Goal: Task Accomplishment & Management: Manage account settings

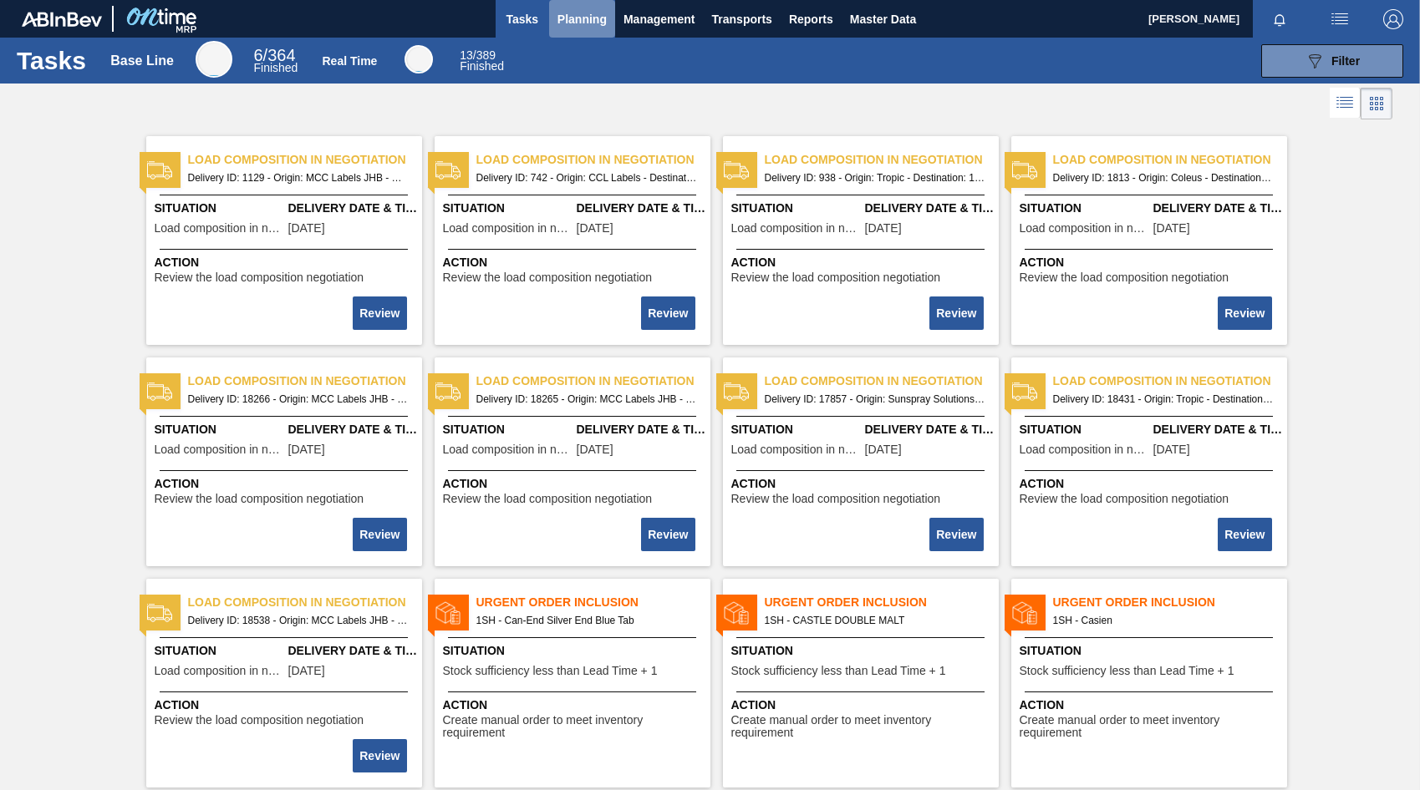
click at [579, 18] on span "Planning" at bounding box center [581, 19] width 49 height 20
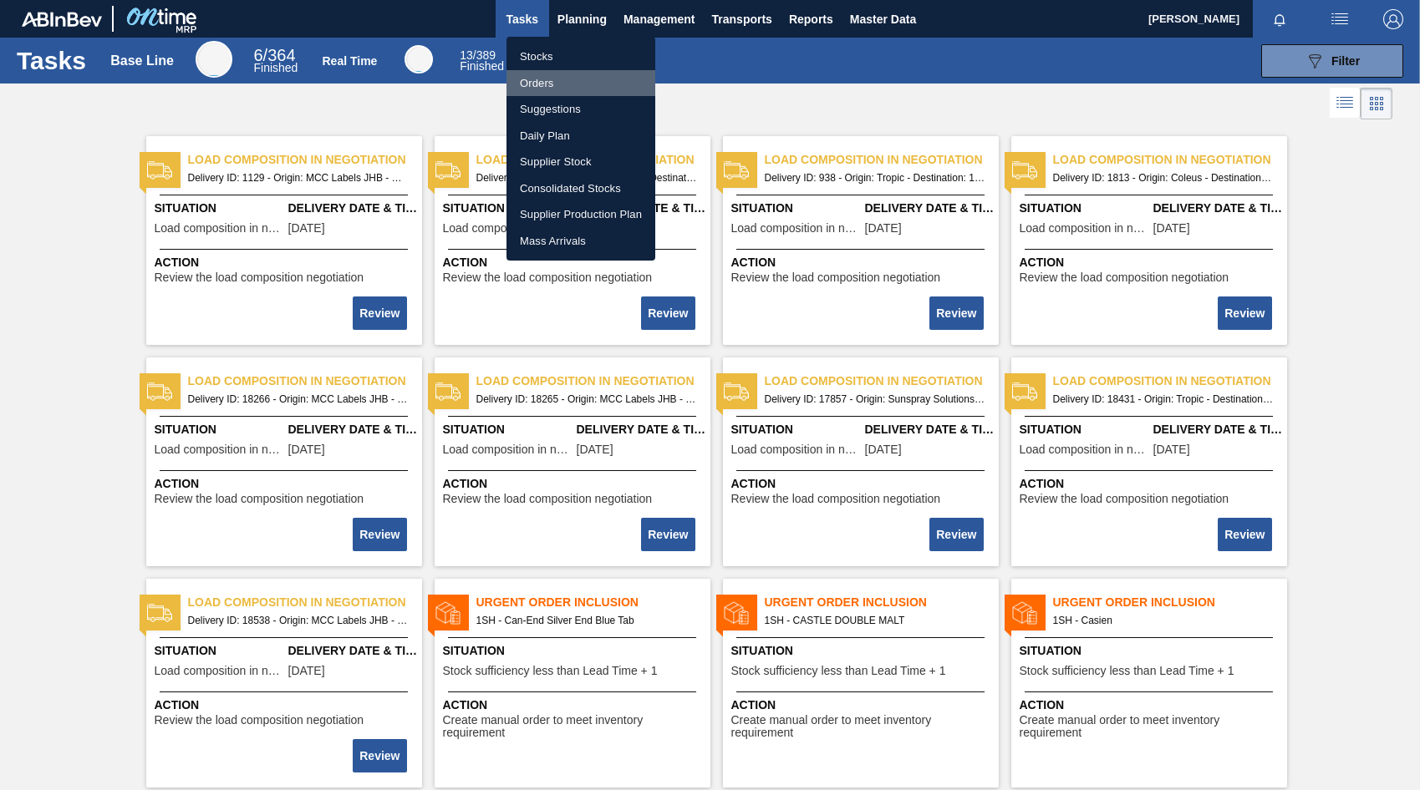
click at [532, 85] on li "Orders" at bounding box center [580, 83] width 149 height 27
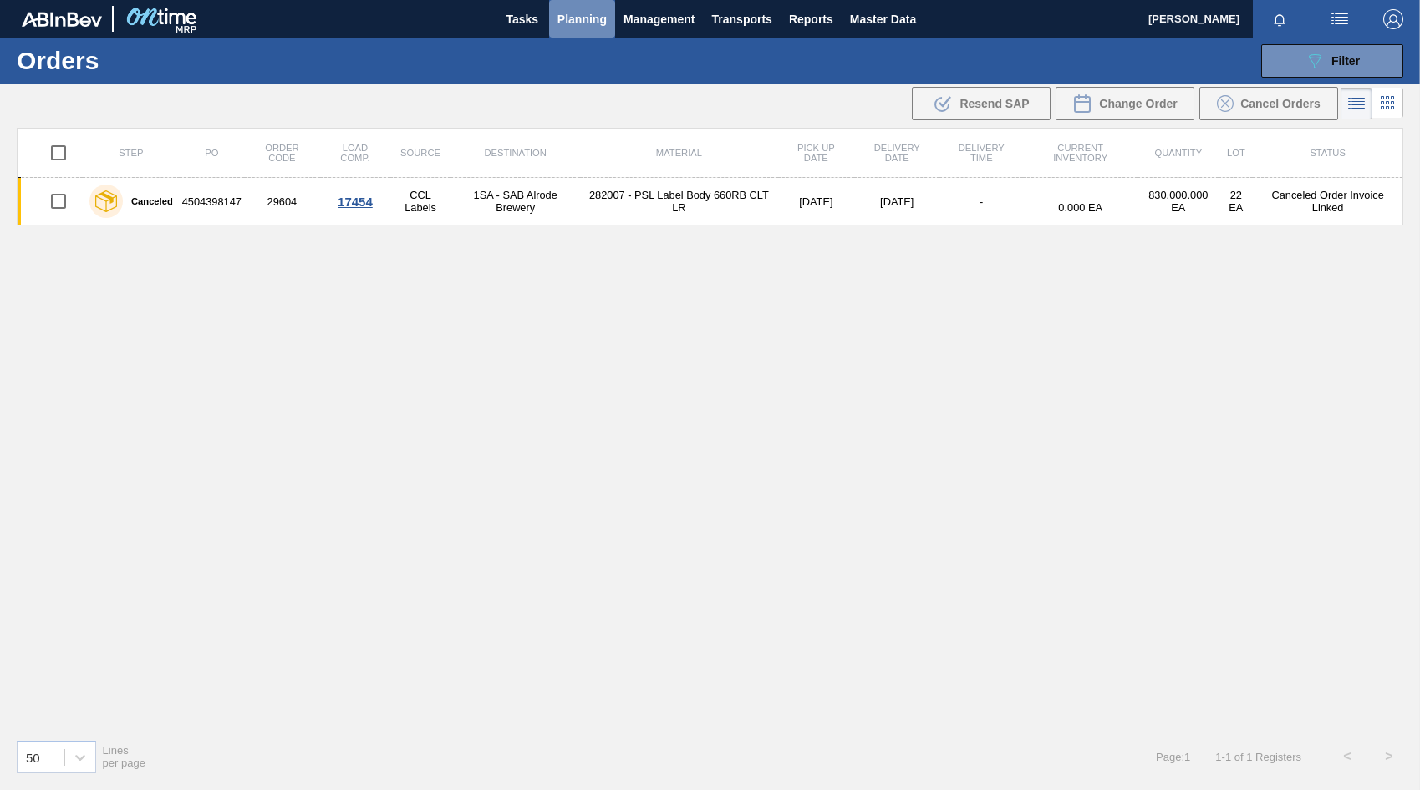
click at [567, 18] on span "Planning" at bounding box center [581, 19] width 49 height 20
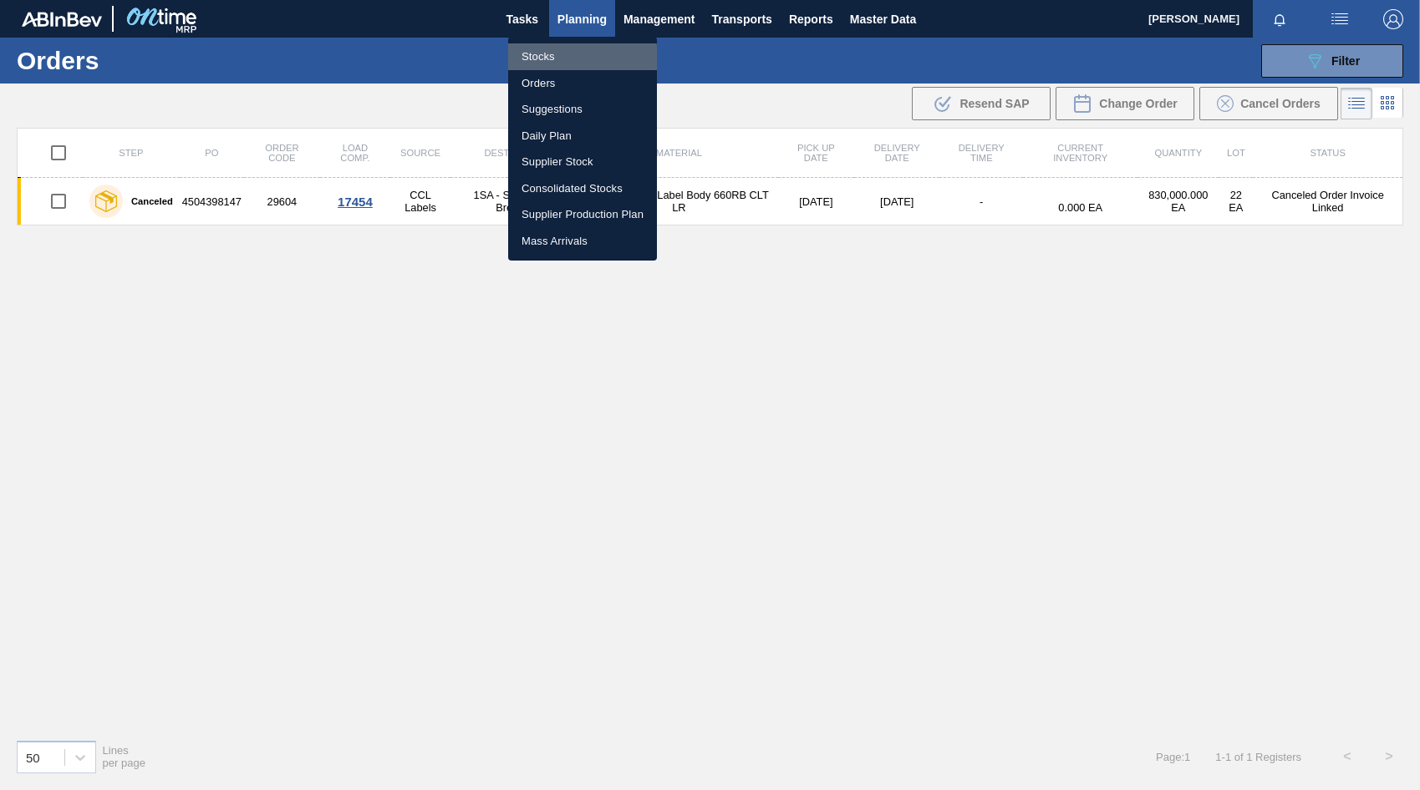
click at [542, 59] on li "Stocks" at bounding box center [582, 56] width 149 height 27
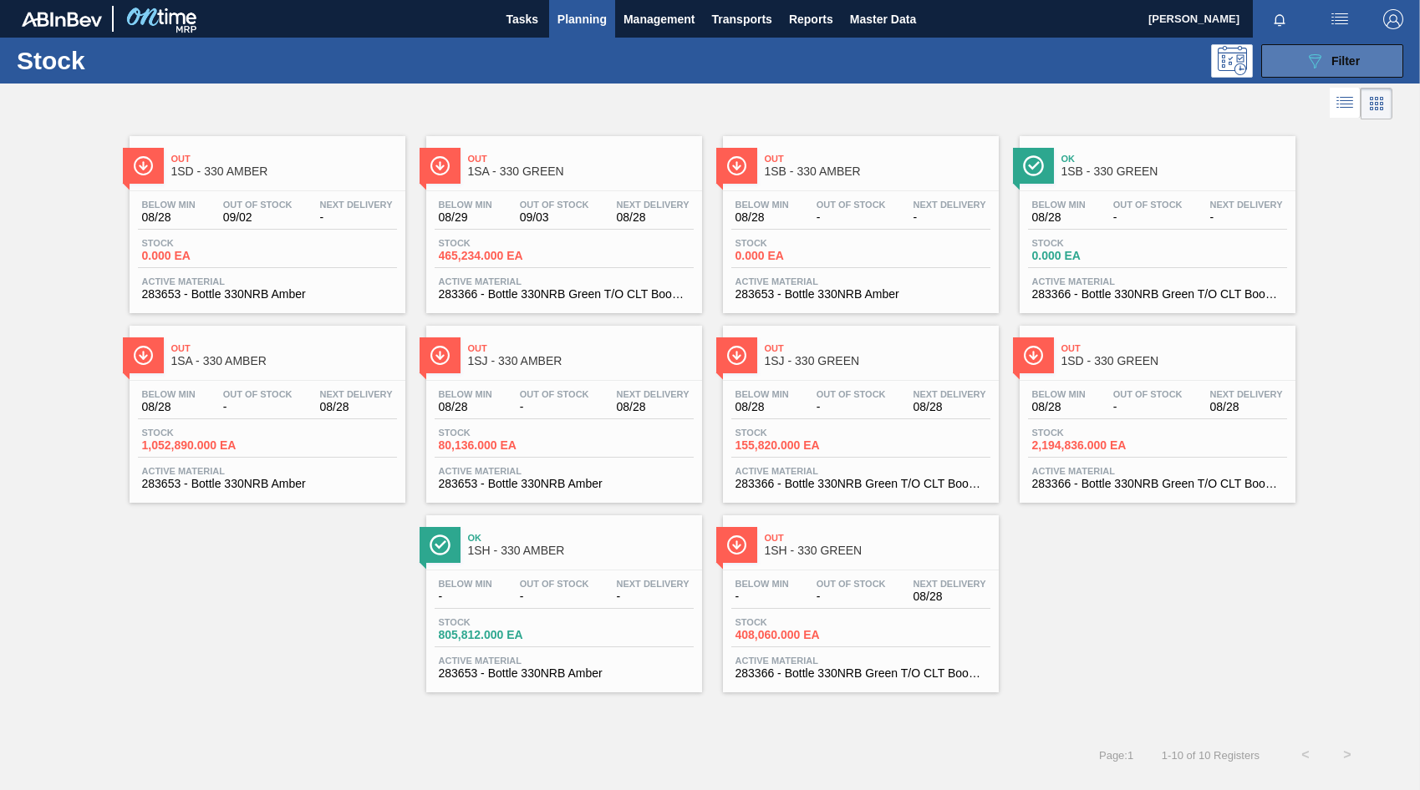
click at [1320, 64] on icon "089F7B8B-B2A5-4AFE-B5C0-19BA573D28AC" at bounding box center [1314, 61] width 20 height 20
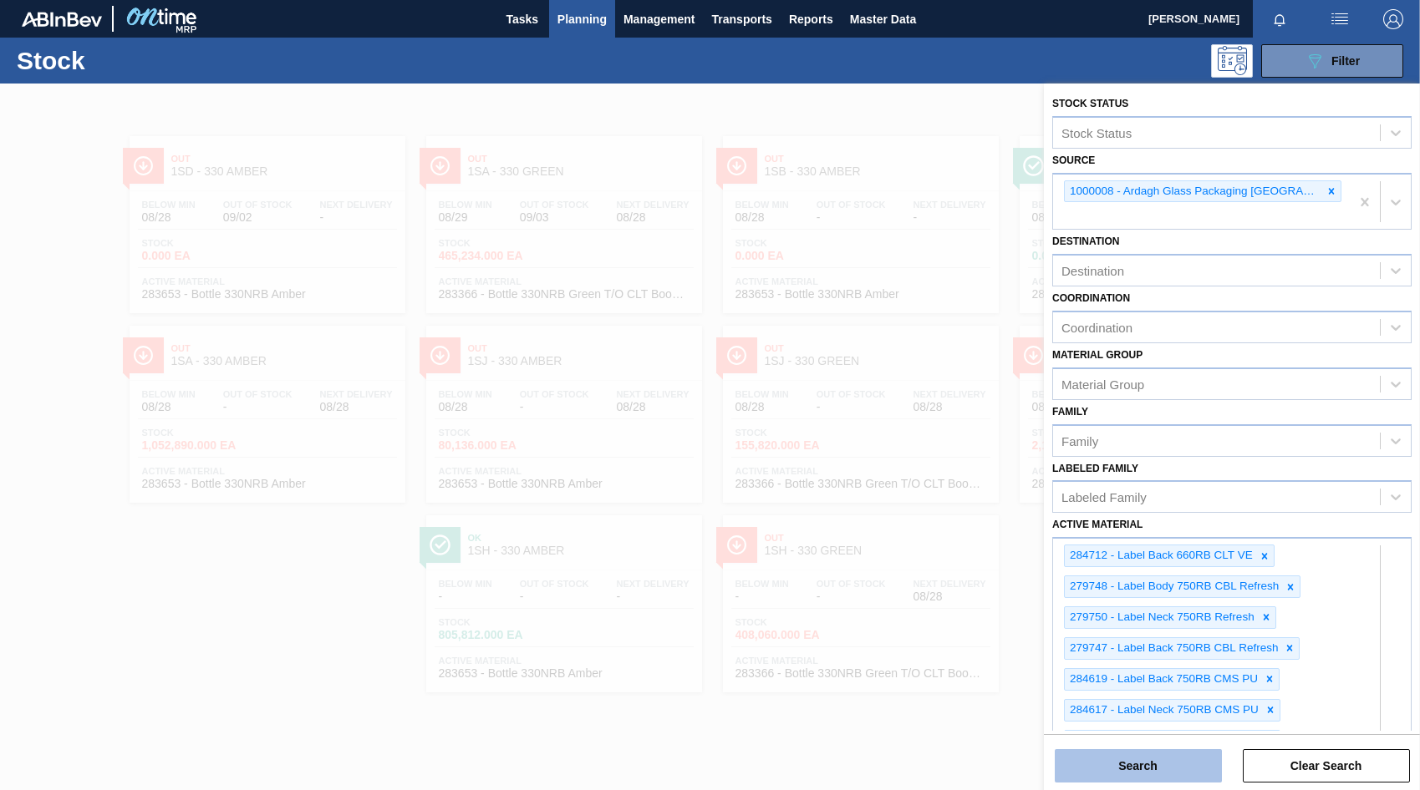
click at [1126, 771] on button "Search" at bounding box center [1137, 765] width 167 height 33
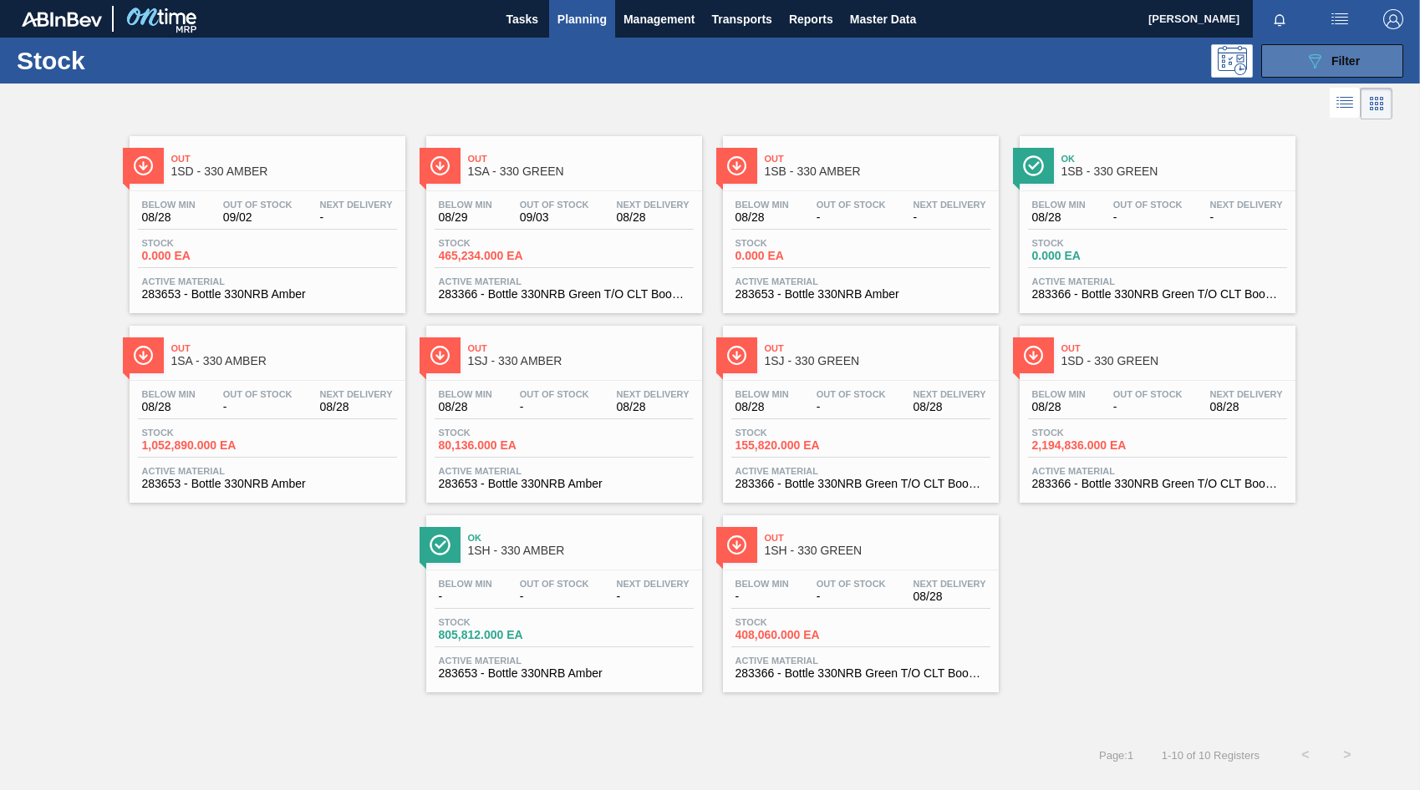
click at [1317, 64] on icon "089F7B8B-B2A5-4AFE-B5C0-19BA573D28AC" at bounding box center [1314, 61] width 20 height 20
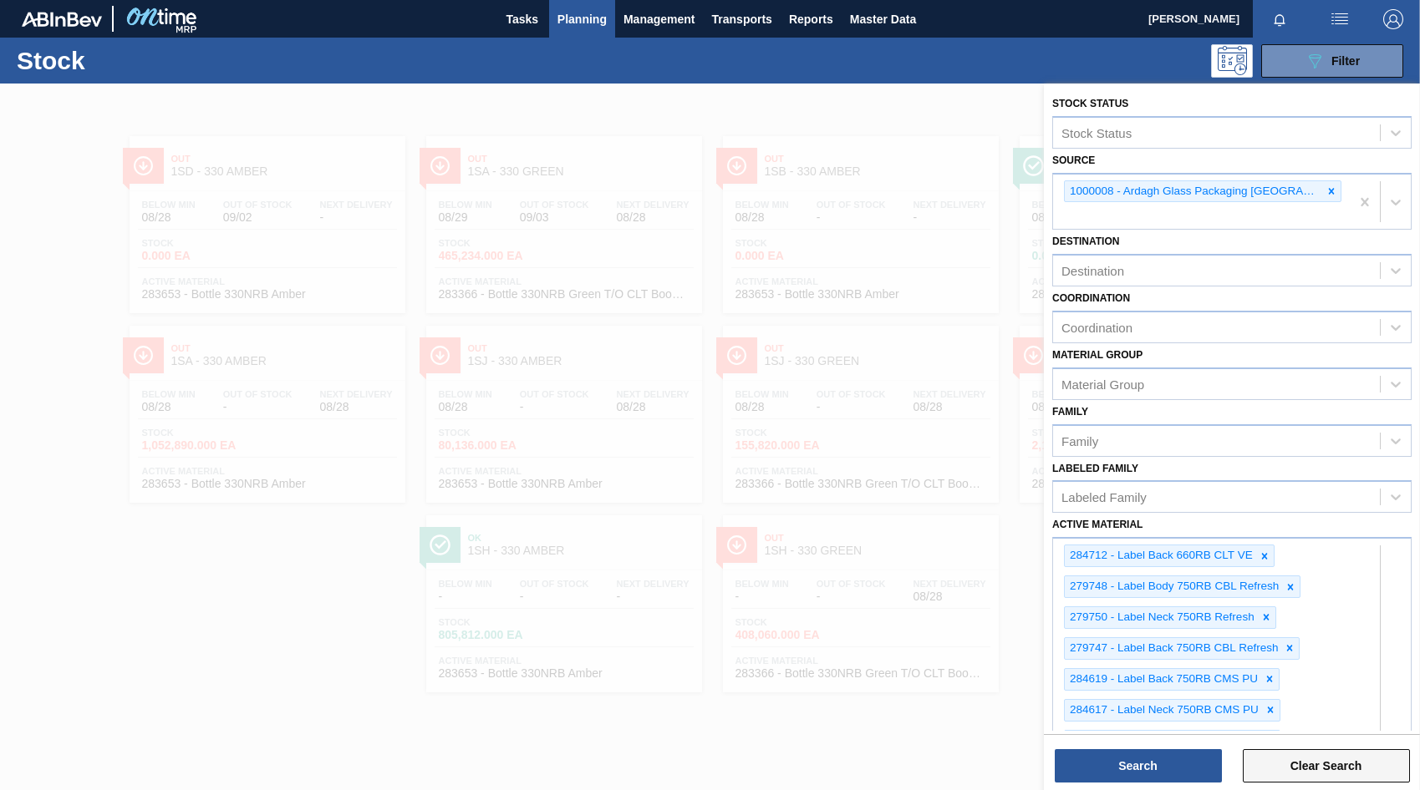
click at [1339, 760] on button "Clear Search" at bounding box center [1325, 765] width 167 height 33
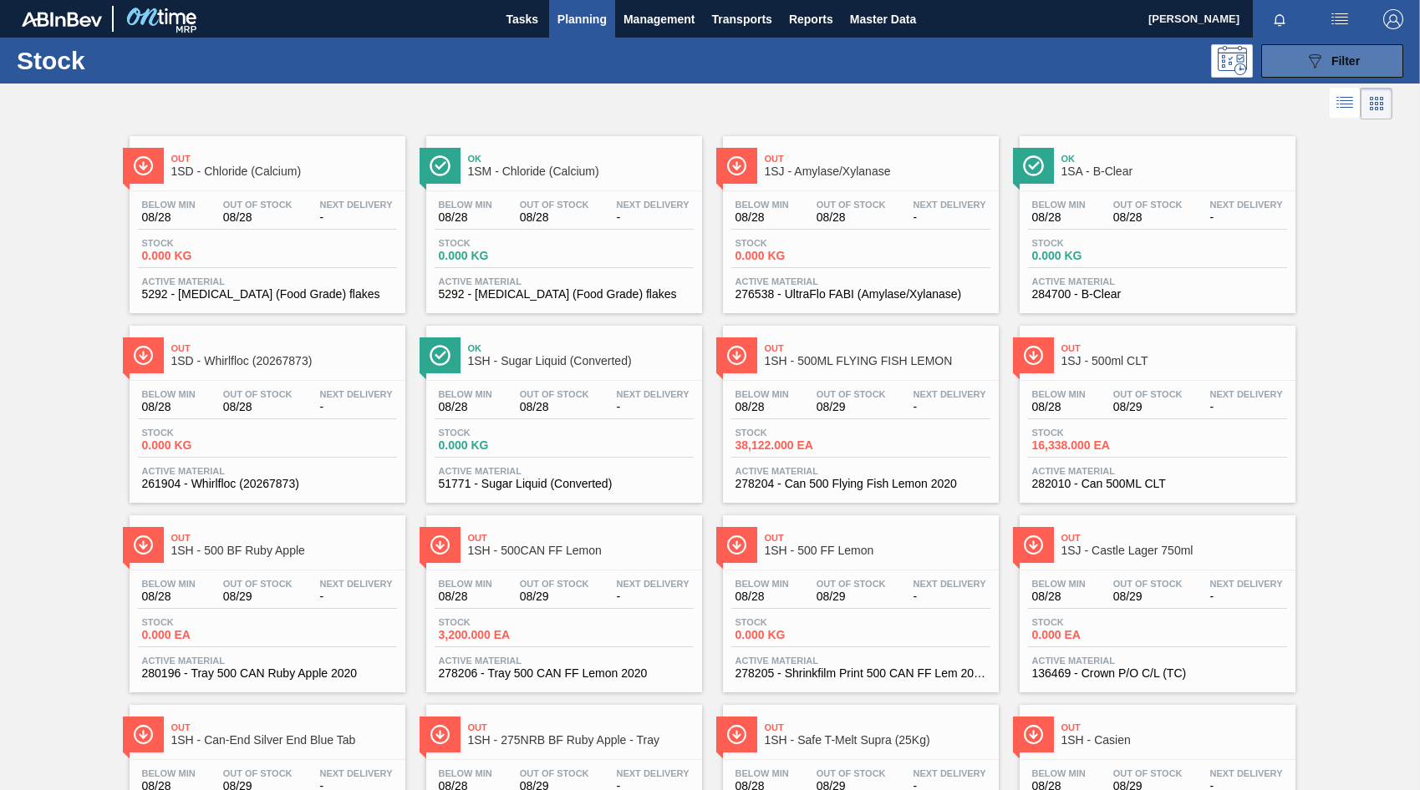
click at [1331, 57] on span "Filter" at bounding box center [1345, 60] width 28 height 13
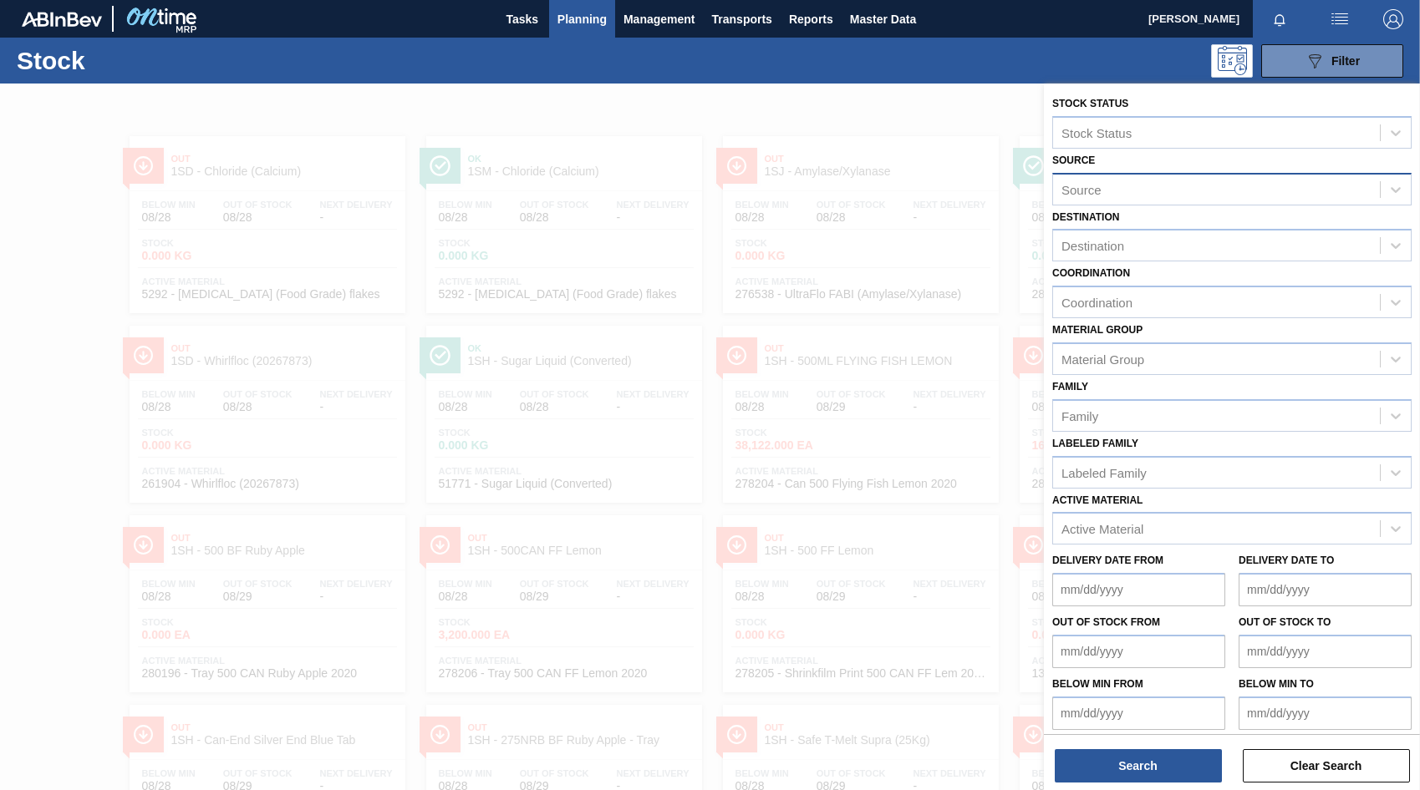
click at [1099, 189] on div "Source" at bounding box center [1081, 189] width 40 height 14
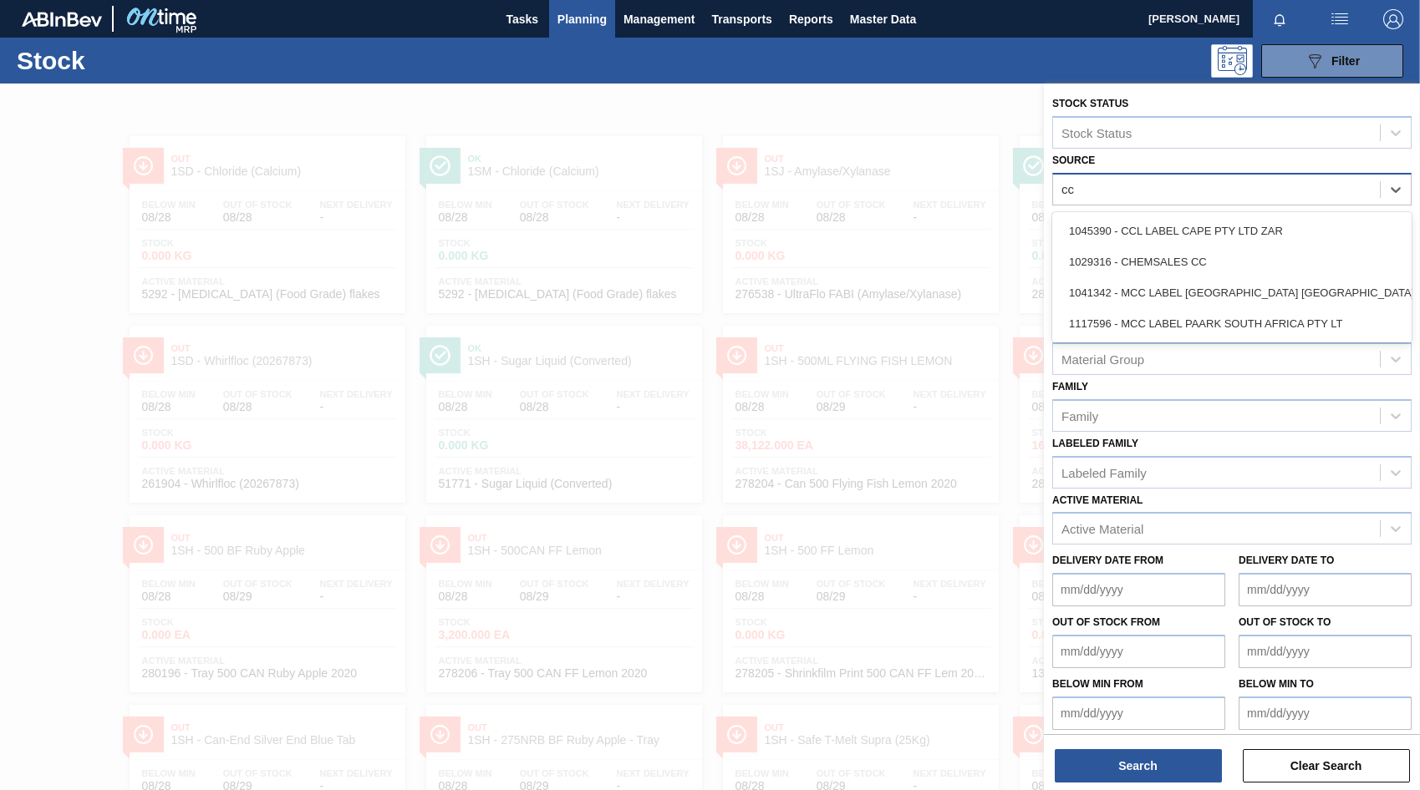
type input "ccl"
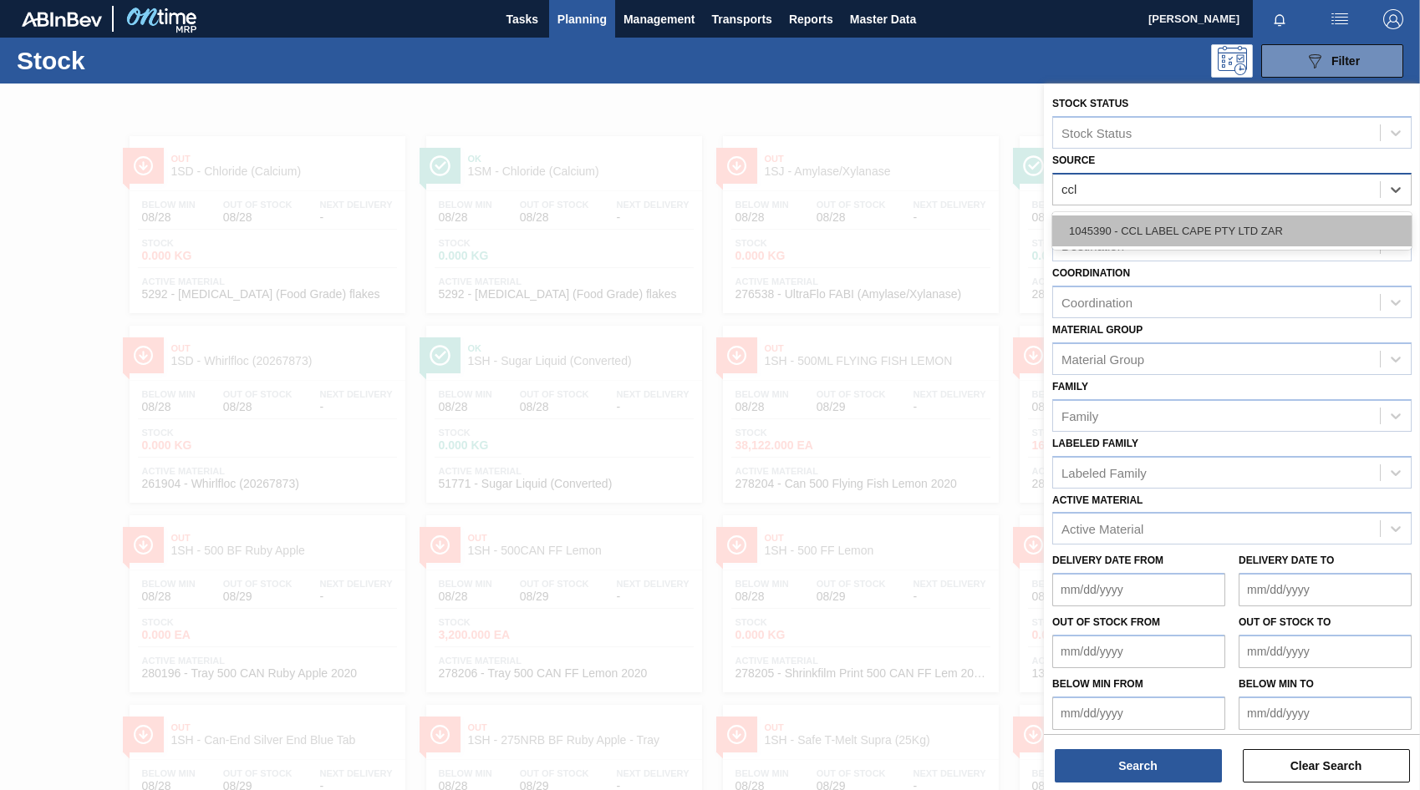
click at [1161, 222] on div "1045390 - CCL LABEL CAPE PTY LTD ZAR" at bounding box center [1231, 231] width 359 height 31
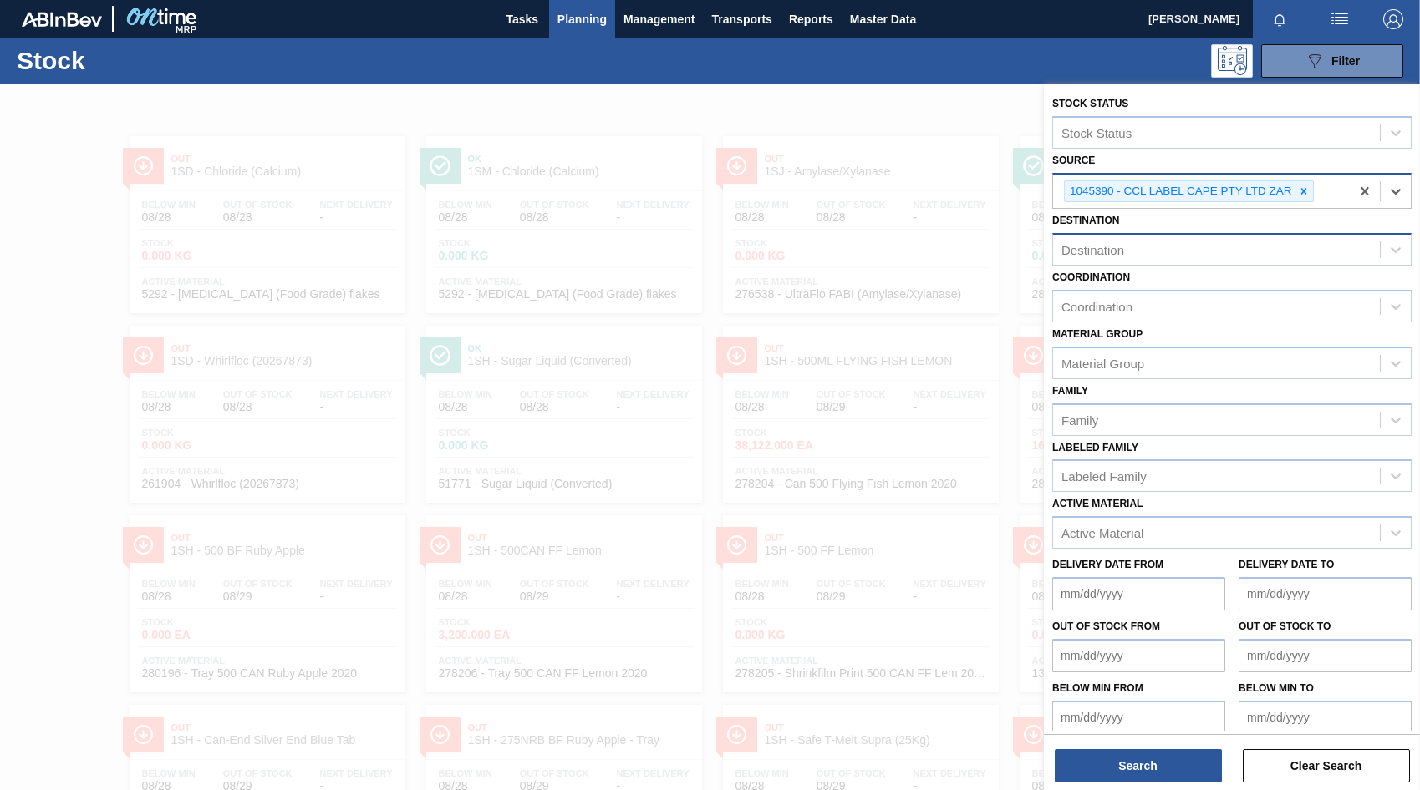
click at [1132, 252] on div "Destination" at bounding box center [1216, 250] width 327 height 24
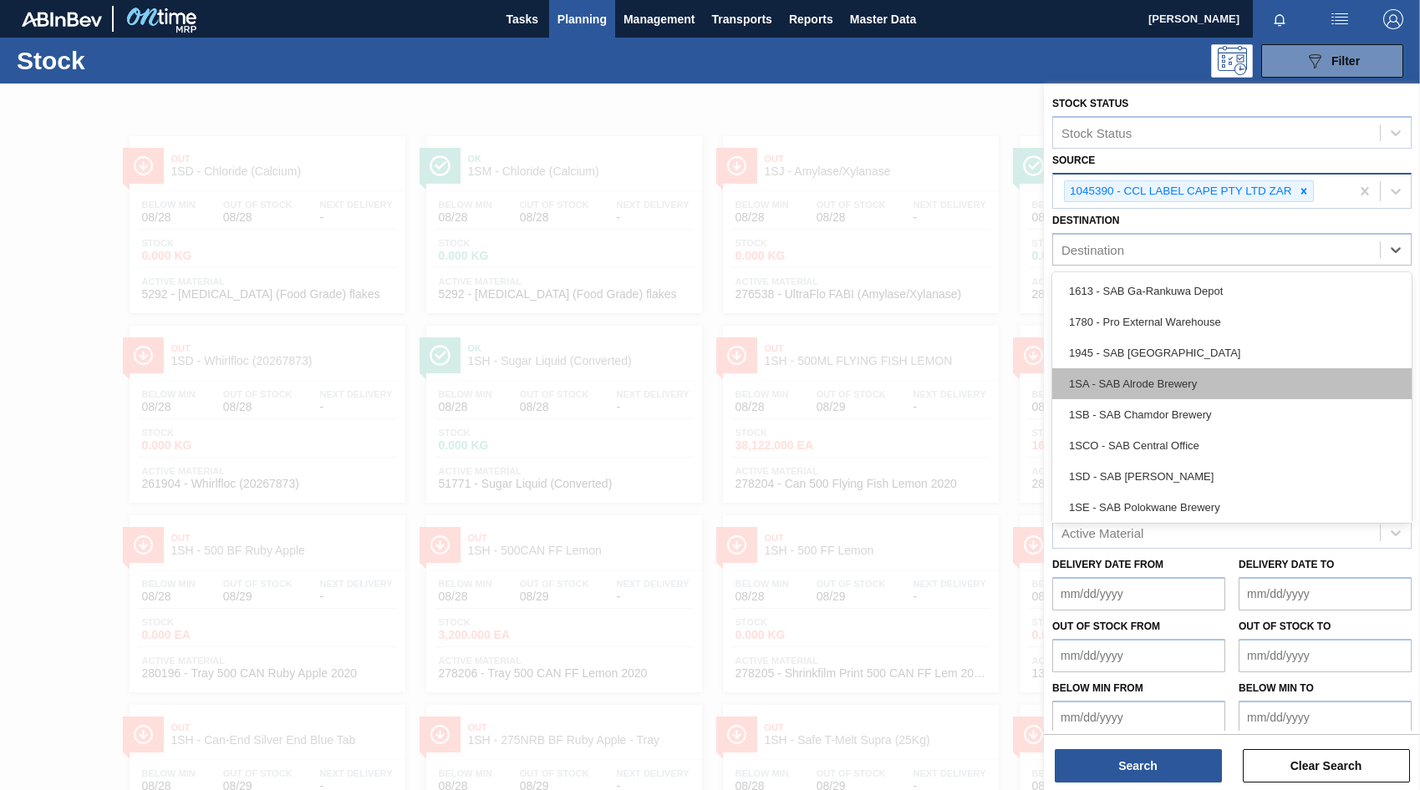
click at [1150, 384] on div "1SA - SAB Alrode Brewery" at bounding box center [1231, 383] width 359 height 31
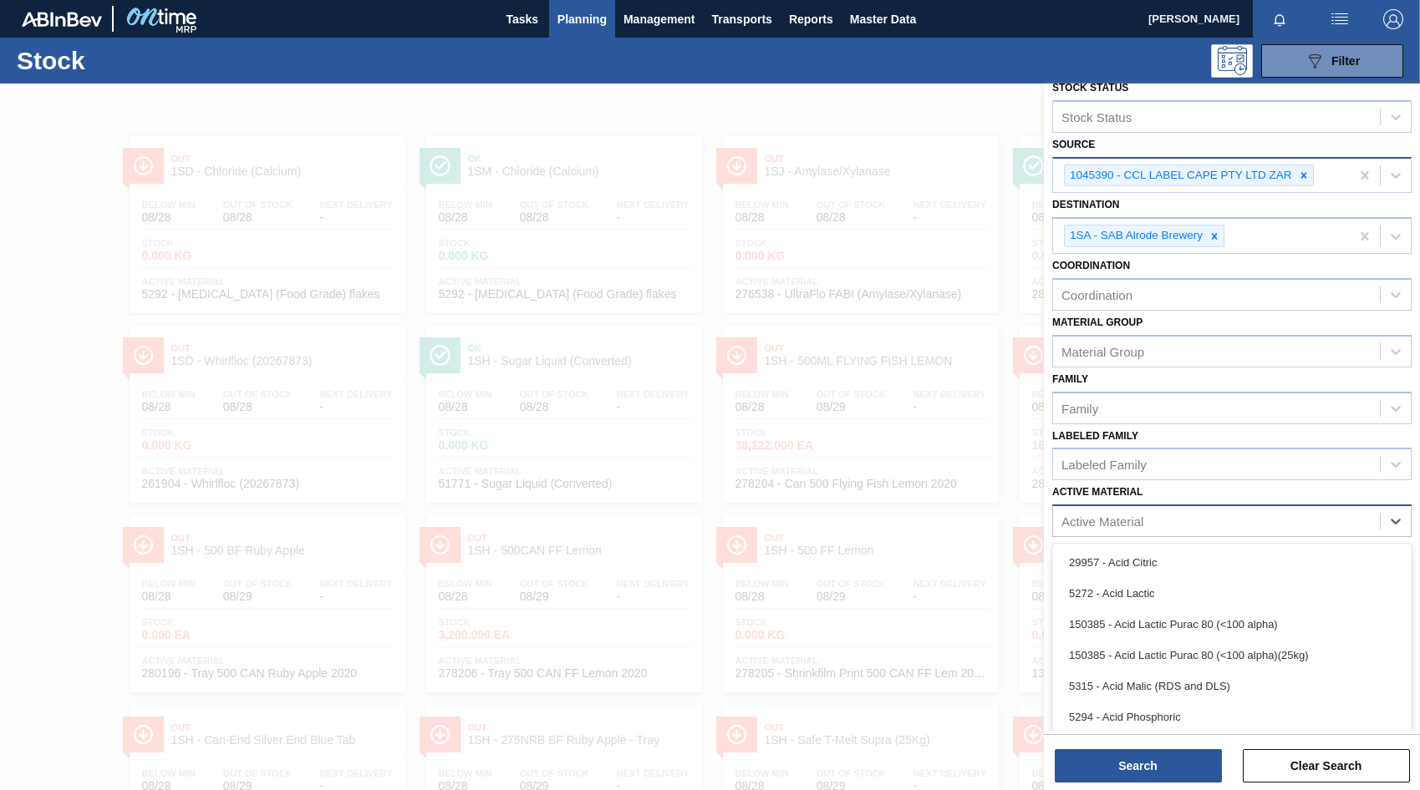
scroll to position [11, 0]
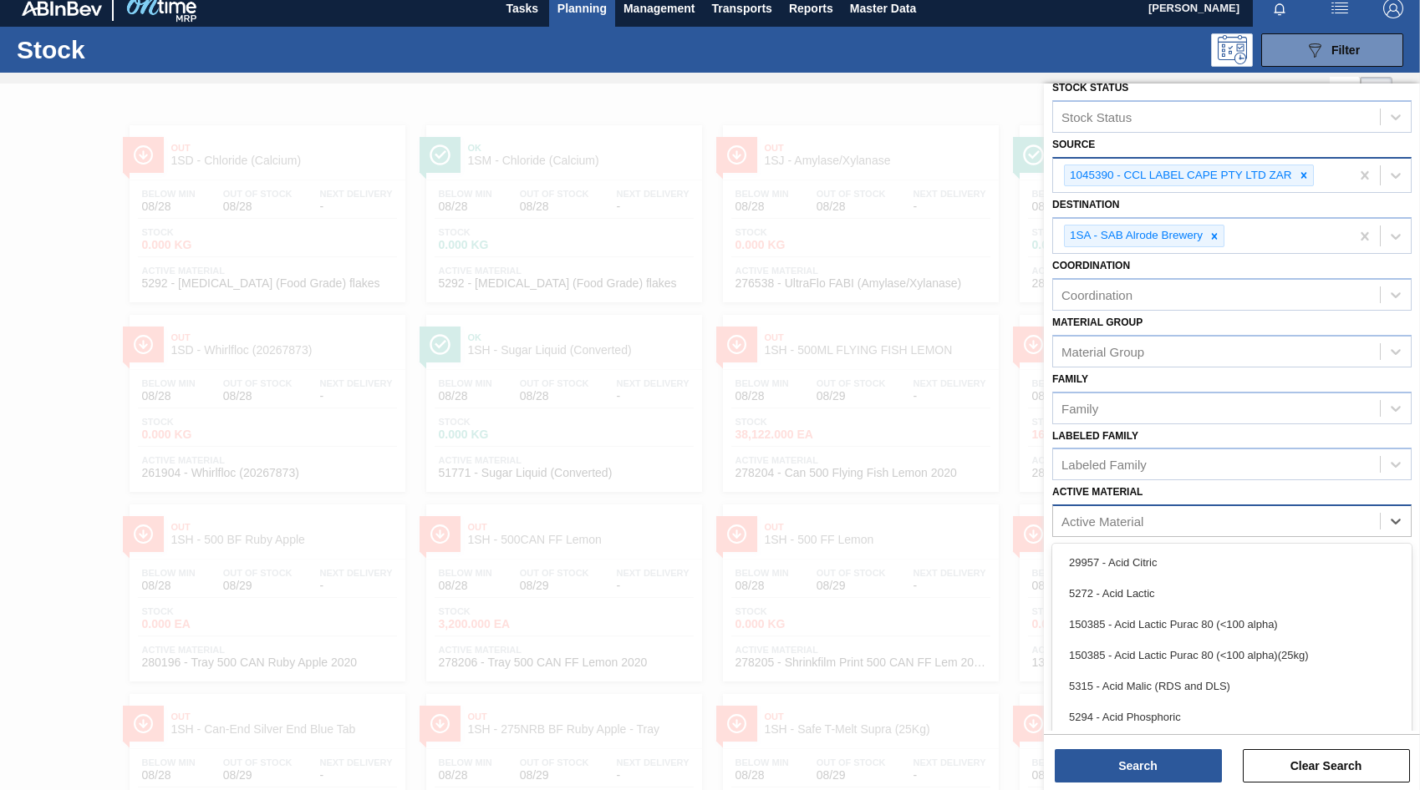
click at [1093, 525] on div "Active Material" at bounding box center [1102, 522] width 82 height 14
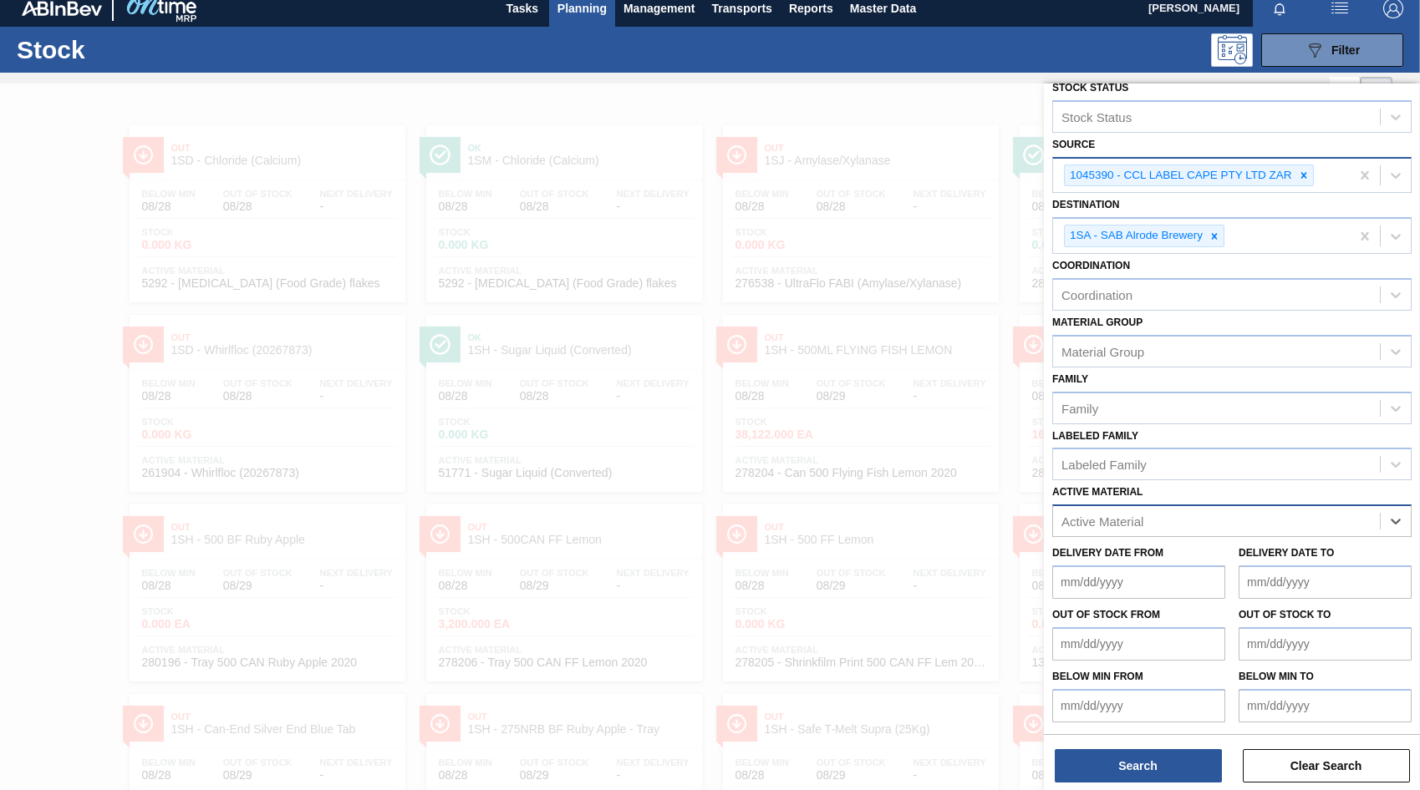
scroll to position [22, 0]
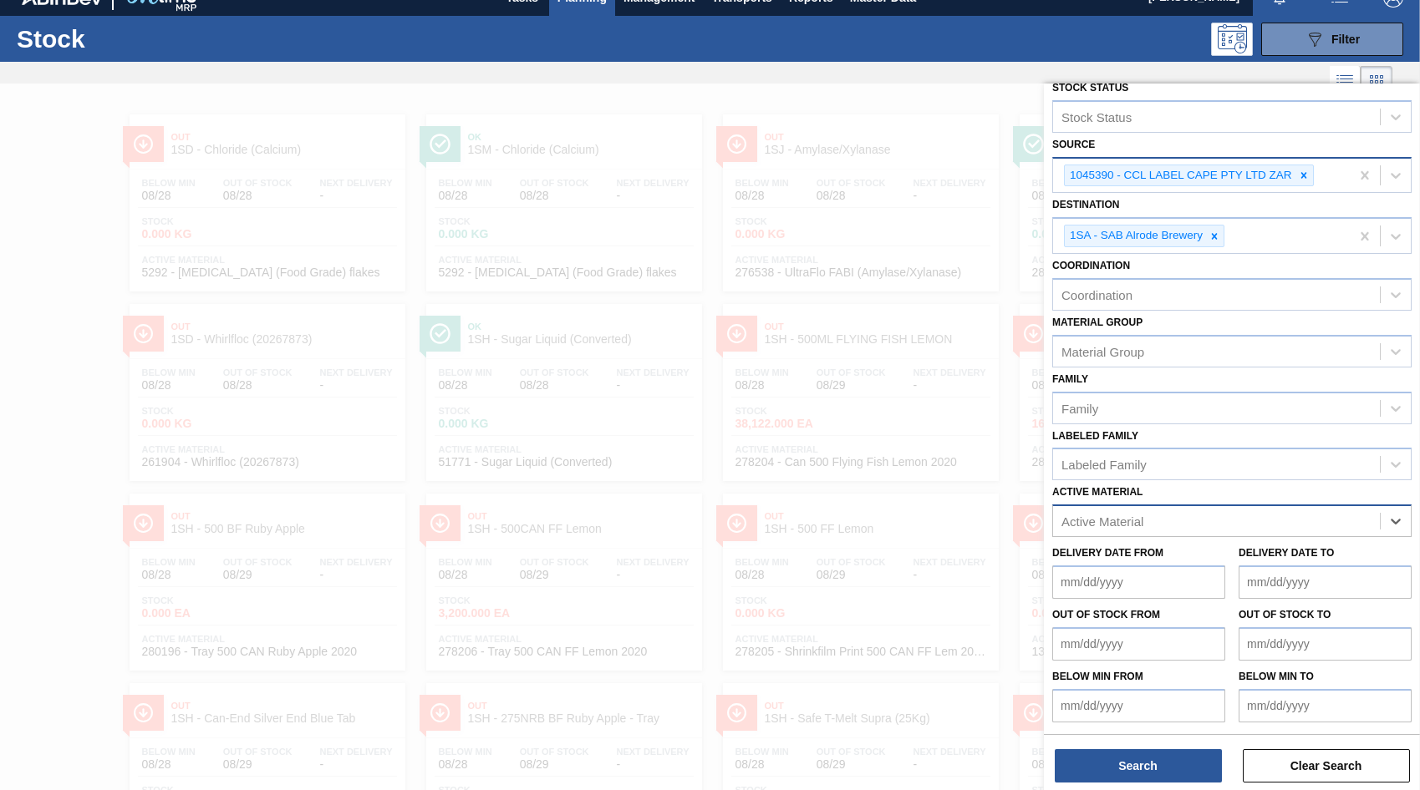
click at [1083, 520] on div "Active Material" at bounding box center [1102, 522] width 82 height 14
type Material "258204"
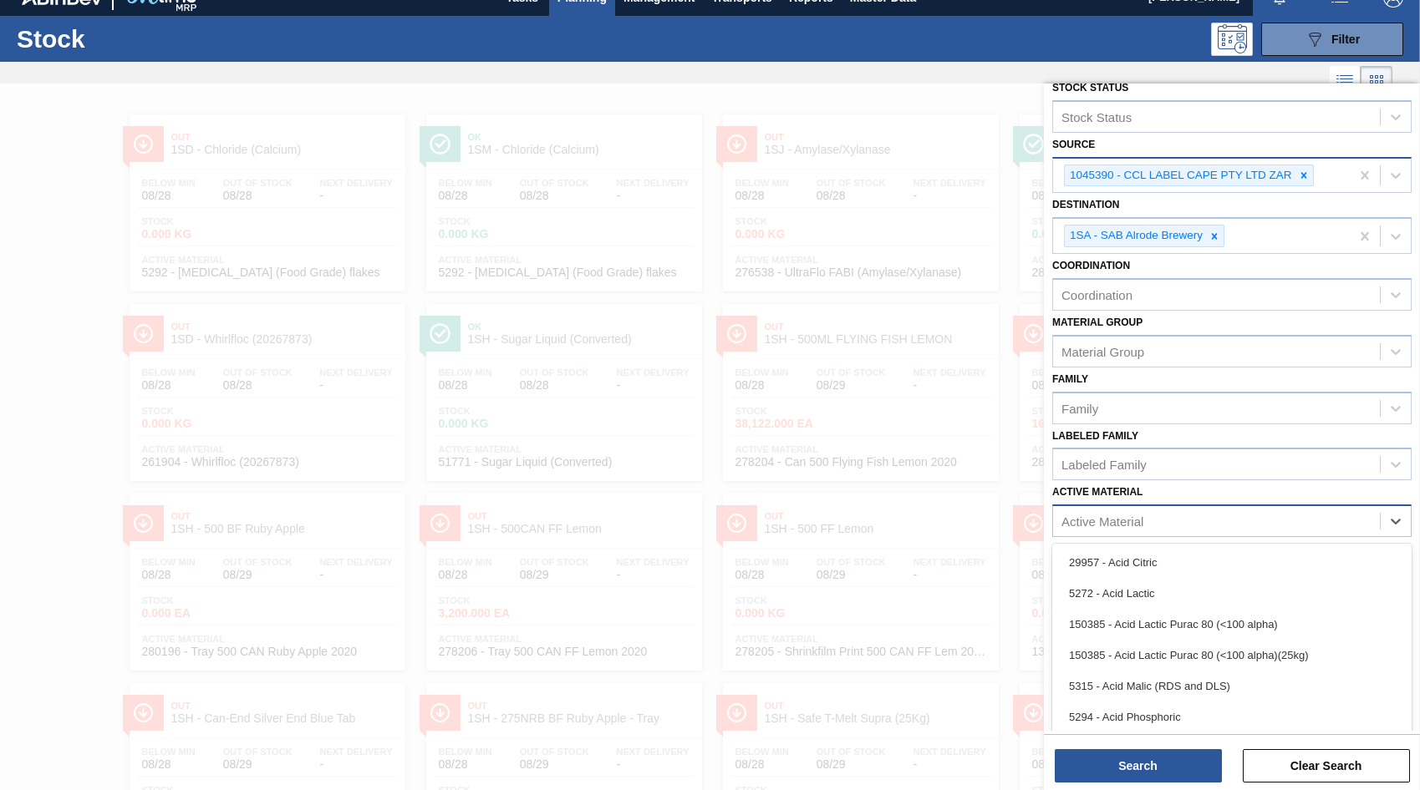
scroll to position [33, 0]
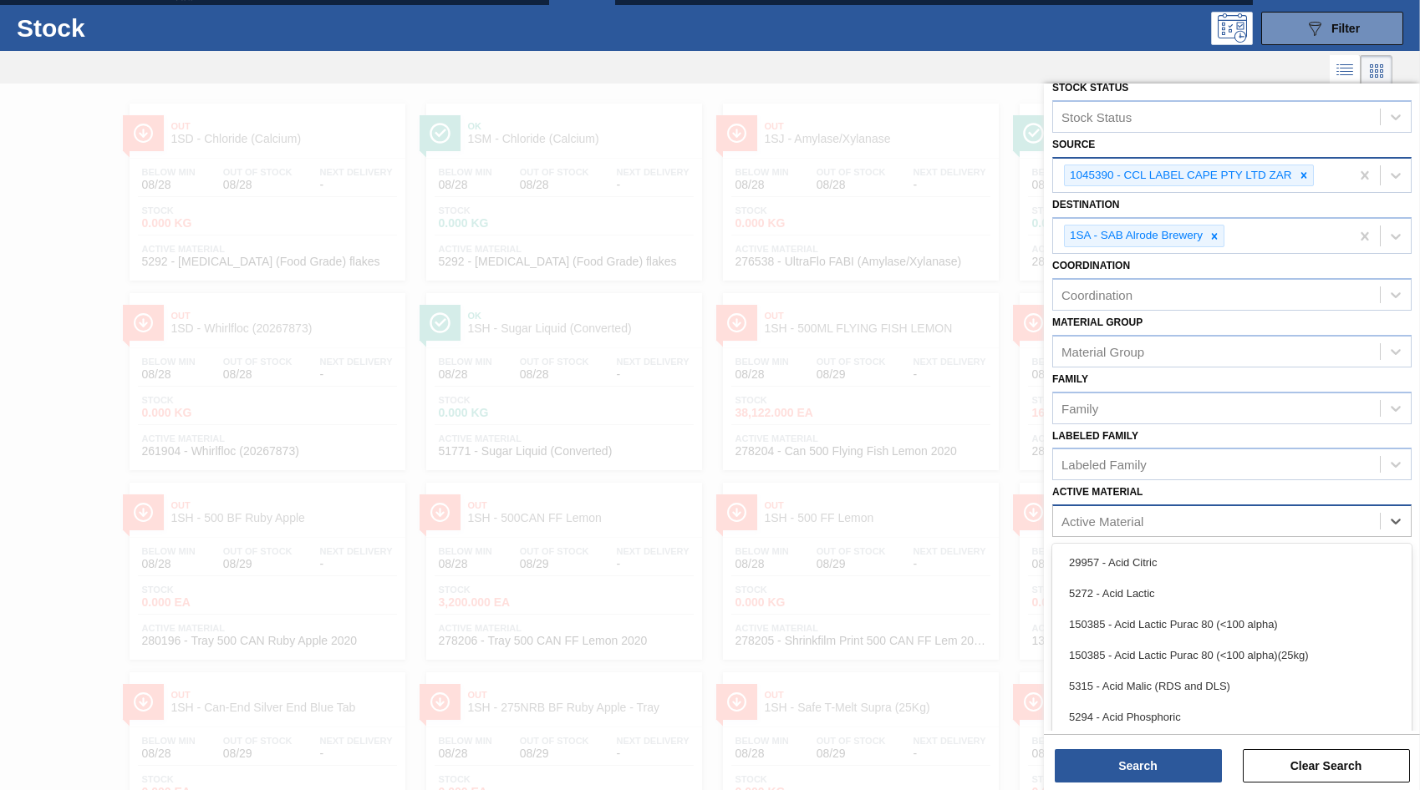
click at [1065, 516] on div "Active Material" at bounding box center [1102, 522] width 82 height 14
type Material "285204"
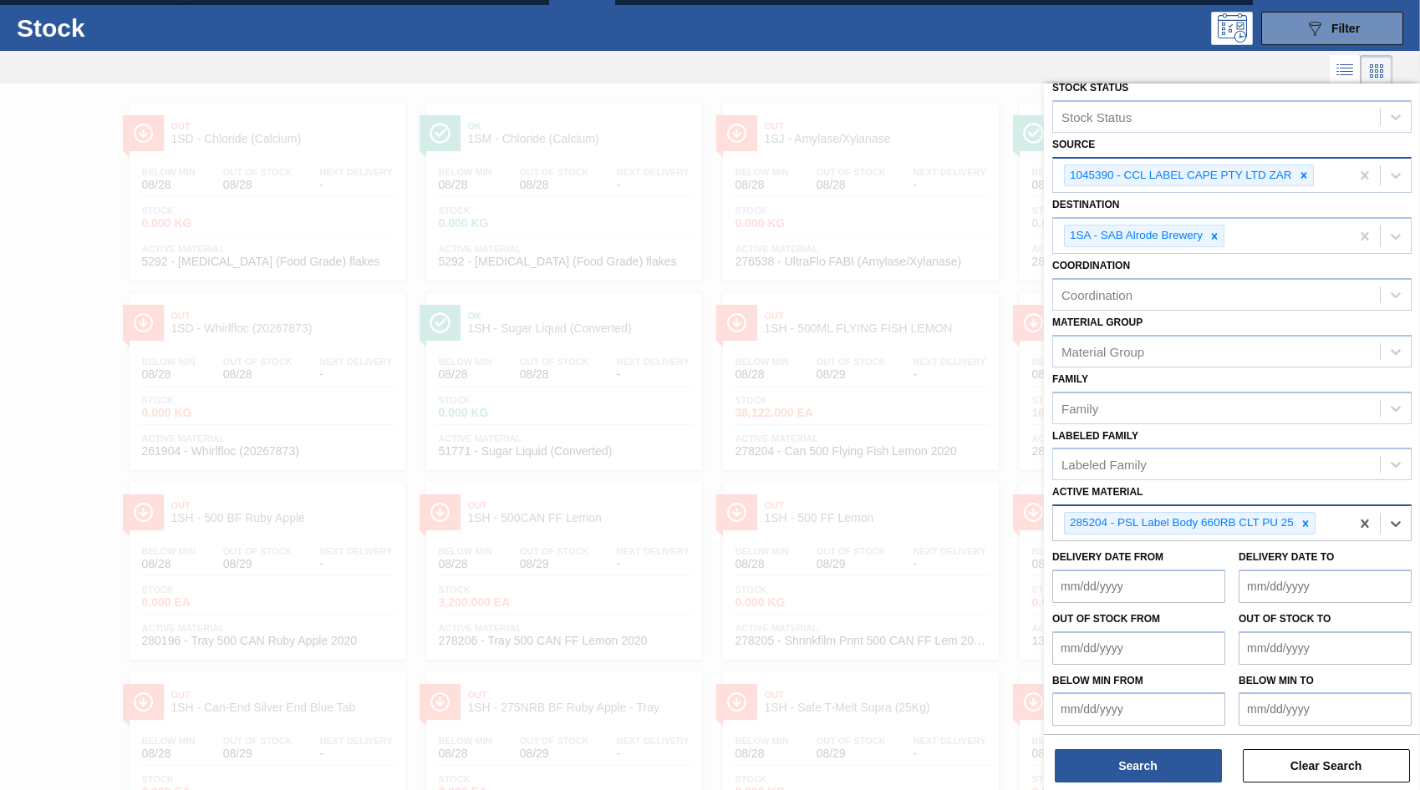
click at [1140, 521] on div "285204 - PSL Label Body 660RB CLT PU 25" at bounding box center [1180, 523] width 231 height 21
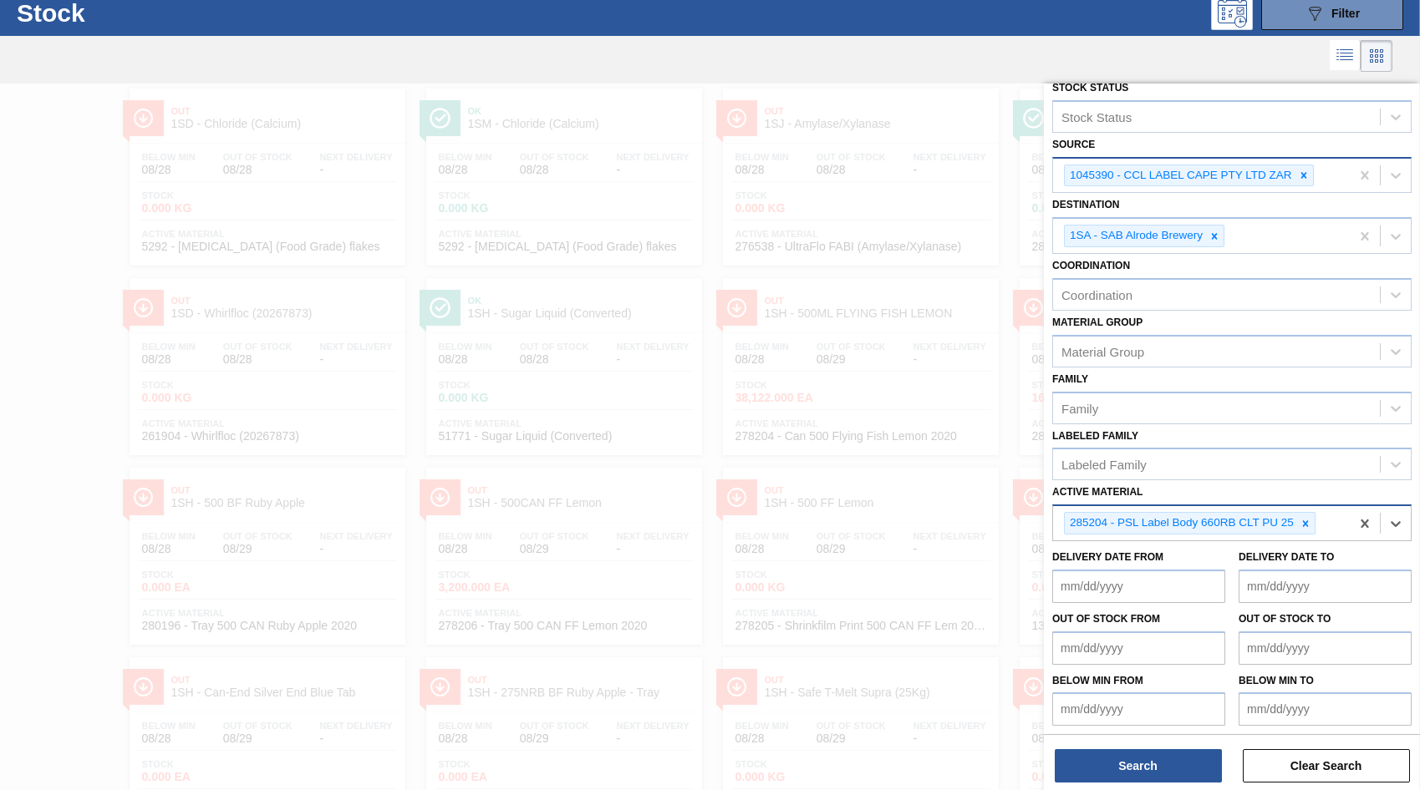
click at [1136, 521] on div "285204 - PSL Label Body 660RB CLT PU 25" at bounding box center [1180, 523] width 231 height 21
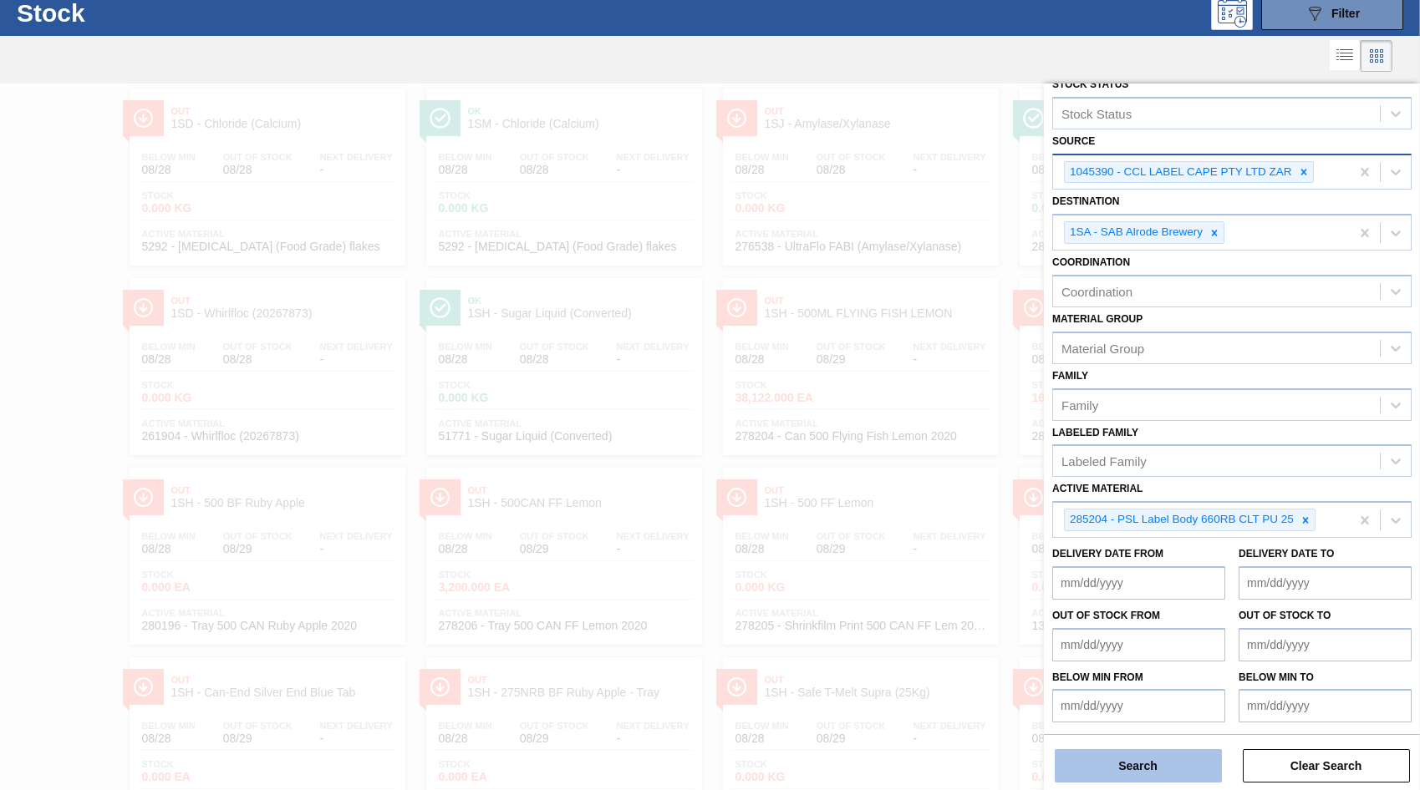
click at [1163, 766] on button "Search" at bounding box center [1137, 765] width 167 height 33
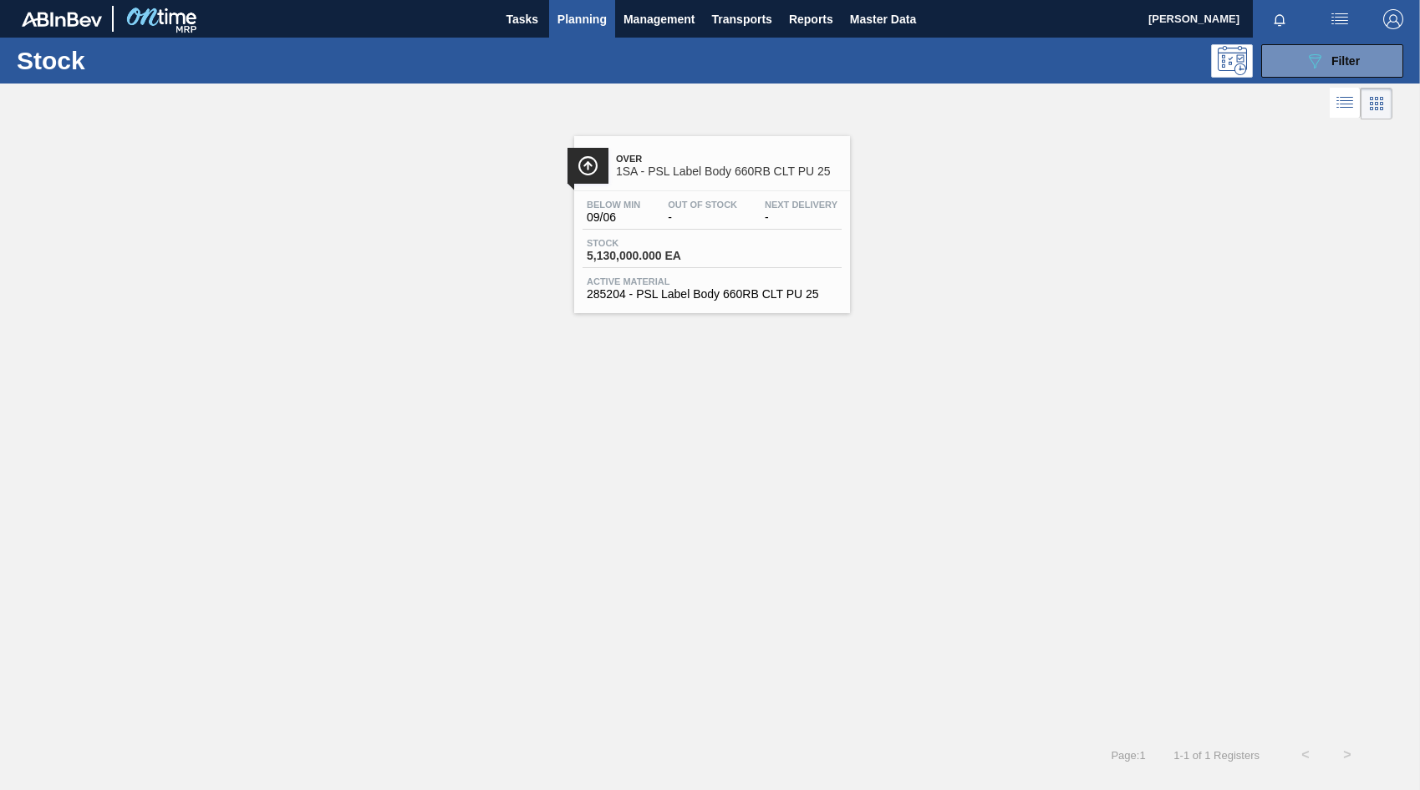
click at [665, 240] on span "Stock" at bounding box center [645, 243] width 117 height 10
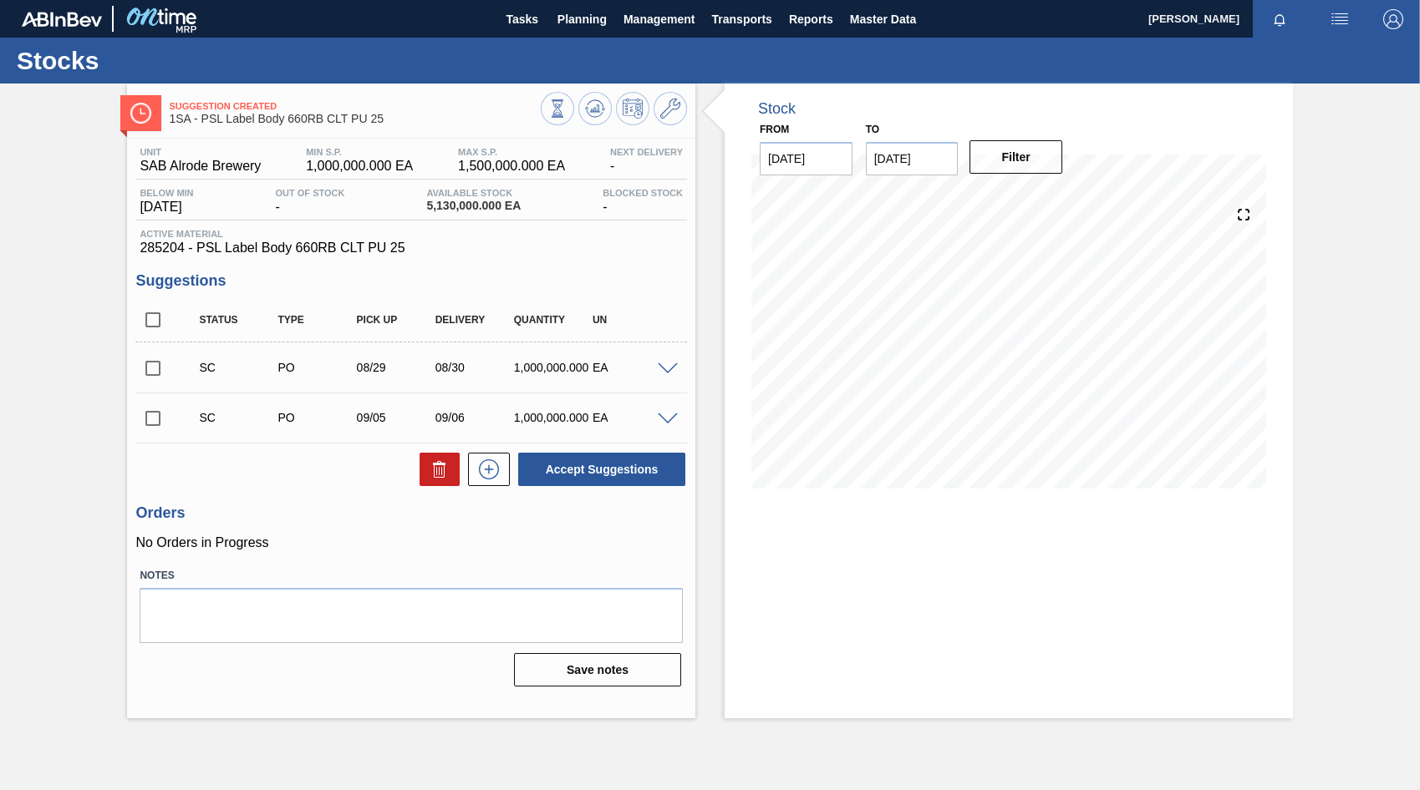
click at [666, 370] on span at bounding box center [668, 369] width 20 height 13
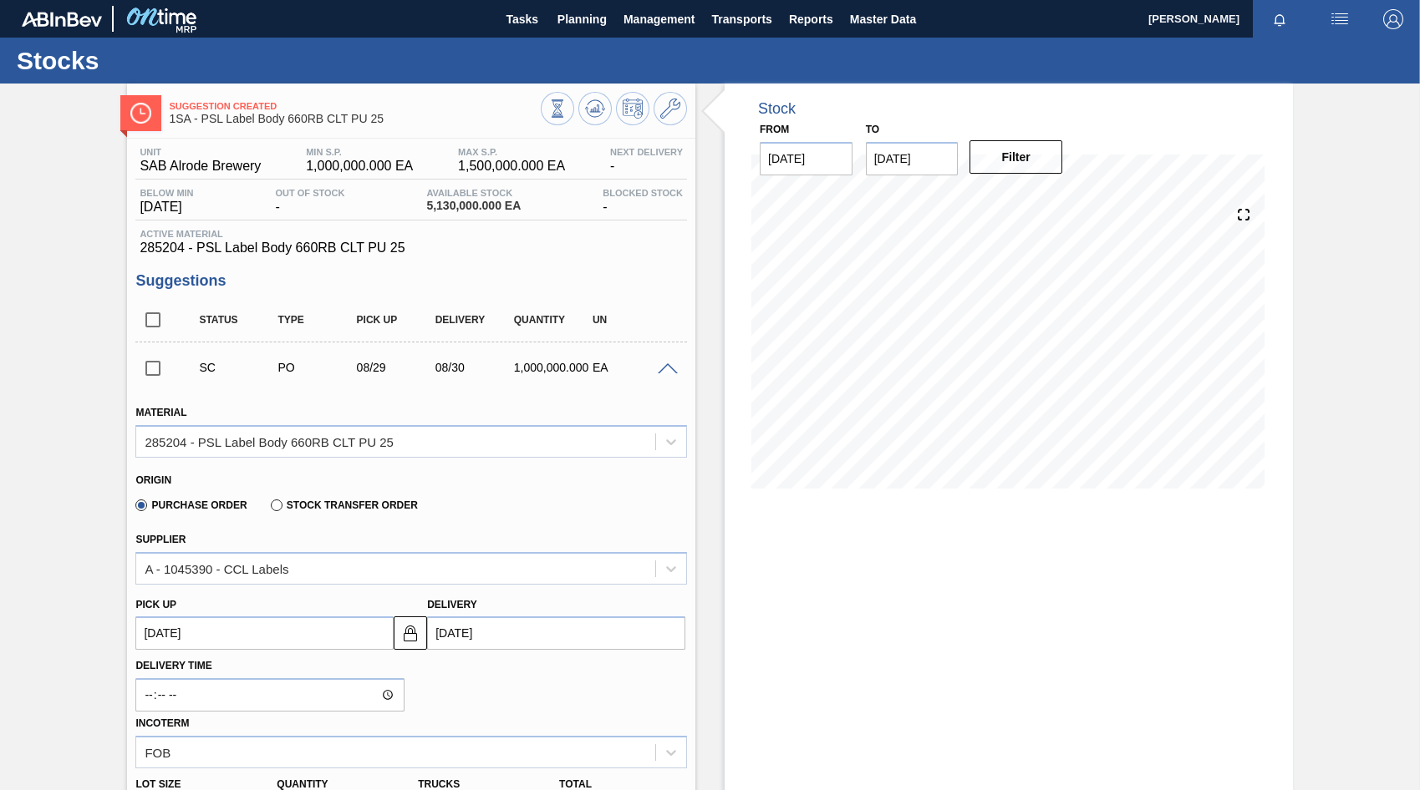
click at [662, 367] on span at bounding box center [668, 369] width 20 height 13
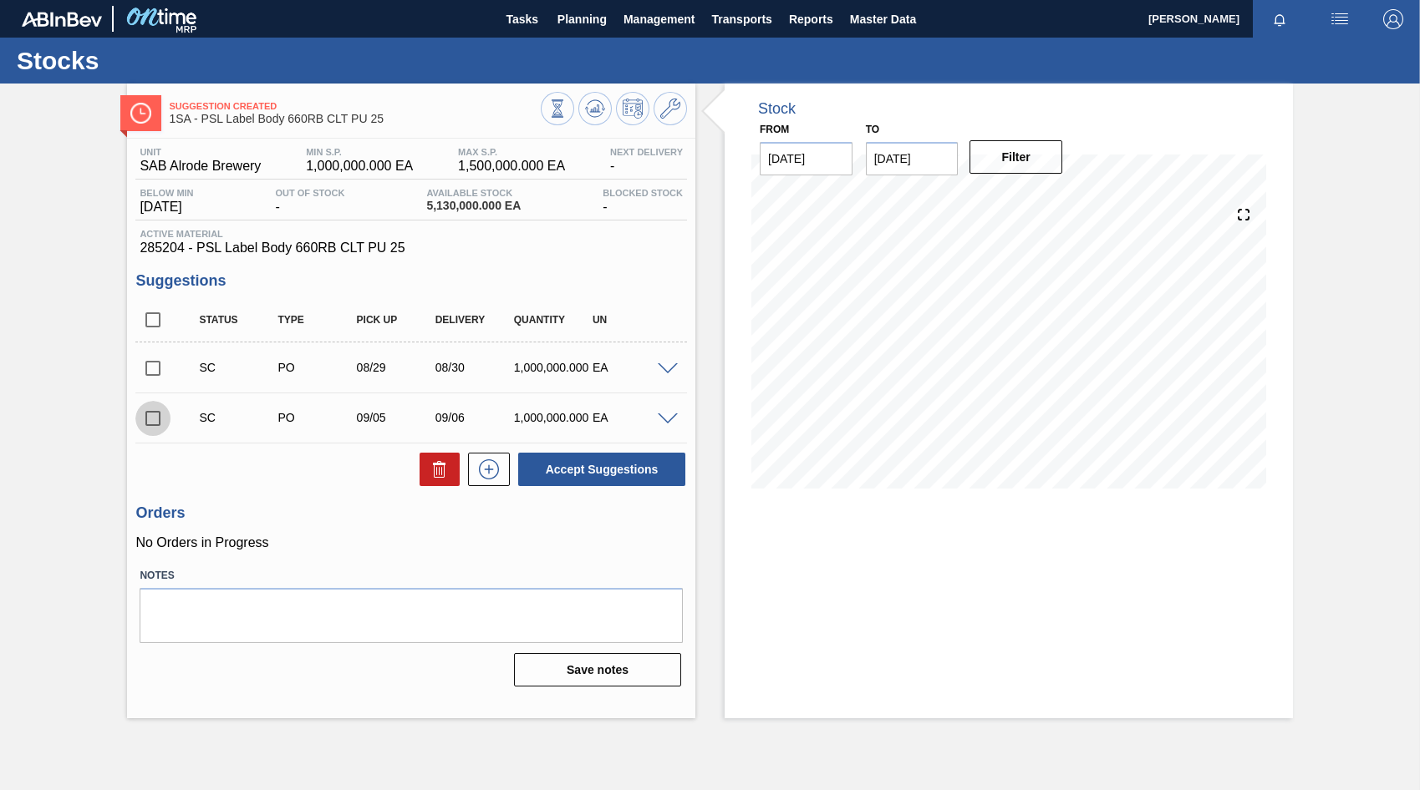
click at [151, 419] on input "checkbox" at bounding box center [152, 418] width 35 height 35
checkbox input "true"
click at [150, 368] on input "checkbox" at bounding box center [152, 368] width 35 height 35
checkbox input "true"
click at [155, 419] on input "checkbox" at bounding box center [152, 418] width 35 height 35
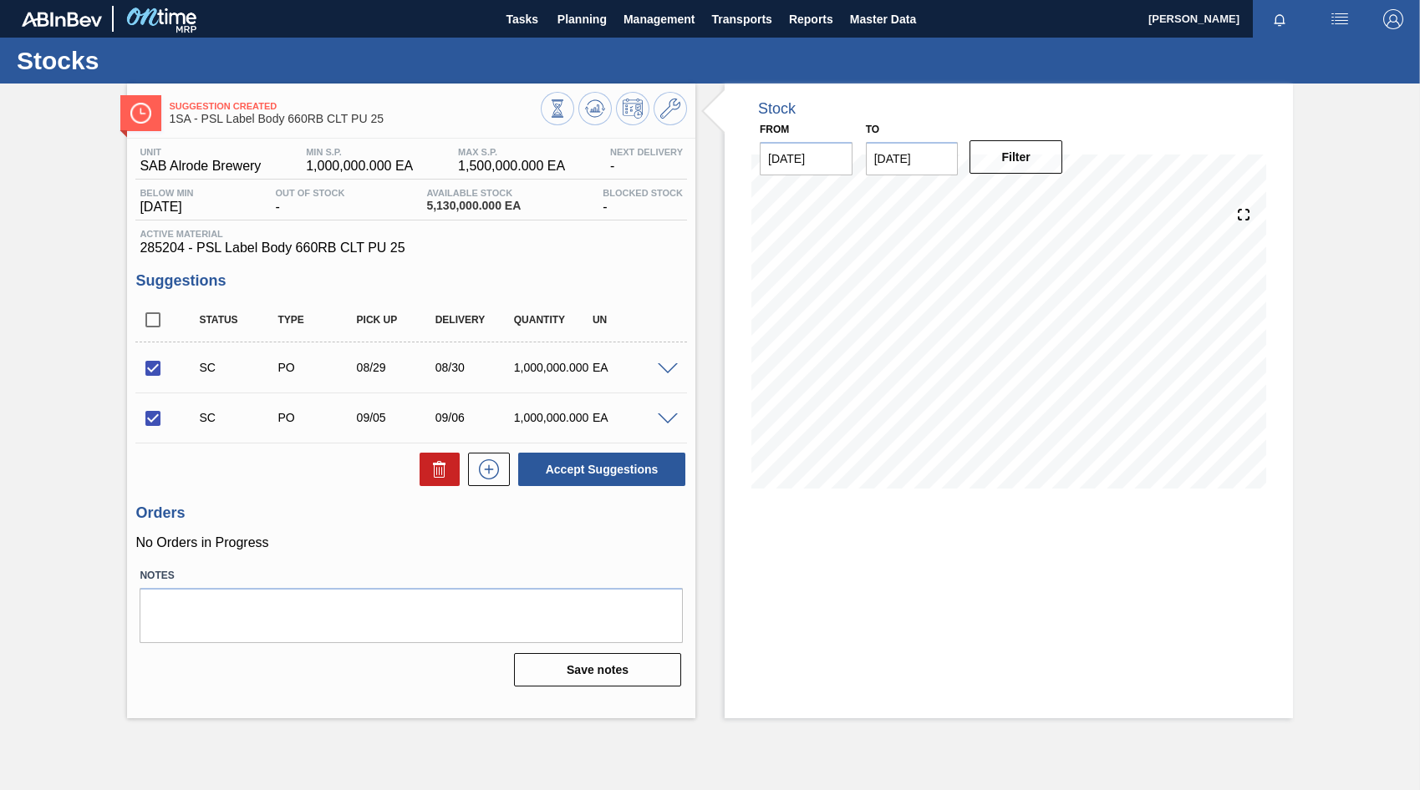
checkbox input "false"
click at [598, 475] on button "Accept Suggestions" at bounding box center [601, 469] width 167 height 33
checkbox input "false"
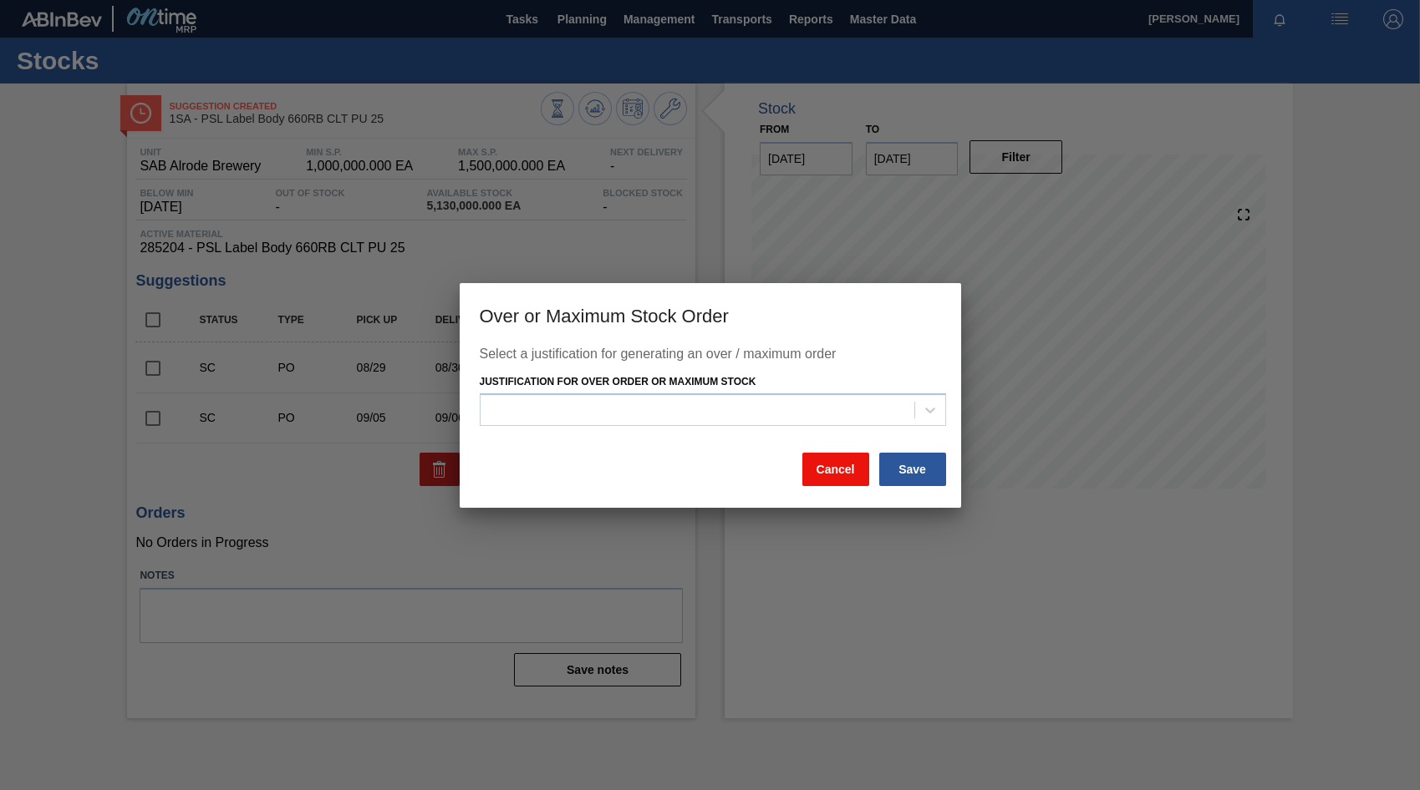
click at [842, 471] on button "Cancel" at bounding box center [835, 469] width 67 height 33
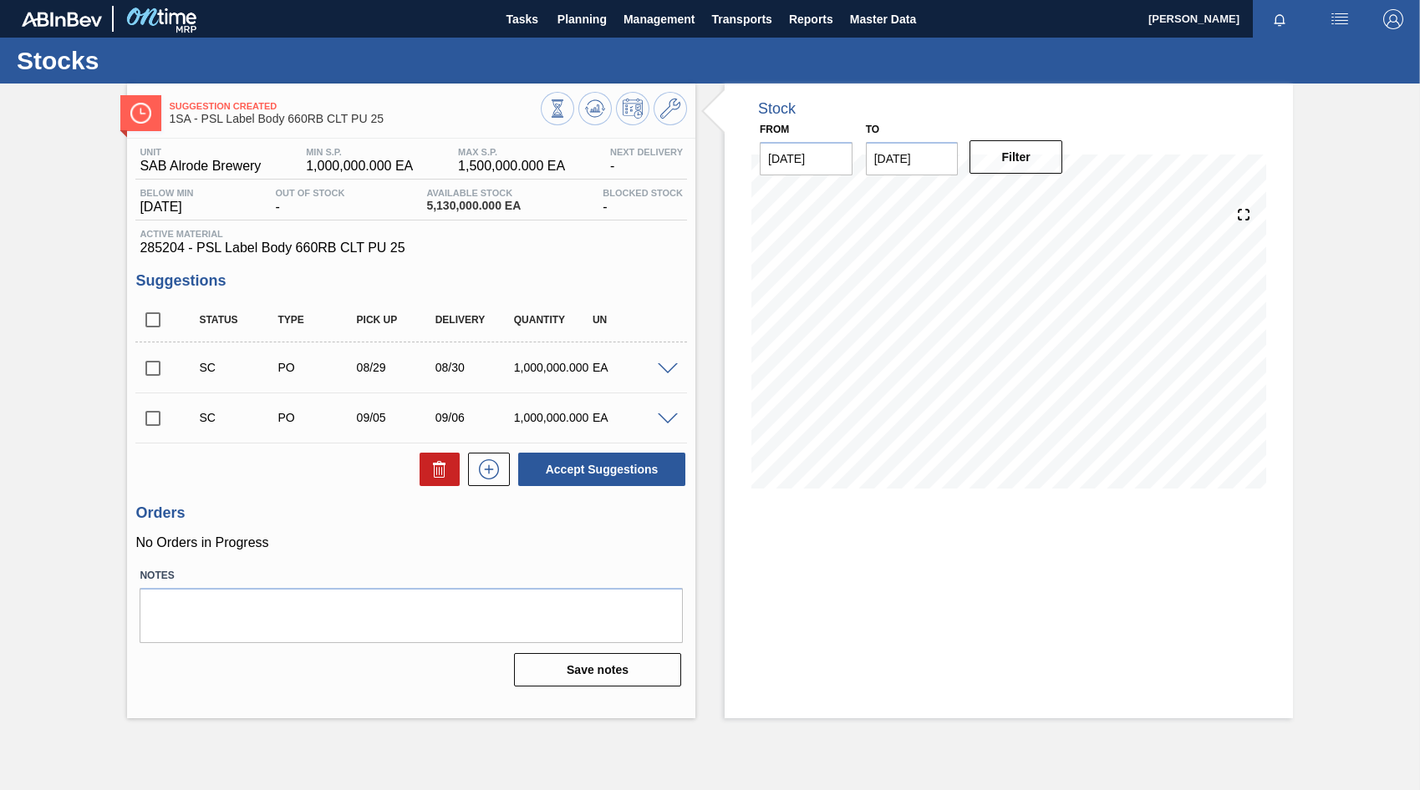
click at [673, 371] on span at bounding box center [668, 369] width 20 height 13
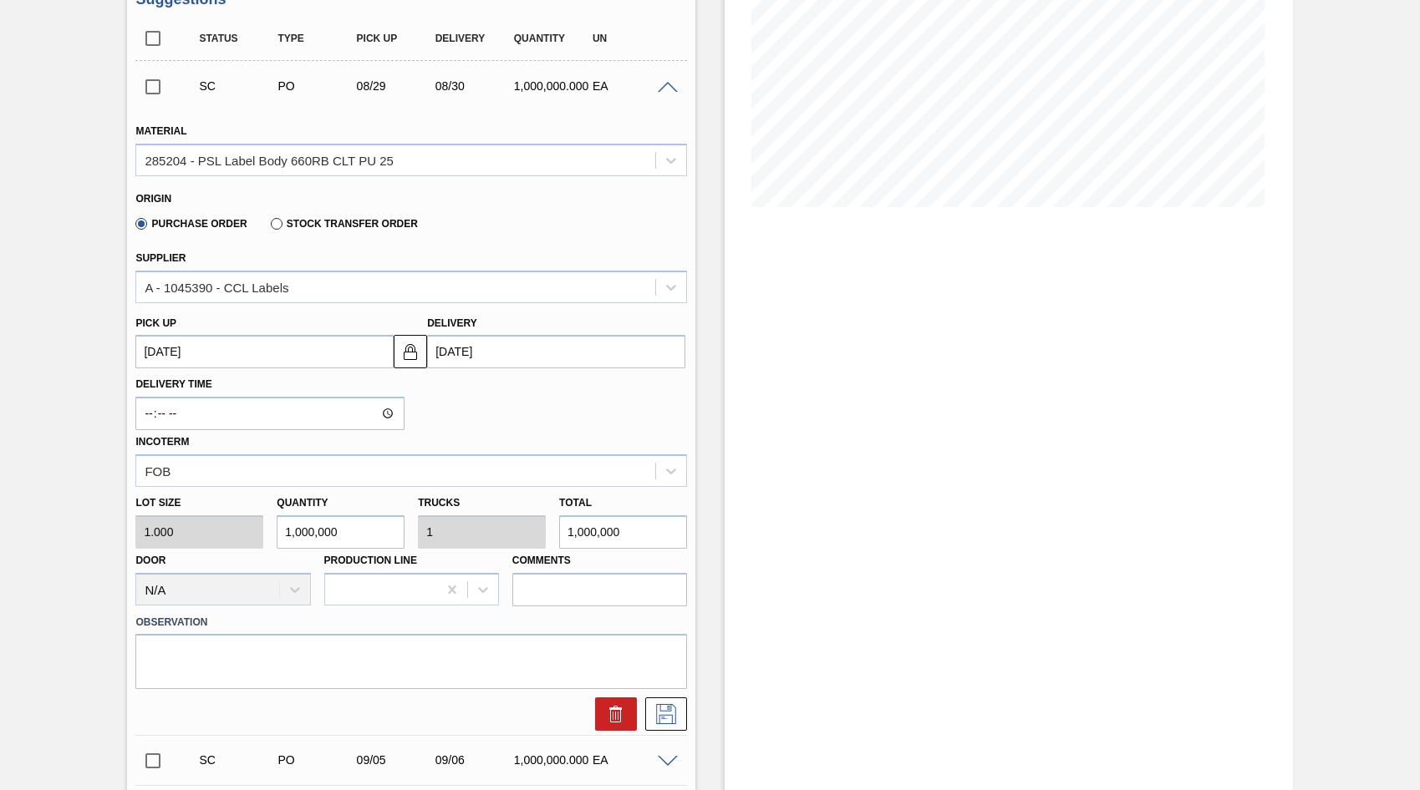
scroll to position [334, 0]
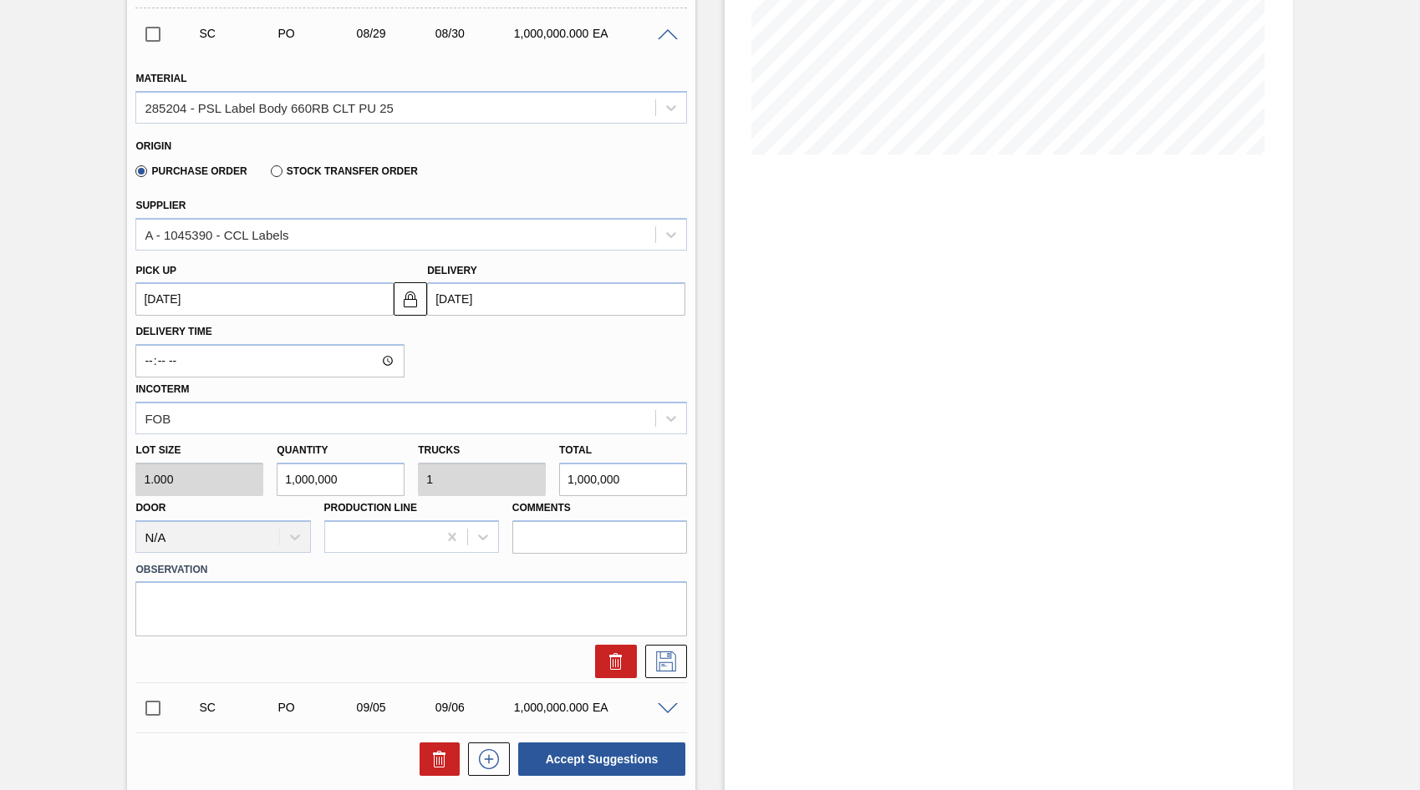
click at [208, 484] on div "Lot size 1.000 Quantity 1,000,000 Trucks 1 Total 1,000,000 Door N/A Production …" at bounding box center [411, 493] width 565 height 119
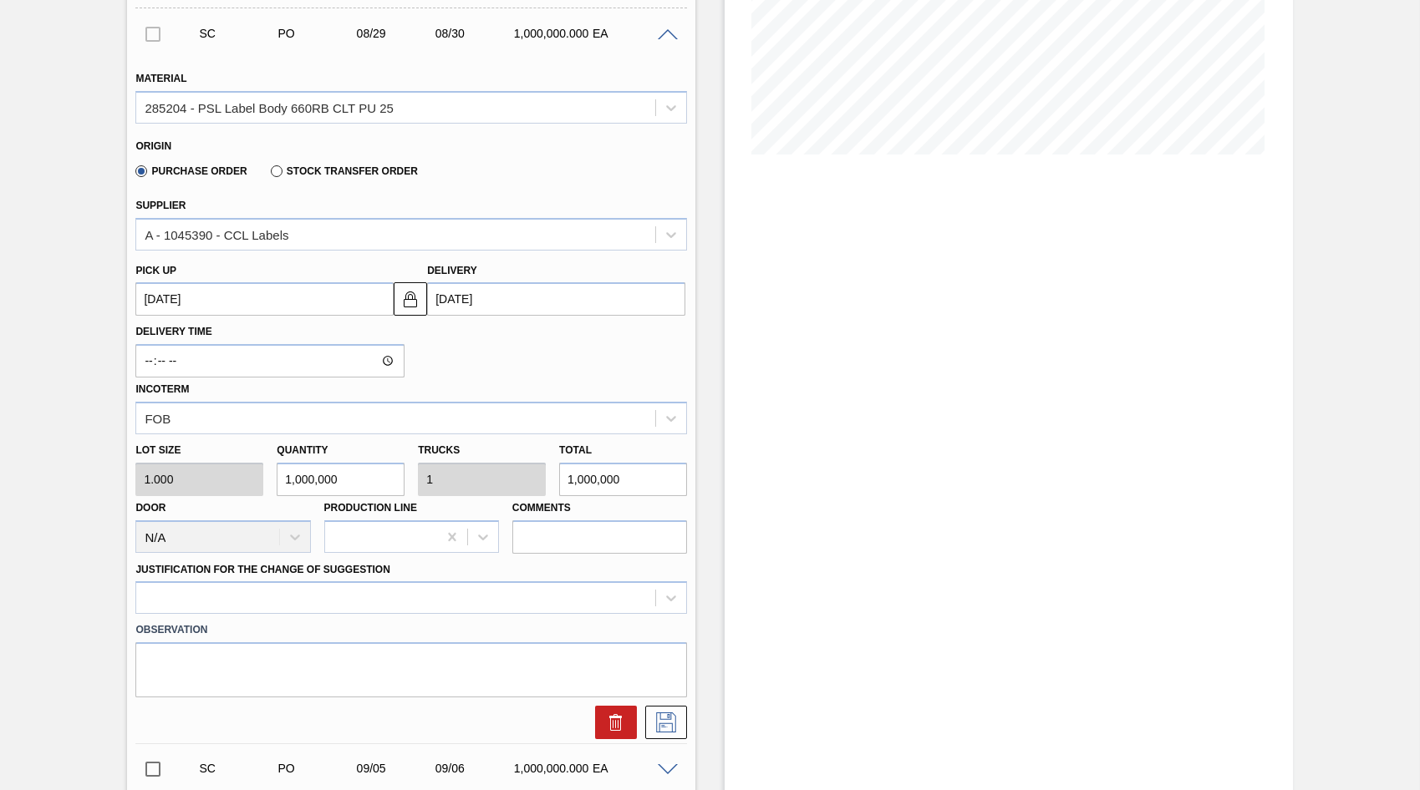
click at [353, 482] on input "1,000,000" at bounding box center [341, 479] width 128 height 33
drag, startPoint x: 350, startPoint y: 480, endPoint x: 277, endPoint y: 481, distance: 73.5
click at [277, 481] on input "1,000,000" at bounding box center [341, 479] width 128 height 33
type input "1"
type input "0"
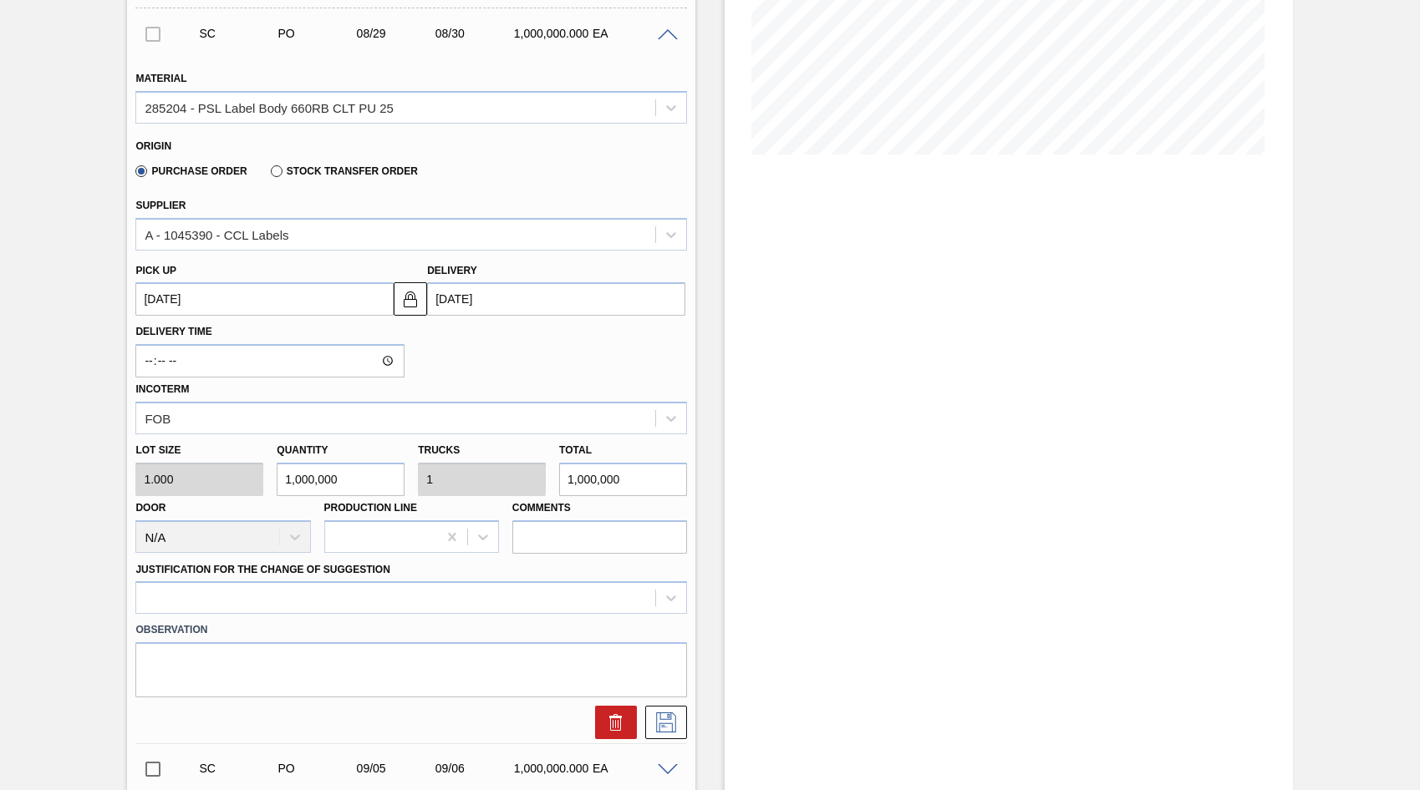
type input "1"
type input "12"
type input "125"
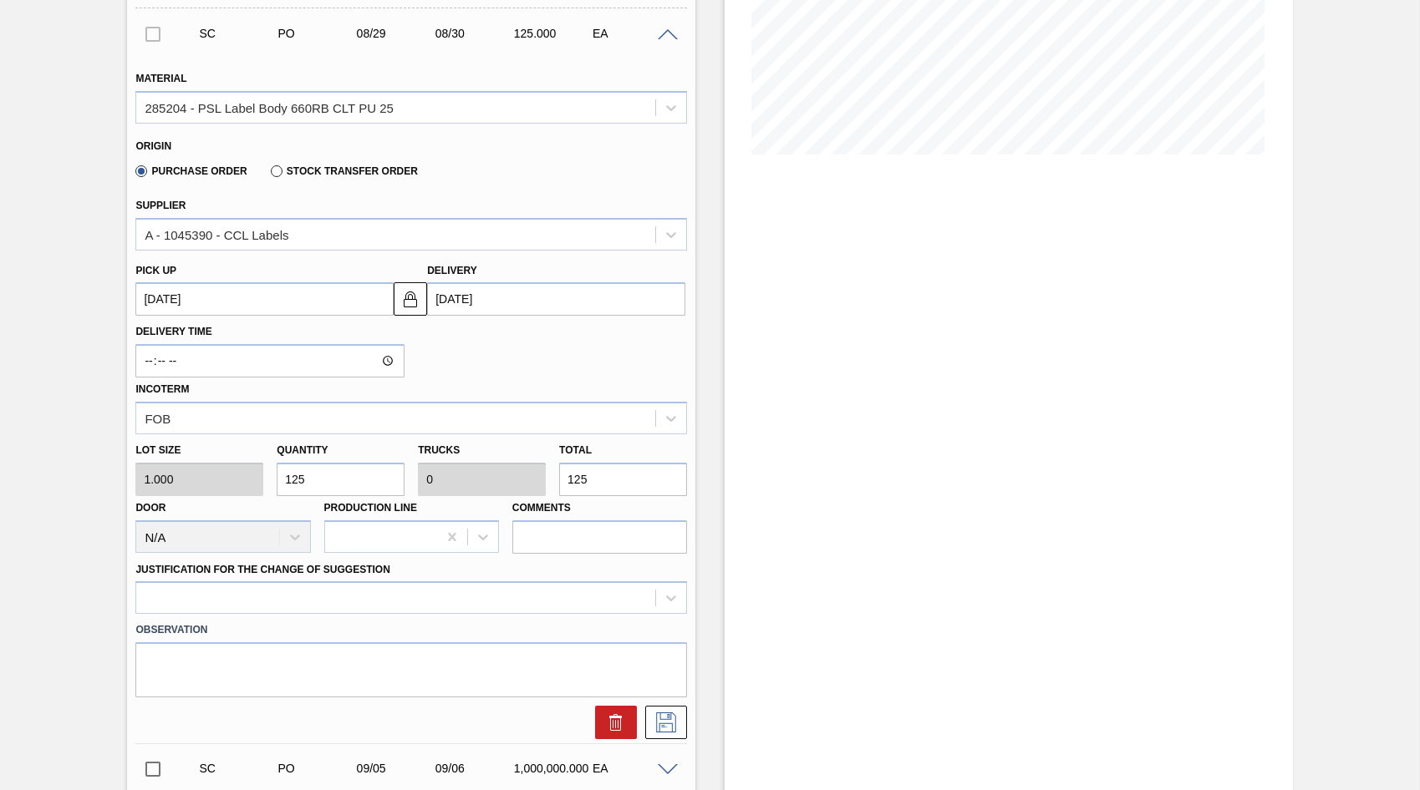
type input "1,254"
type input "0.001"
type input "1,254"
type input "12,540"
type input "0.013"
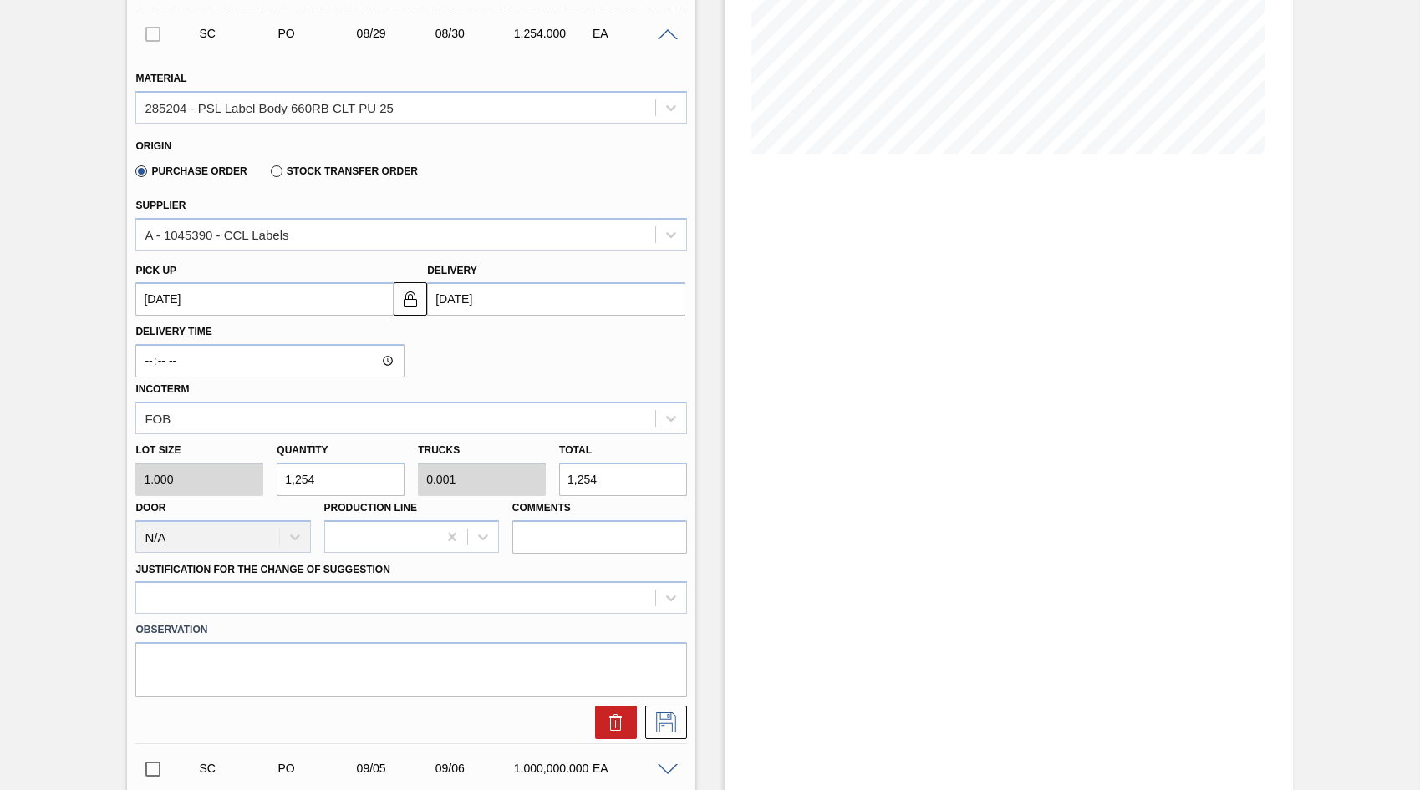
type input "12,540"
type input "125,400"
type input "0.125"
type input "125,400"
type input "1,254,000"
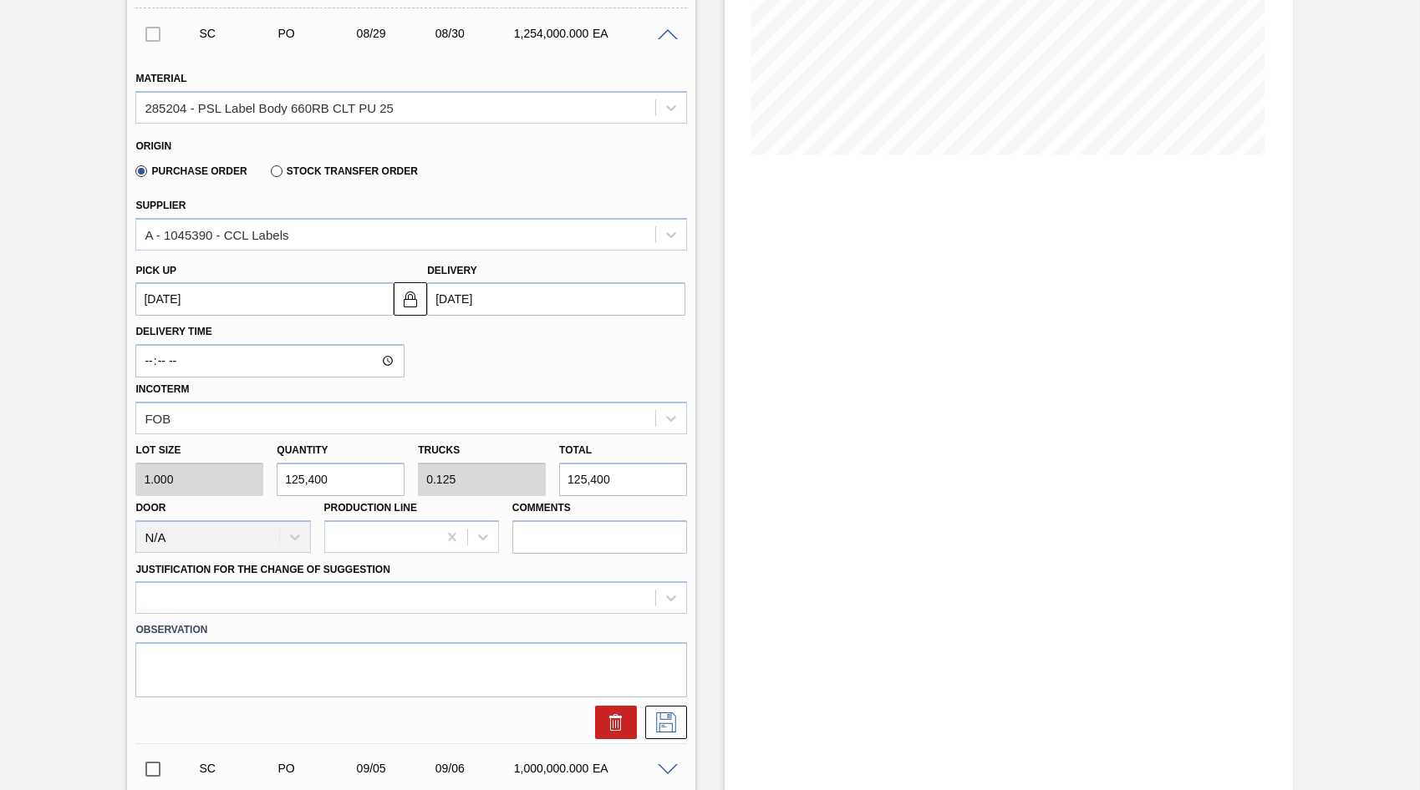
type input "1.254"
type input "1,254,000"
click at [666, 602] on div at bounding box center [410, 598] width 551 height 33
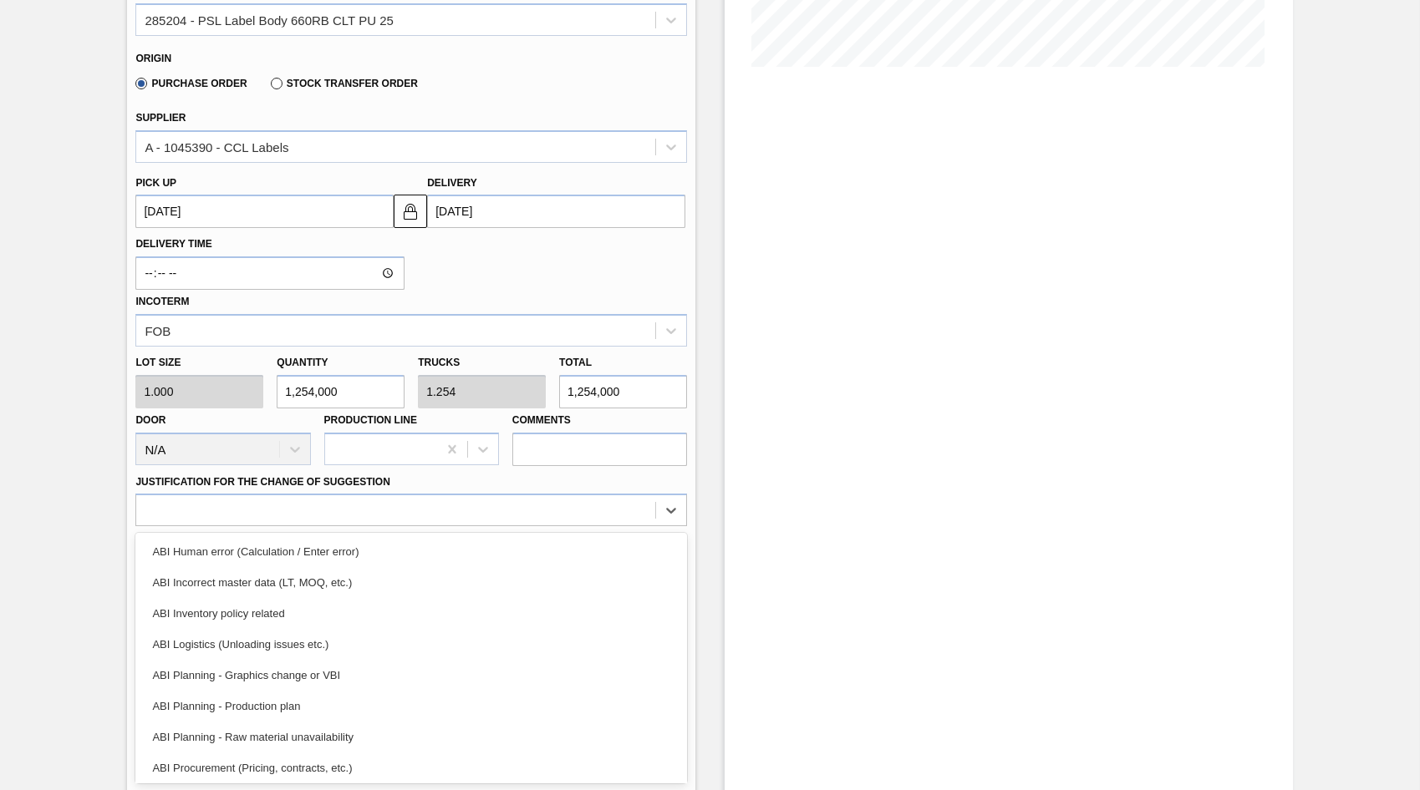
click at [290, 700] on div "ABI Planning - Production plan" at bounding box center [410, 706] width 551 height 31
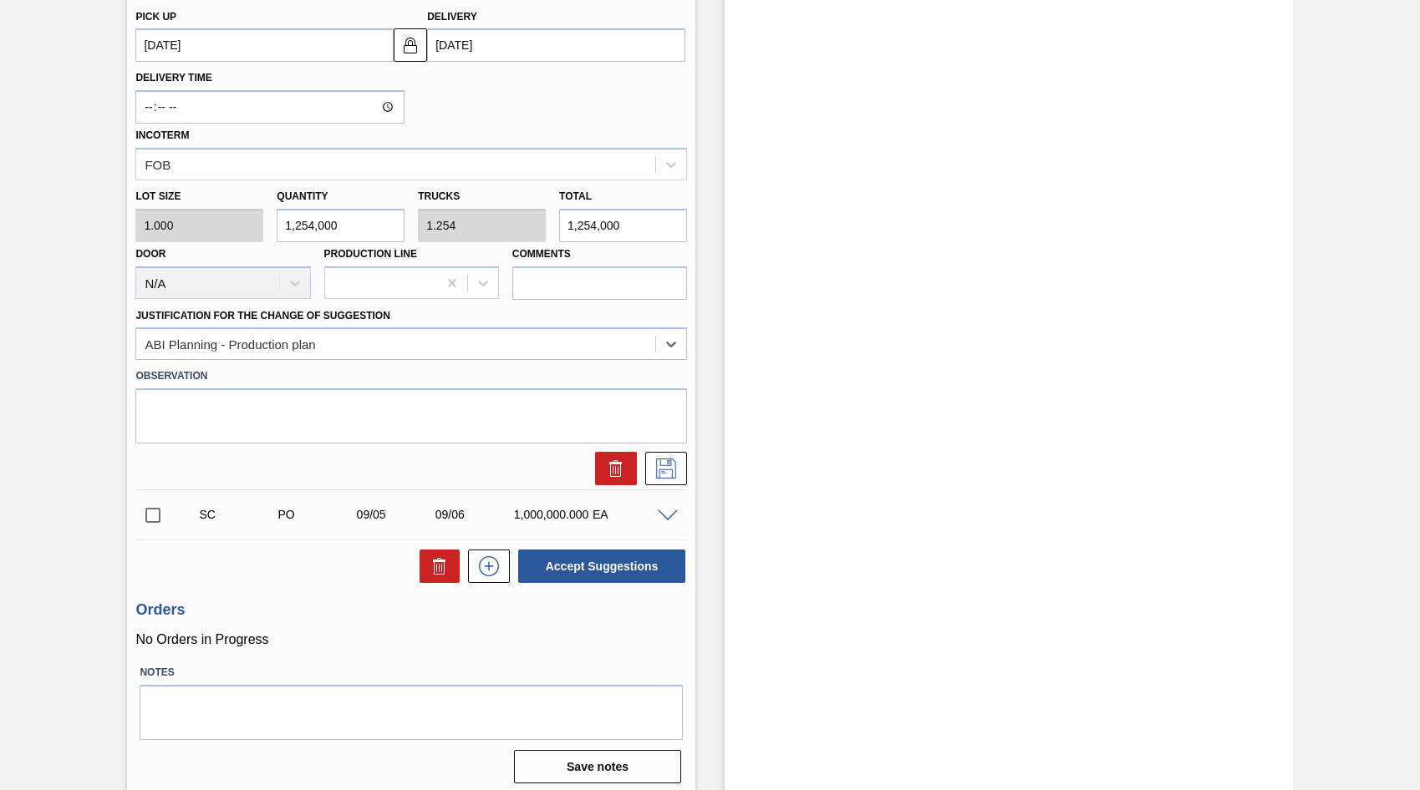
scroll to position [589, 0]
click at [670, 468] on icon at bounding box center [666, 468] width 27 height 20
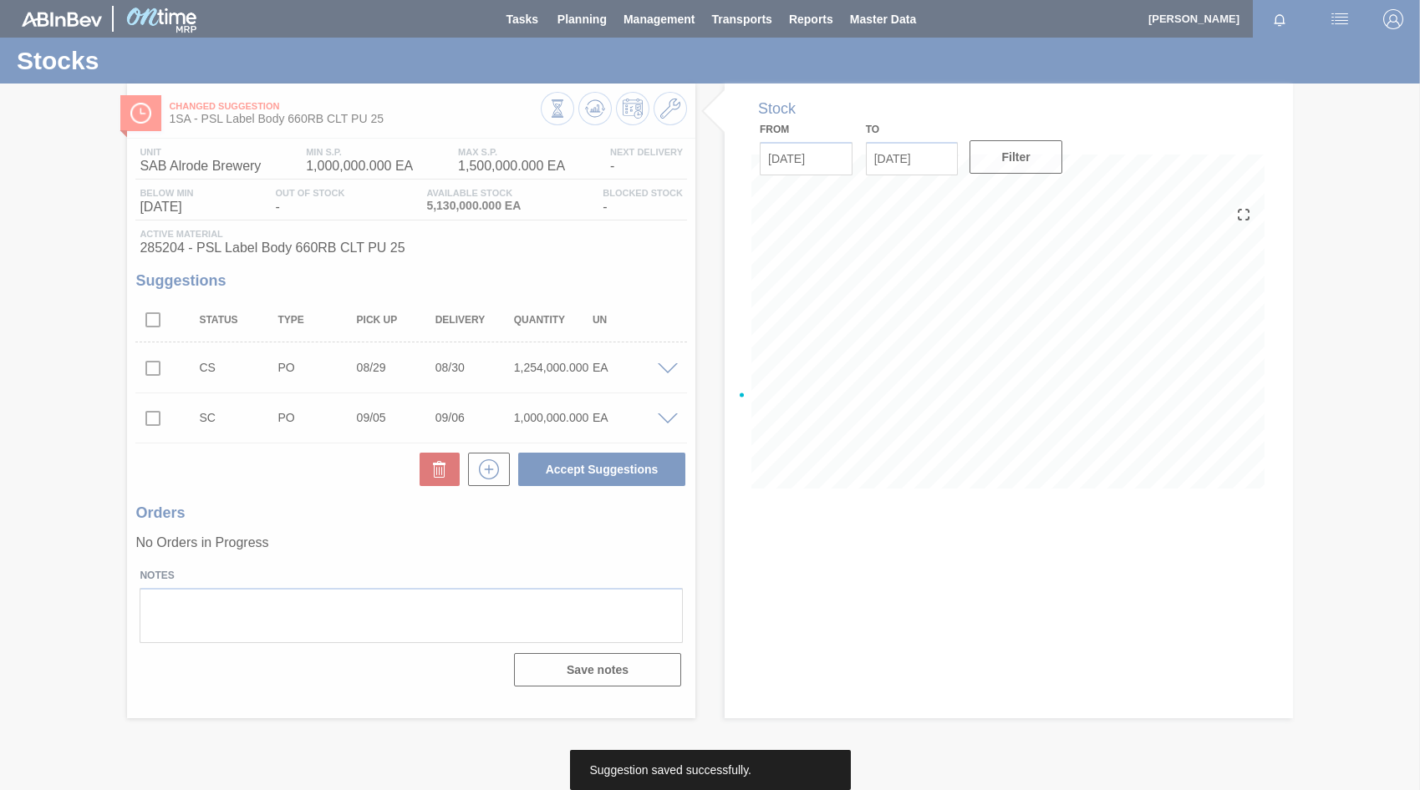
scroll to position [0, 0]
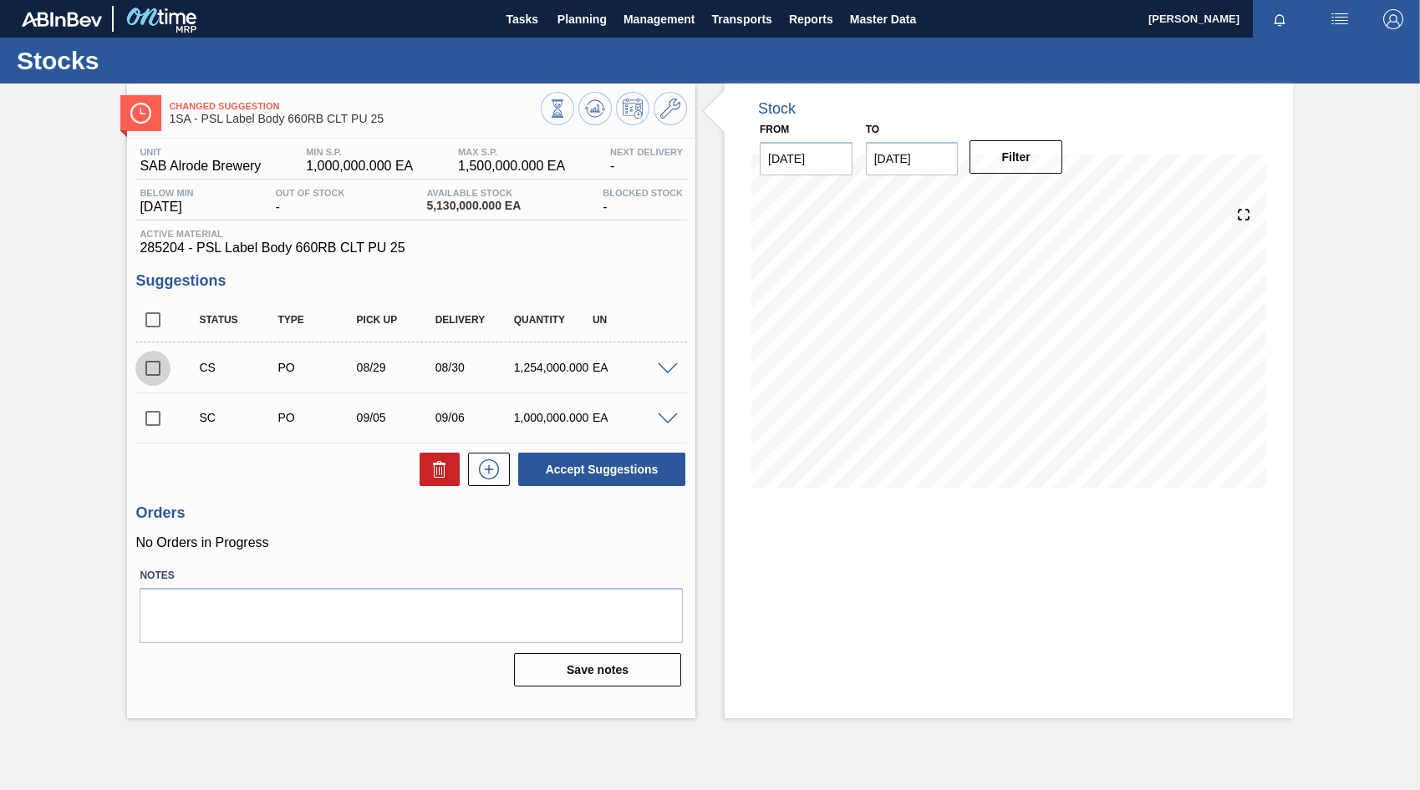
click at [152, 368] on input "checkbox" at bounding box center [152, 368] width 35 height 35
click at [571, 474] on button "Accept Suggestions" at bounding box center [601, 469] width 167 height 33
checkbox input "false"
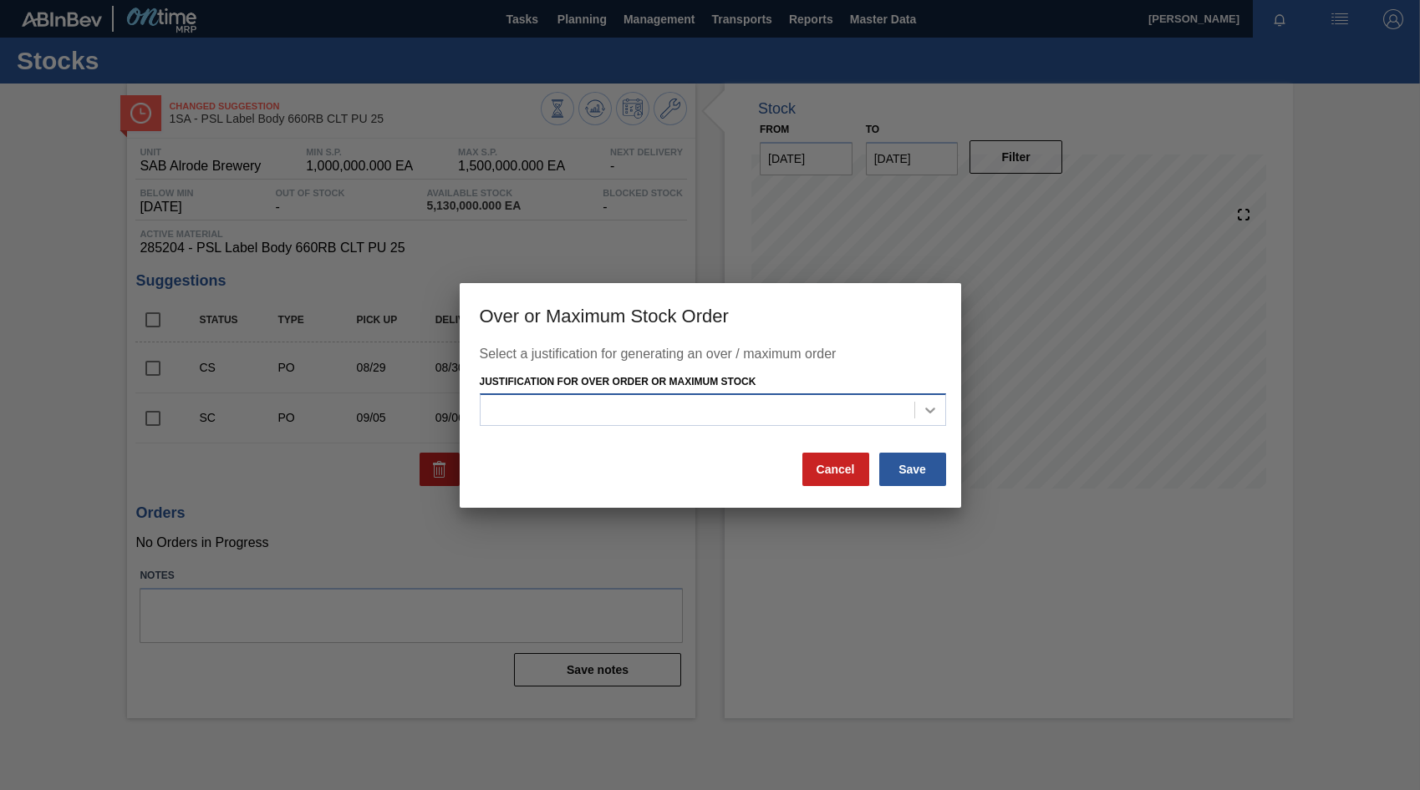
click at [930, 413] on icon at bounding box center [930, 411] width 10 height 6
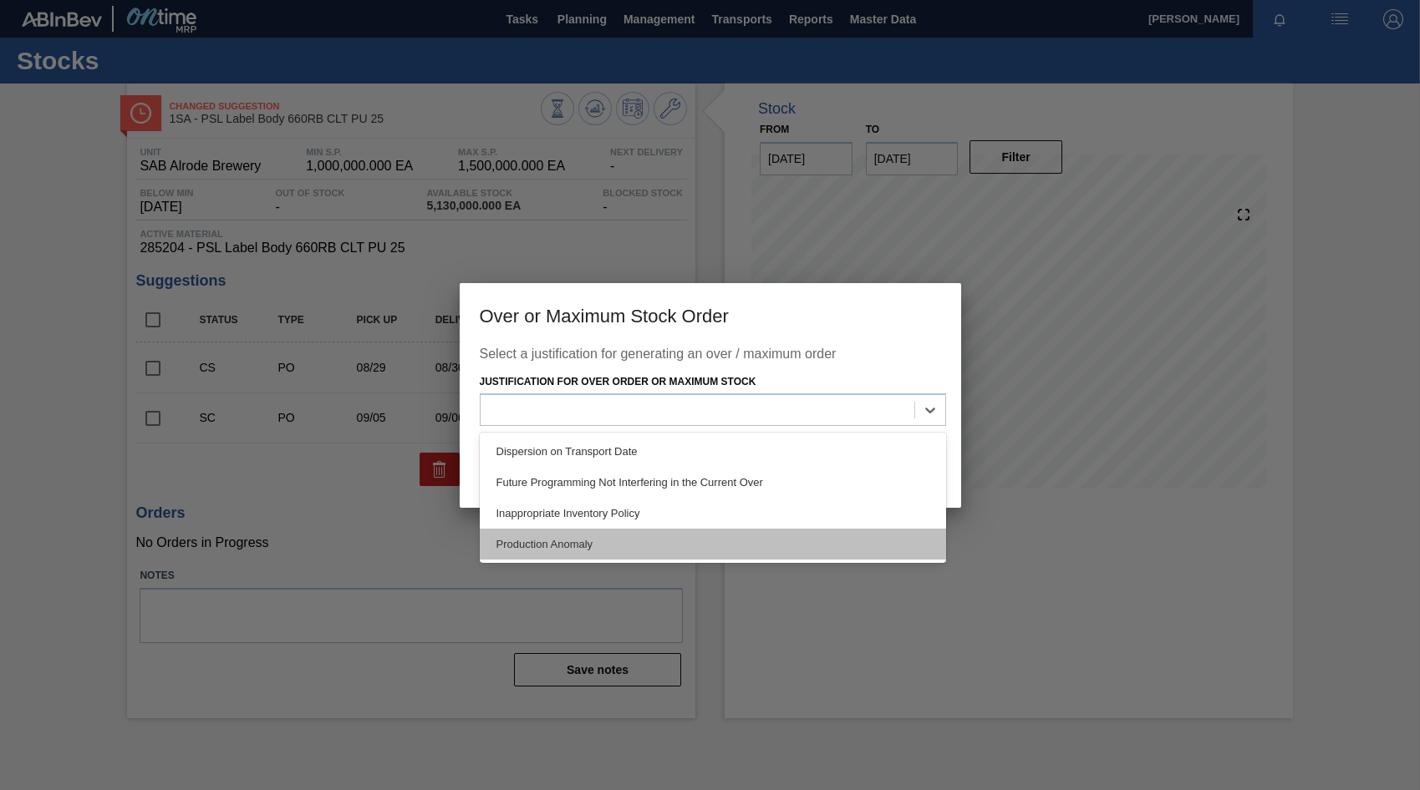
click at [562, 544] on div "Production Anomaly" at bounding box center [713, 544] width 466 height 31
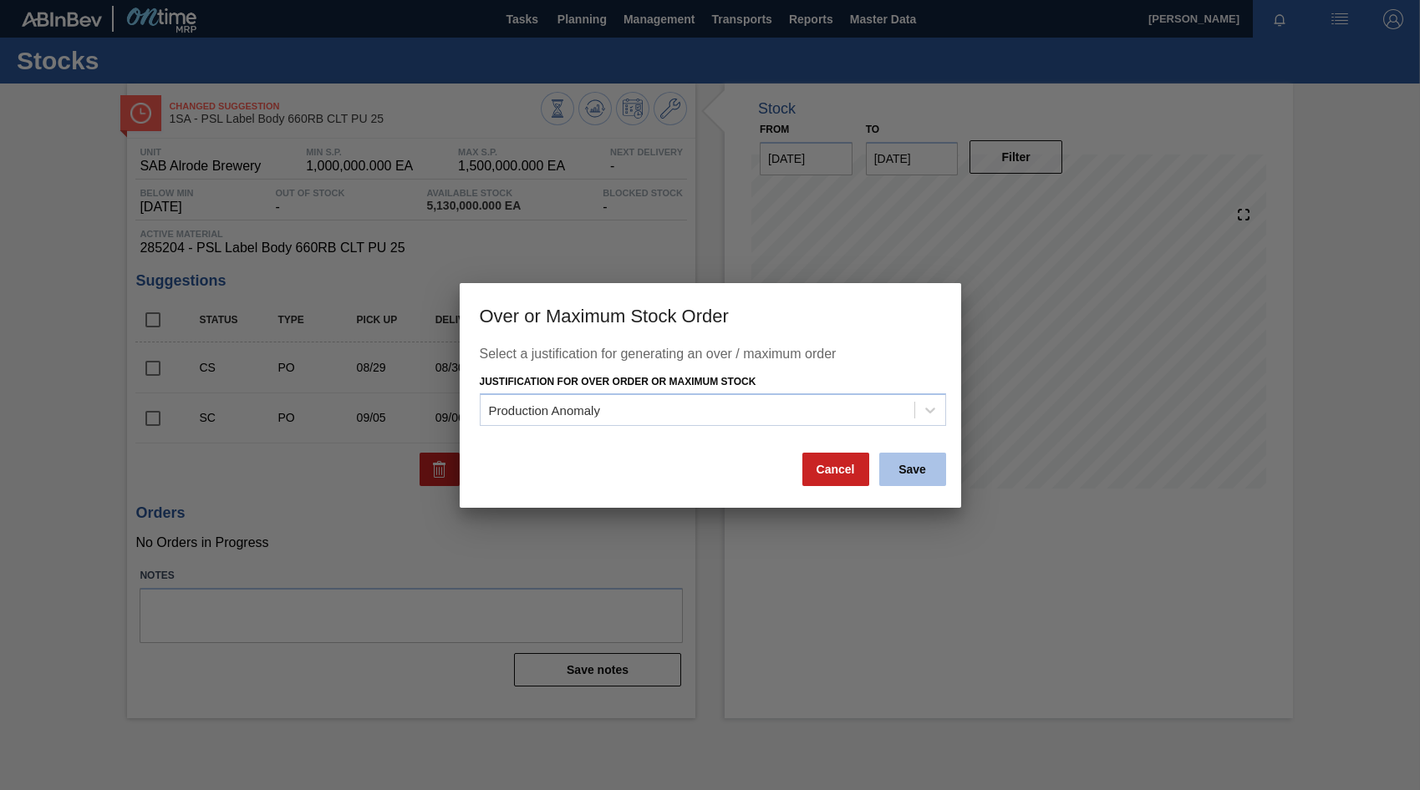
click at [904, 462] on button "Save" at bounding box center [912, 469] width 67 height 33
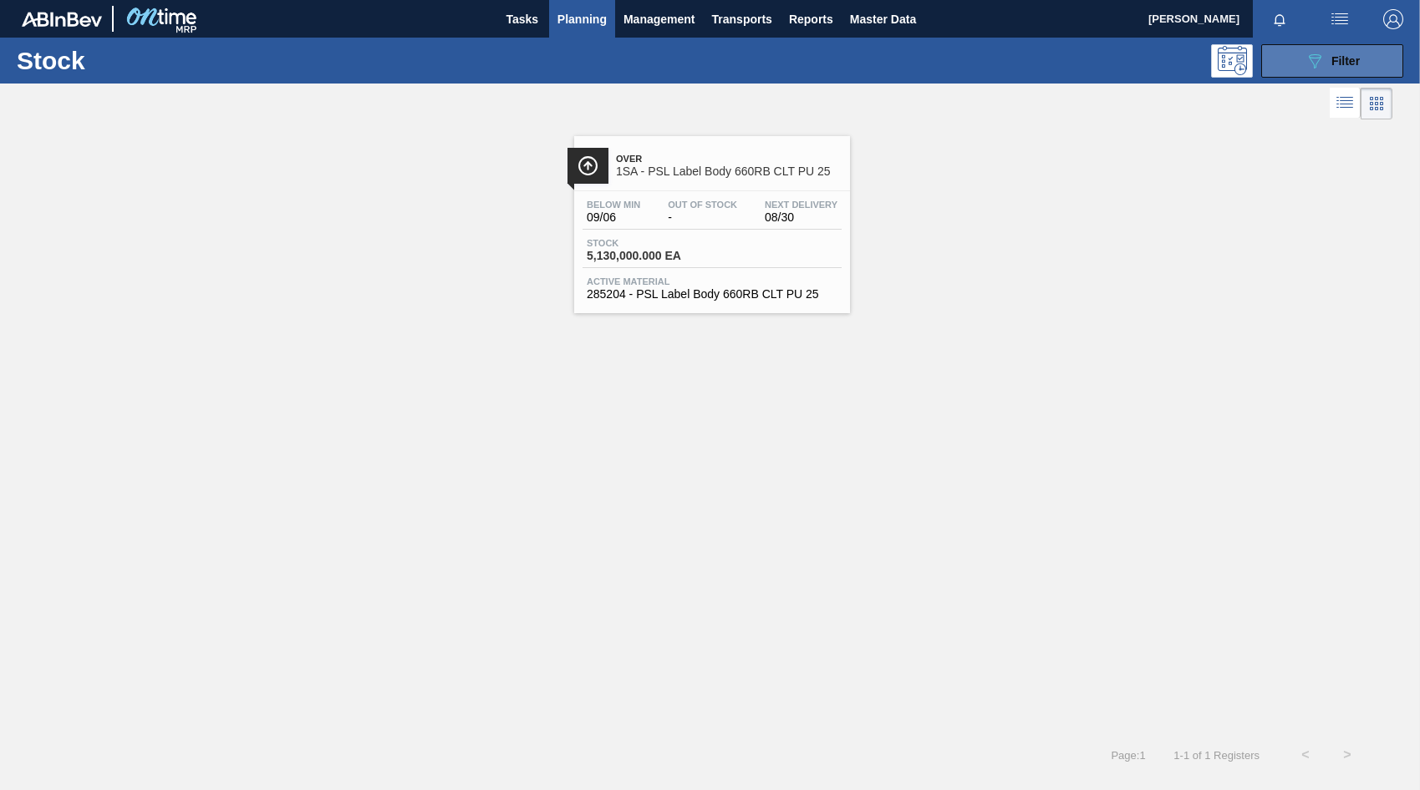
click at [1300, 63] on button "089F7B8B-B2A5-4AFE-B5C0-19BA573D28AC Filter" at bounding box center [1332, 60] width 142 height 33
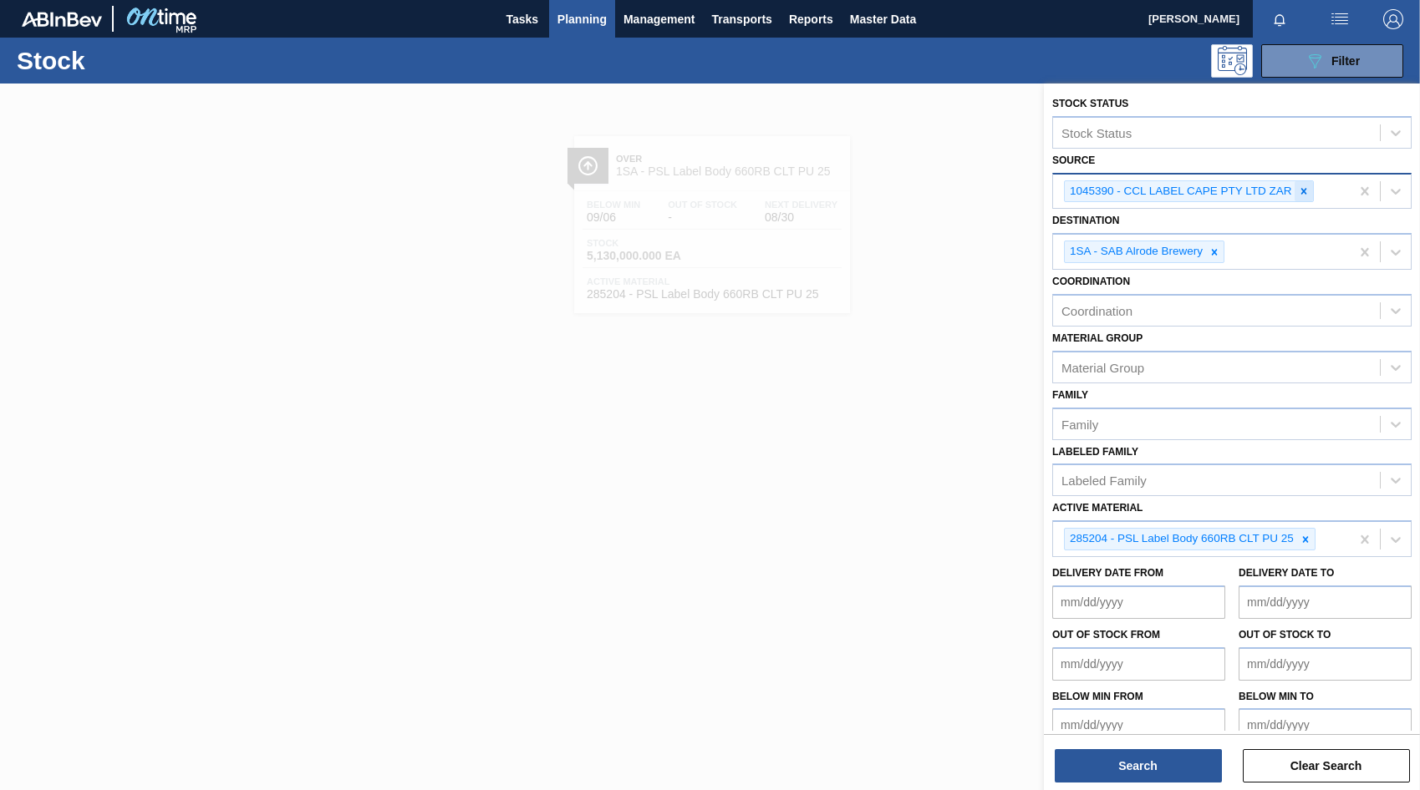
click at [1304, 191] on icon at bounding box center [1303, 191] width 6 height 6
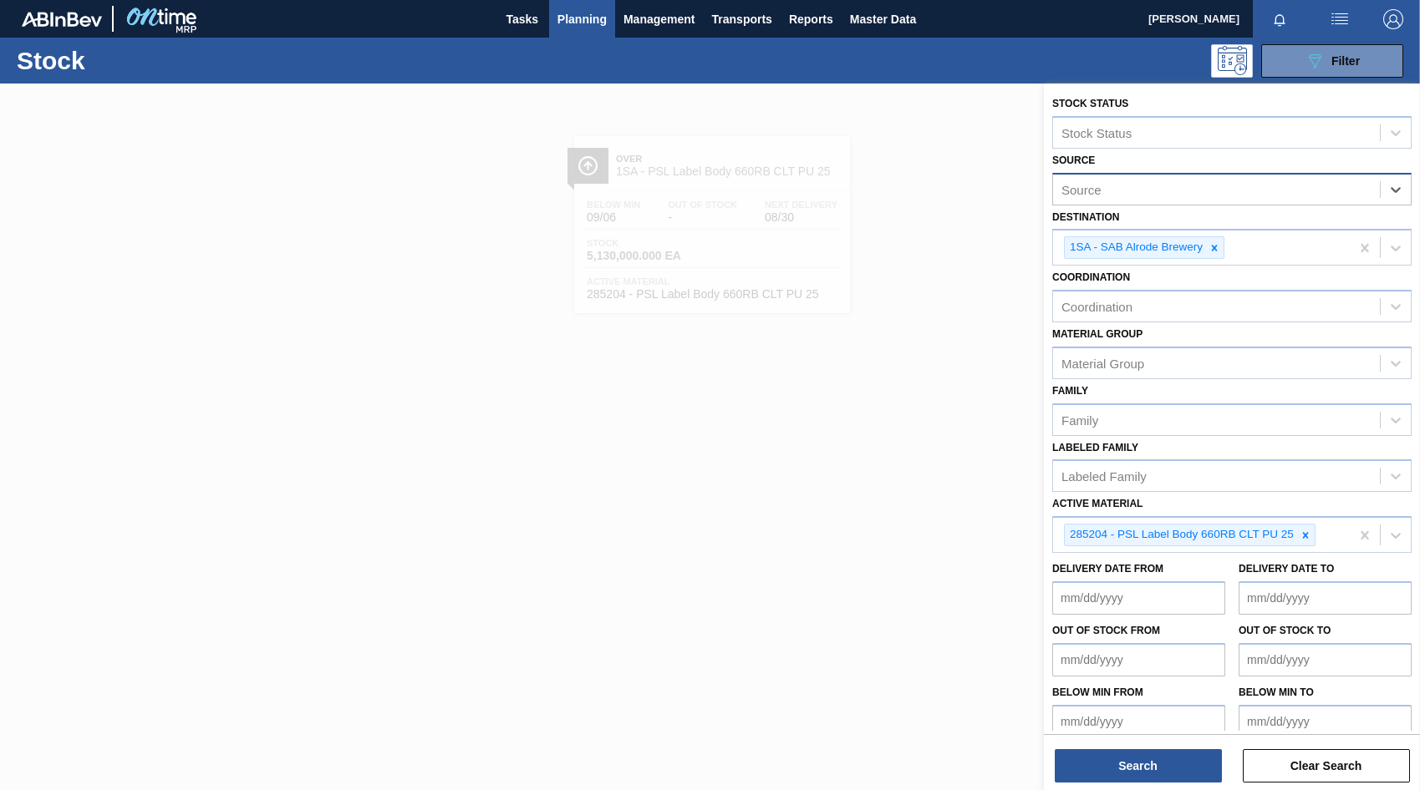
click at [1096, 188] on div "Source" at bounding box center [1081, 189] width 40 height 14
type input "mcc"
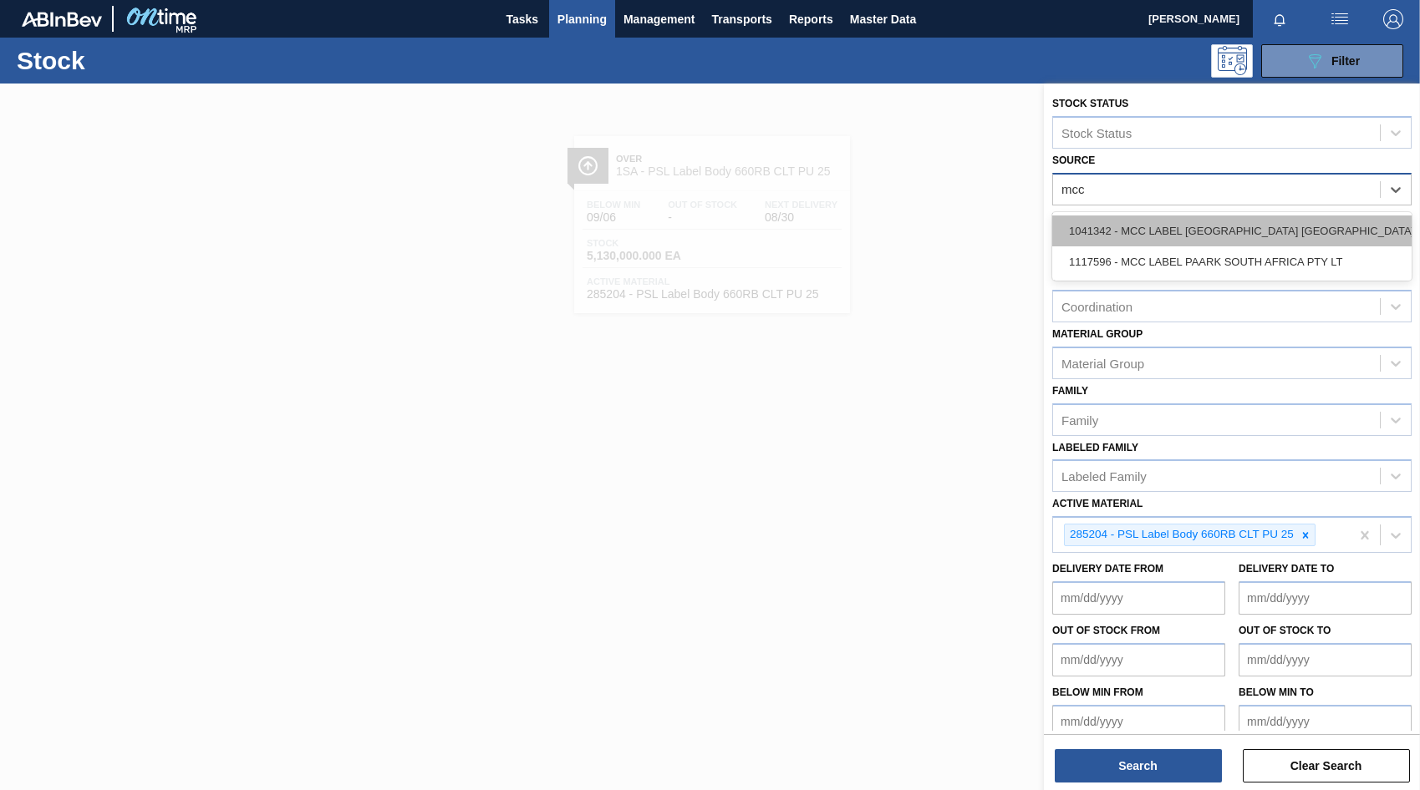
click at [1177, 231] on div "1041342 - MCC LABEL [GEOGRAPHIC_DATA] [GEOGRAPHIC_DATA]" at bounding box center [1231, 231] width 359 height 31
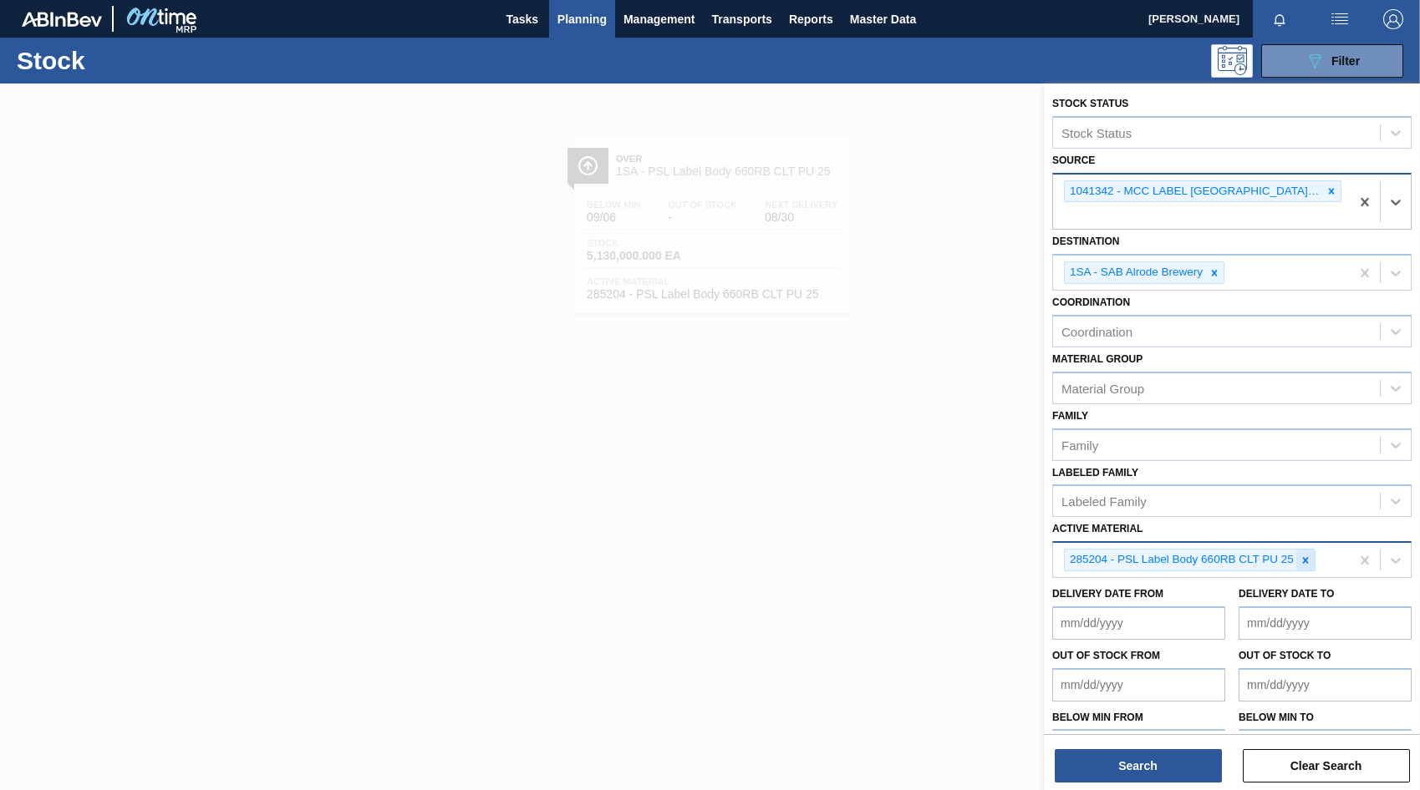
click at [1305, 566] on div at bounding box center [1305, 560] width 18 height 21
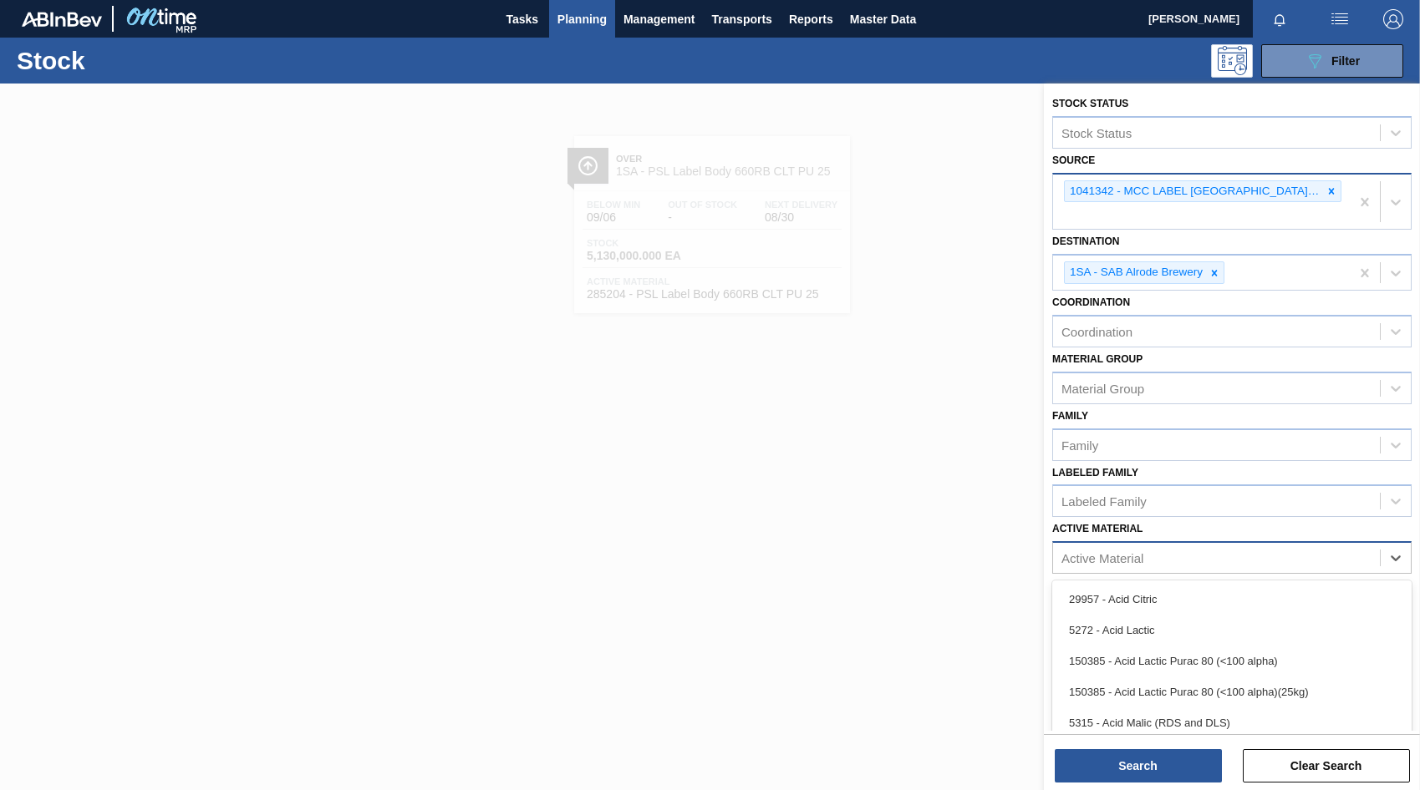
click at [1095, 556] on div "Active Material" at bounding box center [1102, 558] width 82 height 14
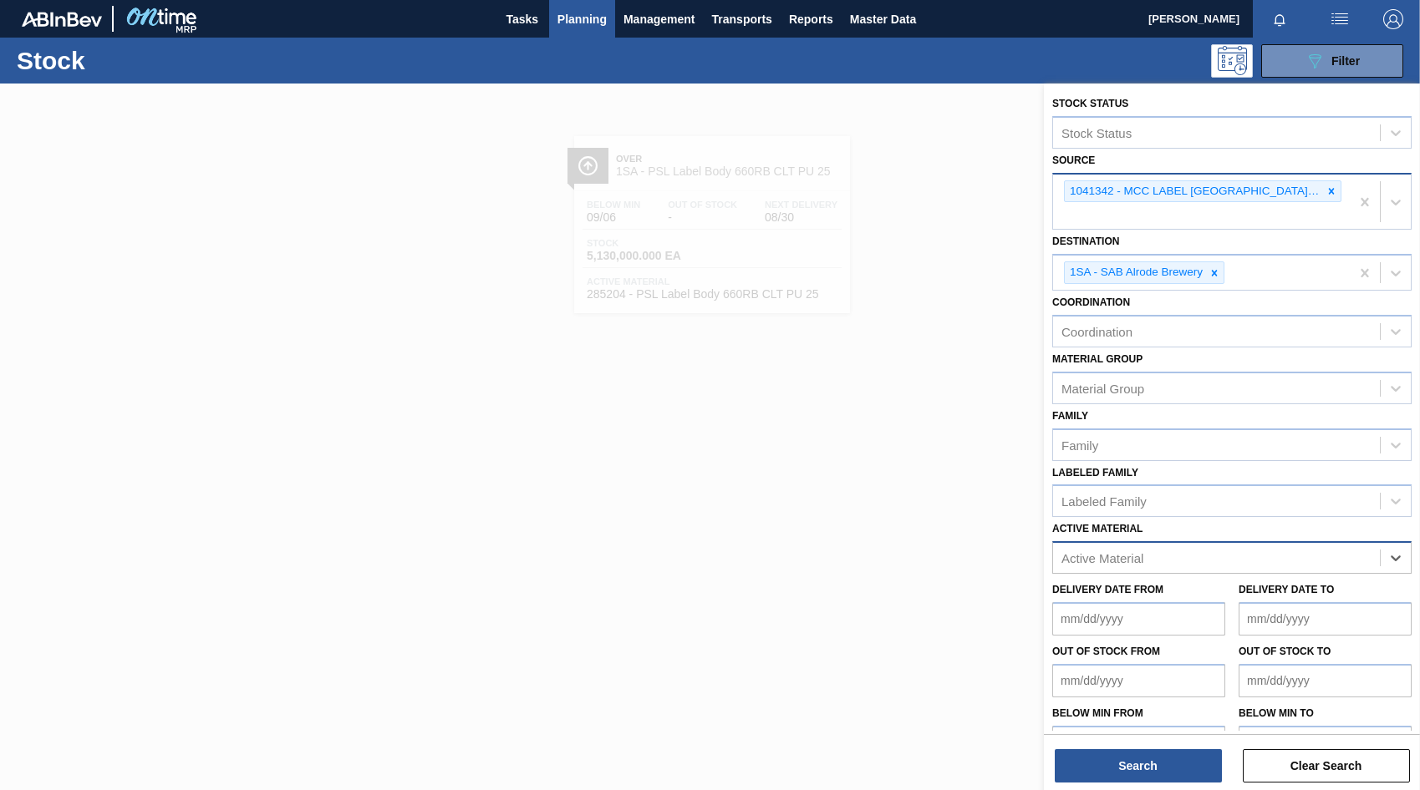
click at [1092, 558] on div "Active Material" at bounding box center [1102, 558] width 82 height 14
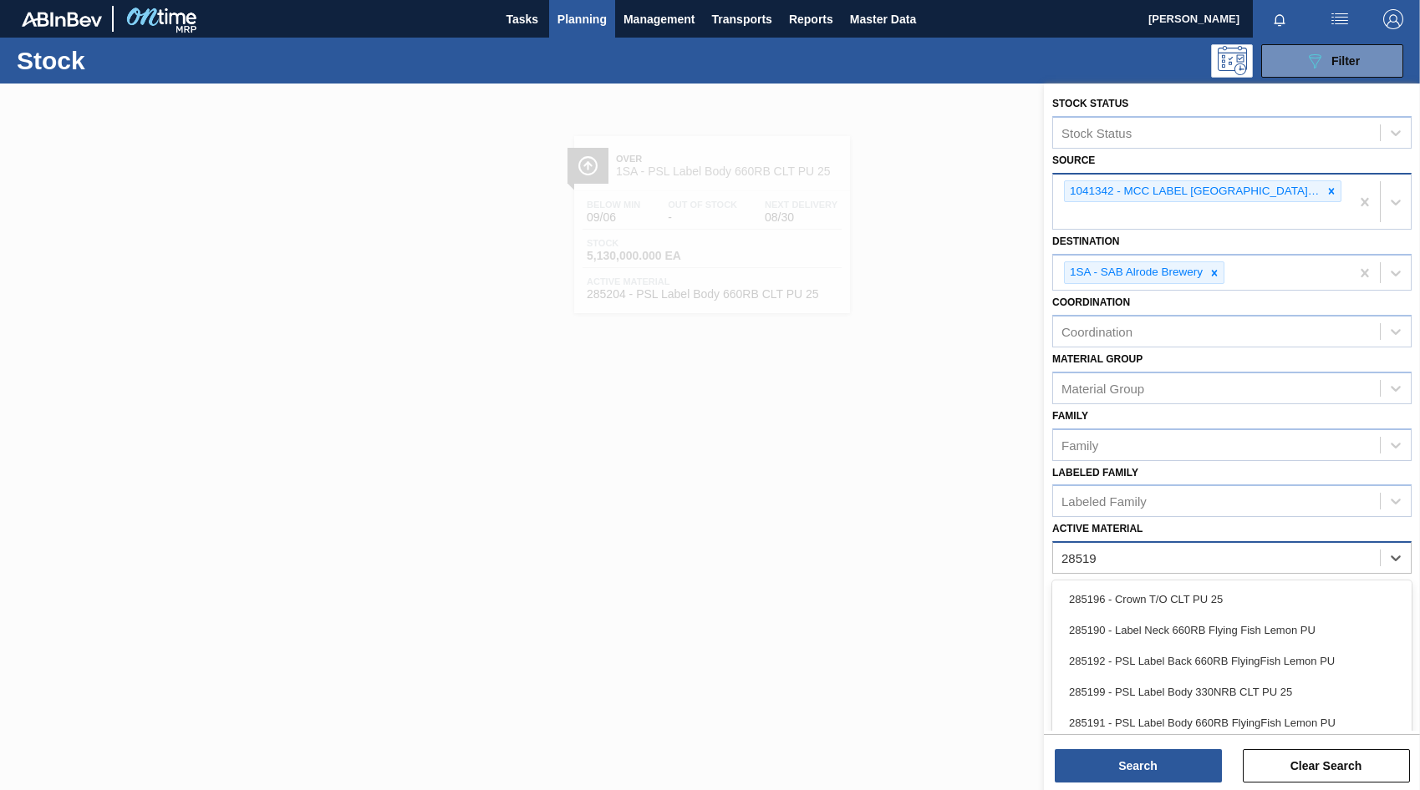
type Material "285198"
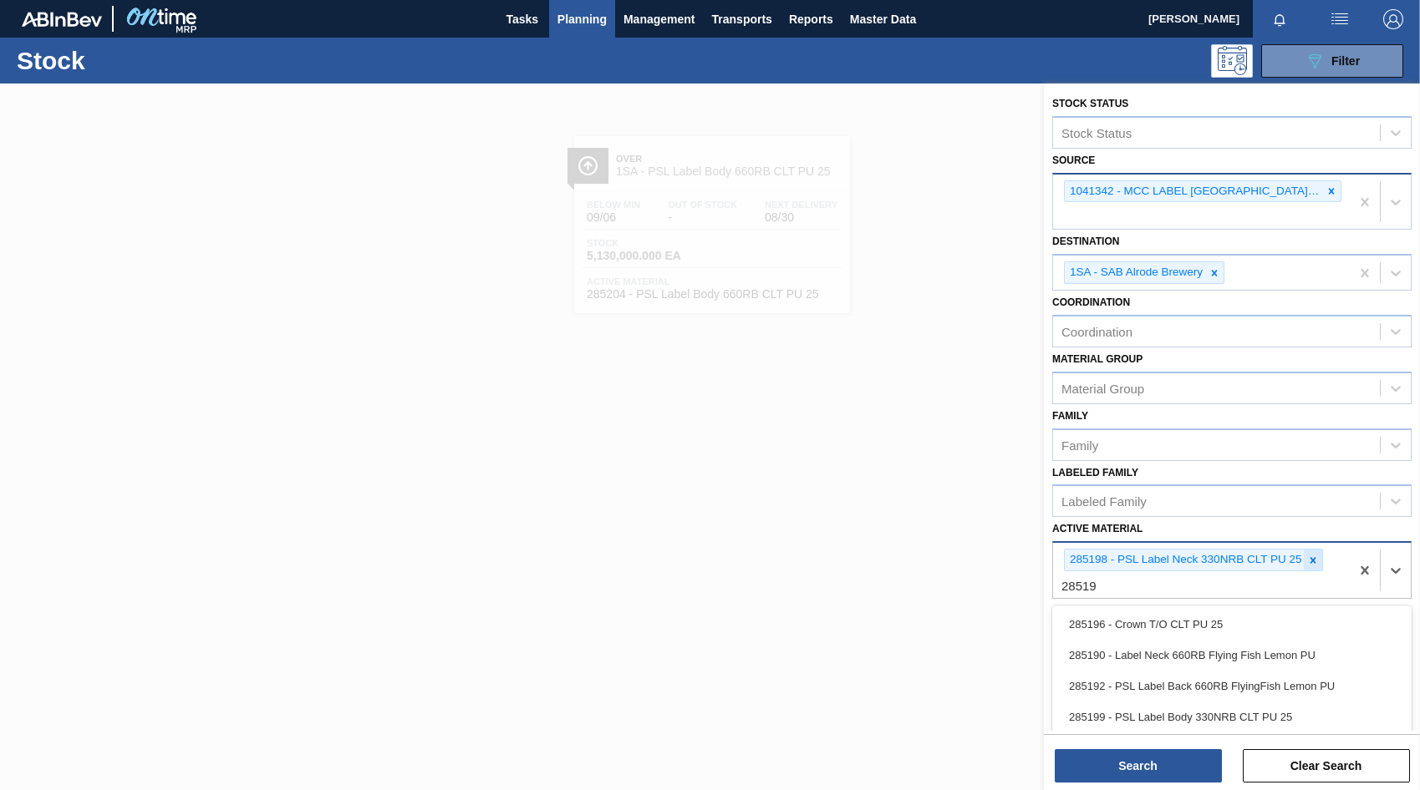
type Material "285199"
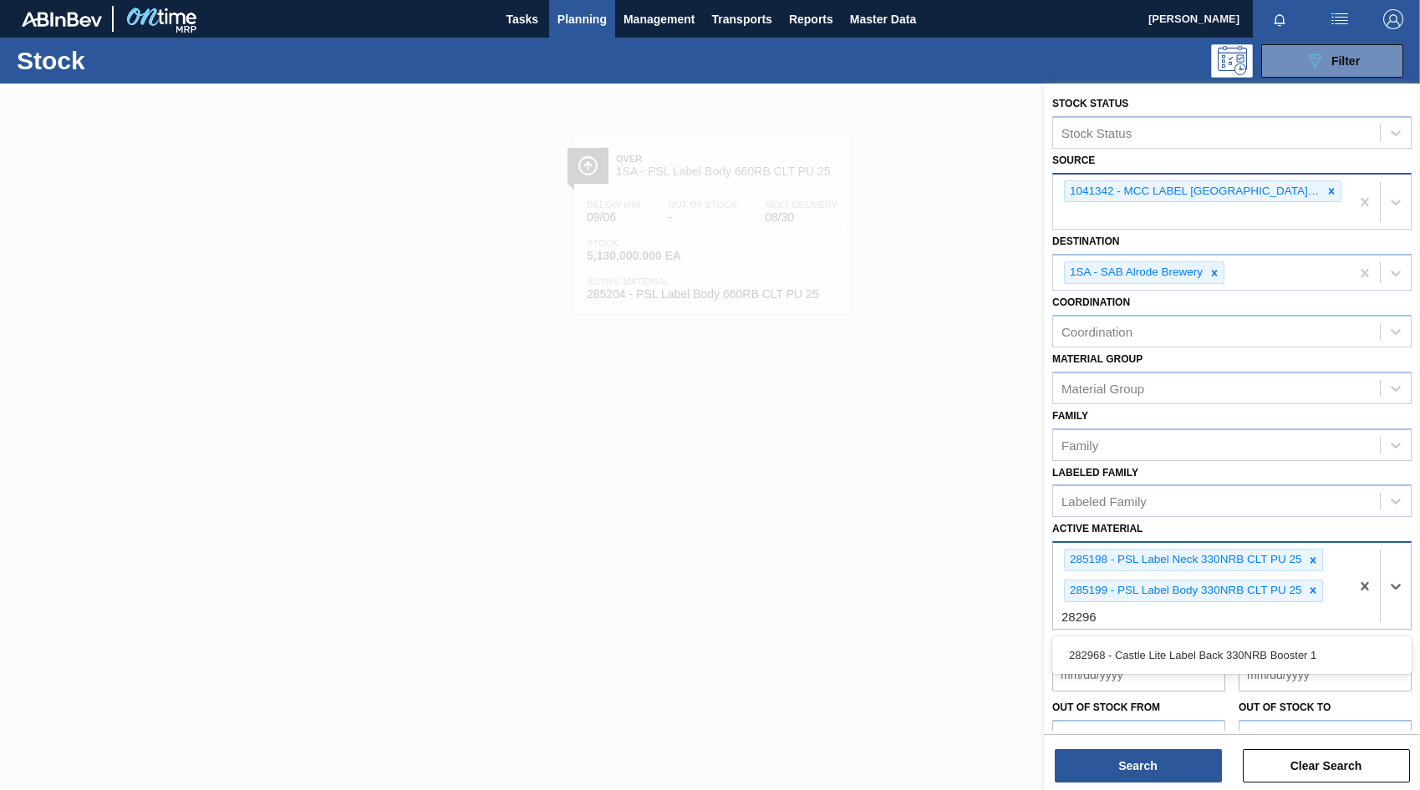
type Material "282968"
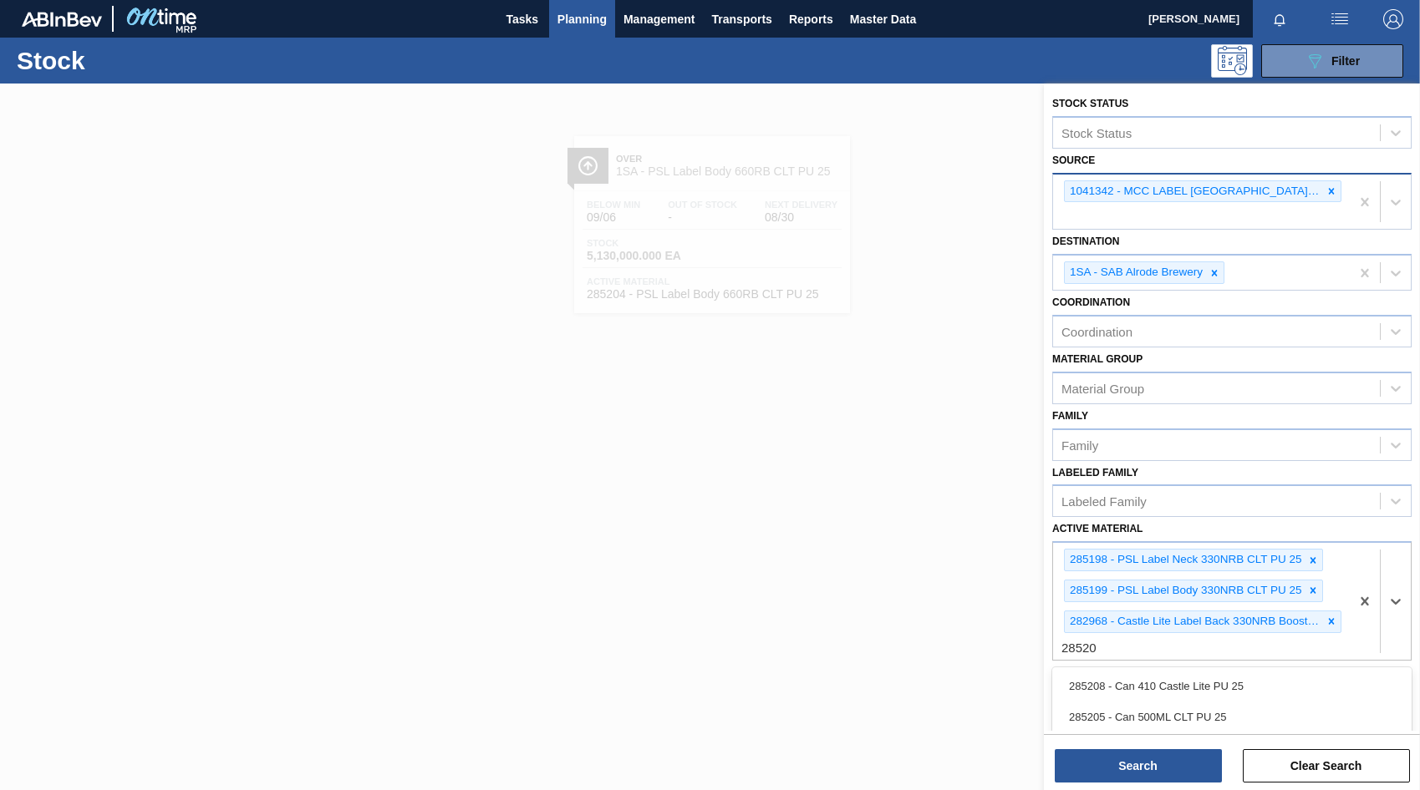
type Material "285204"
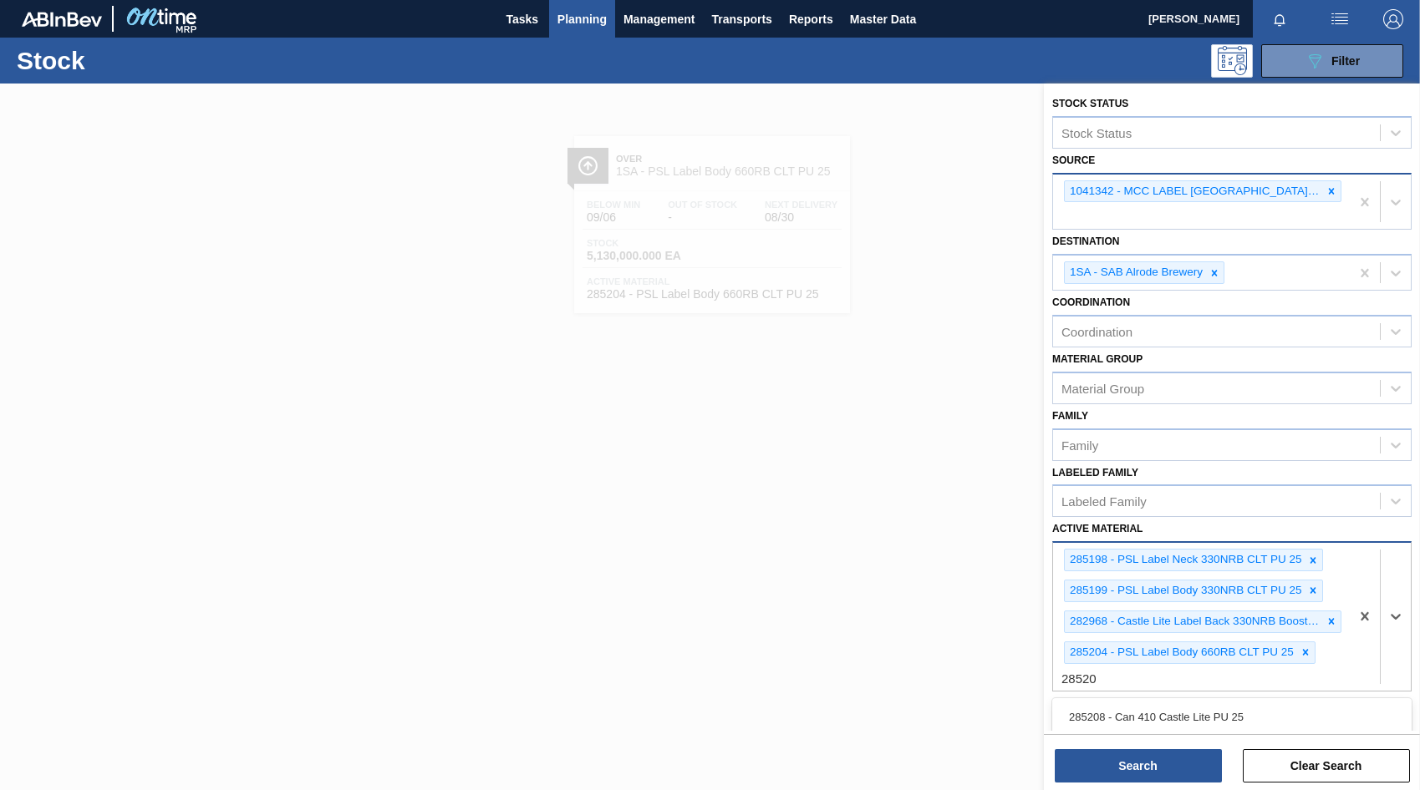
type Material "285200"
type Material "285201"
click at [1344, 711] on div "285198 - PSL Label Neck 330NRB CLT PU 25 285199 - PSL Label Body 330NRB CLT PU …" at bounding box center [1201, 637] width 297 height 188
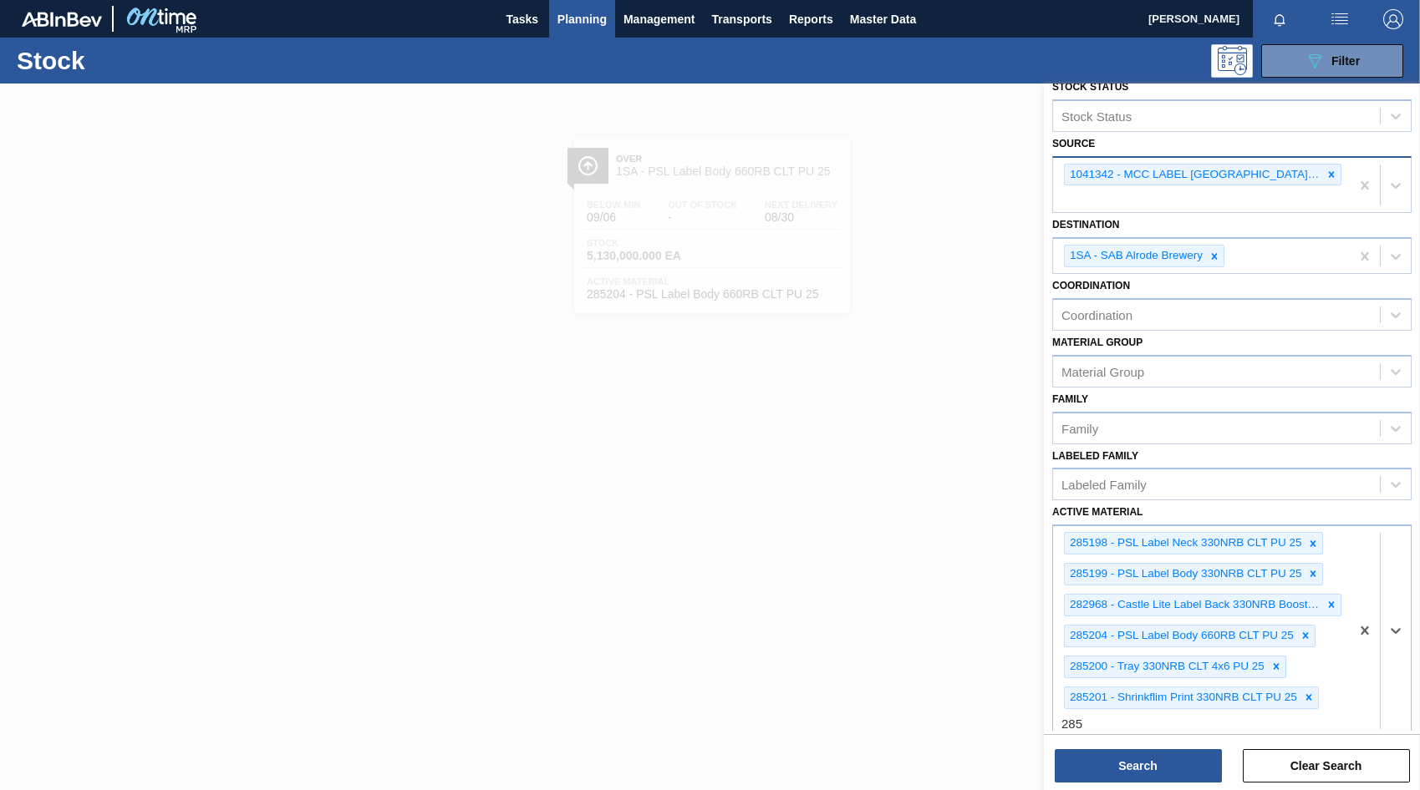
type Material "285"
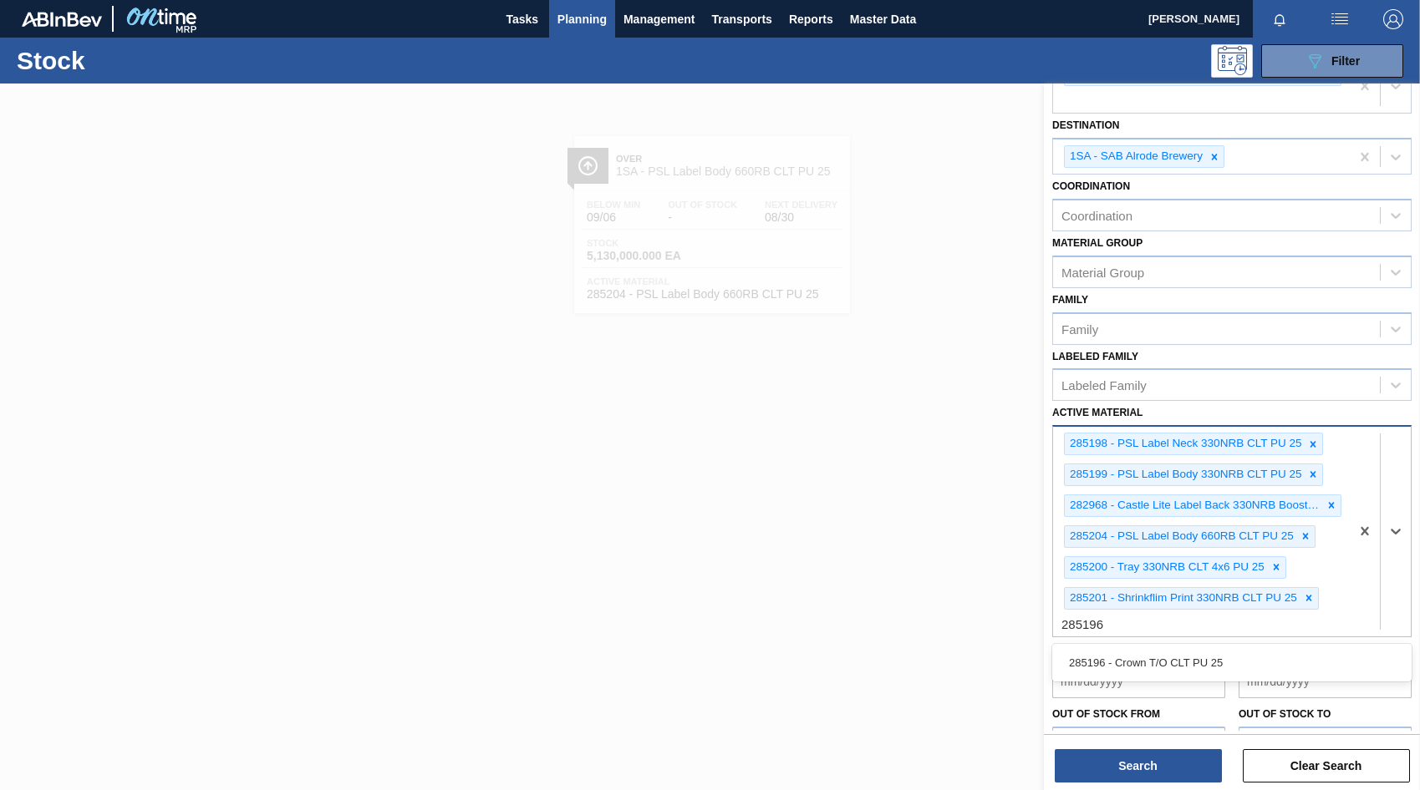
scroll to position [184, 0]
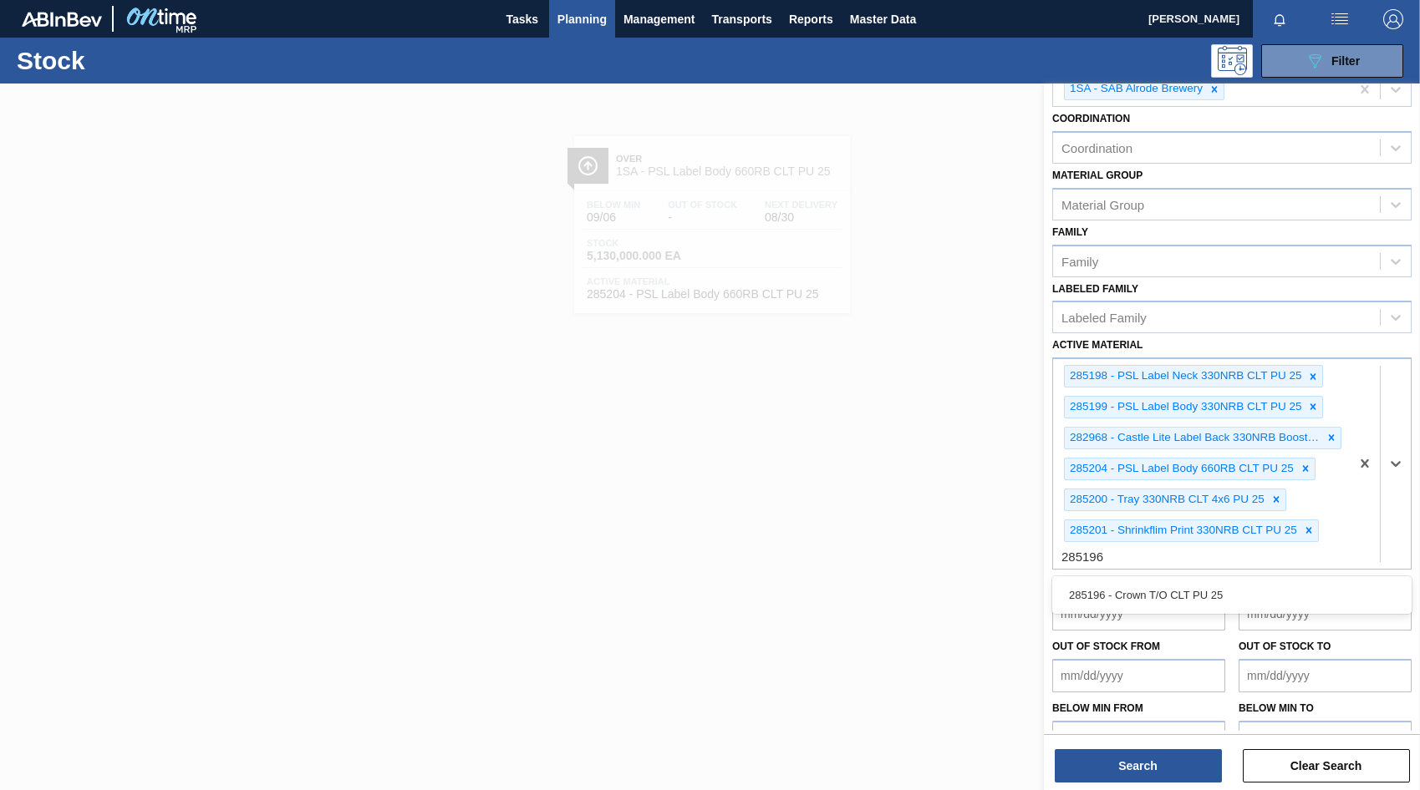
type Material "285196"
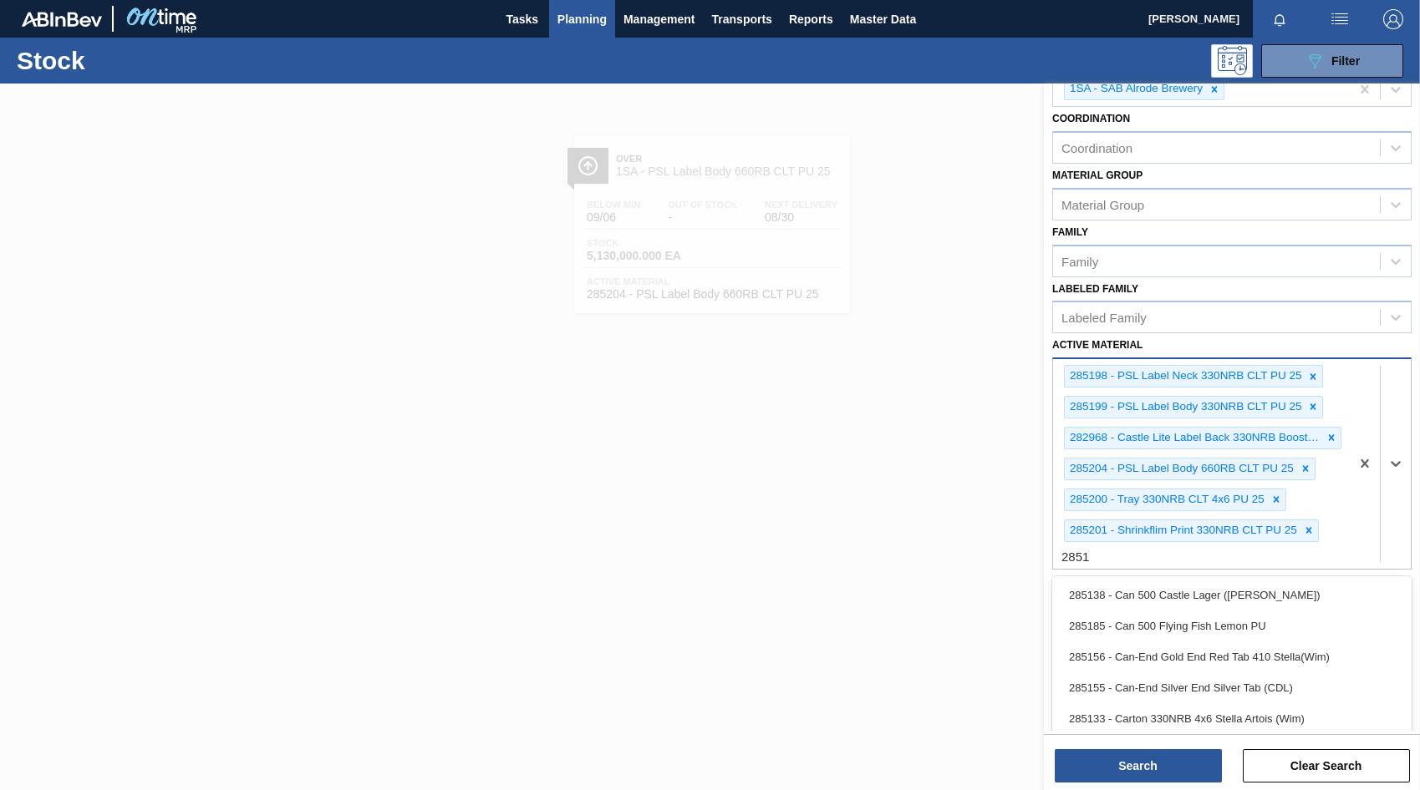
type Material "28519"
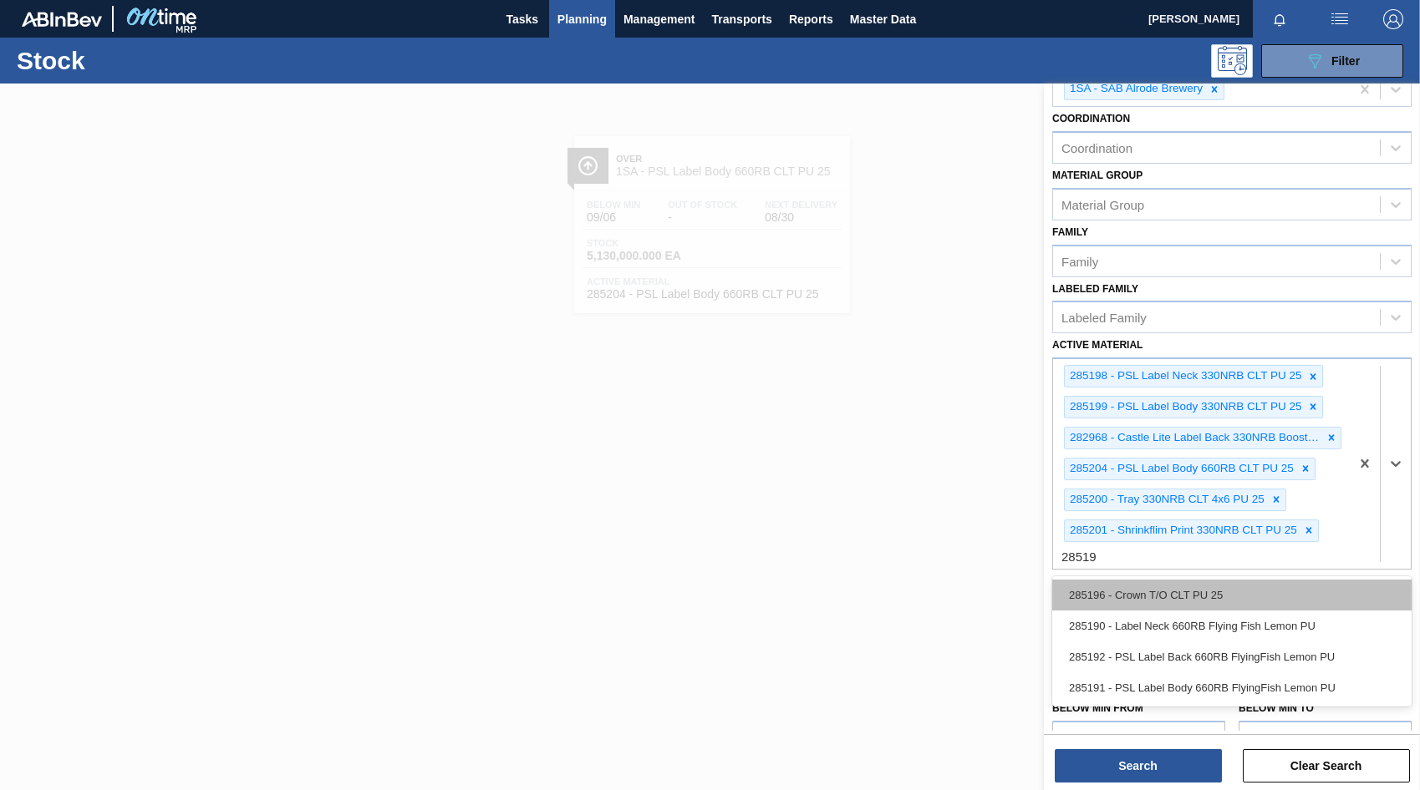
click at [1170, 600] on div "285196 - Crown T/O CLT PU 25" at bounding box center [1231, 595] width 359 height 31
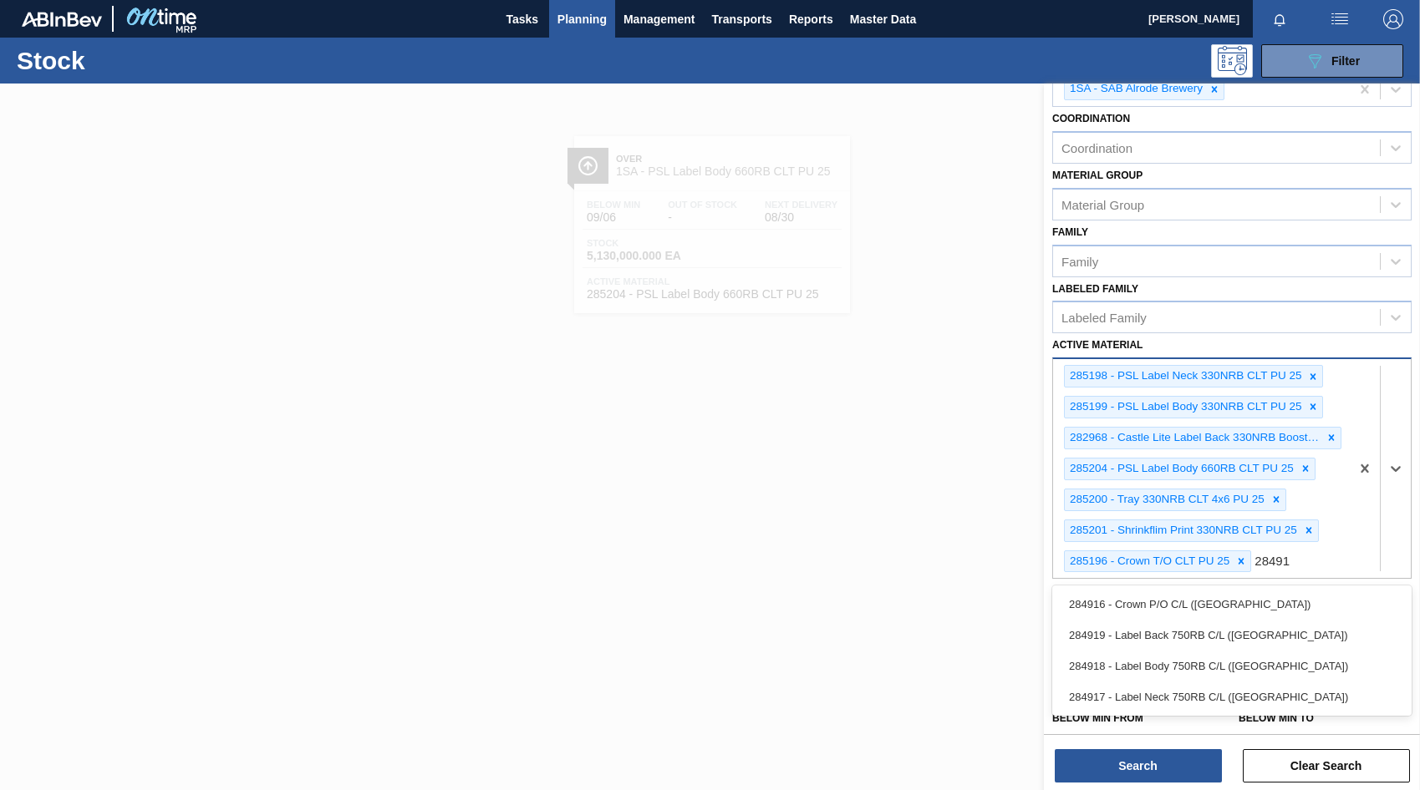
type Material "284918"
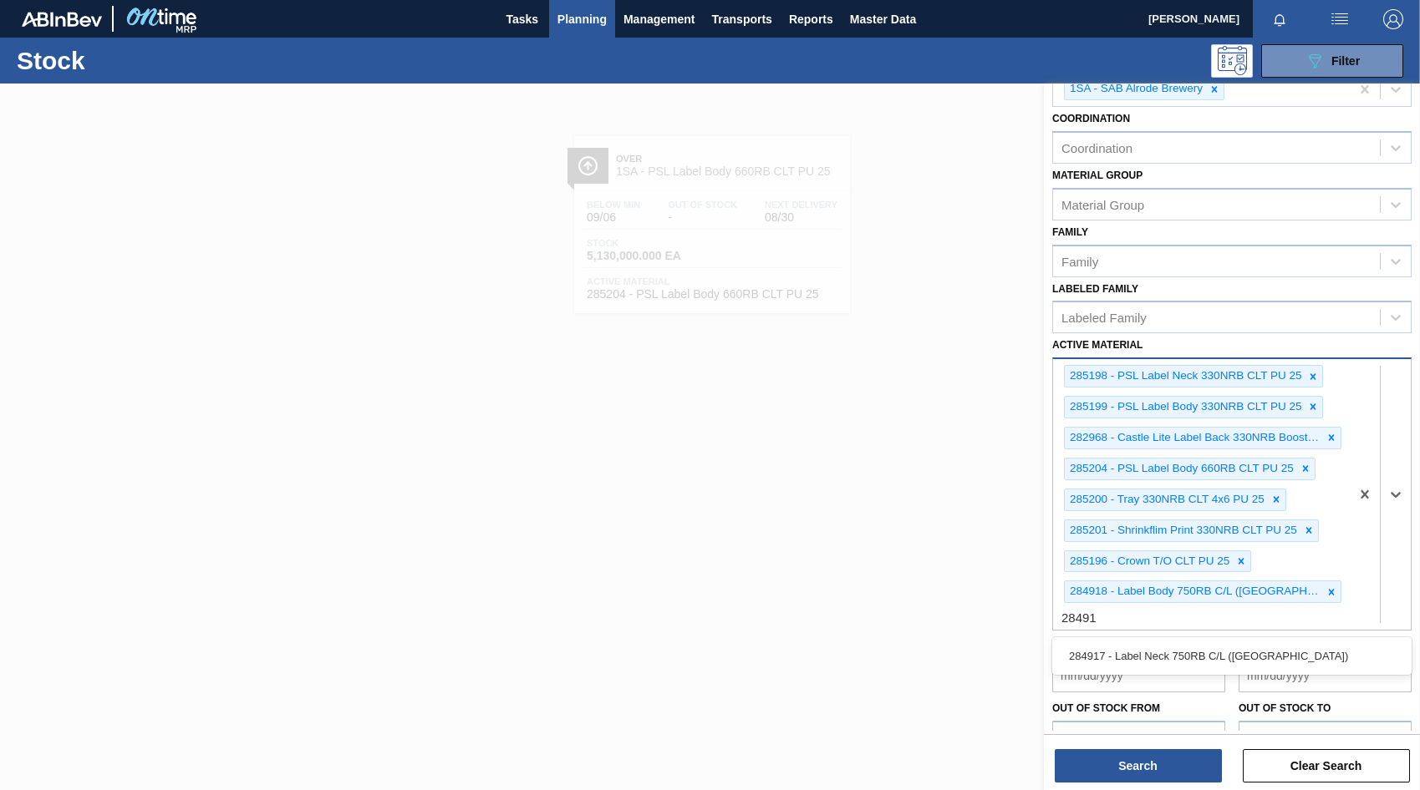
type Material "284917"
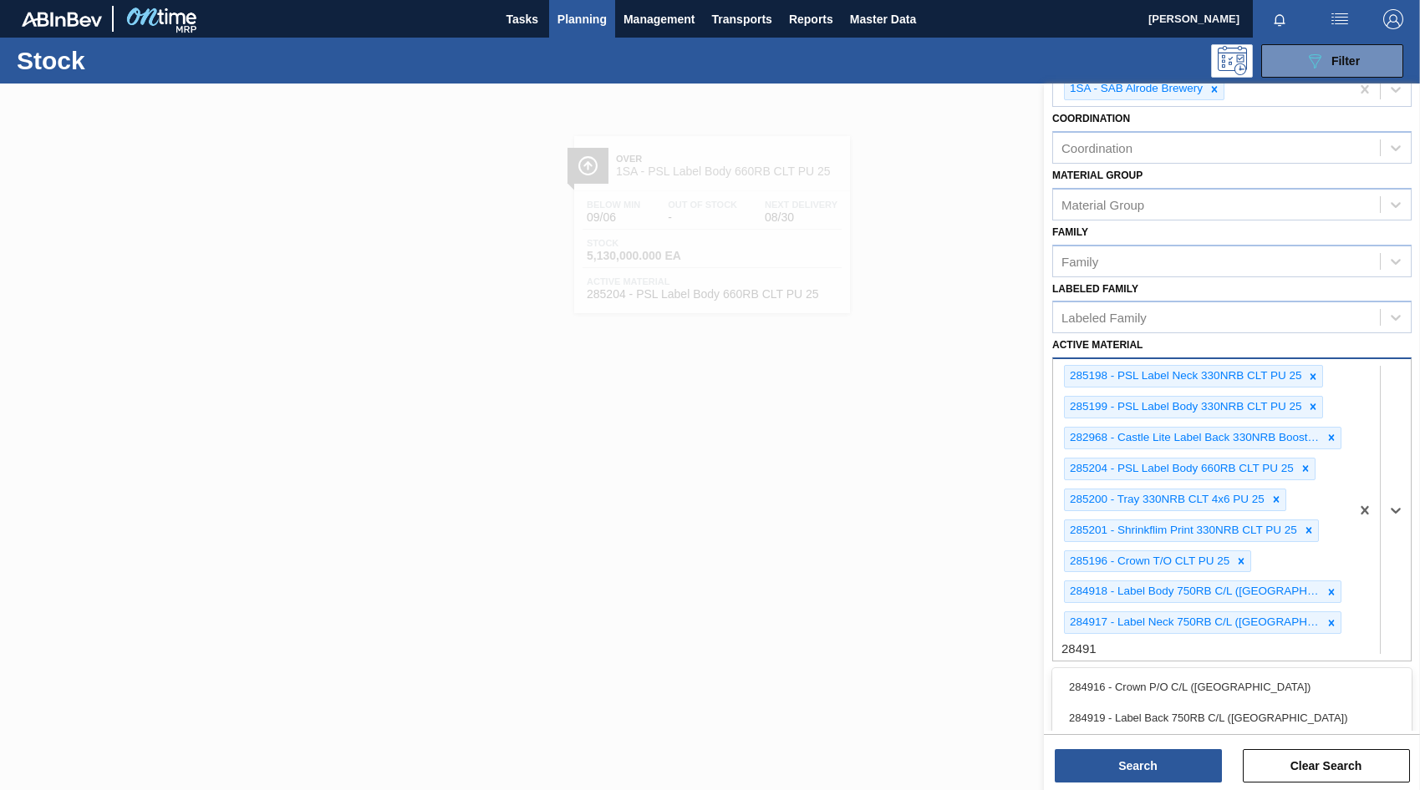
type Material "284919"
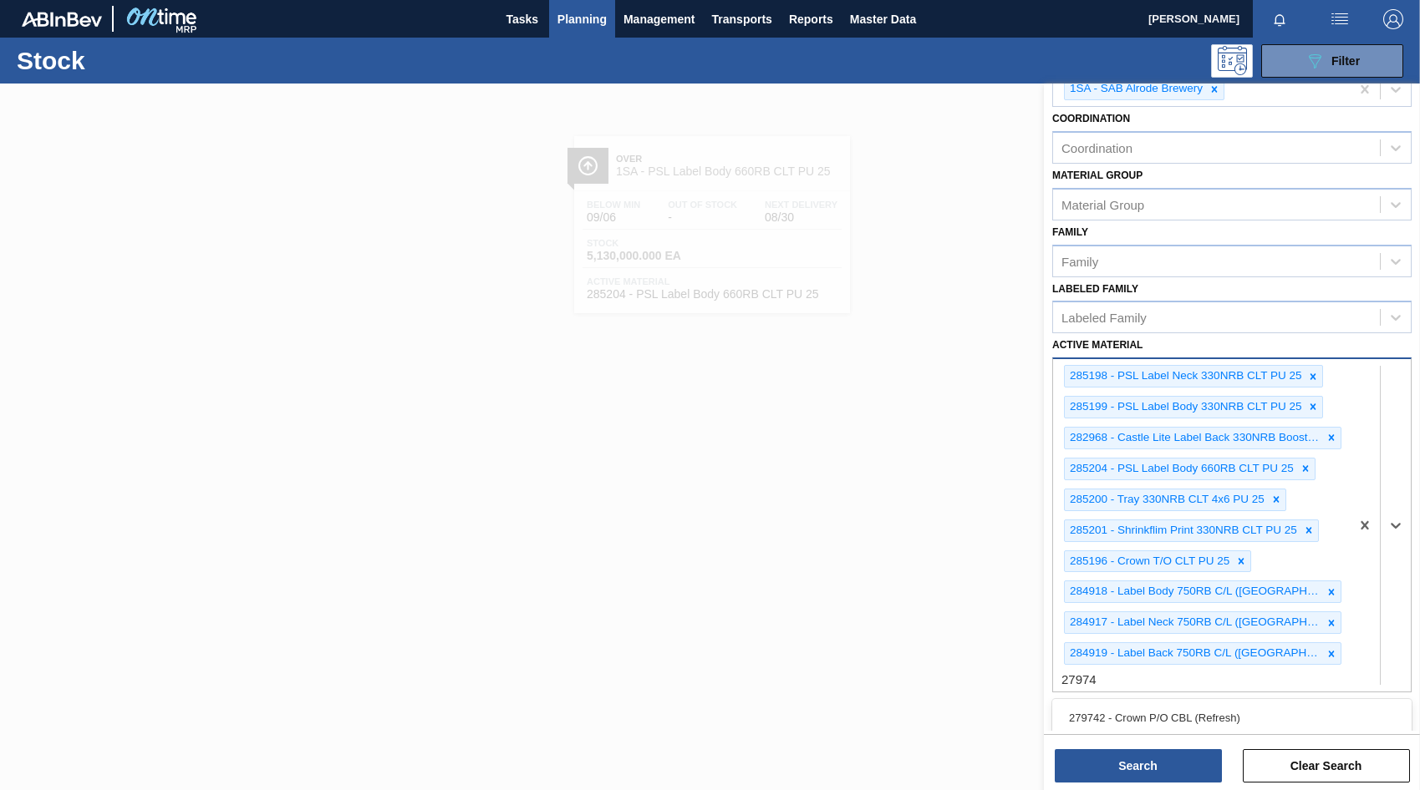
type Material "279748"
type Material "279750"
type Material "279747"
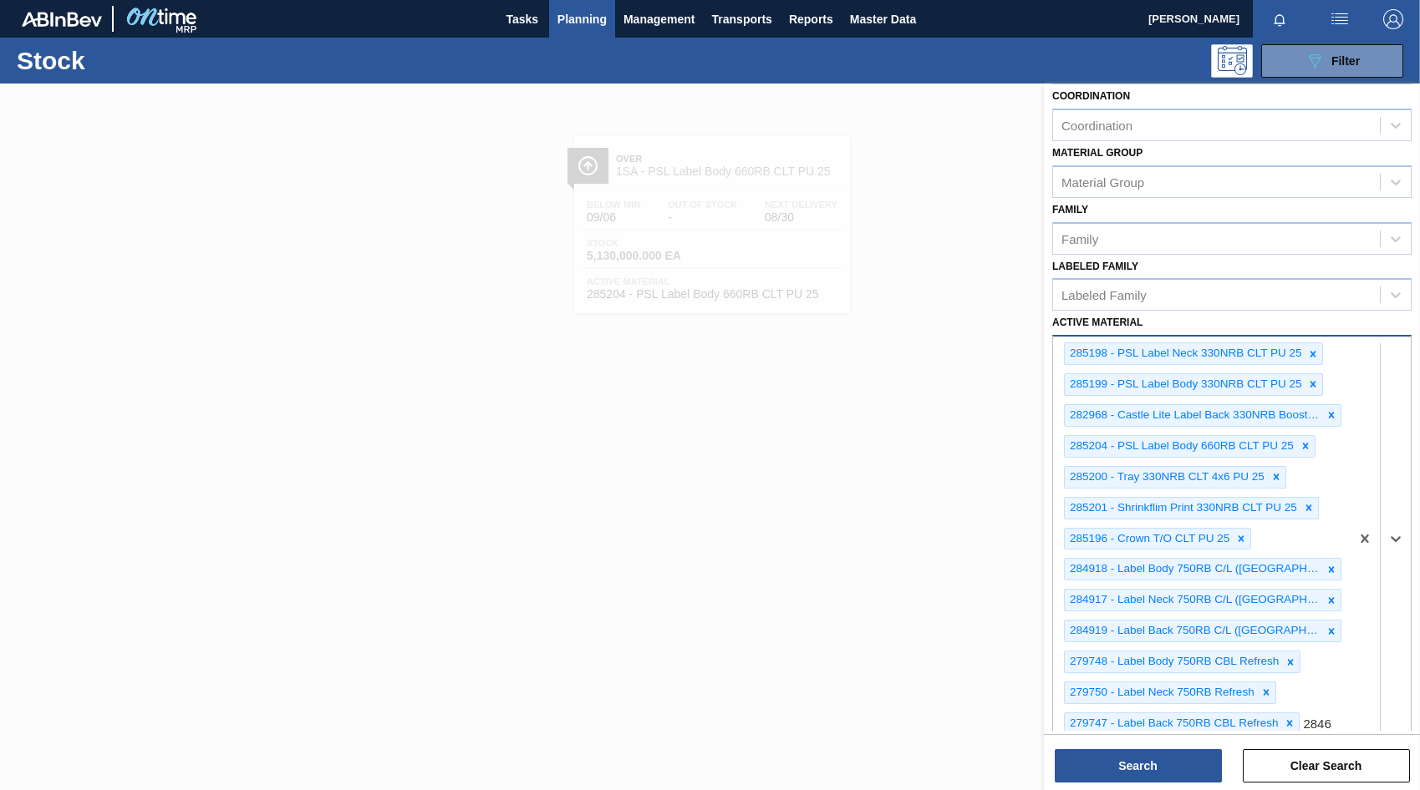
scroll to position [232, 0]
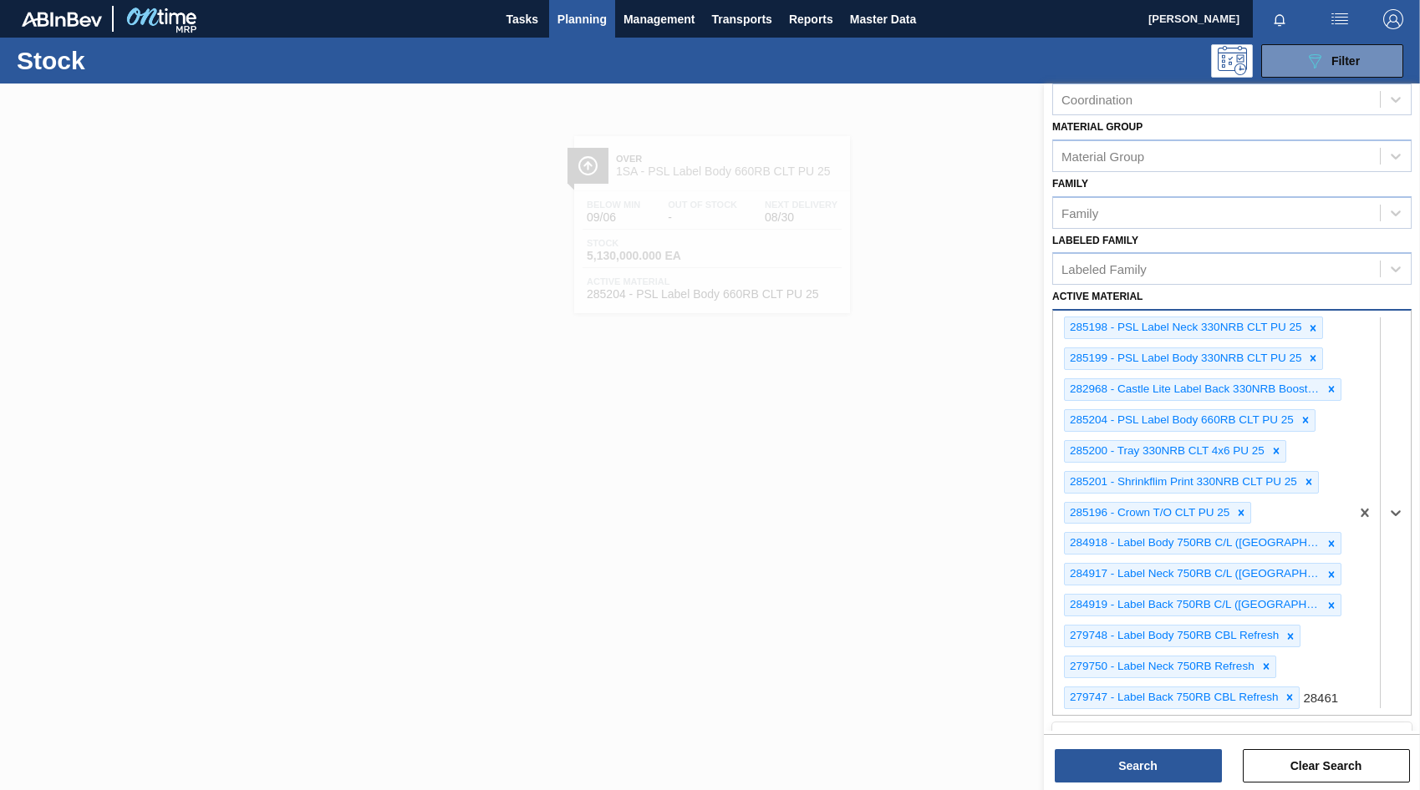
type Material "284618"
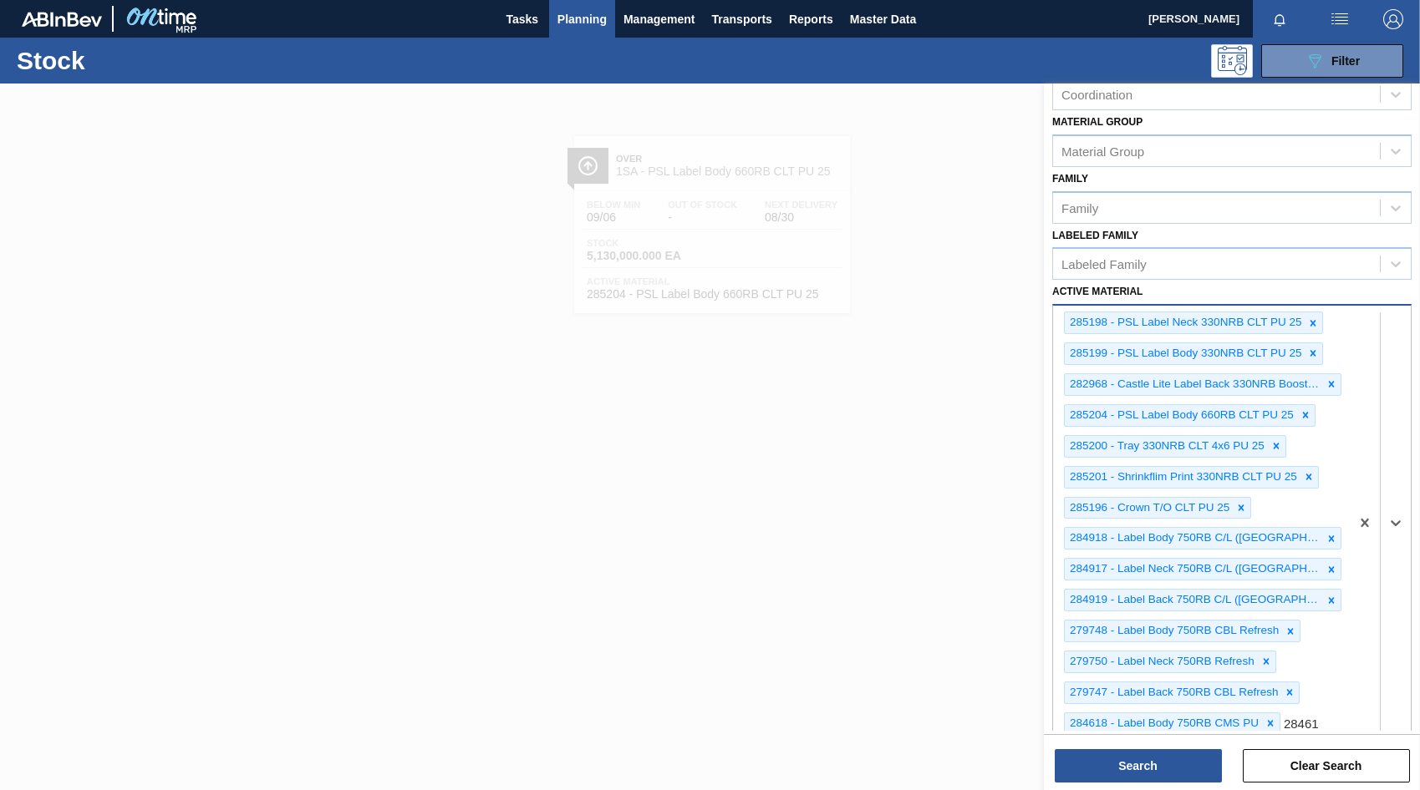
type Material "284617"
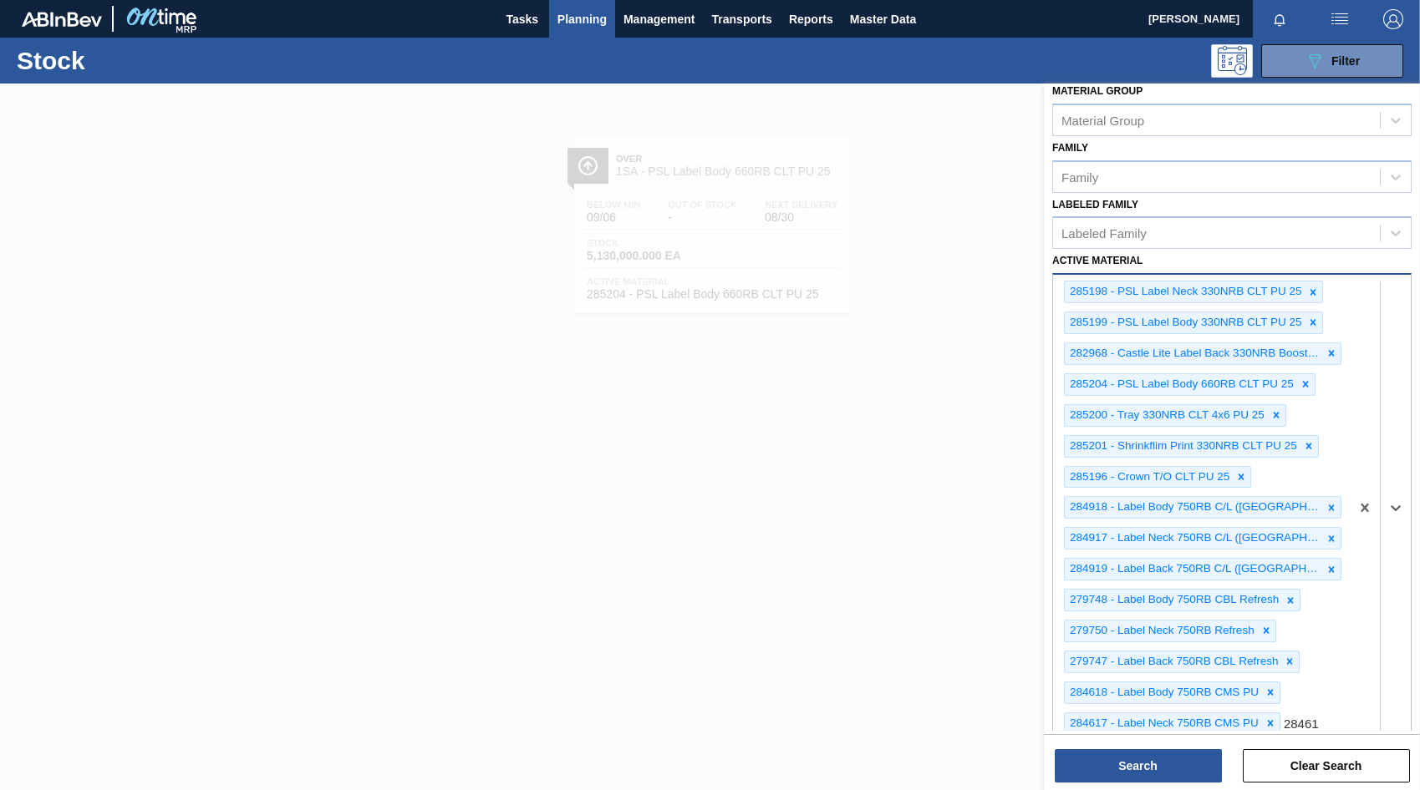
type Material "284619"
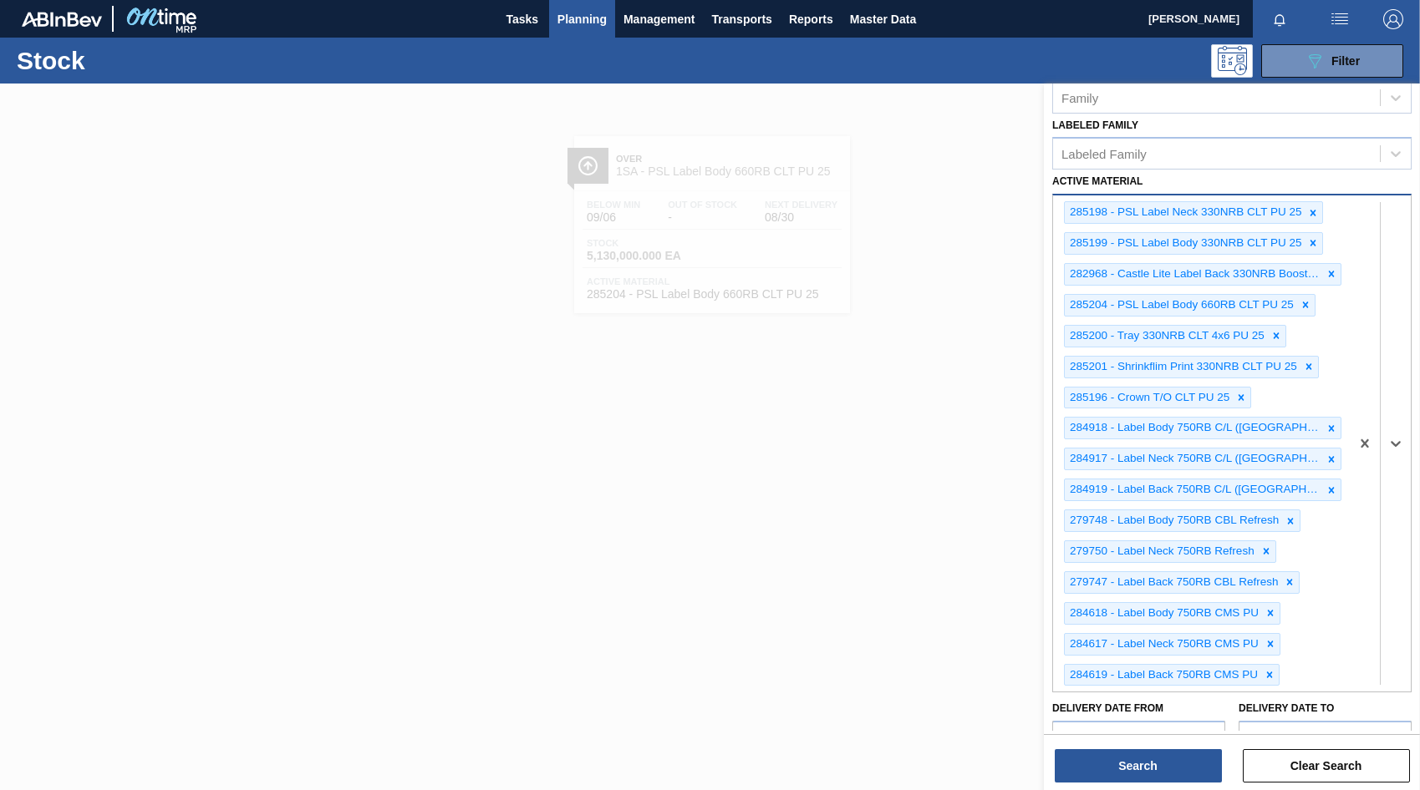
scroll to position [435, 0]
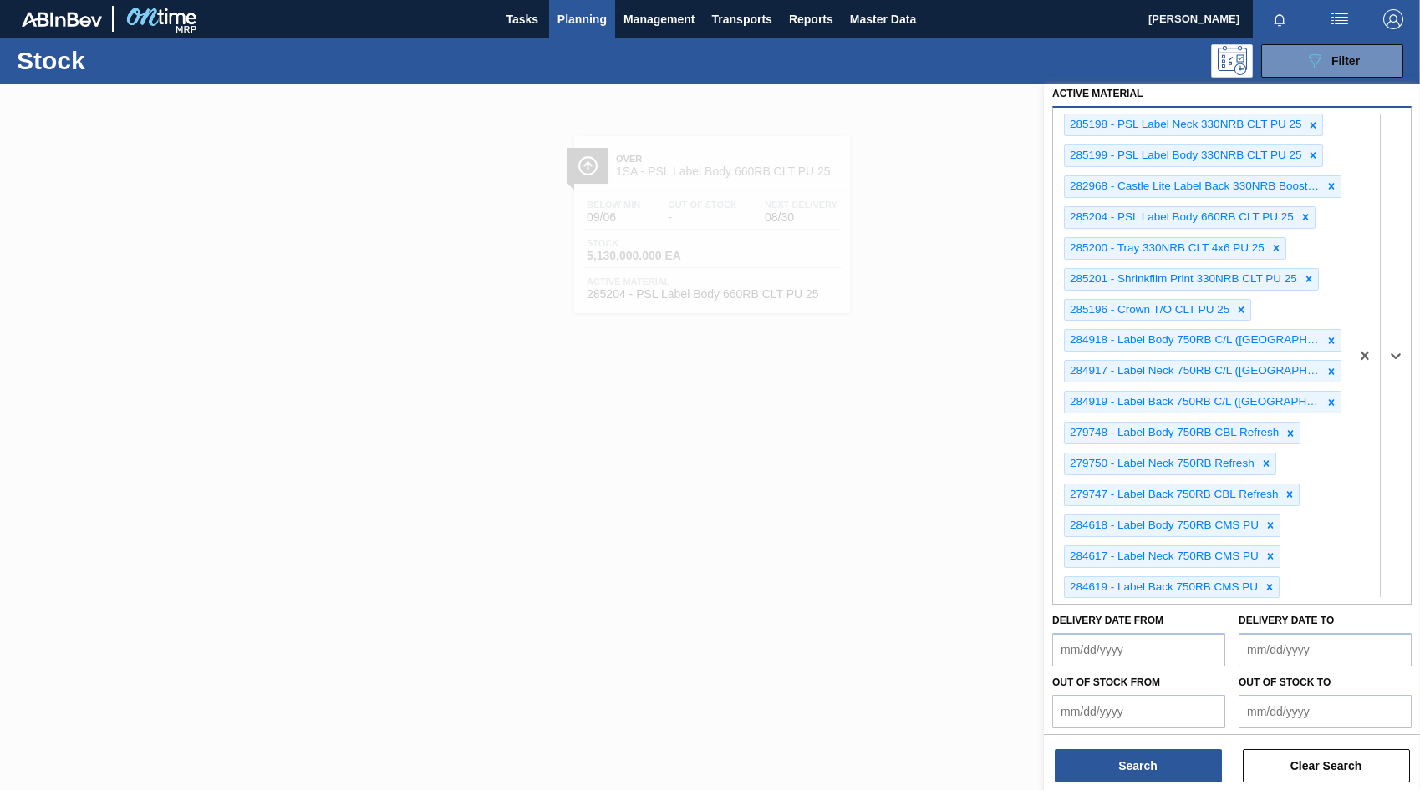
click at [1298, 585] on div "285198 - PSL Label Neck 330NRB CLT PU 25 285199 - PSL Label Body 330NRB CLT PU …" at bounding box center [1201, 356] width 297 height 496
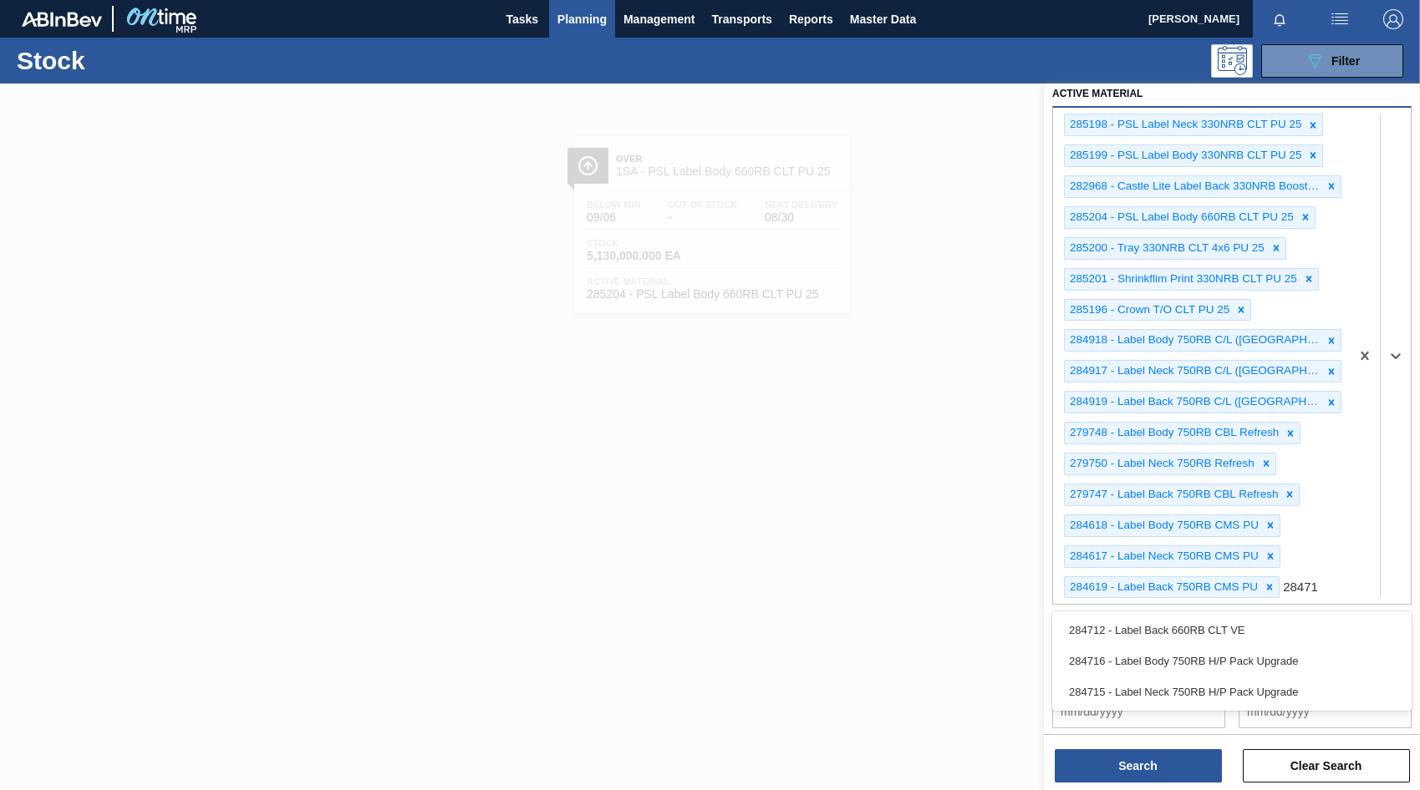
type Material "284716"
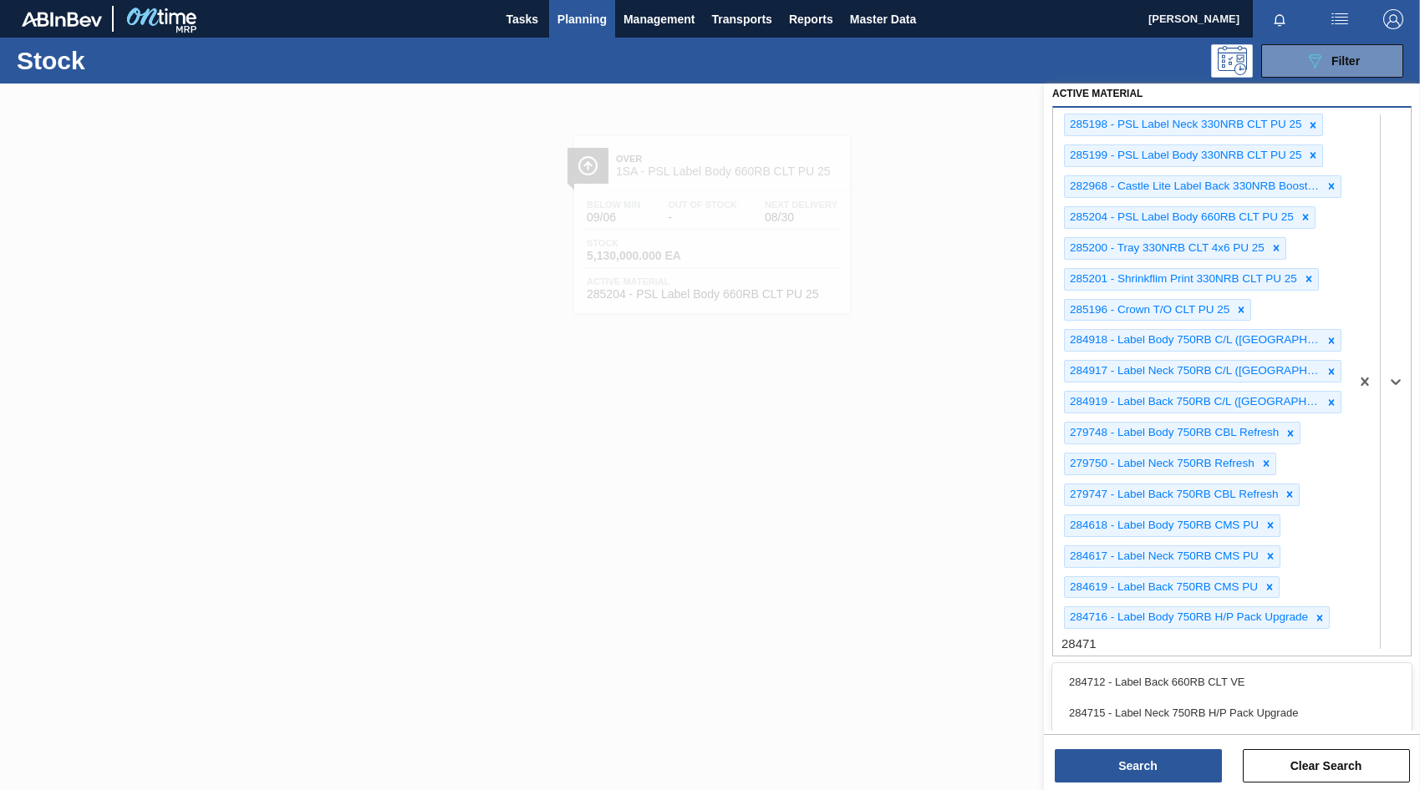
type Material "284715"
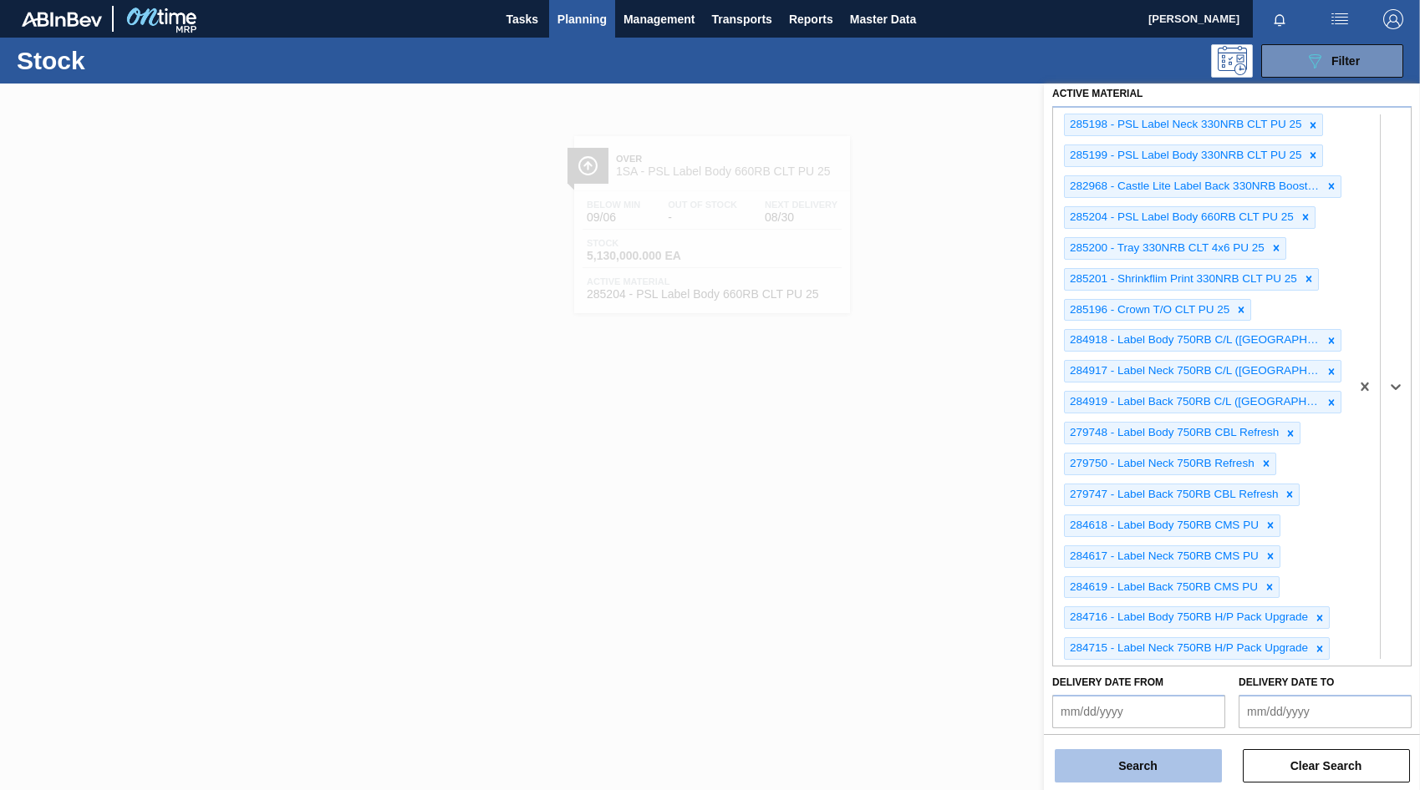
click at [1132, 765] on button "Search" at bounding box center [1137, 765] width 167 height 33
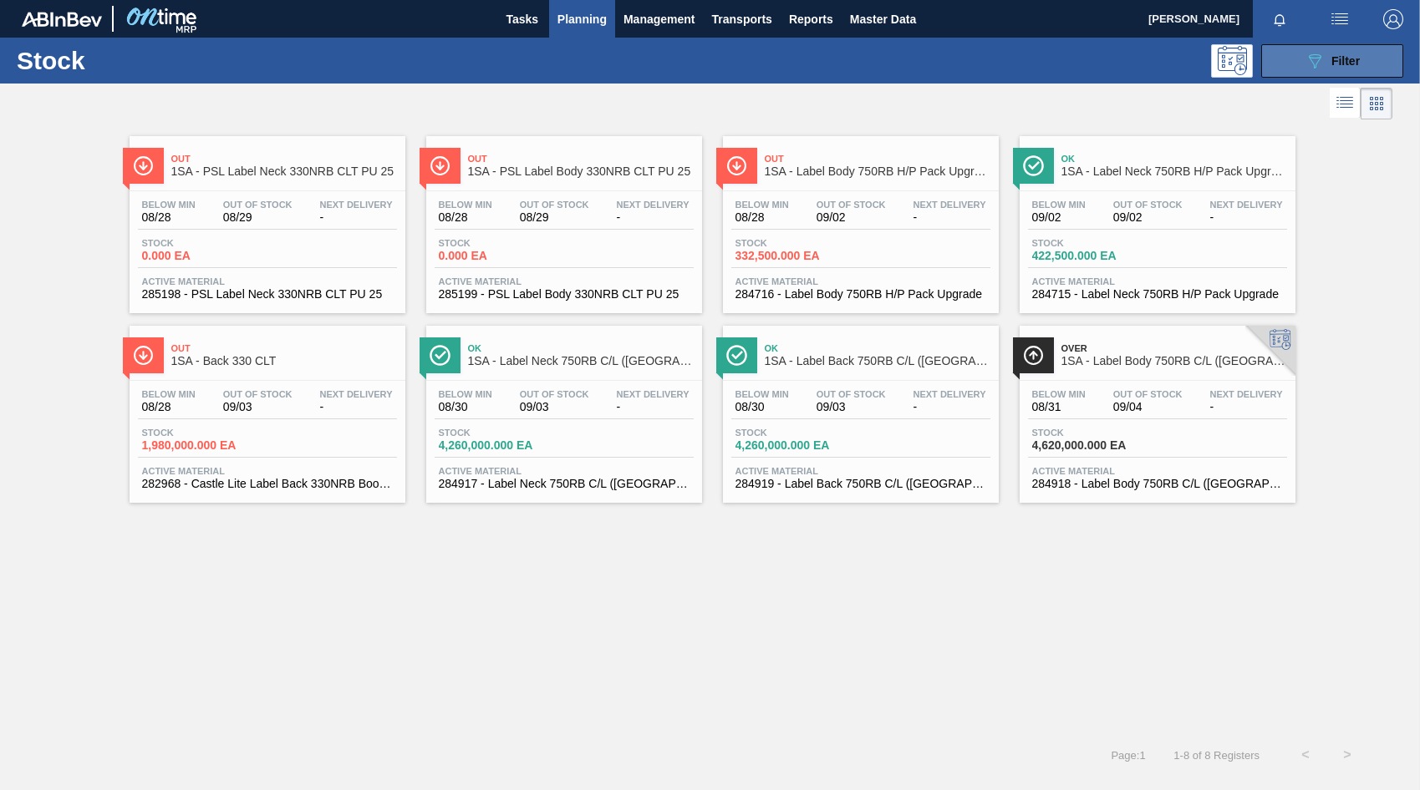
click at [1335, 68] on div "089F7B8B-B2A5-4AFE-B5C0-19BA573D28AC Filter" at bounding box center [1331, 61] width 55 height 20
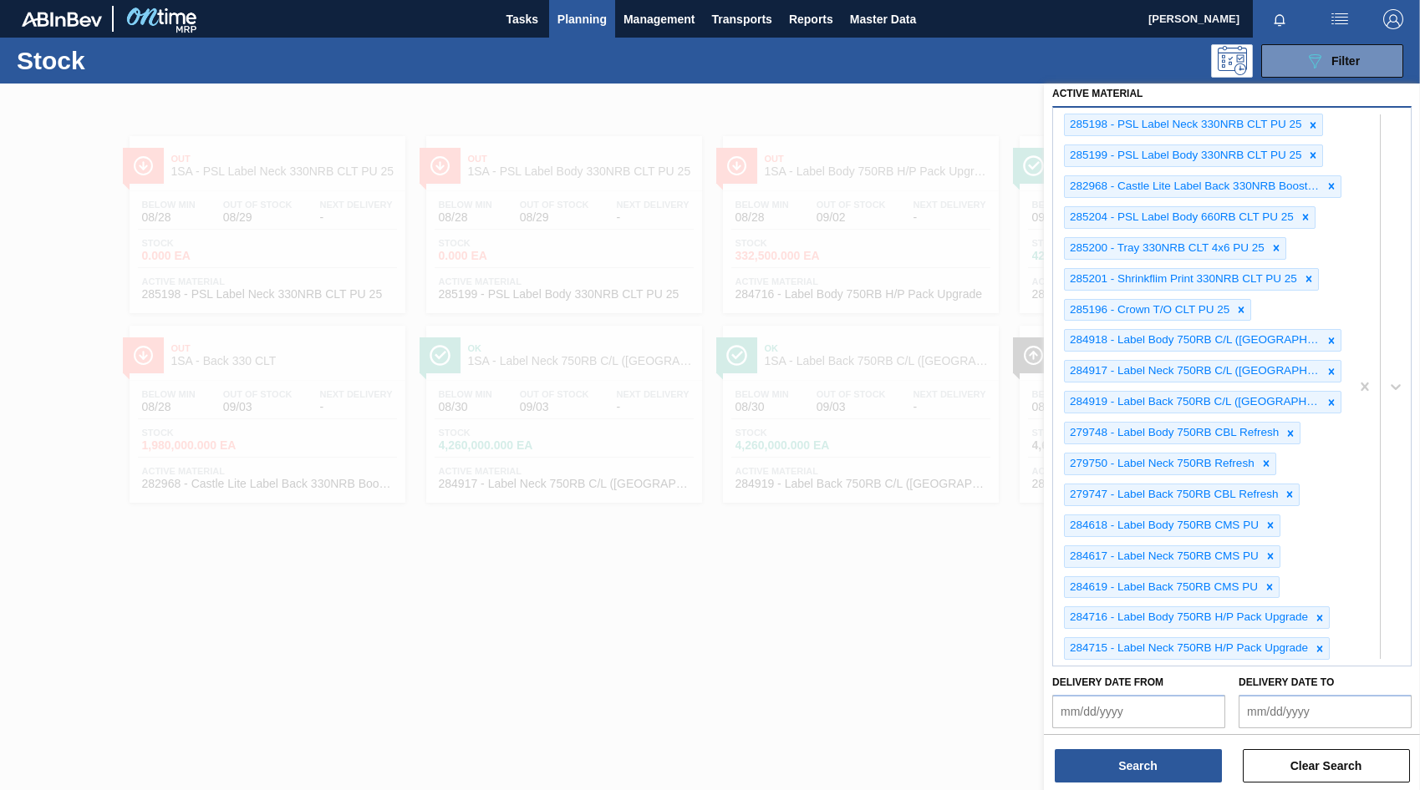
click at [1349, 643] on div at bounding box center [1379, 387] width 61 height 558
type Material "283366"
type Material "283653"
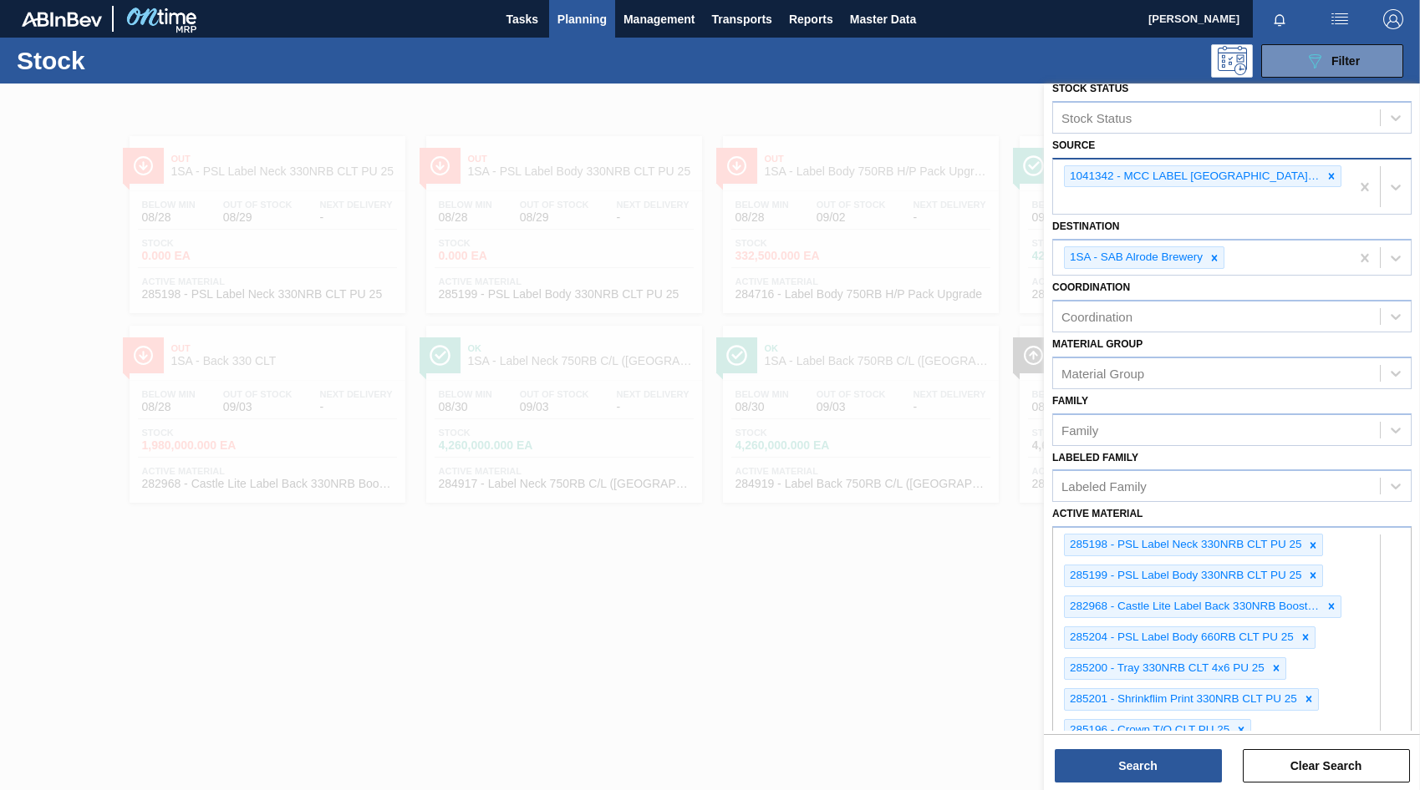
scroll to position [0, 0]
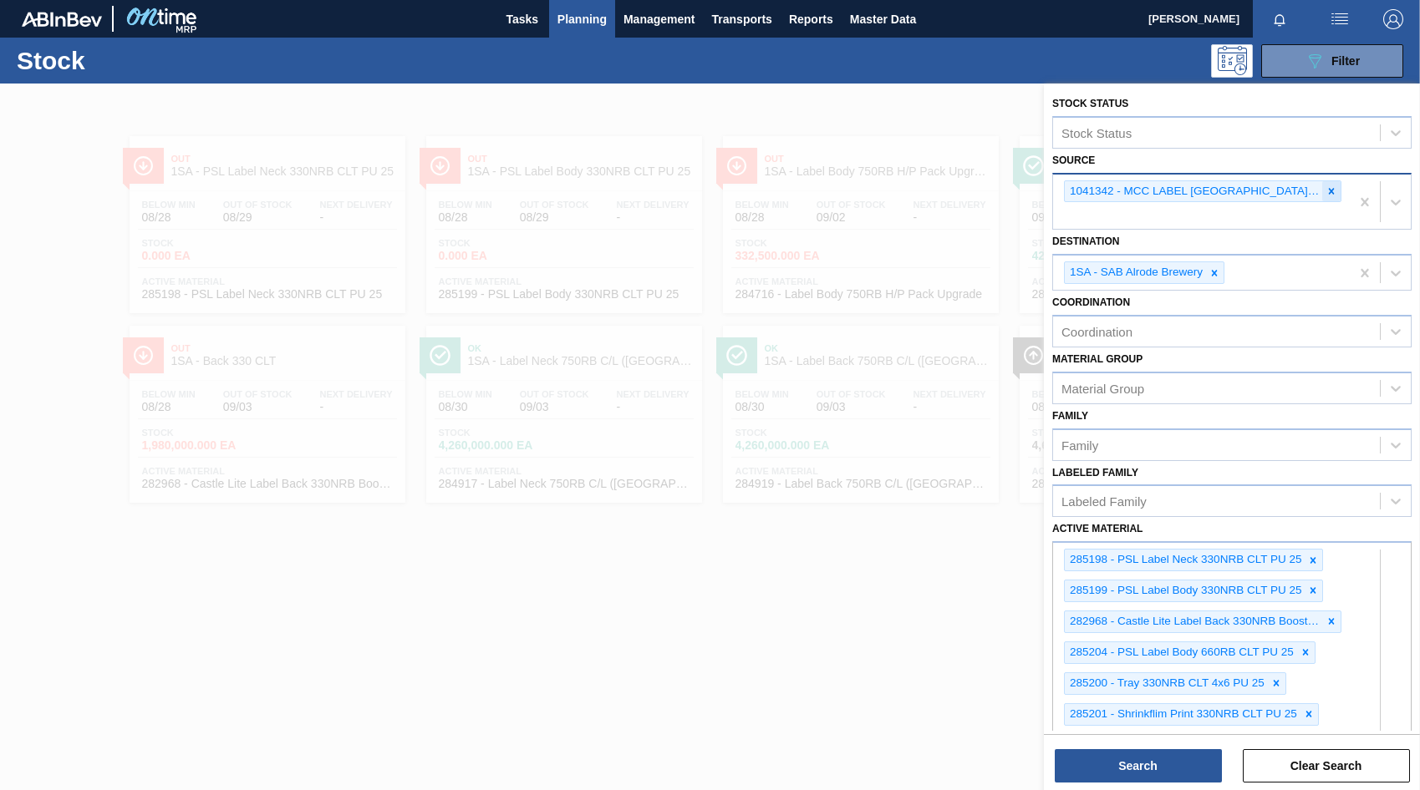
click at [1329, 191] on icon at bounding box center [1332, 191] width 6 height 6
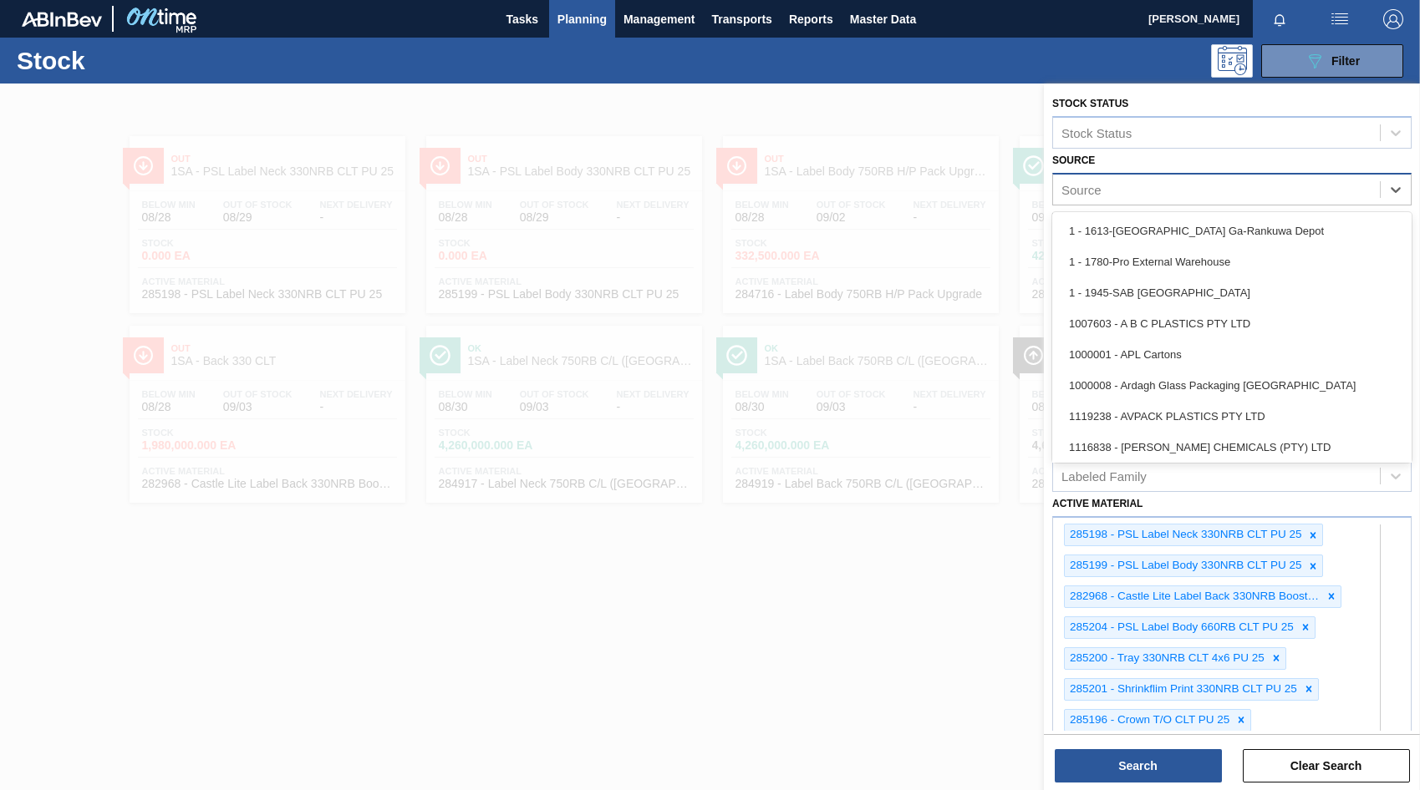
click at [1069, 186] on div "Source" at bounding box center [1081, 189] width 40 height 14
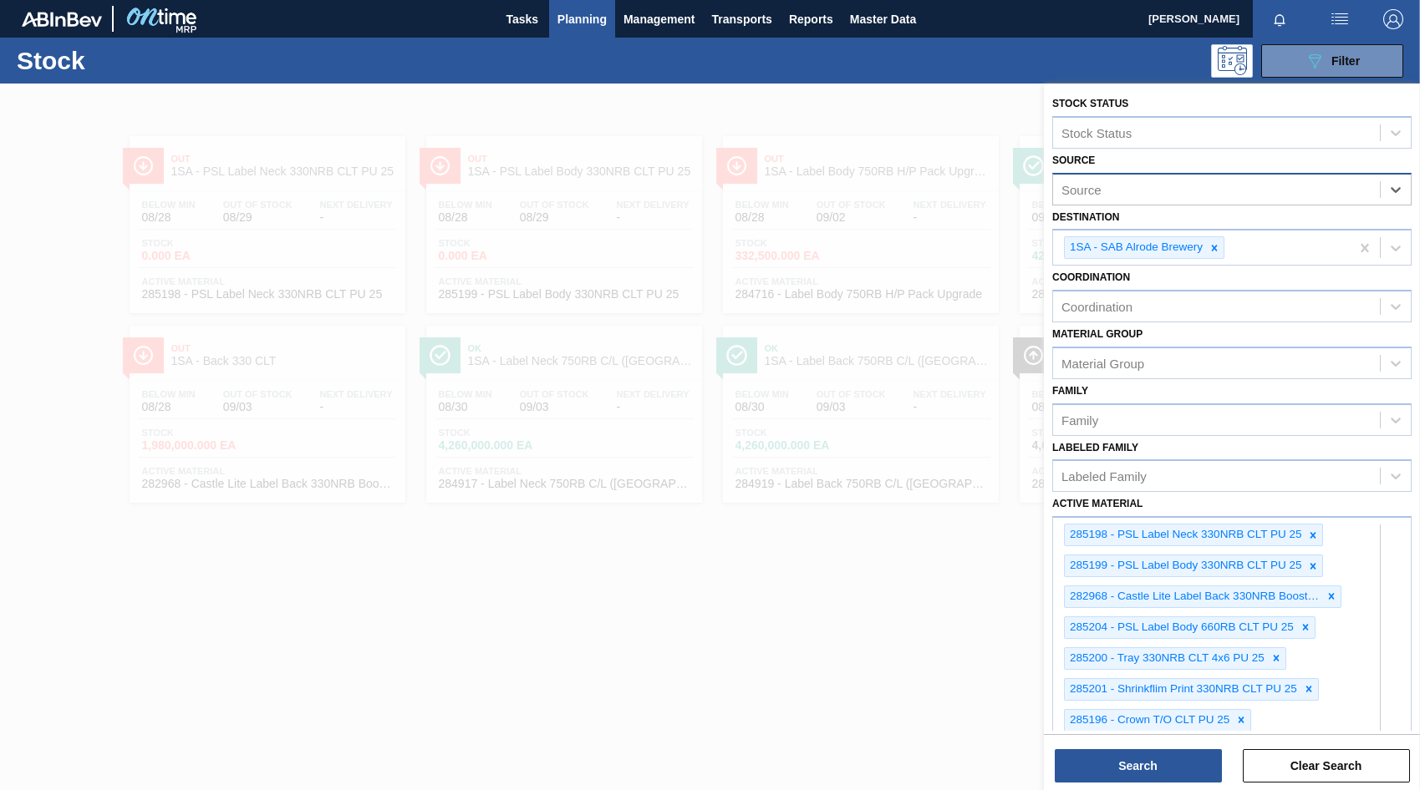
click at [1069, 190] on div "Source" at bounding box center [1081, 189] width 40 height 14
type input "isan"
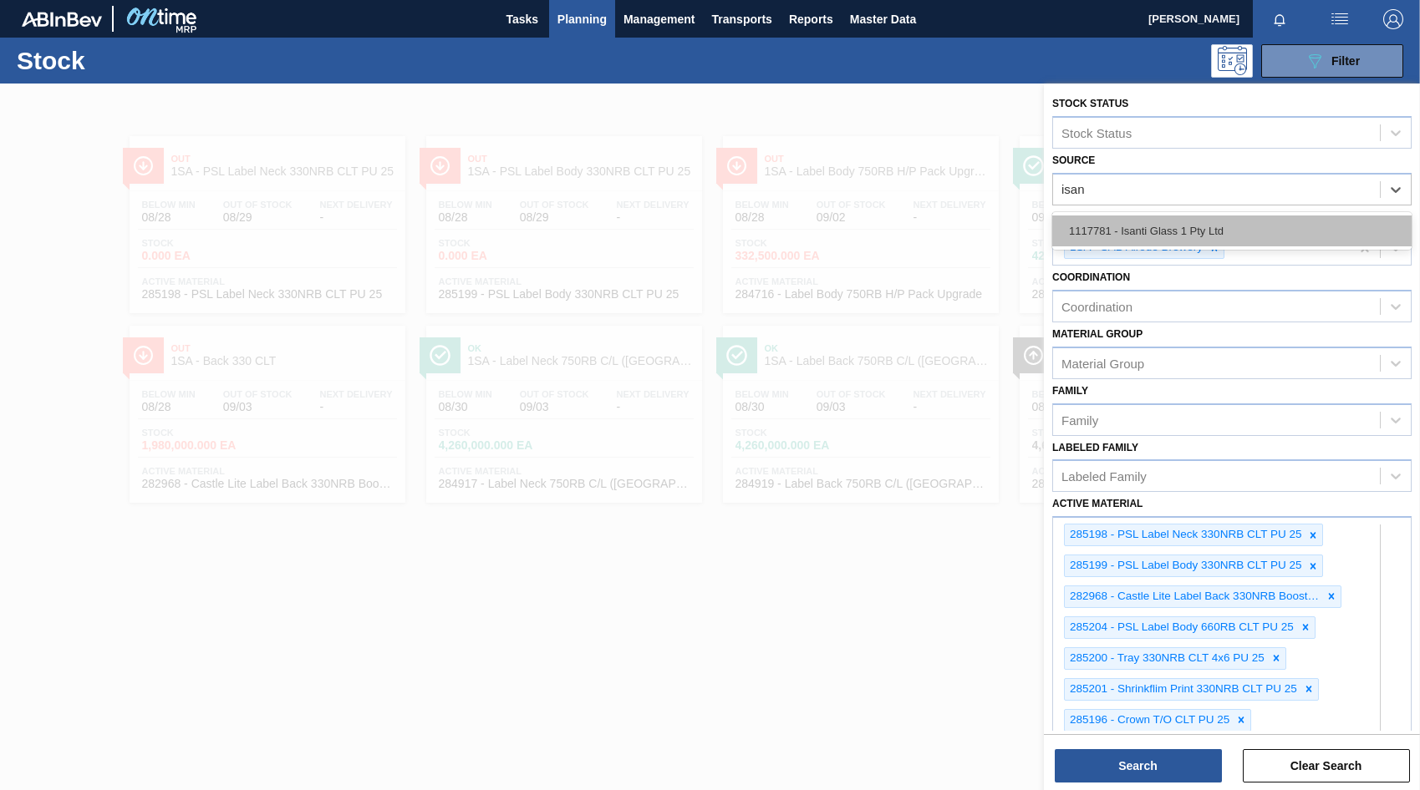
click at [1103, 235] on div "1117781 - Isanti Glass 1 Pty Ltd" at bounding box center [1231, 231] width 359 height 31
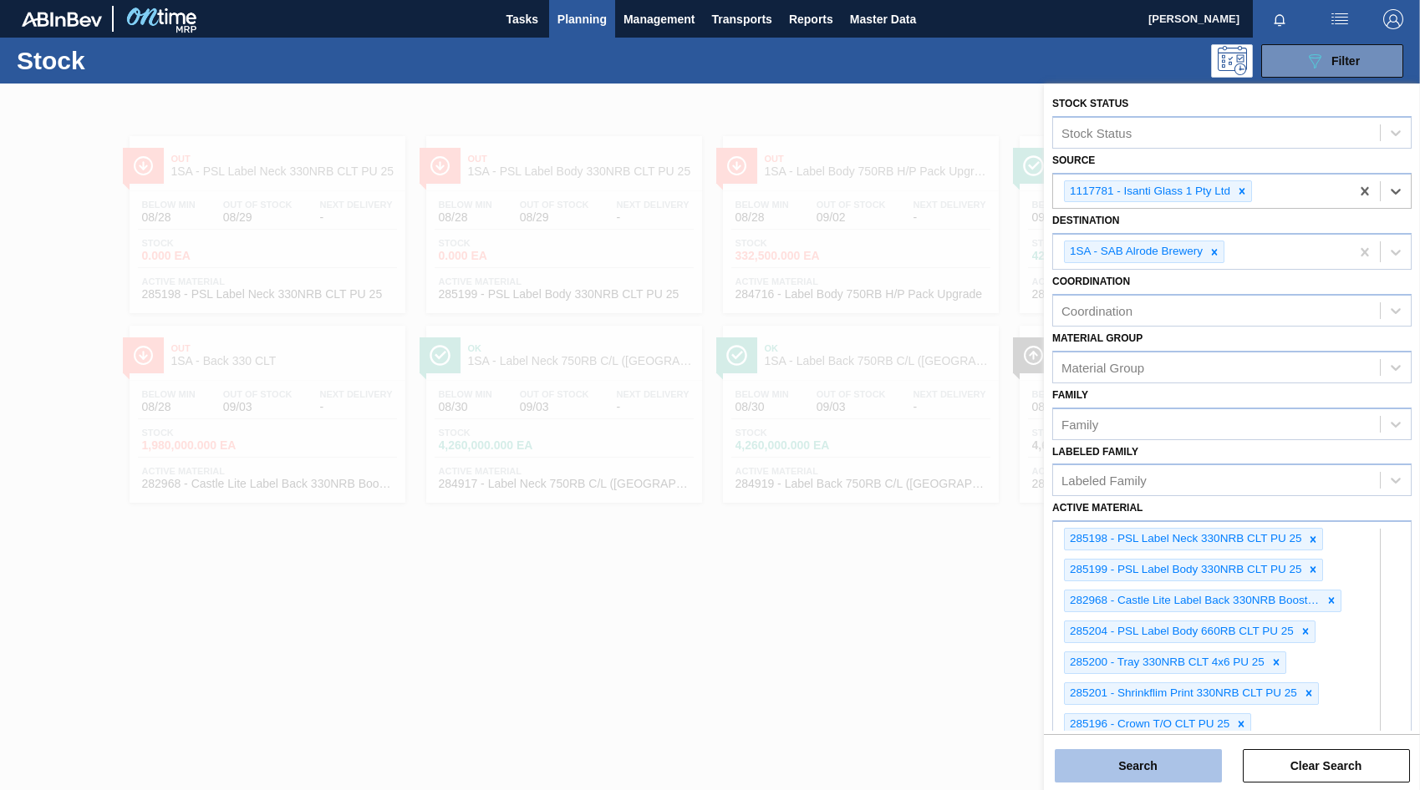
click at [1169, 773] on button "Search" at bounding box center [1137, 765] width 167 height 33
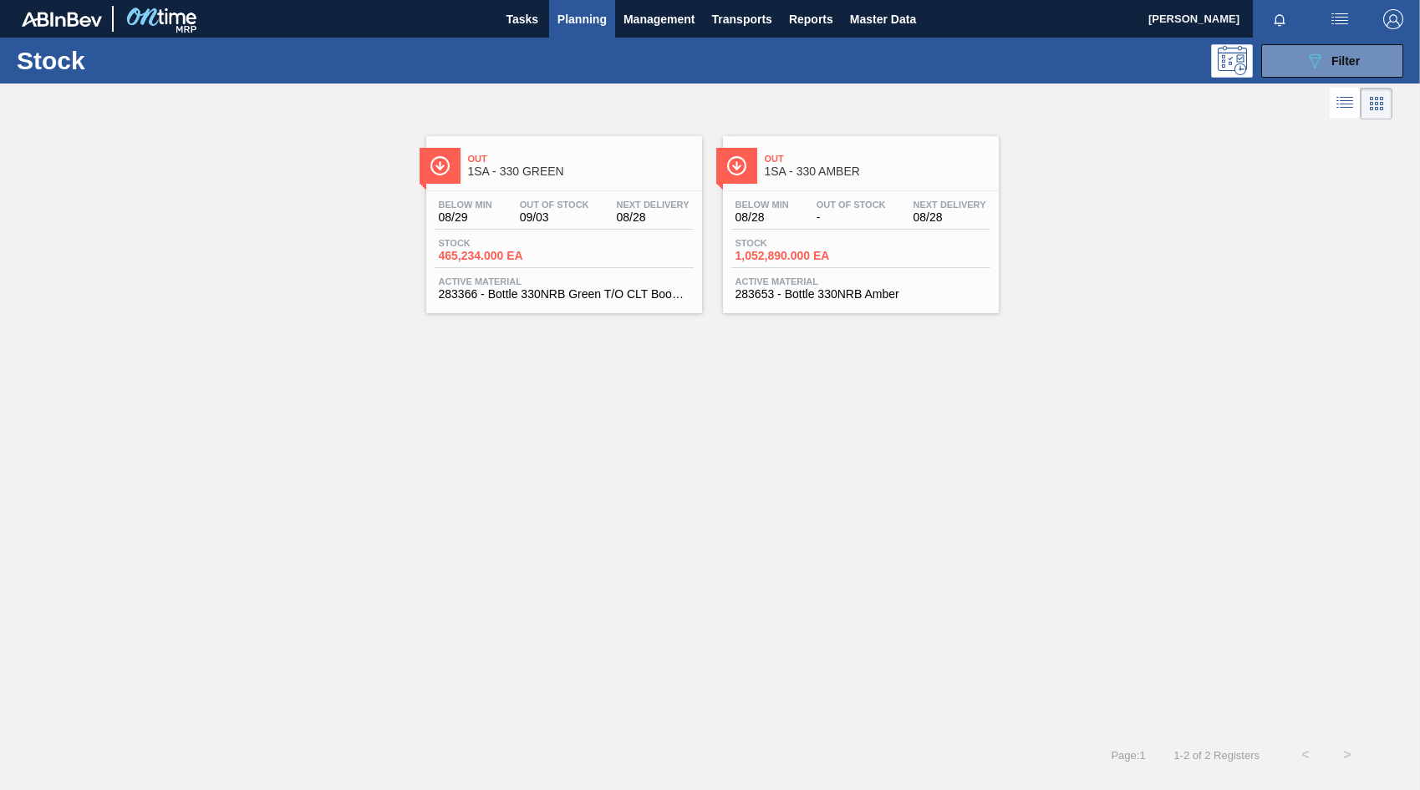
click at [826, 217] on span "-" at bounding box center [850, 217] width 69 height 13
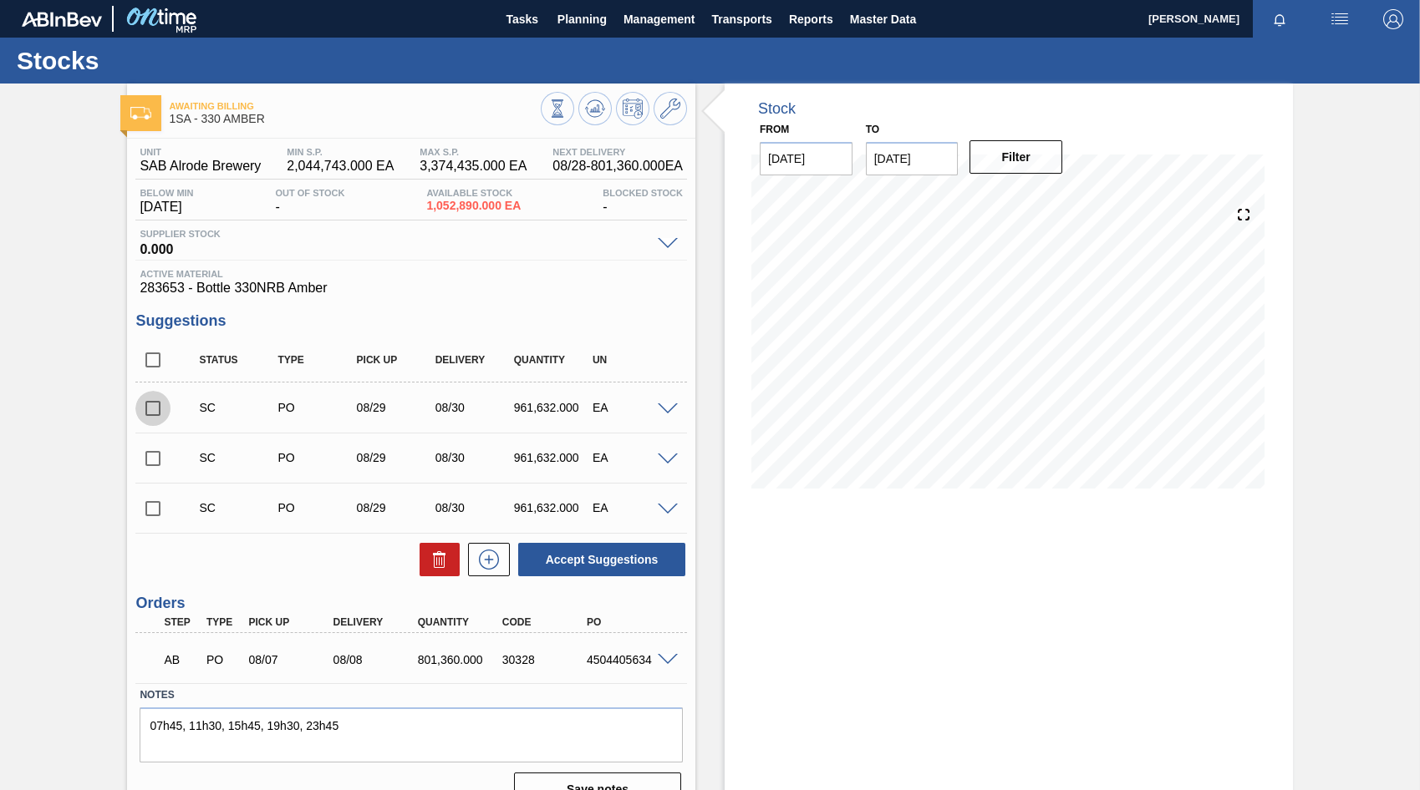
click at [150, 411] on input "checkbox" at bounding box center [152, 408] width 35 height 35
click at [601, 557] on button "Accept Suggestions" at bounding box center [601, 559] width 167 height 33
checkbox input "false"
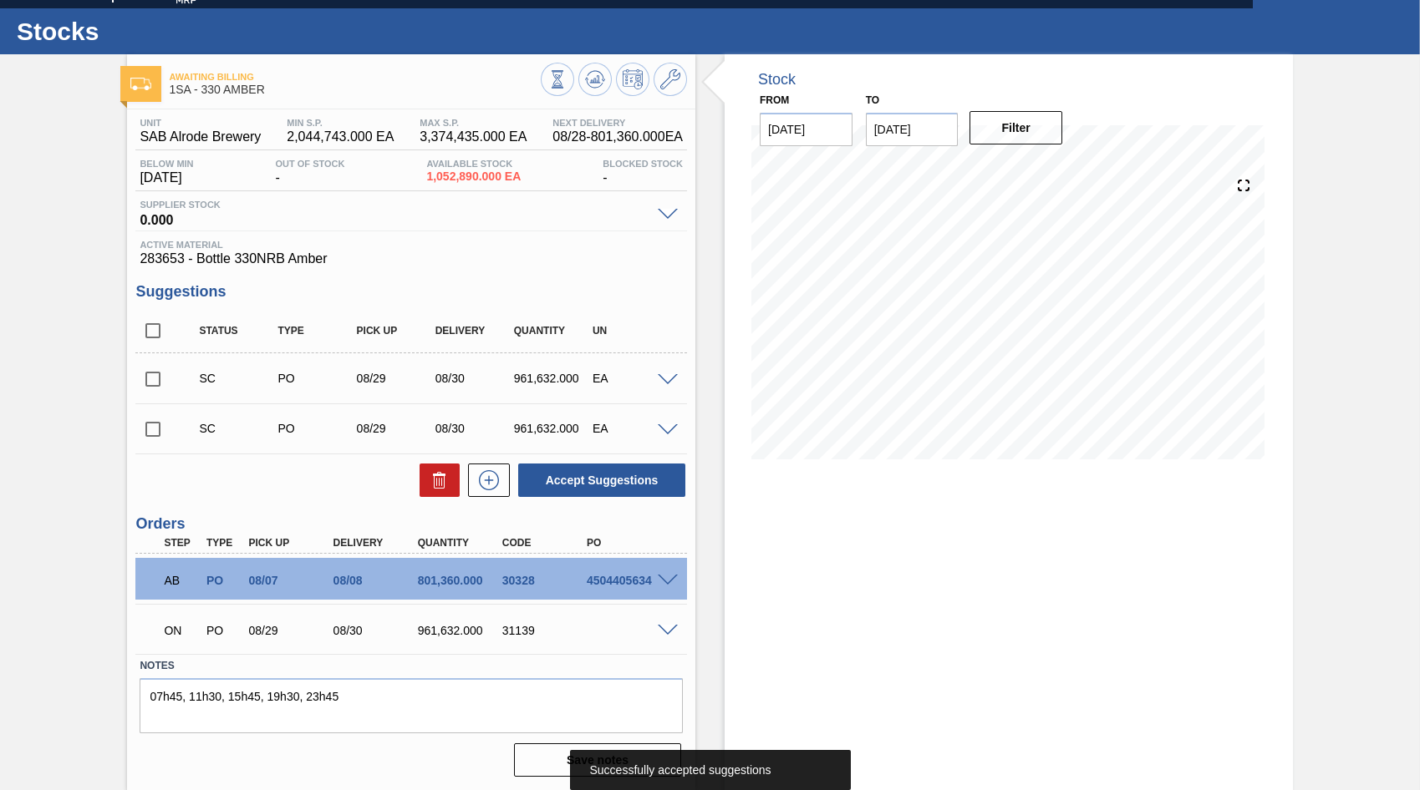
scroll to position [30, 0]
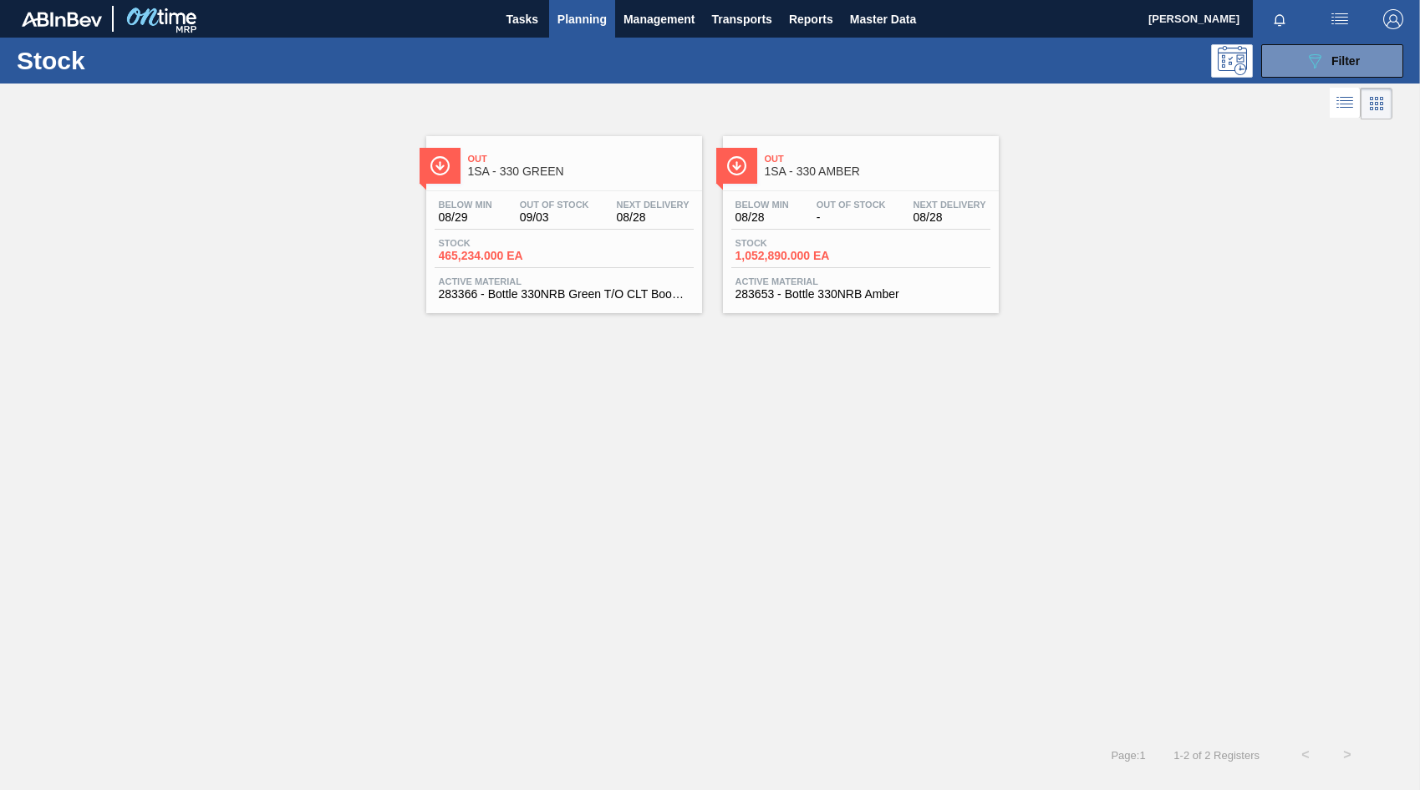
click at [542, 241] on span "Stock" at bounding box center [497, 243] width 117 height 10
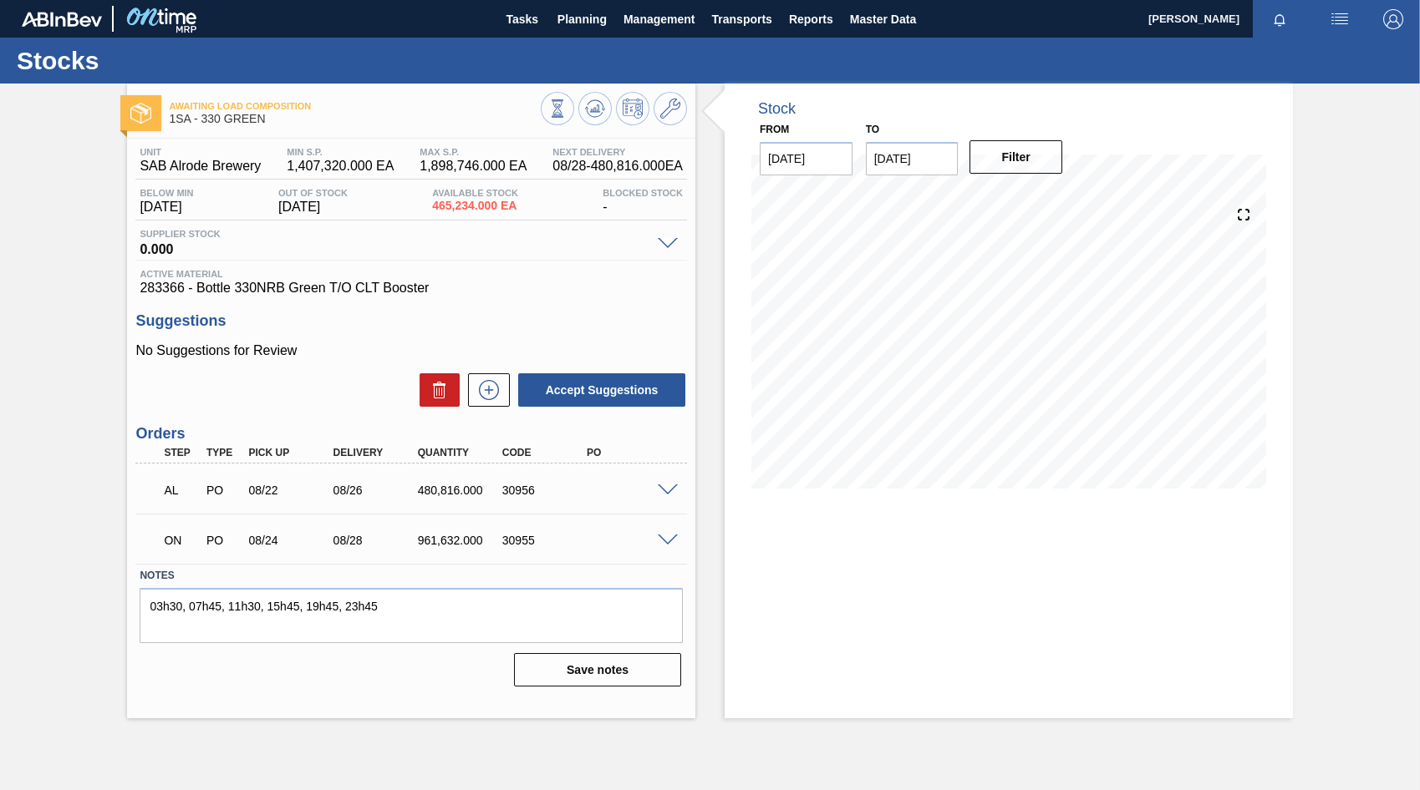
click at [665, 539] on span at bounding box center [668, 541] width 20 height 13
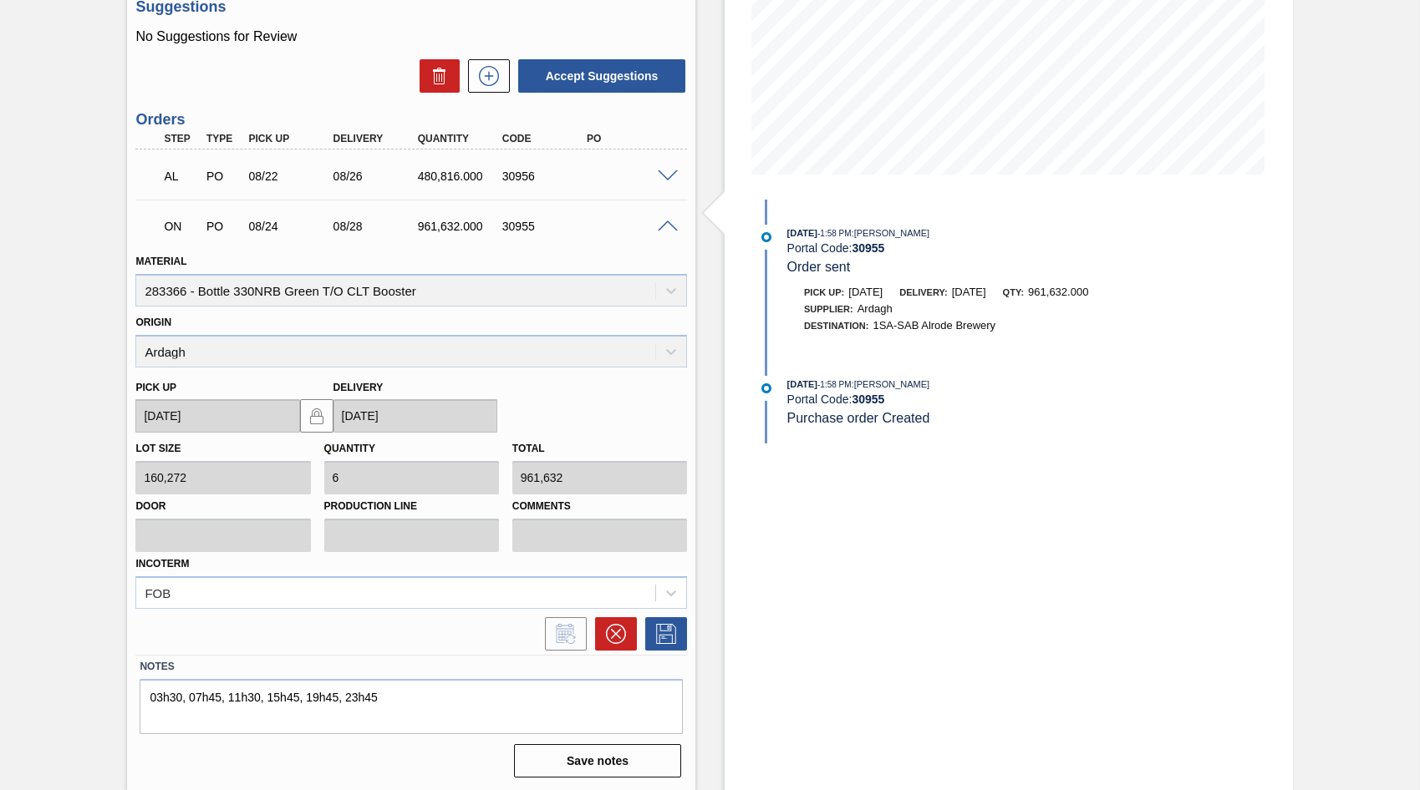
scroll to position [316, 0]
click at [614, 628] on icon at bounding box center [616, 632] width 20 height 20
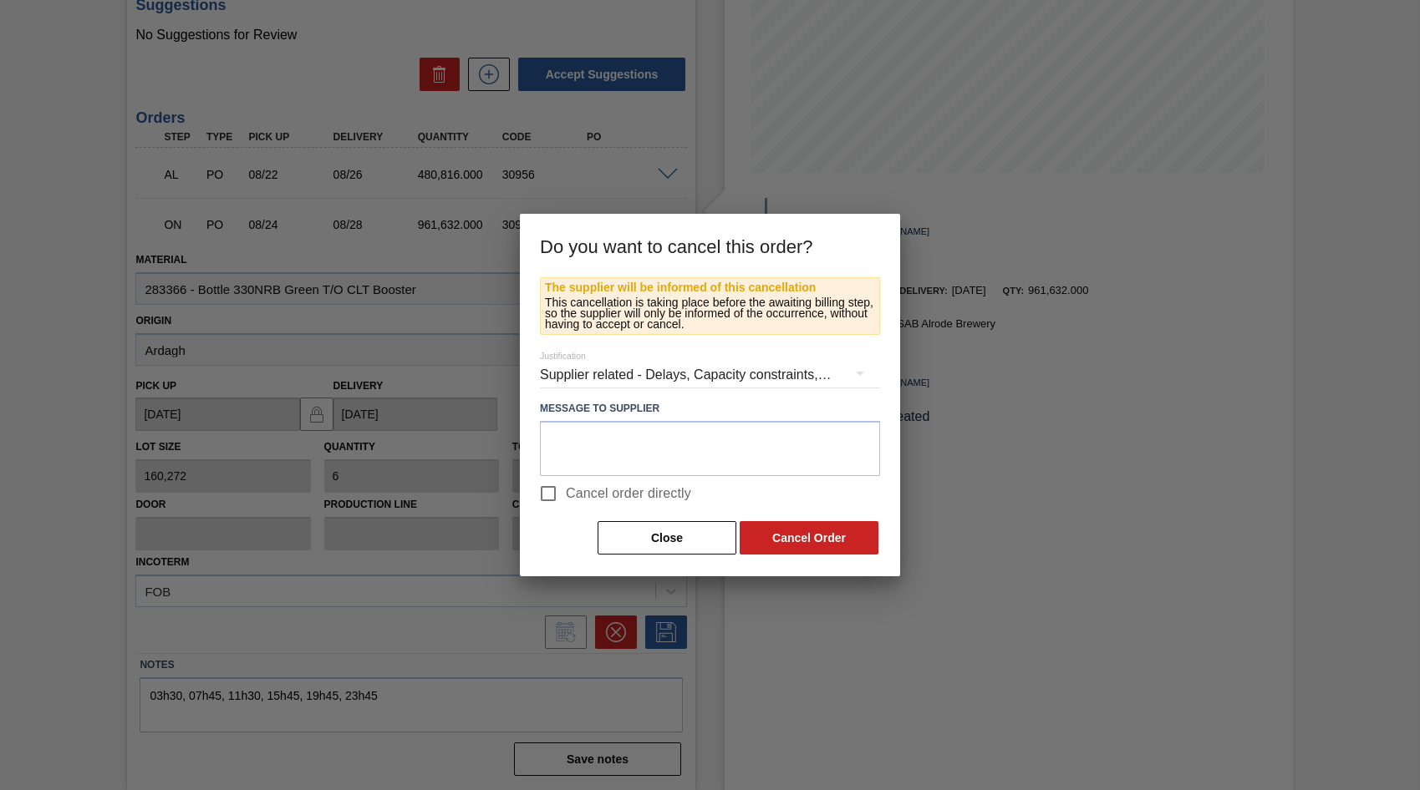
click at [546, 496] on input "Cancel order directly" at bounding box center [548, 493] width 35 height 35
checkbox input "true"
click at [782, 546] on button "Cancel Order" at bounding box center [808, 537] width 139 height 33
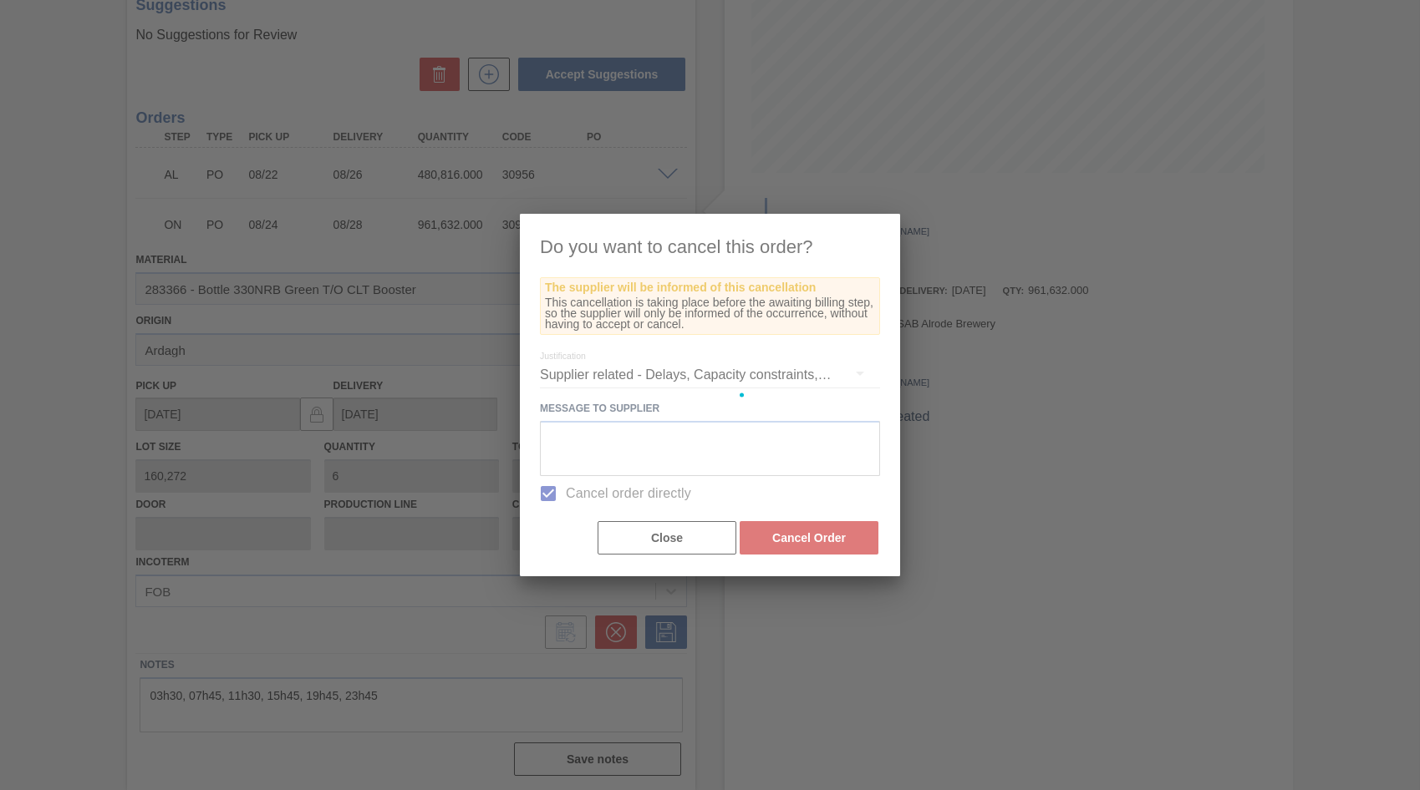
scroll to position [0, 0]
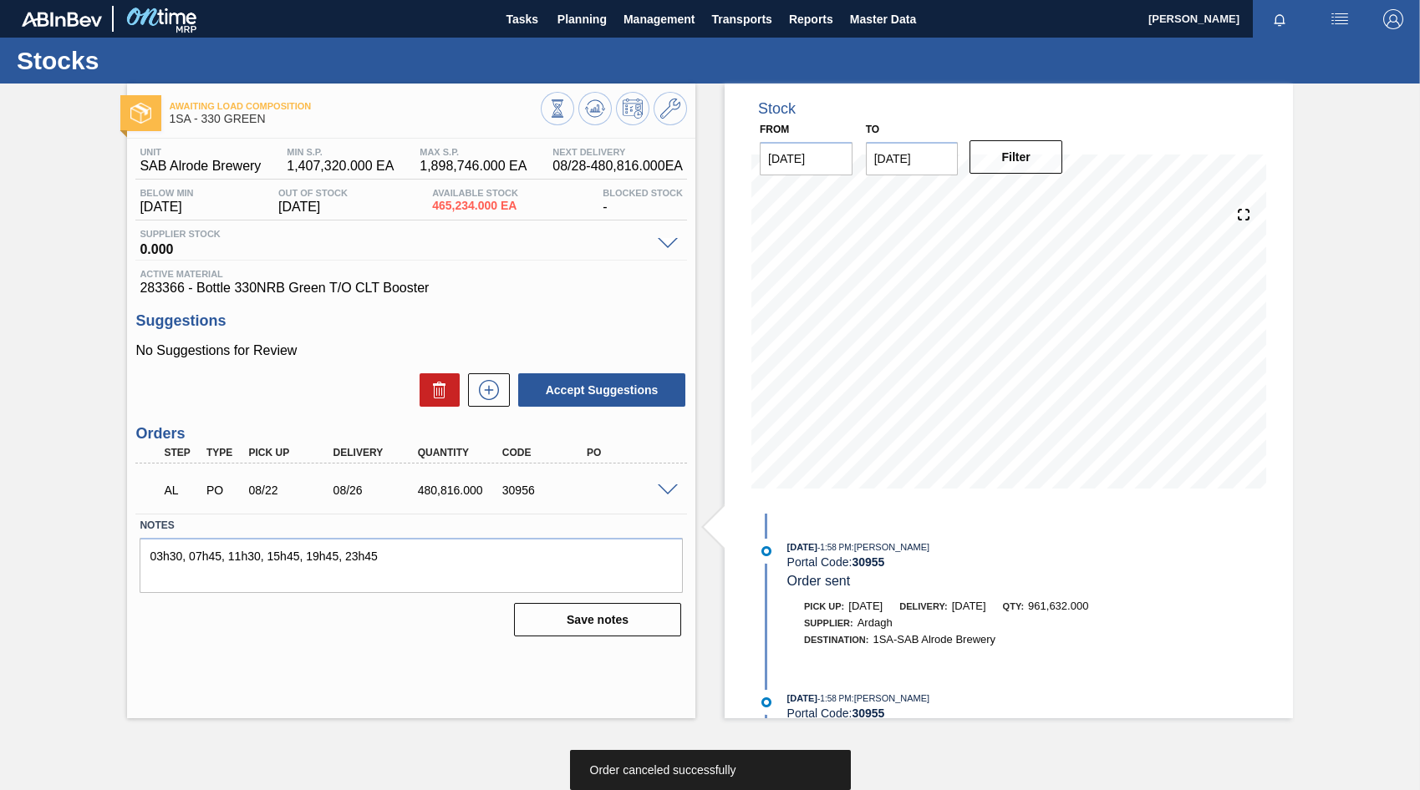
click at [666, 488] on span at bounding box center [668, 491] width 20 height 13
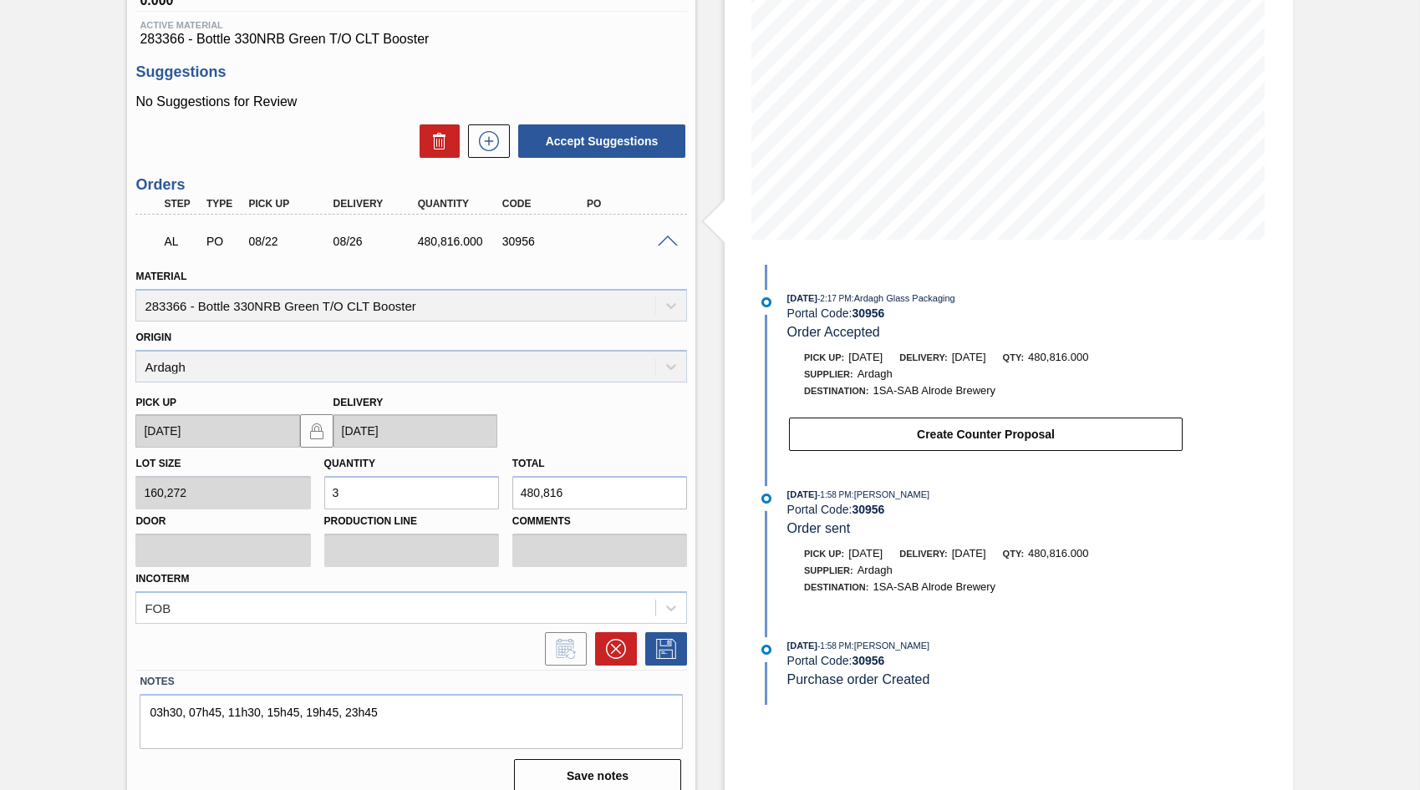
scroll to position [251, 0]
click at [607, 641] on icon at bounding box center [616, 648] width 20 height 20
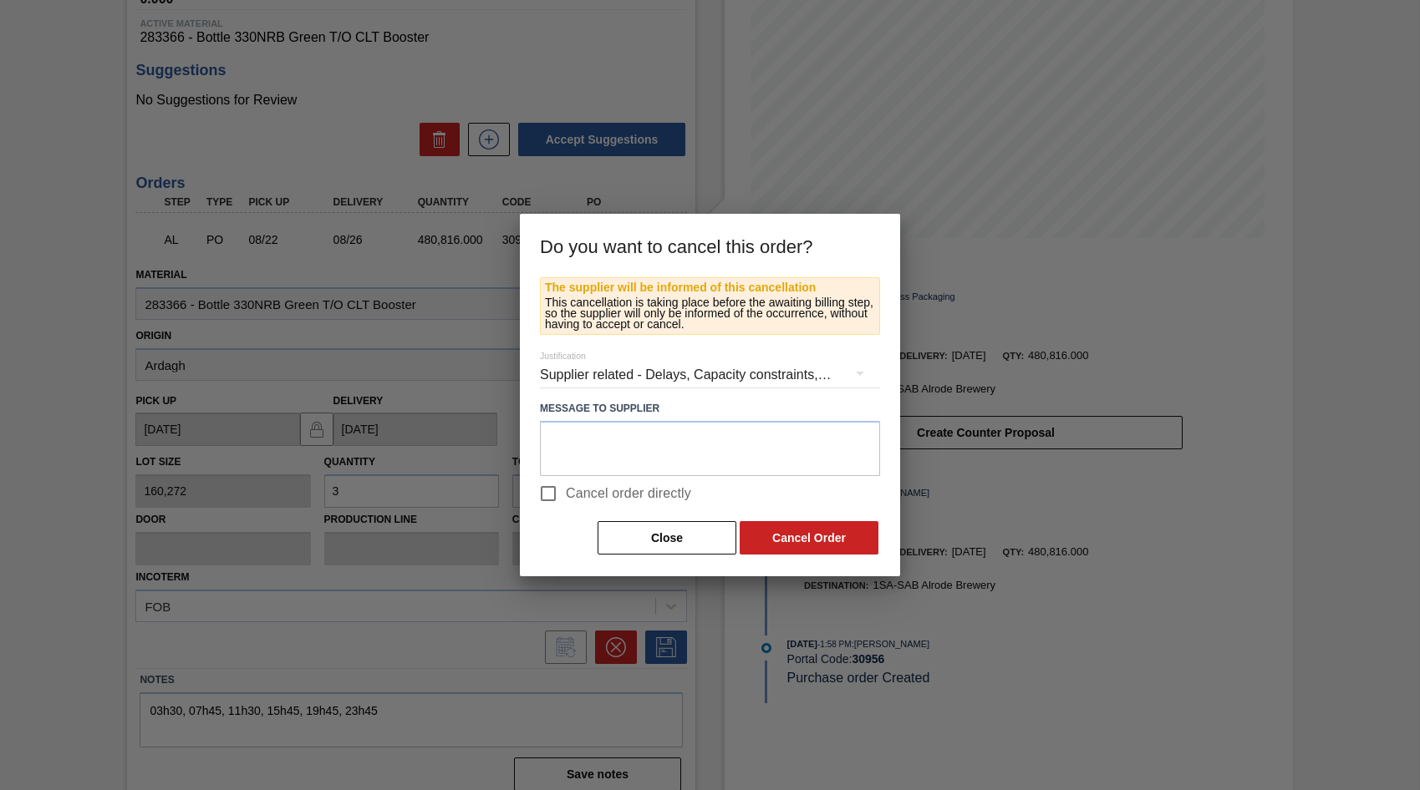
click at [543, 496] on input "Cancel order directly" at bounding box center [548, 493] width 35 height 35
checkbox input "true"
click at [821, 535] on button "Cancel Order" at bounding box center [808, 537] width 139 height 33
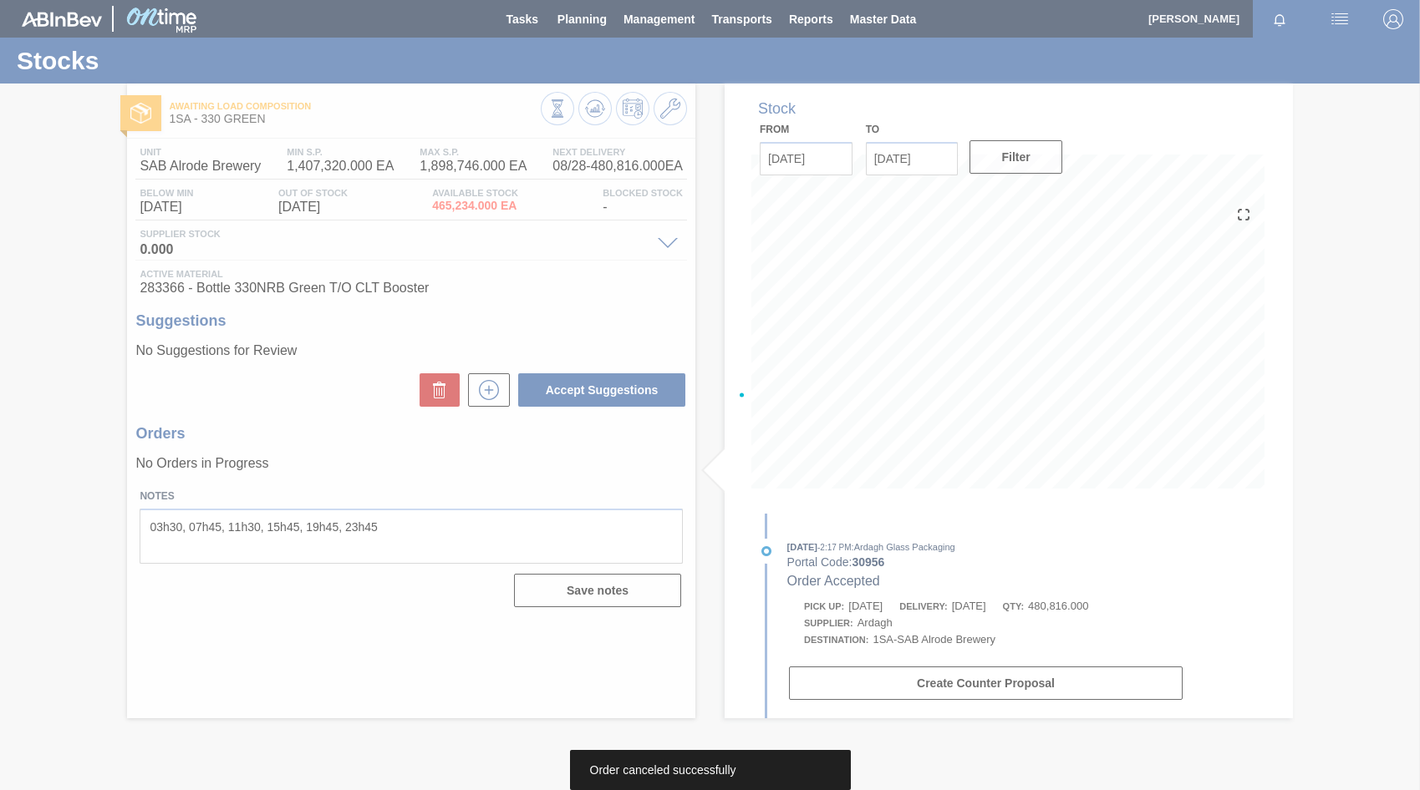
scroll to position [0, 0]
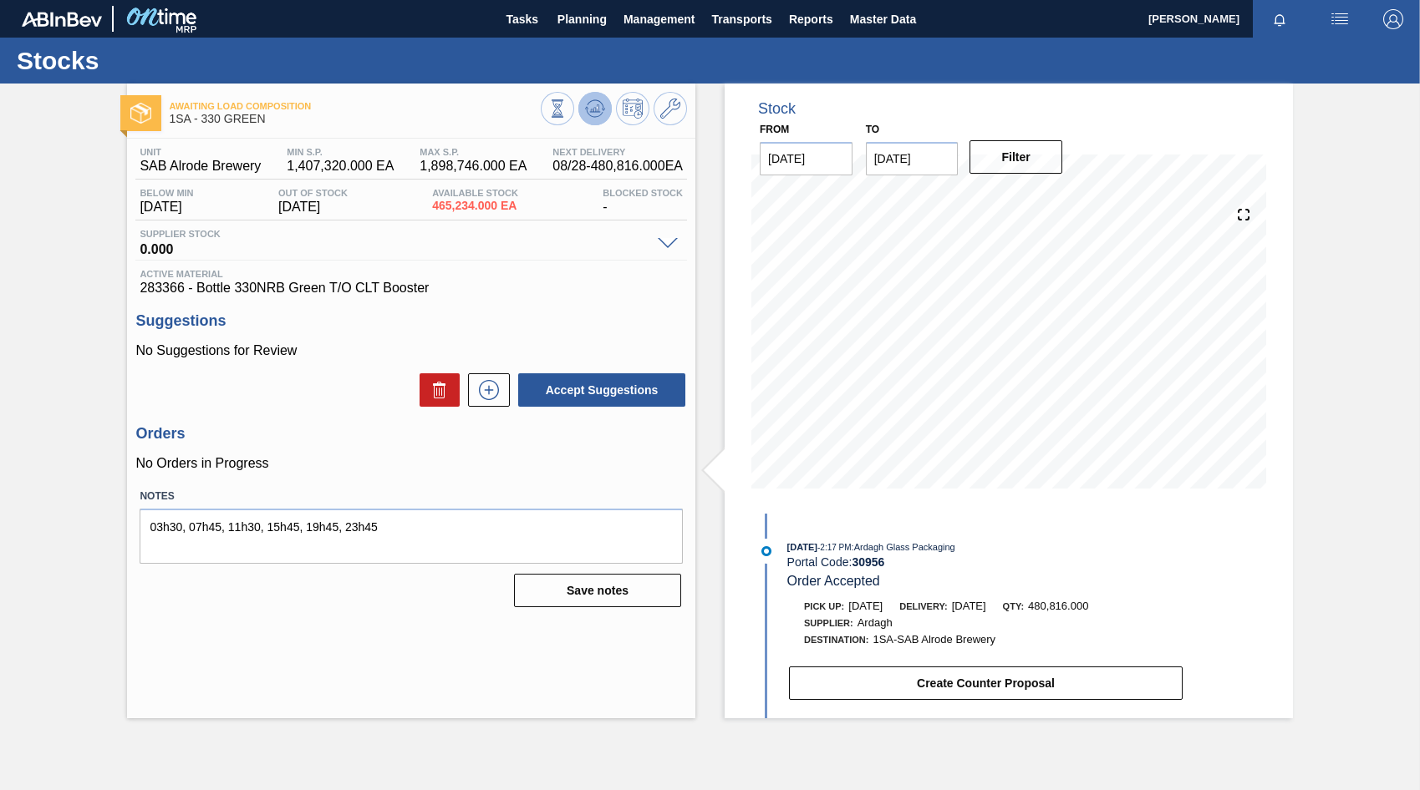
click at [605, 109] on button at bounding box center [594, 108] width 33 height 33
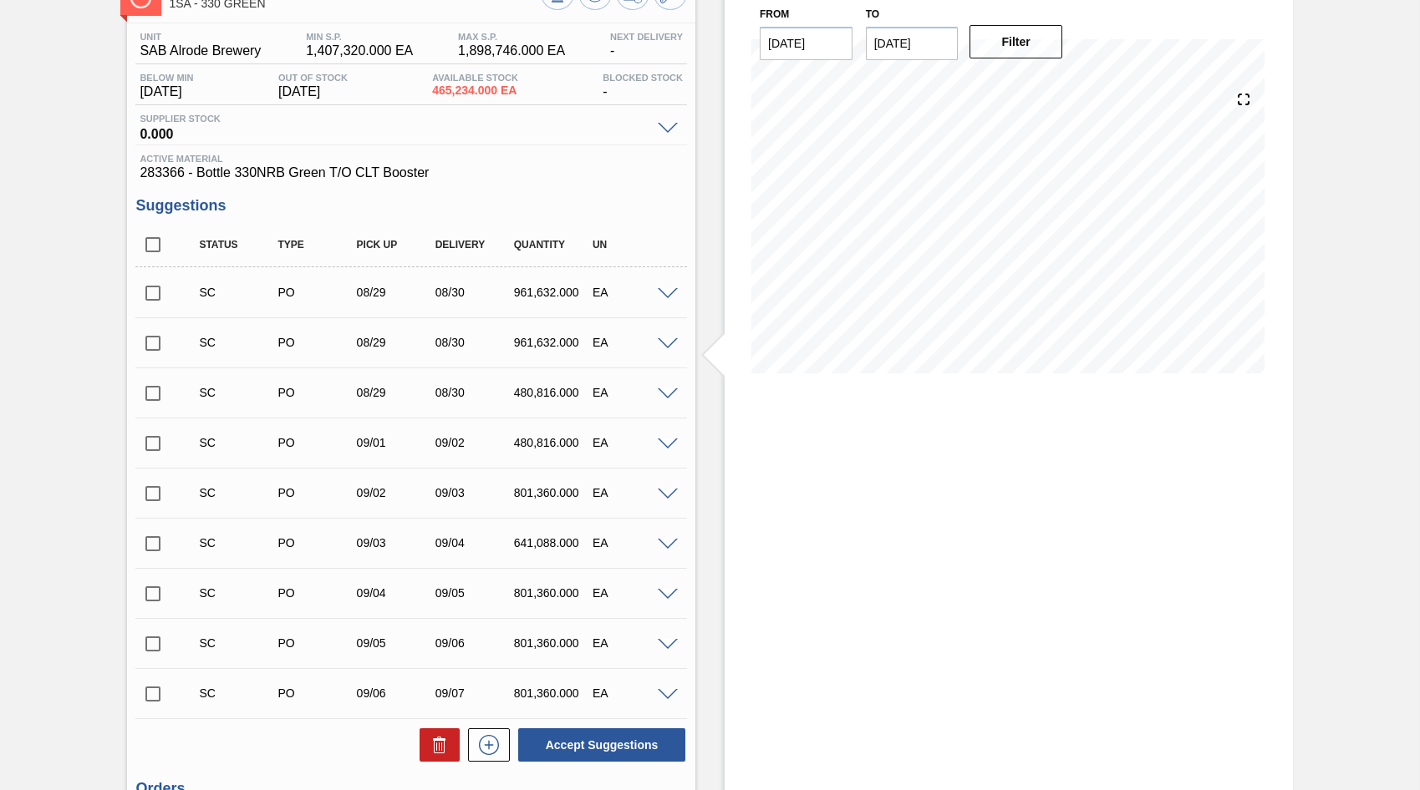
scroll to position [84, 0]
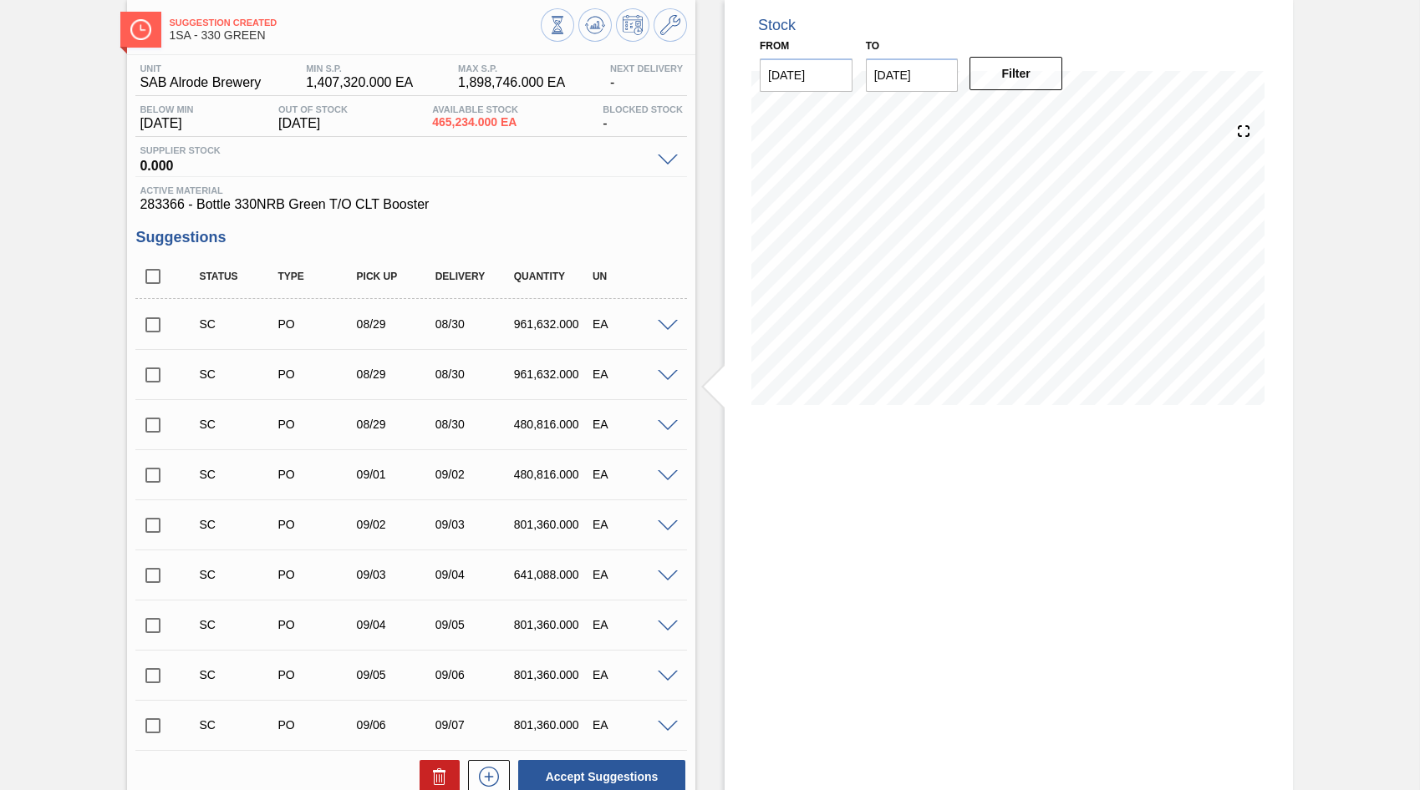
click at [150, 324] on input "checkbox" at bounding box center [152, 324] width 35 height 35
checkbox input "true"
click at [152, 373] on input "checkbox" at bounding box center [152, 375] width 35 height 35
checkbox input "true"
click at [152, 428] on input "checkbox" at bounding box center [152, 425] width 35 height 35
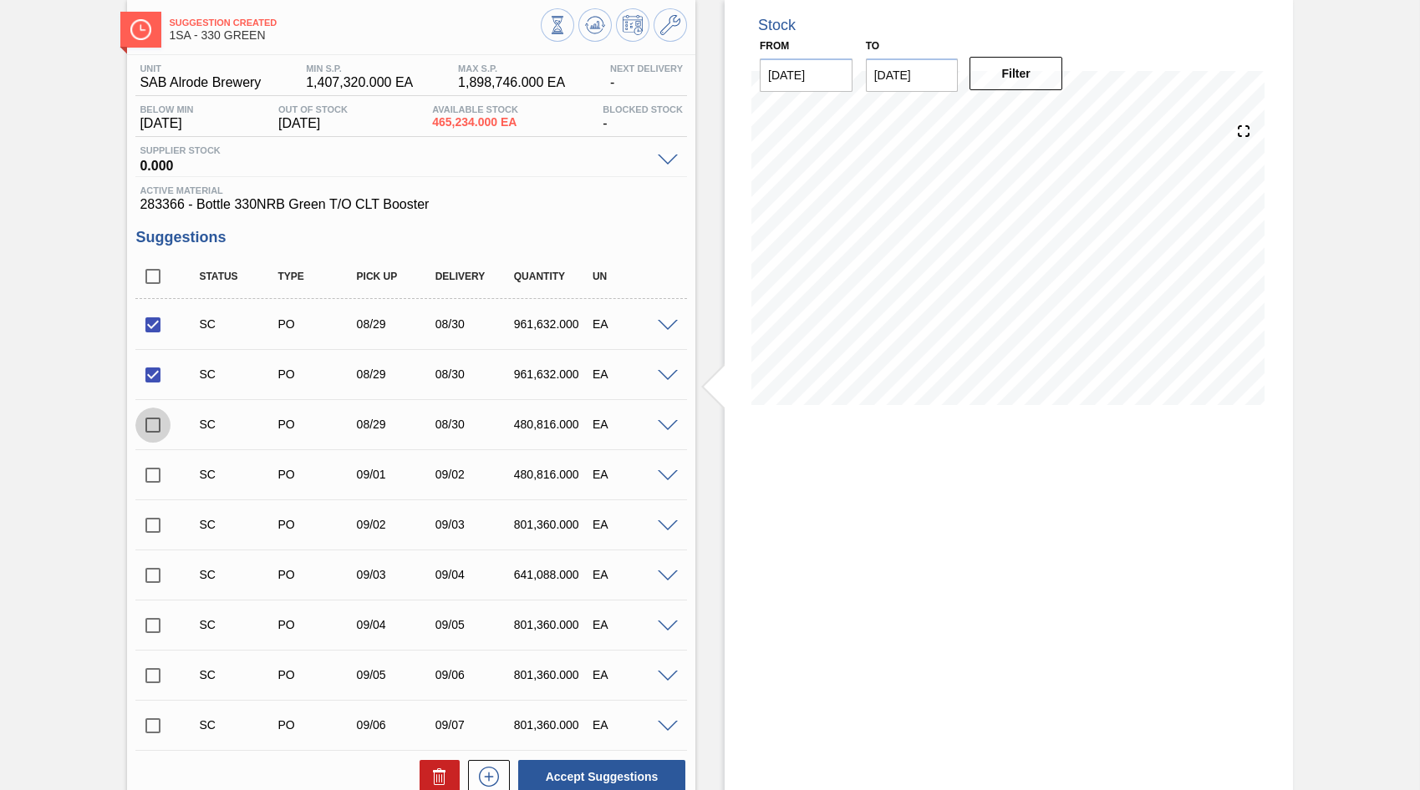
checkbox input "true"
click at [151, 472] on input "checkbox" at bounding box center [152, 475] width 35 height 35
checkbox input "true"
click at [665, 326] on span at bounding box center [668, 326] width 20 height 13
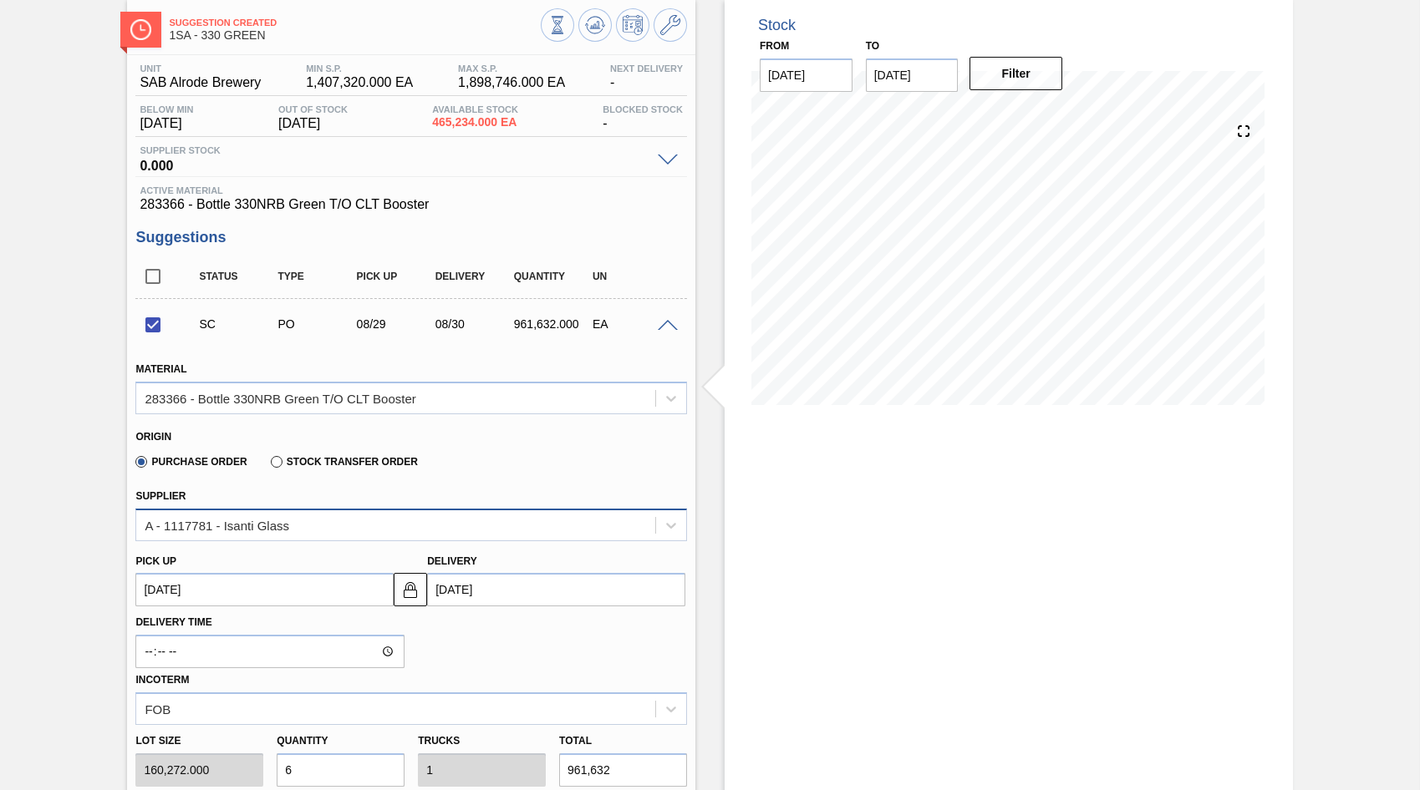
click at [281, 524] on div "A - 1117781 - Isanti Glass" at bounding box center [217, 525] width 145 height 14
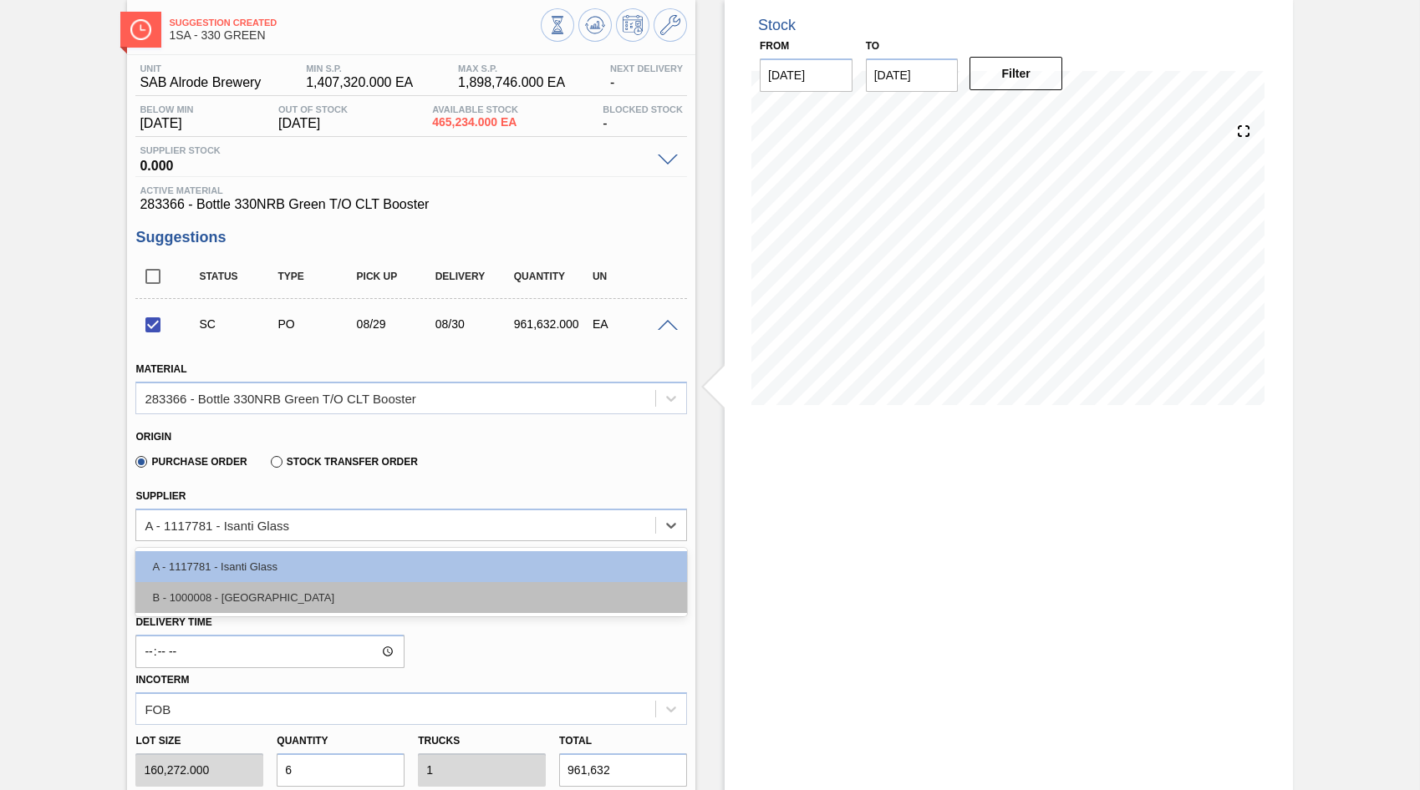
click at [216, 601] on div "B - 1000008 - [GEOGRAPHIC_DATA]" at bounding box center [410, 597] width 551 height 31
checkbox input "false"
type input "[DATE]"
type input "1.5"
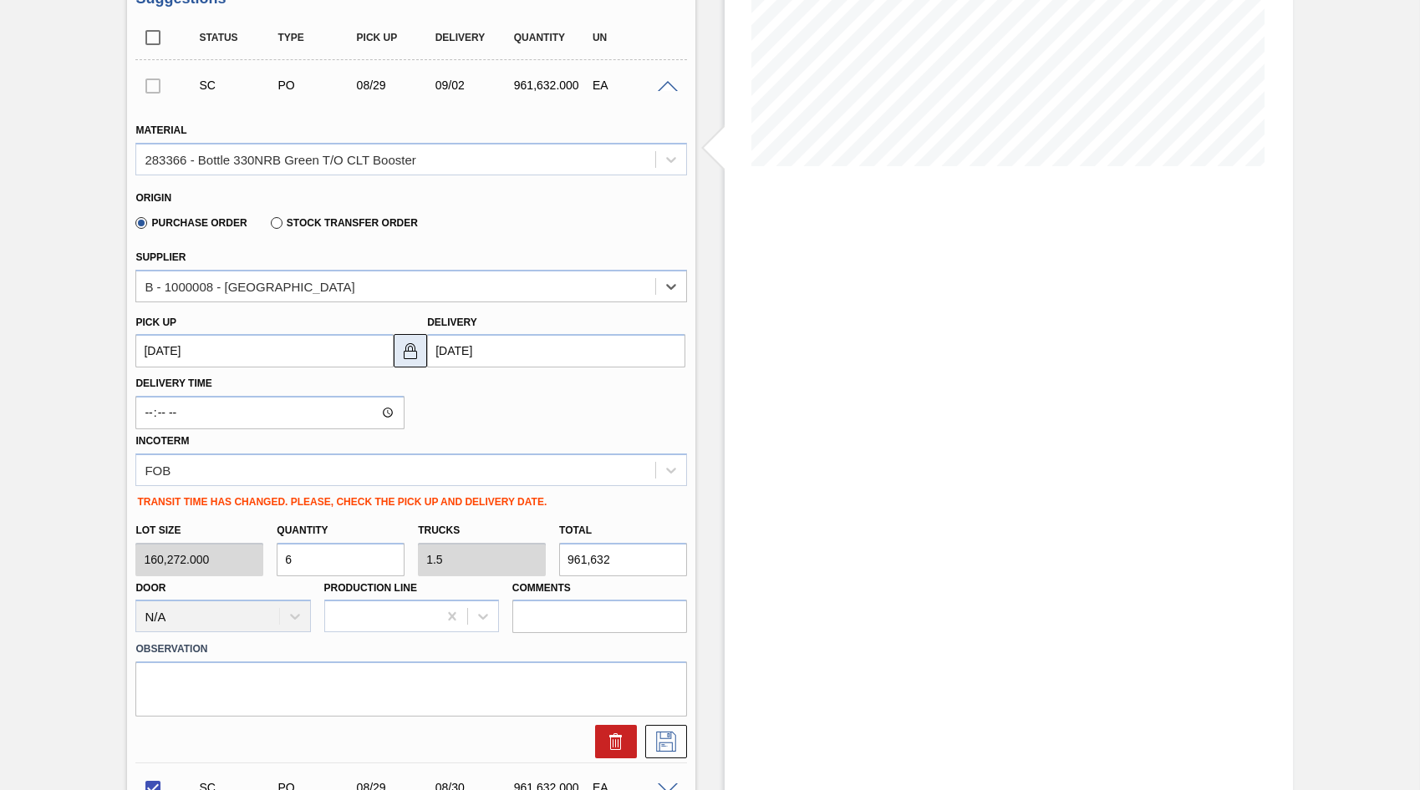
scroll to position [334, 0]
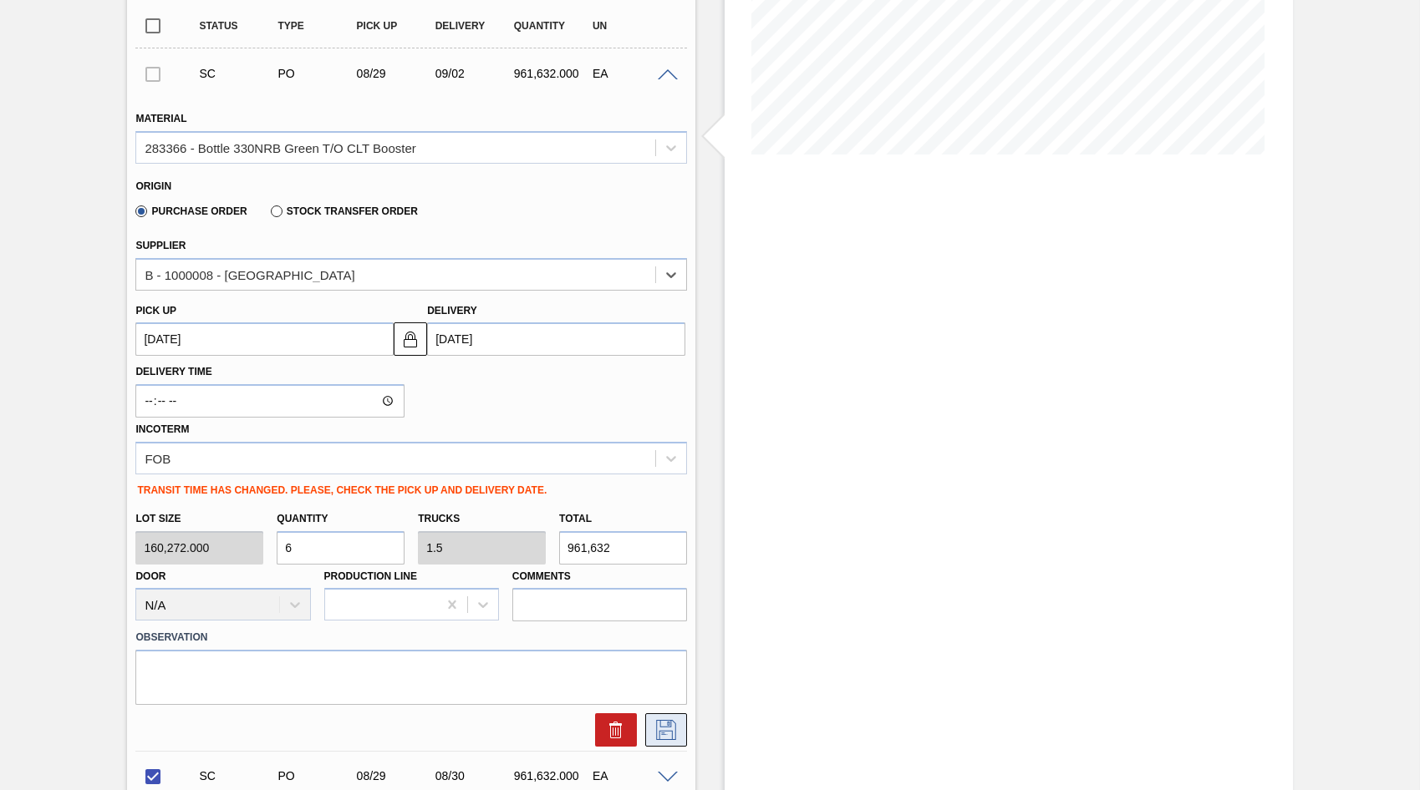
click at [661, 735] on icon at bounding box center [665, 728] width 8 height 13
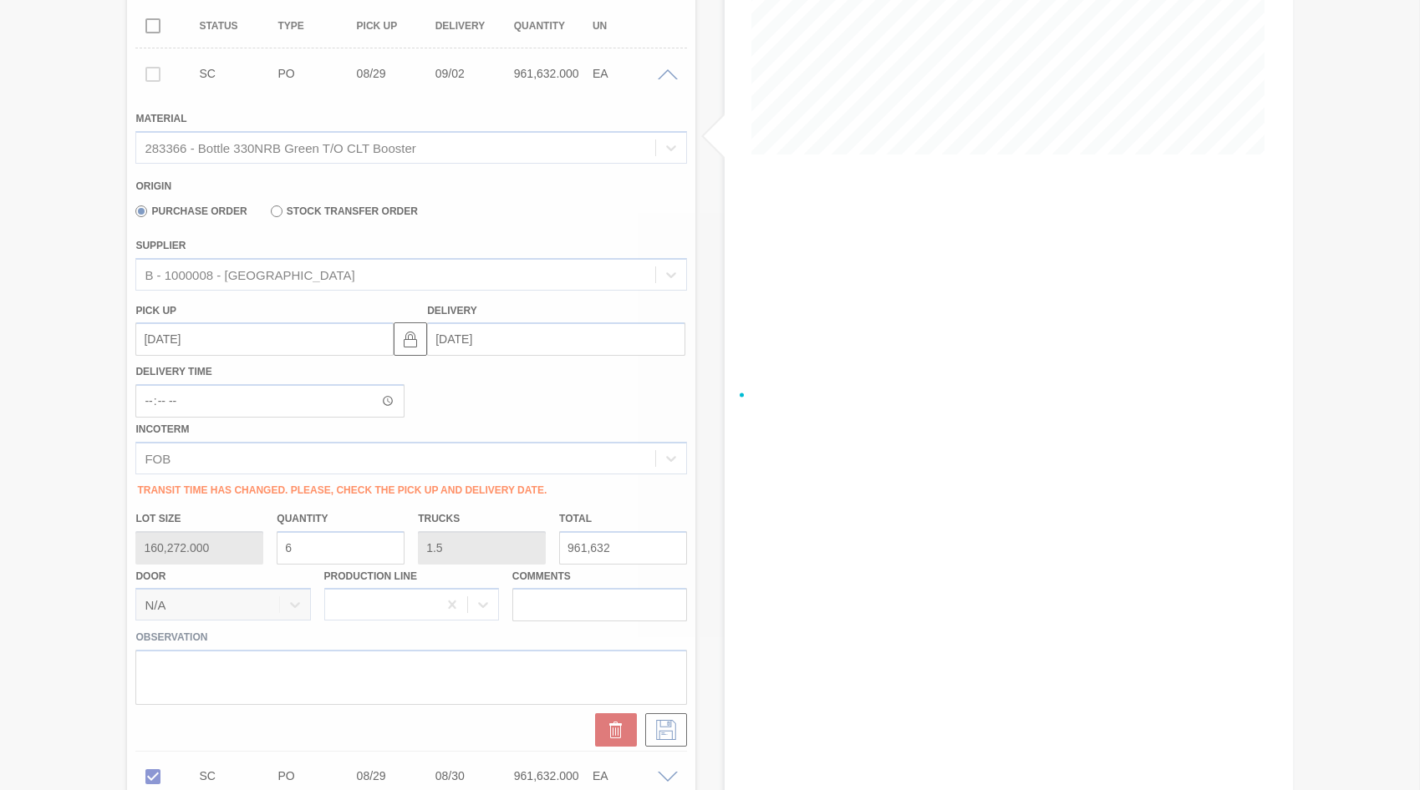
checkbox input "true"
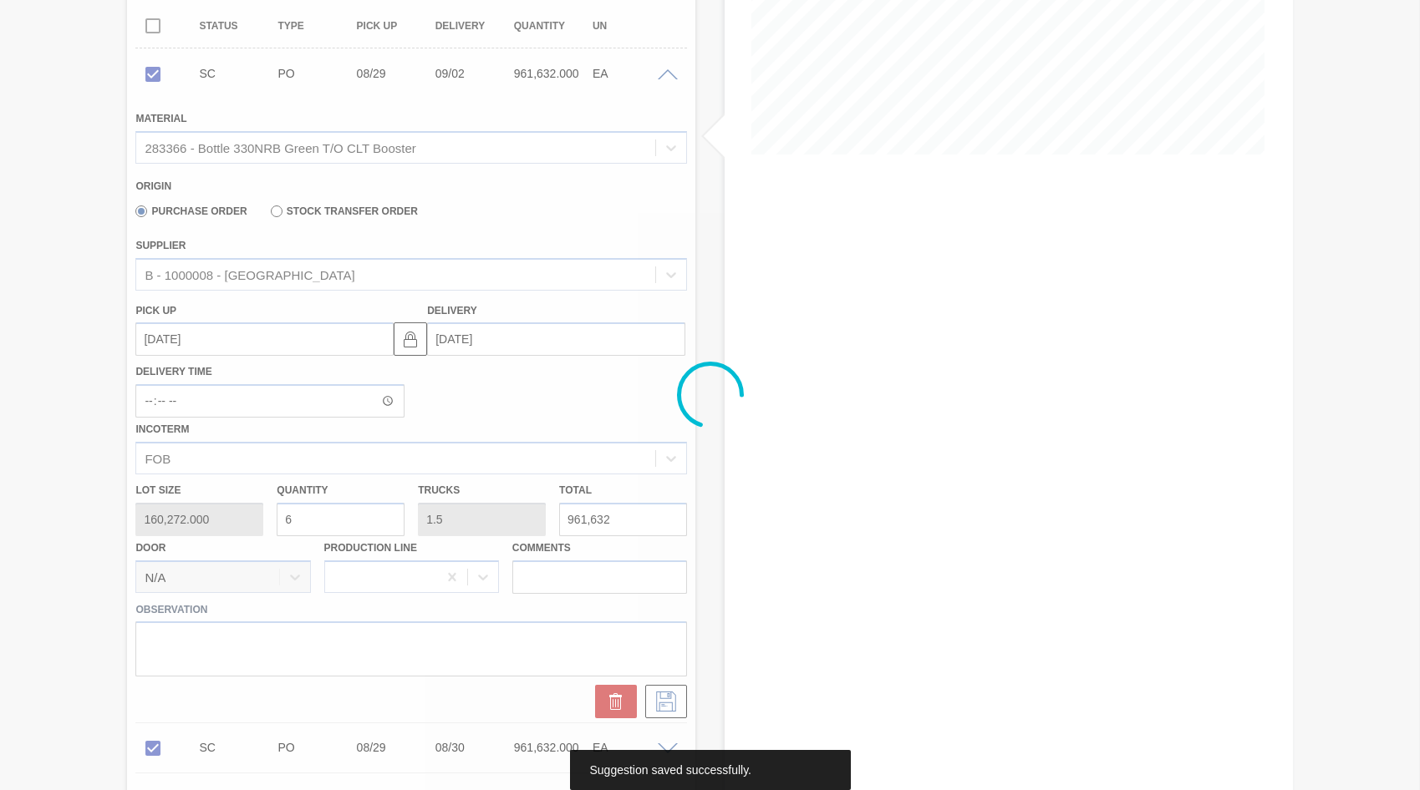
scroll to position [302, 0]
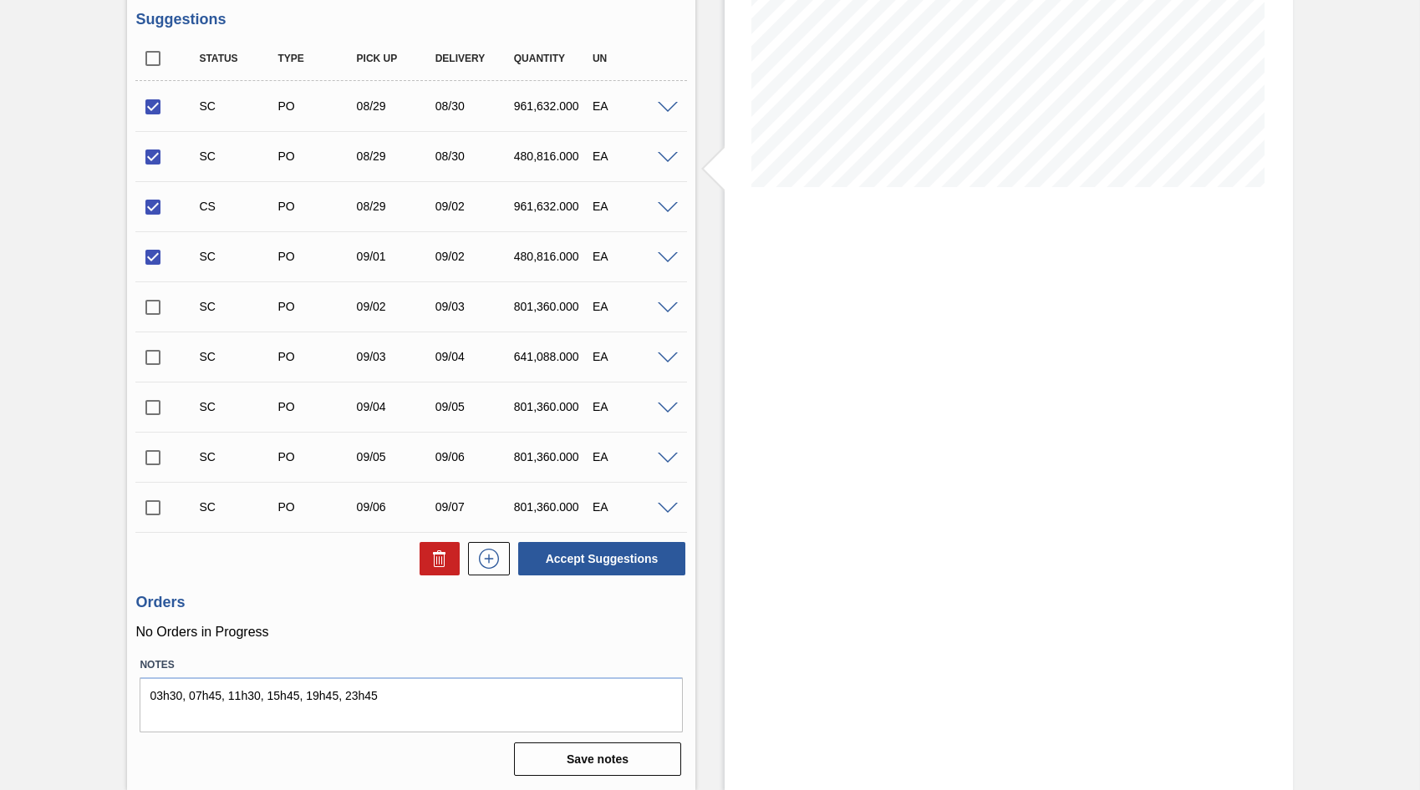
click at [665, 162] on span at bounding box center [668, 158] width 20 height 13
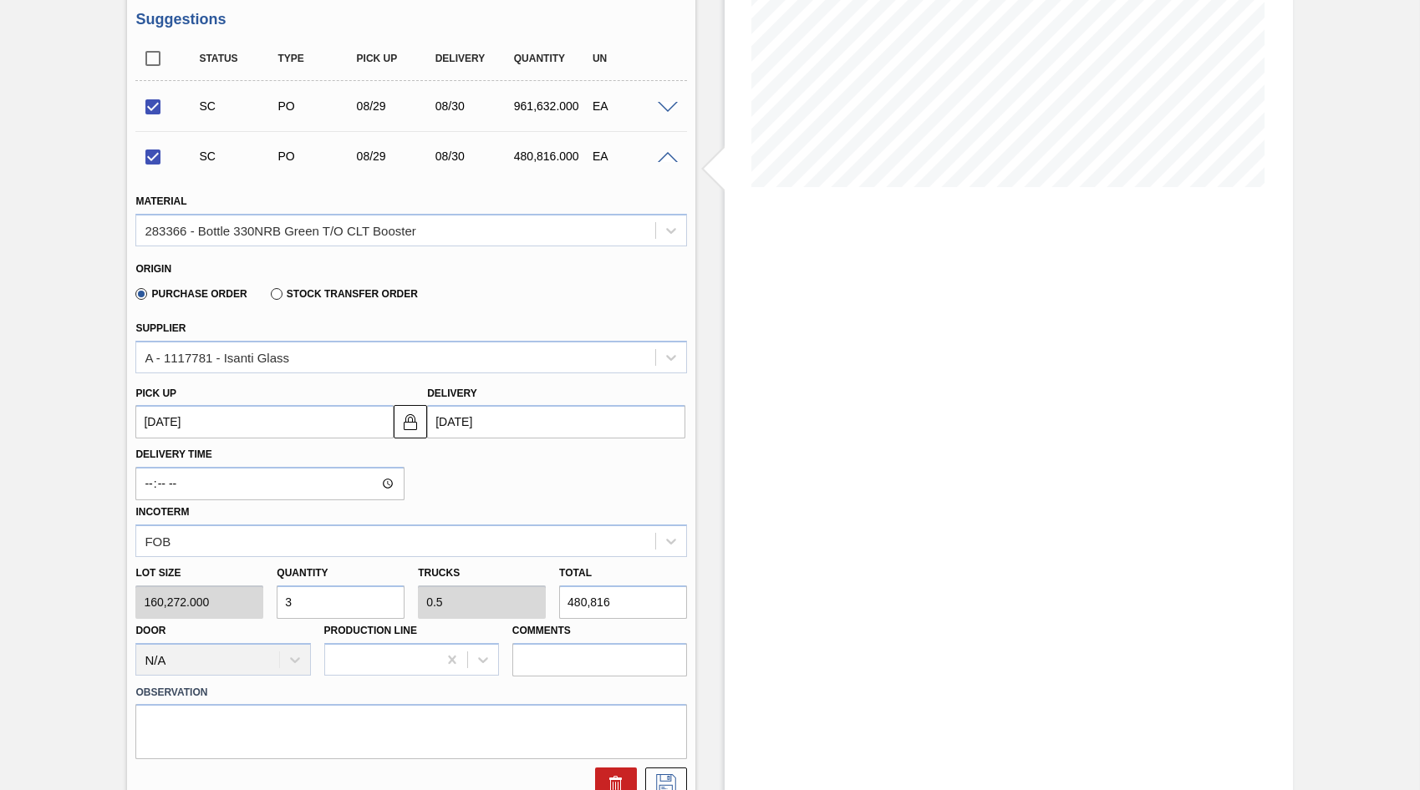
scroll to position [334, 0]
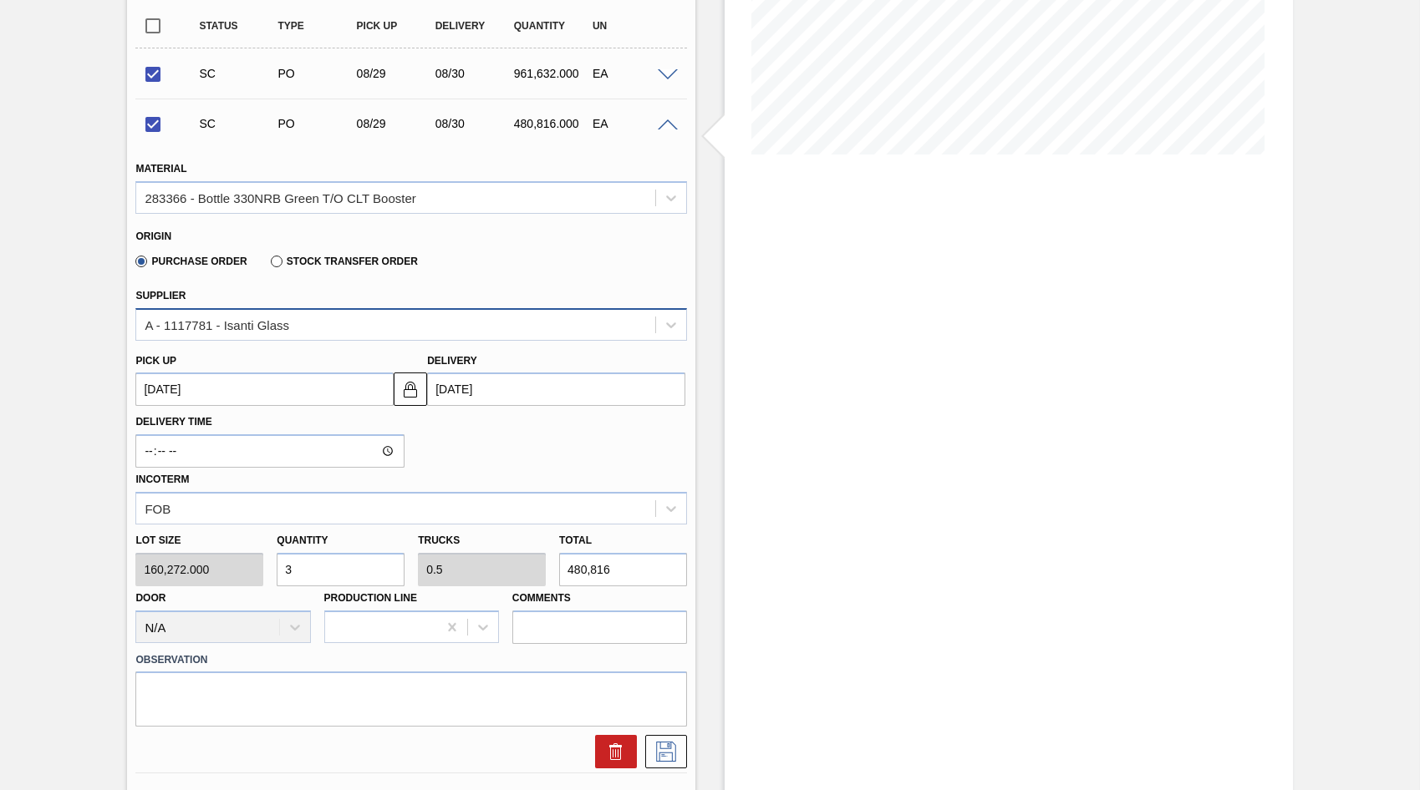
click at [307, 325] on div "A - 1117781 - Isanti Glass" at bounding box center [395, 325] width 519 height 24
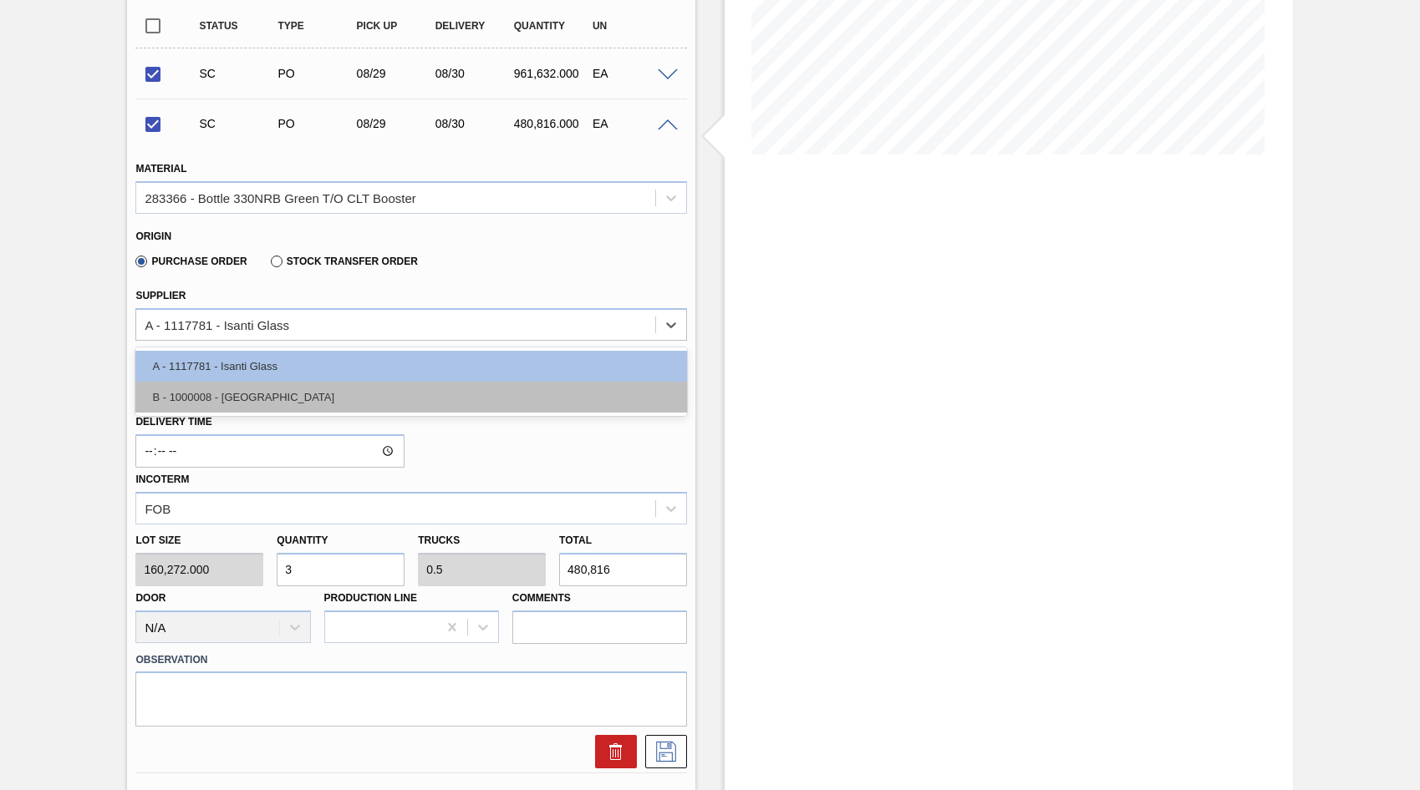
click at [214, 394] on div "B - 1000008 - [GEOGRAPHIC_DATA]" at bounding box center [410, 397] width 551 height 31
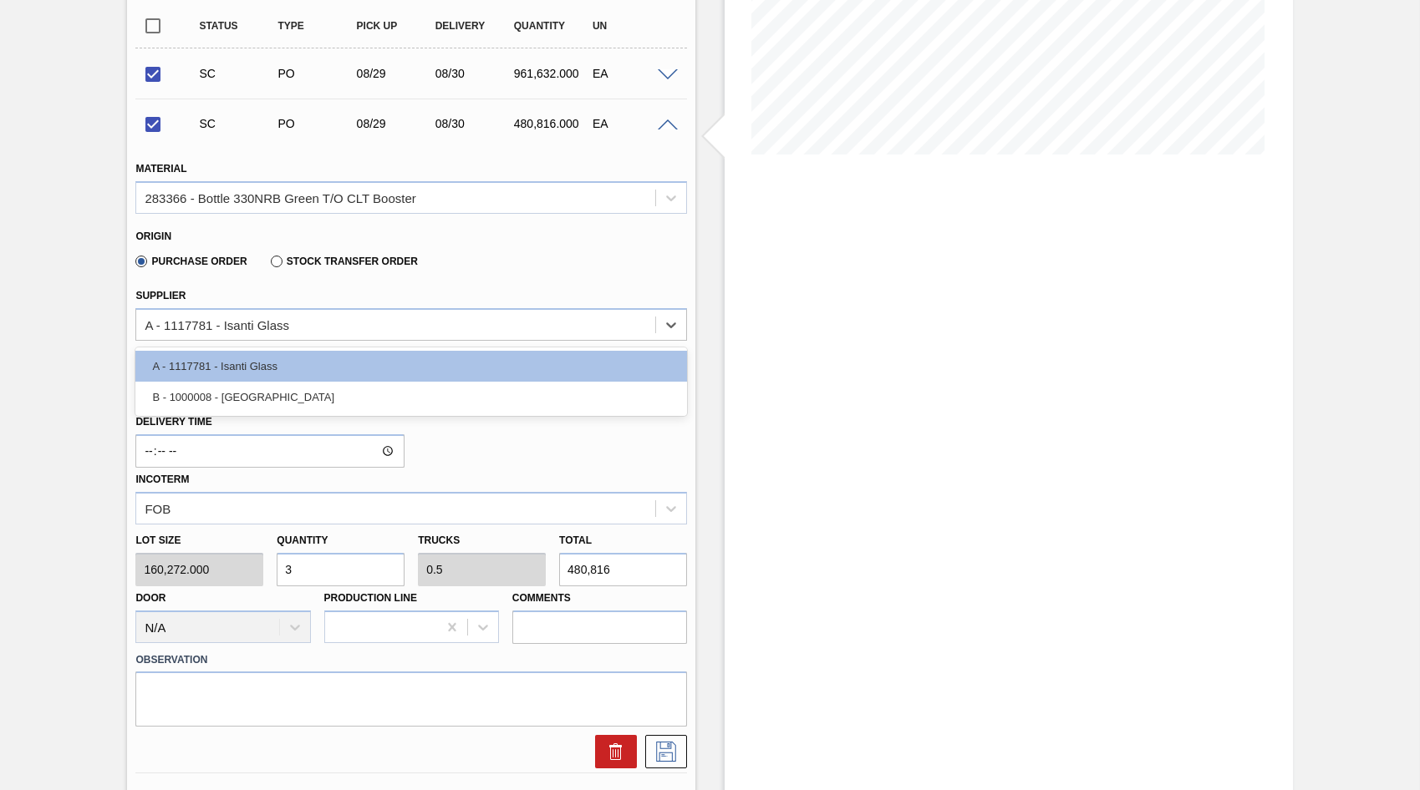
checkbox input "false"
type input "[DATE]"
type input "0.75"
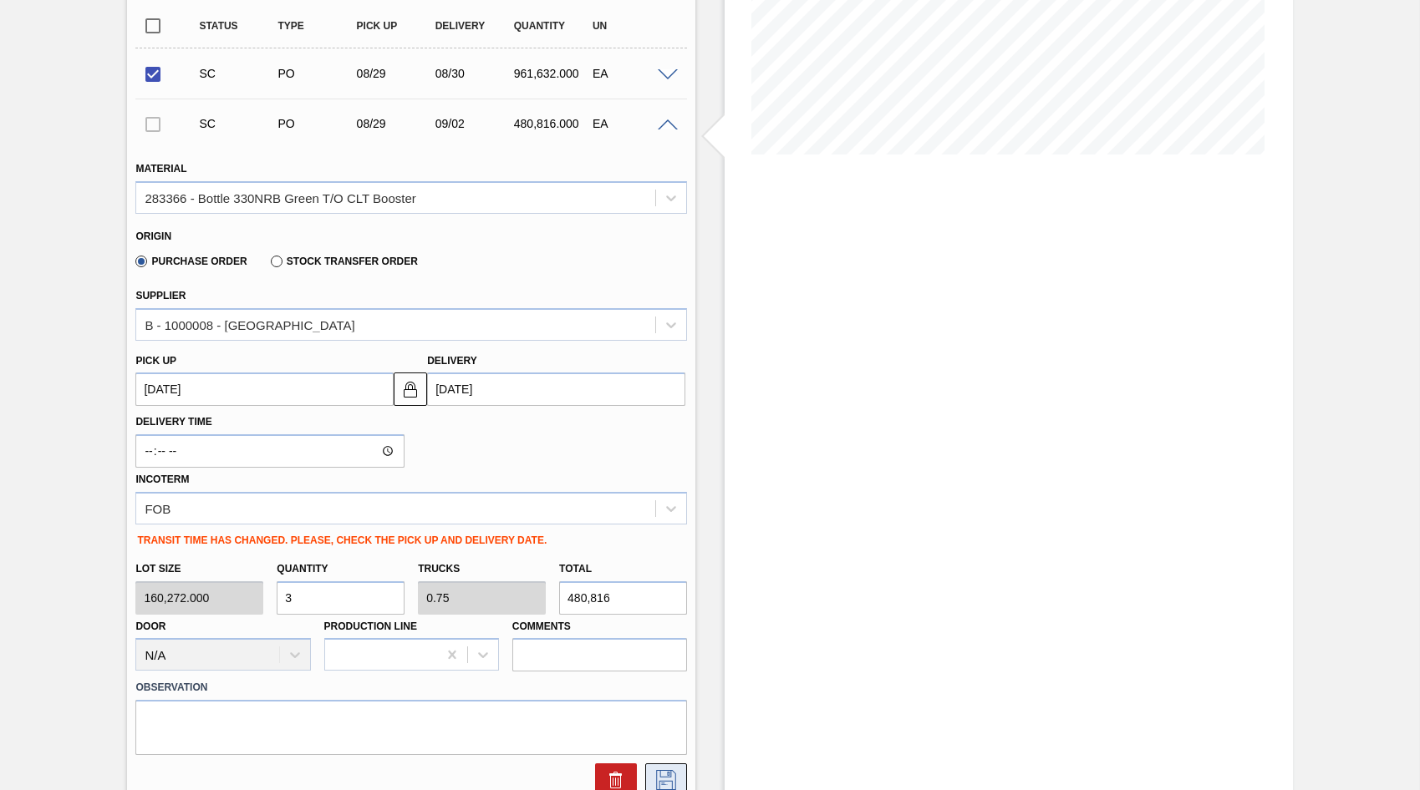
click at [674, 771] on icon at bounding box center [666, 780] width 27 height 20
checkbox input "true"
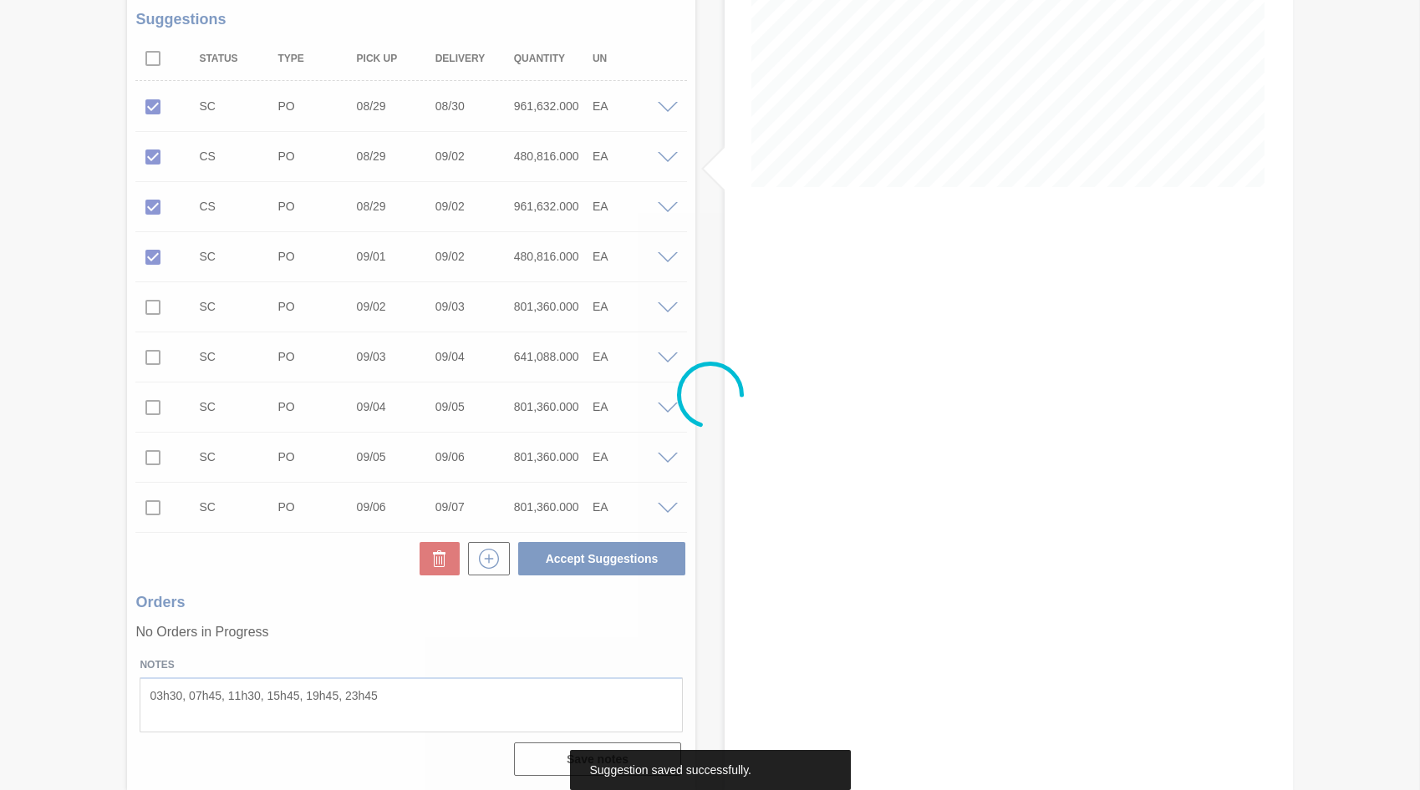
scroll to position [302, 0]
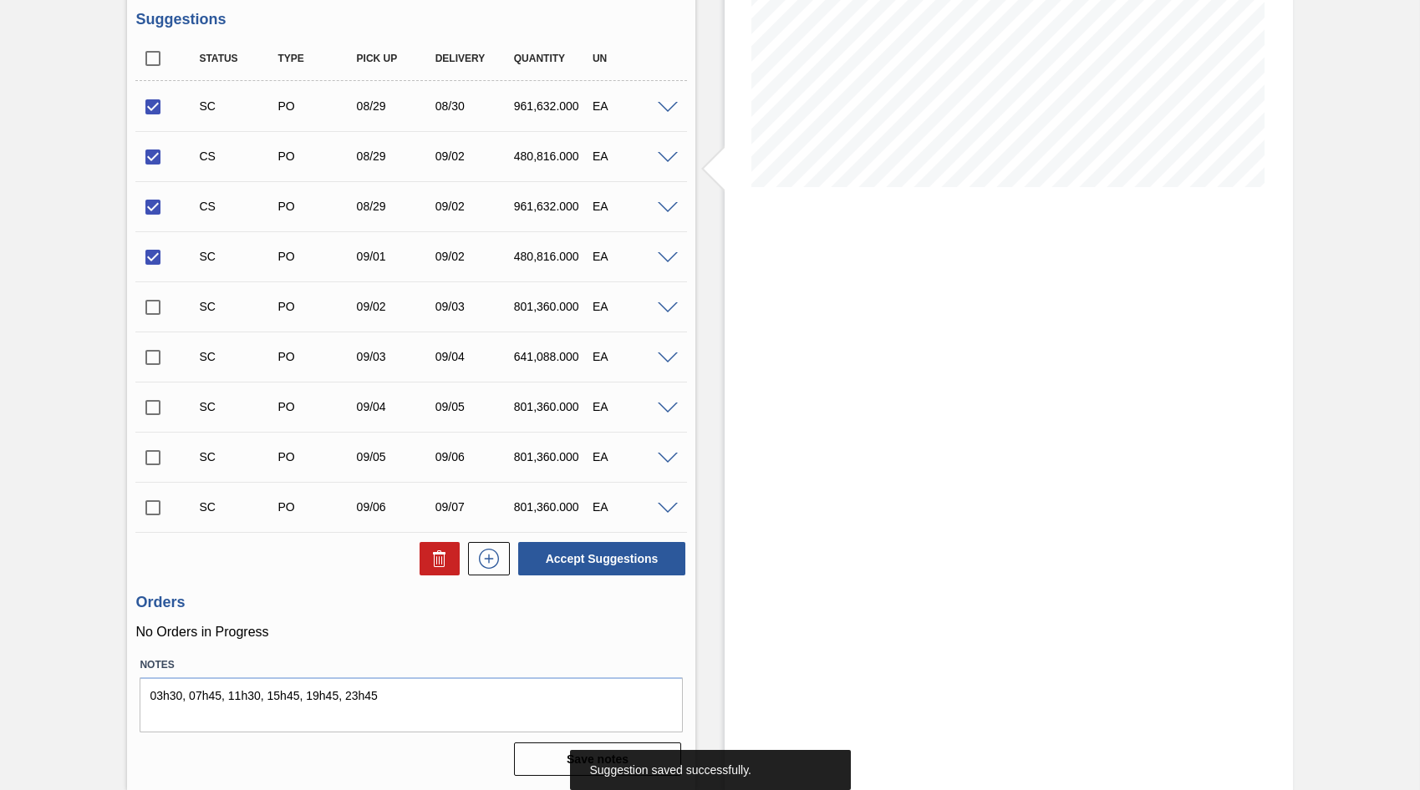
click at [346, 211] on div "08/29" at bounding box center [385, 206] width 79 height 13
click at [344, 214] on div "CS PO 08/29 09/02 961,632.000 EA" at bounding box center [424, 206] width 472 height 33
click at [658, 204] on span at bounding box center [668, 208] width 20 height 13
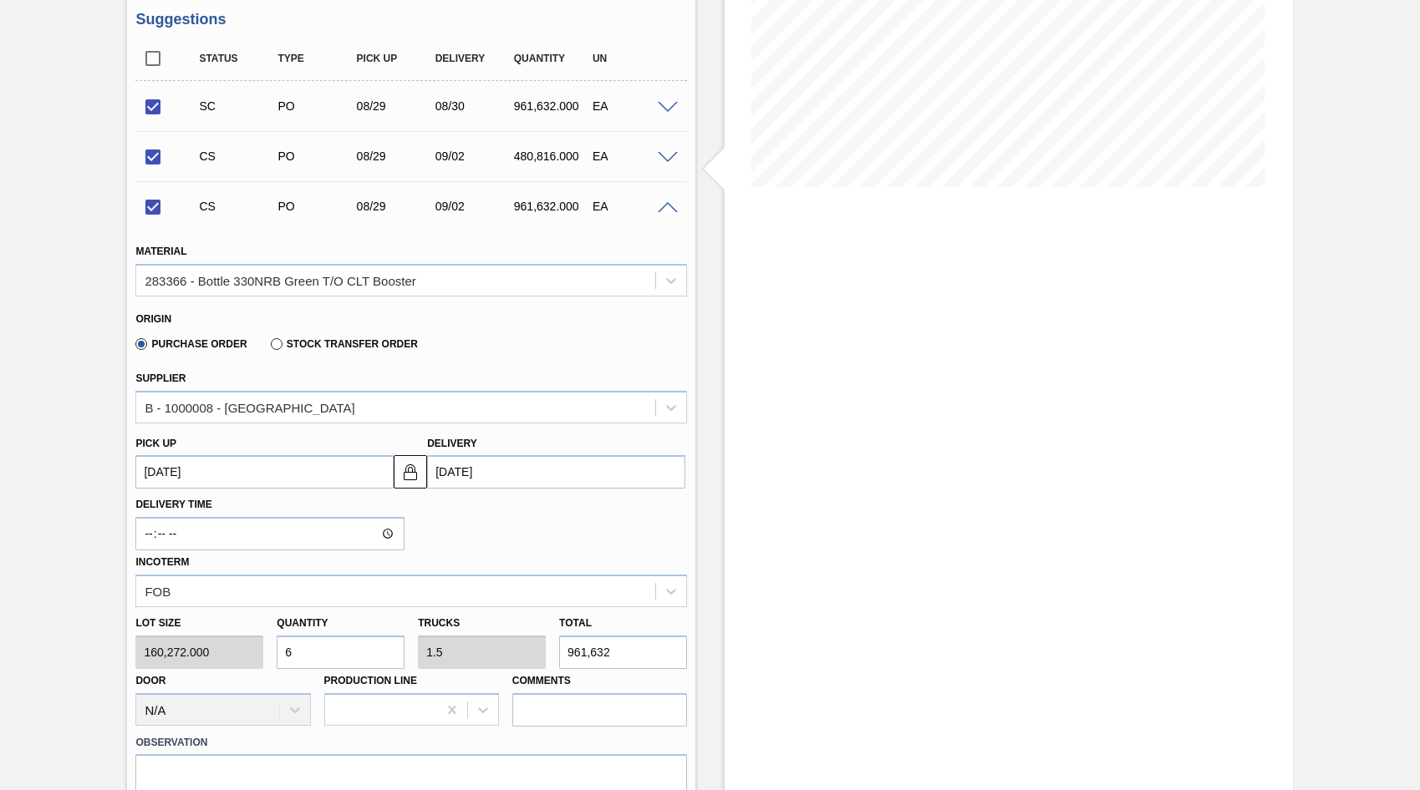
click at [663, 160] on span at bounding box center [668, 158] width 20 height 13
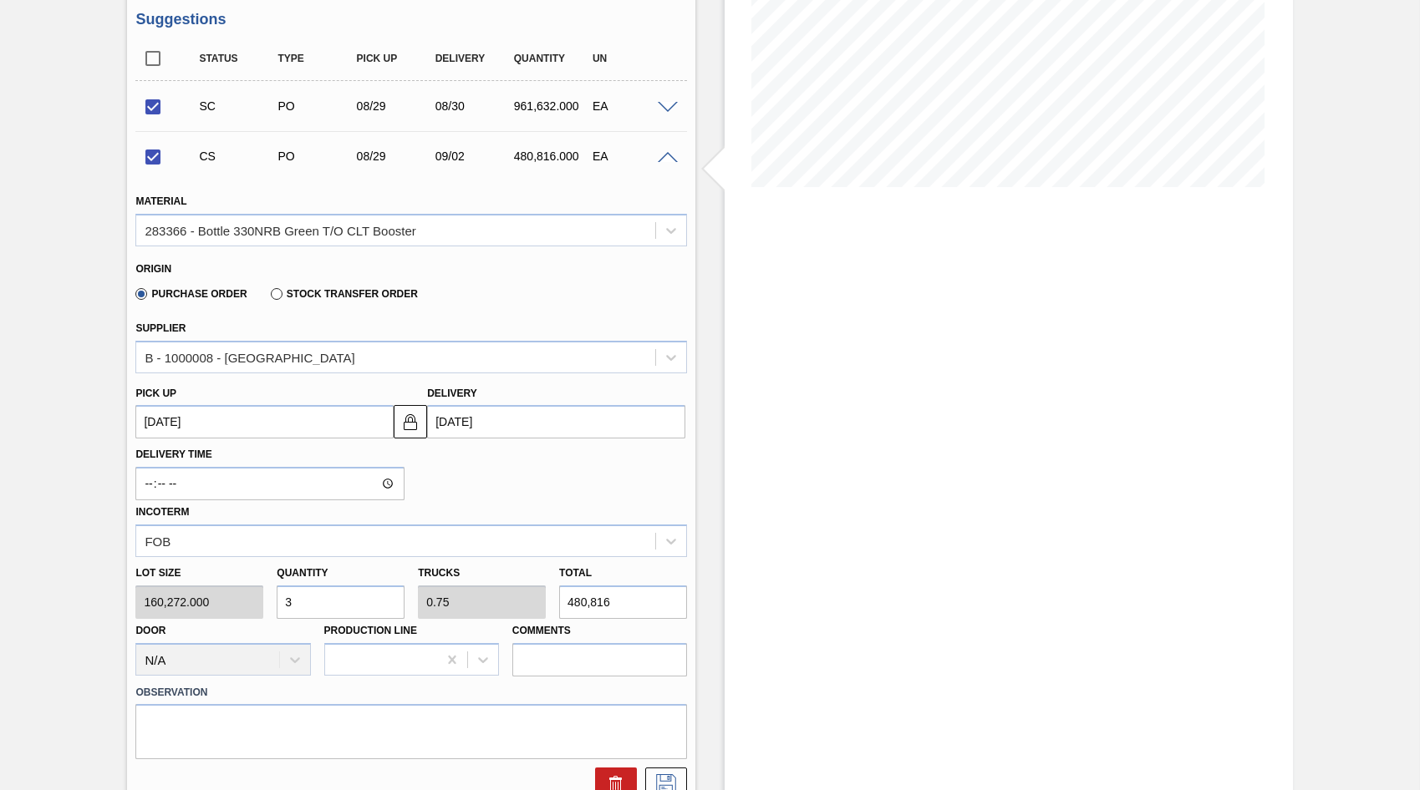
click at [666, 154] on span at bounding box center [668, 158] width 20 height 13
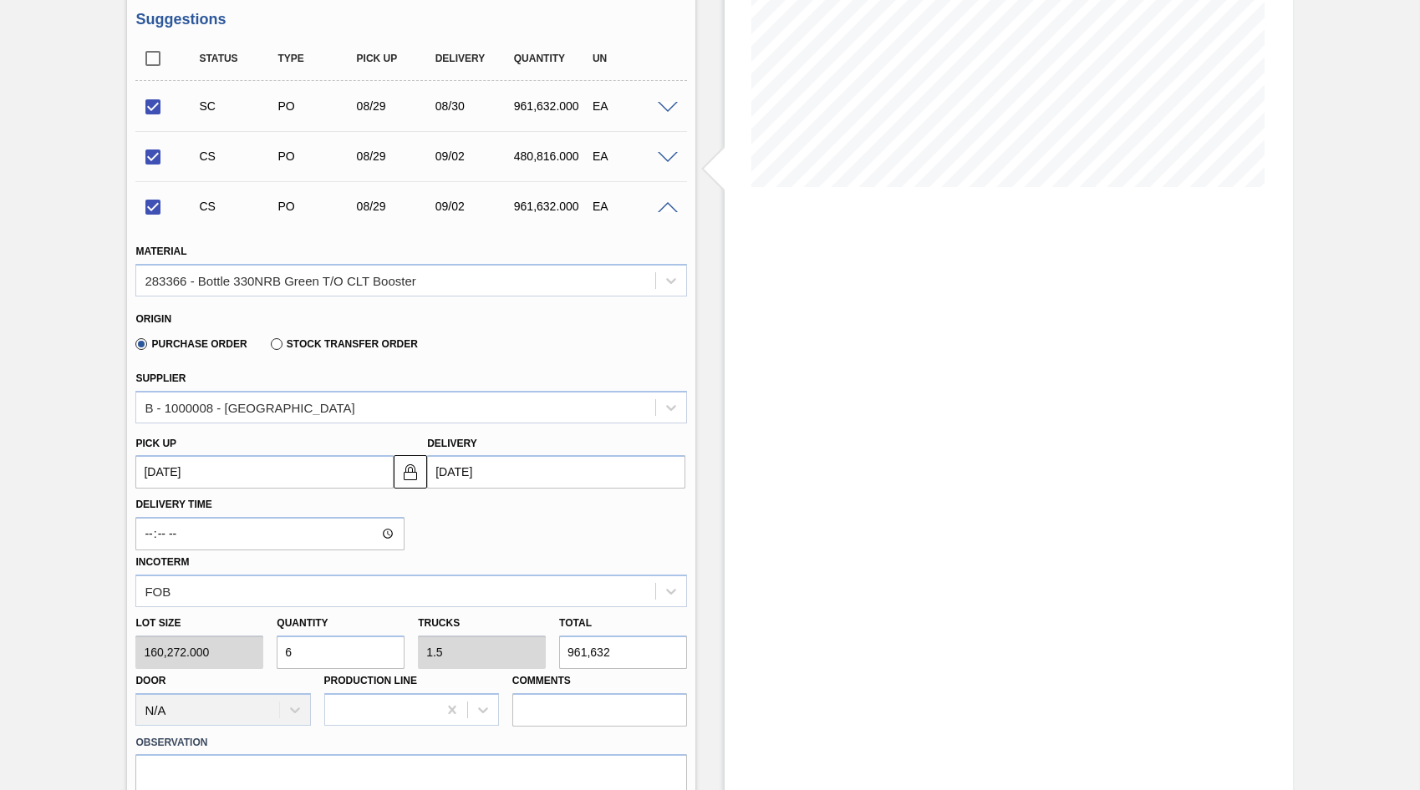
click at [665, 198] on div "CS PO 08/29 09/02 961,632.000 EA" at bounding box center [410, 206] width 551 height 42
click at [665, 208] on span at bounding box center [668, 208] width 20 height 13
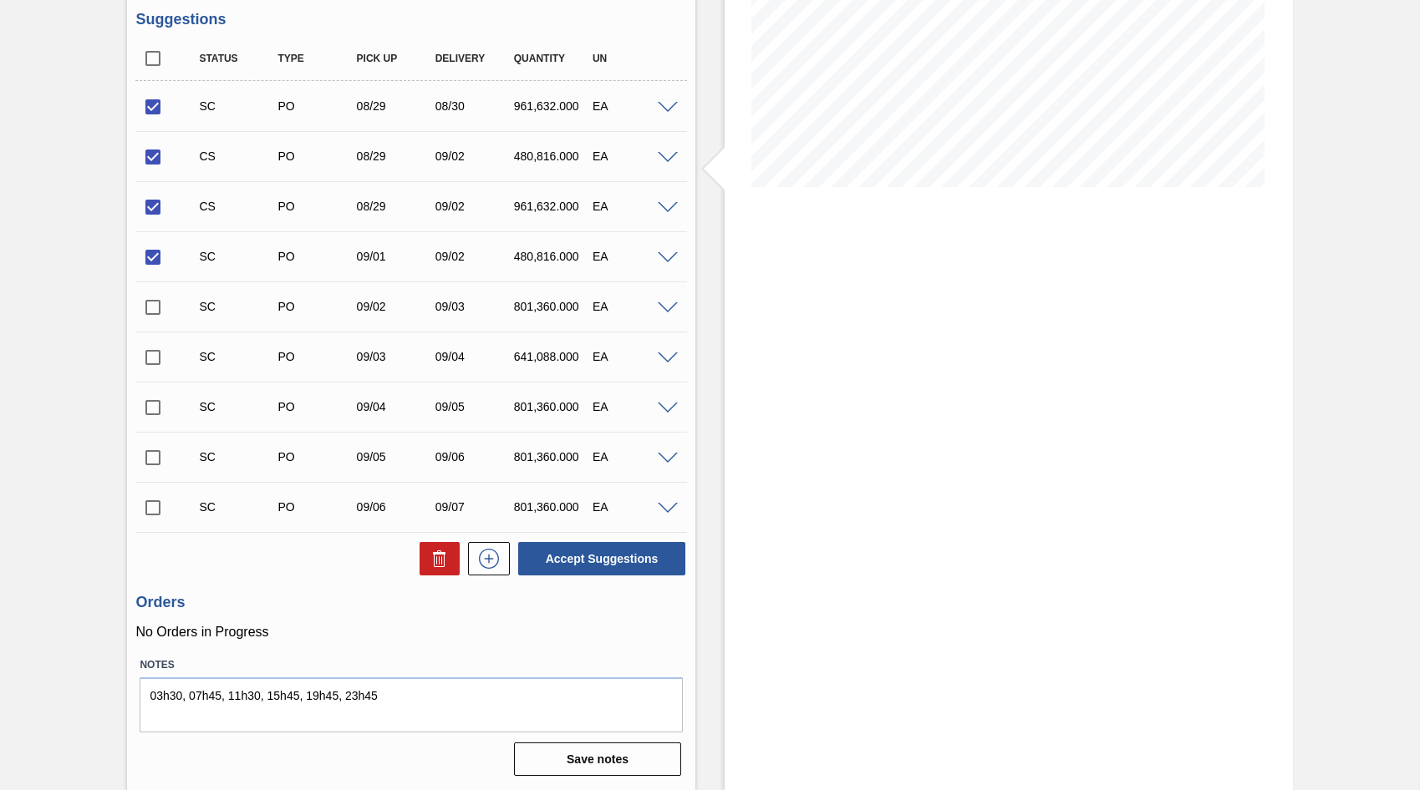
click at [665, 263] on div "SC PO 09/01 09/02 480,816.000 EA" at bounding box center [410, 257] width 551 height 42
click at [666, 253] on span at bounding box center [668, 258] width 20 height 13
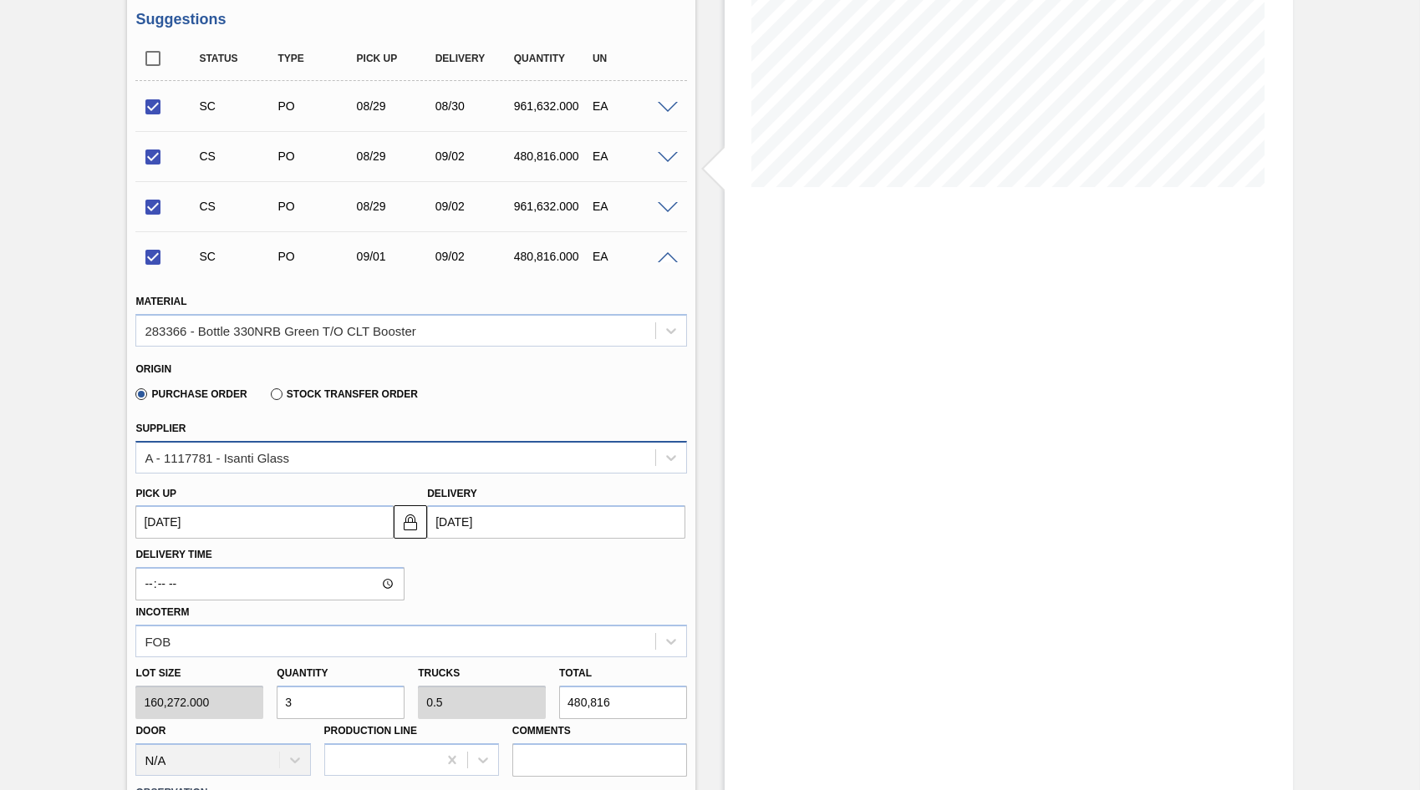
click at [296, 456] on div "A - 1117781 - Isanti Glass" at bounding box center [395, 457] width 519 height 24
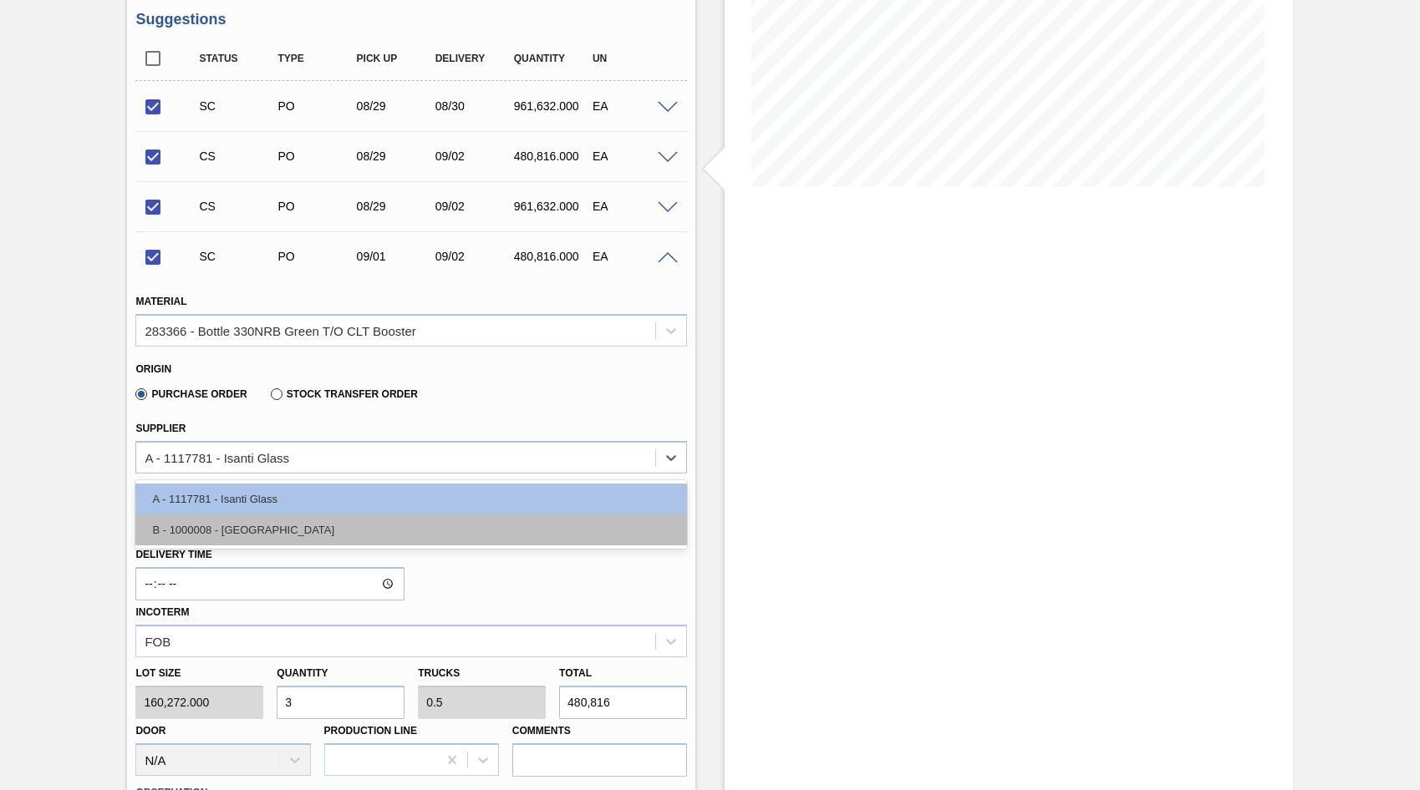
click at [249, 526] on div "B - 1000008 - [GEOGRAPHIC_DATA]" at bounding box center [410, 530] width 551 height 31
checkbox input "false"
type input "[DATE]"
type input "0.75"
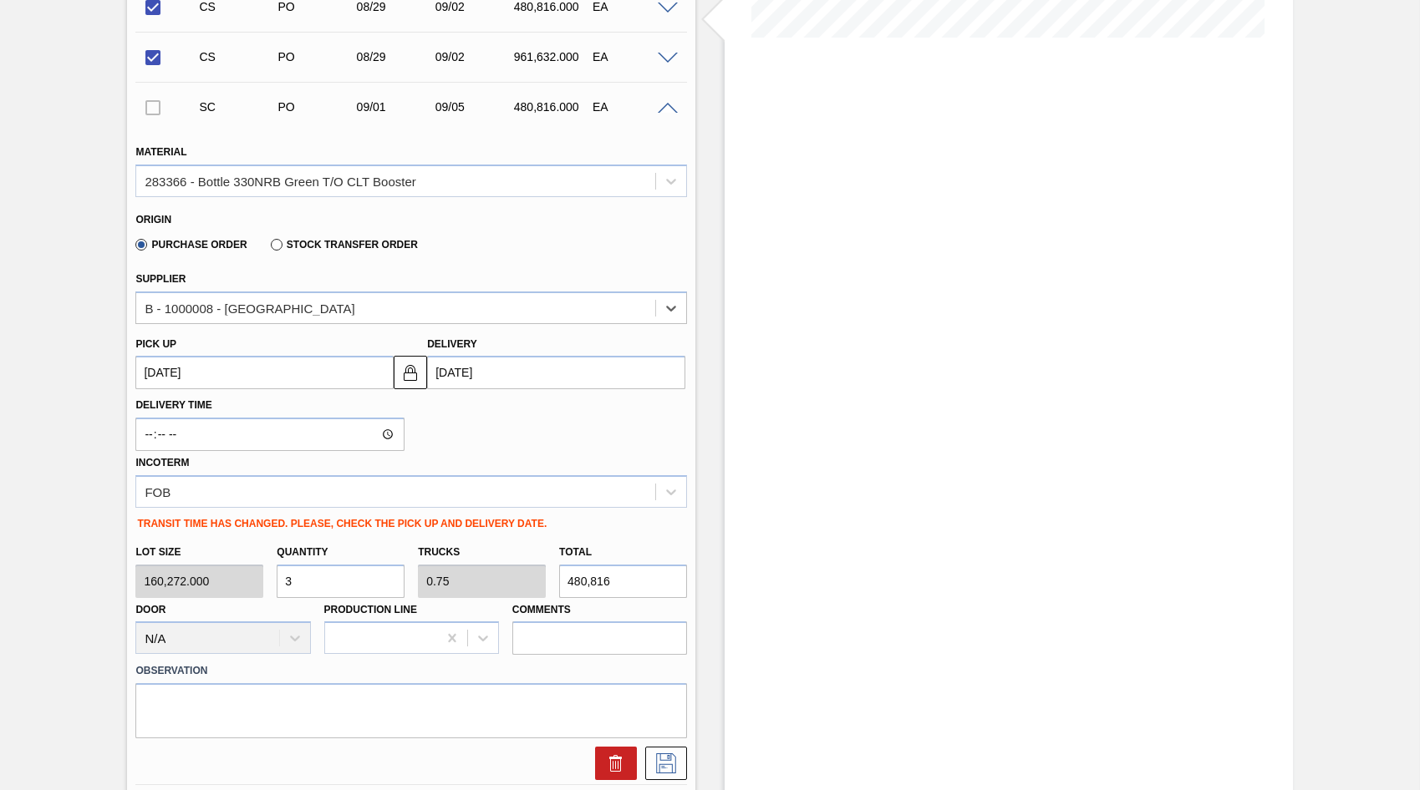
scroll to position [636, 0]
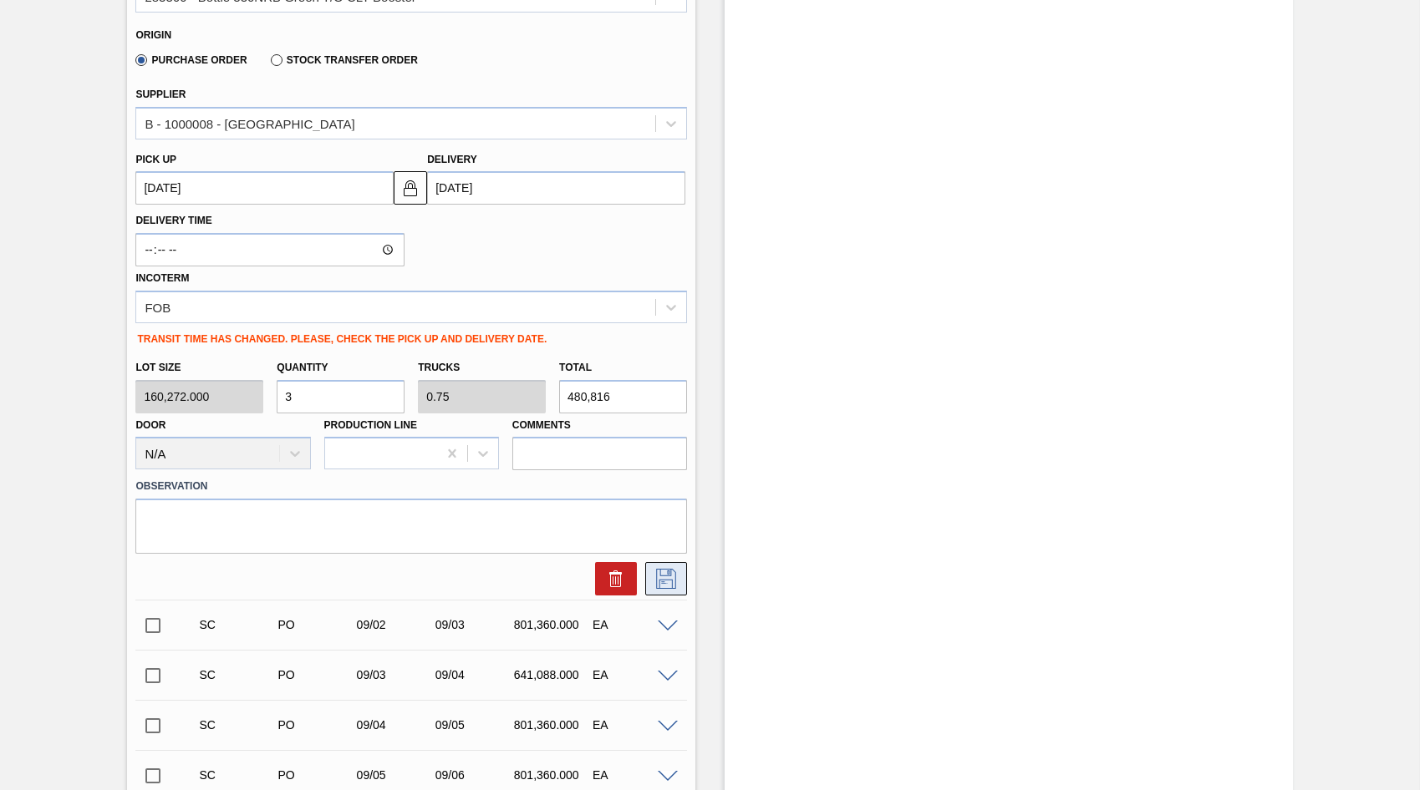
click at [663, 586] on icon at bounding box center [666, 579] width 27 height 20
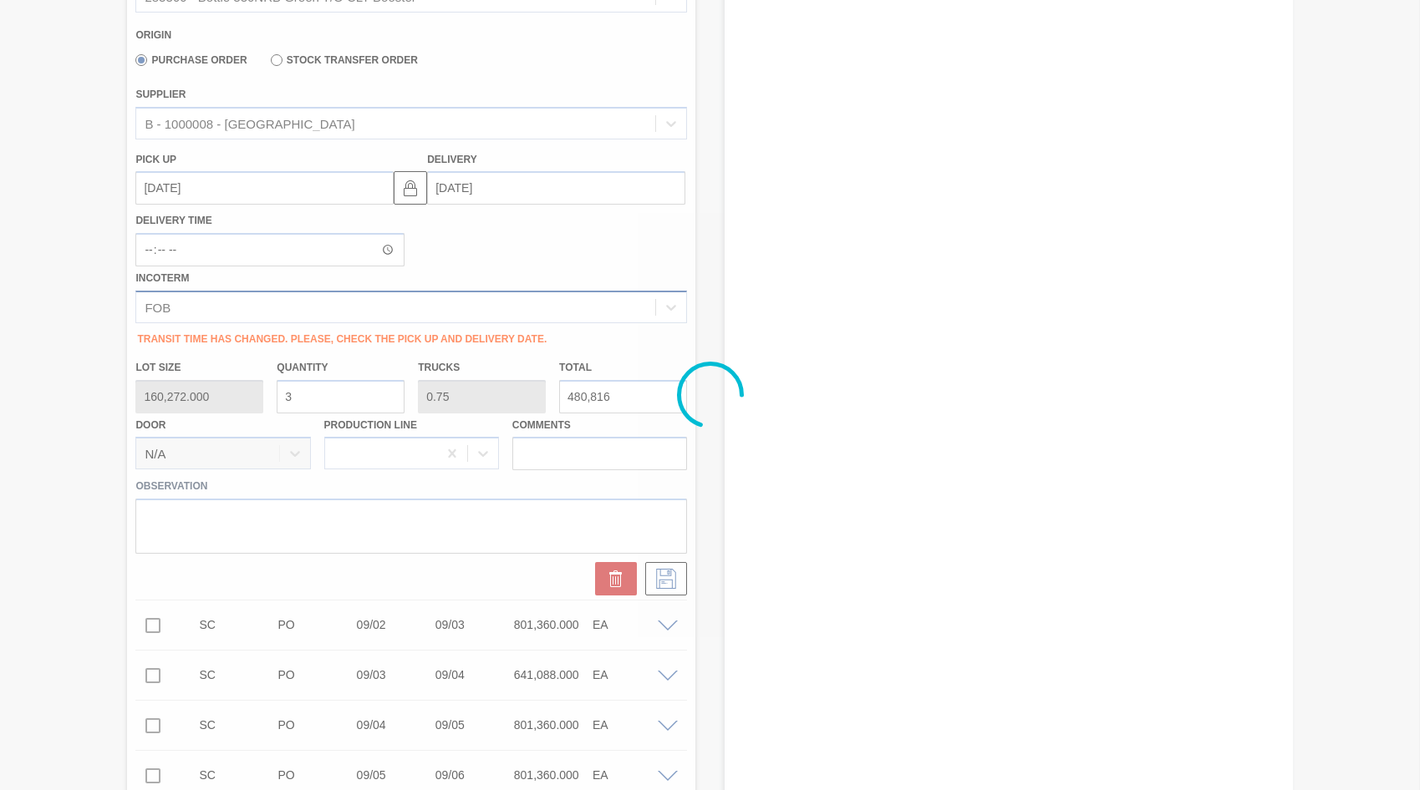
checkbox input "true"
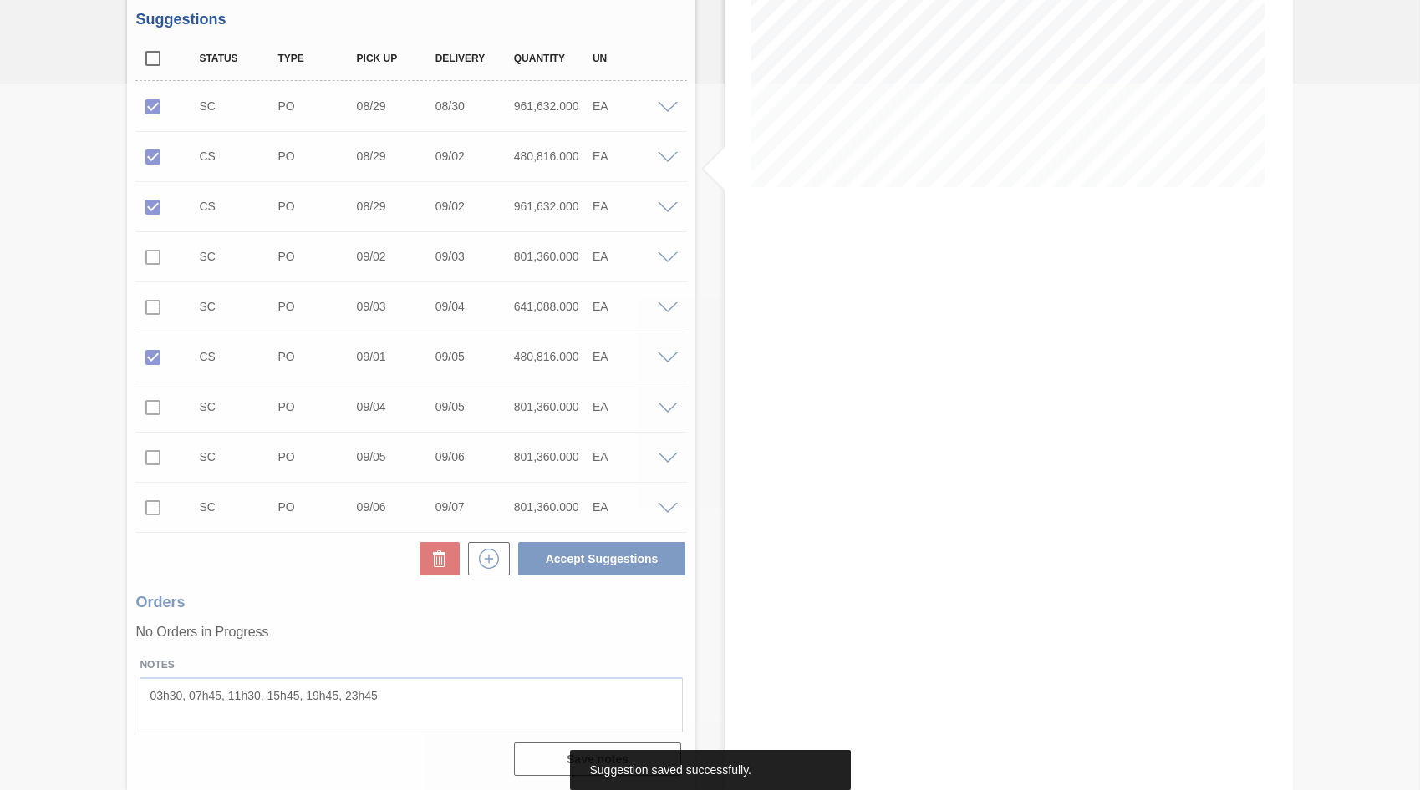
scroll to position [0, 0]
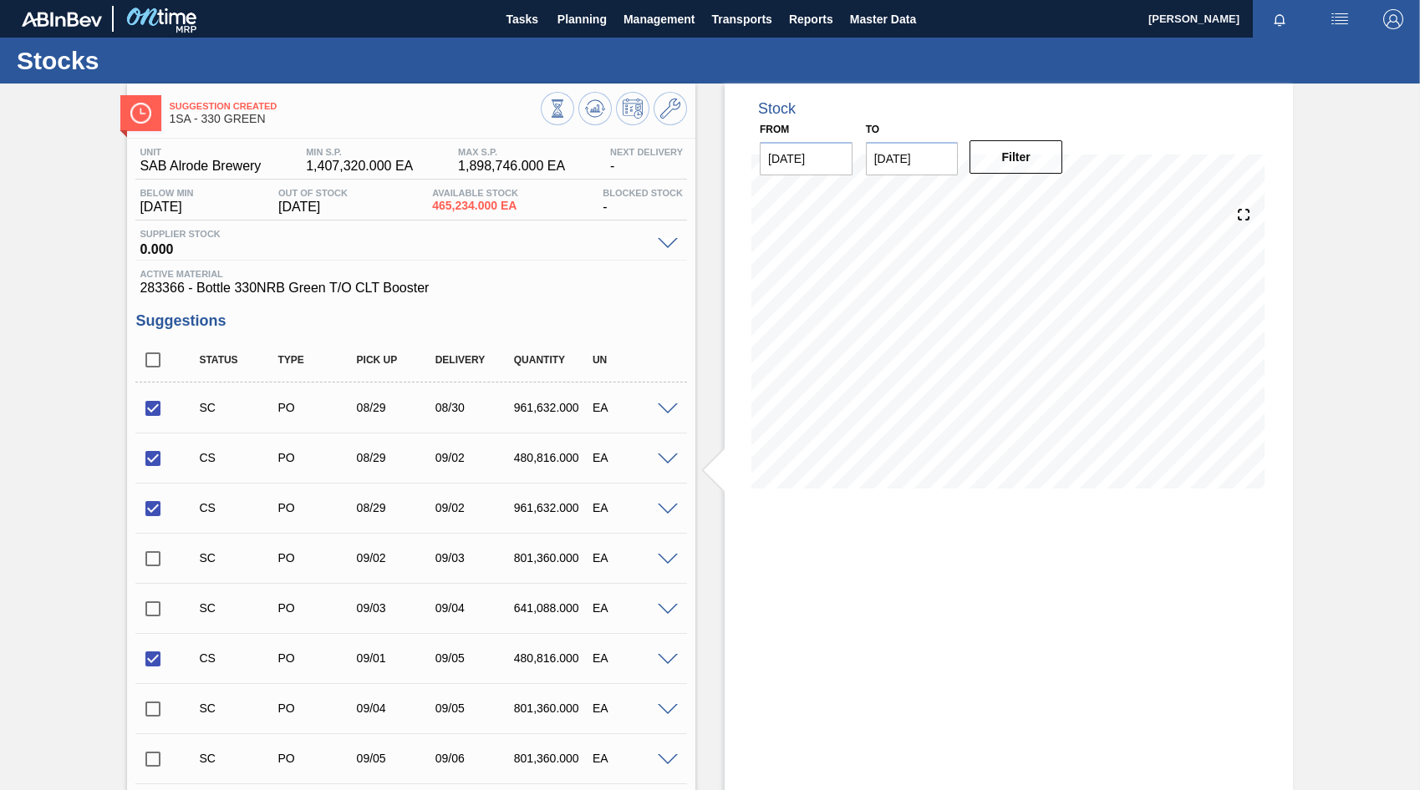
click at [663, 408] on span at bounding box center [668, 410] width 20 height 13
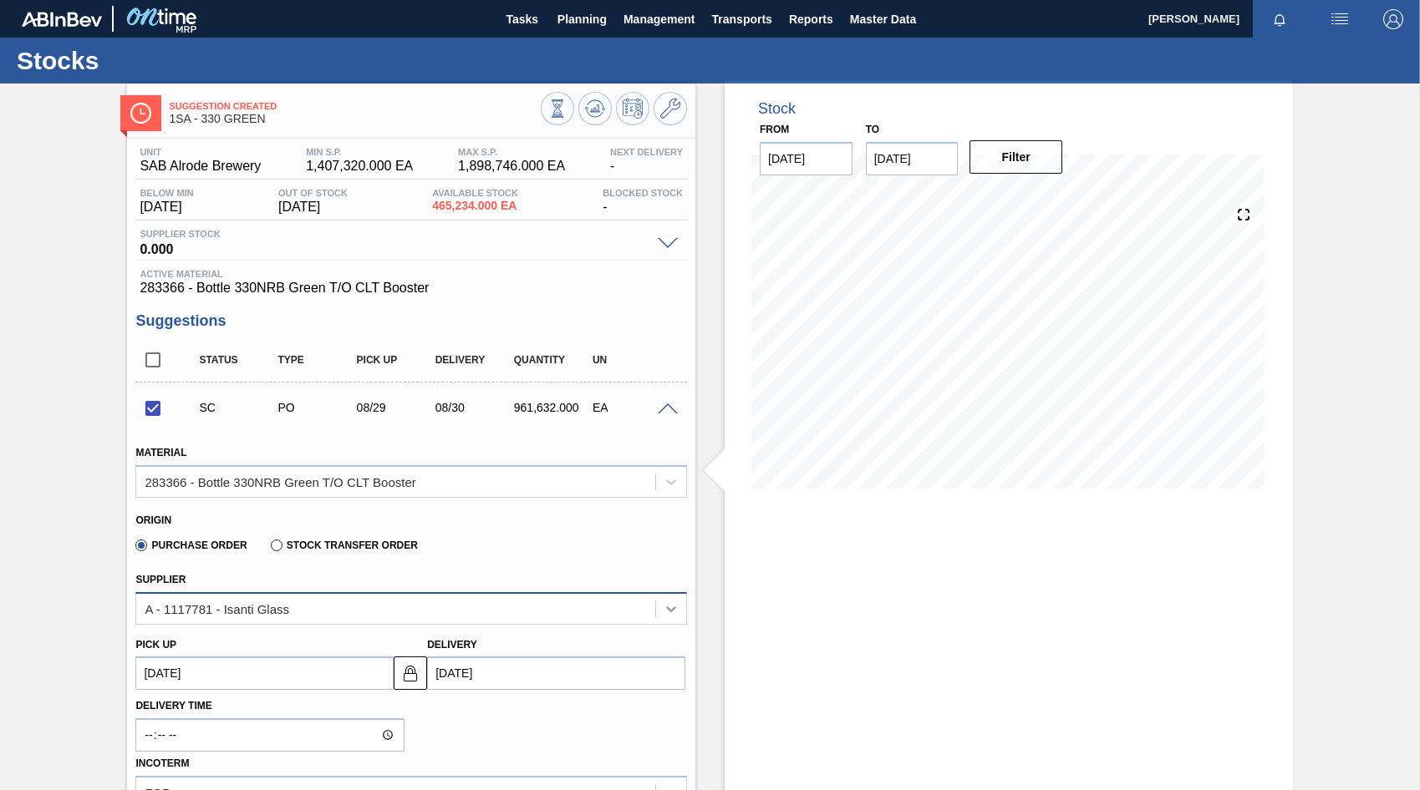
click at [674, 610] on icon at bounding box center [671, 609] width 17 height 17
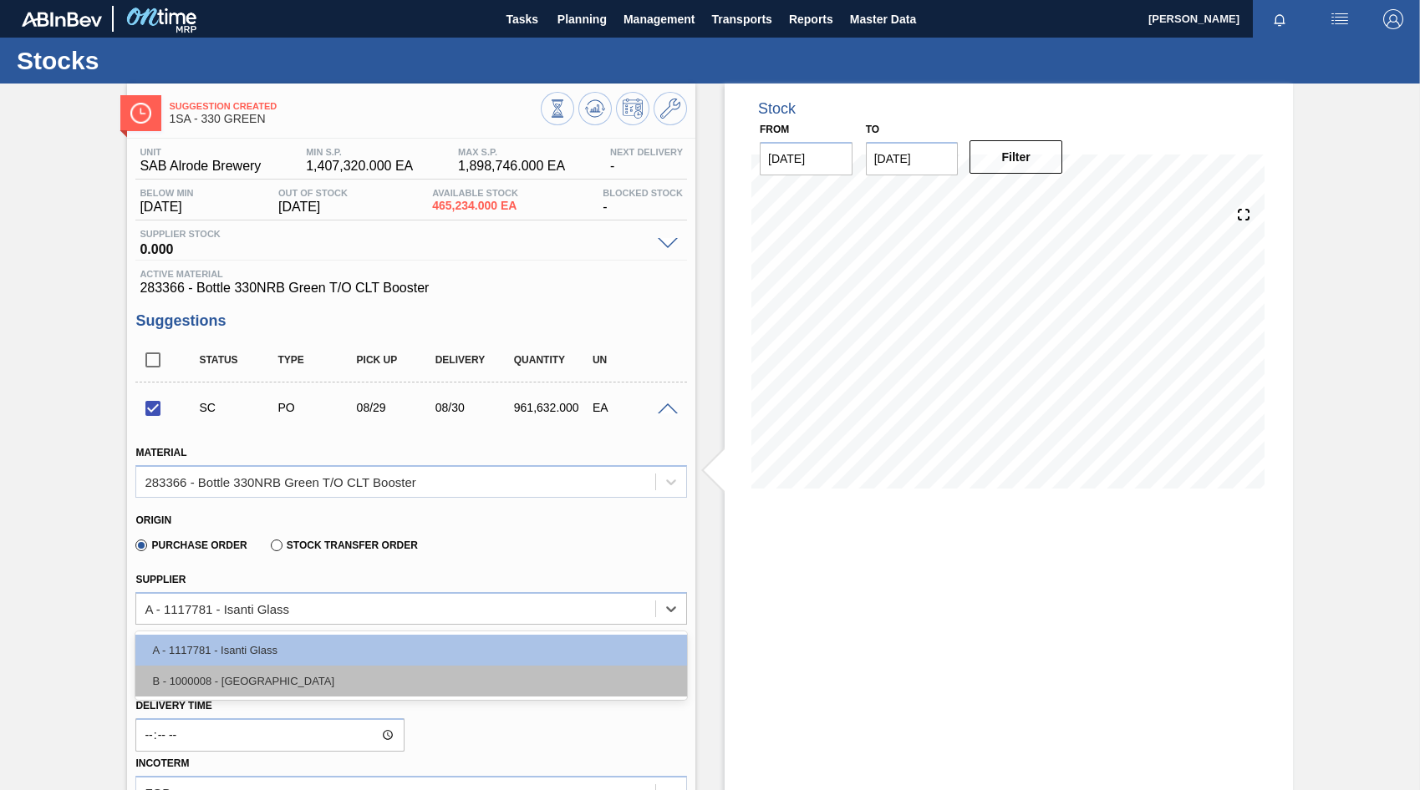
click at [264, 682] on div "B - 1000008 - [GEOGRAPHIC_DATA]" at bounding box center [410, 681] width 551 height 31
checkbox input "false"
type input "[DATE]"
type input "1.5"
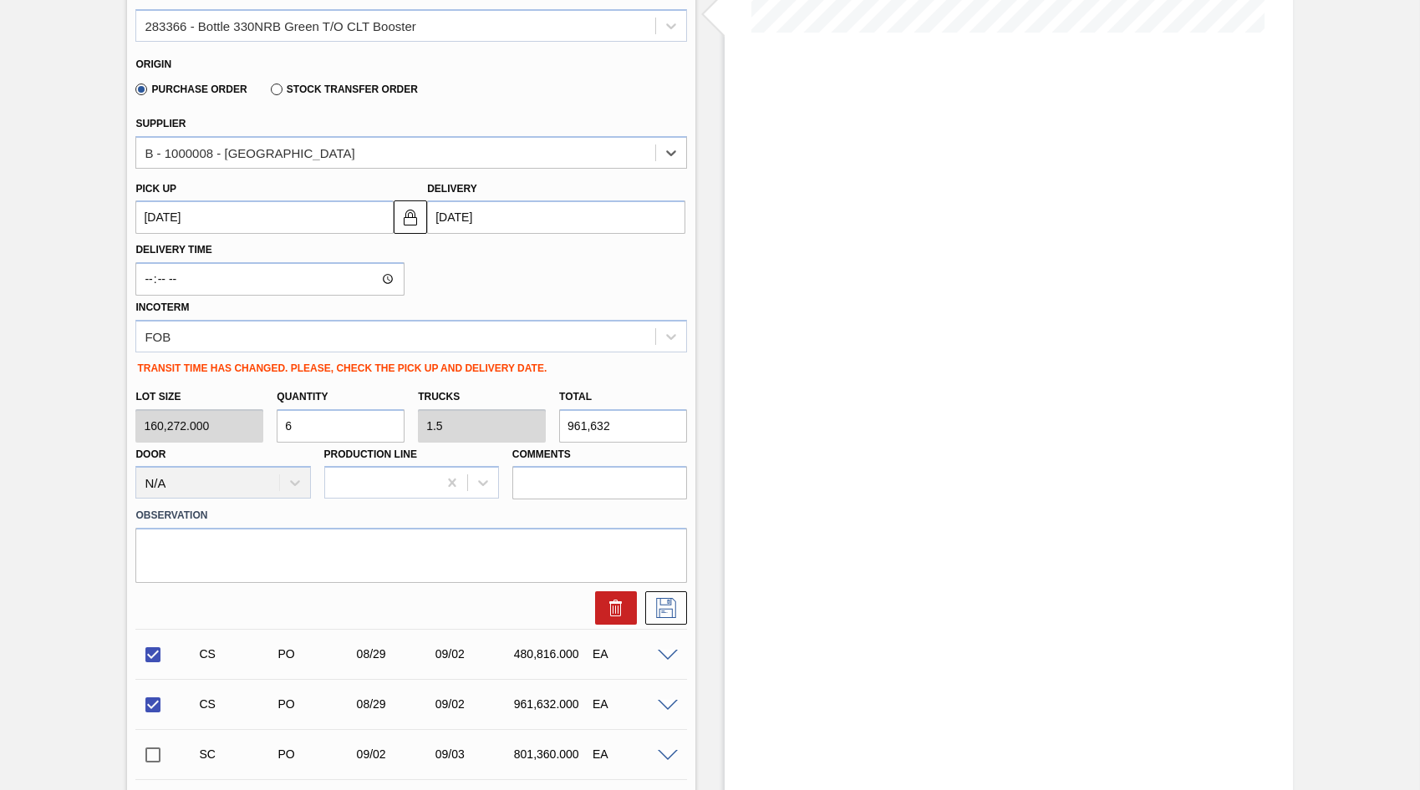
scroll to position [501, 0]
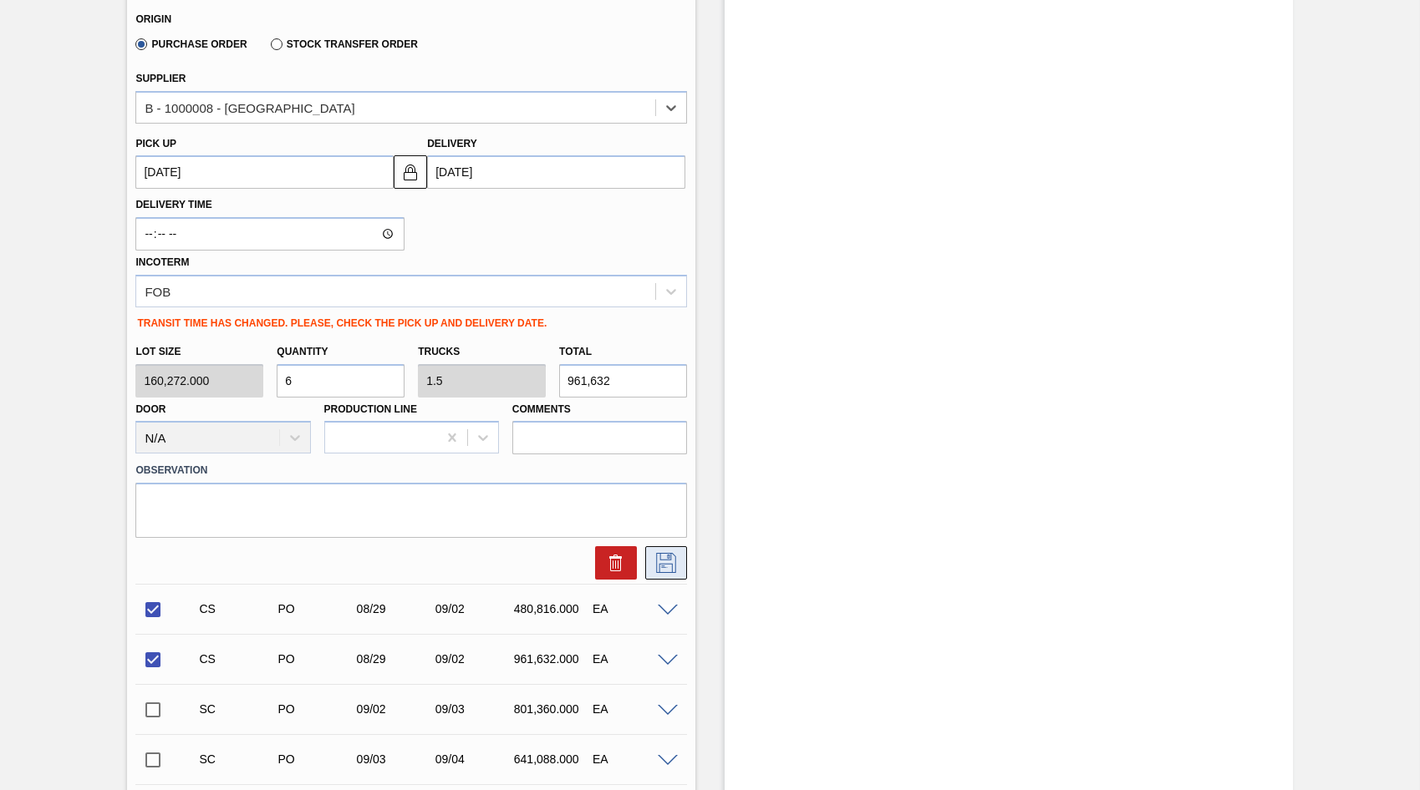
click at [658, 564] on icon at bounding box center [666, 563] width 27 height 20
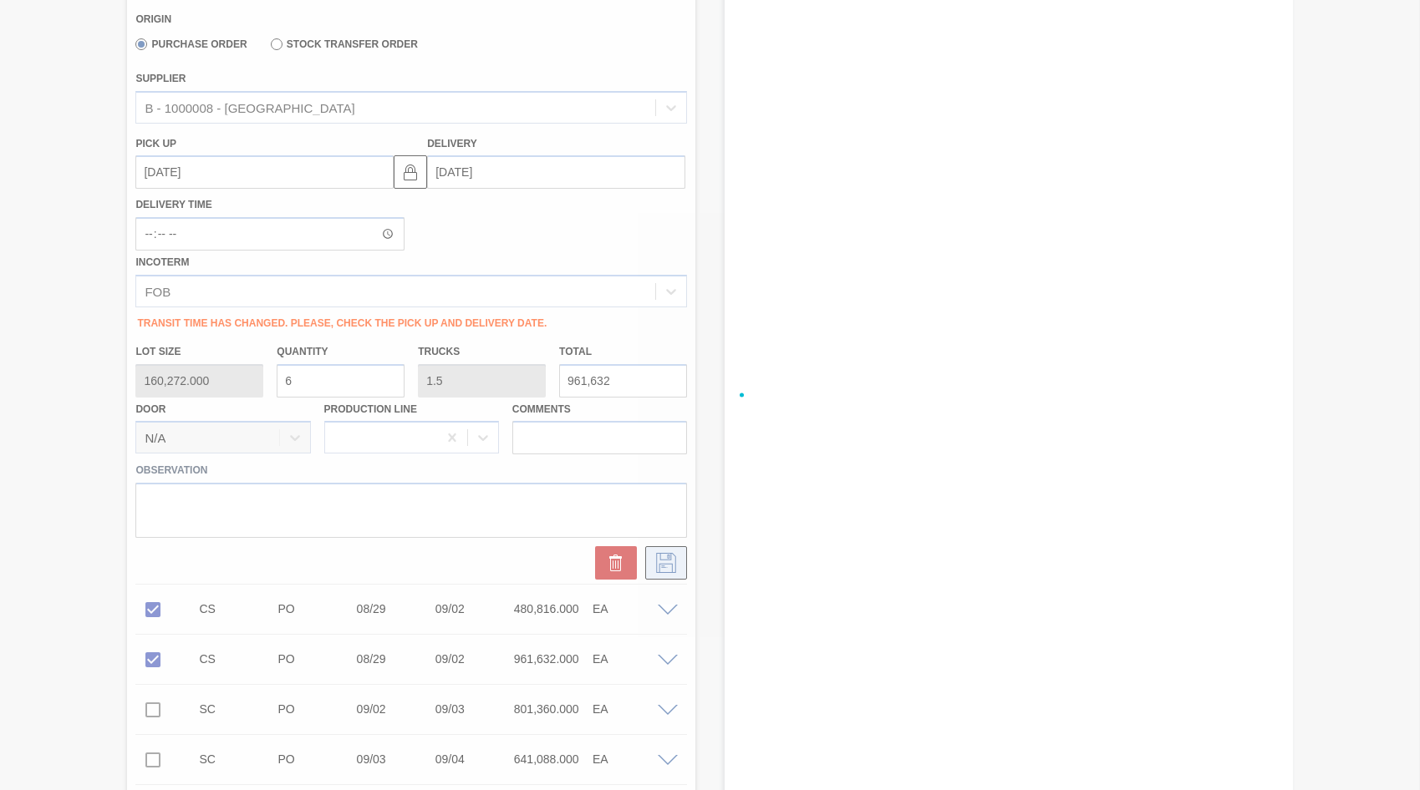
checkbox input "true"
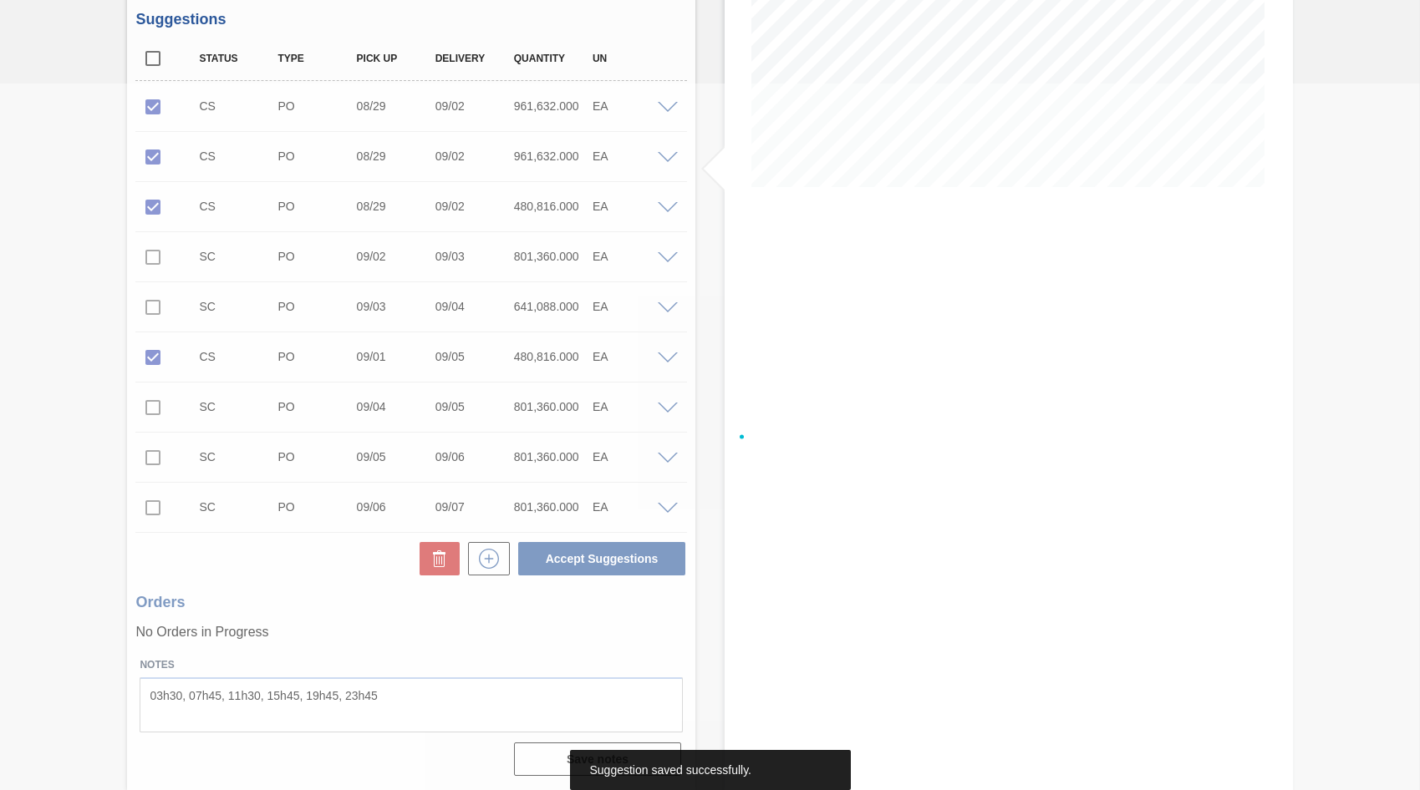
scroll to position [0, 0]
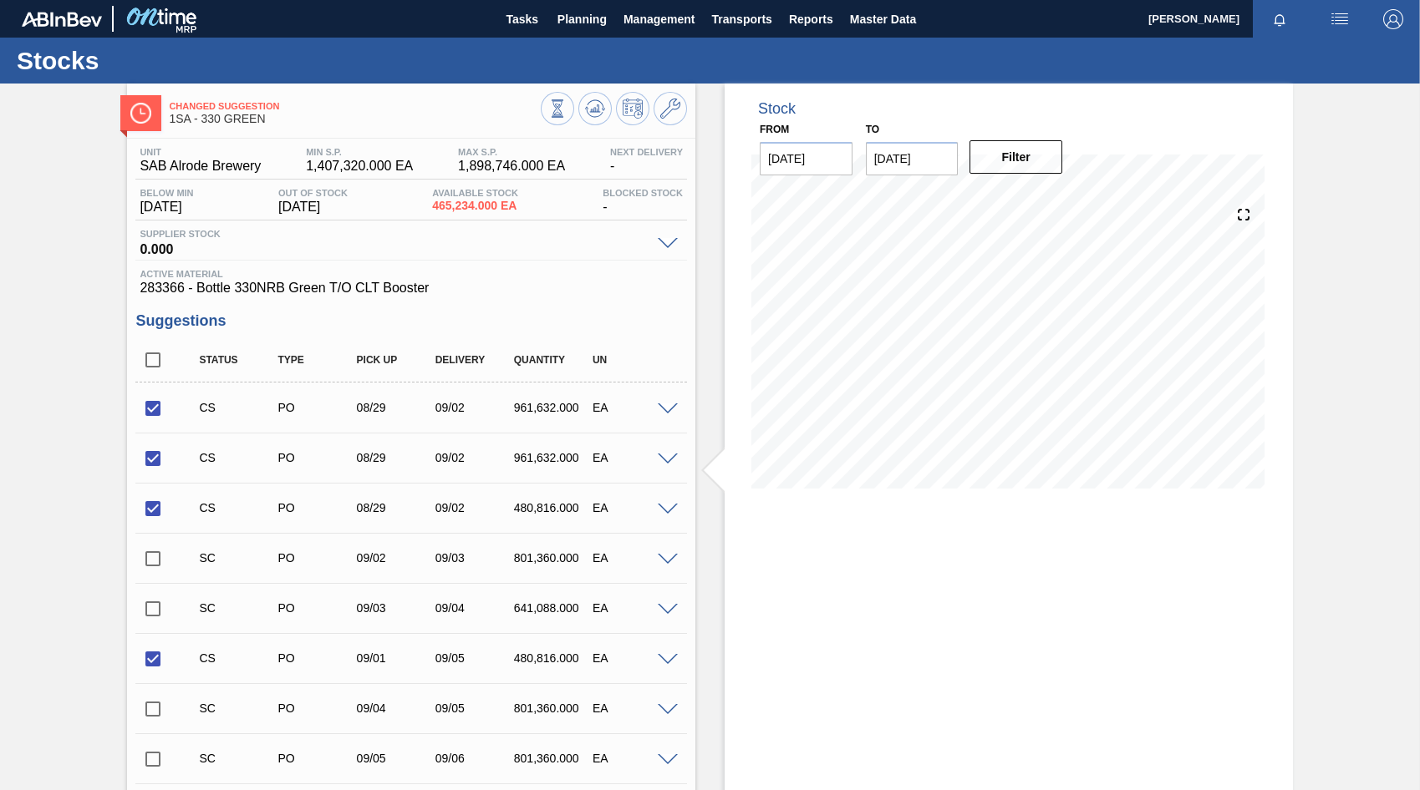
click at [661, 409] on span at bounding box center [668, 410] width 20 height 13
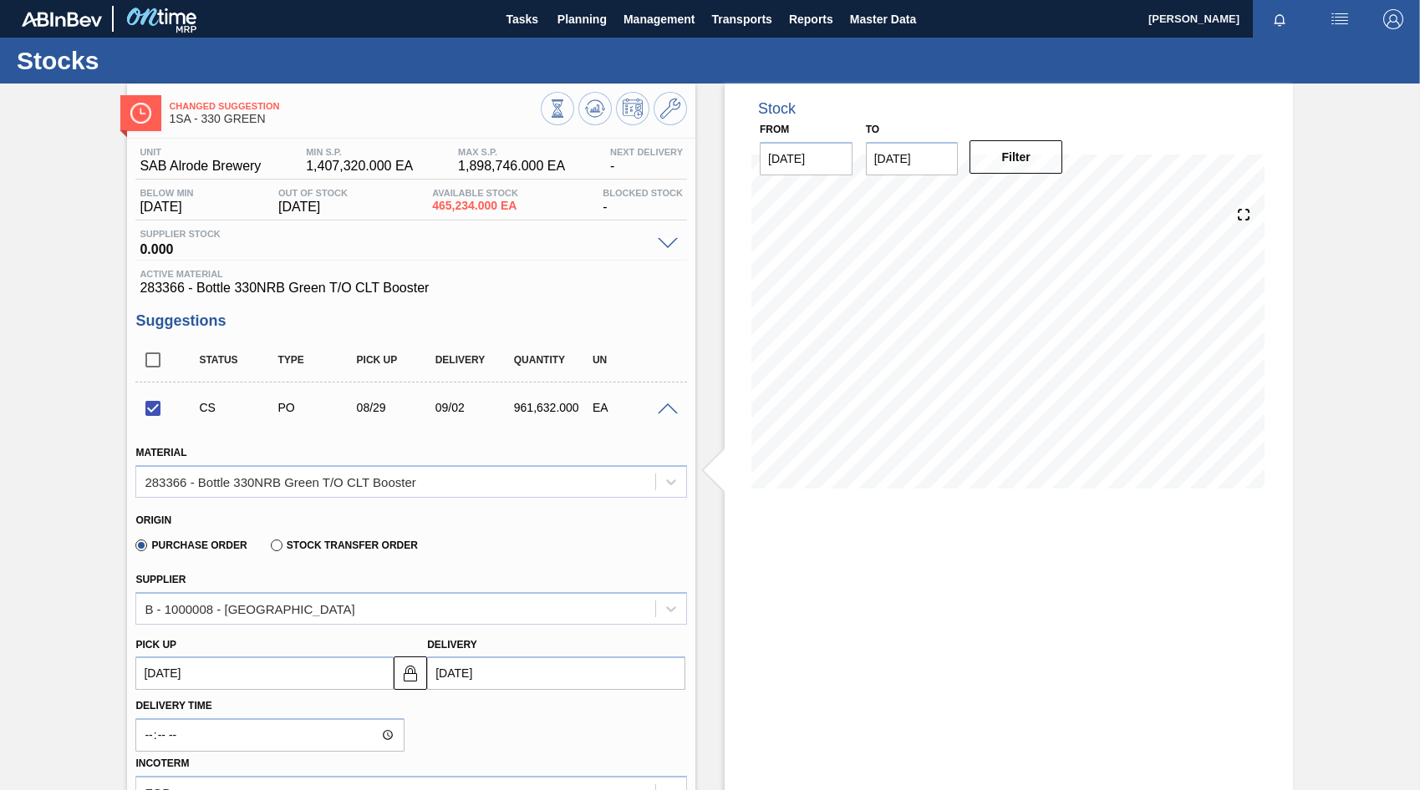
click at [661, 409] on span at bounding box center [668, 410] width 20 height 13
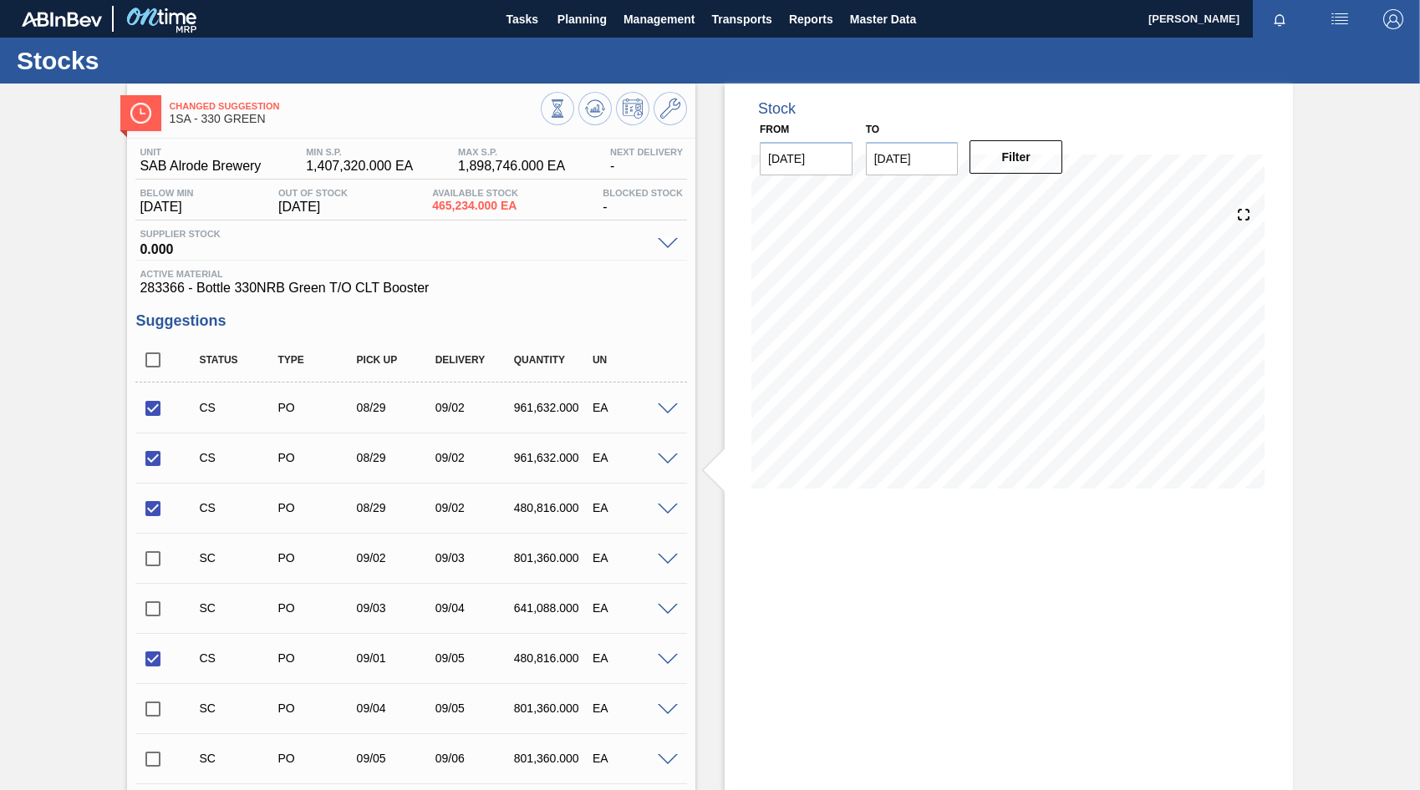
click at [660, 459] on div at bounding box center [669, 458] width 33 height 13
click at [663, 459] on span at bounding box center [668, 460] width 20 height 13
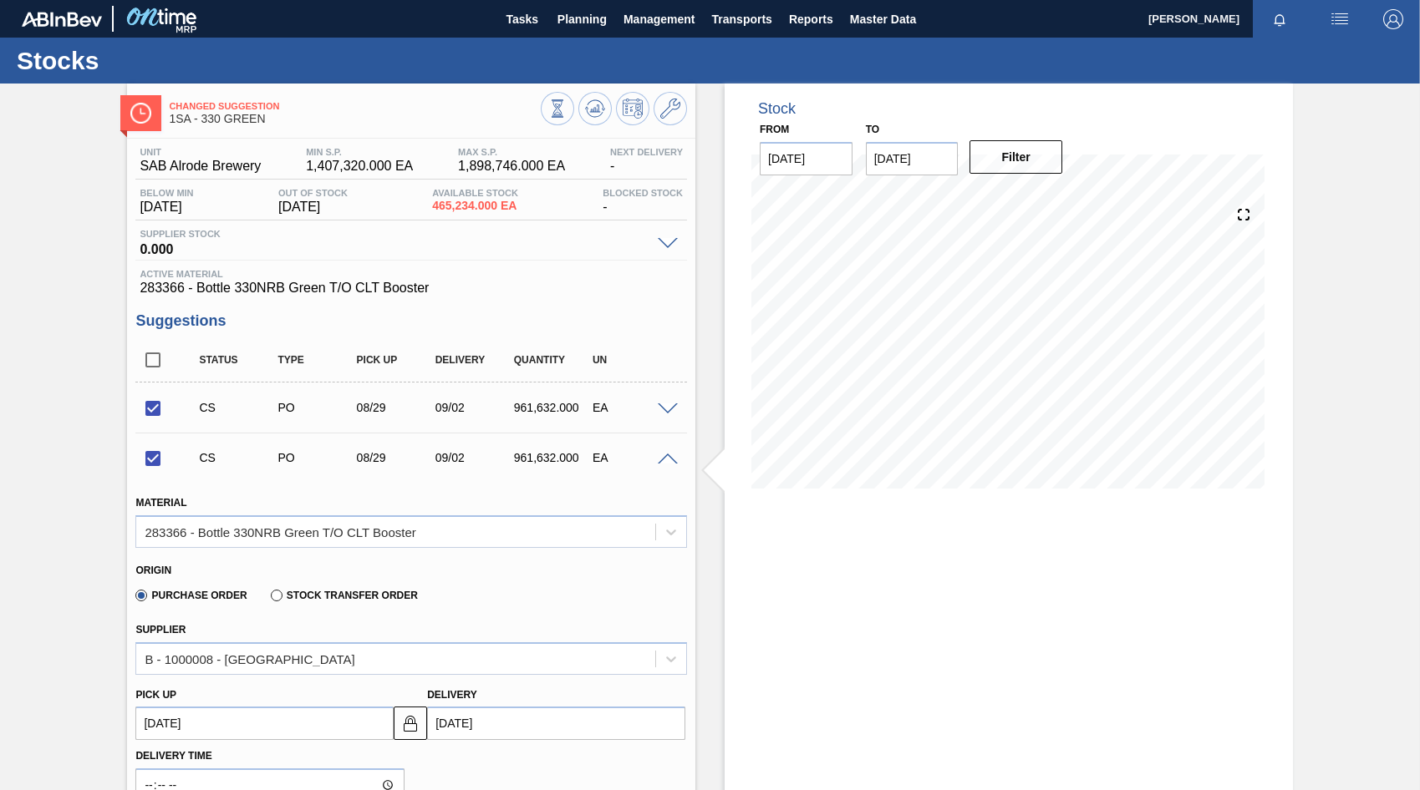
click at [663, 459] on span at bounding box center [668, 460] width 20 height 13
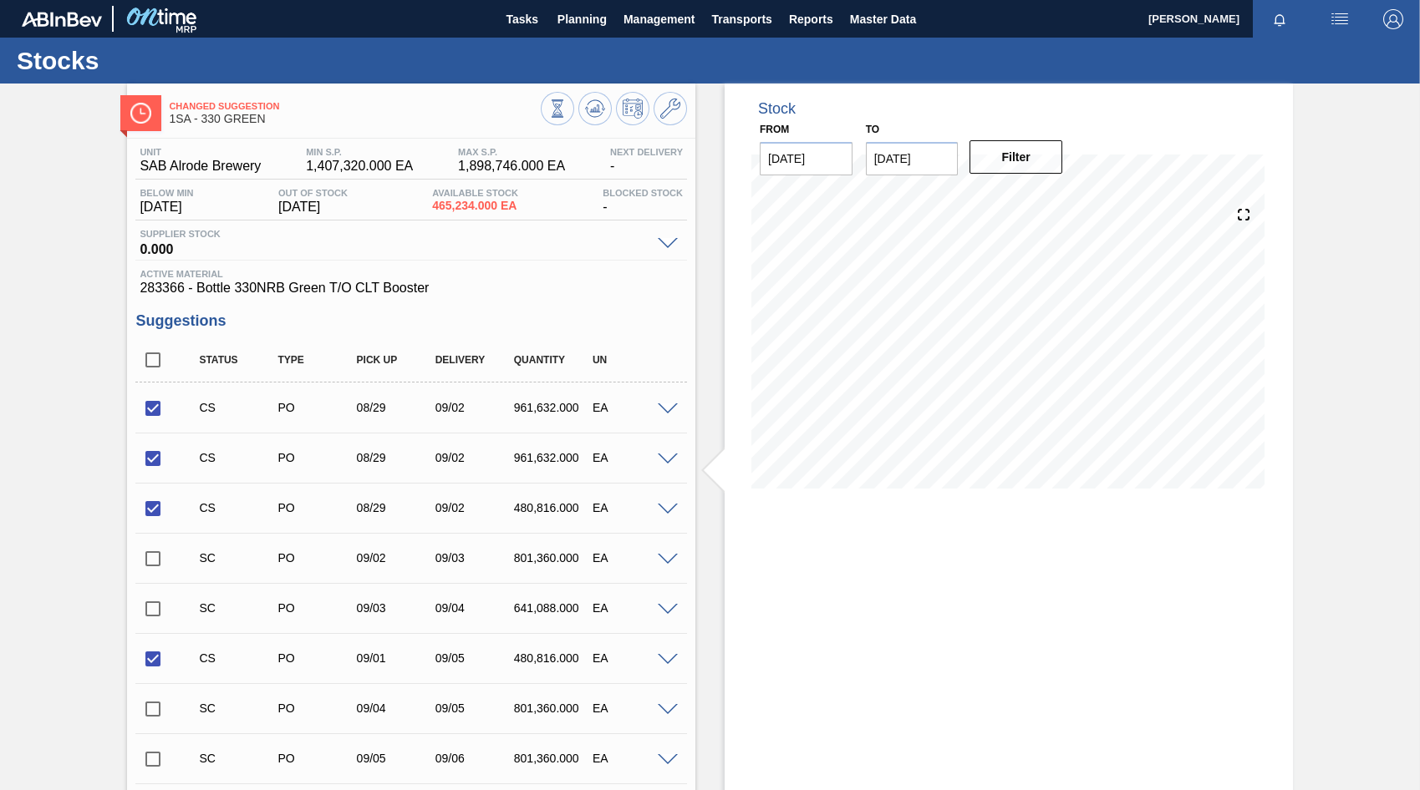
click at [673, 513] on span at bounding box center [668, 510] width 20 height 13
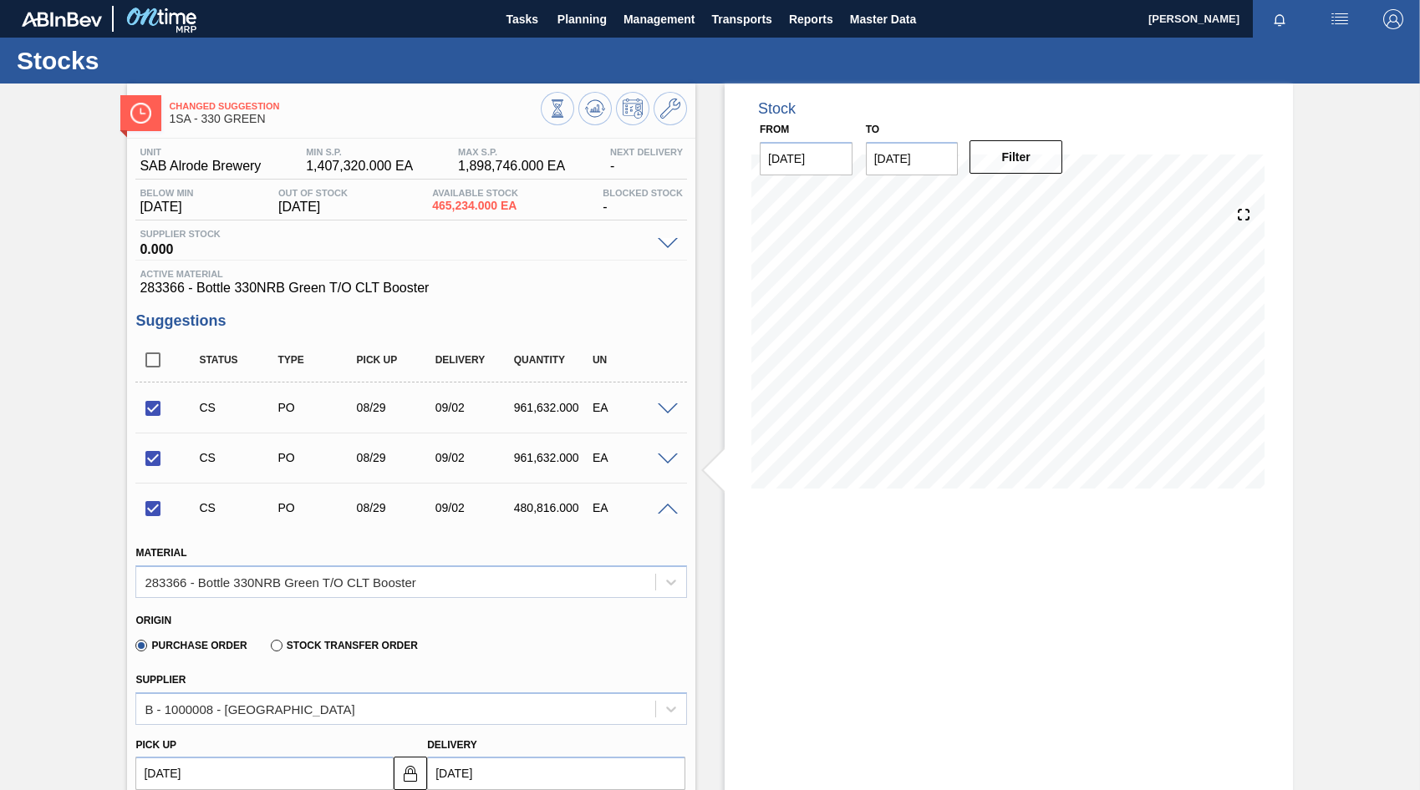
click at [673, 513] on span at bounding box center [668, 510] width 20 height 13
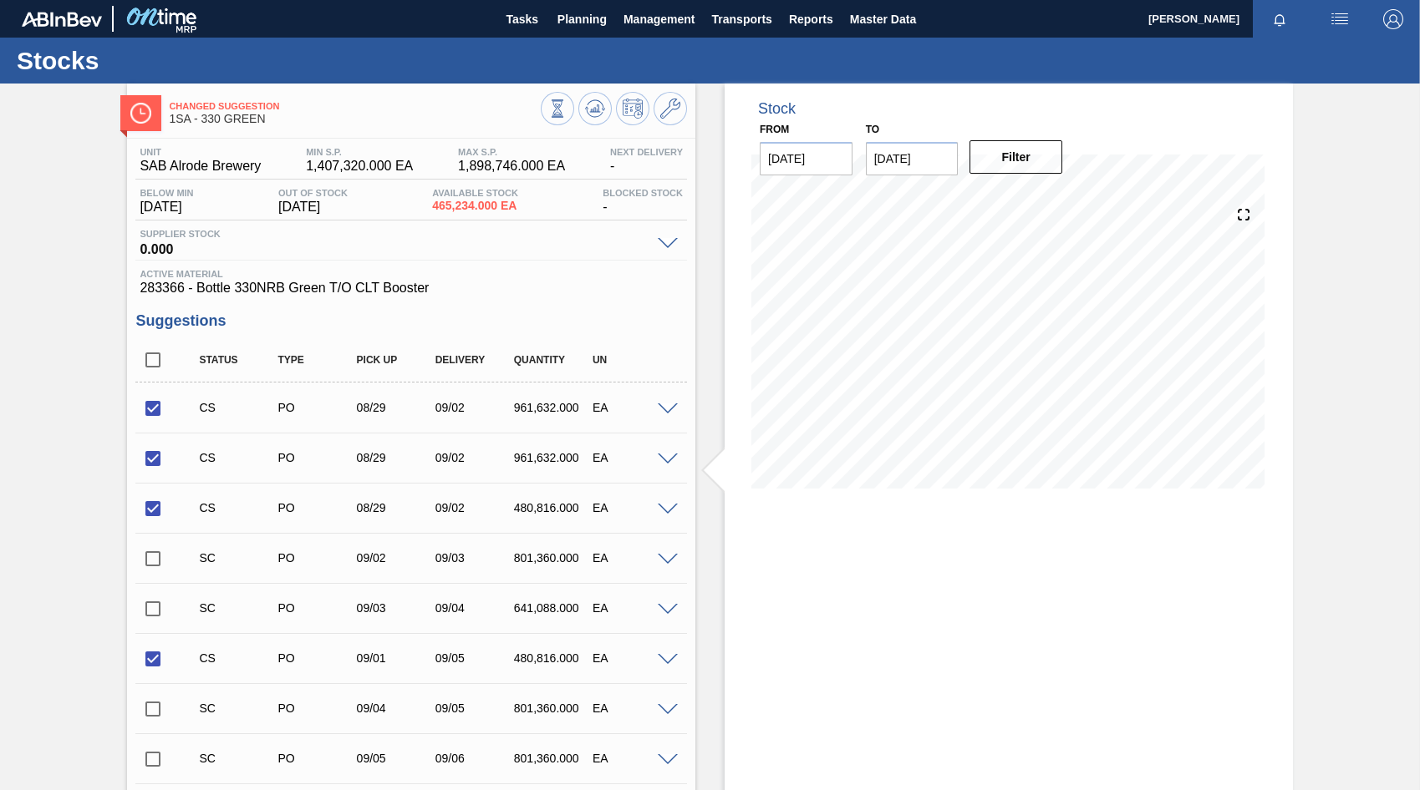
click at [665, 659] on span at bounding box center [668, 660] width 20 height 13
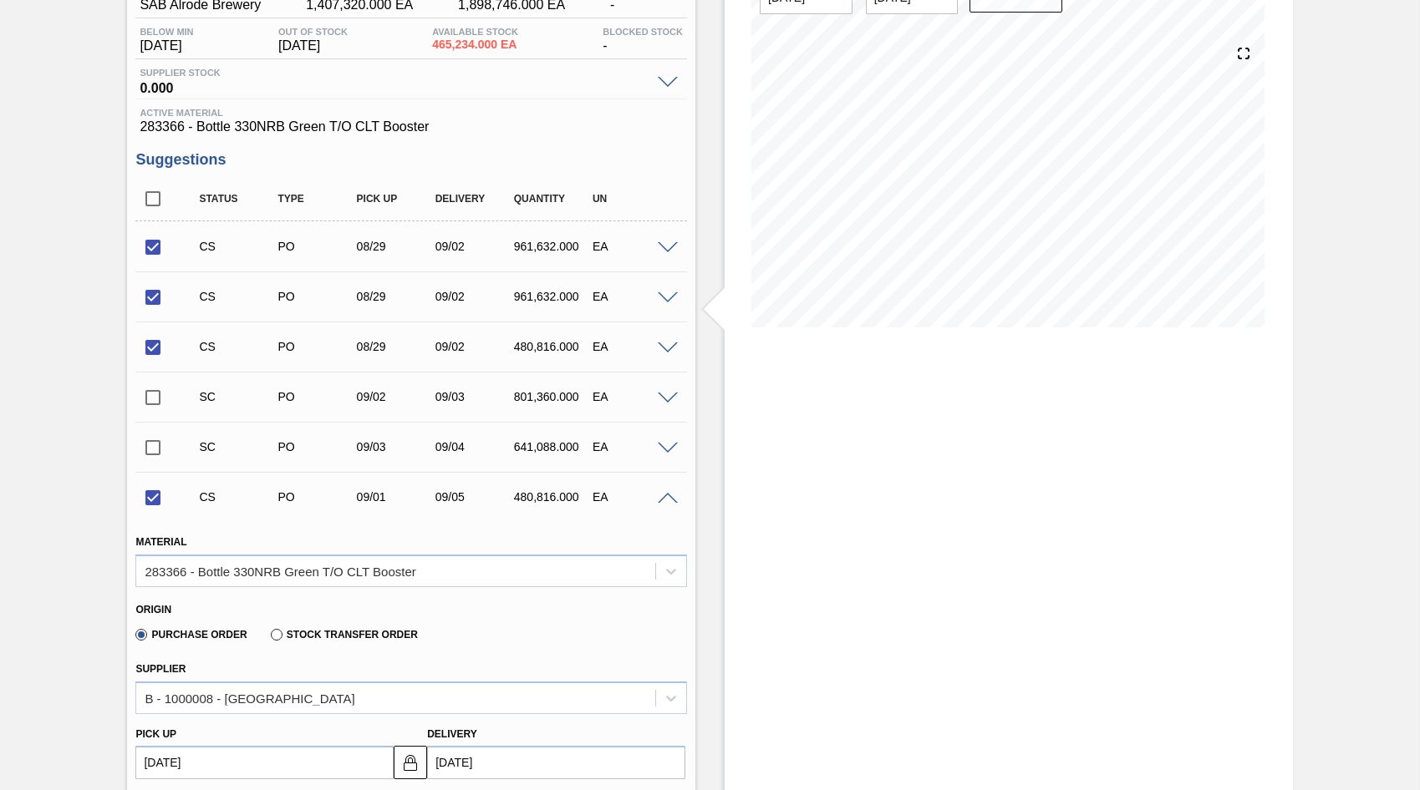
scroll to position [167, 0]
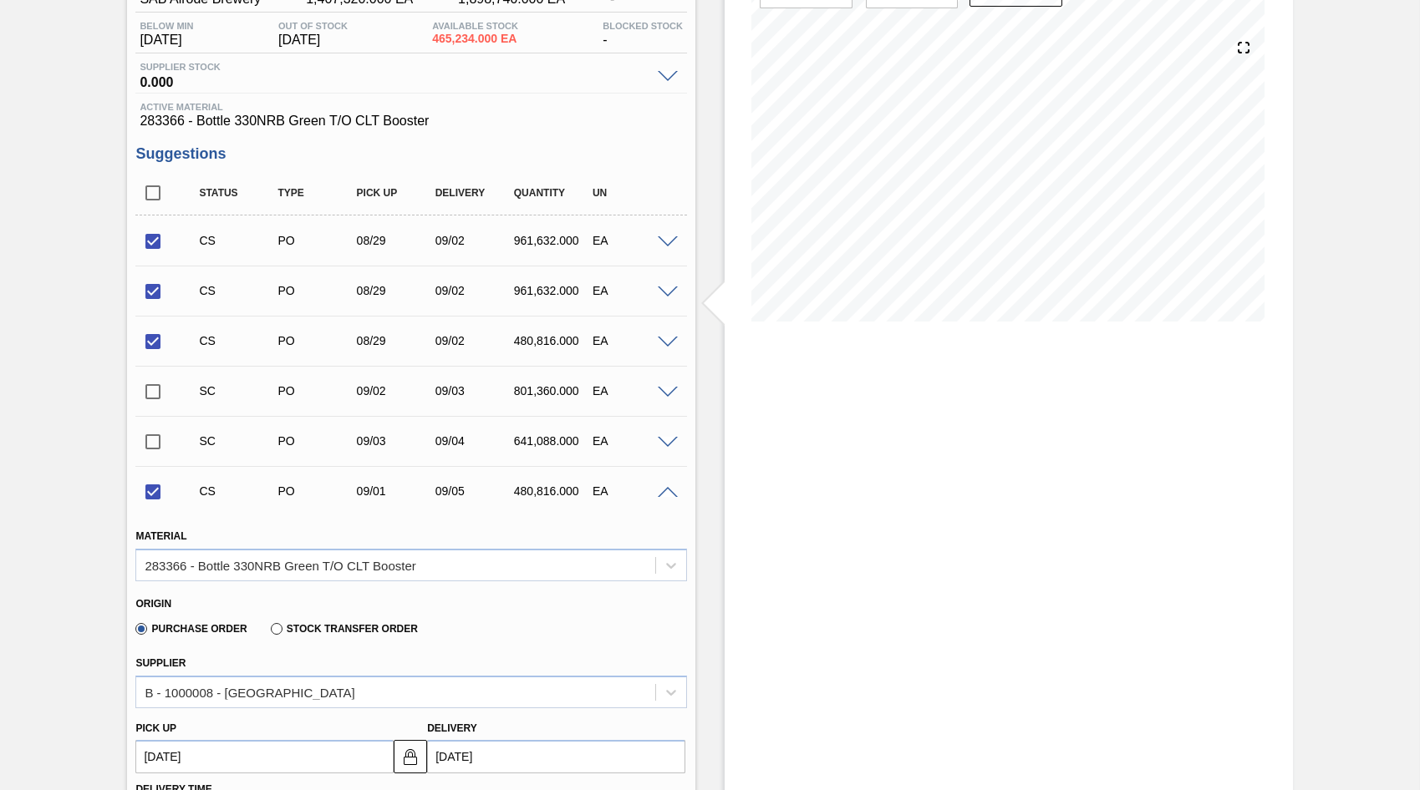
click at [668, 490] on span at bounding box center [668, 493] width 20 height 13
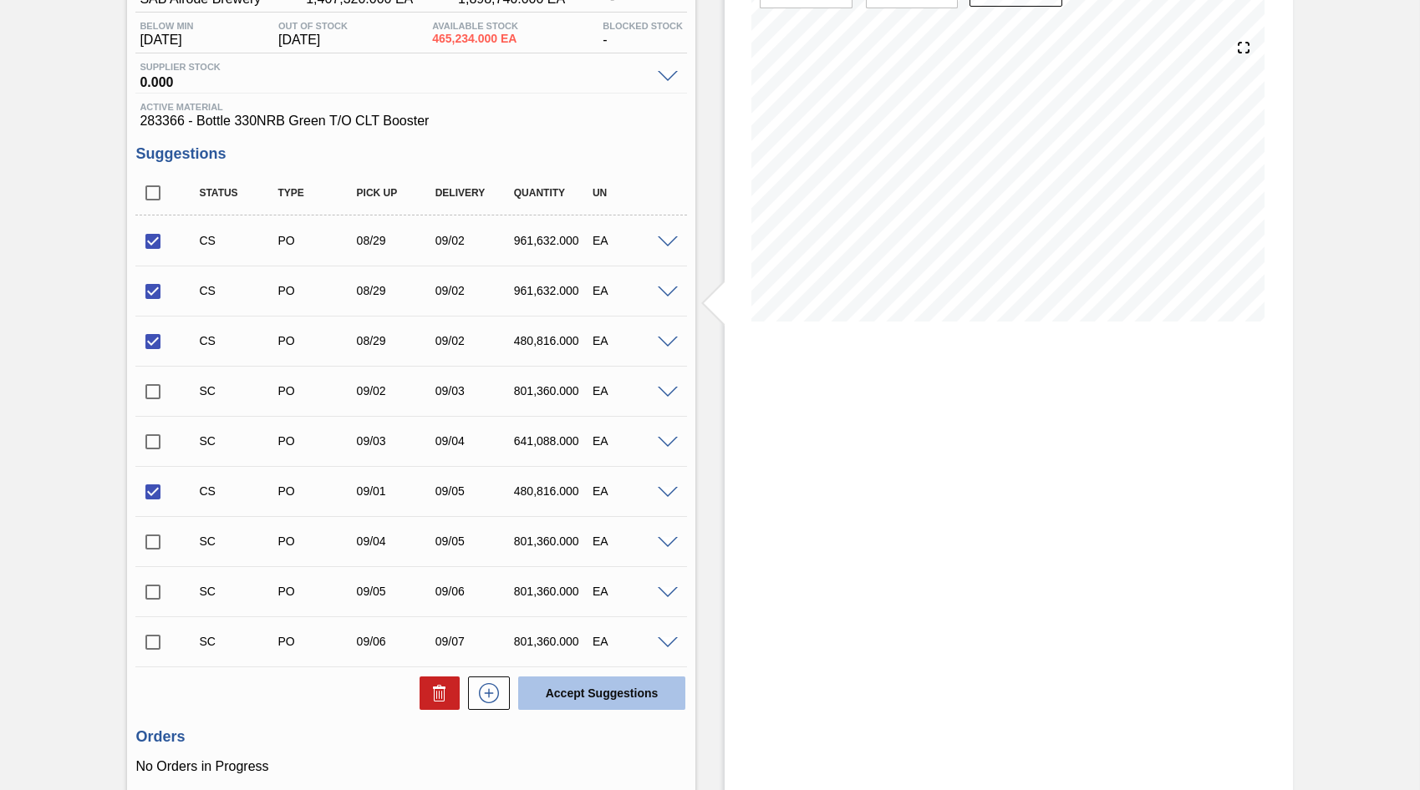
click at [621, 689] on button "Accept Suggestions" at bounding box center [601, 693] width 167 height 33
checkbox input "false"
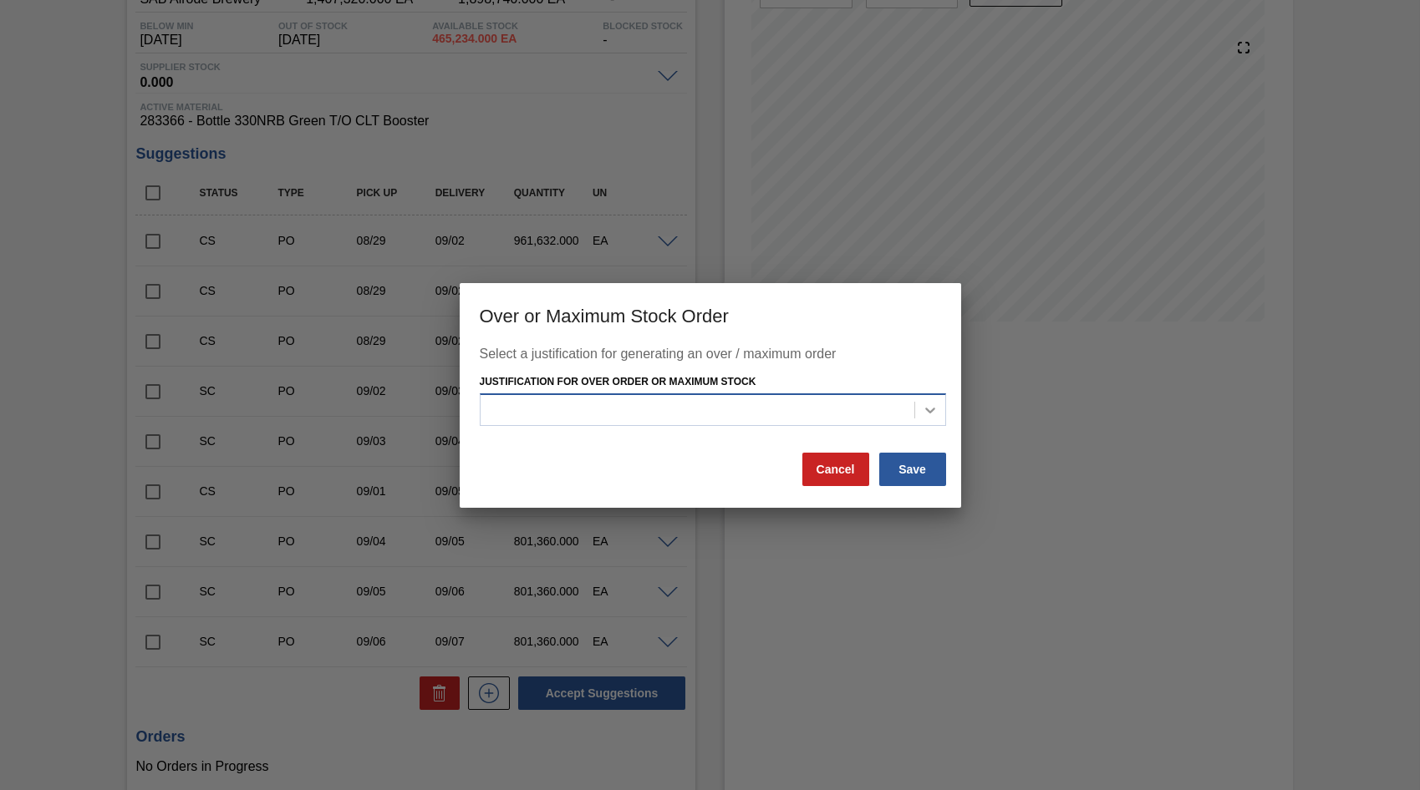
click at [930, 413] on icon at bounding box center [930, 411] width 10 height 6
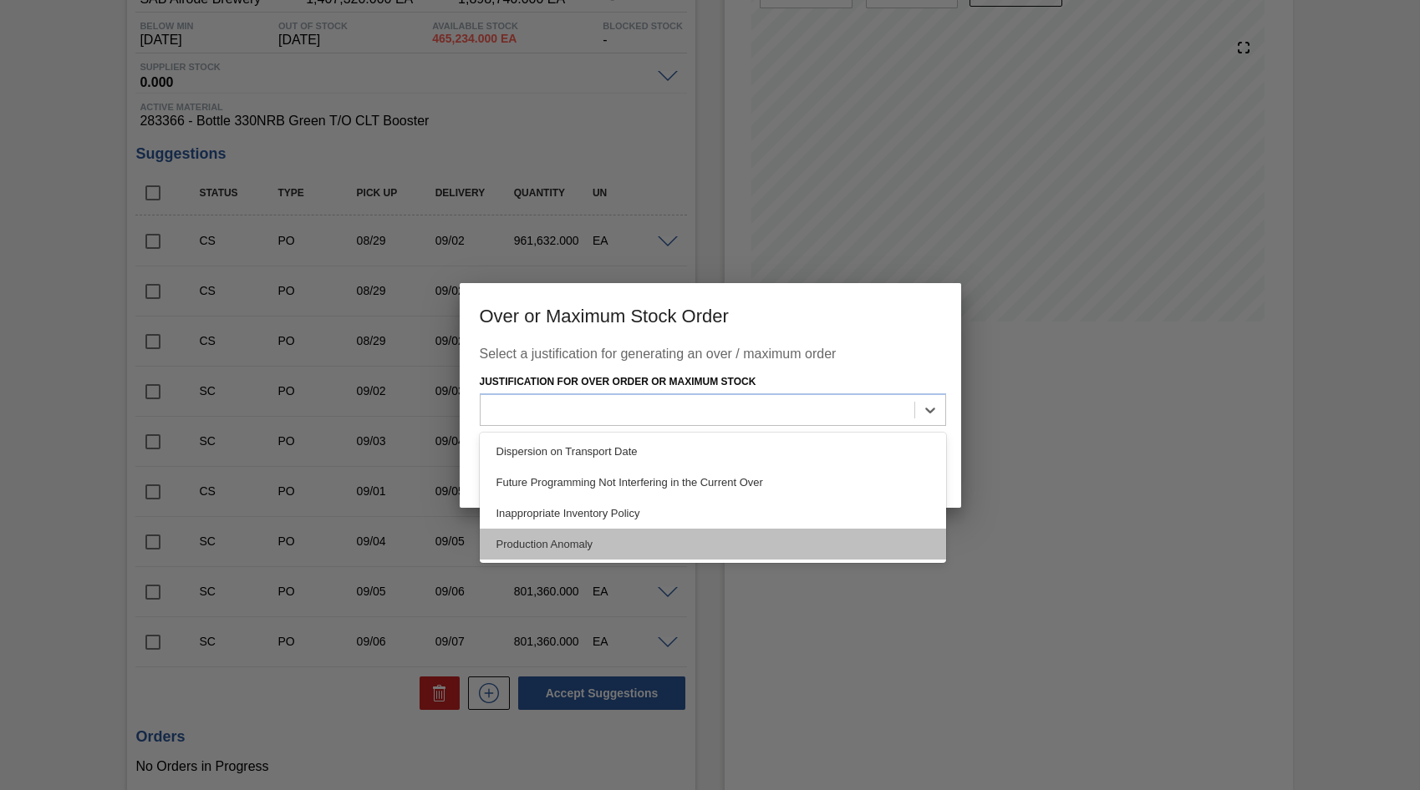
click at [532, 545] on div "Production Anomaly" at bounding box center [713, 544] width 466 height 31
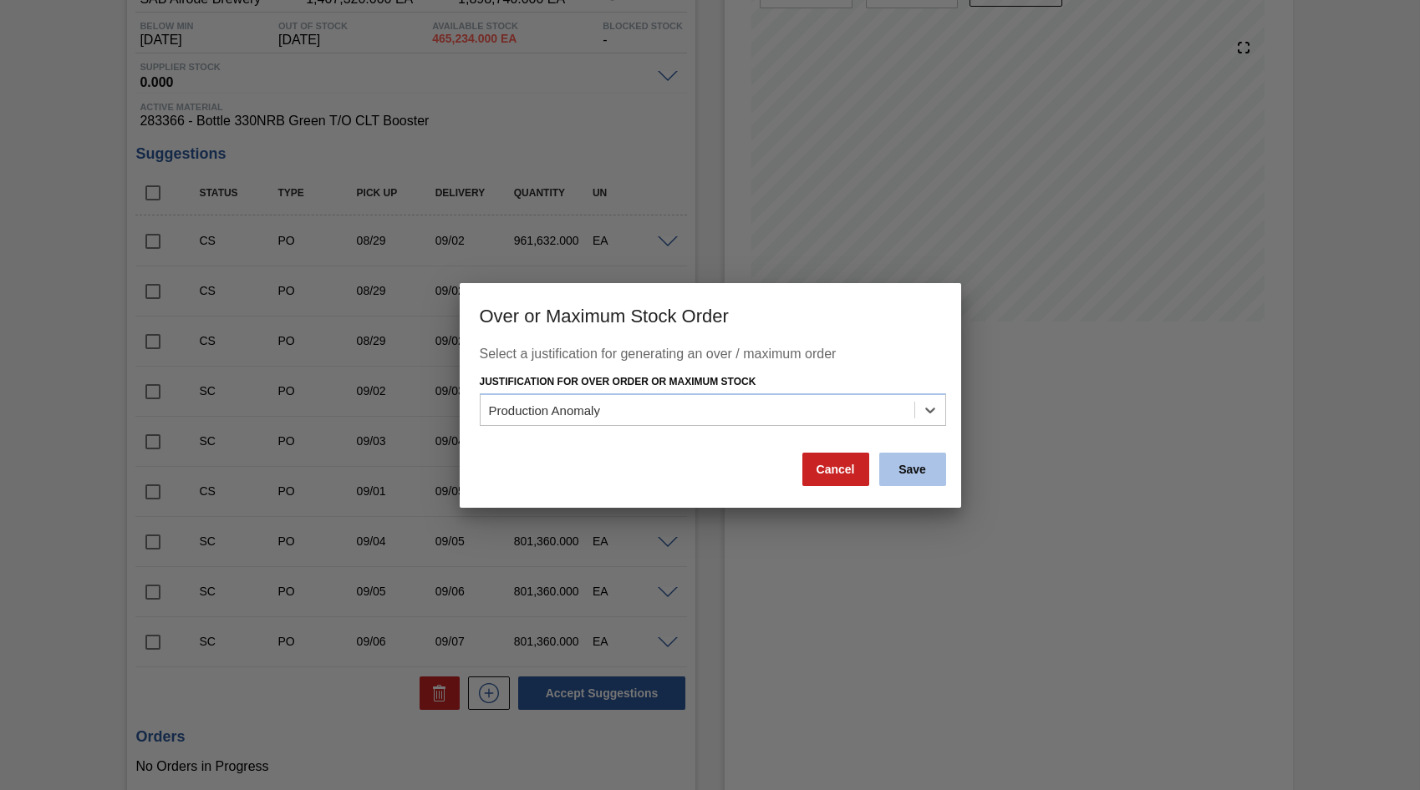
click at [920, 470] on button "Save" at bounding box center [912, 469] width 67 height 33
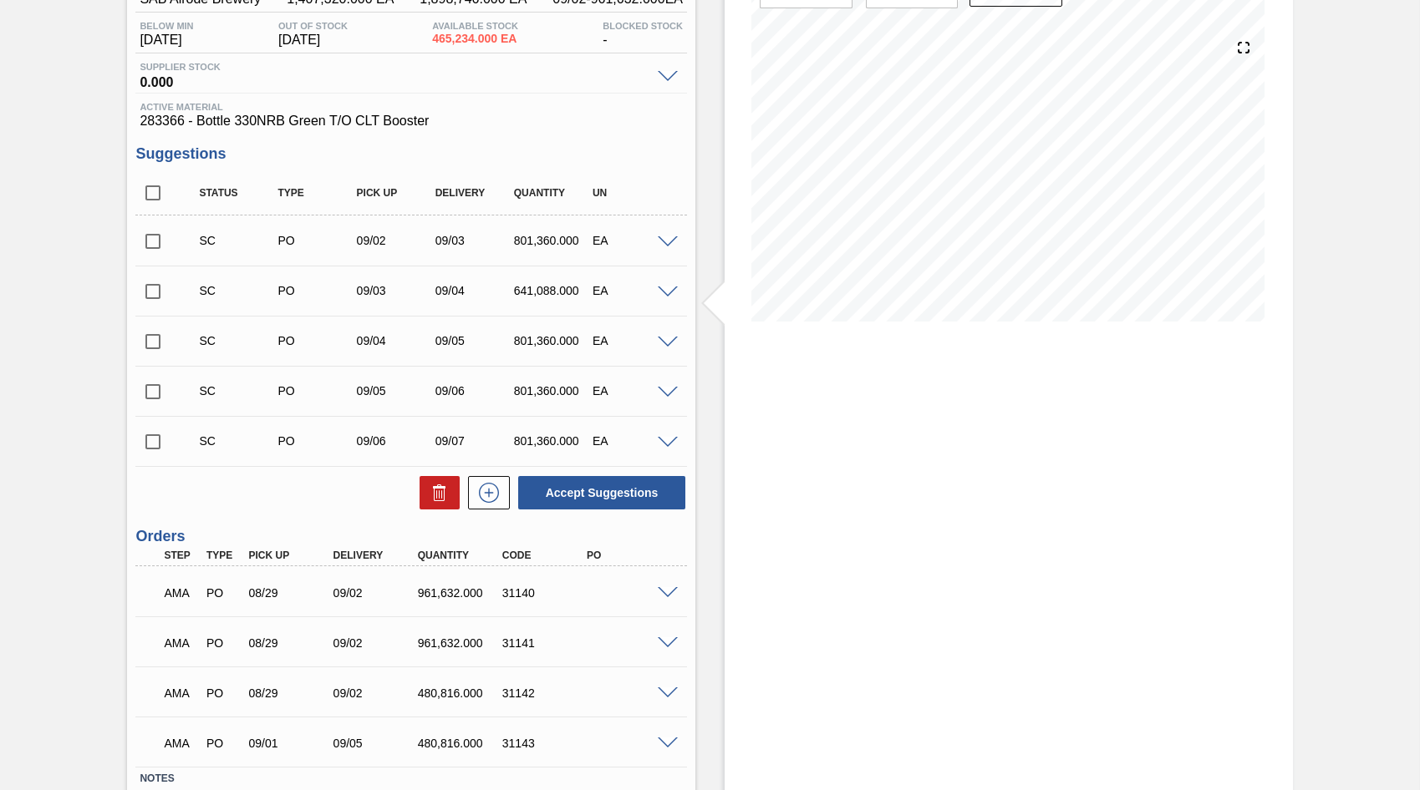
click at [664, 590] on span at bounding box center [668, 593] width 20 height 13
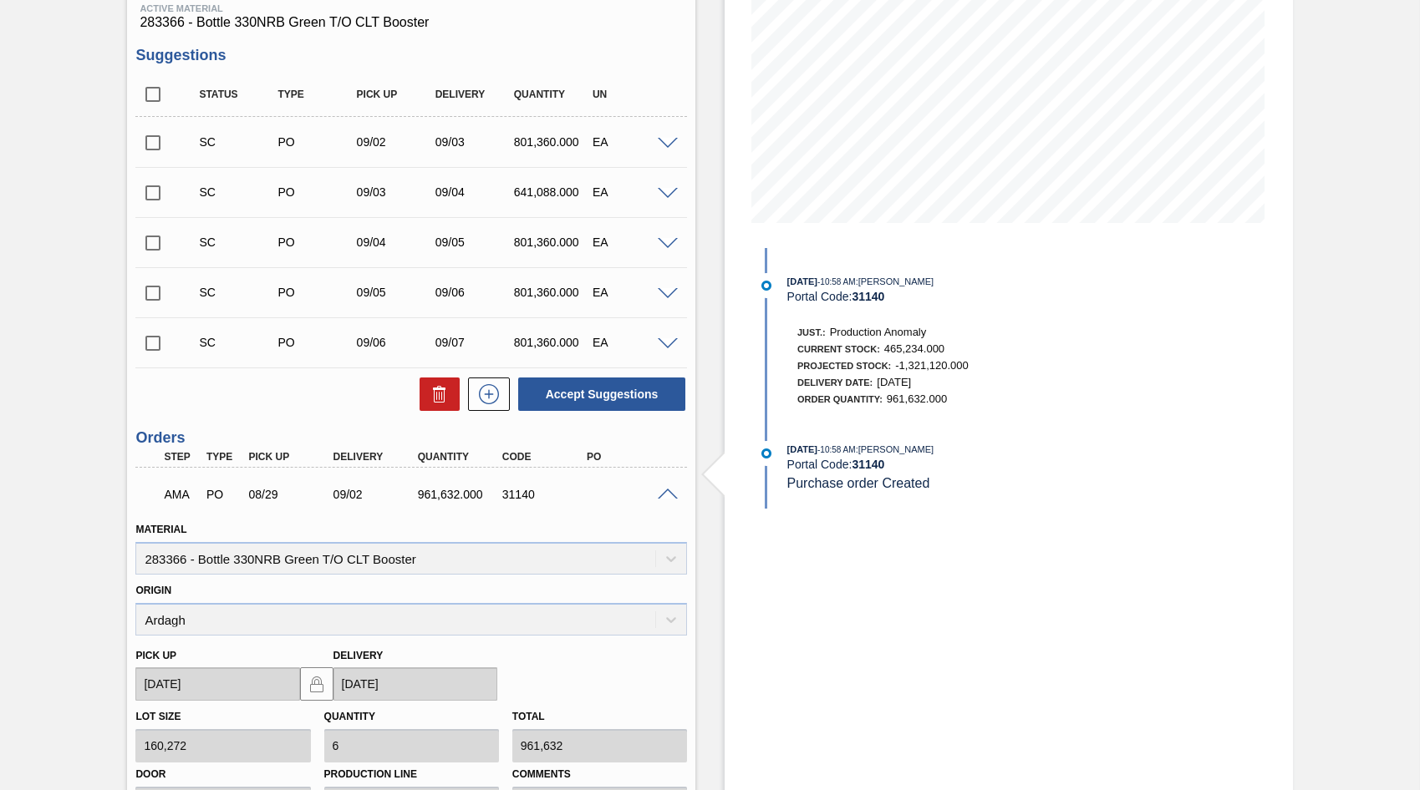
scroll to position [334, 0]
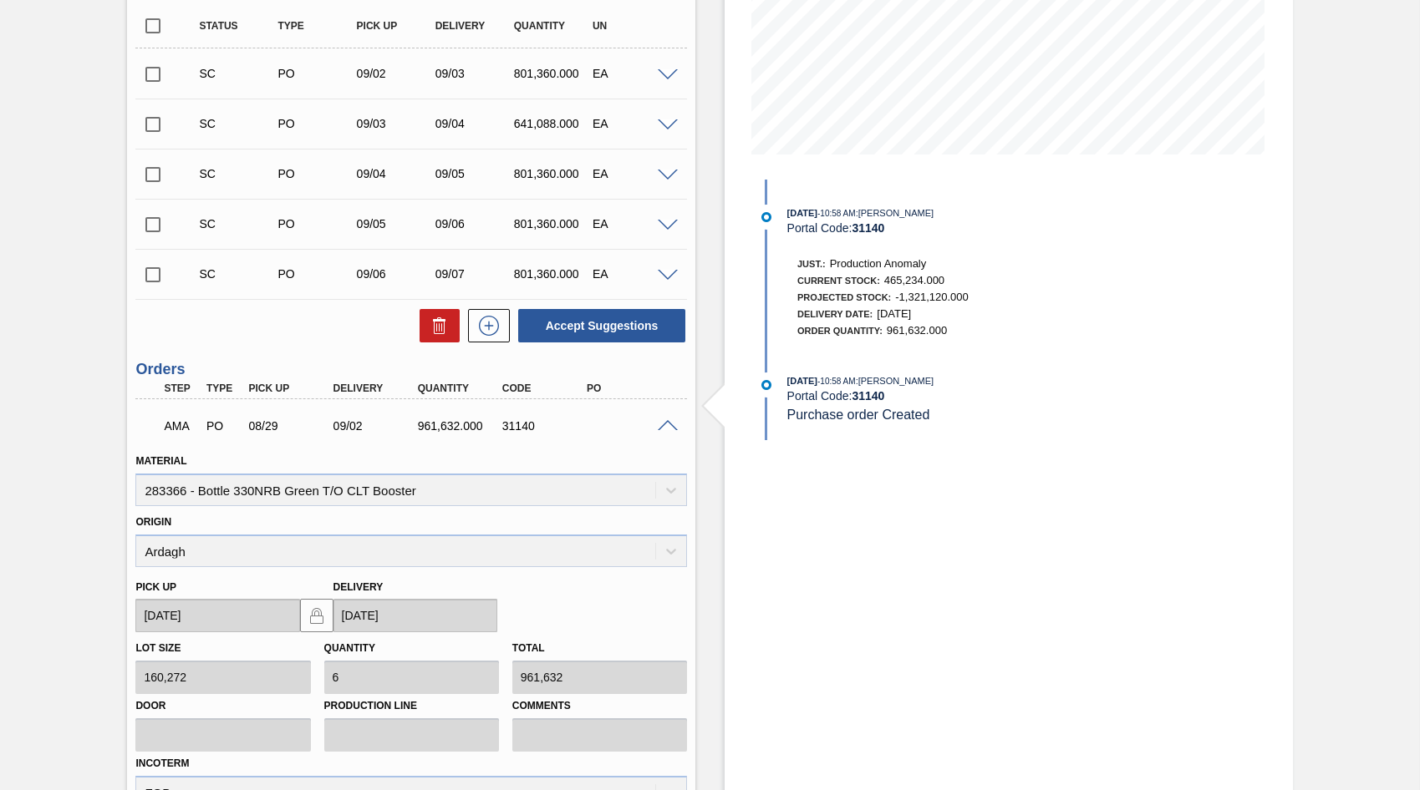
click at [668, 429] on span at bounding box center [668, 426] width 20 height 13
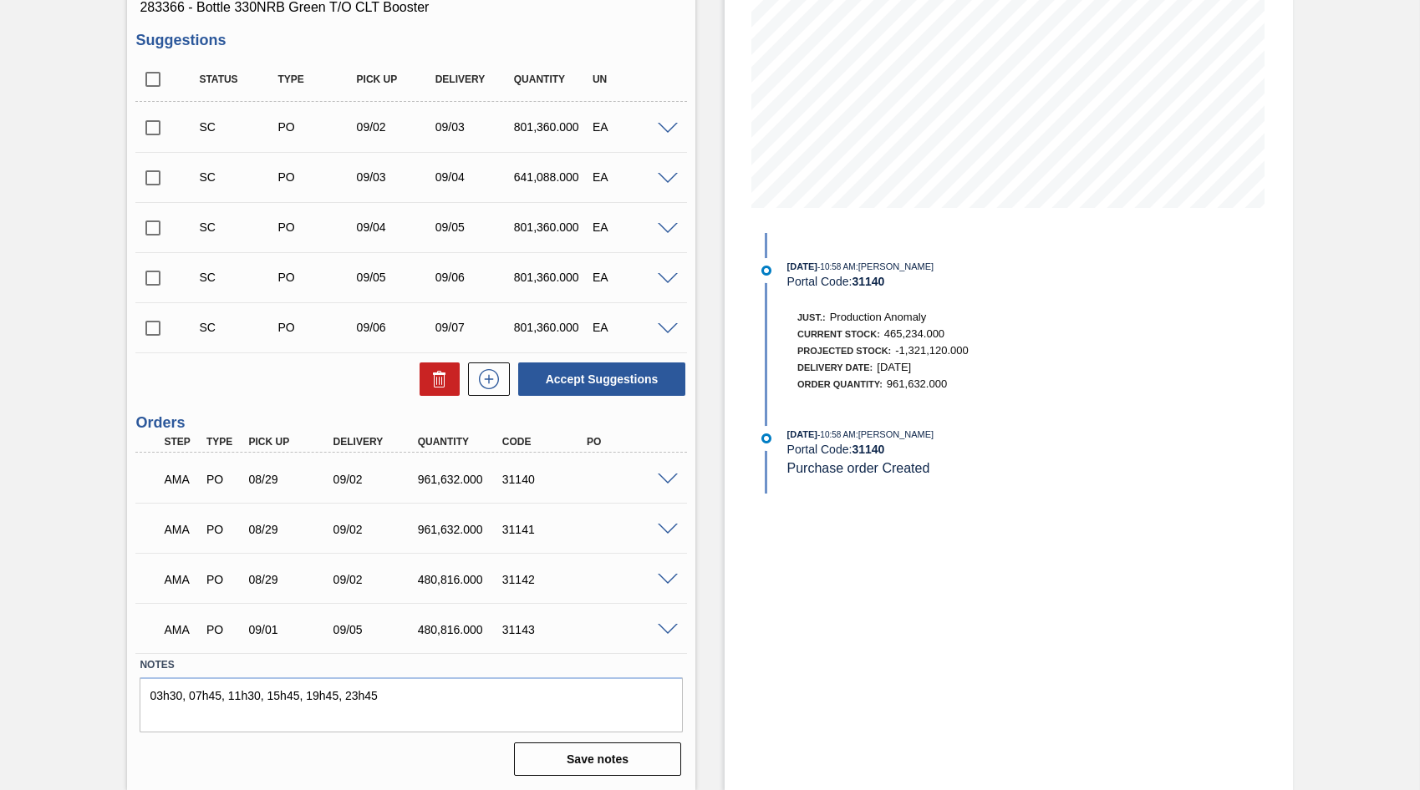
click at [670, 531] on span at bounding box center [668, 530] width 20 height 13
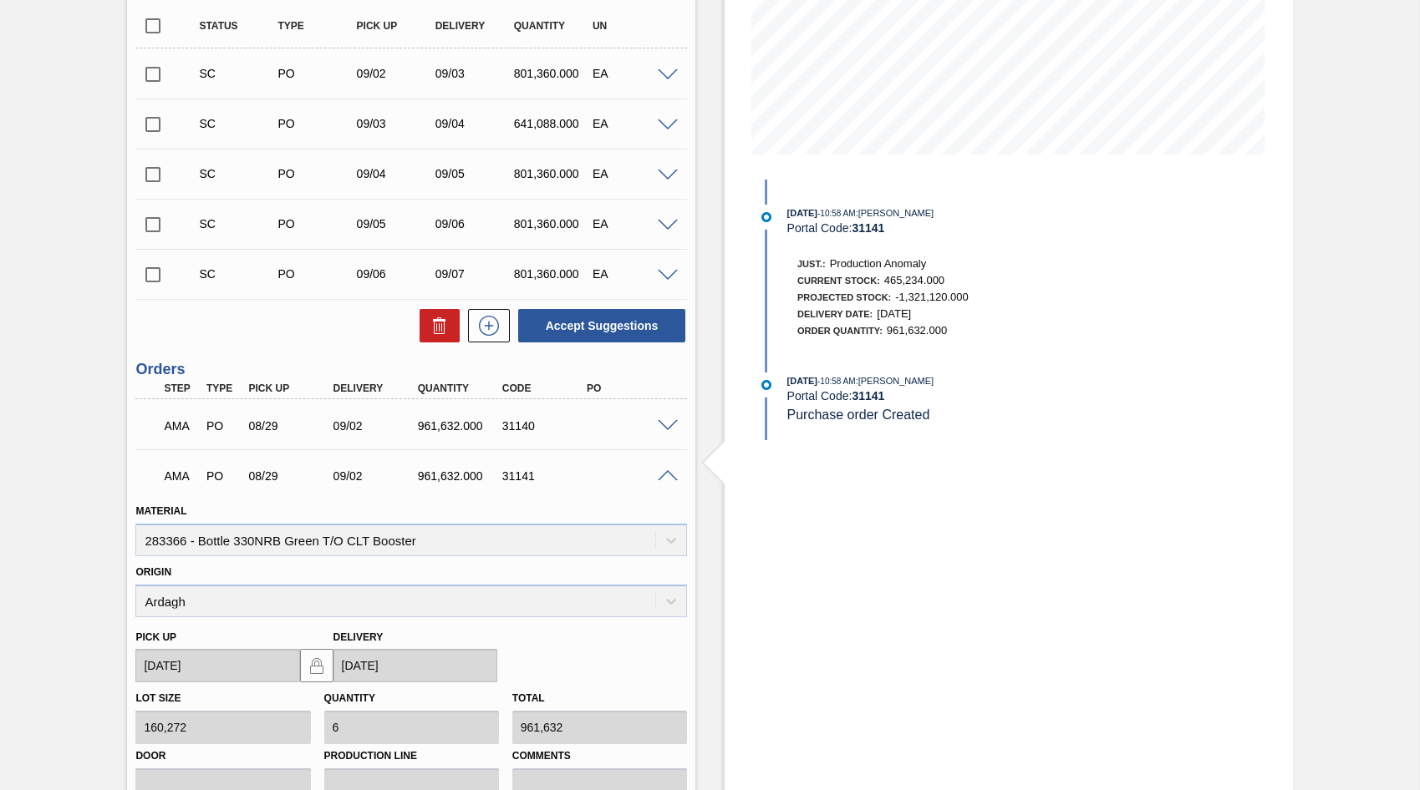
click at [670, 531] on div "Material 283366 - Bottle 330NRB Green T/O CLT Booster" at bounding box center [410, 528] width 551 height 57
click at [666, 477] on span at bounding box center [668, 476] width 20 height 13
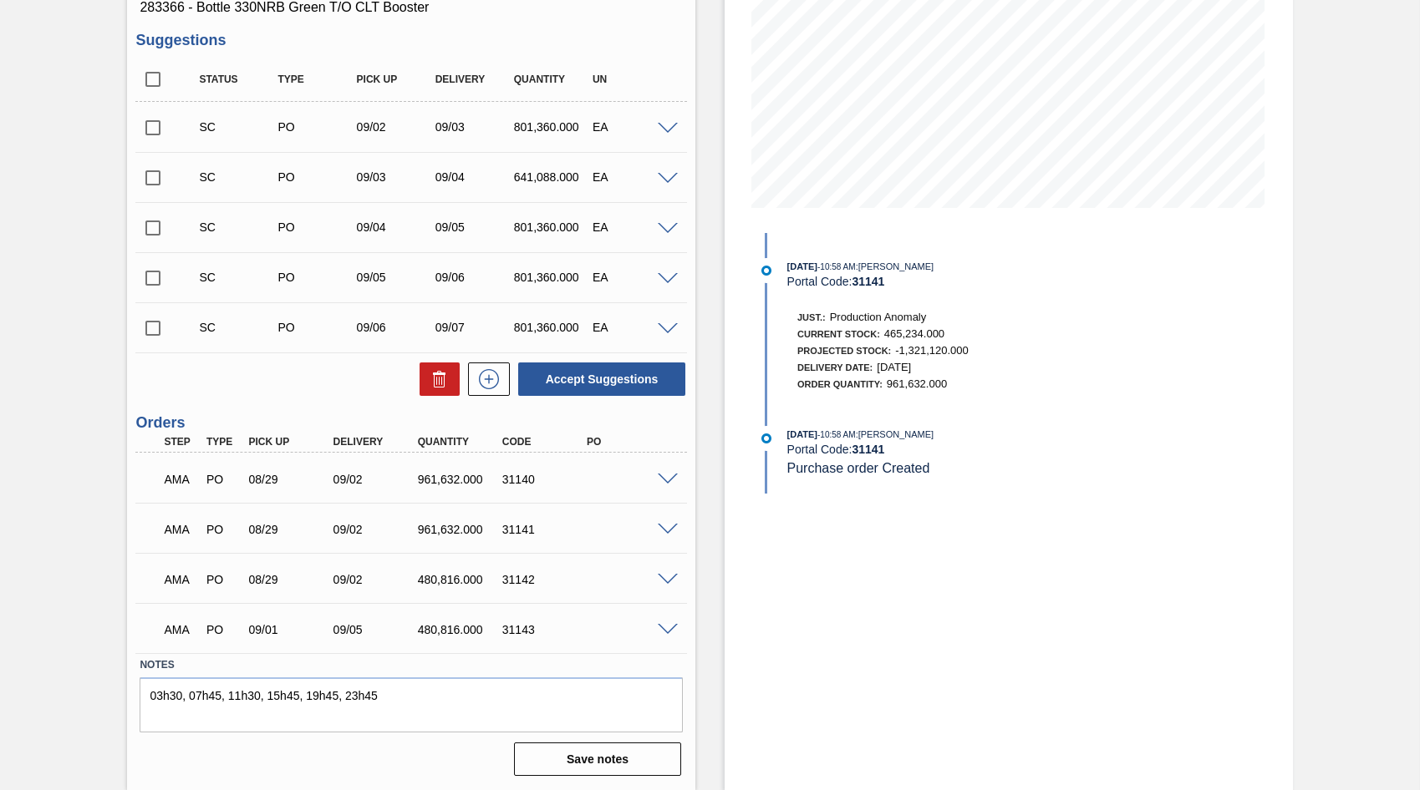
click at [667, 580] on span at bounding box center [668, 580] width 20 height 13
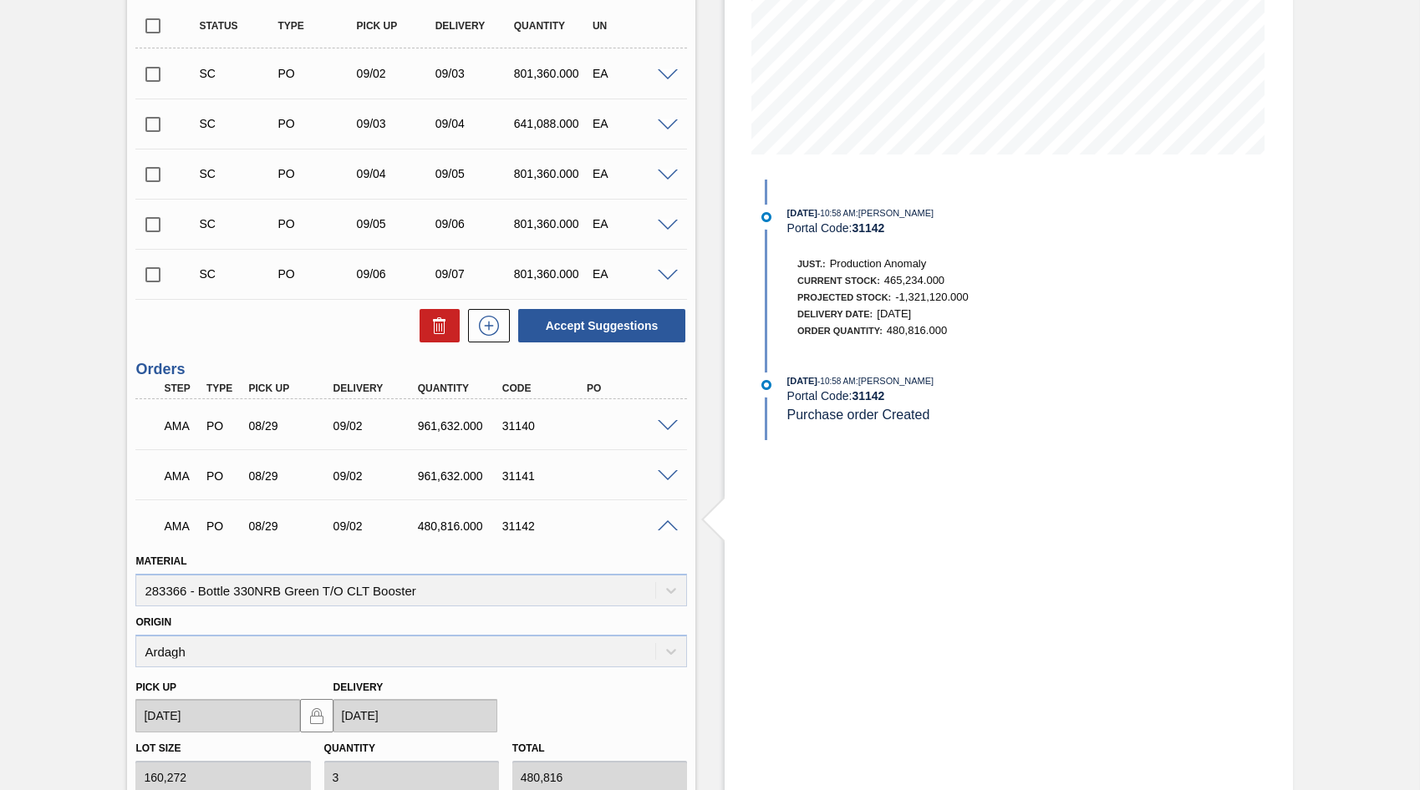
click at [667, 524] on span at bounding box center [668, 527] width 20 height 13
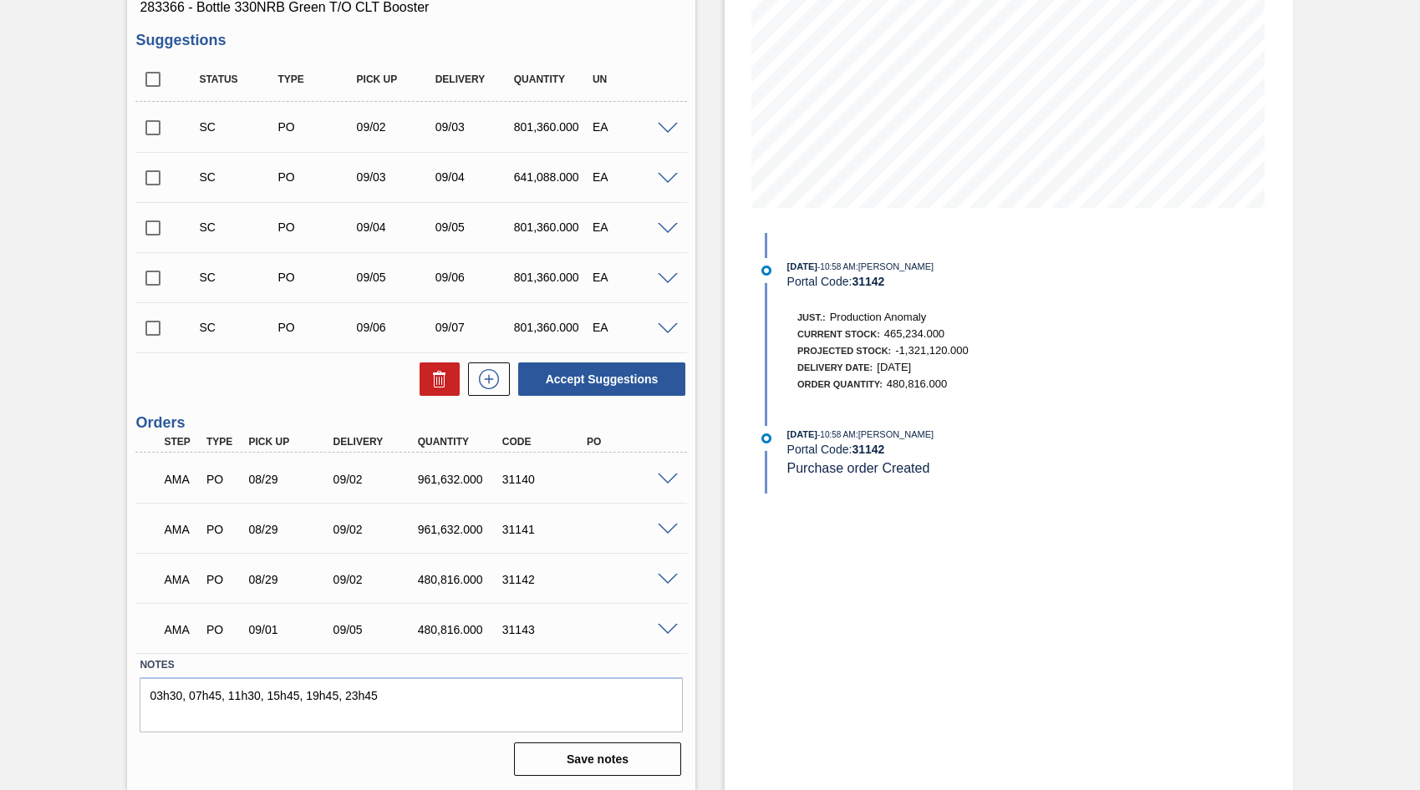
scroll to position [281, 0]
click at [665, 631] on span at bounding box center [668, 630] width 20 height 13
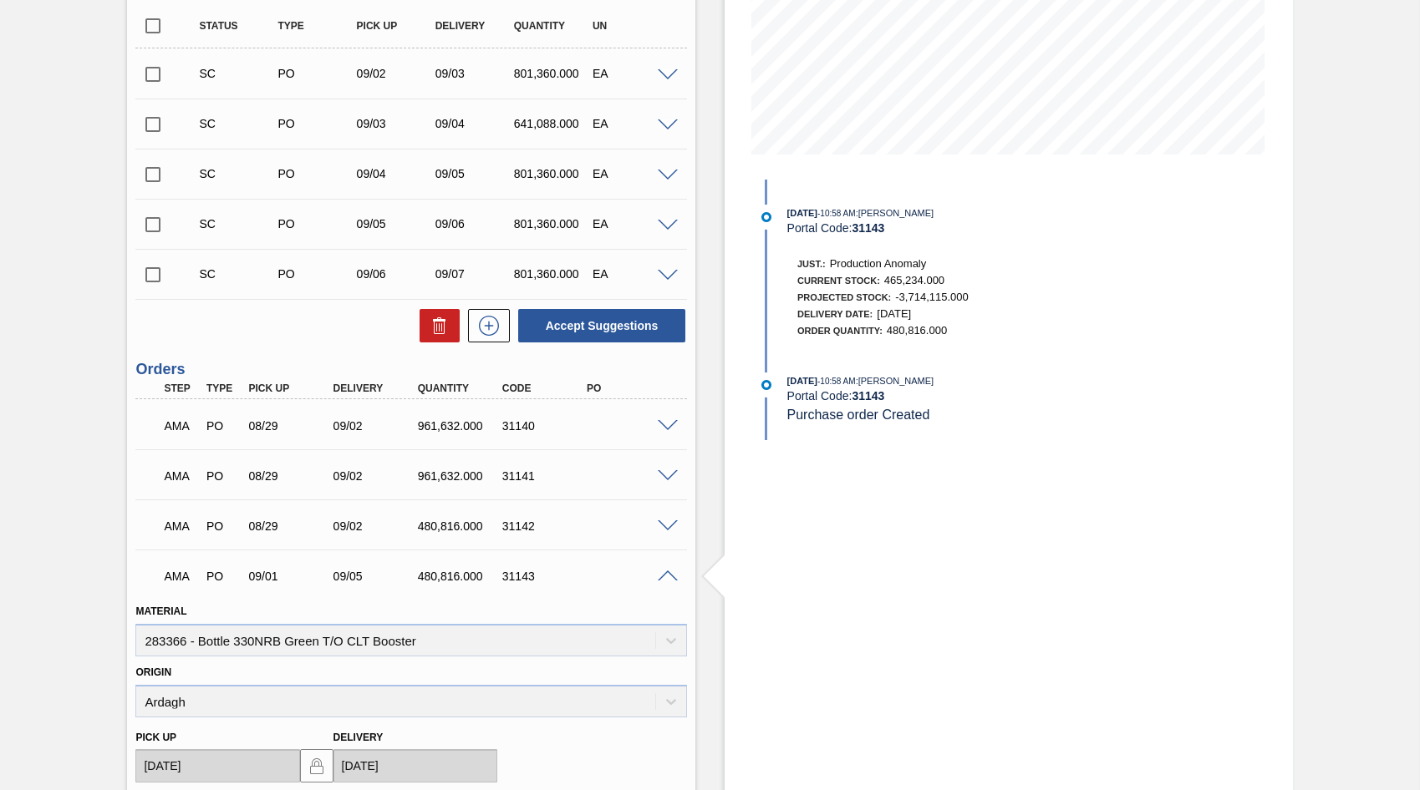
click at [663, 572] on span at bounding box center [668, 577] width 20 height 13
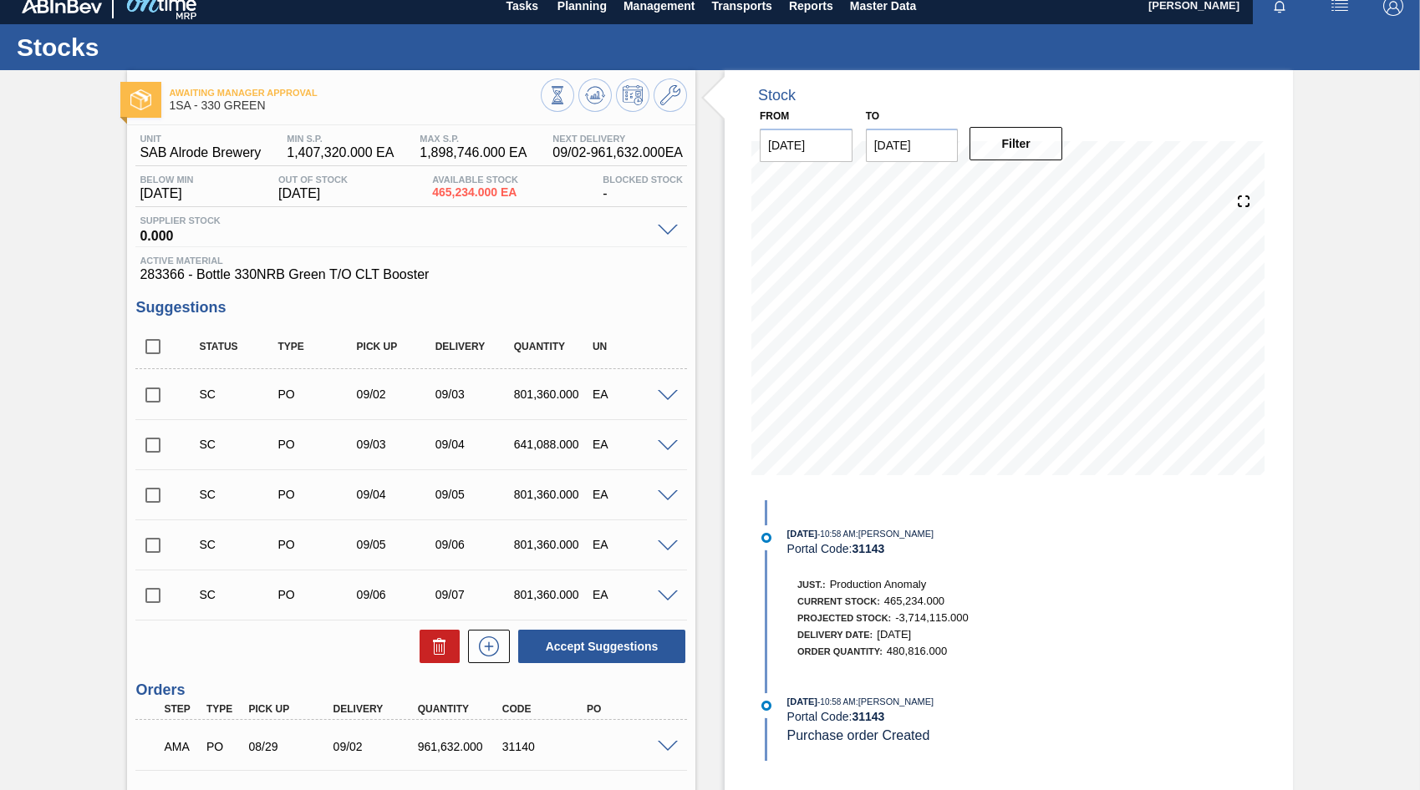
scroll to position [0, 0]
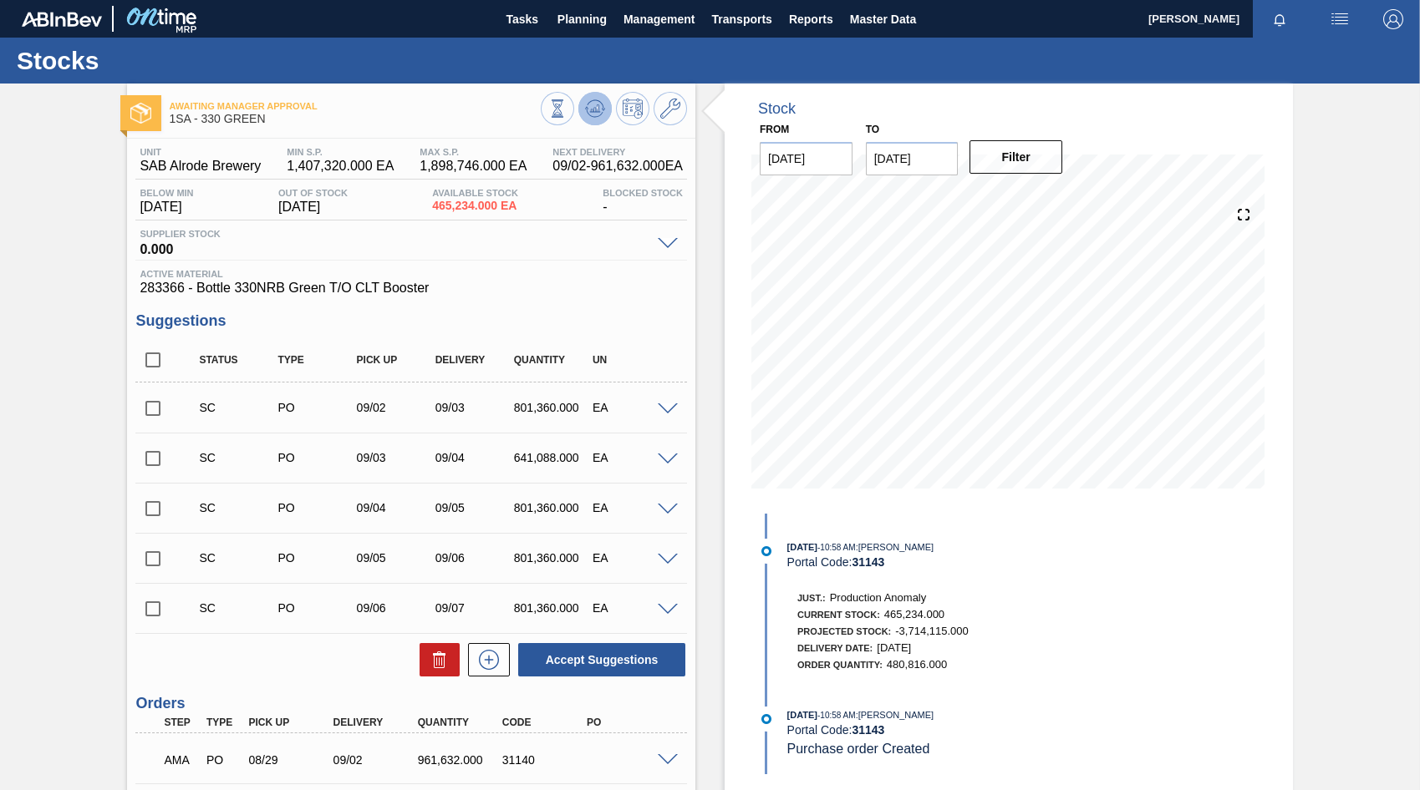
click at [595, 112] on icon at bounding box center [595, 108] width 11 height 8
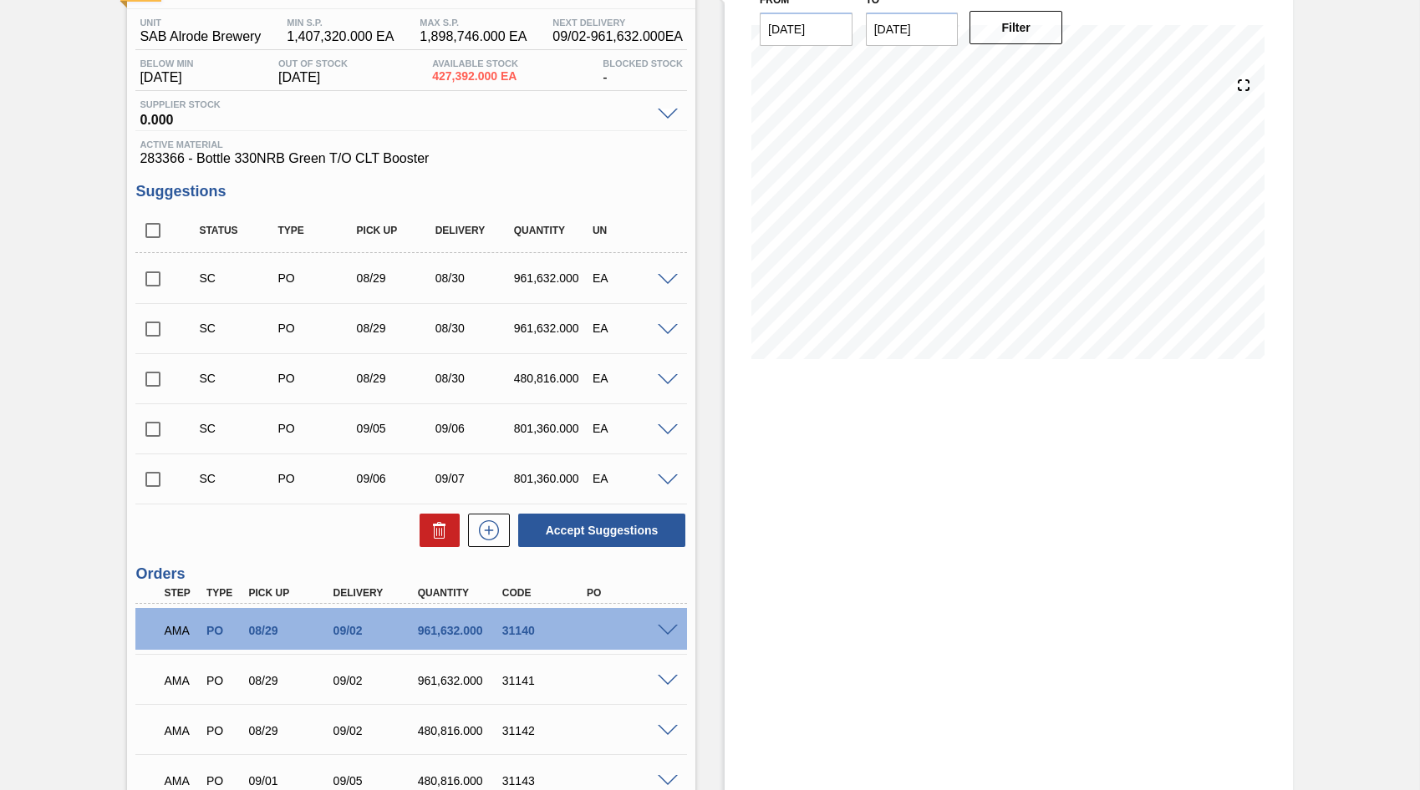
scroll to position [84, 0]
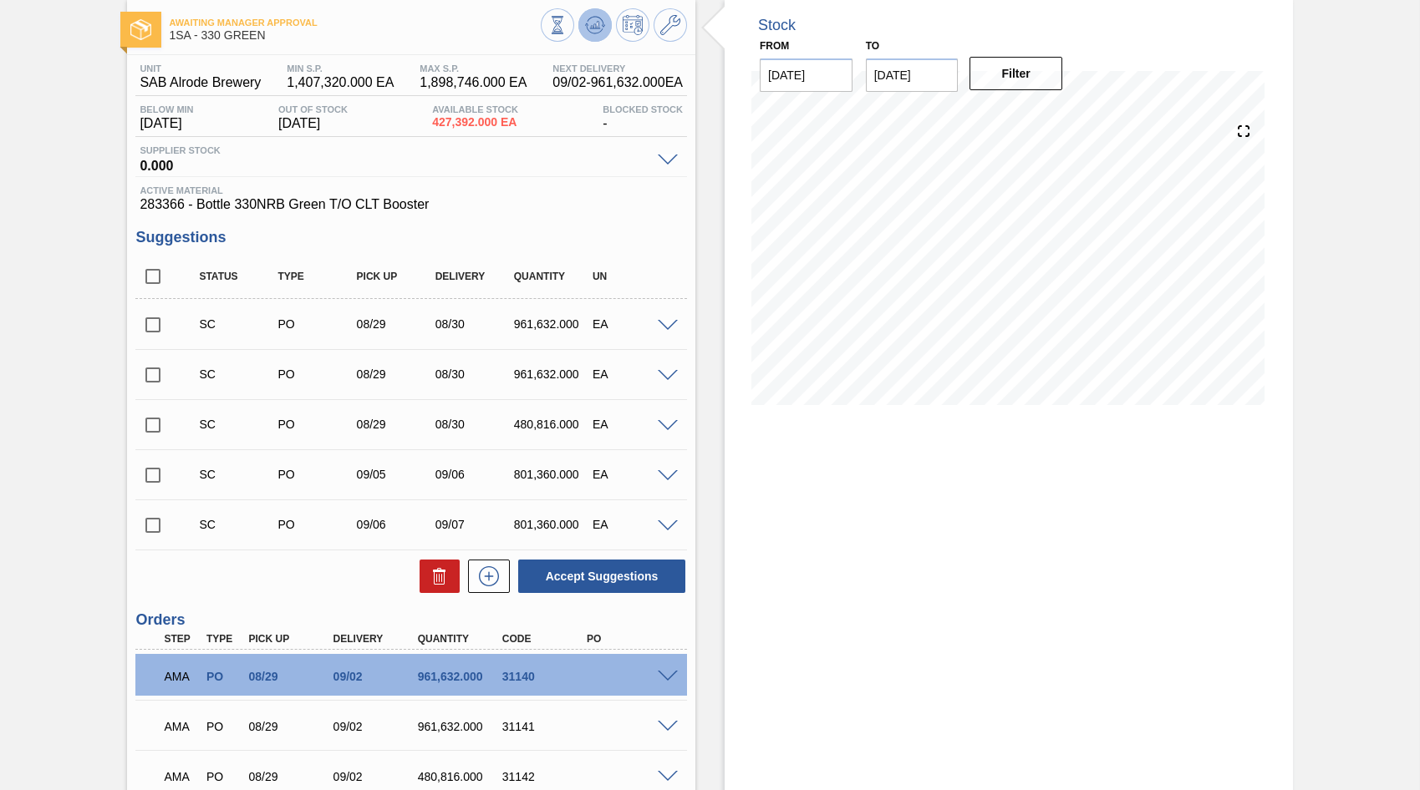
click at [592, 28] on icon at bounding box center [595, 25] width 11 height 8
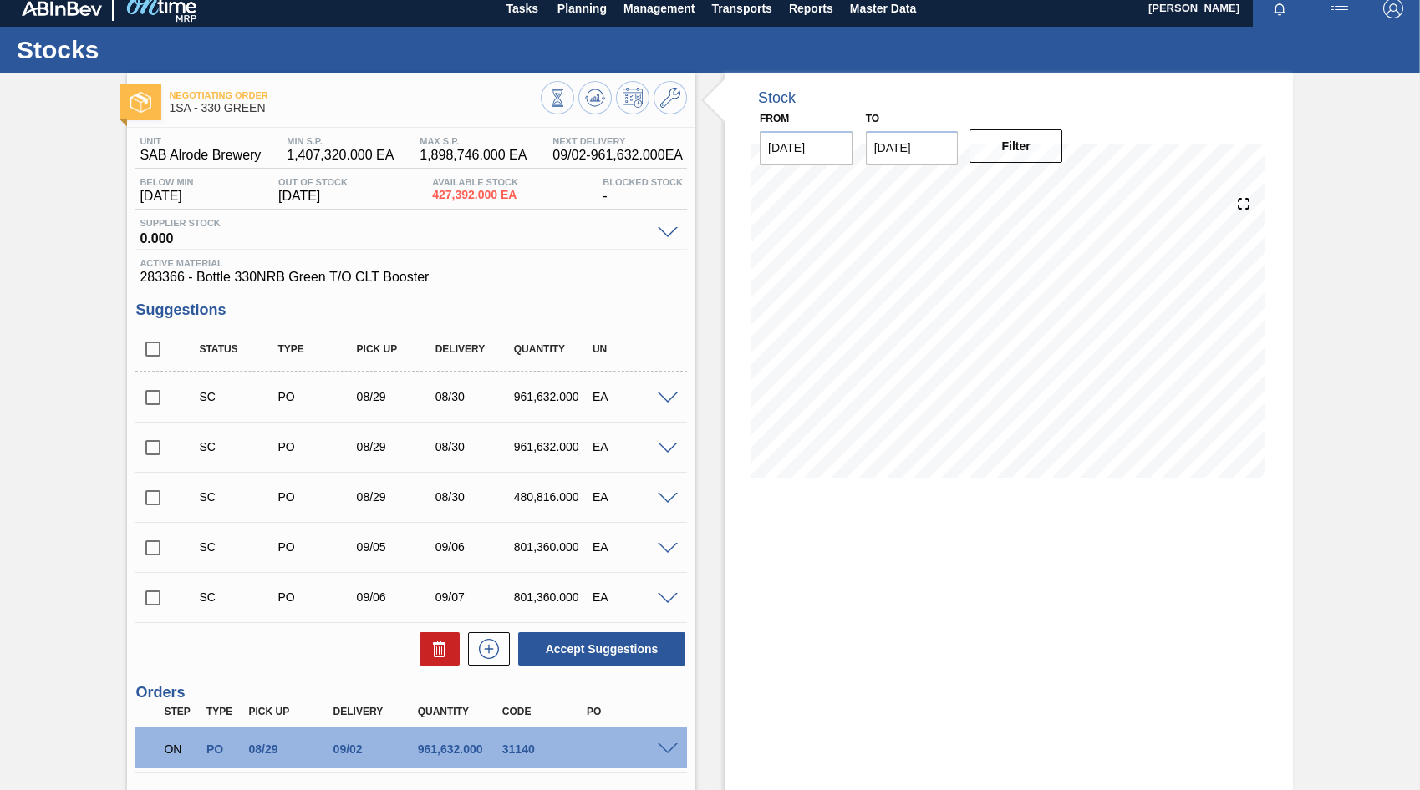
scroll to position [0, 0]
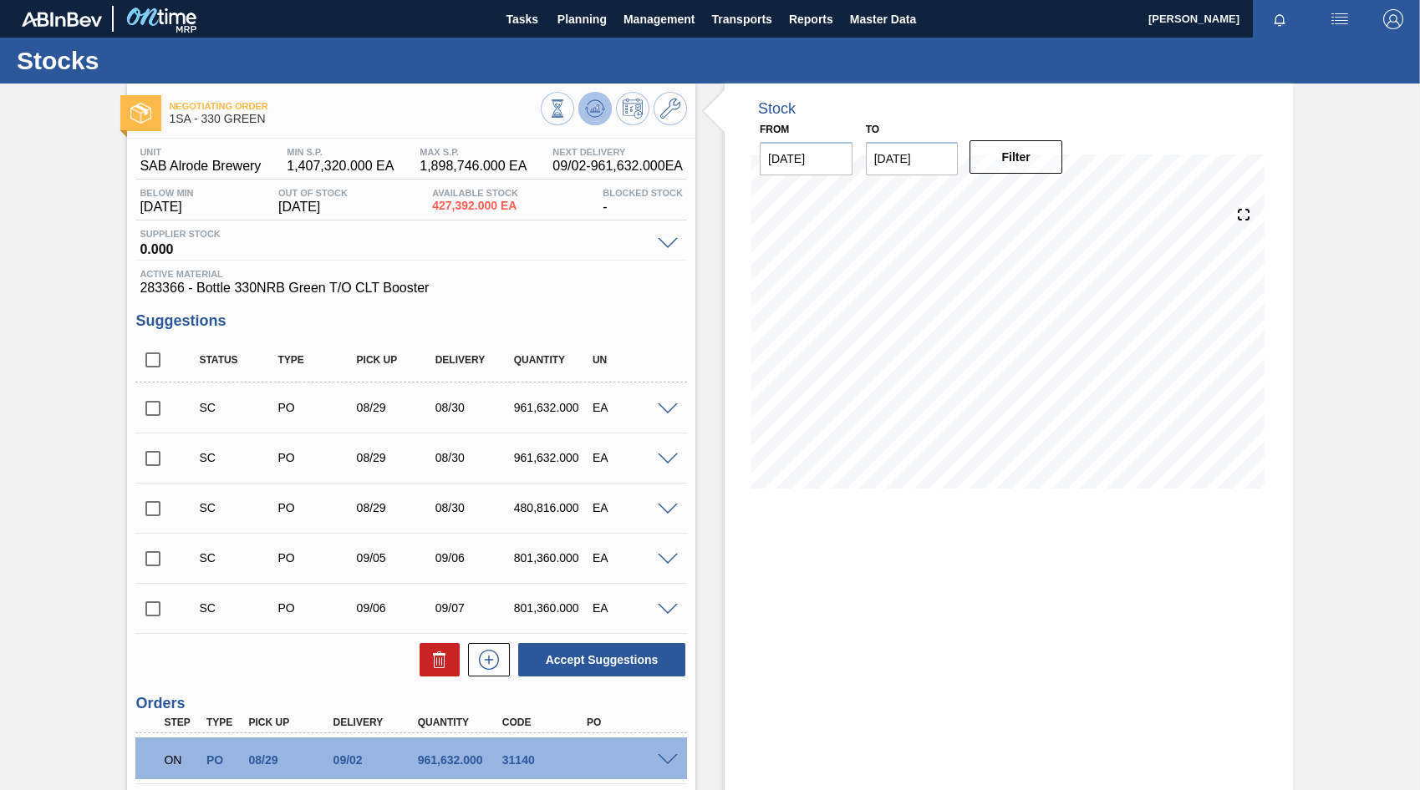
click at [592, 110] on icon at bounding box center [595, 108] width 11 height 8
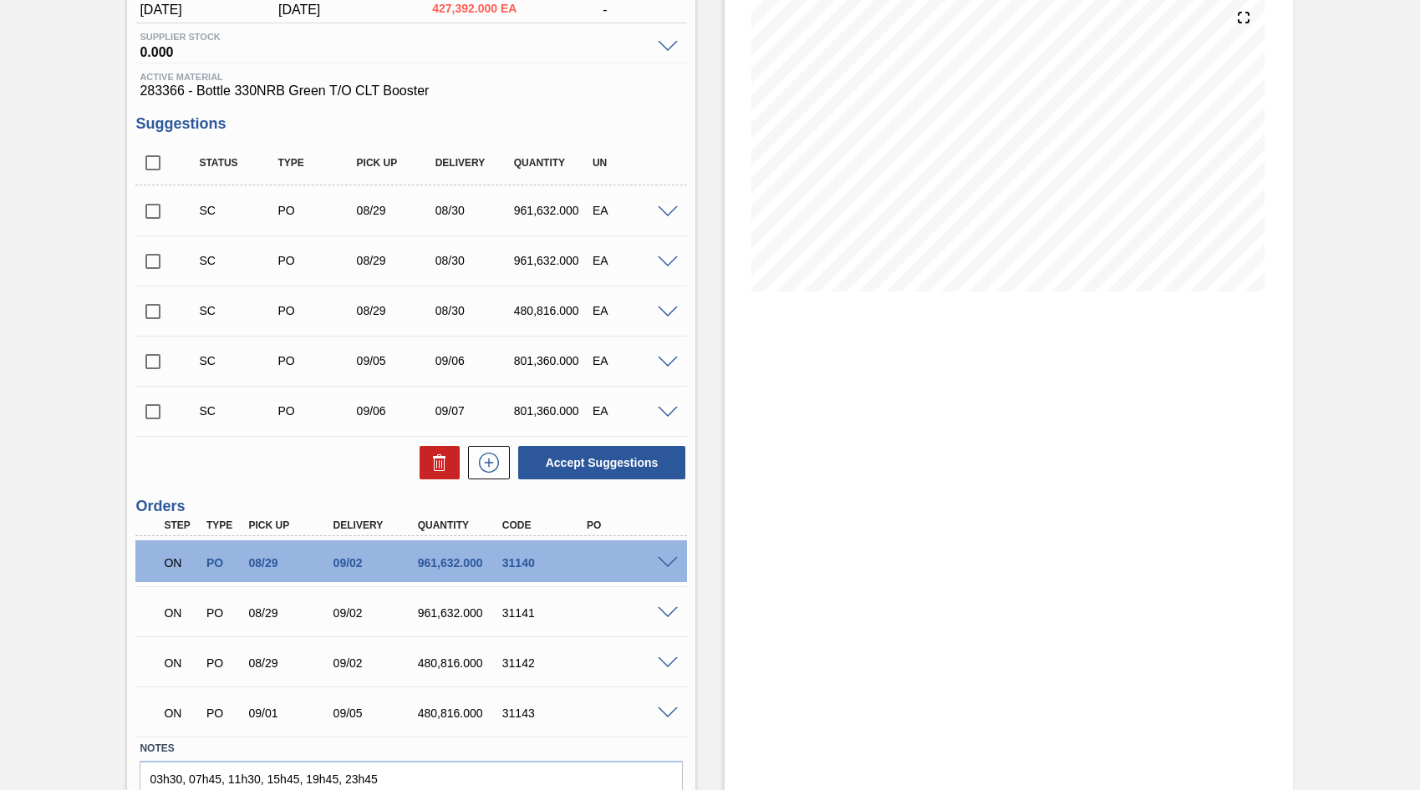
scroll to position [251, 0]
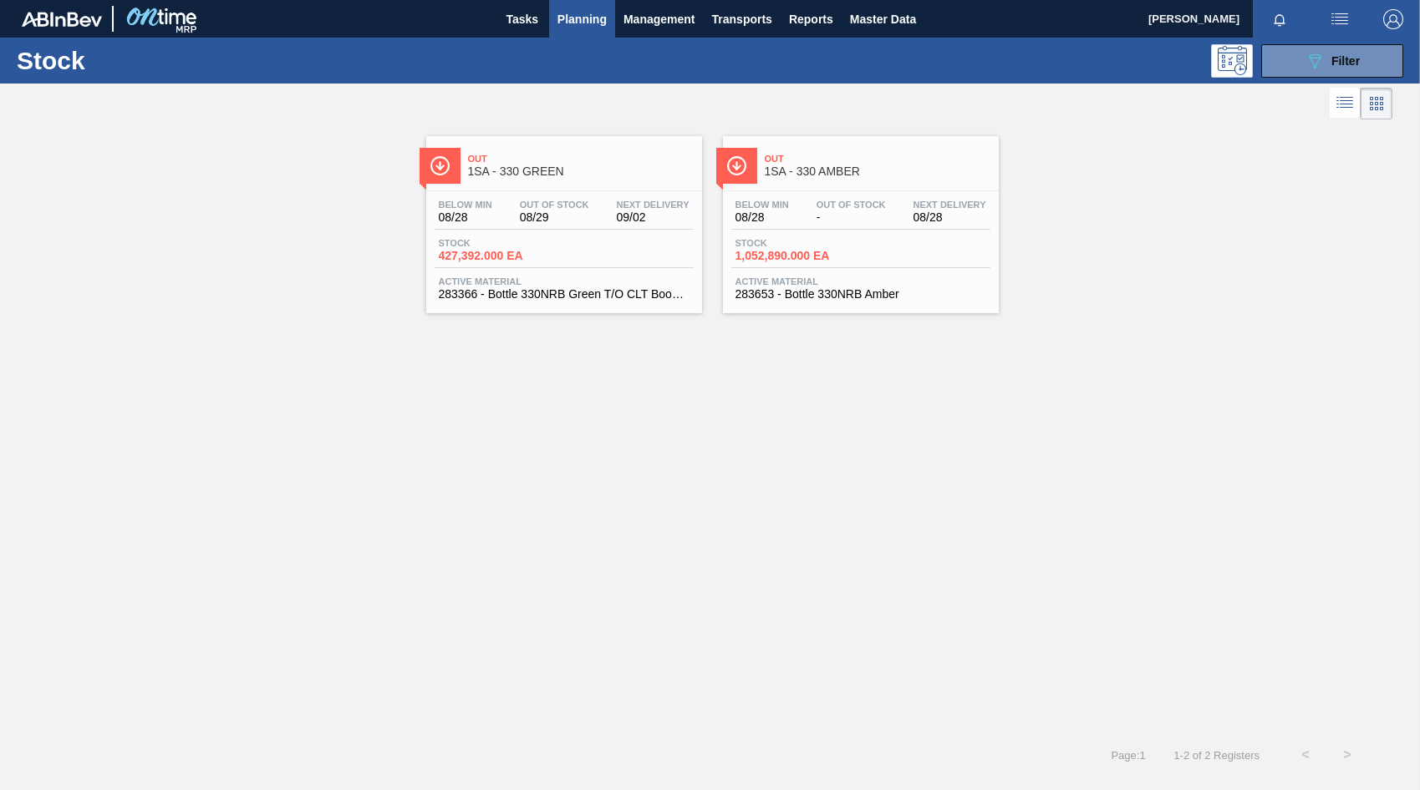
click at [856, 230] on div "Below Min 08/28 Out Of Stock - Next Delivery 08/28 Stock 1,052,890.000 EA Activ…" at bounding box center [861, 248] width 276 height 114
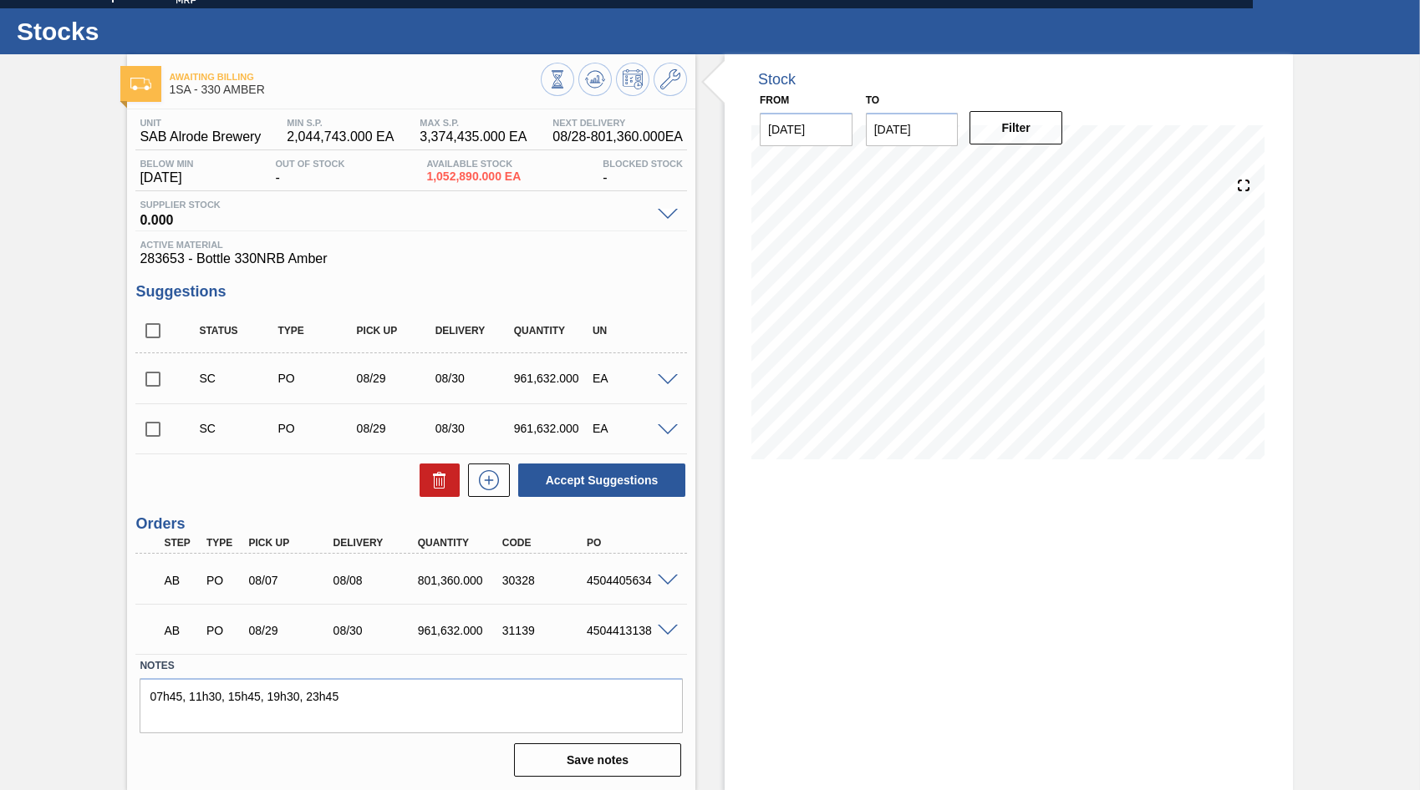
scroll to position [30, 0]
click at [673, 632] on span at bounding box center [668, 630] width 20 height 13
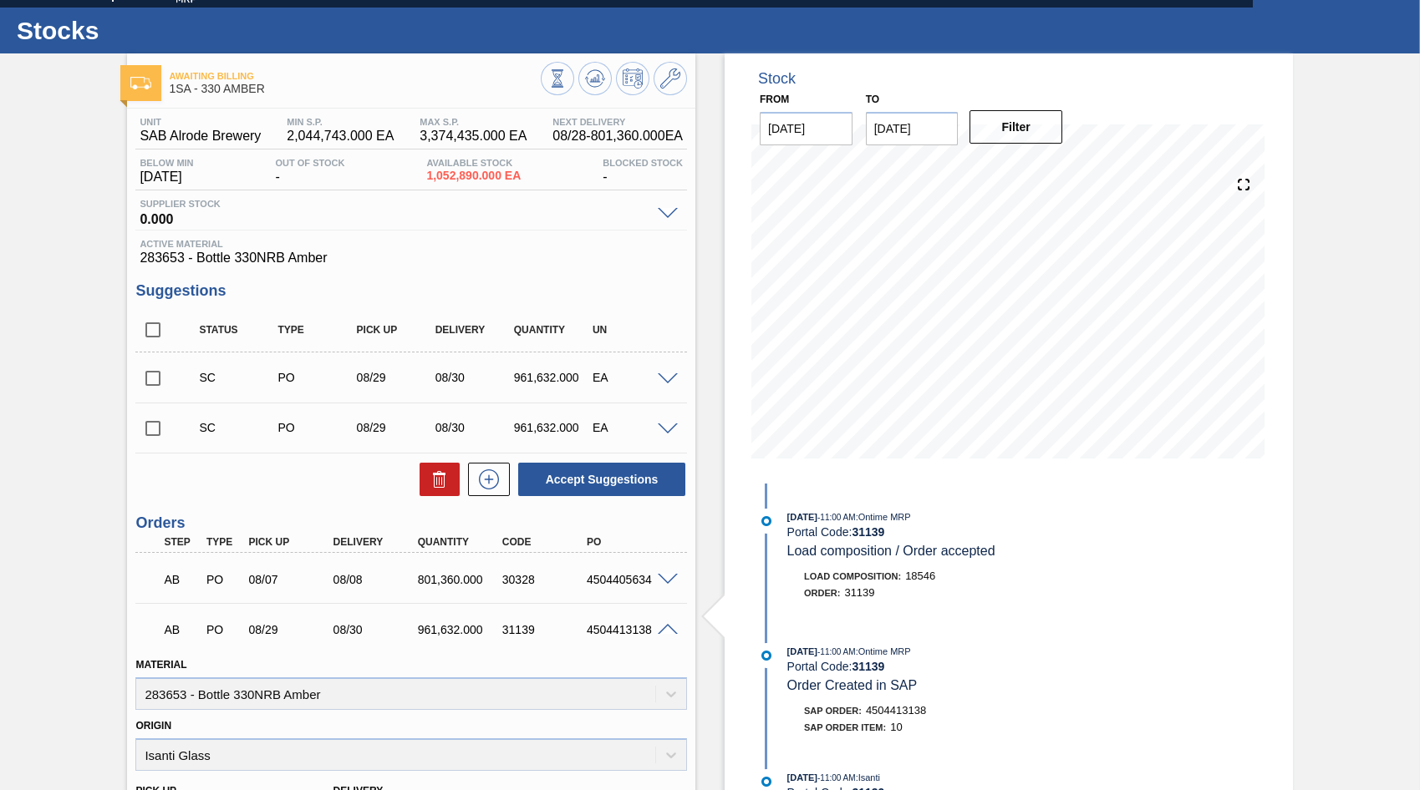
click at [664, 625] on span at bounding box center [668, 630] width 20 height 13
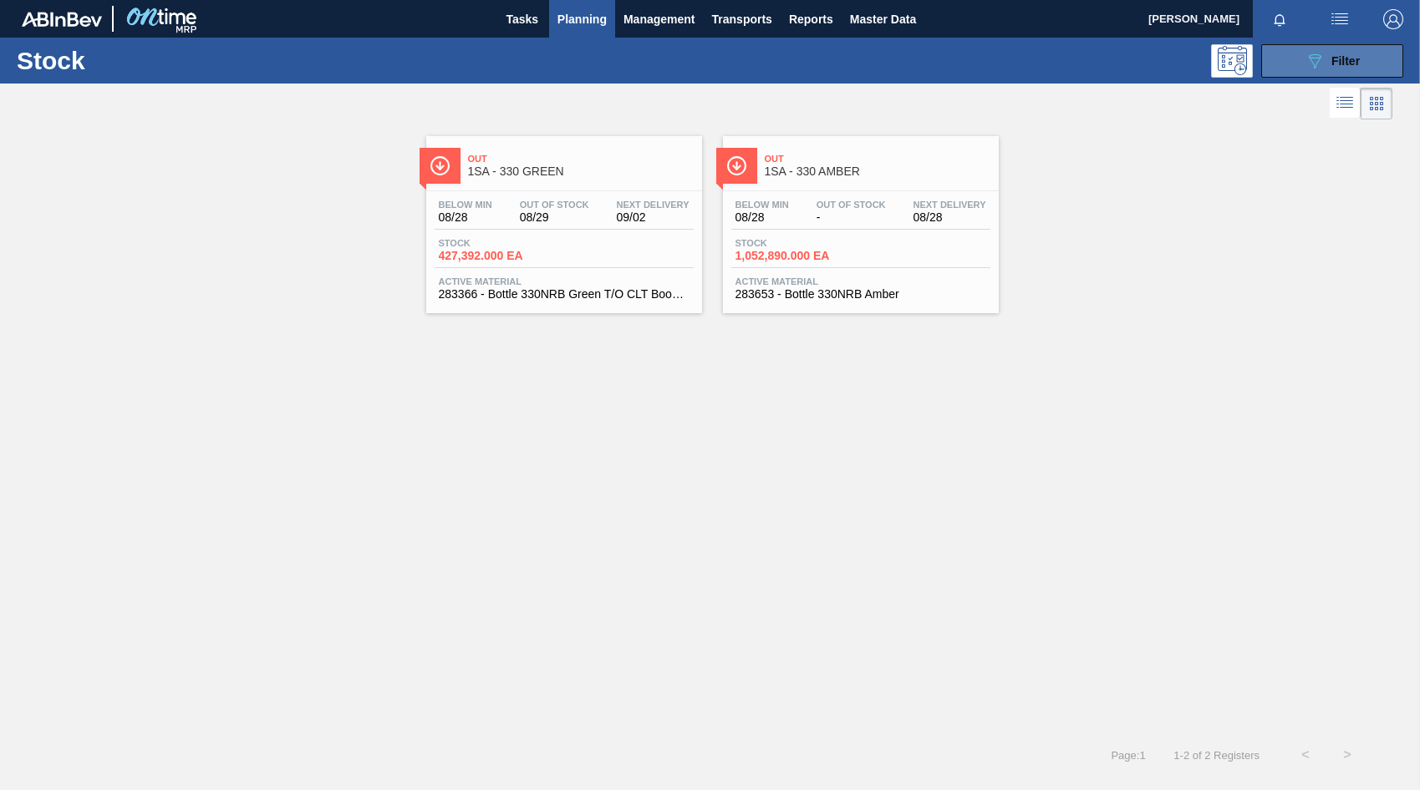
click at [1334, 67] on span "Filter" at bounding box center [1345, 60] width 28 height 13
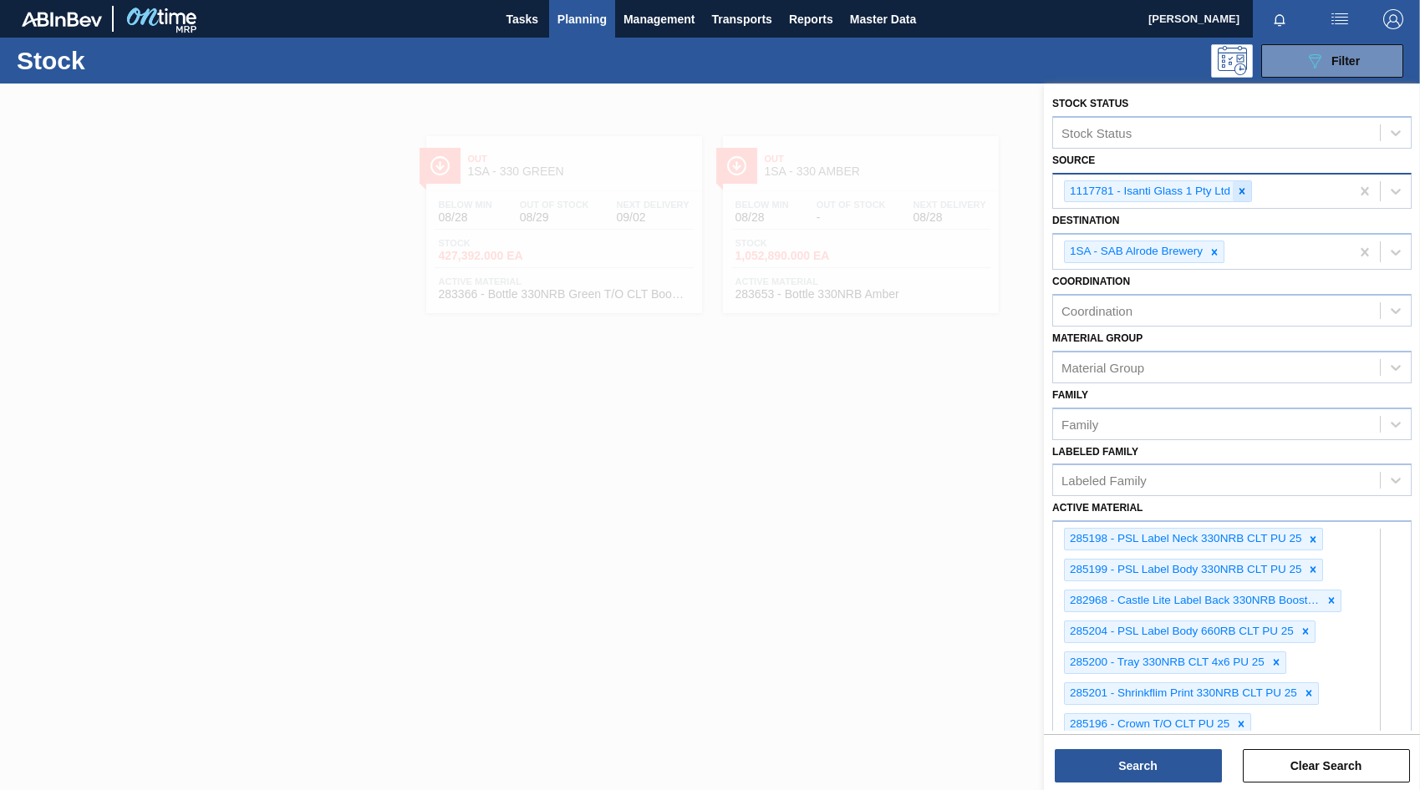
click at [1241, 194] on icon at bounding box center [1242, 191] width 12 height 12
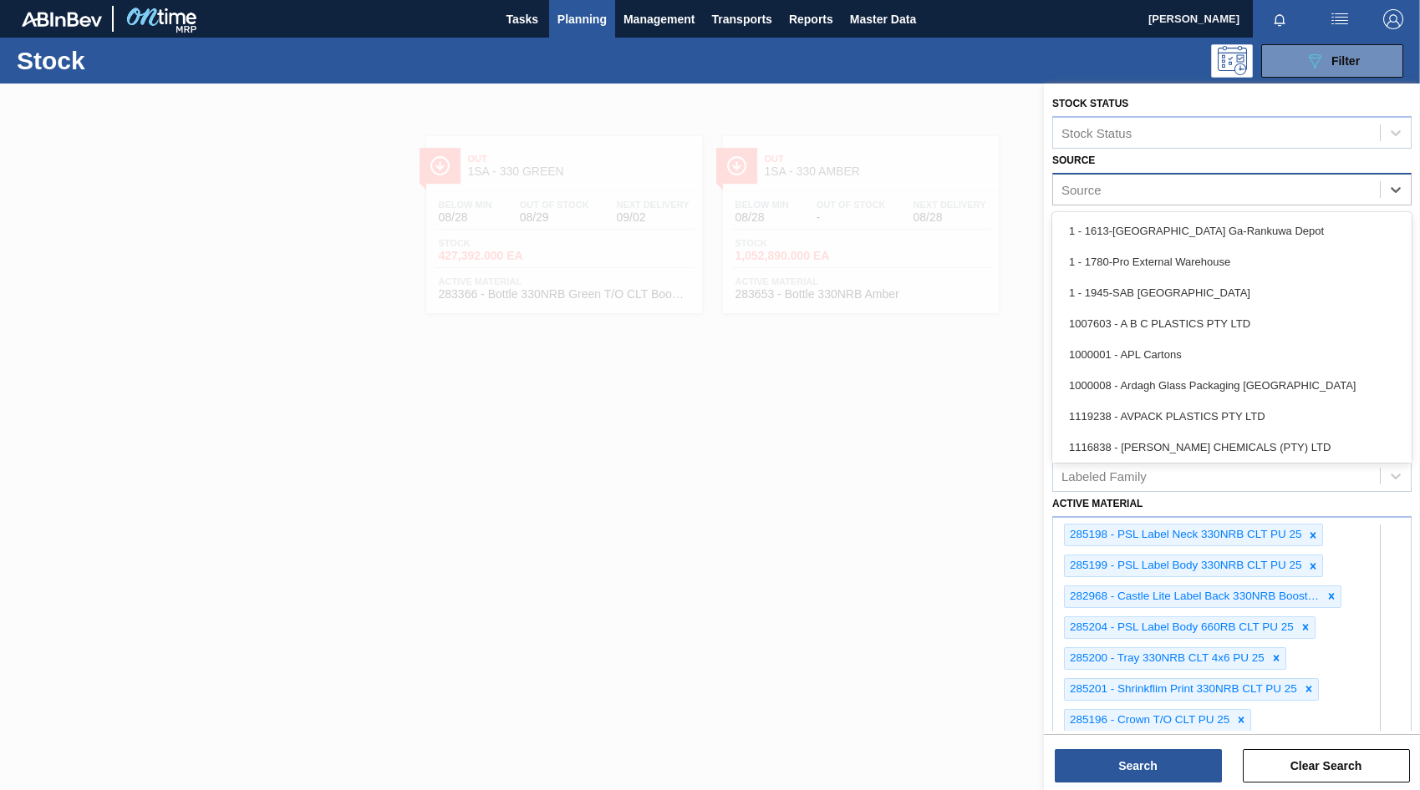
click at [1071, 186] on div "Source" at bounding box center [1081, 189] width 40 height 14
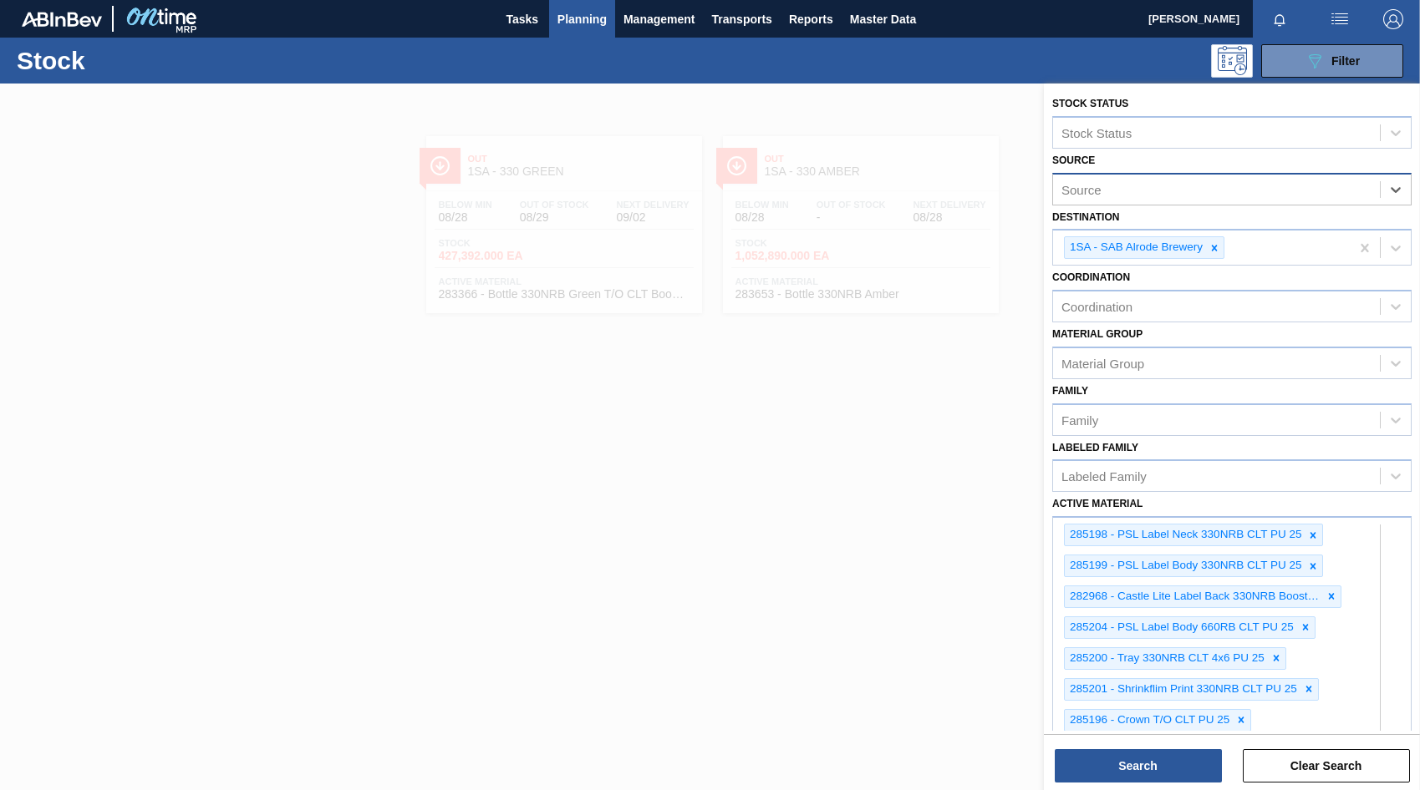
click at [1115, 188] on div "Source" at bounding box center [1216, 189] width 327 height 24
type input "mcc"
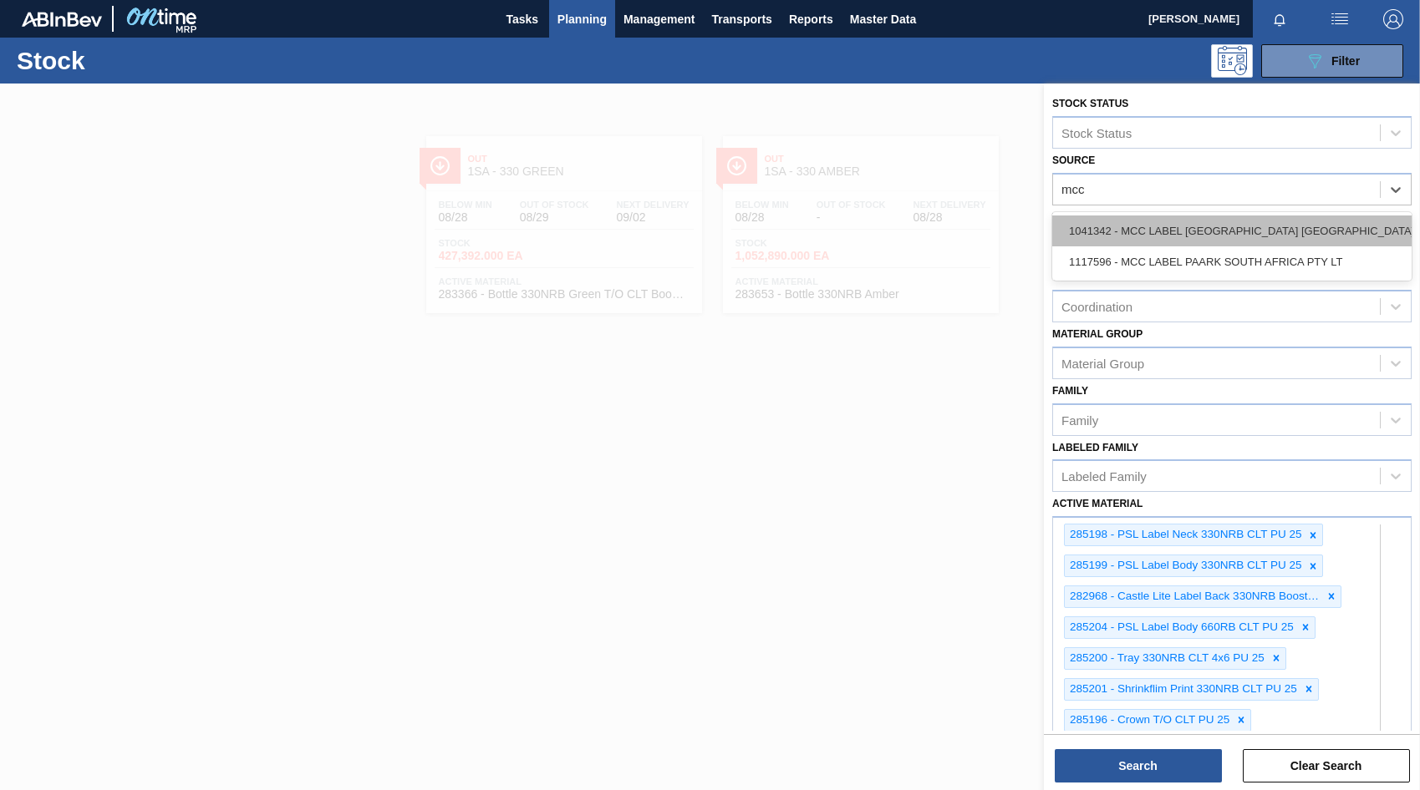
click at [1164, 231] on div "1041342 - MCC LABEL [GEOGRAPHIC_DATA] [GEOGRAPHIC_DATA]" at bounding box center [1231, 231] width 359 height 31
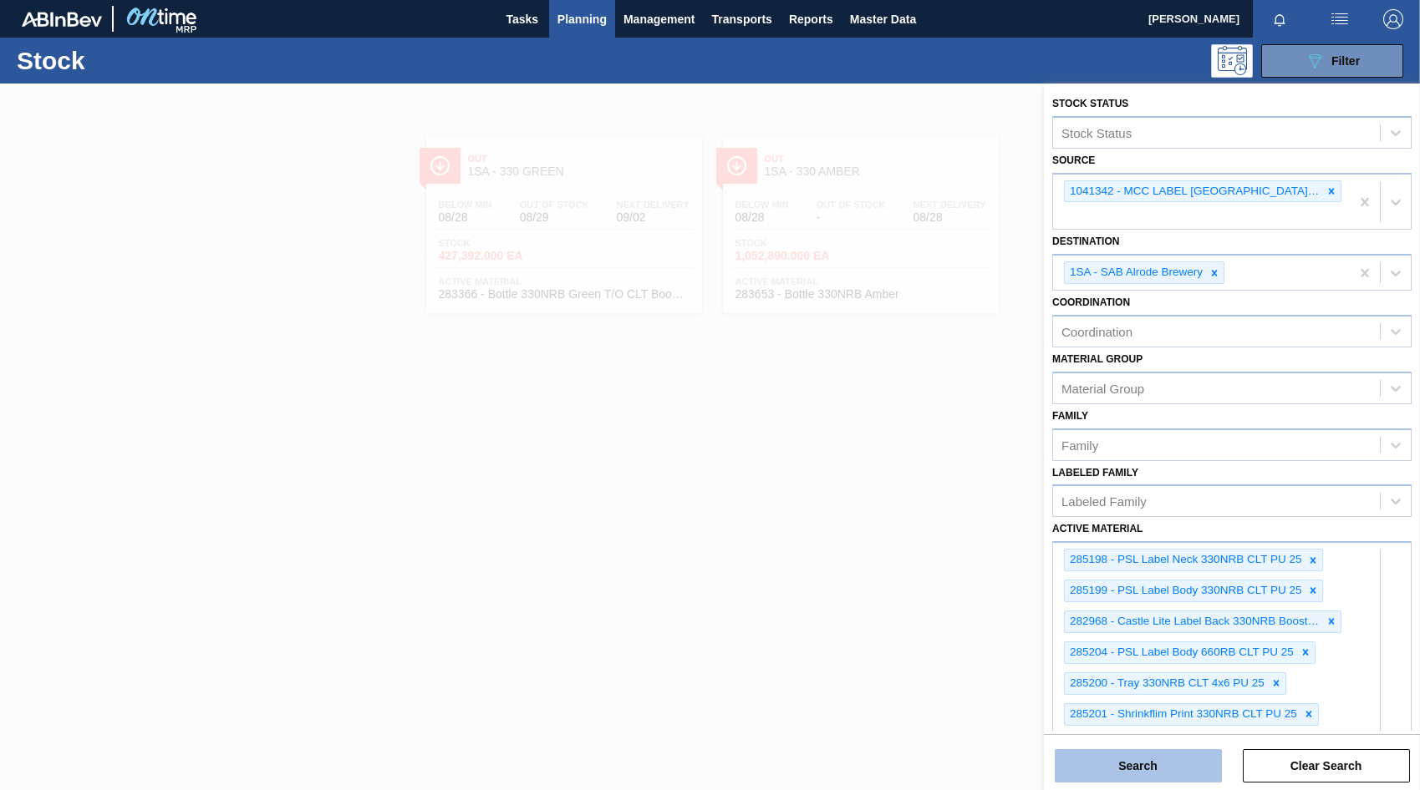
click at [1159, 773] on button "Search" at bounding box center [1137, 765] width 167 height 33
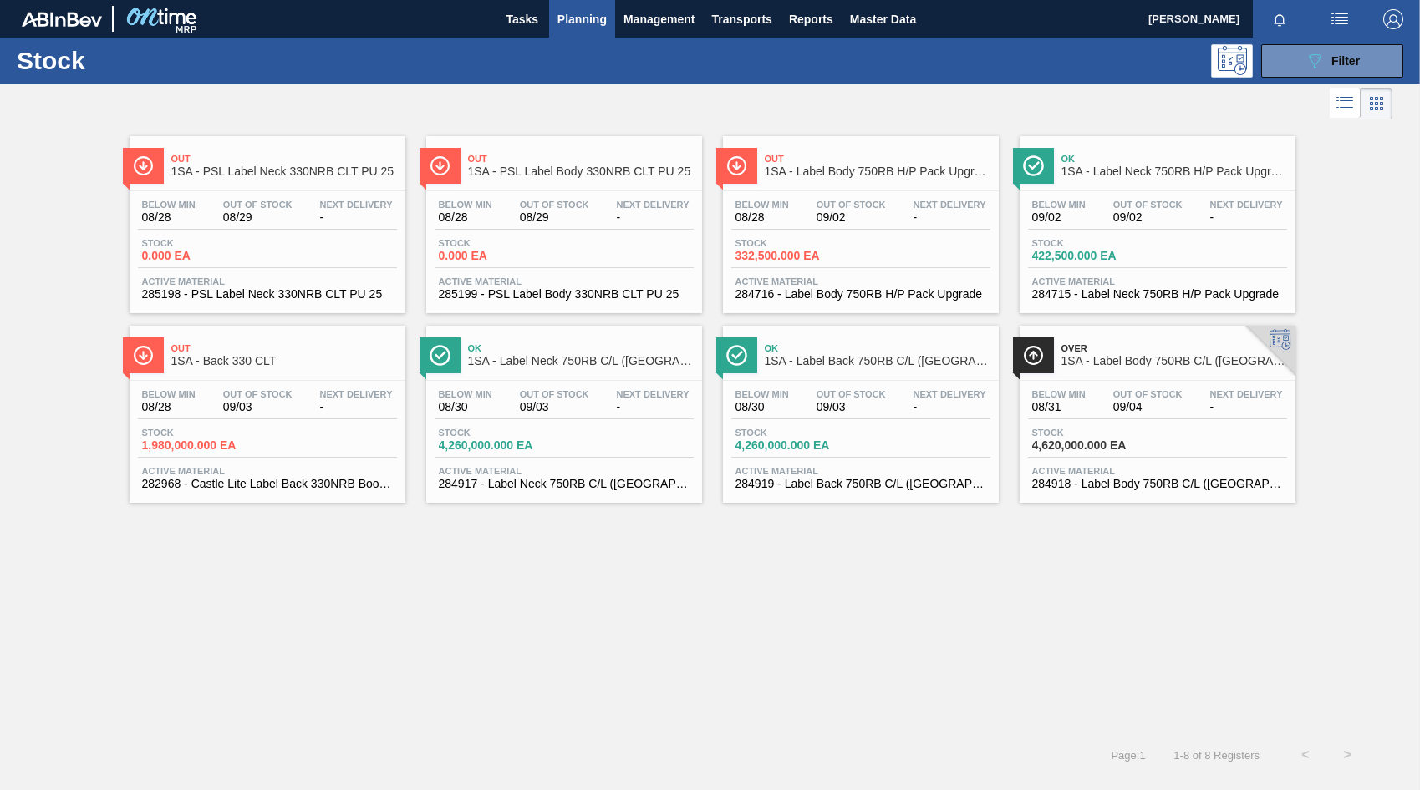
click at [262, 208] on span "Out Of Stock" at bounding box center [257, 205] width 69 height 10
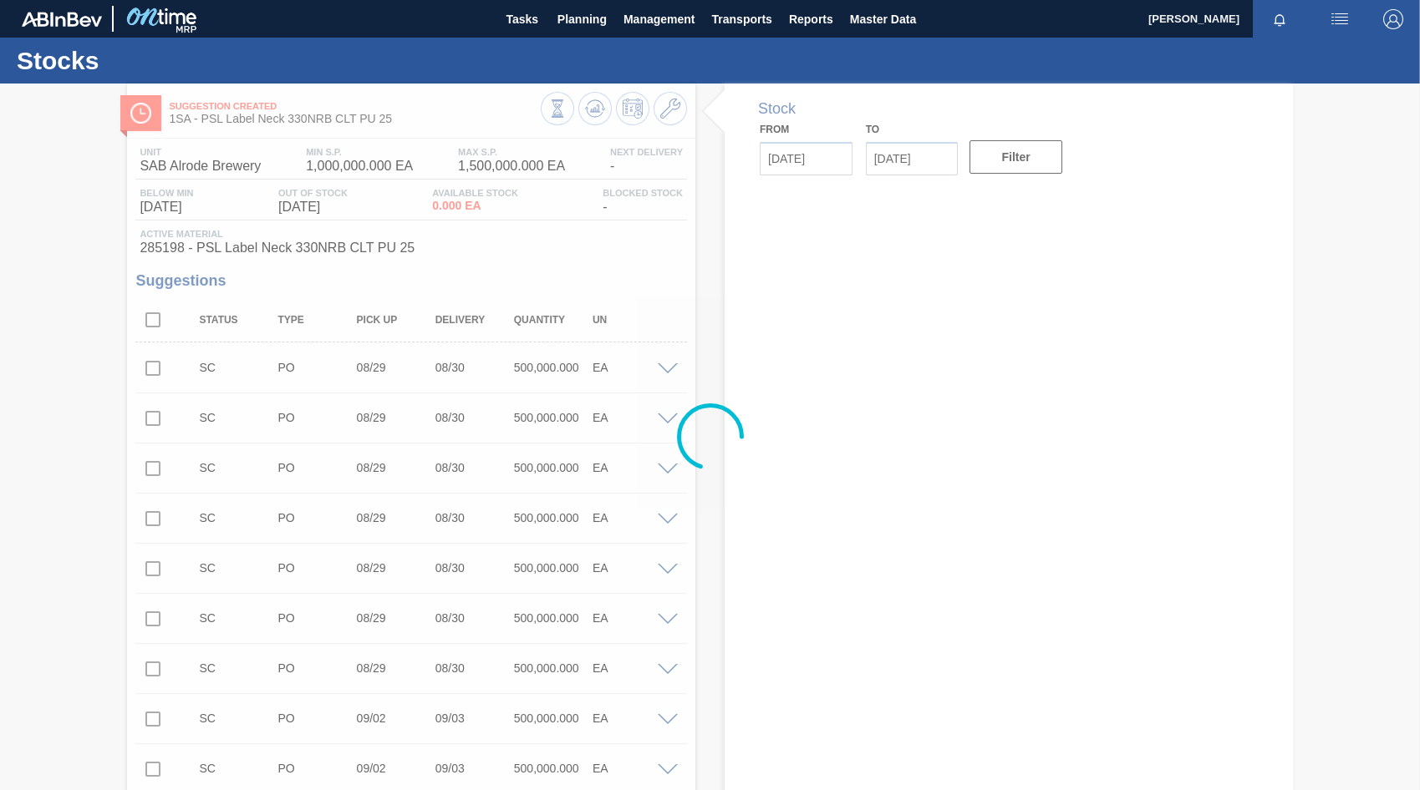
type input "[DATE]"
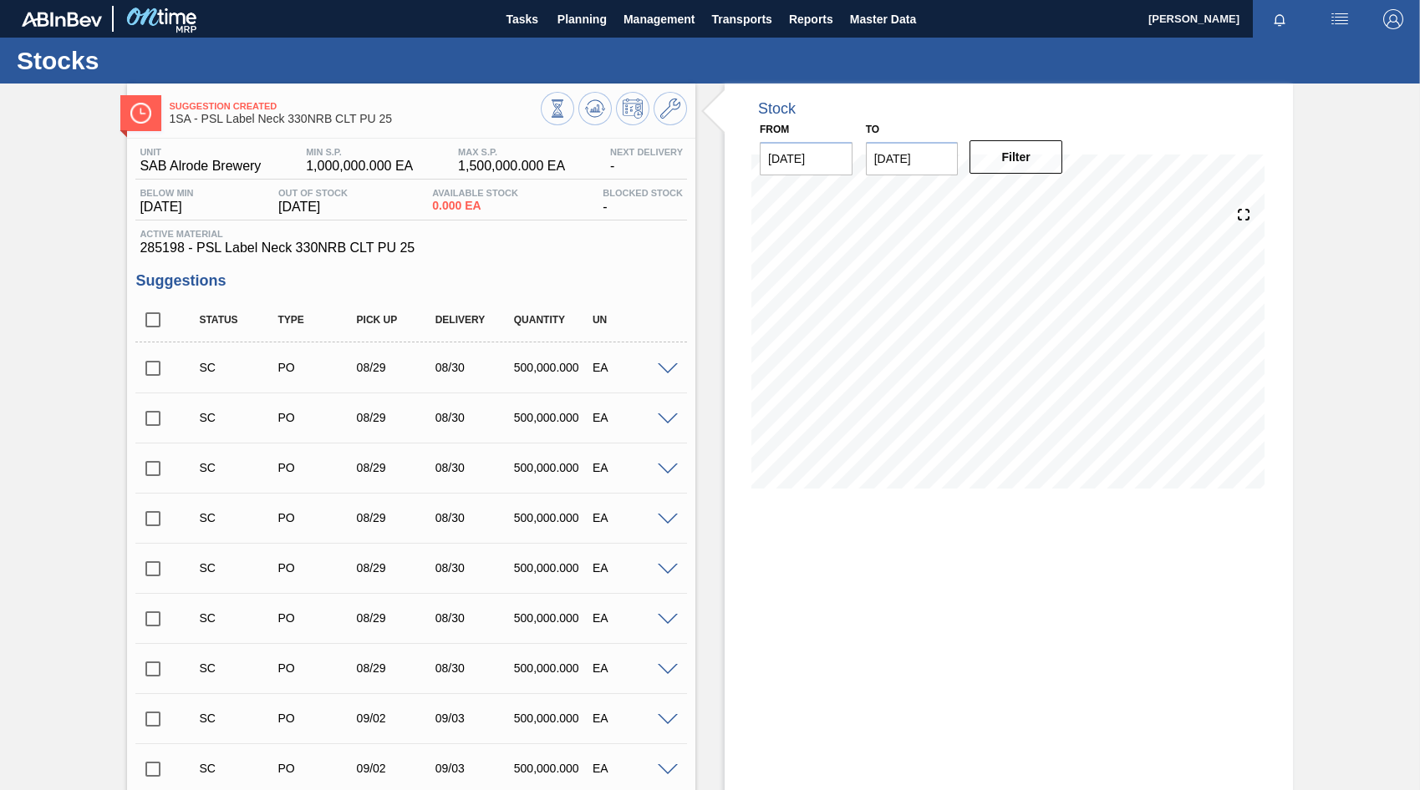
click at [151, 371] on input "checkbox" at bounding box center [152, 368] width 35 height 35
click at [664, 368] on span at bounding box center [668, 369] width 20 height 13
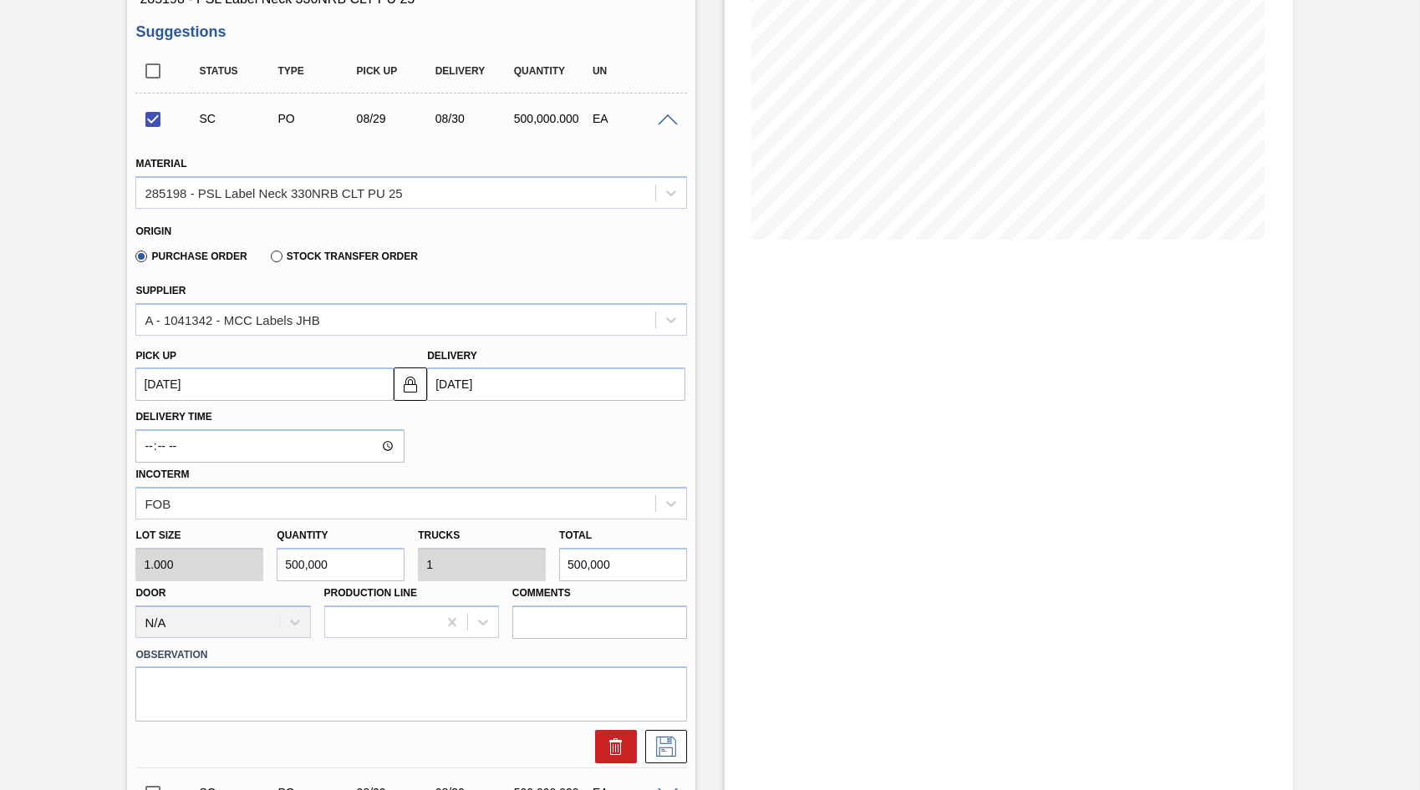
scroll to position [251, 0]
click at [243, 564] on div "Lot size 1.000 Quantity 500,000 Trucks 1 Total 500,000 Door N/A Production Line…" at bounding box center [411, 577] width 565 height 119
checkbox input "false"
type input "3"
type input "0"
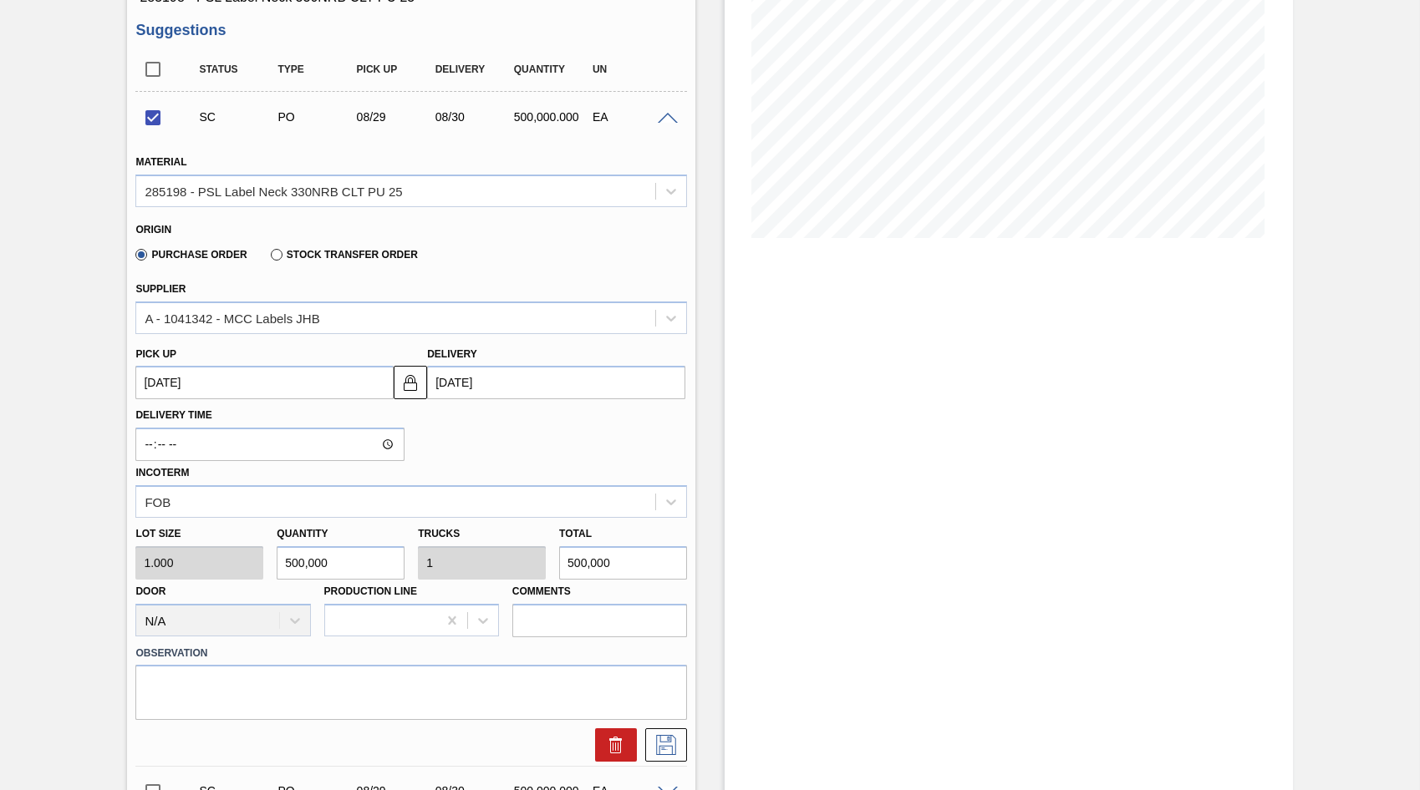
type input "3"
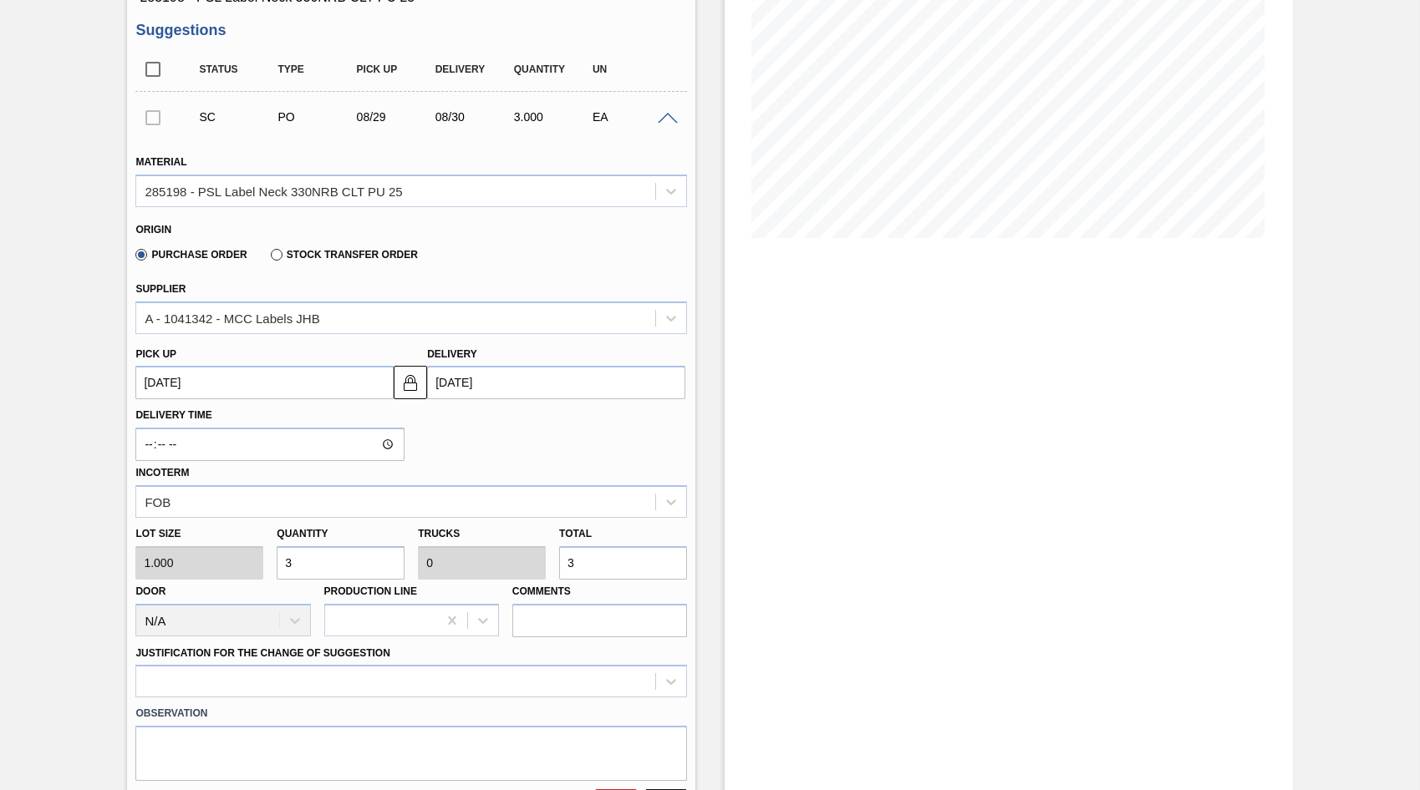
type input "34"
type input "342"
type input "0.001"
type input "342"
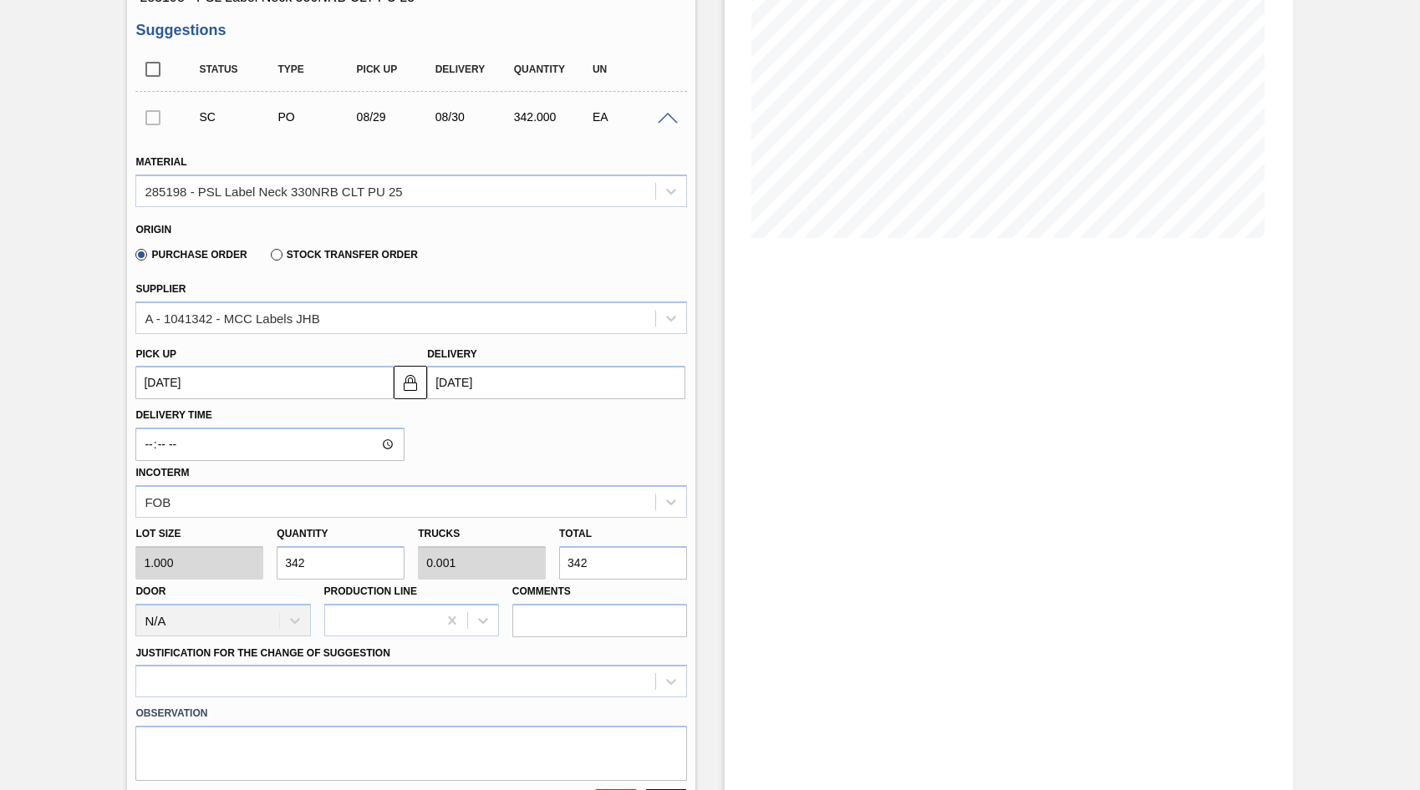
type input "3,420"
type input "0.007"
type input "3,420"
type input "34,200"
type input "0.068"
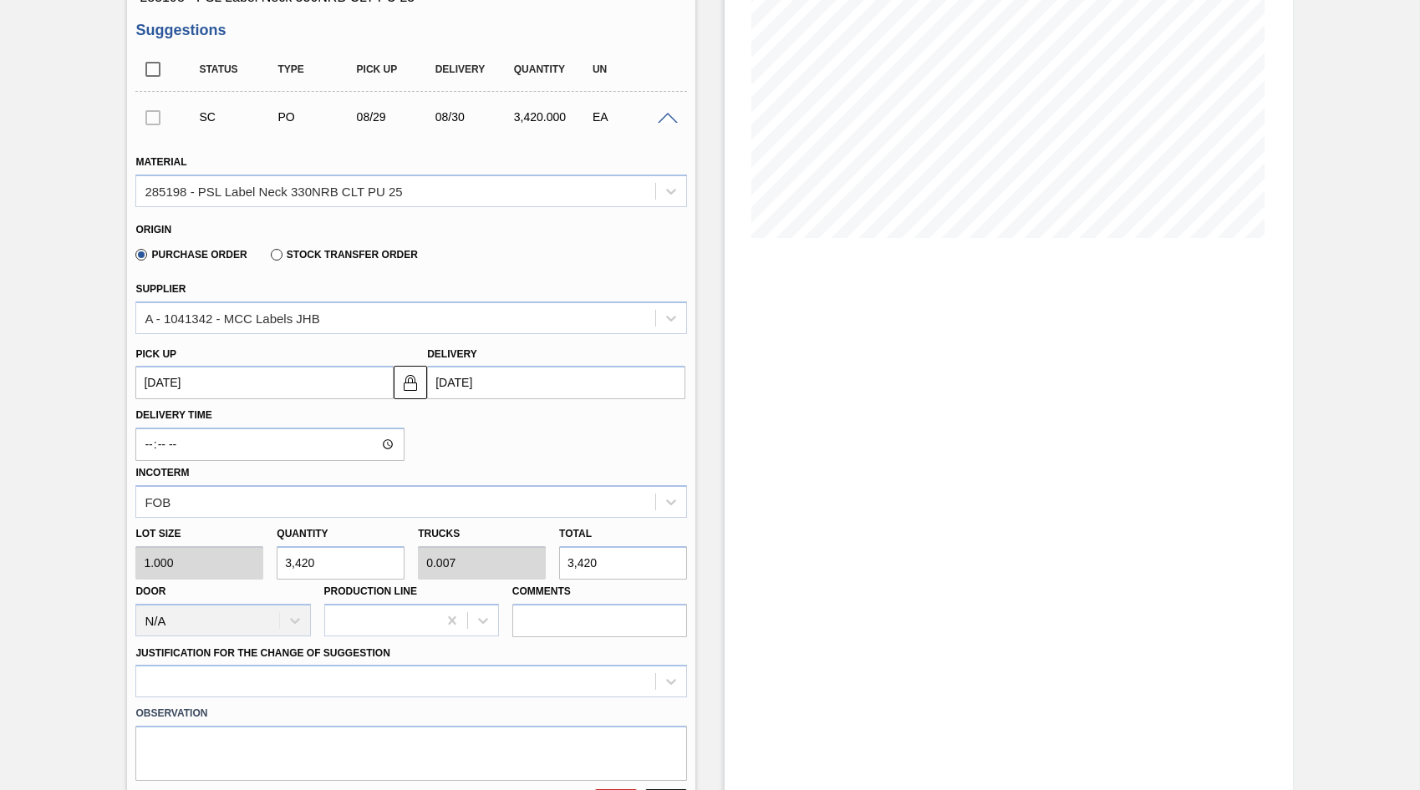
type input "34,200"
type input "342,000"
type input "0.684"
type input "342,000"
type input "3,420,000"
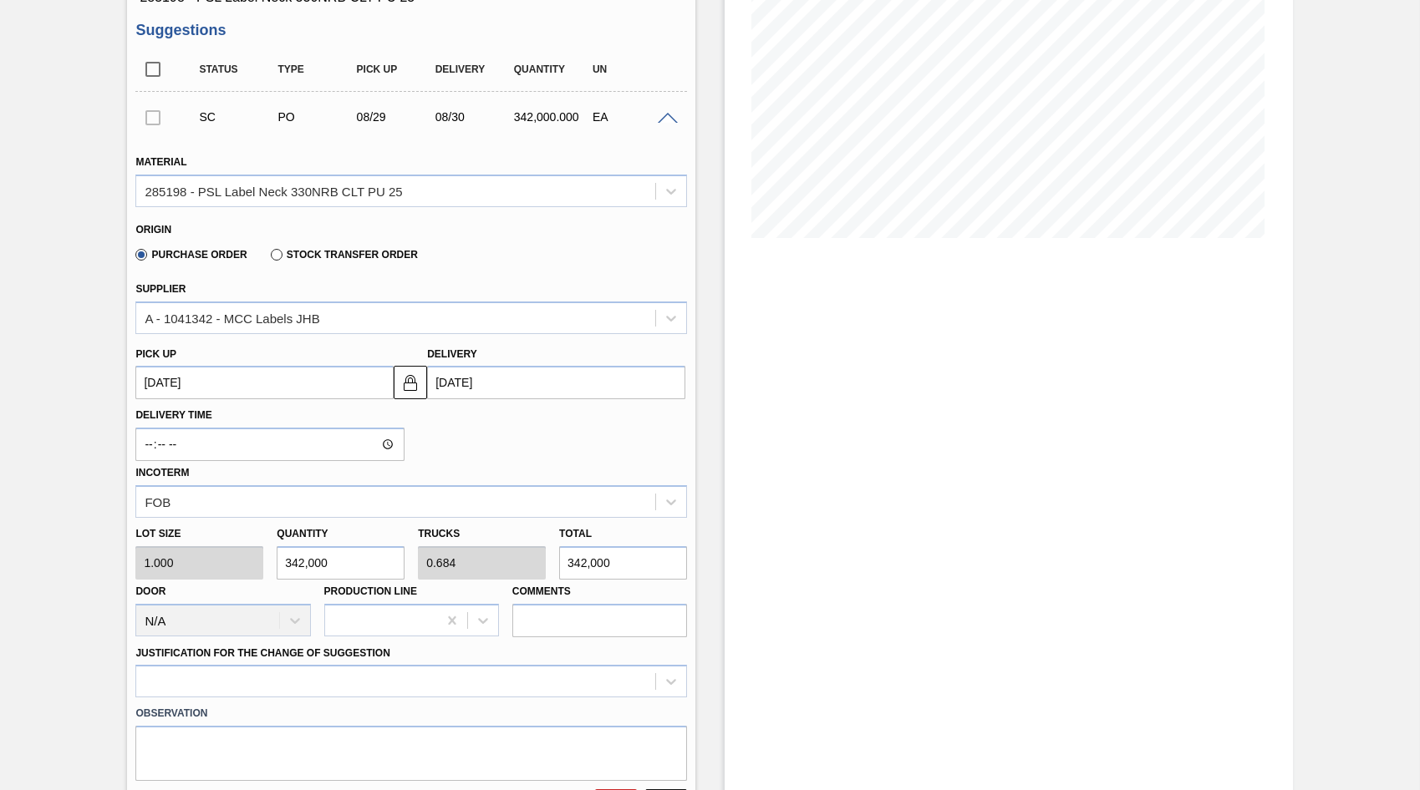
type input "6.84"
type input "3,420,000"
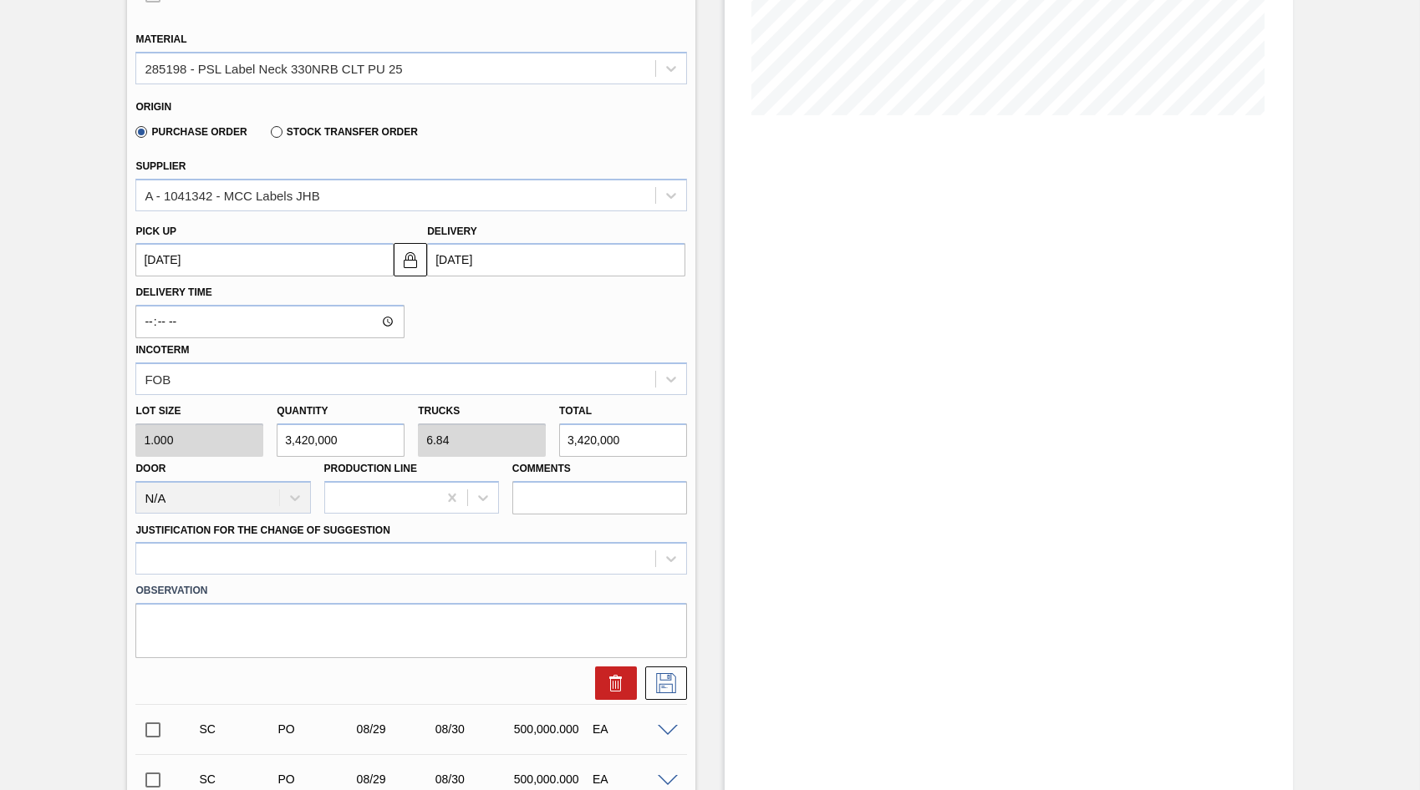
scroll to position [418, 0]
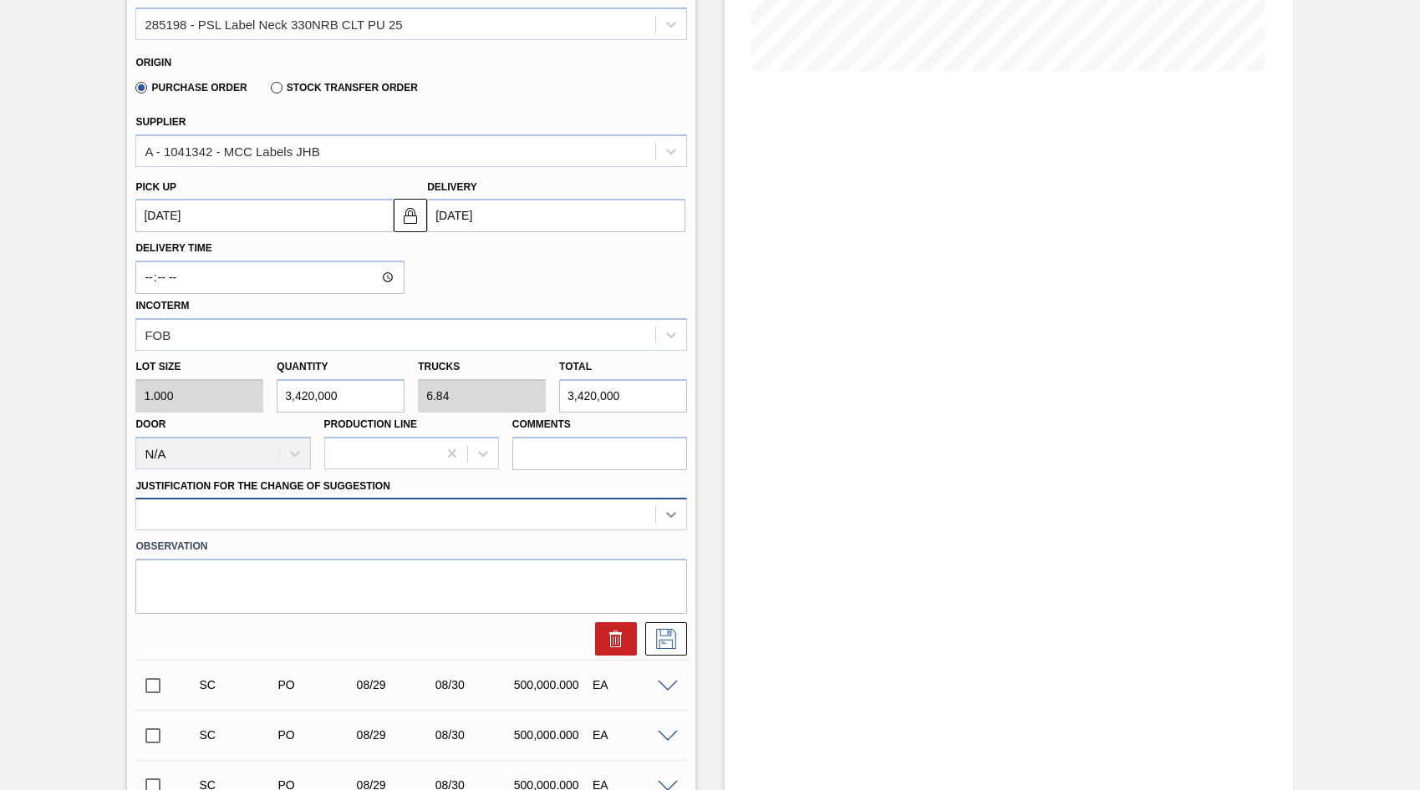
type input "3,420,000"
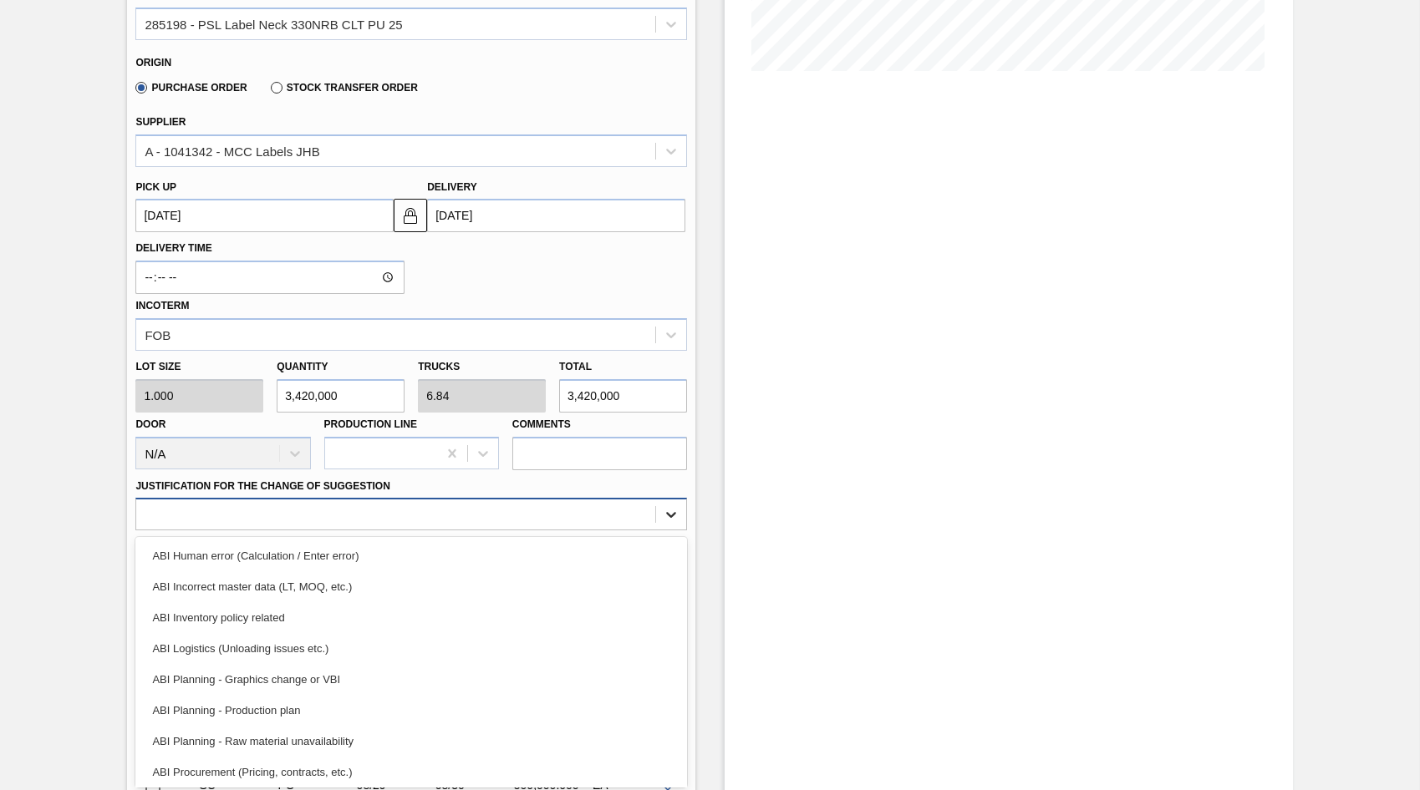
click at [668, 513] on icon at bounding box center [671, 514] width 17 height 17
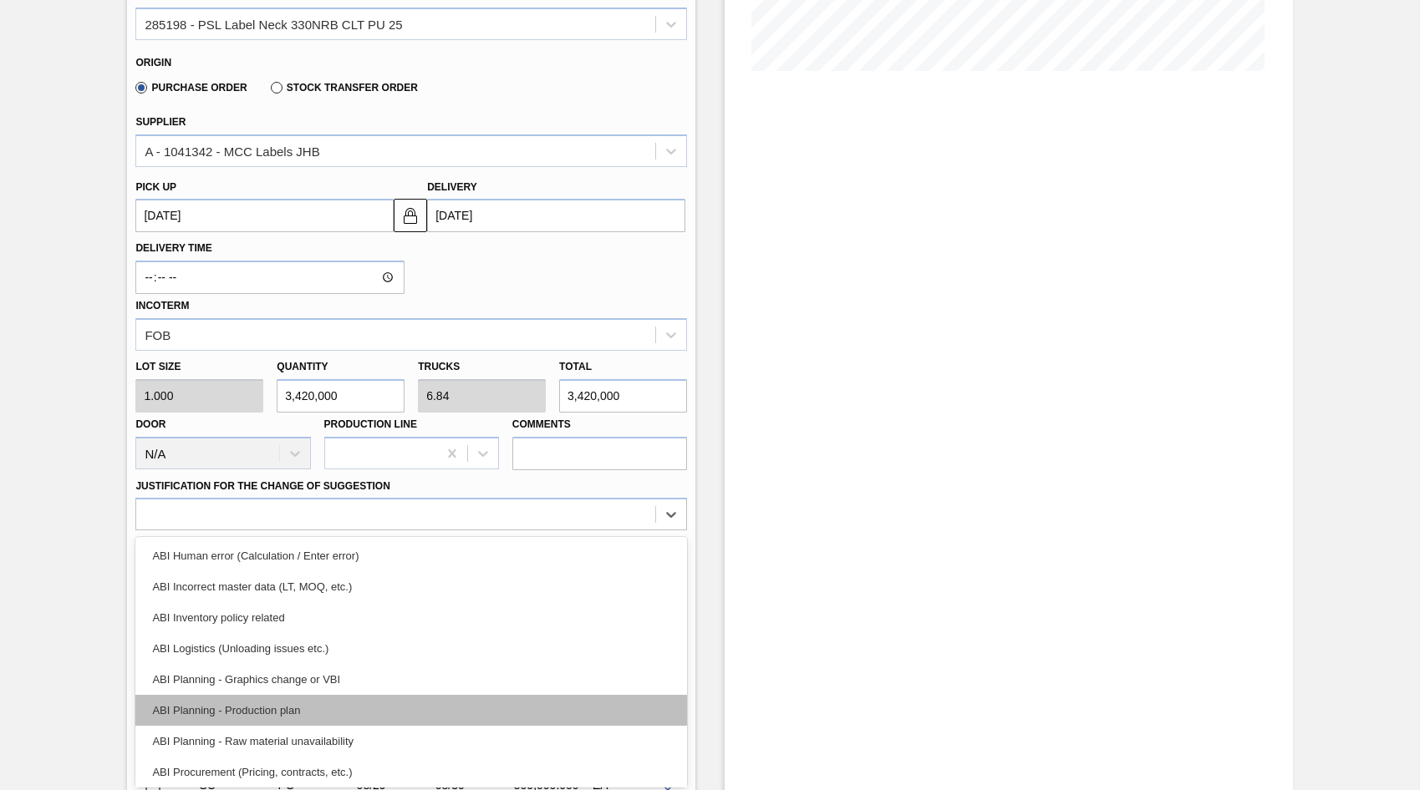
click at [297, 708] on div "ABI Planning - Production plan" at bounding box center [410, 710] width 551 height 31
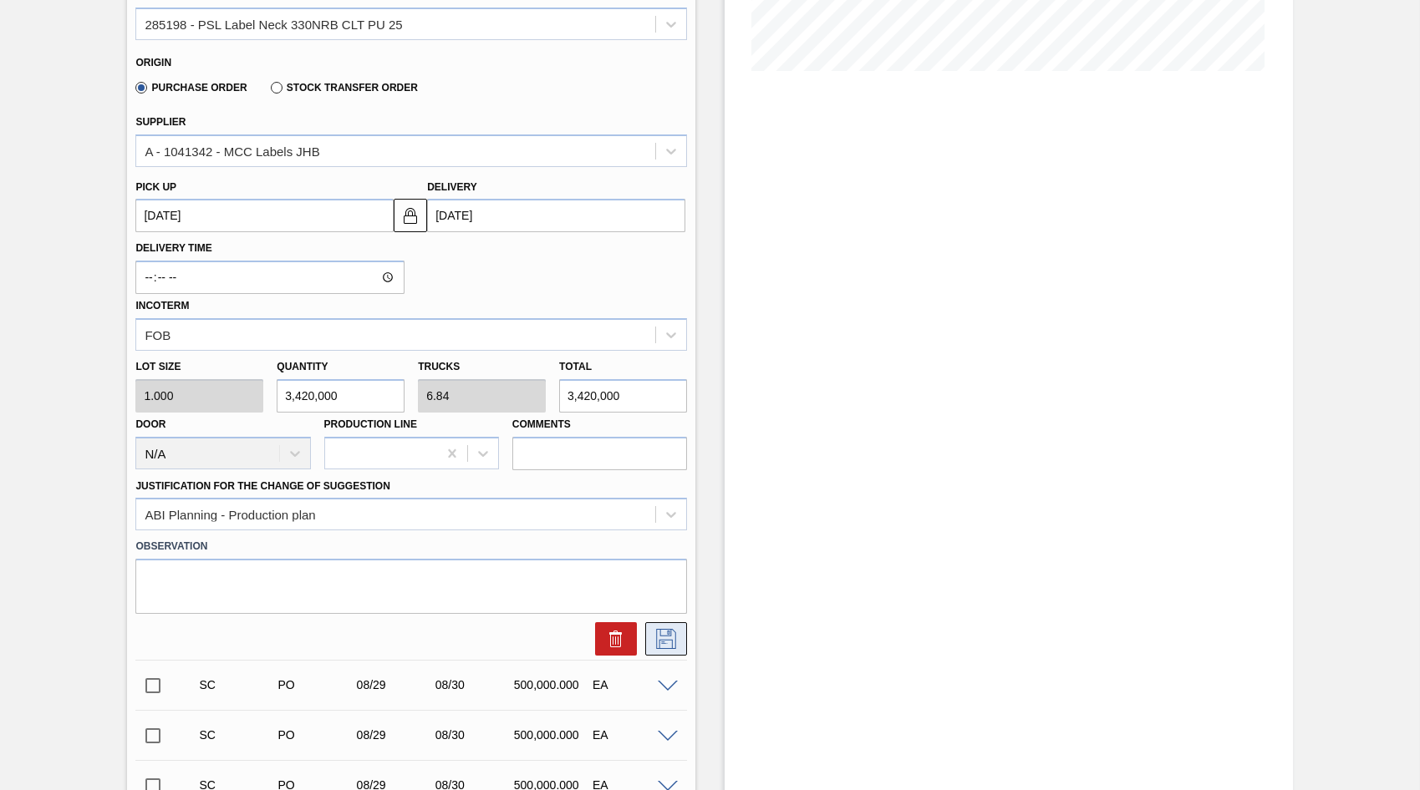
click at [662, 638] on icon at bounding box center [666, 639] width 27 height 20
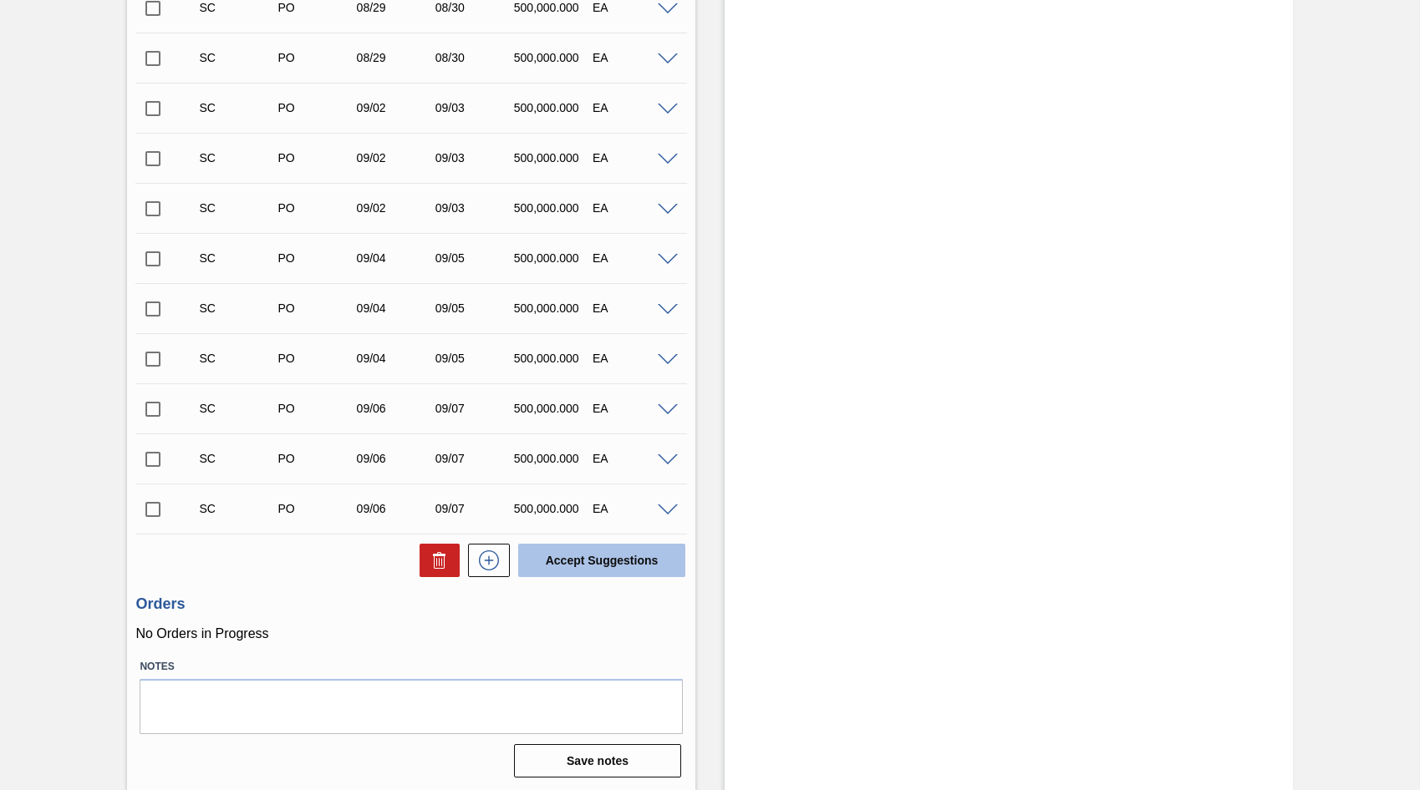
scroll to position [612, 0]
click at [607, 565] on button "Accept Suggestions" at bounding box center [601, 558] width 167 height 33
checkbox input "false"
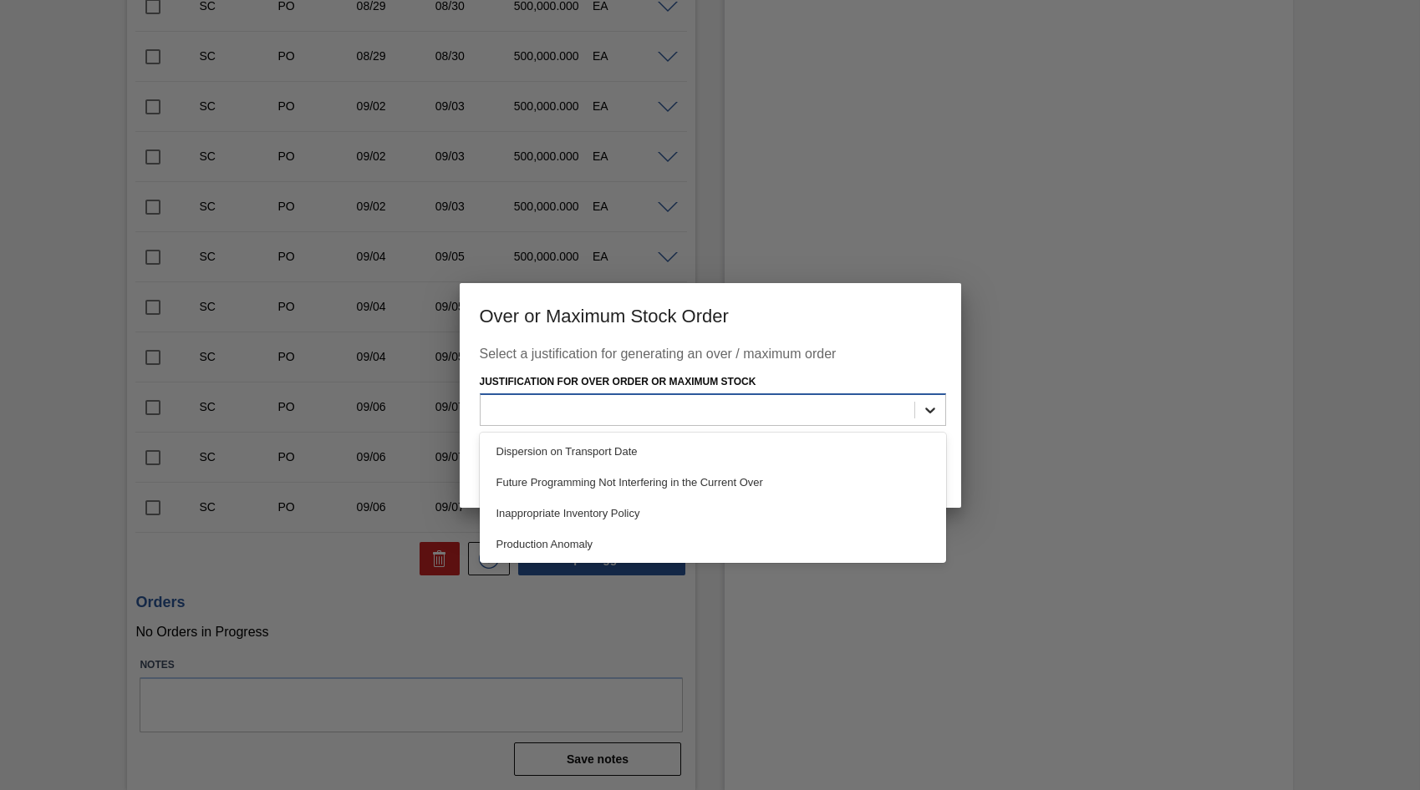
click at [938, 408] on div at bounding box center [930, 410] width 30 height 30
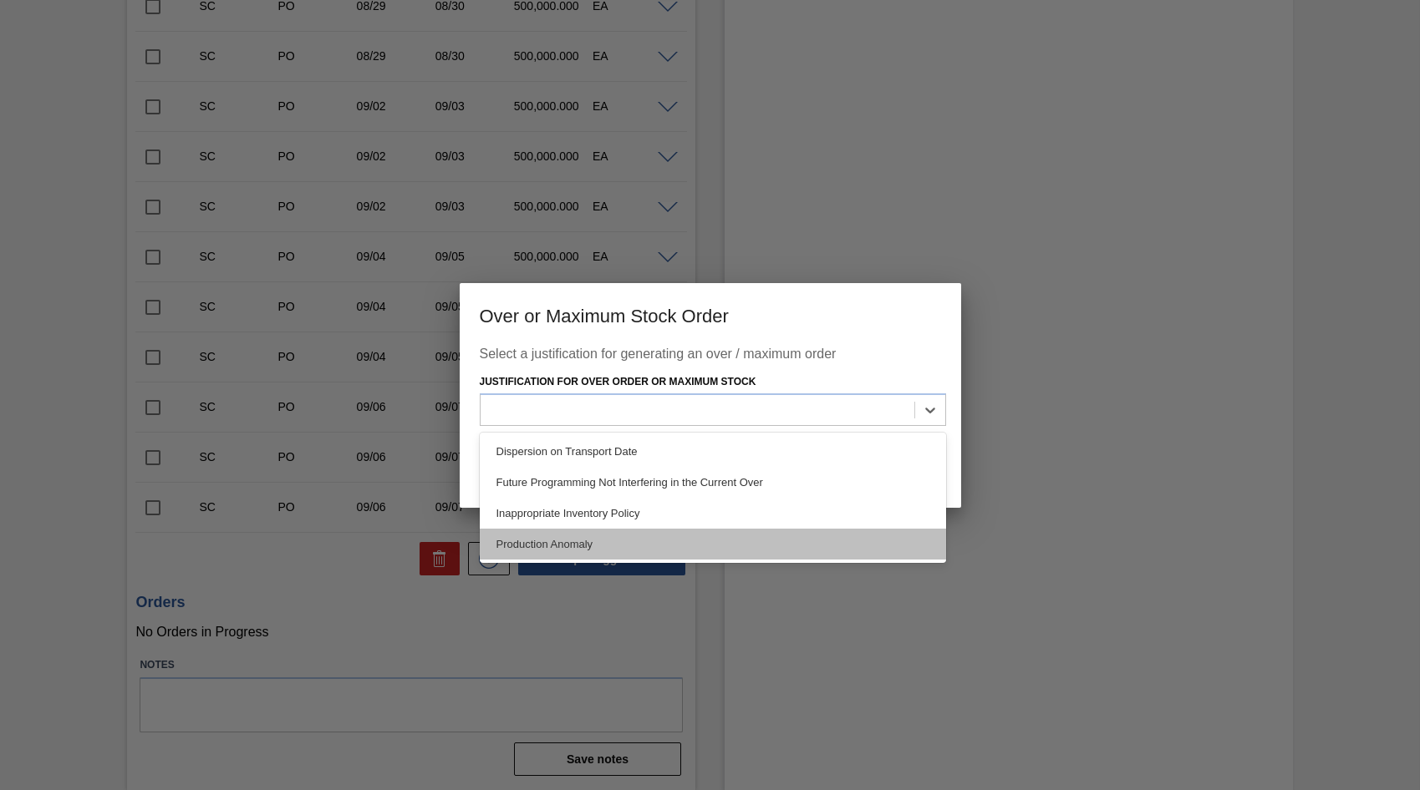
click at [607, 547] on div "Production Anomaly" at bounding box center [713, 544] width 466 height 31
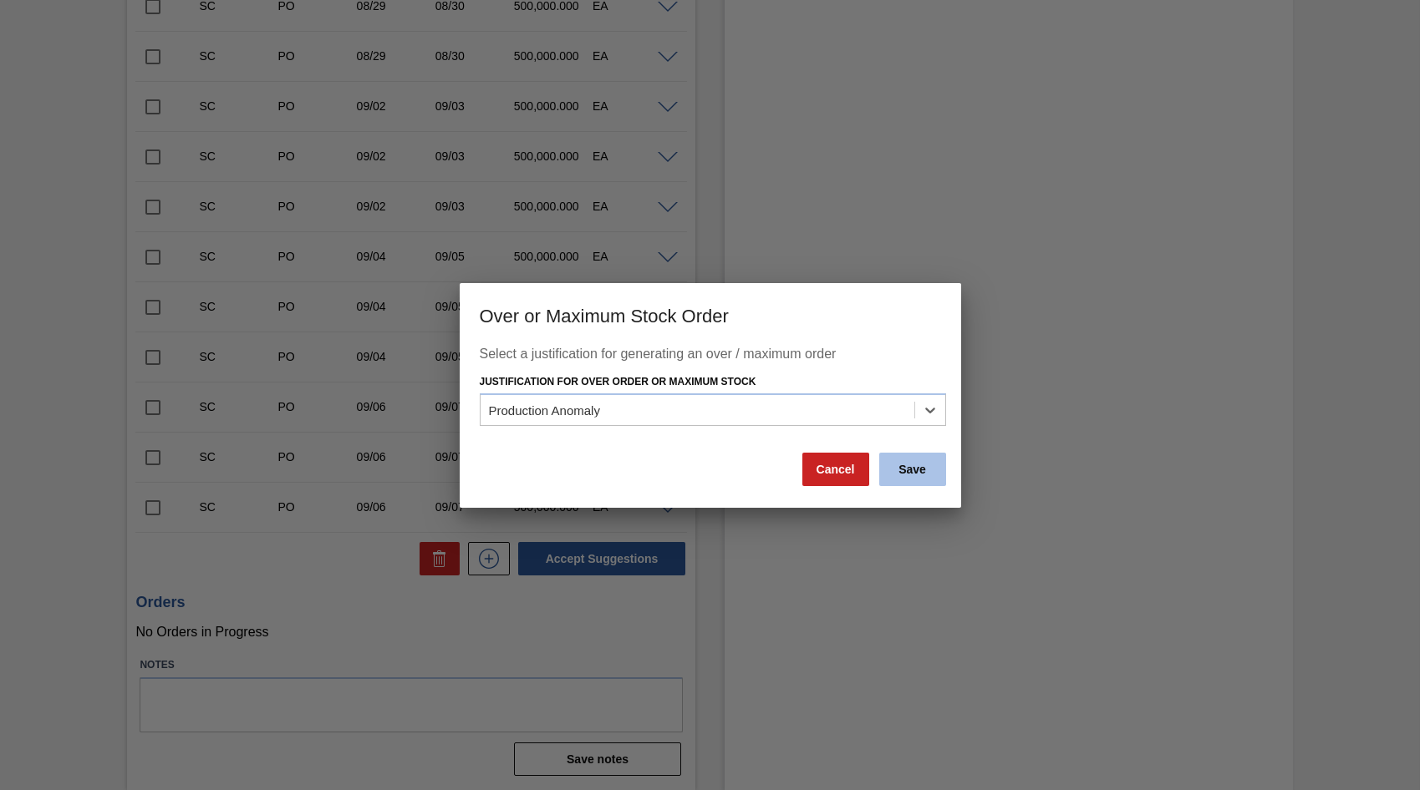
click at [916, 470] on button "Save" at bounding box center [912, 469] width 67 height 33
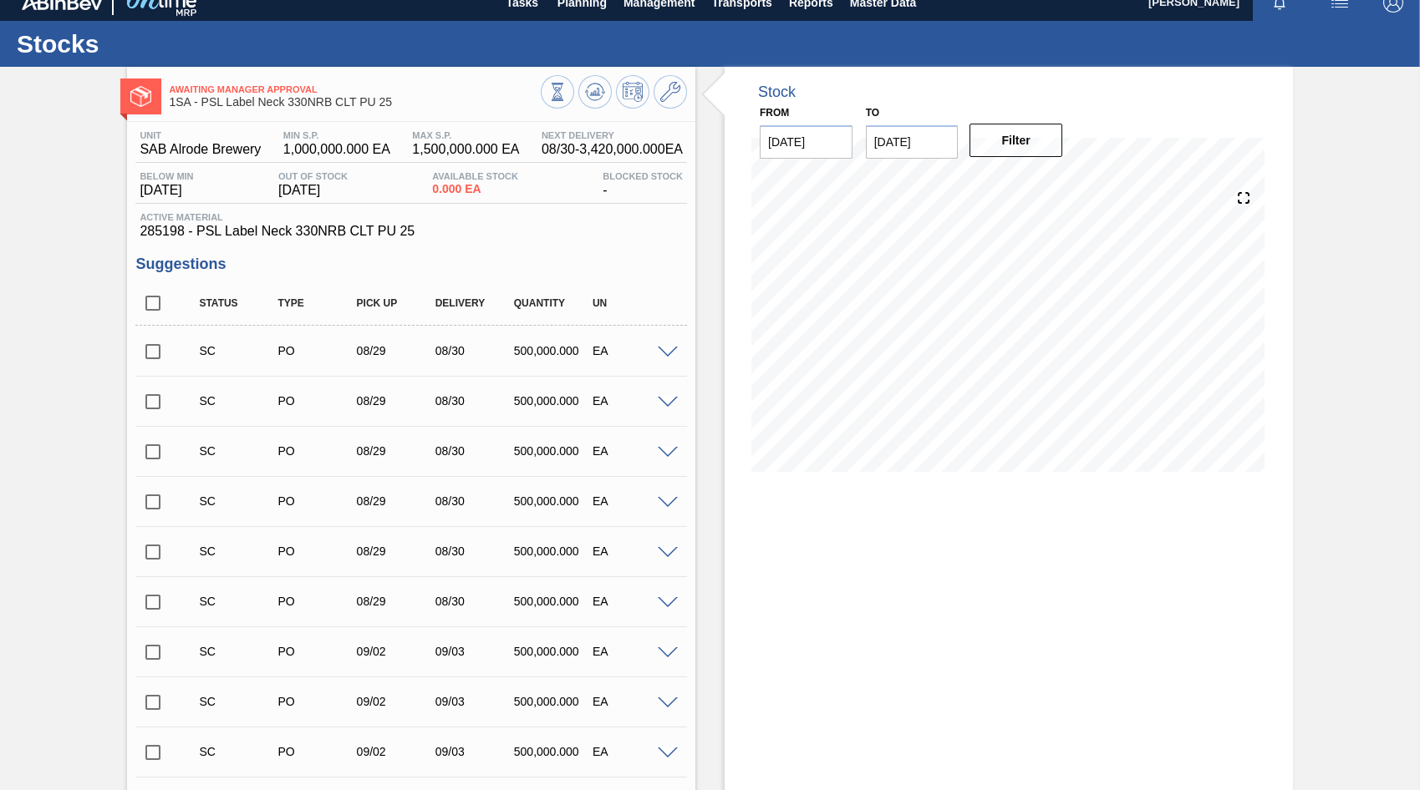
scroll to position [0, 0]
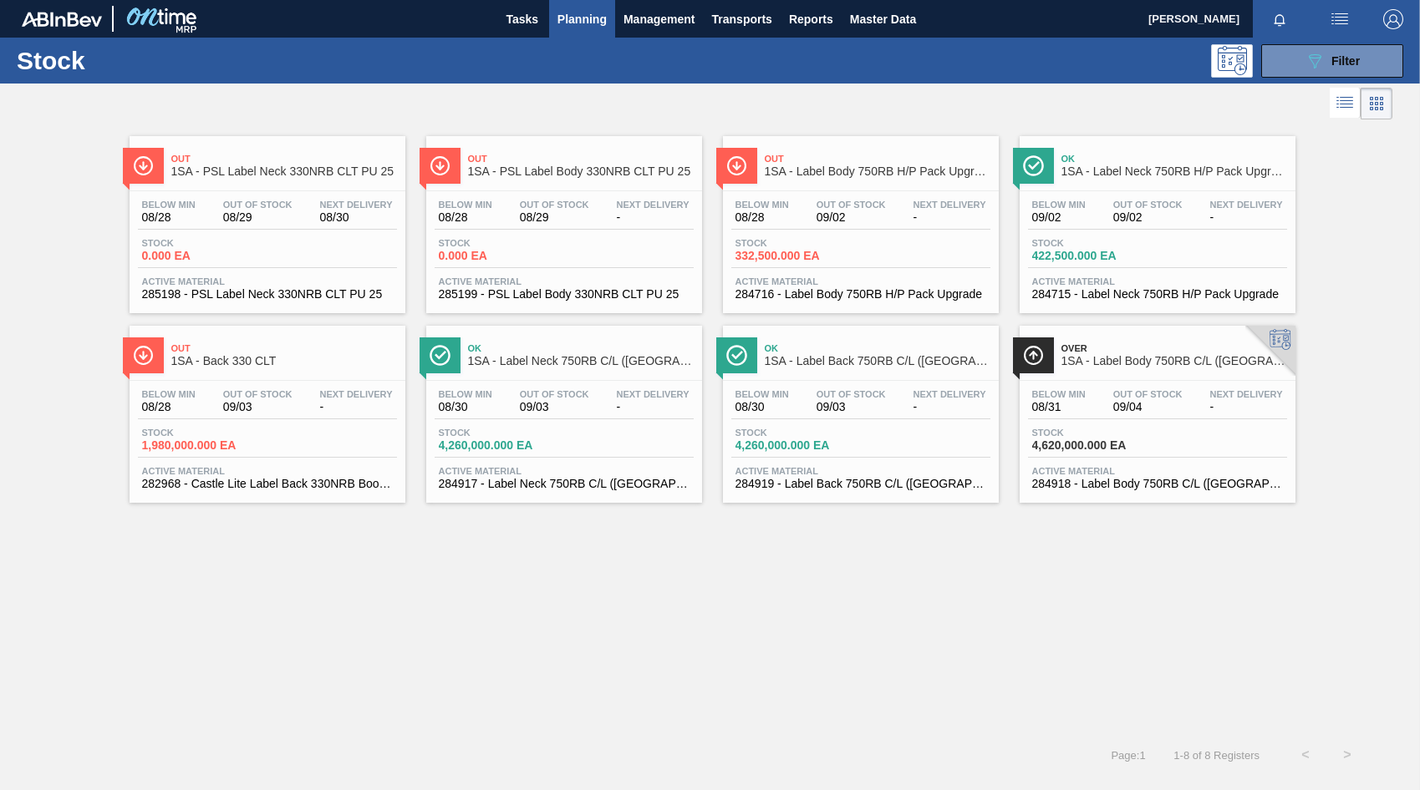
click at [560, 215] on span "08/29" at bounding box center [554, 217] width 69 height 13
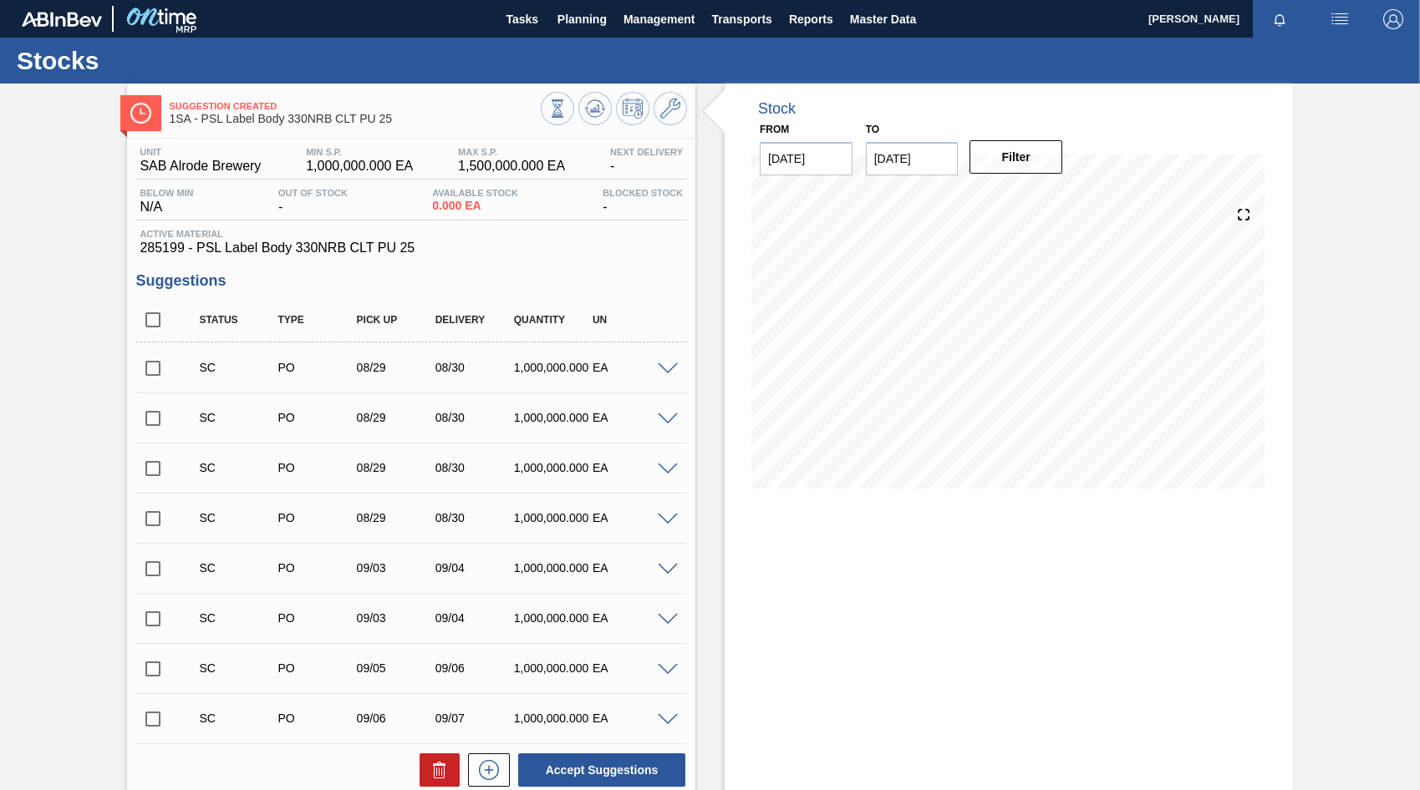
click at [664, 370] on span at bounding box center [668, 369] width 20 height 13
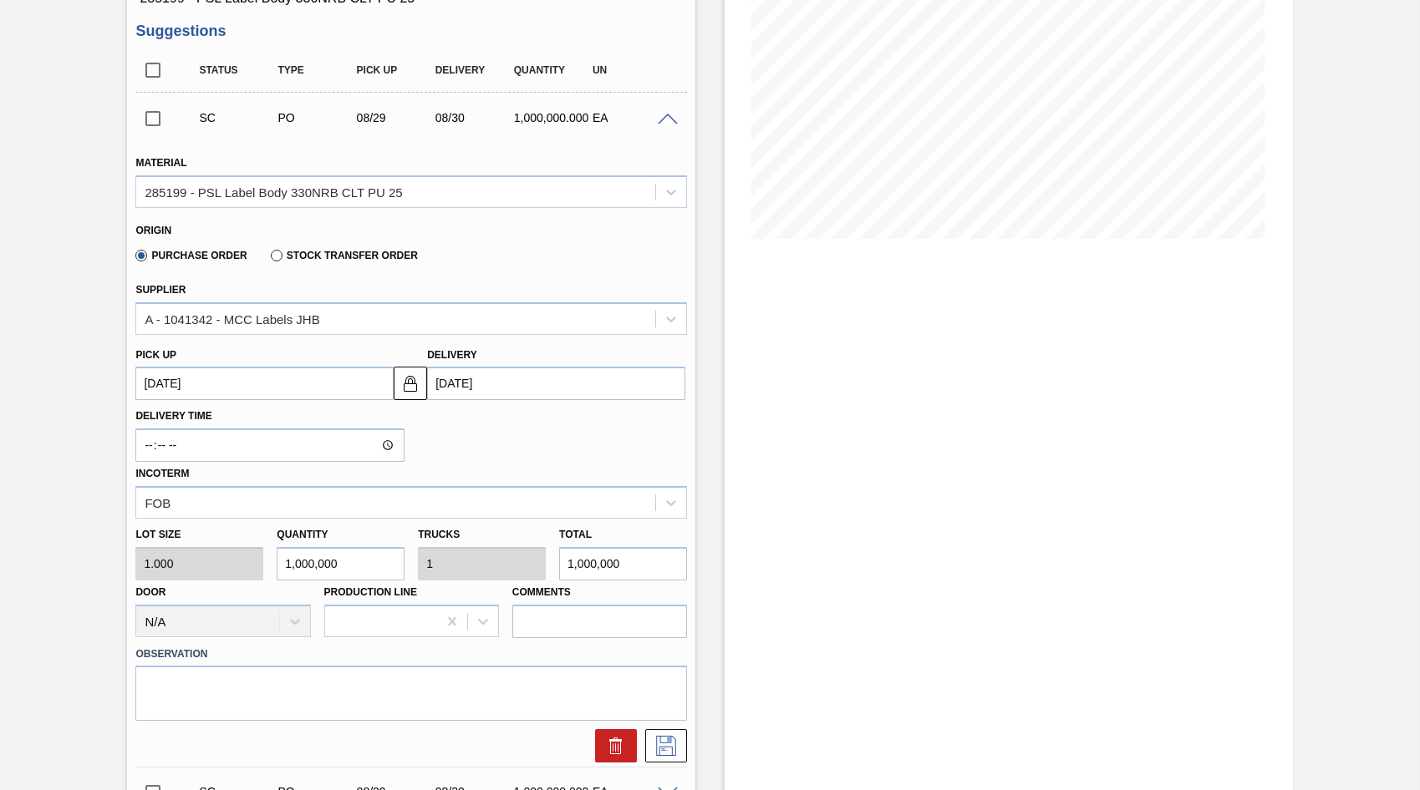
scroll to position [251, 0]
drag, startPoint x: 355, startPoint y: 564, endPoint x: 243, endPoint y: 582, distance: 113.5
click at [243, 582] on div "Lot size 1.000 Quantity 1,000,000 Trucks 1 Total 1,000,000 Door N/A Production …" at bounding box center [411, 577] width 565 height 119
type input "3"
type input "0"
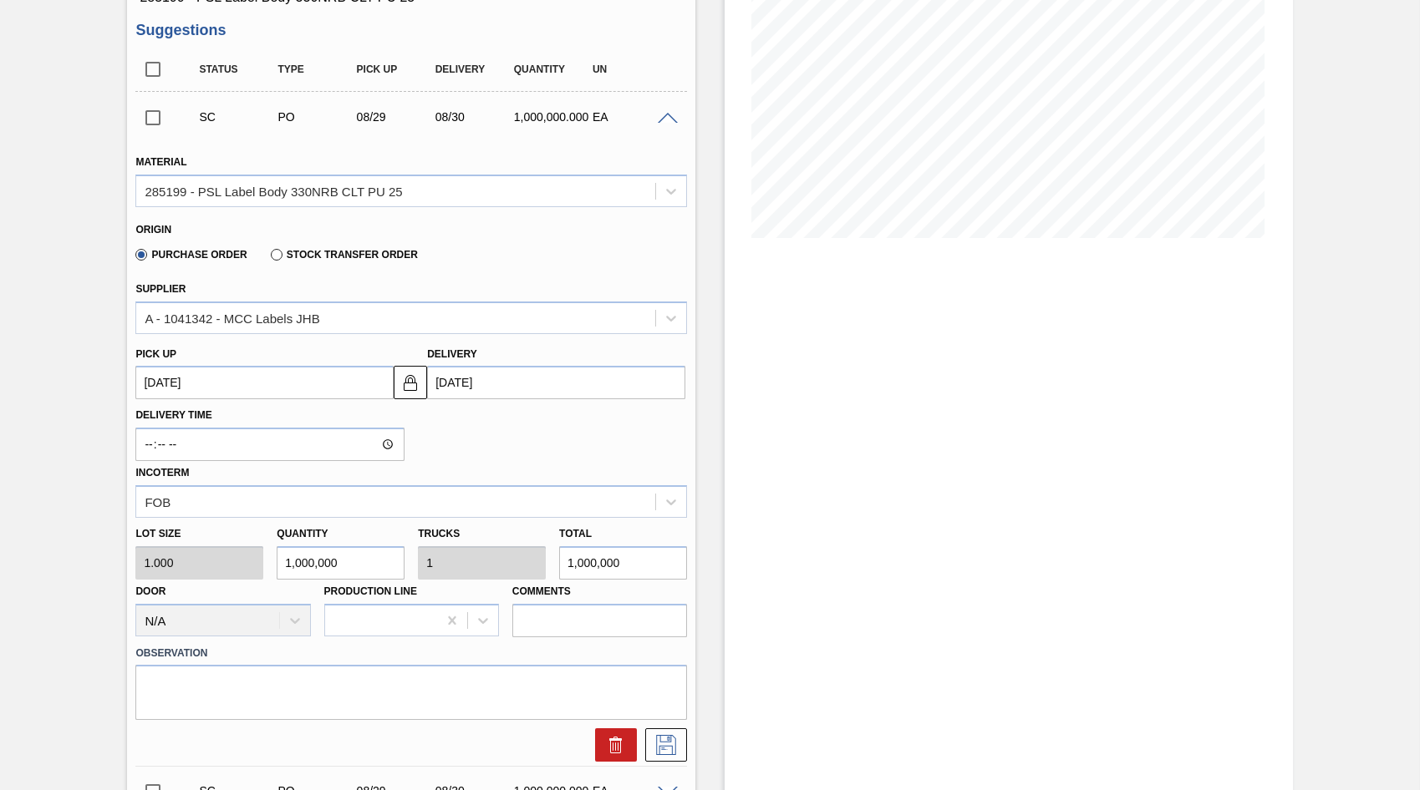
type input "3"
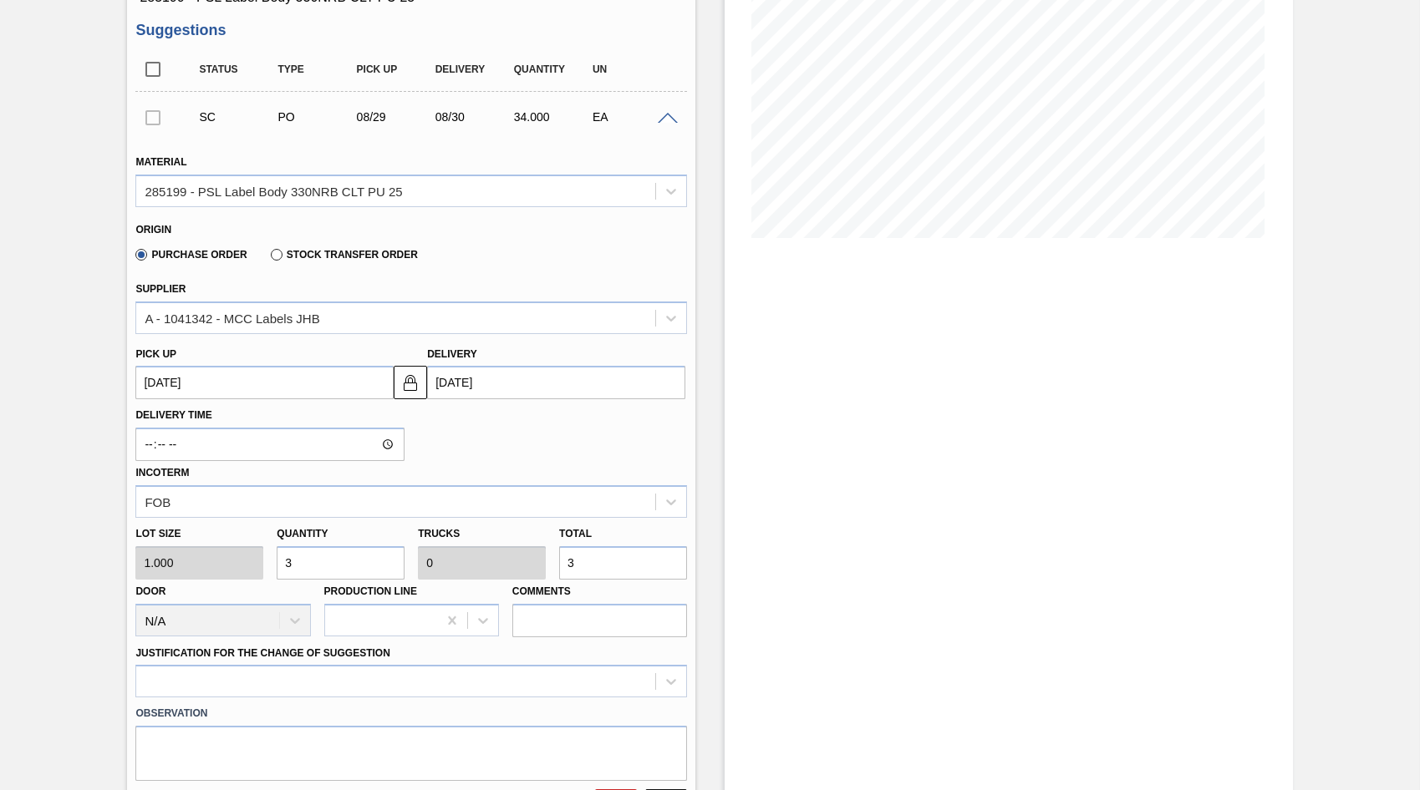
type input "34"
type input "342"
type input "3,420"
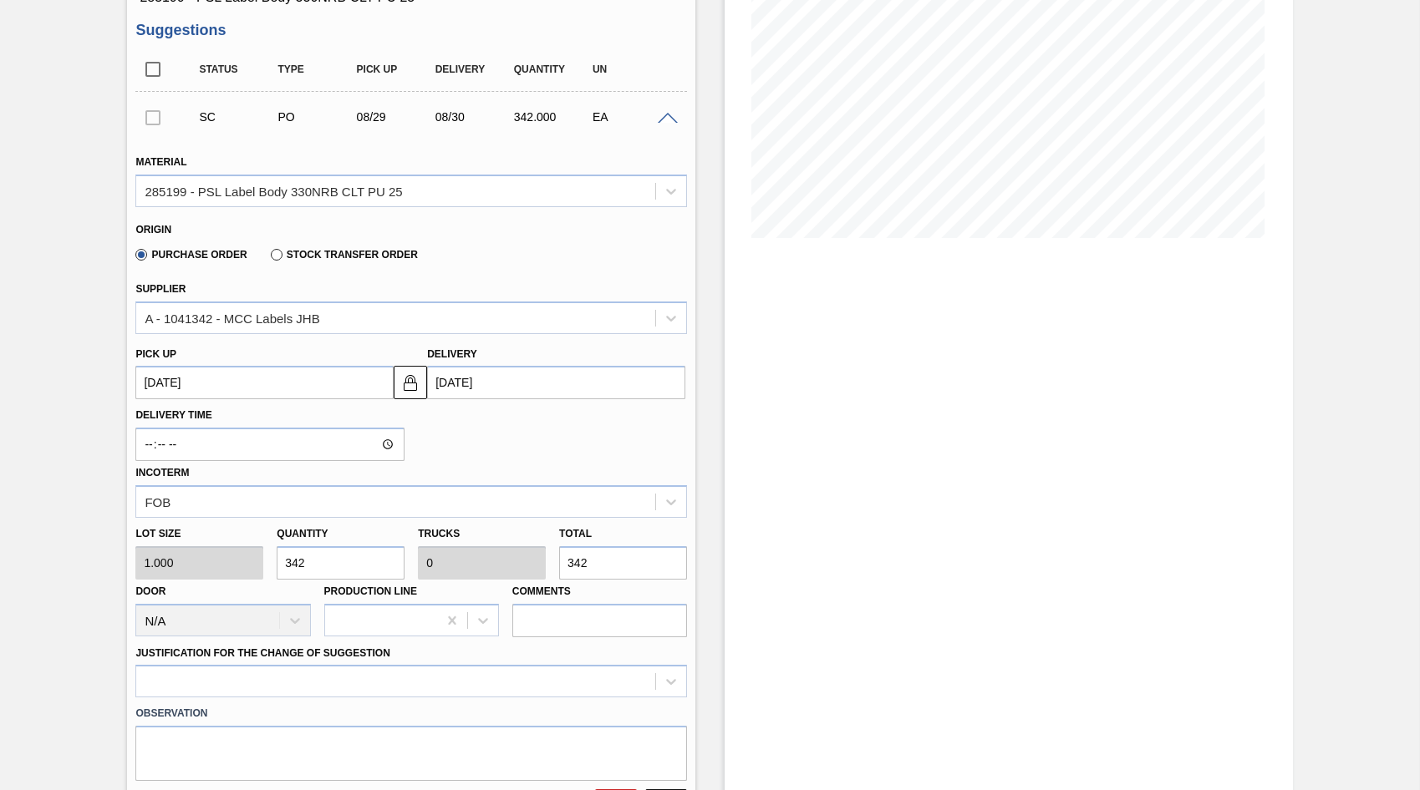
type input "0.003"
type input "3,420"
type input "34,200"
type input "0.034"
type input "34,200"
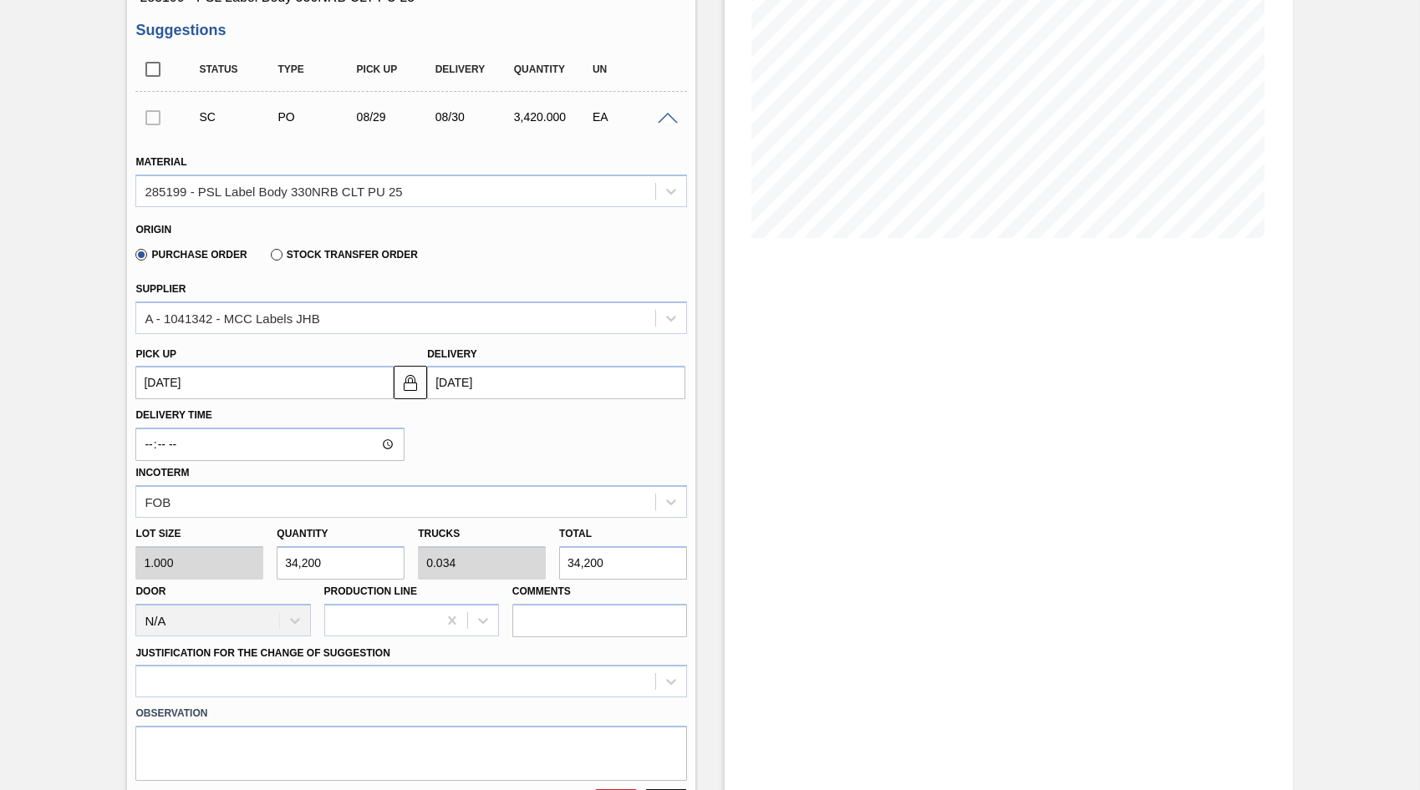
type input "342,000"
type input "0.342"
type input "342,000"
type input "3,420,000"
type input "3.42"
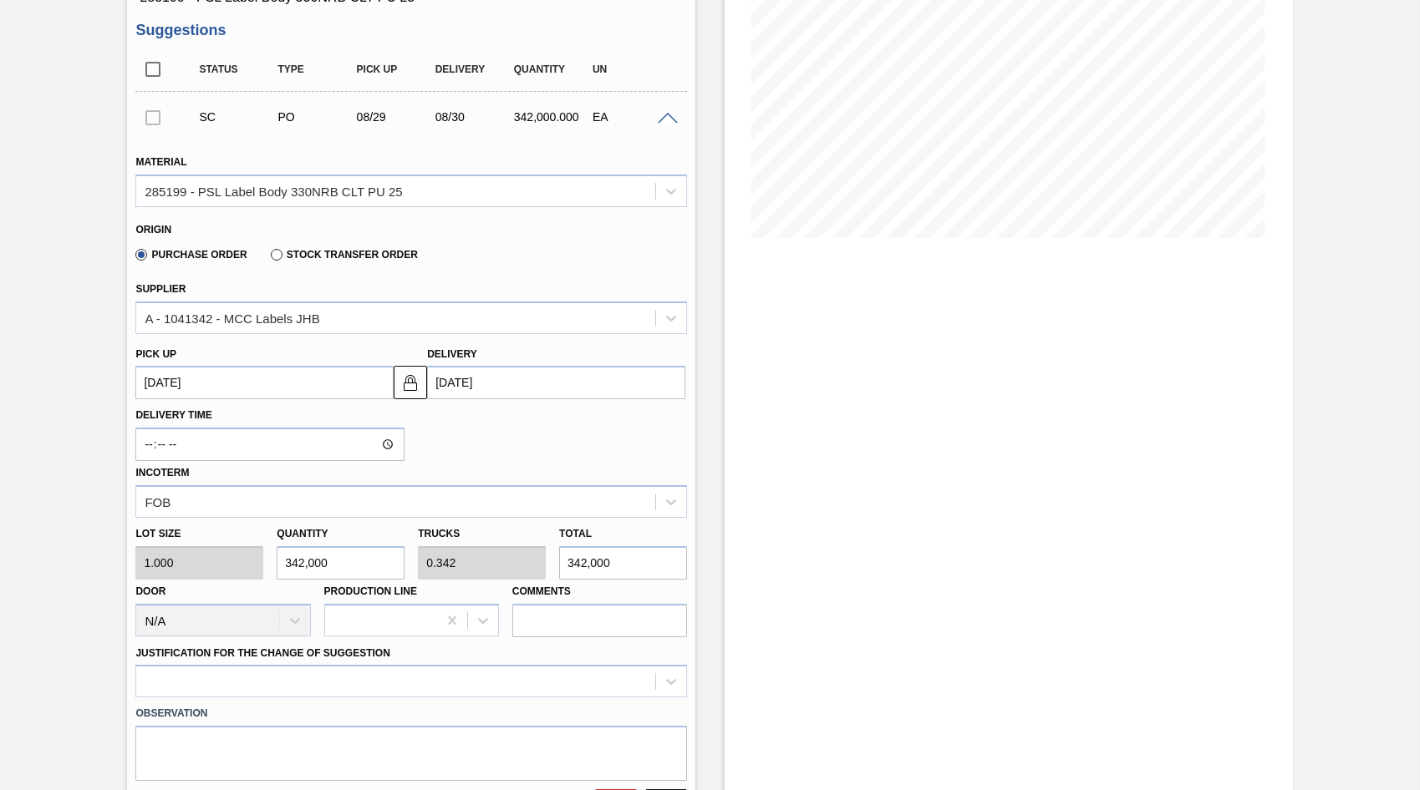
type input "3,420,000"
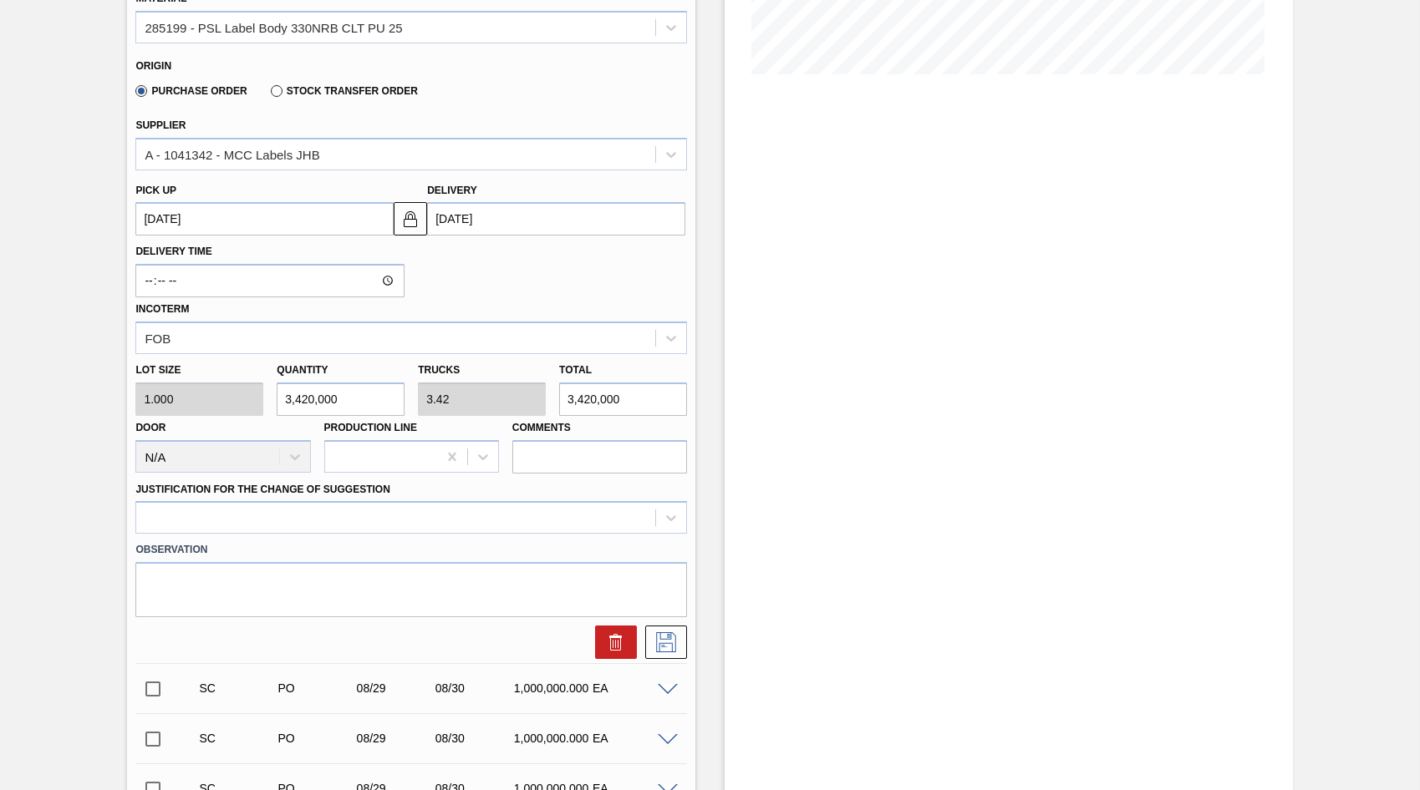
scroll to position [418, 0]
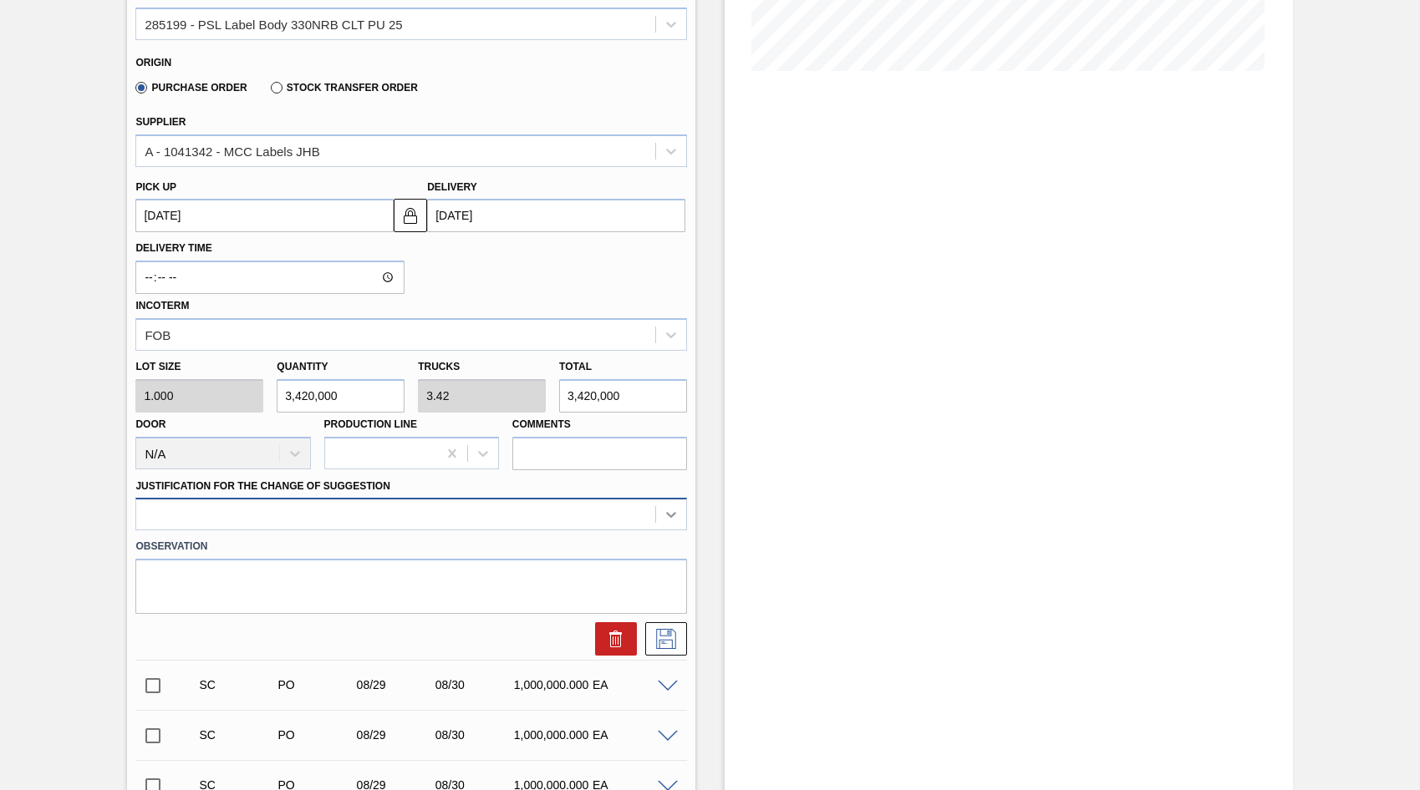
type input "3,420,000"
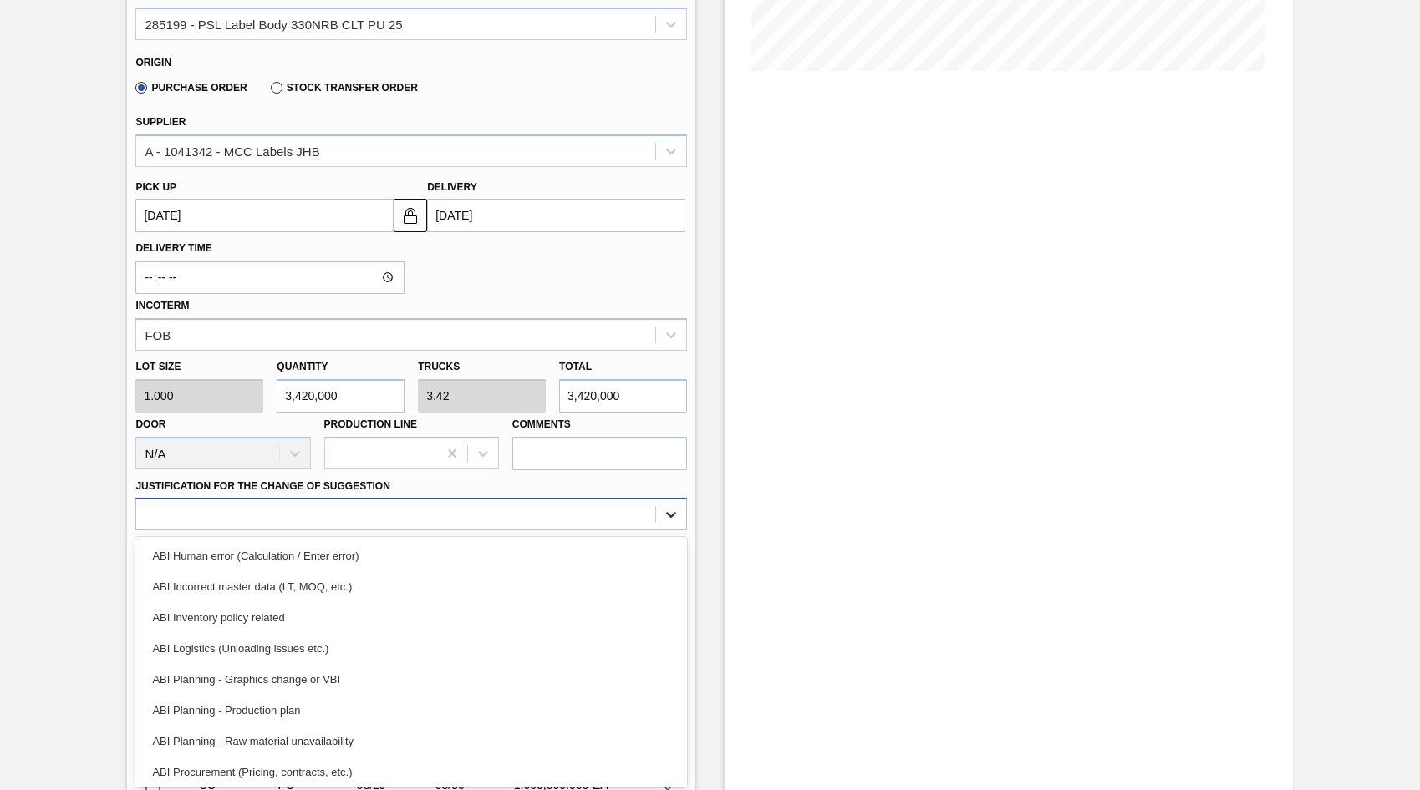
click at [670, 519] on icon at bounding box center [671, 514] width 17 height 17
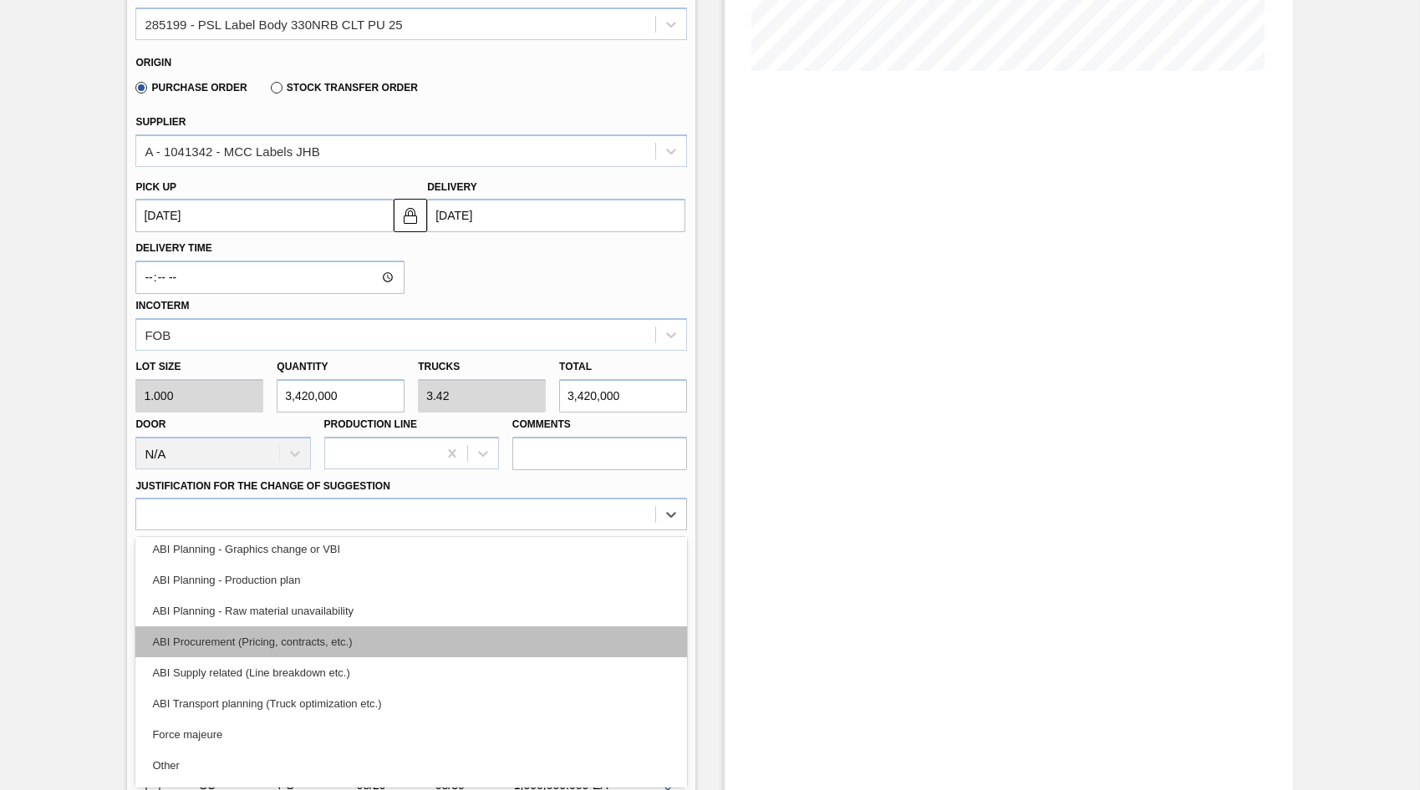
scroll to position [167, 0]
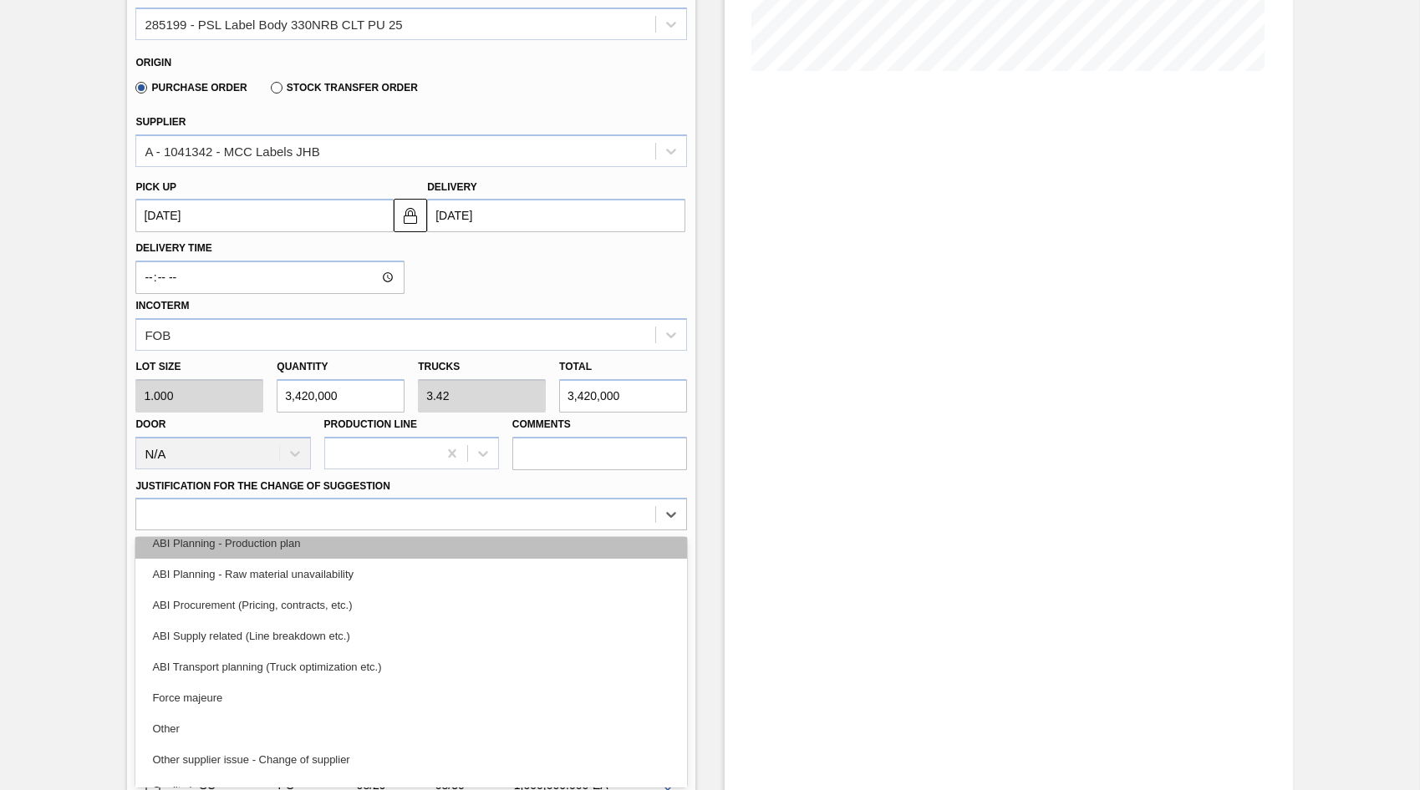
click at [249, 554] on div "ABI Planning - Production plan" at bounding box center [410, 543] width 551 height 31
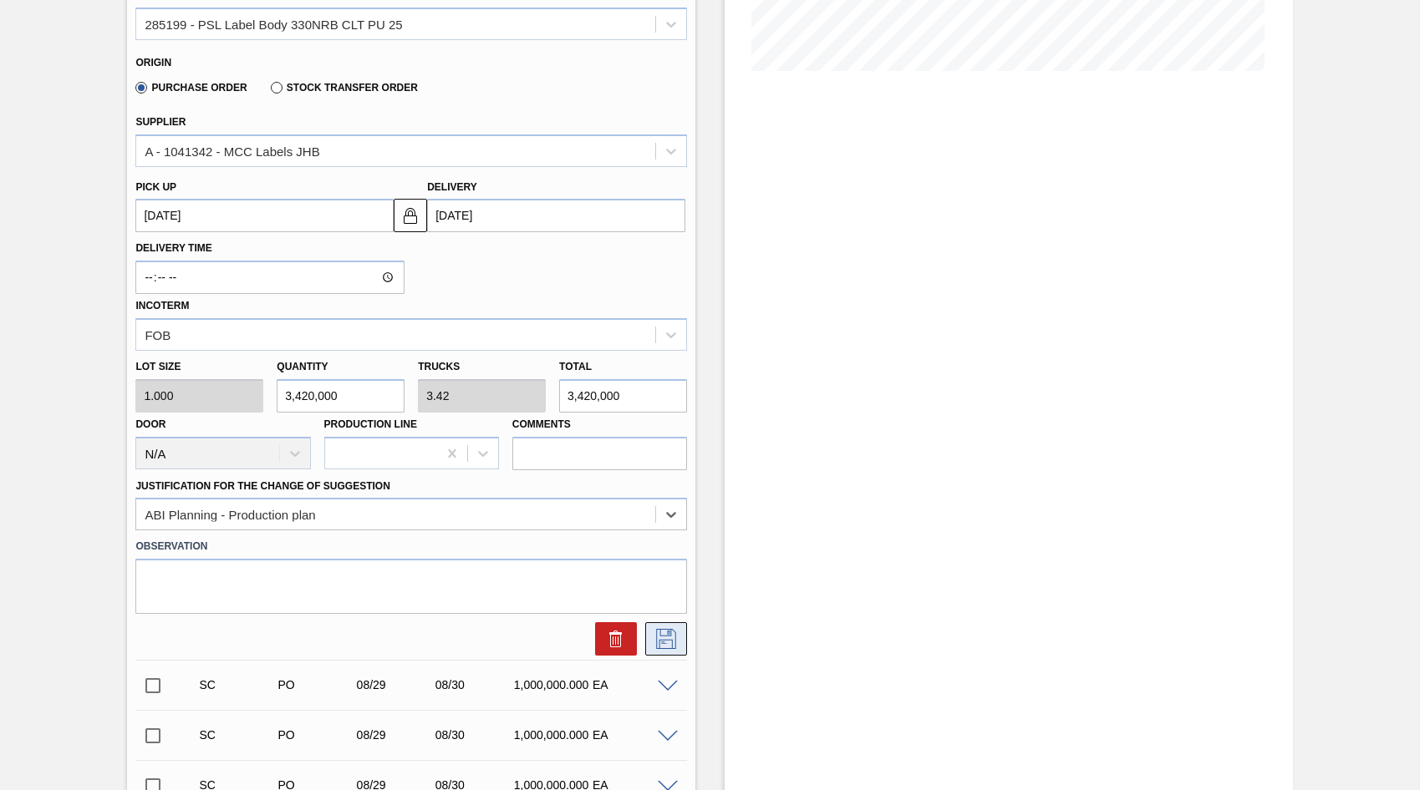
click at [668, 637] on icon at bounding box center [666, 639] width 27 height 20
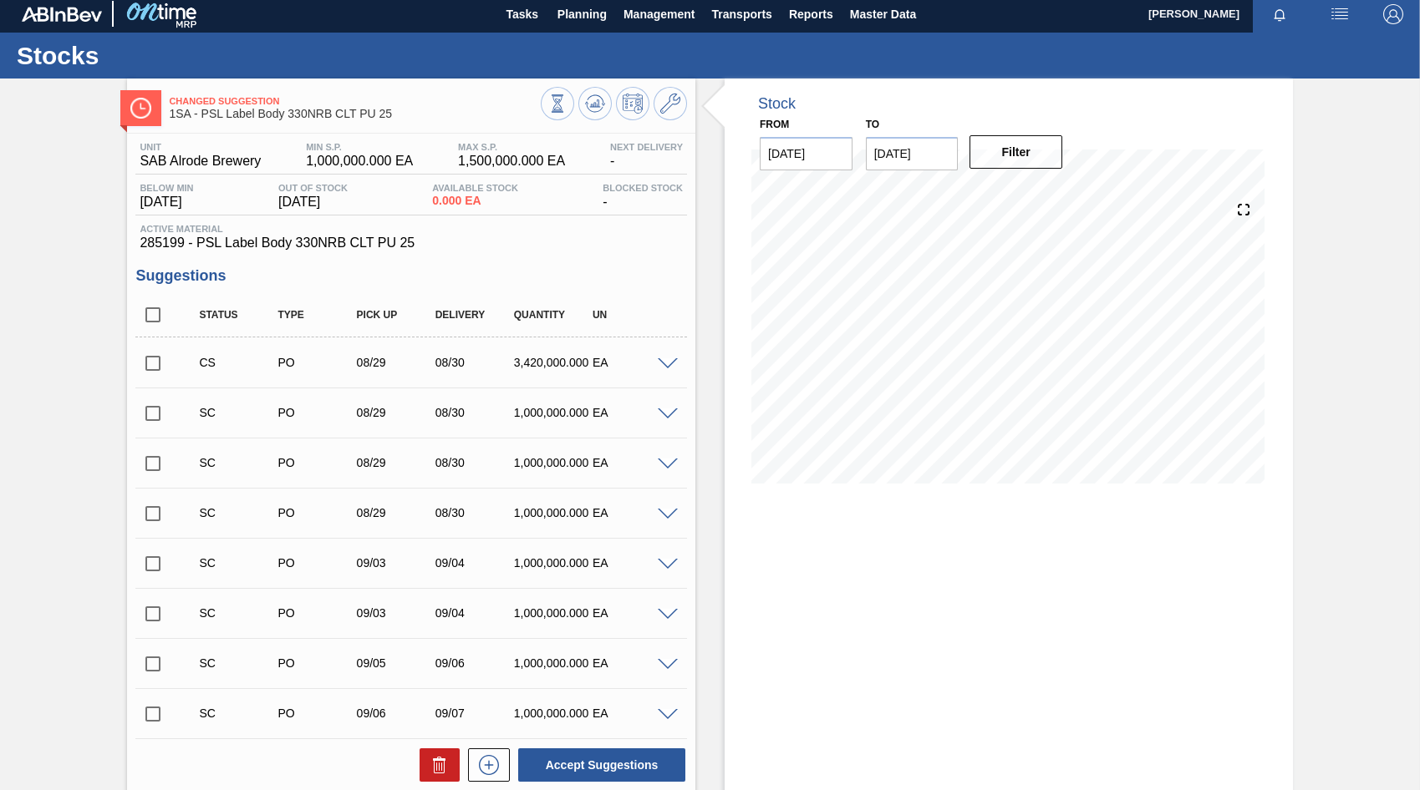
scroll to position [0, 0]
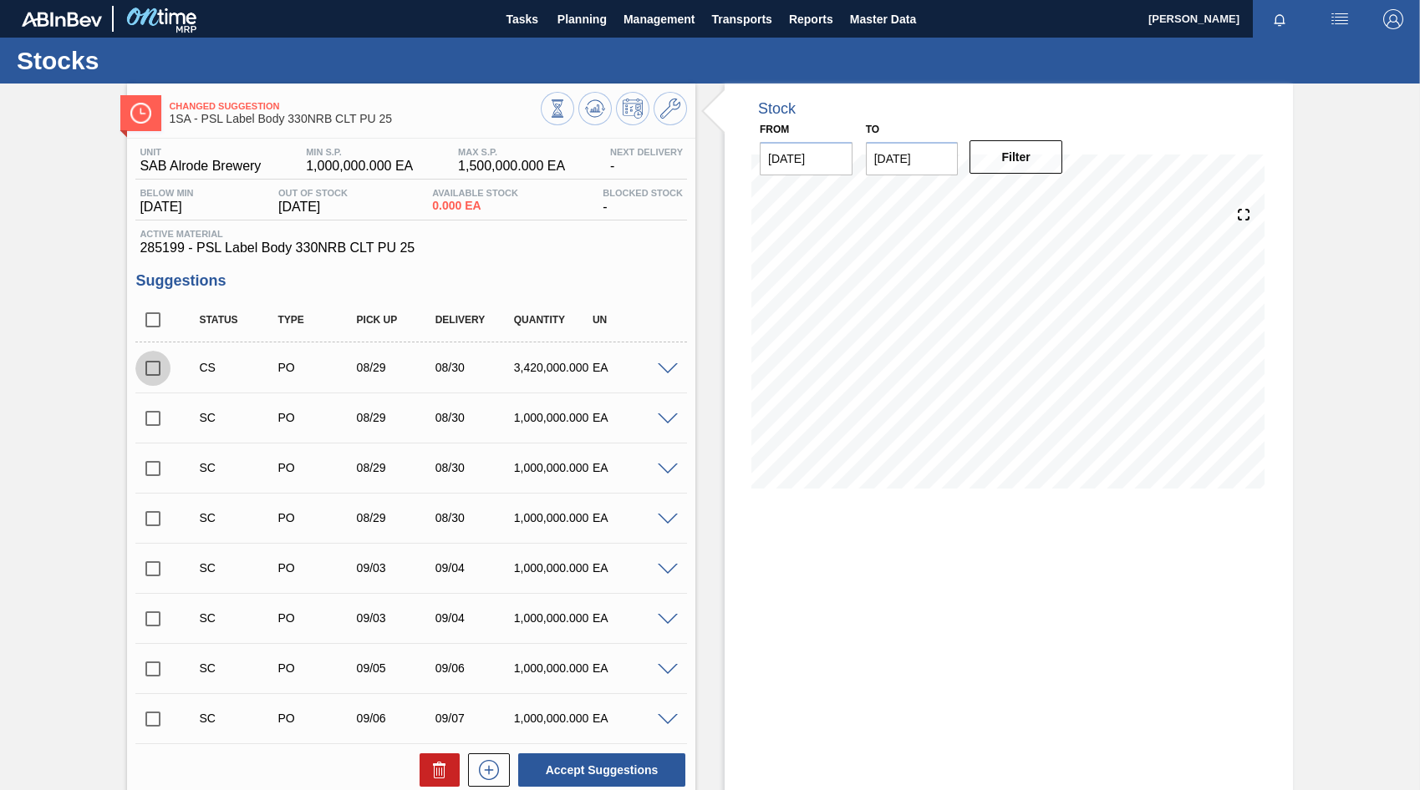
click at [148, 372] on input "checkbox" at bounding box center [152, 368] width 35 height 35
click at [628, 769] on button "Accept Suggestions" at bounding box center [601, 770] width 167 height 33
checkbox input "false"
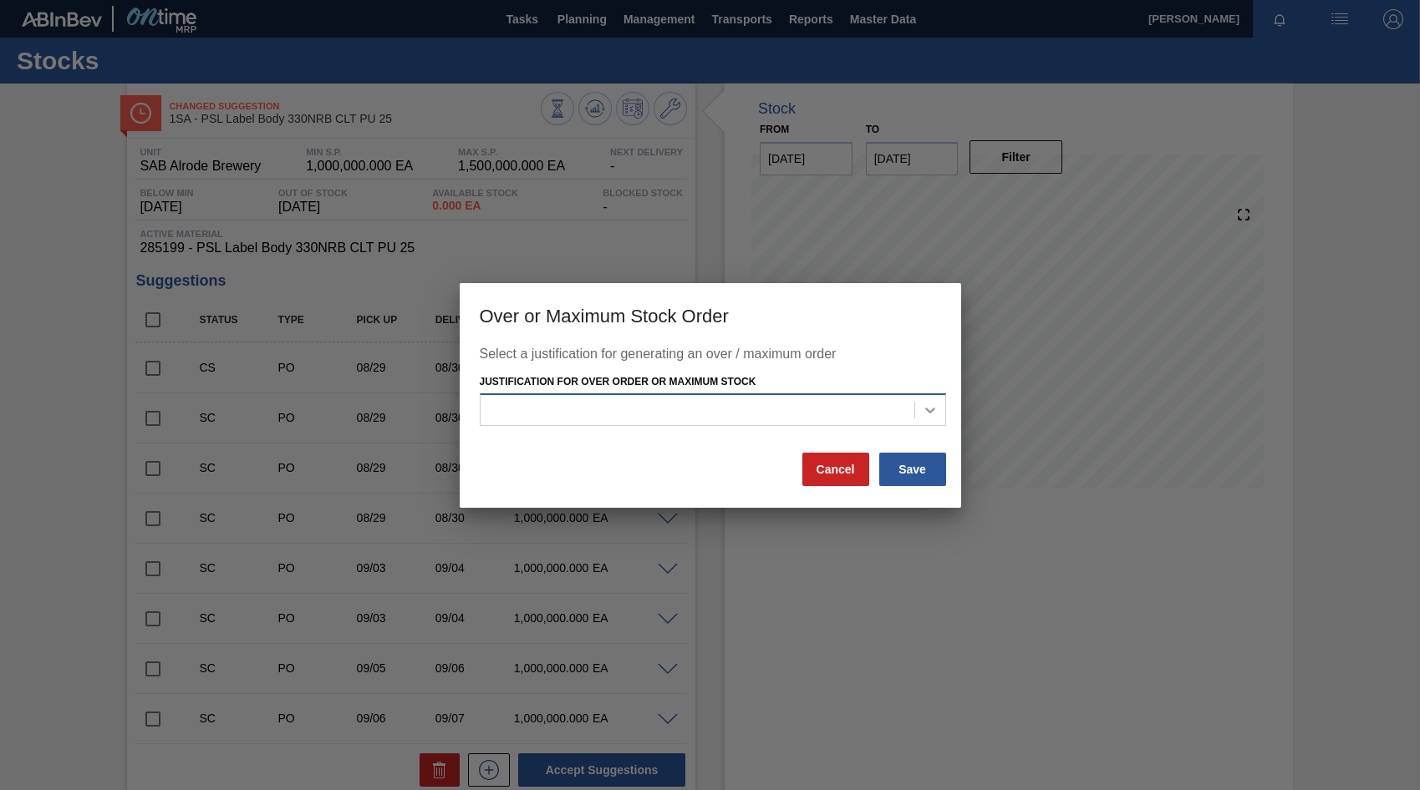
click at [922, 414] on icon at bounding box center [930, 410] width 17 height 17
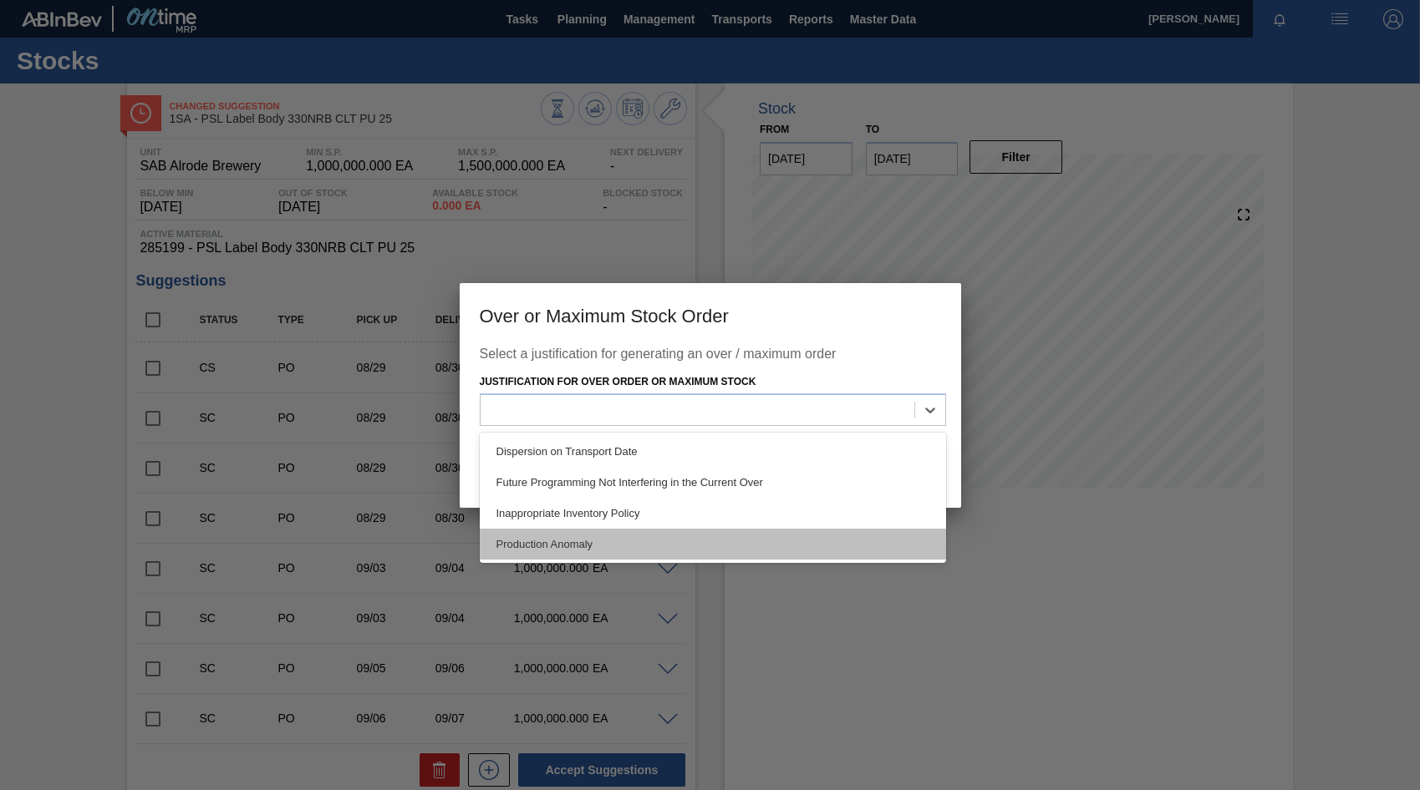
click at [608, 540] on div "Production Anomaly" at bounding box center [713, 544] width 466 height 31
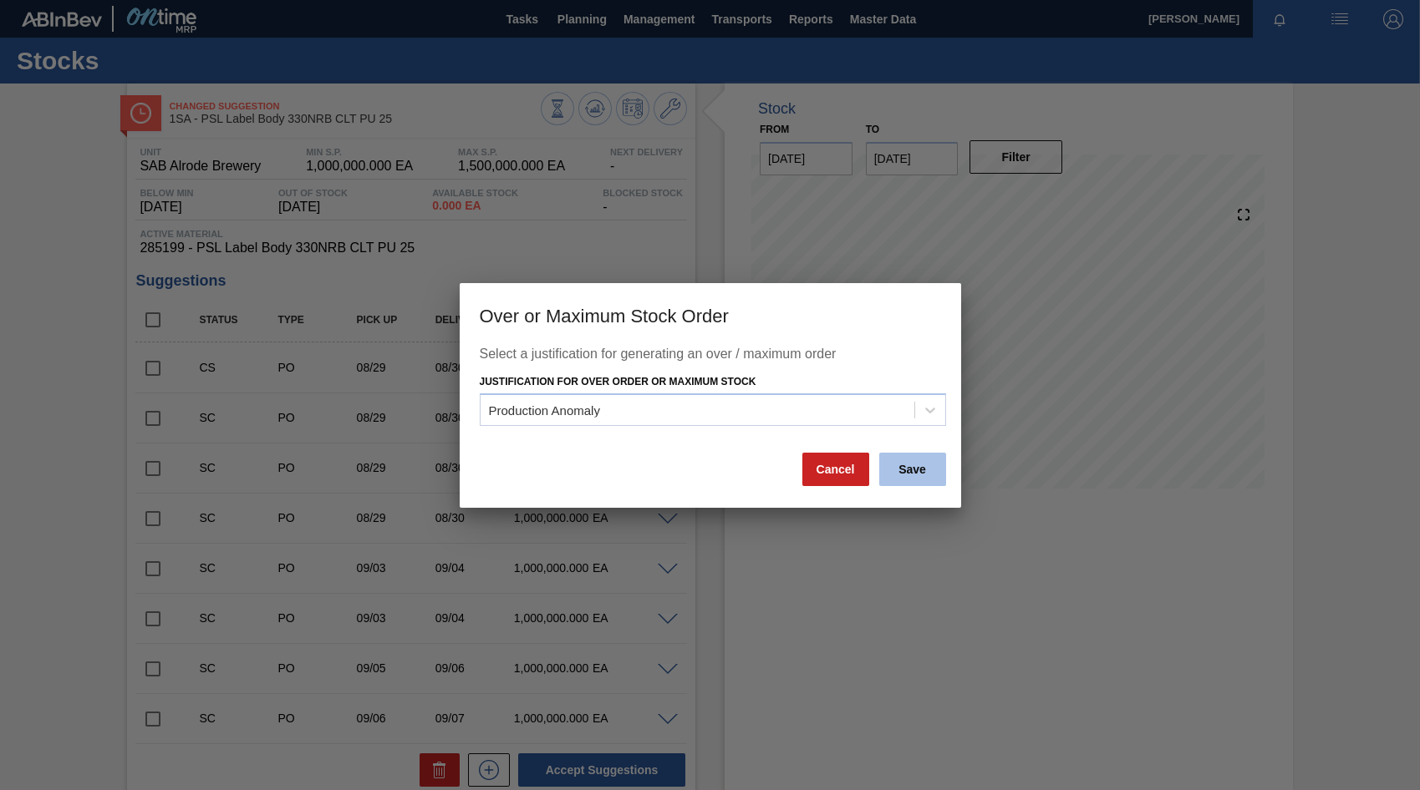
click at [916, 474] on button "Save" at bounding box center [912, 469] width 67 height 33
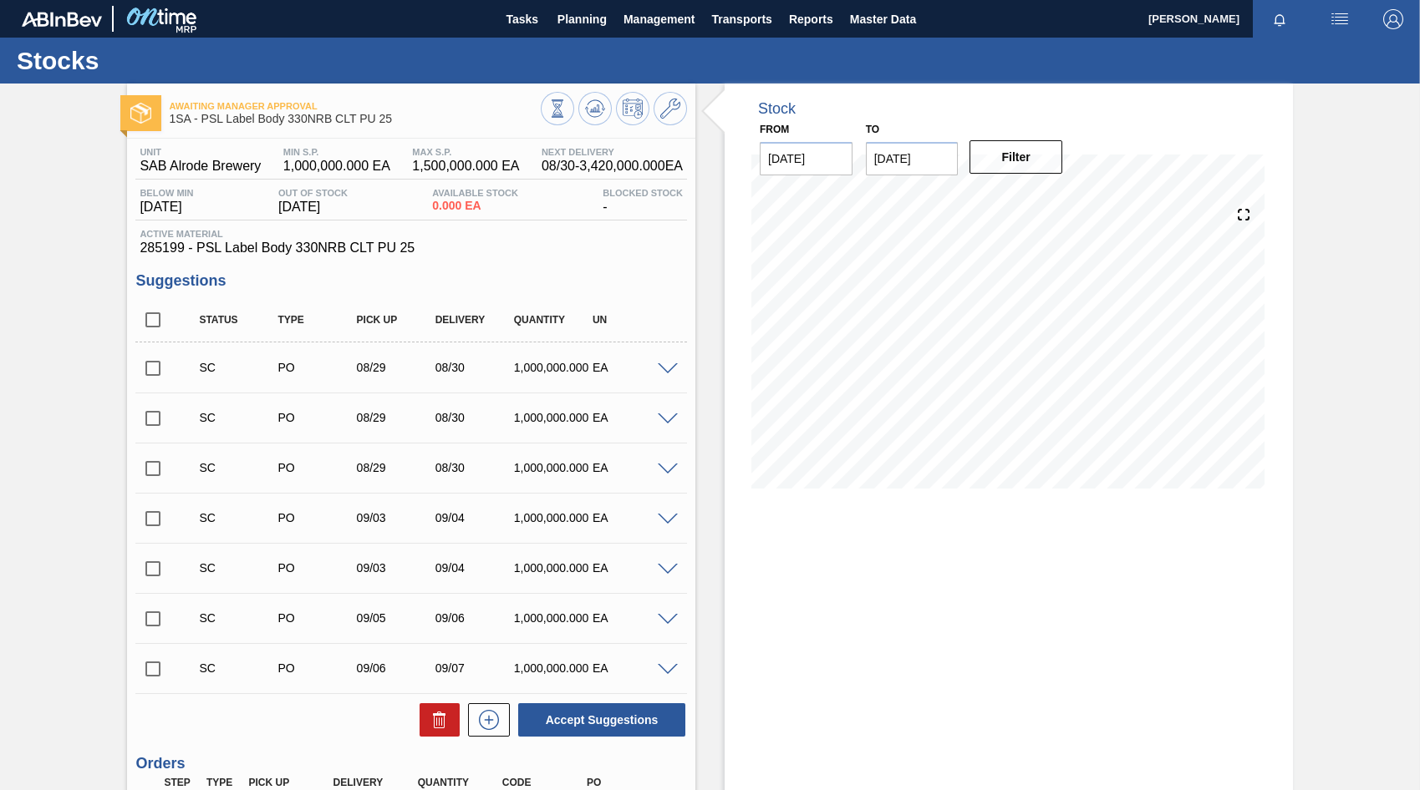
click at [482, 531] on div "SC PO 09/03 09/04 1,000,000.000 EA" at bounding box center [424, 517] width 472 height 33
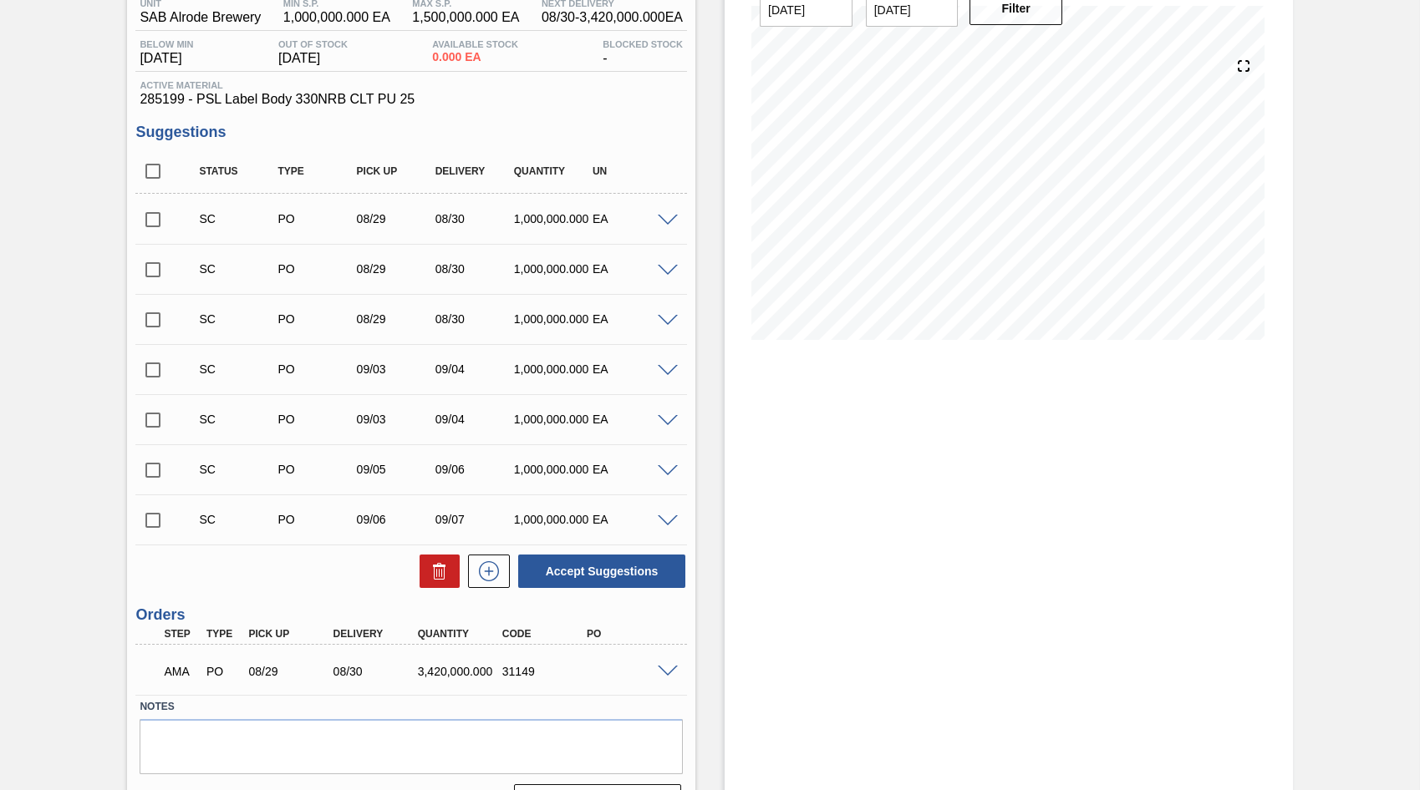
scroll to position [191, 0]
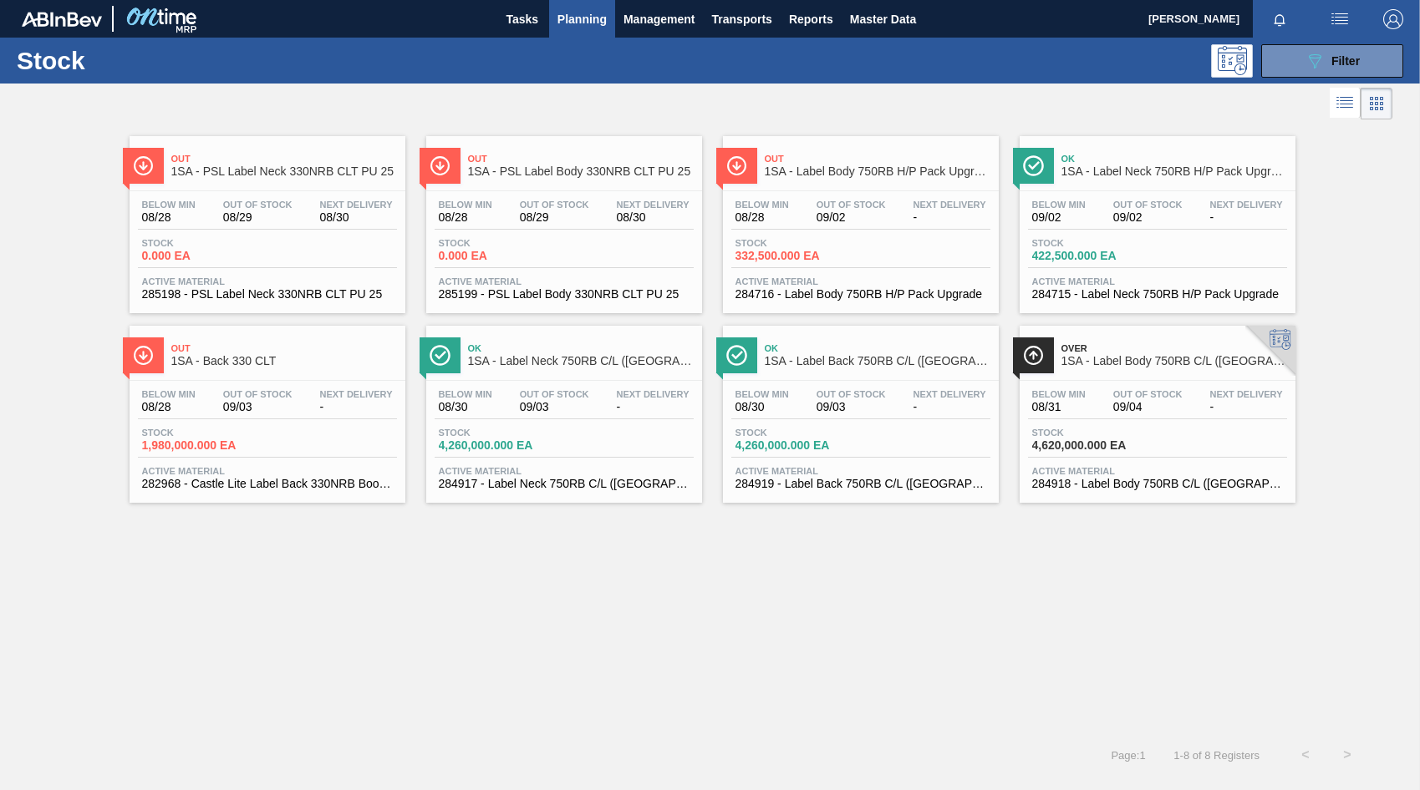
click at [261, 384] on div "Below Min 08/28 Out Of Stock 09/03 Next Delivery - Stock 1,980,000.000 EA Activ…" at bounding box center [268, 438] width 276 height 114
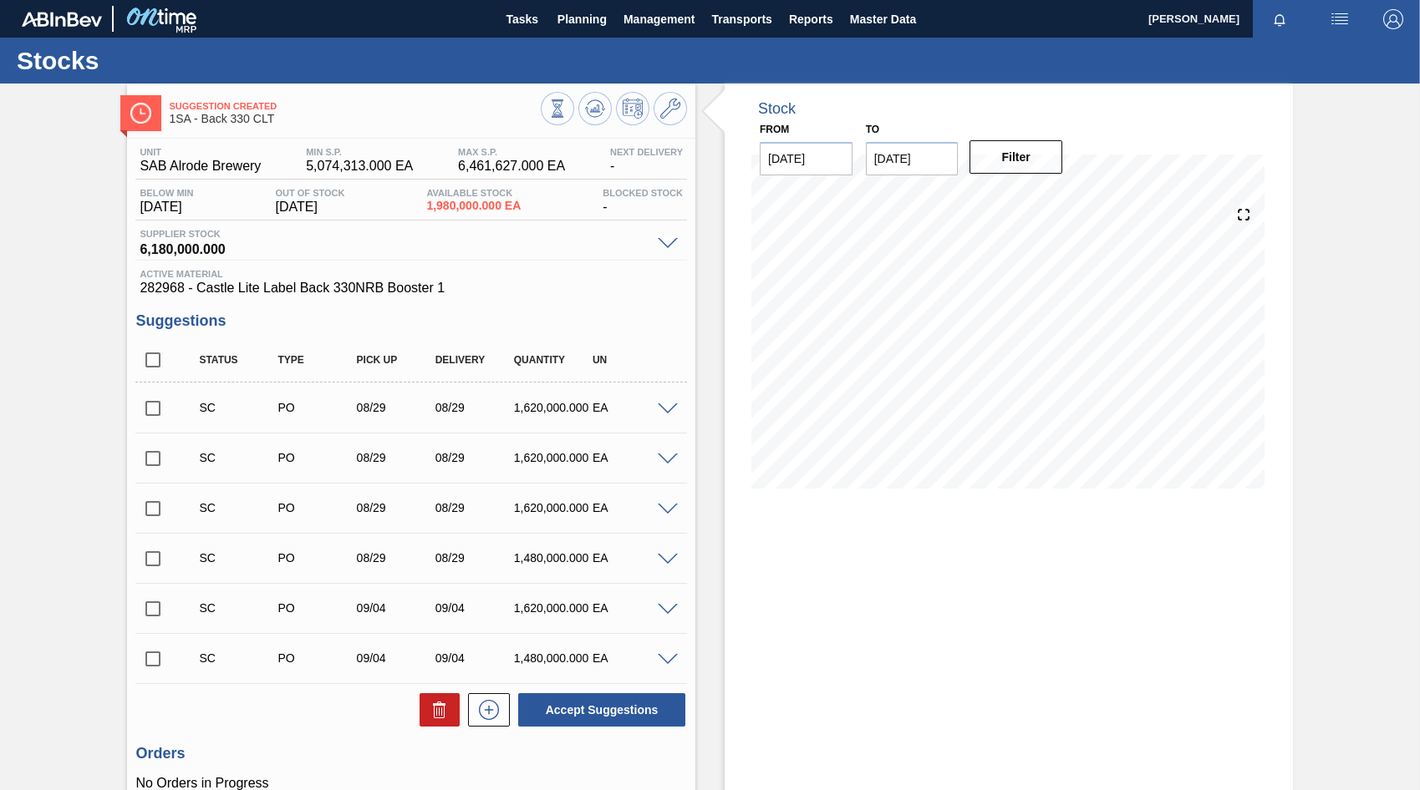
click at [667, 412] on span at bounding box center [668, 410] width 20 height 13
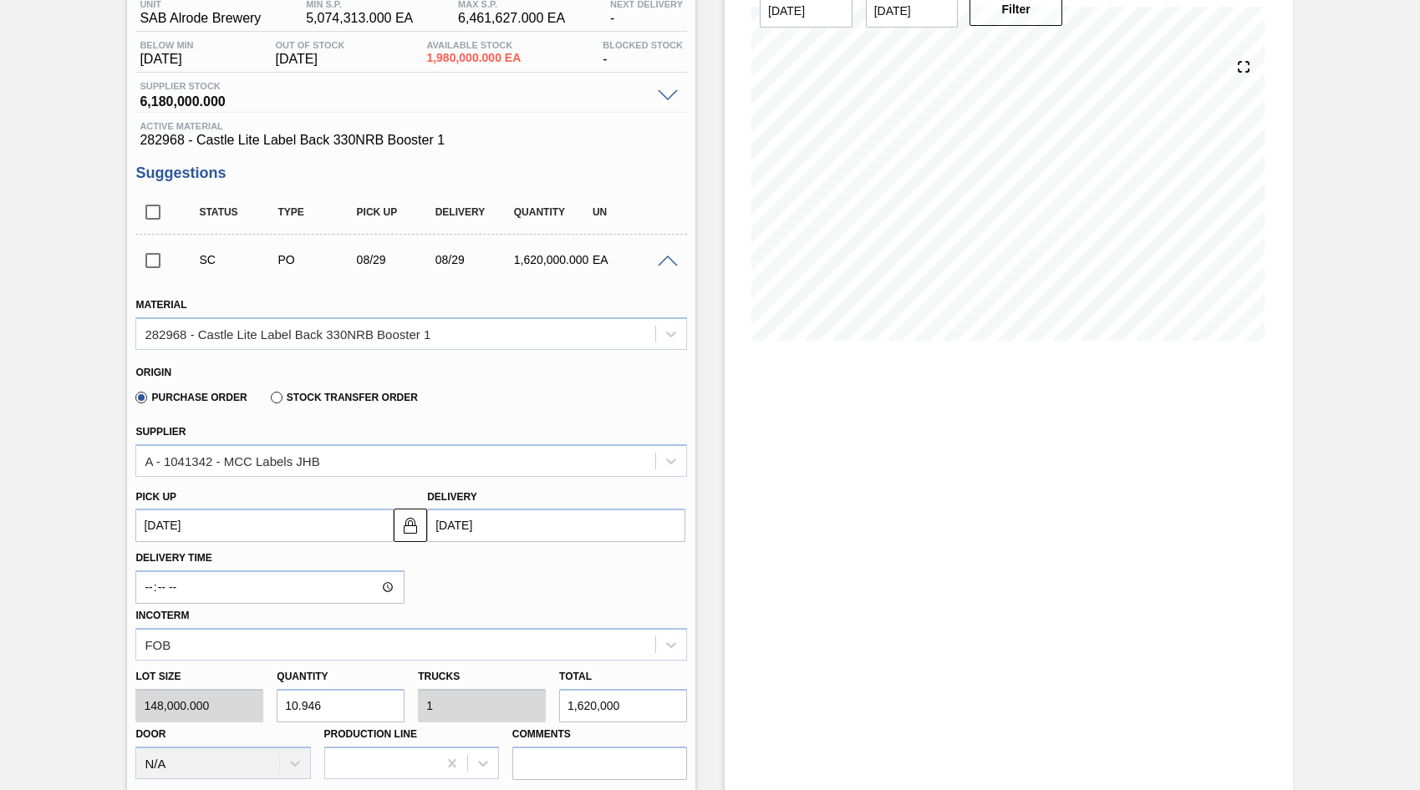
scroll to position [251, 0]
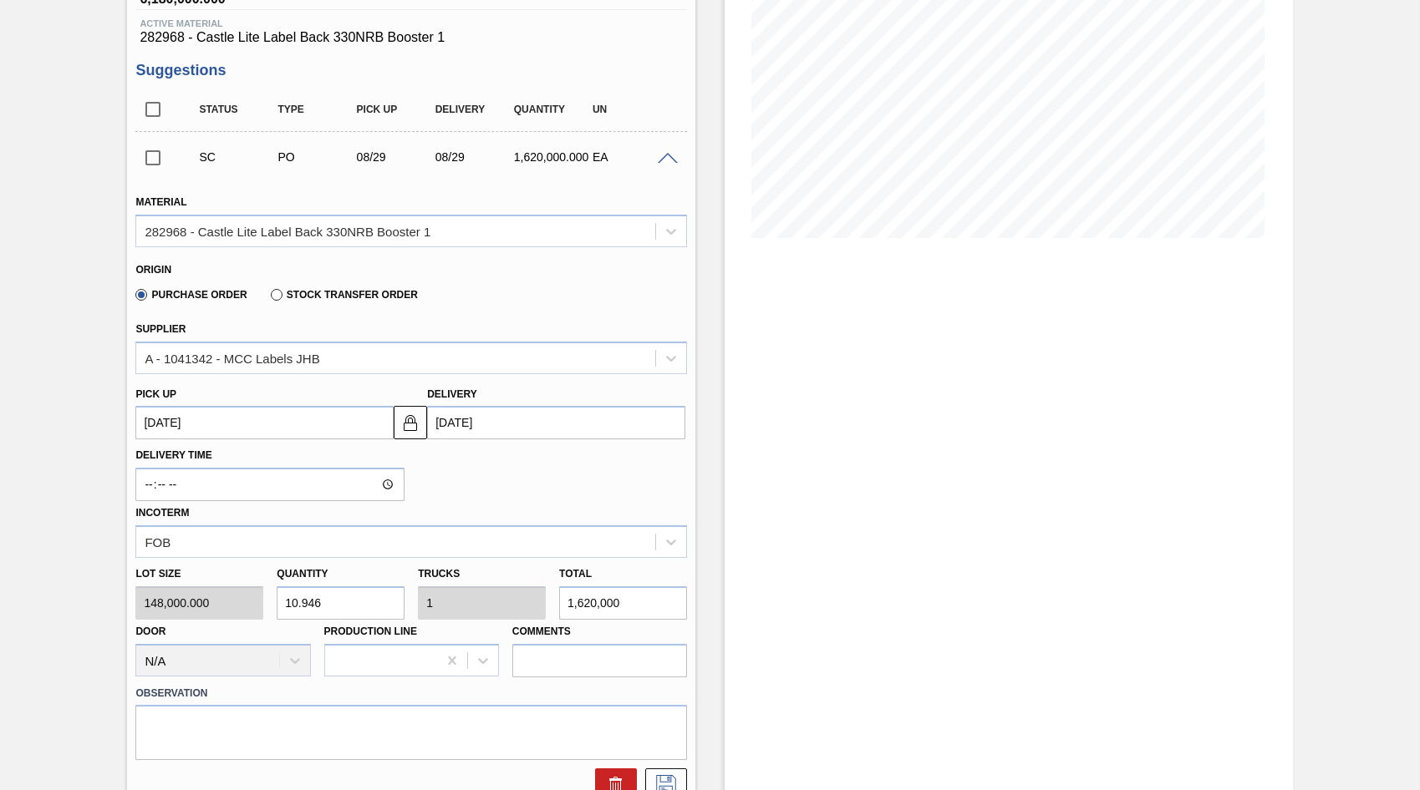
click at [255, 608] on div "Lot size 148,000.000 Quantity 10.946 Trucks 1 Total 1,620,000 Door N/A Producti…" at bounding box center [411, 617] width 565 height 119
type input "3"
type input "0.274"
type input "444,000"
type input "35"
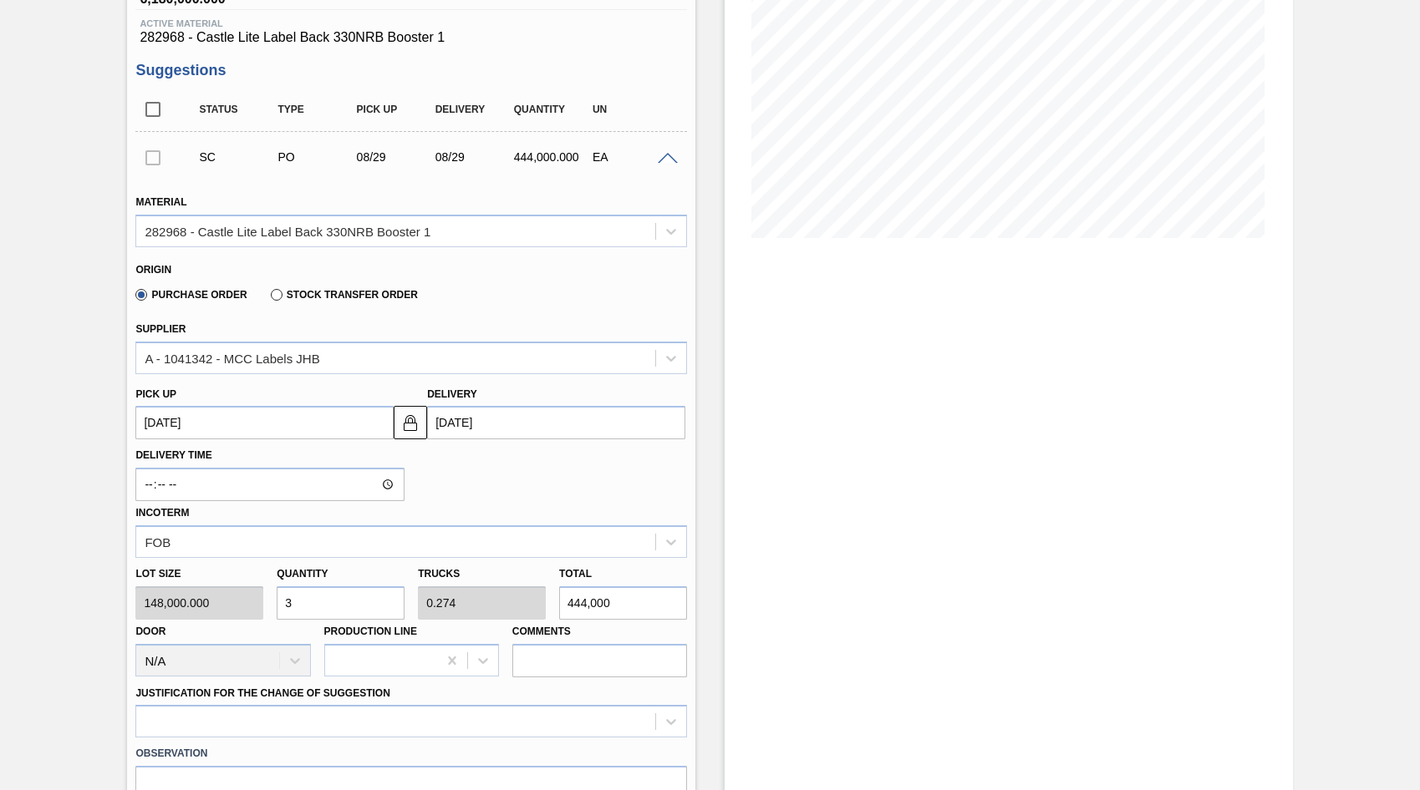
type input "3.198"
type input "5,180,000"
type input "354"
type input "32.341"
type input "52,392,000"
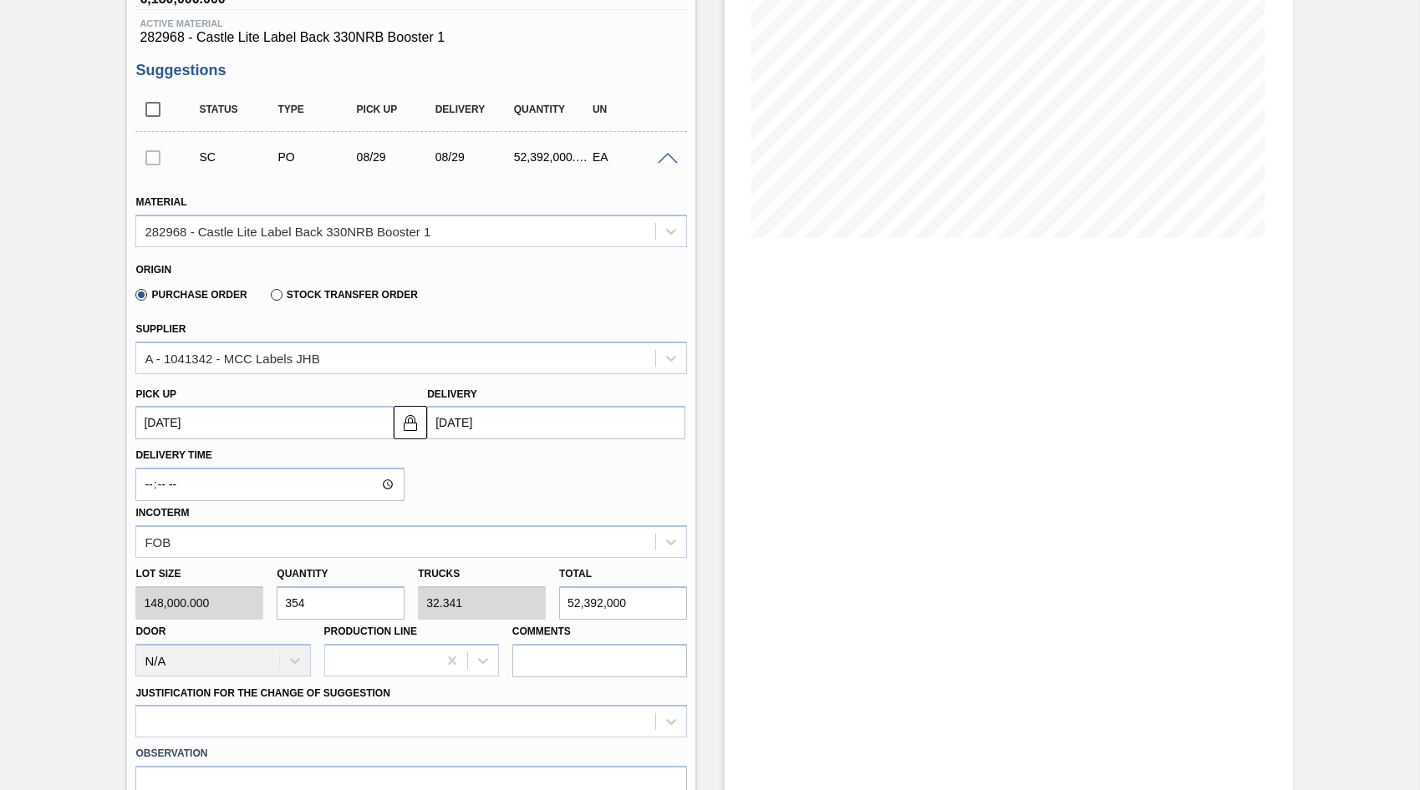
type input "3,540"
type input "323.407"
type input "523,920,000"
type input "35,400"
type input "3,234.074"
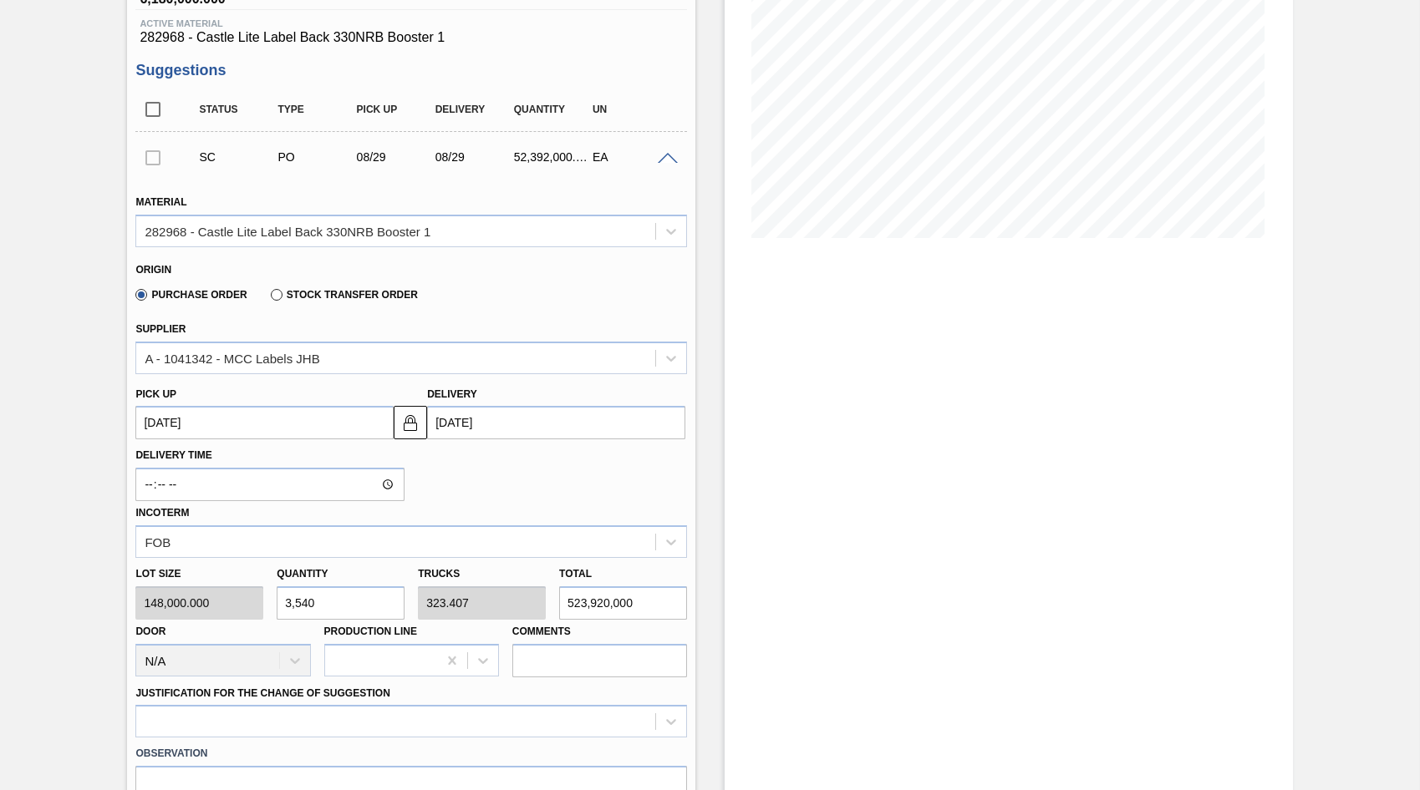
type input "5,239,200,000"
type input "354,000"
type input "32,340.741"
type input "52,392,000,000"
type input "3,540,000"
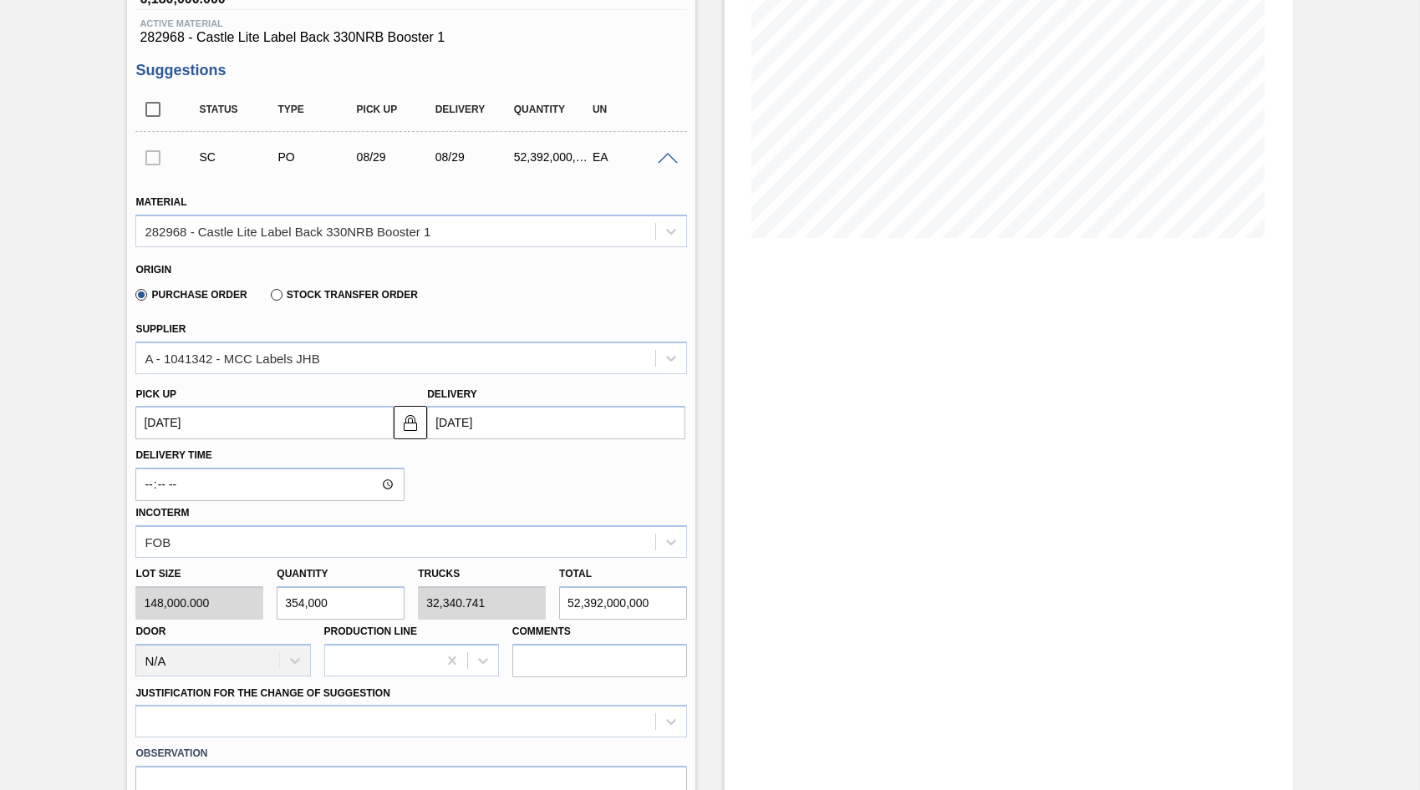
type input "323,407.407"
type input "523,920,000,000"
type input "3,540,000"
click at [226, 617] on div "Lot size 148,000.000 Quantity 3,540,000 Trucks 323,407.407 Total 523,920,000,00…" at bounding box center [411, 617] width 565 height 119
type input "0"
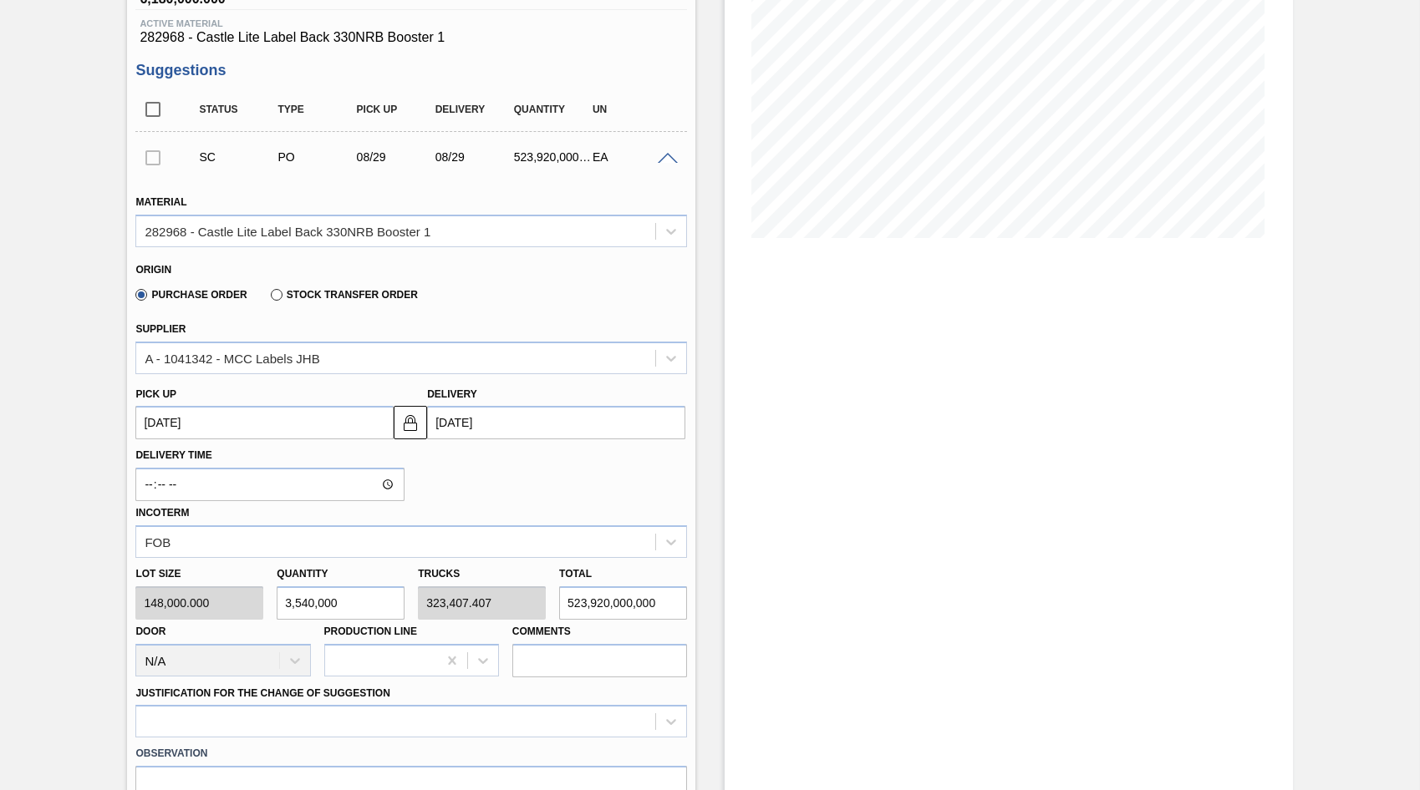
type input "0"
click at [412, 605] on div "Trucks 0" at bounding box center [481, 591] width 141 height 58
click at [579, 599] on input "0" at bounding box center [623, 603] width 128 height 33
type input "0"
type input "35"
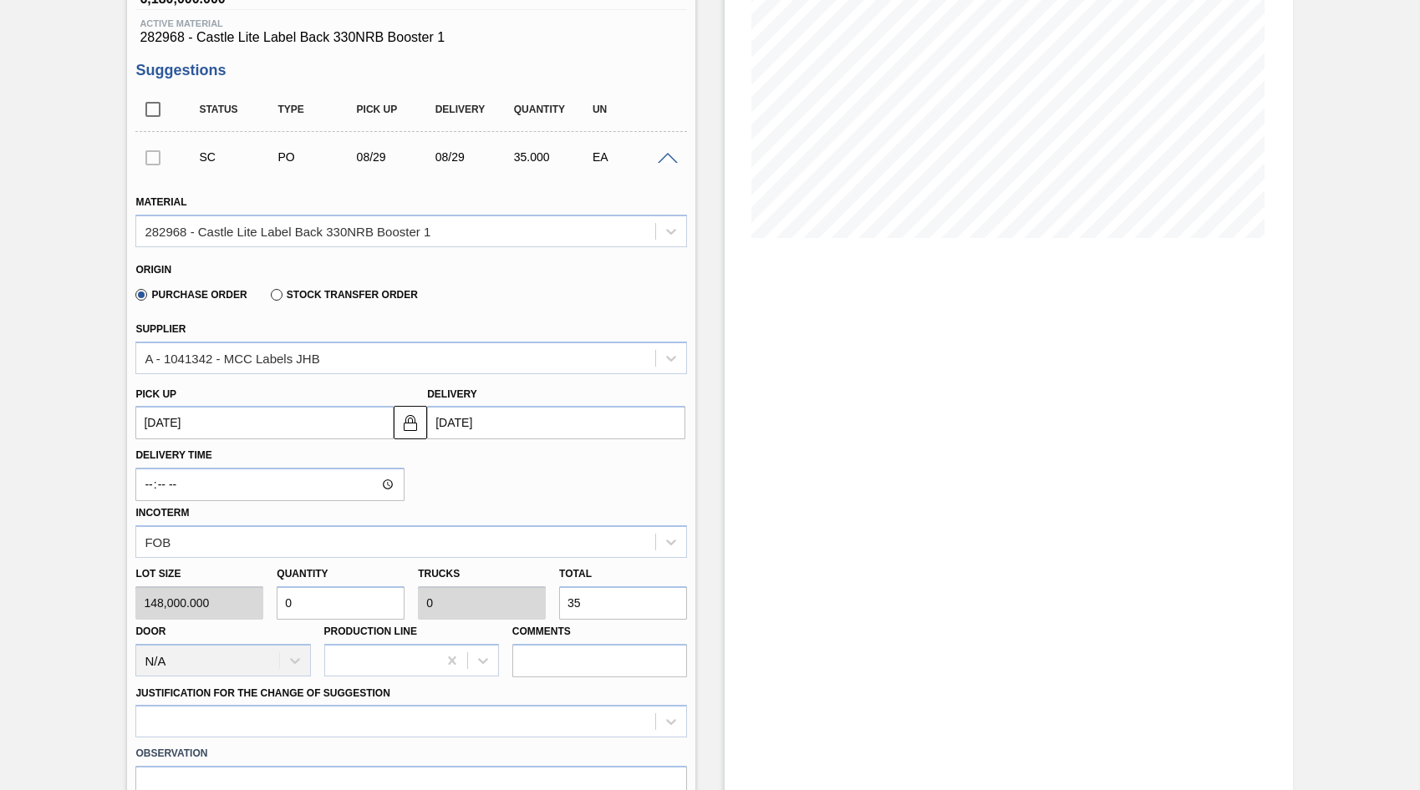
type input "0.002"
type input "354"
type input "0.024"
type input "0.002"
type input "3,540"
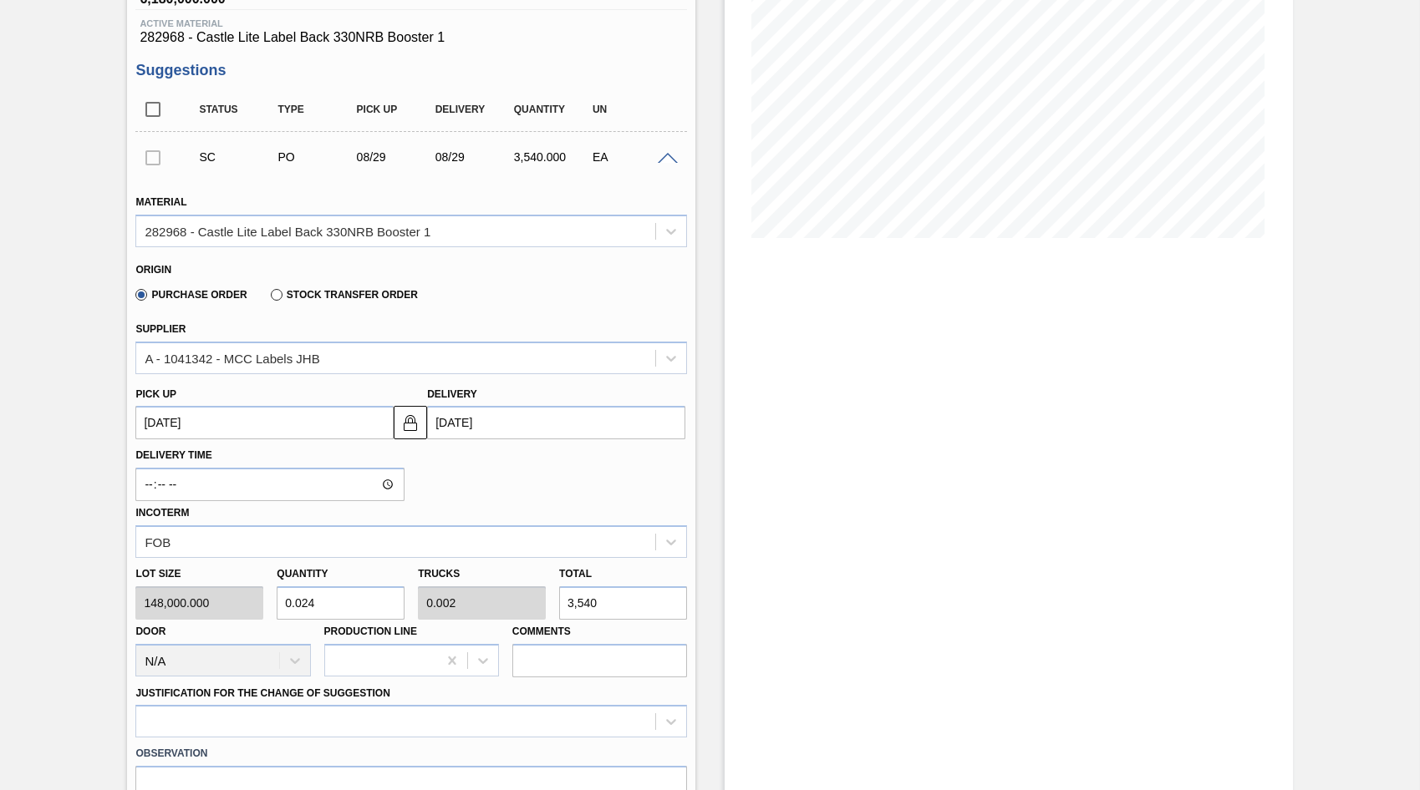
type input "0.239"
type input "0.022"
type input "35,400"
type input "2.392"
type input "0.219"
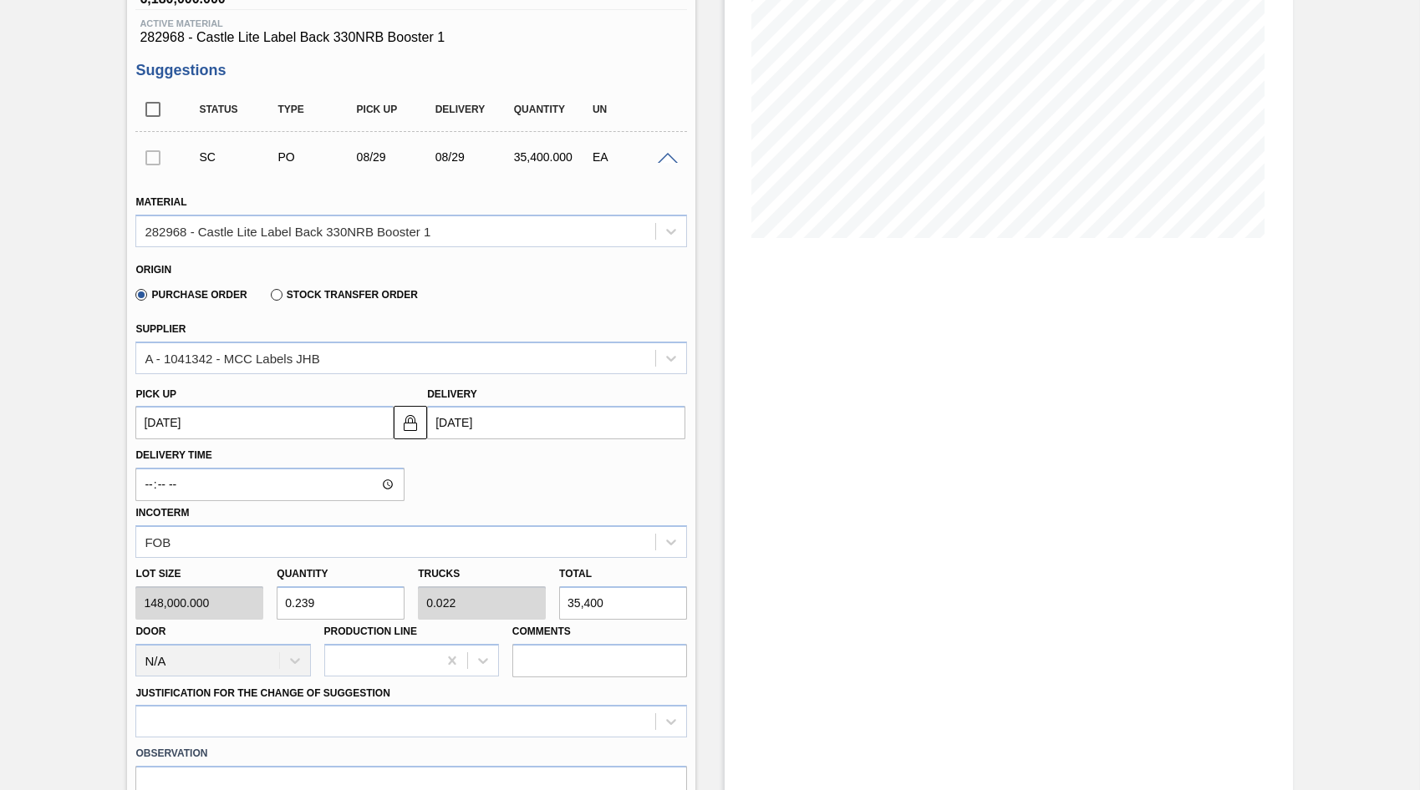
type input "354,000"
type input "23.919"
type input "2.185"
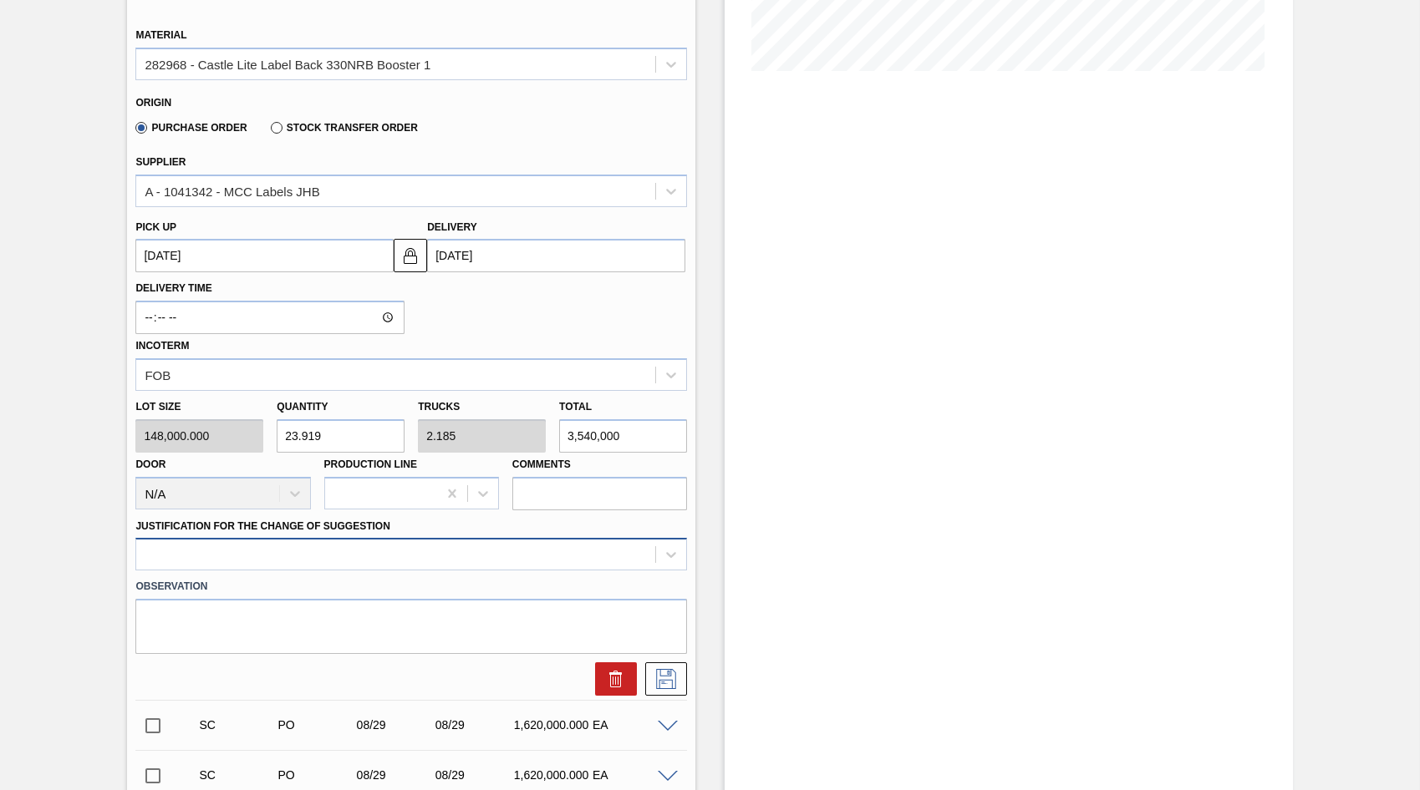
type input "3,540,000"
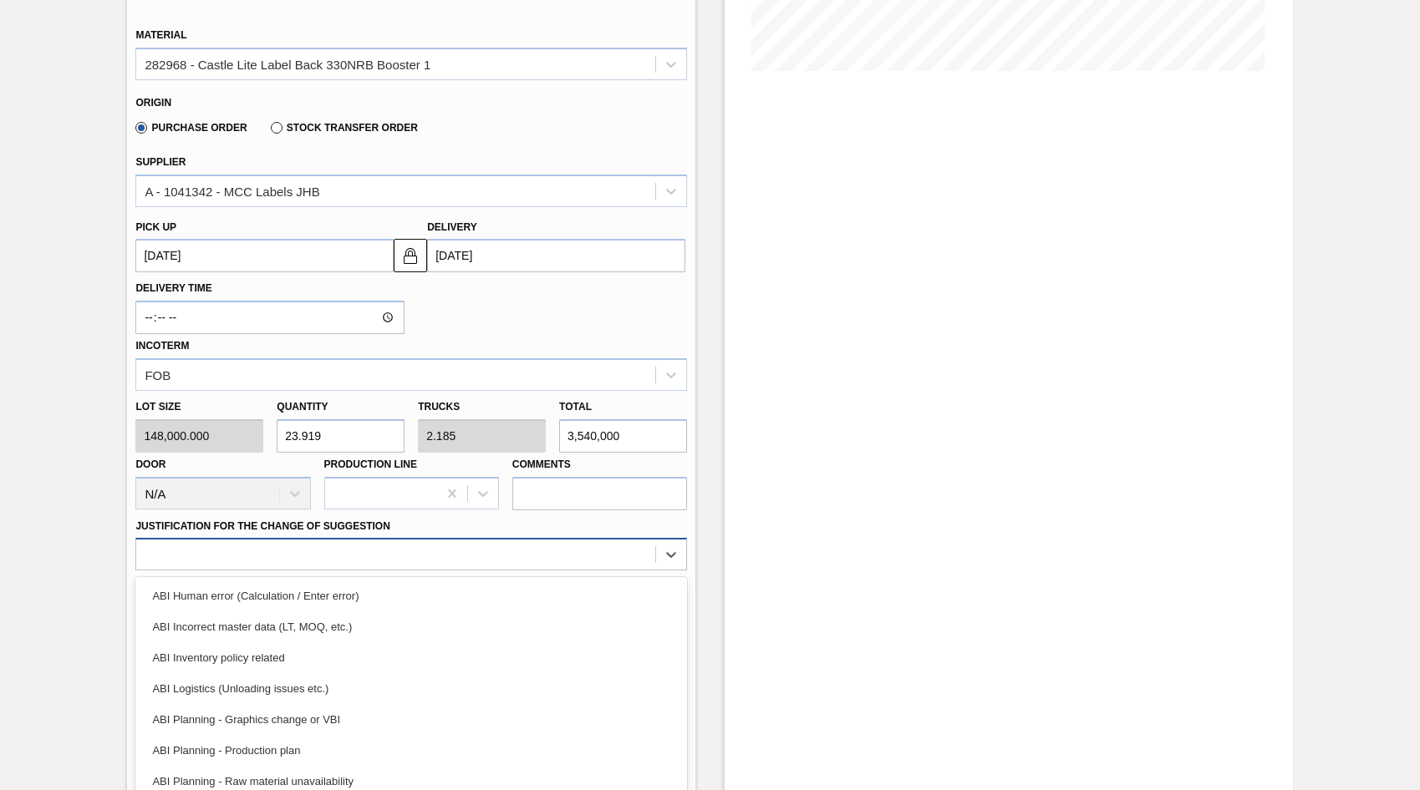
click at [638, 558] on div "option ABI Human error (Calculation / Enter error) focused, 1 of 18. 18 results…" at bounding box center [410, 554] width 551 height 33
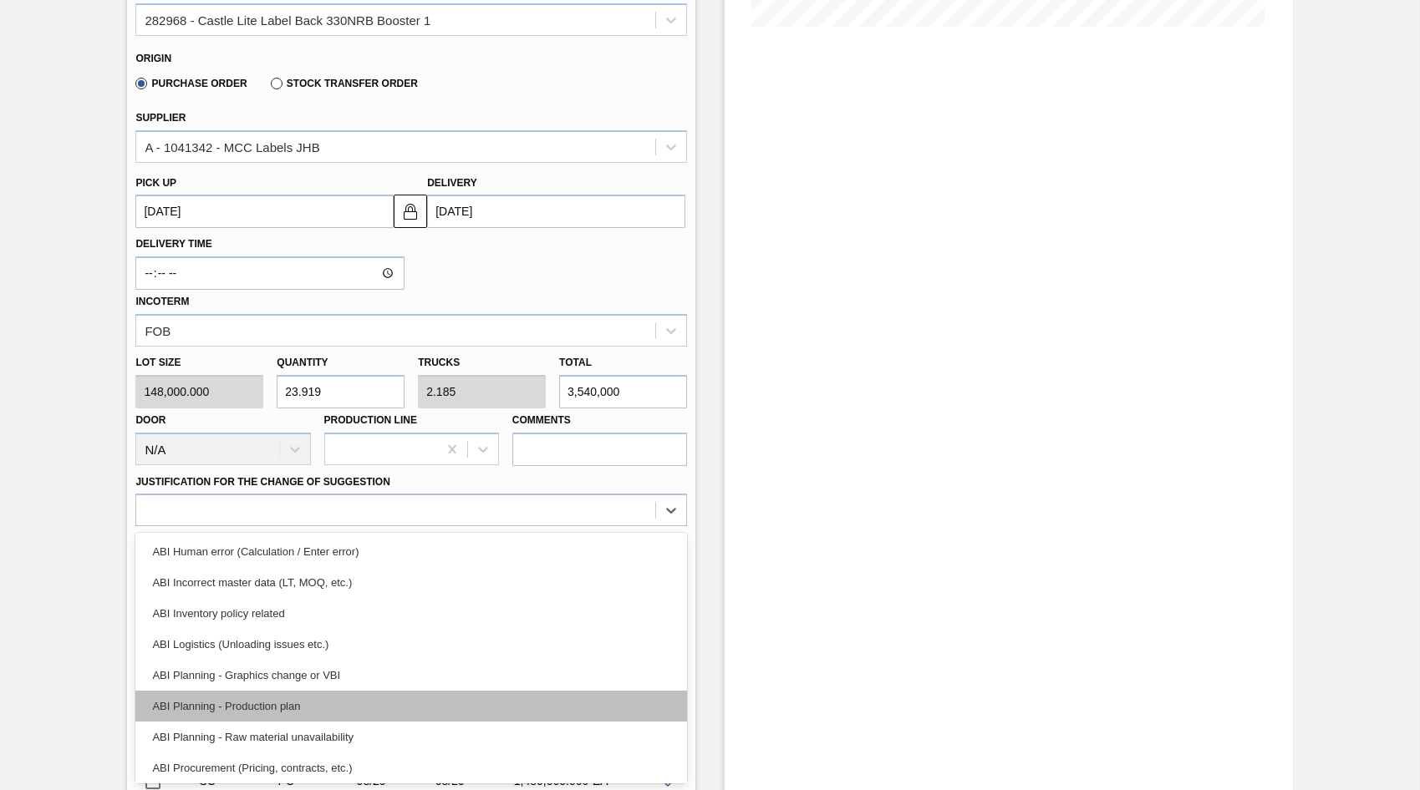
click at [250, 706] on div "ABI Planning - Production plan" at bounding box center [410, 706] width 551 height 31
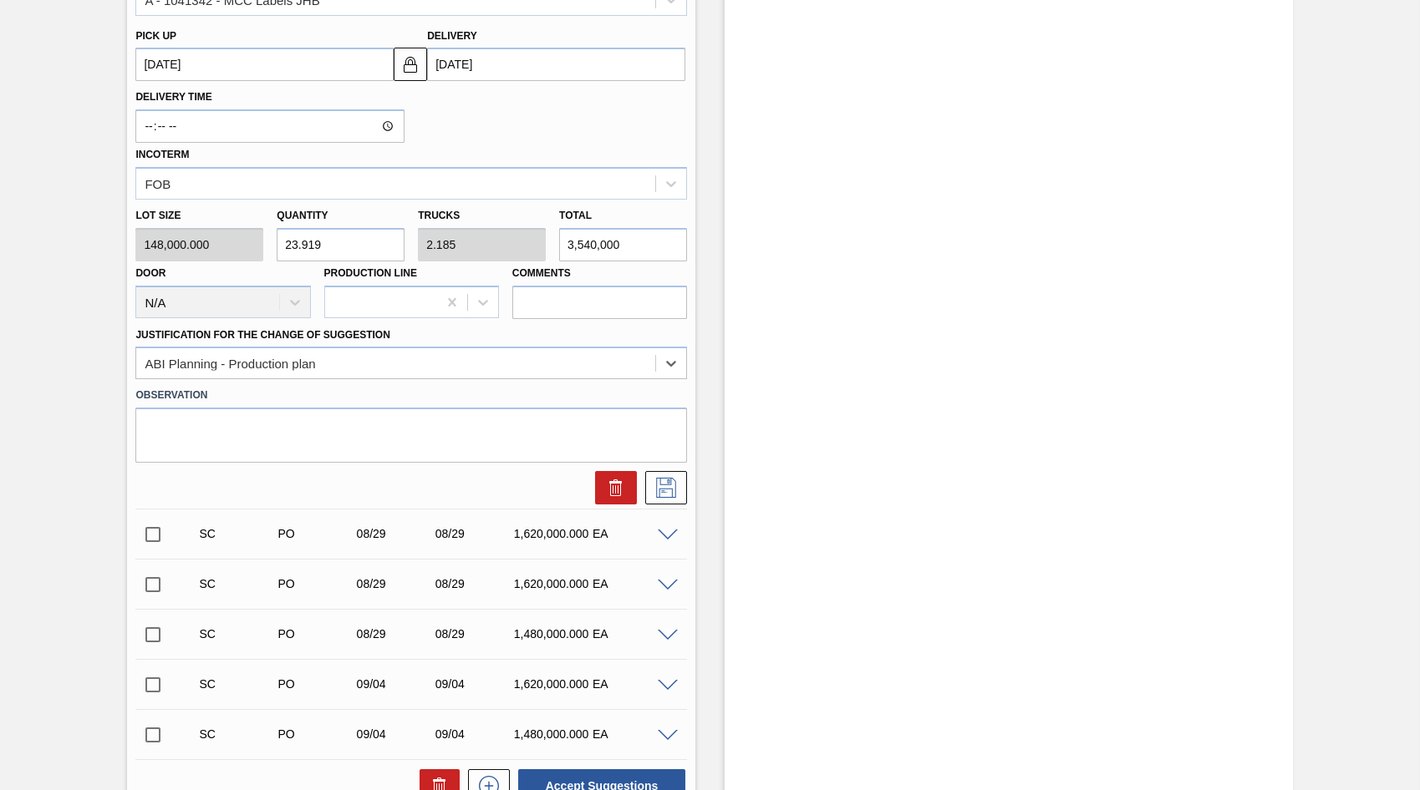
scroll to position [629, 0]
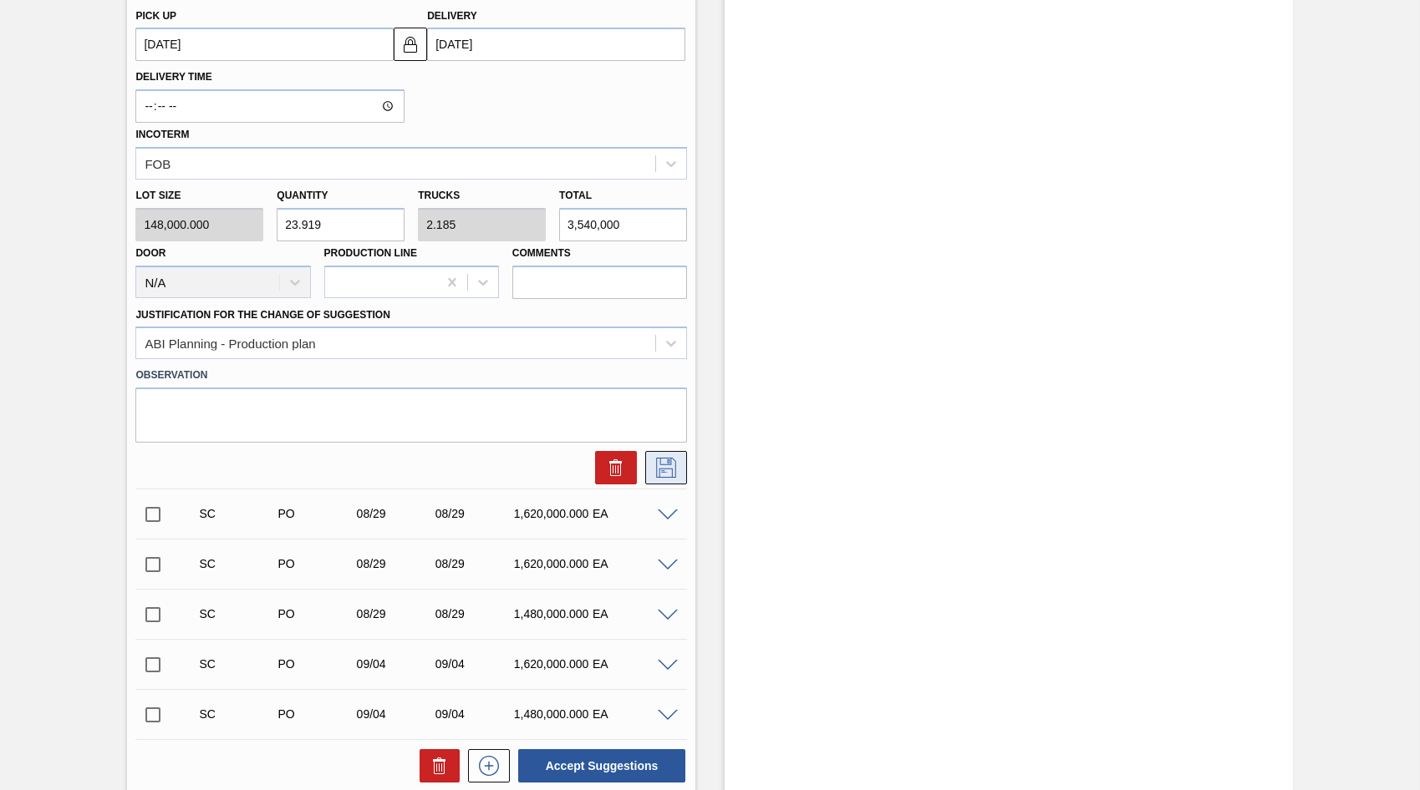
click at [665, 464] on icon at bounding box center [666, 468] width 27 height 20
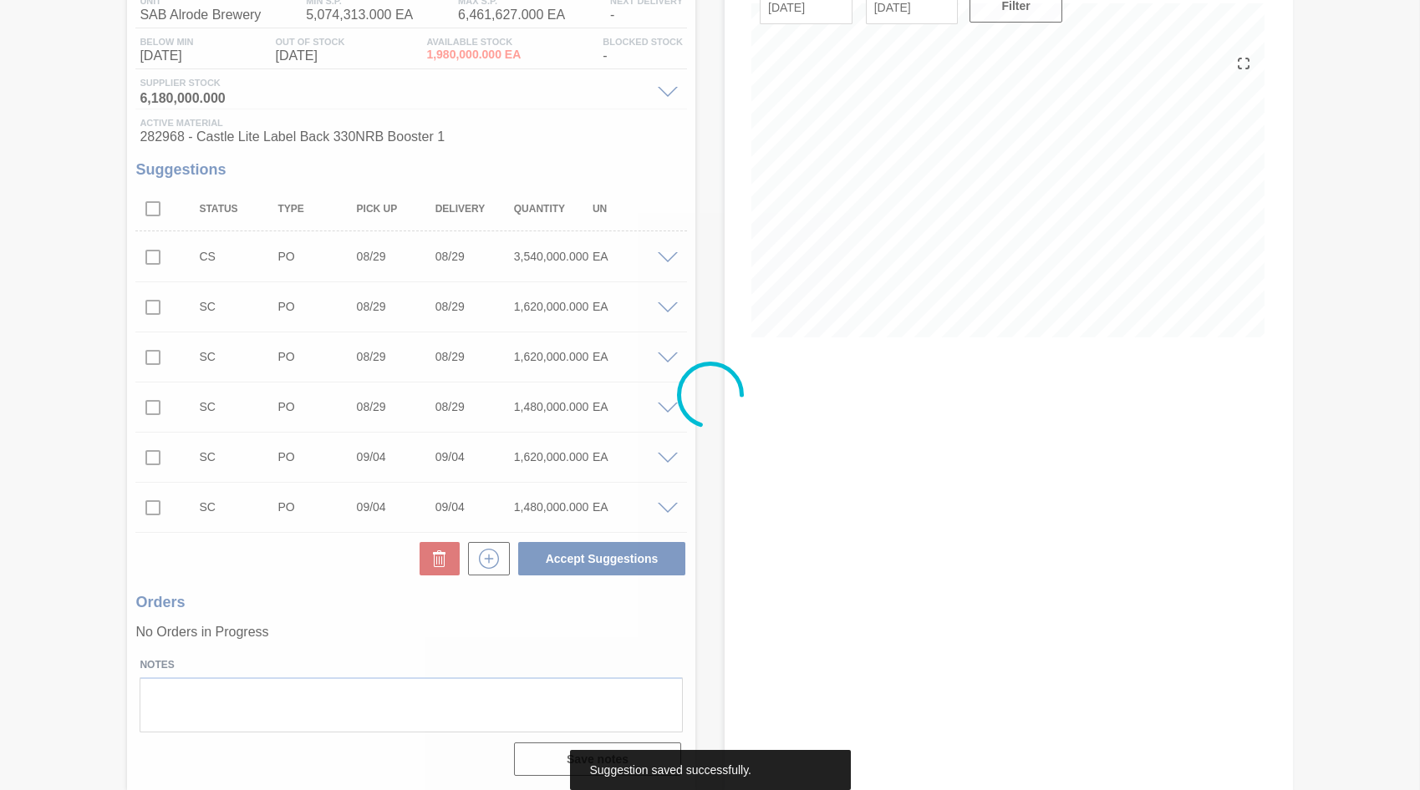
scroll to position [151, 0]
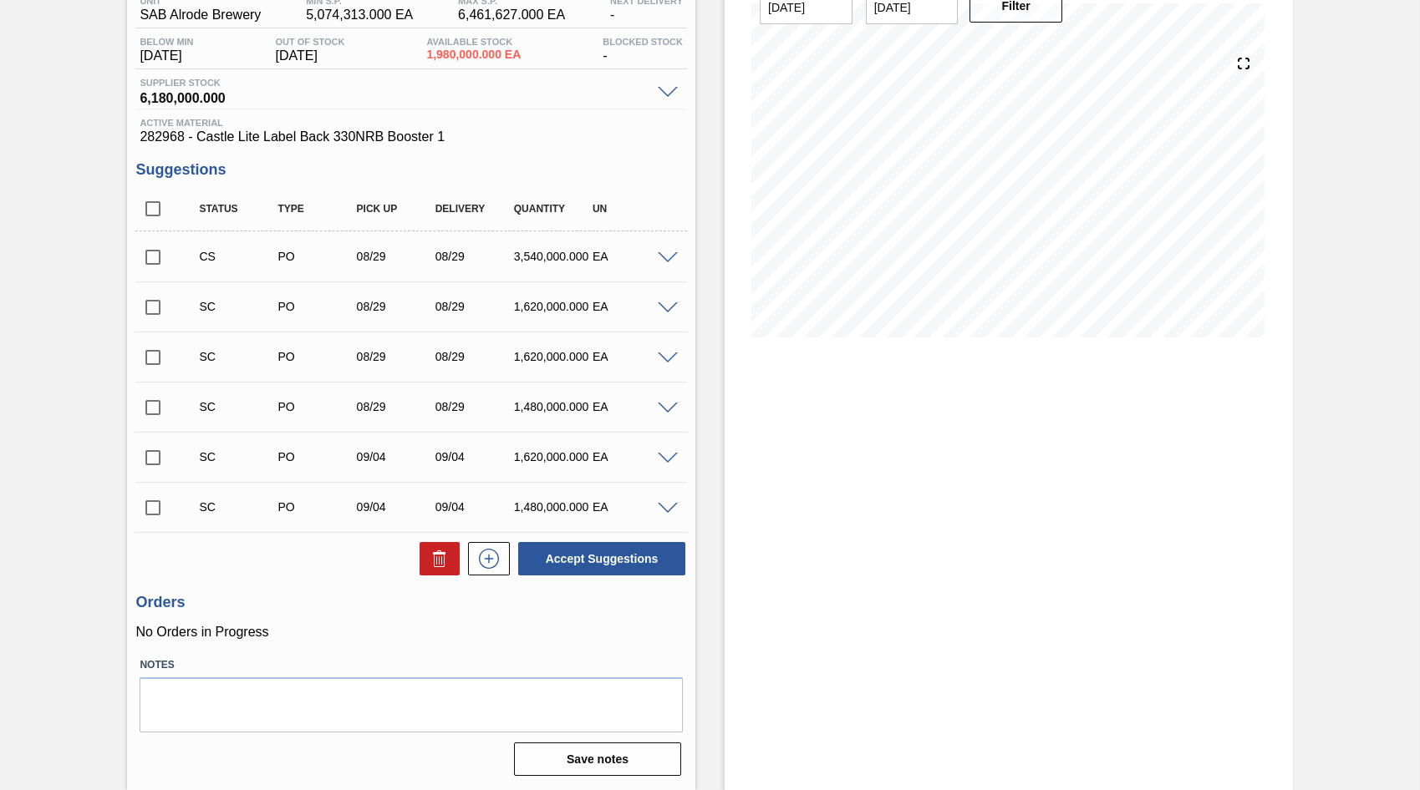
click at [147, 260] on input "checkbox" at bounding box center [152, 257] width 35 height 35
click at [580, 561] on button "Accept Suggestions" at bounding box center [601, 558] width 167 height 33
checkbox input "false"
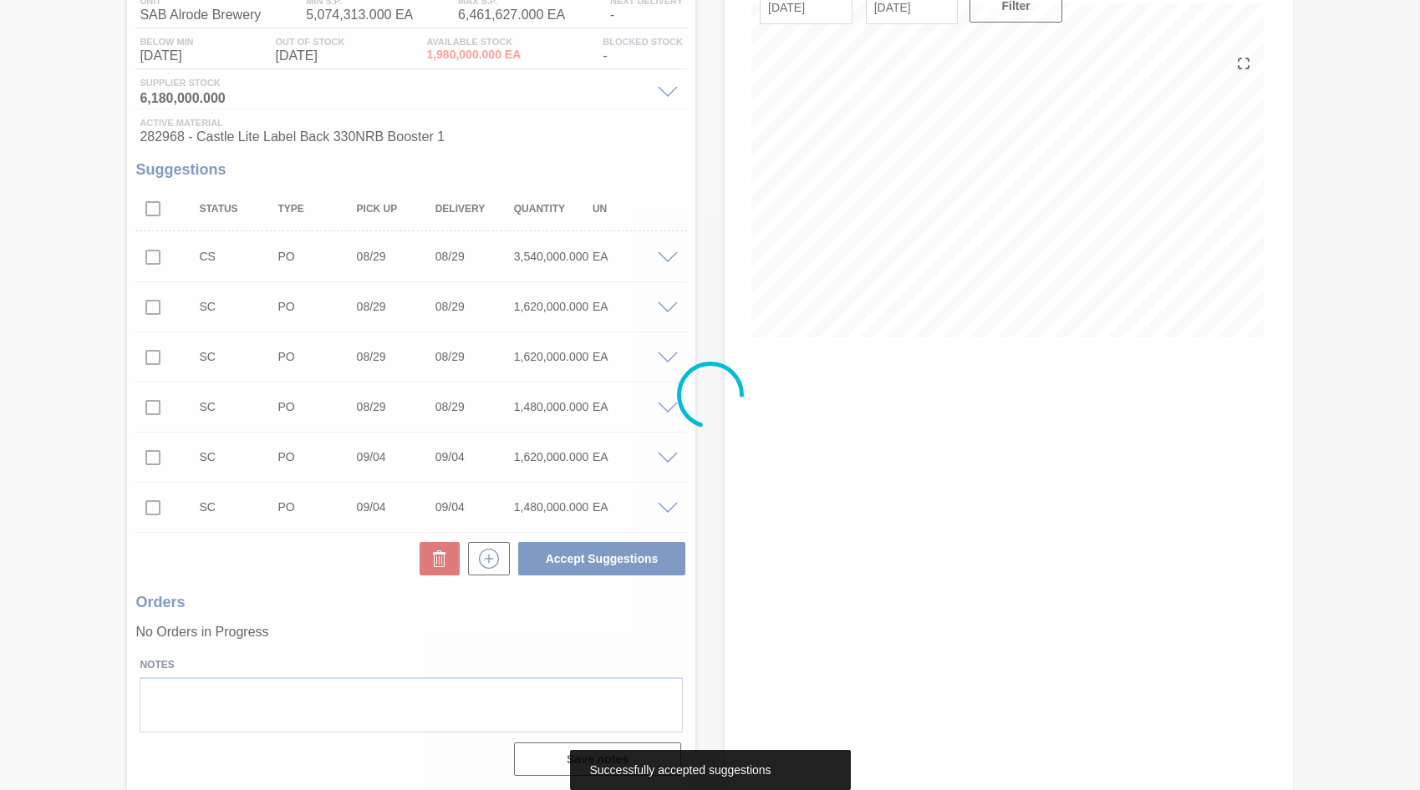
scroll to position [130, 0]
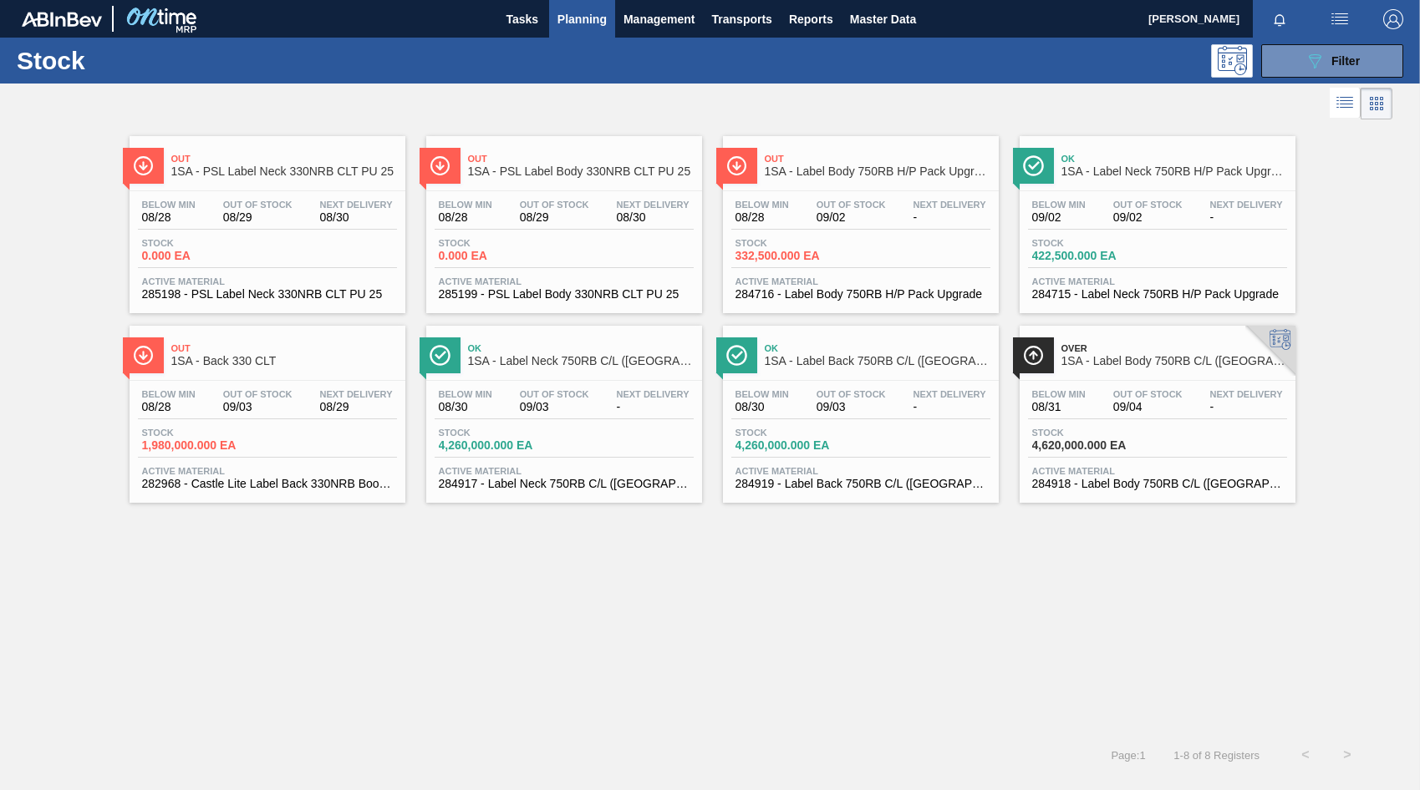
click at [270, 202] on span "Out Of Stock" at bounding box center [257, 205] width 69 height 10
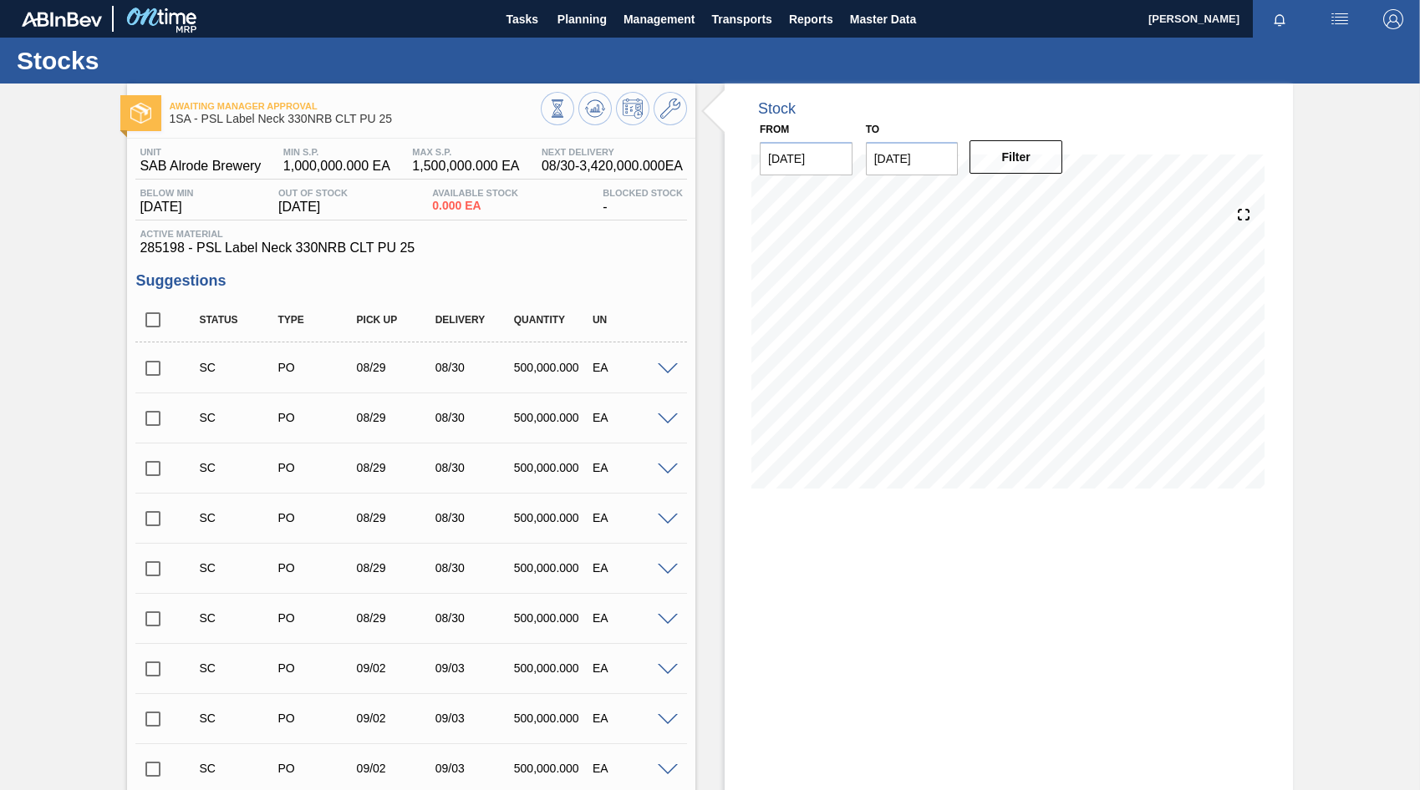
click at [667, 369] on span at bounding box center [668, 369] width 20 height 13
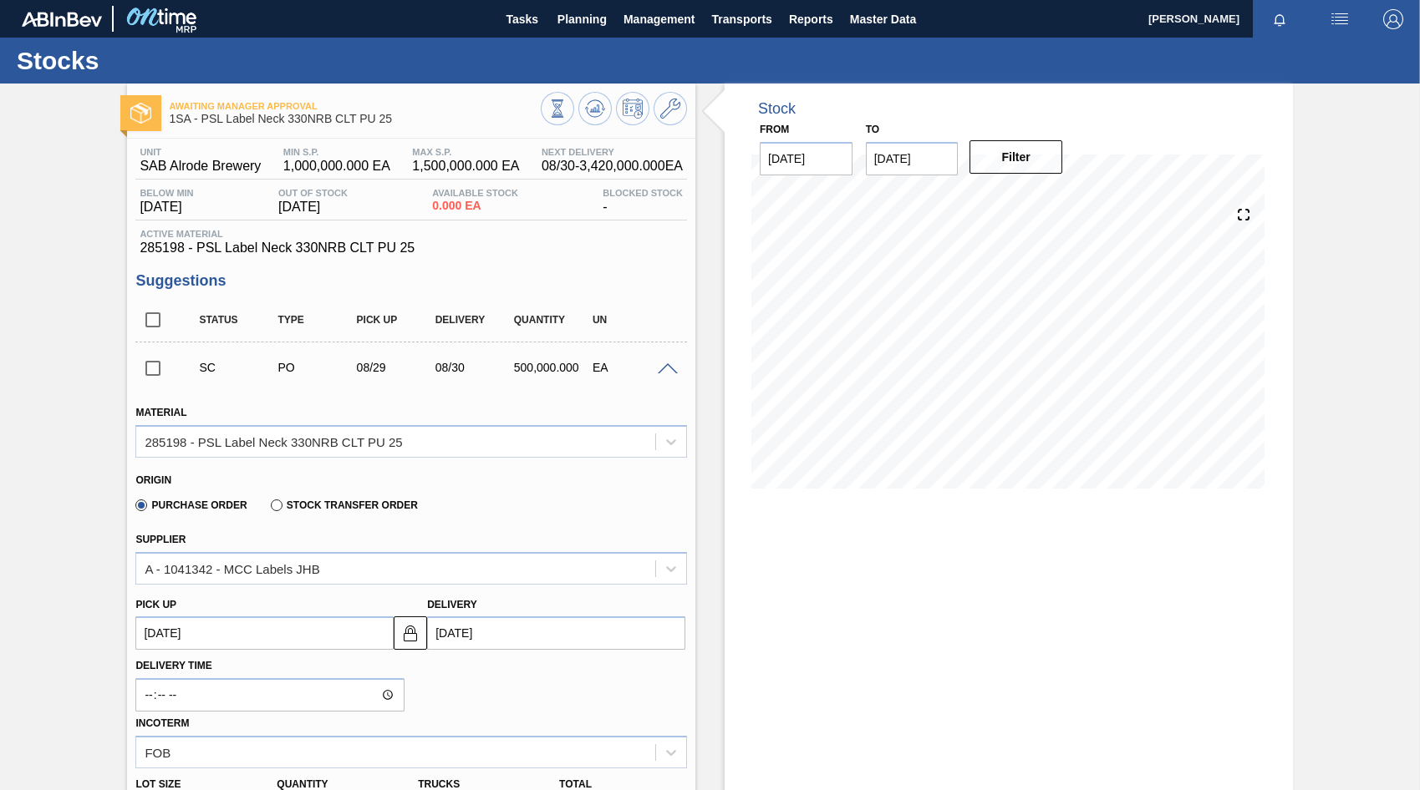
click at [667, 368] on span at bounding box center [668, 369] width 20 height 13
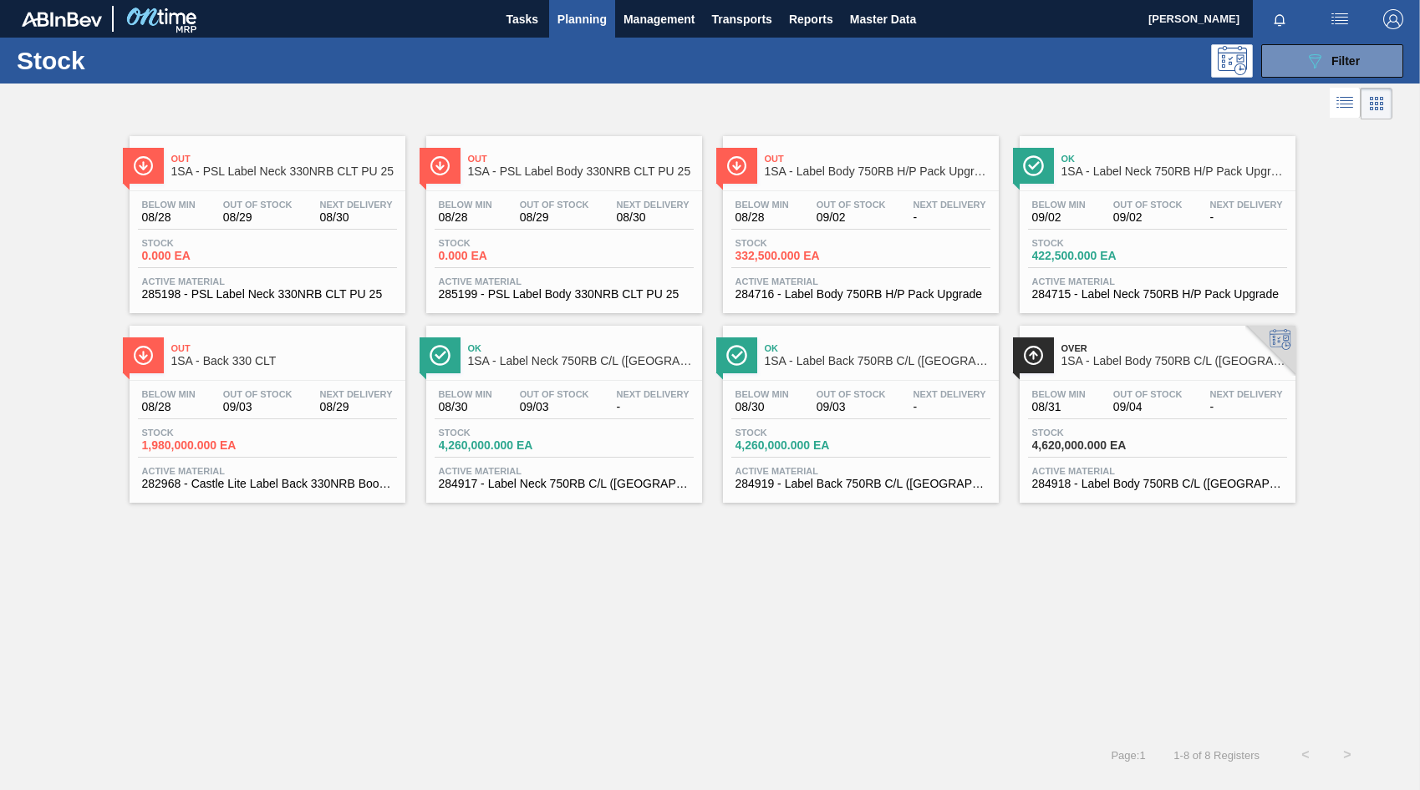
click at [597, 217] on div "Below Min 08/28 Out Of Stock 08/29 Next Delivery 08/30" at bounding box center [563, 215] width 259 height 30
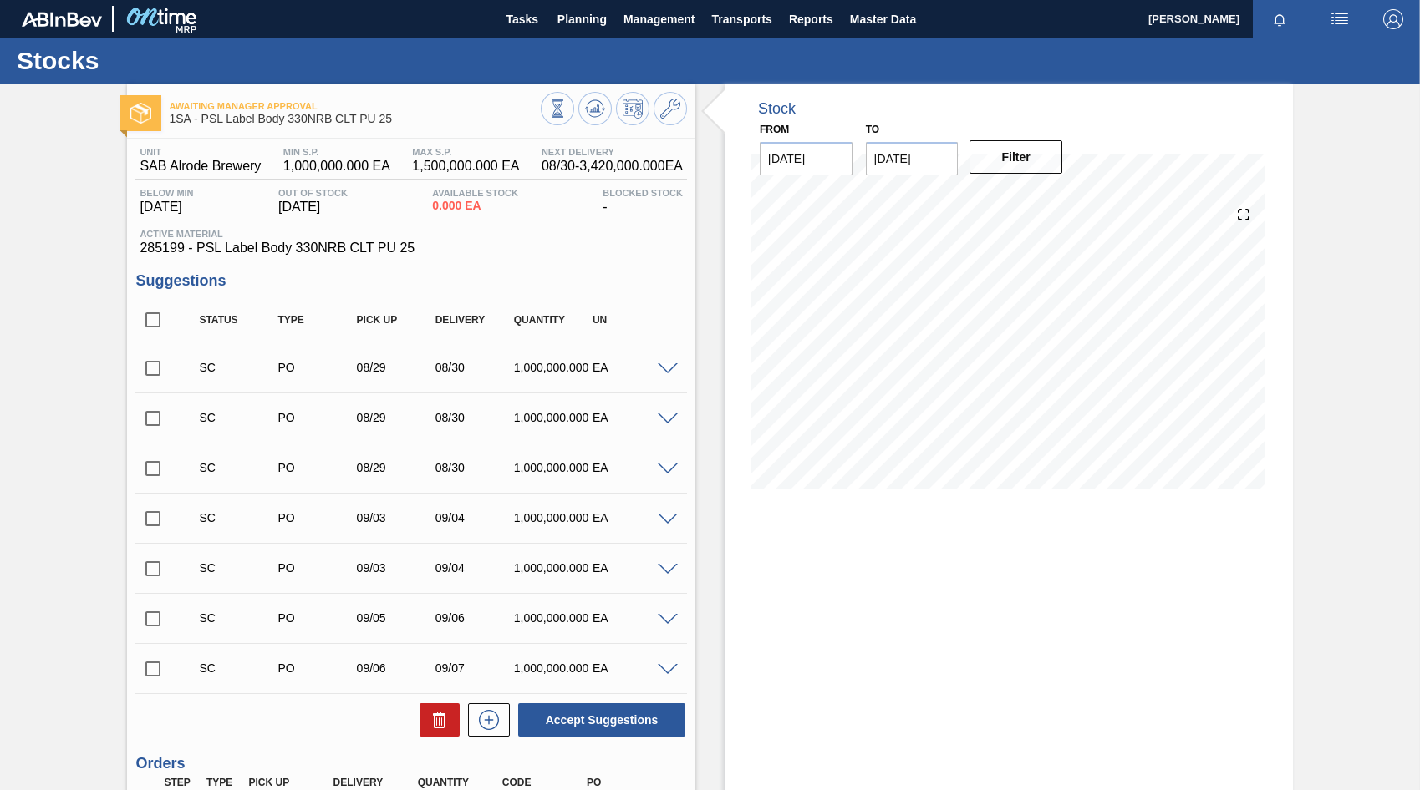
click at [668, 373] on span at bounding box center [668, 369] width 20 height 13
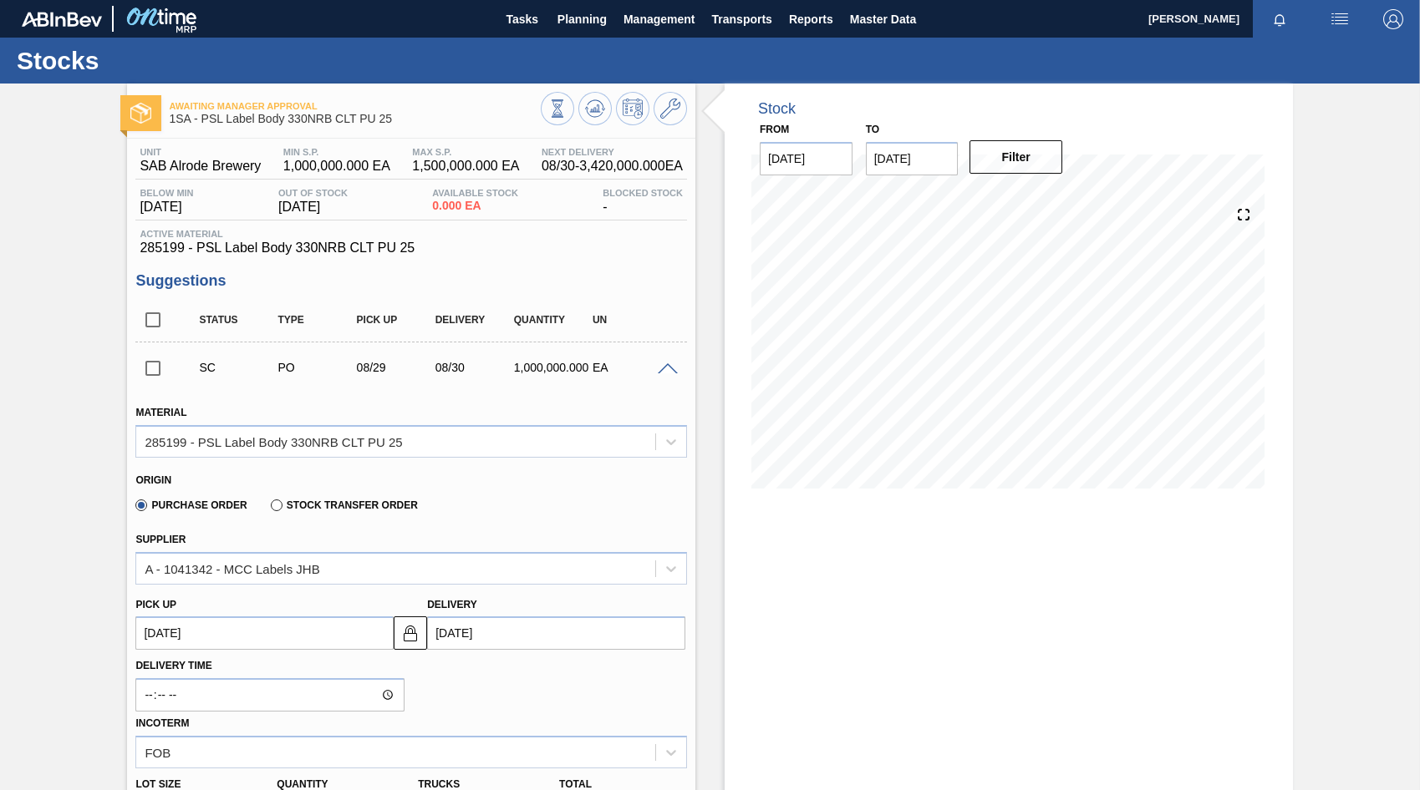
click at [666, 371] on span at bounding box center [668, 369] width 20 height 13
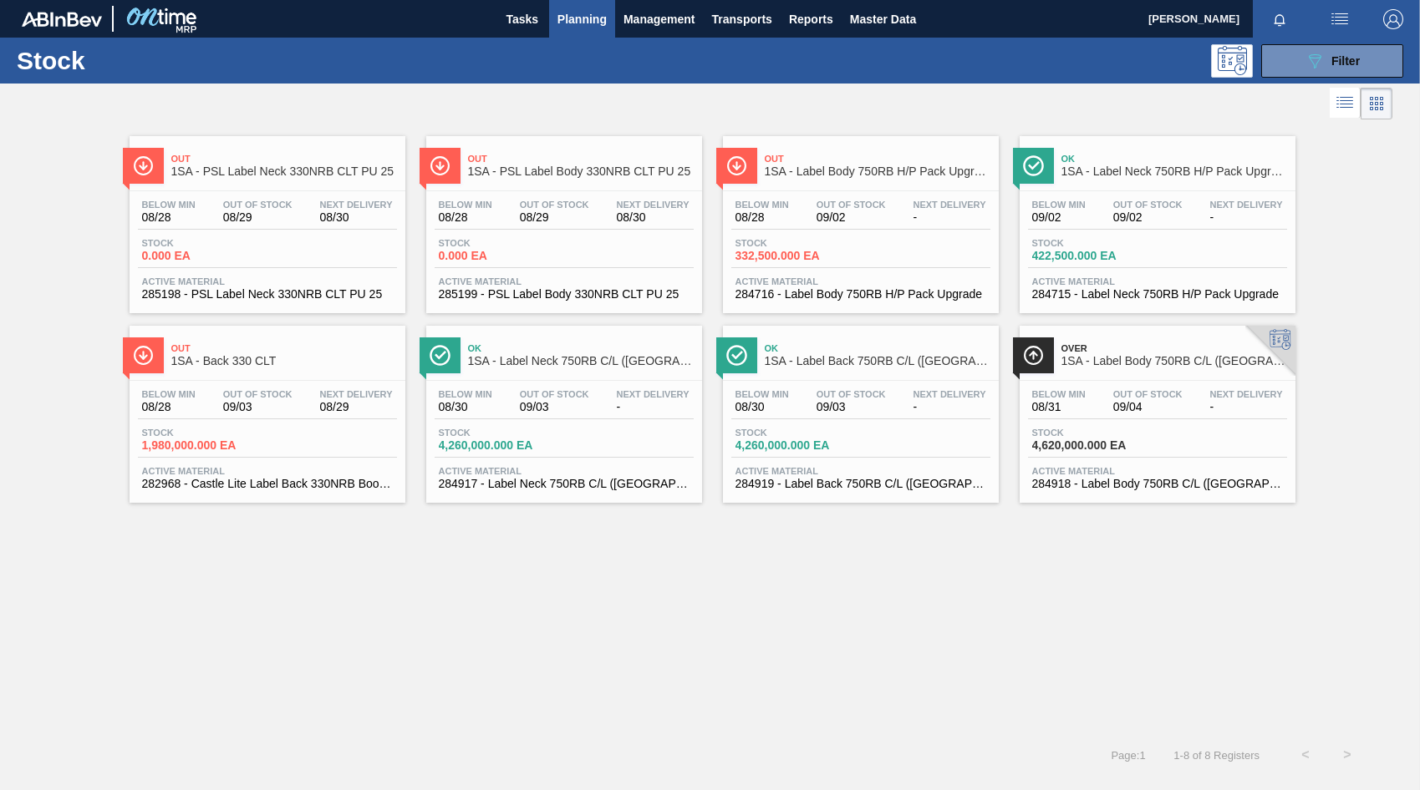
click at [911, 219] on div "Next Delivery -" at bounding box center [949, 212] width 81 height 24
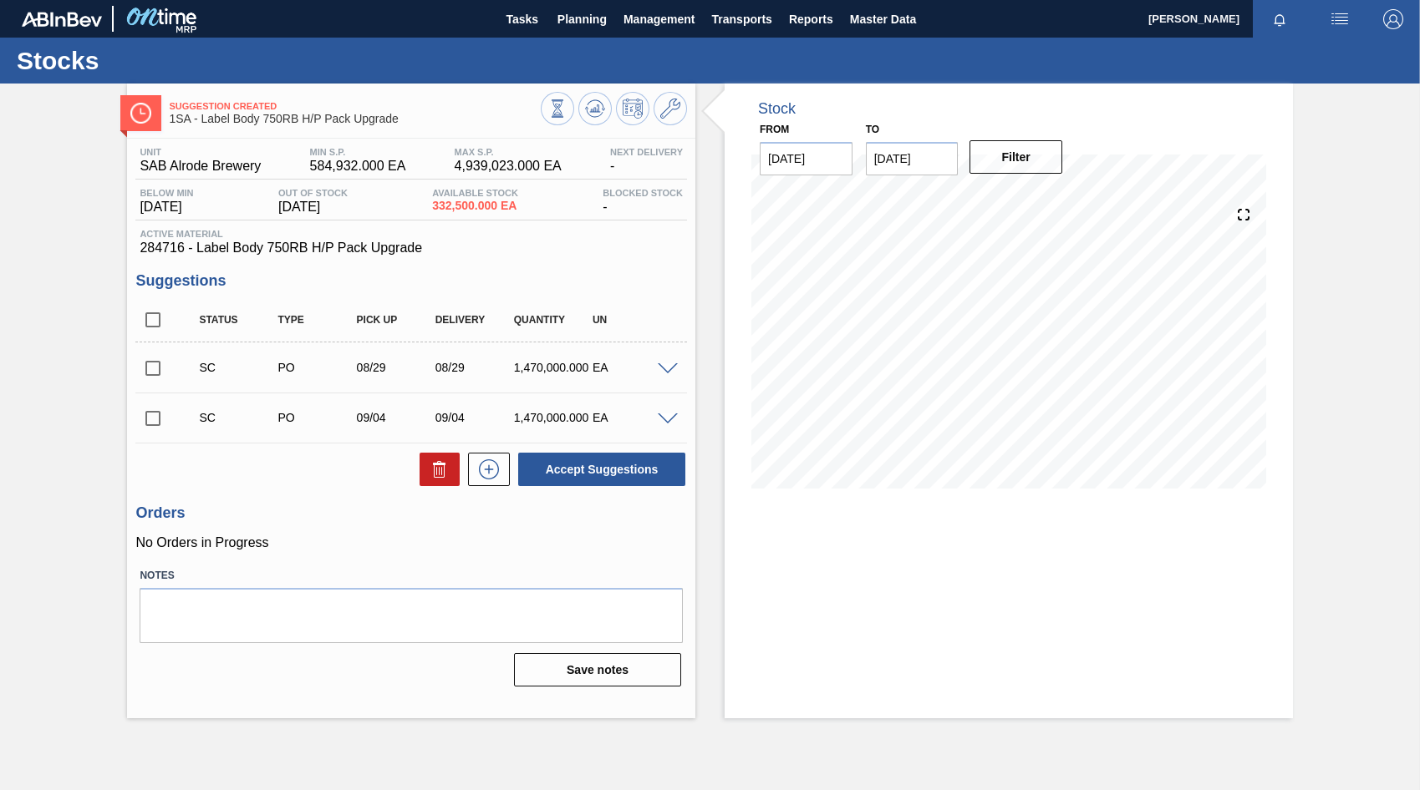
click at [150, 368] on input "checkbox" at bounding box center [152, 368] width 35 height 35
click at [630, 475] on button "Accept Suggestions" at bounding box center [601, 469] width 167 height 33
checkbox input "false"
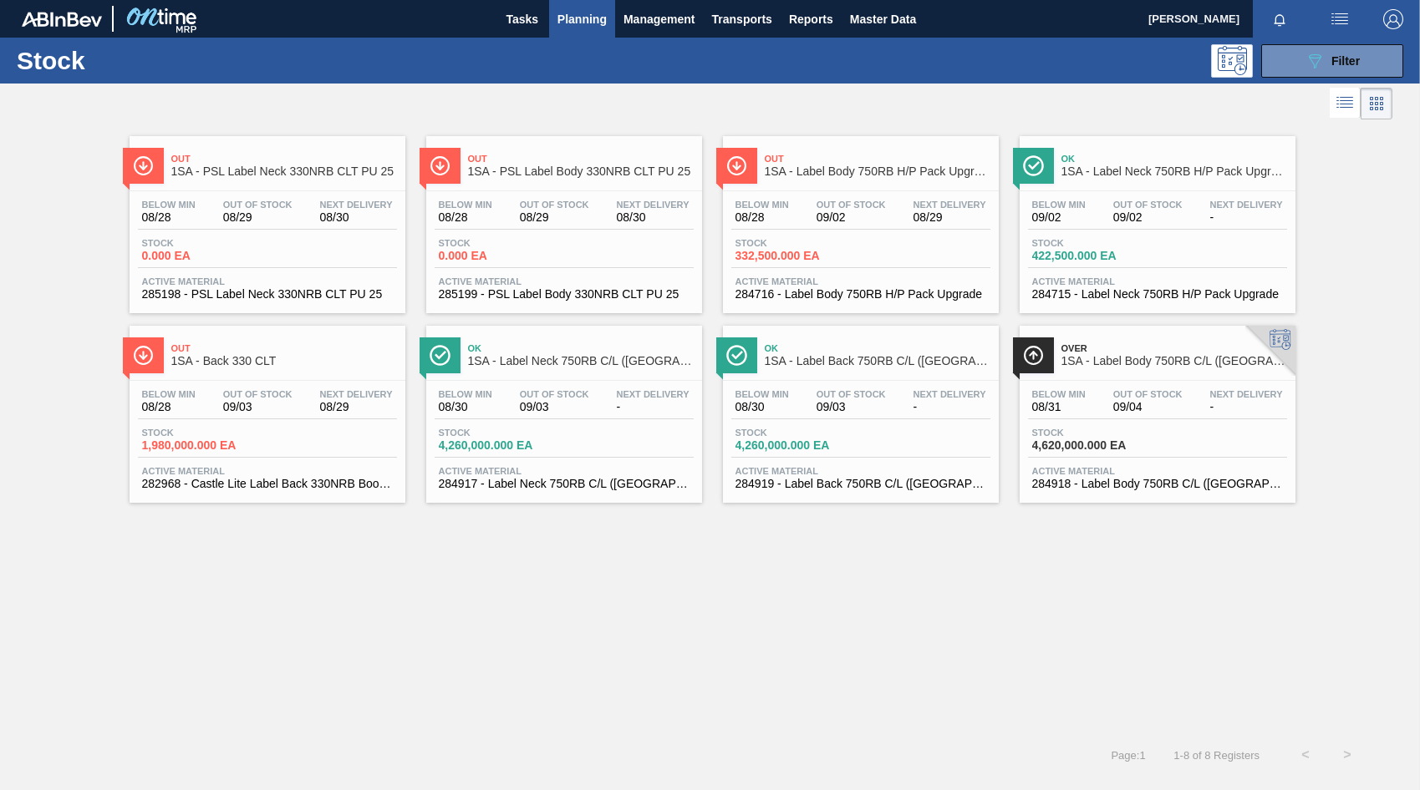
click at [1169, 213] on span "09/02" at bounding box center [1147, 217] width 69 height 13
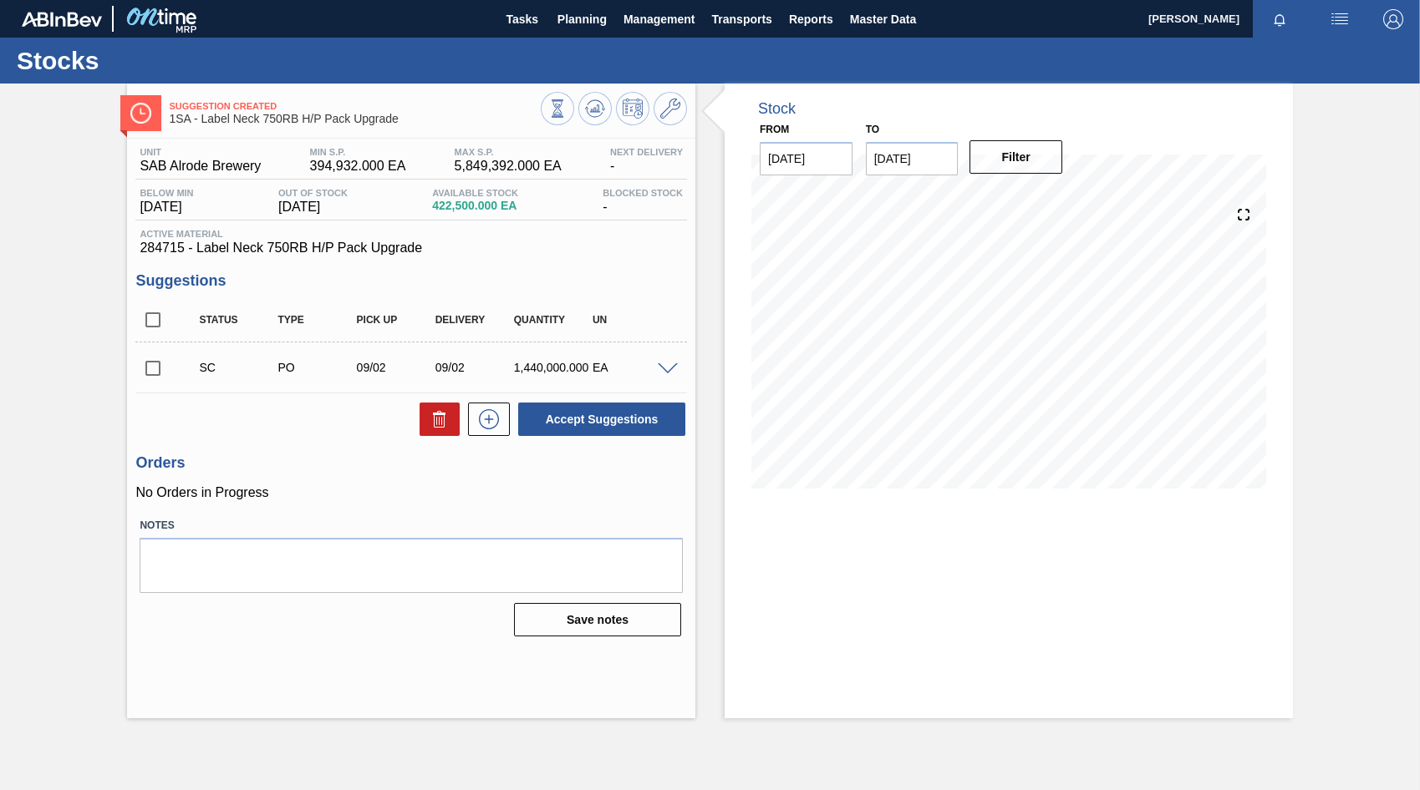
click at [155, 373] on input "checkbox" at bounding box center [152, 368] width 35 height 35
click at [602, 419] on button "Accept Suggestions" at bounding box center [601, 419] width 167 height 33
checkbox input "false"
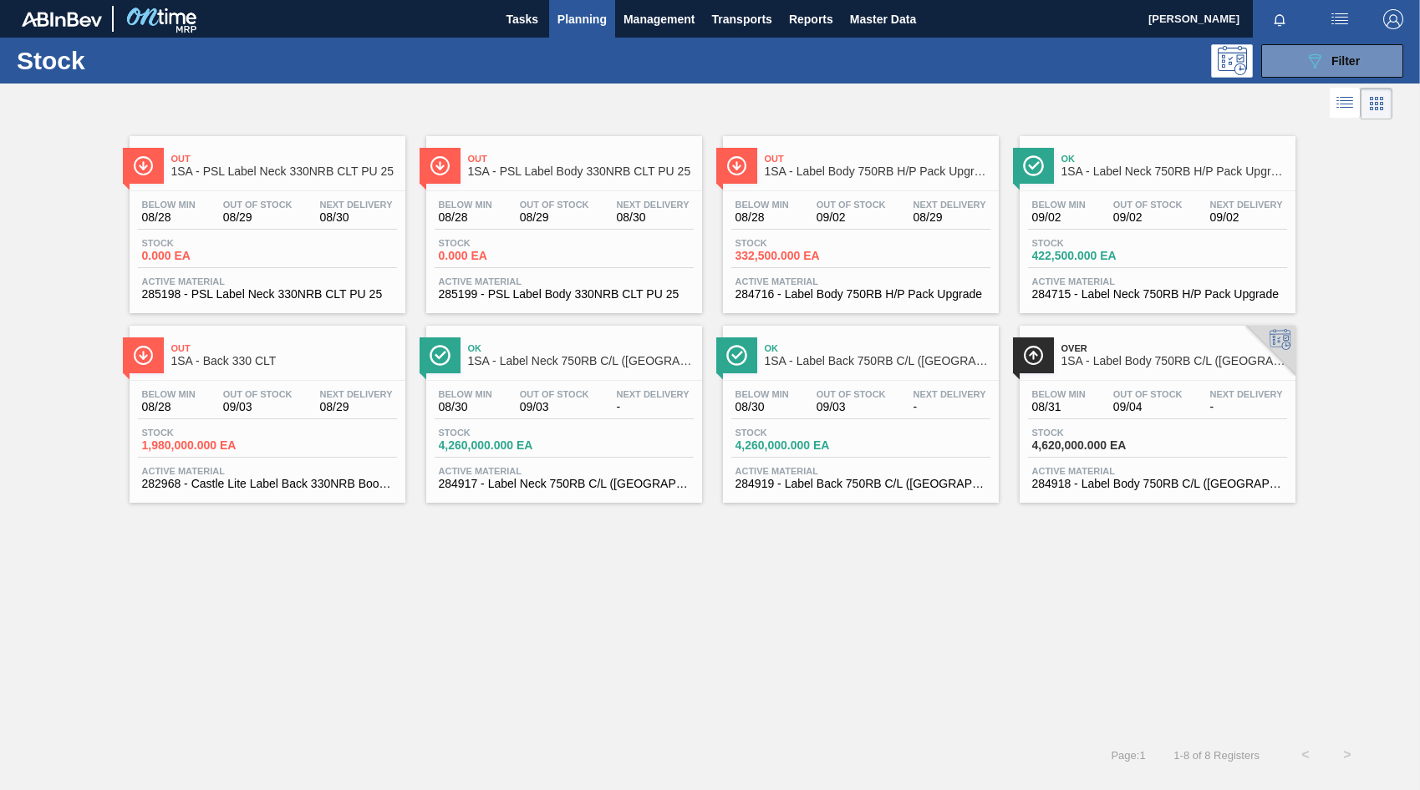
click at [589, 409] on div "Out Of Stock 09/03" at bounding box center [555, 401] width 78 height 24
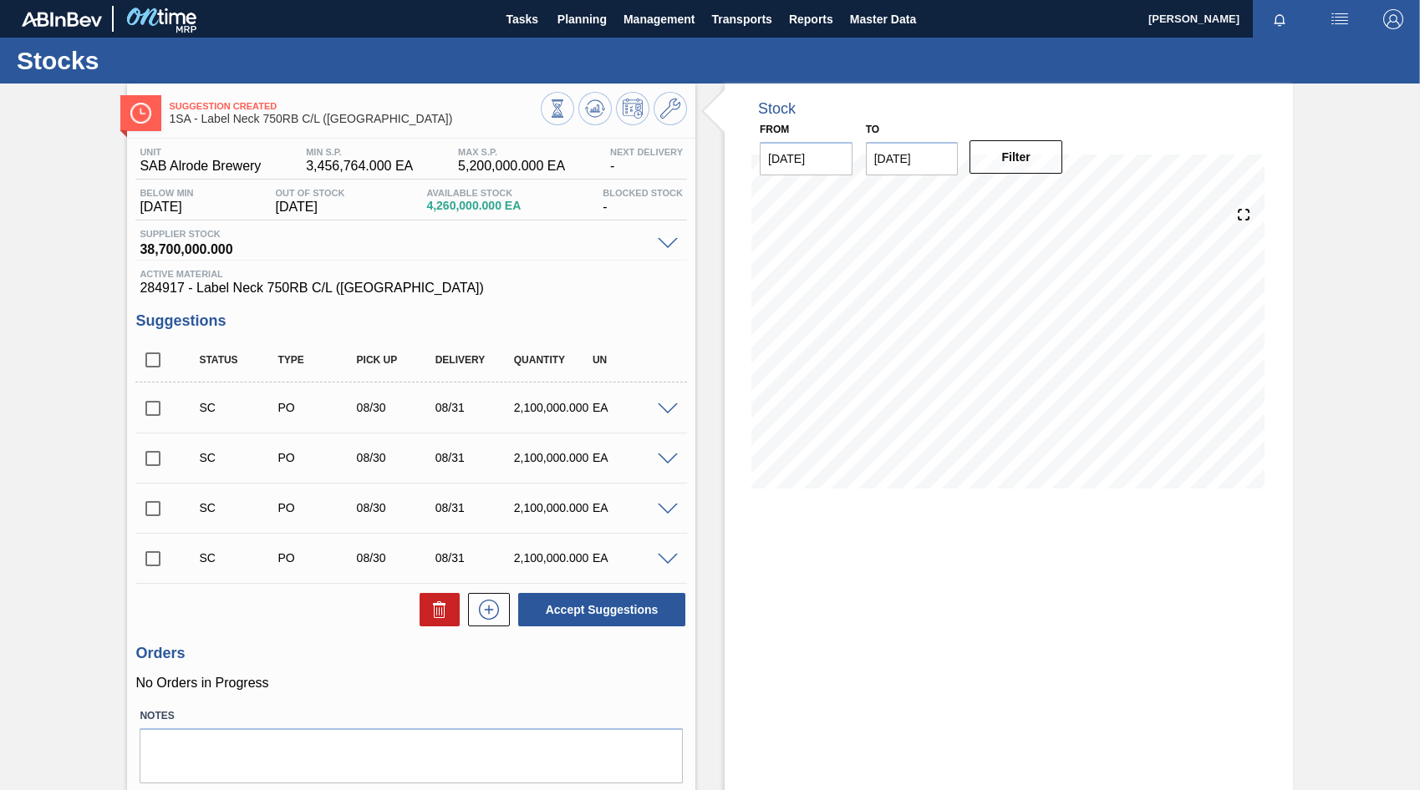
click at [666, 409] on span at bounding box center [668, 410] width 20 height 13
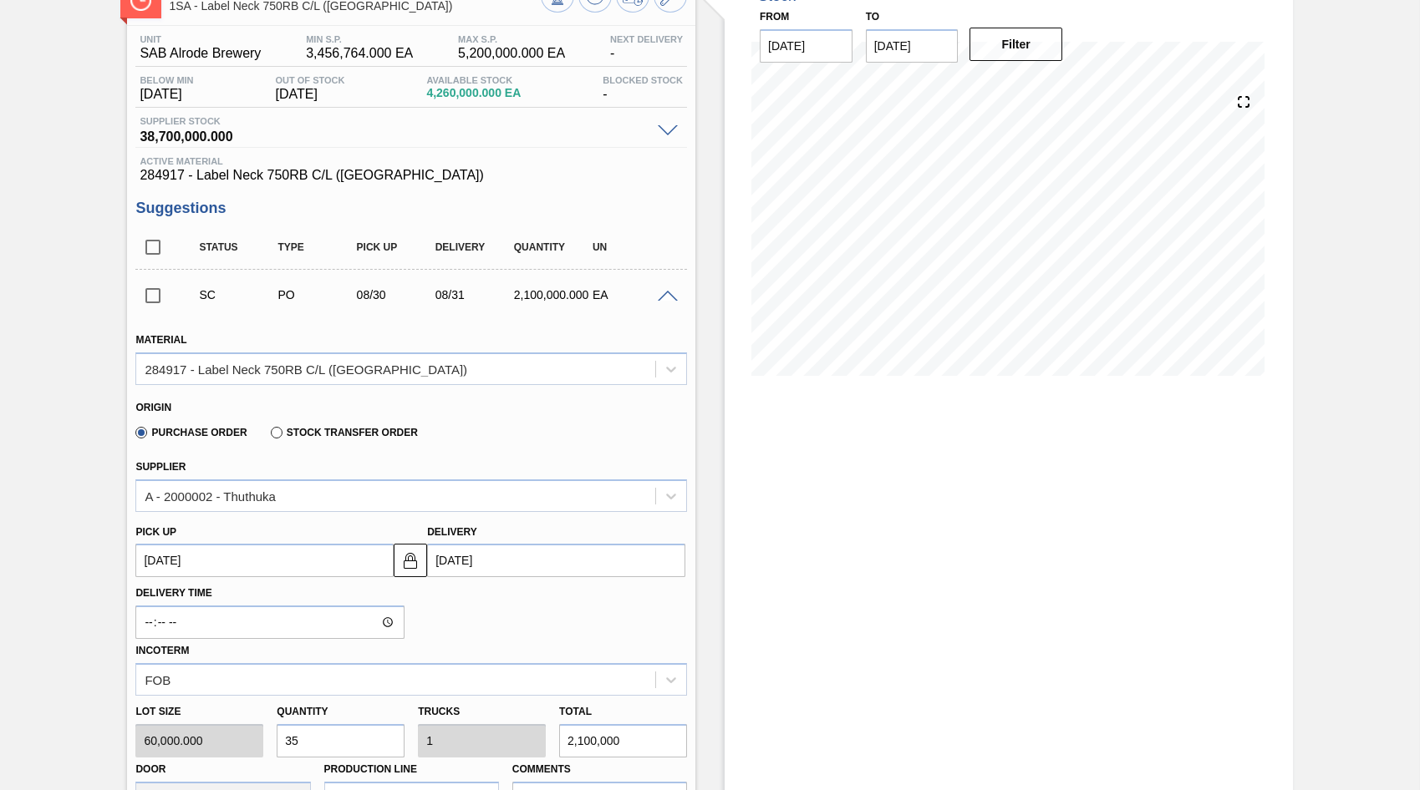
scroll to position [167, 0]
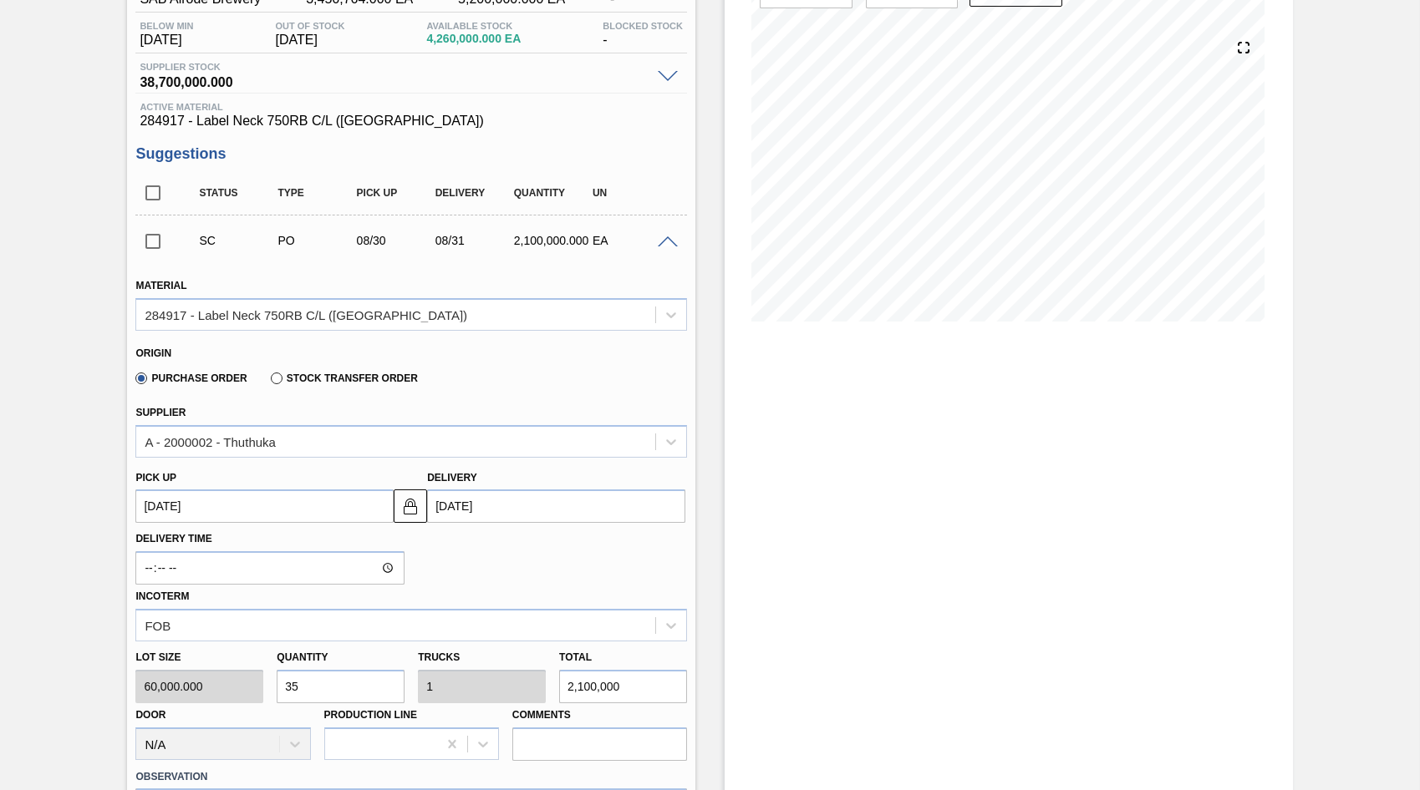
drag, startPoint x: 294, startPoint y: 689, endPoint x: 267, endPoint y: 690, distance: 27.6
click at [267, 690] on div "Lot size 60,000.000 Quantity 35 Trucks 1 Total 2,100,000 Door N/A Production Li…" at bounding box center [411, 701] width 565 height 119
type input "5"
type input "0.143"
type input "300,000"
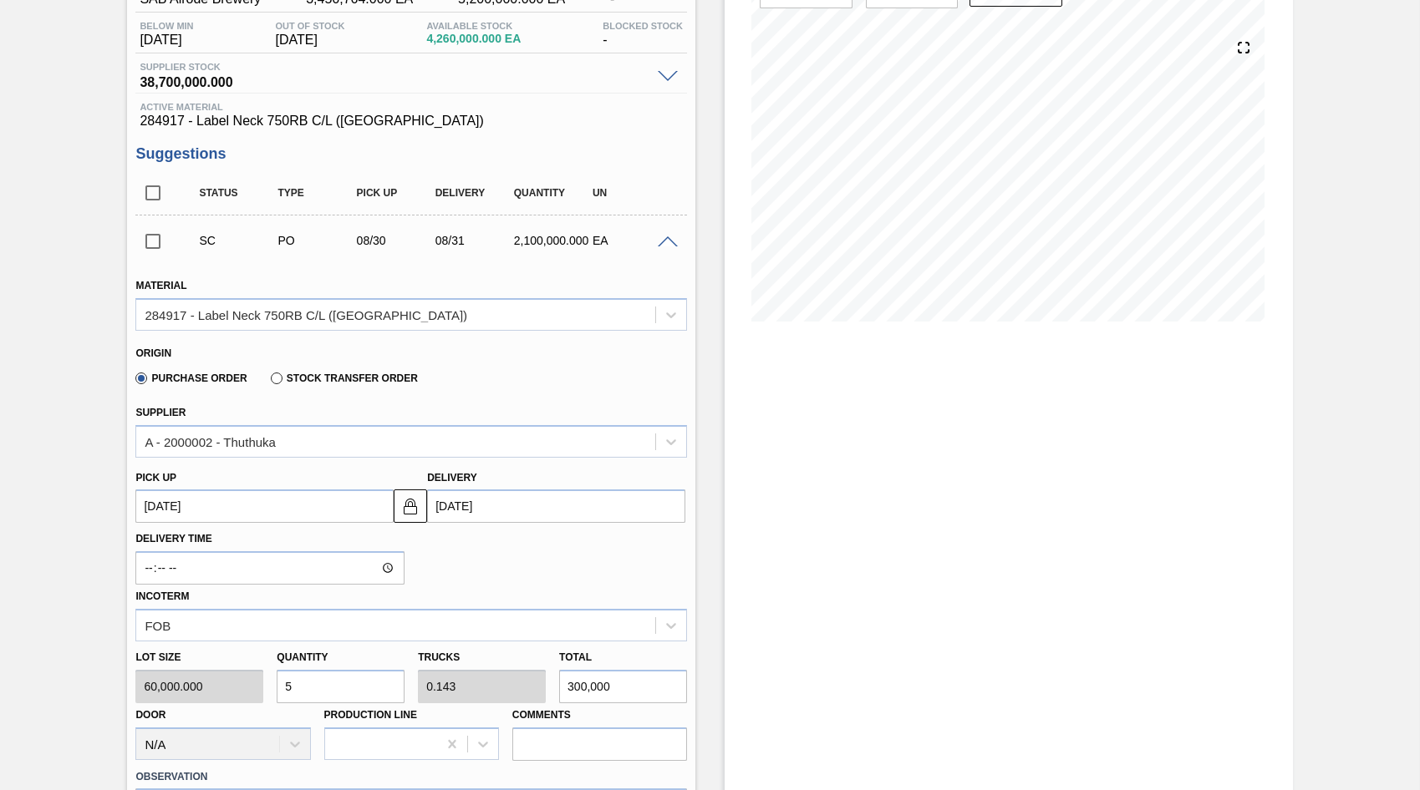
type input "55"
type input "1.571"
type input "3,300,000"
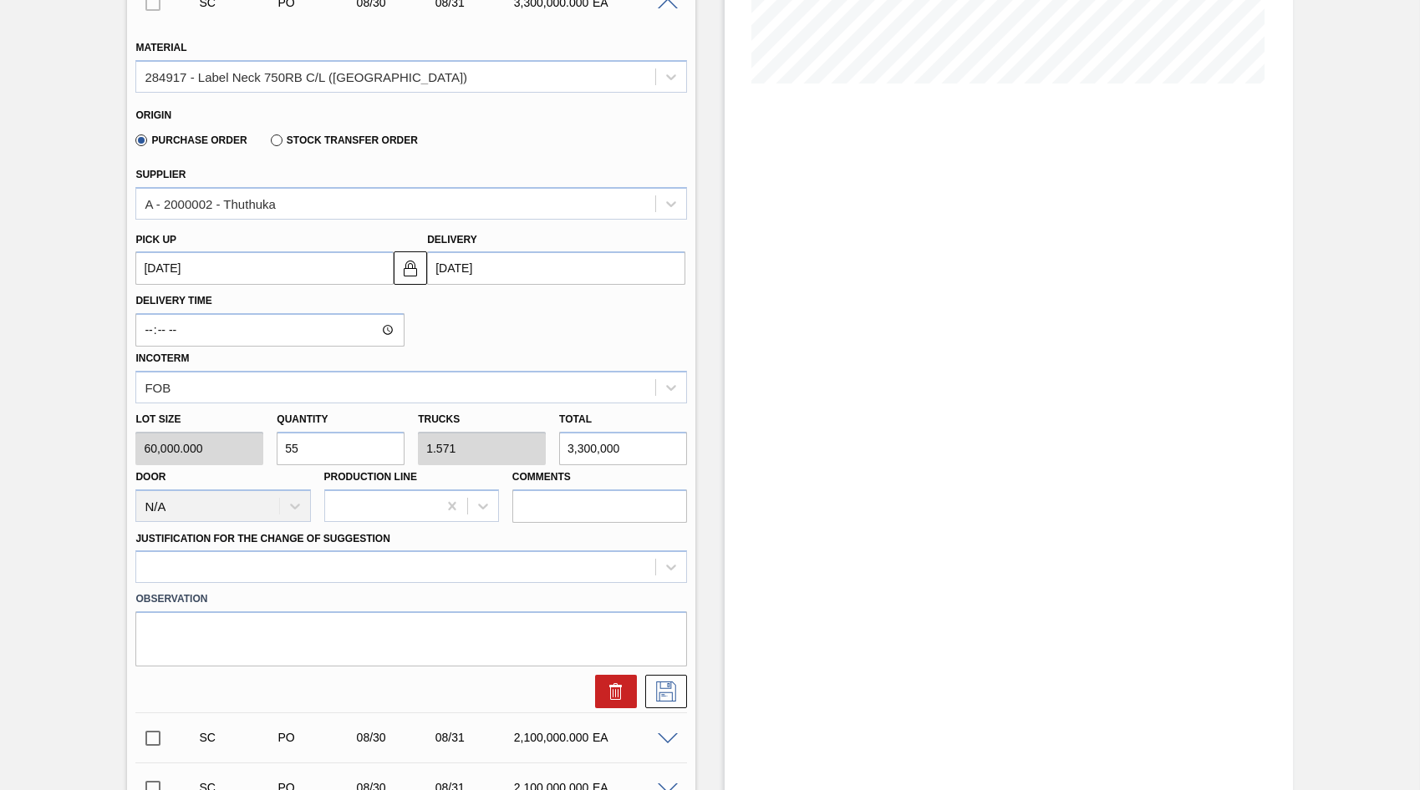
scroll to position [418, 0]
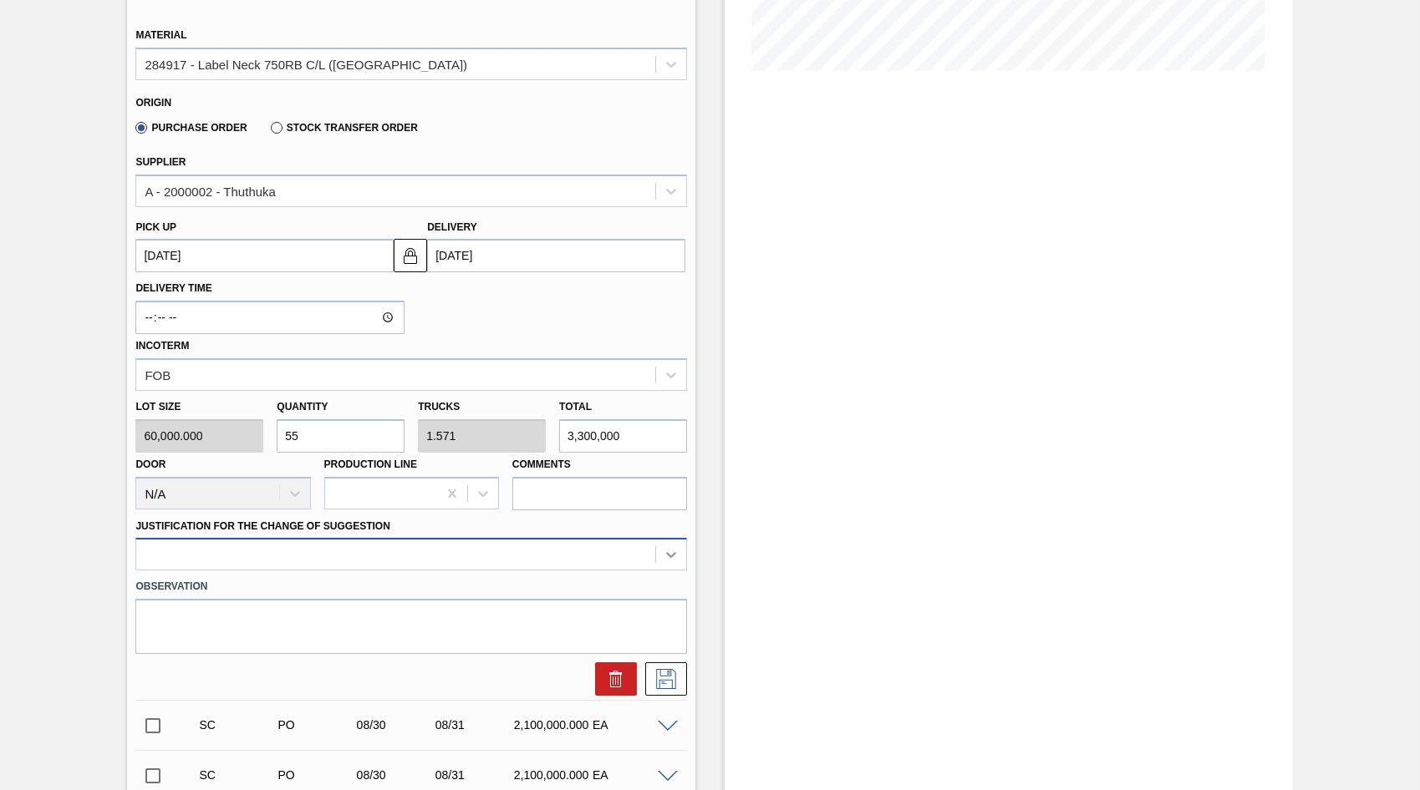
type input "55"
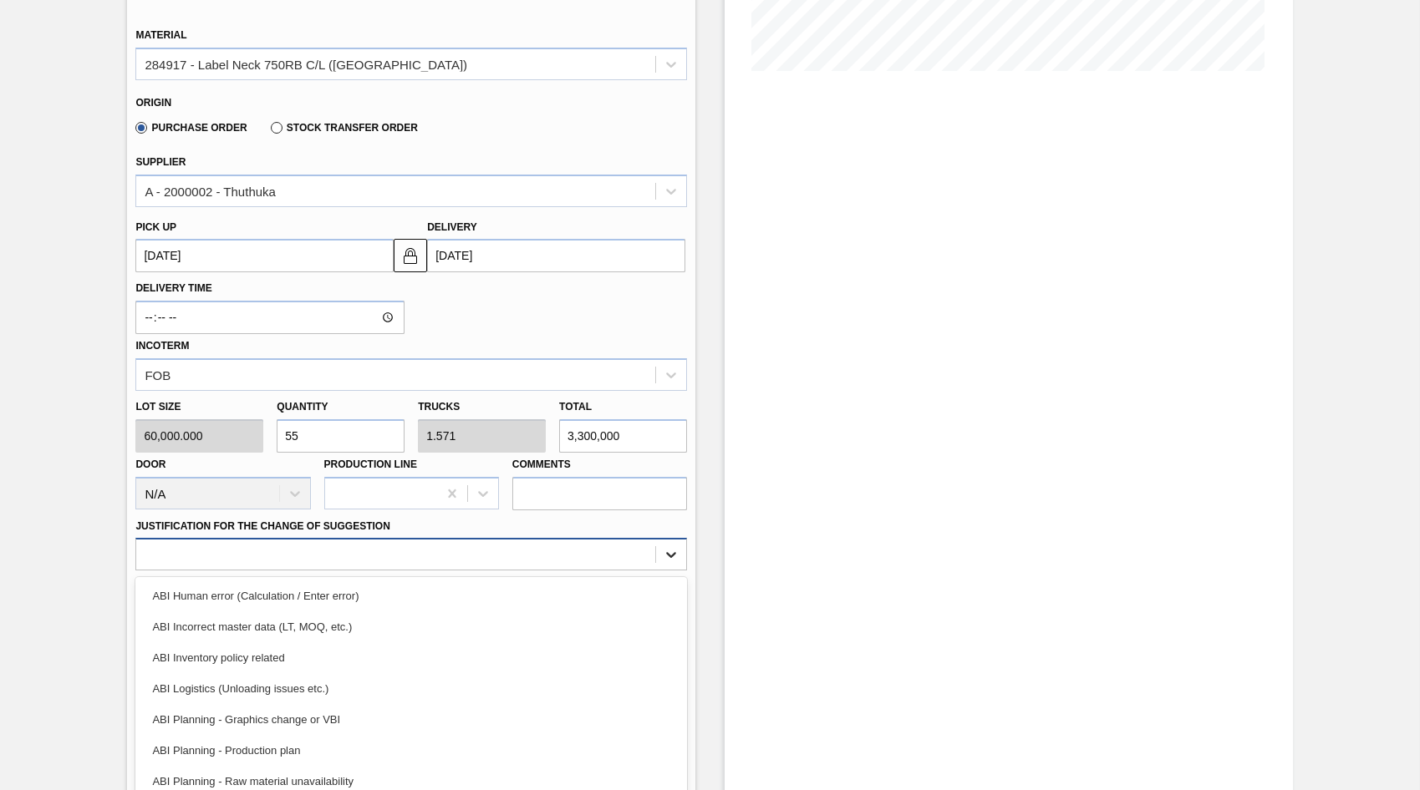
click at [665, 561] on div "option ABI Human error (Calculation / Enter error) focused, 1 of 18. 18 results…" at bounding box center [410, 554] width 551 height 33
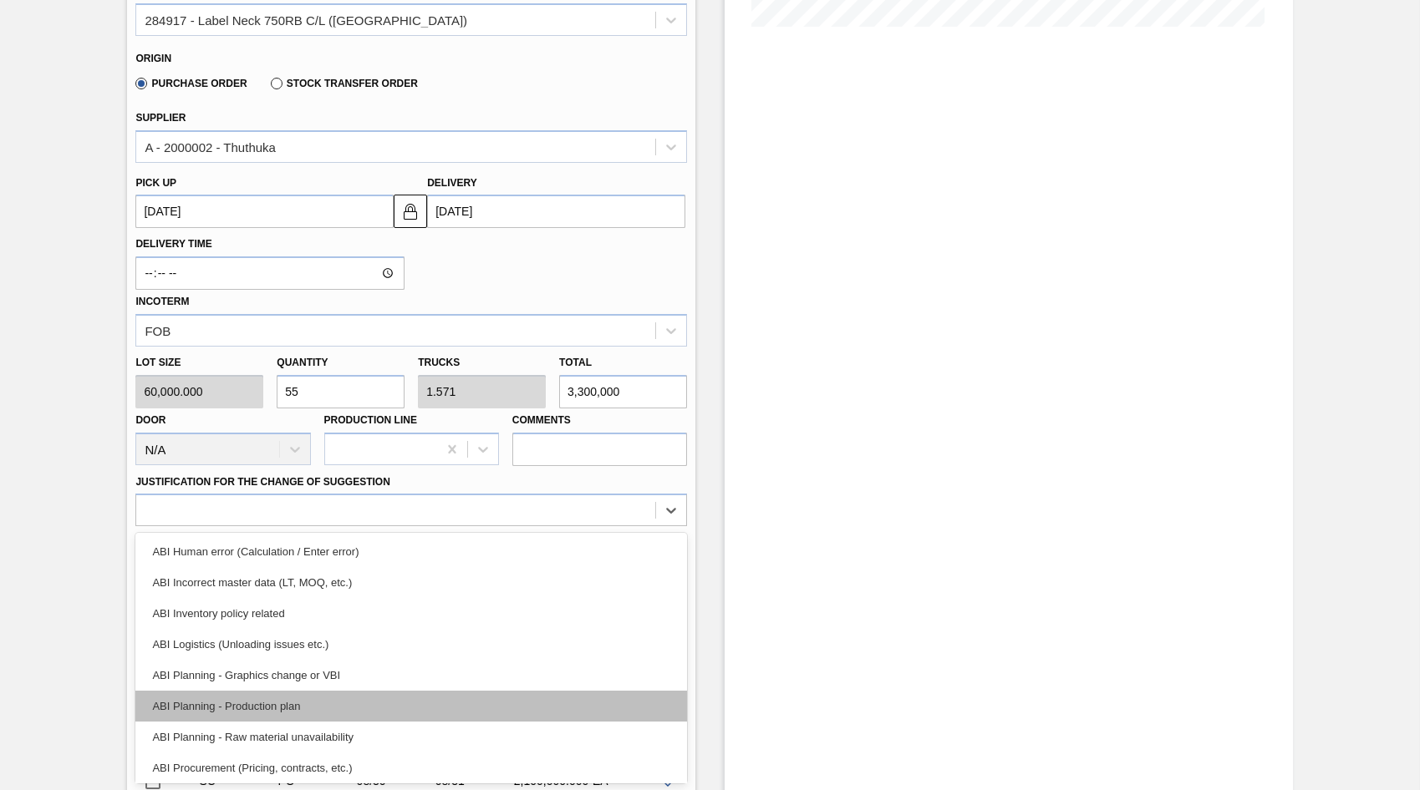
click at [252, 706] on div "ABI Planning - Production plan" at bounding box center [410, 706] width 551 height 31
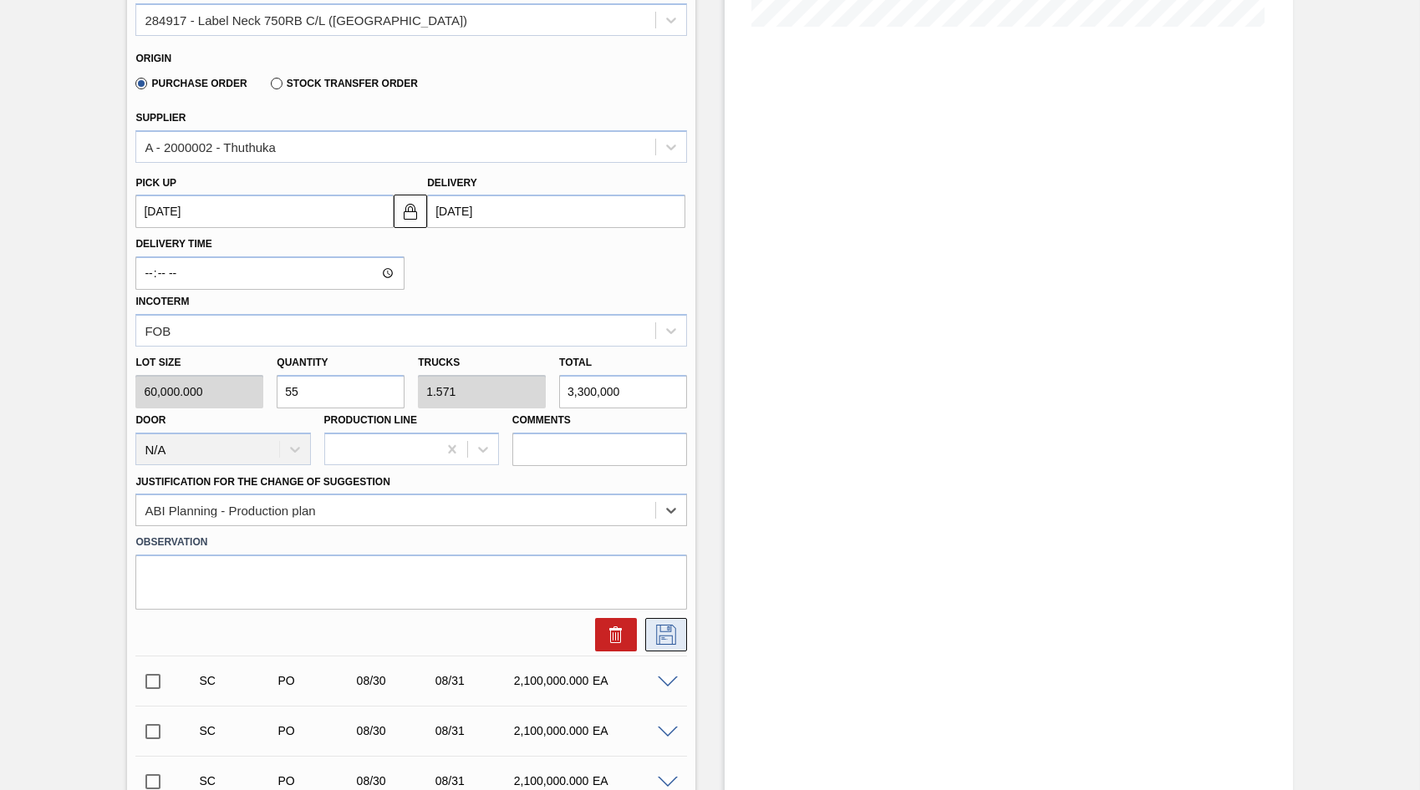
click at [663, 635] on icon at bounding box center [666, 635] width 27 height 20
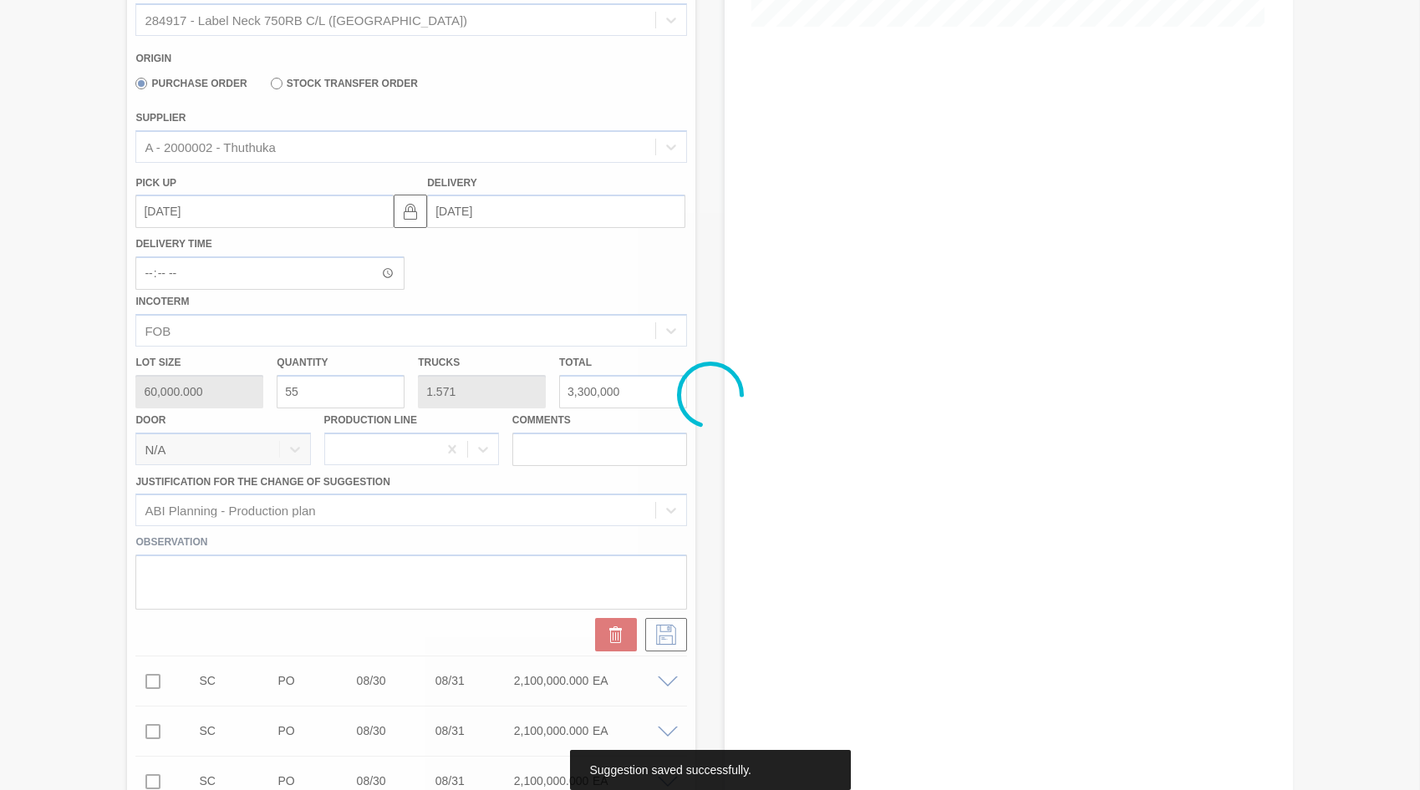
scroll to position [51, 0]
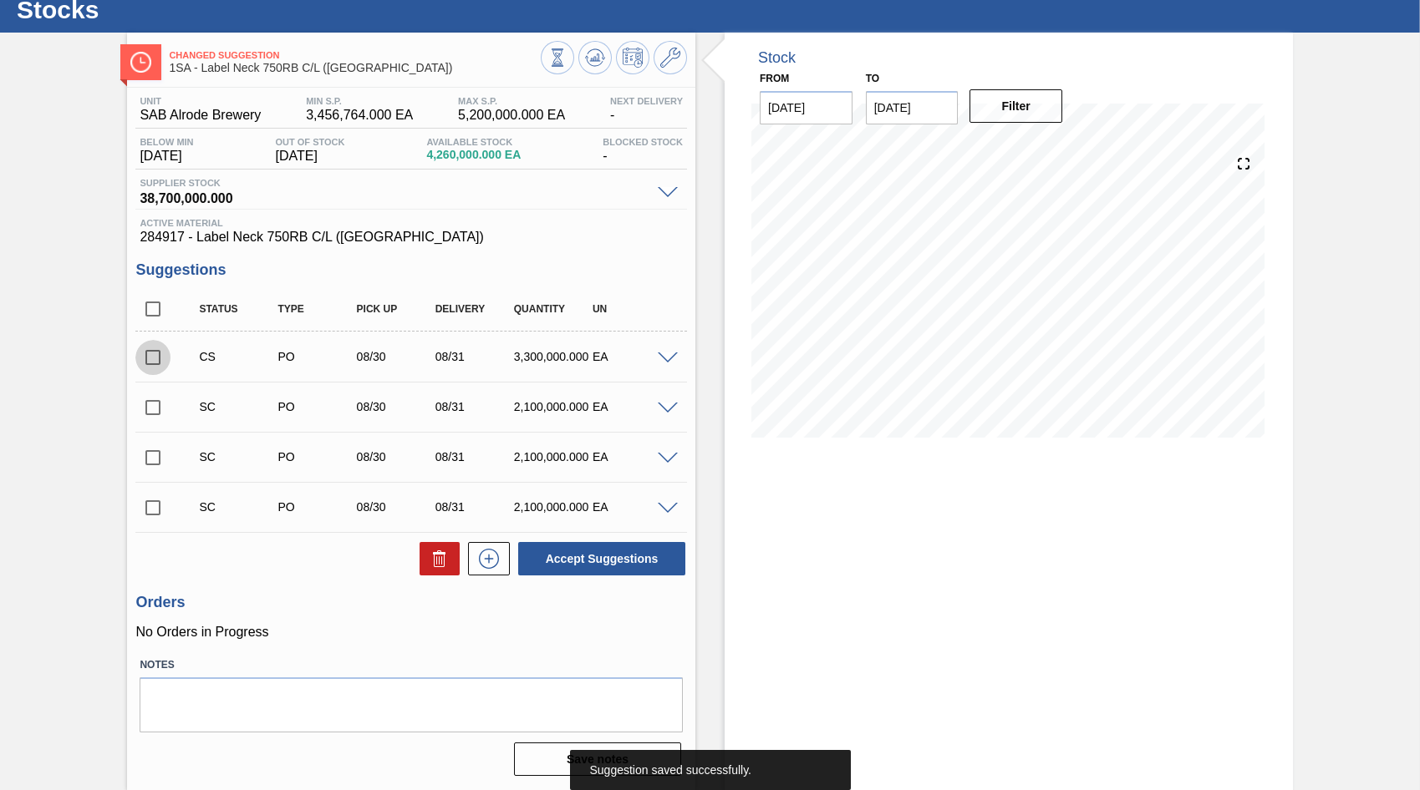
click at [155, 360] on input "checkbox" at bounding box center [152, 357] width 35 height 35
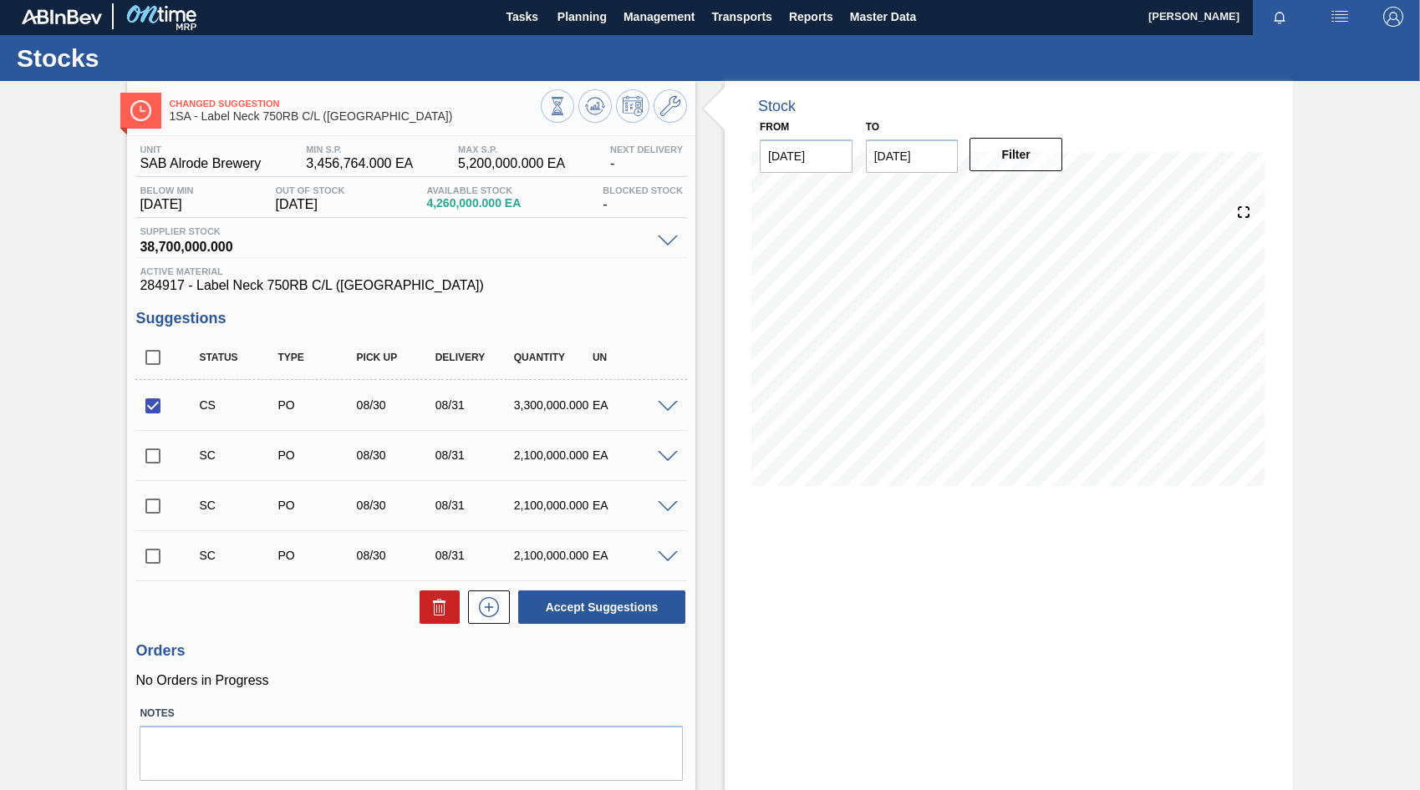
scroll to position [0, 0]
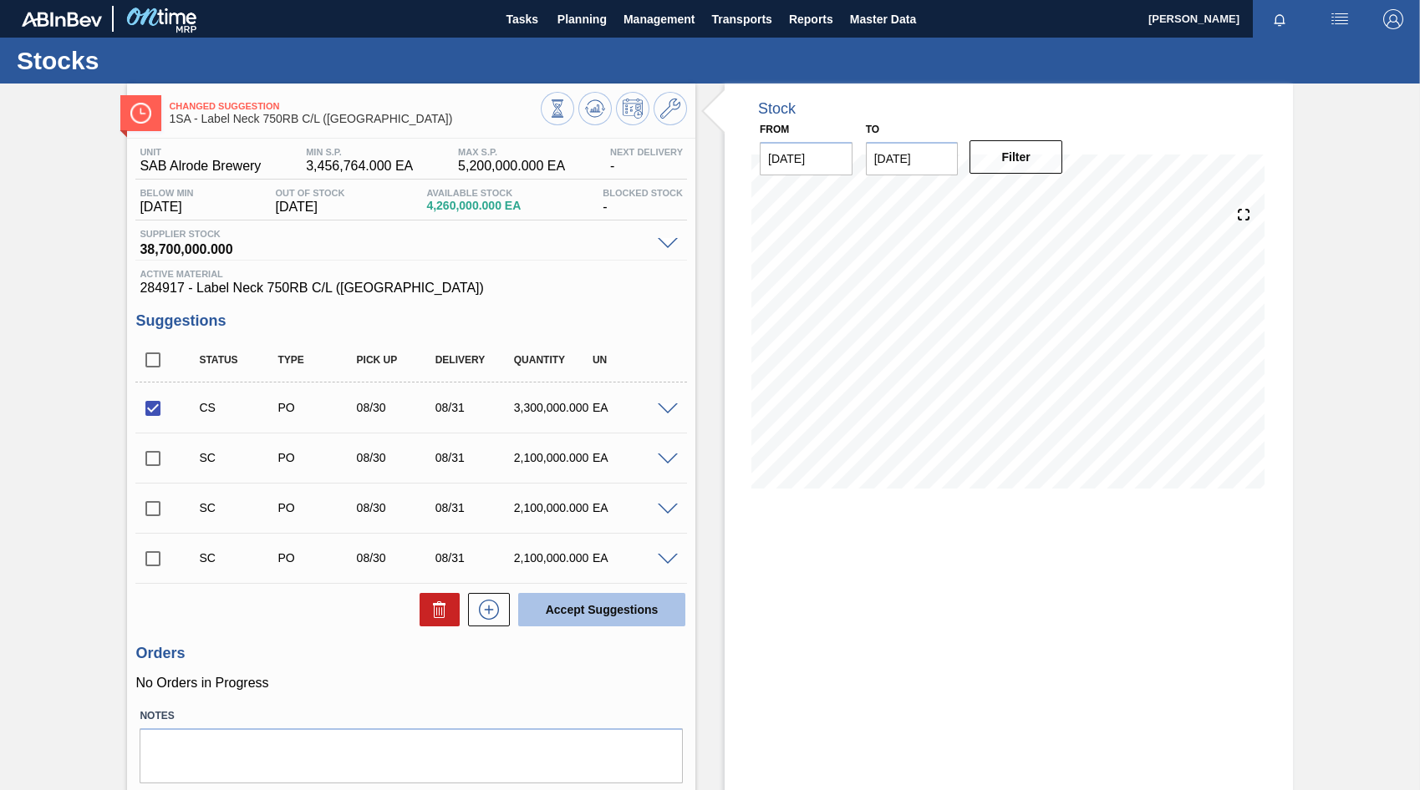
click at [592, 604] on button "Accept Suggestions" at bounding box center [601, 609] width 167 height 33
checkbox input "false"
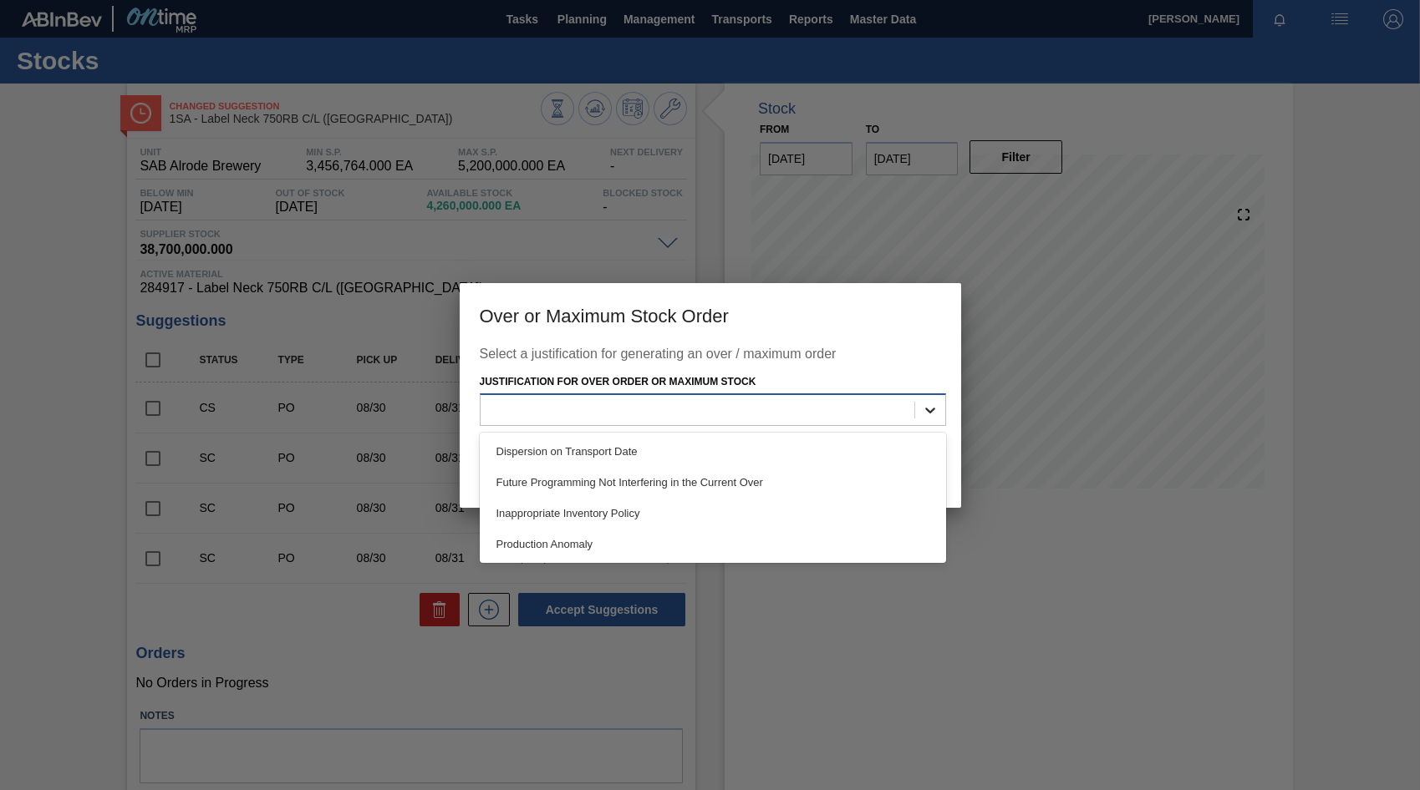
click at [920, 411] on div at bounding box center [930, 410] width 30 height 30
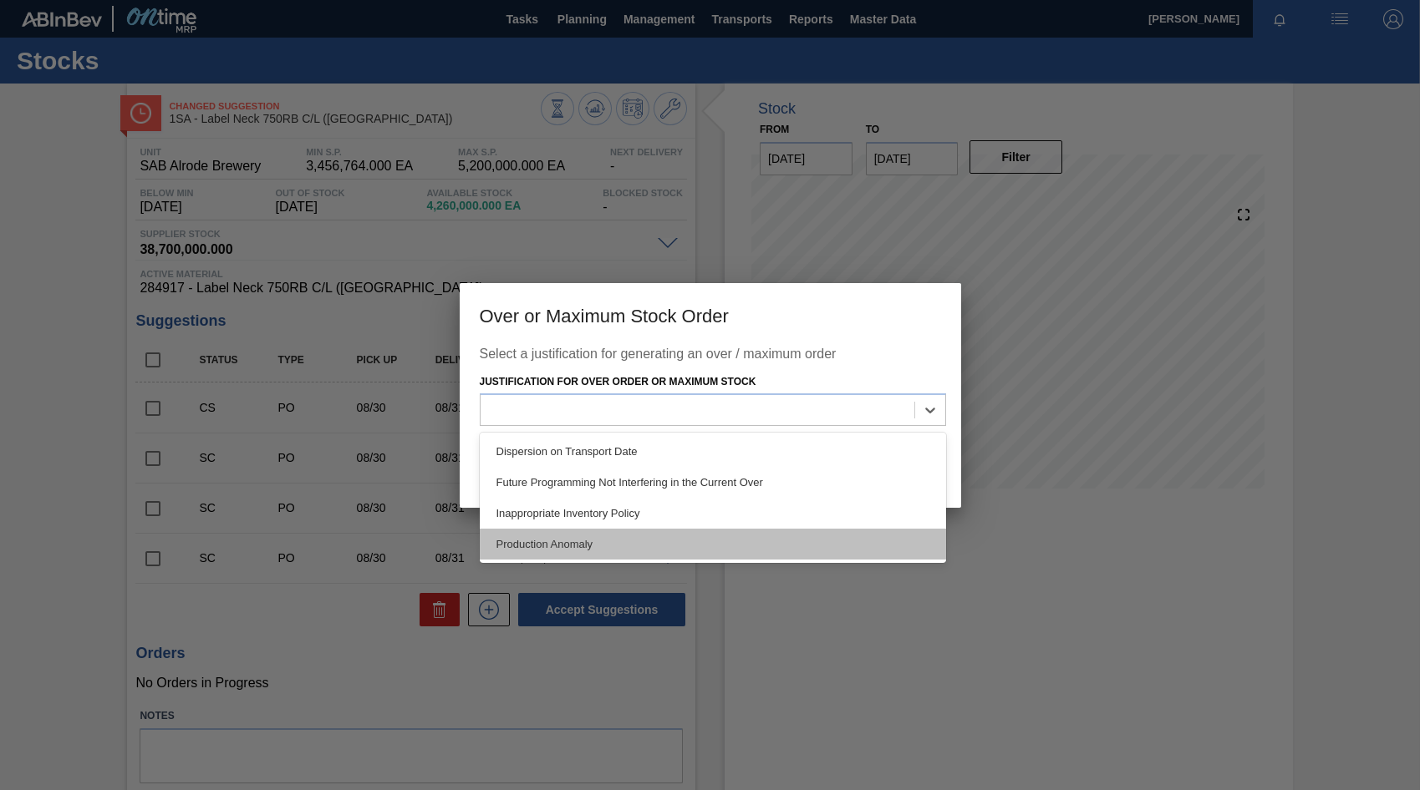
click at [551, 546] on div "Production Anomaly" at bounding box center [713, 544] width 466 height 31
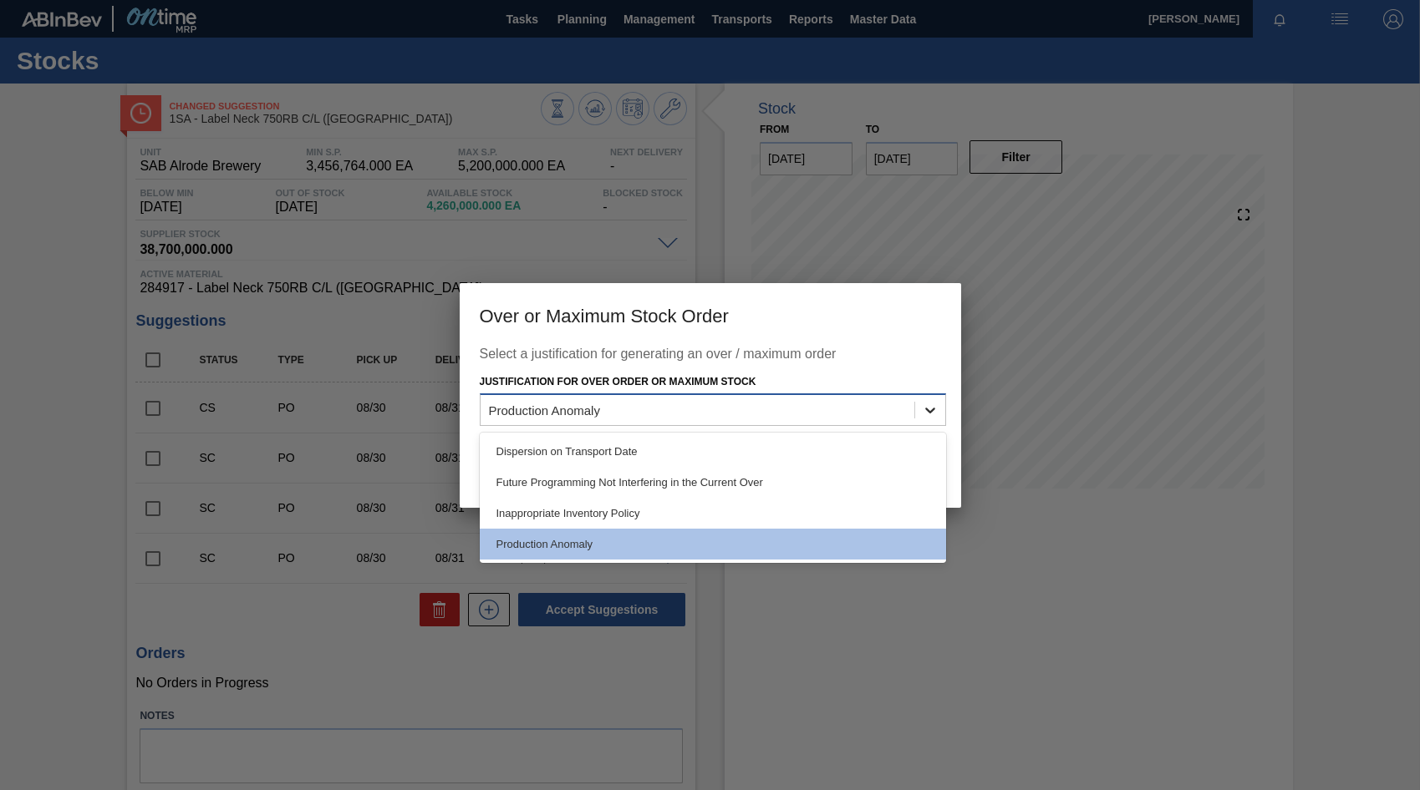
click at [929, 405] on icon at bounding box center [930, 410] width 17 height 17
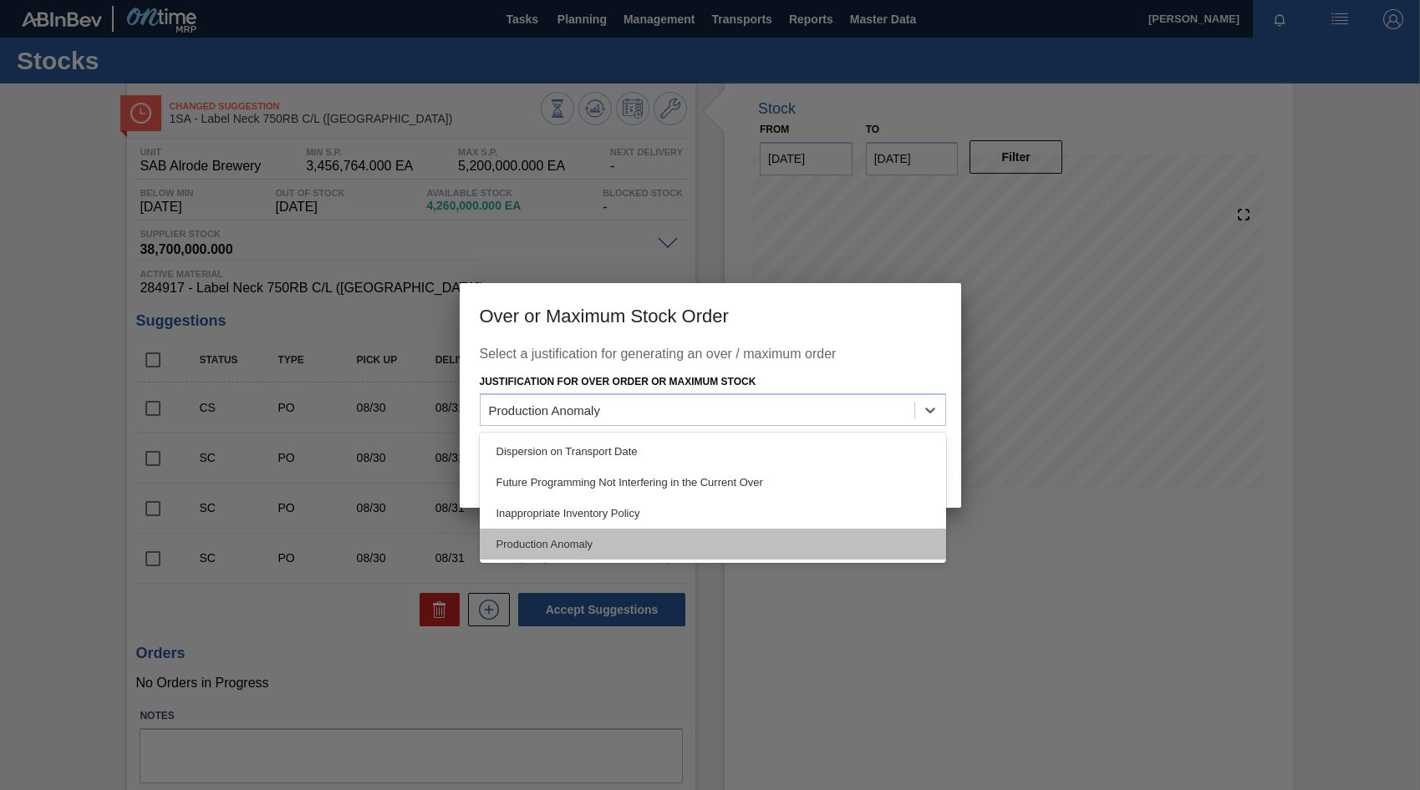
click at [558, 540] on div "Production Anomaly" at bounding box center [713, 544] width 466 height 31
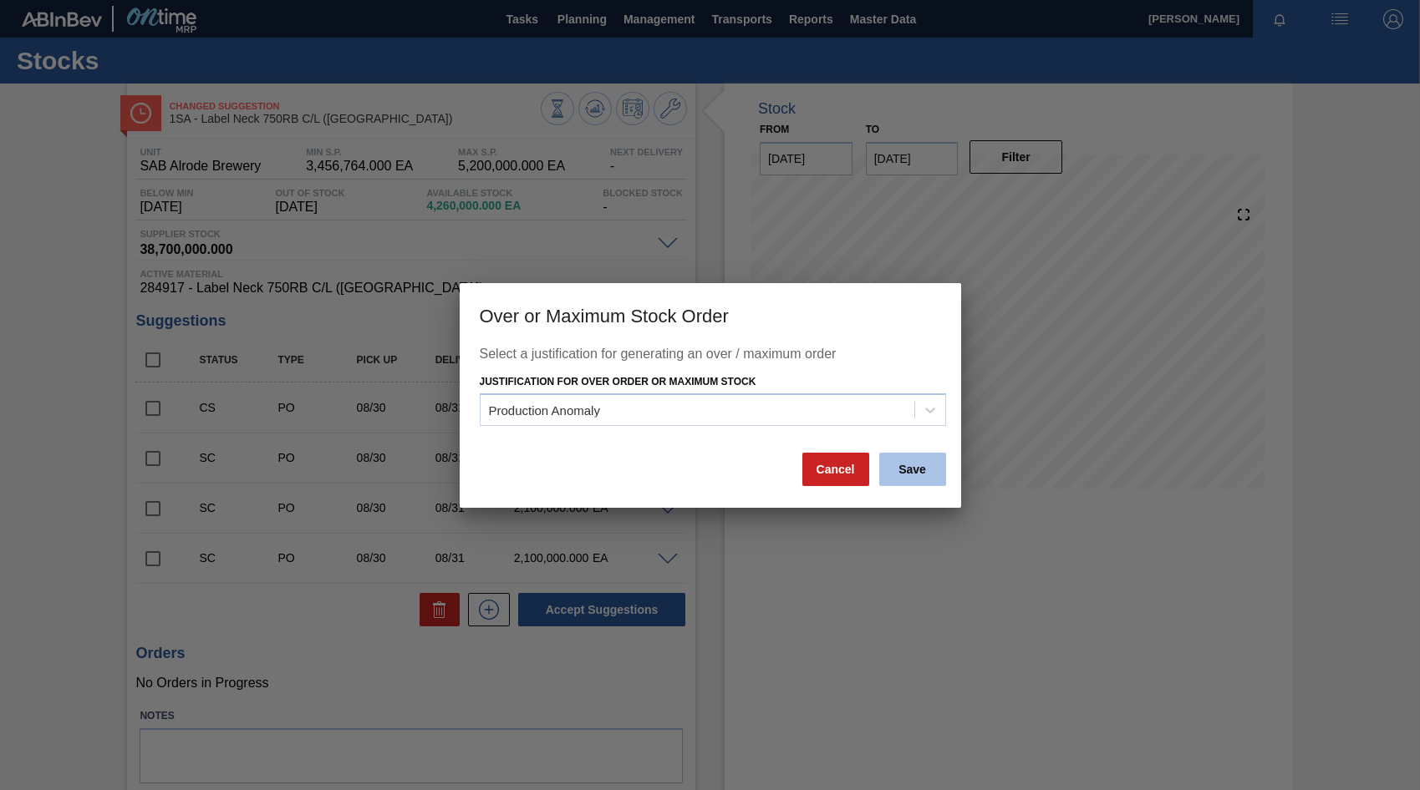
click at [917, 470] on button "Save" at bounding box center [912, 469] width 67 height 33
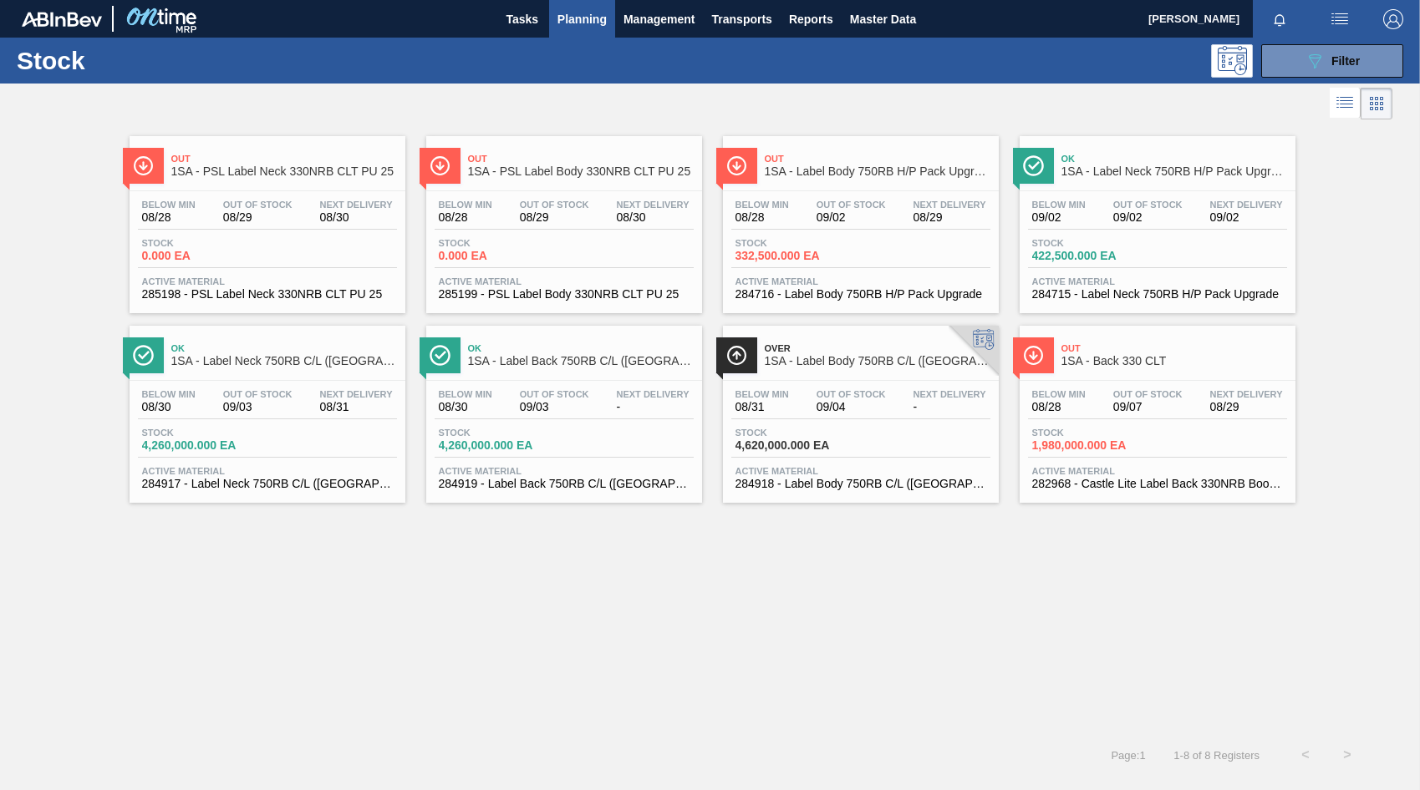
click at [588, 381] on div "Below Min 08/30 Out Of Stock 09/03 Next Delivery - Stock 4,260,000.000 EA Activ…" at bounding box center [564, 438] width 276 height 114
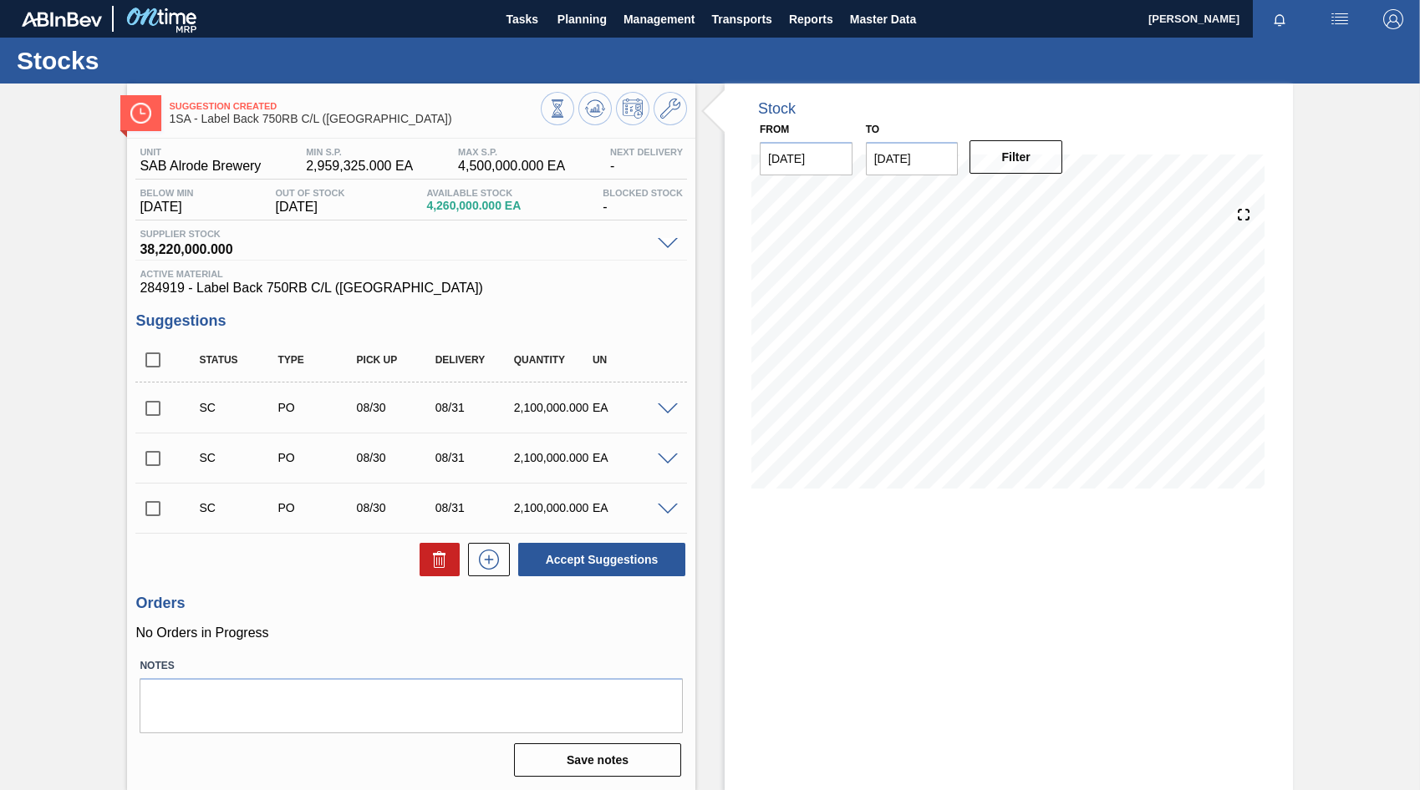
click at [664, 409] on span at bounding box center [668, 410] width 20 height 13
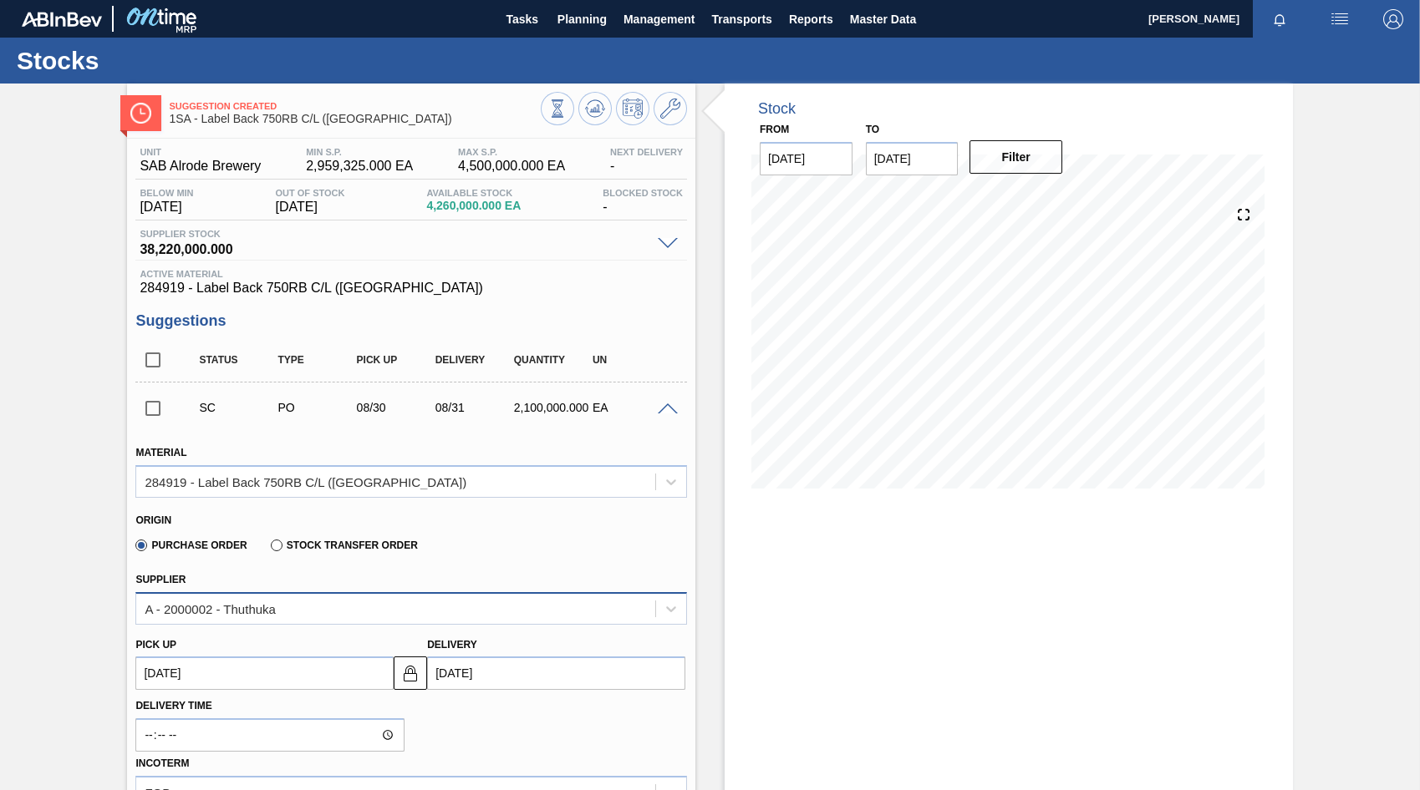
click at [293, 606] on div "A - 2000002 - Thuthuka" at bounding box center [395, 609] width 519 height 24
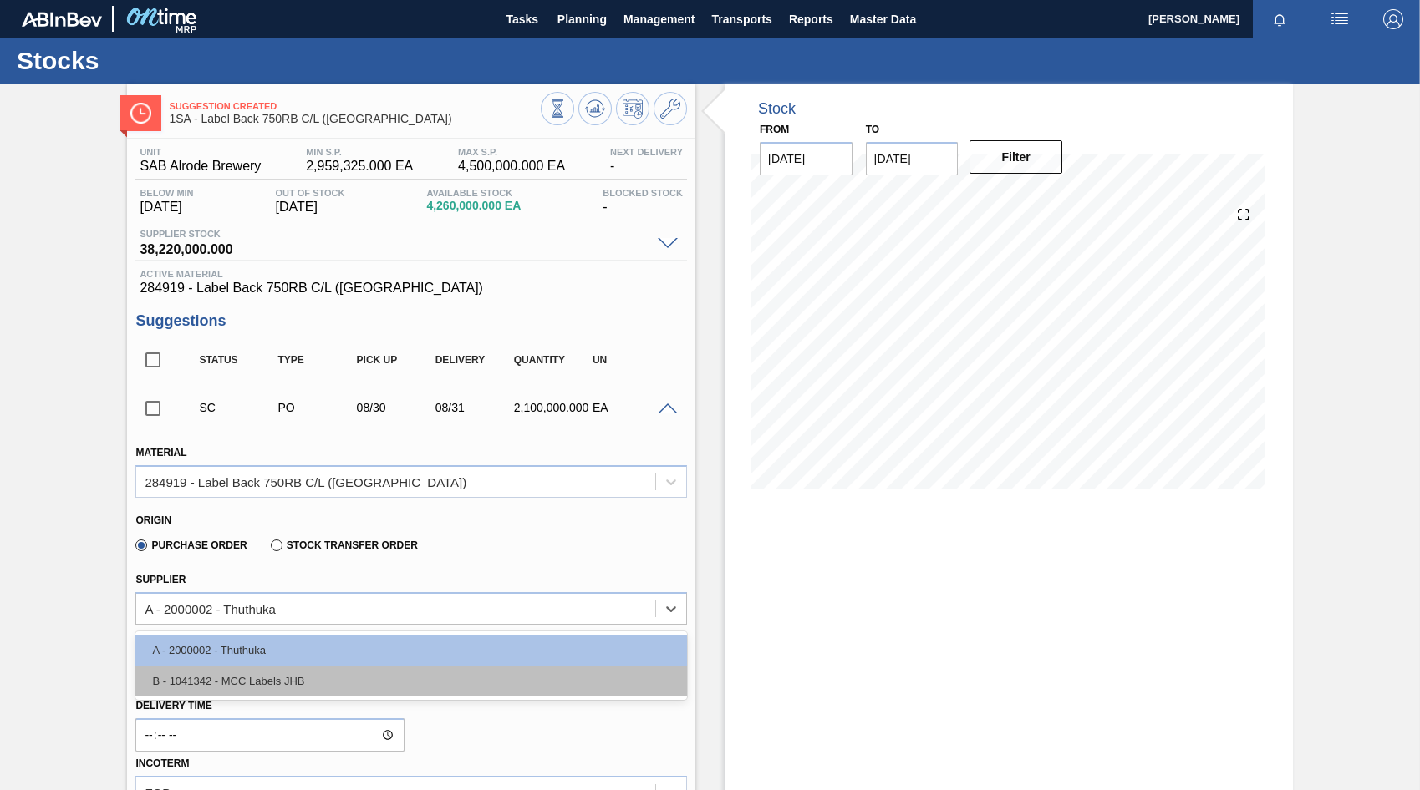
click at [265, 687] on div "B - 1041342 - MCC Labels JHB" at bounding box center [410, 681] width 551 height 31
type input "0.583"
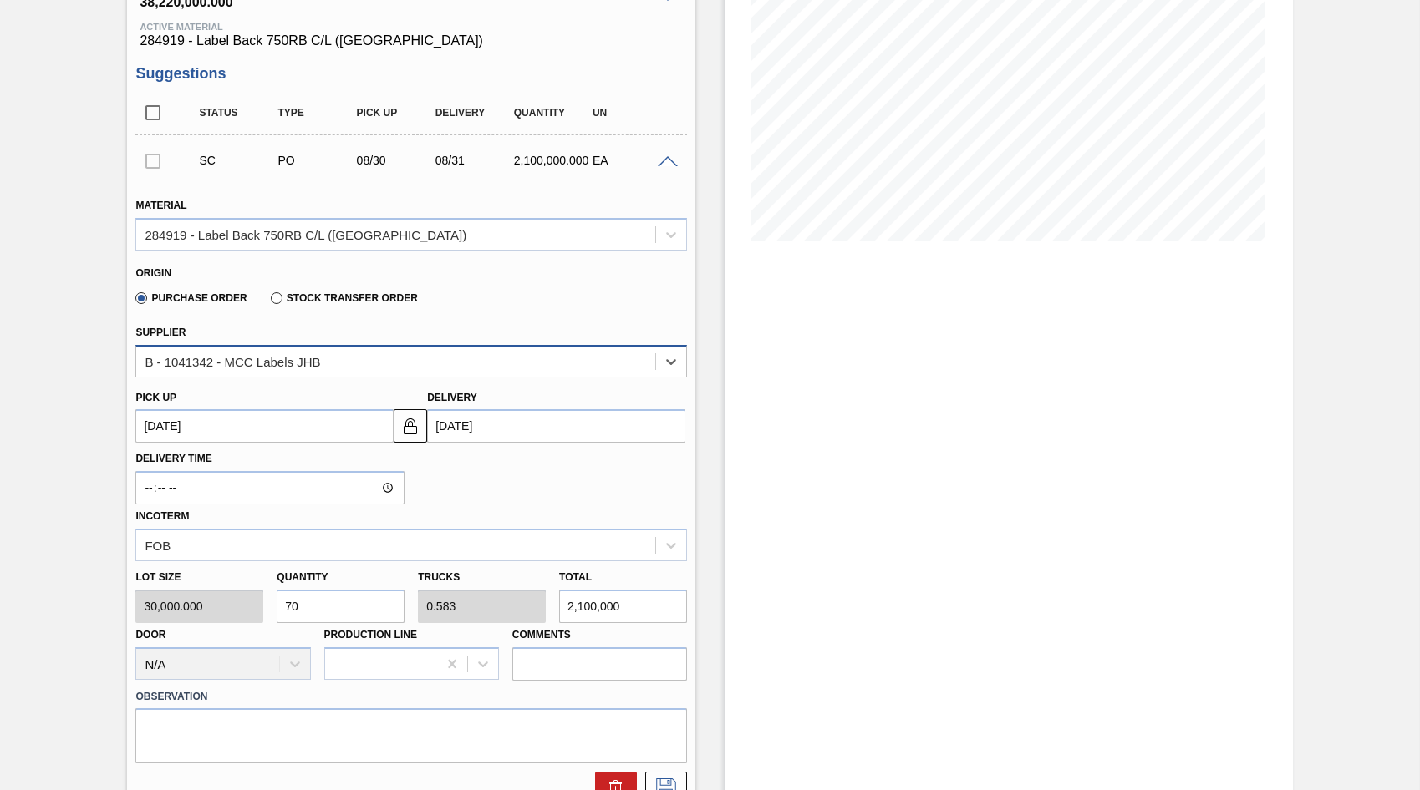
scroll to position [251, 0]
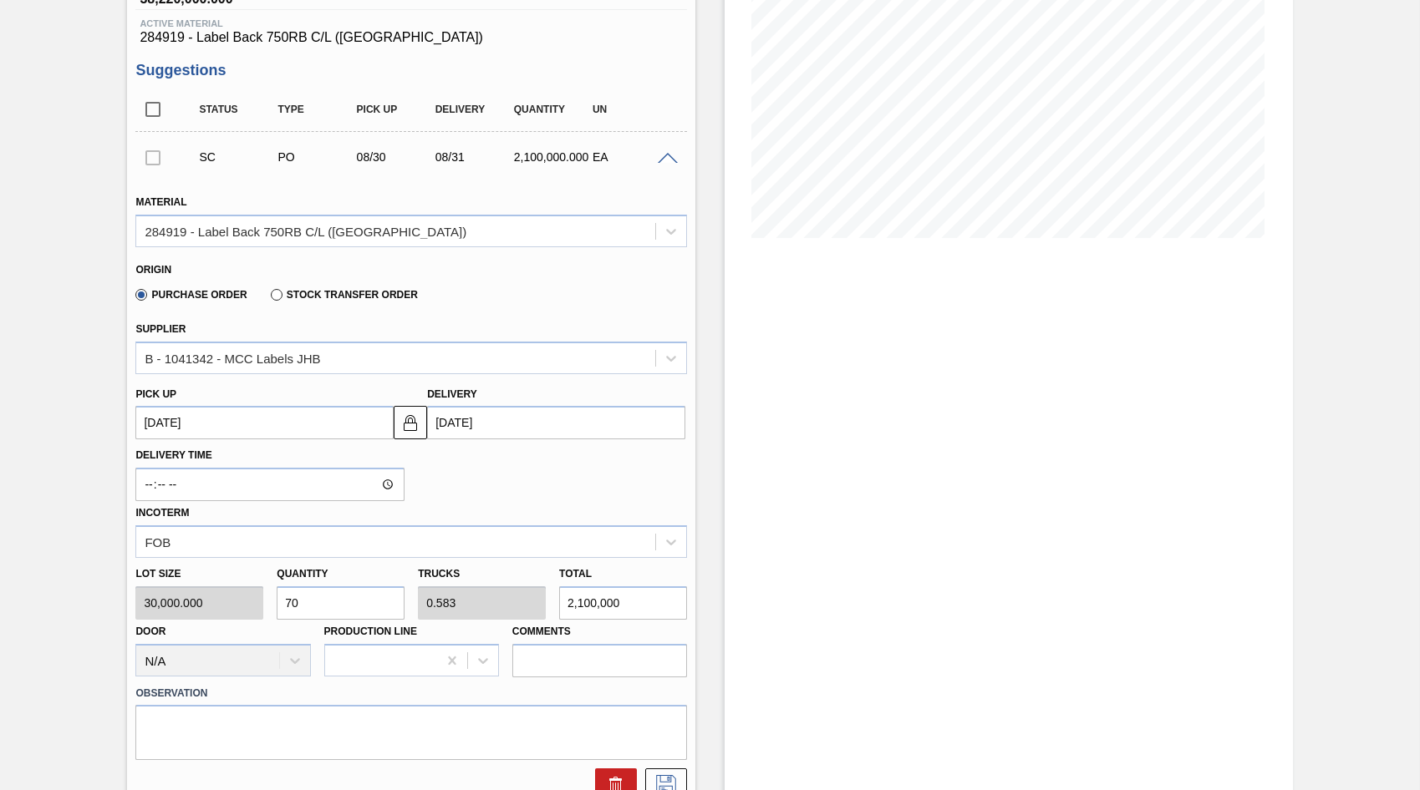
drag, startPoint x: 302, startPoint y: 605, endPoint x: 275, endPoint y: 606, distance: 27.6
click at [275, 606] on div "Quantity 70" at bounding box center [340, 591] width 141 height 58
type input "3"
type input "0.025"
type input "90,000"
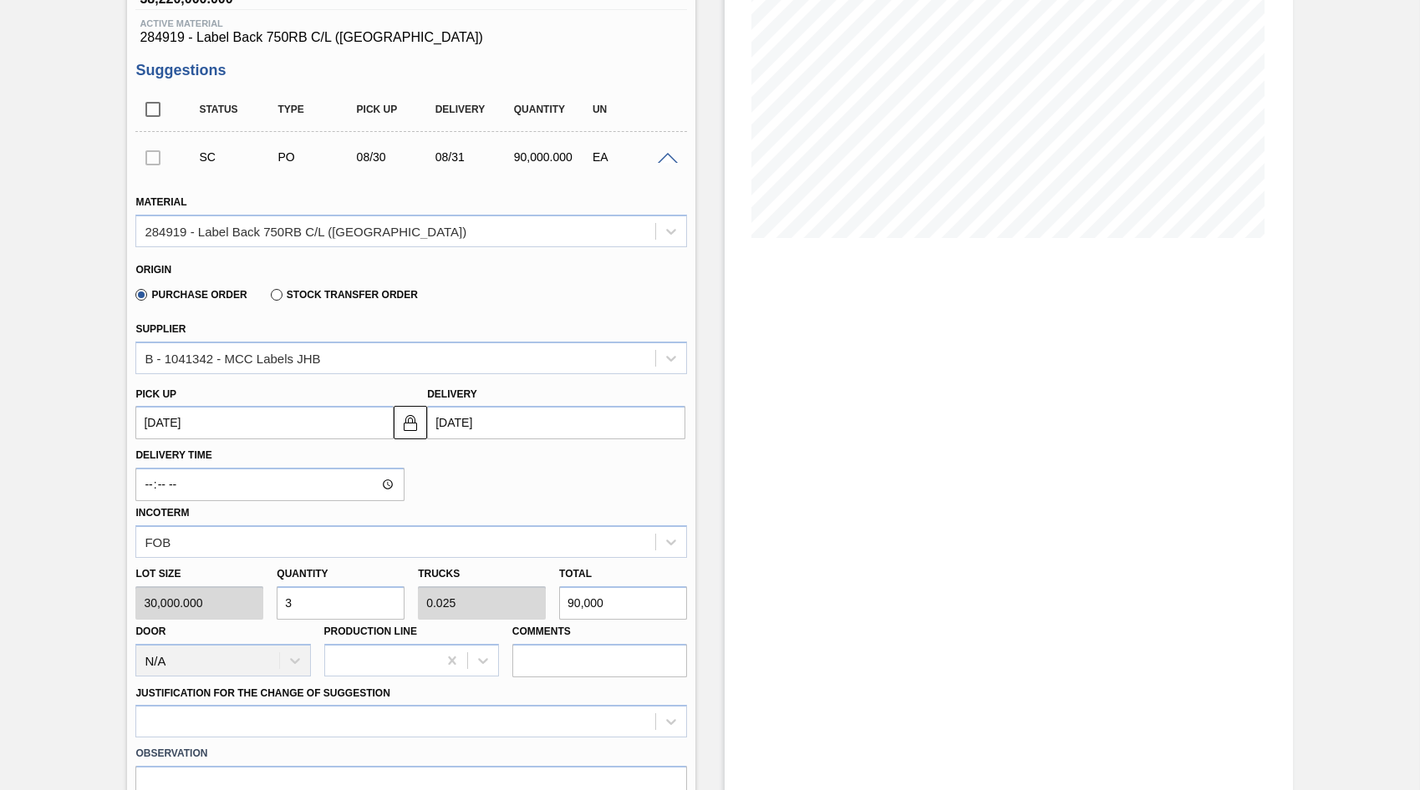
type input "33"
type input "0.275"
type input "990,000"
type input "330"
type input "2.75"
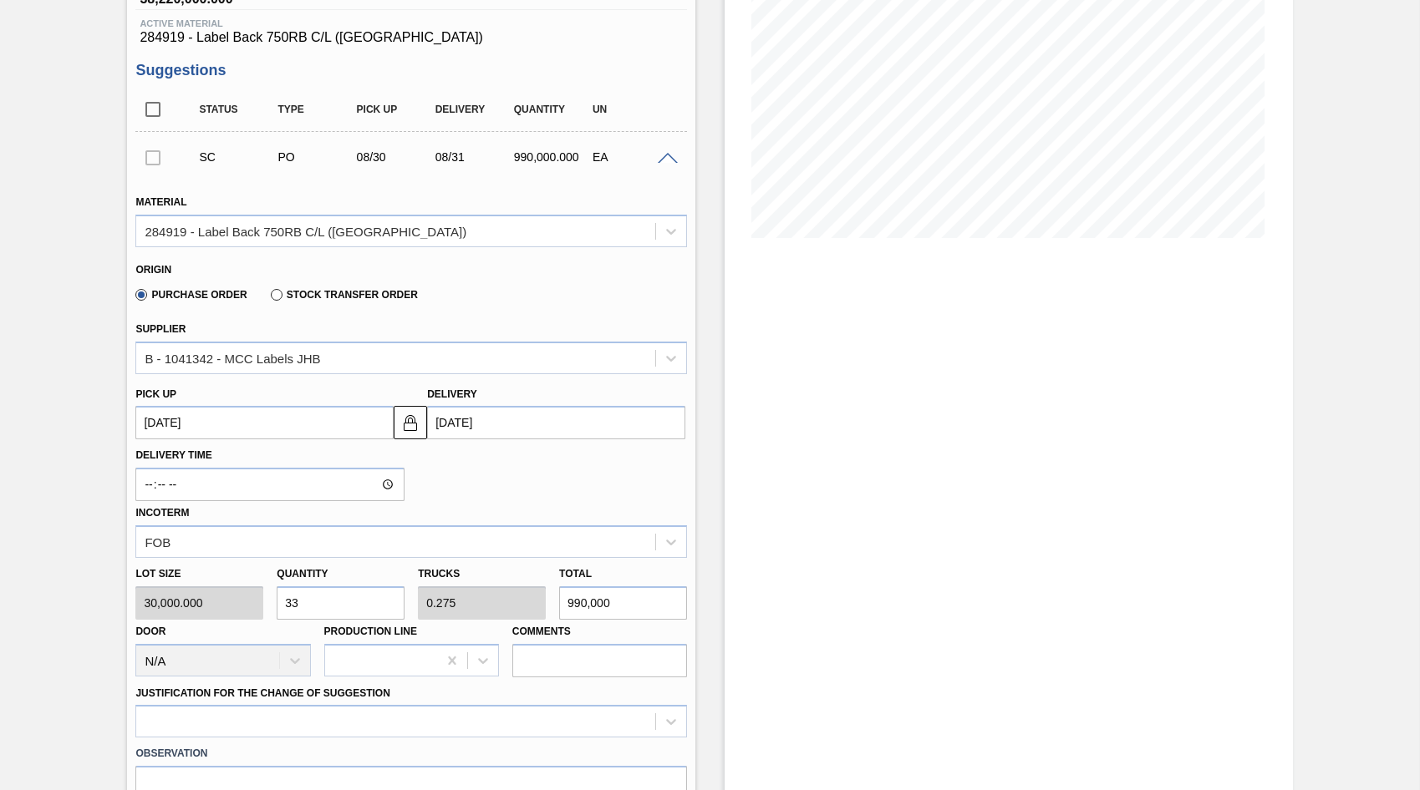
type input "9,900,000"
type input "33"
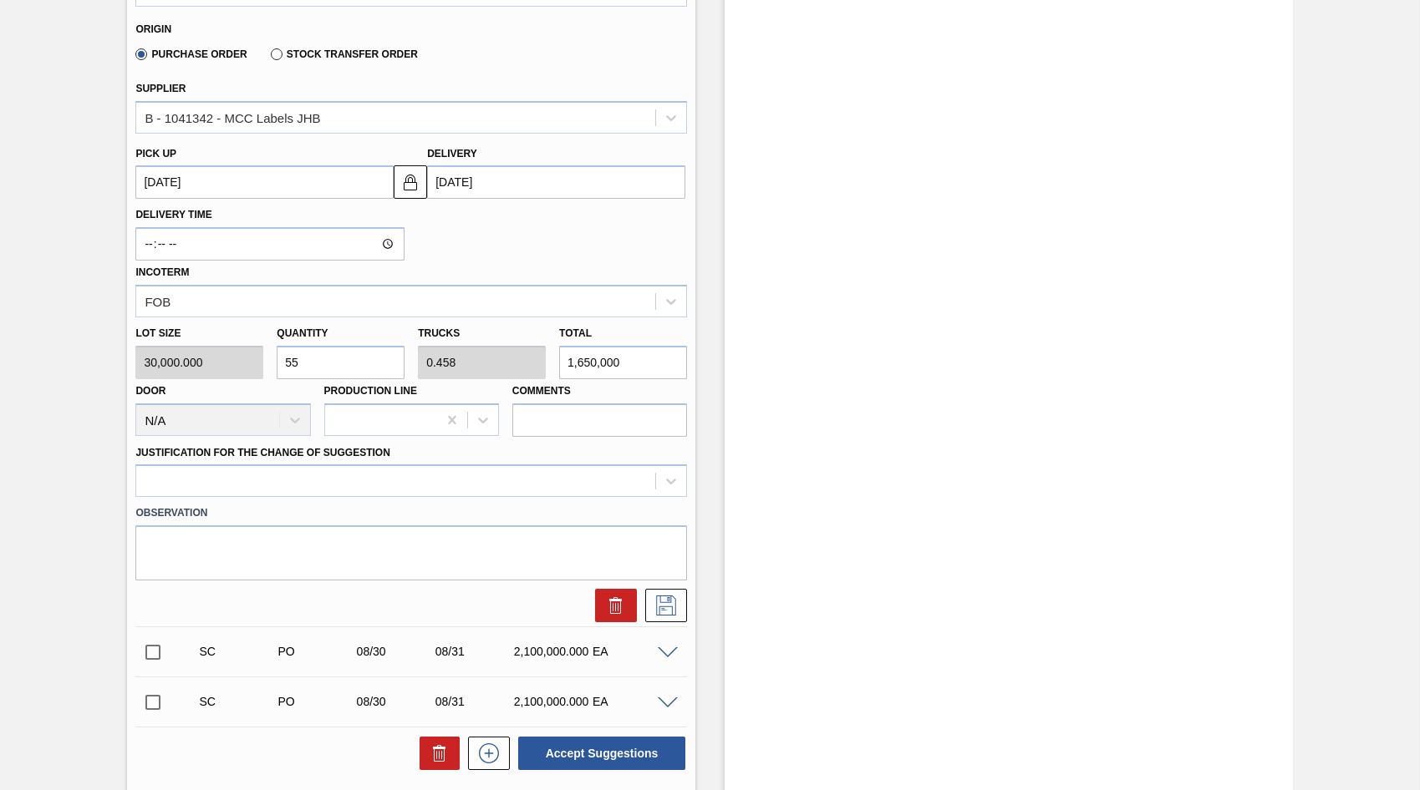
scroll to position [501, 0]
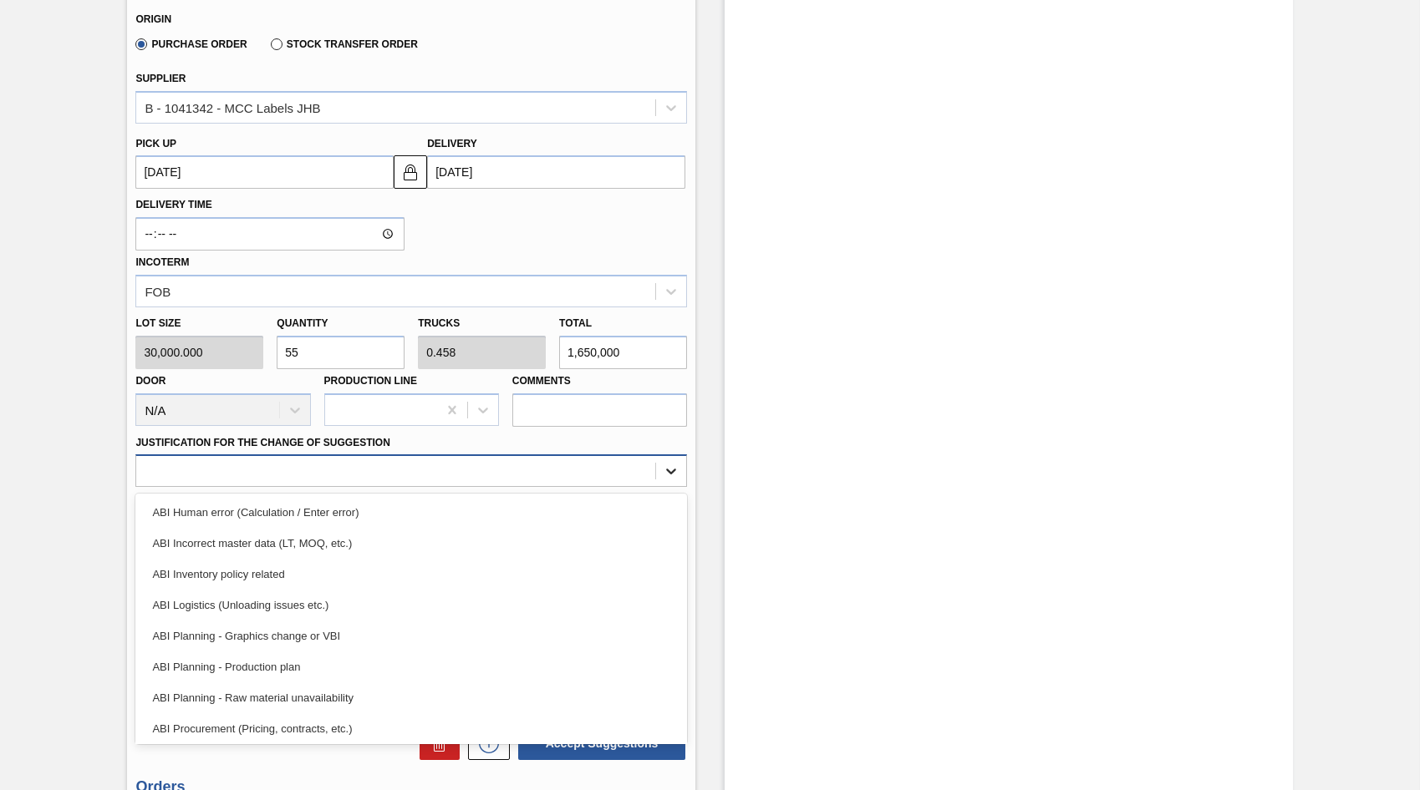
click at [672, 472] on icon at bounding box center [671, 473] width 10 height 6
click at [259, 675] on div "ABI Planning - Production plan" at bounding box center [410, 667] width 551 height 31
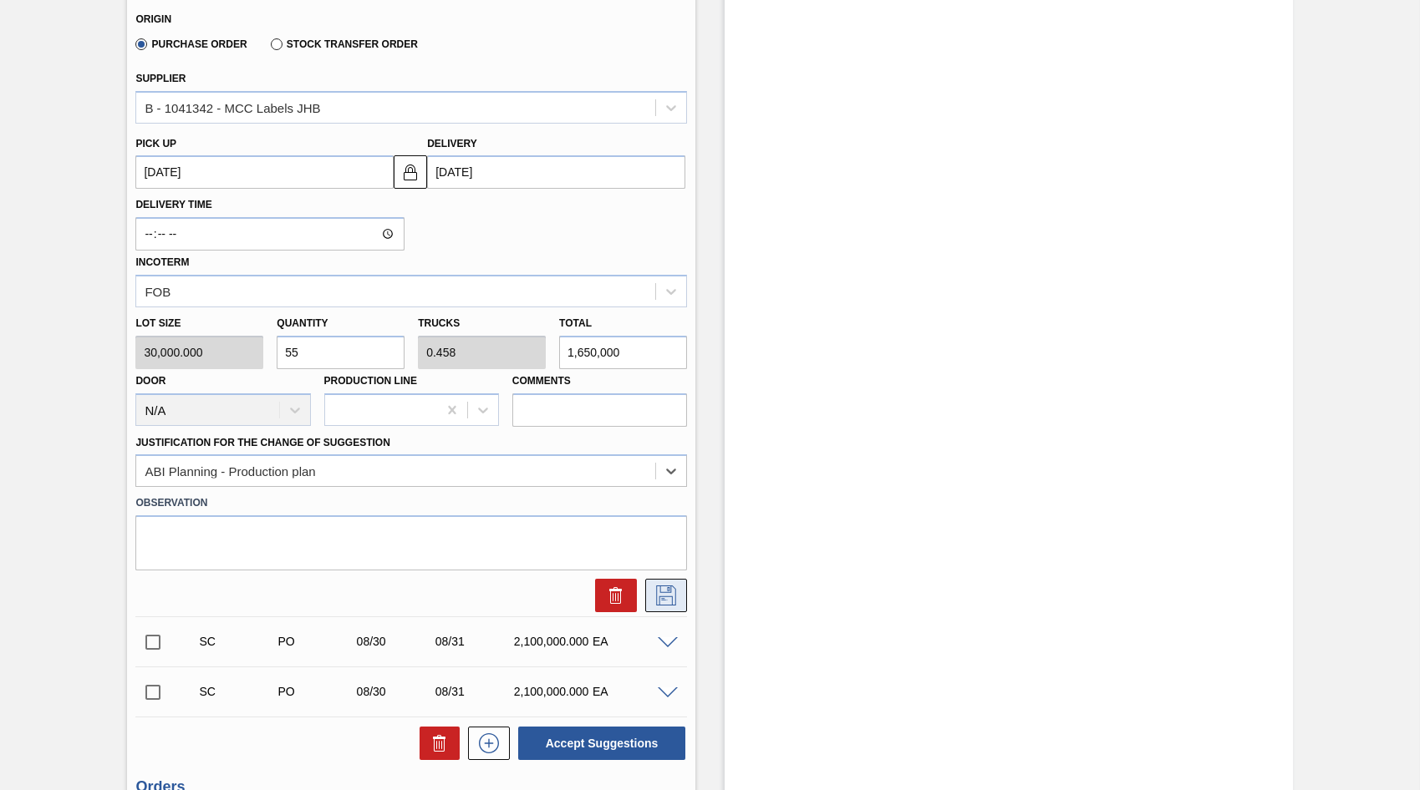
click at [663, 596] on icon at bounding box center [666, 596] width 27 height 20
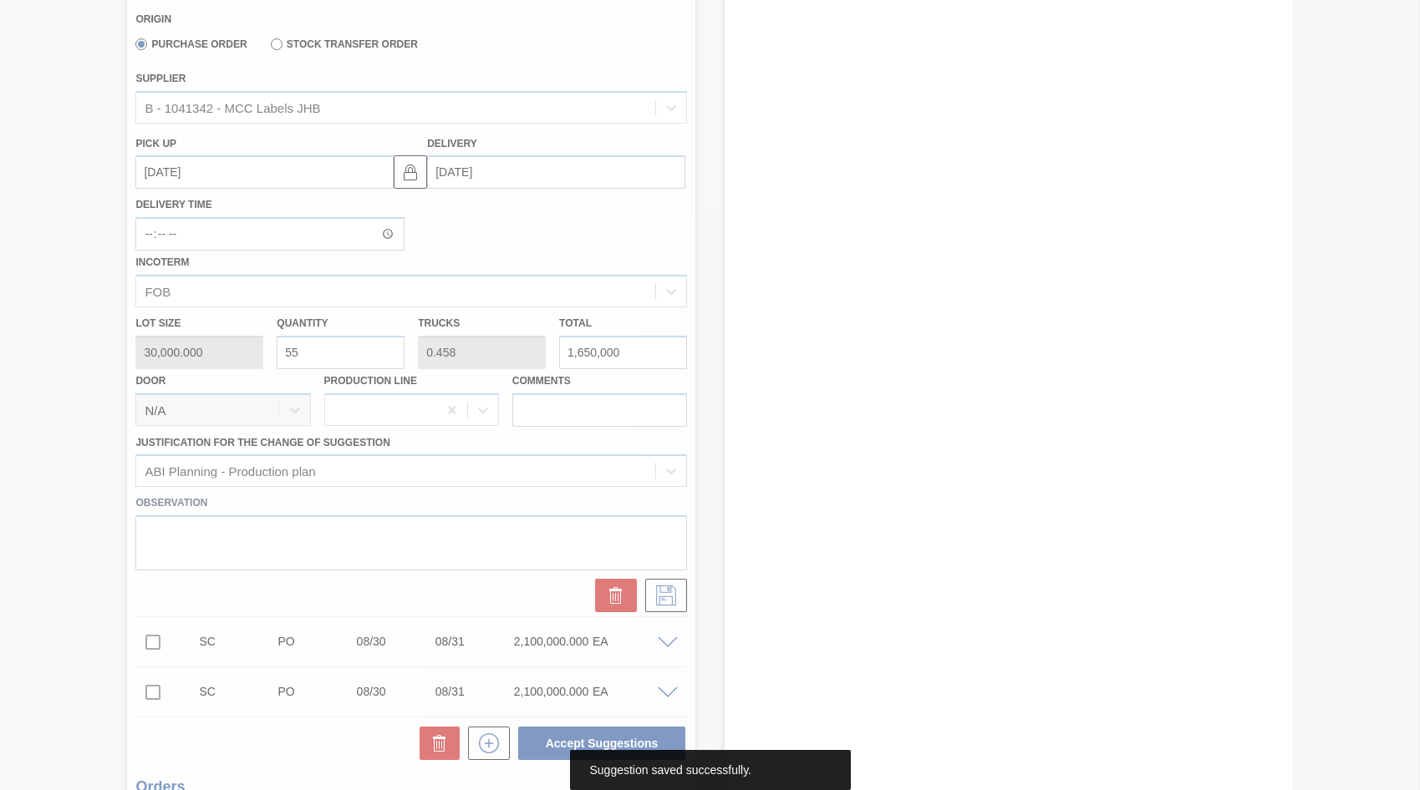
scroll to position [1, 0]
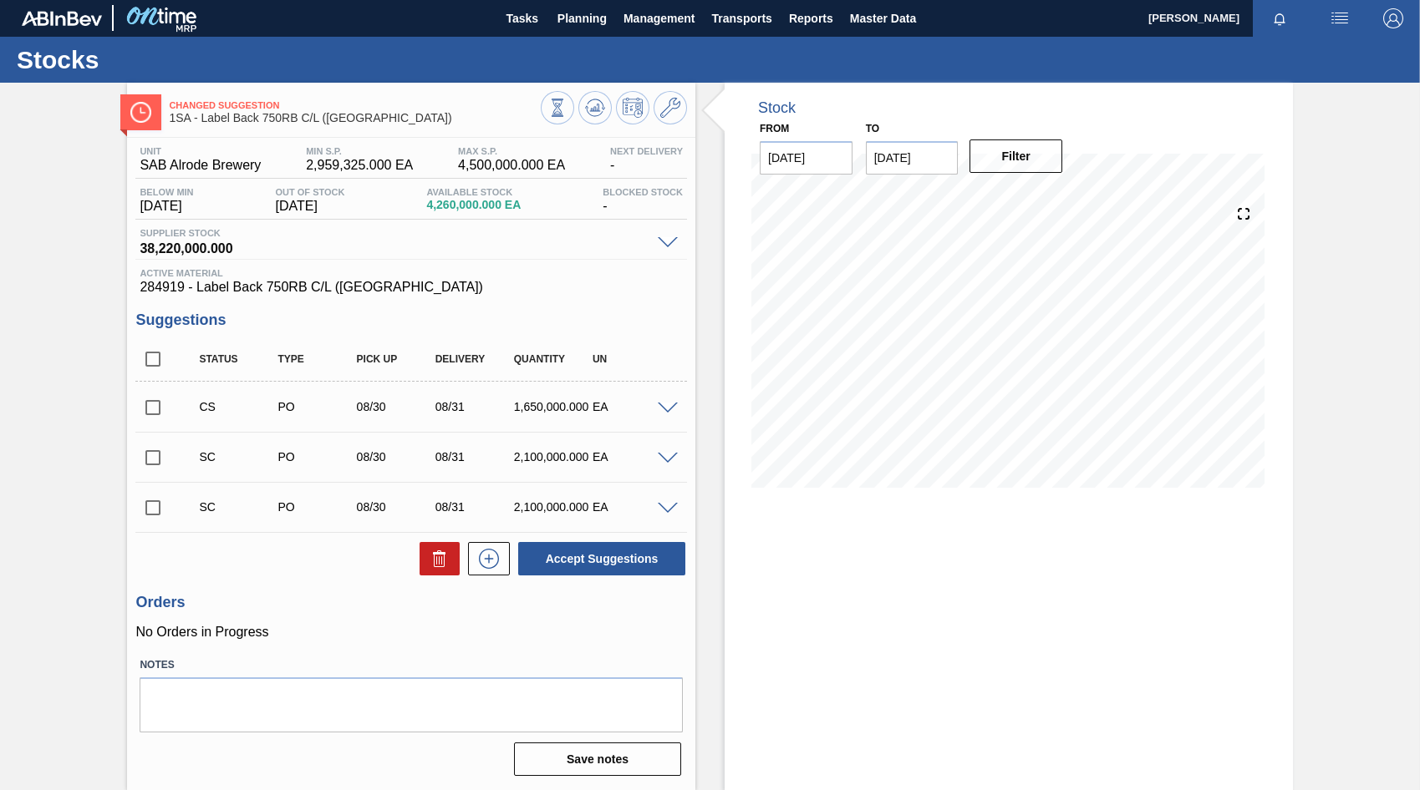
click at [666, 409] on span at bounding box center [668, 409] width 20 height 13
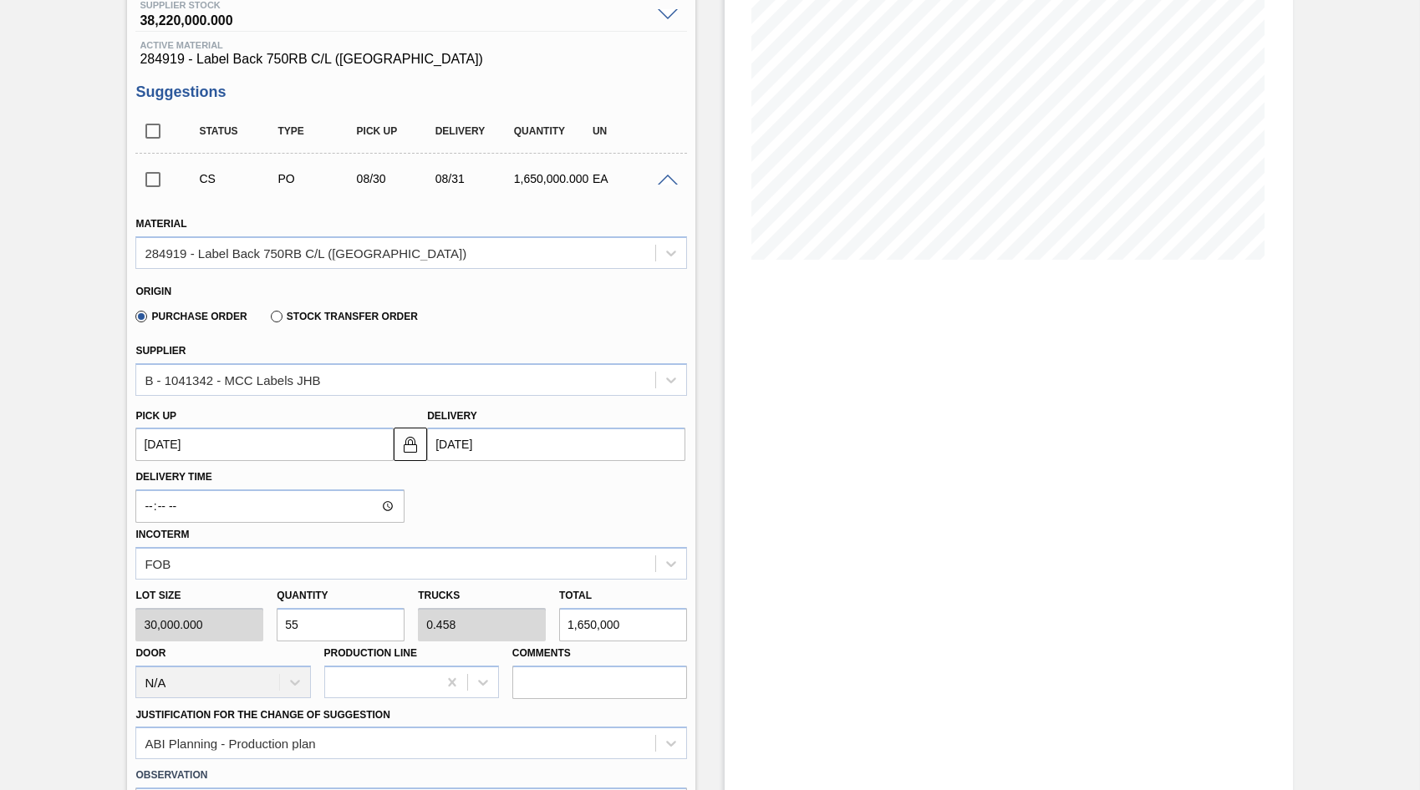
scroll to position [252, 0]
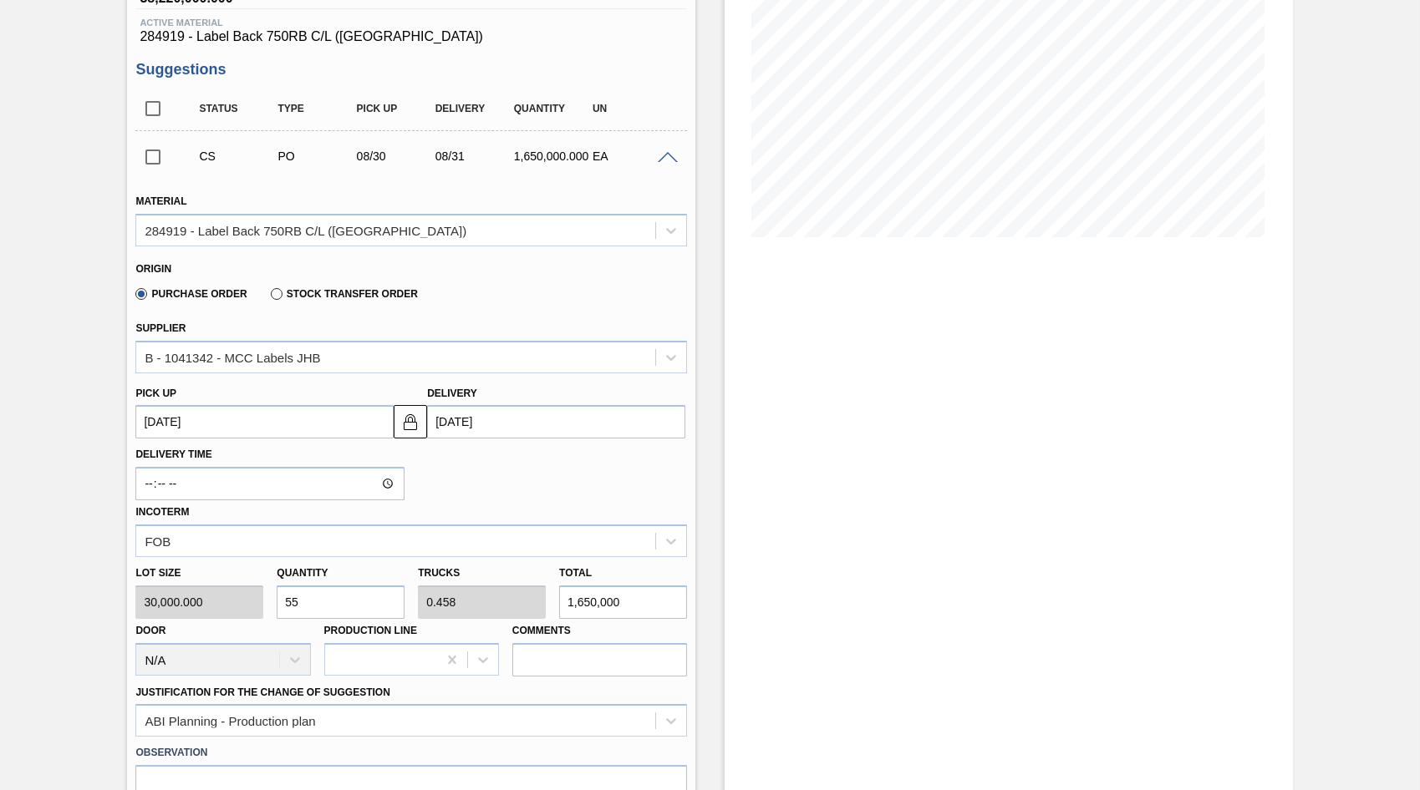
drag, startPoint x: 283, startPoint y: 606, endPoint x: 299, endPoint y: 603, distance: 16.1
click at [296, 603] on input "55" at bounding box center [341, 602] width 128 height 33
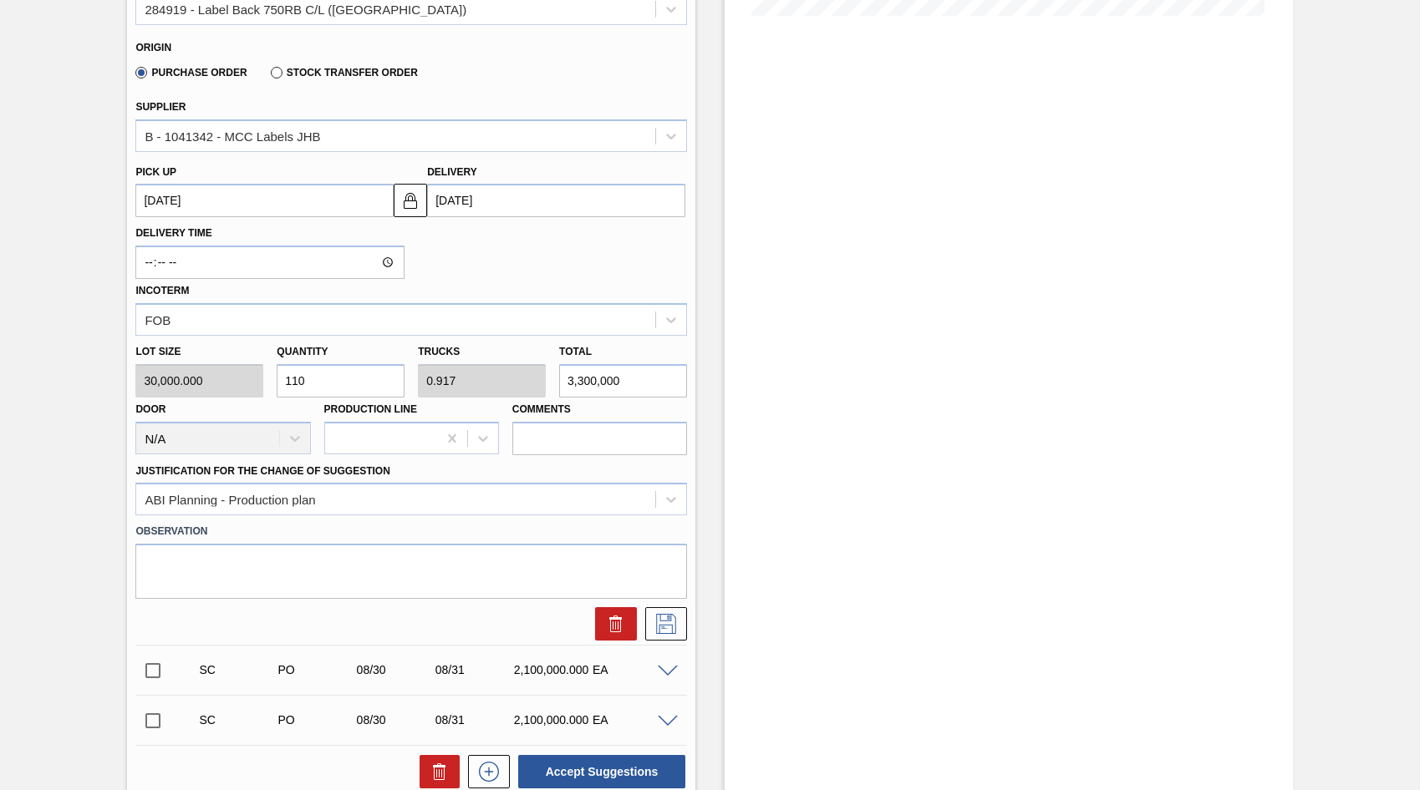
scroll to position [501, 0]
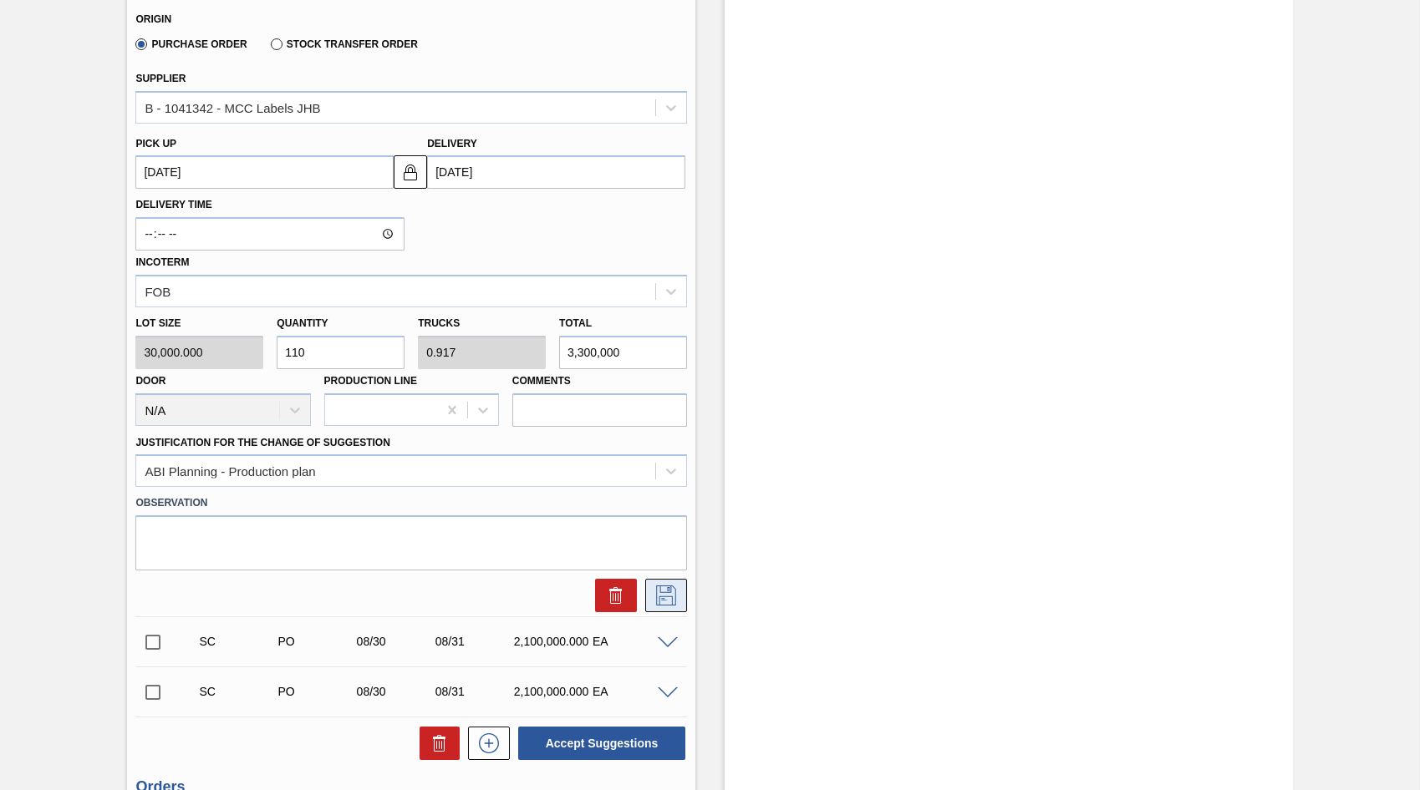
click at [660, 595] on icon at bounding box center [666, 596] width 27 height 20
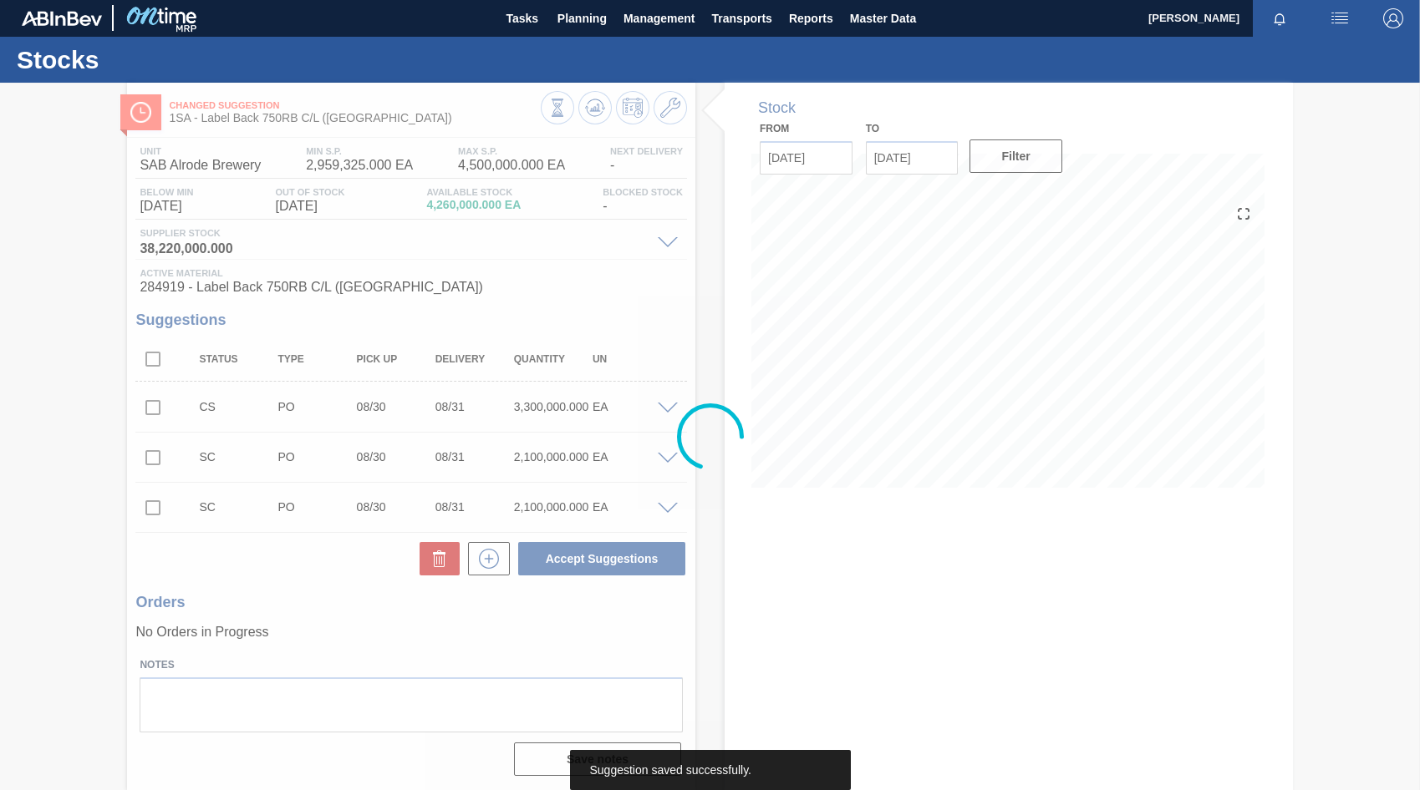
scroll to position [1, 0]
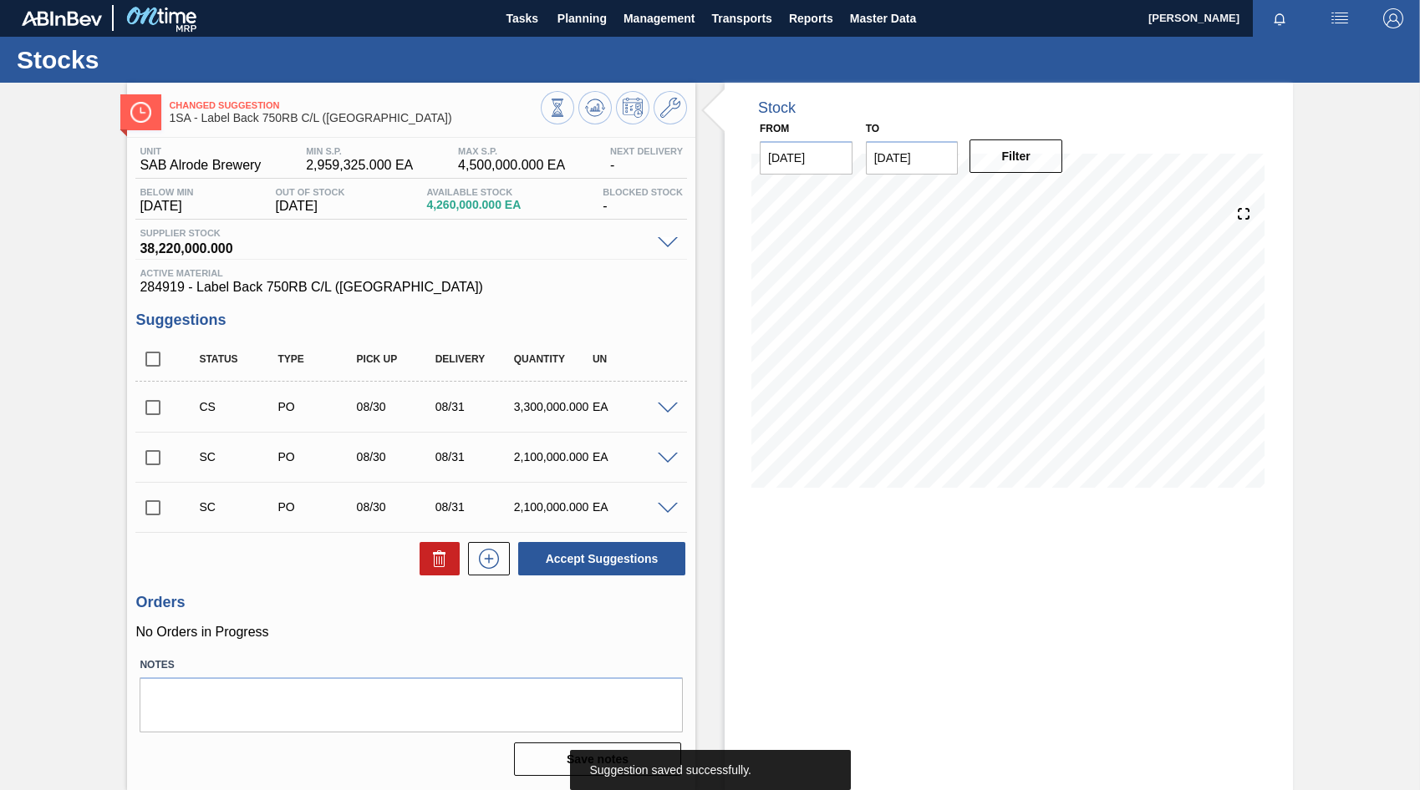
click at [664, 405] on span at bounding box center [668, 409] width 20 height 13
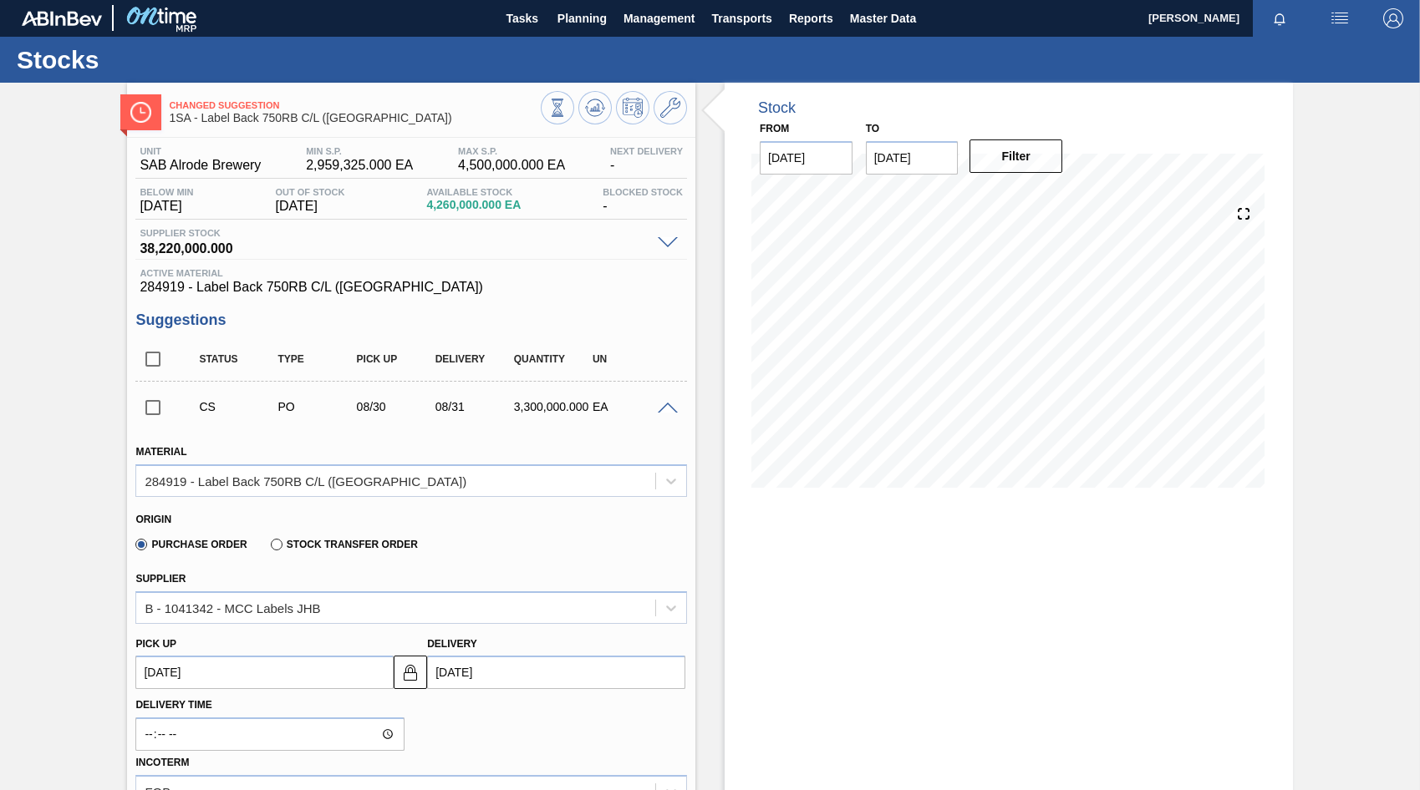
click at [664, 405] on span at bounding box center [668, 409] width 20 height 13
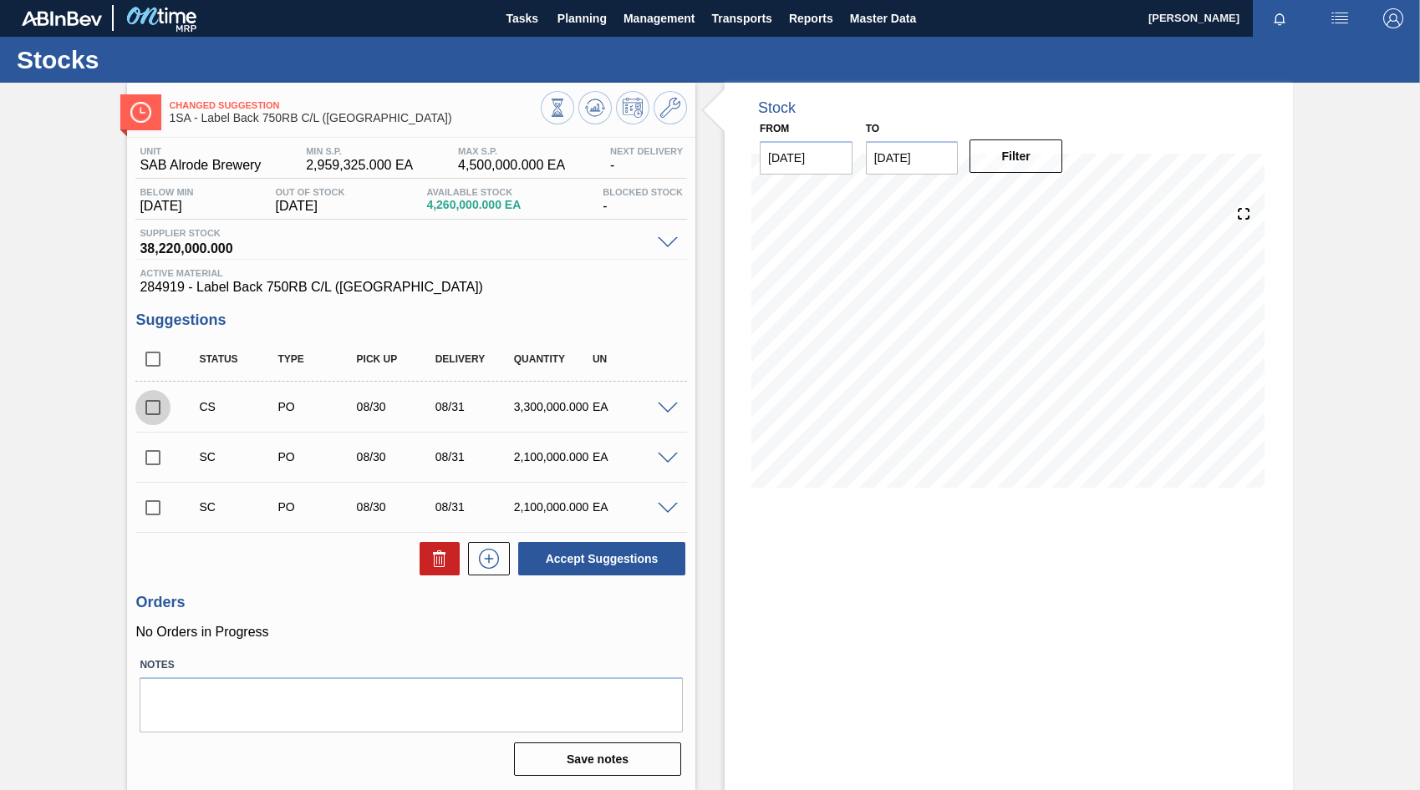
click at [153, 402] on input "checkbox" at bounding box center [152, 407] width 35 height 35
click at [633, 566] on button "Accept Suggestions" at bounding box center [601, 558] width 167 height 33
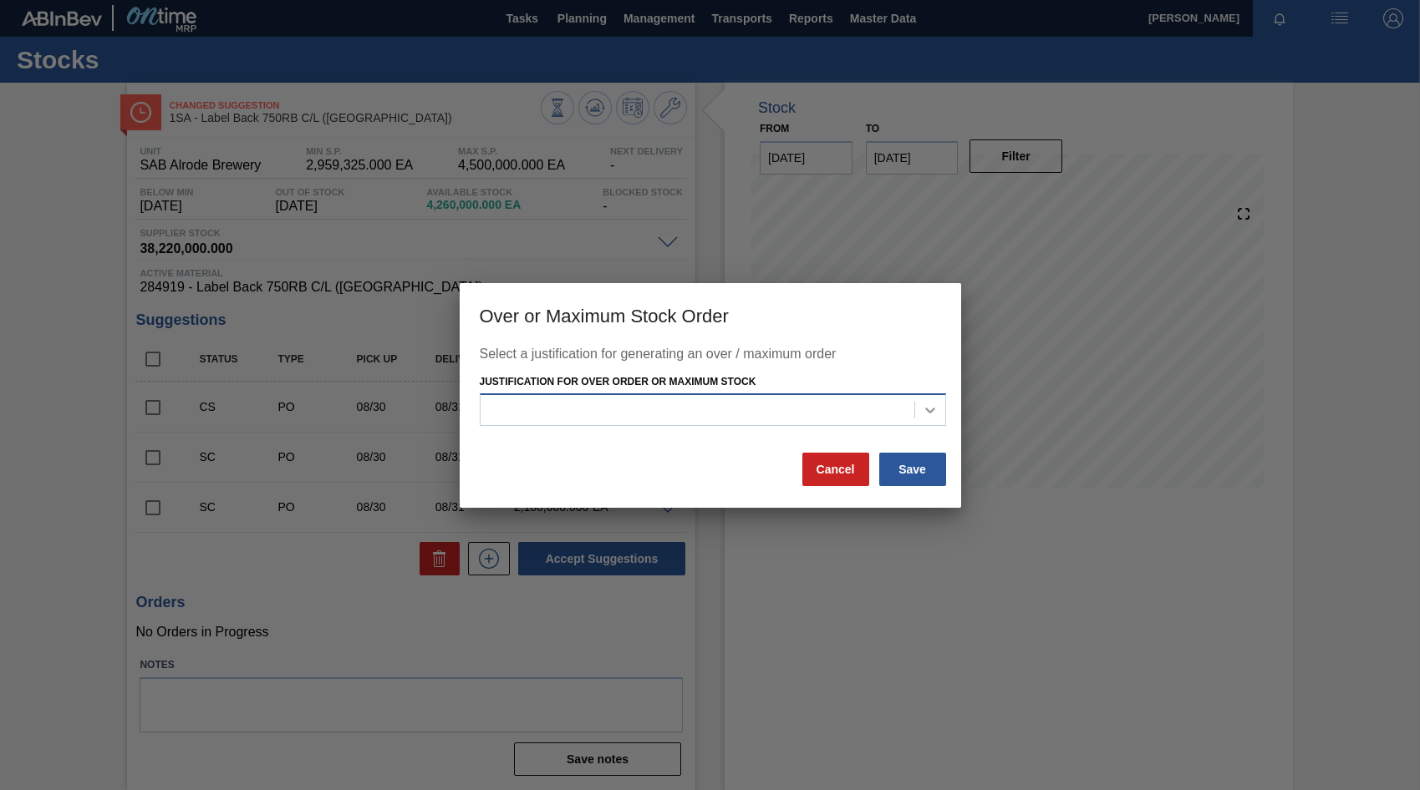
click at [933, 414] on icon at bounding box center [930, 410] width 17 height 17
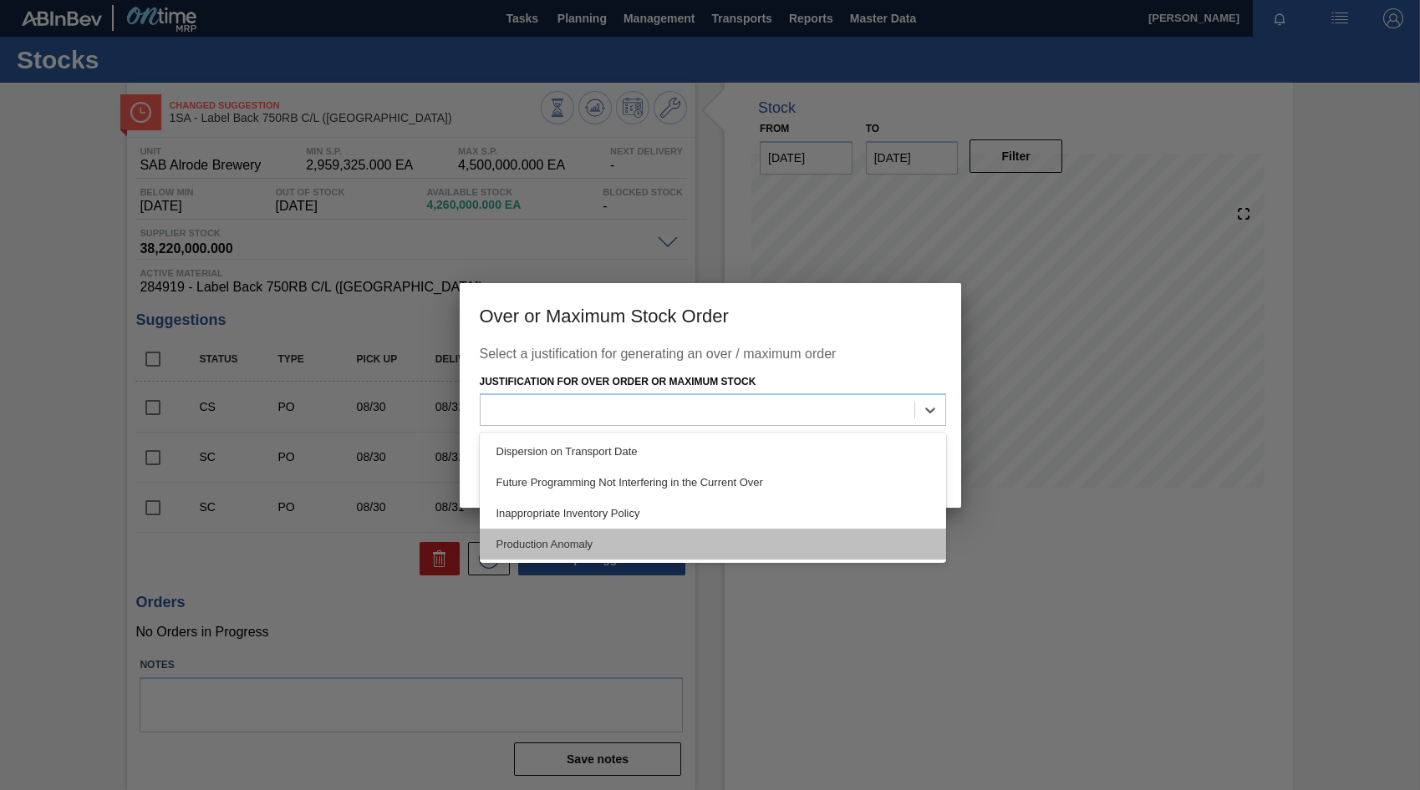
click at [545, 555] on div "Production Anomaly" at bounding box center [713, 544] width 466 height 31
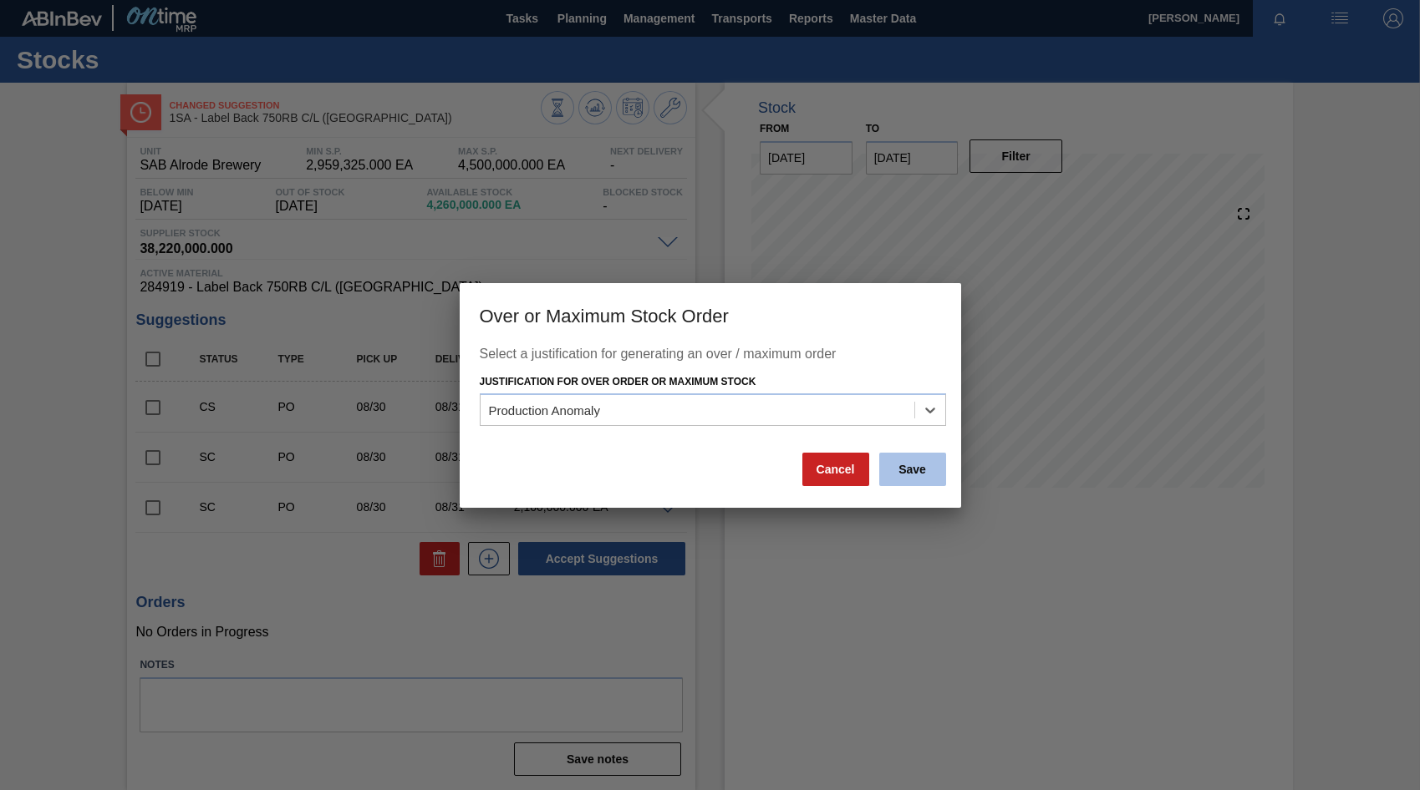
click at [916, 478] on button "Save" at bounding box center [912, 469] width 67 height 33
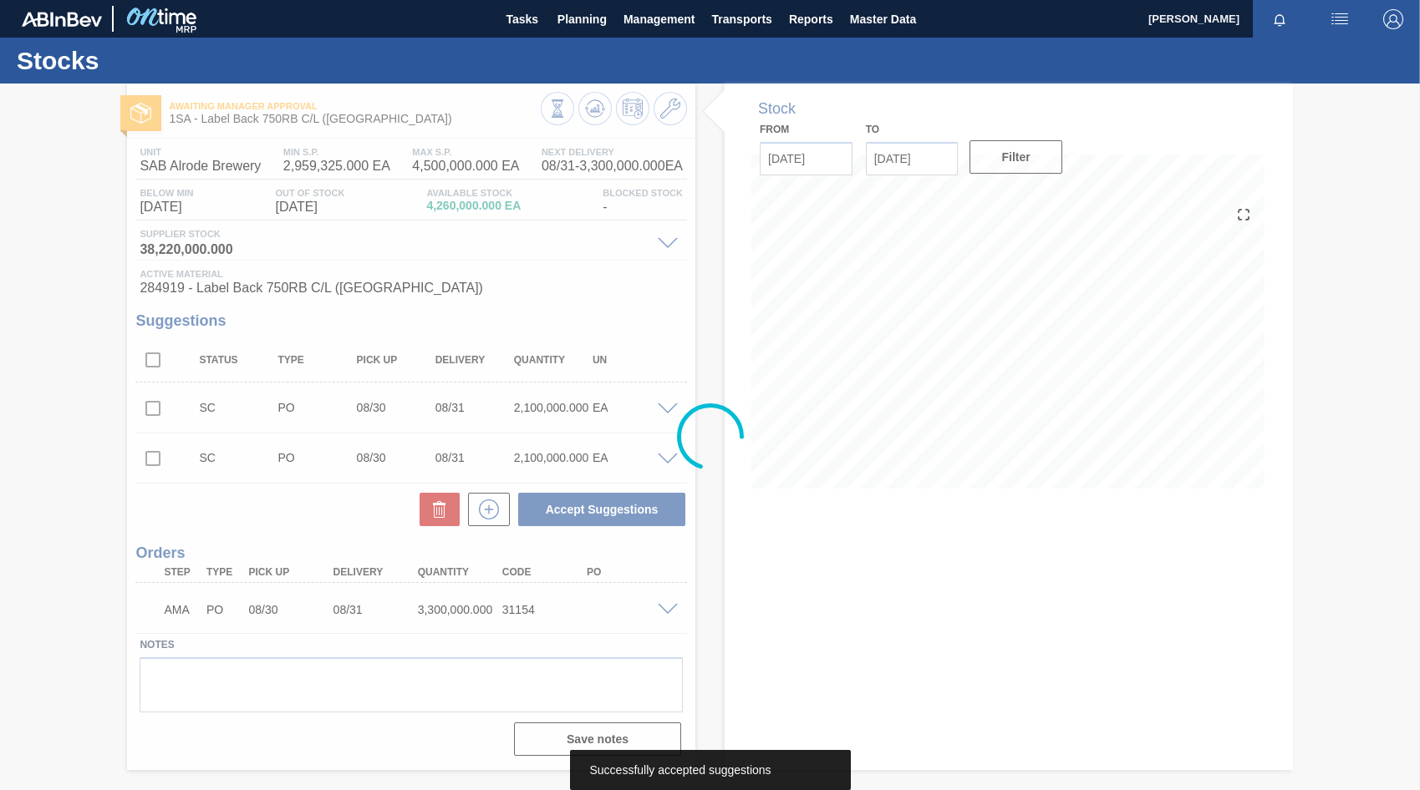
scroll to position [0, 0]
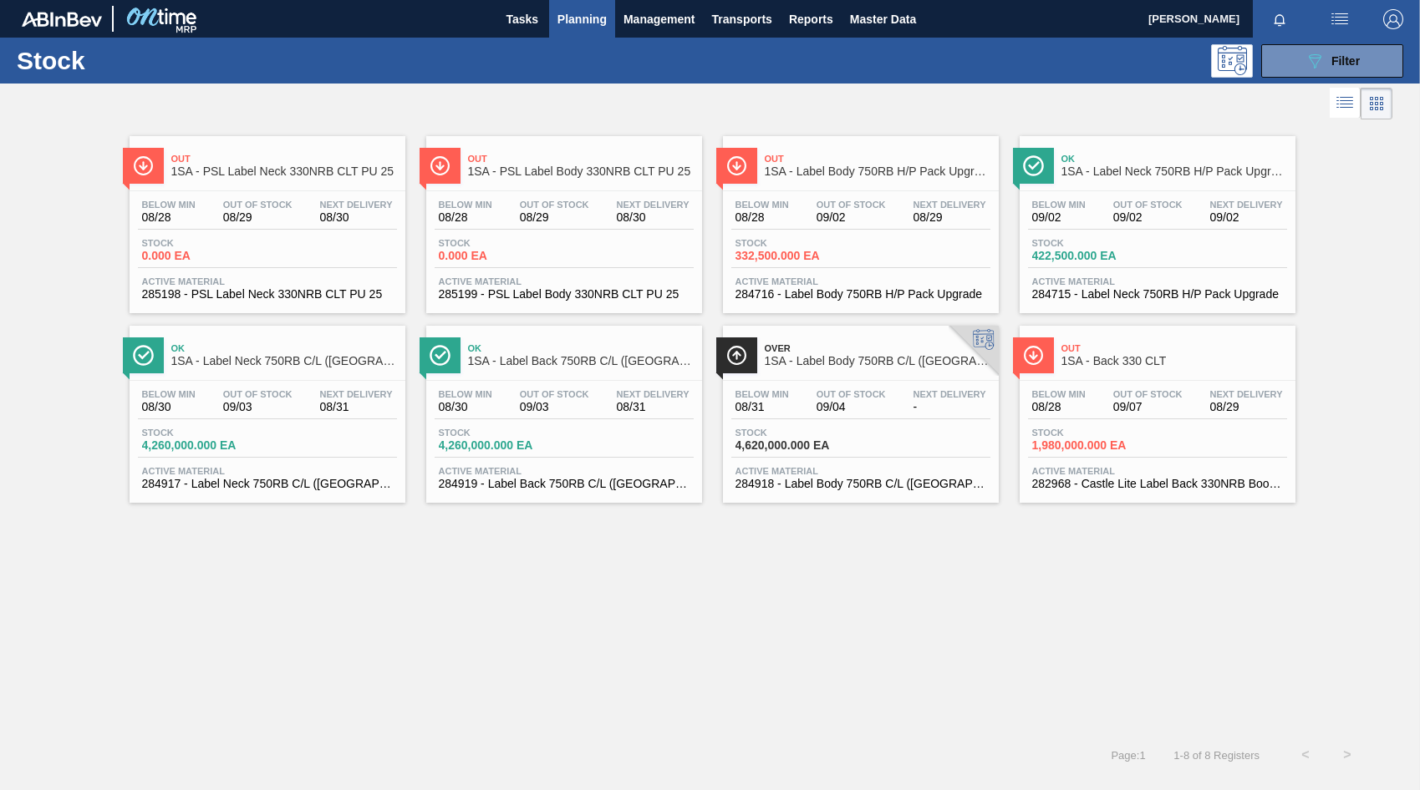
click at [285, 409] on span "09/03" at bounding box center [257, 407] width 69 height 13
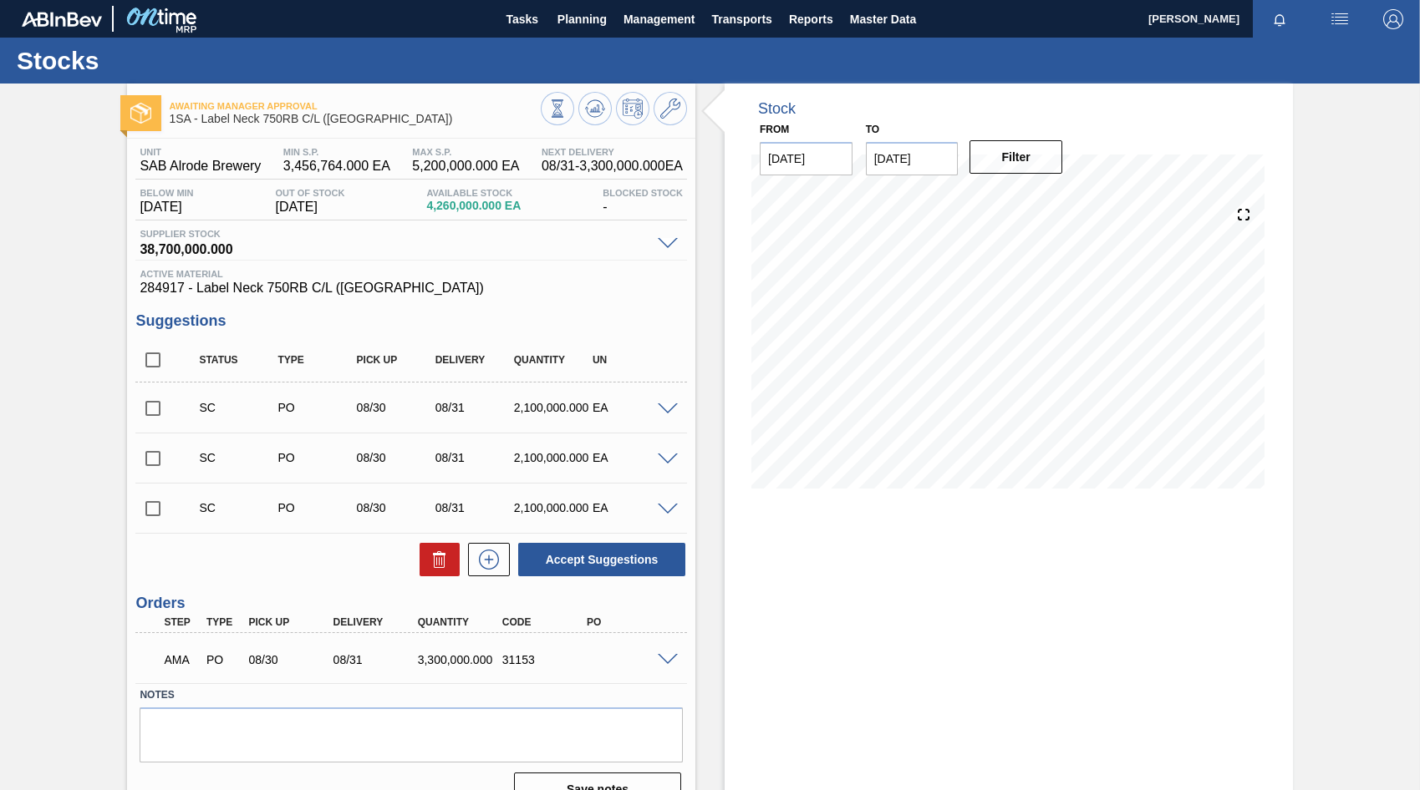
click at [672, 658] on span at bounding box center [668, 660] width 20 height 13
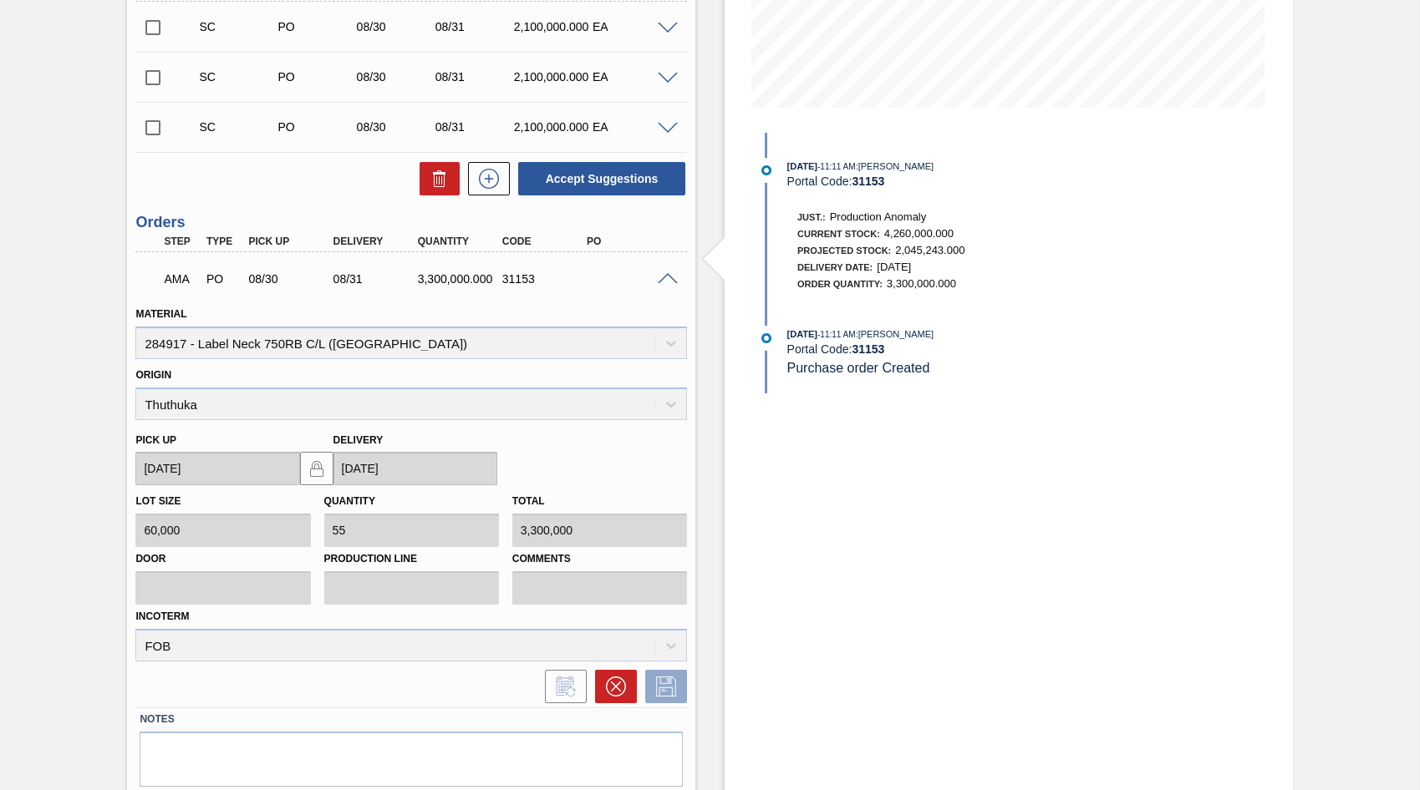
scroll to position [435, 0]
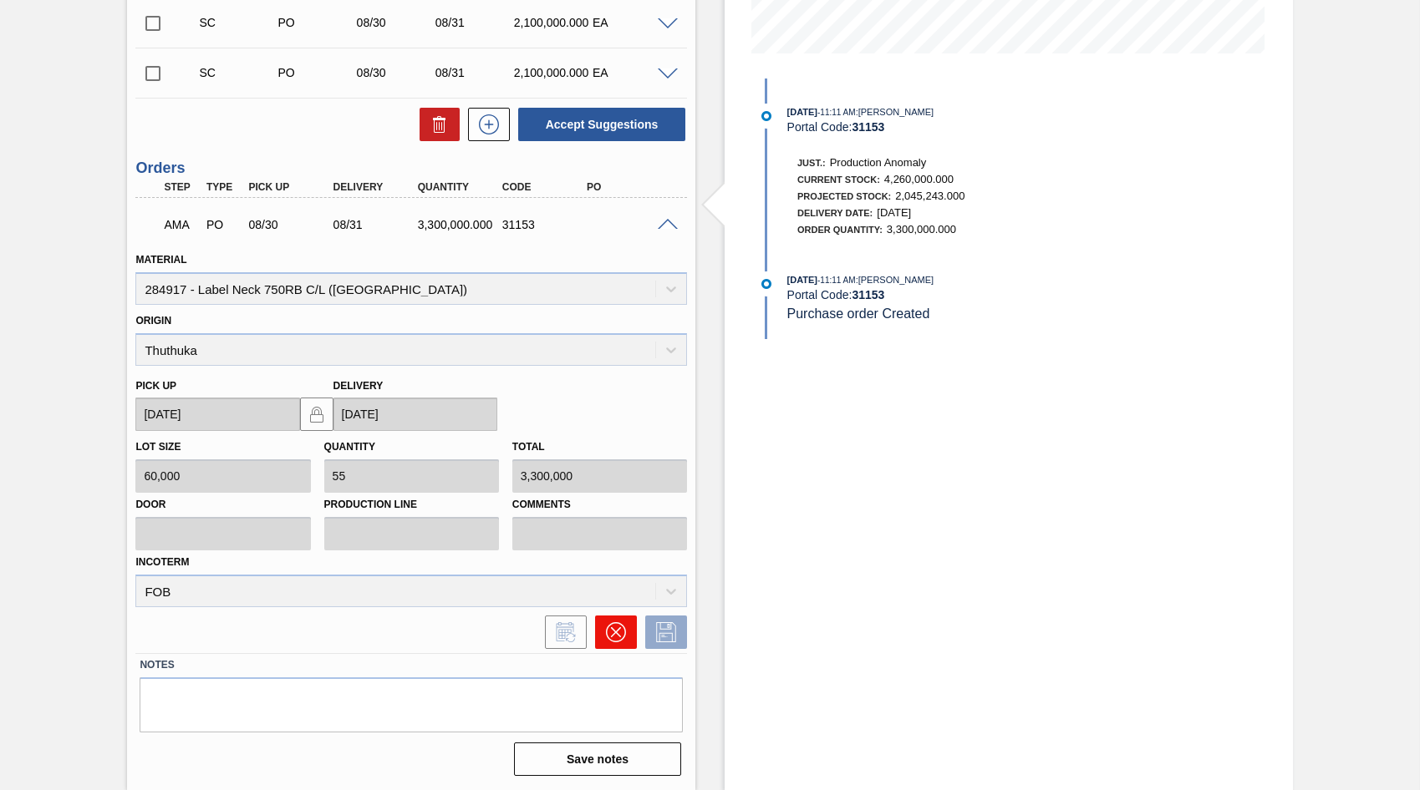
click at [611, 638] on icon at bounding box center [616, 632] width 20 height 20
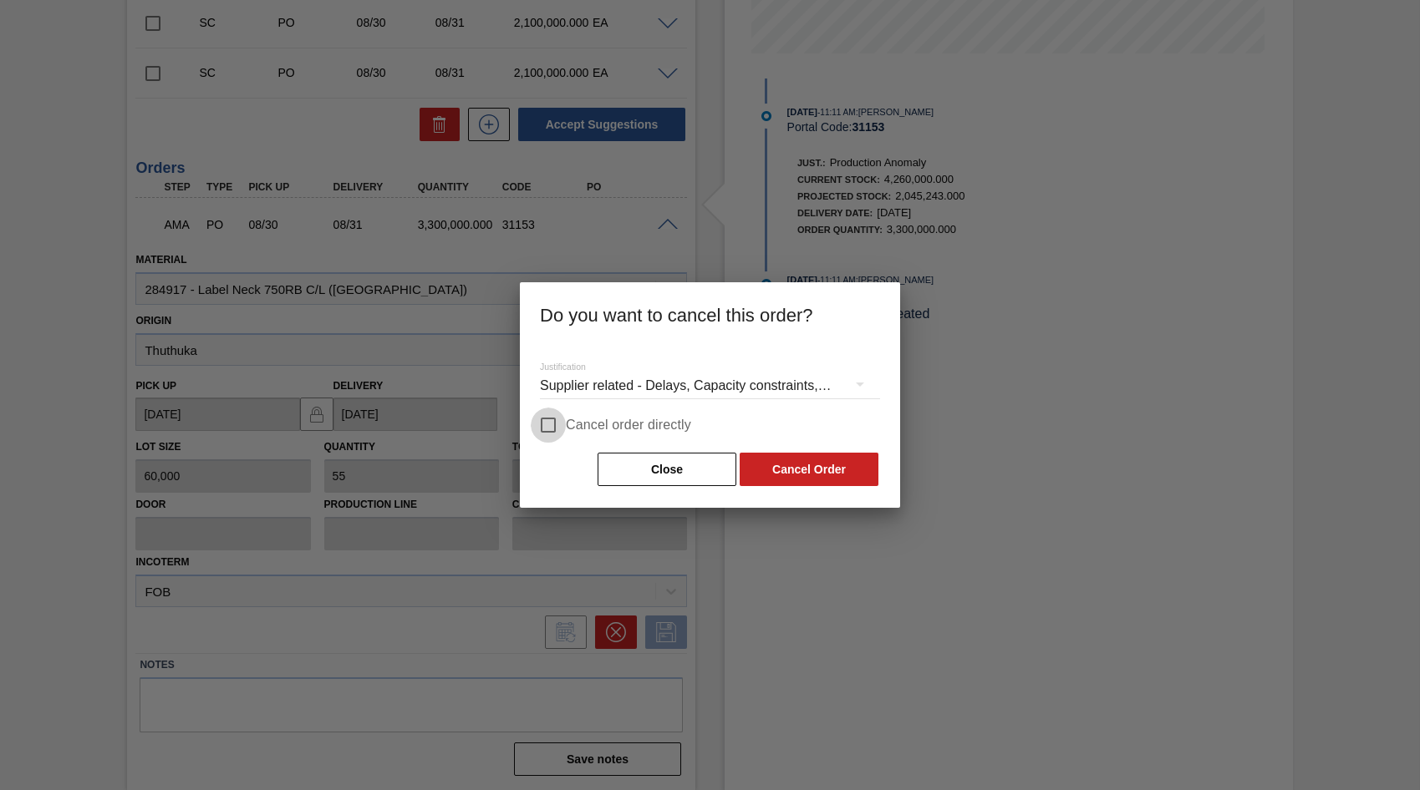
click at [551, 428] on input "Cancel order directly" at bounding box center [548, 425] width 35 height 35
click at [810, 466] on button "Cancel Order" at bounding box center [808, 469] width 139 height 33
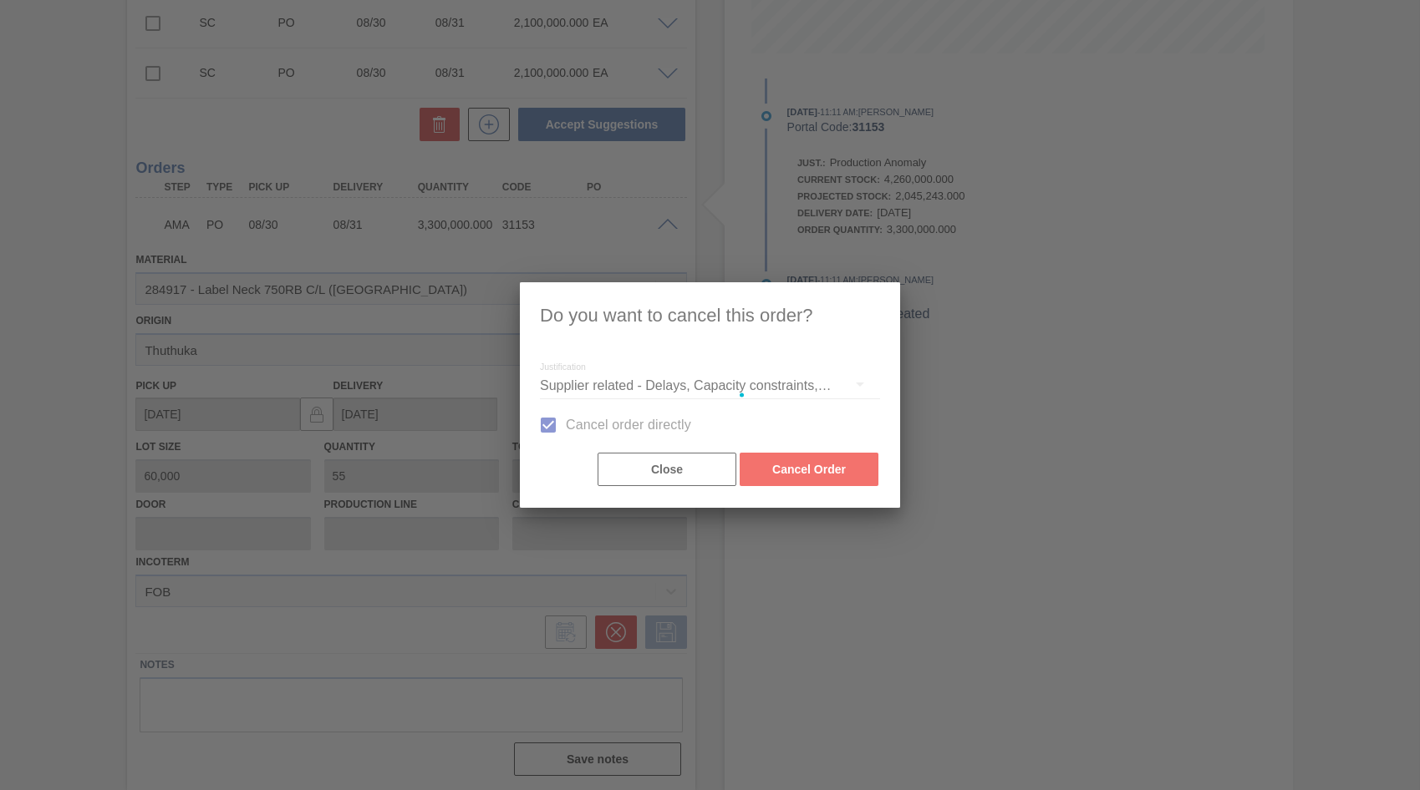
scroll to position [1, 0]
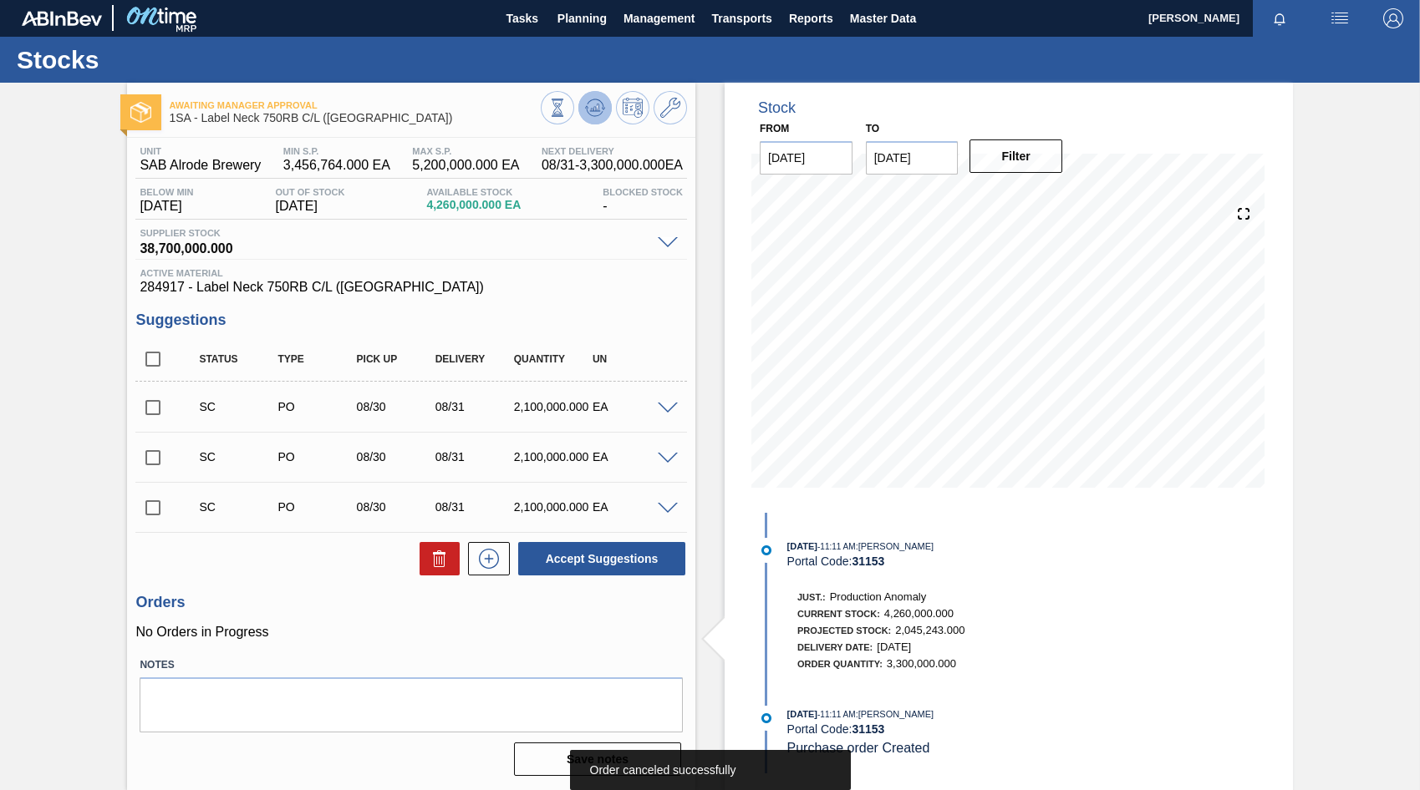
click at [599, 111] on icon at bounding box center [595, 108] width 20 height 20
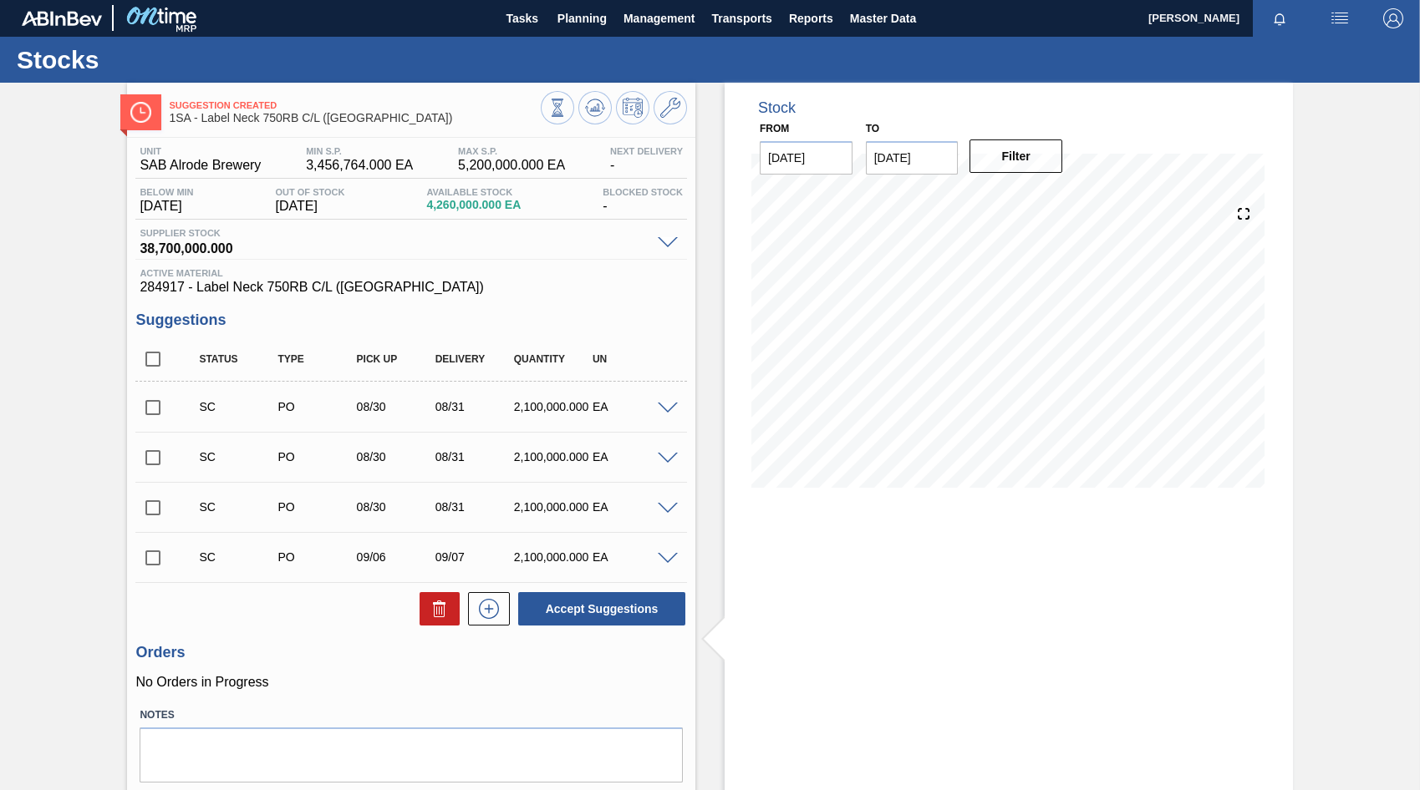
click at [663, 409] on span at bounding box center [668, 409] width 20 height 13
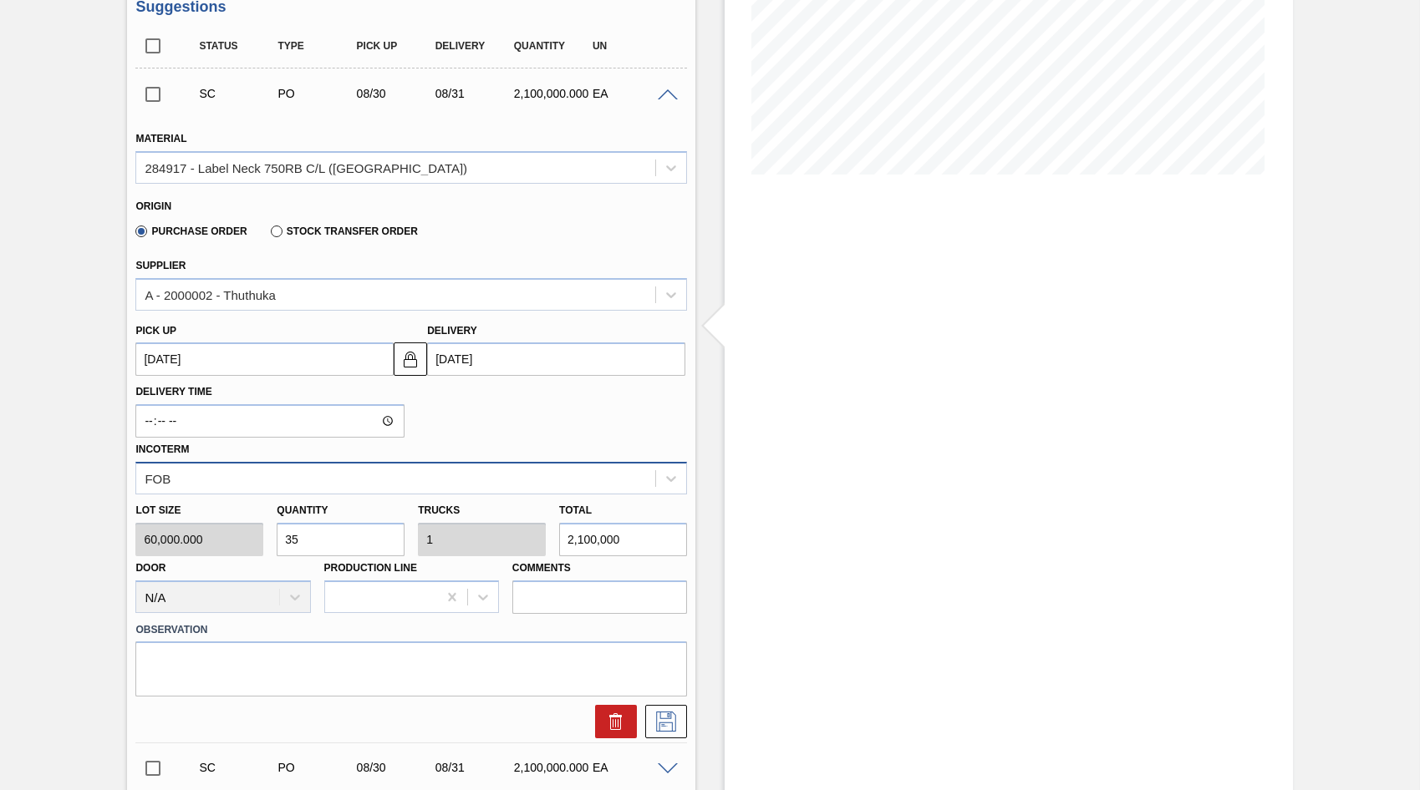
scroll to position [335, 0]
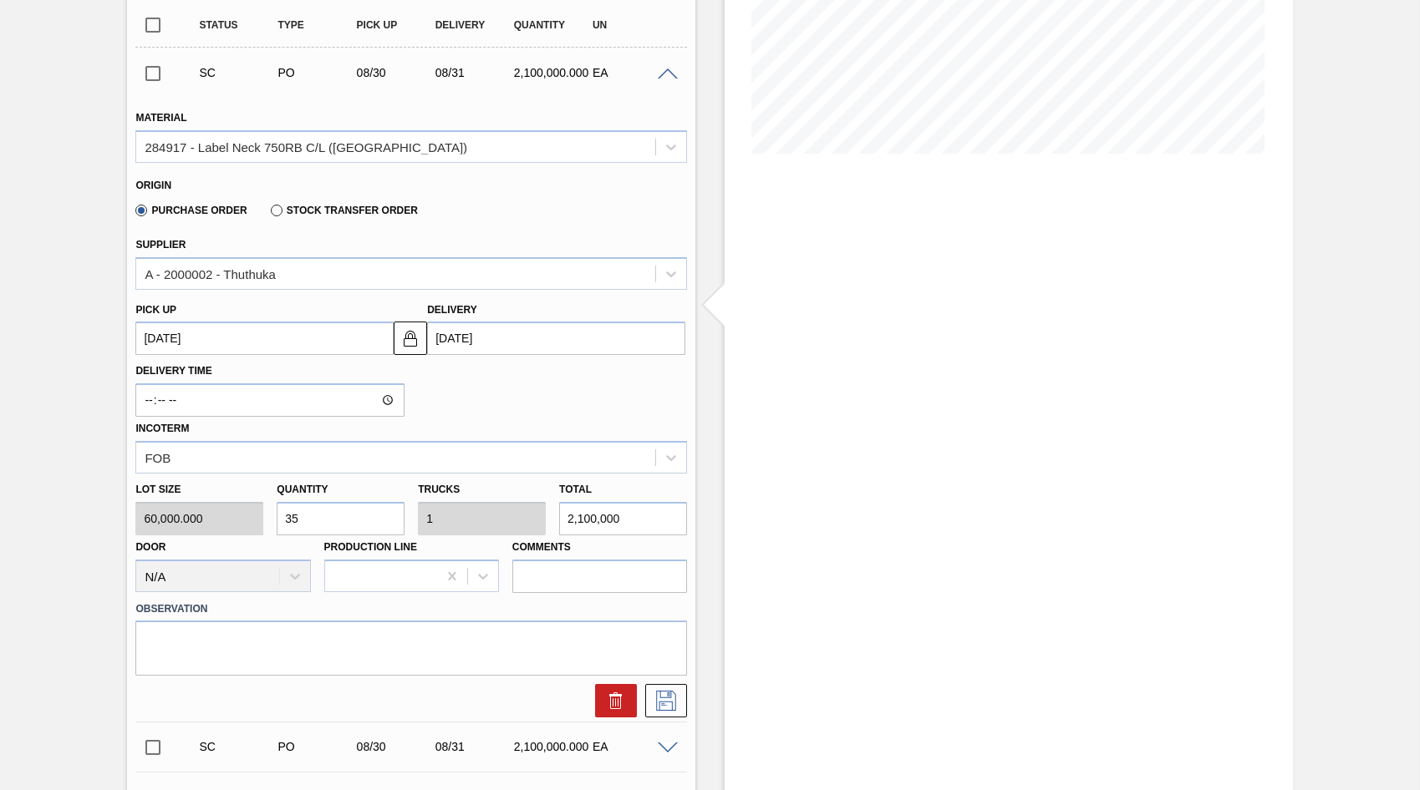
click at [255, 524] on div "Lot size 60,000.000 Quantity 35 Trucks 1 Total 2,100,000 Door N/A Production Li…" at bounding box center [411, 533] width 565 height 119
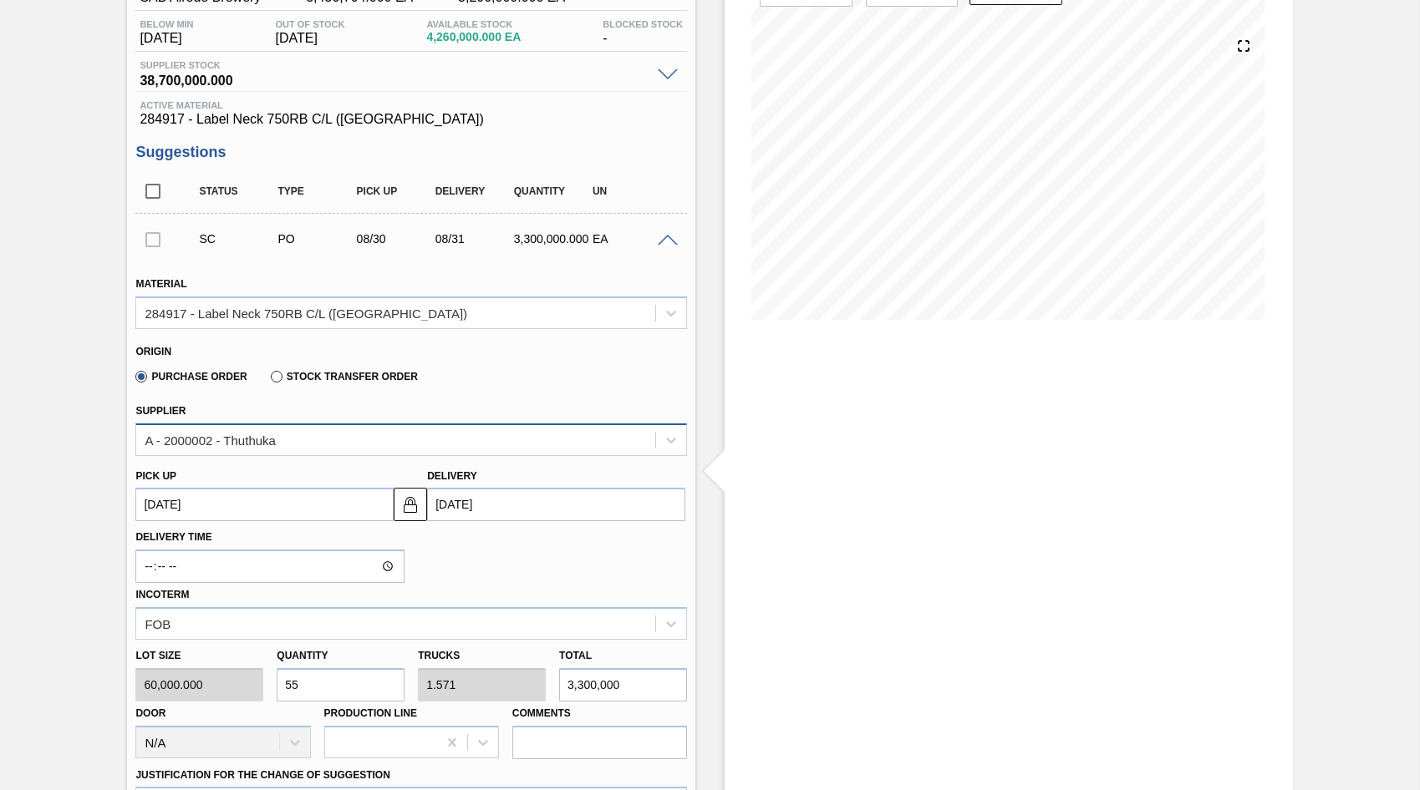
scroll to position [168, 0]
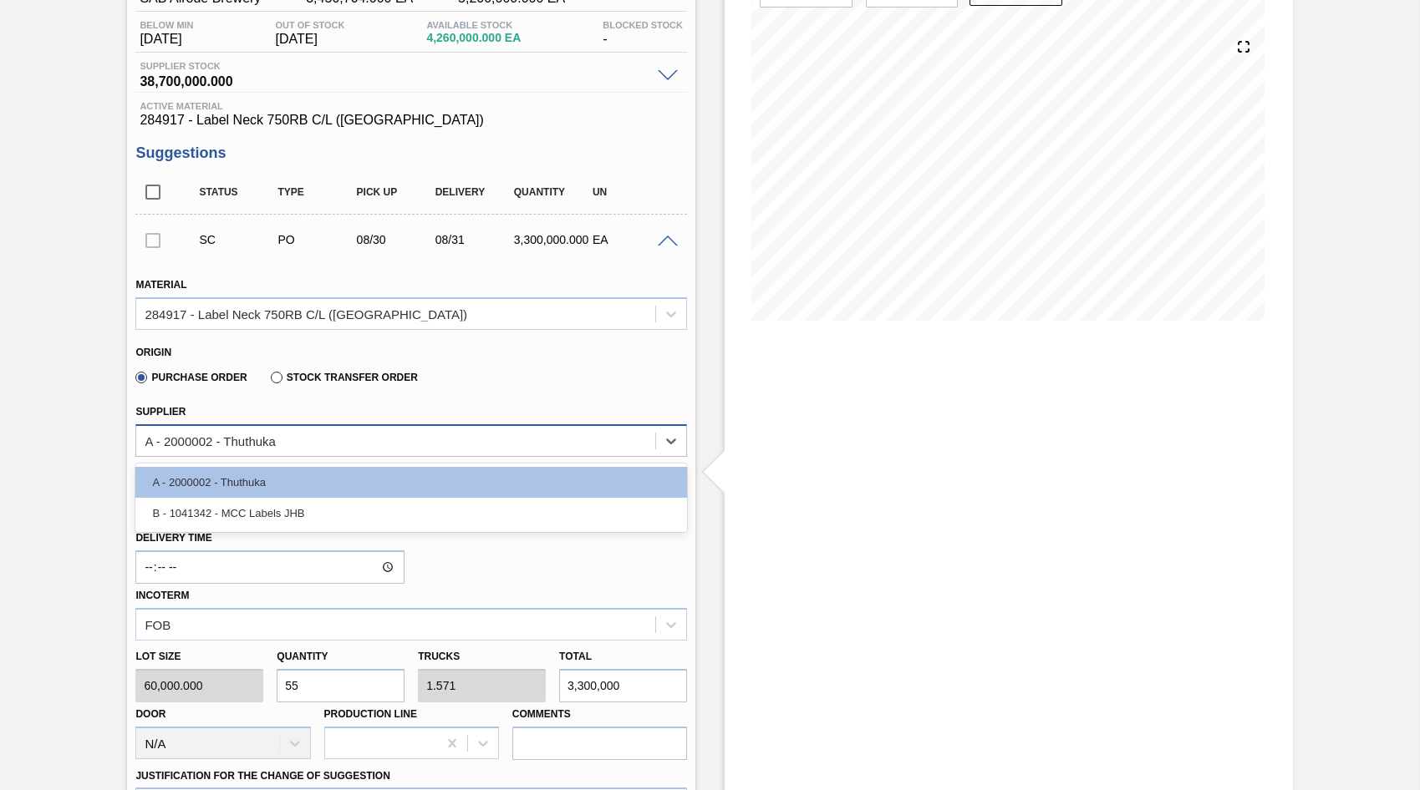
click at [378, 440] on div "A - 2000002 - Thuthuka" at bounding box center [395, 441] width 519 height 24
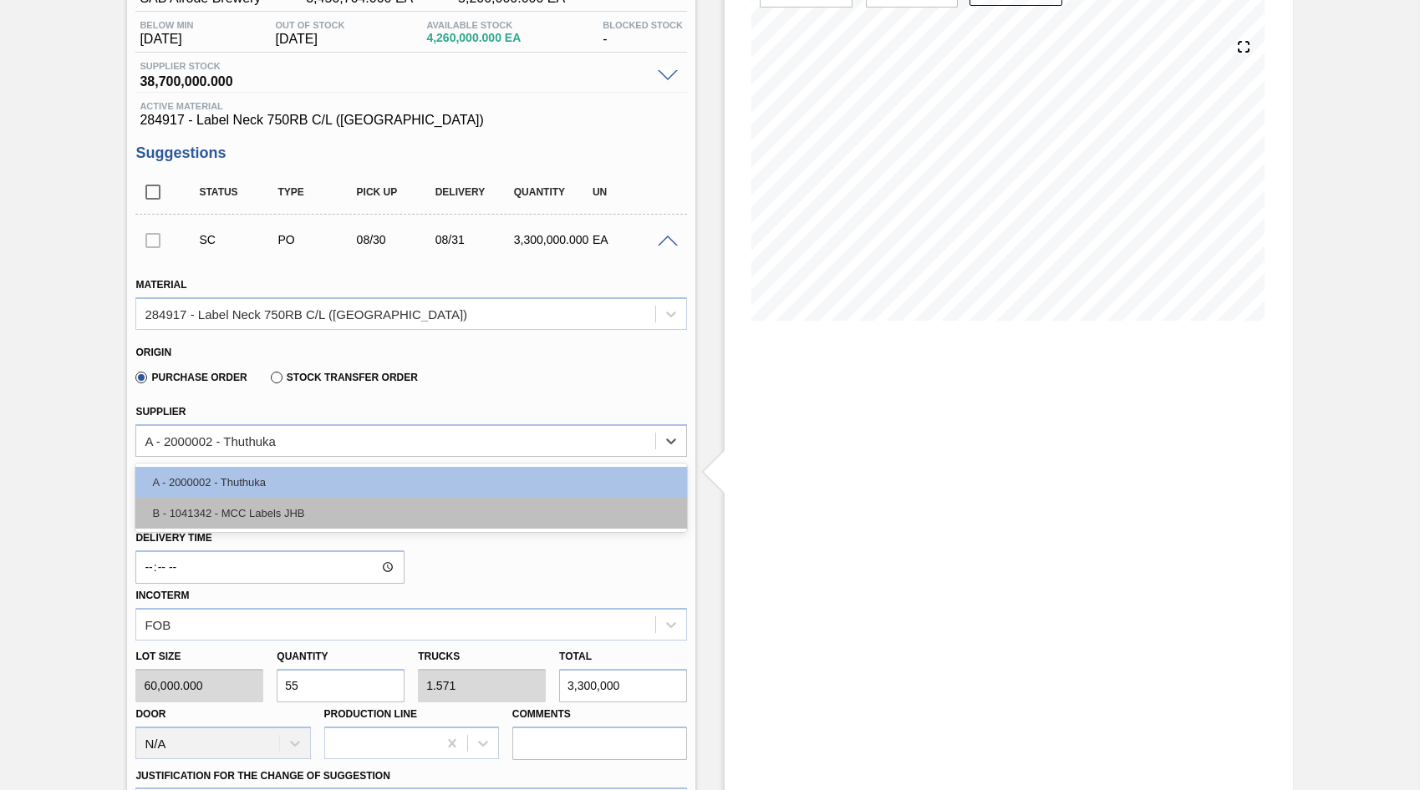
click at [245, 516] on div "B - 1041342 - MCC Labels JHB" at bounding box center [410, 513] width 551 height 31
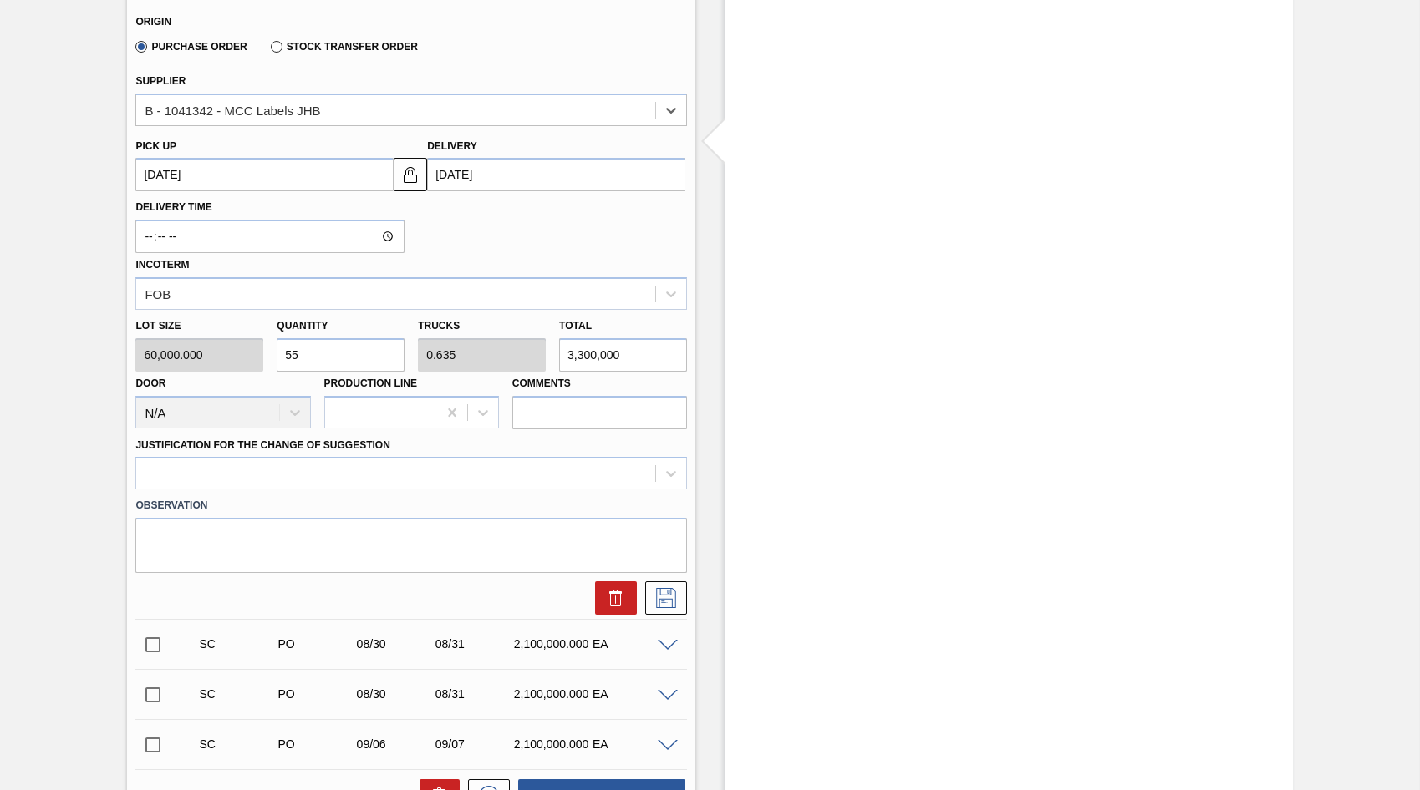
scroll to position [502, 0]
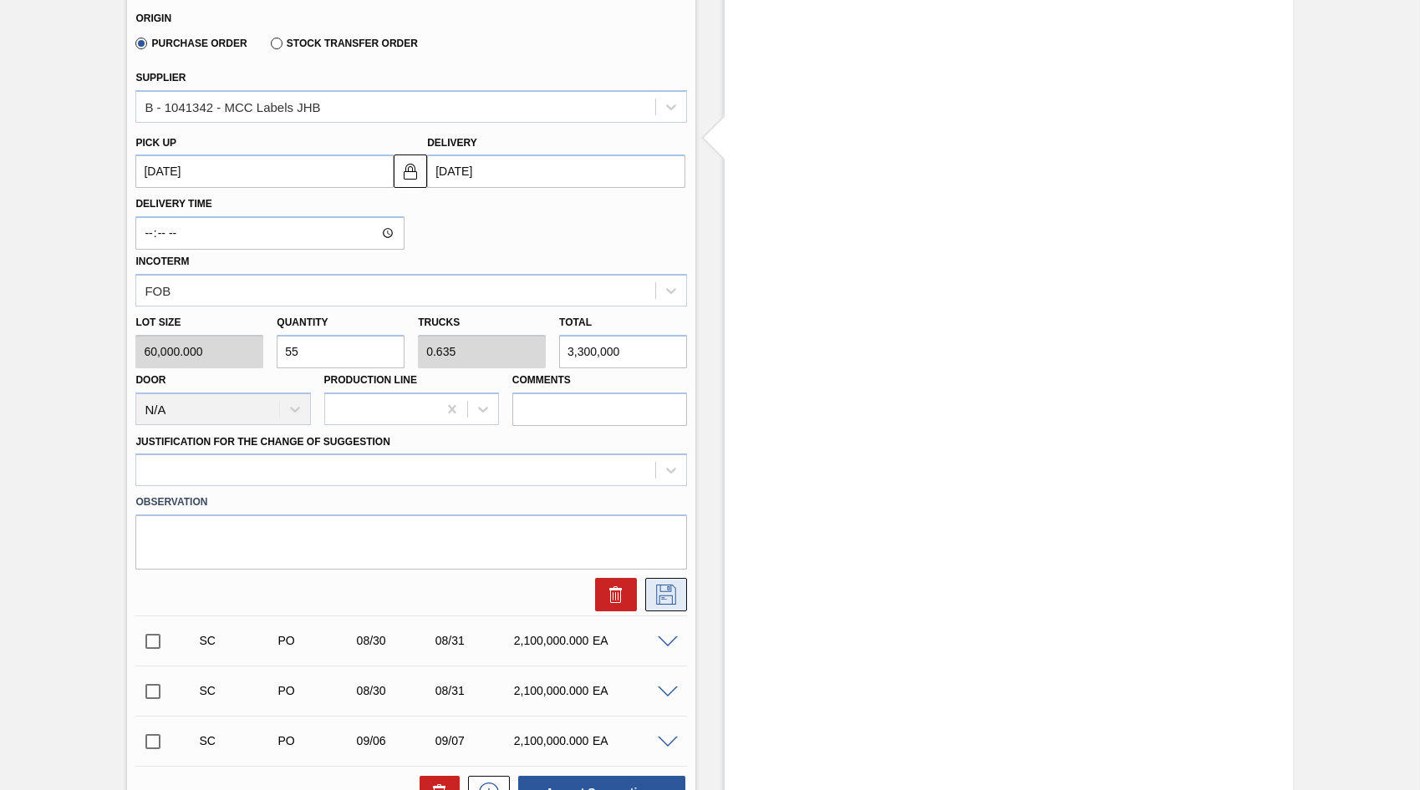
click at [660, 602] on icon at bounding box center [666, 595] width 27 height 20
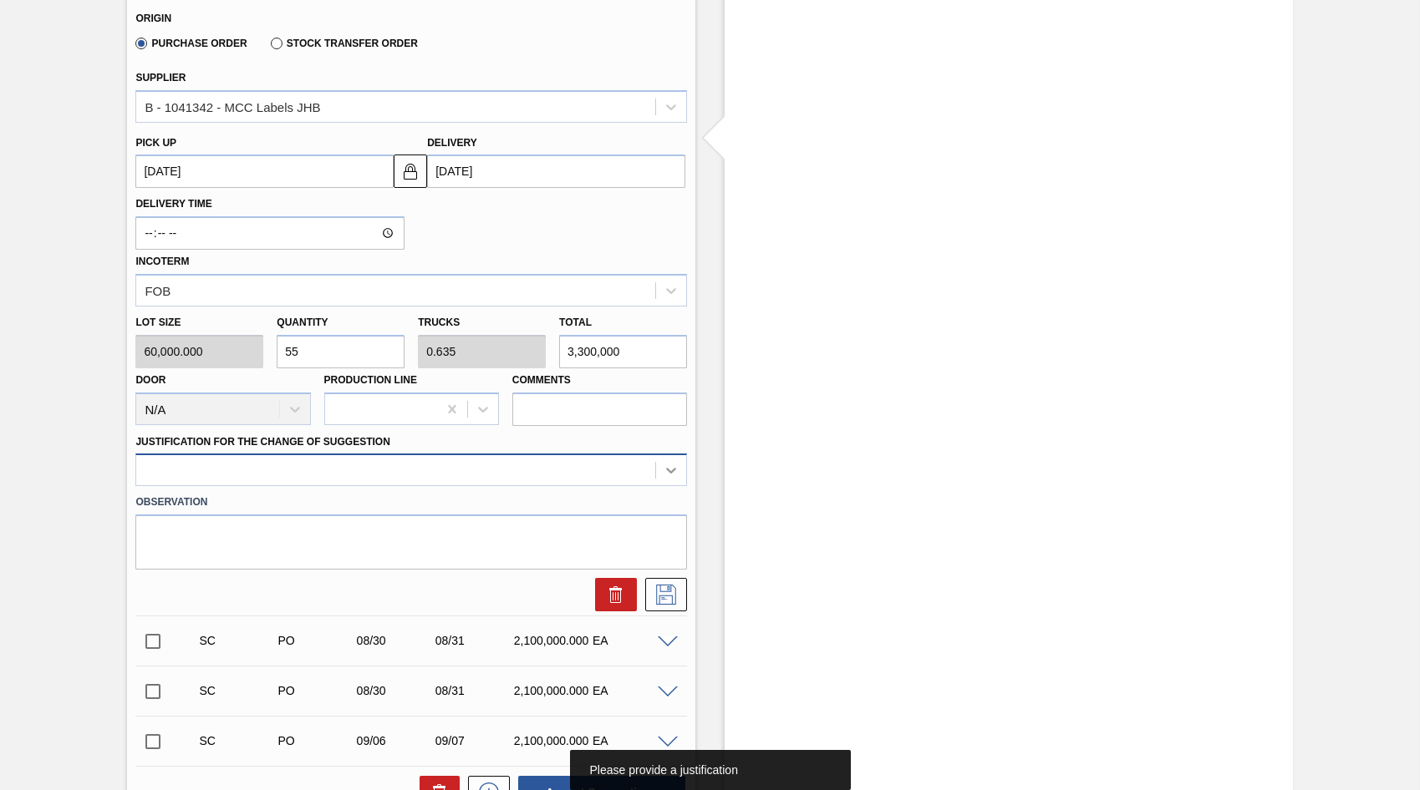
click at [675, 475] on icon at bounding box center [671, 470] width 17 height 17
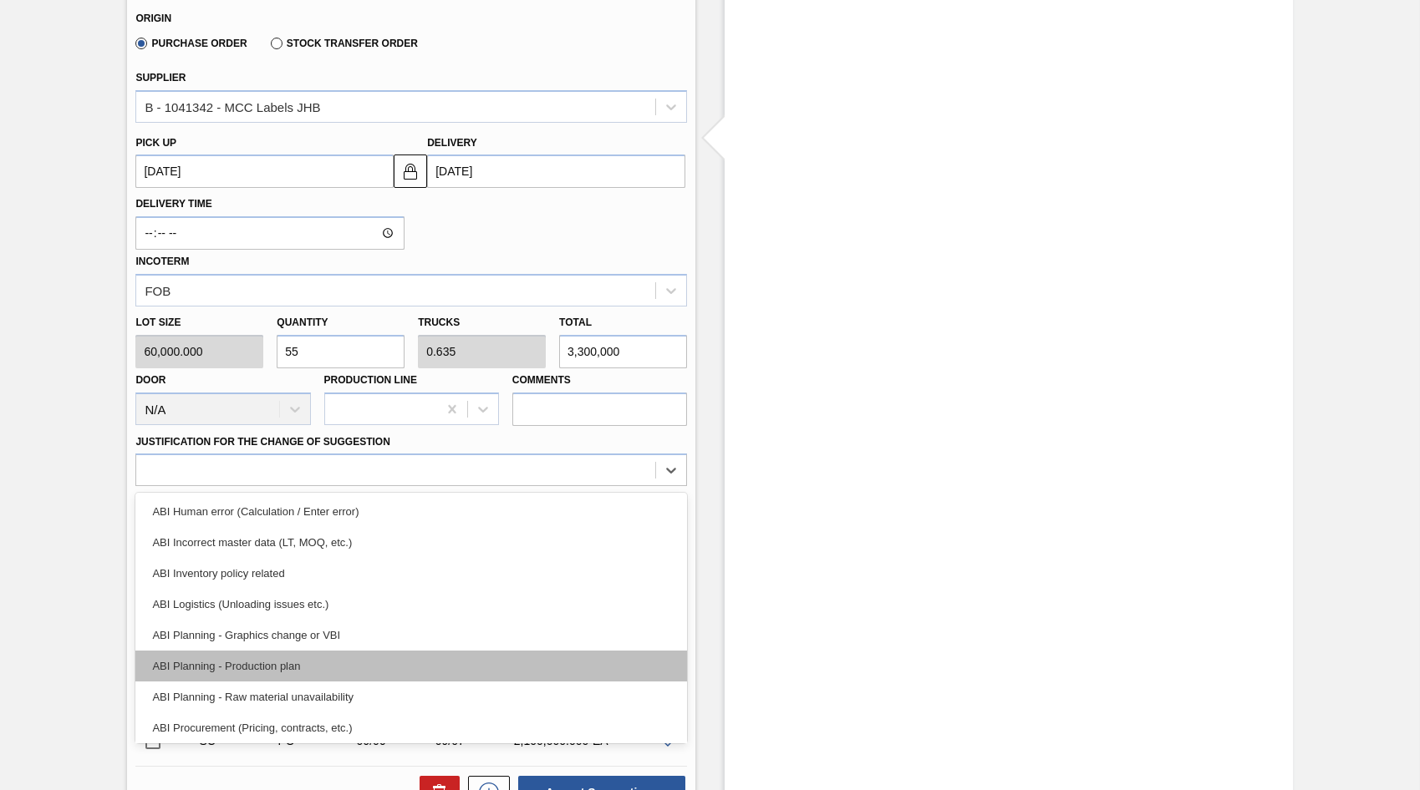
click at [261, 658] on div "ABI Planning - Production plan" at bounding box center [410, 666] width 551 height 31
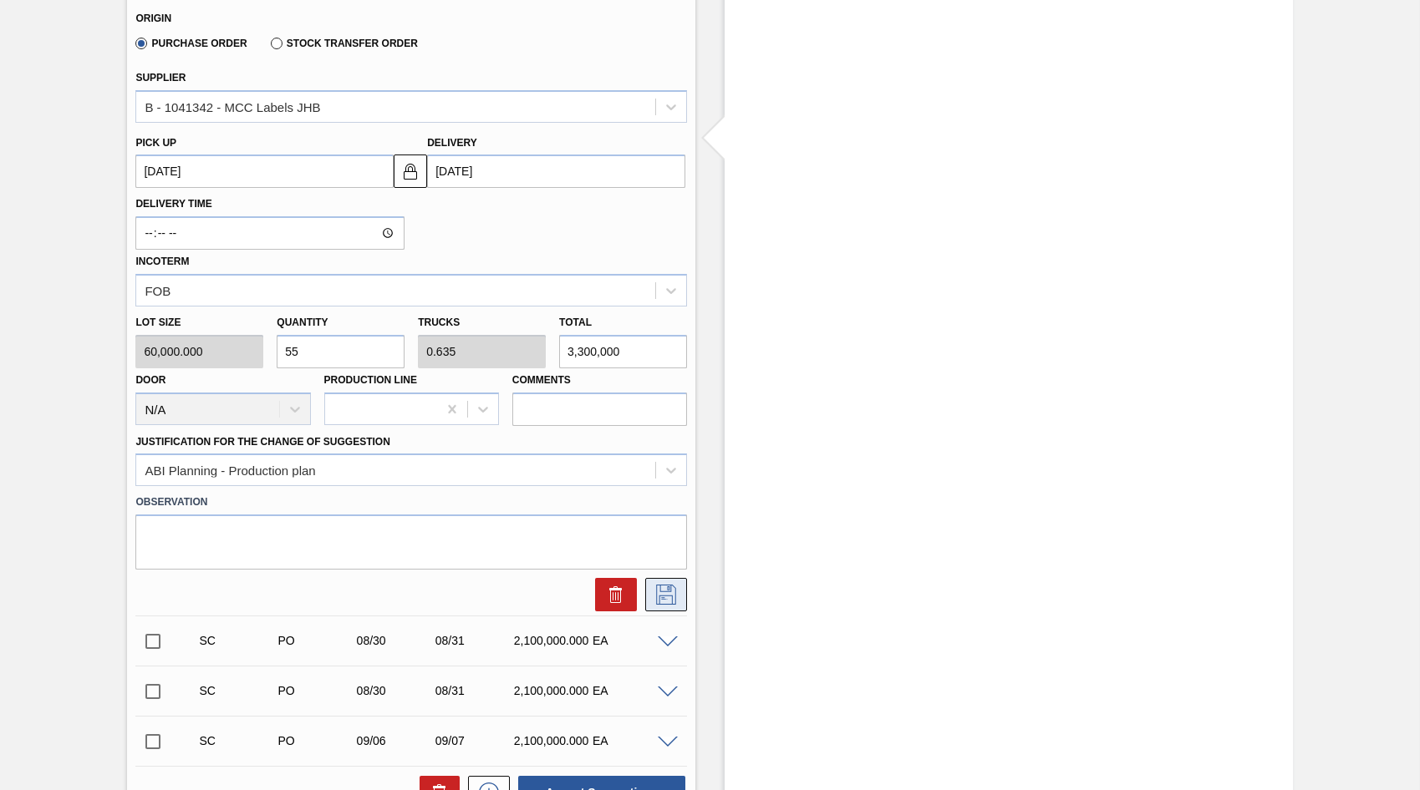
click at [670, 592] on icon at bounding box center [666, 595] width 27 height 20
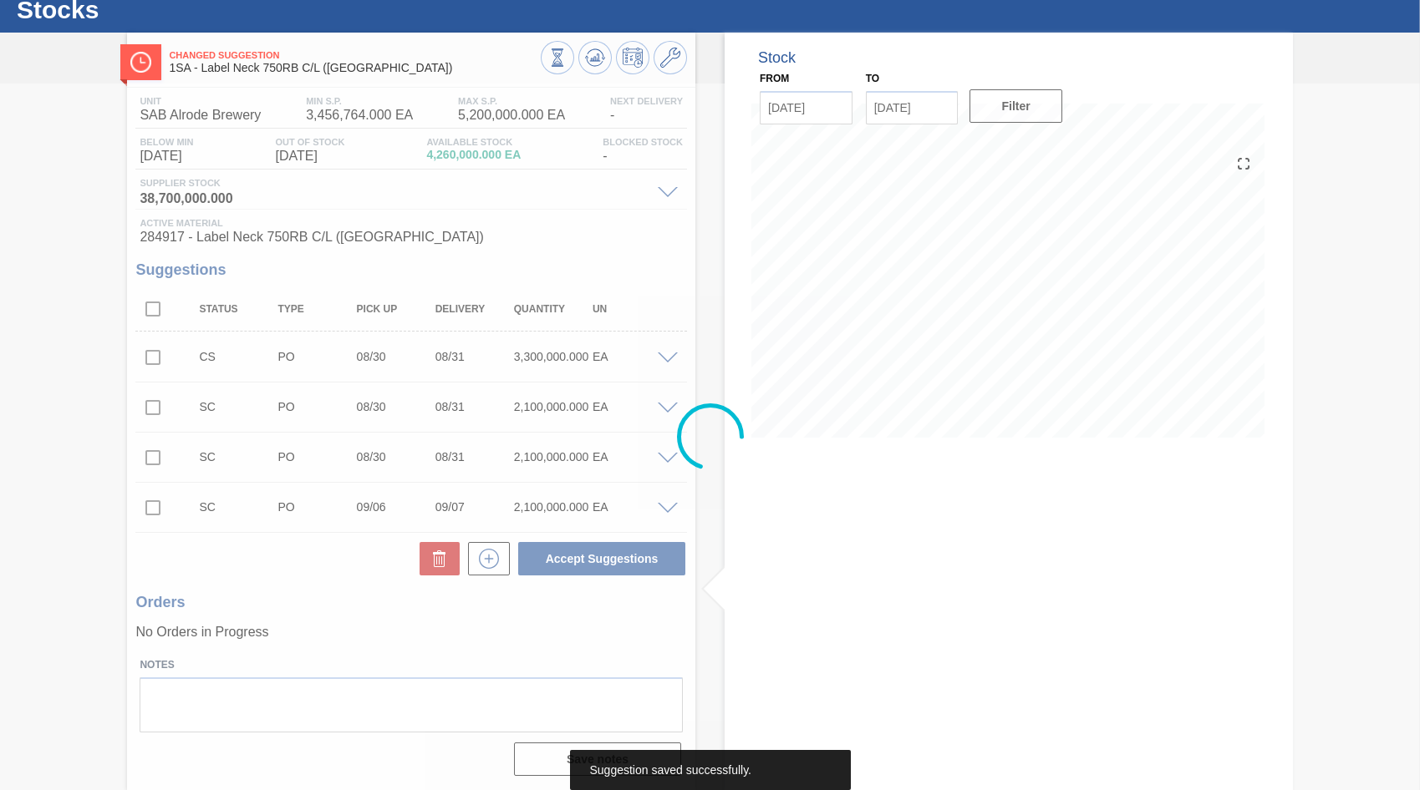
scroll to position [51, 0]
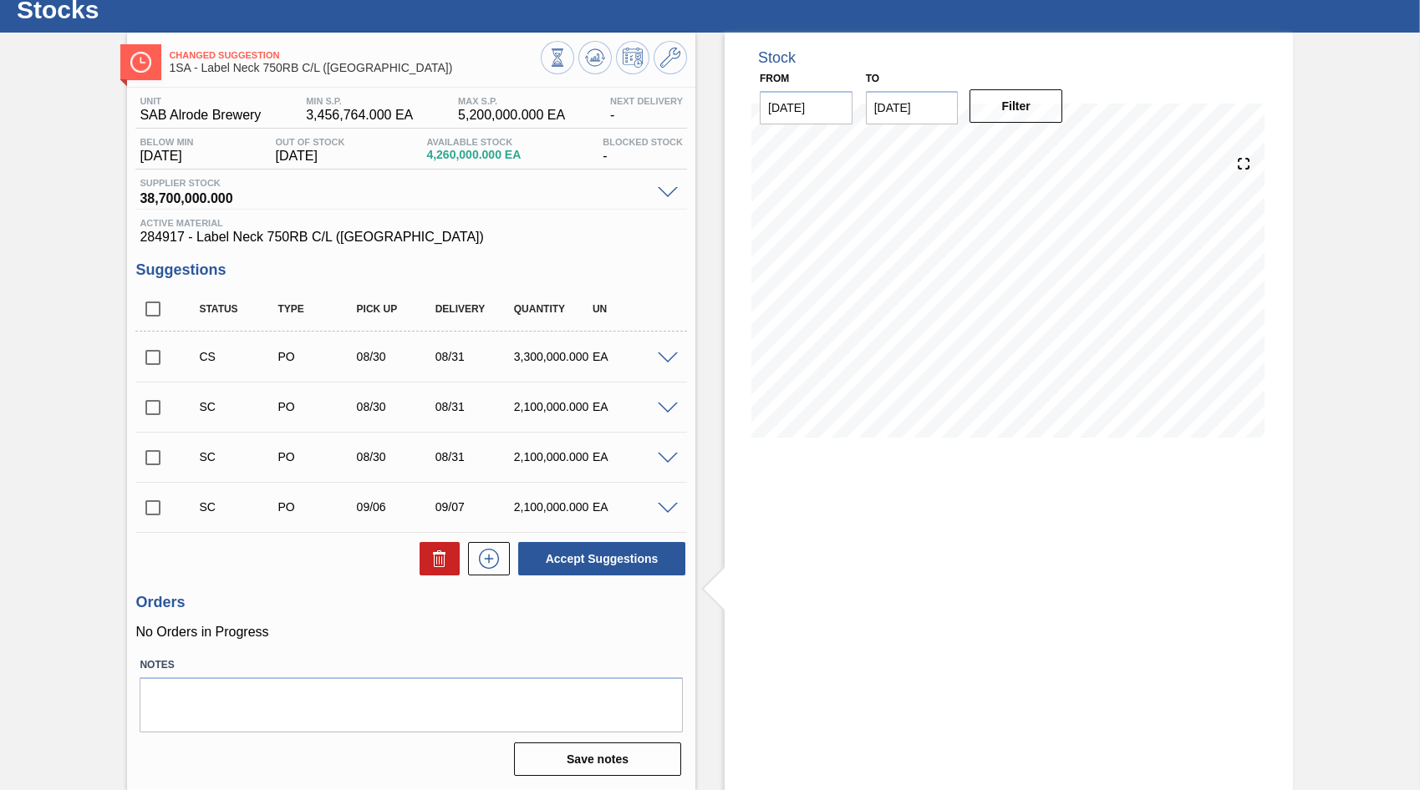
click at [149, 367] on input "checkbox" at bounding box center [152, 357] width 35 height 35
click at [660, 359] on span at bounding box center [668, 359] width 20 height 13
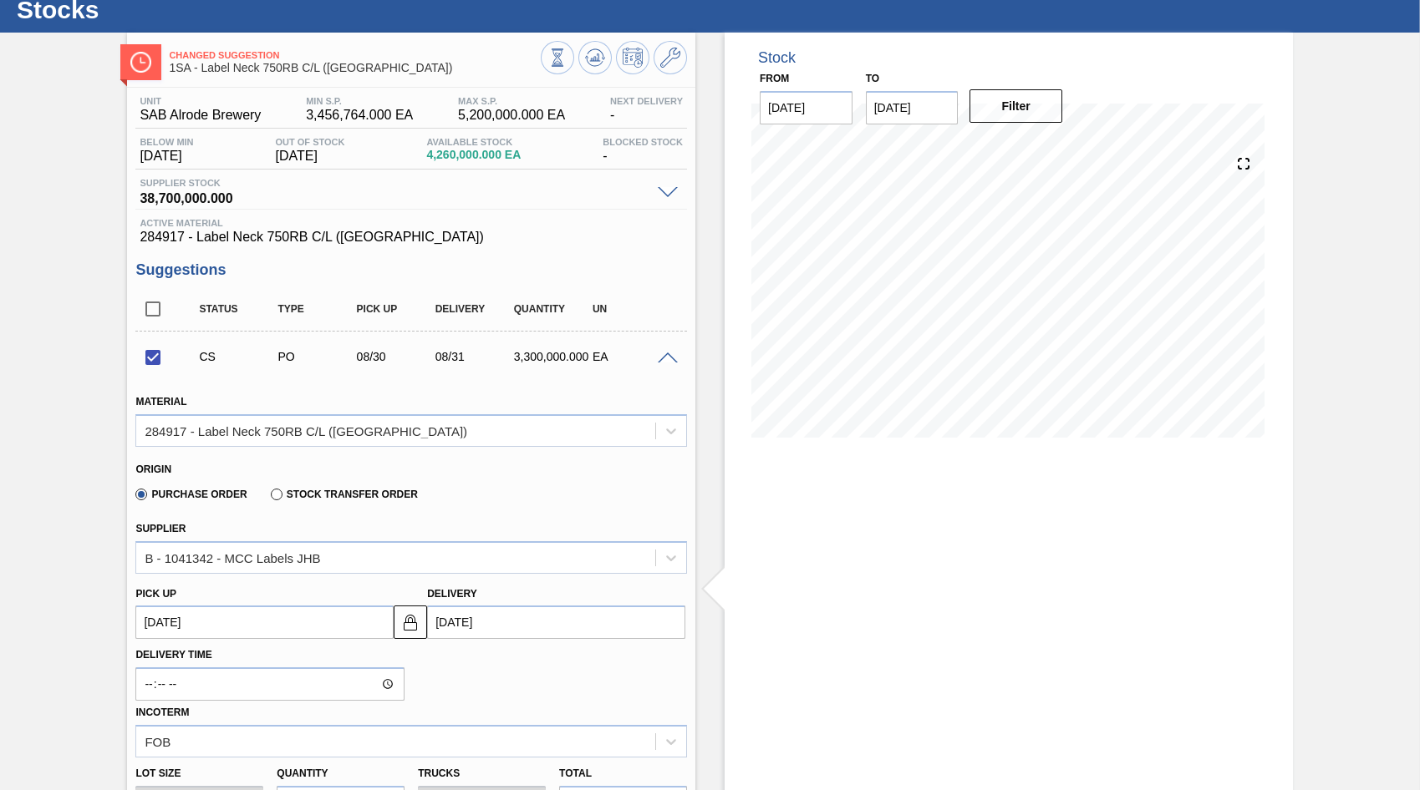
click at [661, 359] on span at bounding box center [668, 359] width 20 height 13
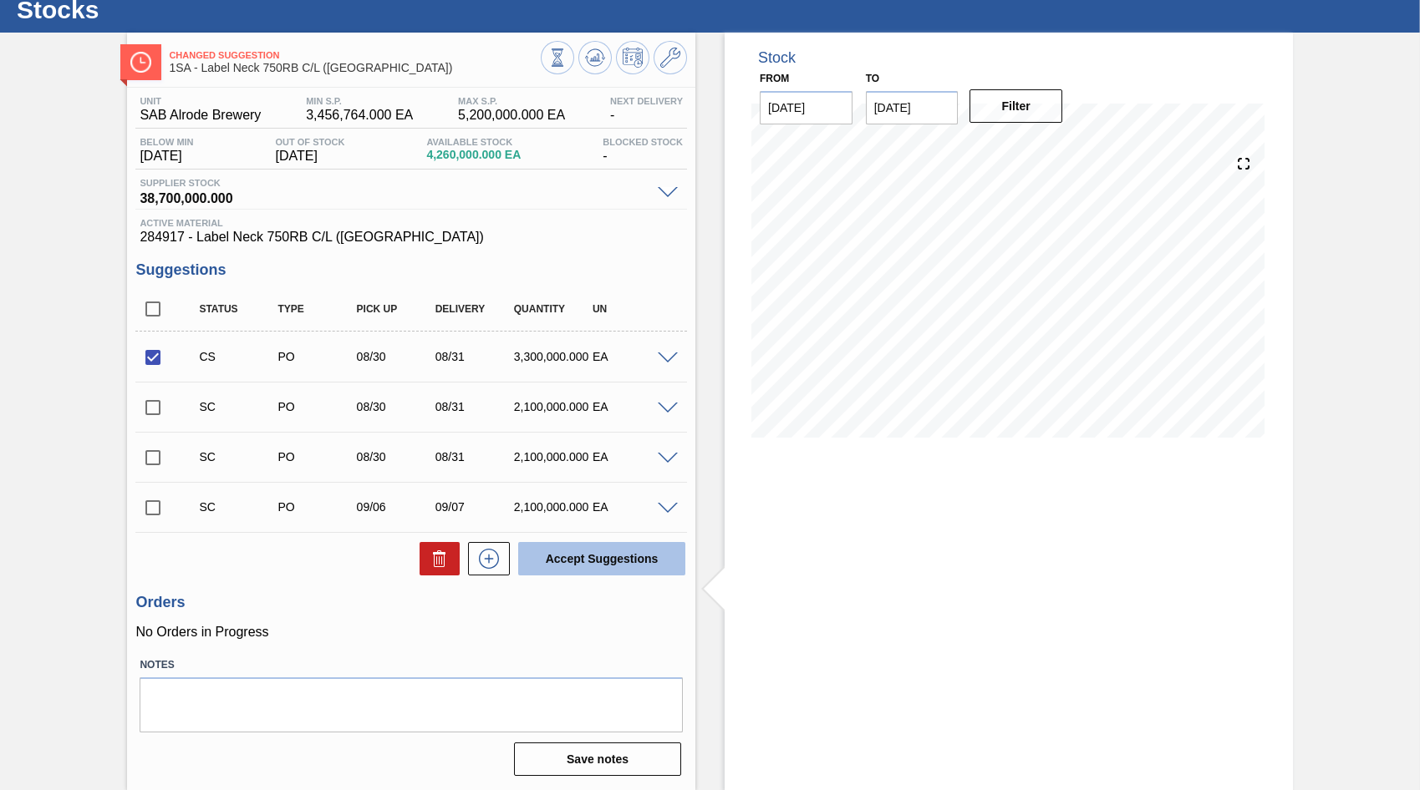
click at [590, 571] on button "Accept Suggestions" at bounding box center [601, 558] width 167 height 33
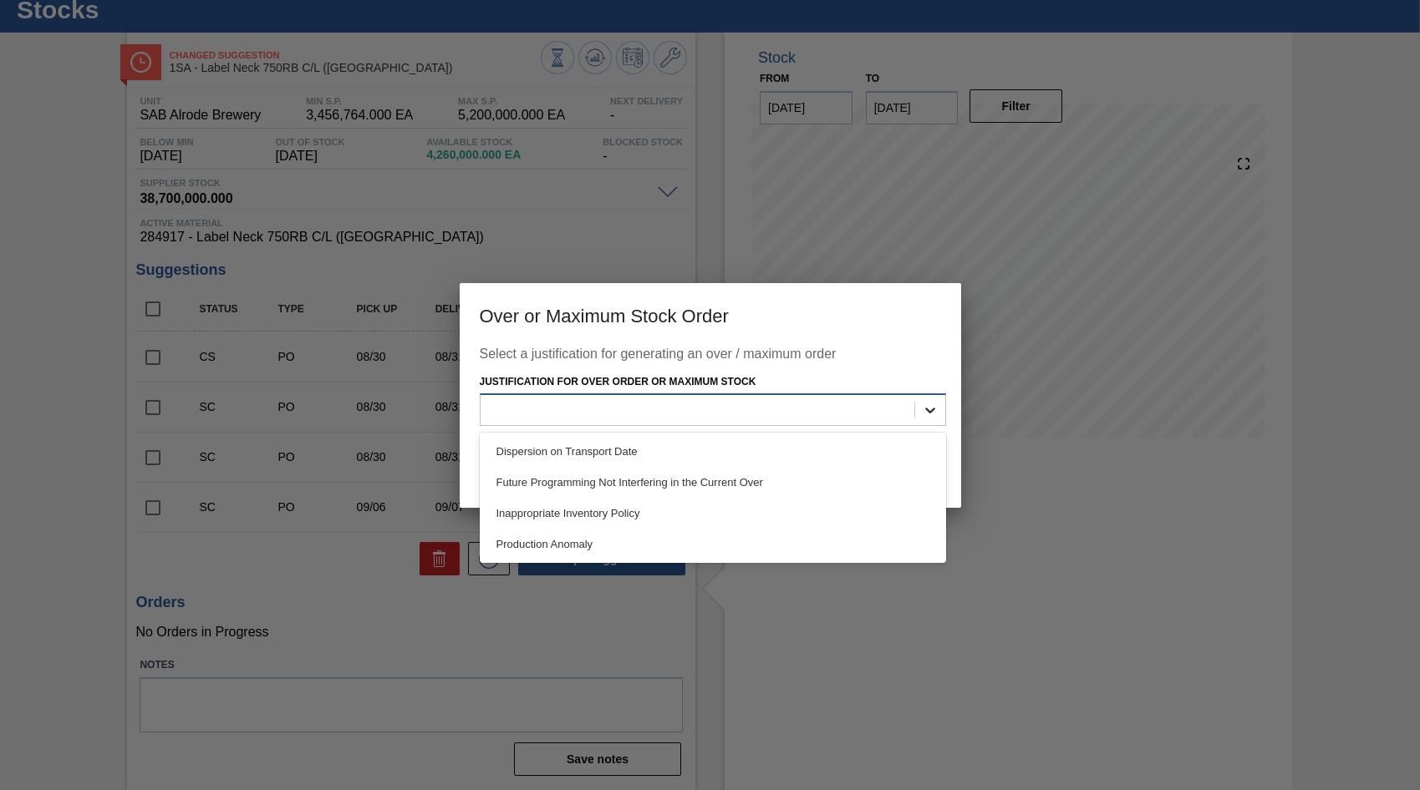
click at [926, 414] on icon at bounding box center [930, 410] width 17 height 17
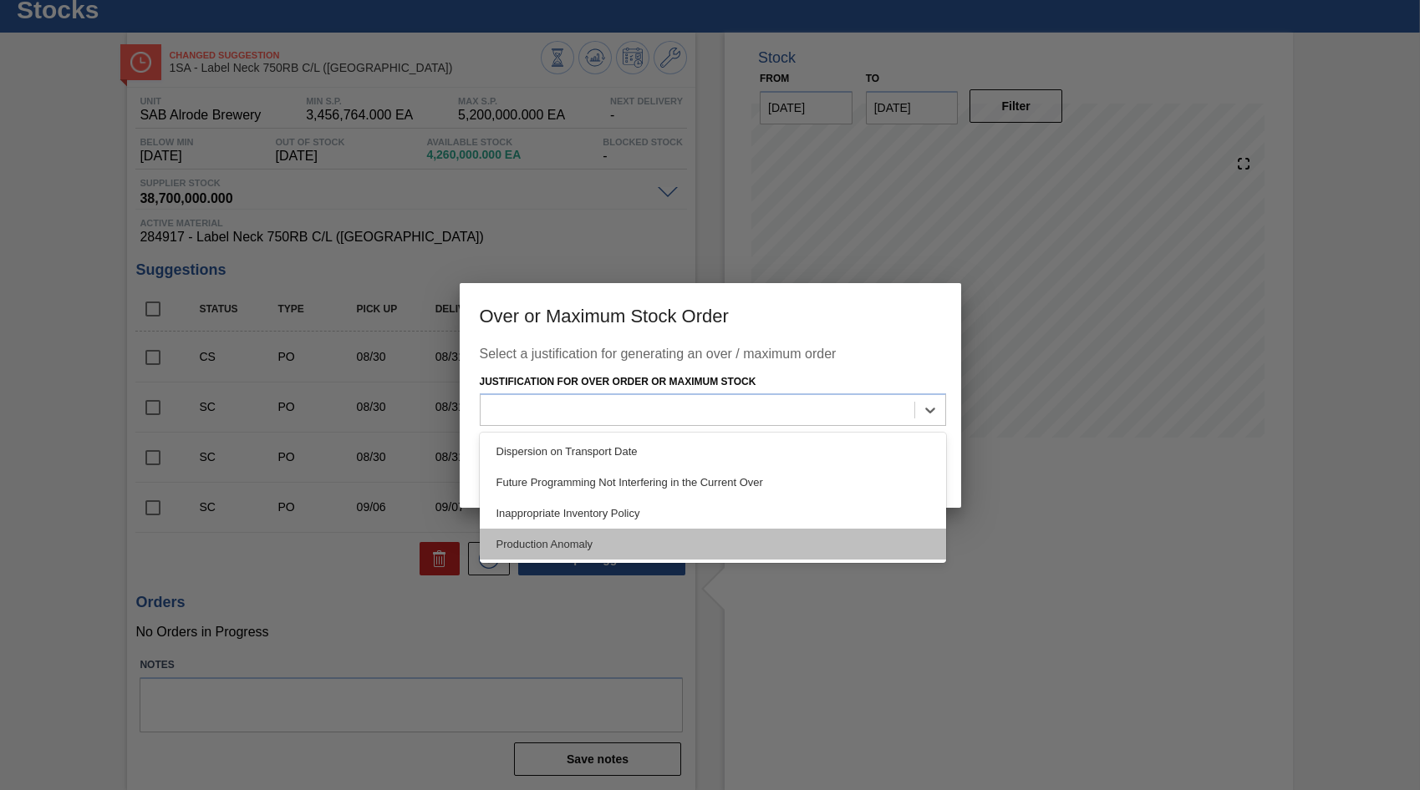
click at [624, 541] on div "Production Anomaly" at bounding box center [713, 544] width 466 height 31
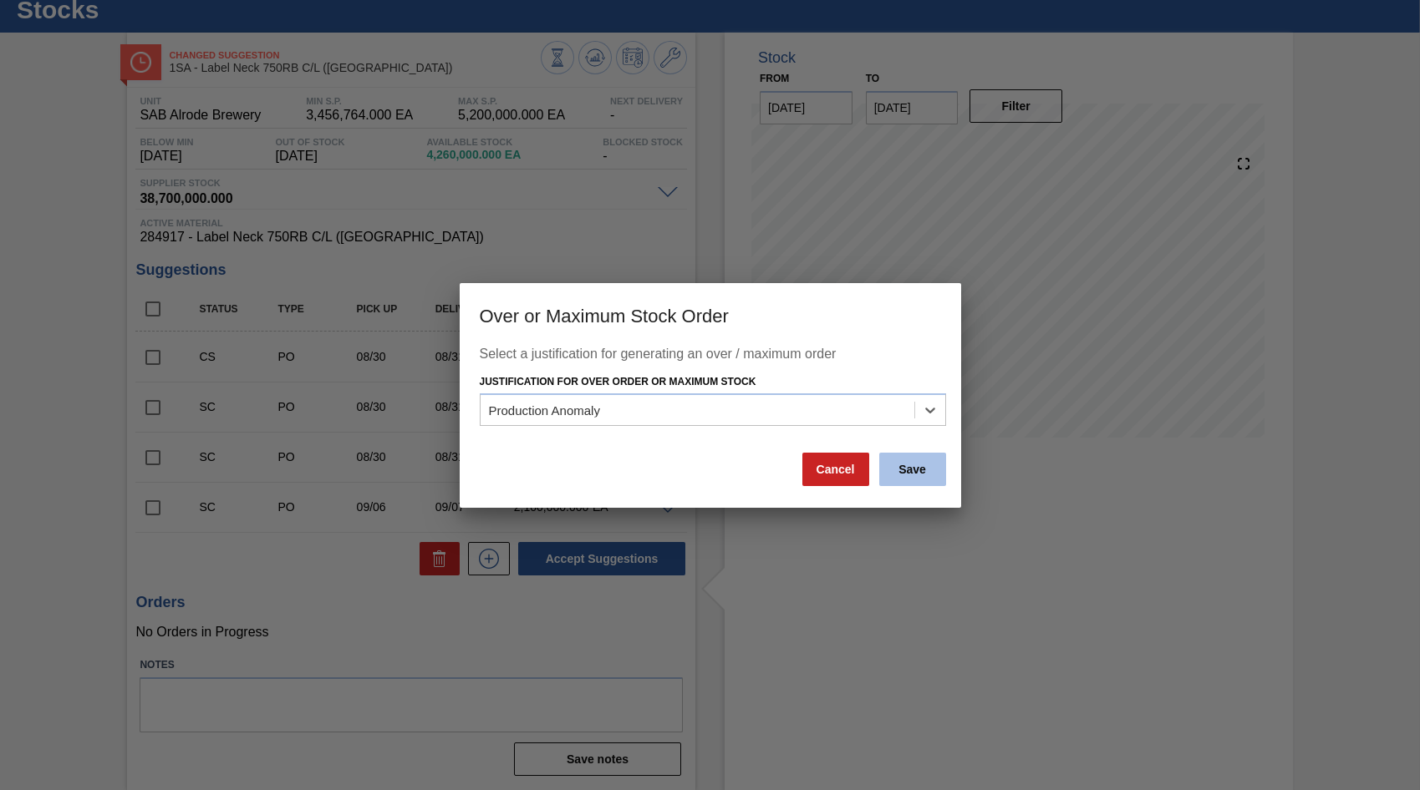
click at [921, 471] on button "Save" at bounding box center [912, 469] width 67 height 33
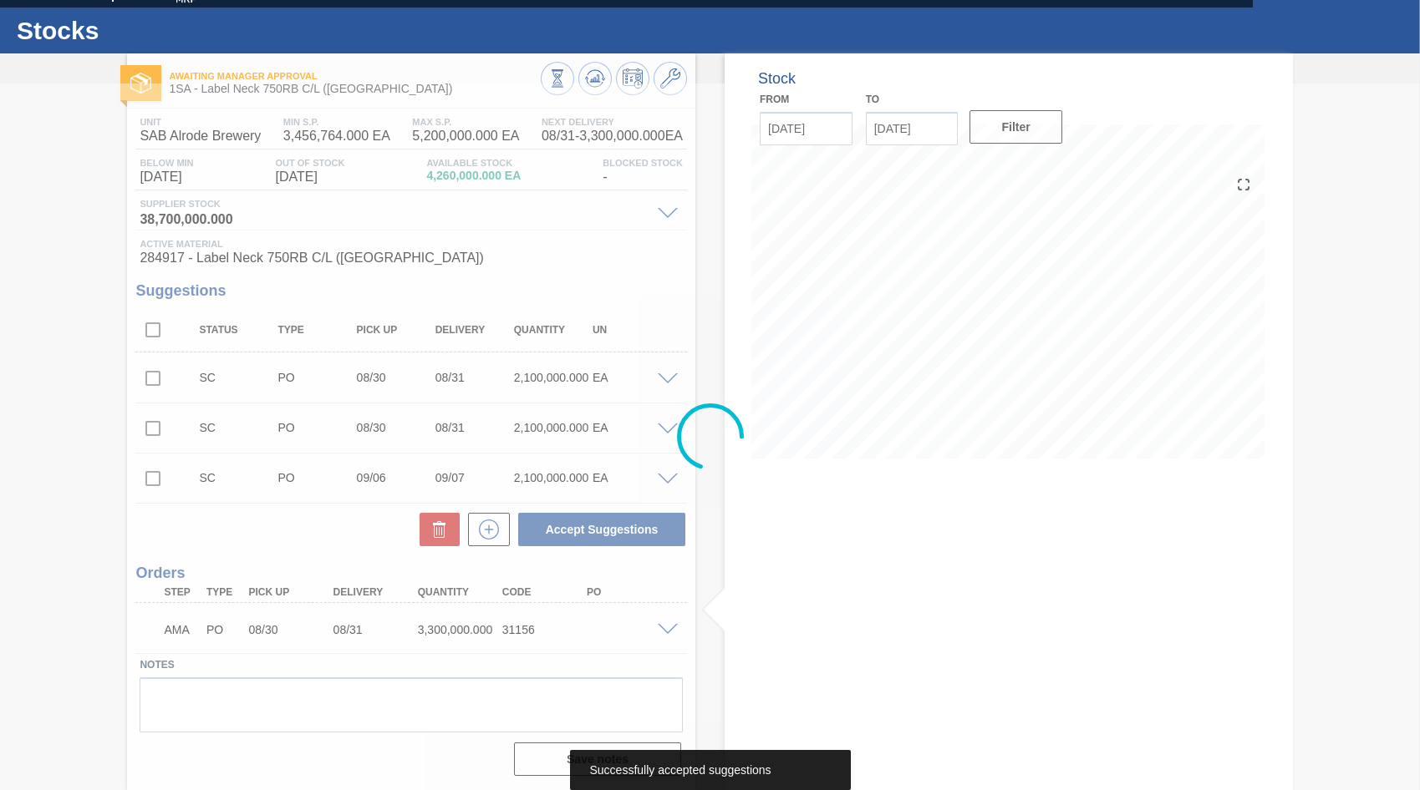
scroll to position [30, 0]
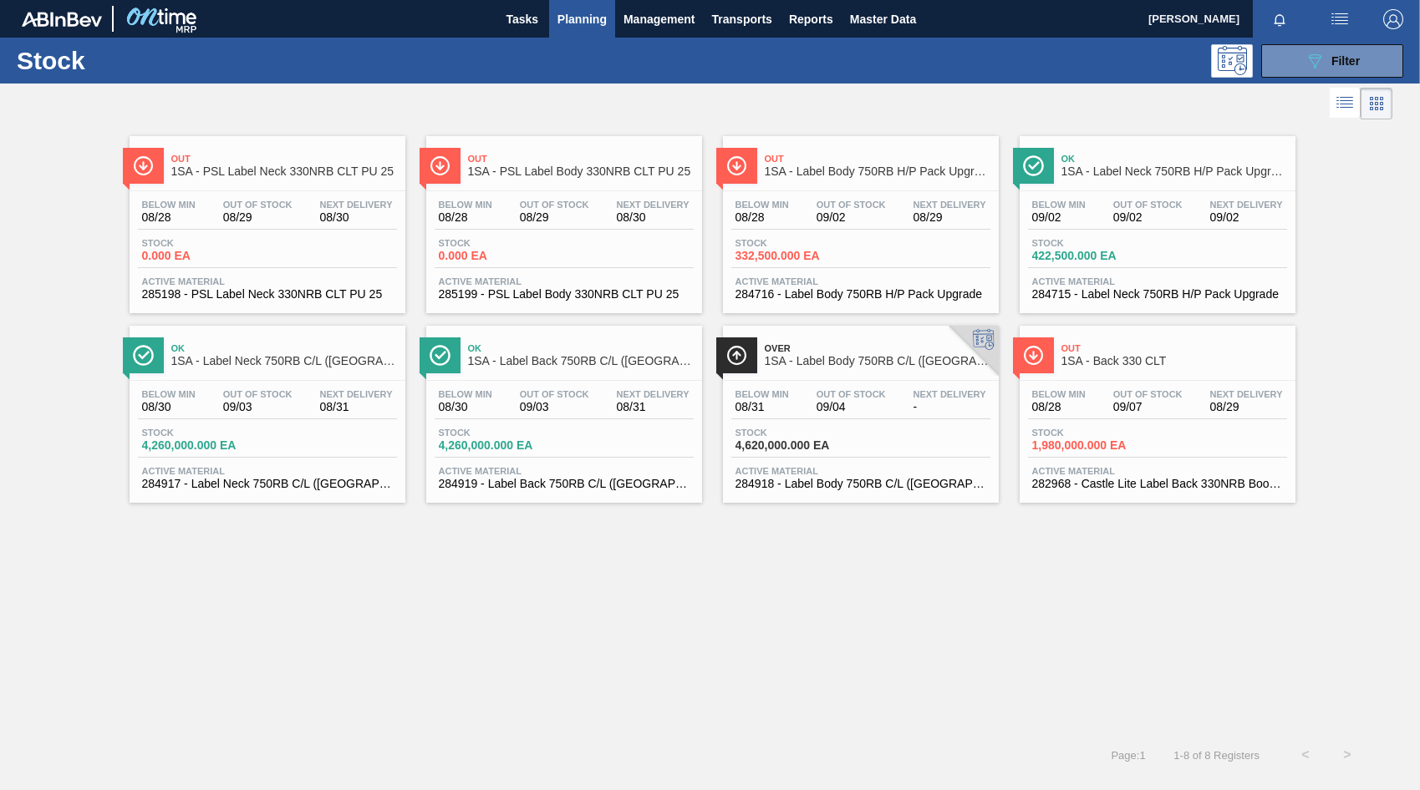
click at [862, 380] on div at bounding box center [860, 380] width 248 height 1
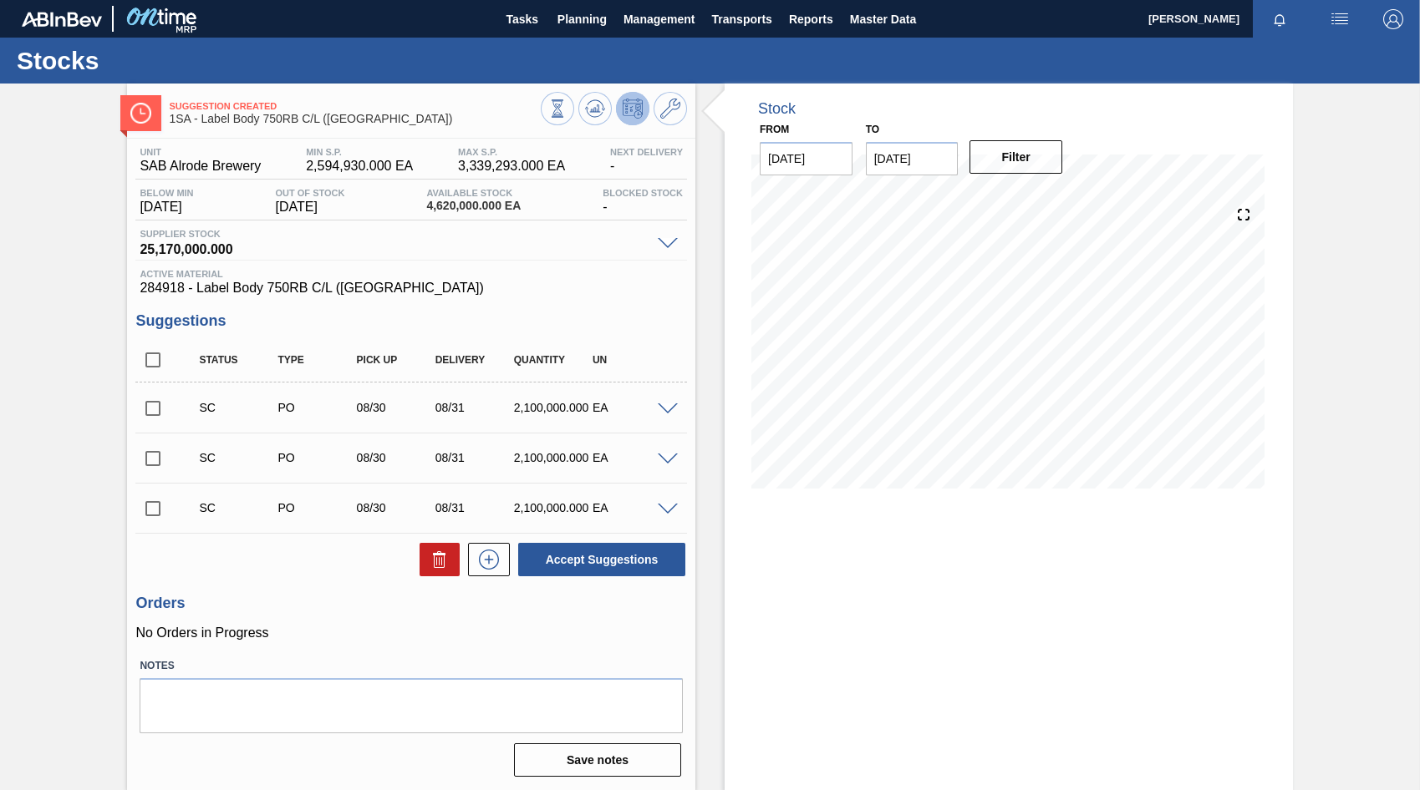
click at [663, 411] on span at bounding box center [668, 410] width 20 height 13
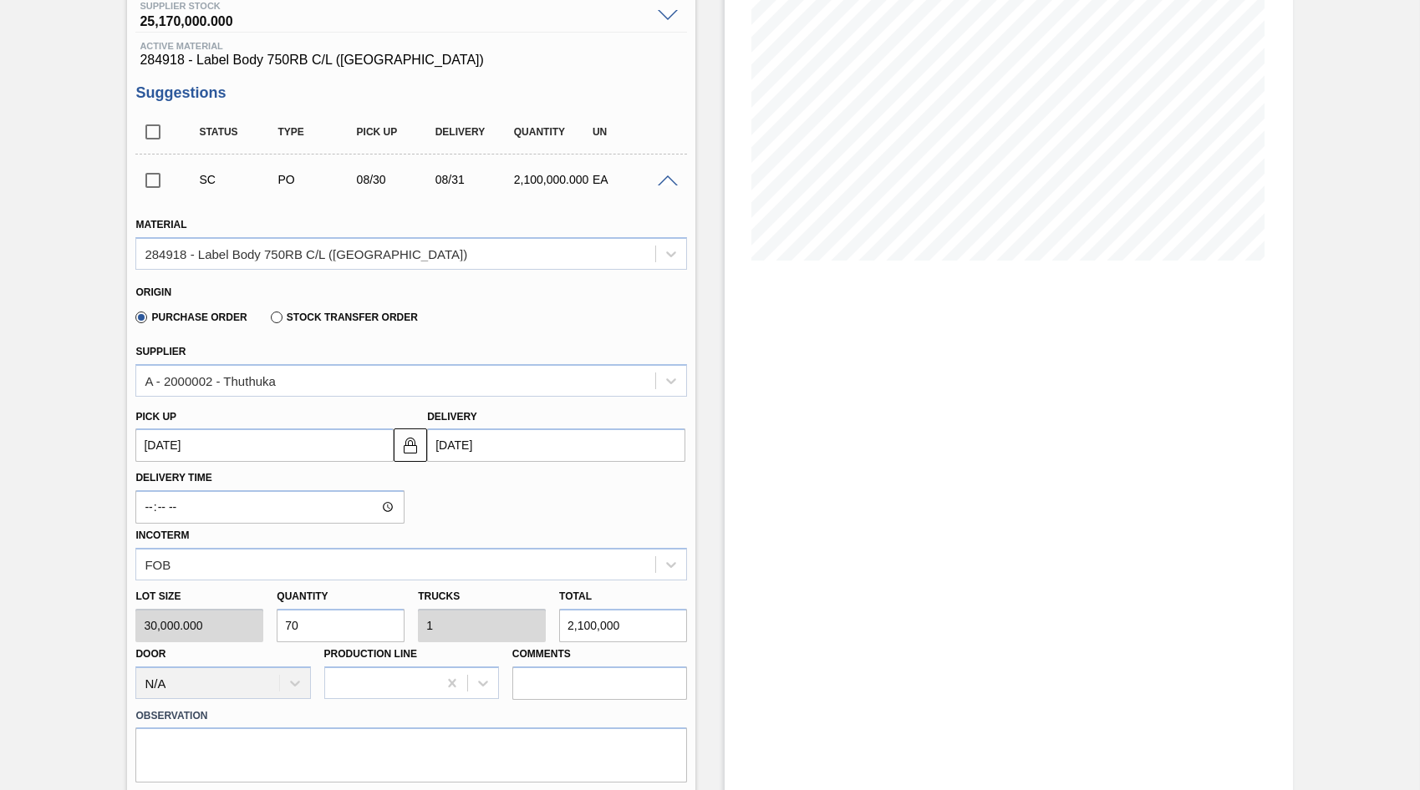
scroll to position [251, 0]
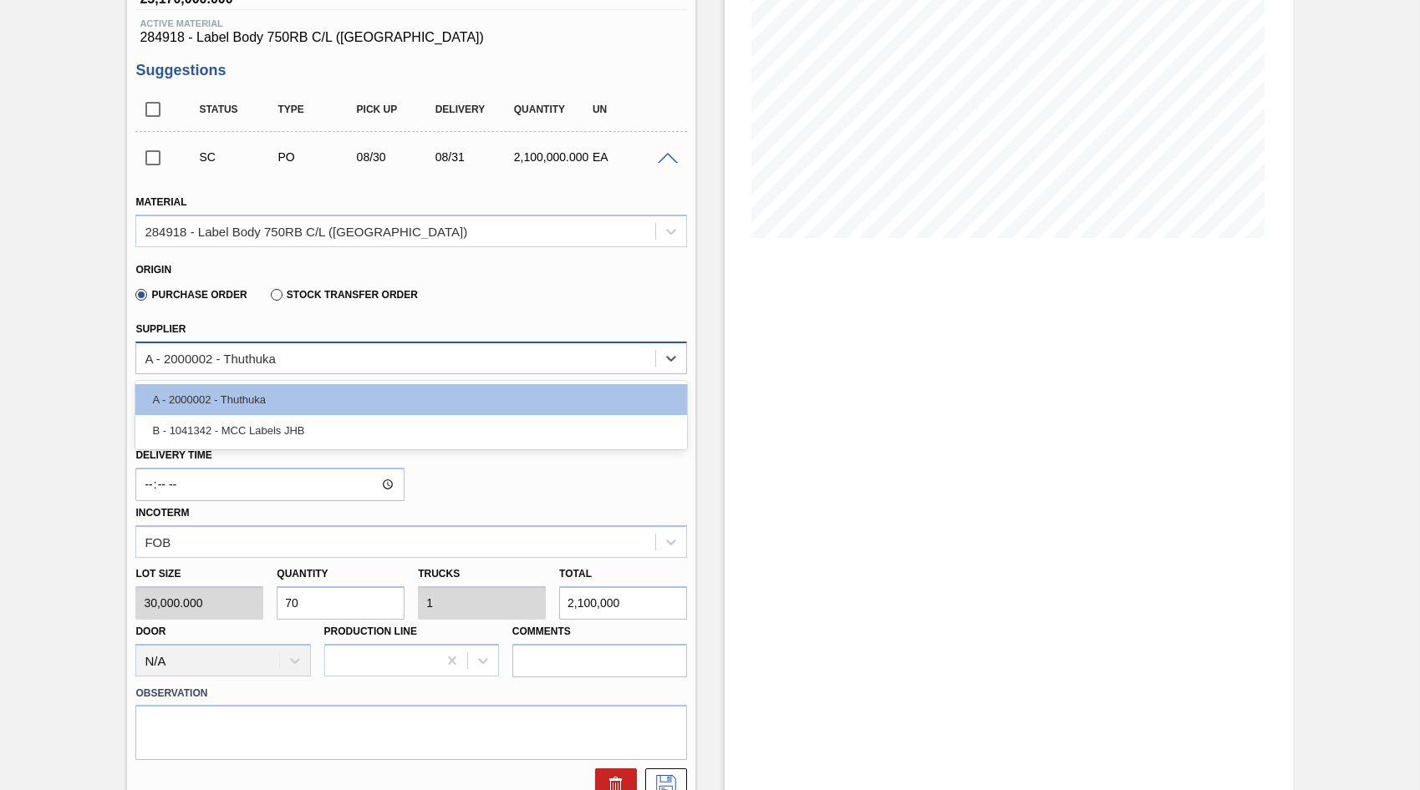
click at [288, 360] on div "A - 2000002 - Thuthuka" at bounding box center [395, 358] width 519 height 24
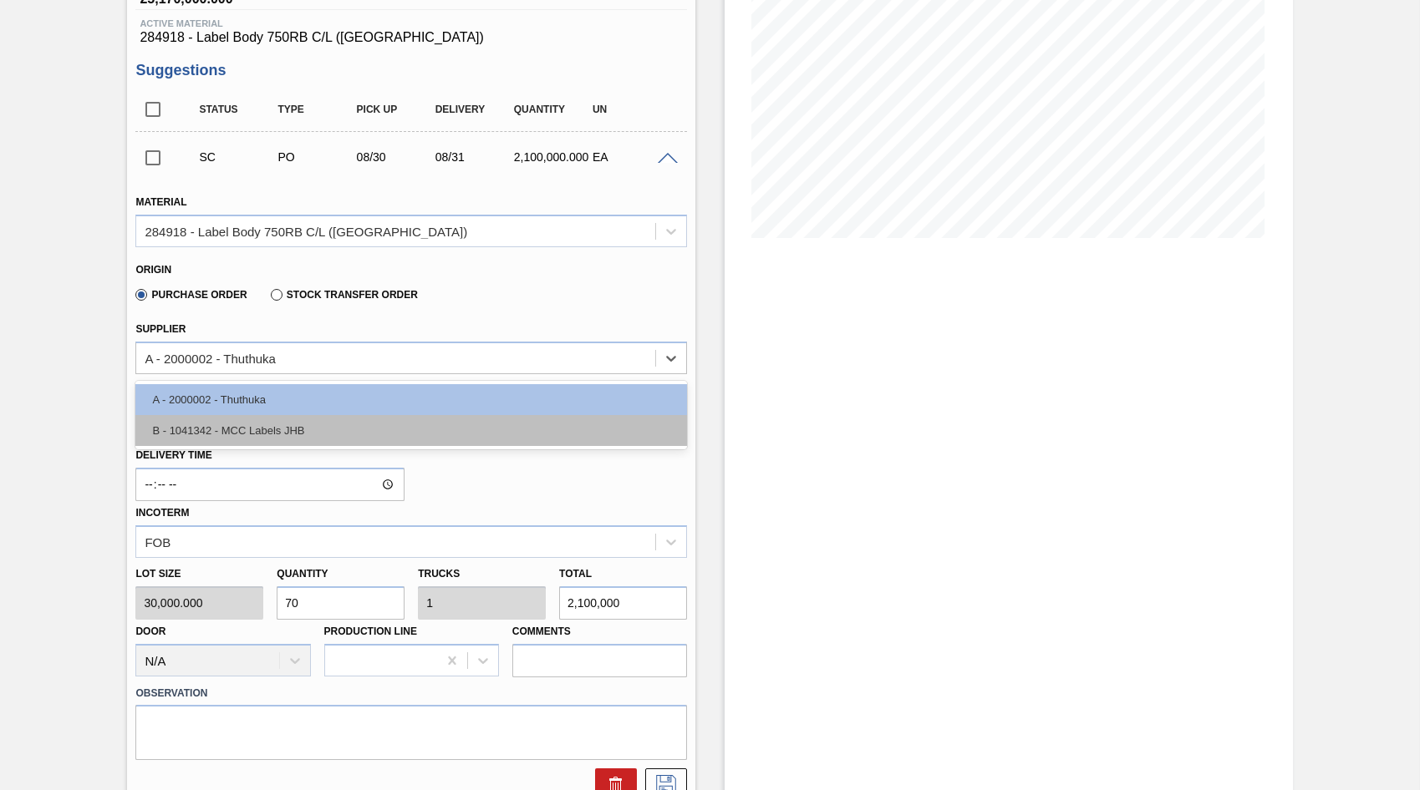
click at [282, 434] on div "B - 1041342 - MCC Labels JHB" at bounding box center [410, 430] width 551 height 31
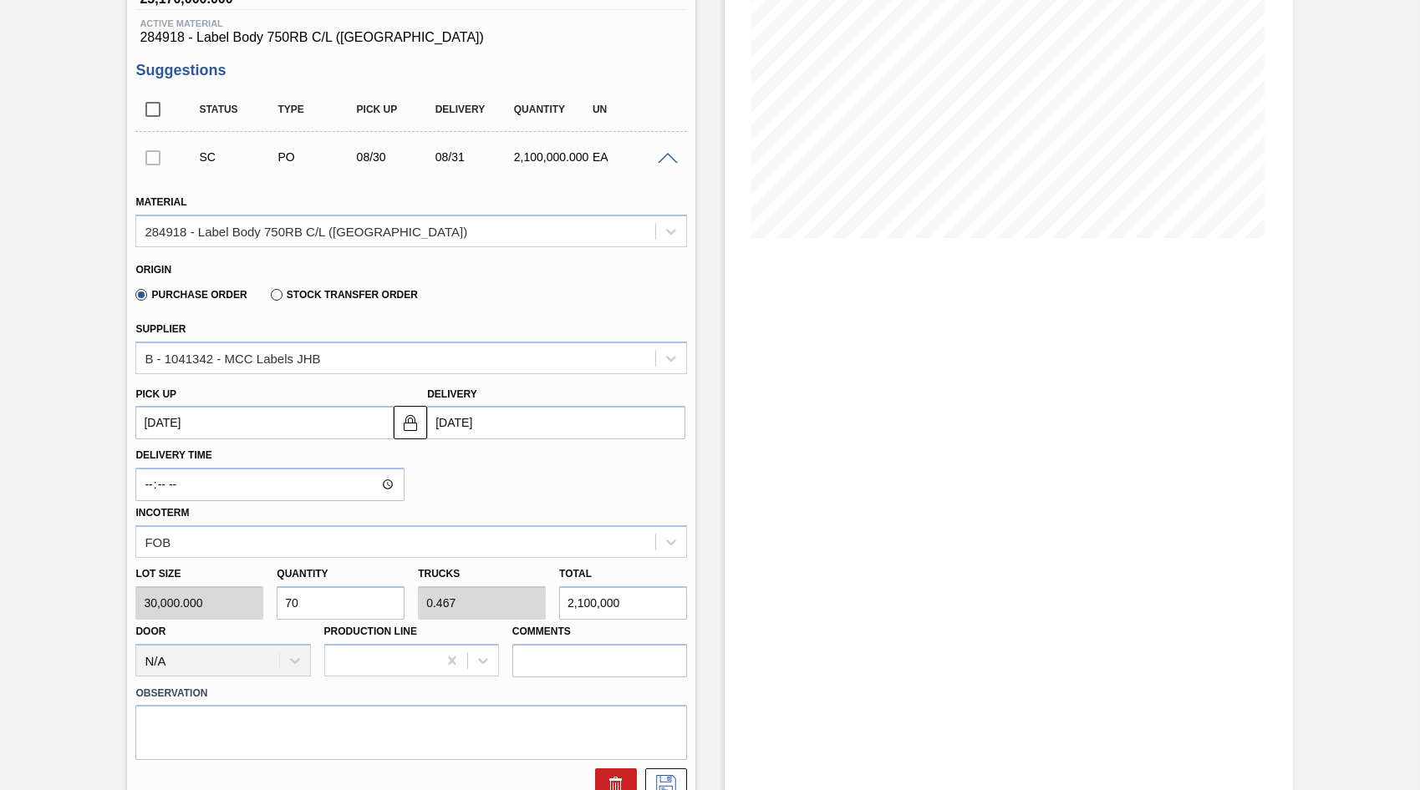
click at [226, 607] on div "Lot size 30,000.000 Quantity 70 Trucks 0.467 Total 2,100,000 Door N/A Productio…" at bounding box center [411, 617] width 565 height 119
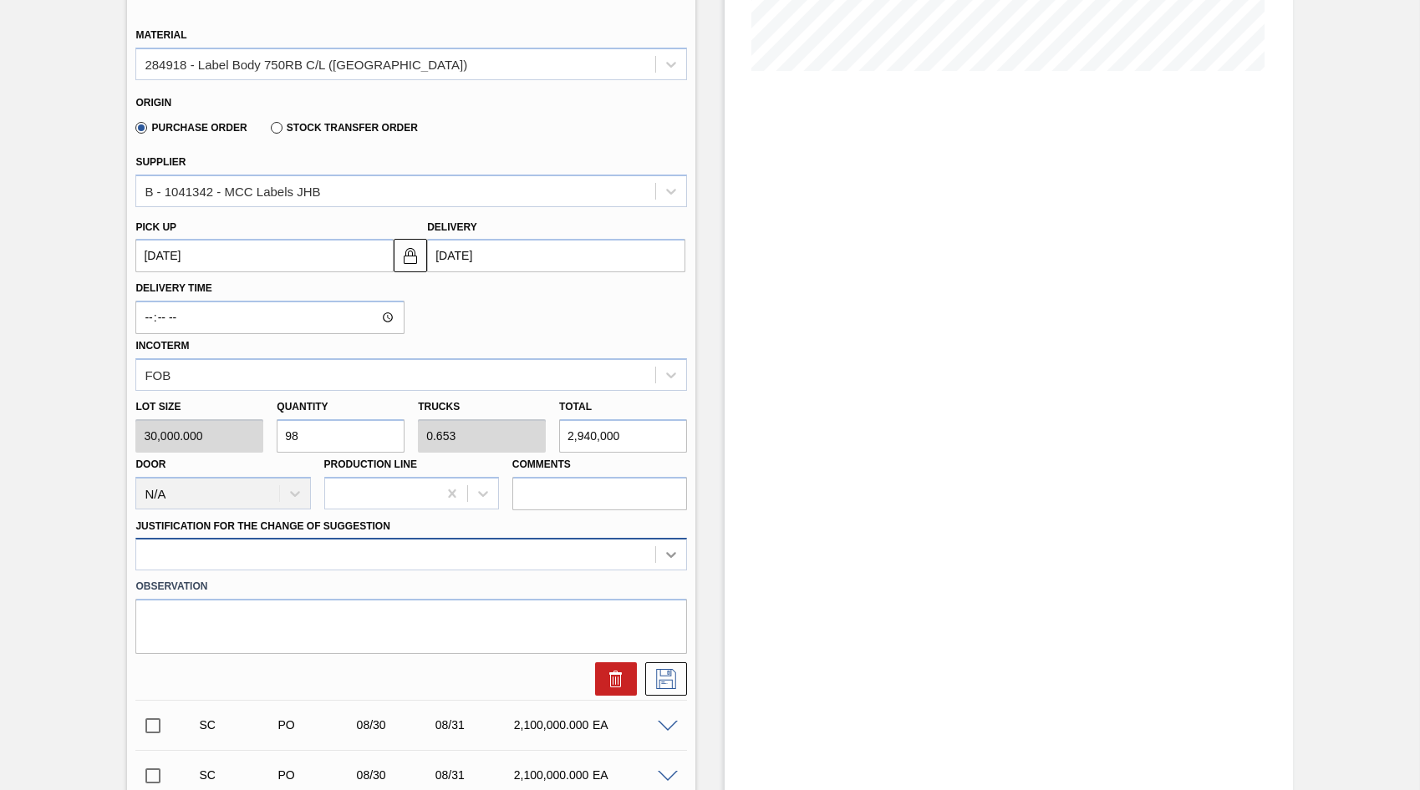
scroll to position [462, 0]
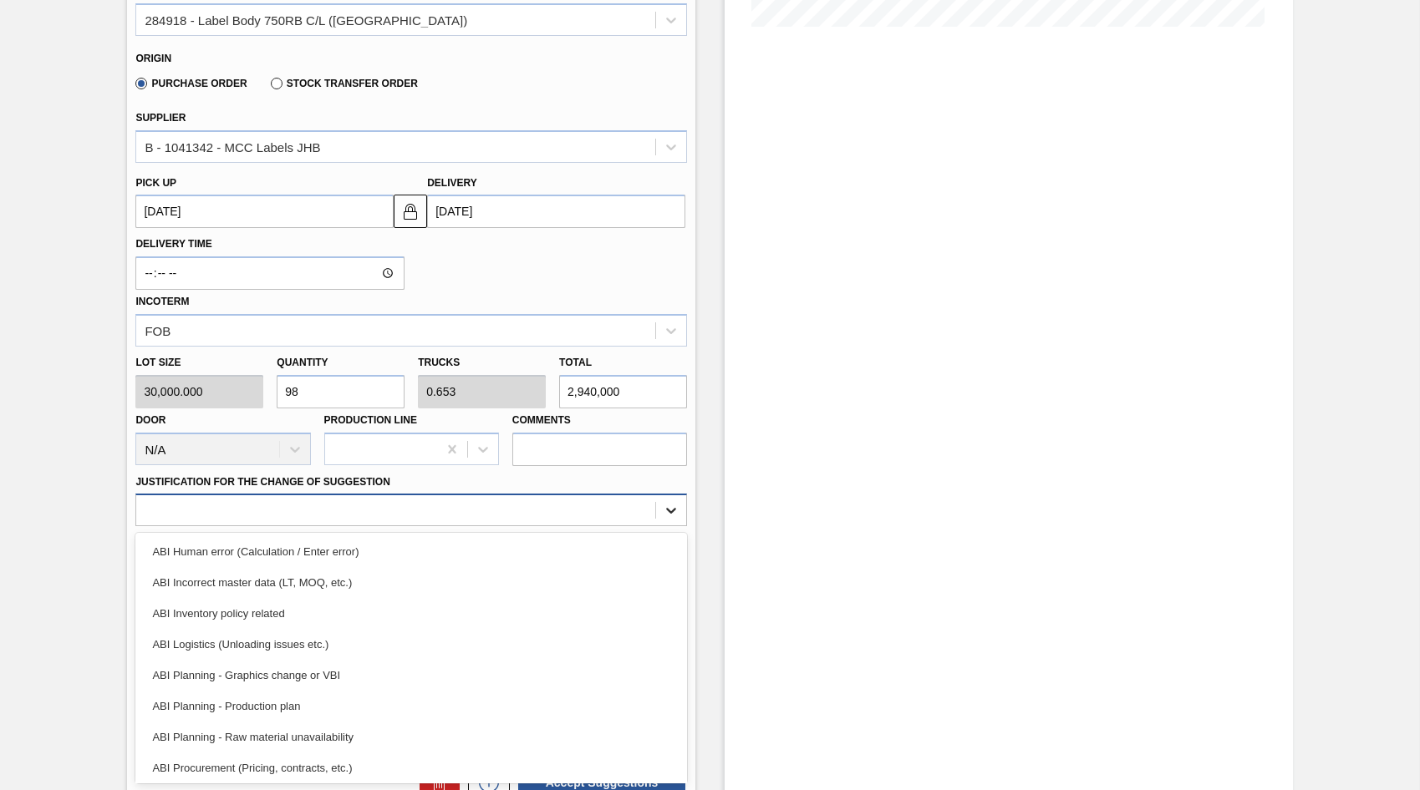
click at [666, 526] on div "option ABI Human error (Calculation / Enter error) focused, 1 of 18. 18 results…" at bounding box center [410, 510] width 551 height 33
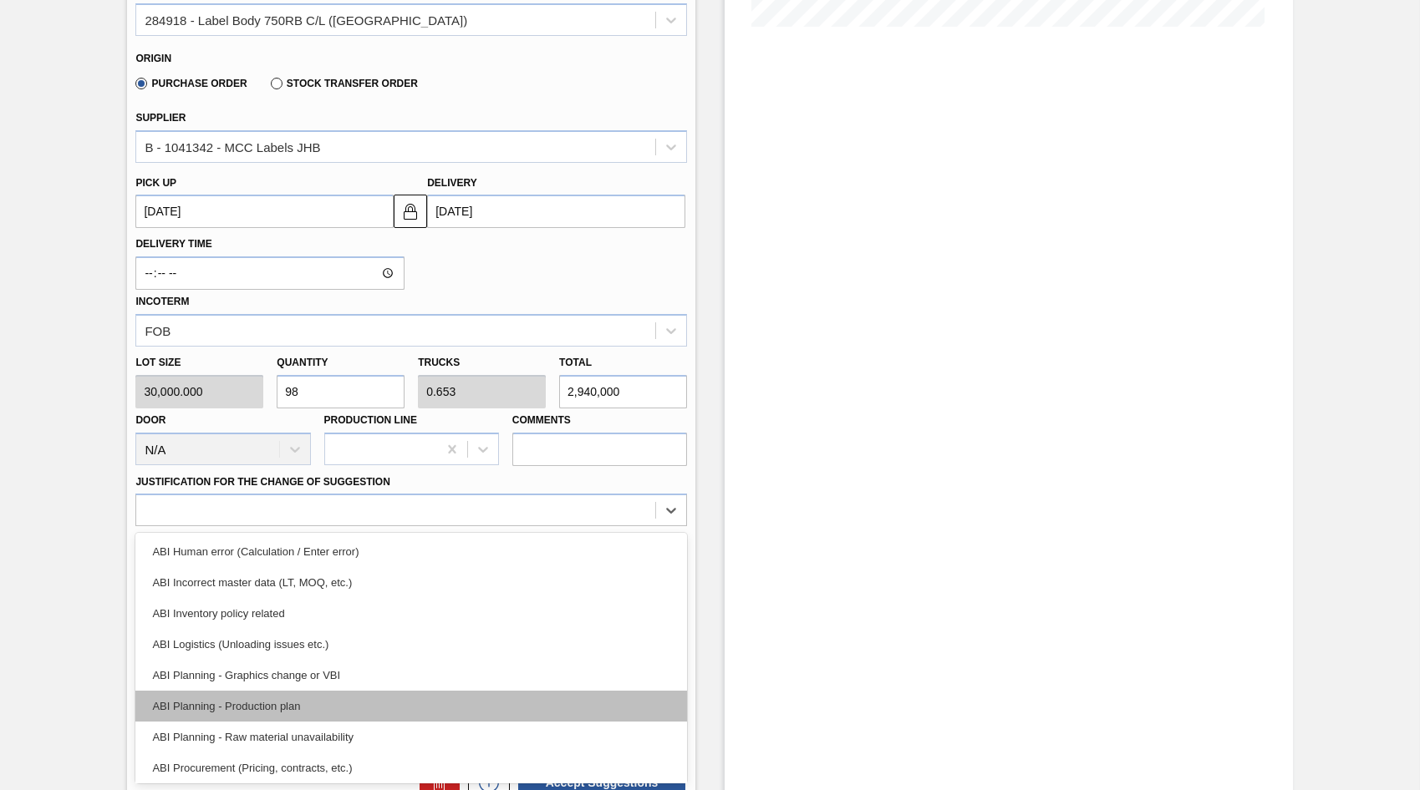
click at [268, 695] on div "ABI Planning - Production plan" at bounding box center [410, 706] width 551 height 31
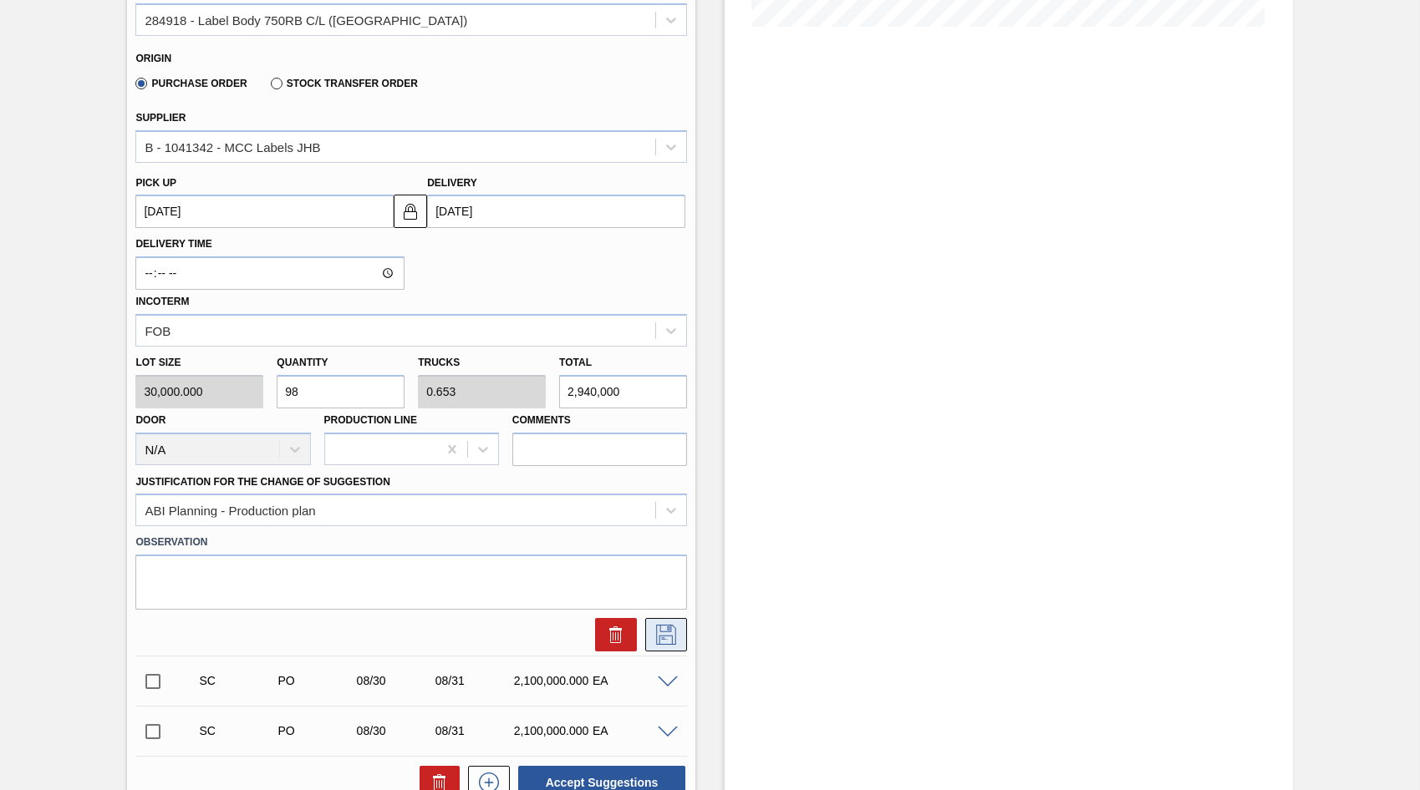
click at [668, 634] on icon at bounding box center [666, 635] width 27 height 20
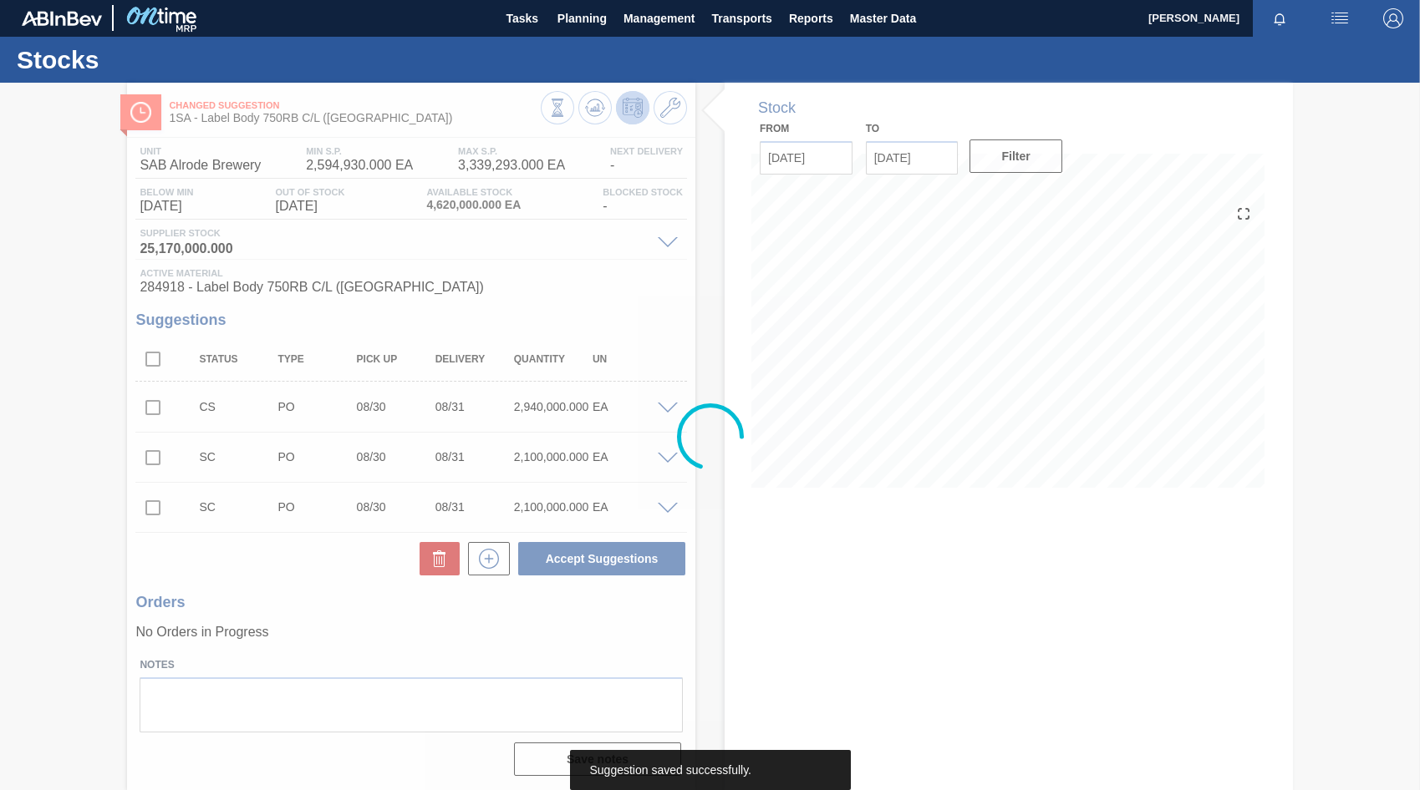
scroll to position [1, 0]
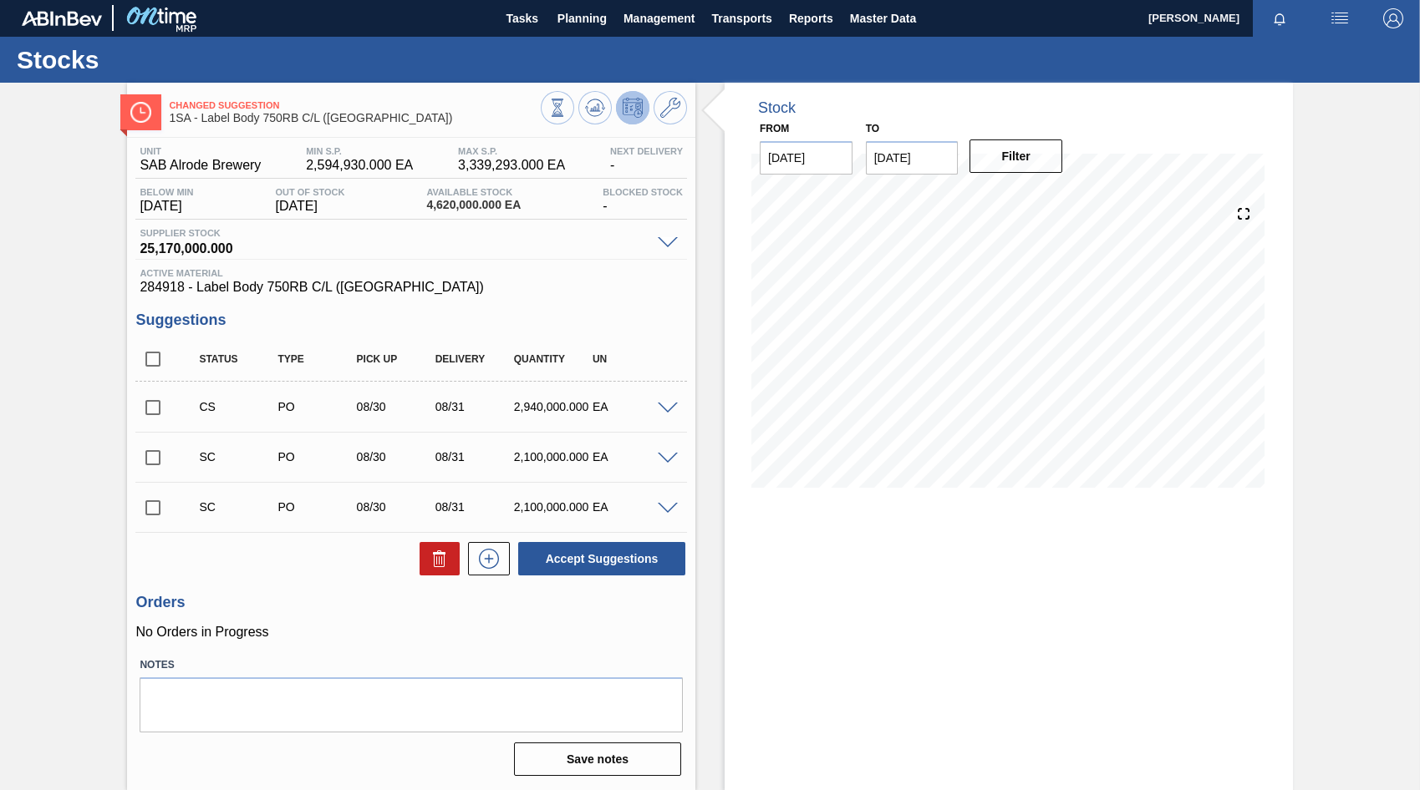
click at [152, 406] on input "checkbox" at bounding box center [152, 407] width 35 height 35
click at [587, 568] on button "Accept Suggestions" at bounding box center [601, 558] width 167 height 33
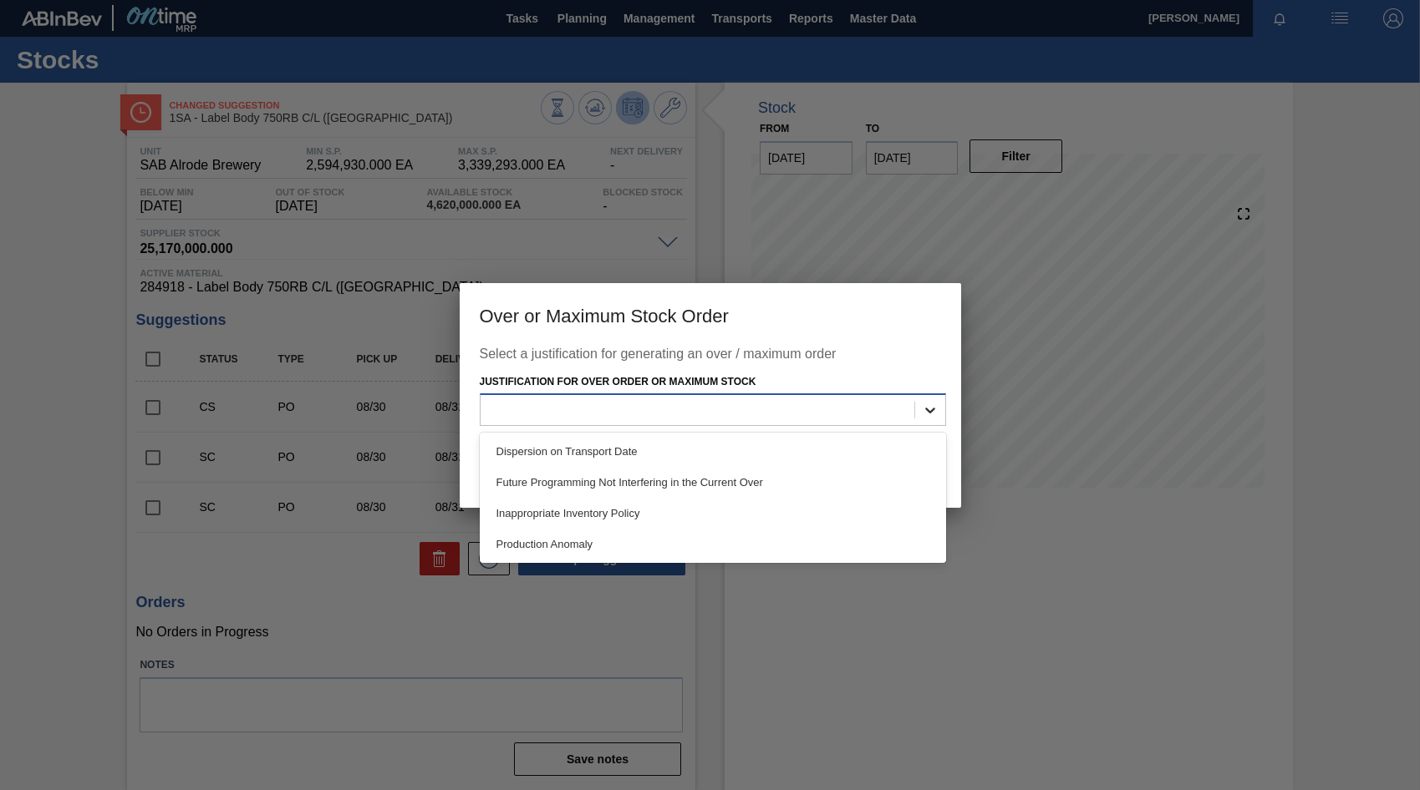
click at [929, 411] on icon at bounding box center [930, 410] width 17 height 17
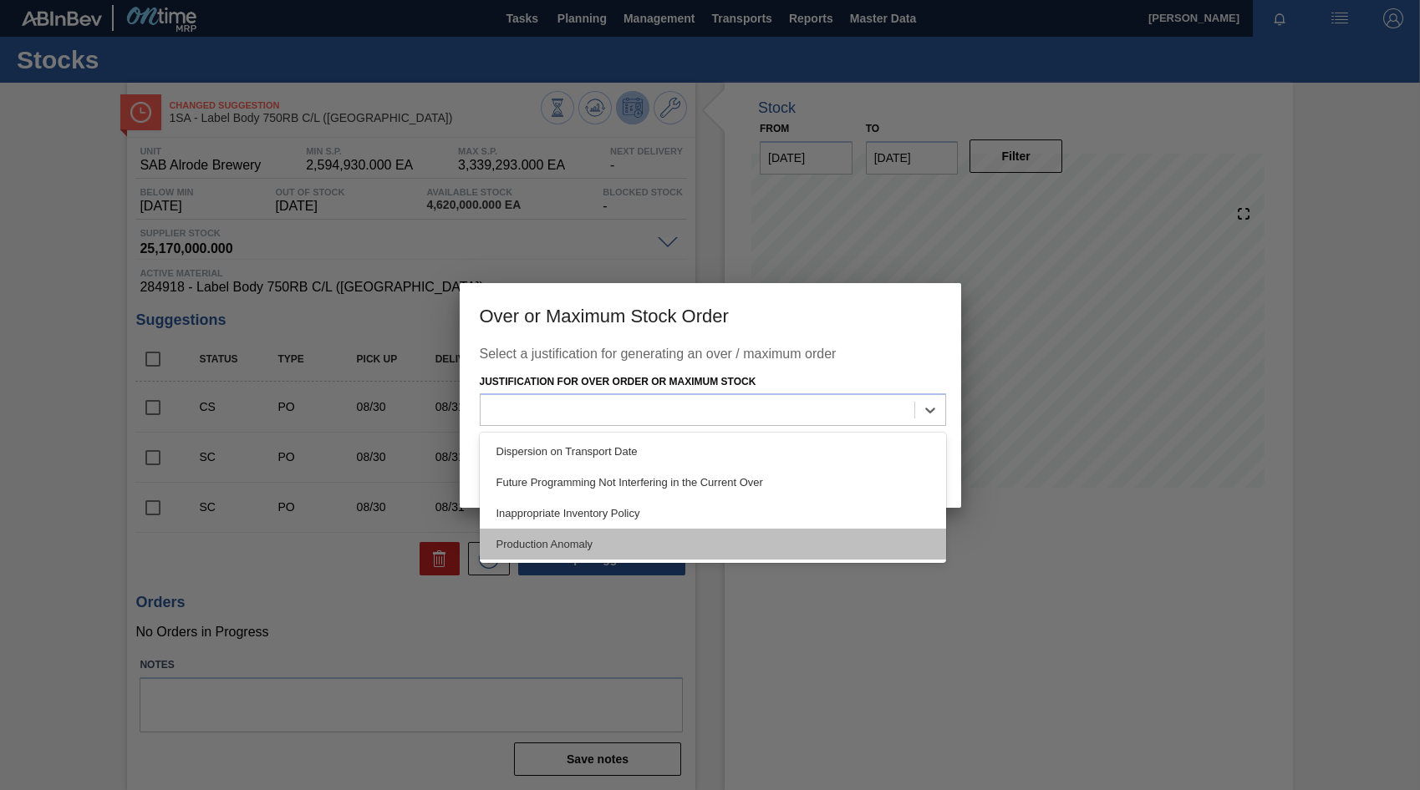
click at [541, 548] on div "Production Anomaly" at bounding box center [713, 544] width 466 height 31
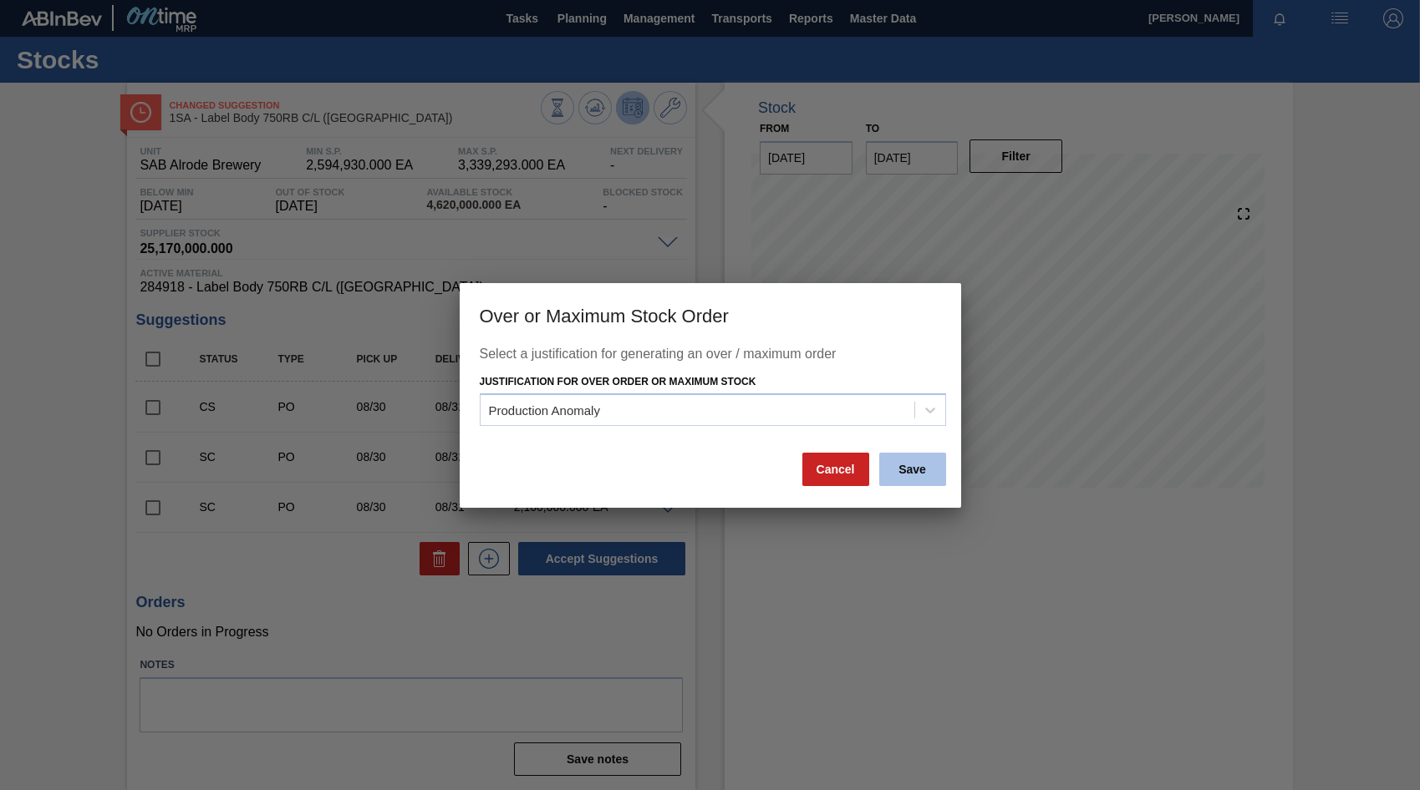
click at [922, 474] on button "Save" at bounding box center [912, 469] width 67 height 33
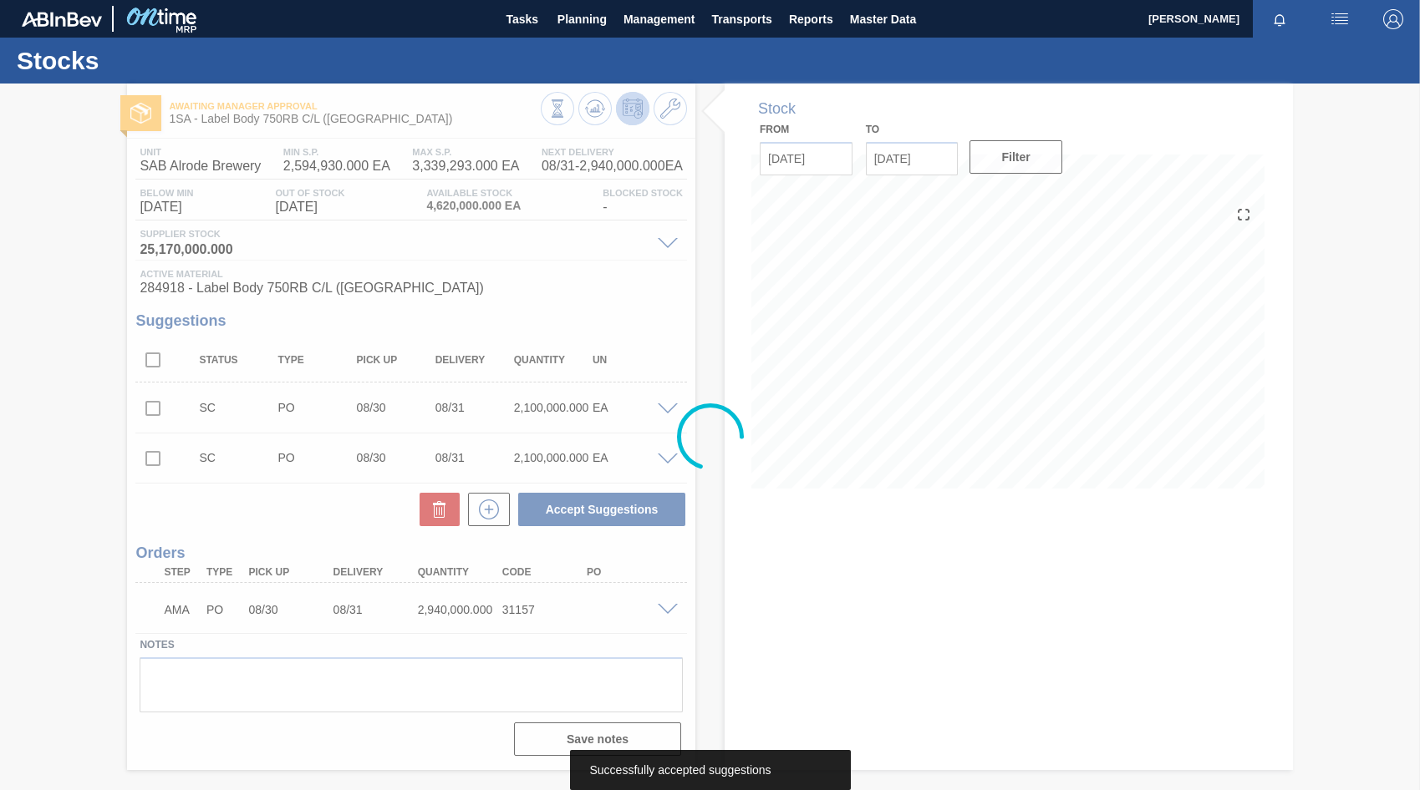
scroll to position [0, 0]
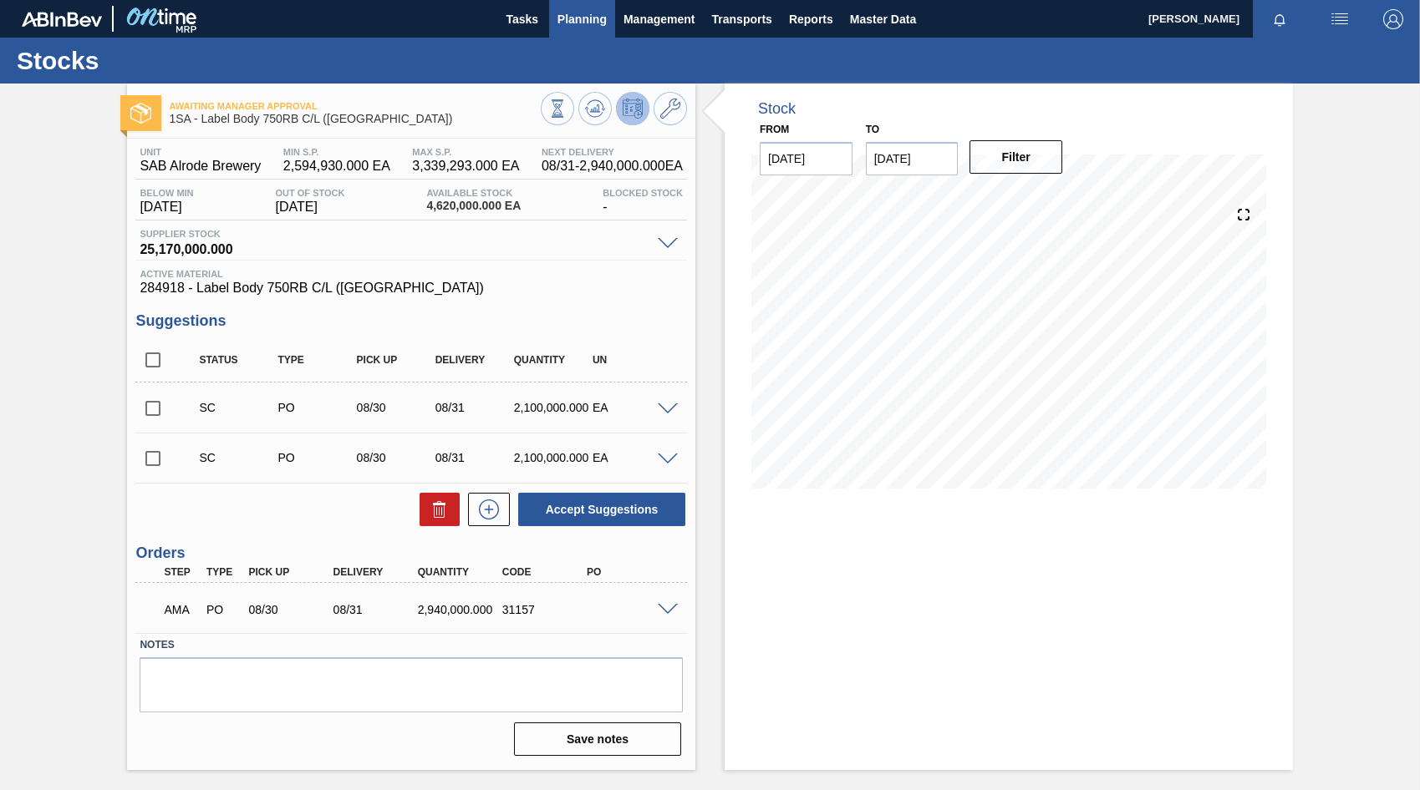
click at [577, 14] on span "Planning" at bounding box center [581, 19] width 49 height 20
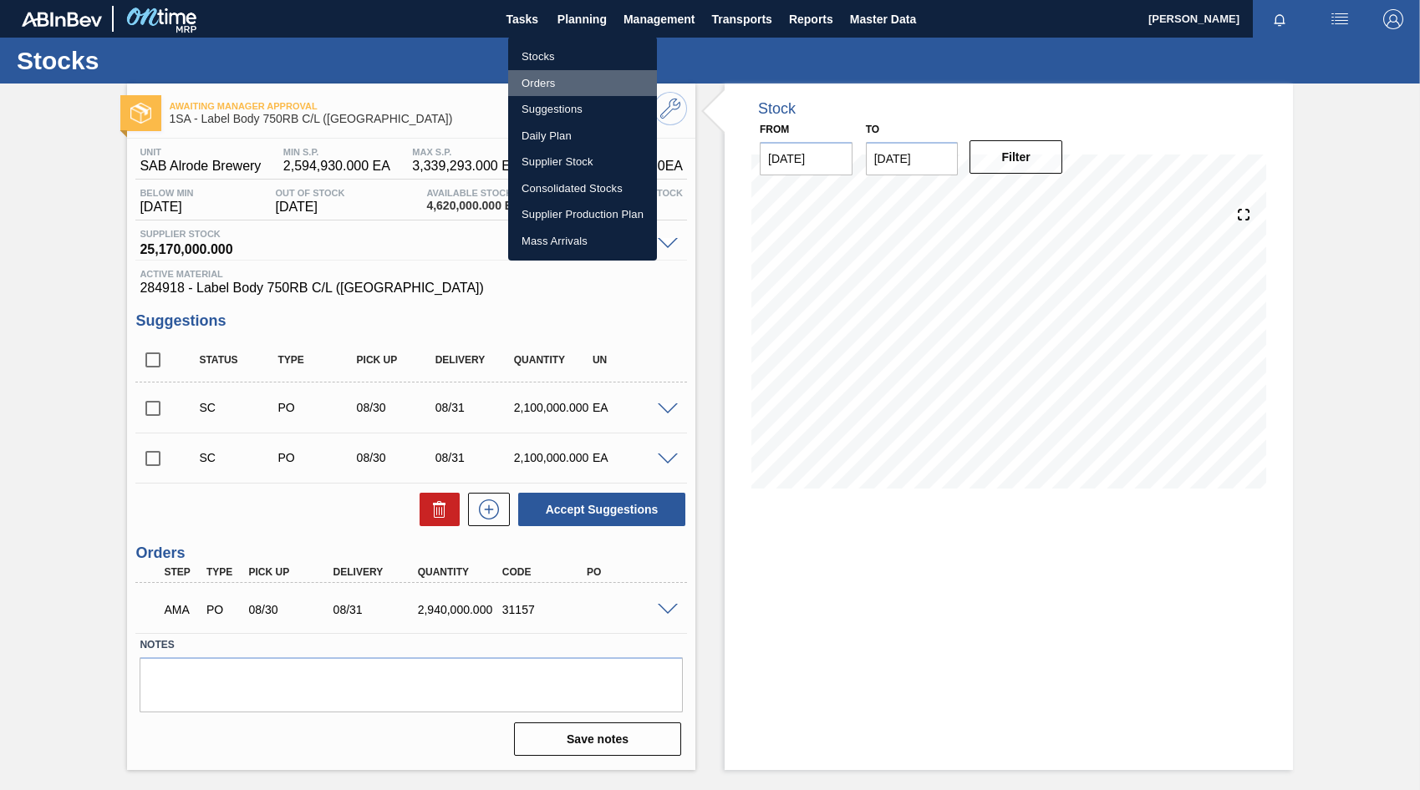
click at [536, 80] on li "Orders" at bounding box center [582, 83] width 149 height 27
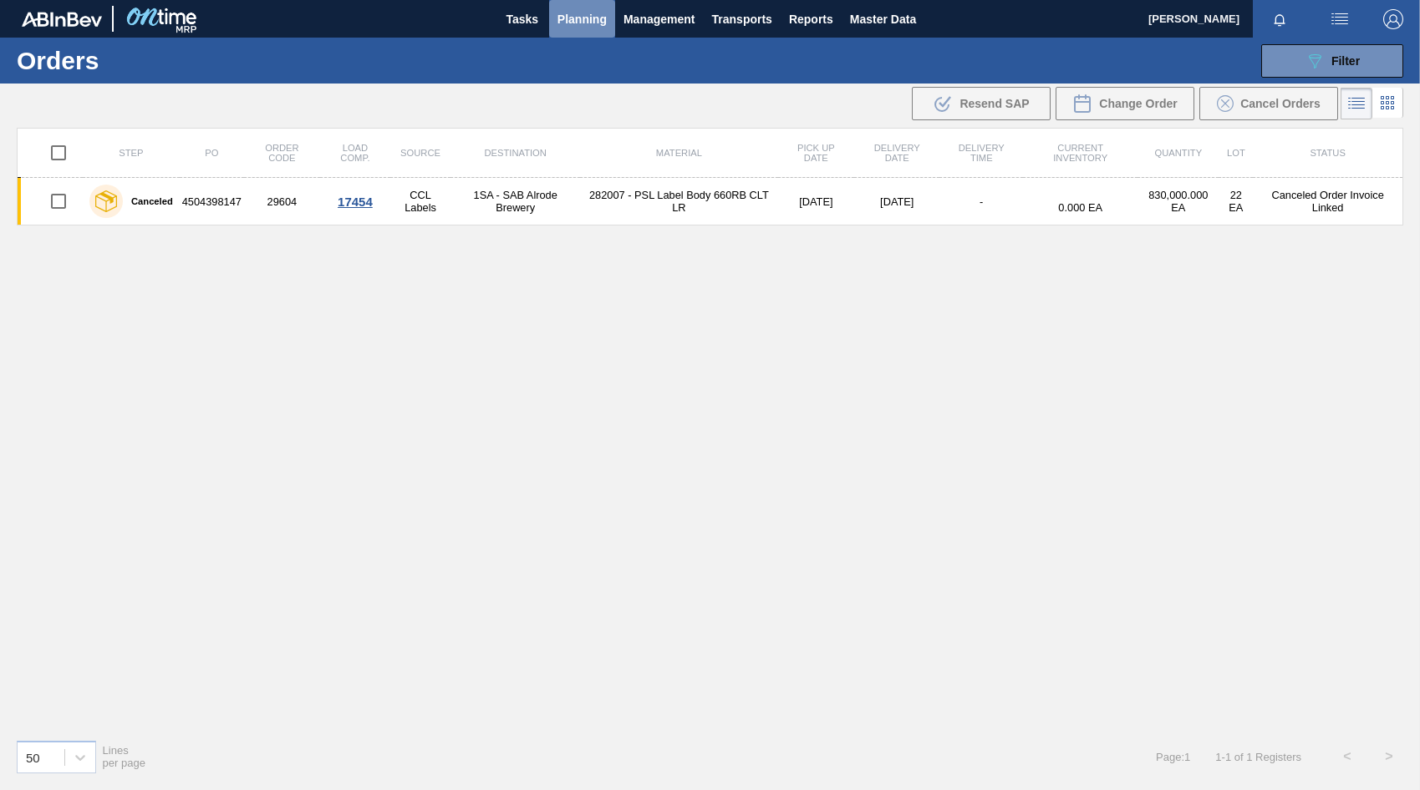
click at [581, 18] on span "Planning" at bounding box center [581, 19] width 49 height 20
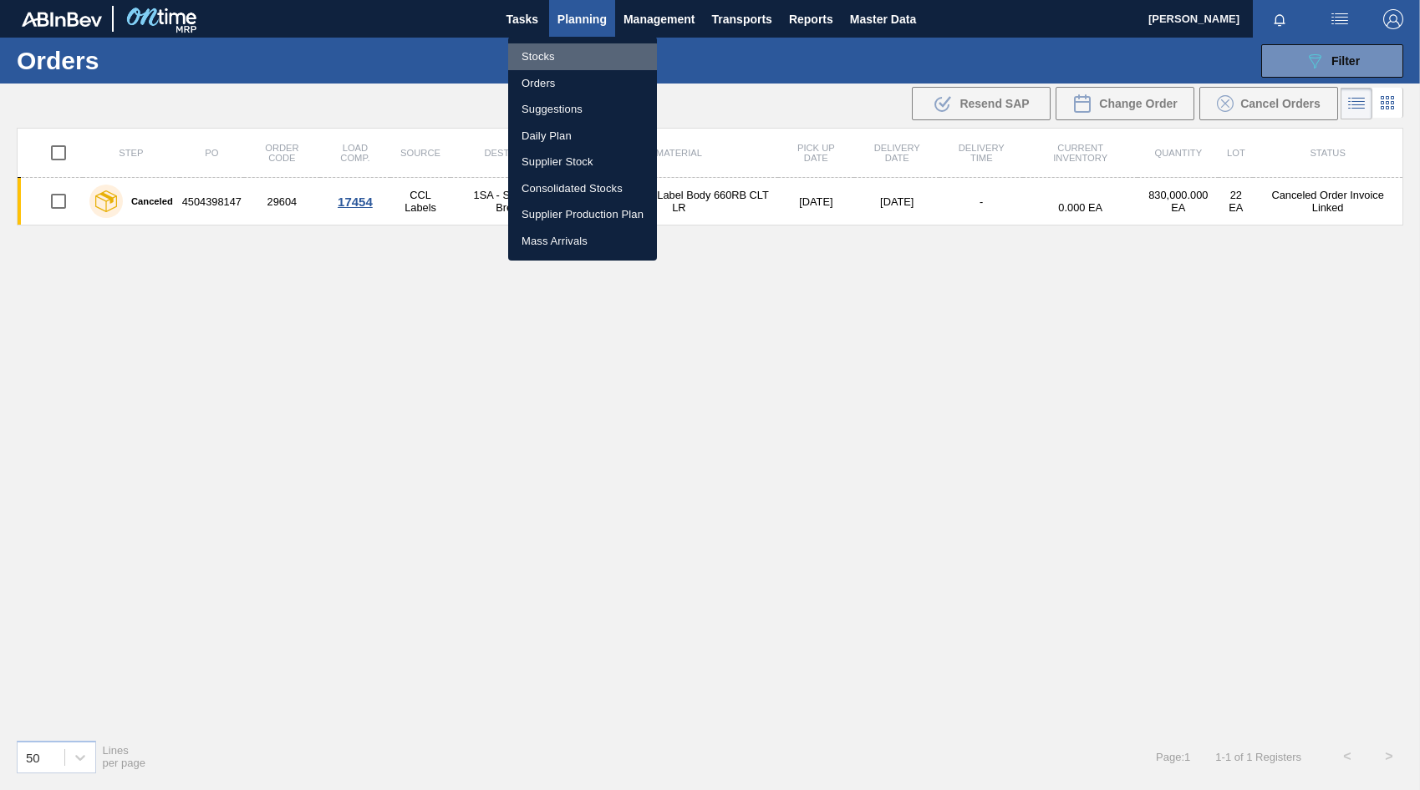
click at [536, 64] on li "Stocks" at bounding box center [582, 56] width 149 height 27
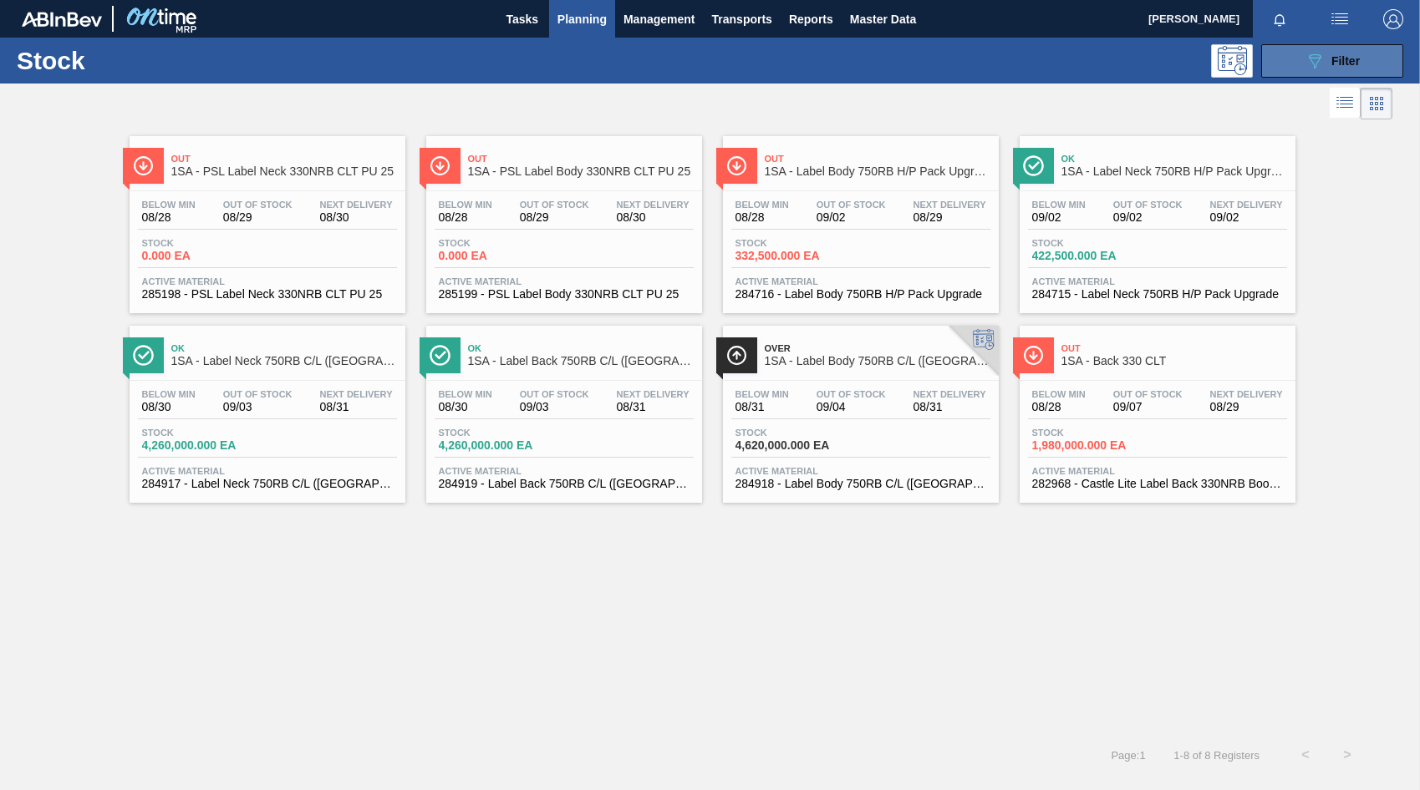
click at [1319, 69] on icon "089F7B8B-B2A5-4AFE-B5C0-19BA573D28AC" at bounding box center [1314, 61] width 20 height 20
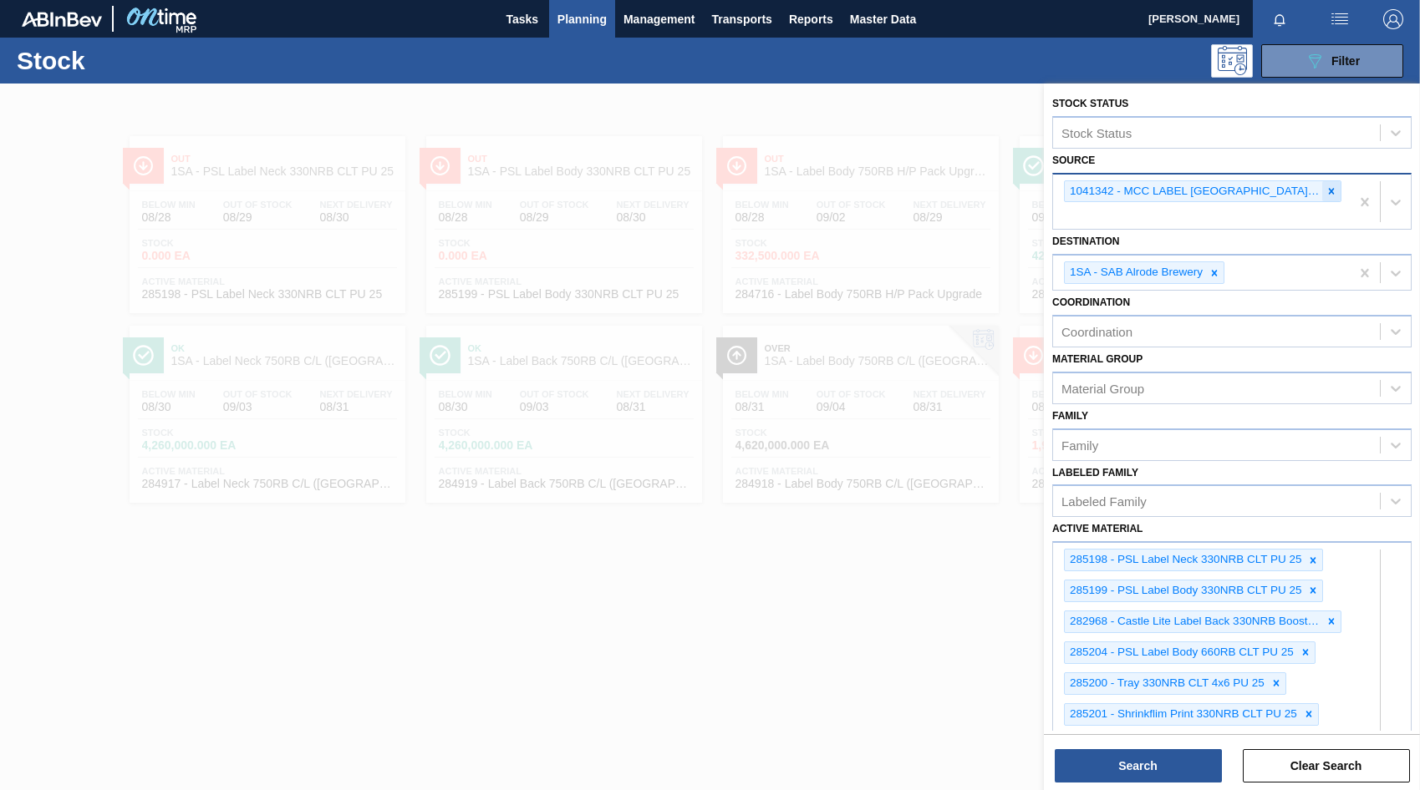
click at [1326, 195] on icon at bounding box center [1331, 191] width 12 height 12
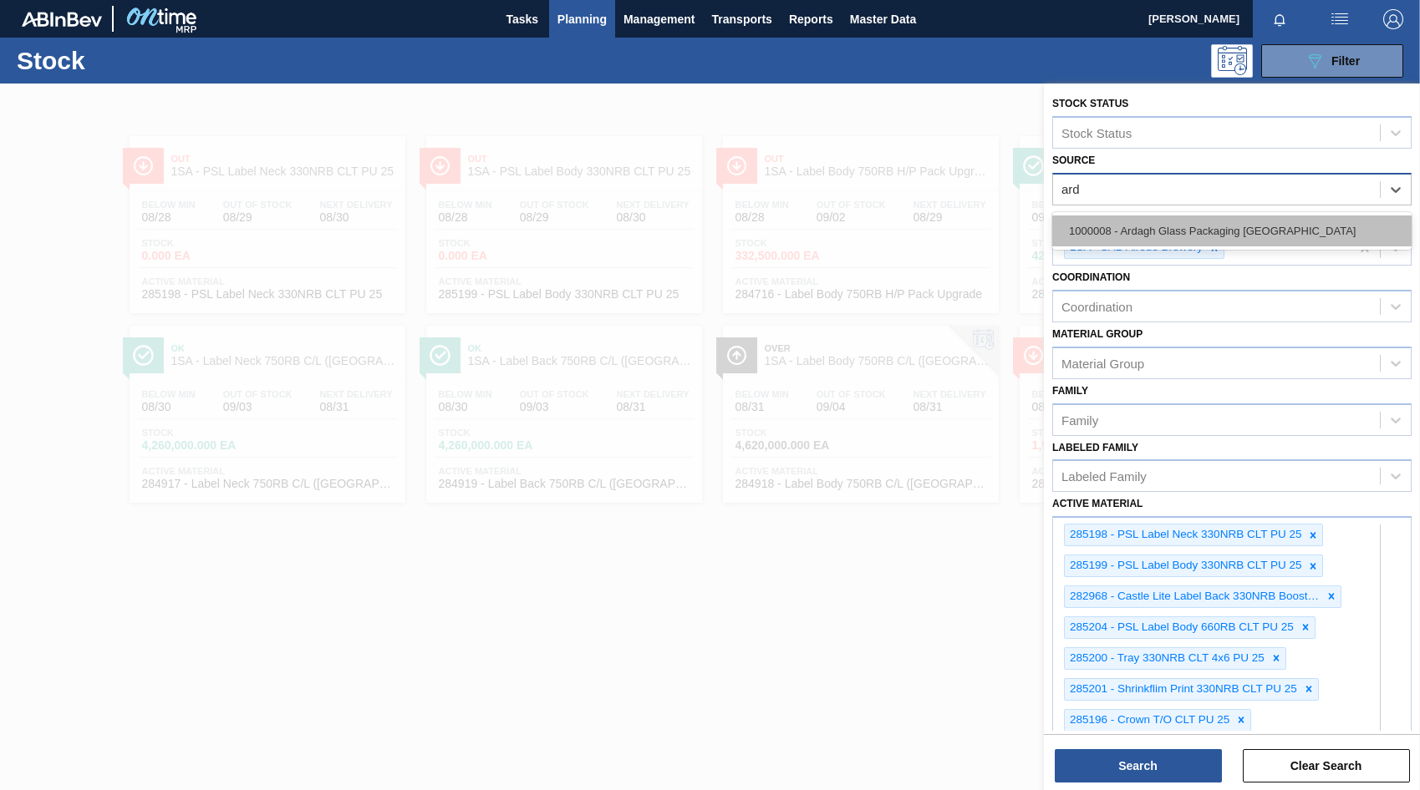
click at [1121, 229] on div "1000008 - Ardagh Glass Packaging [GEOGRAPHIC_DATA]" at bounding box center [1231, 231] width 359 height 31
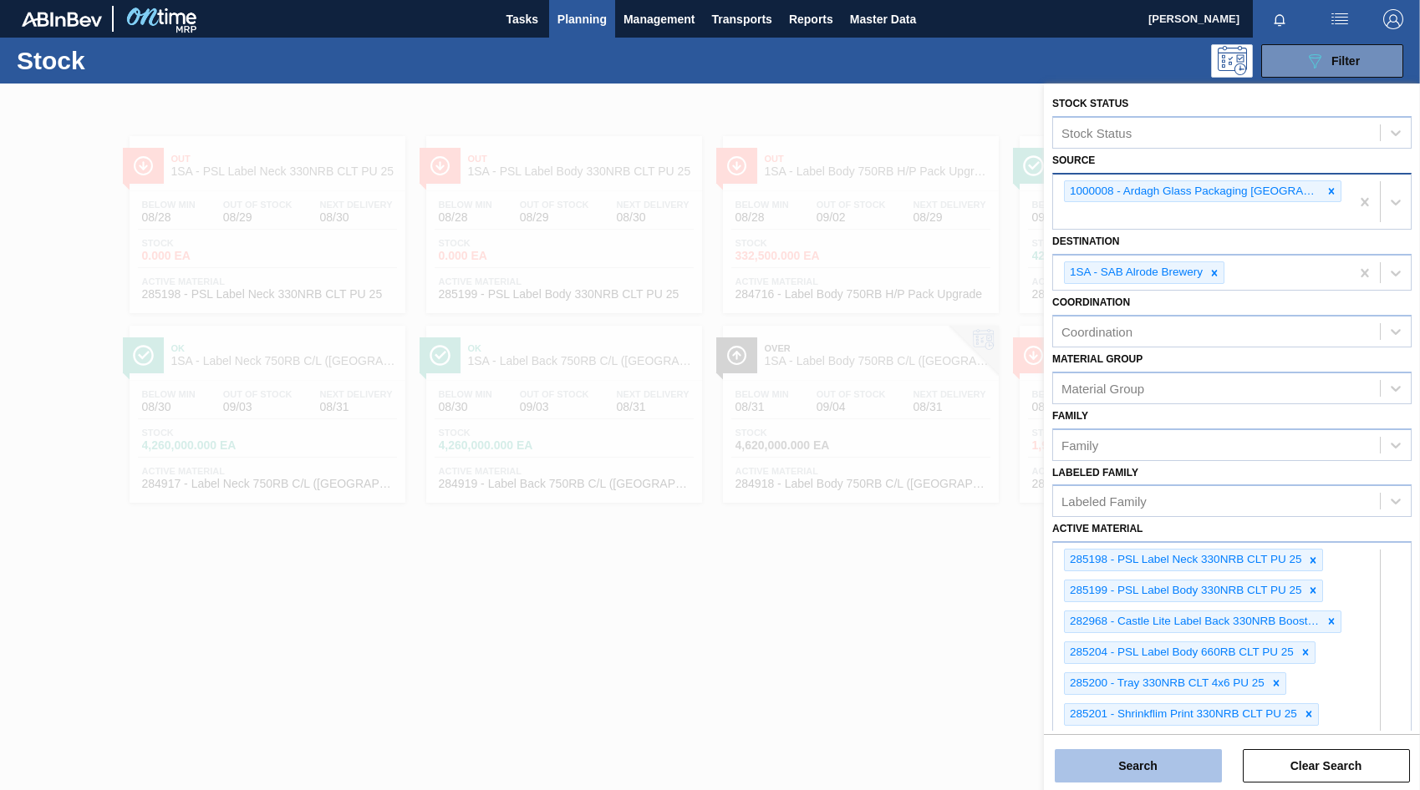
click at [1181, 772] on button "Search" at bounding box center [1137, 765] width 167 height 33
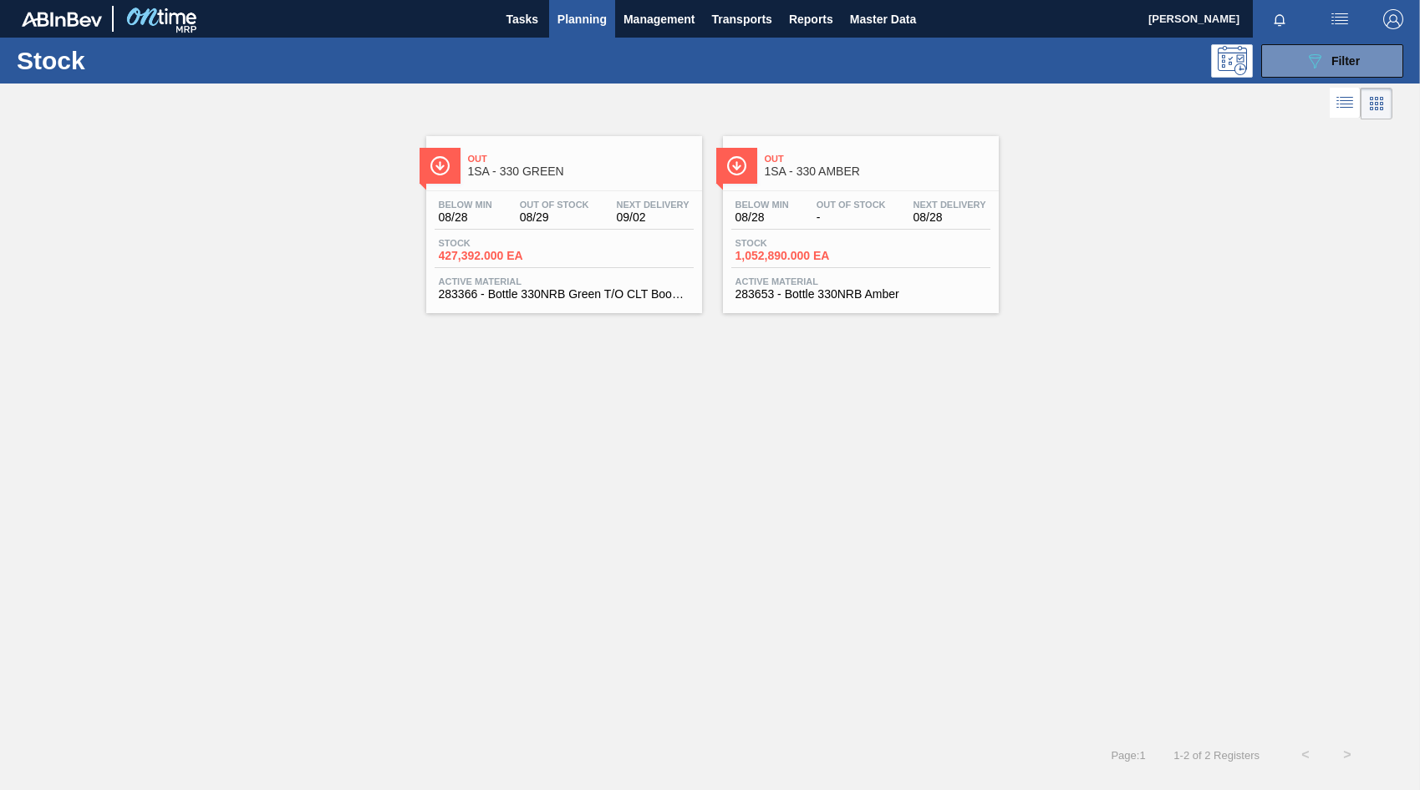
click at [596, 252] on div "Stock 427,392.000 EA" at bounding box center [563, 253] width 259 height 30
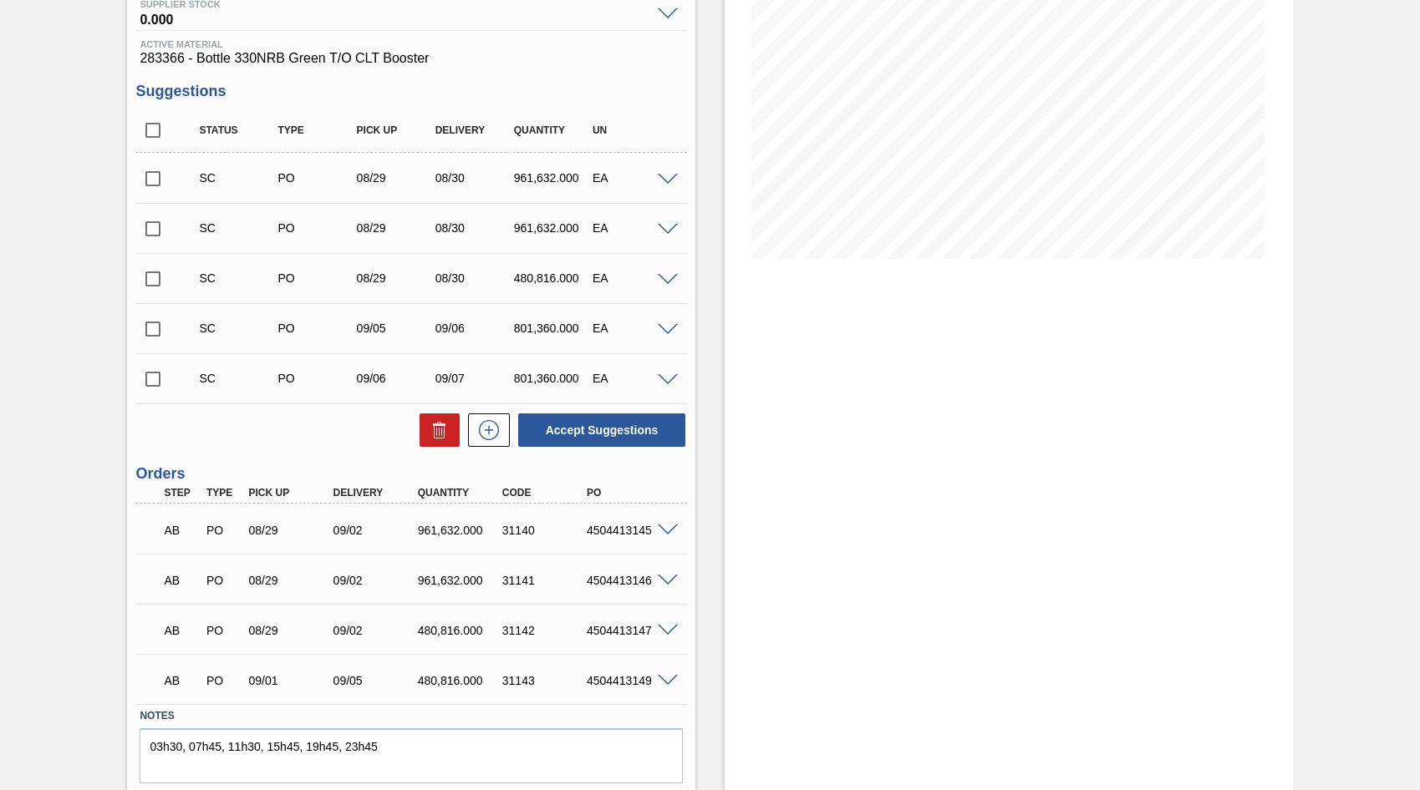
scroll to position [251, 0]
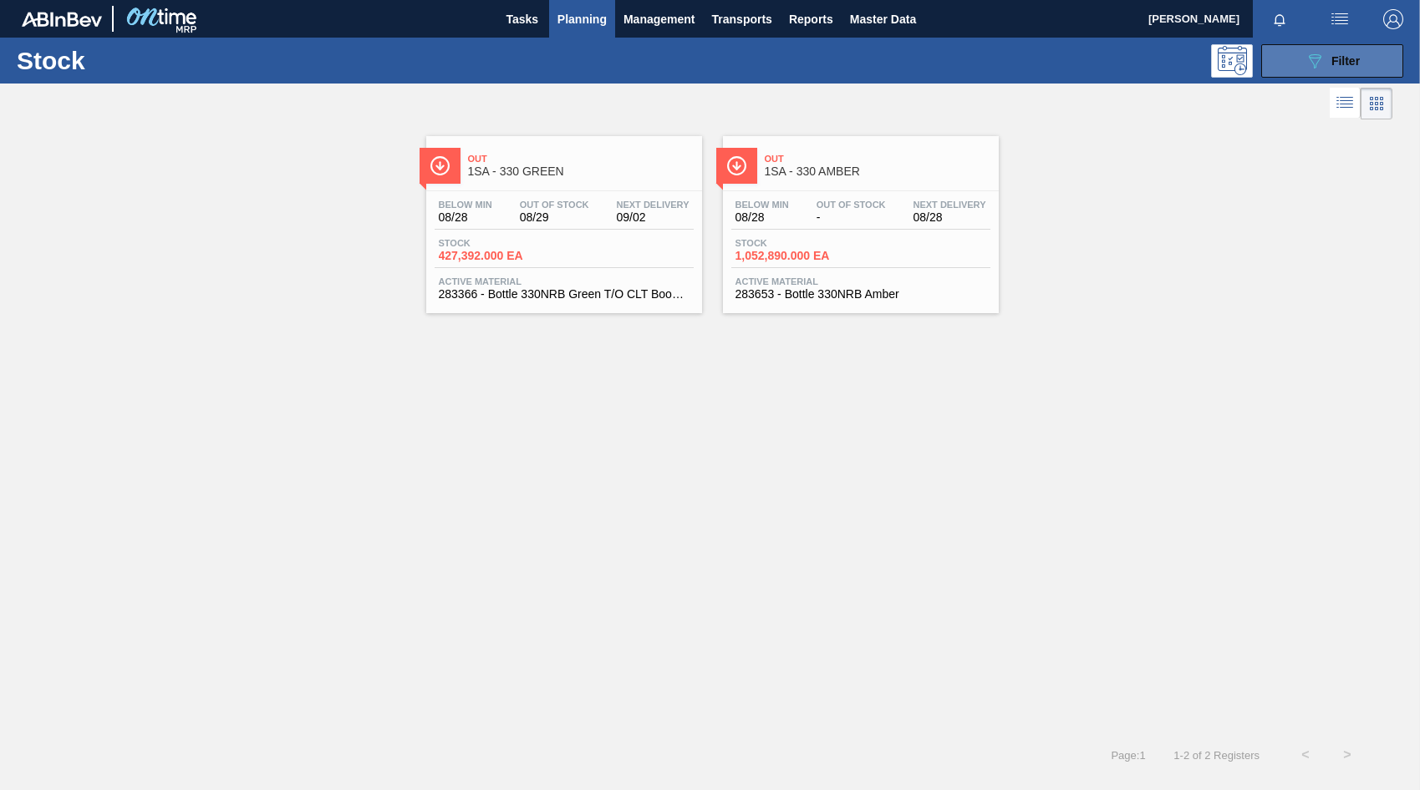
click at [1288, 56] on button "089F7B8B-B2A5-4AFE-B5C0-19BA573D28AC Filter" at bounding box center [1332, 60] width 142 height 33
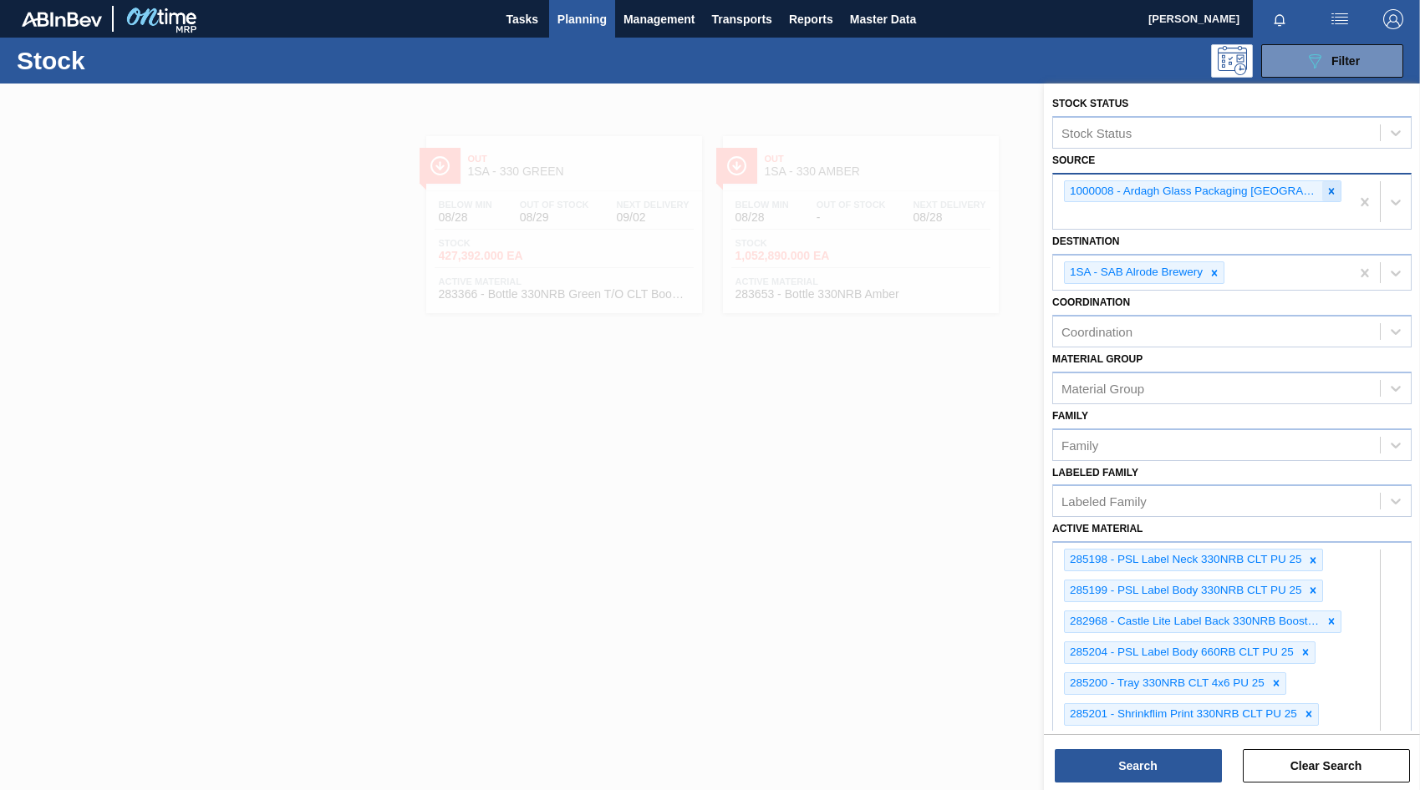
click at [1327, 192] on icon at bounding box center [1331, 191] width 12 height 12
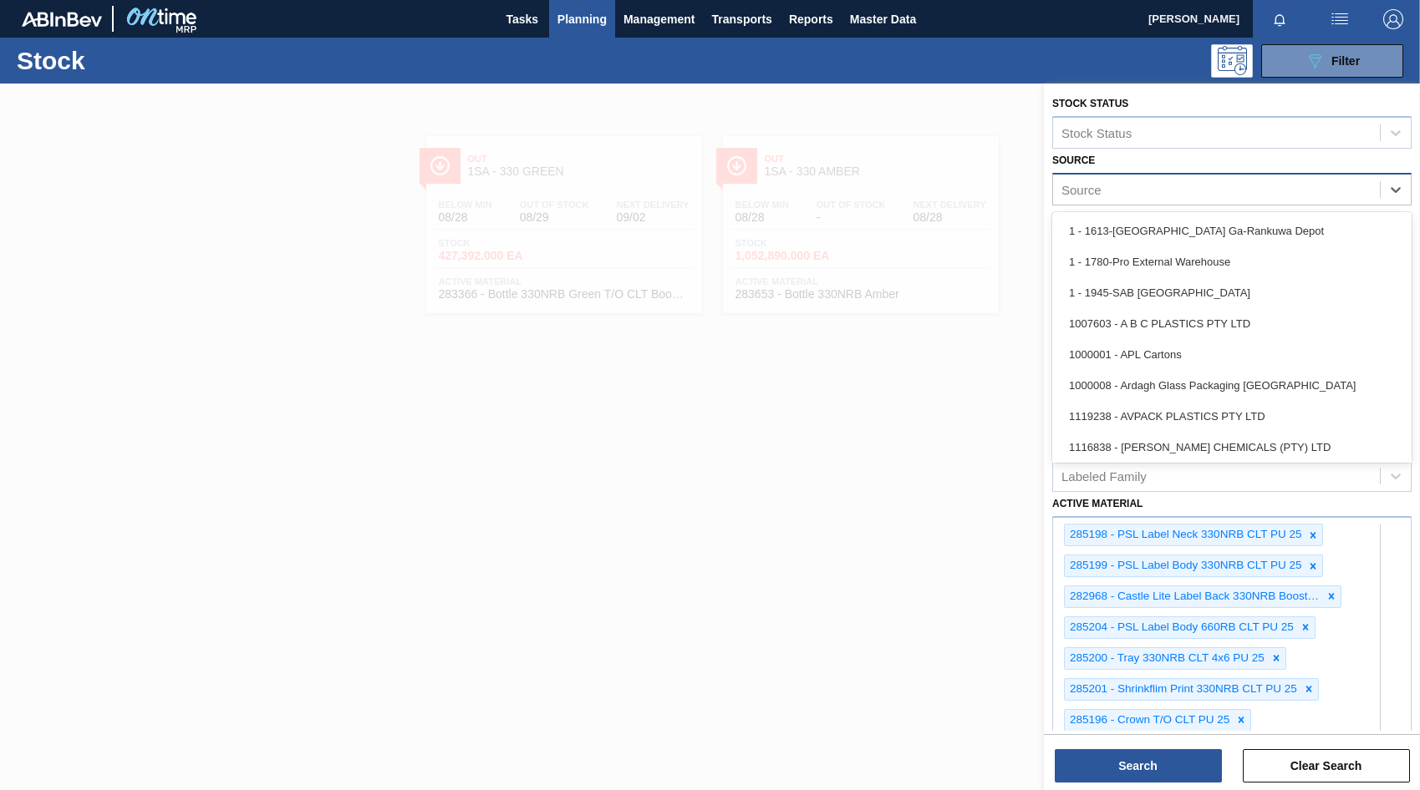
click at [1107, 193] on div "Source" at bounding box center [1216, 189] width 327 height 24
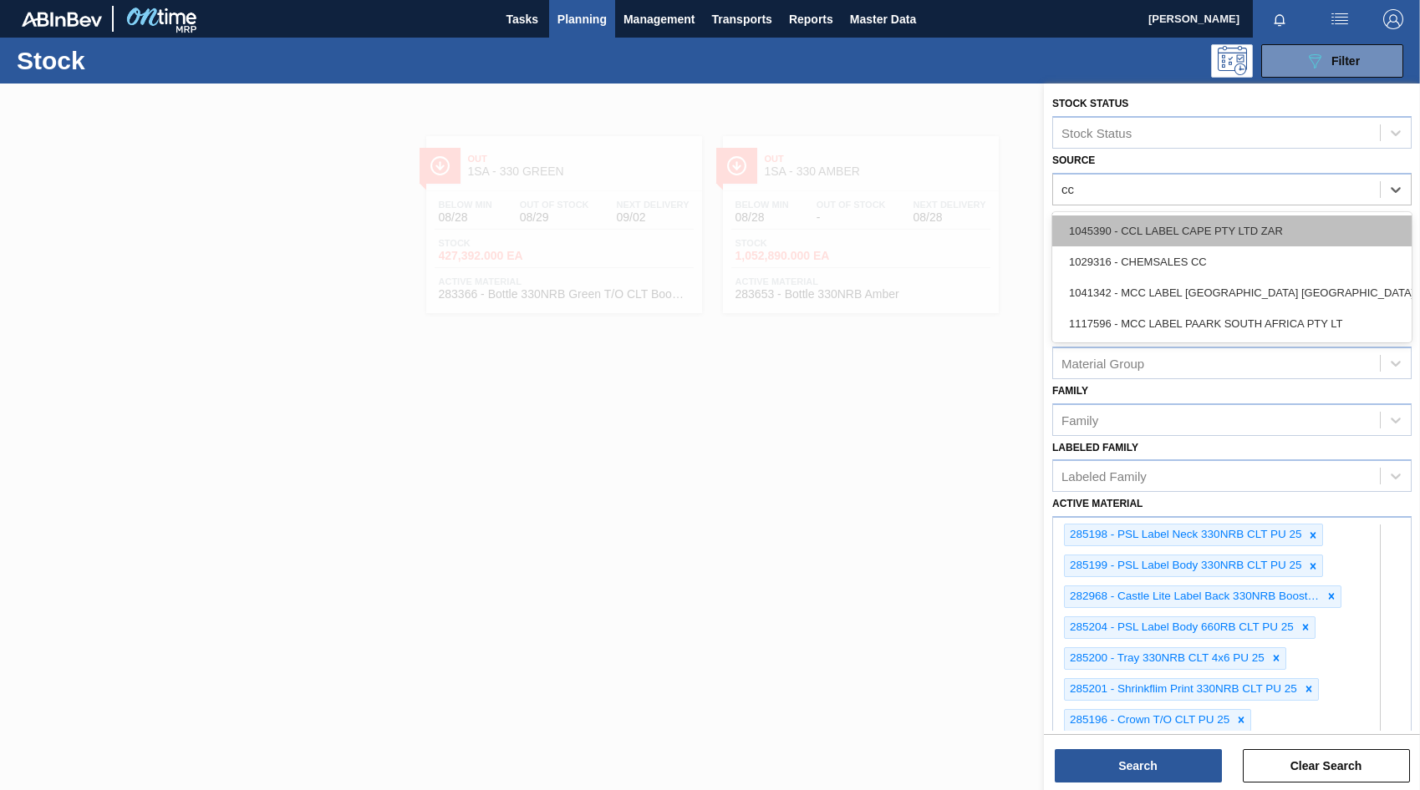
click at [1131, 226] on div "1045390 - CCL LABEL CAPE PTY LTD ZAR" at bounding box center [1231, 231] width 359 height 31
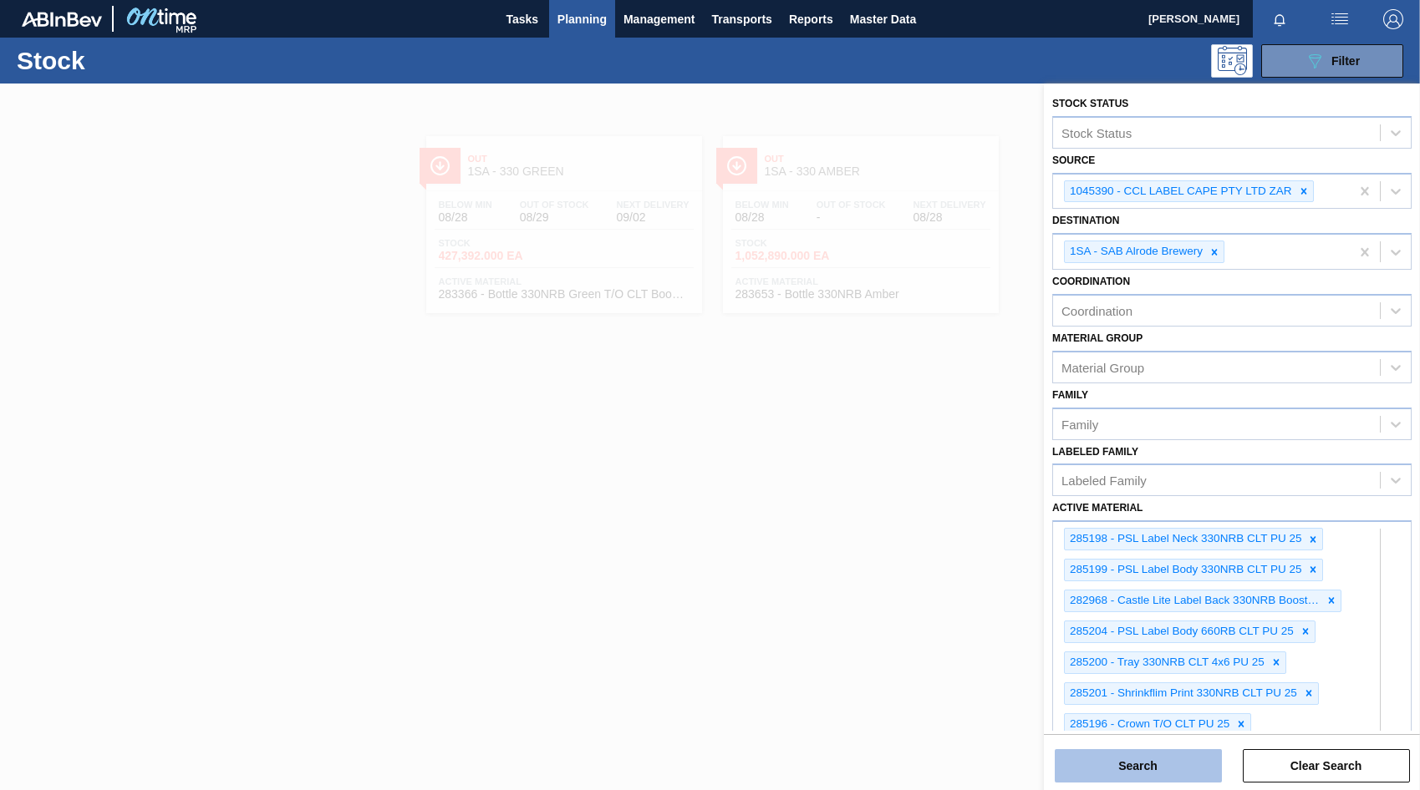
click at [1148, 764] on button "Search" at bounding box center [1137, 765] width 167 height 33
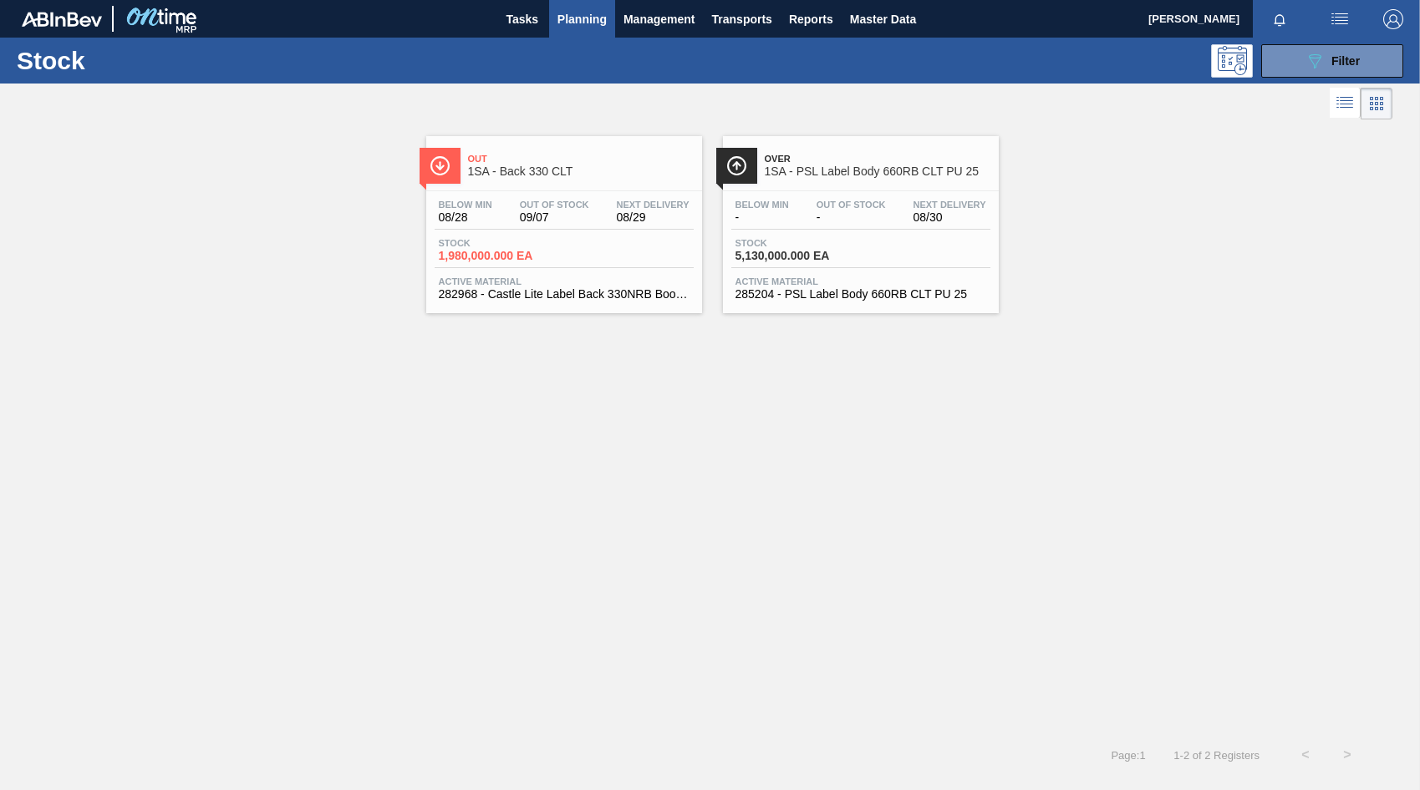
click at [827, 216] on span "-" at bounding box center [850, 217] width 69 height 13
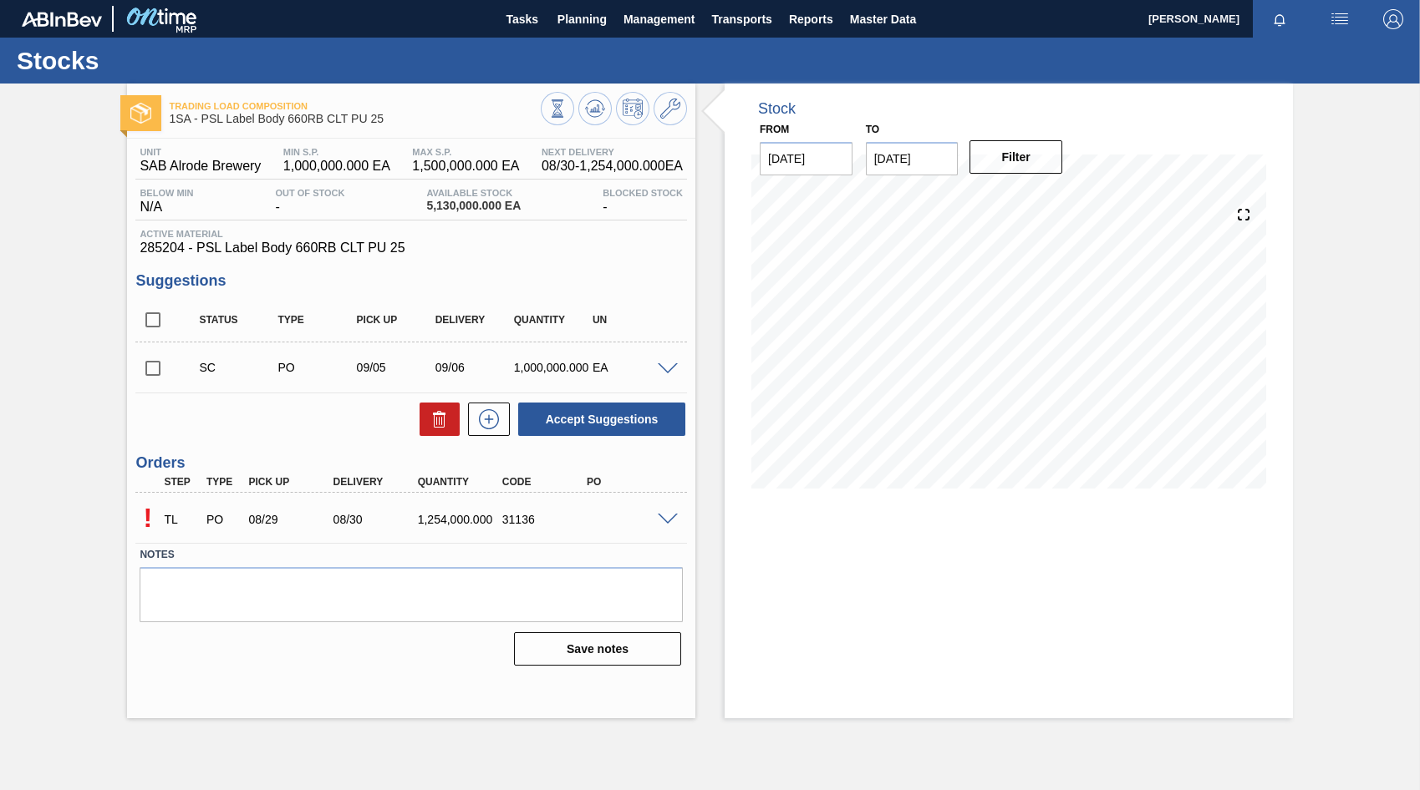
click at [665, 517] on span at bounding box center [668, 520] width 20 height 13
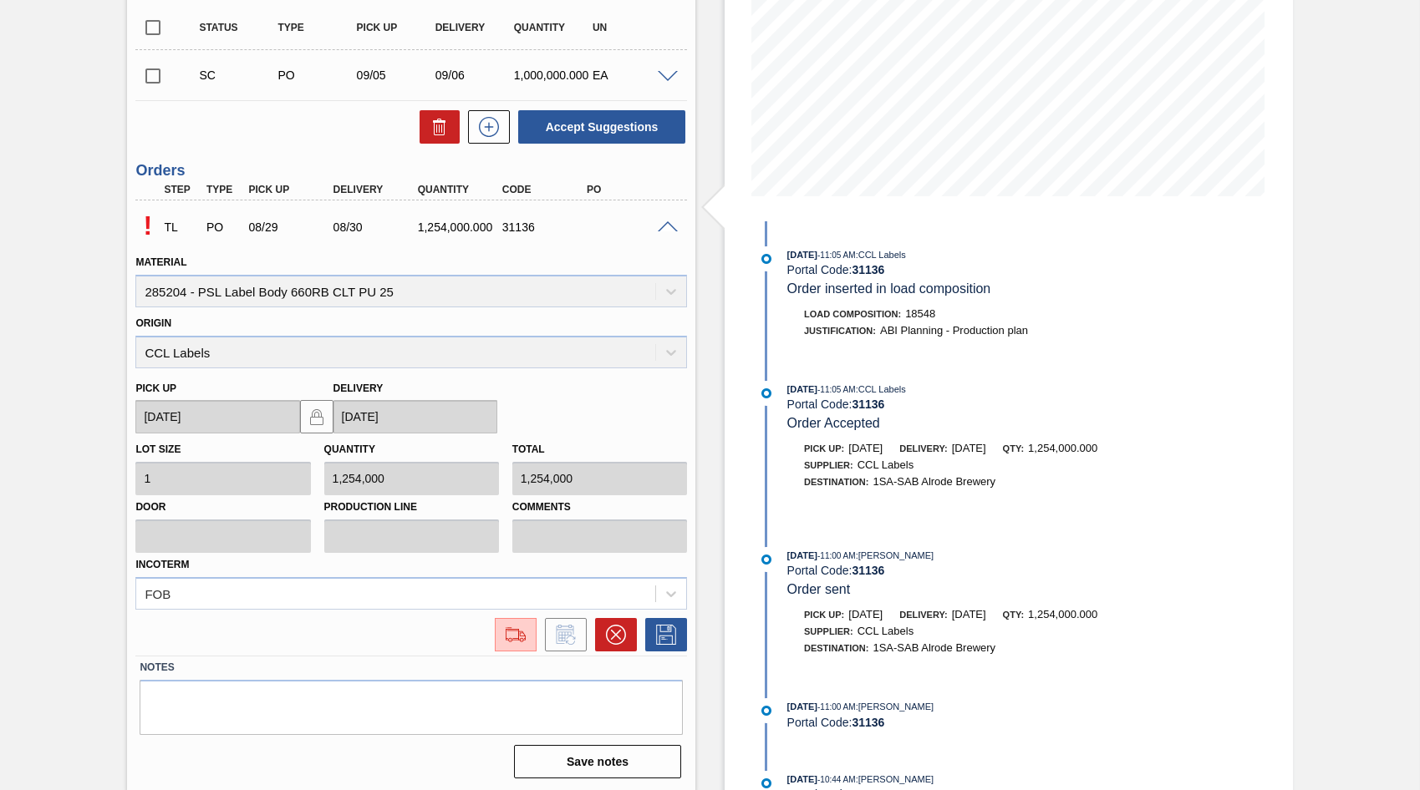
scroll to position [295, 0]
click at [511, 635] on img at bounding box center [515, 632] width 27 height 20
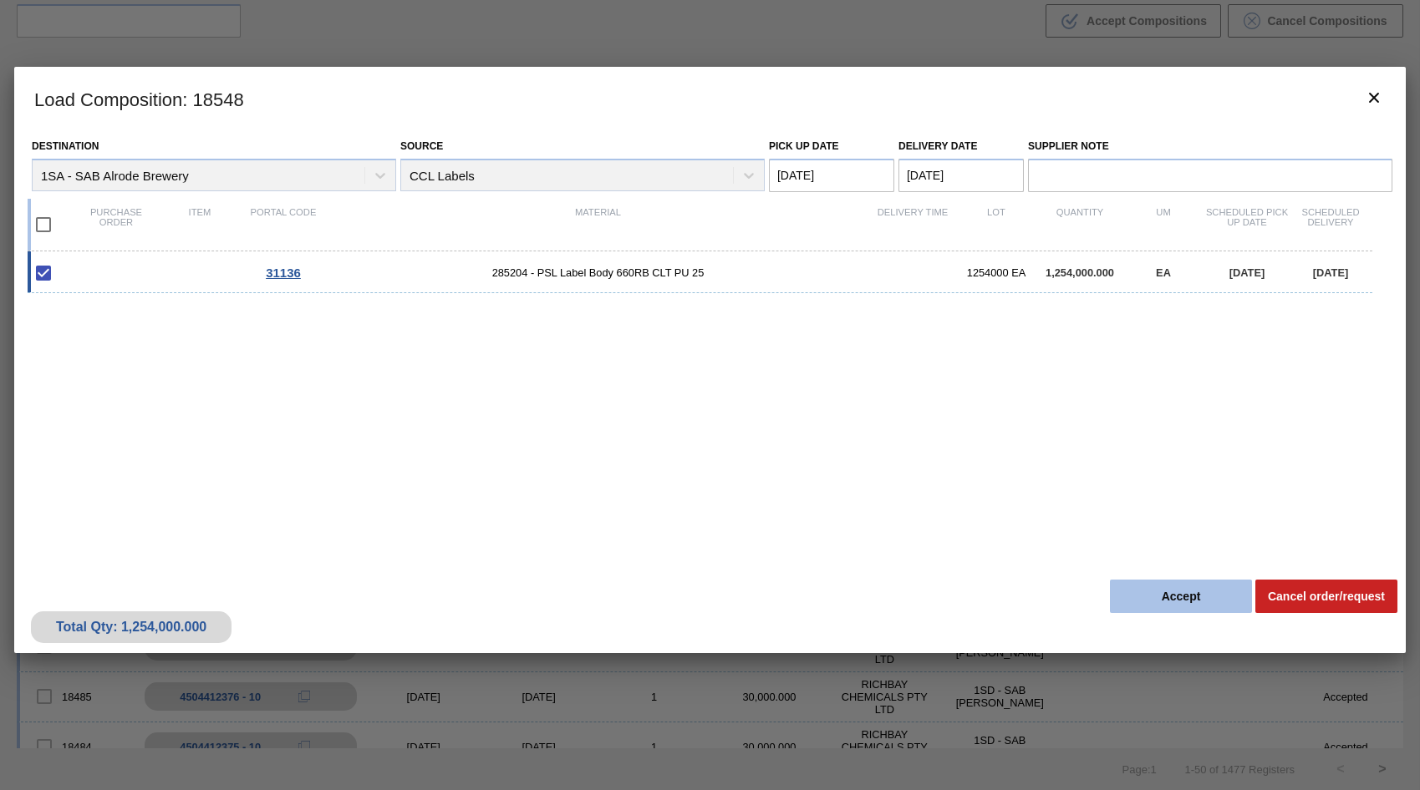
click at [1217, 603] on button "Accept" at bounding box center [1181, 596] width 142 height 33
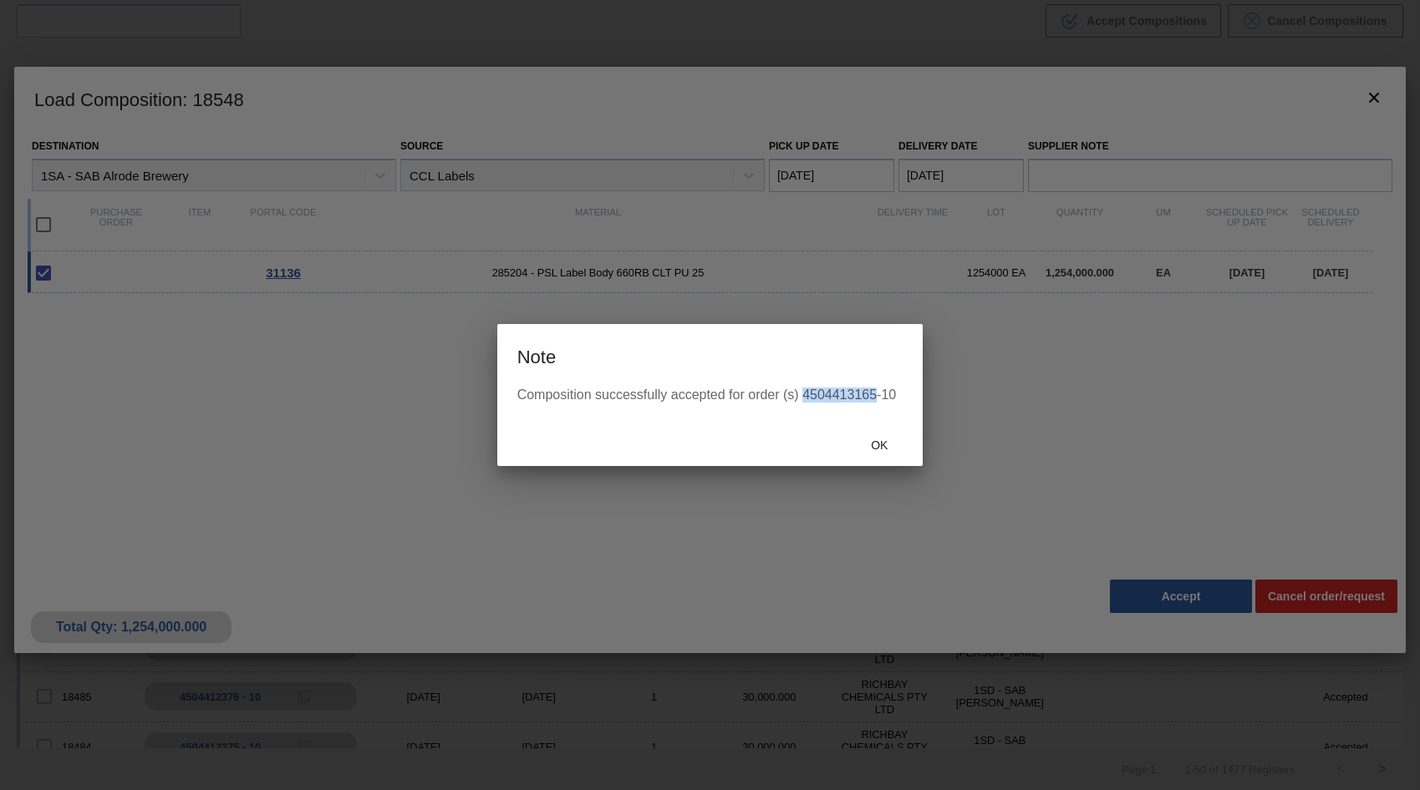
drag, startPoint x: 804, startPoint y: 394, endPoint x: 877, endPoint y: 402, distance: 73.9
click at [877, 402] on div "Composition successfully accepted for order (s) 4504413165-10" at bounding box center [710, 395] width 386 height 15
copy div "4504413165"
click at [870, 449] on span "Ok" at bounding box center [878, 445] width 43 height 13
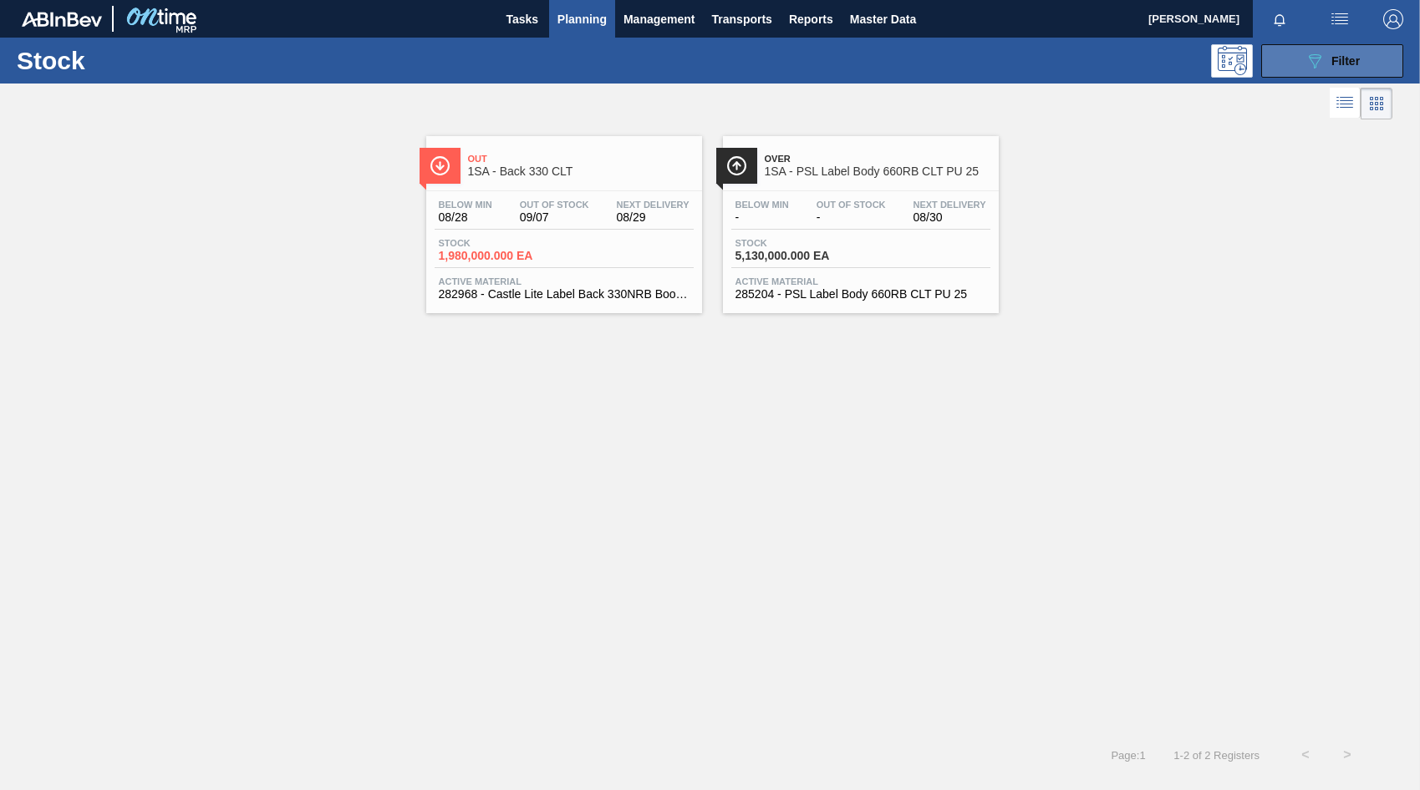
click at [1335, 60] on span "Filter" at bounding box center [1345, 60] width 28 height 13
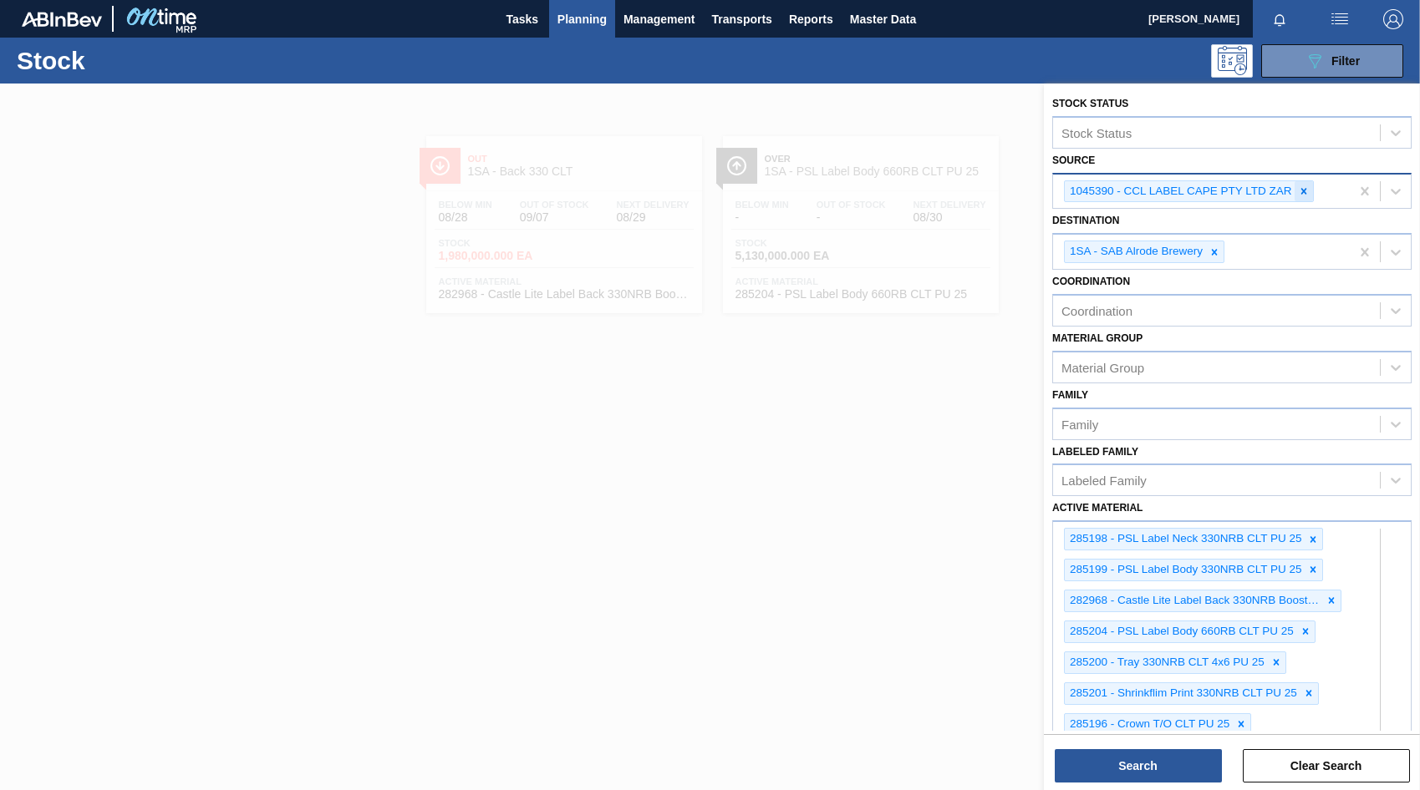
click at [1308, 191] on icon at bounding box center [1304, 191] width 12 height 12
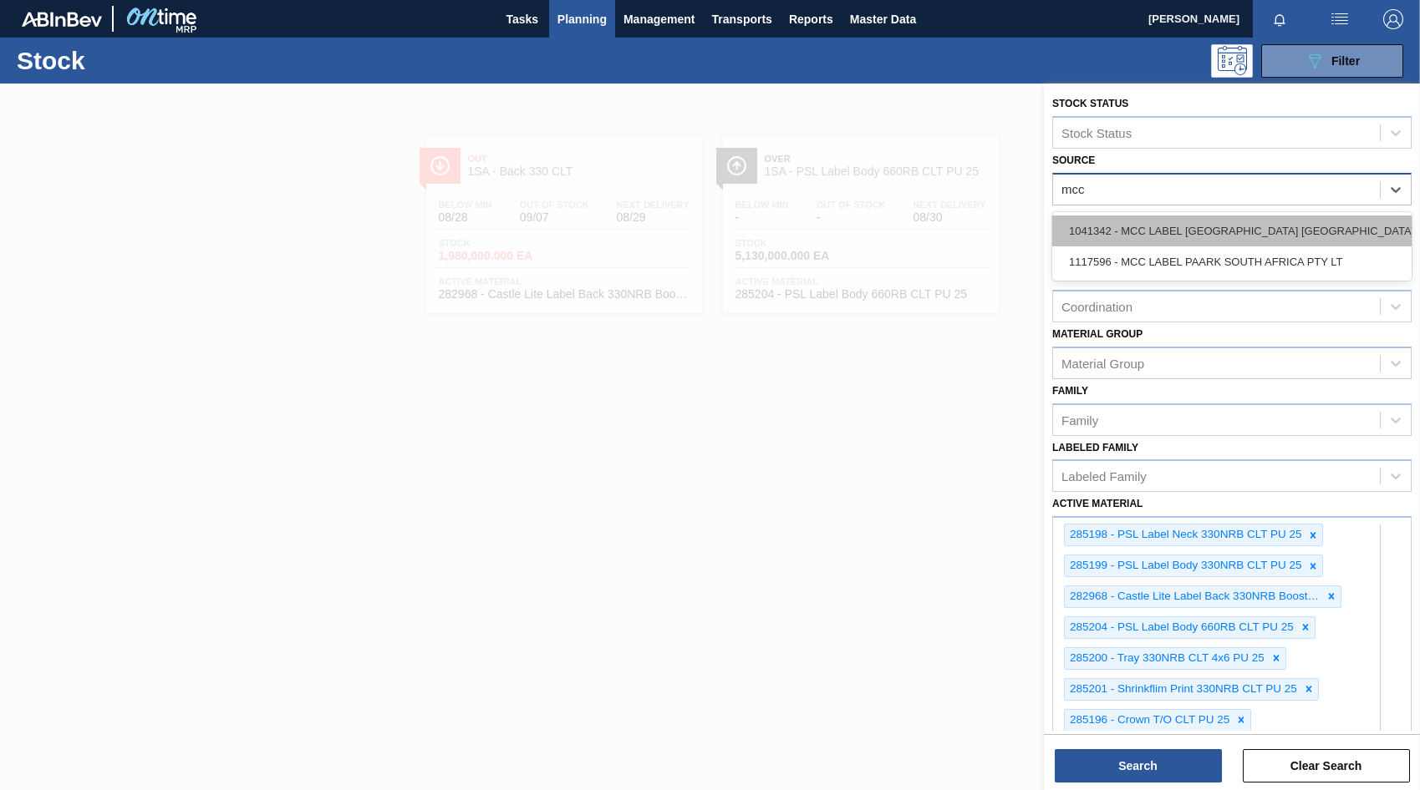
click at [1184, 226] on div "1041342 - MCC LABEL [GEOGRAPHIC_DATA] [GEOGRAPHIC_DATA]" at bounding box center [1231, 231] width 359 height 31
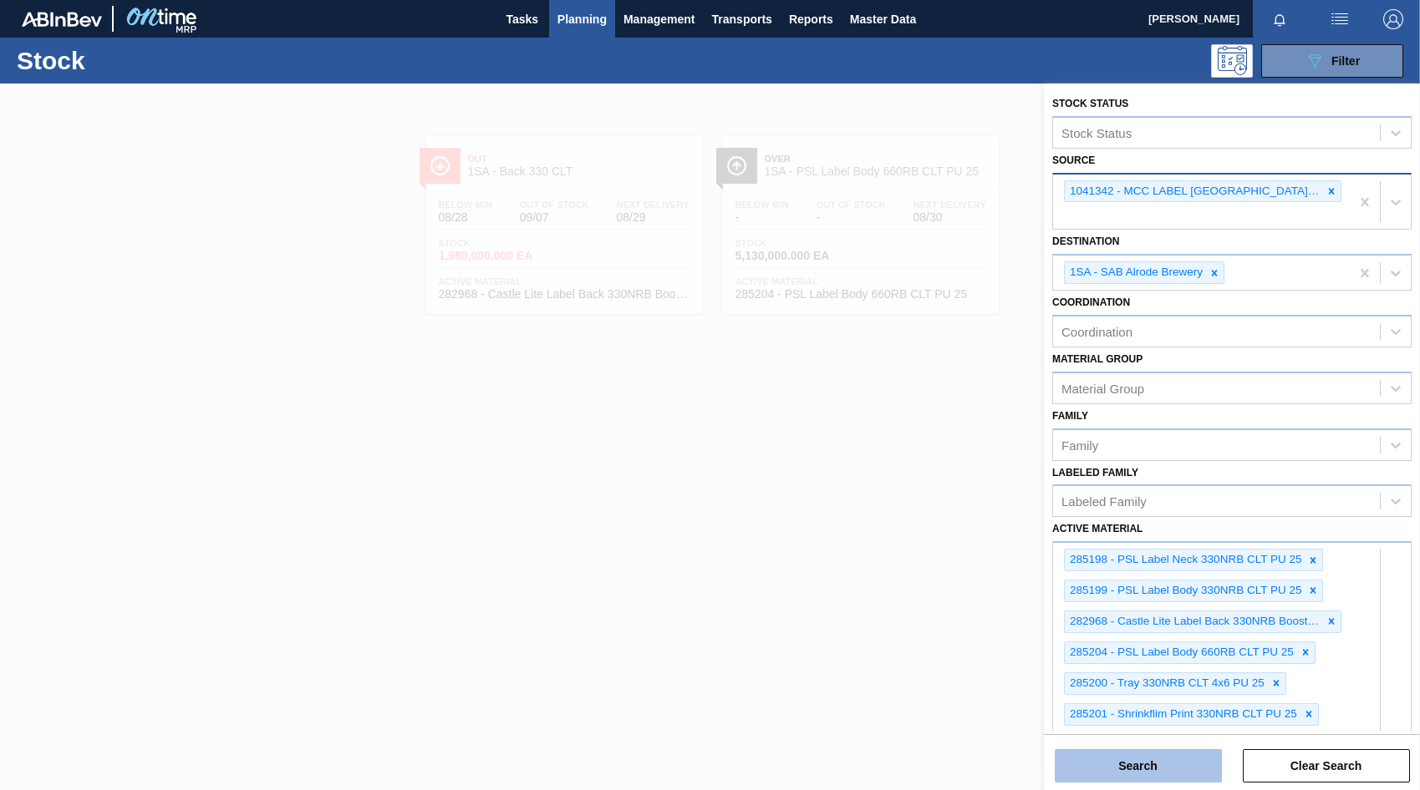
click at [1128, 766] on button "Search" at bounding box center [1137, 765] width 167 height 33
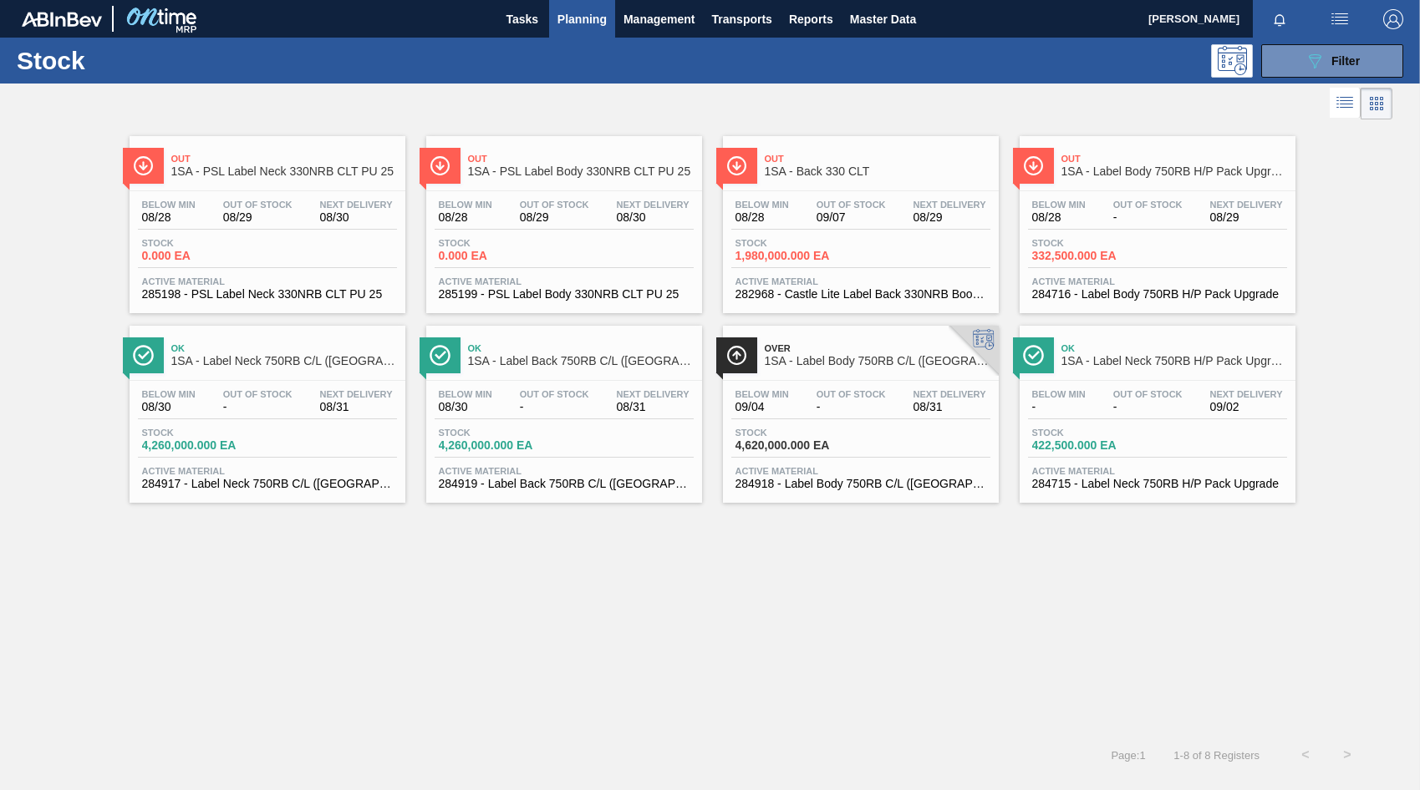
click at [830, 234] on div "Below Min 08/28 Out Of Stock 09/07 Next Delivery 08/29 Stock 1,980,000.000 EA A…" at bounding box center [861, 248] width 276 height 114
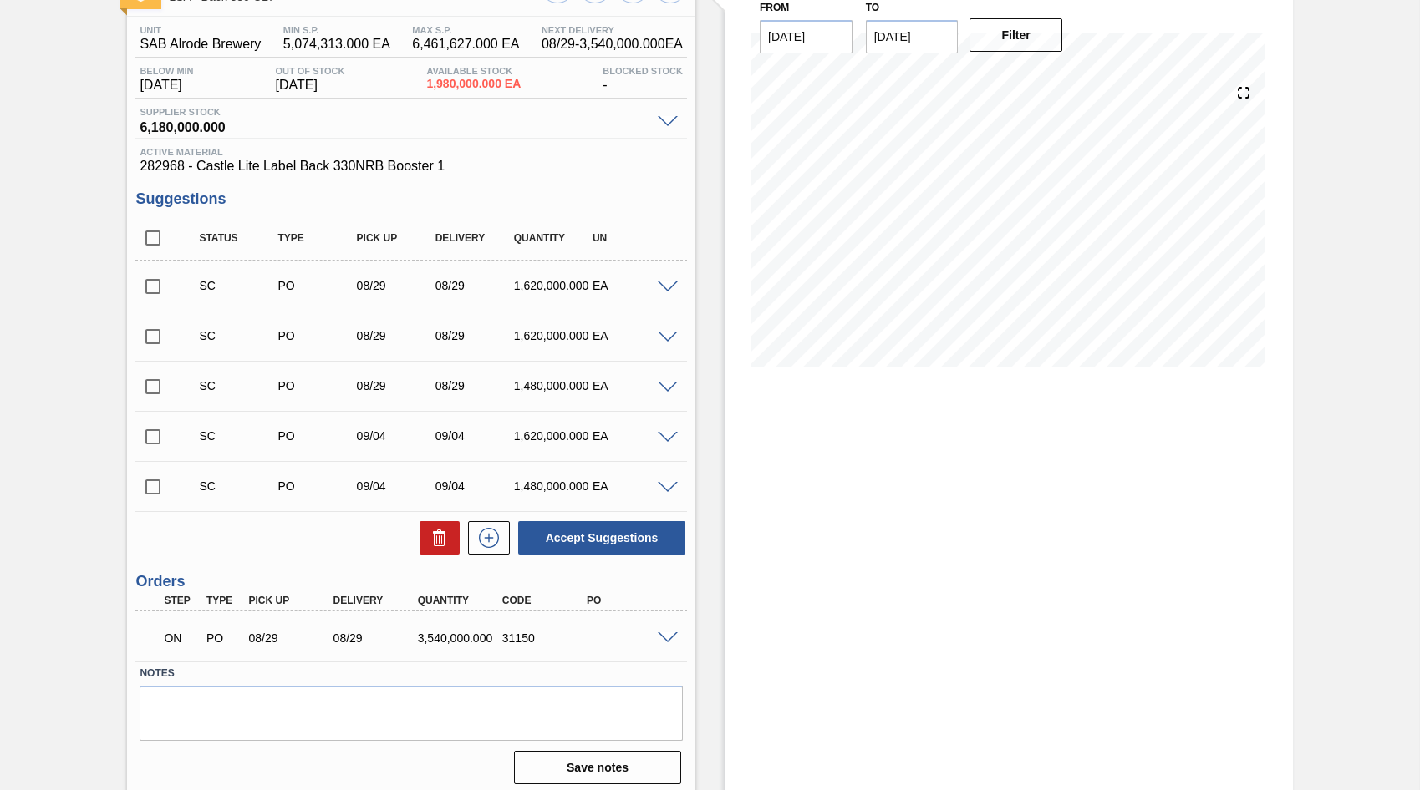
scroll to position [130, 0]
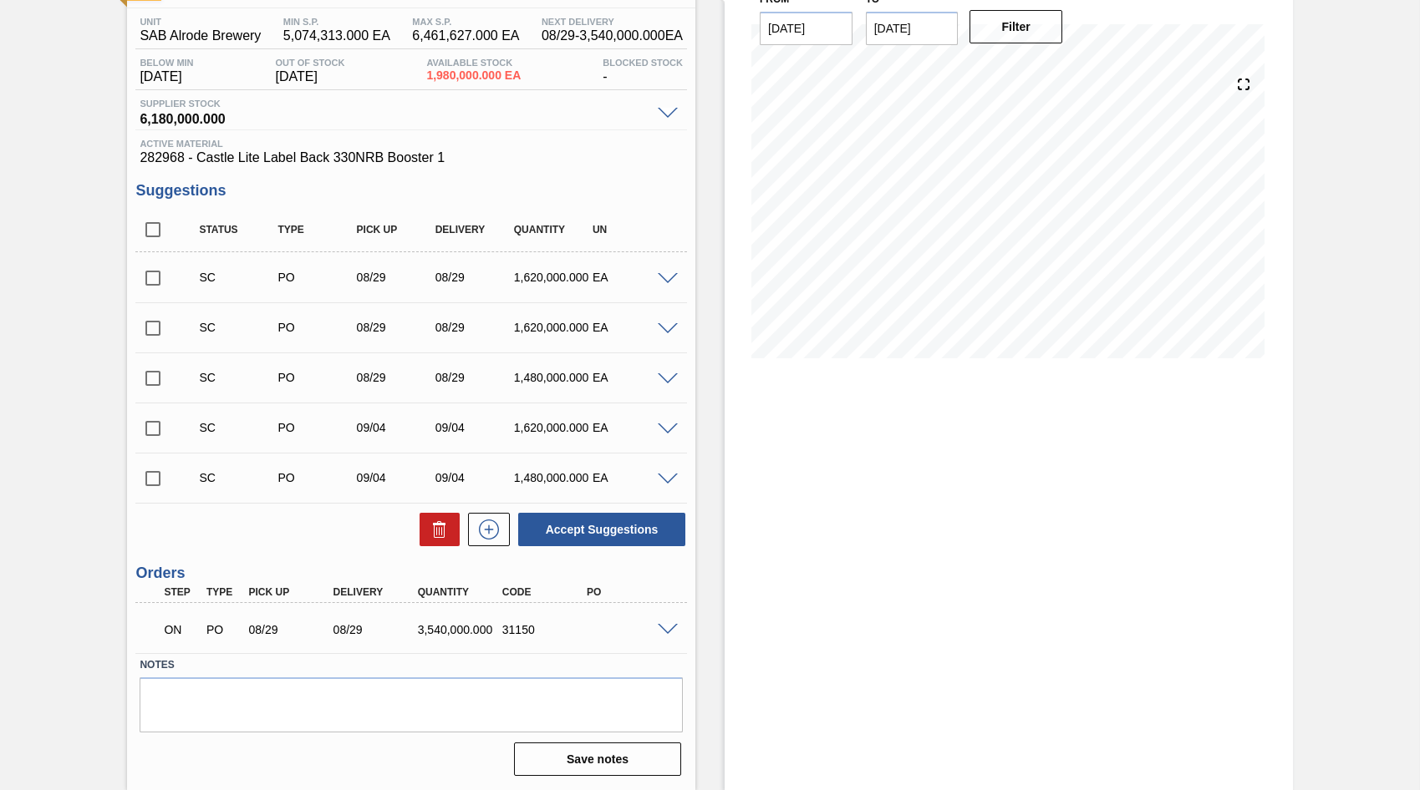
click at [668, 635] on div "ON PO 08/29 08/29 3,540,000.000 31150" at bounding box center [410, 628] width 551 height 42
click at [667, 633] on span at bounding box center [668, 630] width 20 height 13
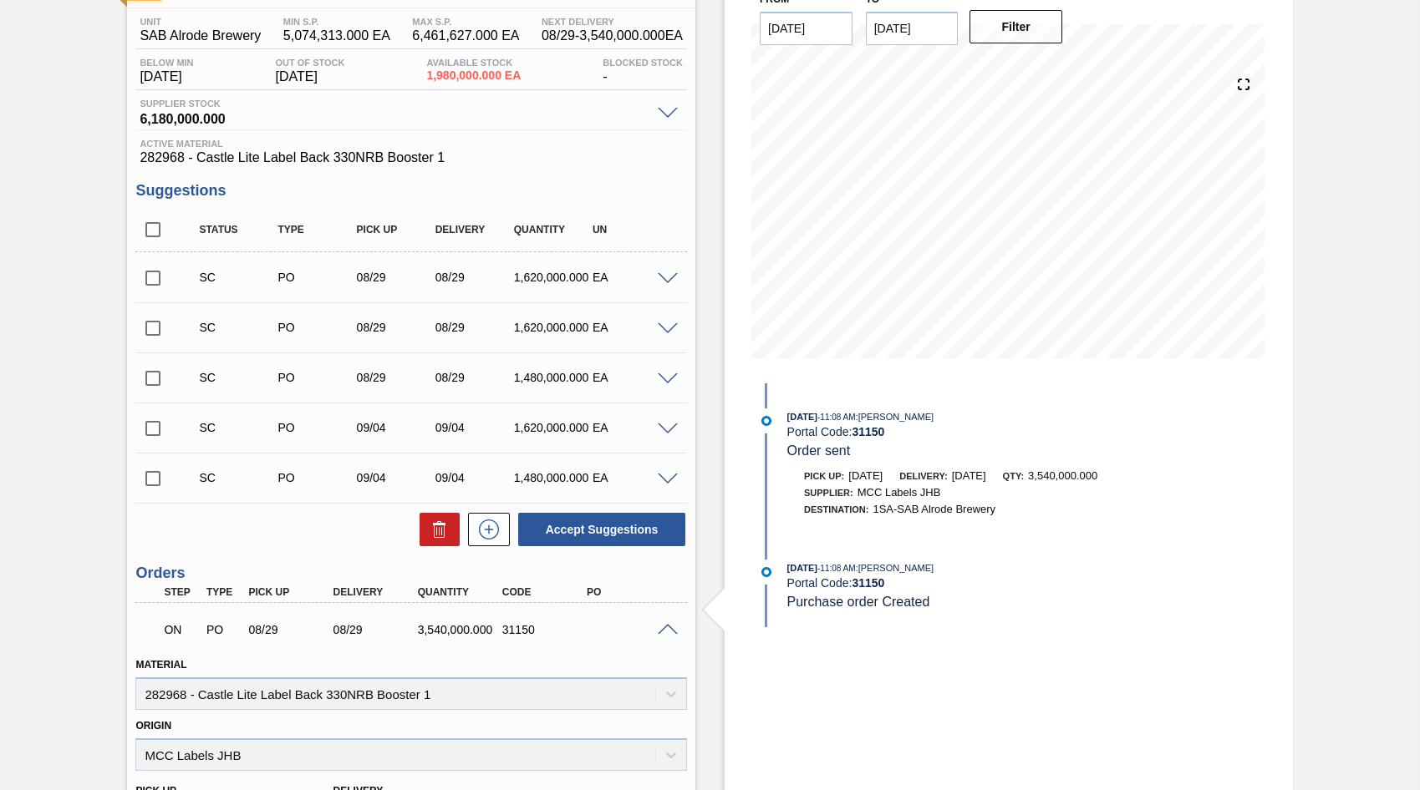
click at [664, 626] on span at bounding box center [668, 630] width 20 height 13
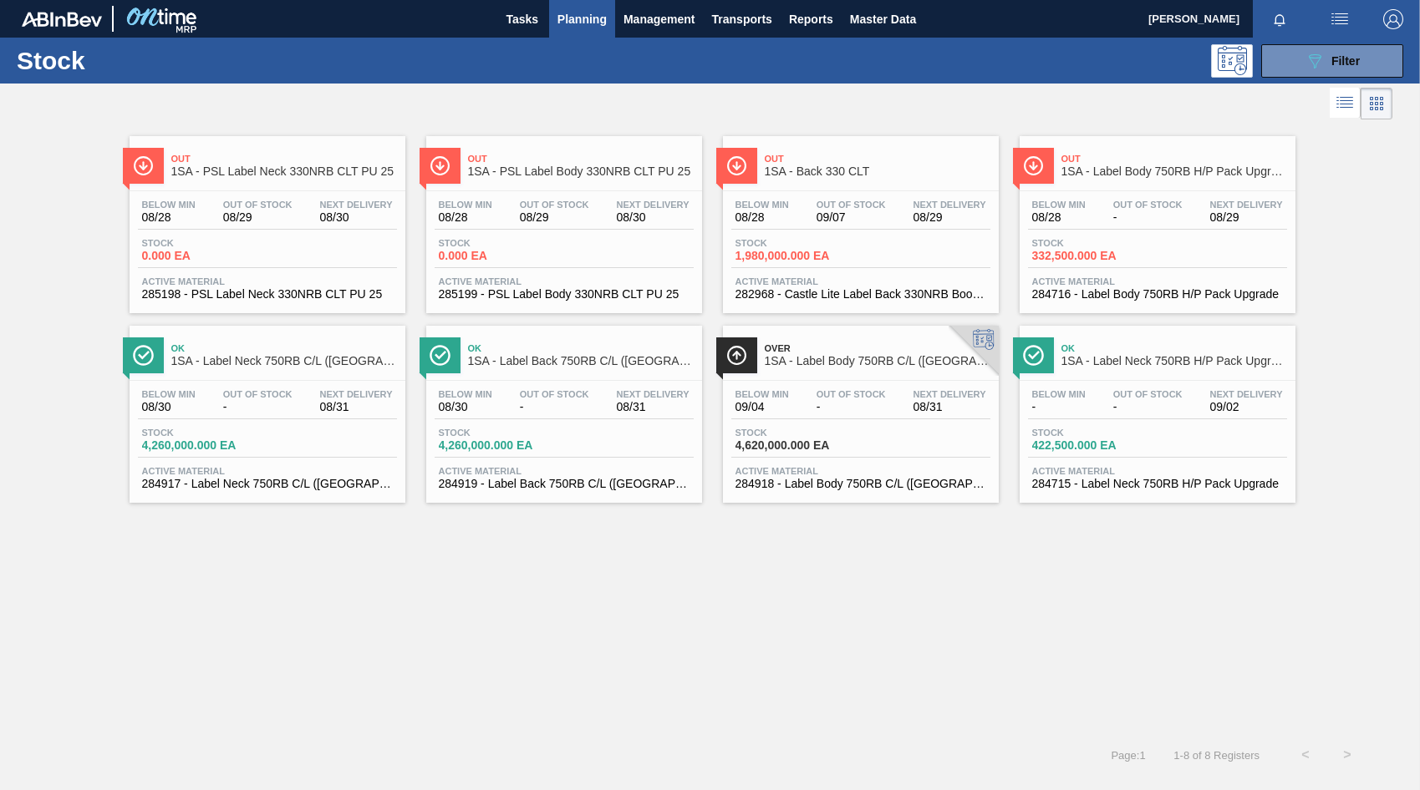
click at [292, 401] on span "-" at bounding box center [257, 407] width 69 height 13
click at [329, 209] on span "Next Delivery" at bounding box center [356, 205] width 73 height 10
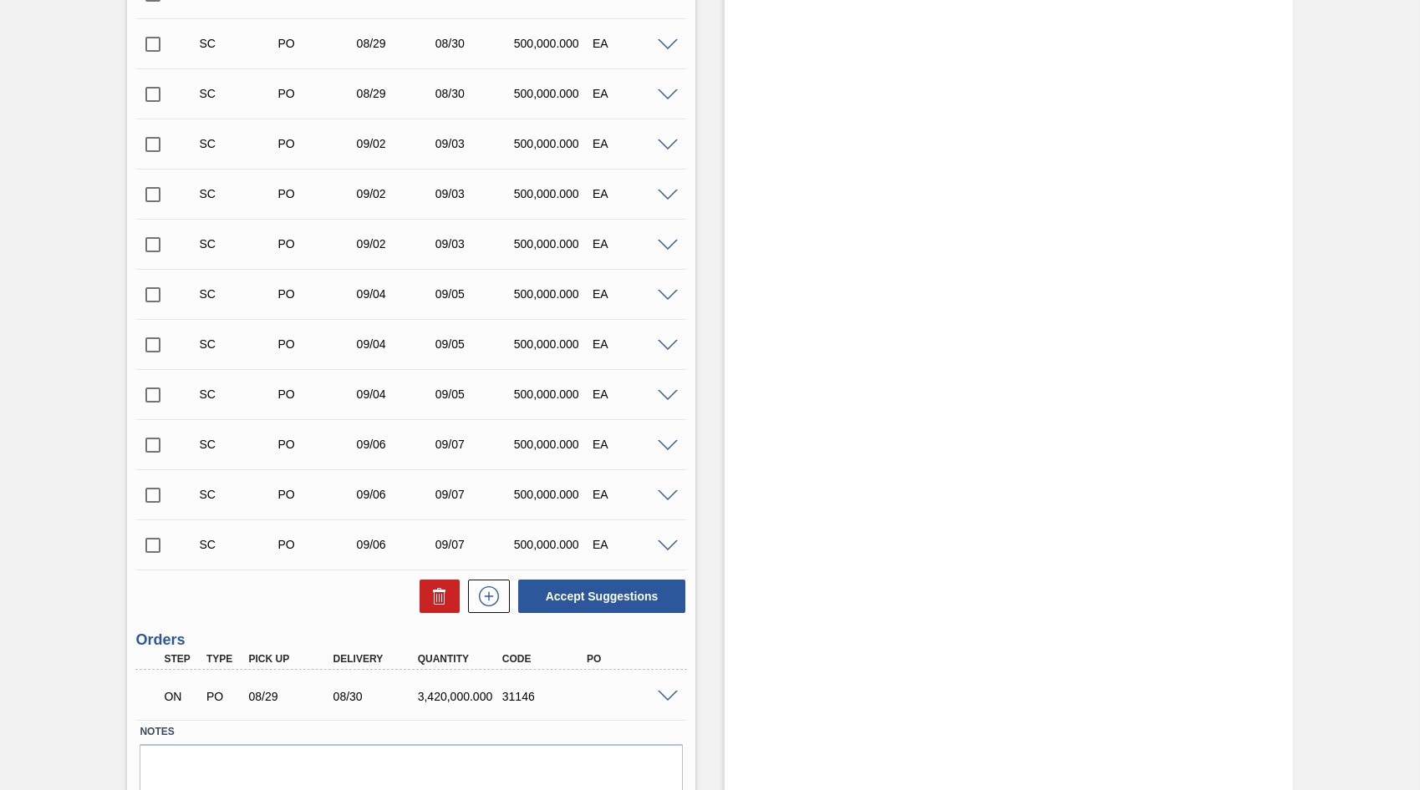
scroll to position [585, 0]
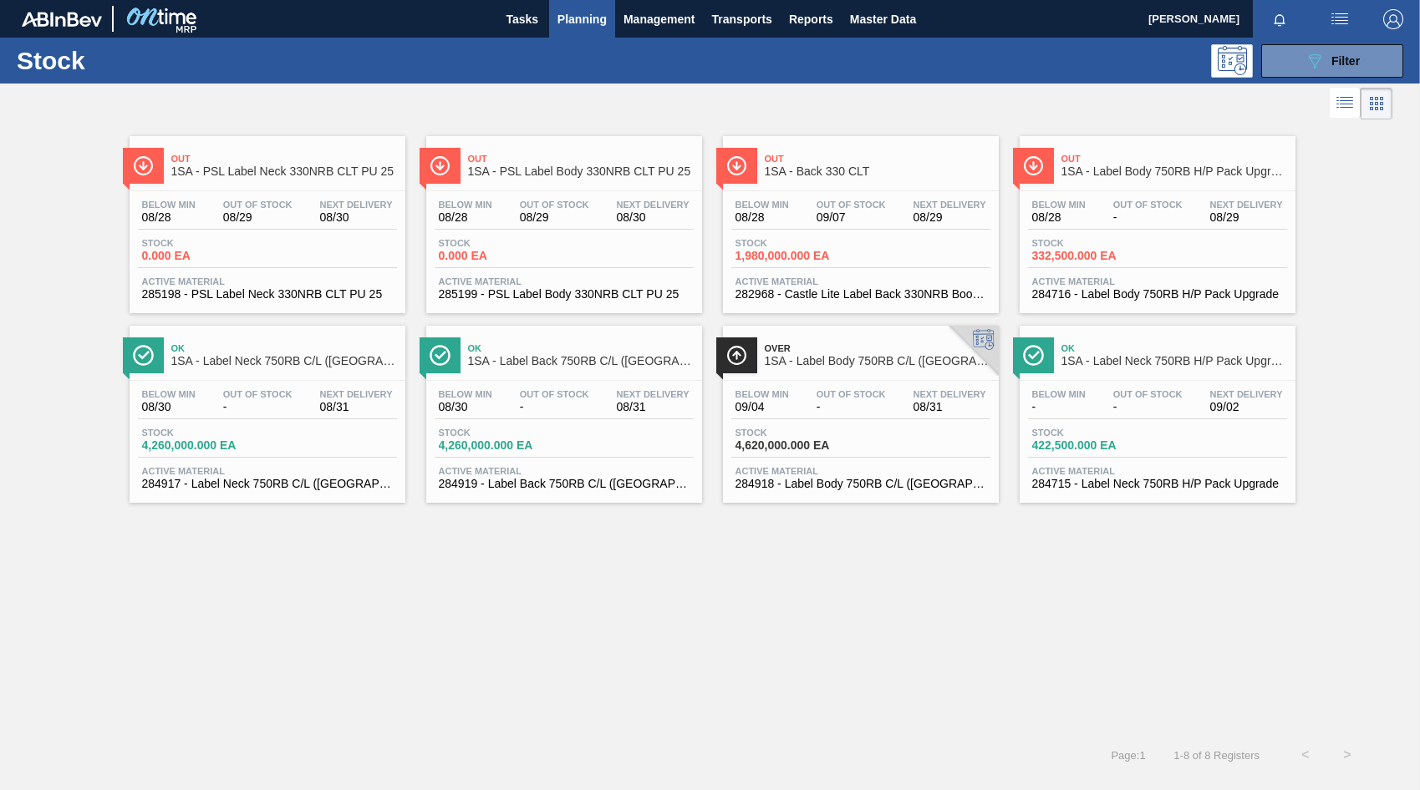
click at [1176, 221] on span "-" at bounding box center [1147, 217] width 69 height 13
click at [1135, 450] on span "422,500.000 EA" at bounding box center [1090, 446] width 117 height 13
click at [1314, 67] on icon "089F7B8B-B2A5-4AFE-B5C0-19BA573D28AC" at bounding box center [1314, 61] width 20 height 20
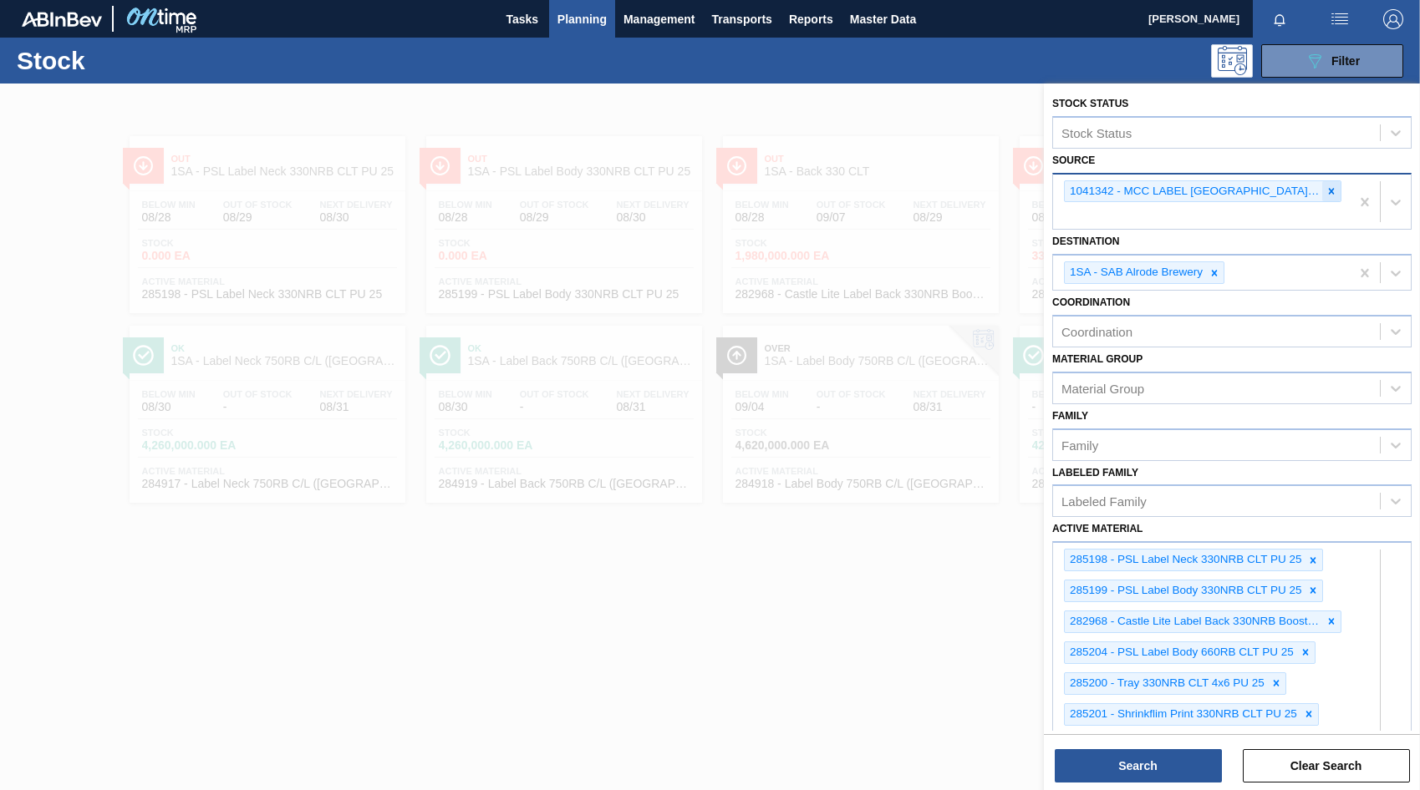
click at [1329, 192] on icon at bounding box center [1332, 191] width 6 height 6
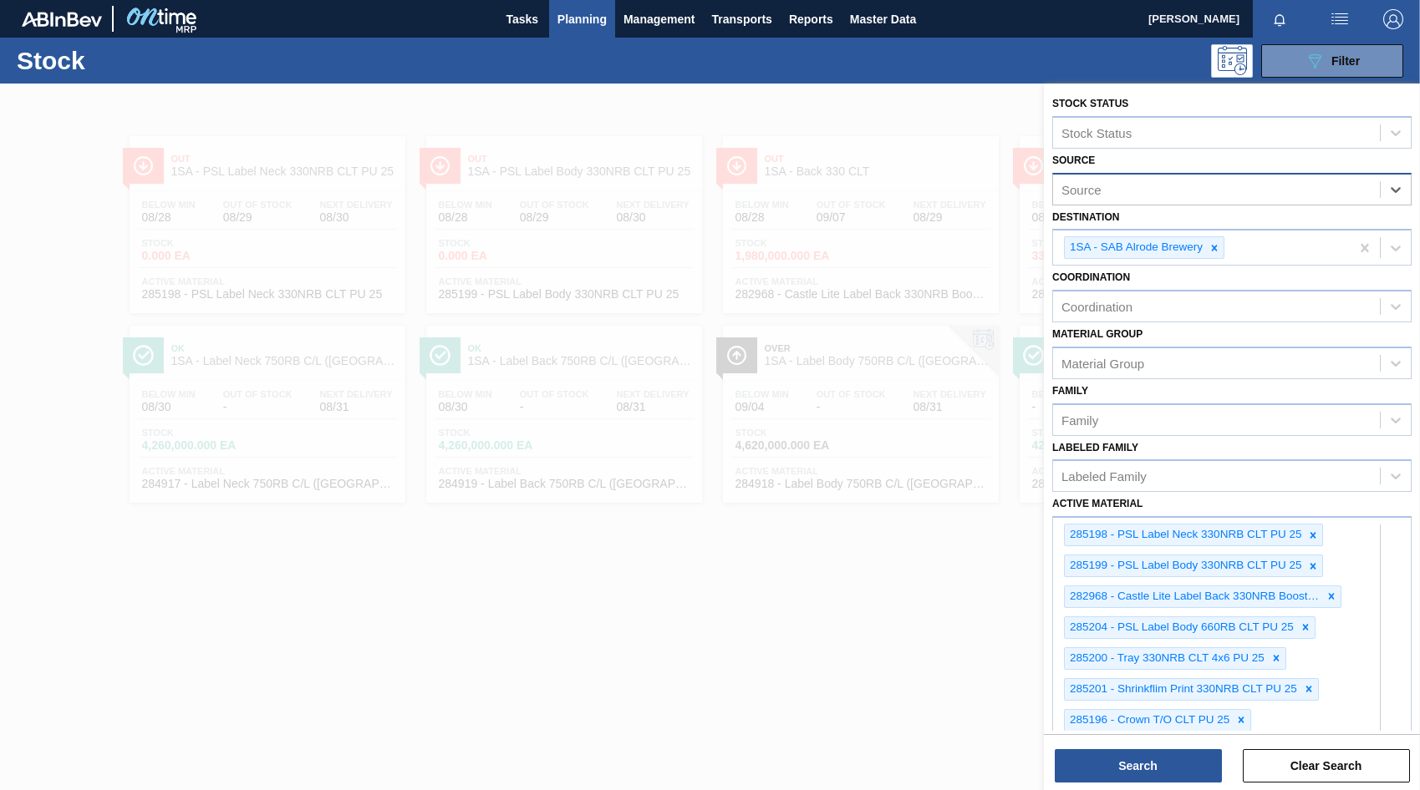
click at [1091, 189] on div "Source" at bounding box center [1081, 189] width 40 height 14
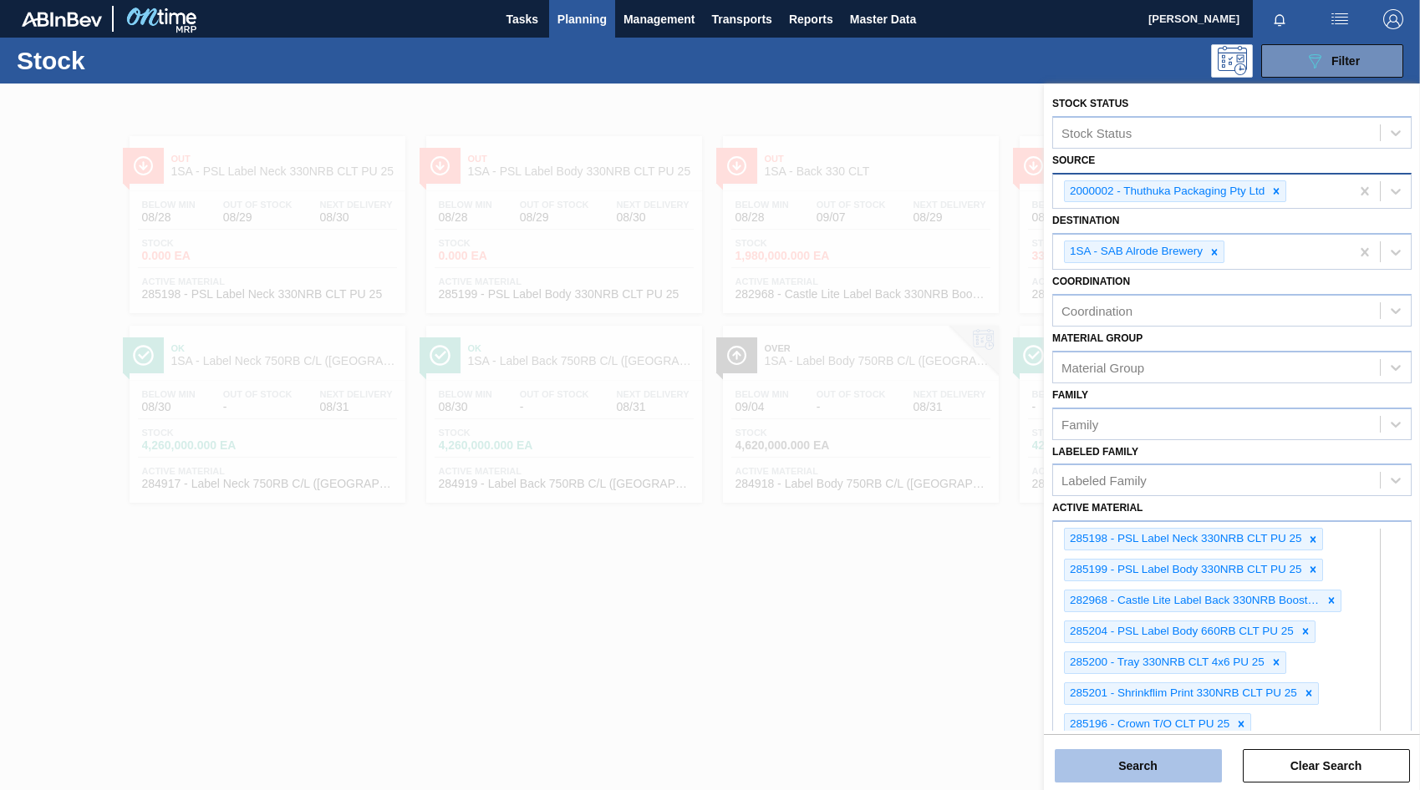
click at [1111, 772] on button "Search" at bounding box center [1137, 765] width 167 height 33
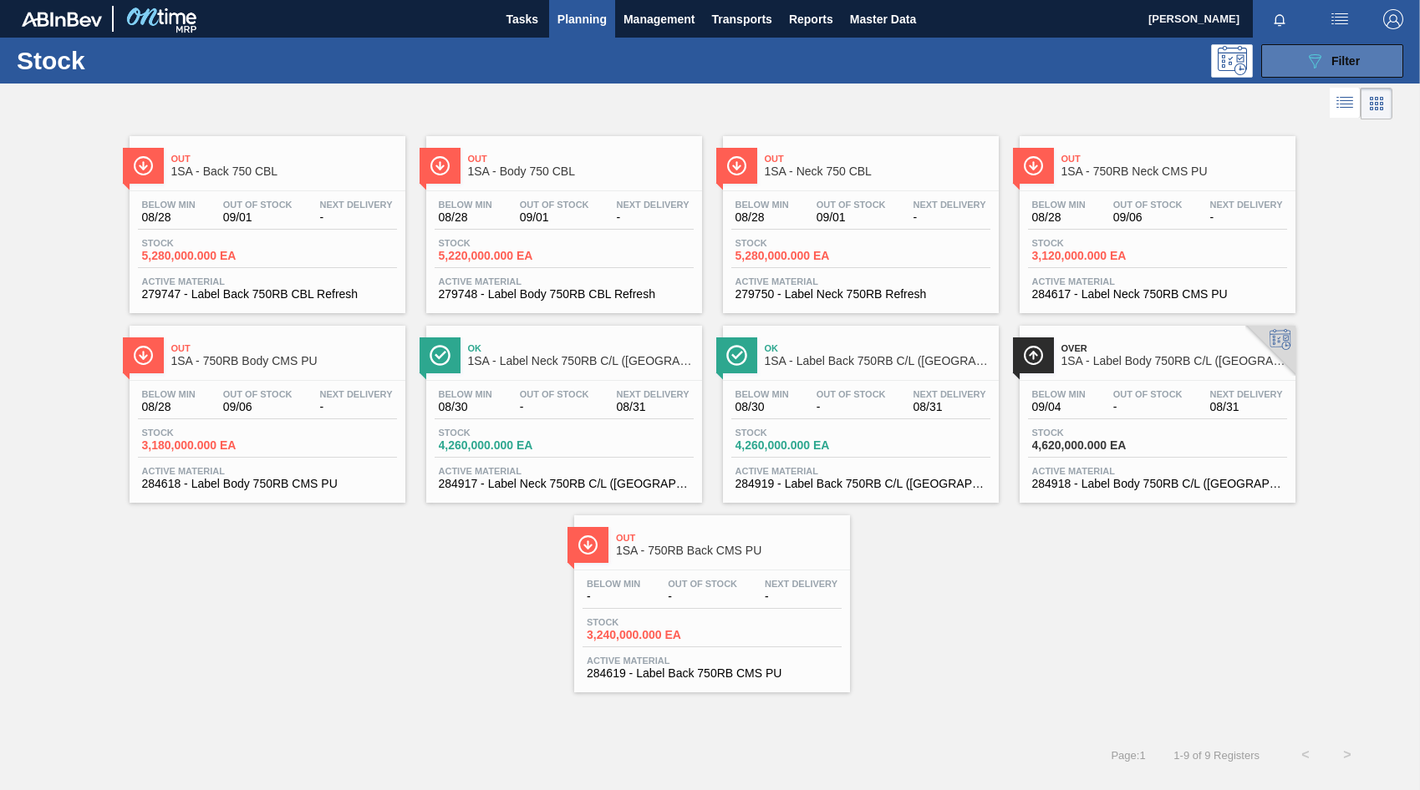
click at [1339, 55] on span "Filter" at bounding box center [1345, 60] width 28 height 13
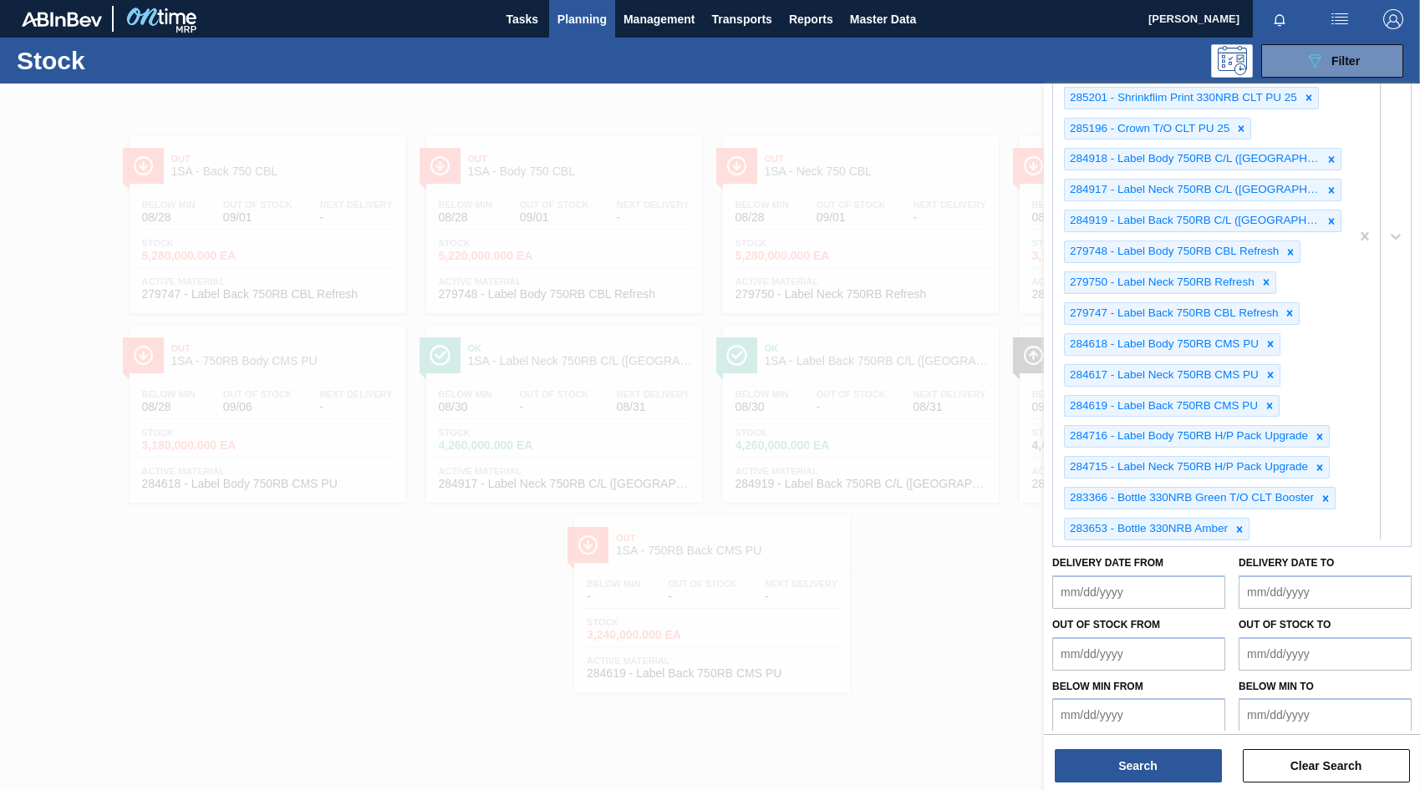
scroll to position [605, 0]
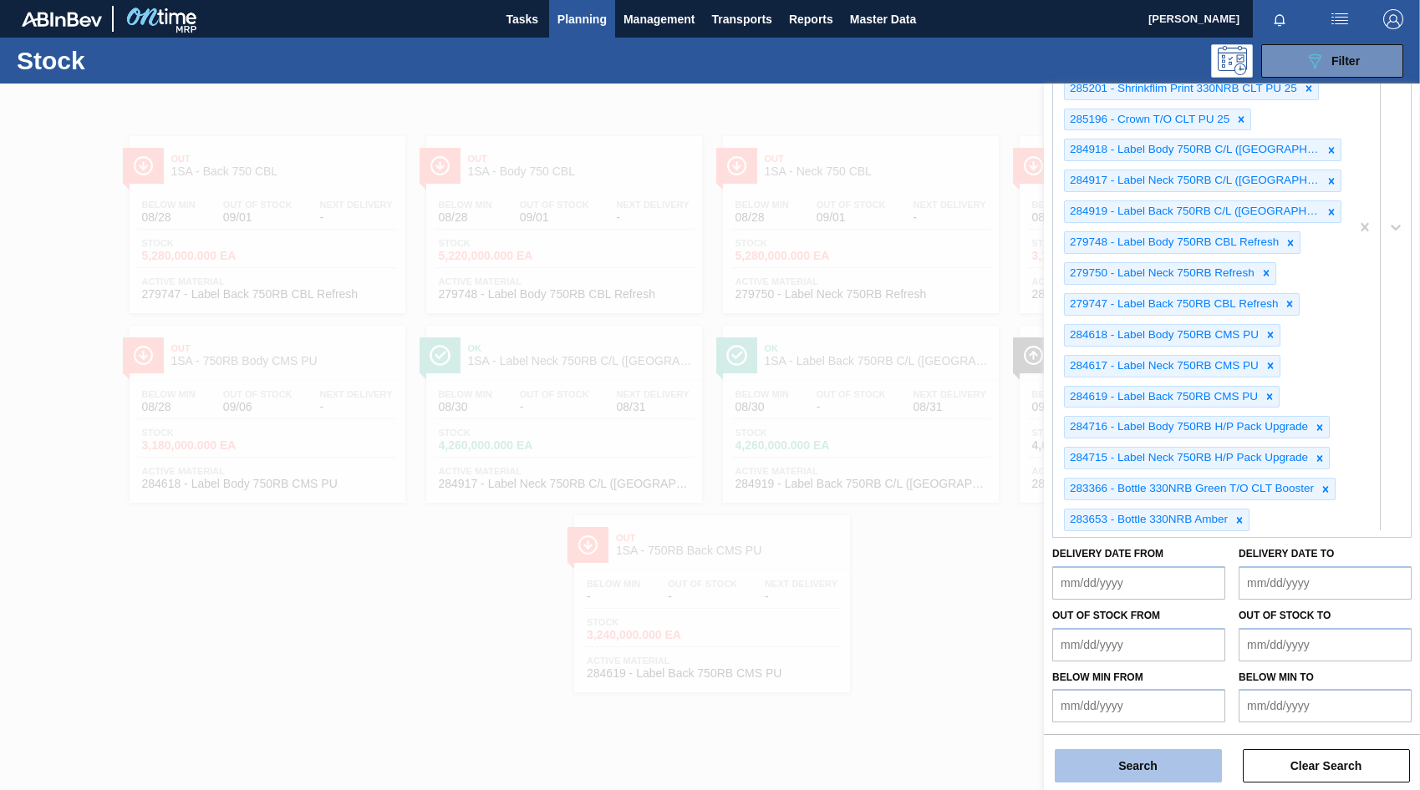
click at [1150, 760] on button "Search" at bounding box center [1137, 765] width 167 height 33
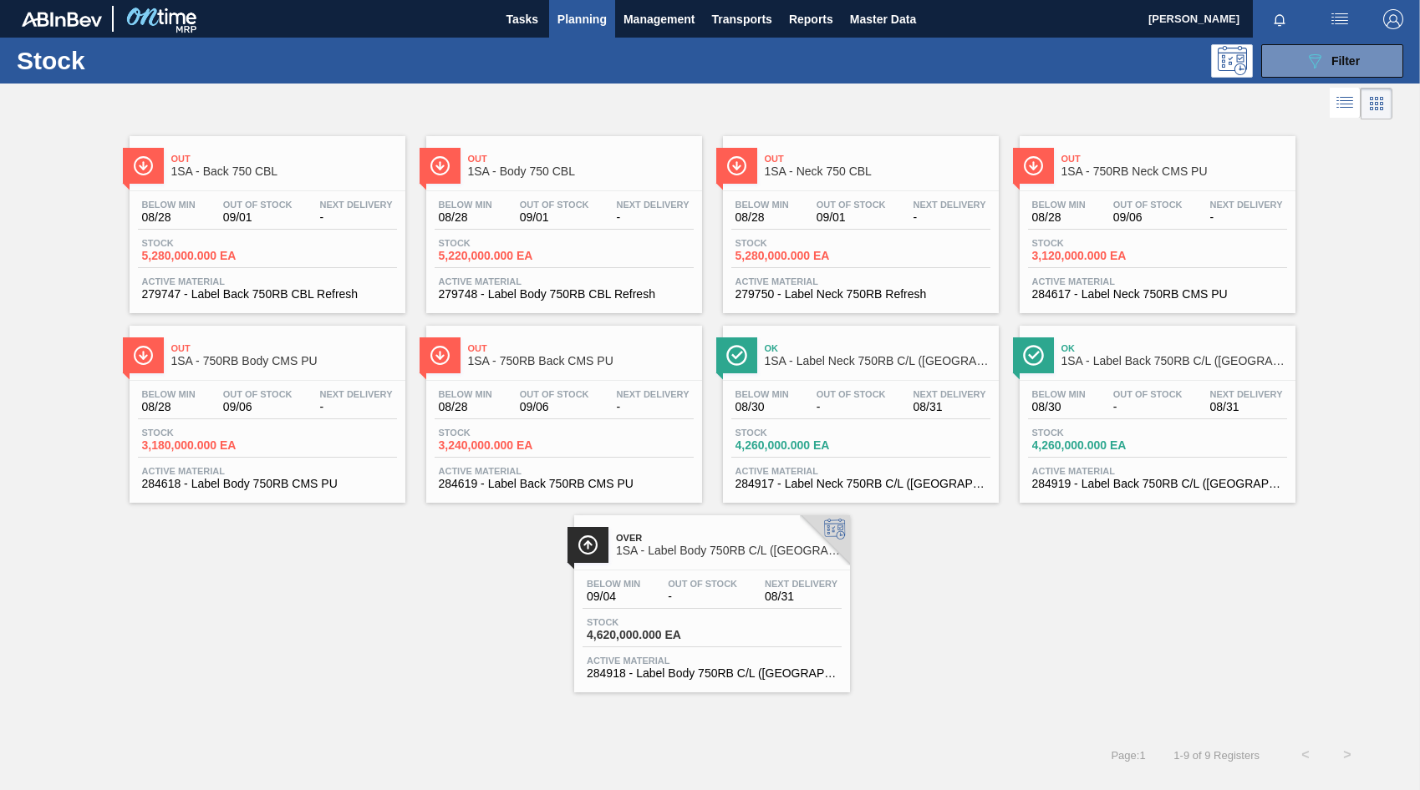
click at [287, 244] on div "Stock 5,280,000.000 EA" at bounding box center [267, 253] width 259 height 30
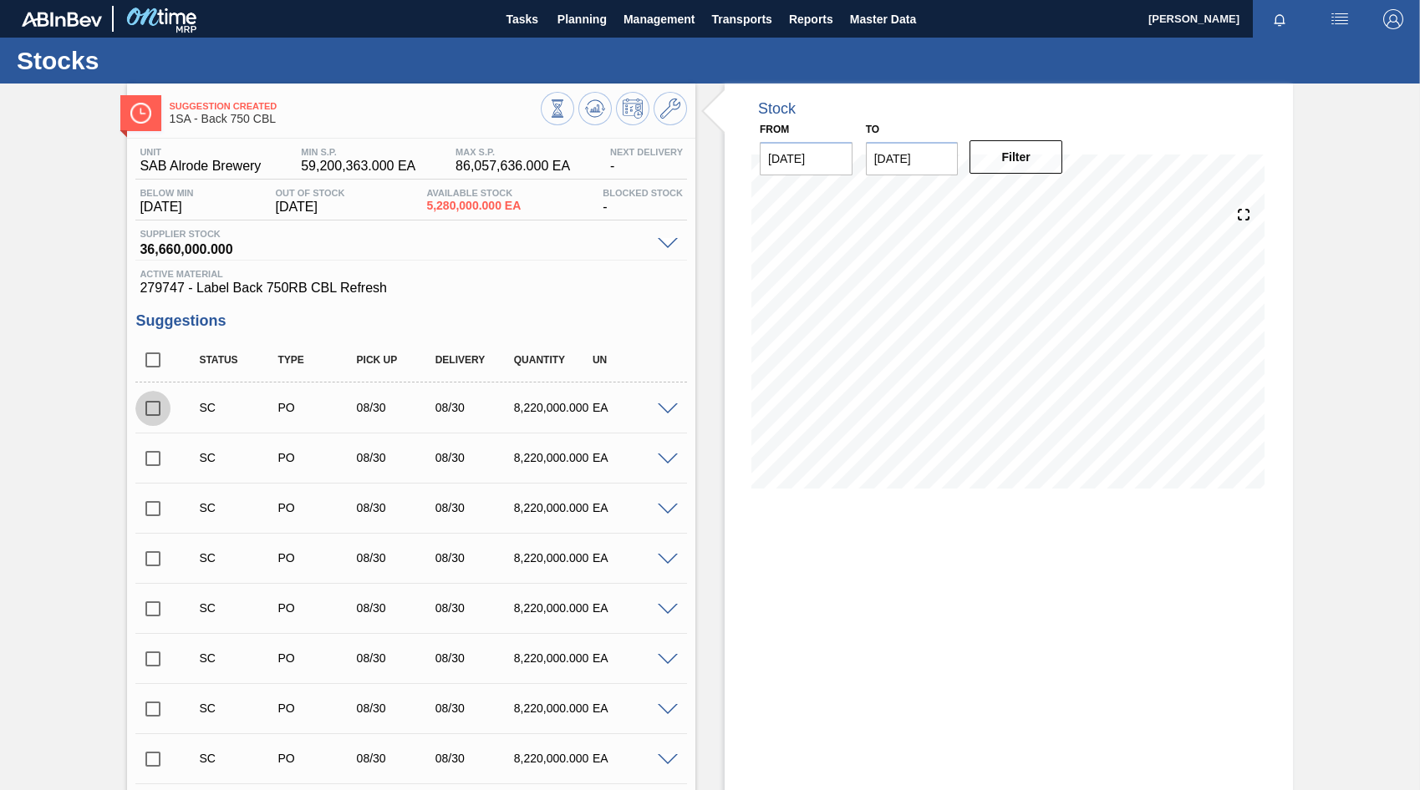
click at [152, 410] on input "checkbox" at bounding box center [152, 408] width 35 height 35
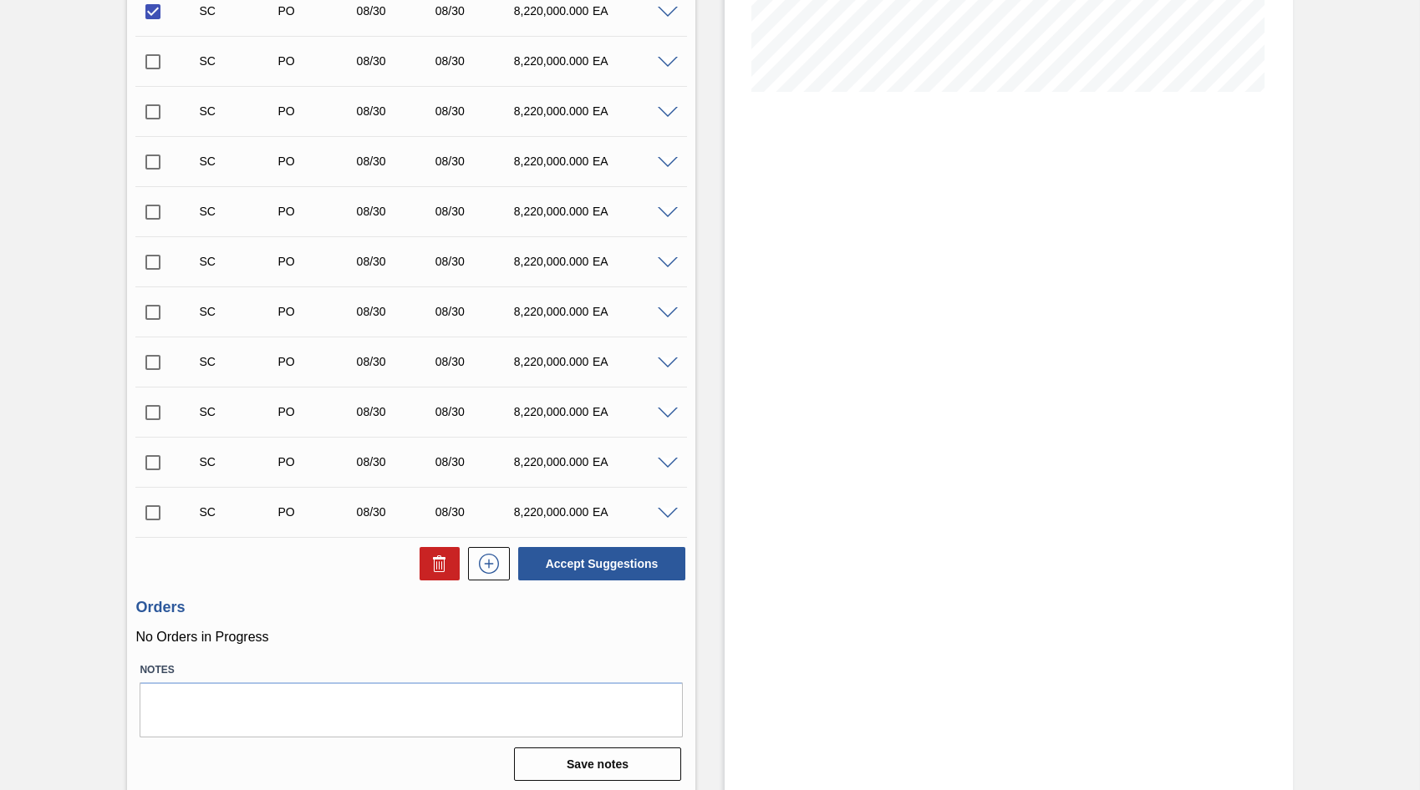
scroll to position [402, 0]
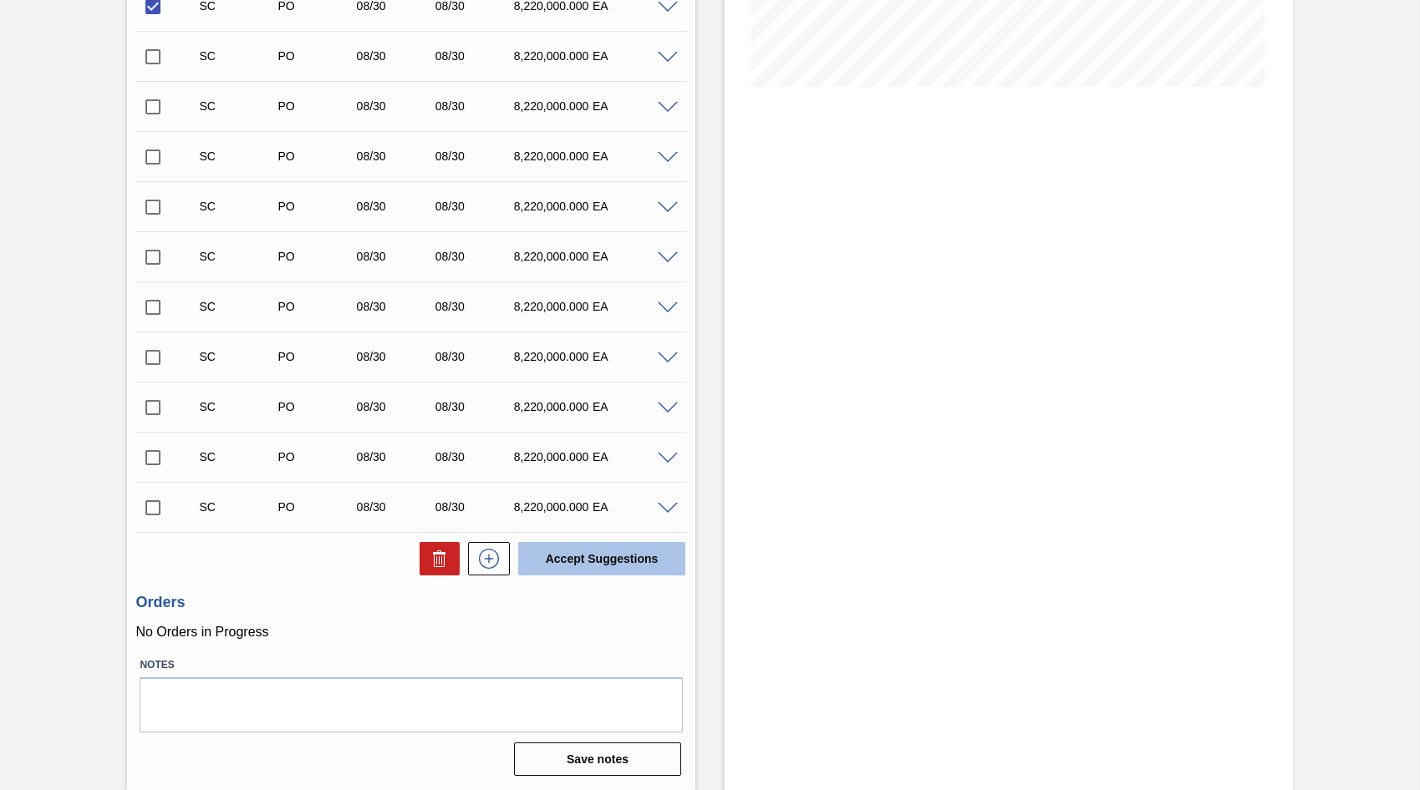
click at [567, 556] on button "Accept Suggestions" at bounding box center [601, 558] width 167 height 33
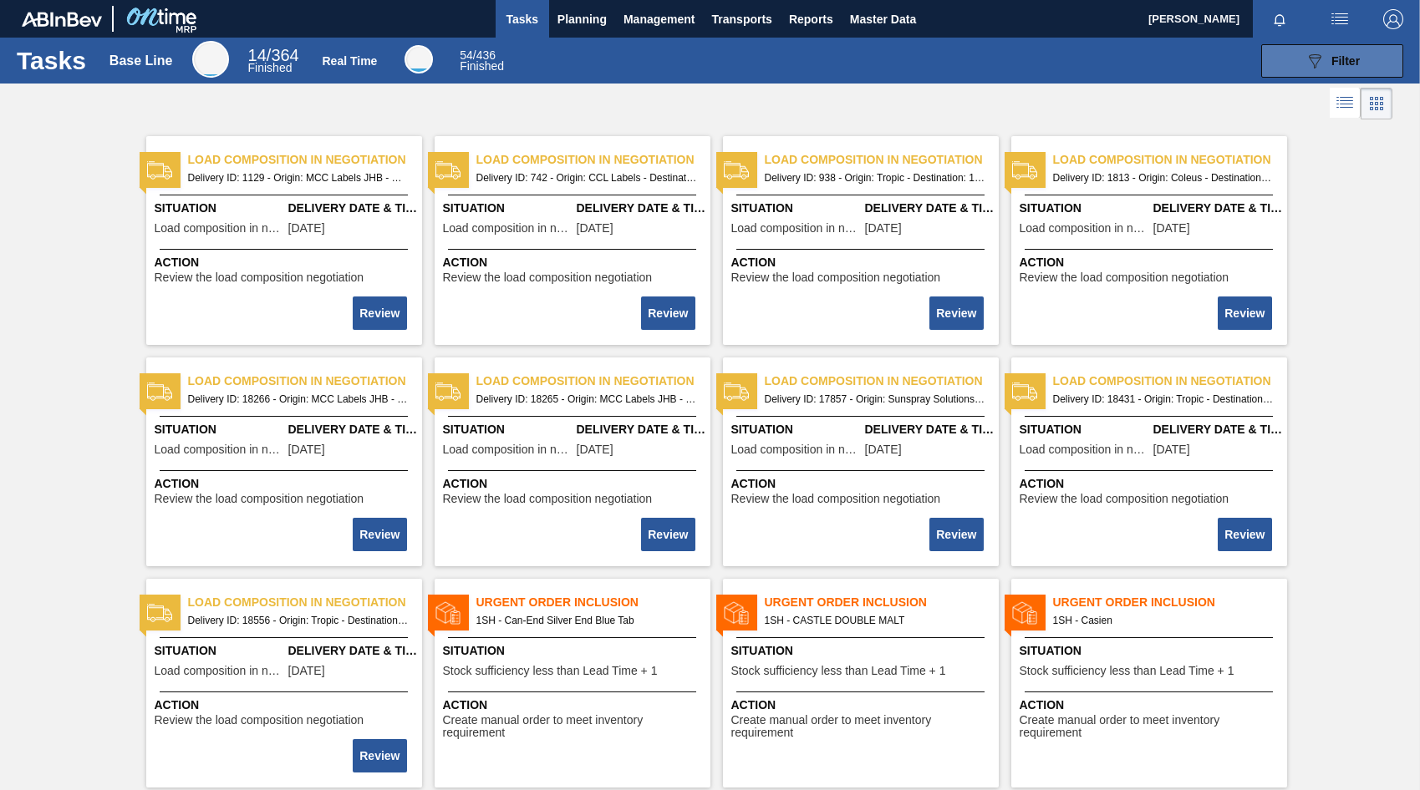
click at [1304, 66] on icon "089F7B8B-B2A5-4AFE-B5C0-19BA573D28AC" at bounding box center [1314, 61] width 20 height 20
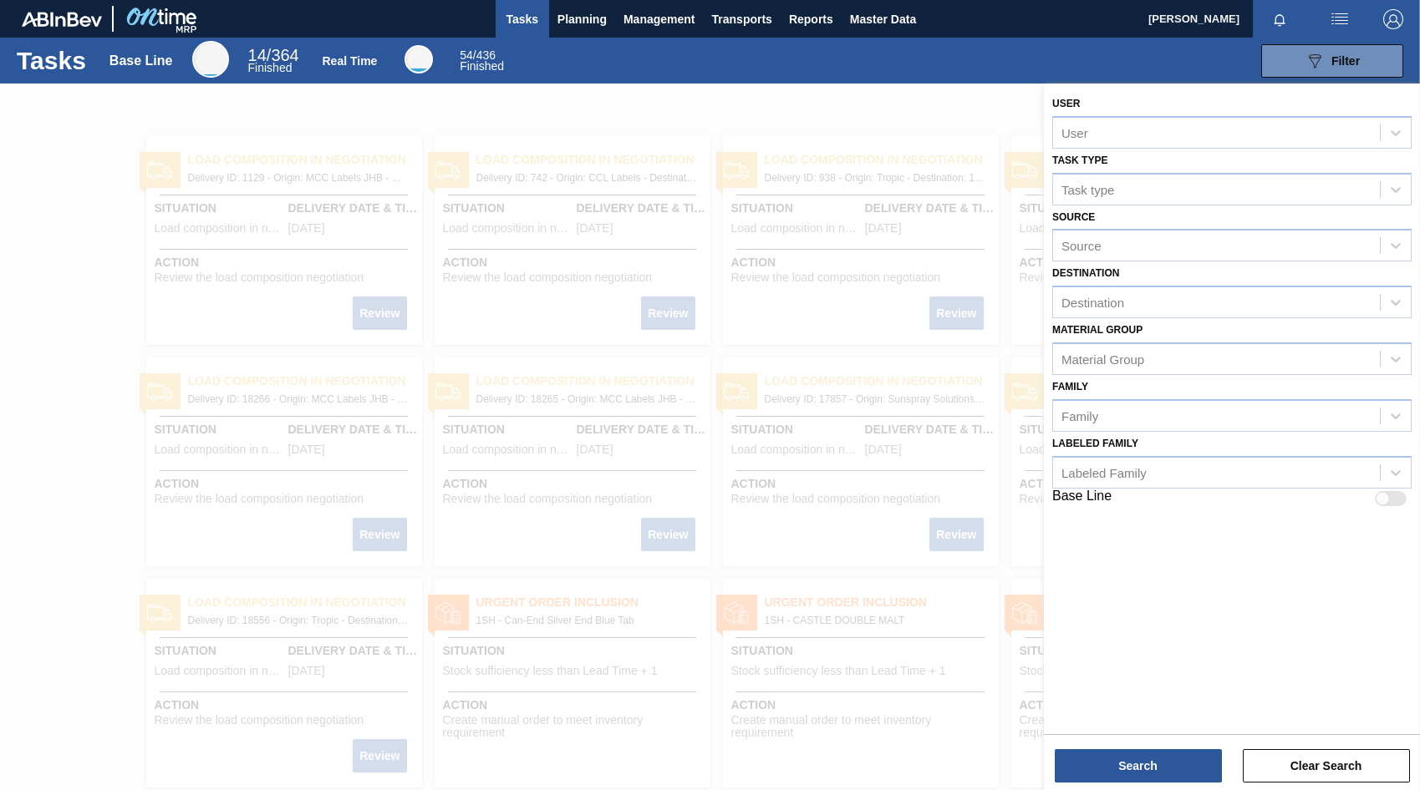
click at [594, 94] on div at bounding box center [710, 479] width 1420 height 790
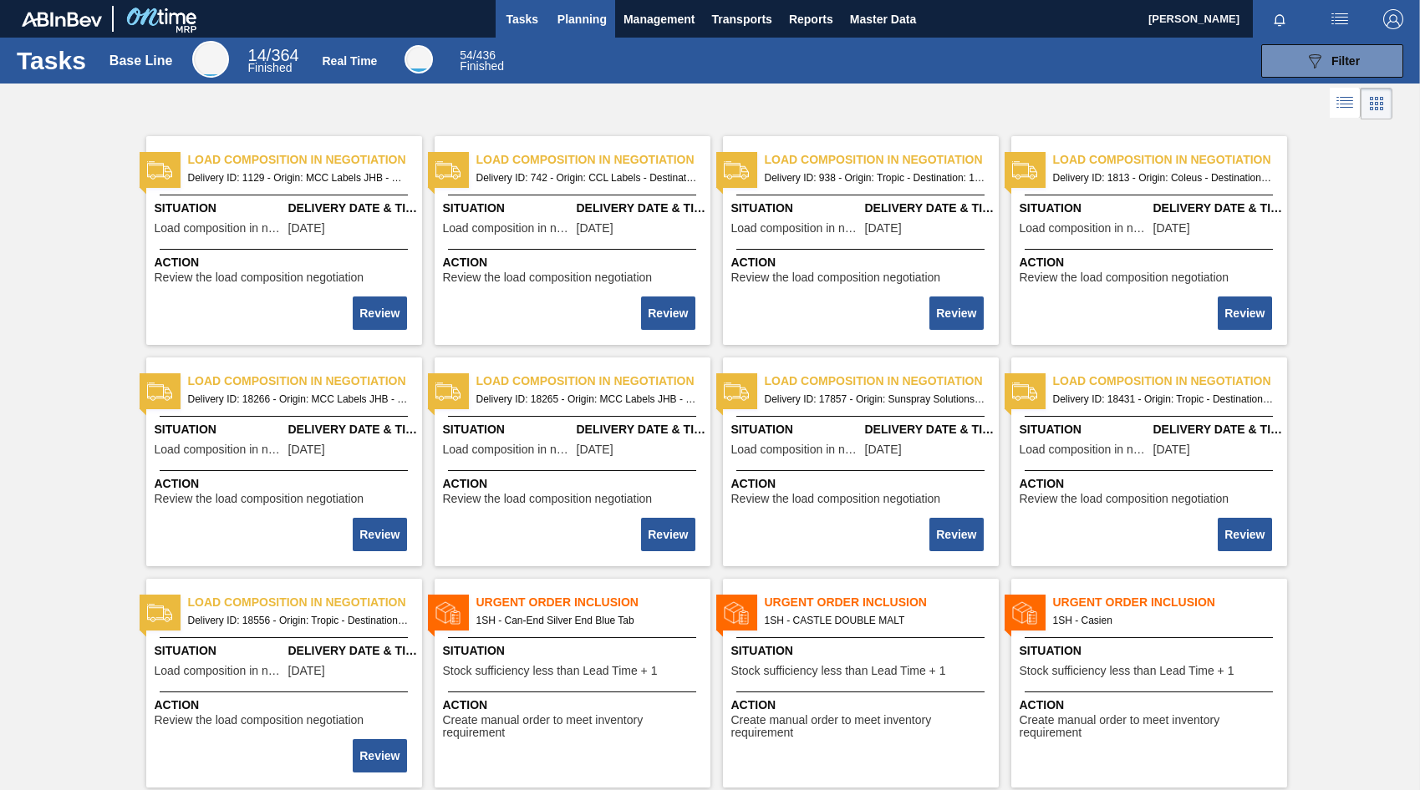
click at [586, 20] on span "Planning" at bounding box center [581, 19] width 49 height 20
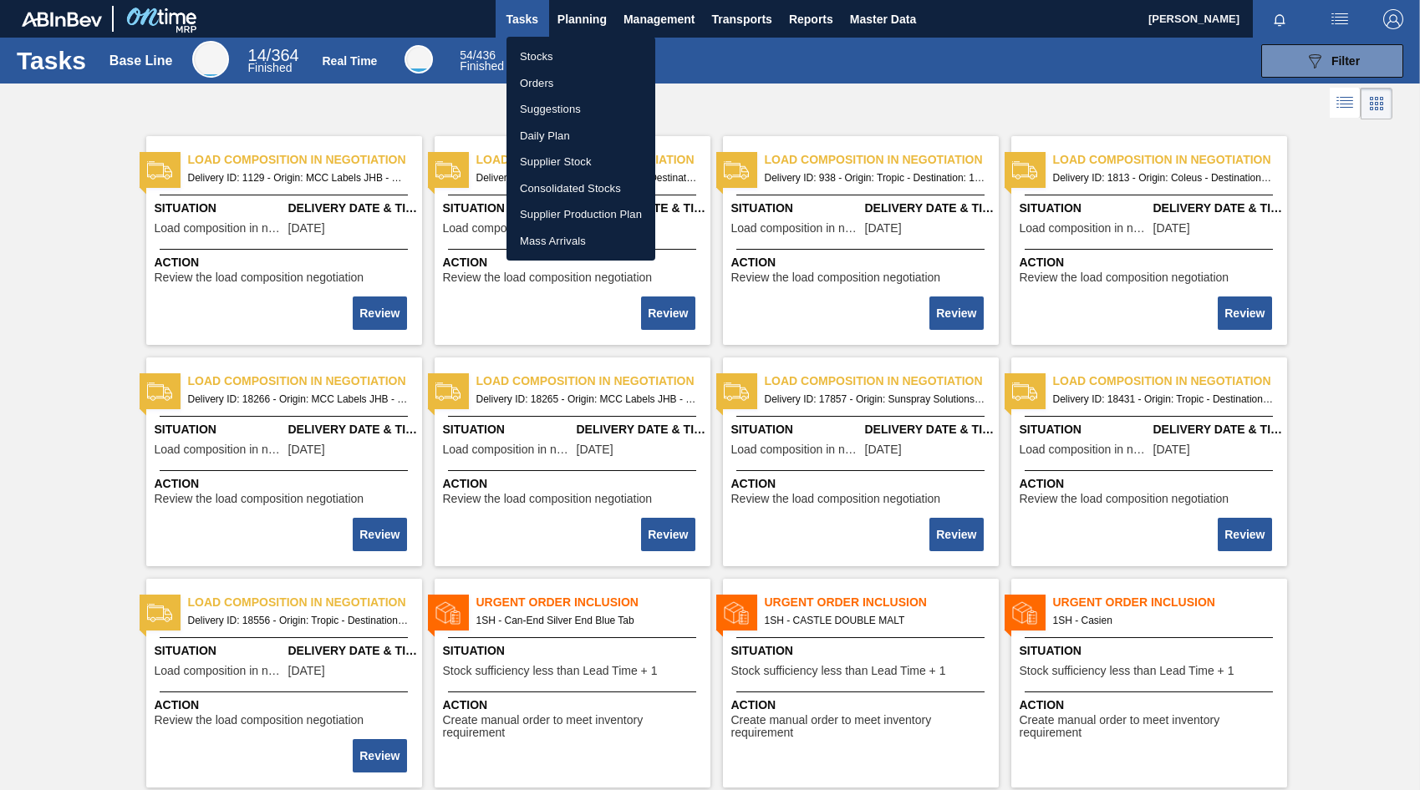
click at [527, 58] on li "Stocks" at bounding box center [580, 56] width 149 height 27
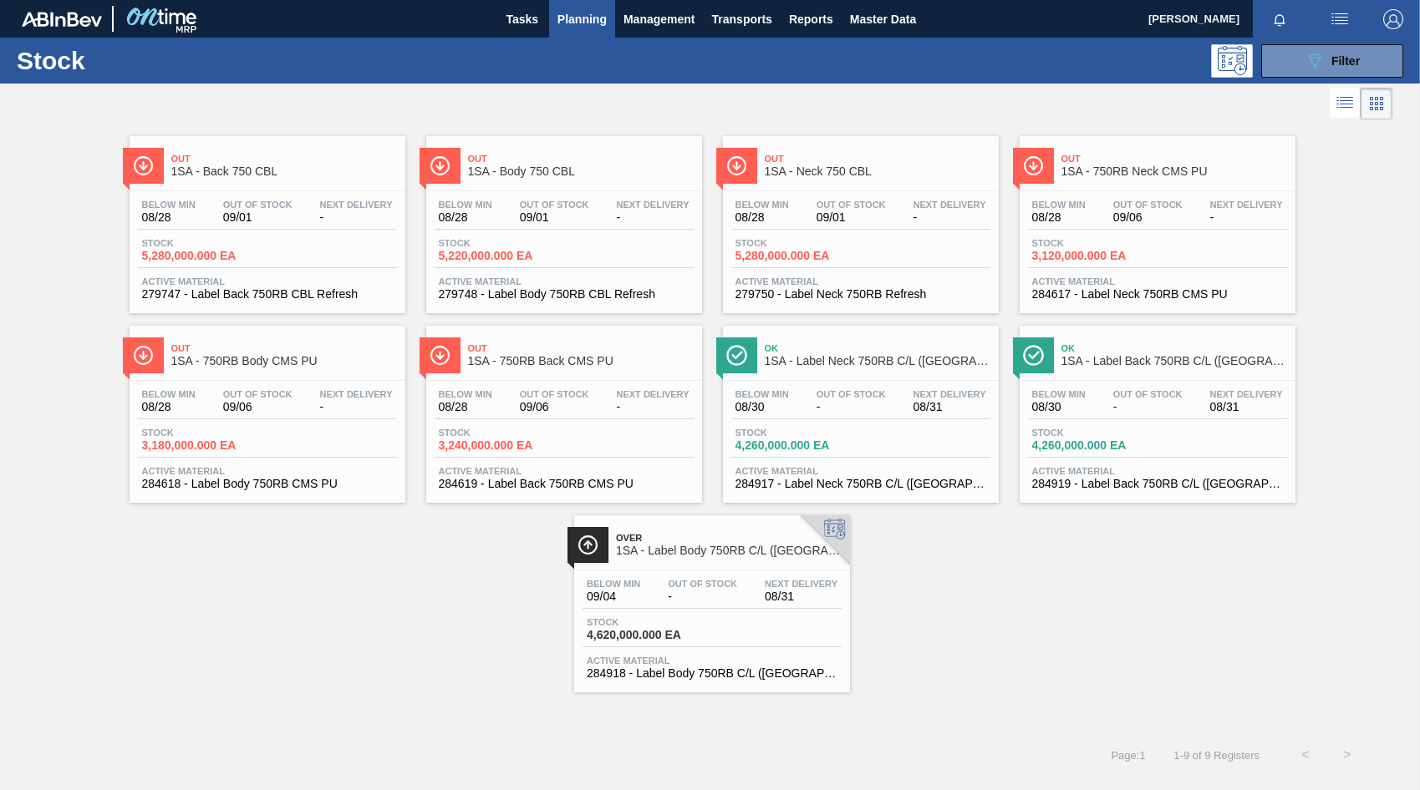
click at [326, 217] on span "-" at bounding box center [356, 217] width 73 height 13
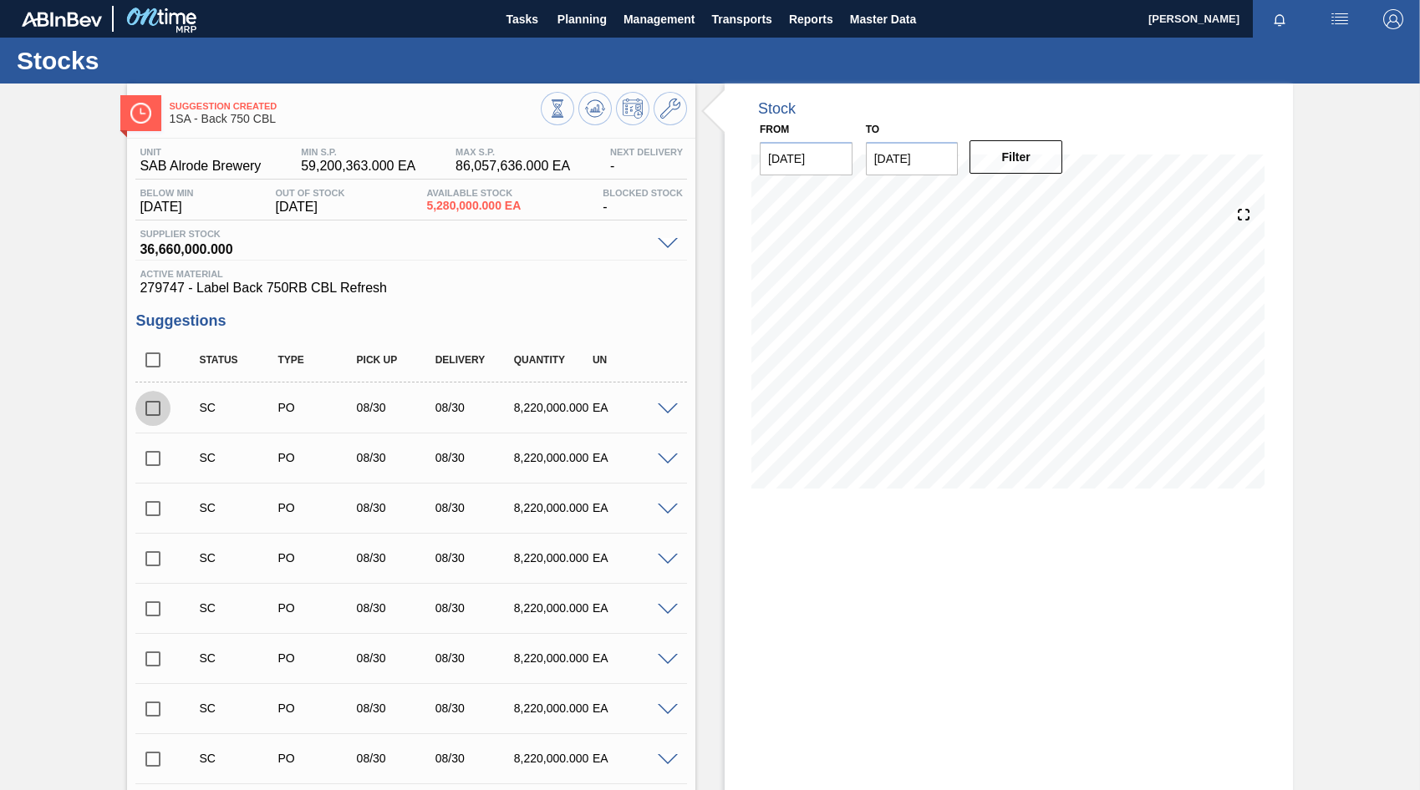
click at [157, 414] on input "checkbox" at bounding box center [152, 408] width 35 height 35
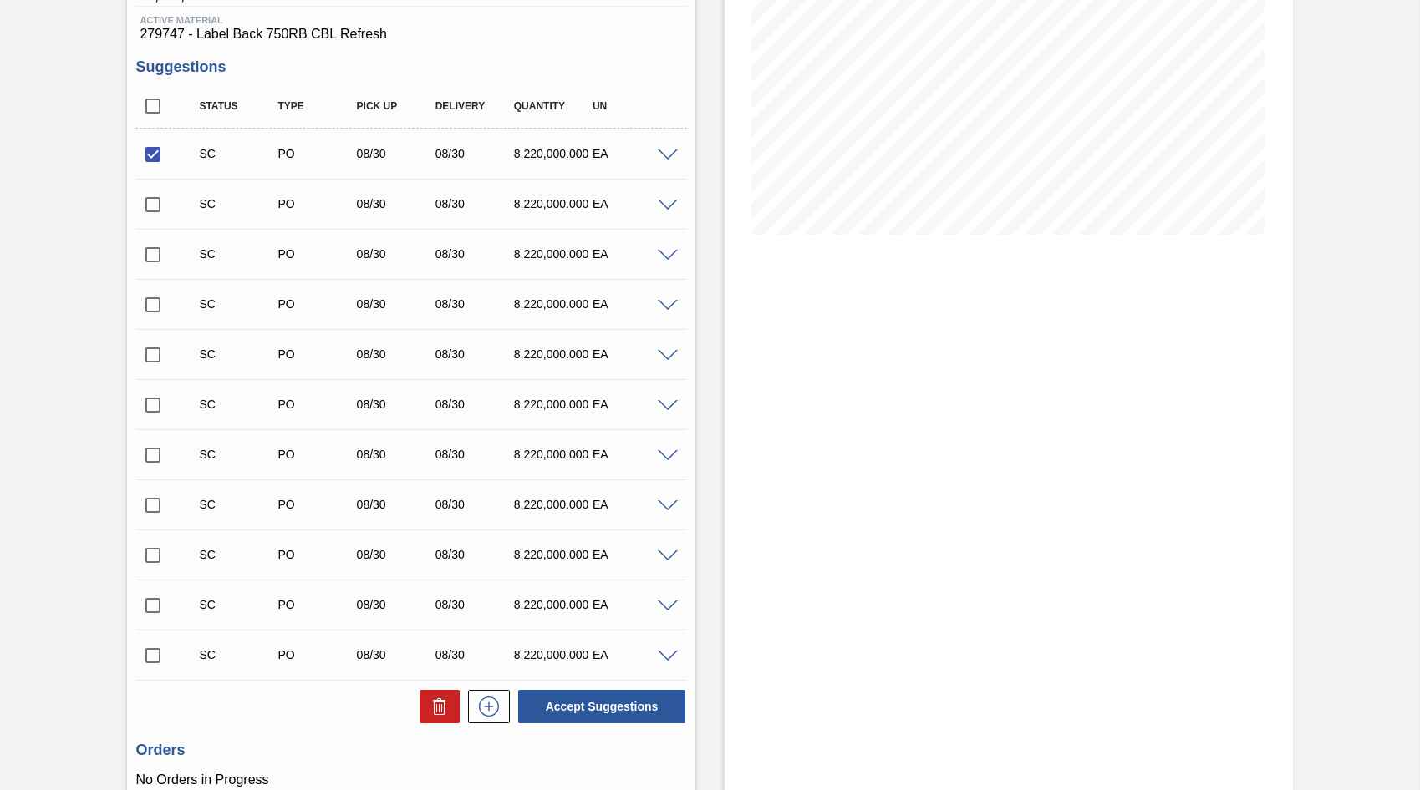
scroll to position [334, 0]
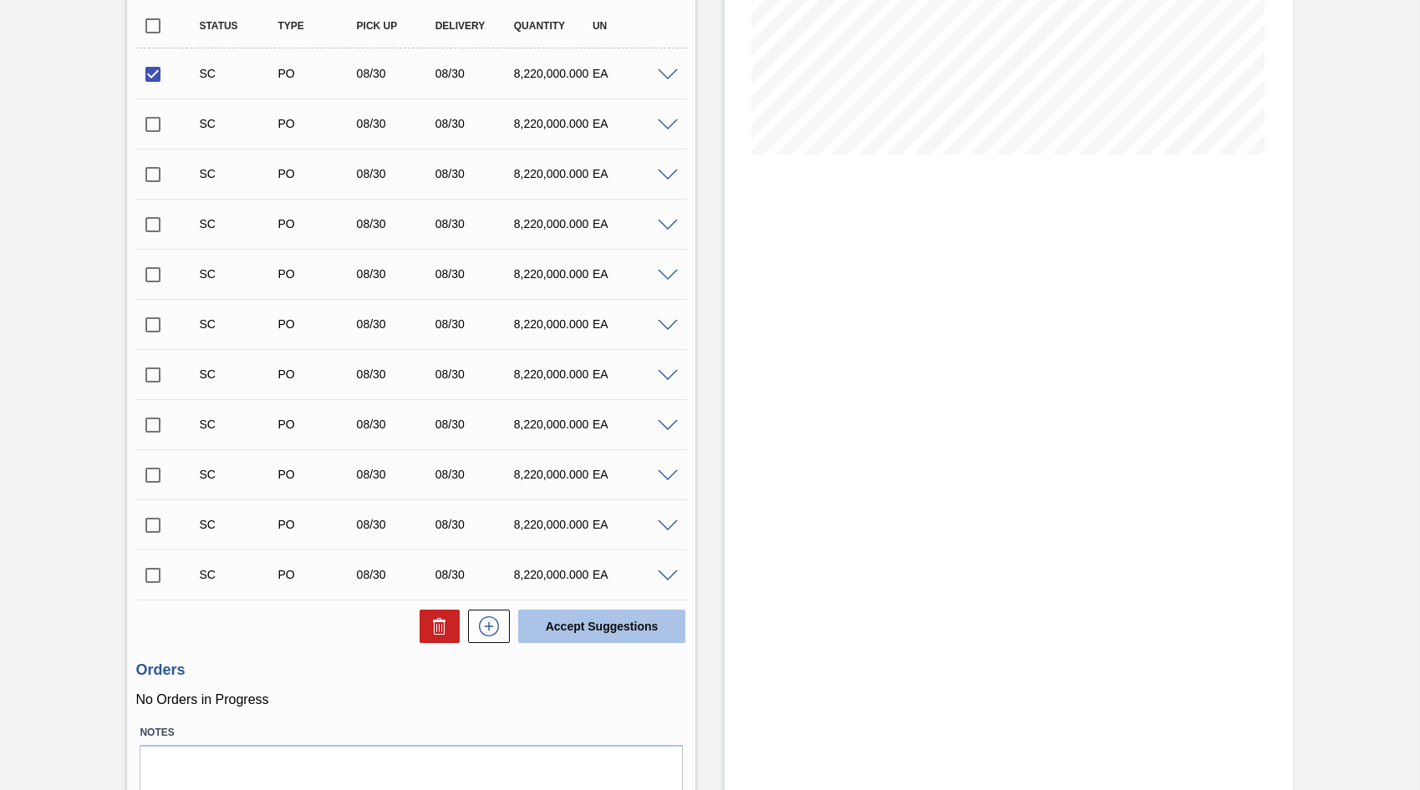
click at [566, 628] on button "Accept Suggestions" at bounding box center [601, 626] width 167 height 33
checkbox input "false"
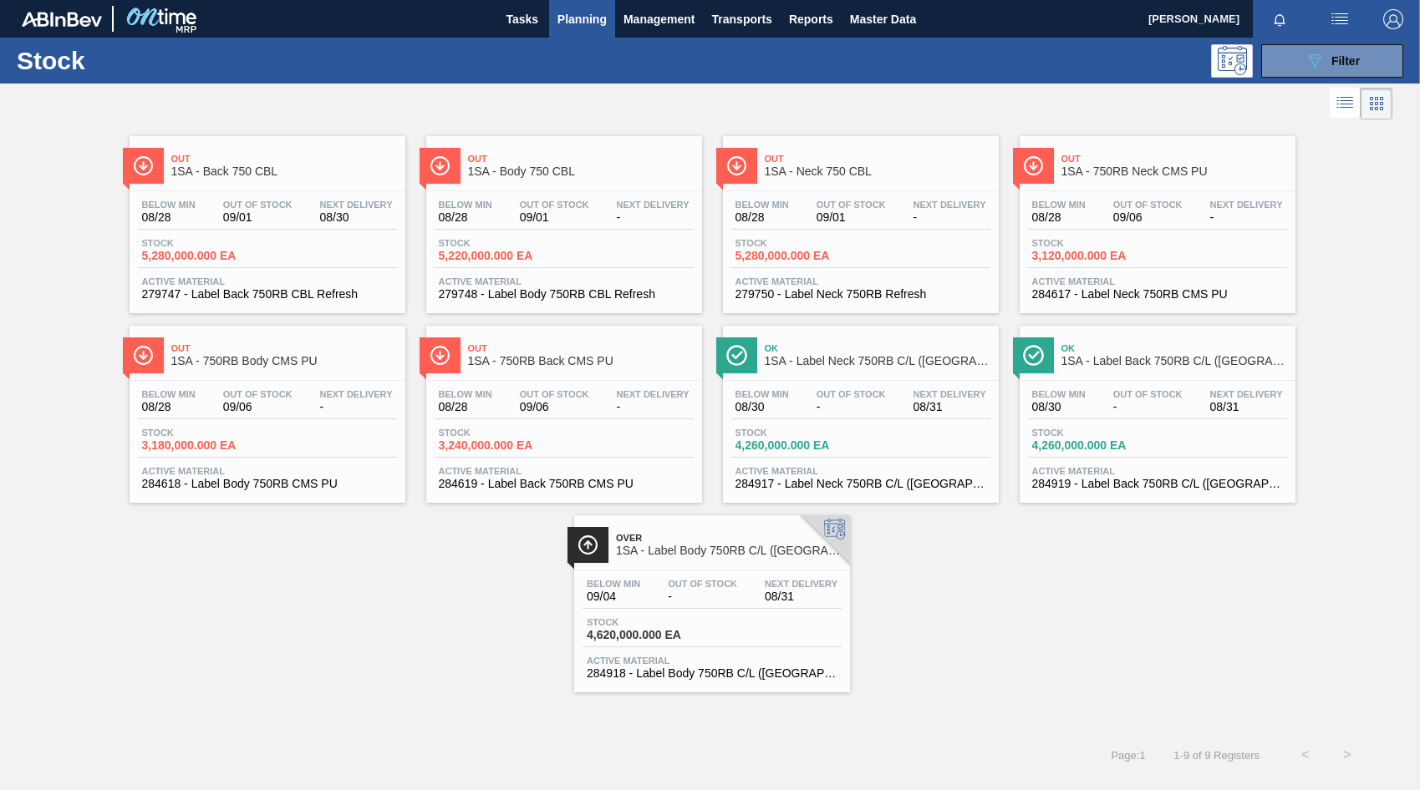
click at [584, 205] on span "Out Of Stock" at bounding box center [554, 205] width 69 height 10
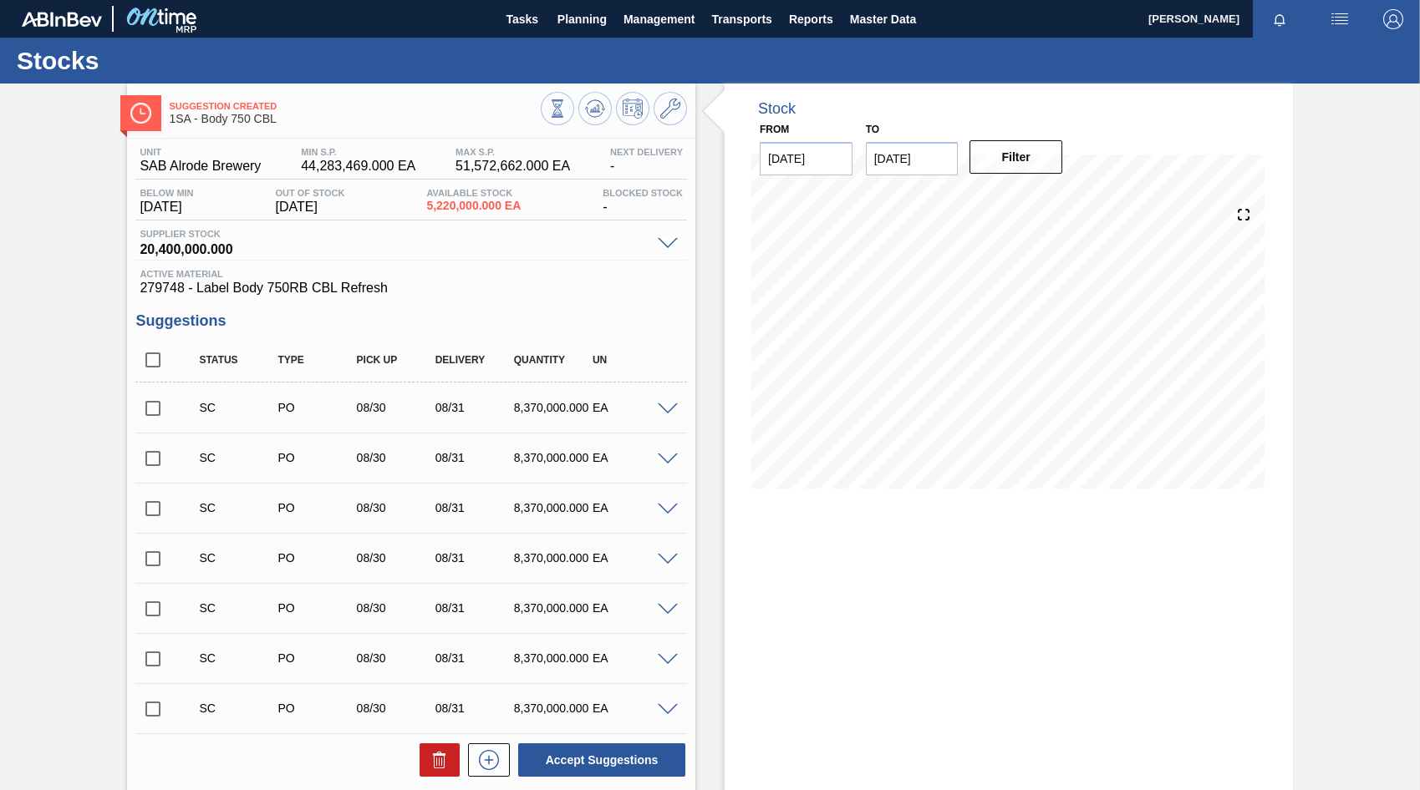
click at [161, 414] on input "checkbox" at bounding box center [152, 408] width 35 height 35
click at [560, 760] on button "Accept Suggestions" at bounding box center [601, 760] width 167 height 33
checkbox input "false"
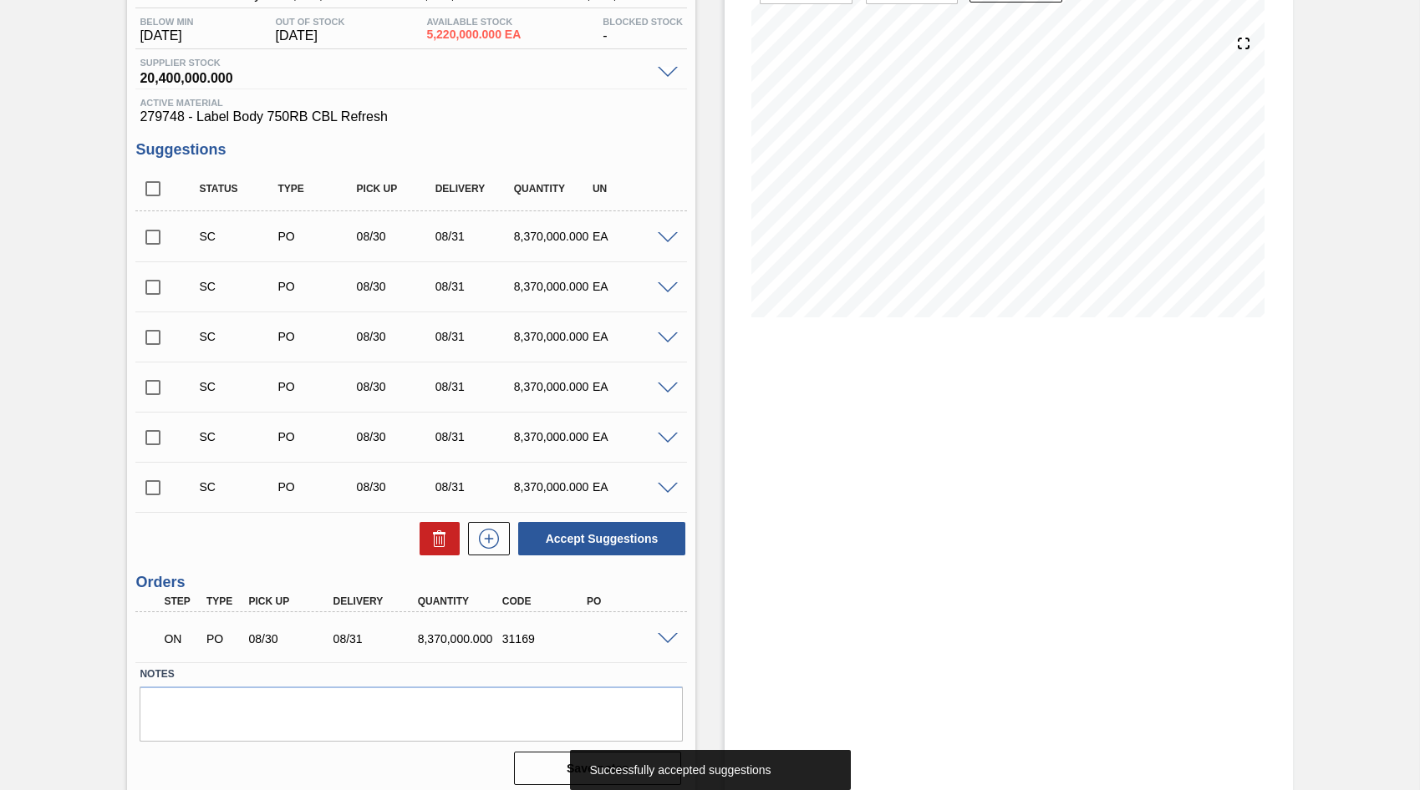
scroll to position [180, 0]
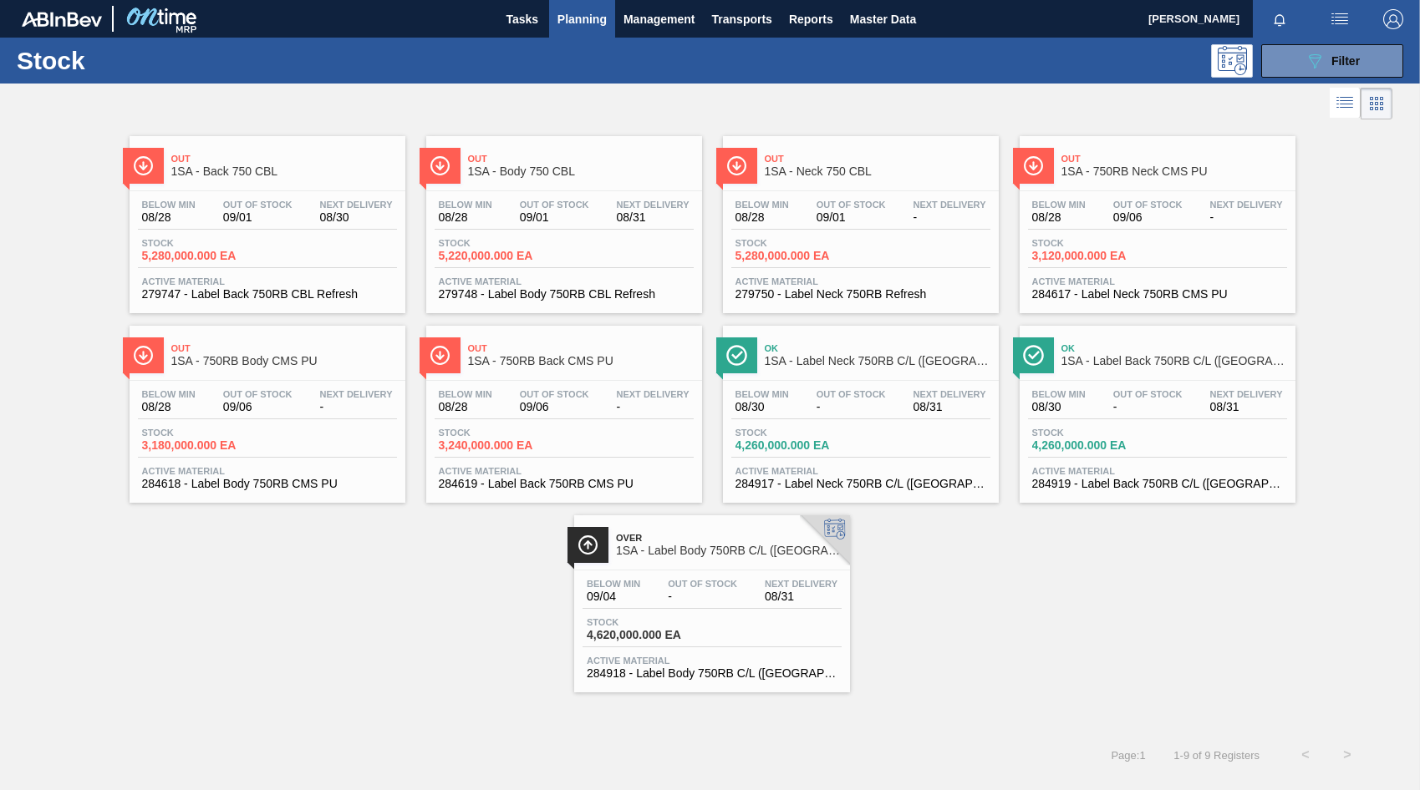
click at [832, 222] on span "09/01" at bounding box center [850, 217] width 69 height 13
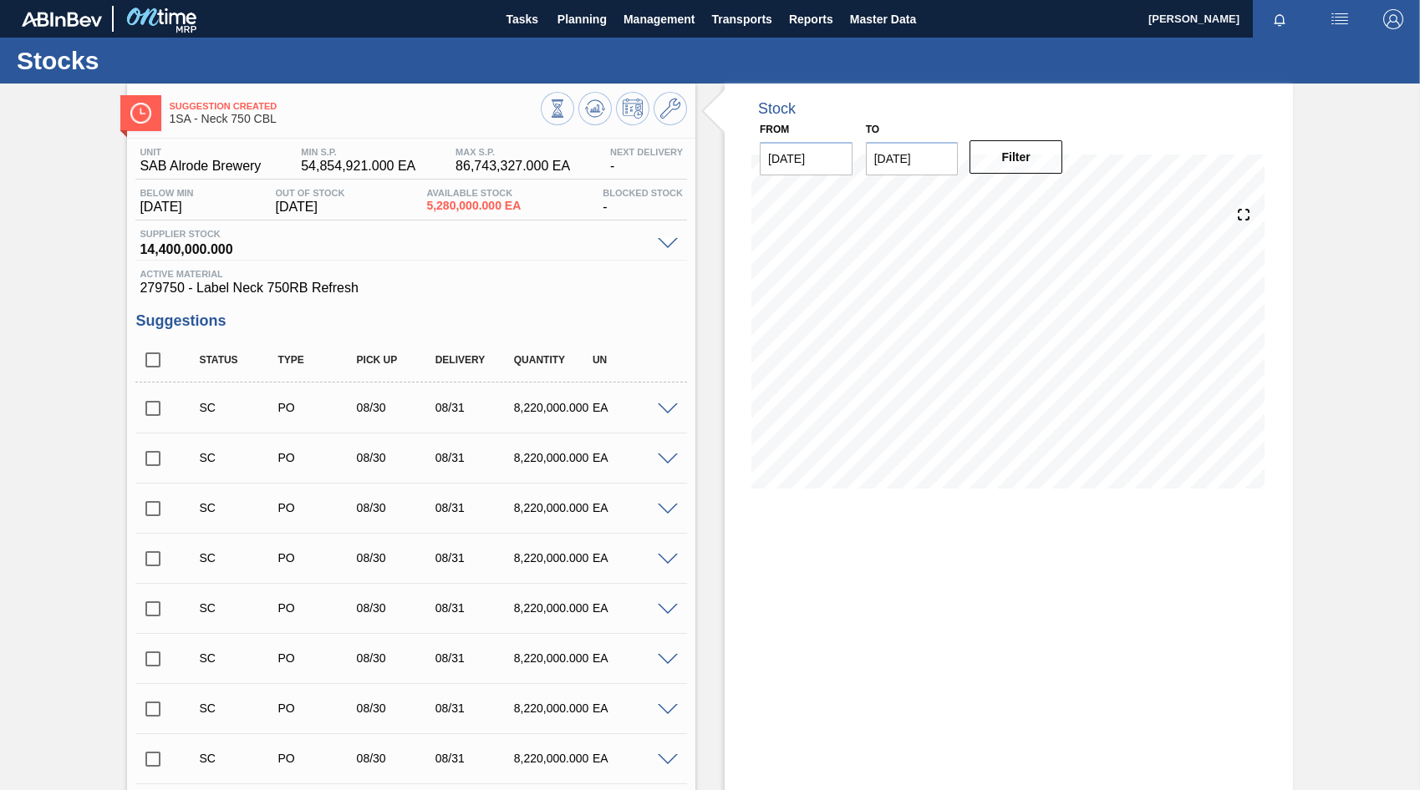
click at [160, 409] on input "checkbox" at bounding box center [152, 408] width 35 height 35
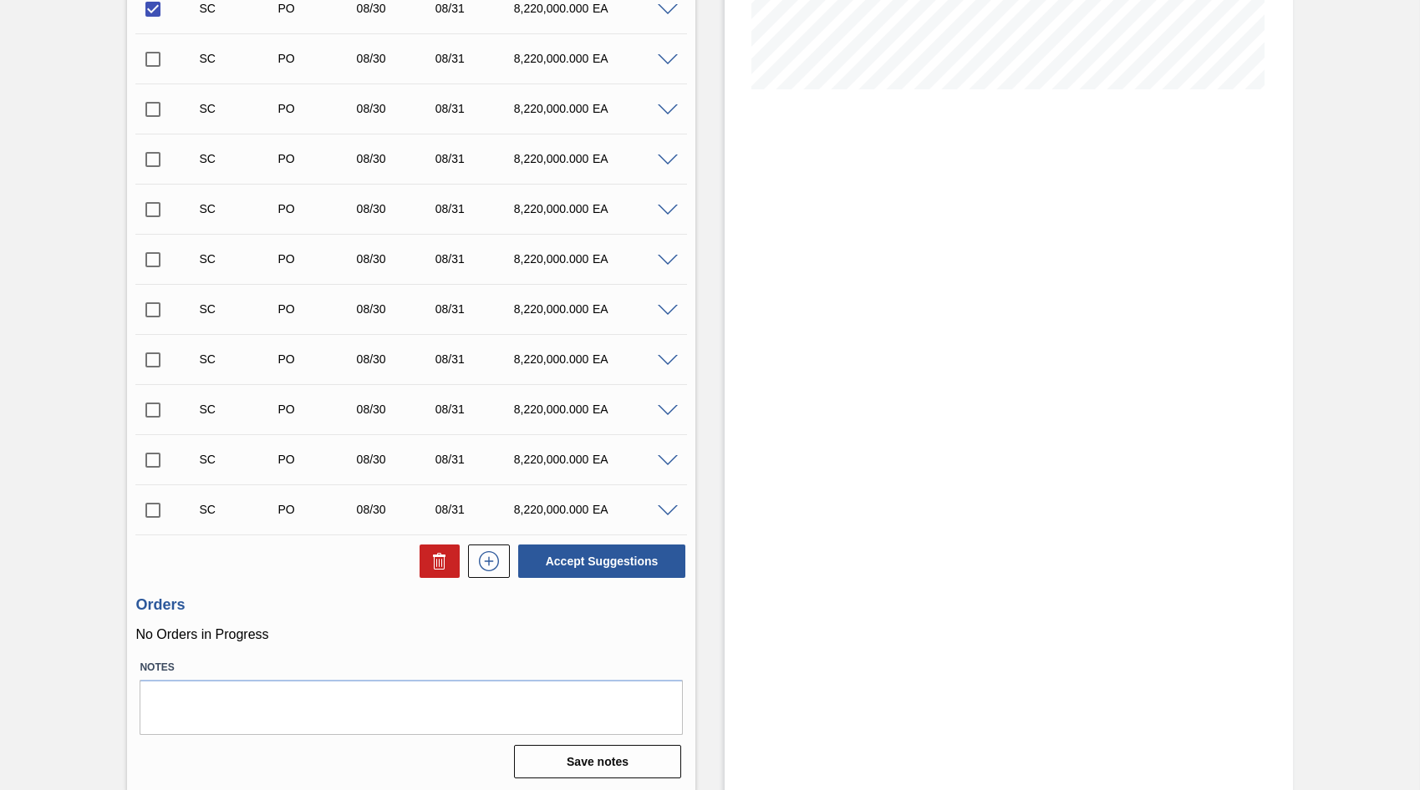
scroll to position [402, 0]
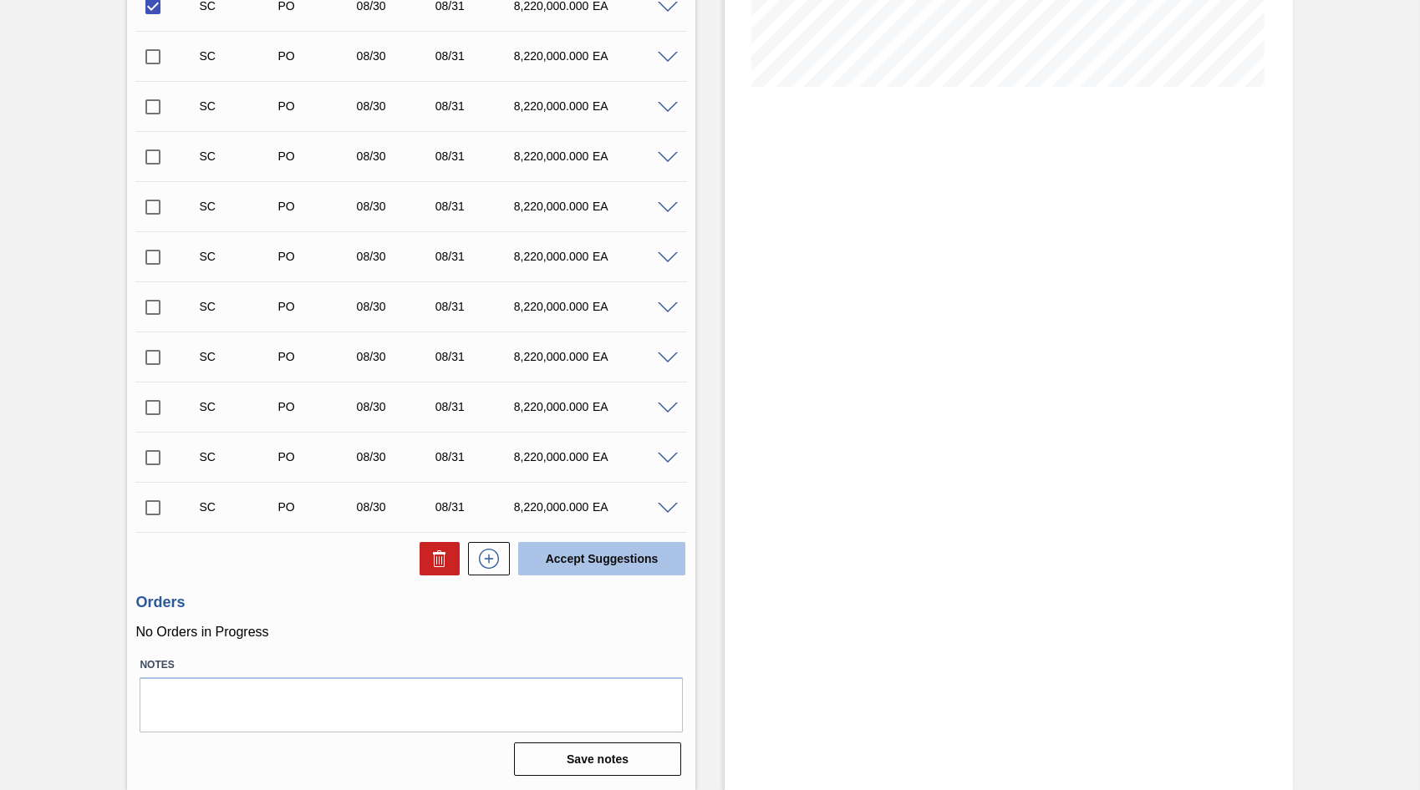
click at [638, 555] on button "Accept Suggestions" at bounding box center [601, 558] width 167 height 33
checkbox input "false"
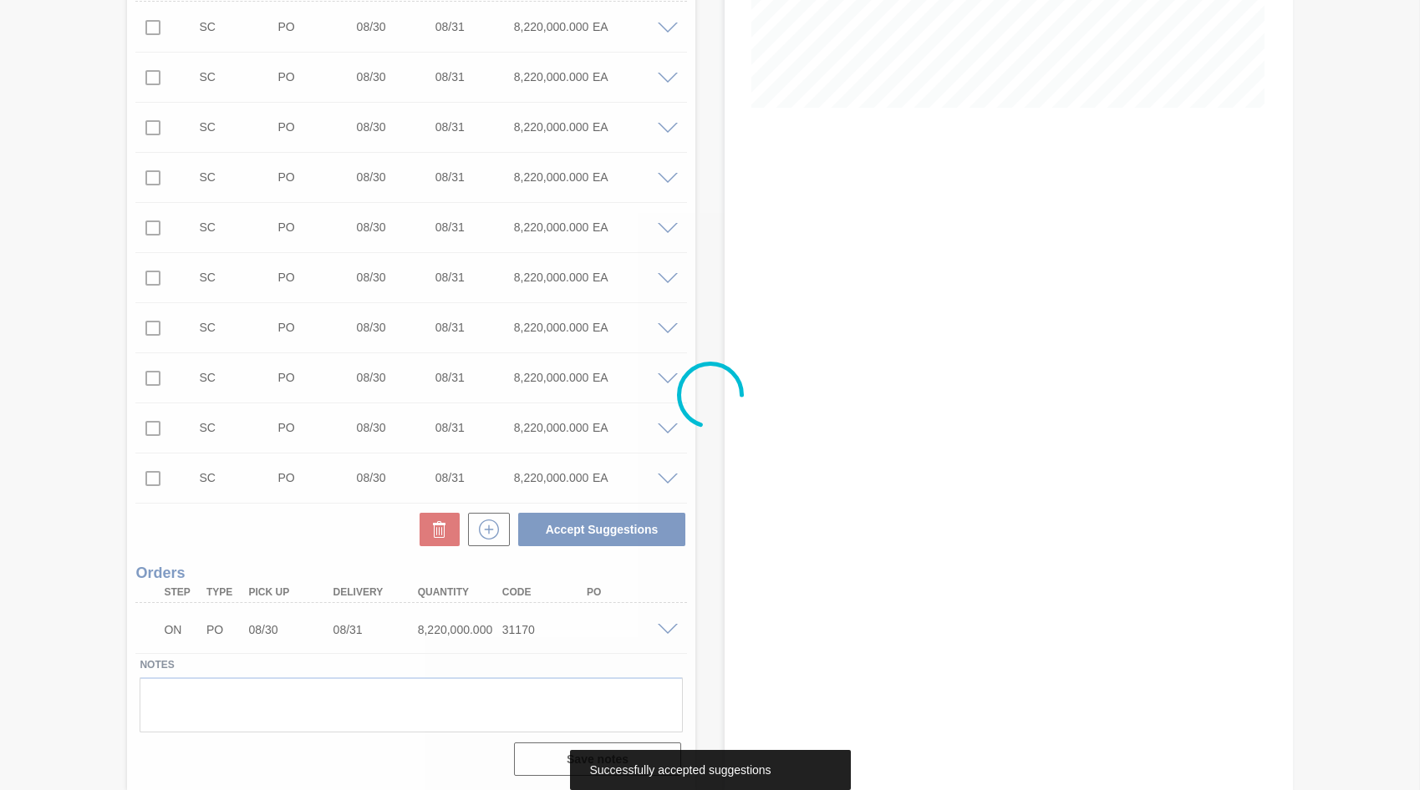
scroll to position [352, 0]
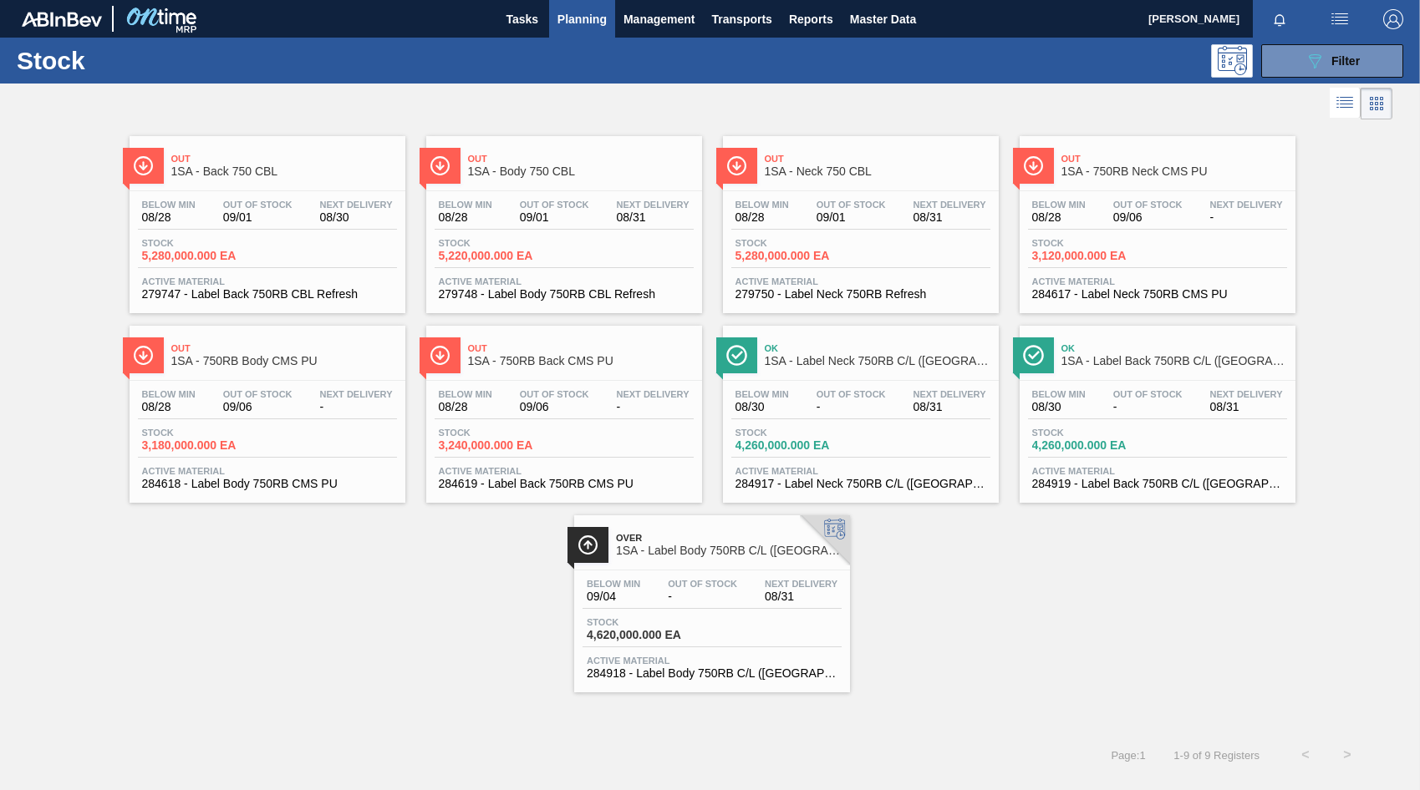
click at [1134, 197] on div "Below Min 08/28 Out Of Stock 09/06 Next Delivery - Stock 3,120,000.000 EA Activ…" at bounding box center [1157, 248] width 276 height 114
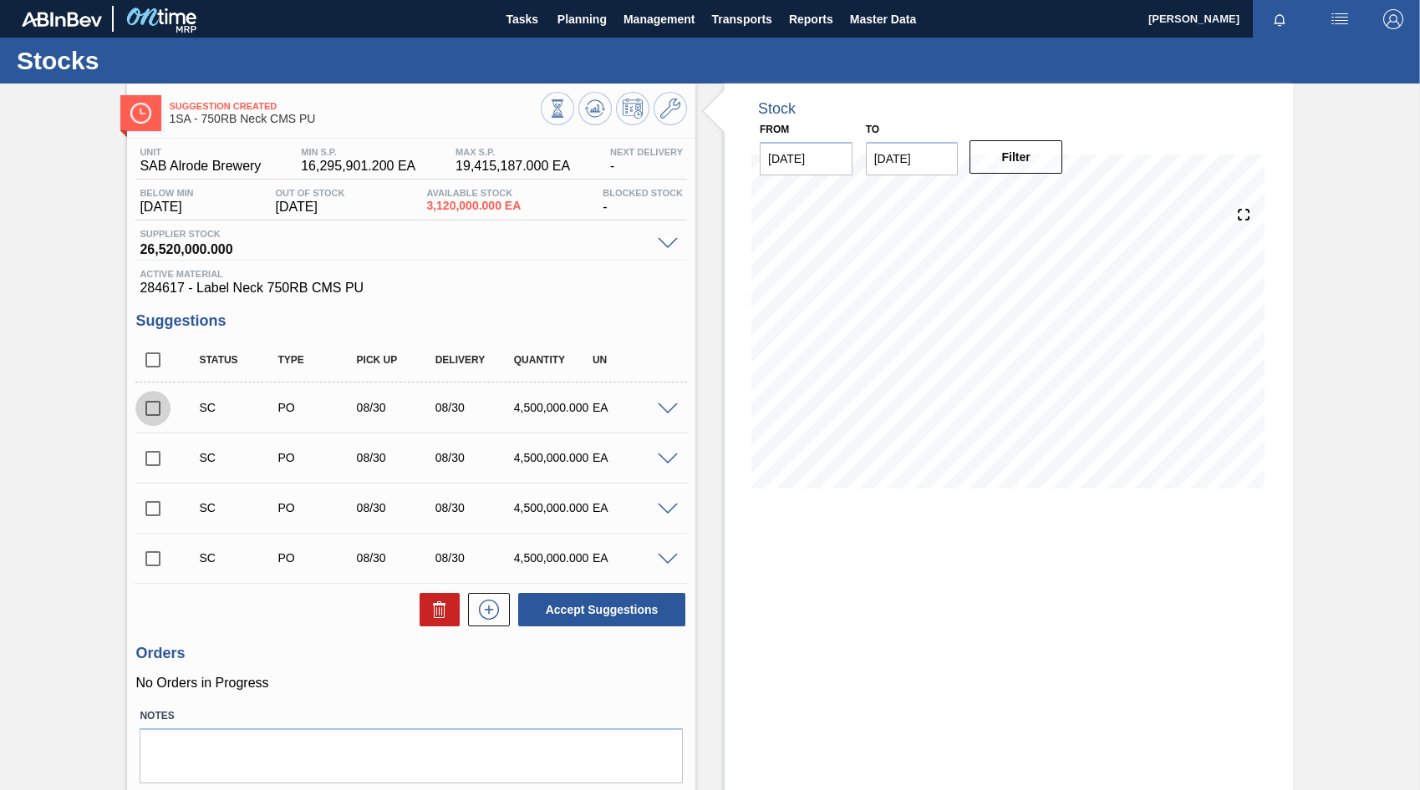
drag, startPoint x: 150, startPoint y: 417, endPoint x: 184, endPoint y: 433, distance: 37.0
click at [150, 416] on input "checkbox" at bounding box center [152, 408] width 35 height 35
click at [574, 610] on button "Accept Suggestions" at bounding box center [601, 609] width 167 height 33
checkbox input "false"
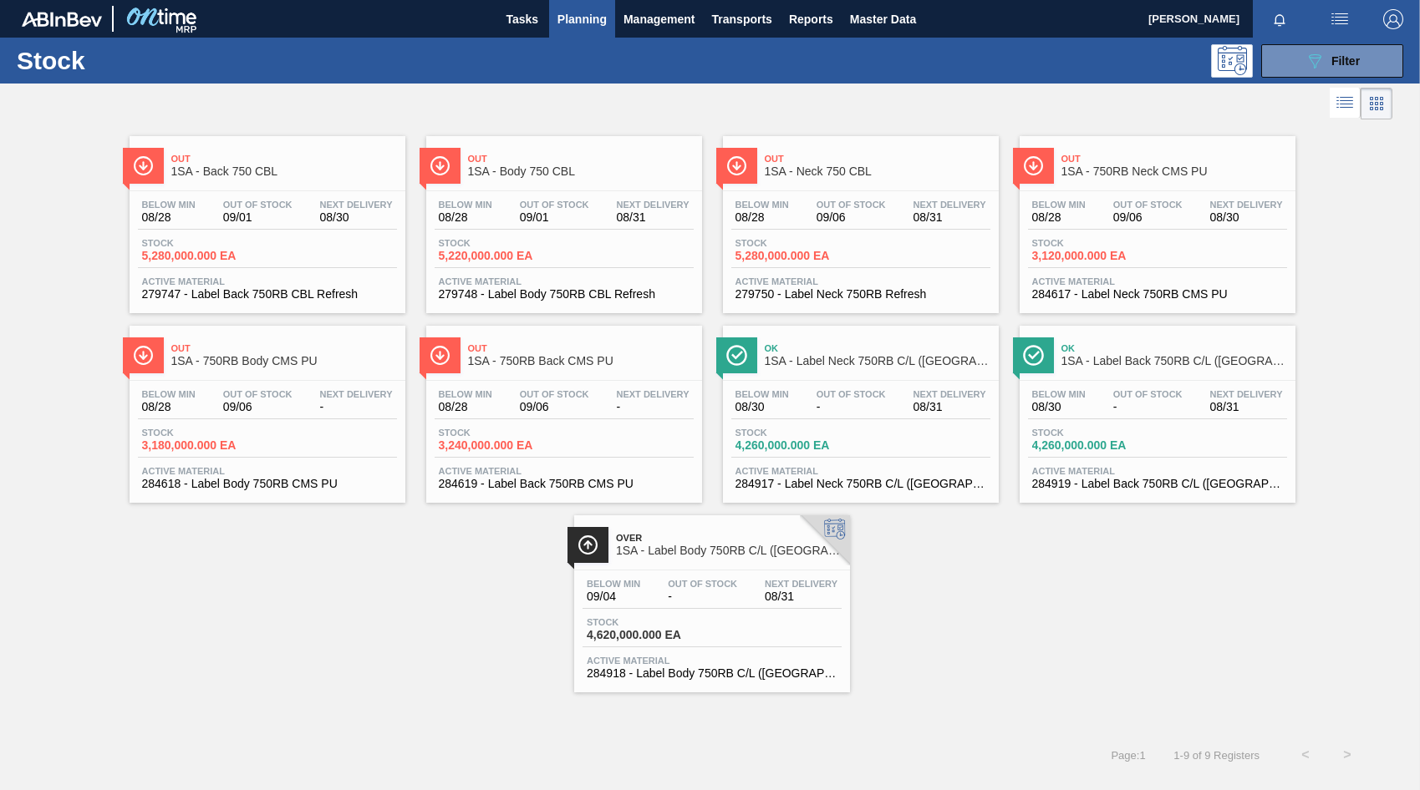
click at [1142, 204] on span "Out Of Stock" at bounding box center [1147, 205] width 69 height 10
click at [311, 392] on div "Below Min 08/28 Out Of Stock 09/06 Next Delivery -" at bounding box center [267, 404] width 259 height 30
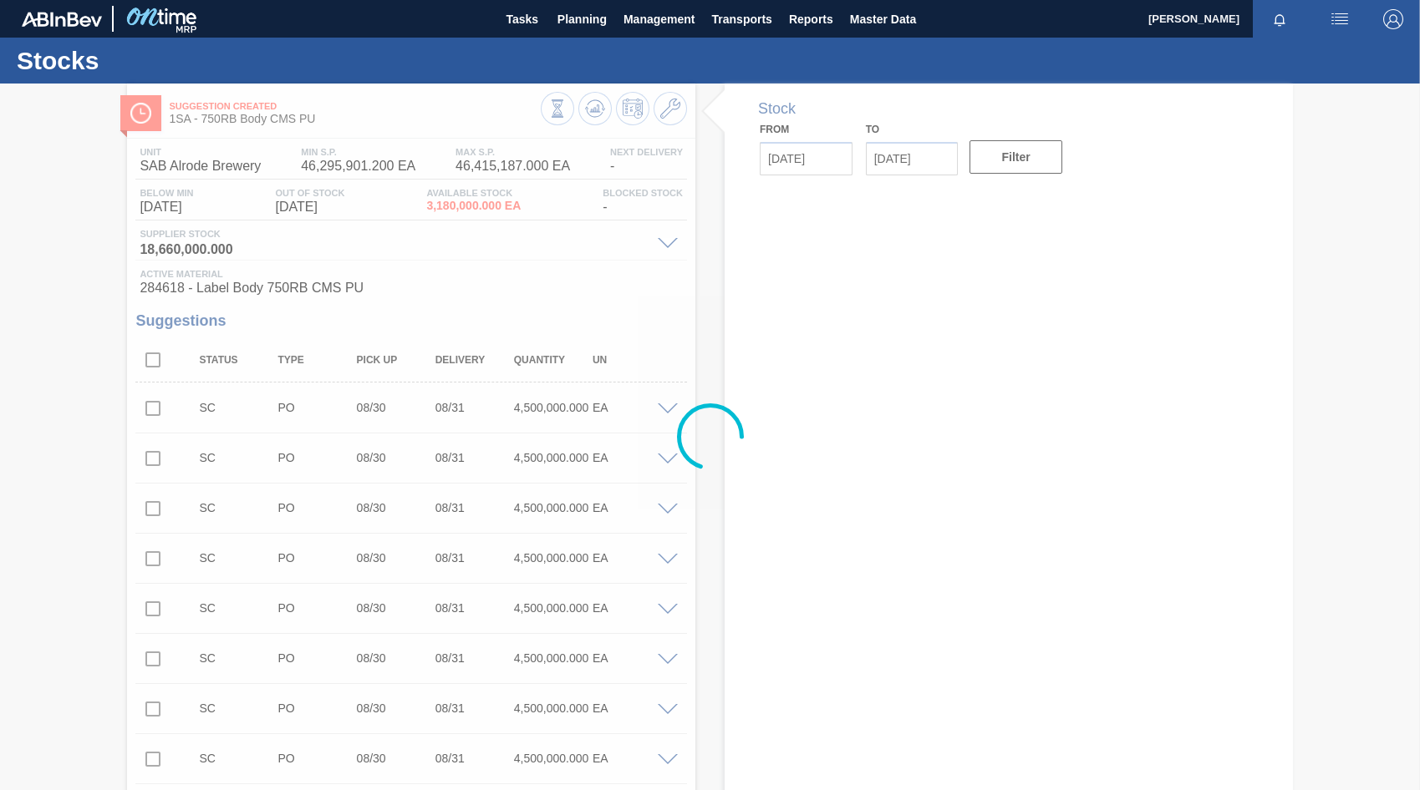
type input "[DATE]"
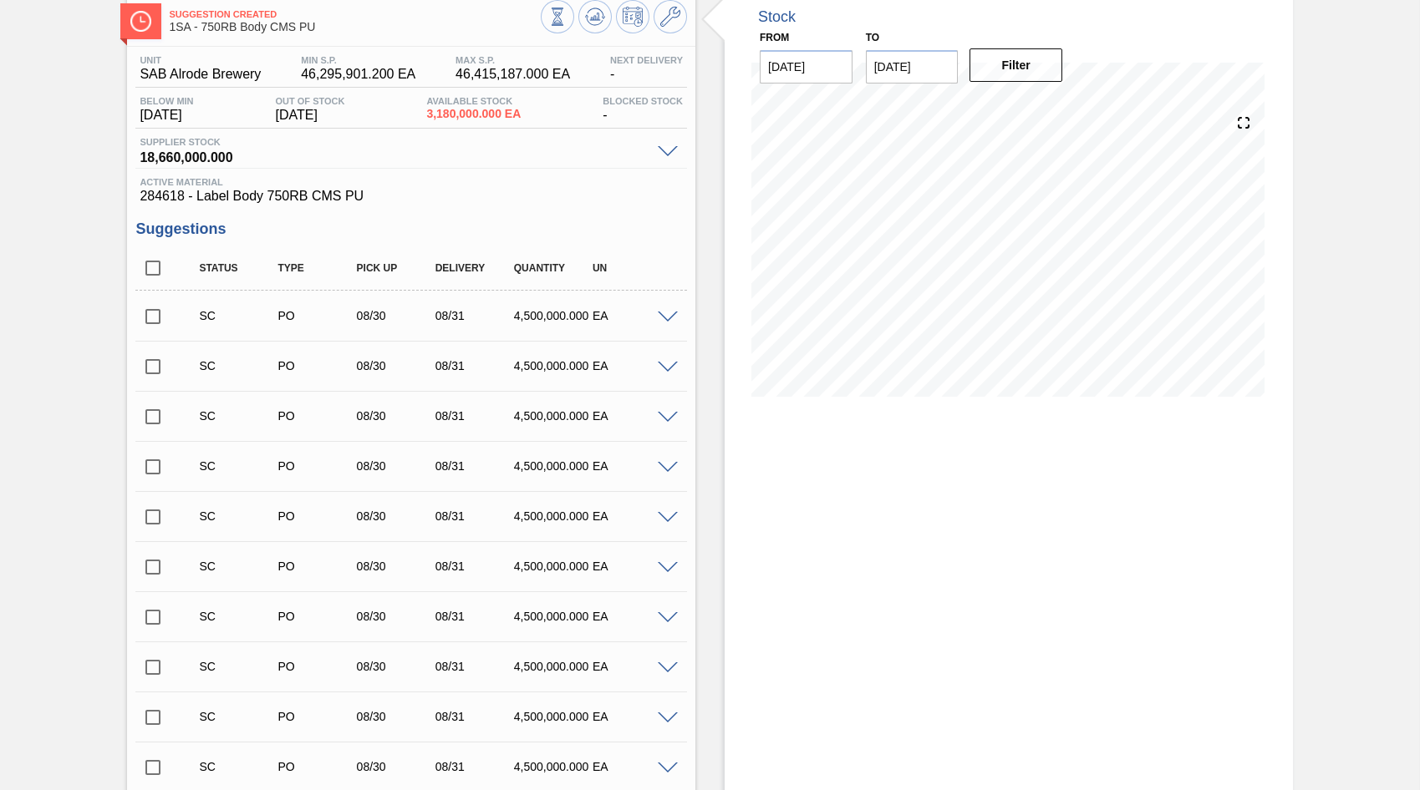
scroll to position [68, 0]
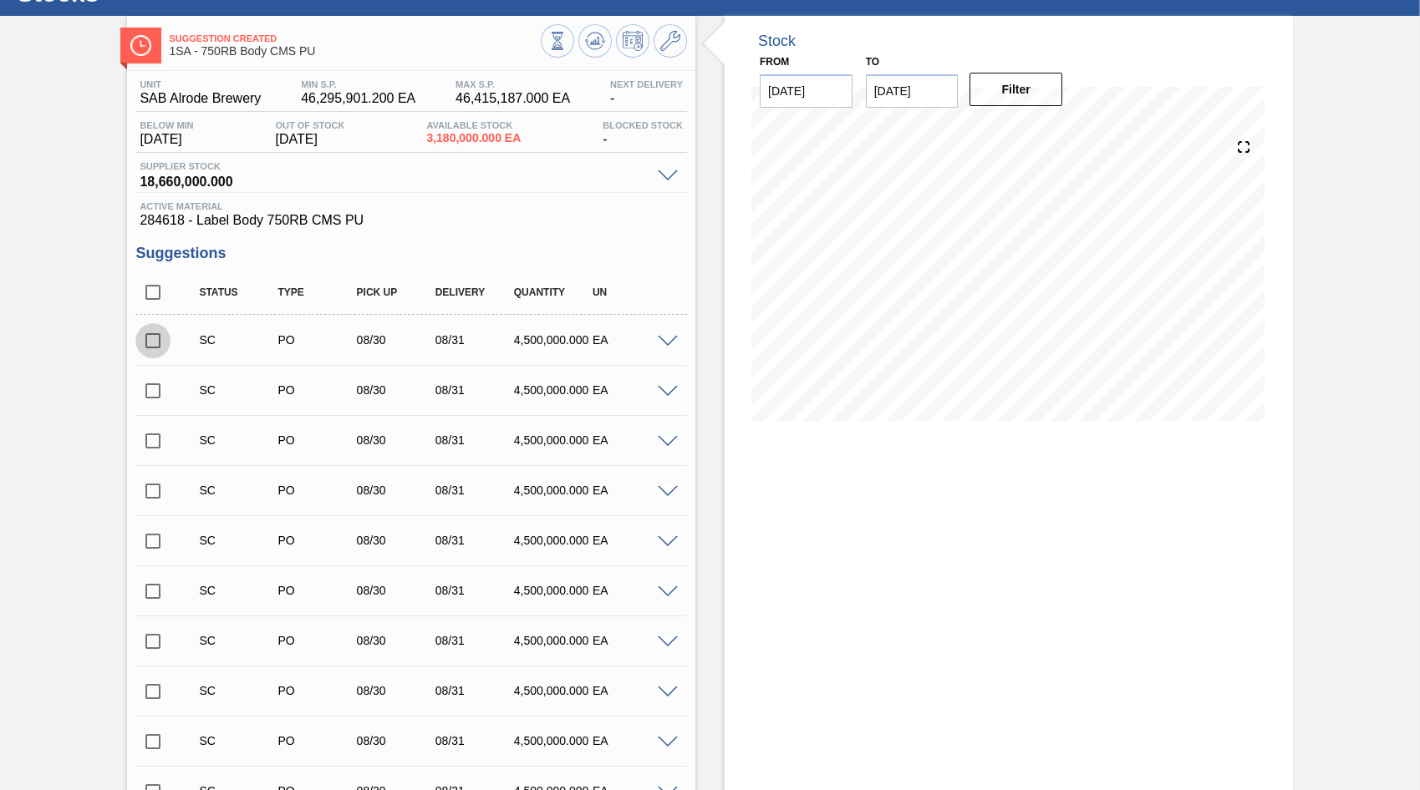
click at [152, 343] on input "checkbox" at bounding box center [152, 340] width 35 height 35
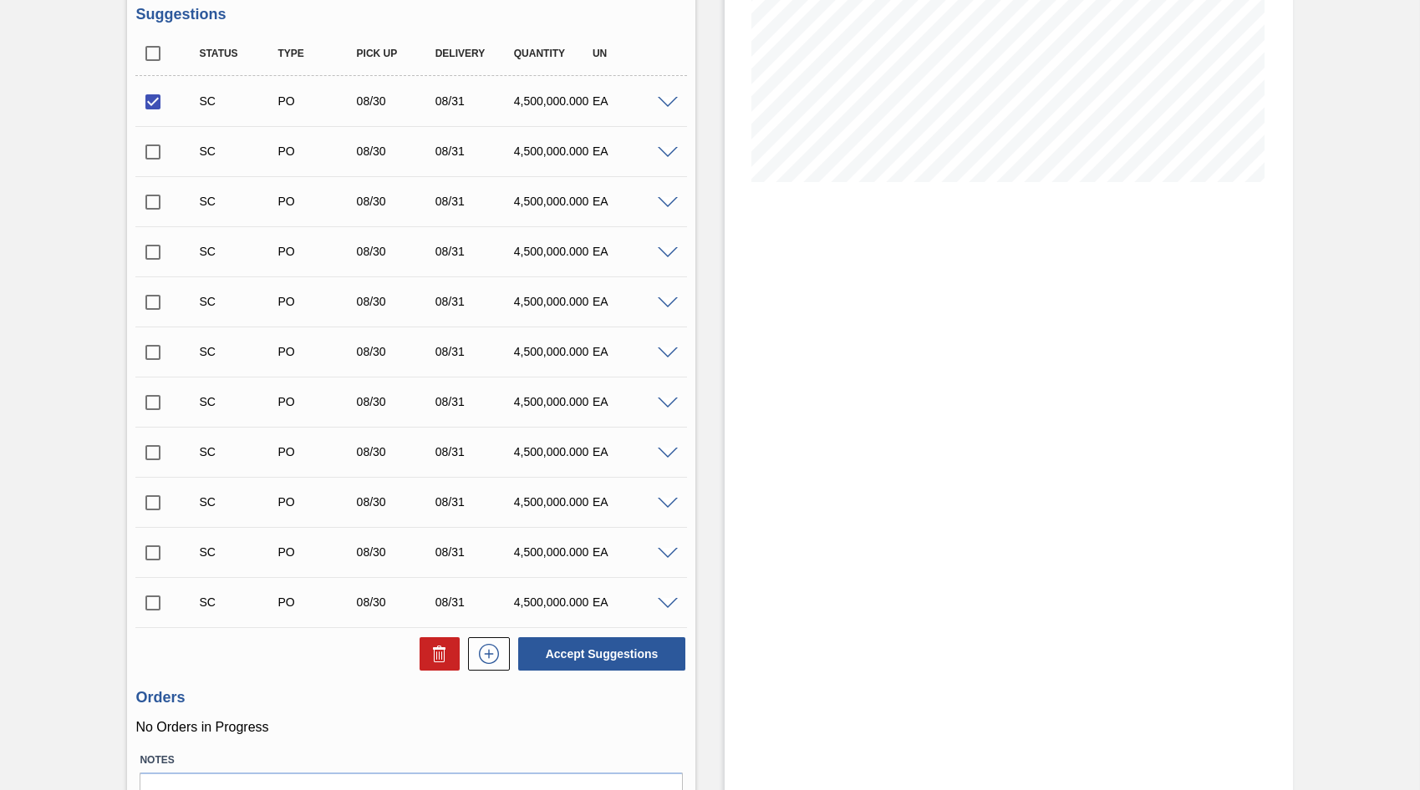
scroll to position [402, 0]
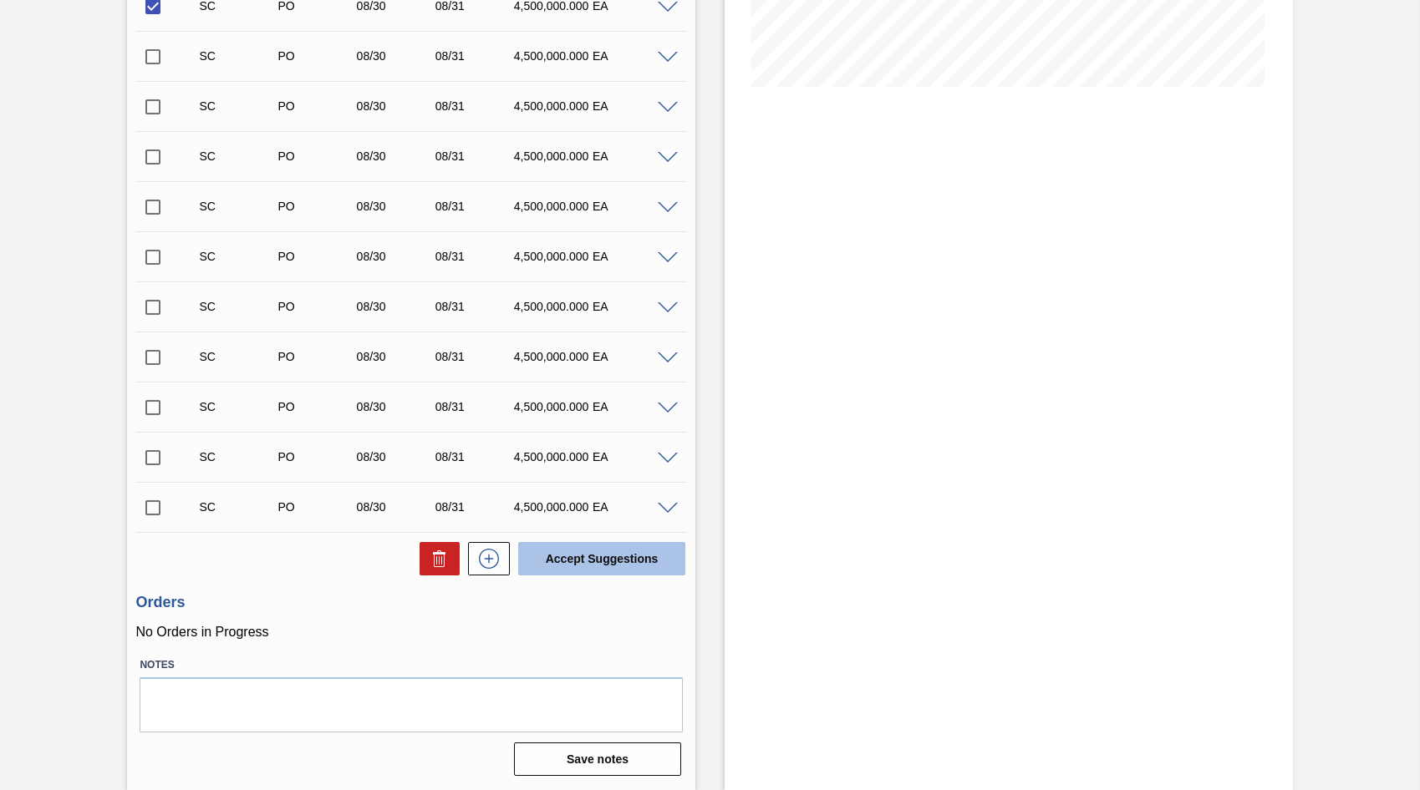
click at [572, 558] on button "Accept Suggestions" at bounding box center [601, 558] width 167 height 33
checkbox input "false"
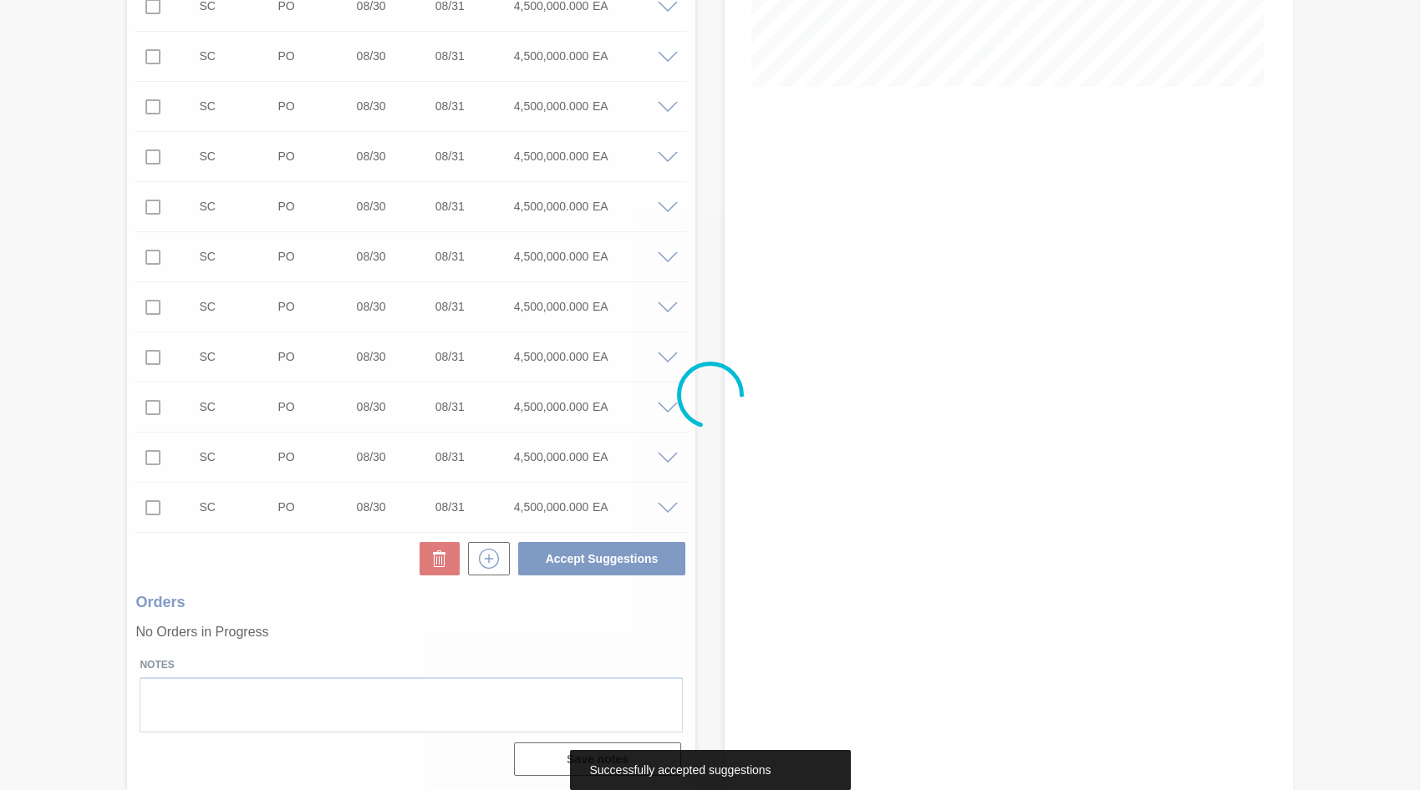
scroll to position [352, 0]
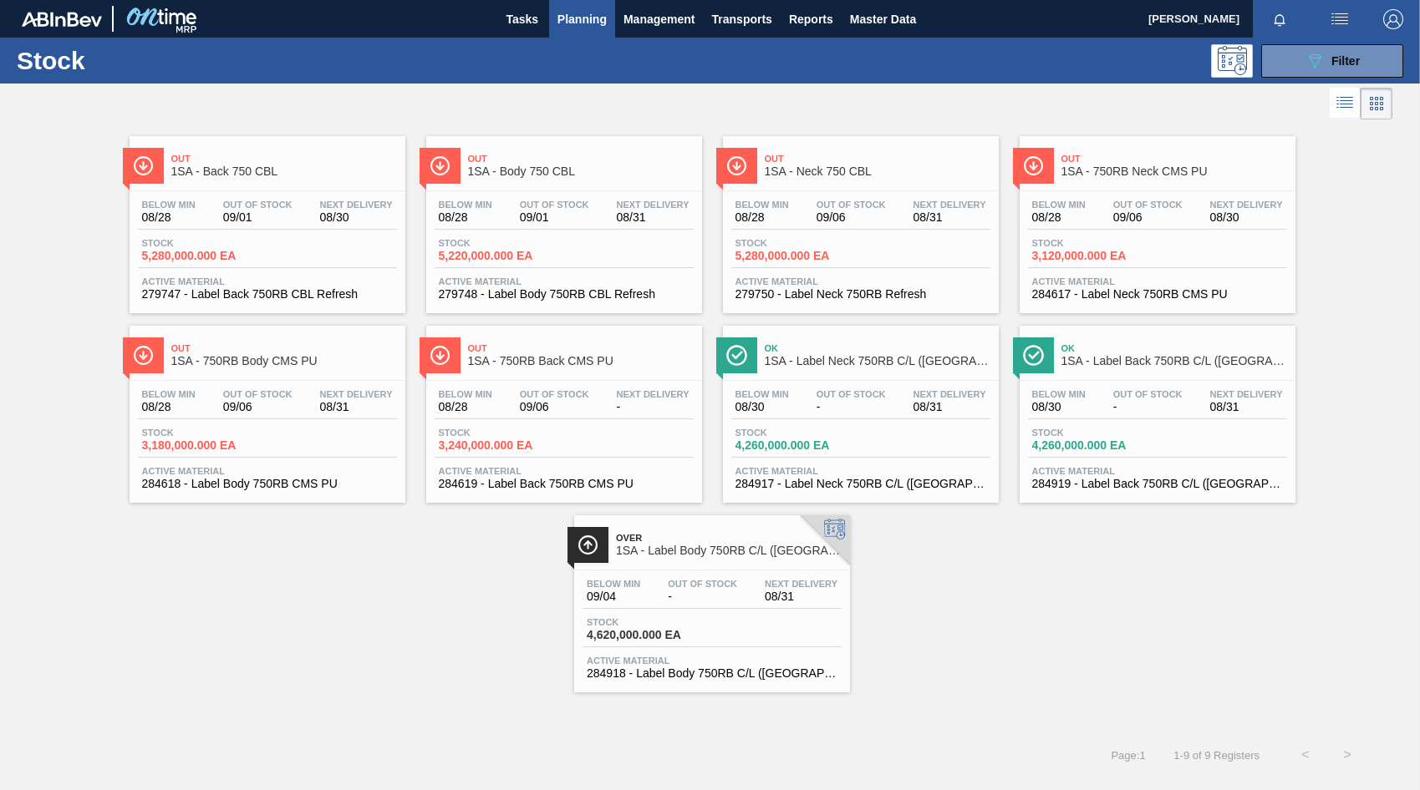
click at [607, 397] on div "Below Min 08/28 Out Of Stock 09/06 Next Delivery -" at bounding box center [563, 404] width 259 height 30
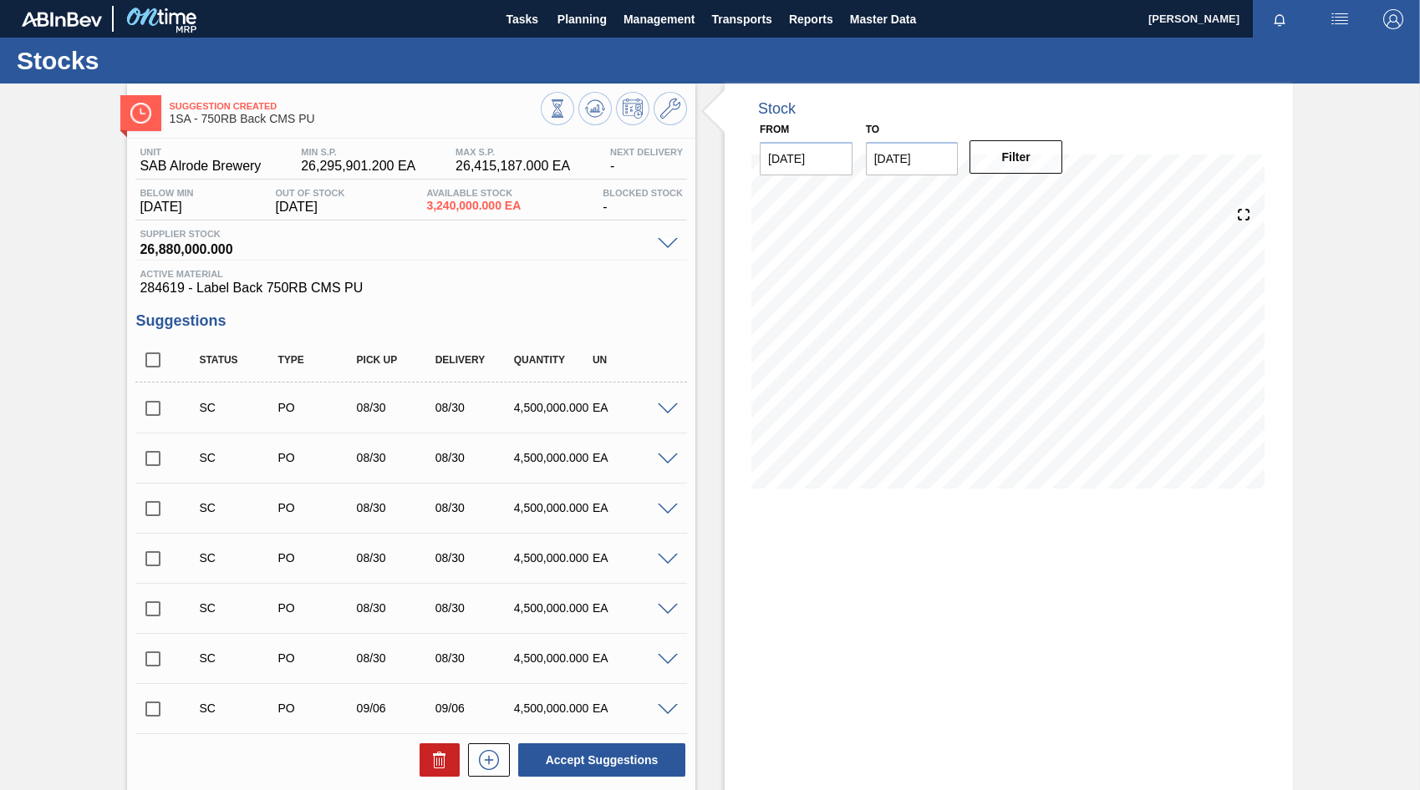
click at [151, 409] on input "checkbox" at bounding box center [152, 408] width 35 height 35
click at [607, 765] on button "Accept Suggestions" at bounding box center [601, 760] width 167 height 33
checkbox input "false"
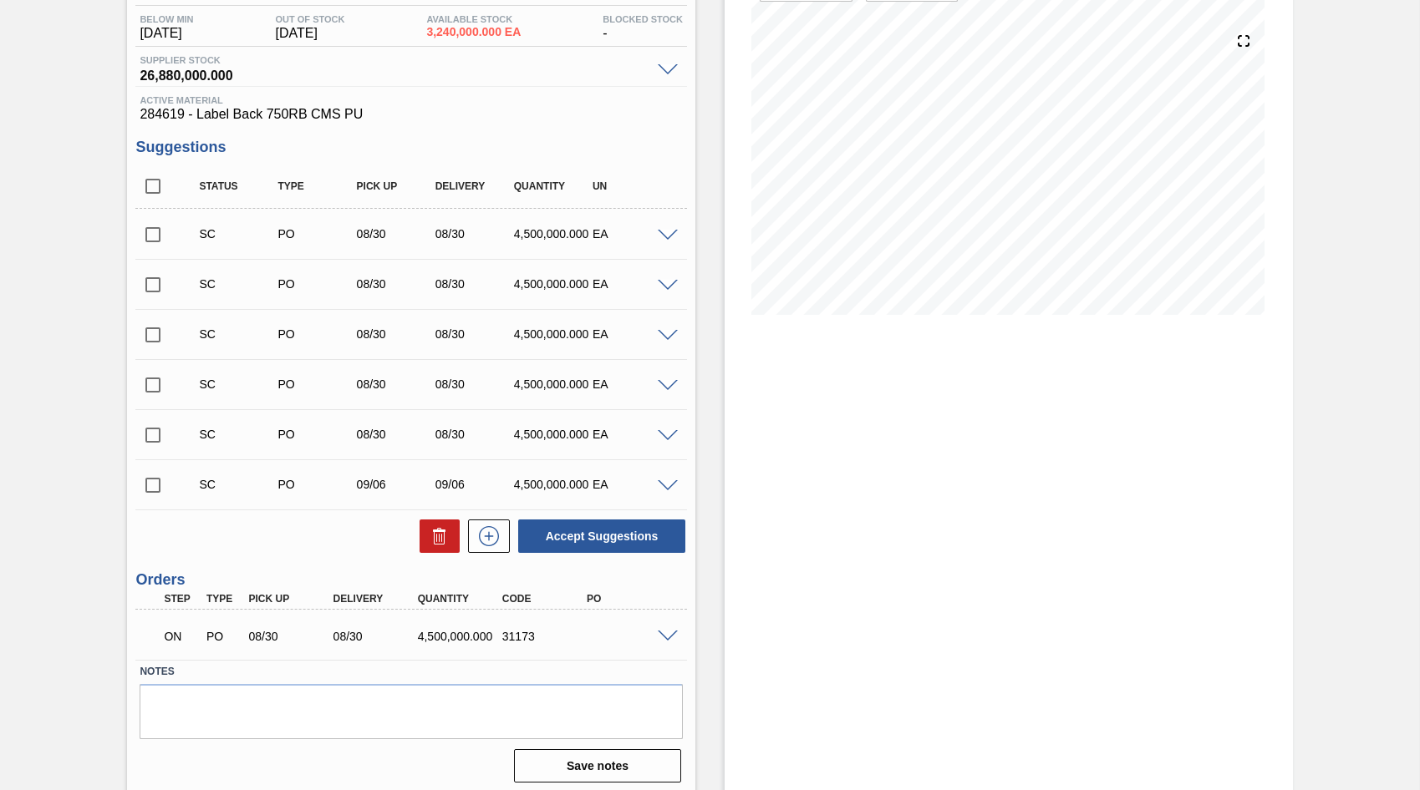
scroll to position [180, 0]
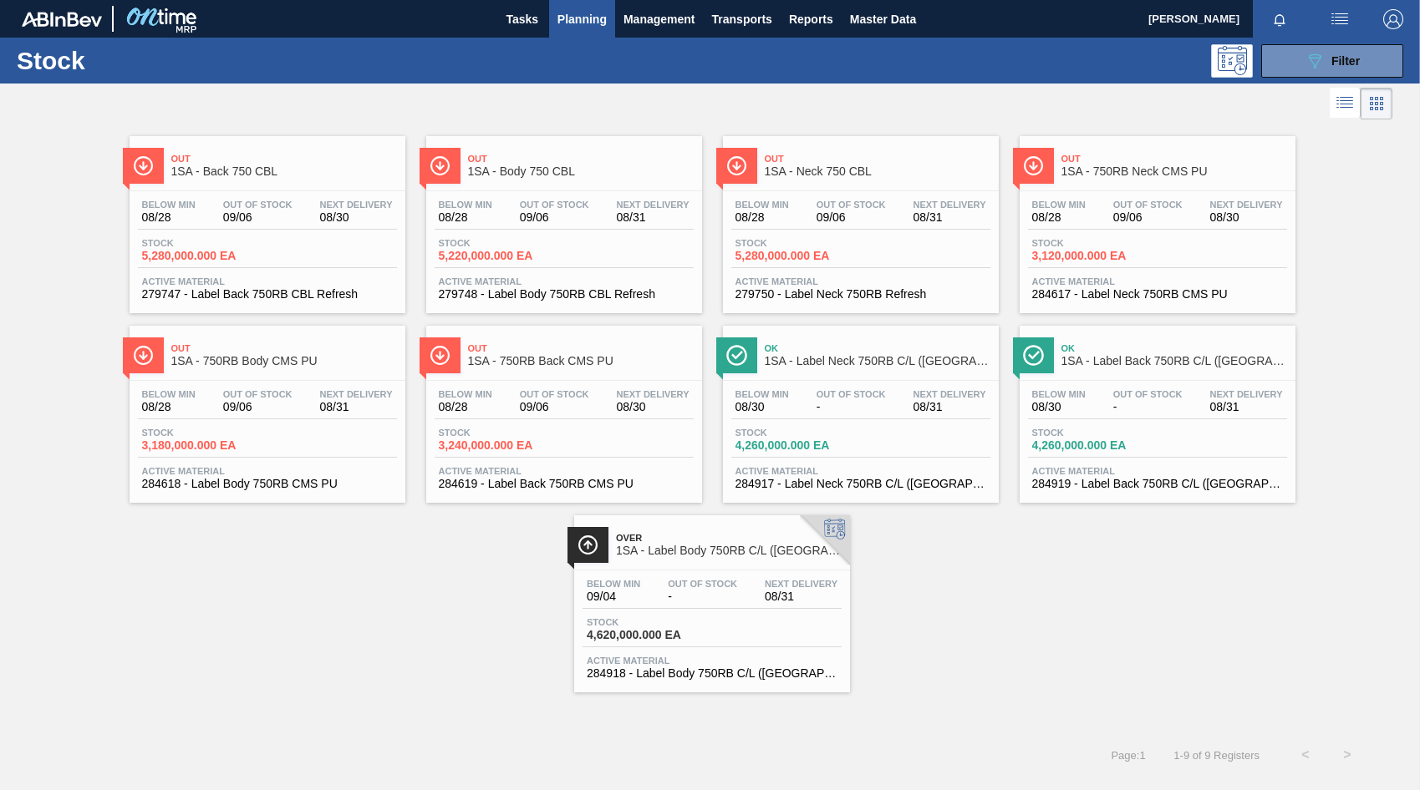
click at [836, 385] on div "Below Min 08/30 Out Of Stock - Next Delivery 08/31 Stock 4,260,000.000 EA Activ…" at bounding box center [861, 438] width 276 height 114
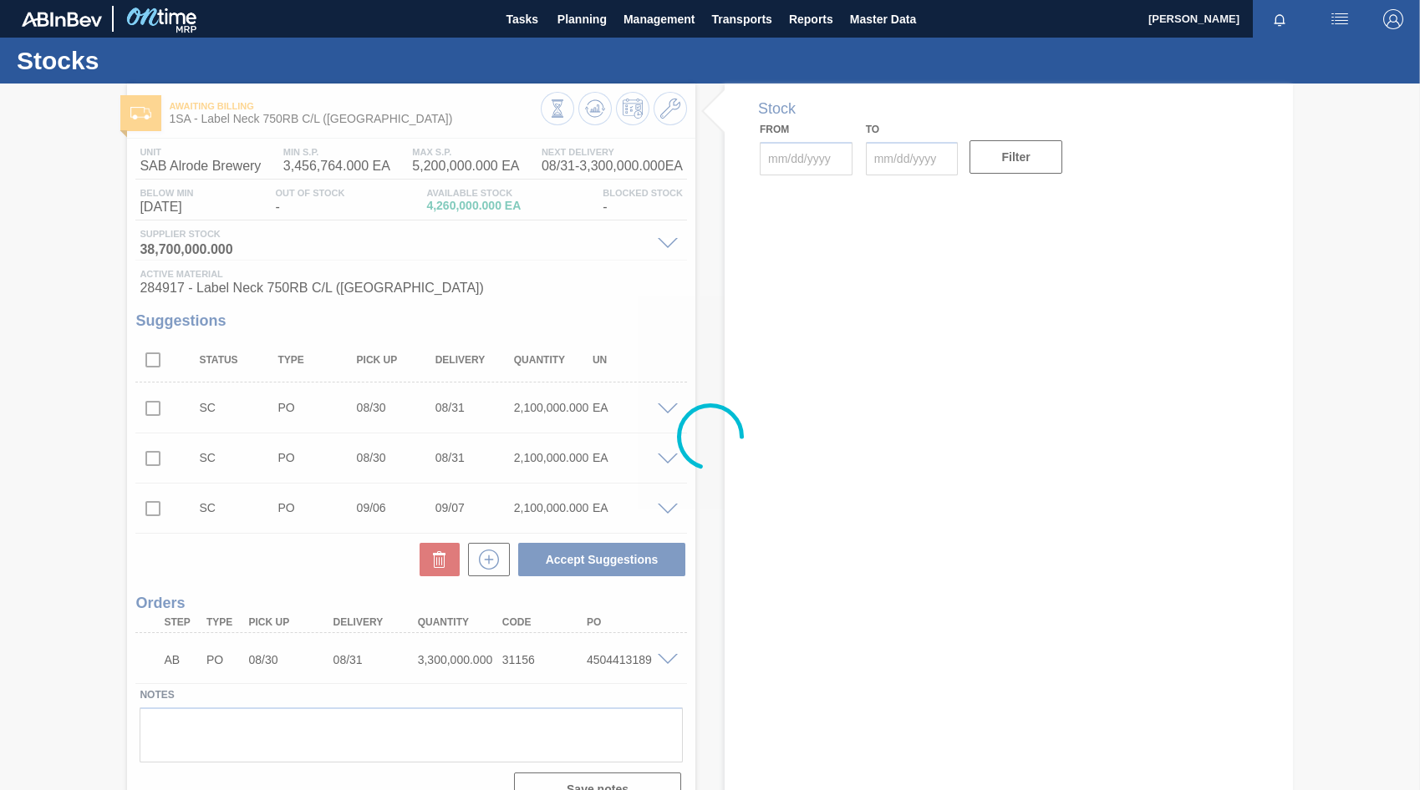
type input "[DATE]"
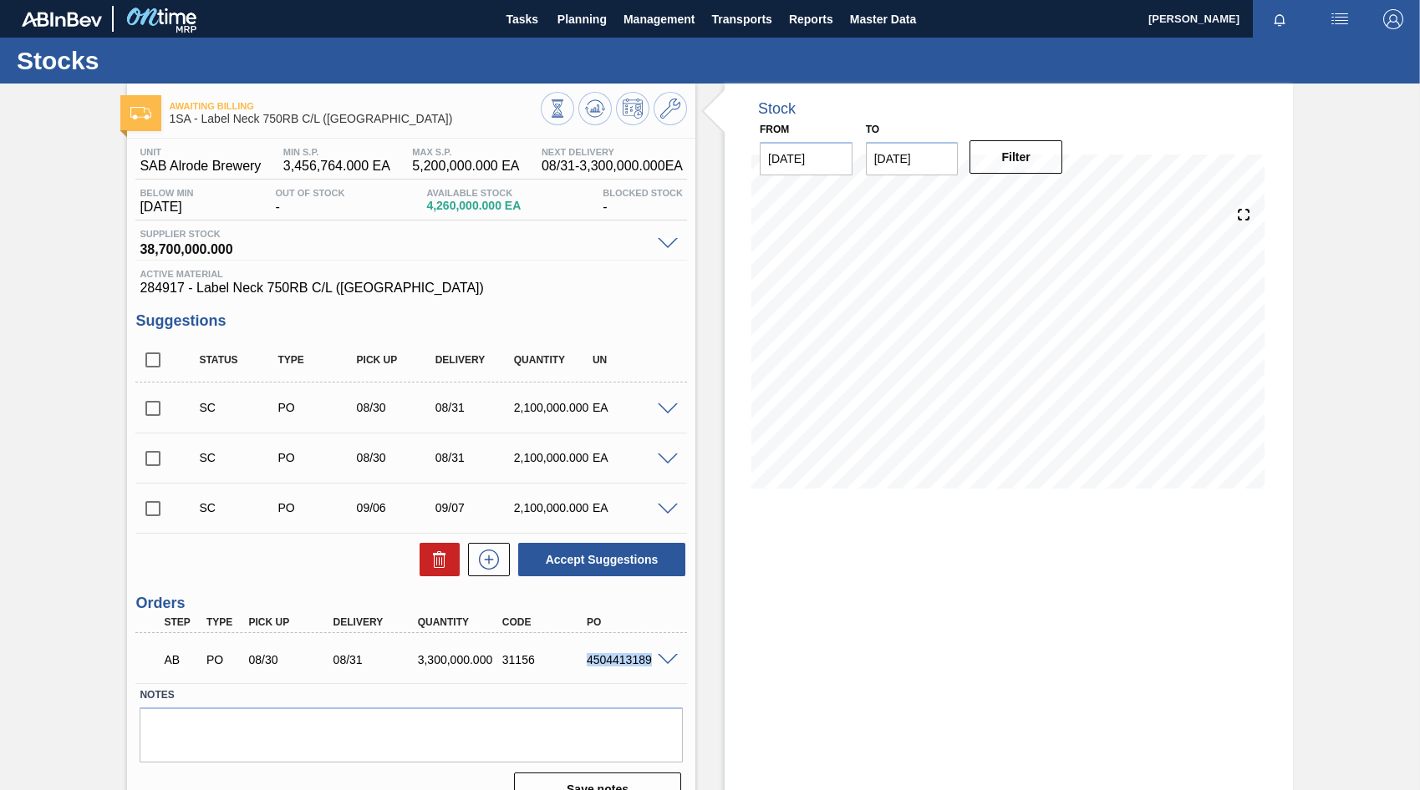
drag, startPoint x: 587, startPoint y: 663, endPoint x: 666, endPoint y: 670, distance: 79.7
click at [666, 670] on div "AB PO 08/30 08/31 3,300,000.000 31156 4504413189" at bounding box center [410, 659] width 551 height 42
copy div "4504413189"
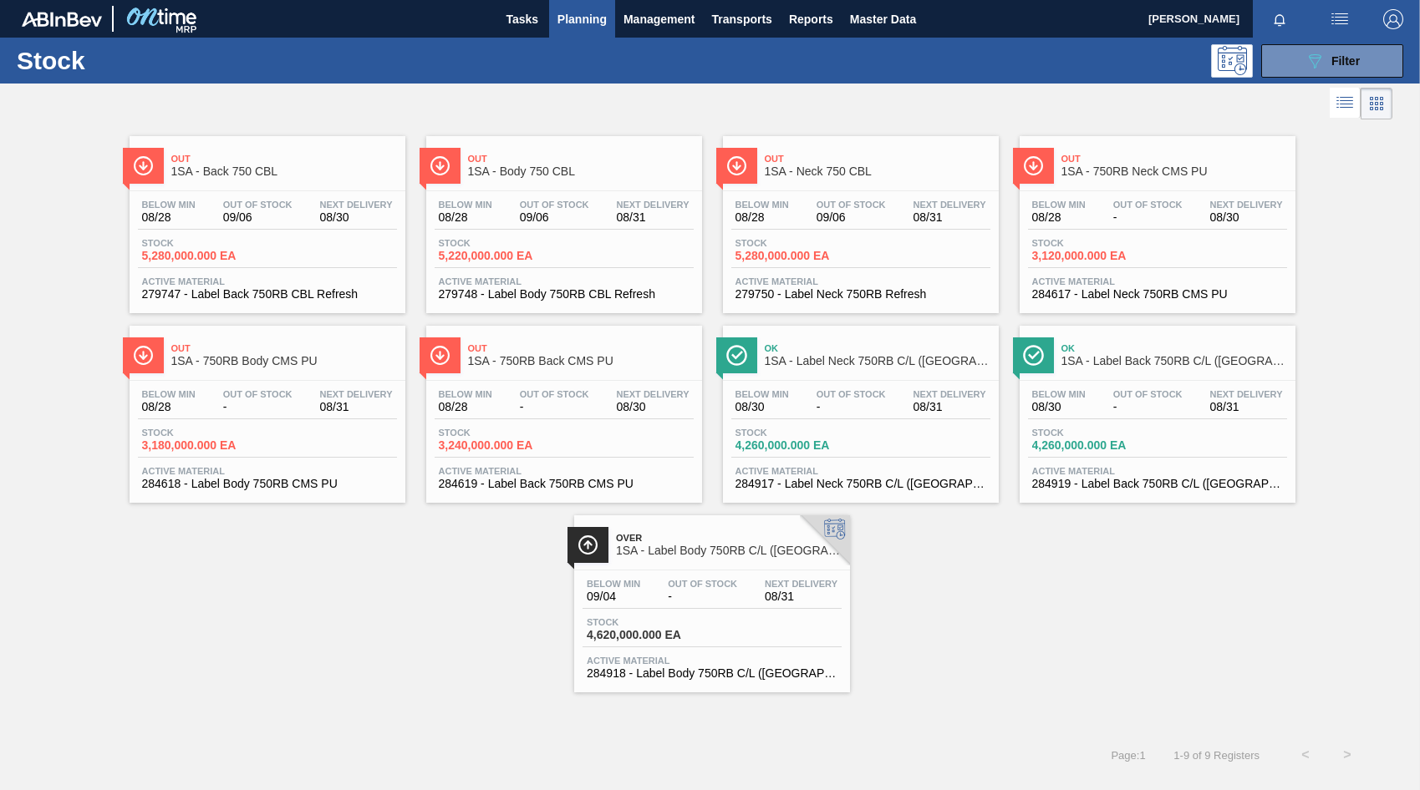
click at [907, 208] on div "Below Min 08/28 Out Of Stock 09/06 Next Delivery 08/31" at bounding box center [860, 215] width 259 height 30
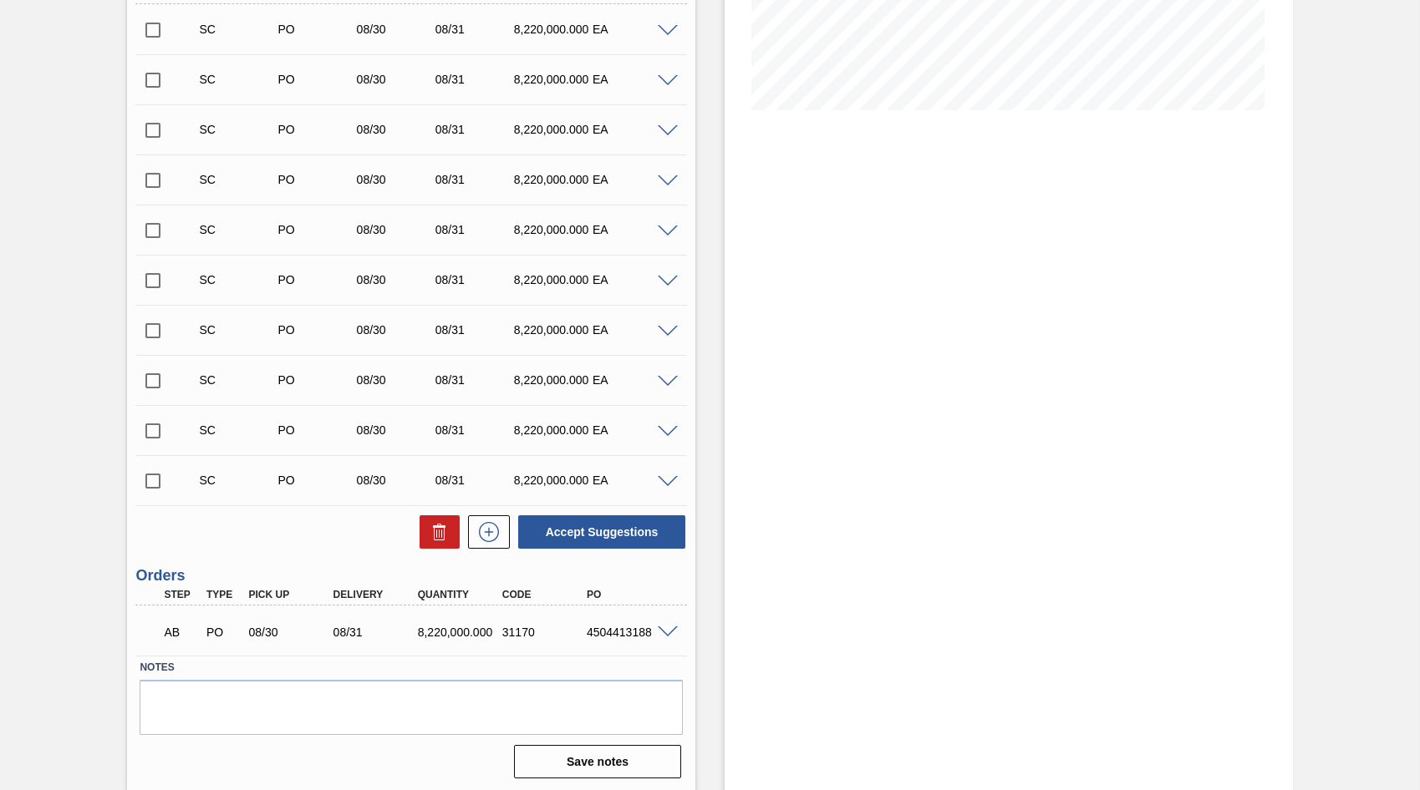
scroll to position [381, 0]
drag, startPoint x: 586, startPoint y: 632, endPoint x: 655, endPoint y: 627, distance: 69.5
click at [655, 627] on div "AB PO 08/30 08/31 8,220,000.000 31170 4504413188" at bounding box center [410, 628] width 551 height 42
copy div "4504413188"
click at [1233, 179] on div "Stock From 08/28/2025 to 09/11/2025 Filter" at bounding box center [1008, 247] width 568 height 1088
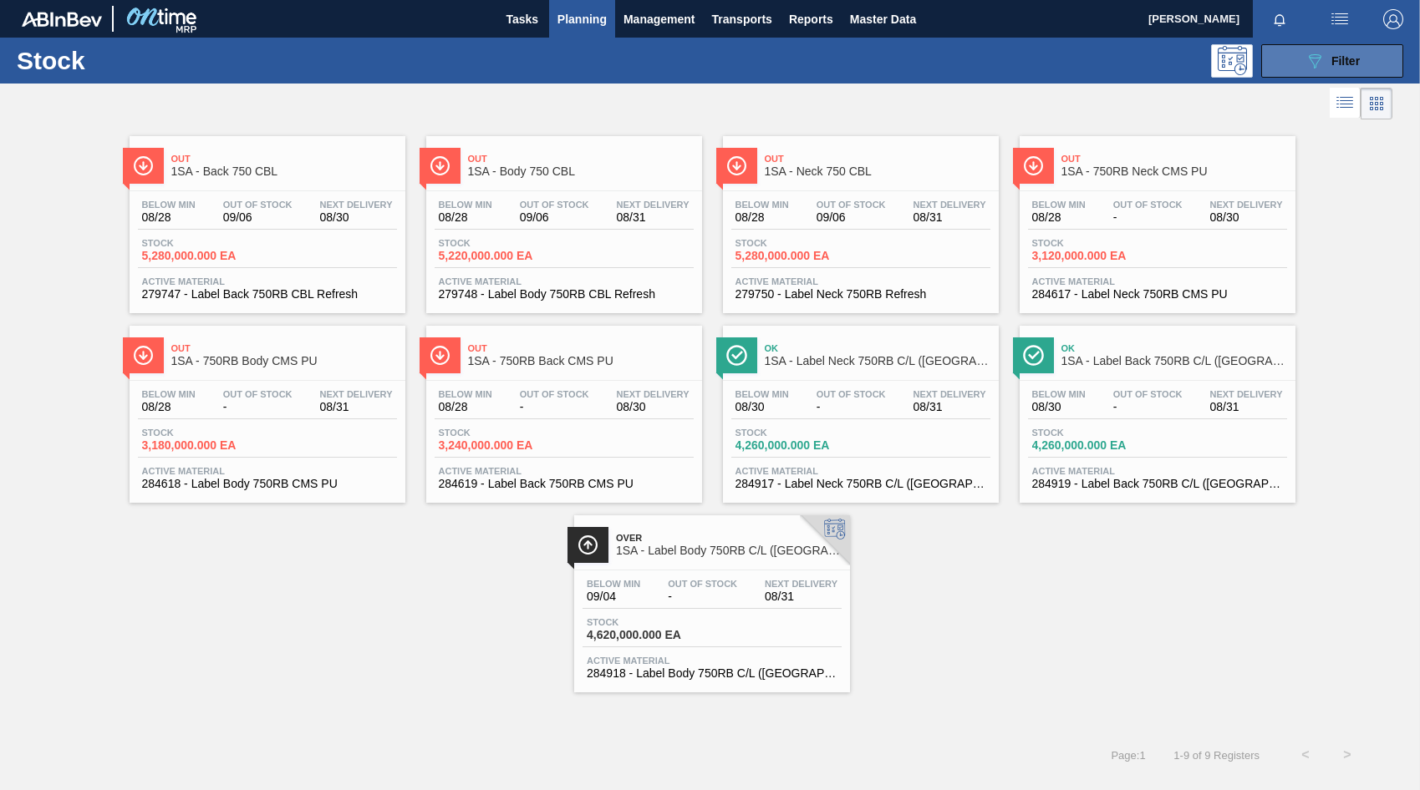
click at [1318, 69] on icon "089F7B8B-B2A5-4AFE-B5C0-19BA573D28AC" at bounding box center [1314, 61] width 20 height 20
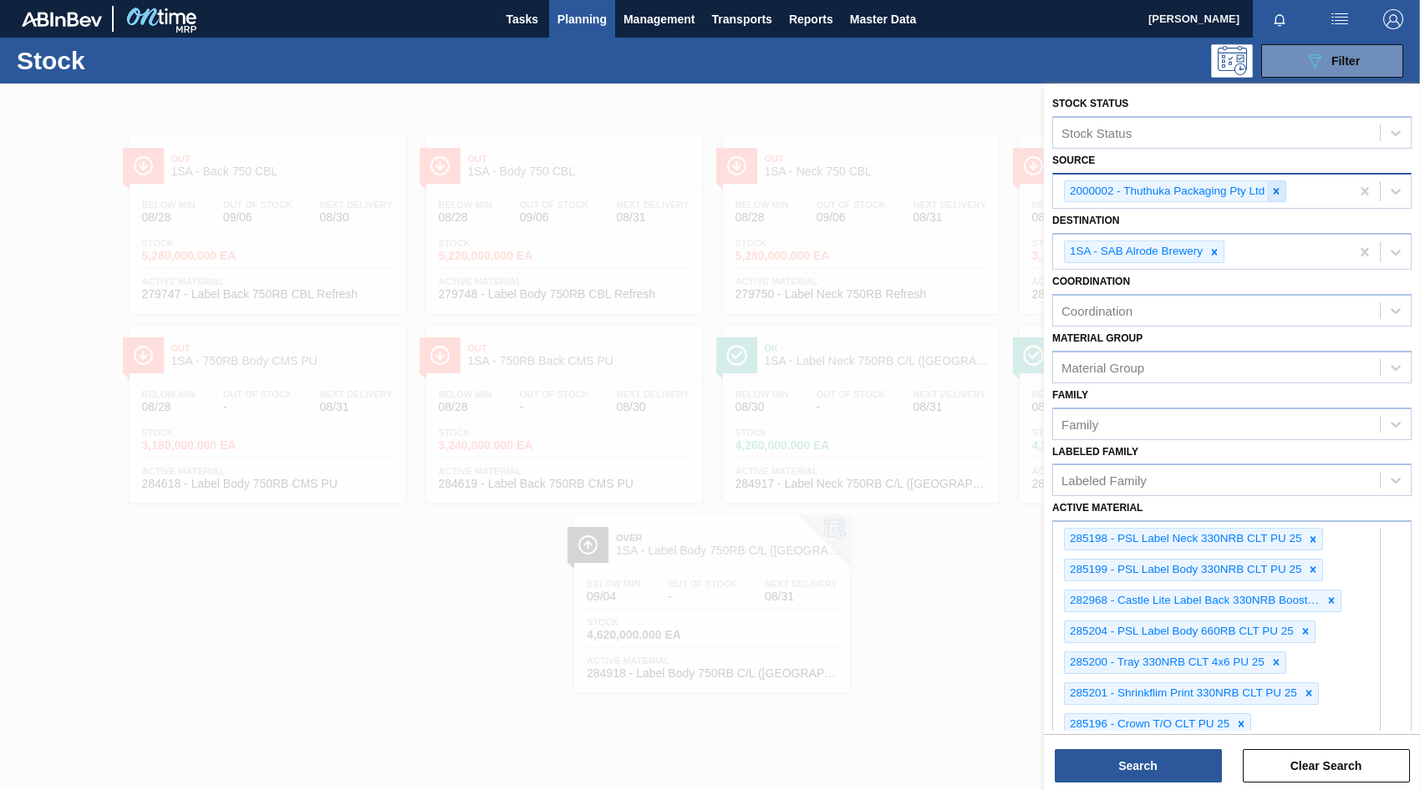
click at [1279, 194] on icon at bounding box center [1276, 191] width 12 height 12
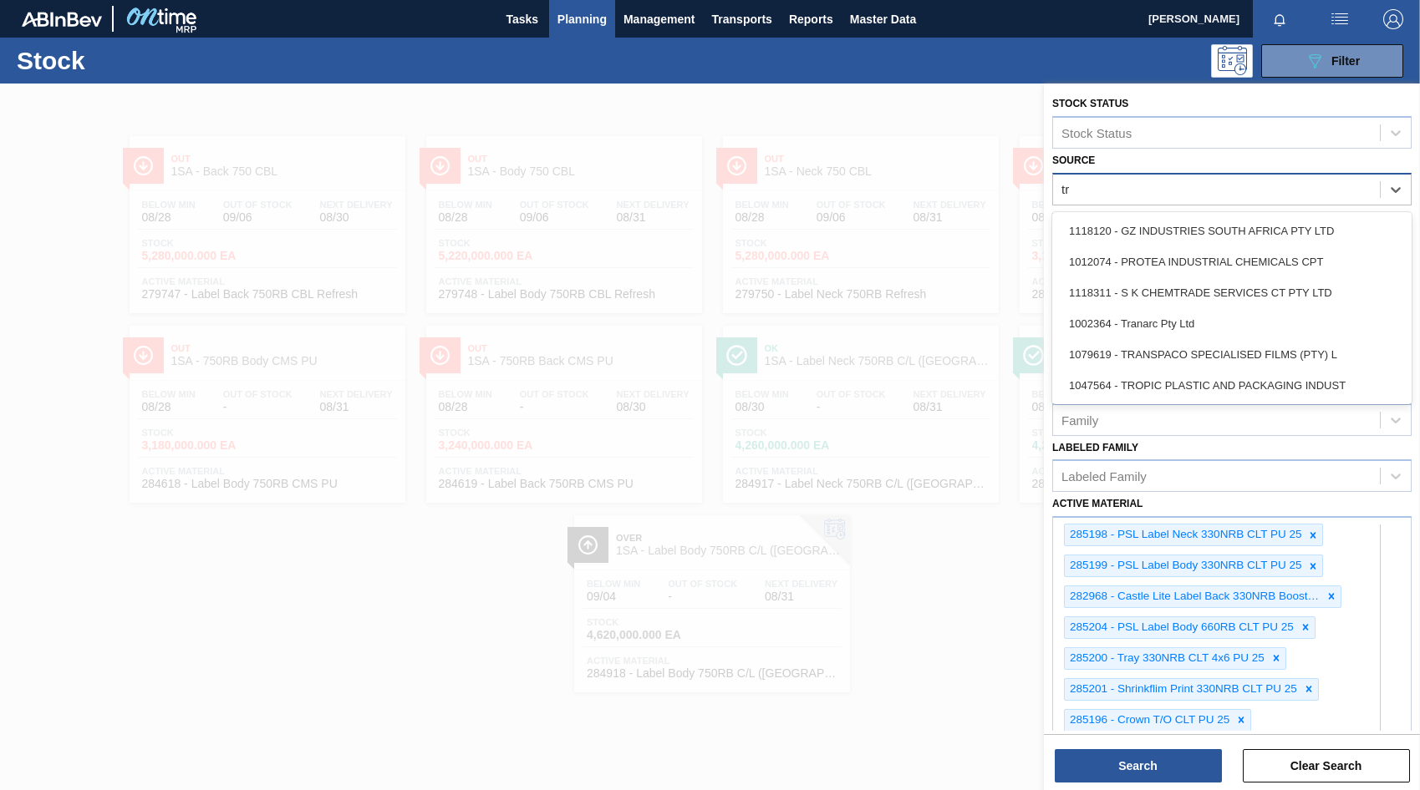
type input "tro"
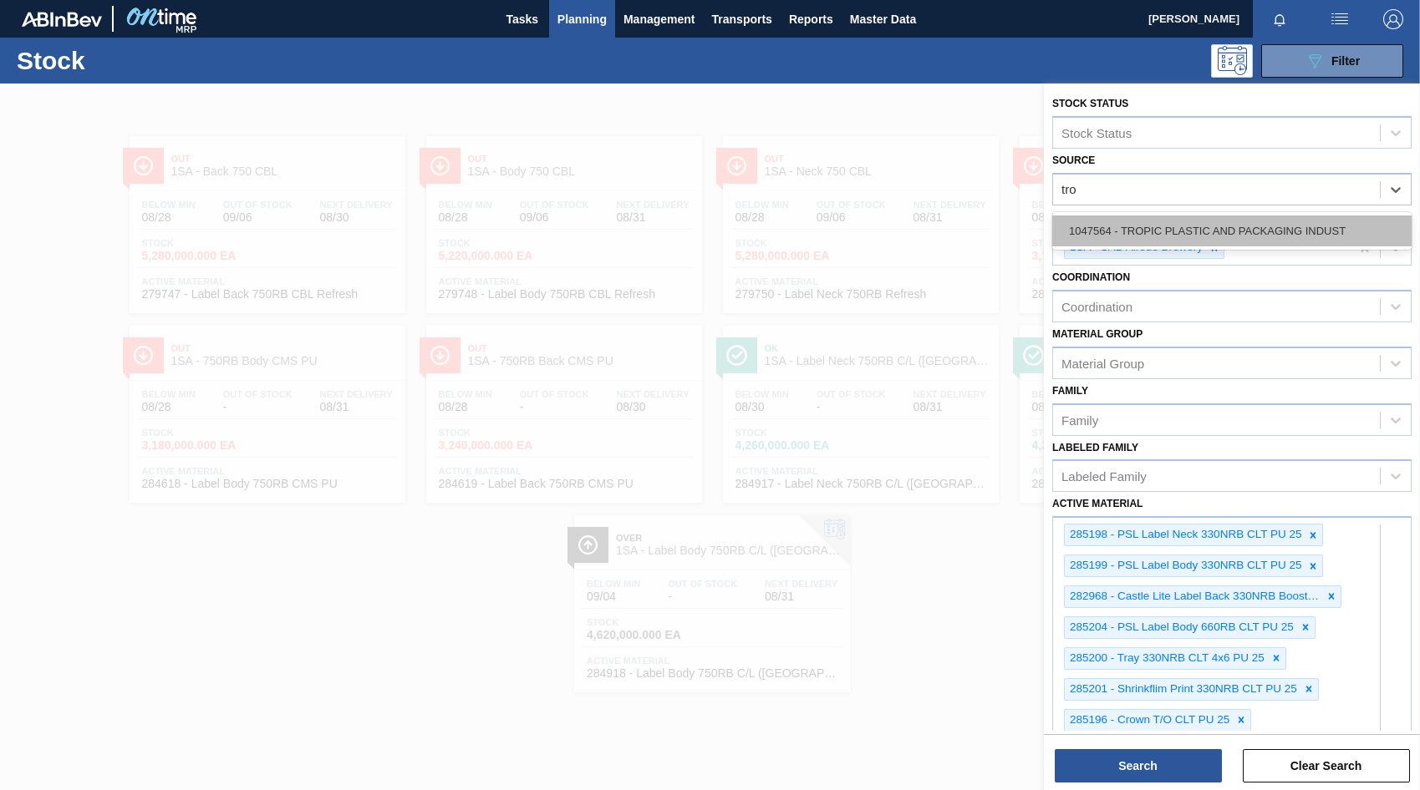
click at [1201, 228] on div "1047564 - TROPIC PLASTIC AND PACKAGING INDUST" at bounding box center [1231, 231] width 359 height 31
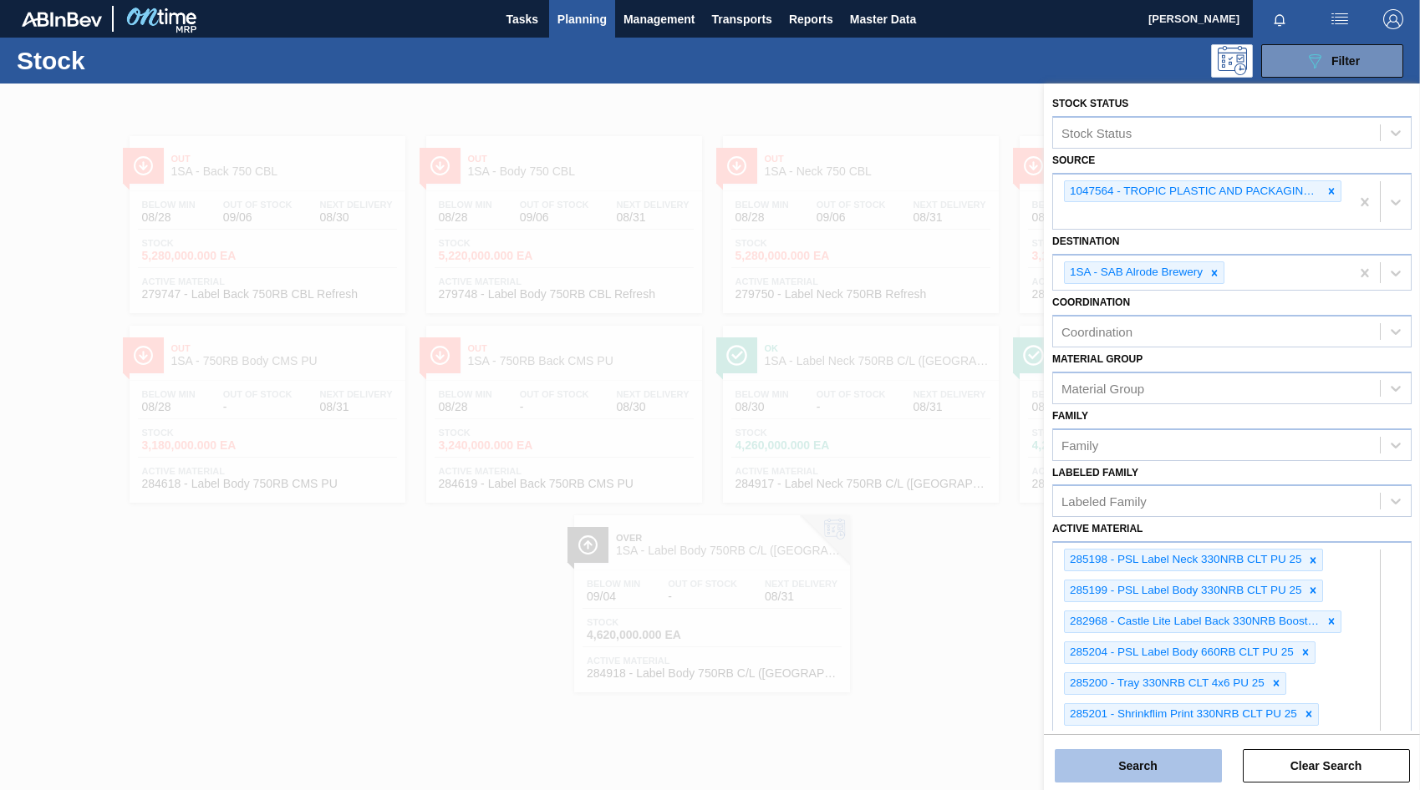
click at [1122, 772] on button "Search" at bounding box center [1137, 765] width 167 height 33
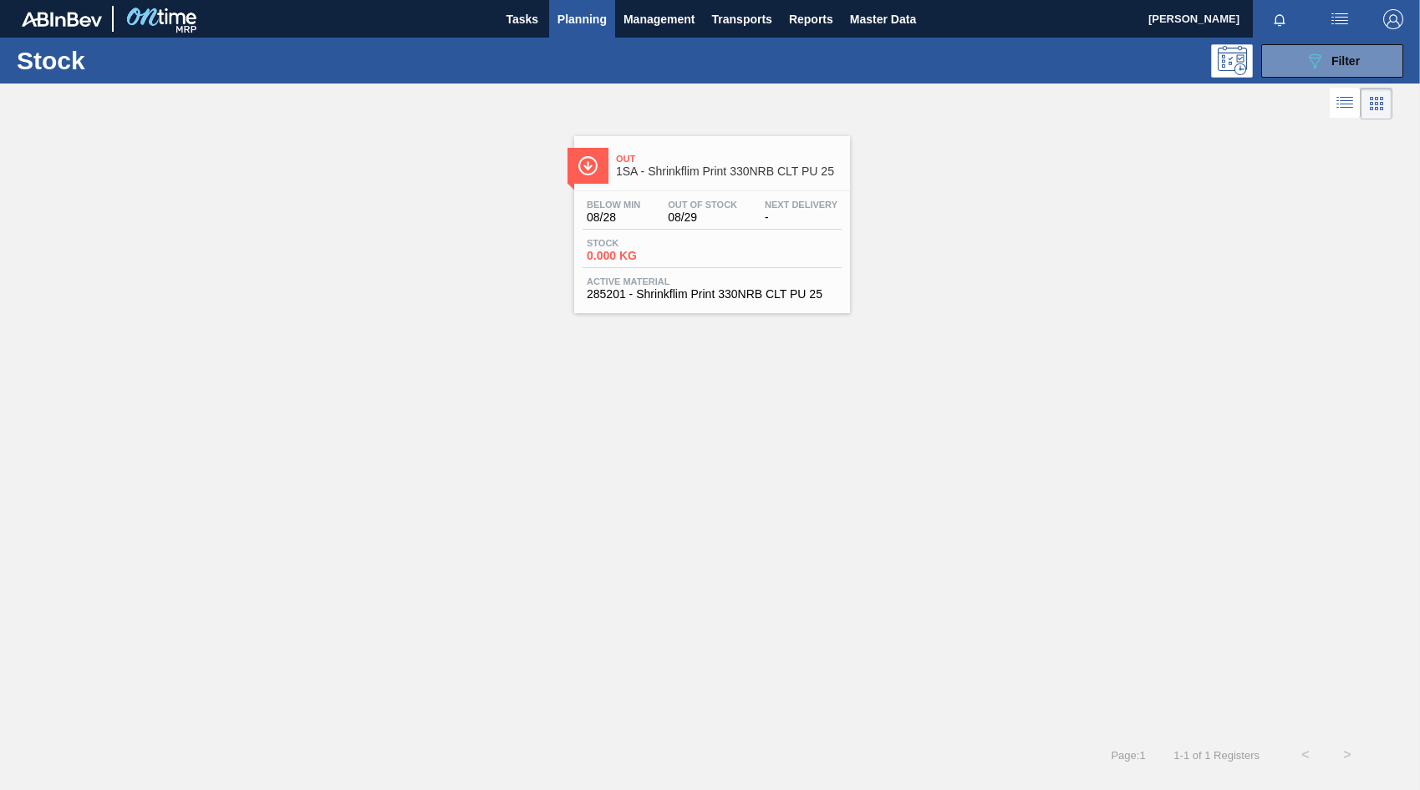
click at [699, 235] on div "Below Min 08/28 Out Of Stock 08/29 Next Delivery - Stock 0.000 KG Active Materi…" at bounding box center [712, 248] width 276 height 114
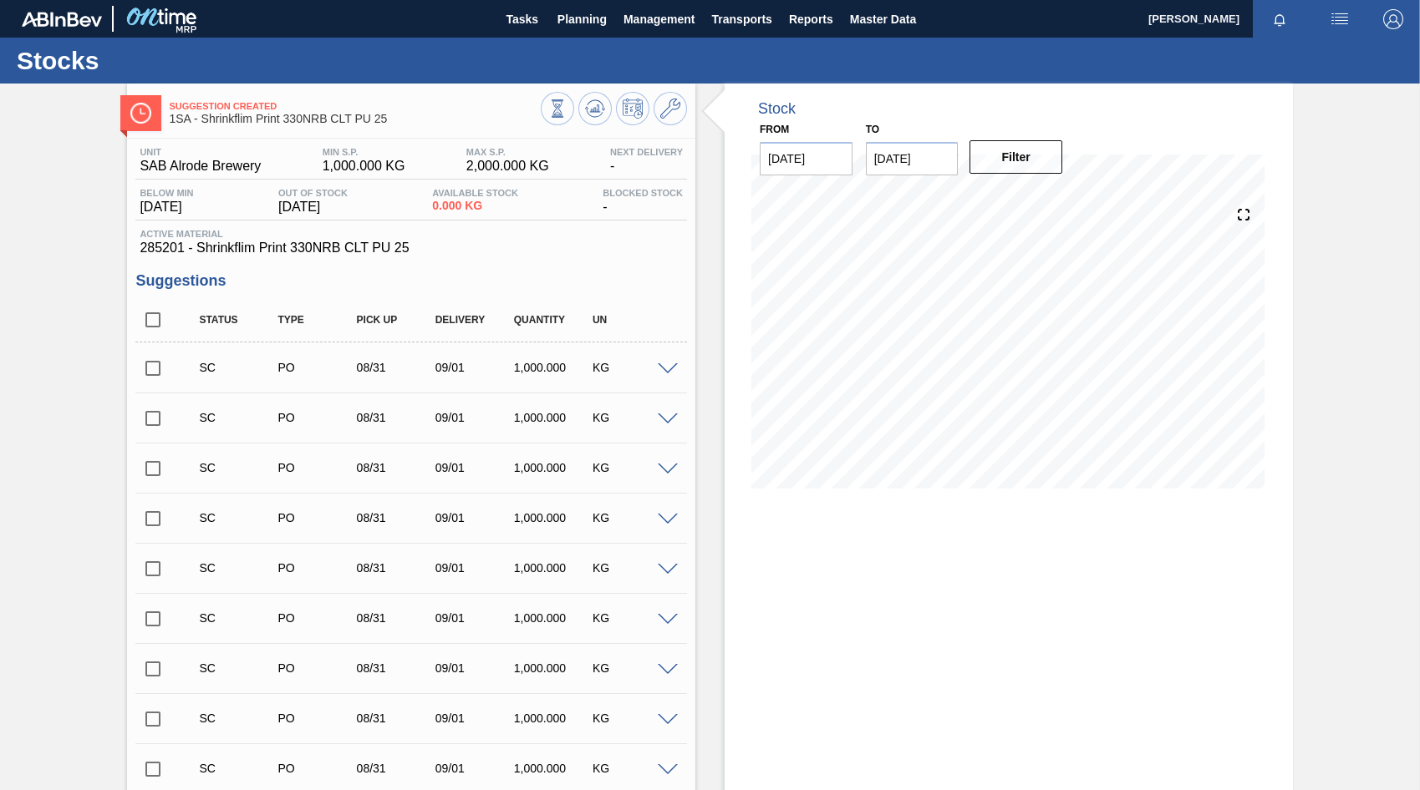
click at [664, 372] on span at bounding box center [668, 369] width 20 height 13
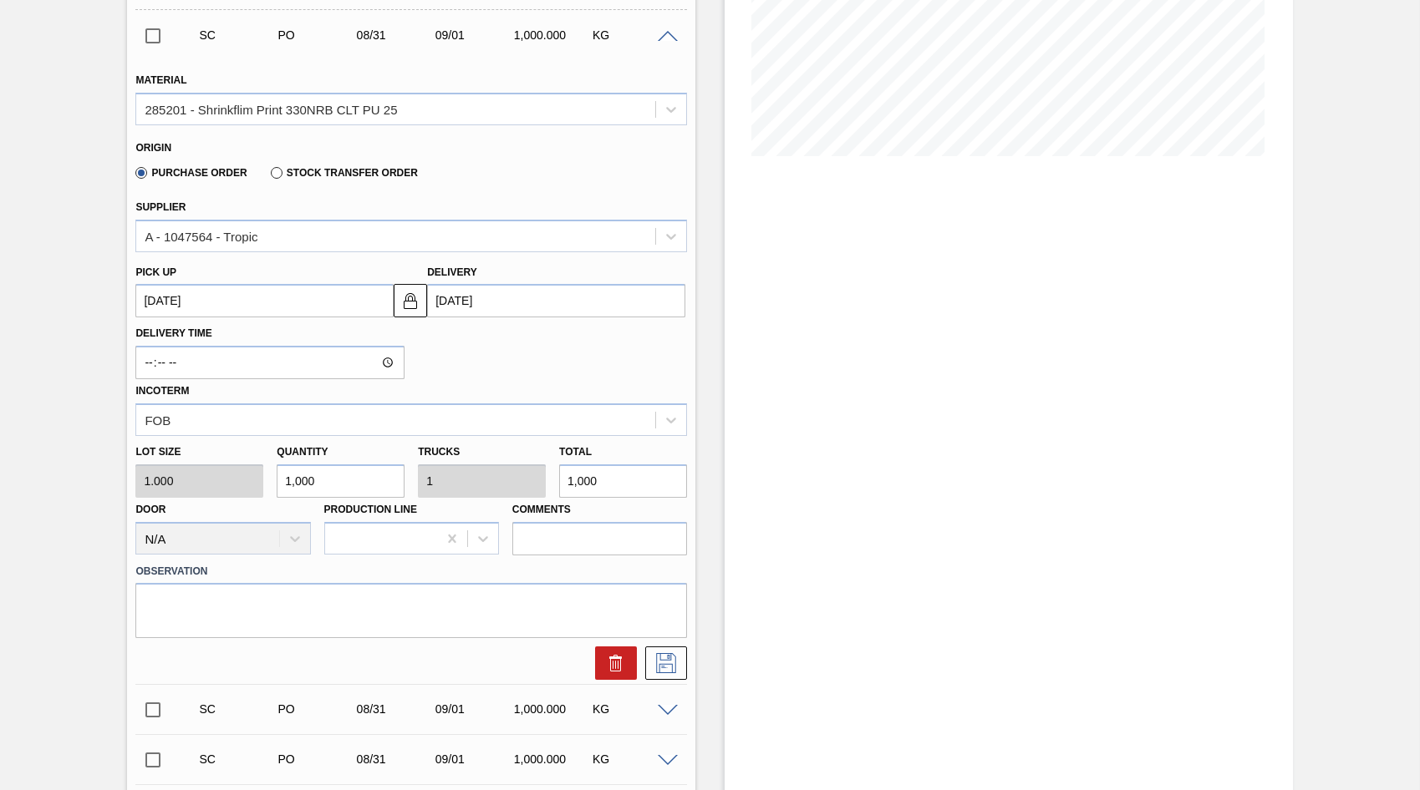
scroll to position [334, 0]
click at [262, 488] on div "Lot size 1.000 Quantity 1,000 Trucks 1 Total 1,000 Door N/A Production Line Com…" at bounding box center [411, 493] width 565 height 119
type input "7"
type input "0.007"
type input "7"
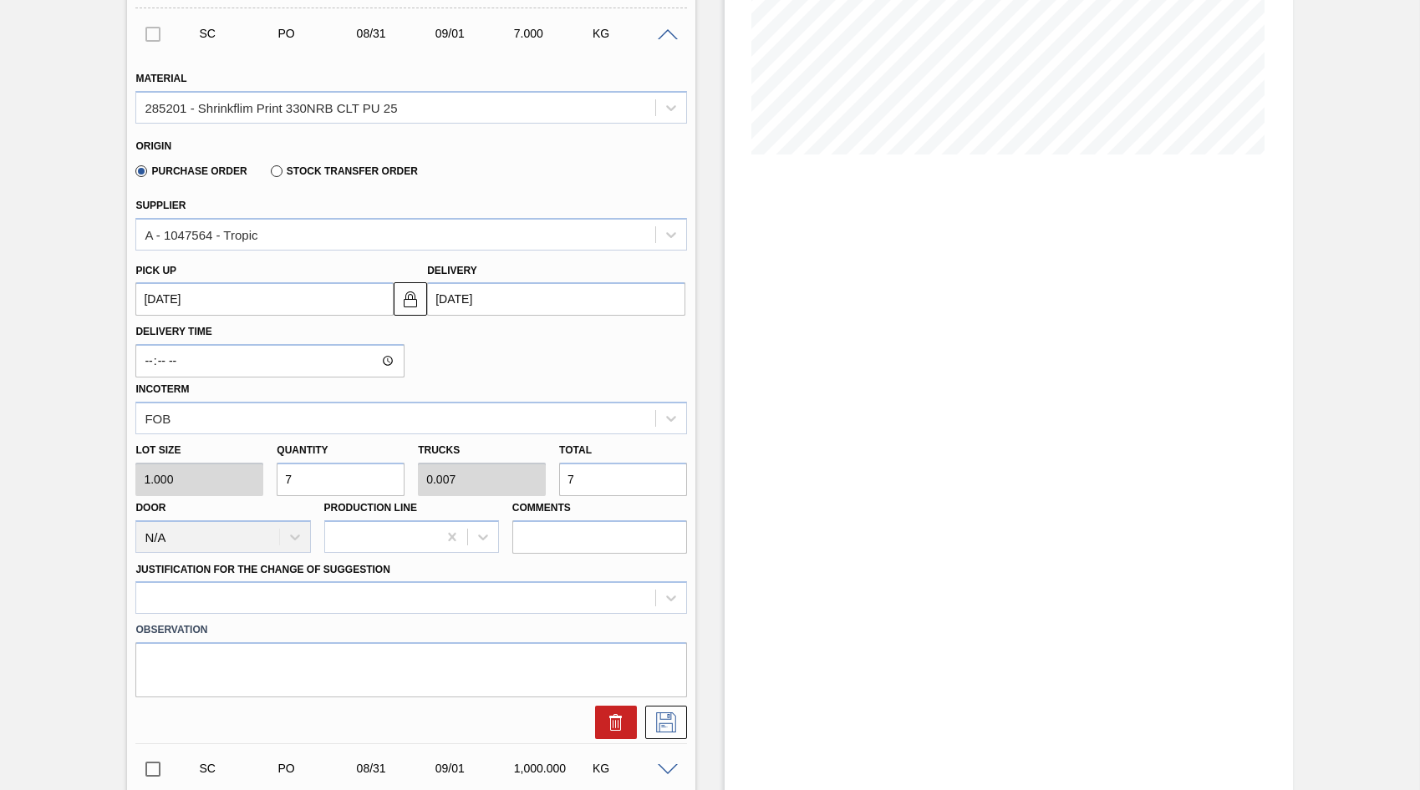
type input "75"
type input "0.075"
type input "75"
type input "750"
type input "0.75"
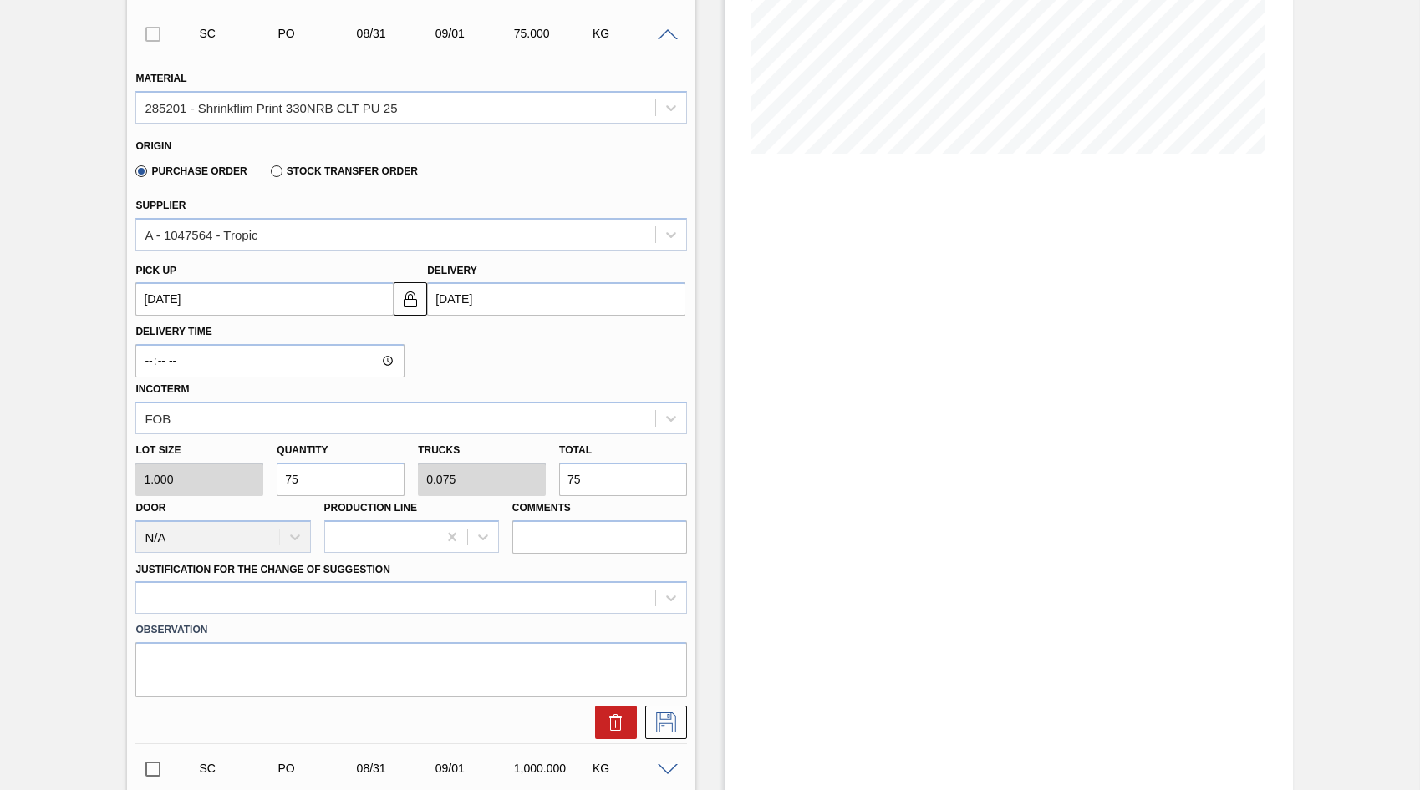
type input "750"
type input "7,500"
type input "7.5"
type input "7,500"
click at [281, 487] on input "7,500" at bounding box center [341, 479] width 128 height 33
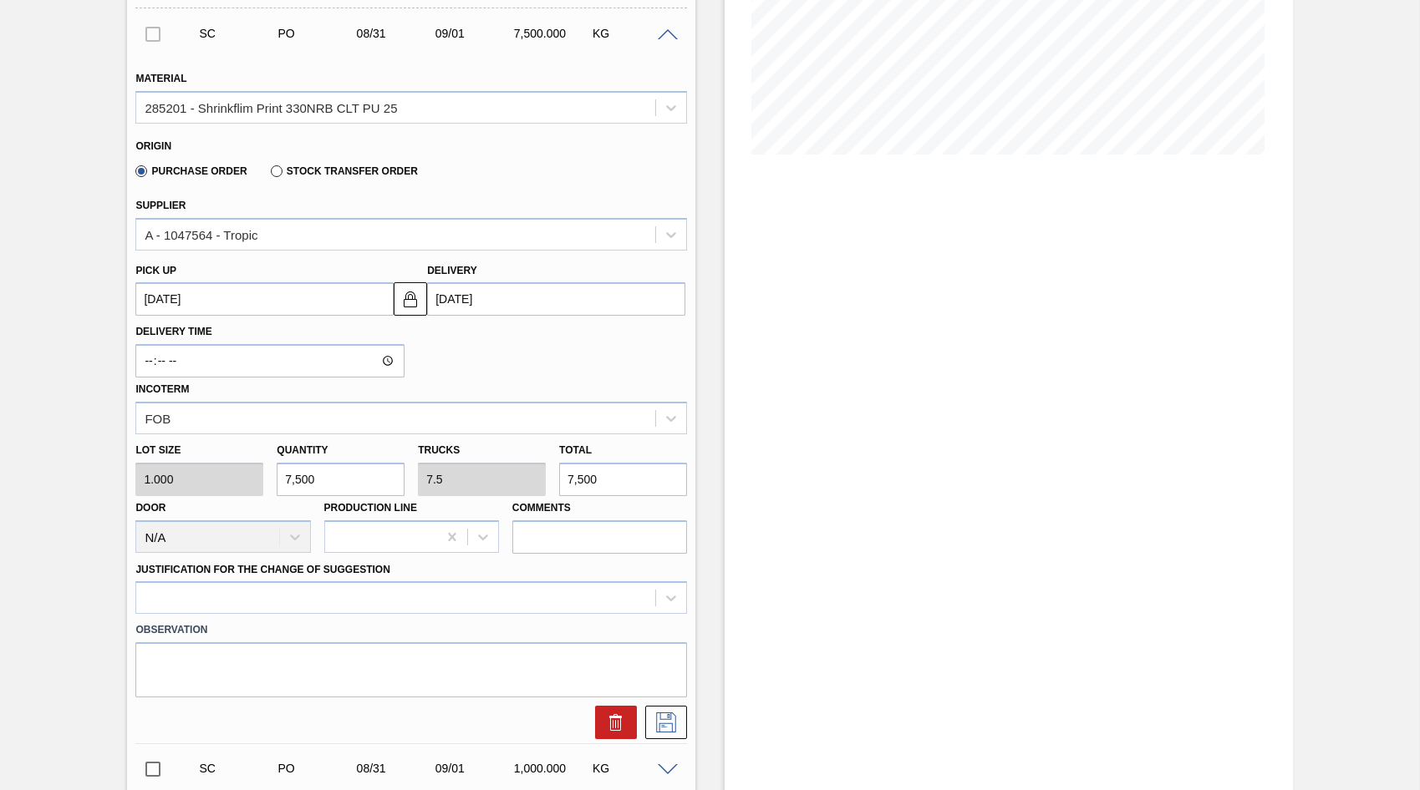
type input "87,500"
type input "87.5"
type input "87,500"
type input "807,500"
type input "807.5"
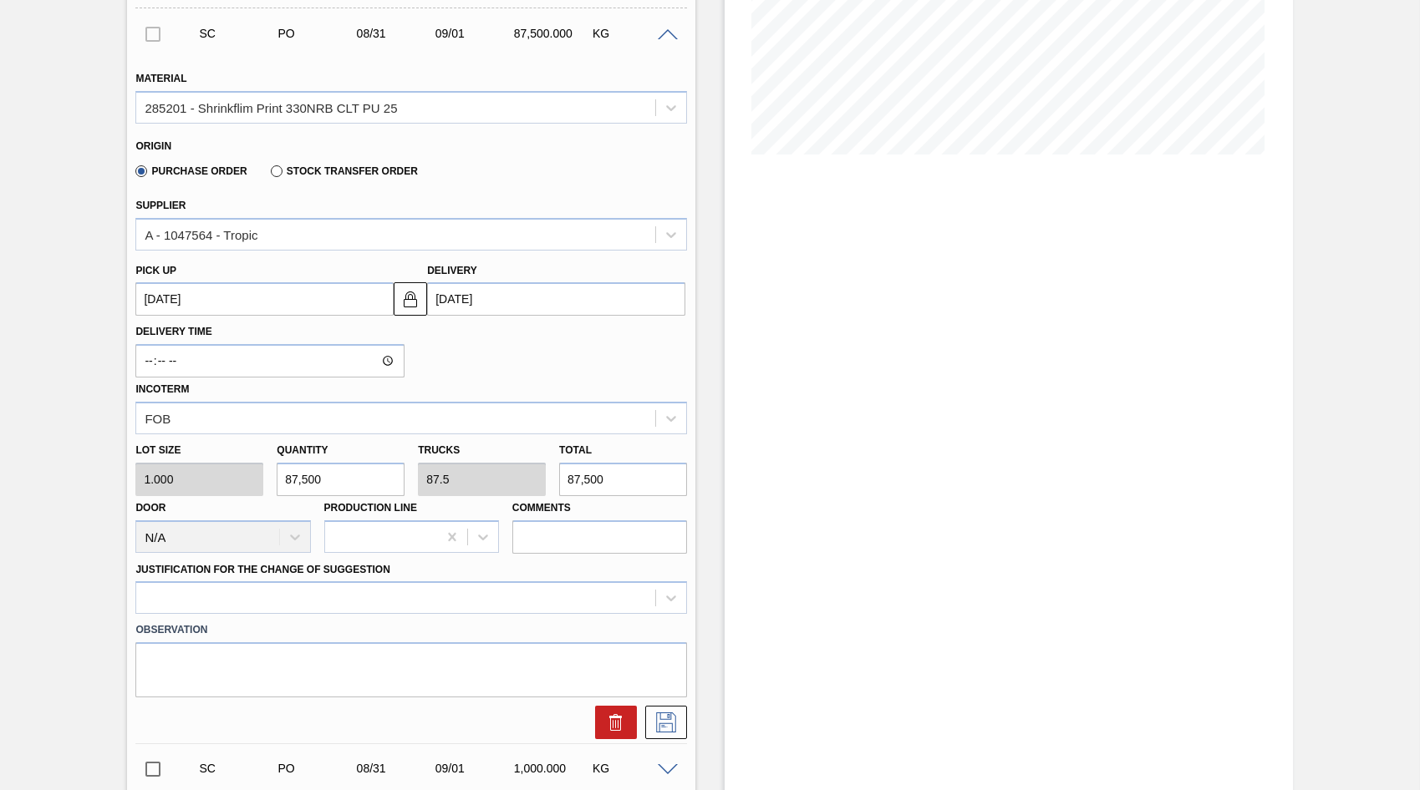
type input "807,500"
type input "80,500"
type input "80.5"
type input "80,500"
type input "8,000"
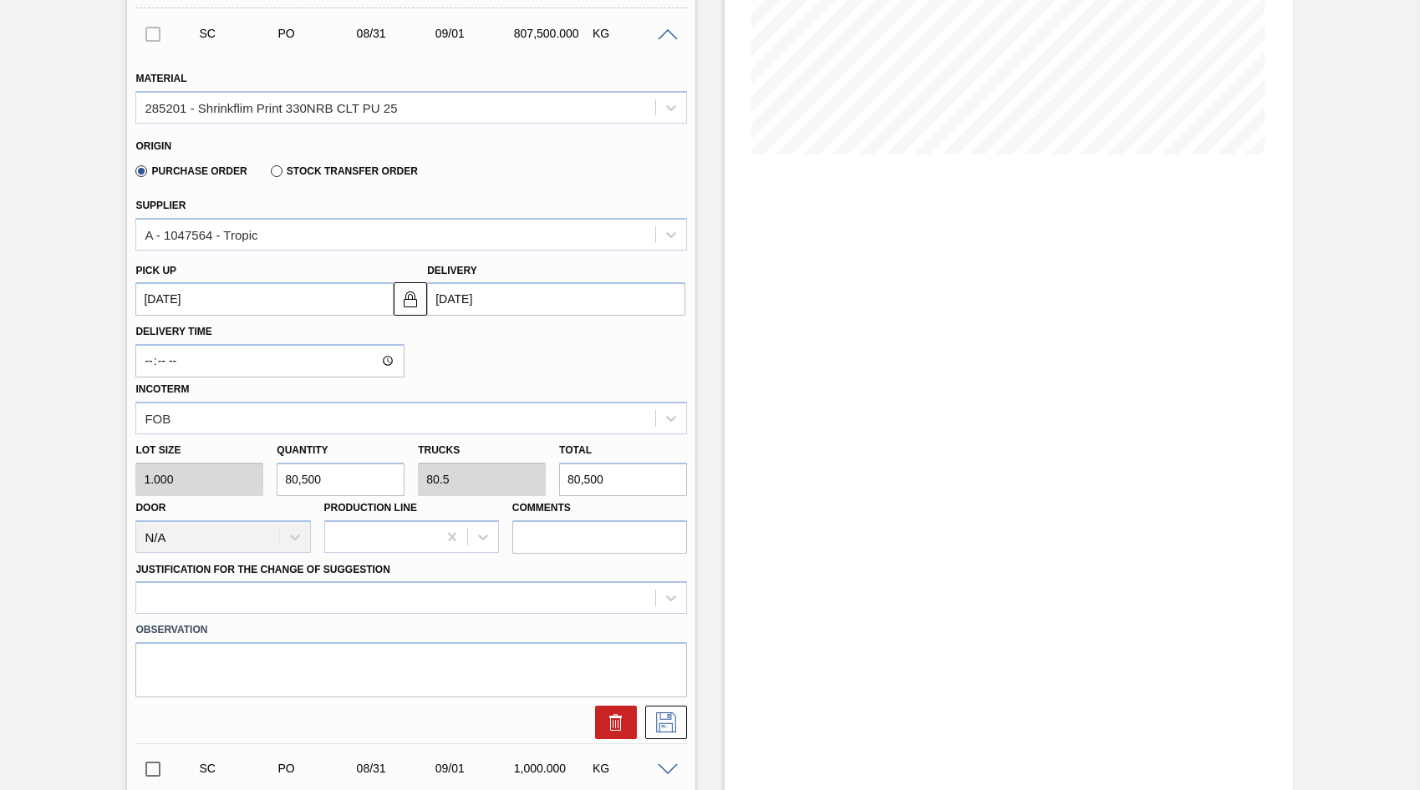
type input "8"
type input "8,000"
type input "800"
type input "0.8"
type input "800"
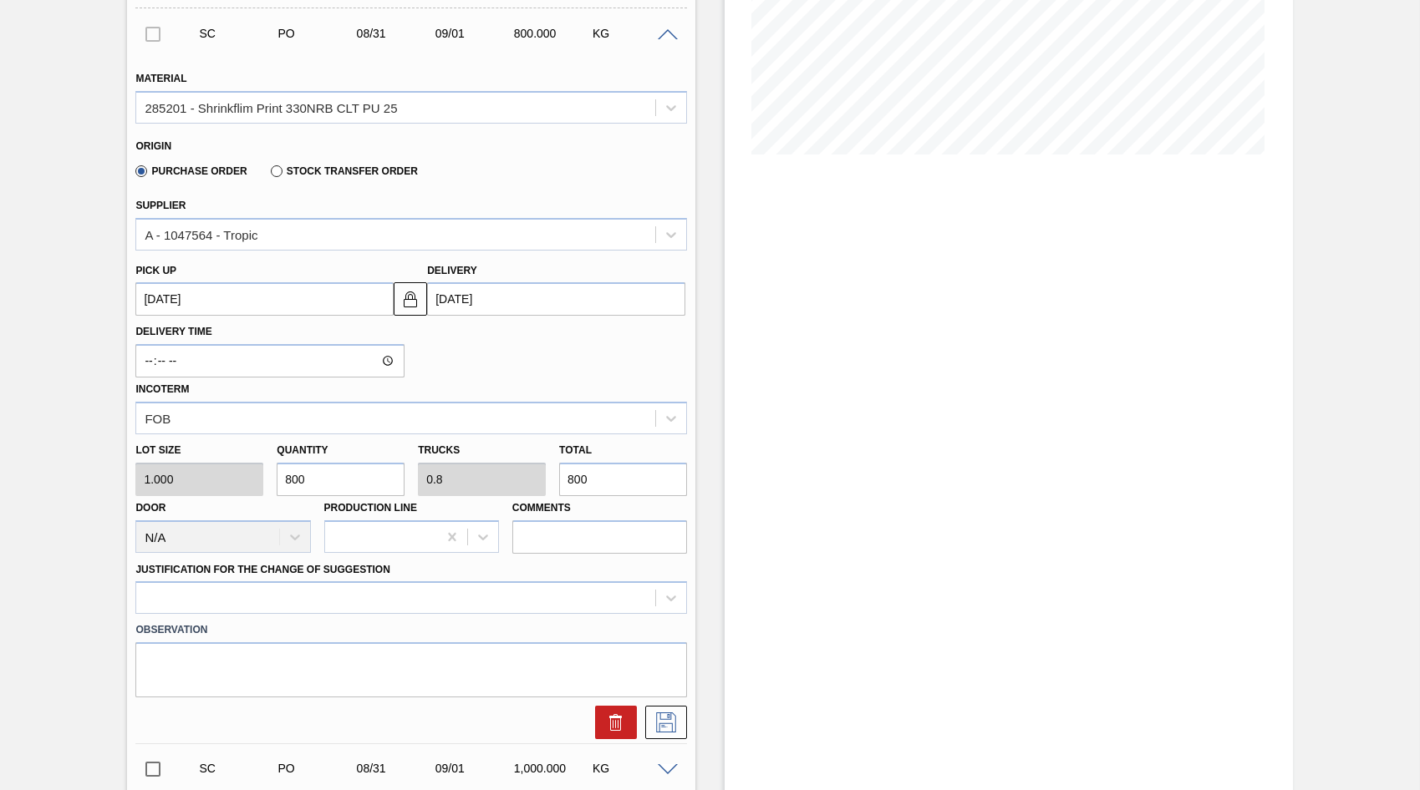
type input "80"
type input "0.08"
type input "80"
type input "800"
type input "0.8"
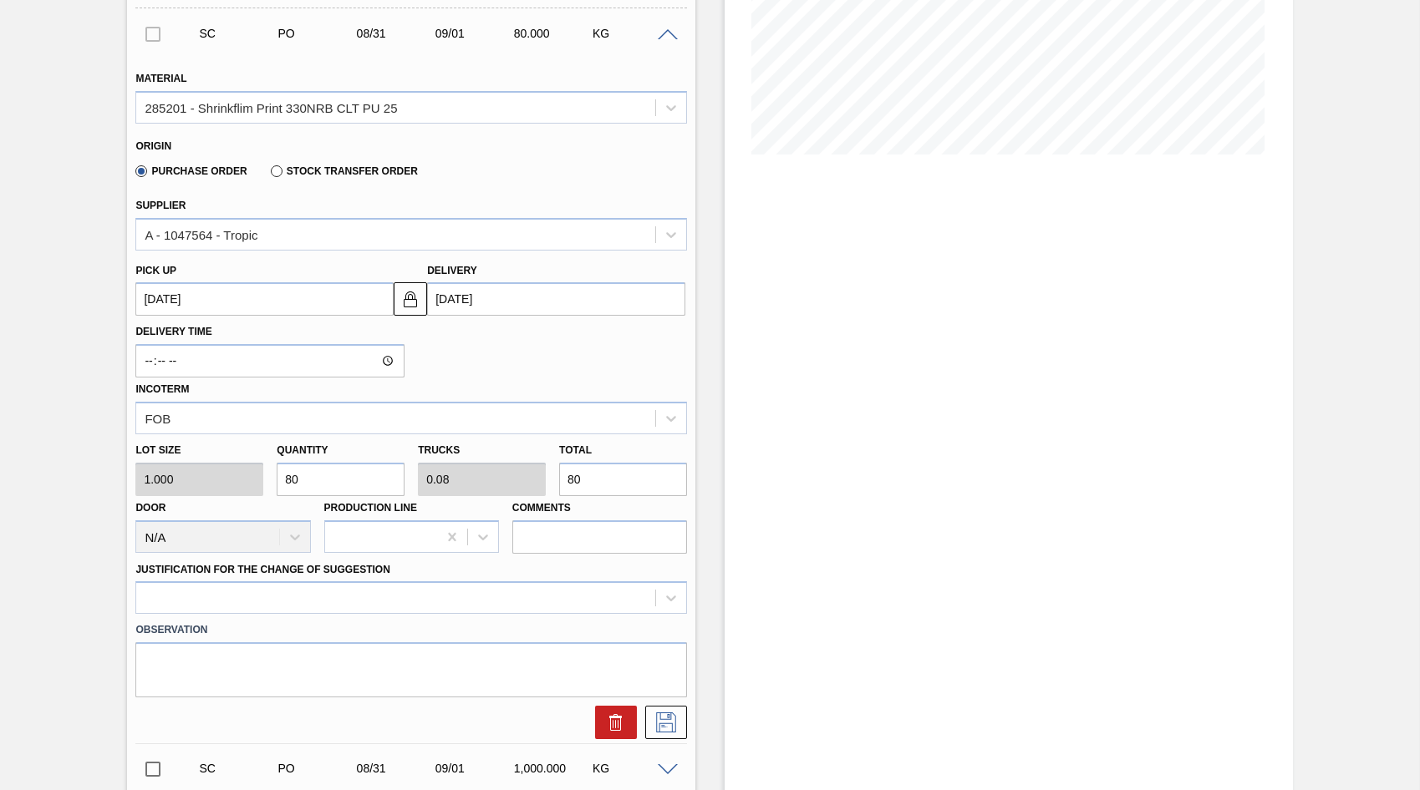
type input "800"
type input "8,000"
type input "8"
type input "8,000"
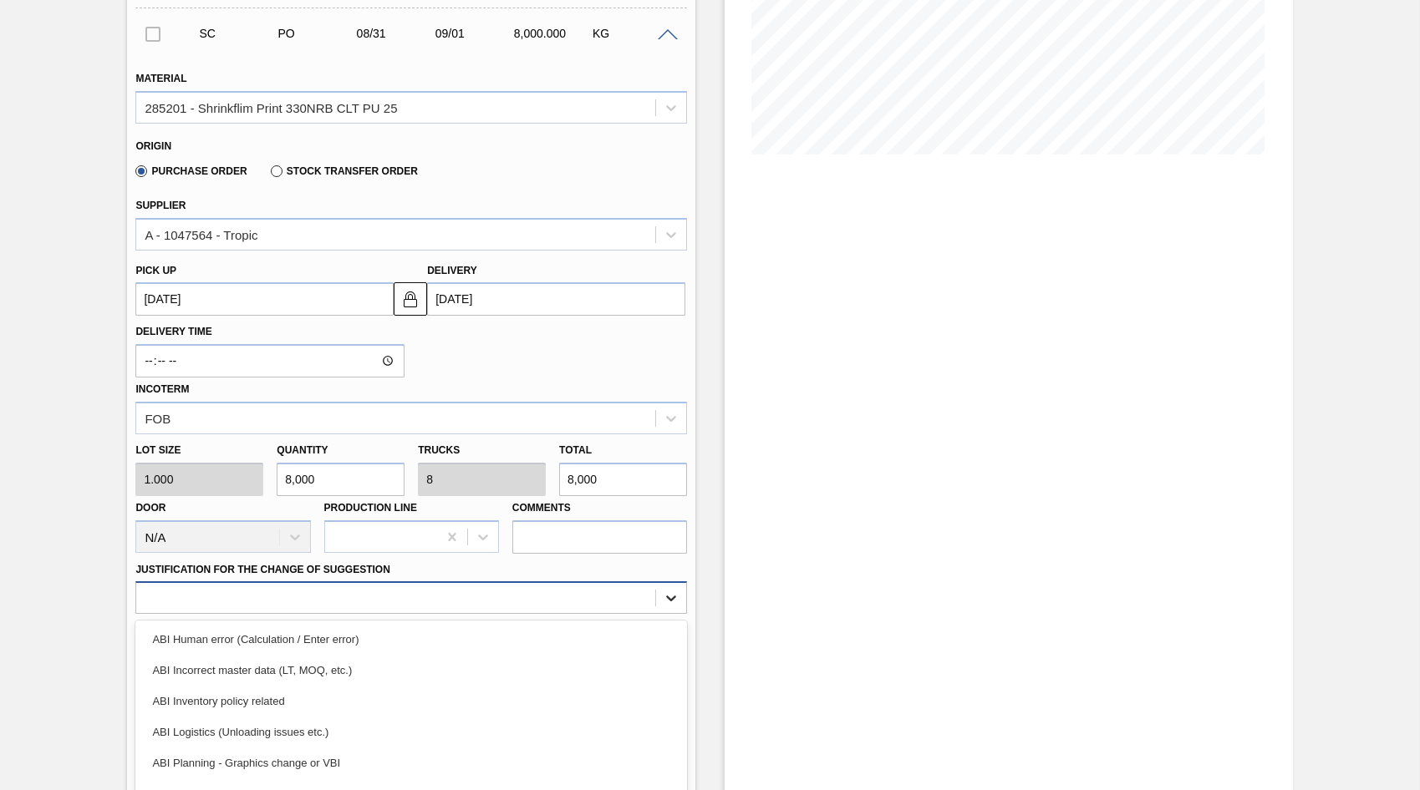
scroll to position [422, 0]
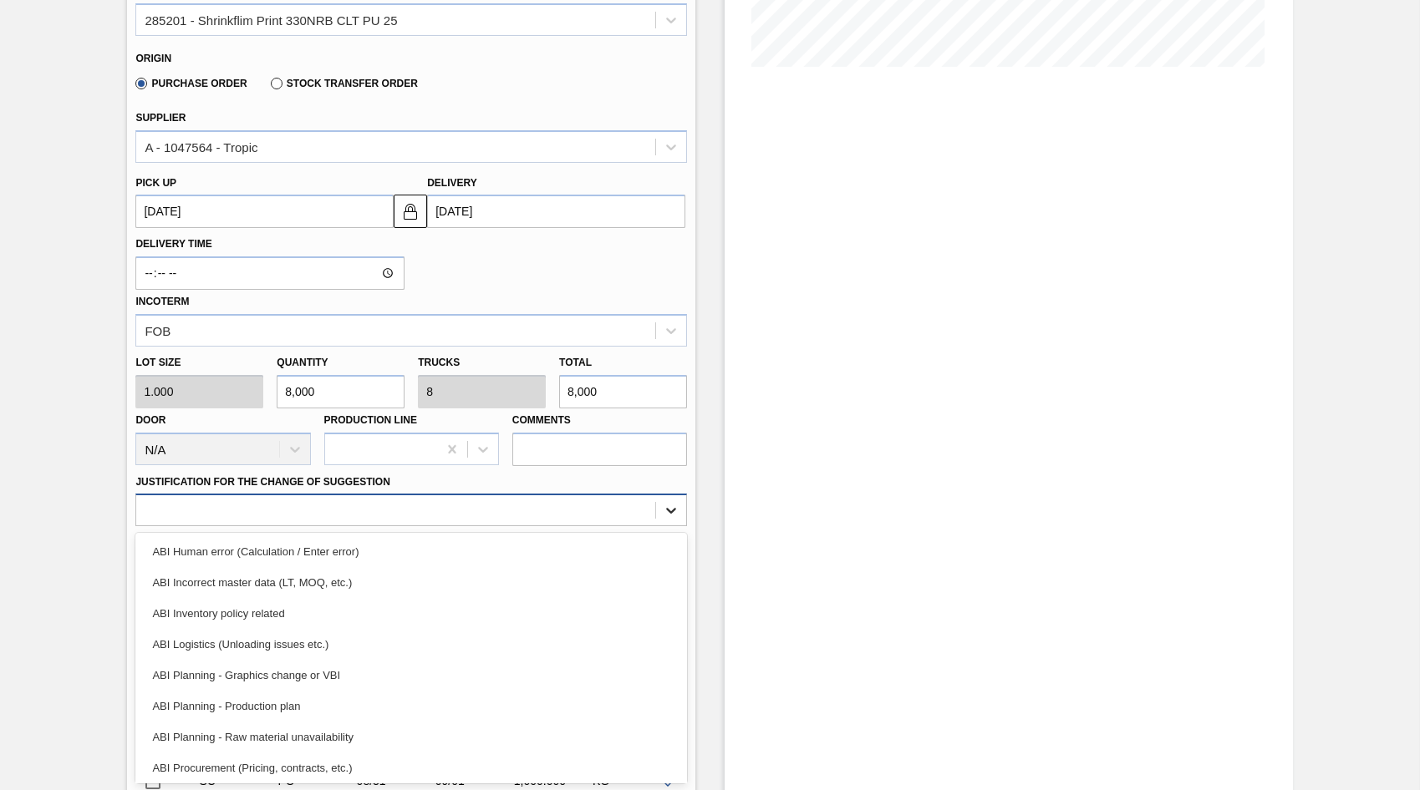
click at [673, 526] on div "option ABI Inventory policy related focused, 3 of 18. 18 results available. Use…" at bounding box center [410, 510] width 551 height 33
click at [252, 712] on div "ABI Planning - Production plan" at bounding box center [410, 706] width 551 height 31
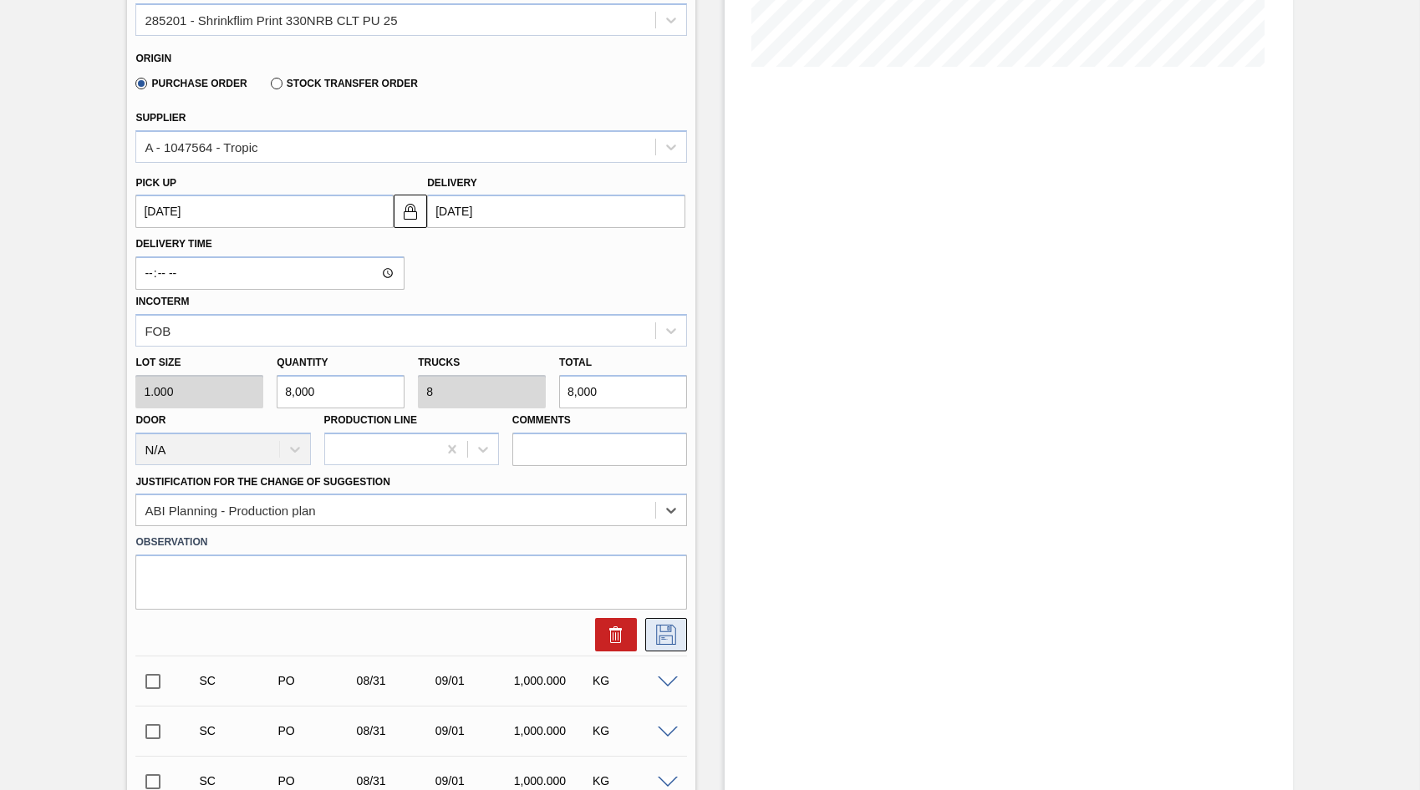
click at [667, 634] on icon at bounding box center [666, 635] width 27 height 20
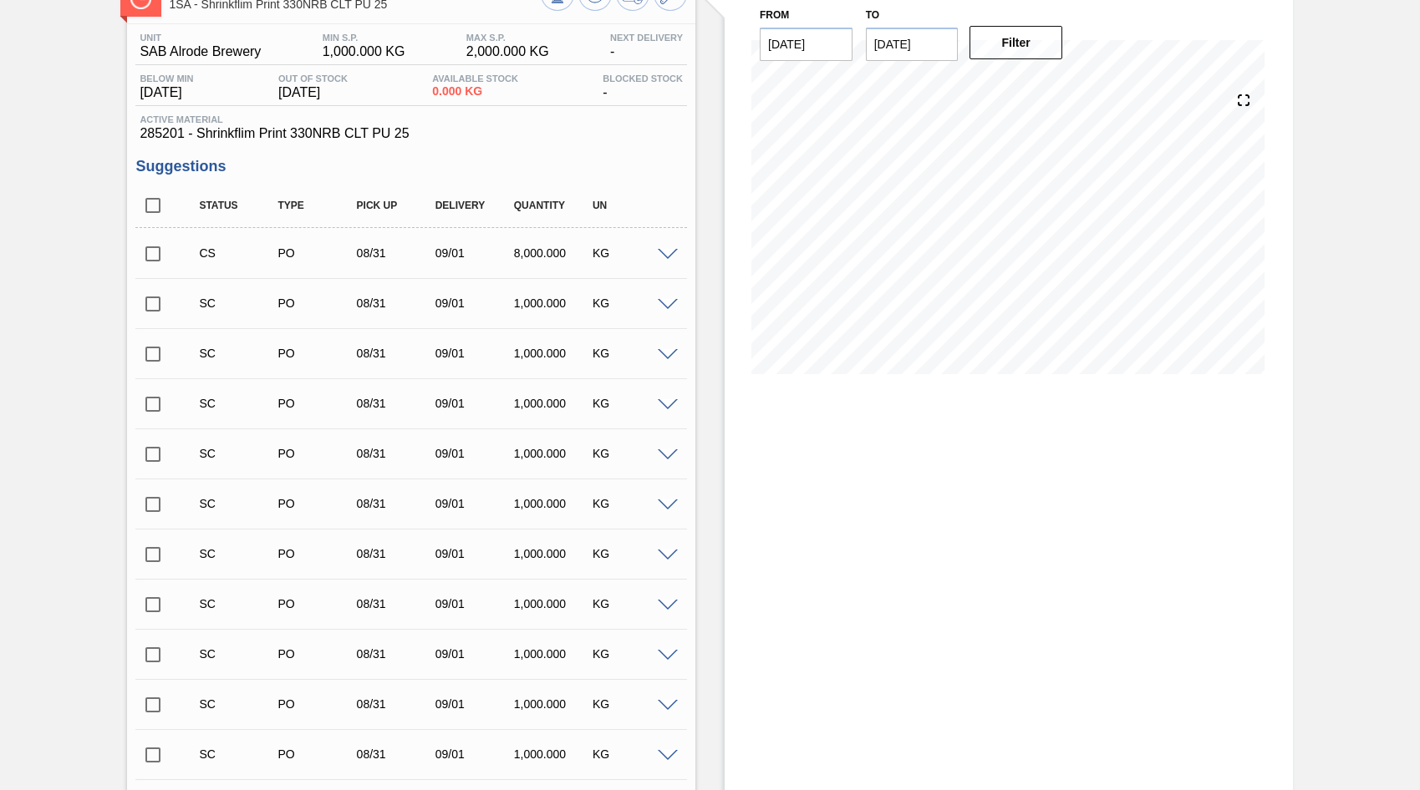
scroll to position [88, 0]
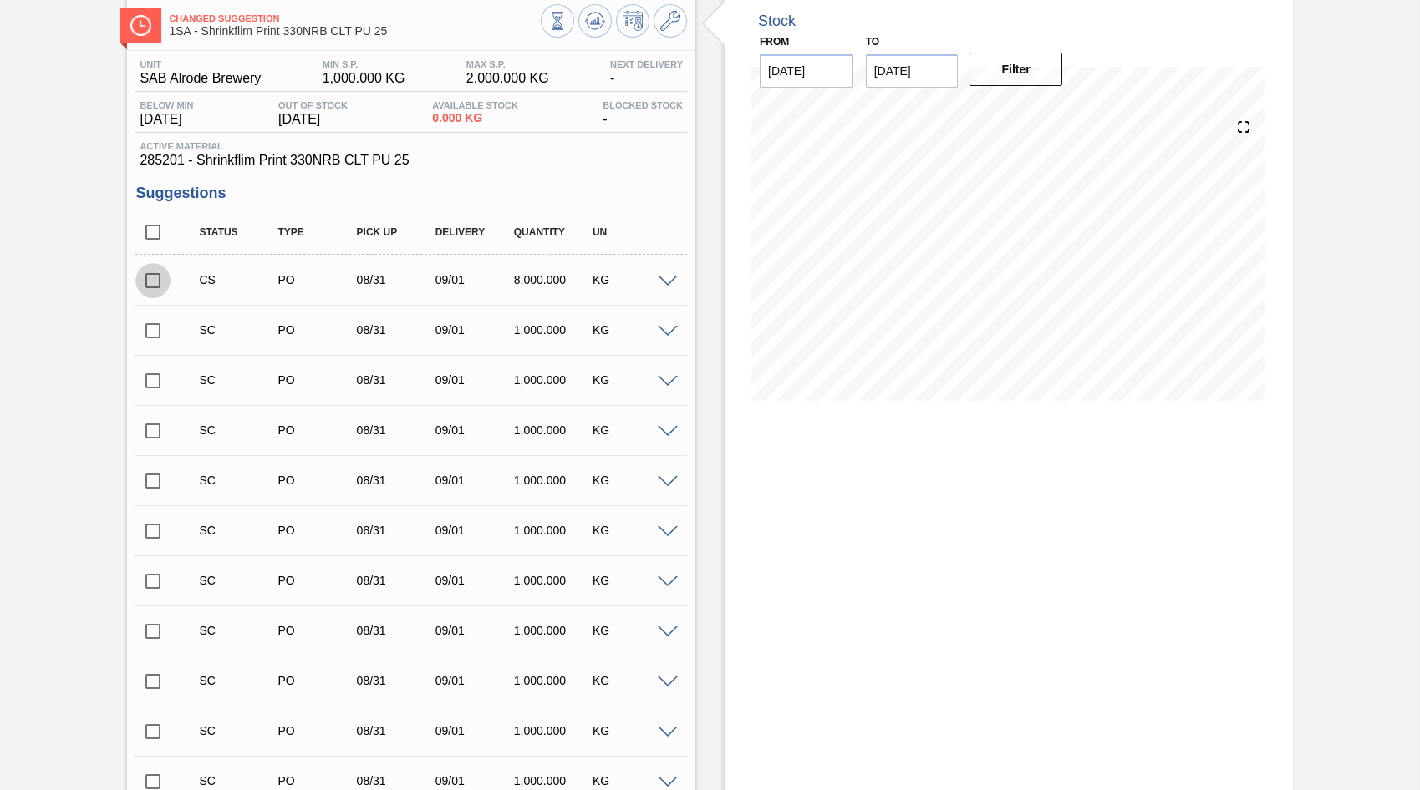
click at [147, 287] on input "checkbox" at bounding box center [152, 280] width 35 height 35
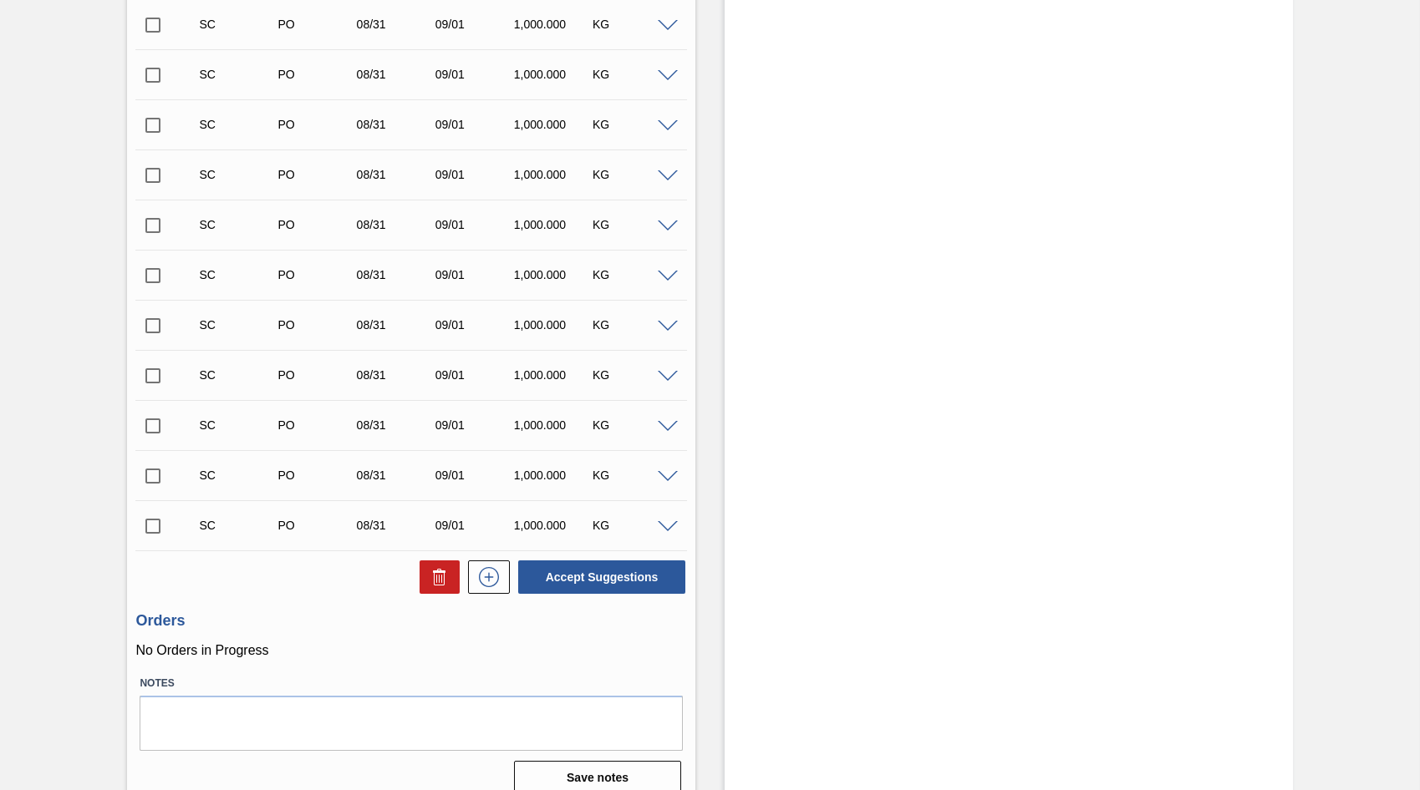
scroll to position [512, 0]
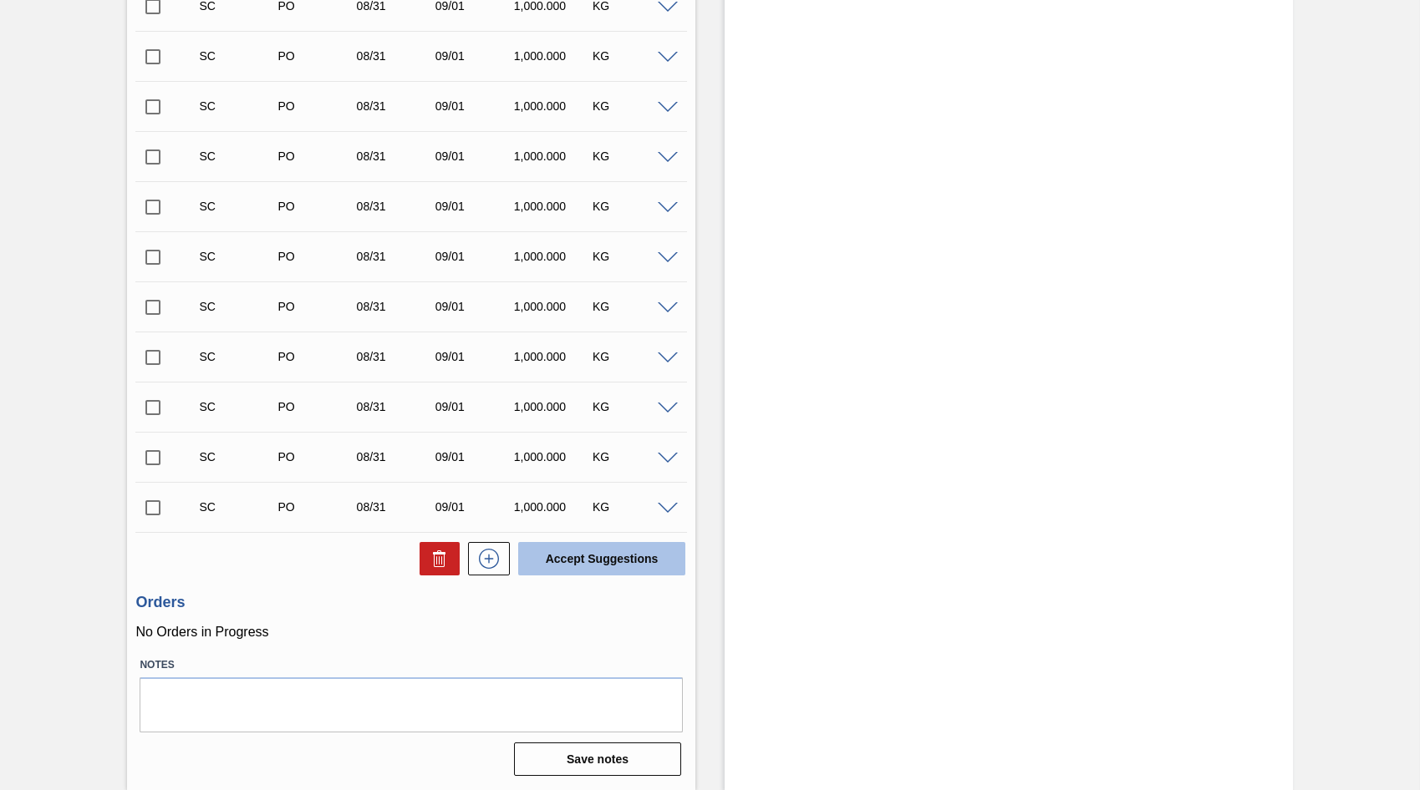
click at [611, 556] on button "Accept Suggestions" at bounding box center [601, 558] width 167 height 33
checkbox input "false"
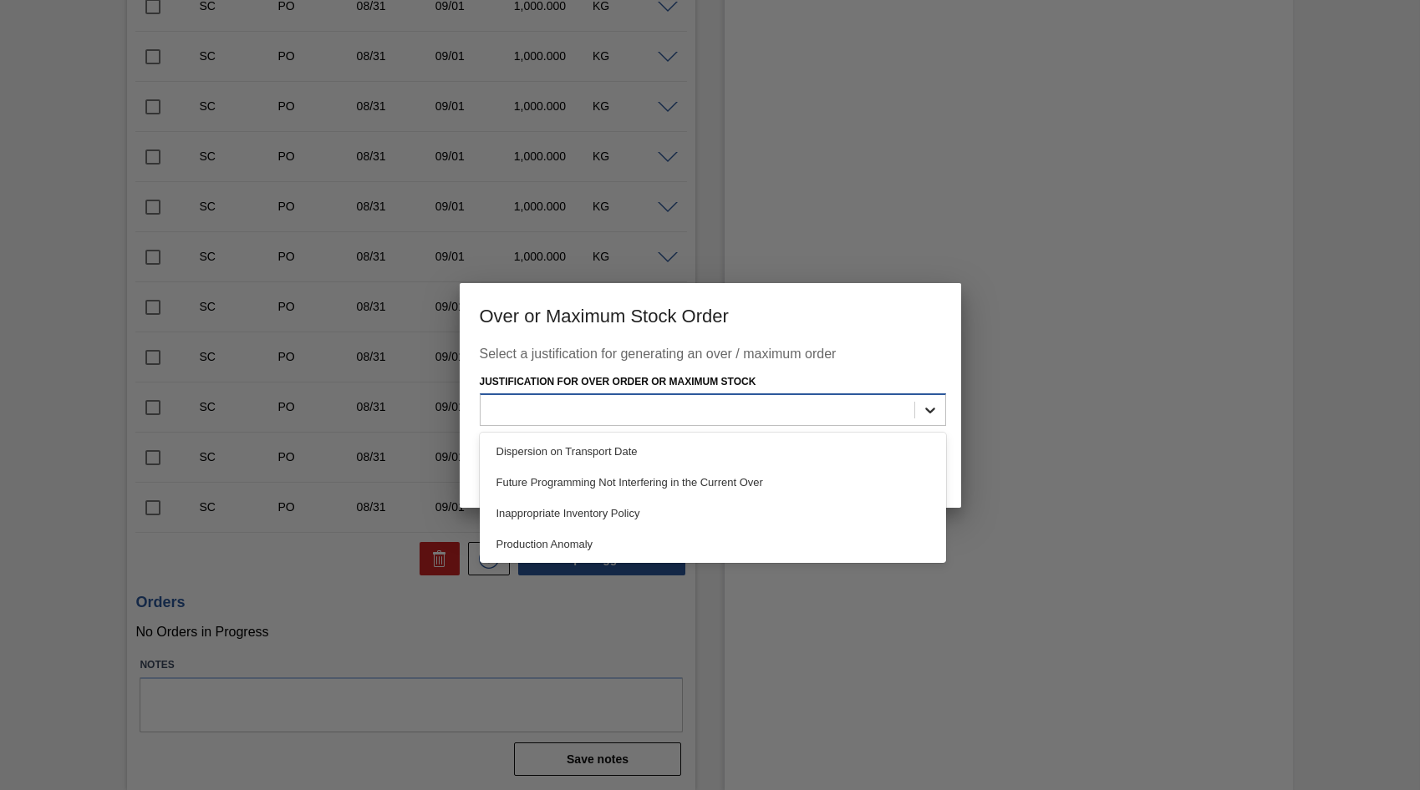
click at [928, 418] on icon at bounding box center [930, 410] width 17 height 17
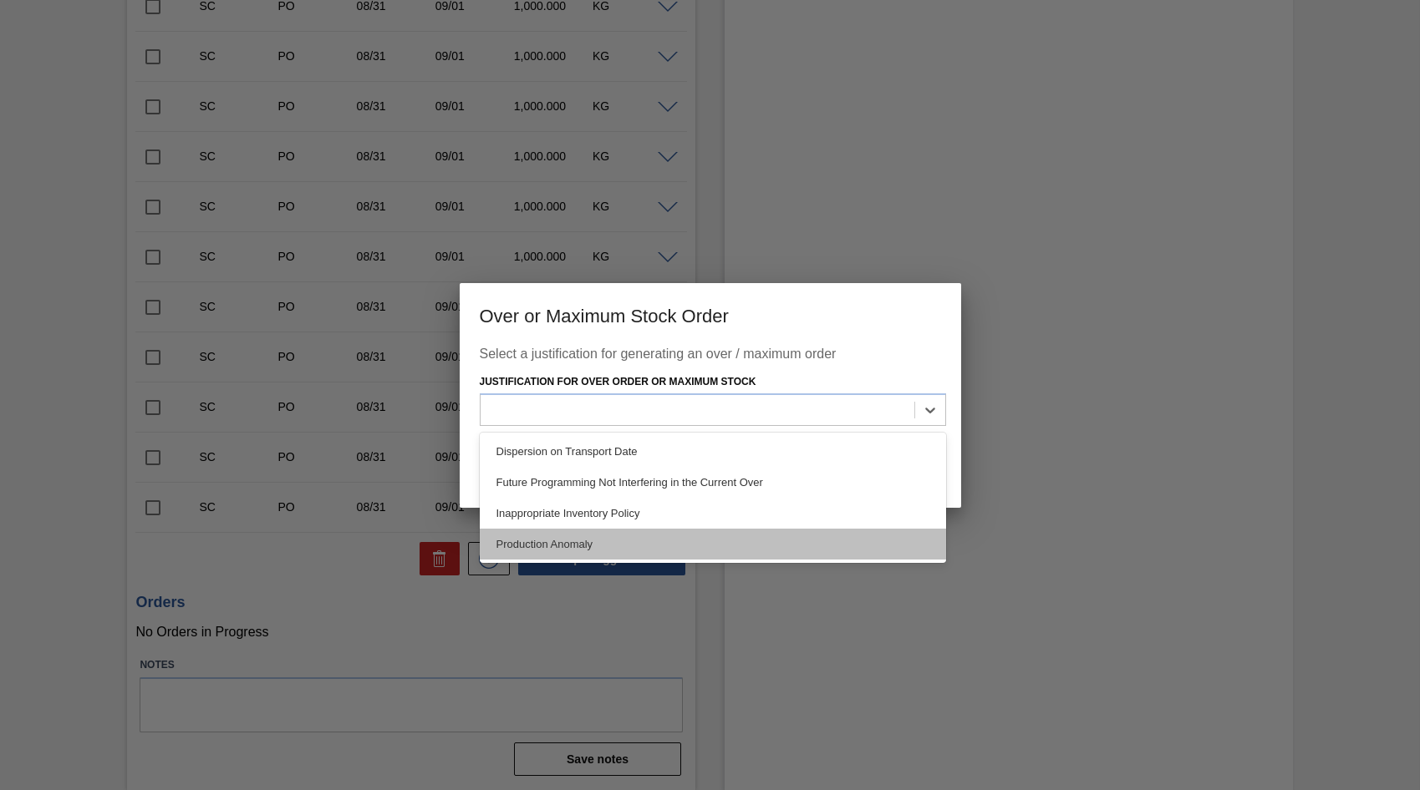
click at [547, 538] on div "Production Anomaly" at bounding box center [713, 544] width 466 height 31
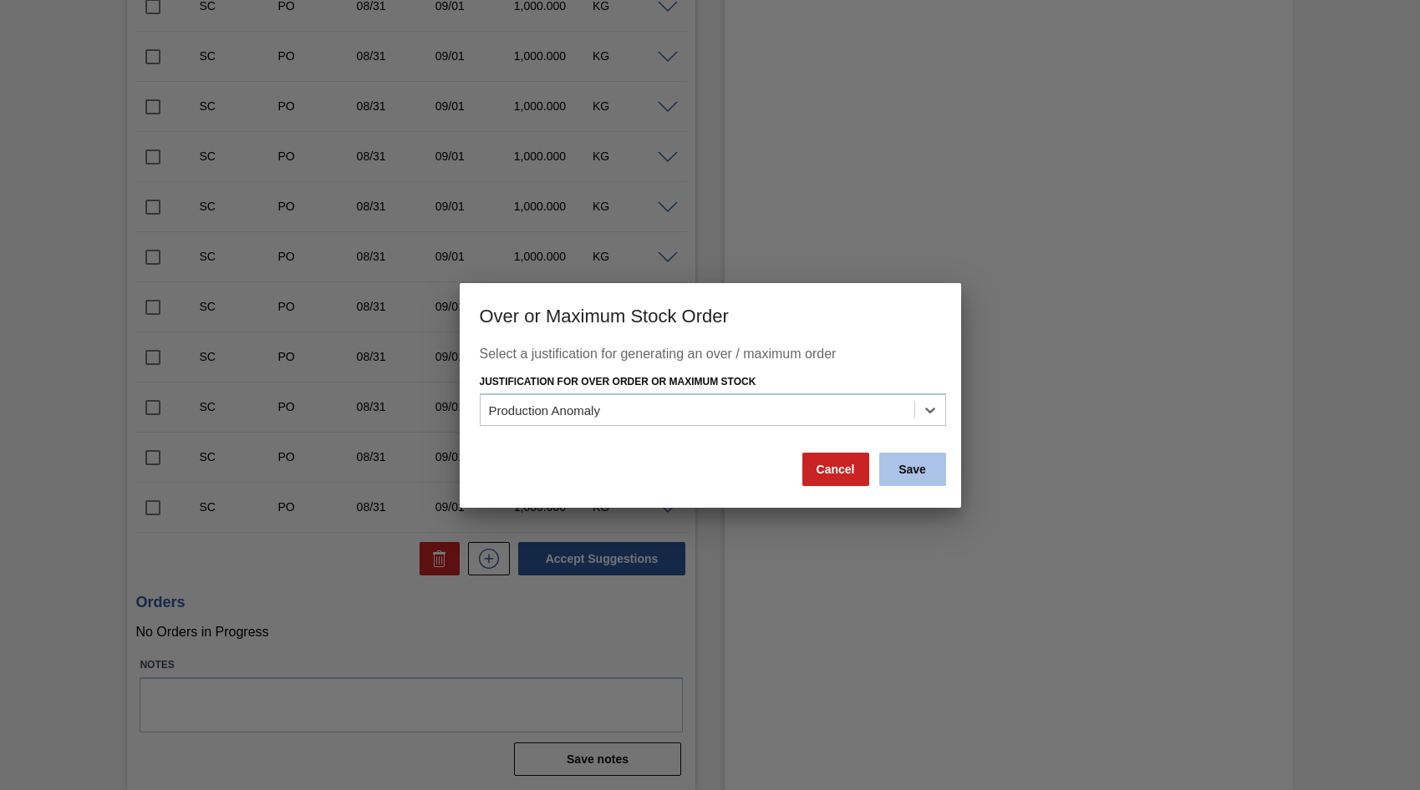
click at [905, 473] on button "Save" at bounding box center [912, 469] width 67 height 33
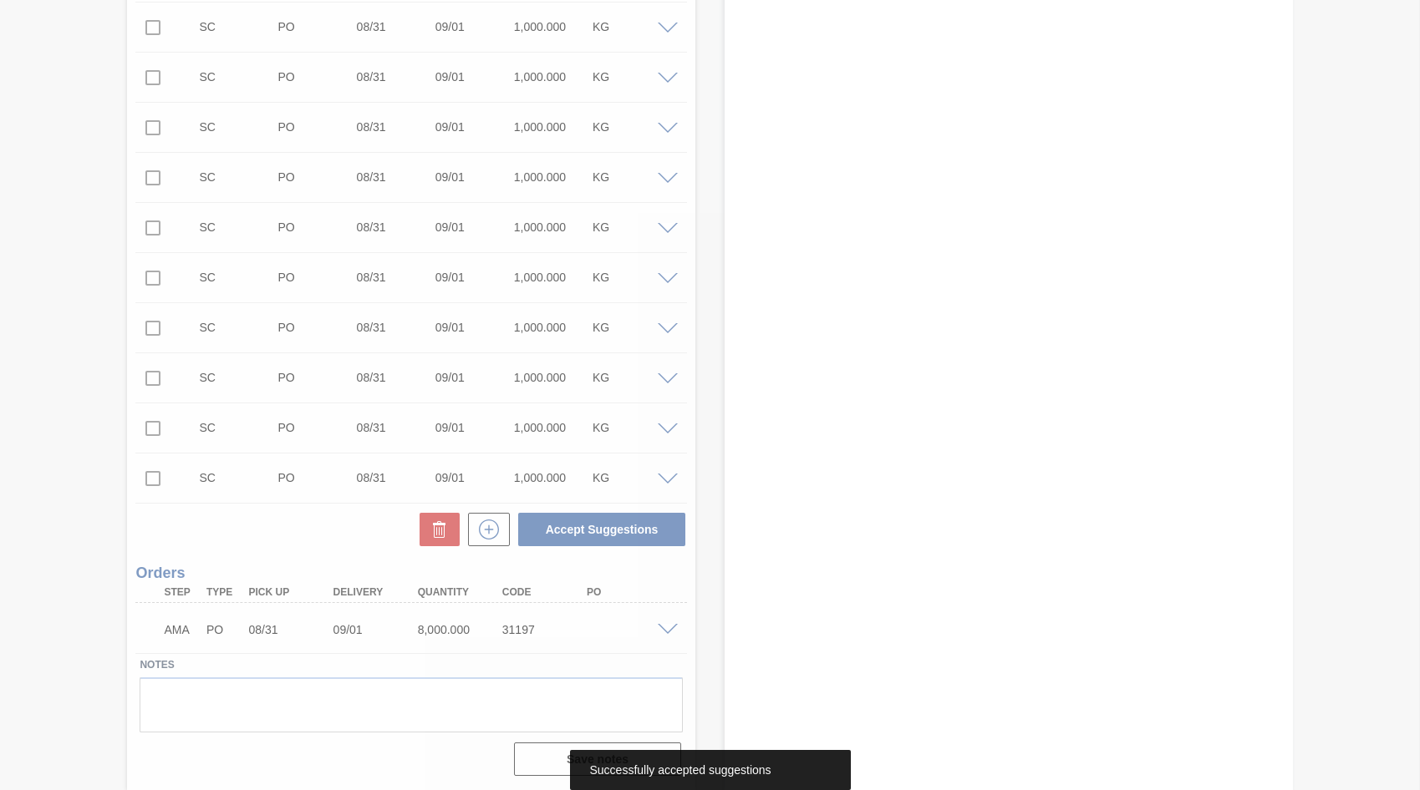
scroll to position [462, 0]
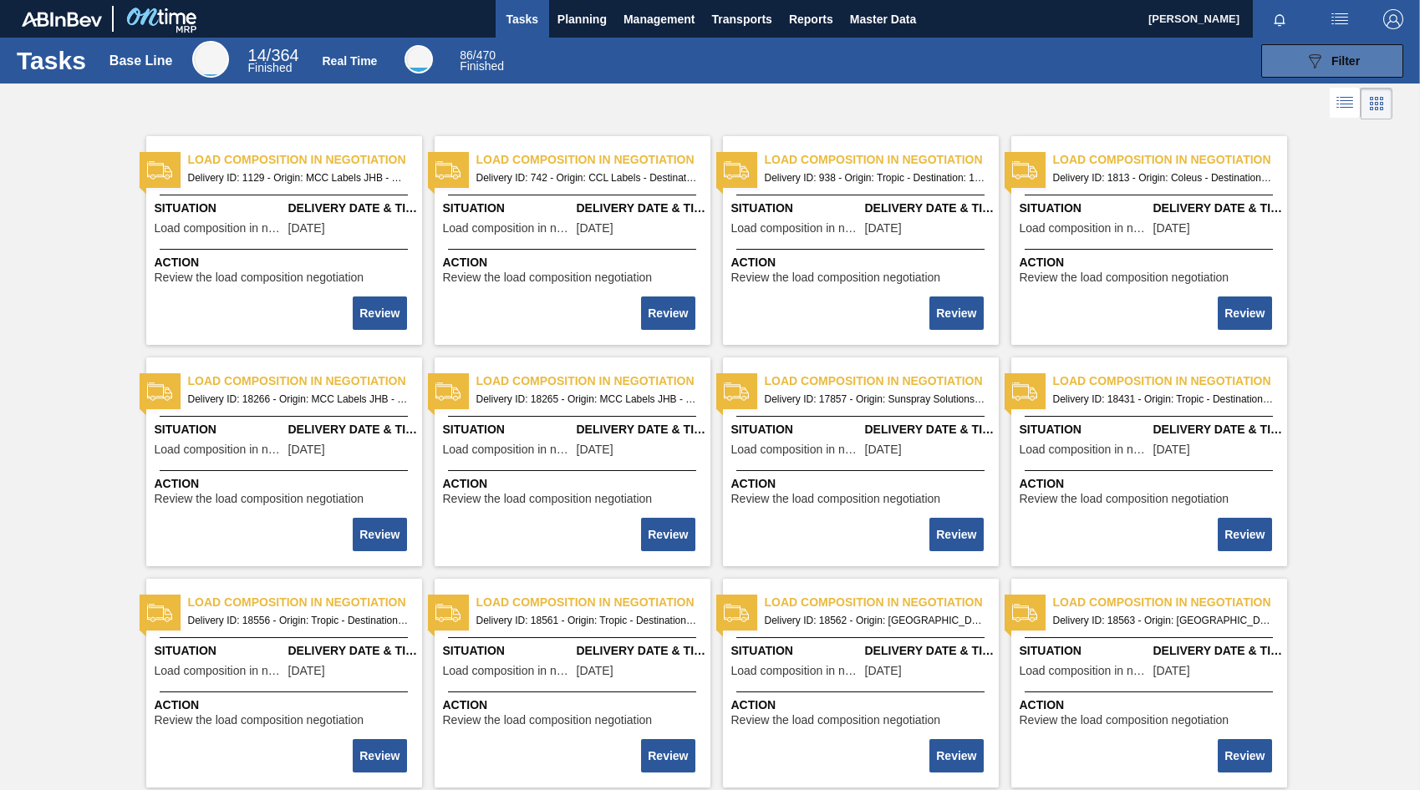
click at [1318, 60] on icon "089F7B8B-B2A5-4AFE-B5C0-19BA573D28AC" at bounding box center [1314, 61] width 20 height 20
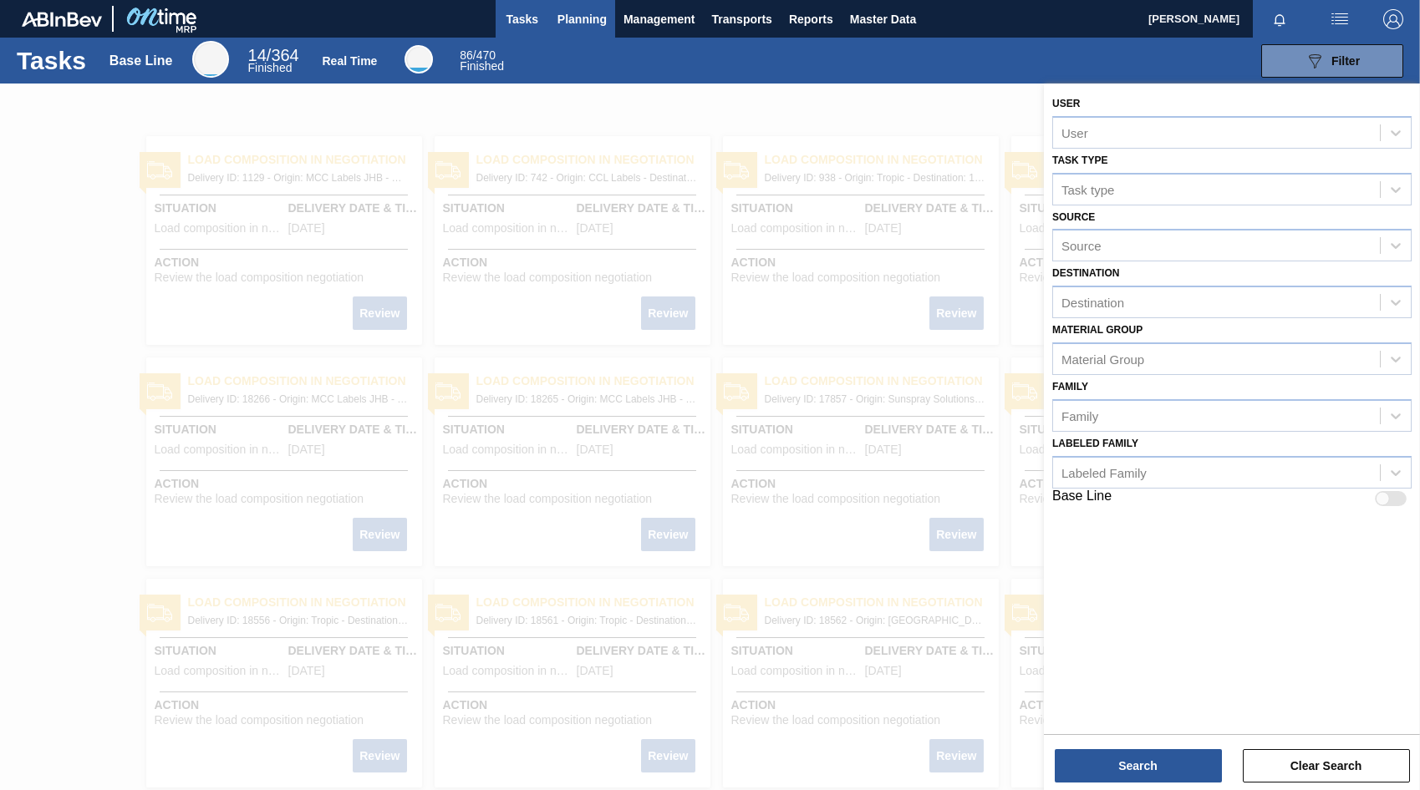
click at [583, 13] on span "Planning" at bounding box center [581, 19] width 49 height 20
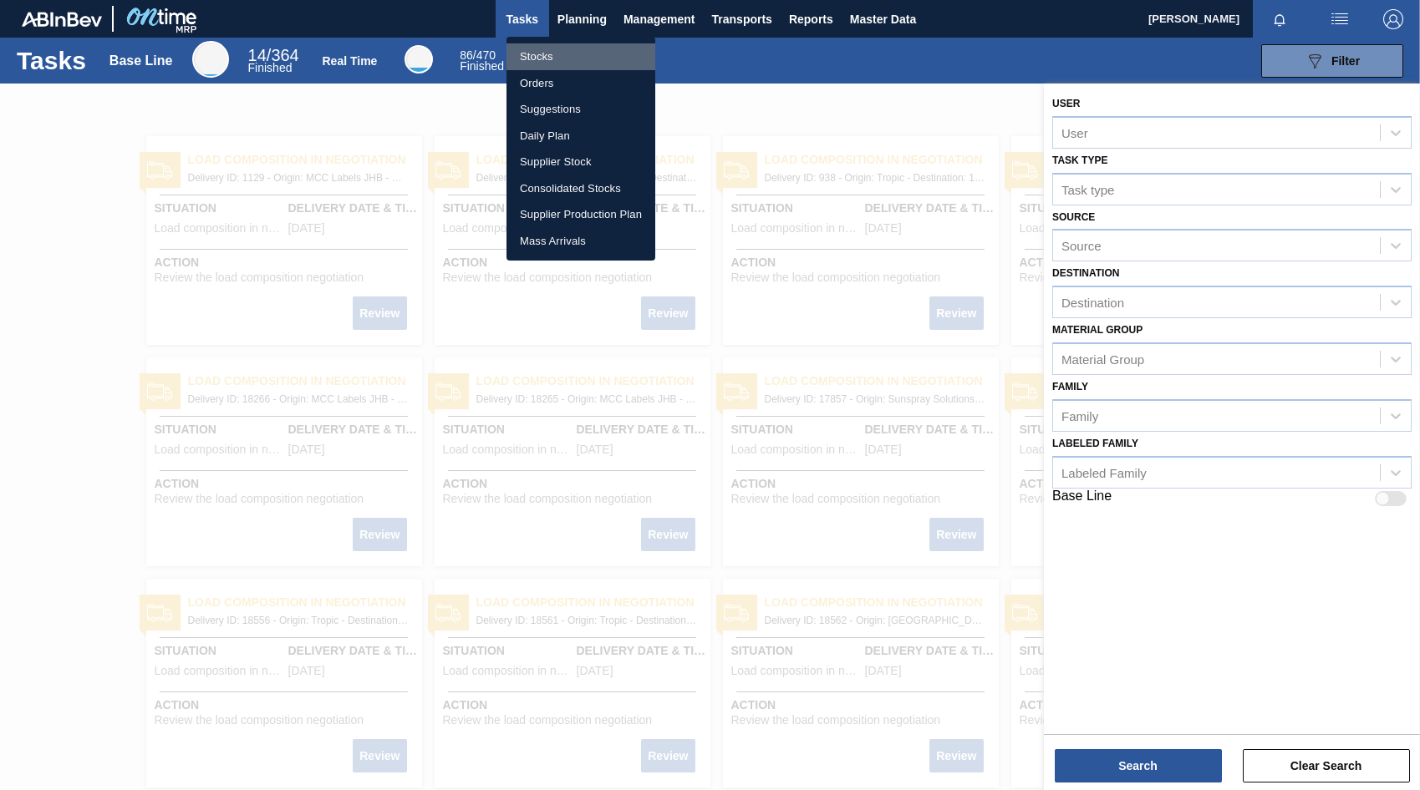
click at [537, 53] on li "Stocks" at bounding box center [580, 56] width 149 height 27
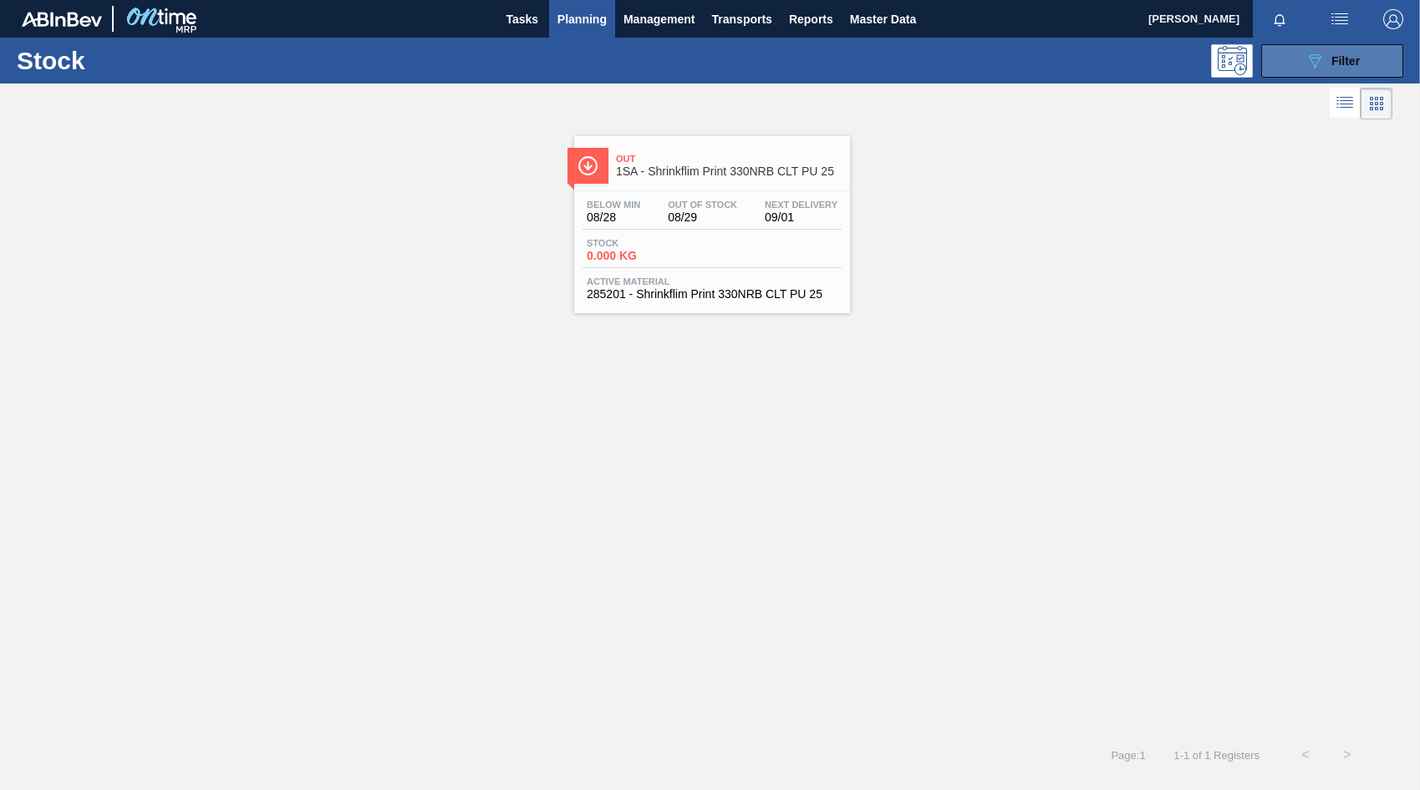
click at [1328, 69] on div "089F7B8B-B2A5-4AFE-B5C0-19BA573D28AC Filter" at bounding box center [1331, 61] width 55 height 20
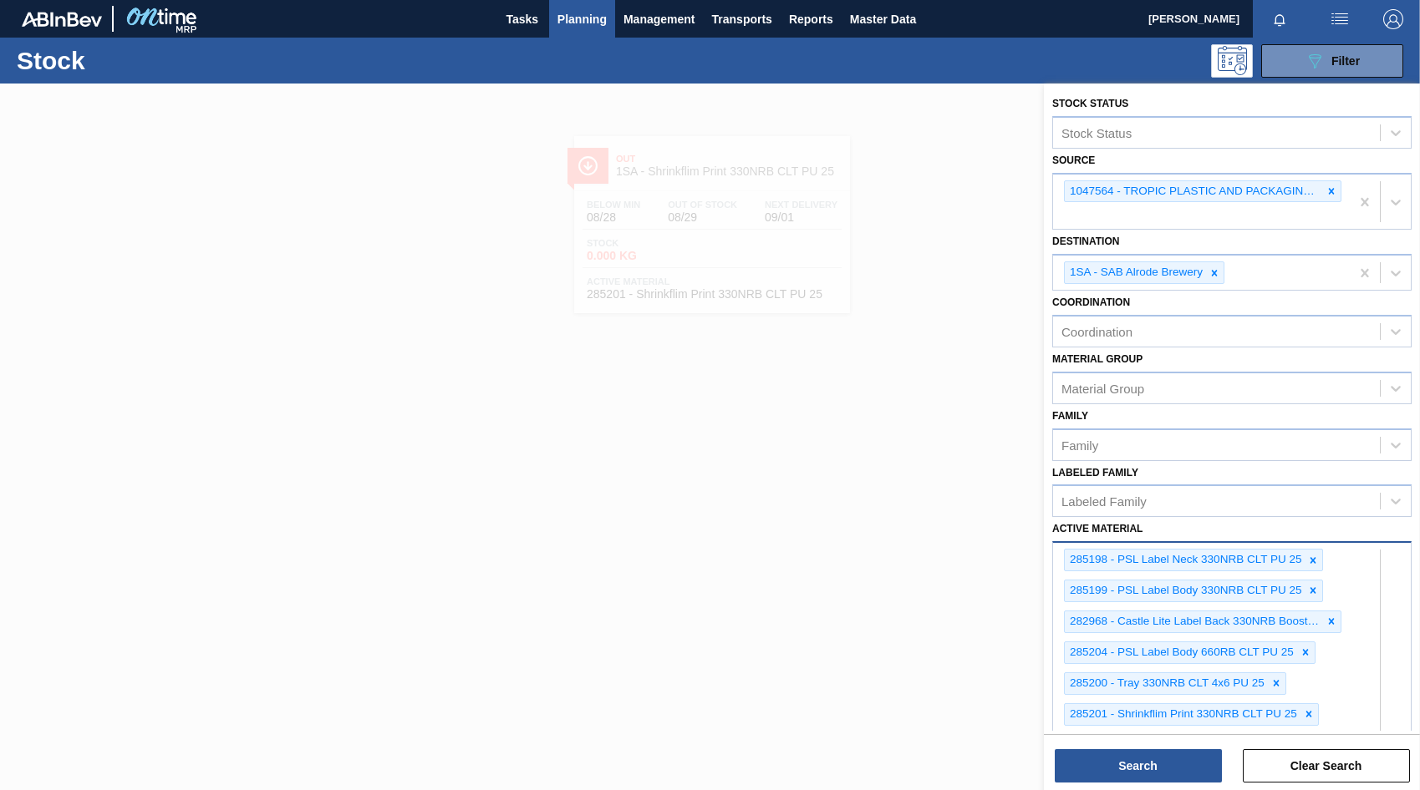
scroll to position [626, 0]
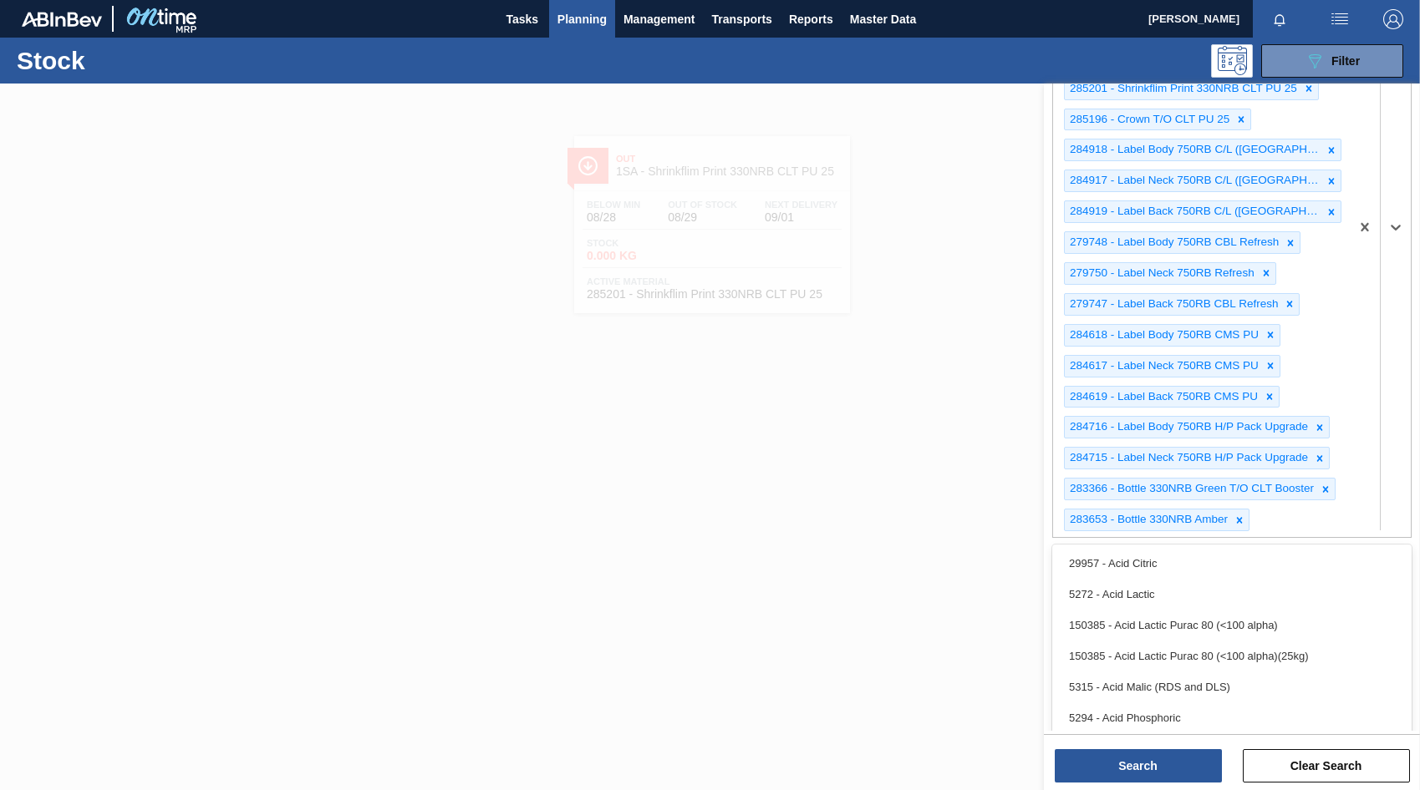
drag, startPoint x: 1339, startPoint y: 694, endPoint x: 1416, endPoint y: 688, distance: 77.2
click at [1345, 538] on div "option 5315 - Acid Malic (RDS and DLS) focused, 5 of 101. 99 results available.…" at bounding box center [1231, 227] width 359 height 622
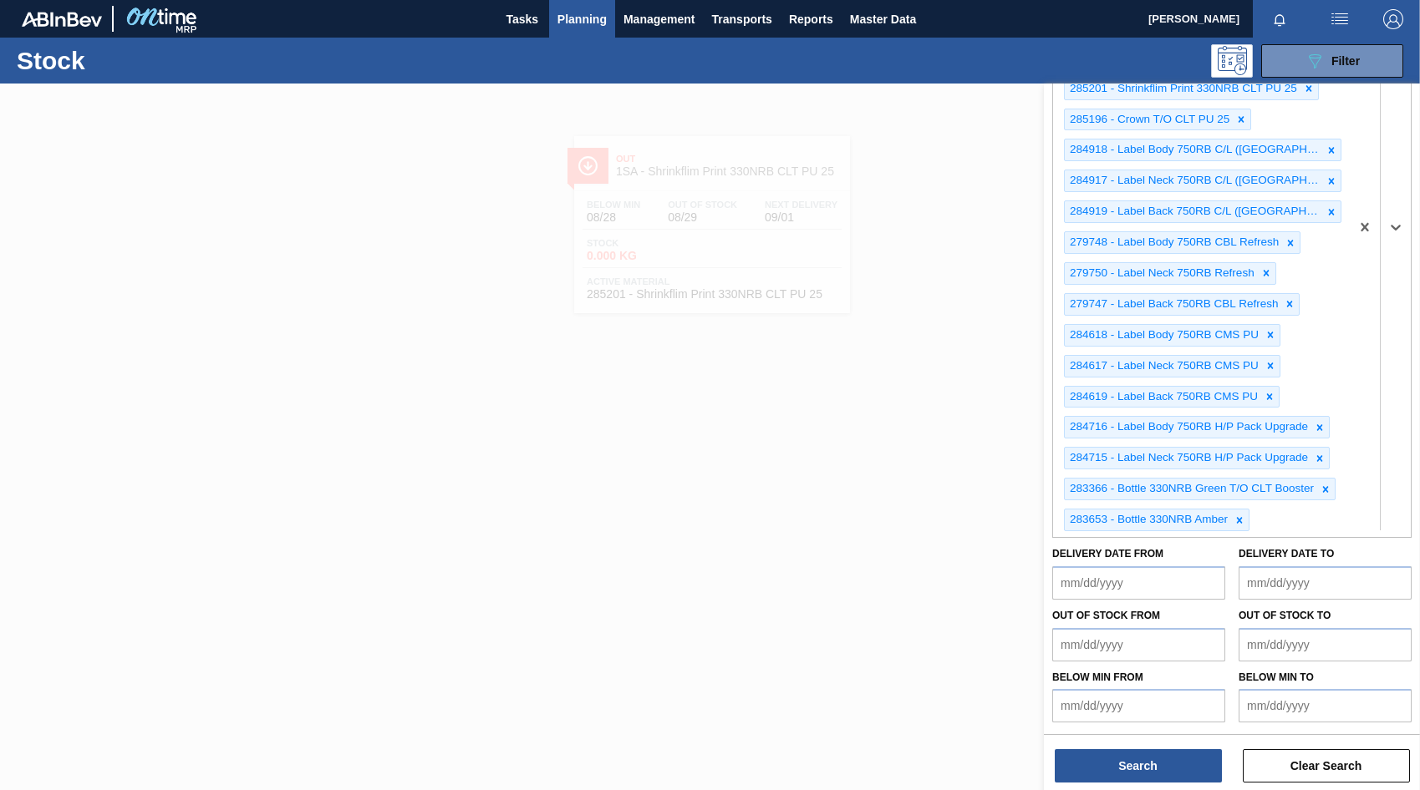
click at [1283, 518] on div "285198 - PSL Label Neck 330NRB CLT PU 25 285199 - PSL Label Body 330NRB CLT PU …" at bounding box center [1201, 227] width 297 height 620
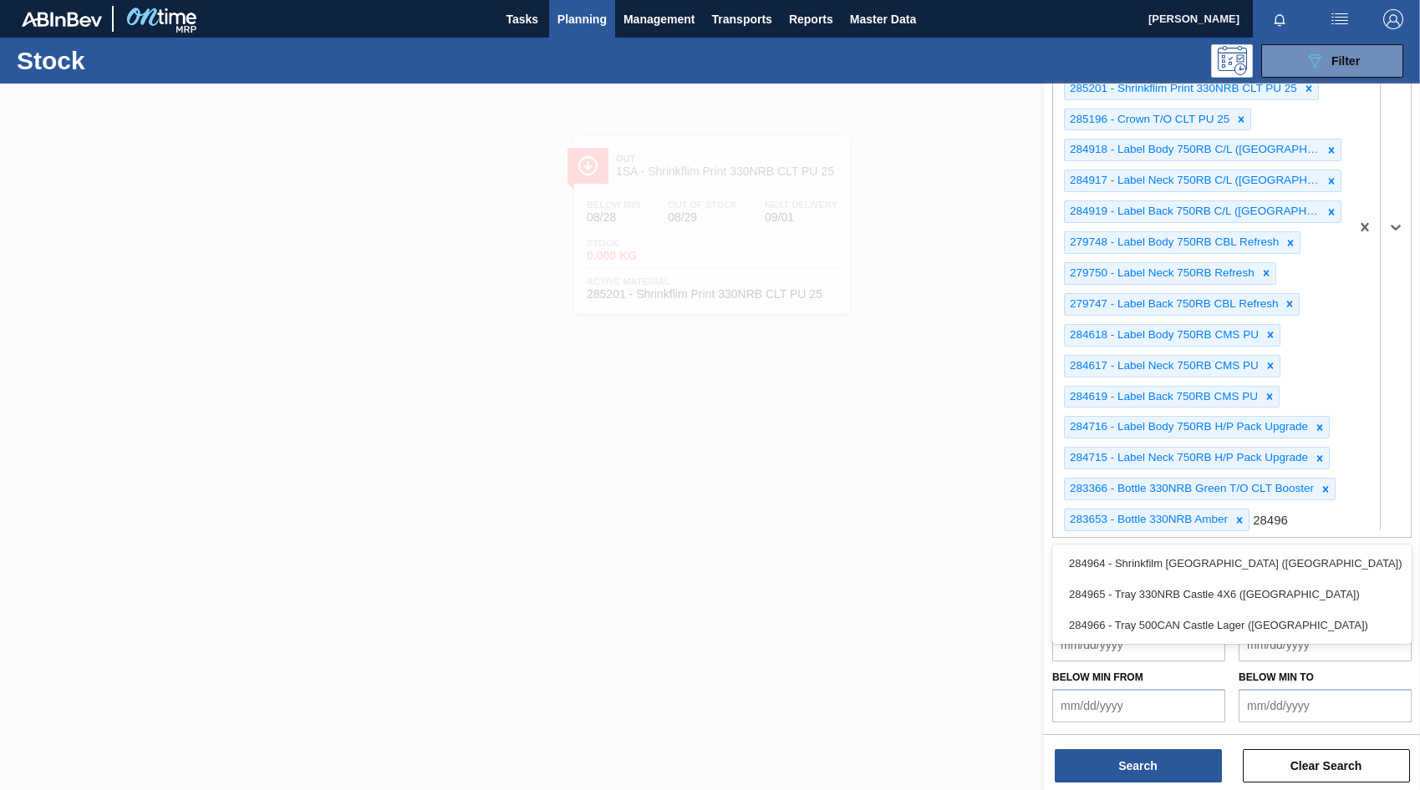
type Material "284964"
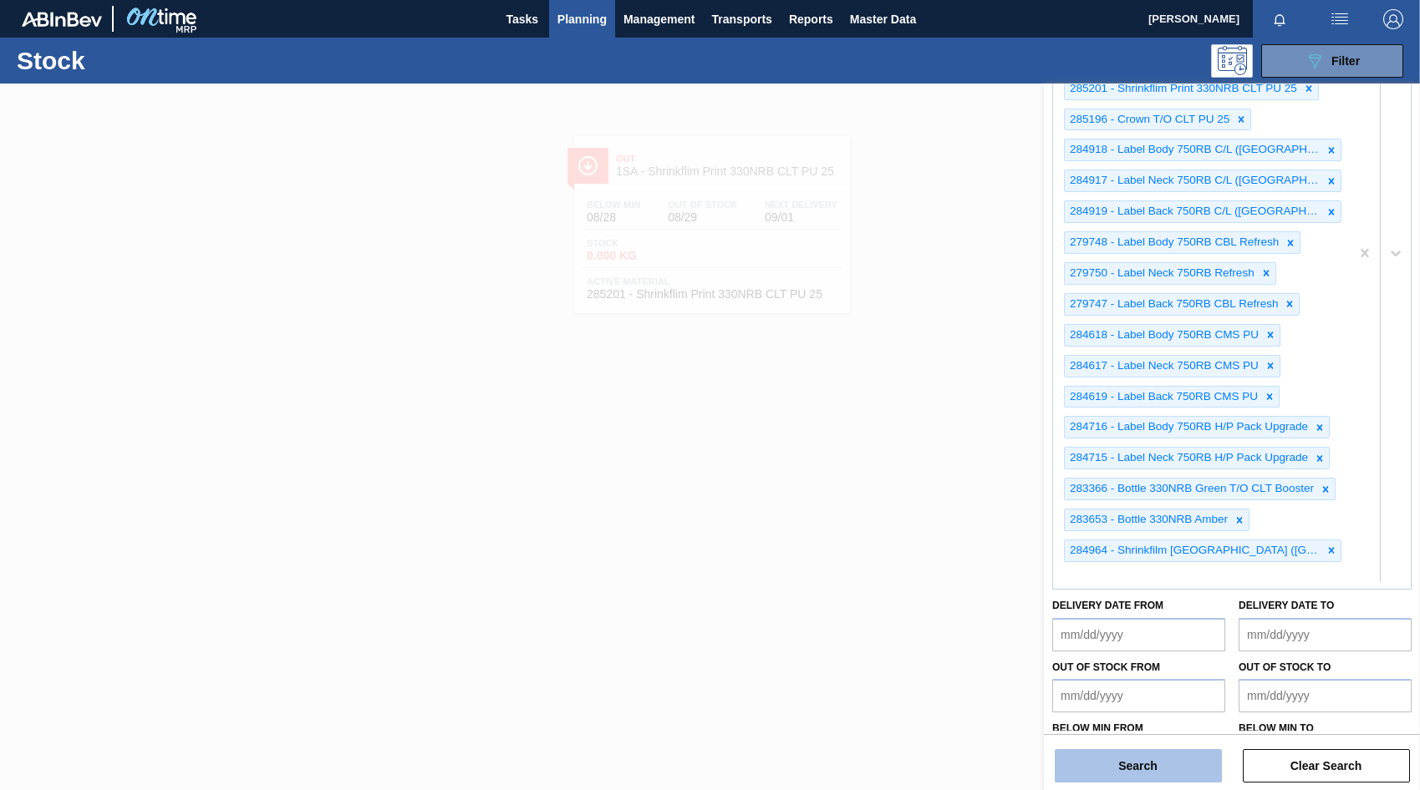
click at [1178, 769] on button "Search" at bounding box center [1137, 765] width 167 height 33
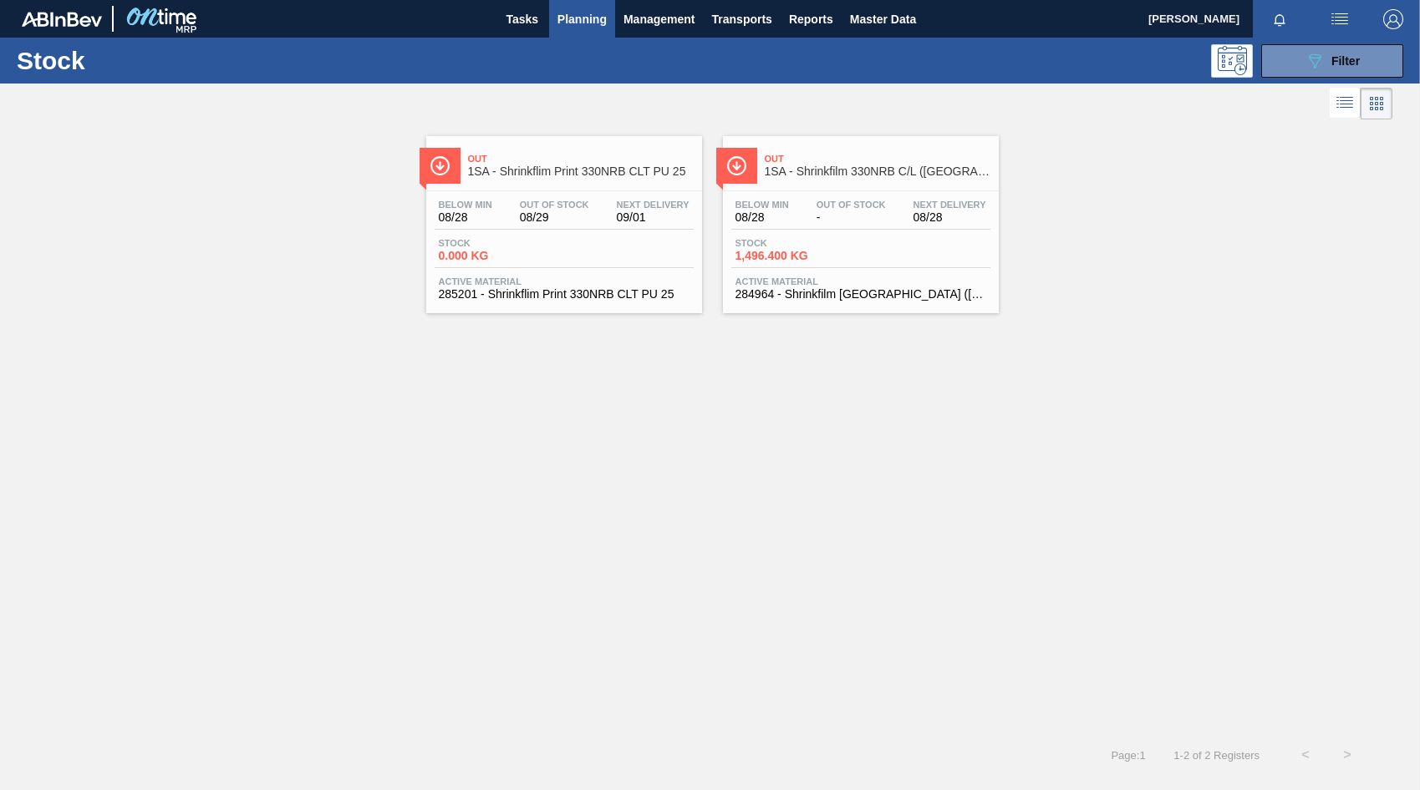
click at [815, 241] on span "Stock" at bounding box center [793, 243] width 117 height 10
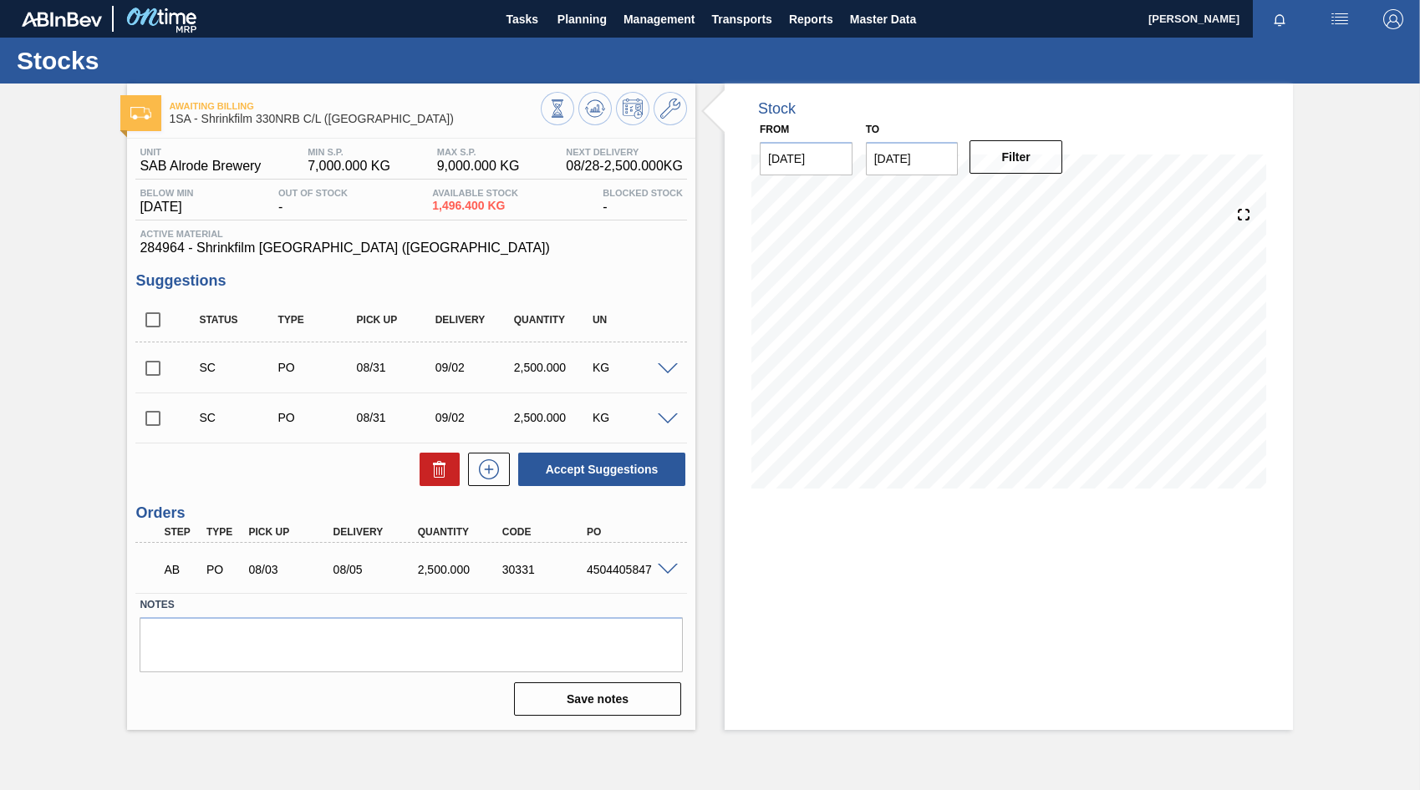
click at [667, 370] on span at bounding box center [668, 369] width 20 height 13
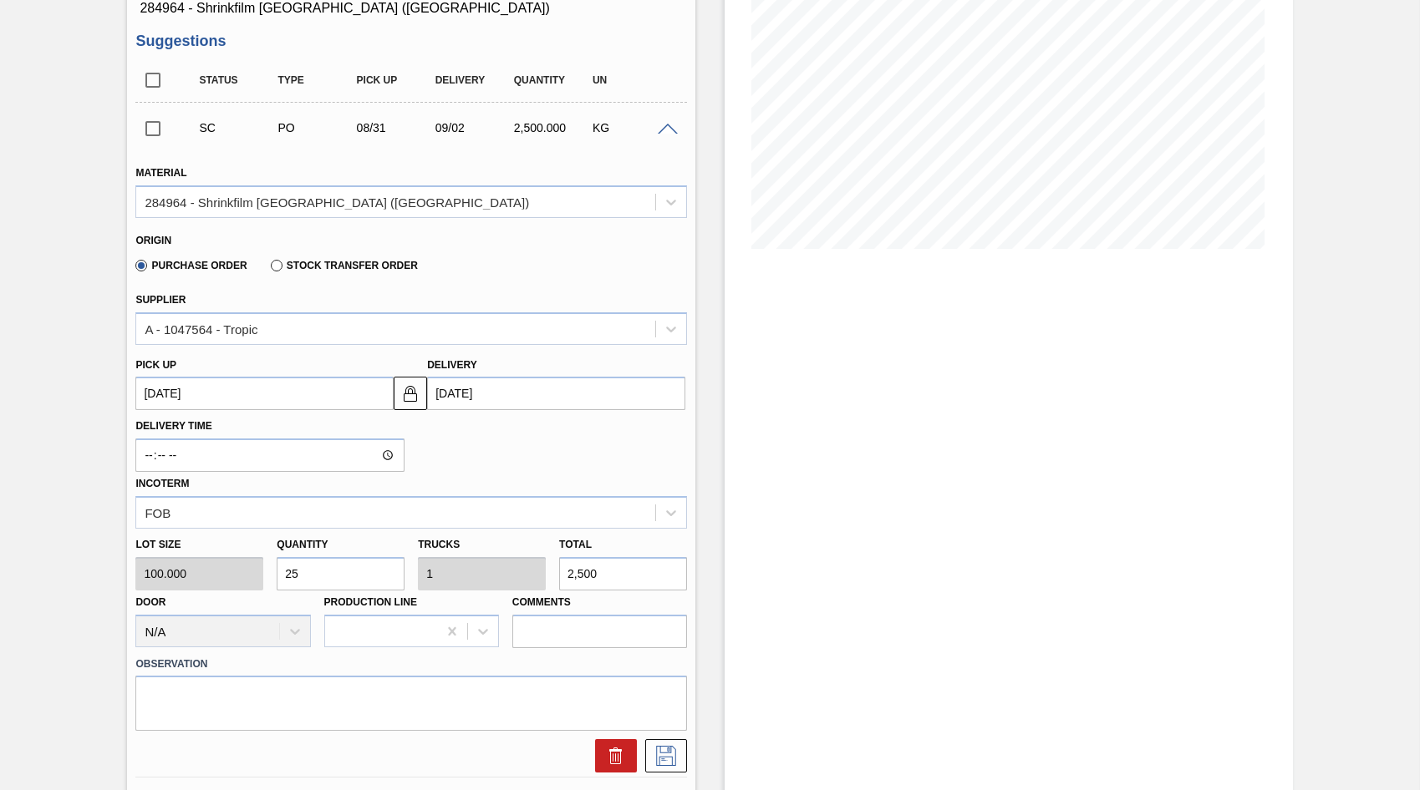
scroll to position [251, 0]
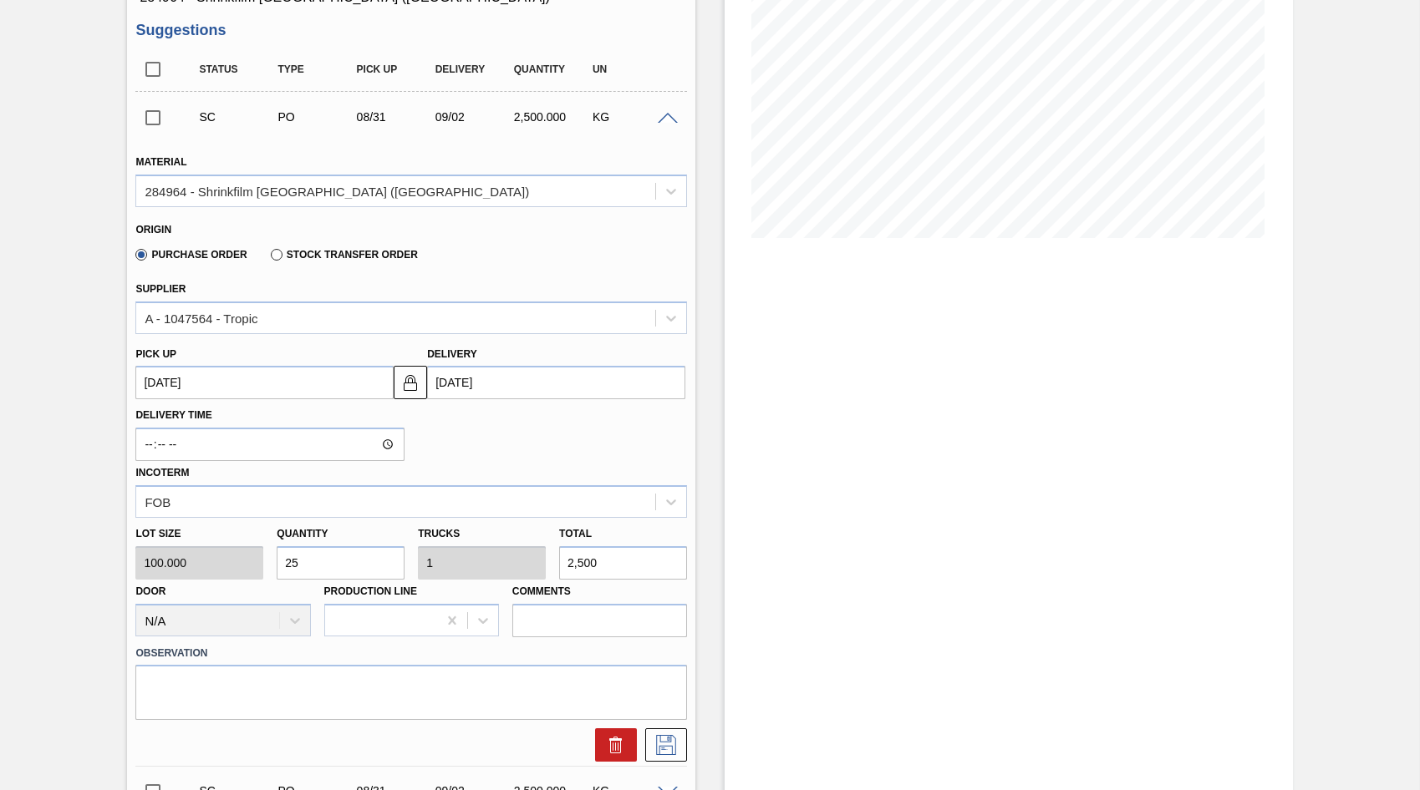
click at [570, 563] on input "2,500" at bounding box center [623, 562] width 128 height 33
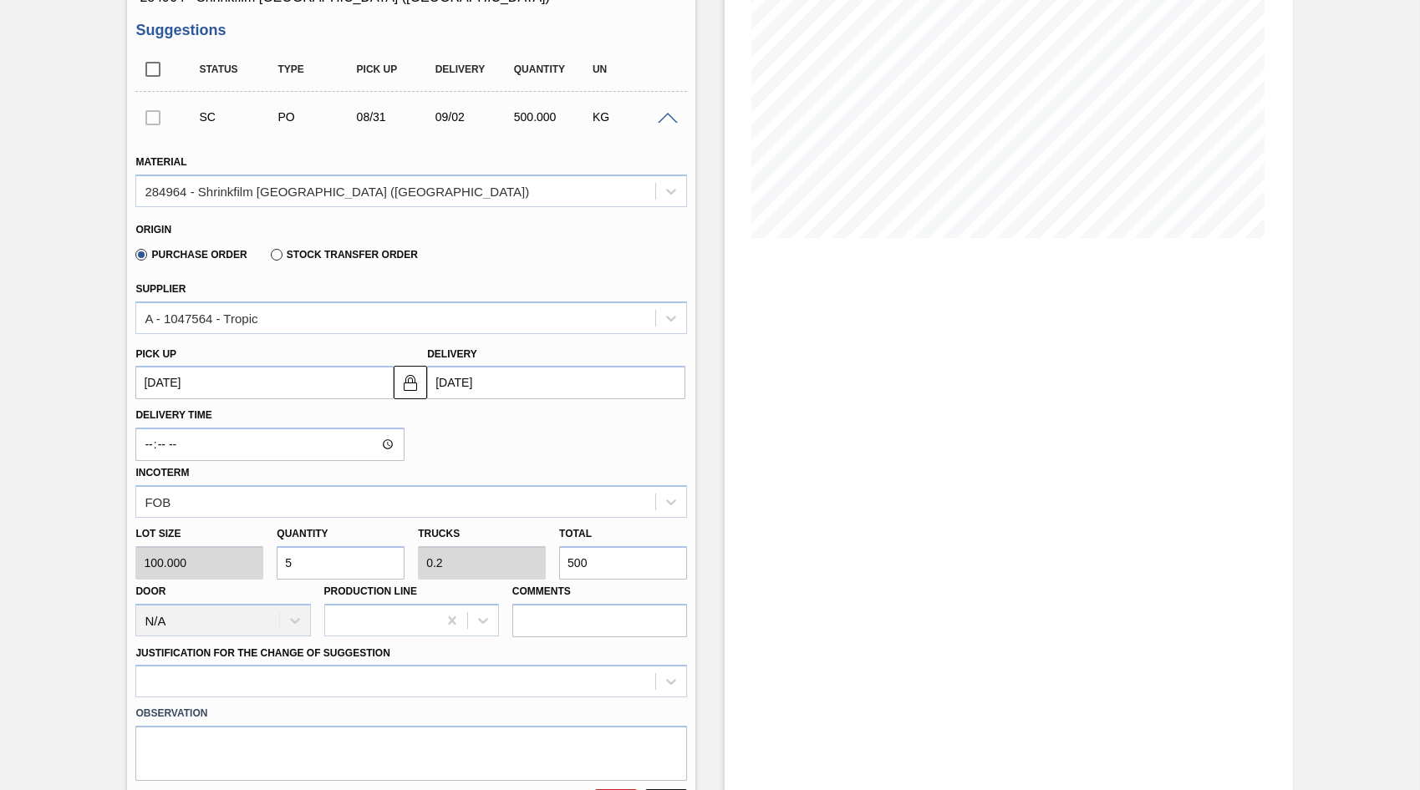
type input "5"
type input "0.2"
type input "500"
type input "15"
type input "0.6"
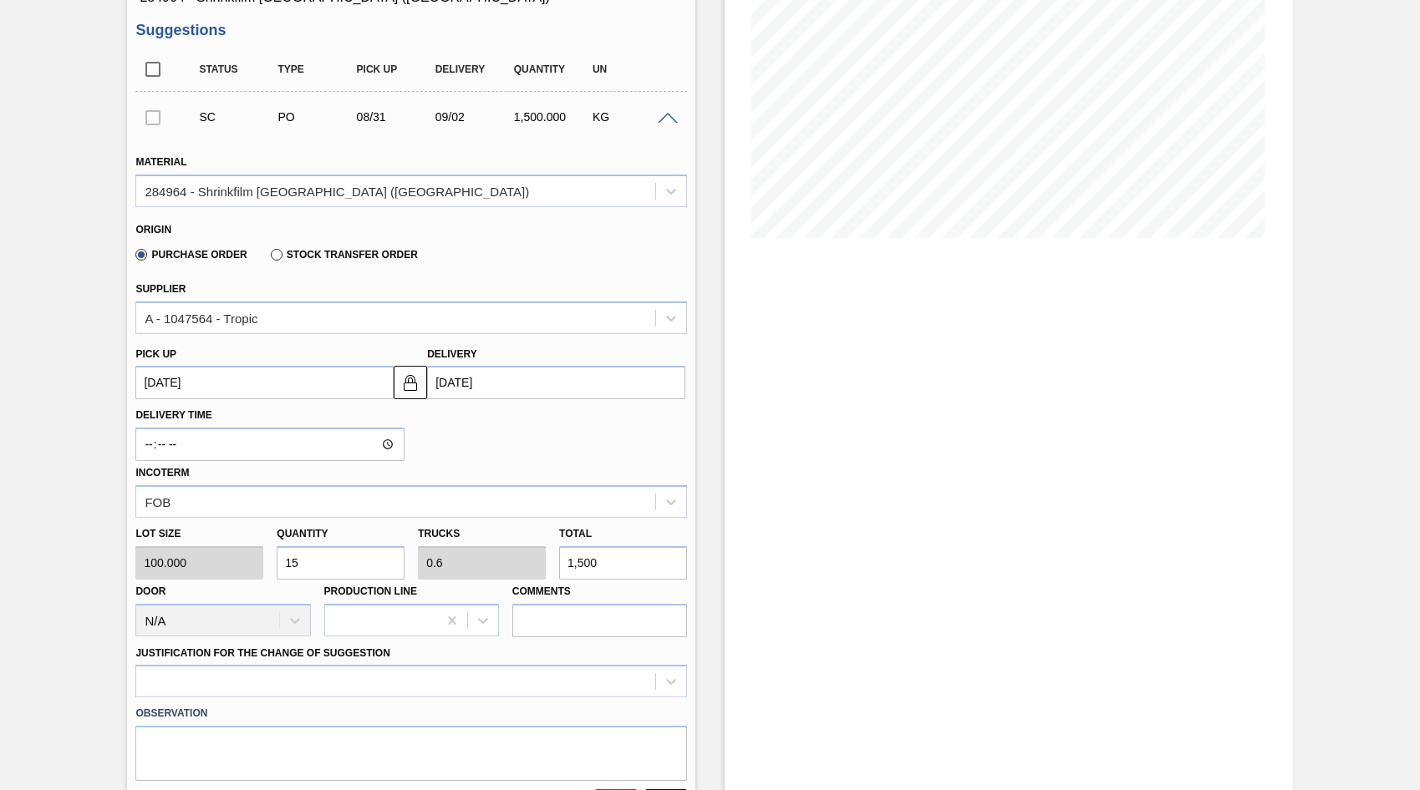
type input "1,500"
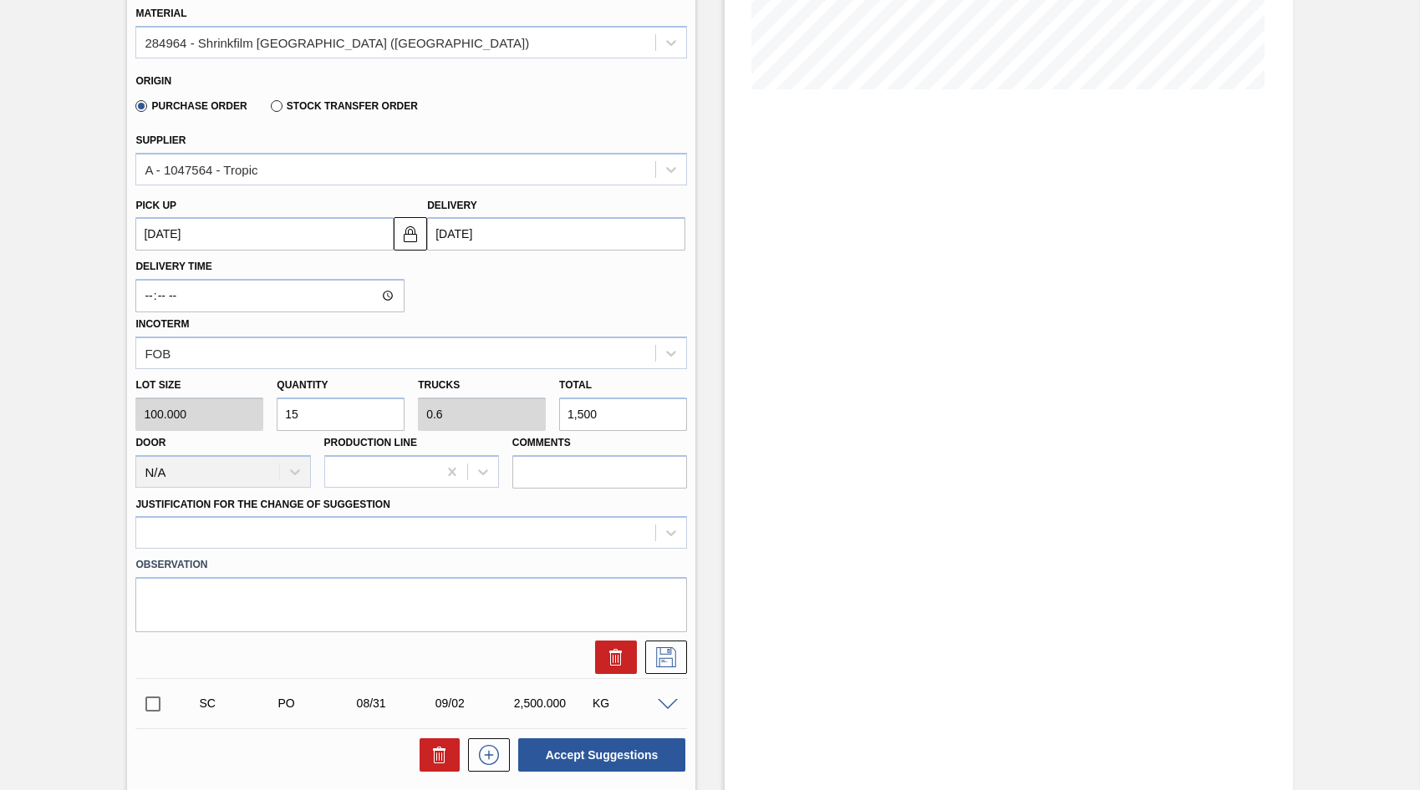
scroll to position [501, 0]
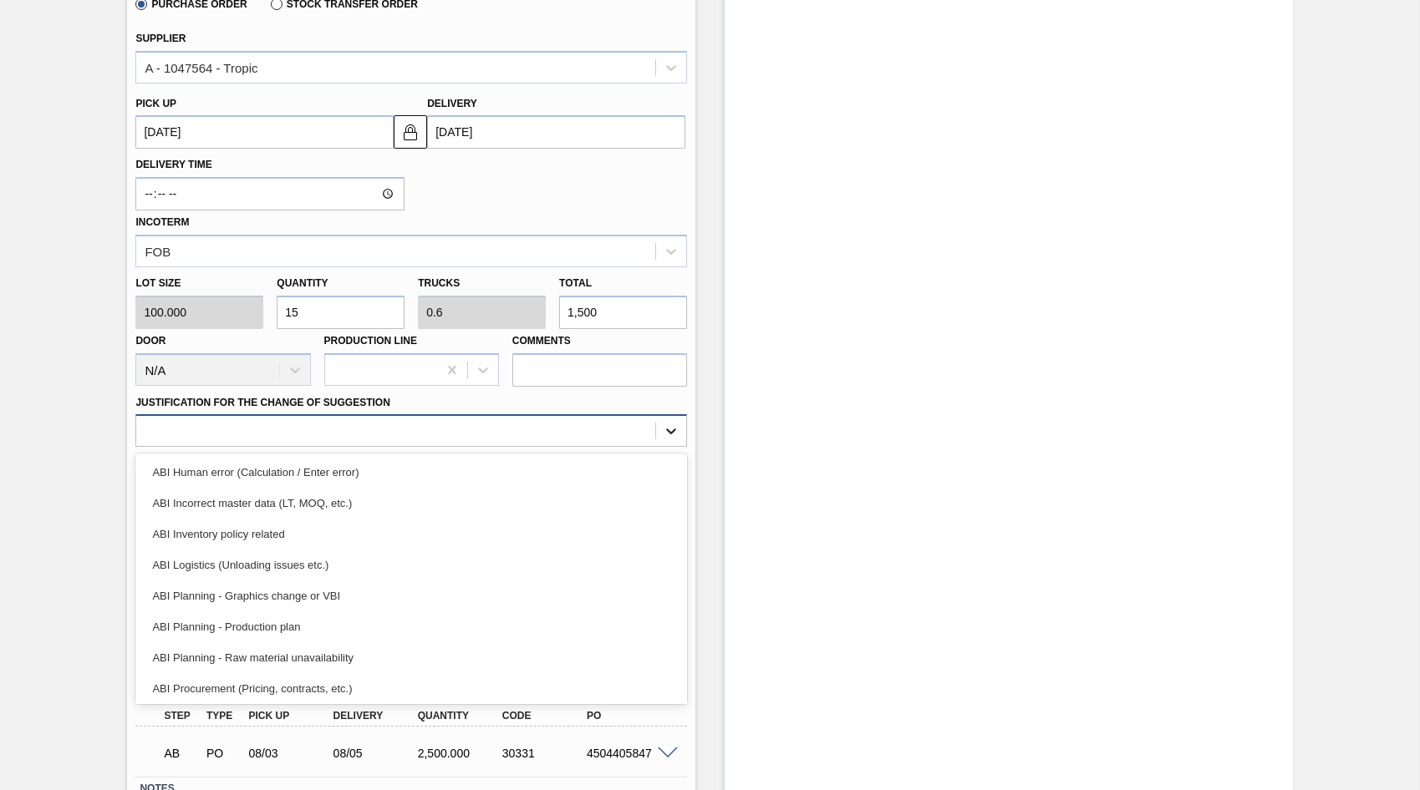
click at [669, 434] on icon at bounding box center [671, 431] width 17 height 17
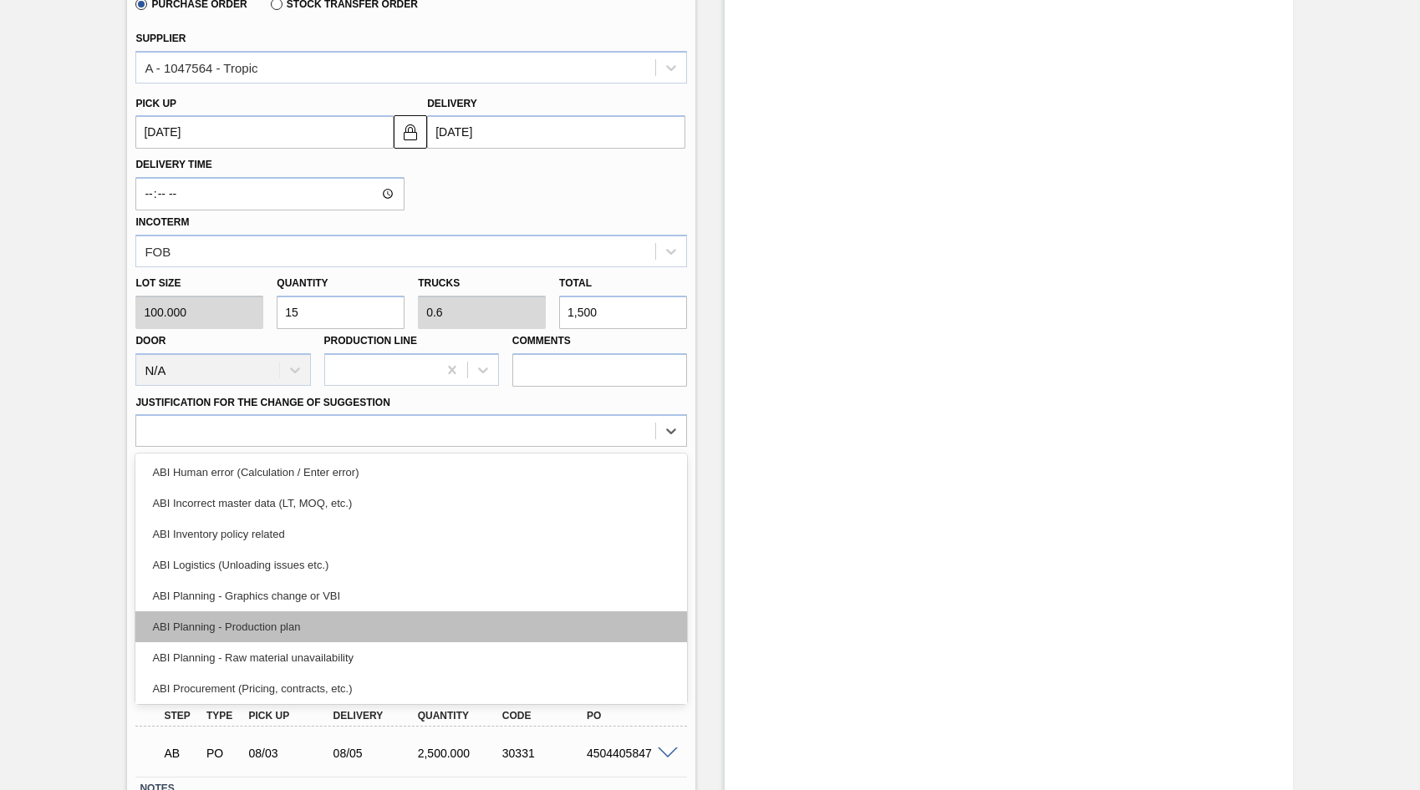
click at [271, 628] on div "ABI Planning - Production plan" at bounding box center [410, 627] width 551 height 31
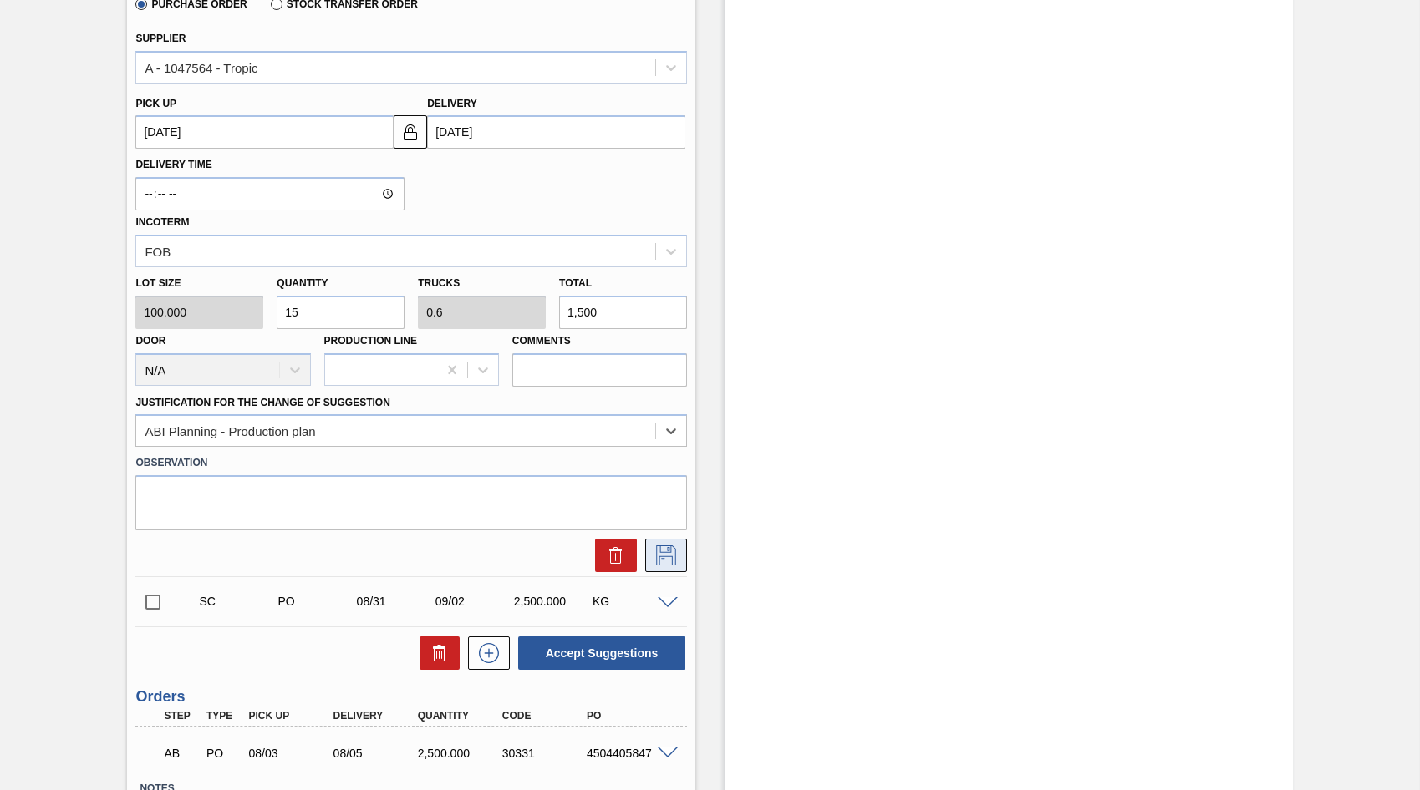
click at [667, 555] on icon at bounding box center [666, 556] width 27 height 20
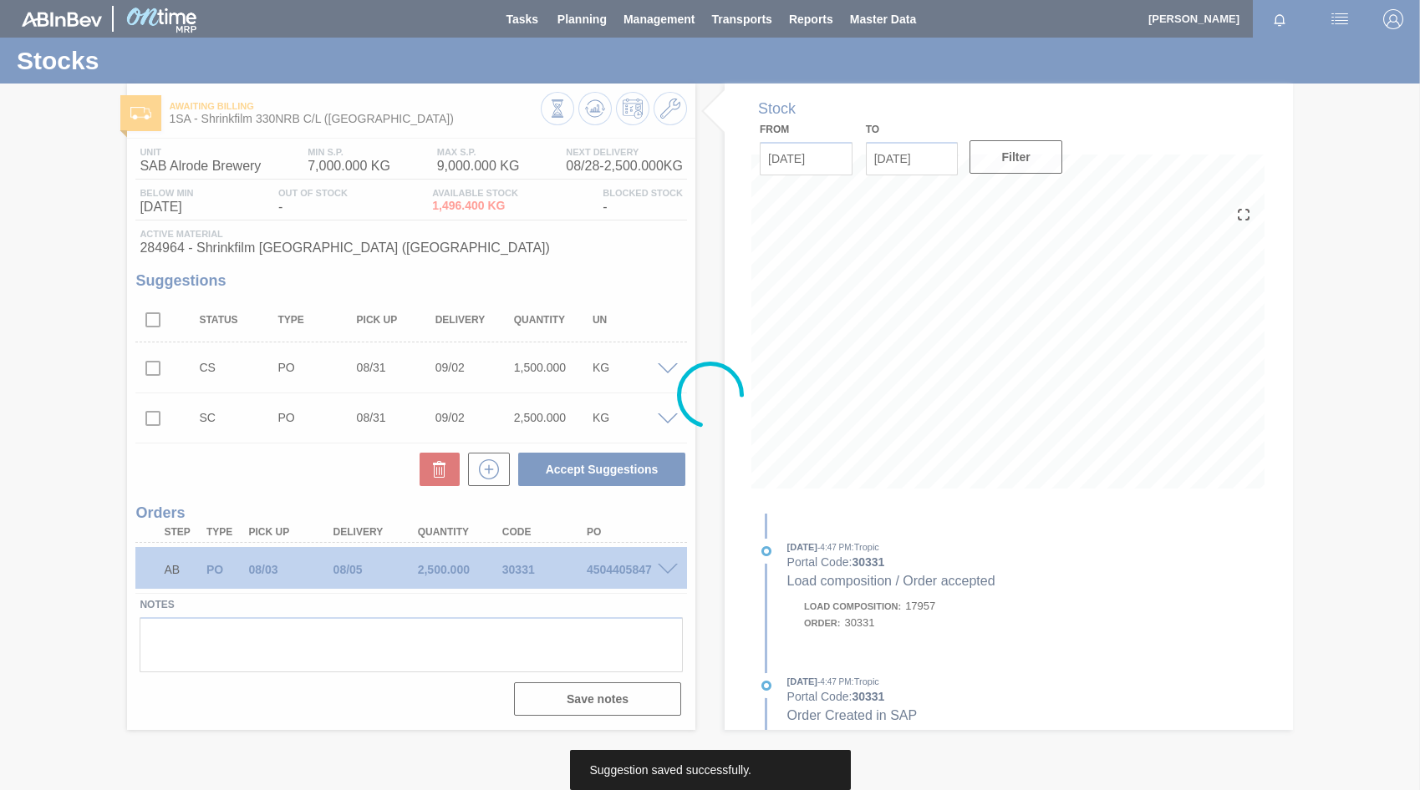
scroll to position [0, 0]
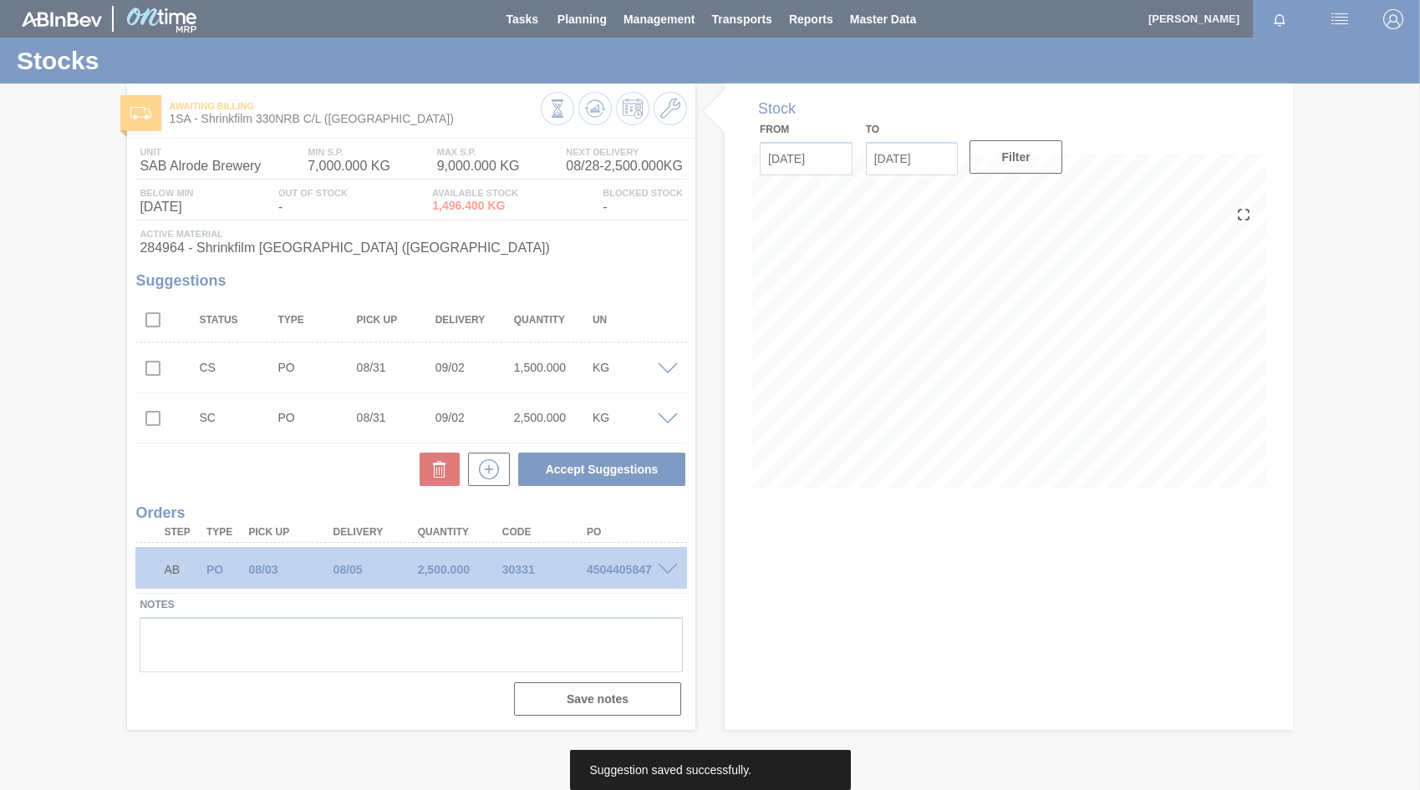
click at [147, 370] on div at bounding box center [710, 395] width 1420 height 790
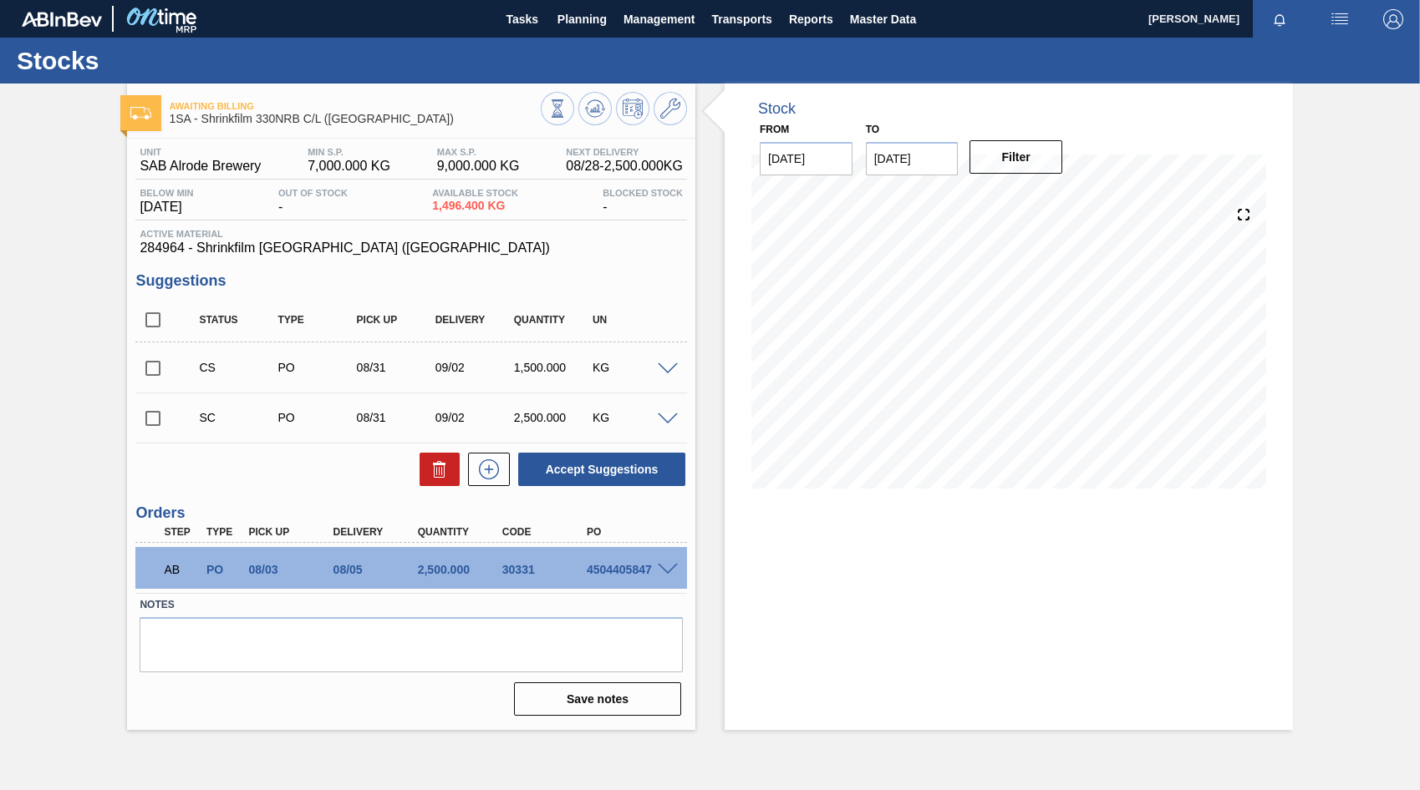
click at [155, 371] on input "checkbox" at bounding box center [152, 368] width 35 height 35
click at [570, 466] on button "Accept Suggestions" at bounding box center [601, 469] width 167 height 33
checkbox input "false"
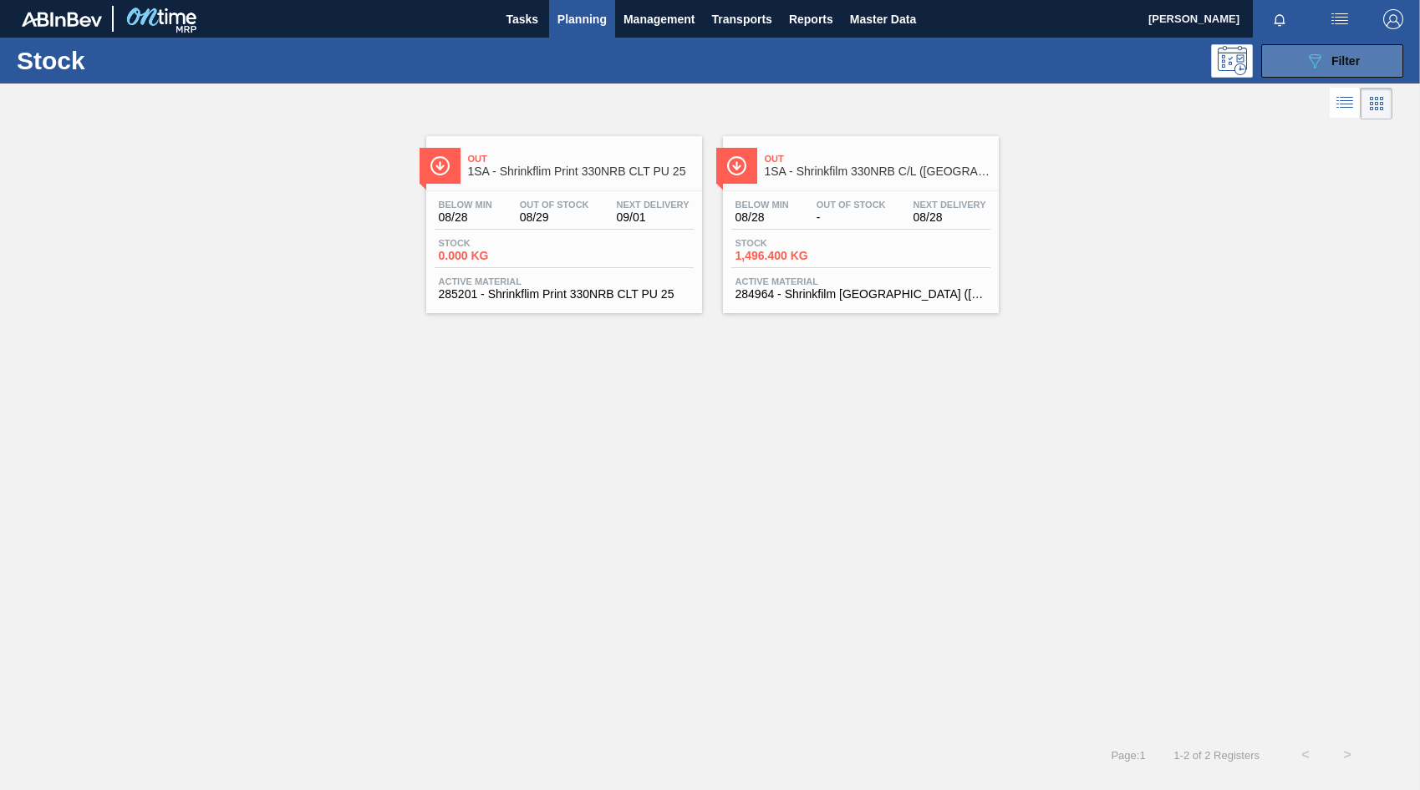
click at [1329, 62] on div "089F7B8B-B2A5-4AFE-B5C0-19BA573D28AC Filter" at bounding box center [1331, 61] width 55 height 20
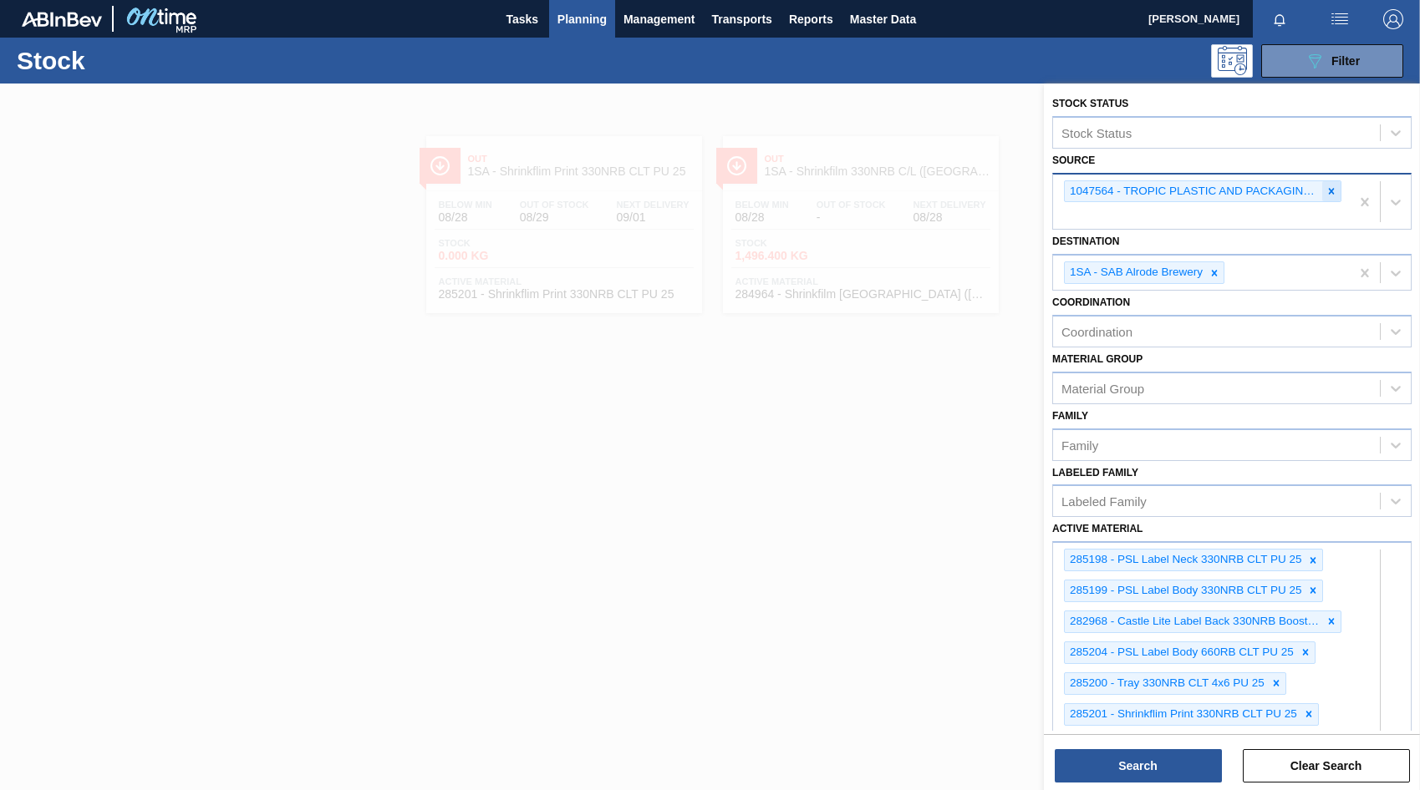
click at [1331, 192] on icon at bounding box center [1331, 191] width 12 height 12
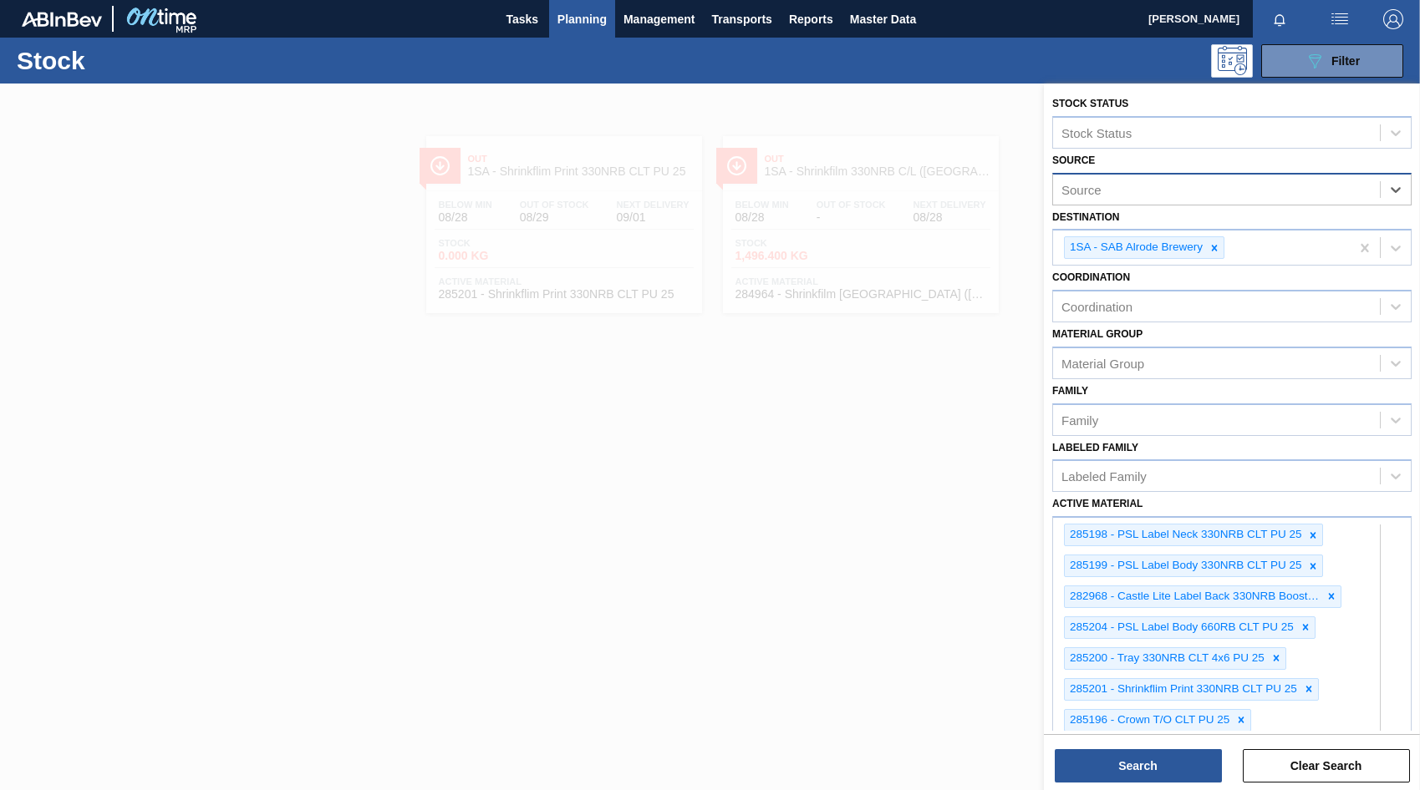
type input "m"
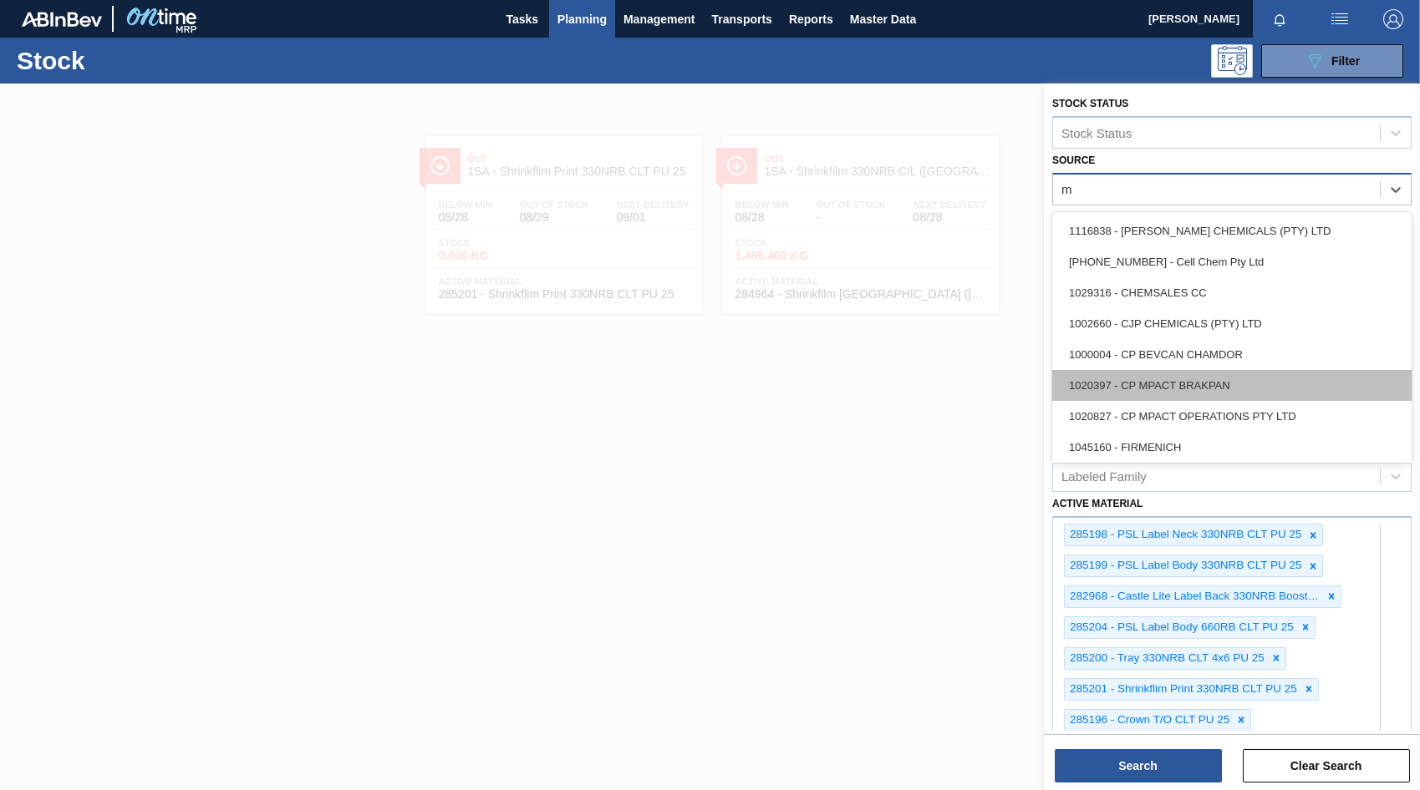
click at [1193, 378] on div "1020397 - CP MPACT BRAKPAN" at bounding box center [1231, 385] width 359 height 31
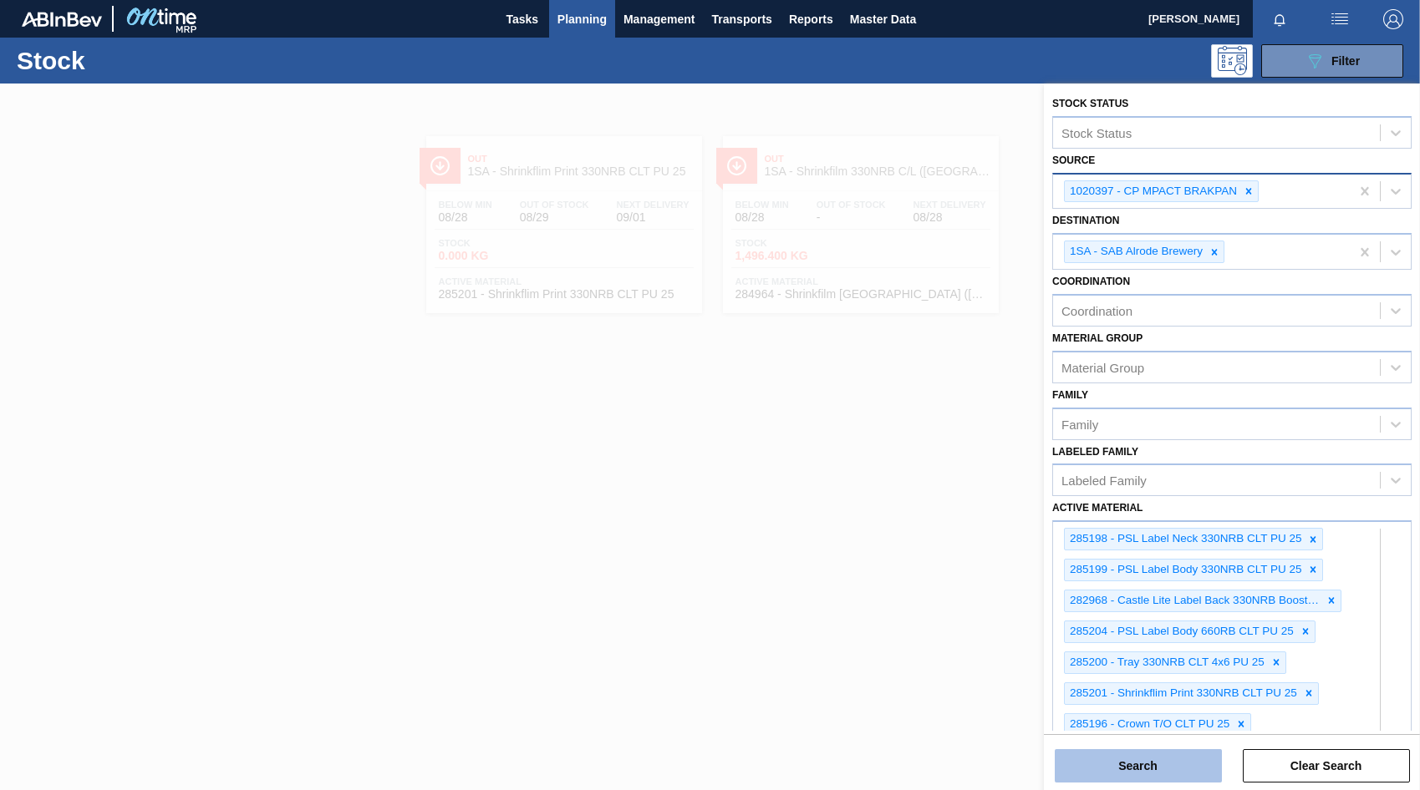
click at [1129, 765] on button "Search" at bounding box center [1137, 765] width 167 height 33
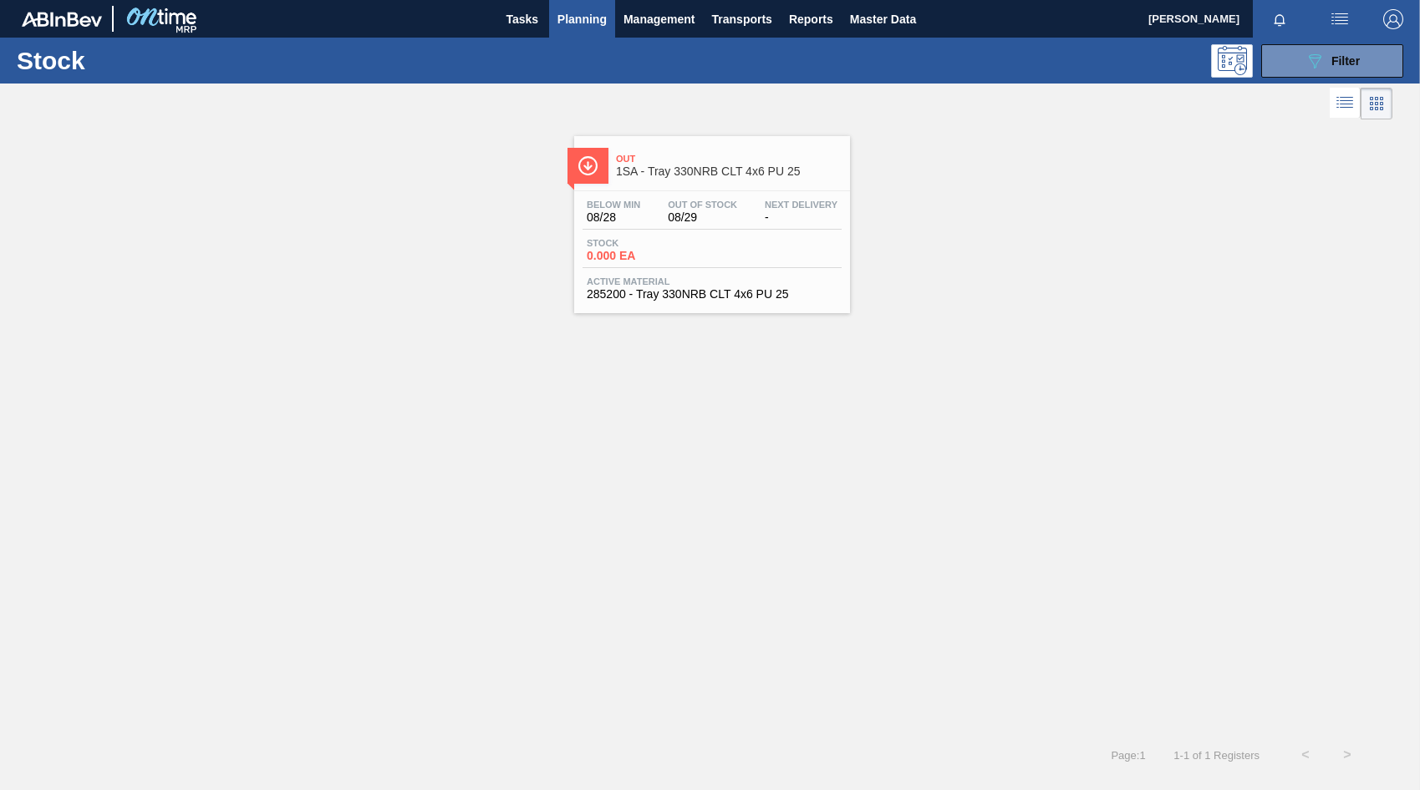
click at [705, 251] on div "Stock 0.000 EA" at bounding box center [644, 250] width 125 height 24
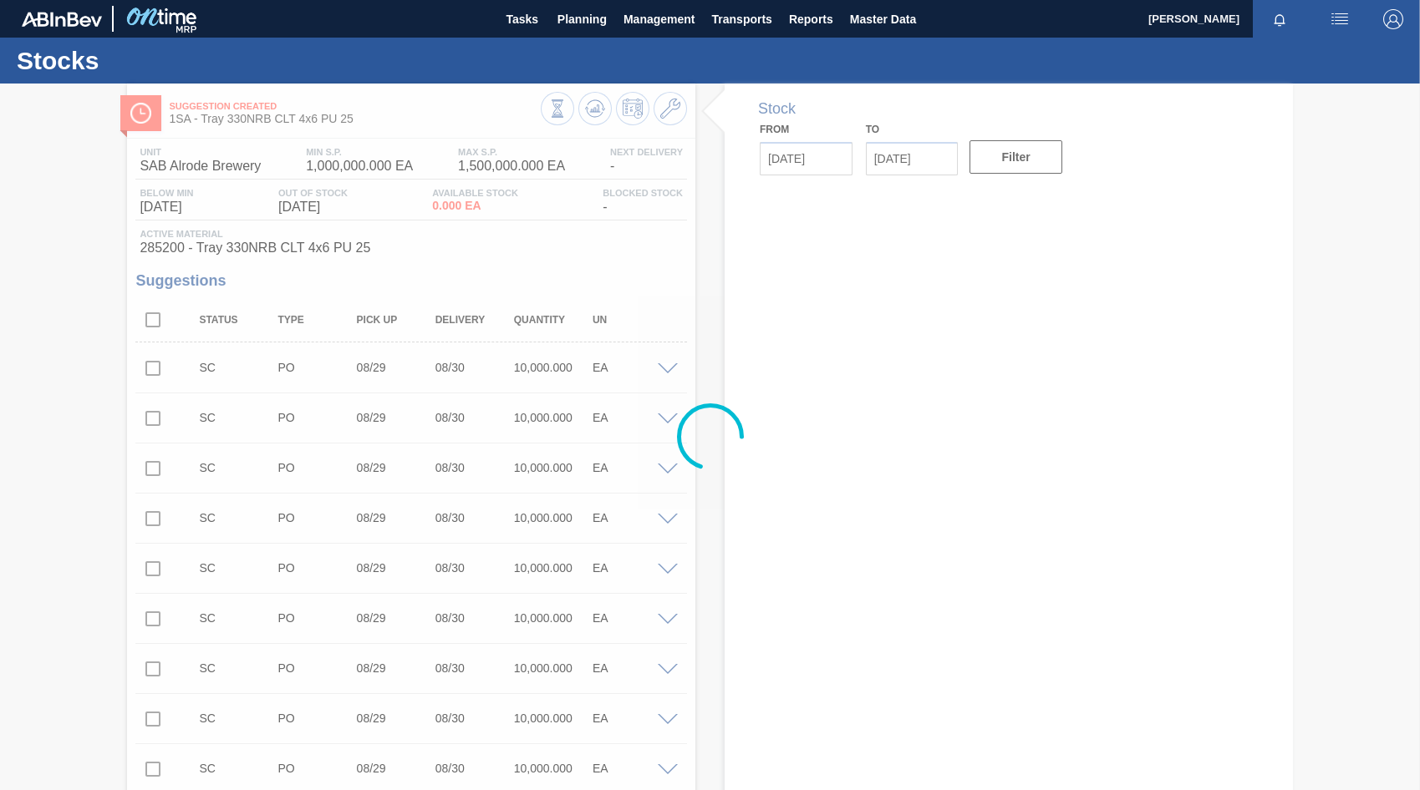
type input "[DATE]"
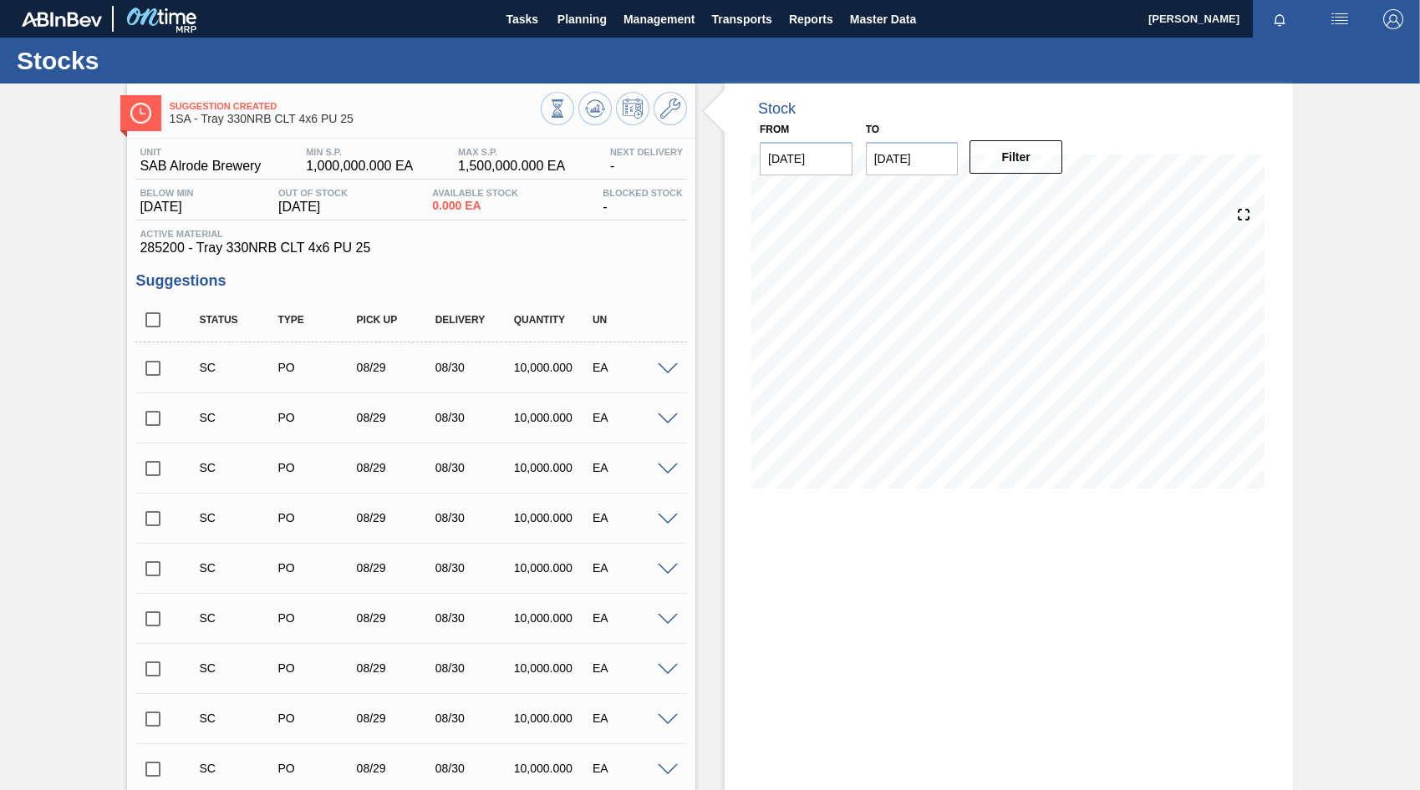
click at [671, 372] on span at bounding box center [668, 369] width 20 height 13
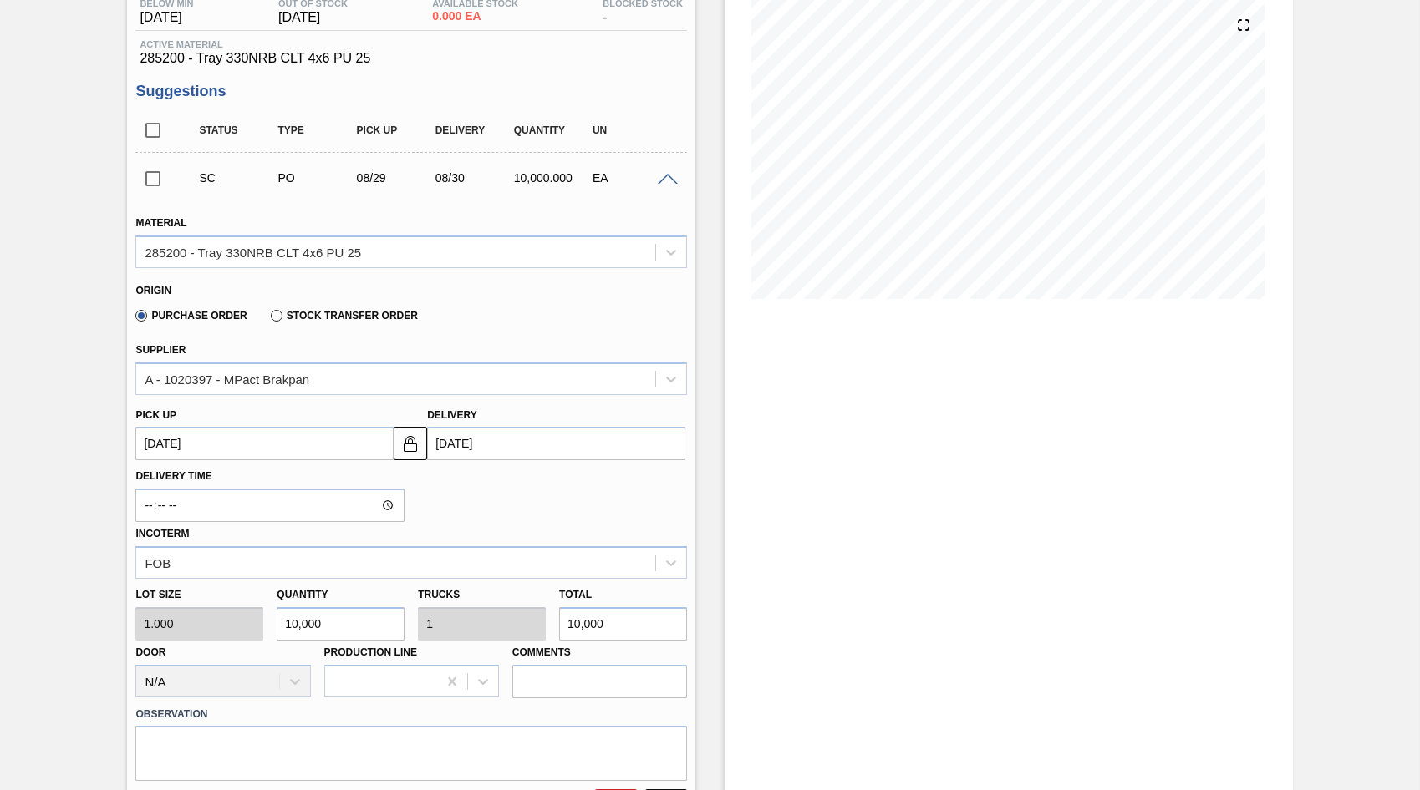
scroll to position [251, 0]
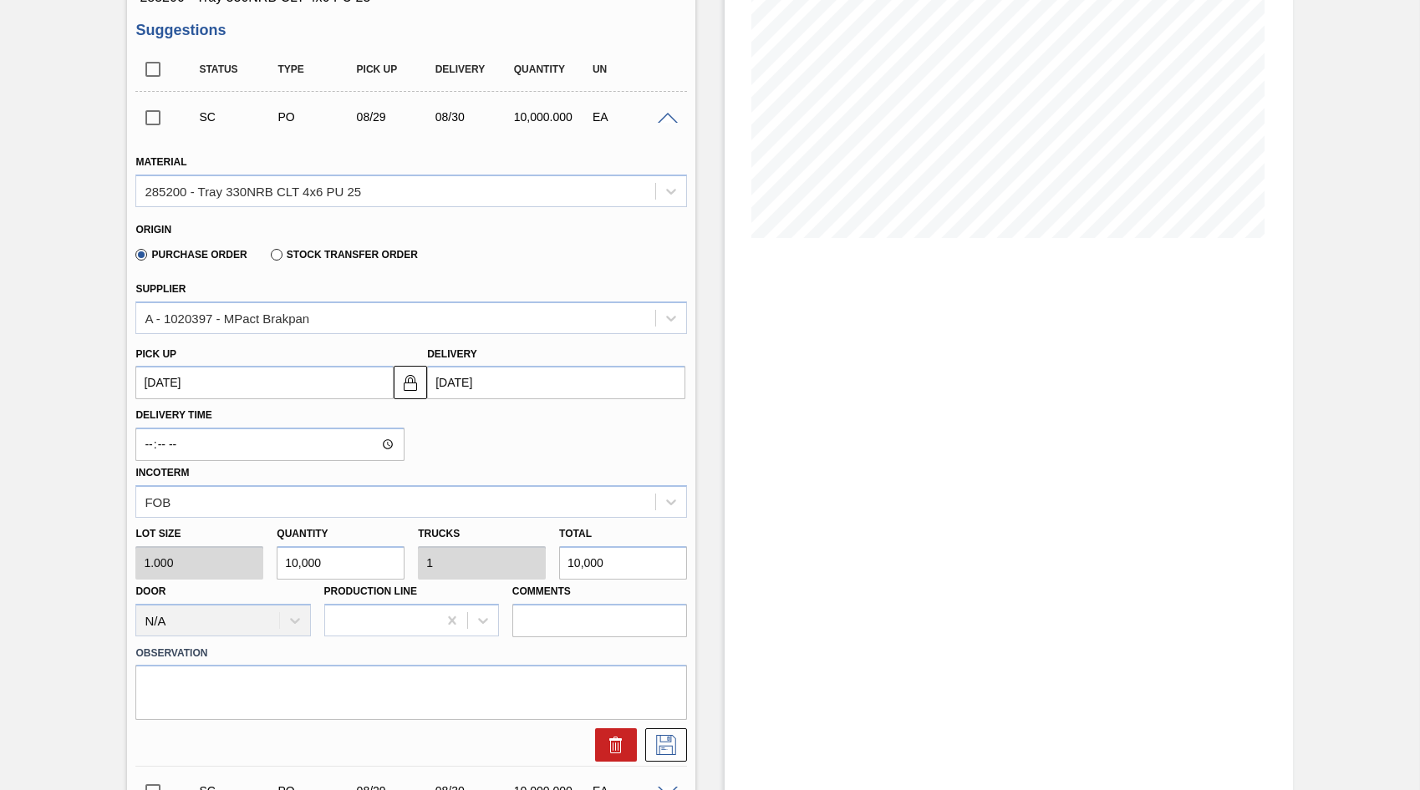
drag, startPoint x: 562, startPoint y: 561, endPoint x: 667, endPoint y: 549, distance: 105.1
click at [685, 560] on input "10,000" at bounding box center [623, 562] width 128 height 33
type input "1"
type input "0"
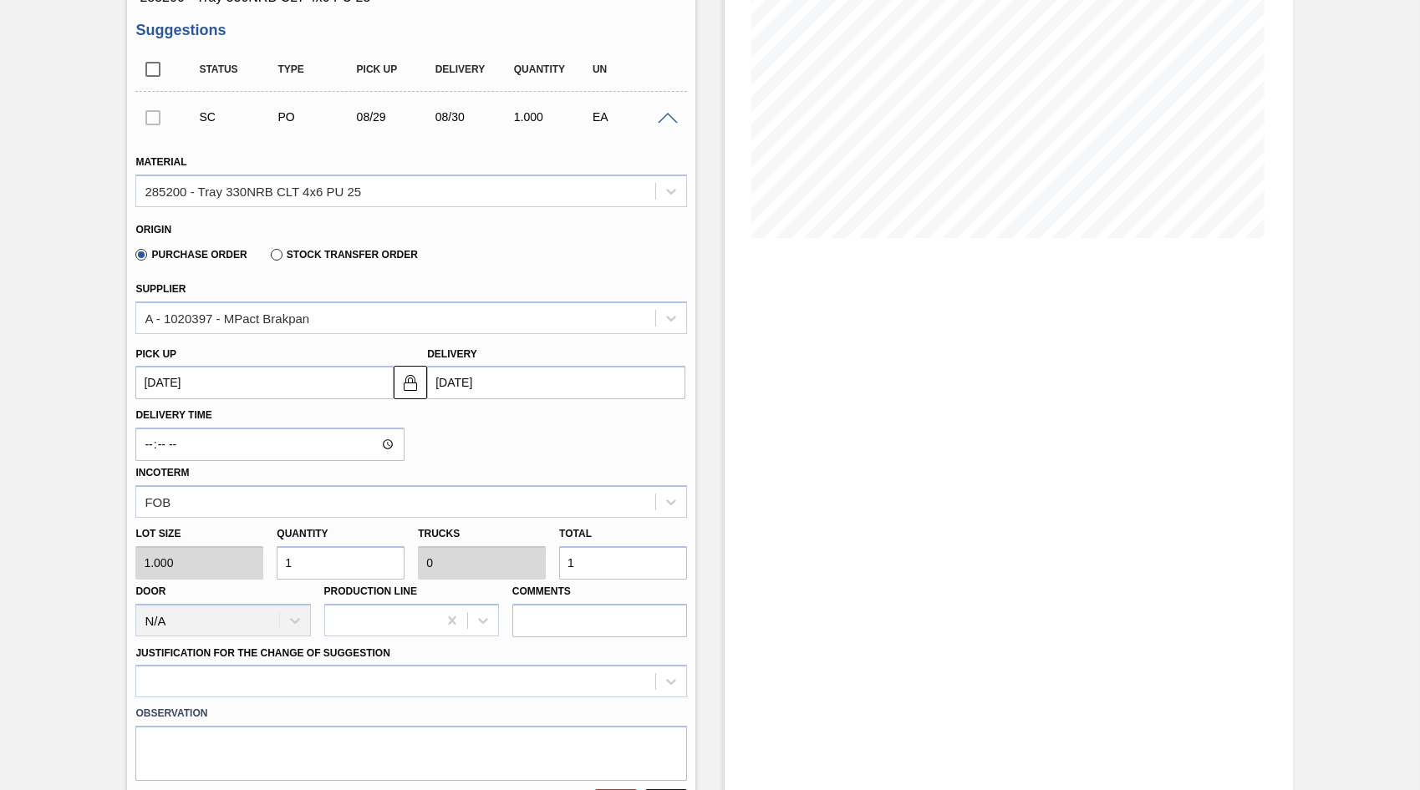
type input "16"
type input "0.002"
type input "160"
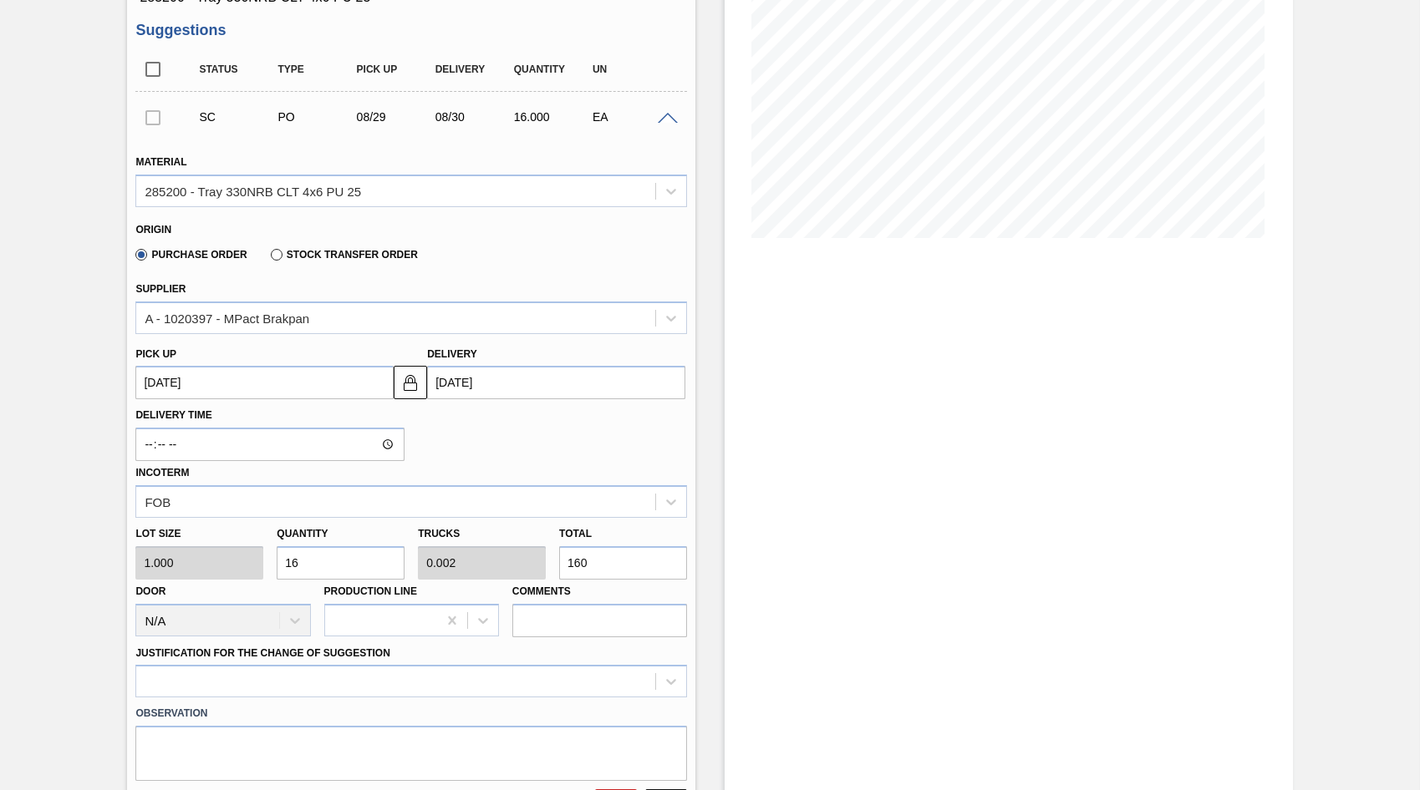
type input "0.016"
type input "1,600"
type input "0.16"
type input "16,000"
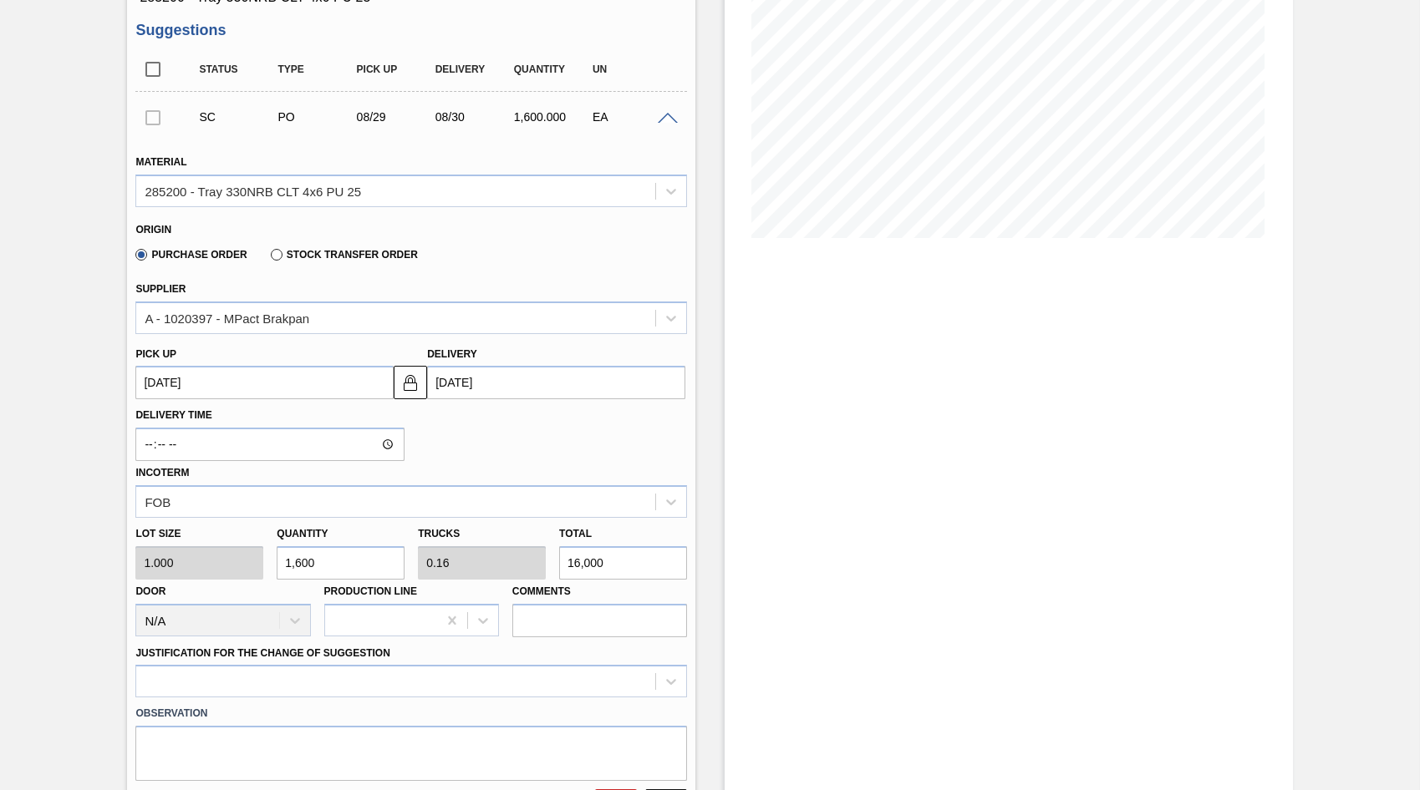
type input "16,000"
type input "1.6"
type input "160,000"
type input "16"
type input "160,000"
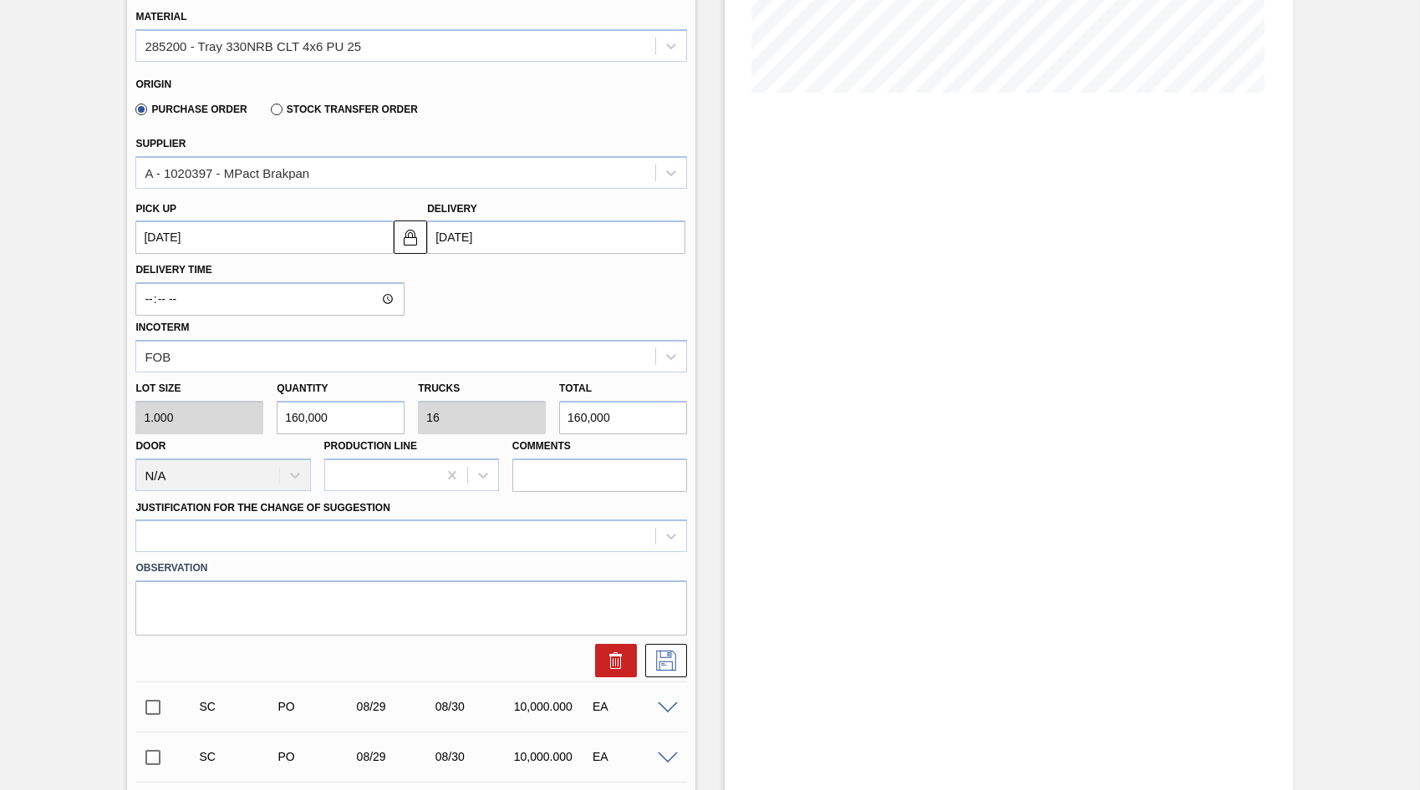
scroll to position [418, 0]
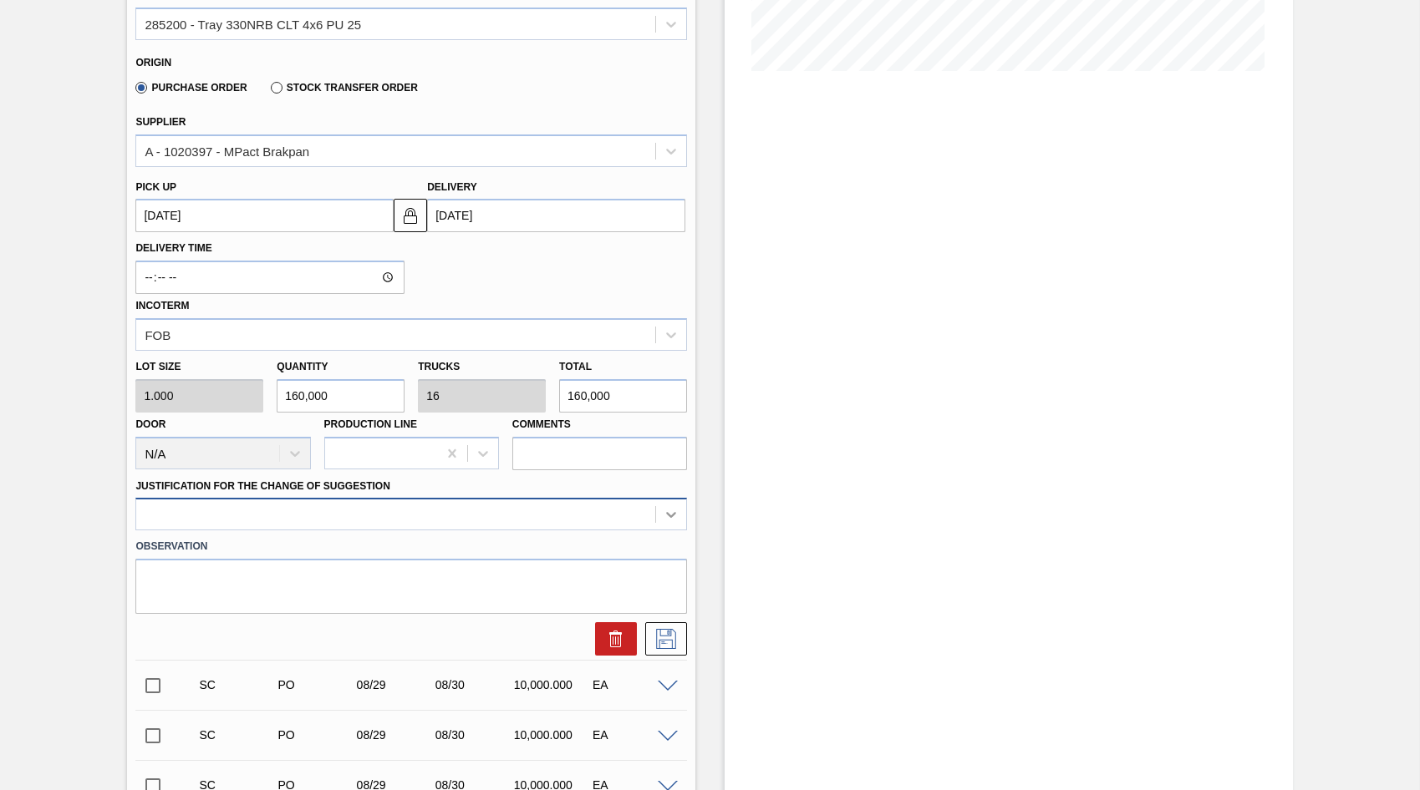
click at [674, 516] on icon at bounding box center [671, 514] width 17 height 17
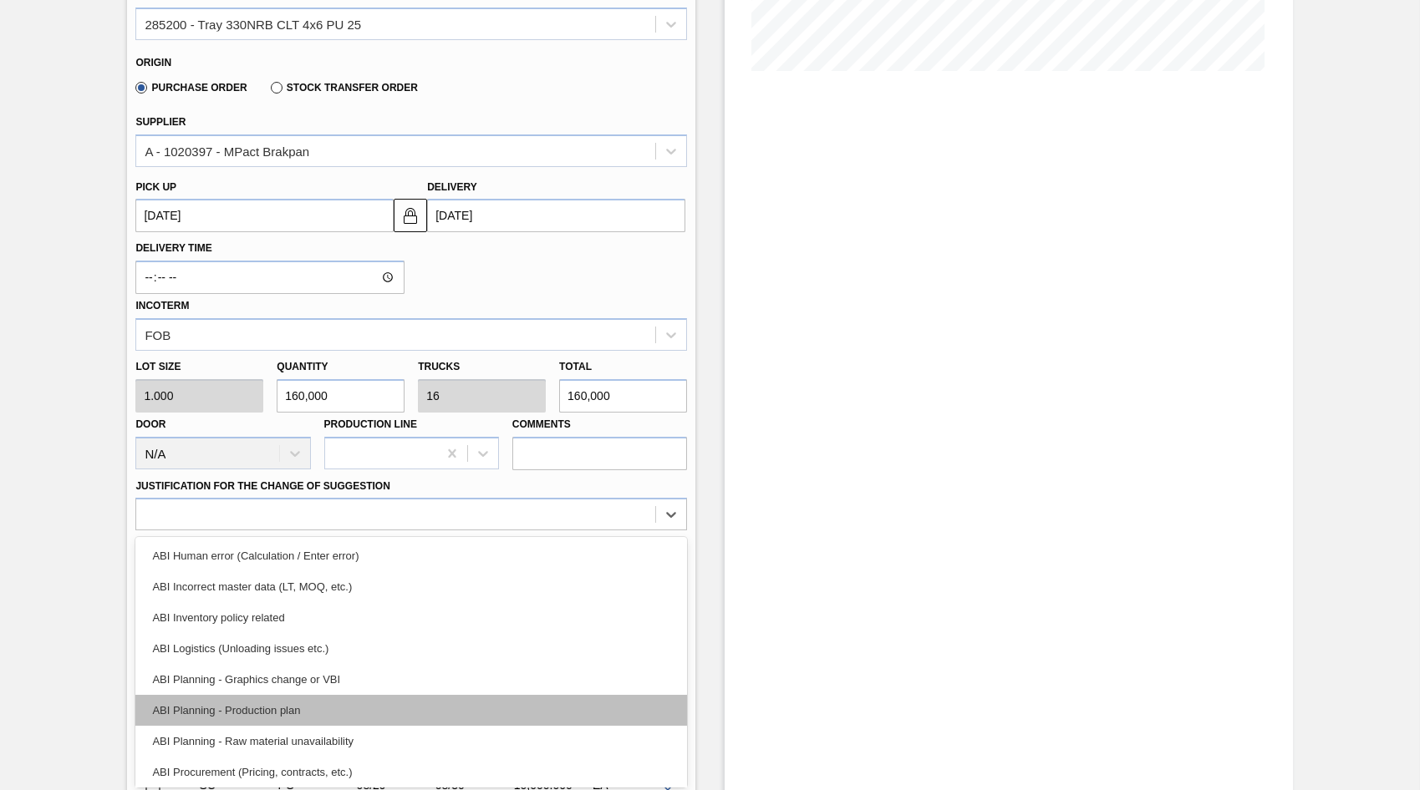
drag, startPoint x: 229, startPoint y: 705, endPoint x: 297, endPoint y: 653, distance: 86.4
click at [231, 704] on div "ABI Planning - Production plan" at bounding box center [410, 710] width 551 height 31
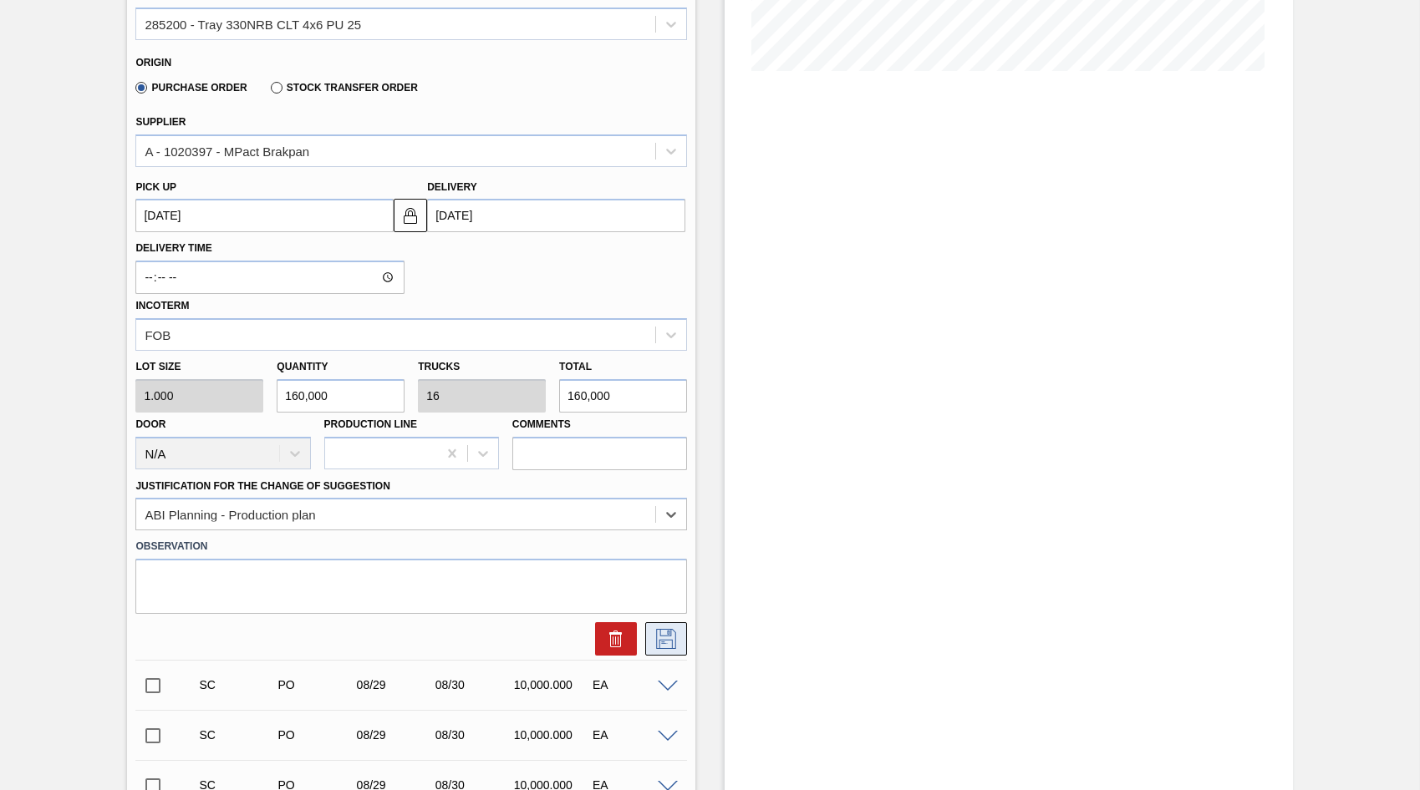
click at [667, 639] on icon at bounding box center [666, 639] width 27 height 20
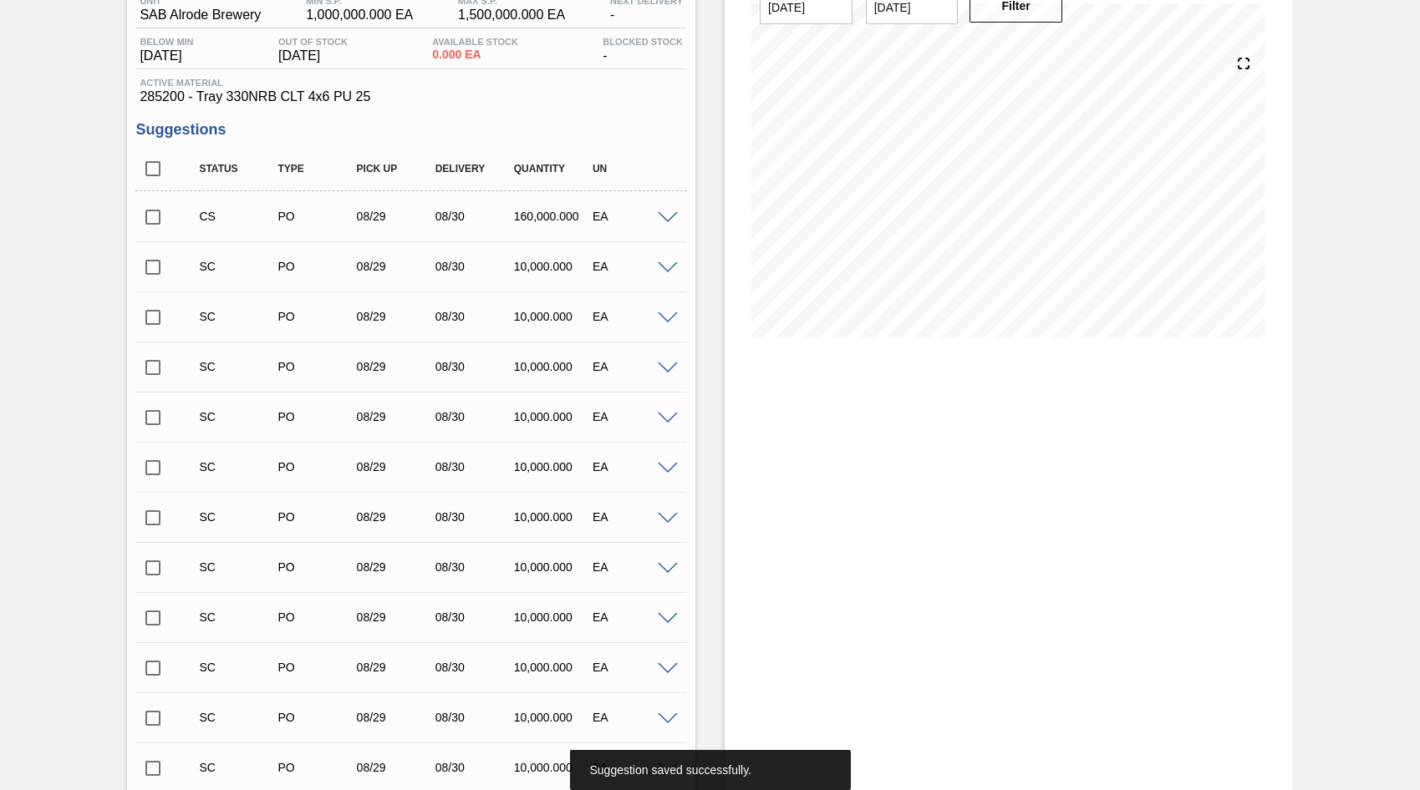
scroll to position [84, 0]
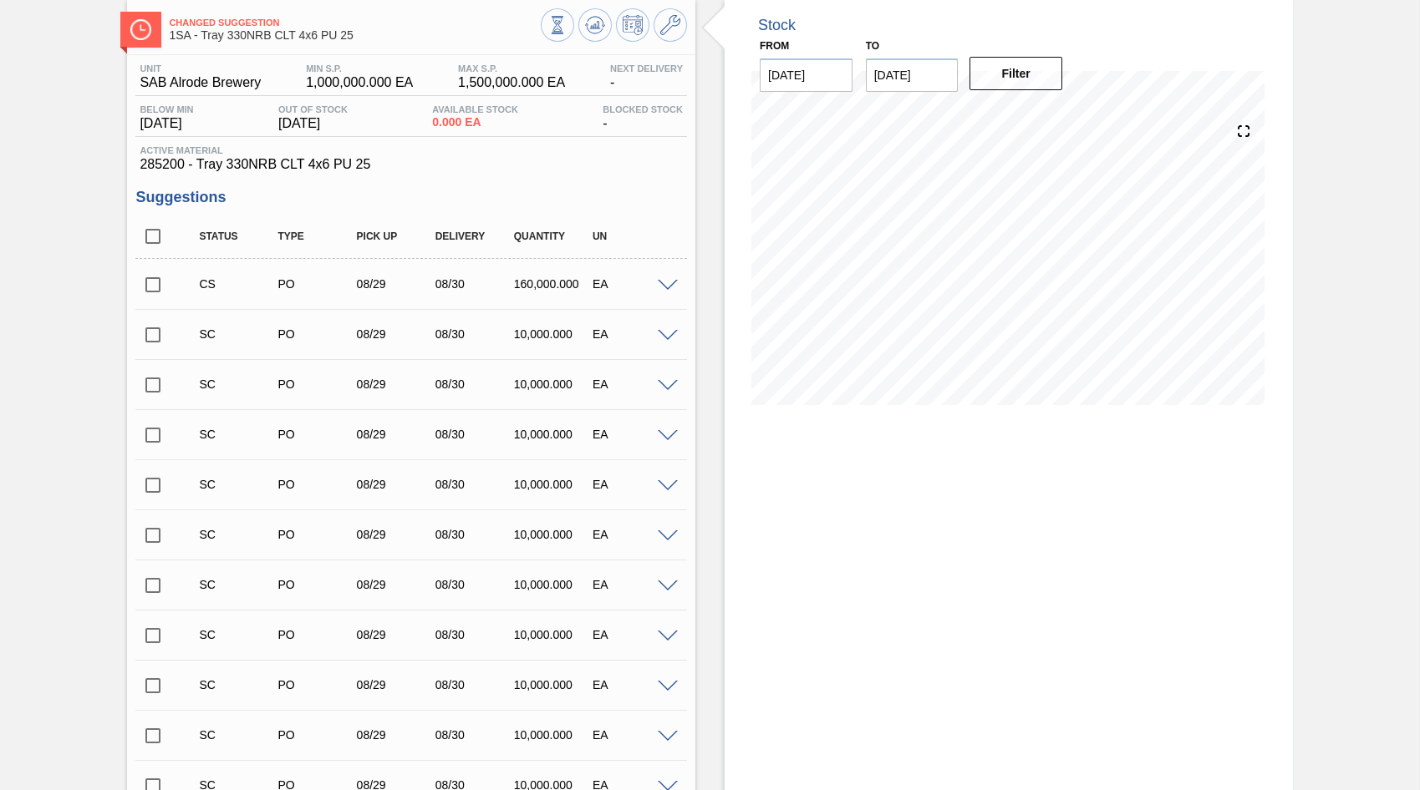
click at [151, 287] on input "checkbox" at bounding box center [152, 284] width 35 height 35
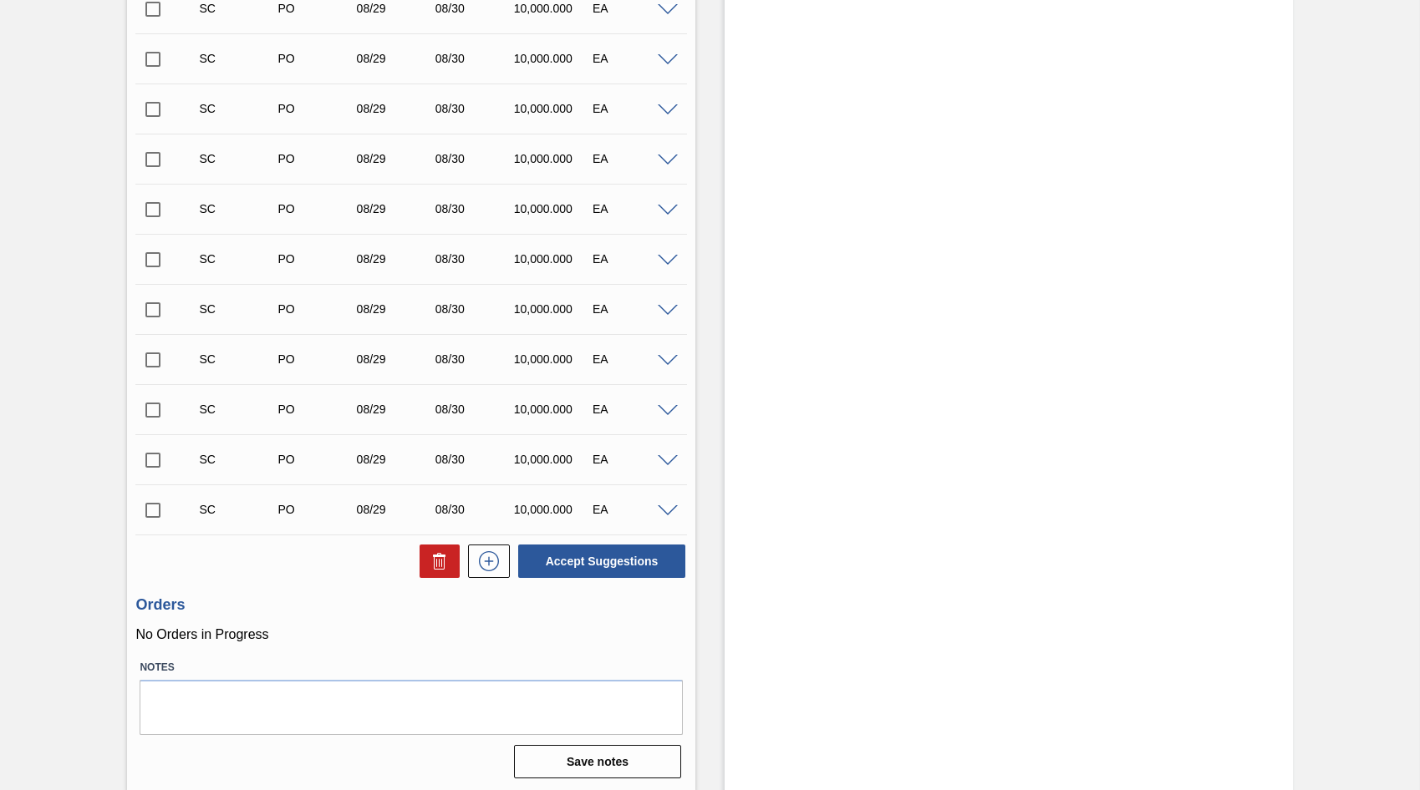
scroll to position [7731, 0]
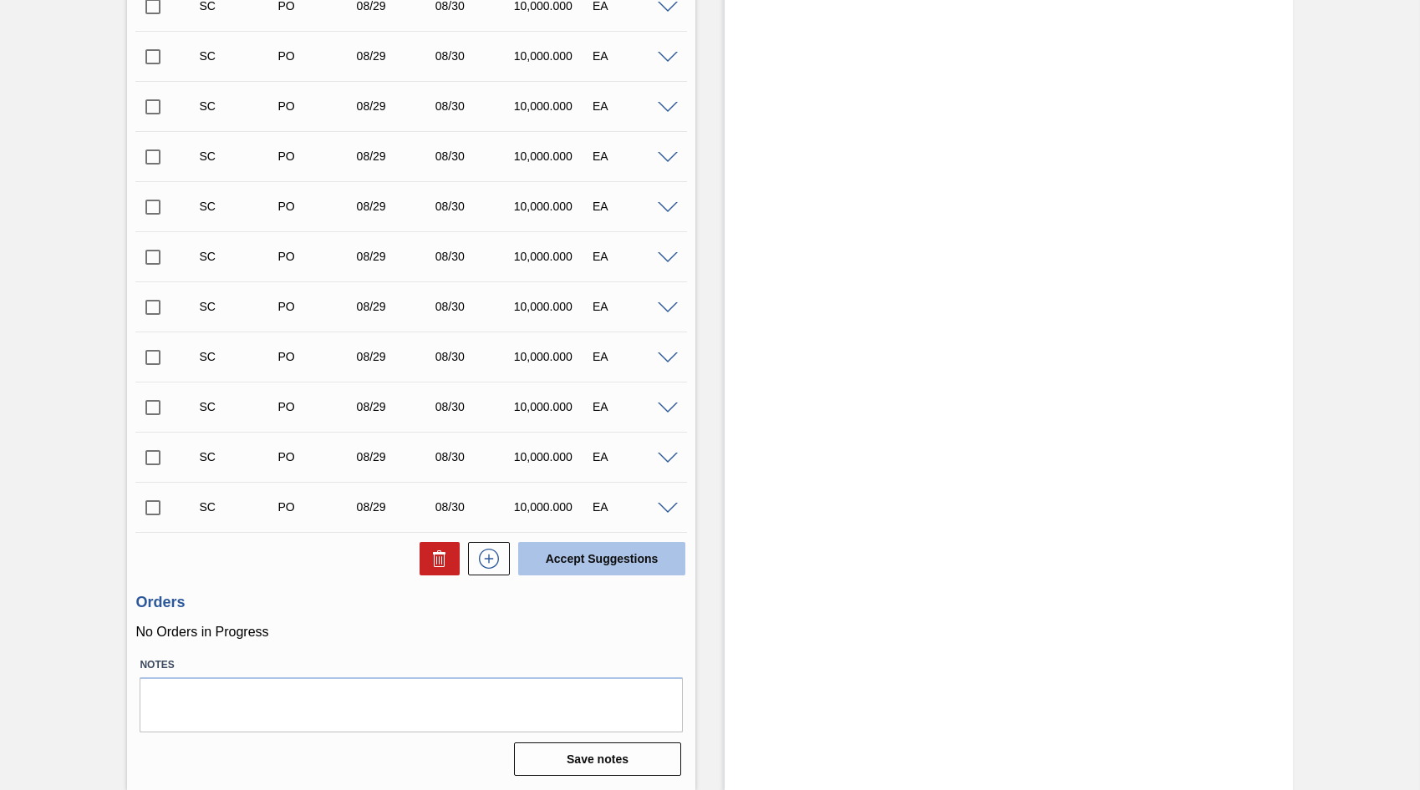
click at [601, 560] on button "Accept Suggestions" at bounding box center [601, 558] width 167 height 33
checkbox input "false"
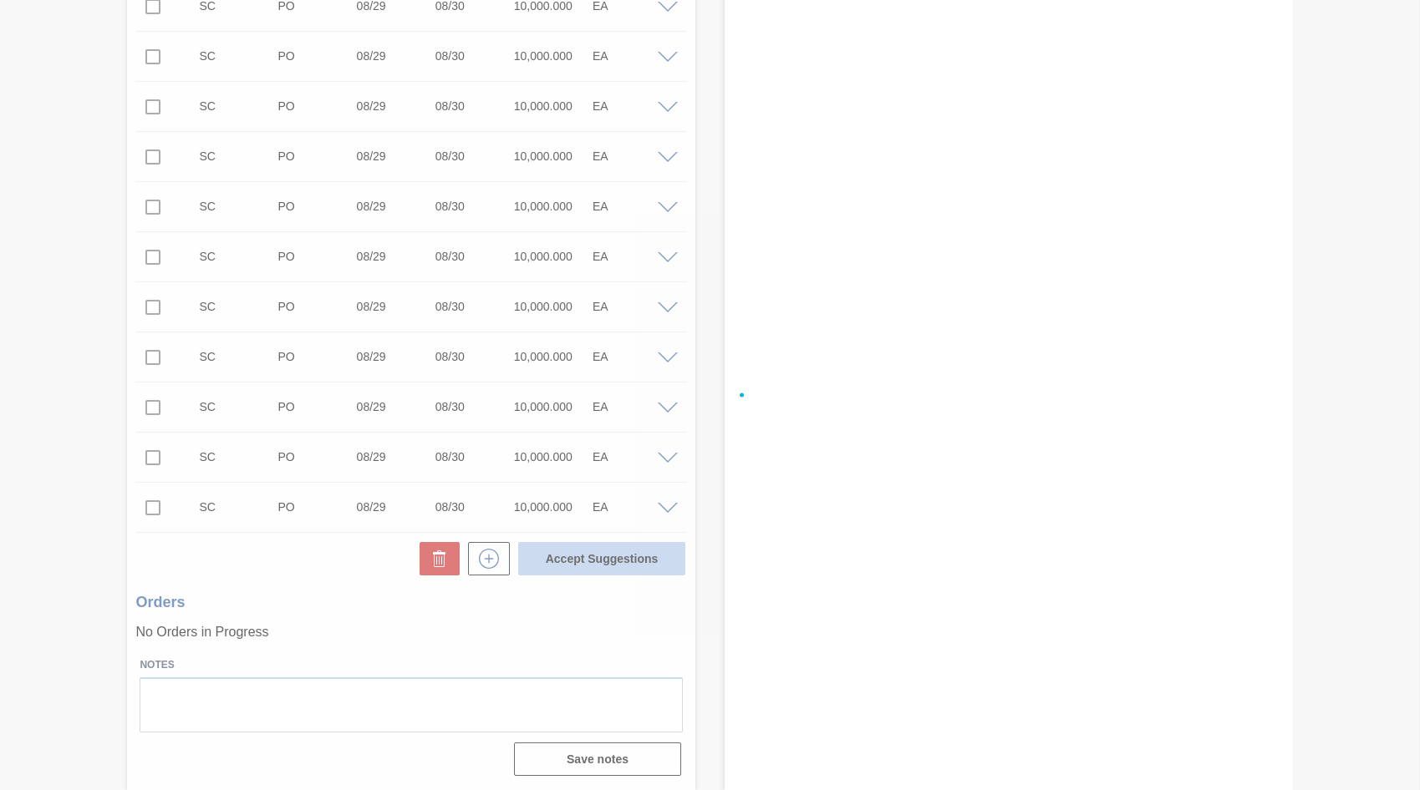
click at [601, 555] on div at bounding box center [710, 395] width 1420 height 790
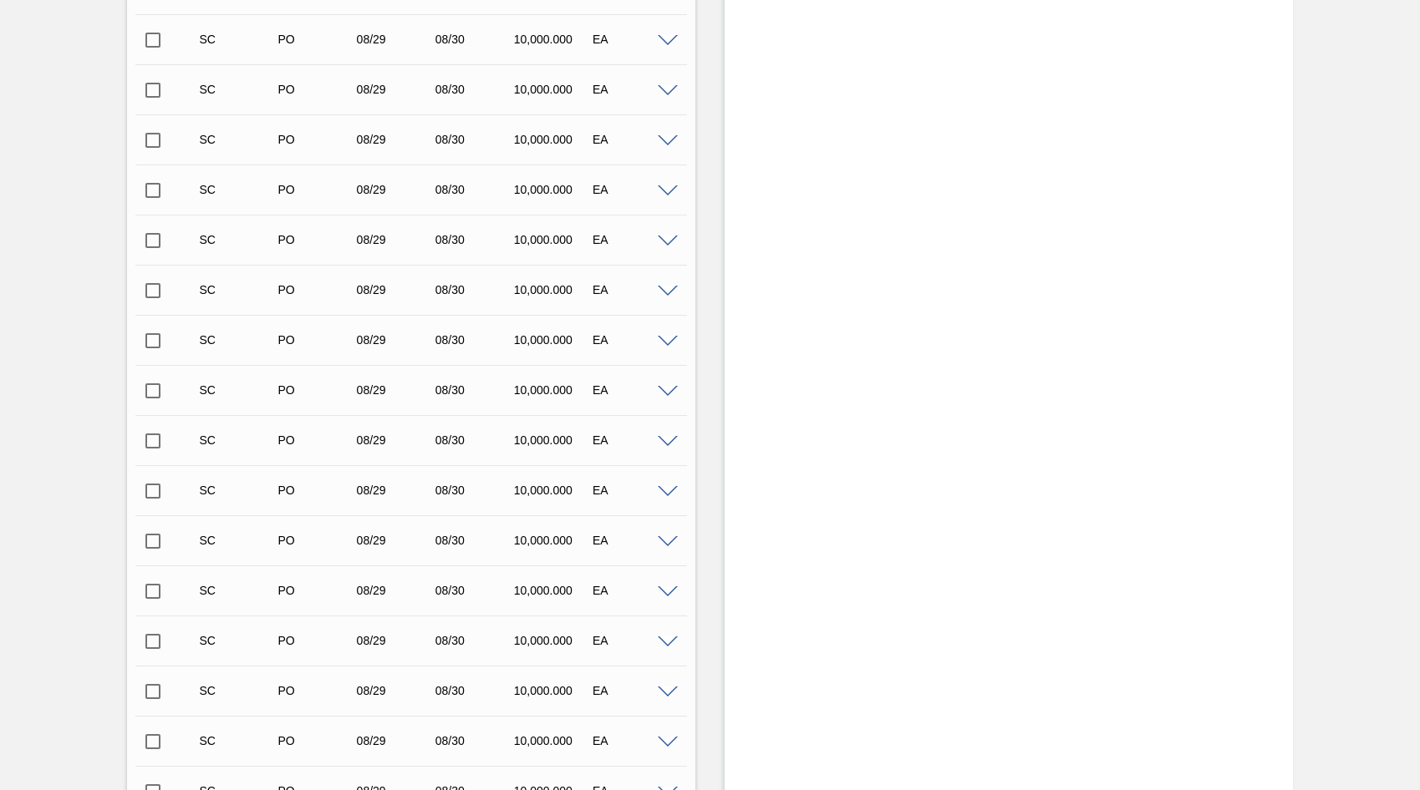
scroll to position [5760, 0]
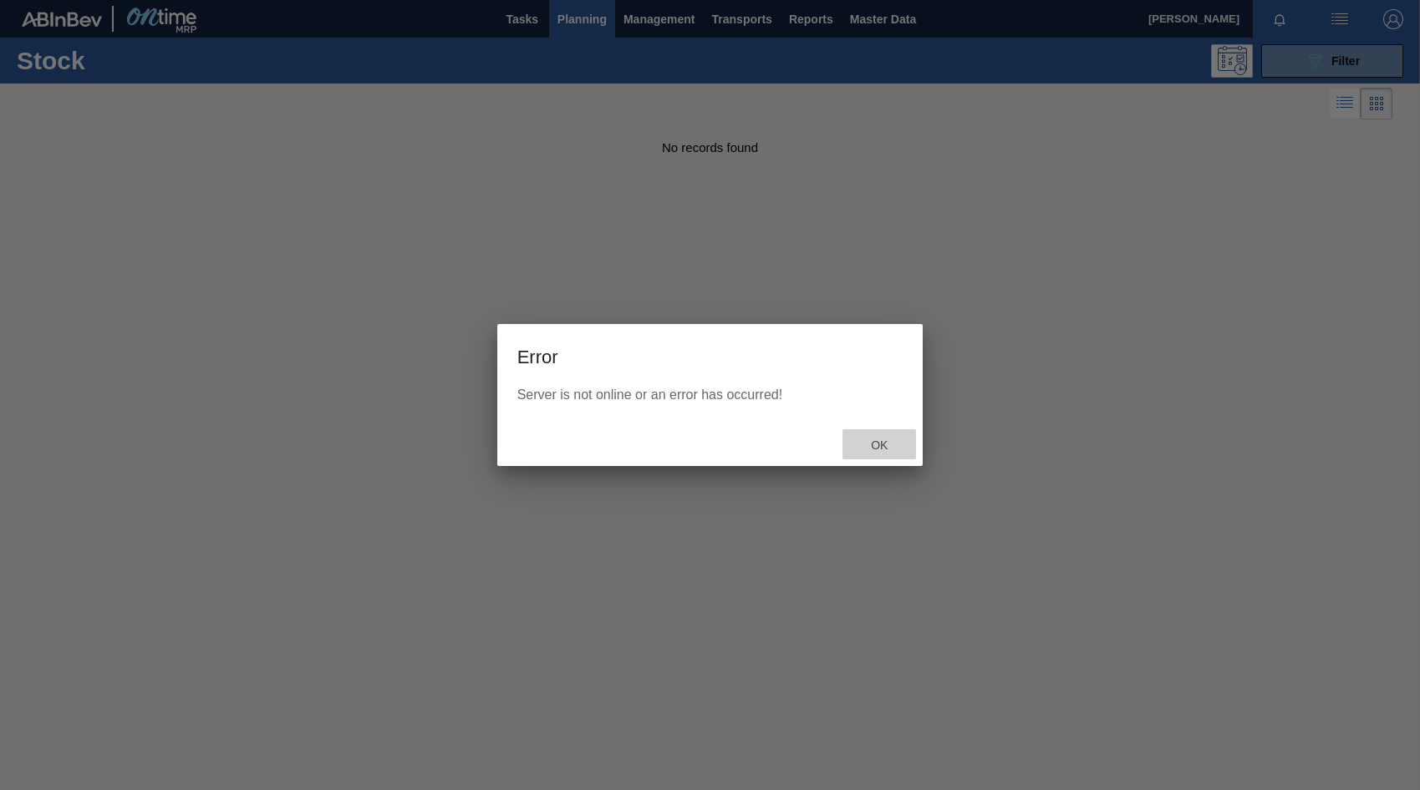
click at [874, 445] on span "Ok" at bounding box center [878, 445] width 43 height 13
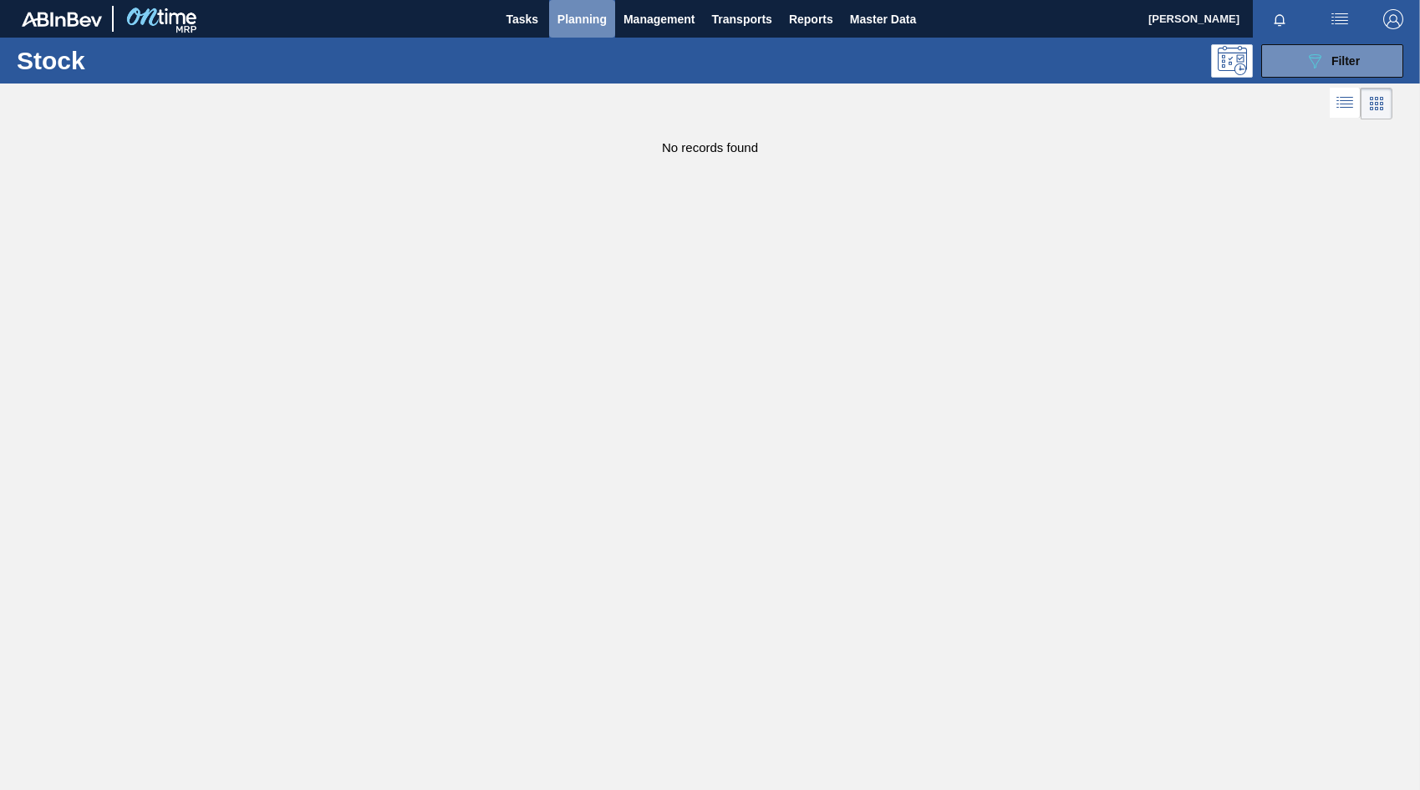
click at [577, 10] on span "Planning" at bounding box center [581, 19] width 49 height 20
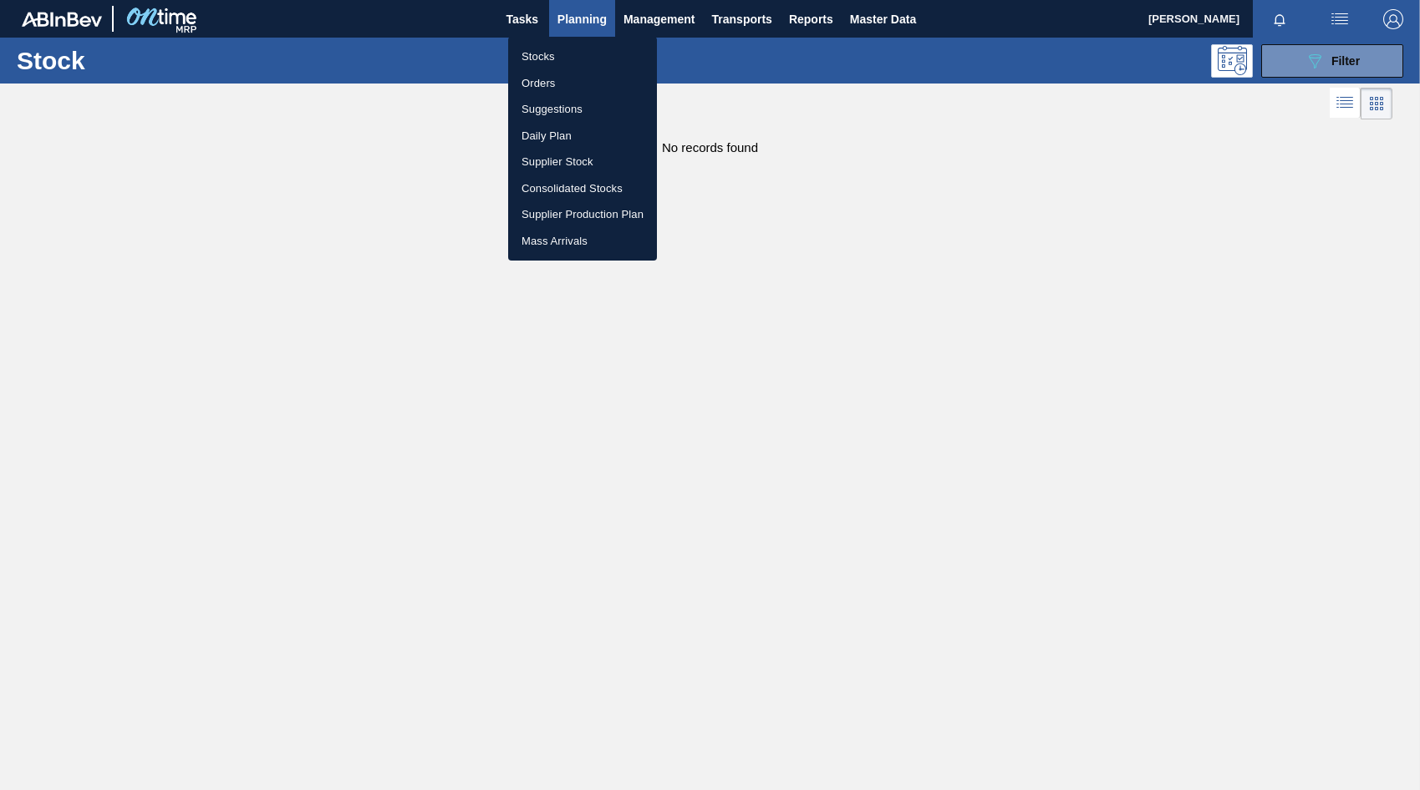
click at [538, 84] on li "Orders" at bounding box center [582, 83] width 149 height 27
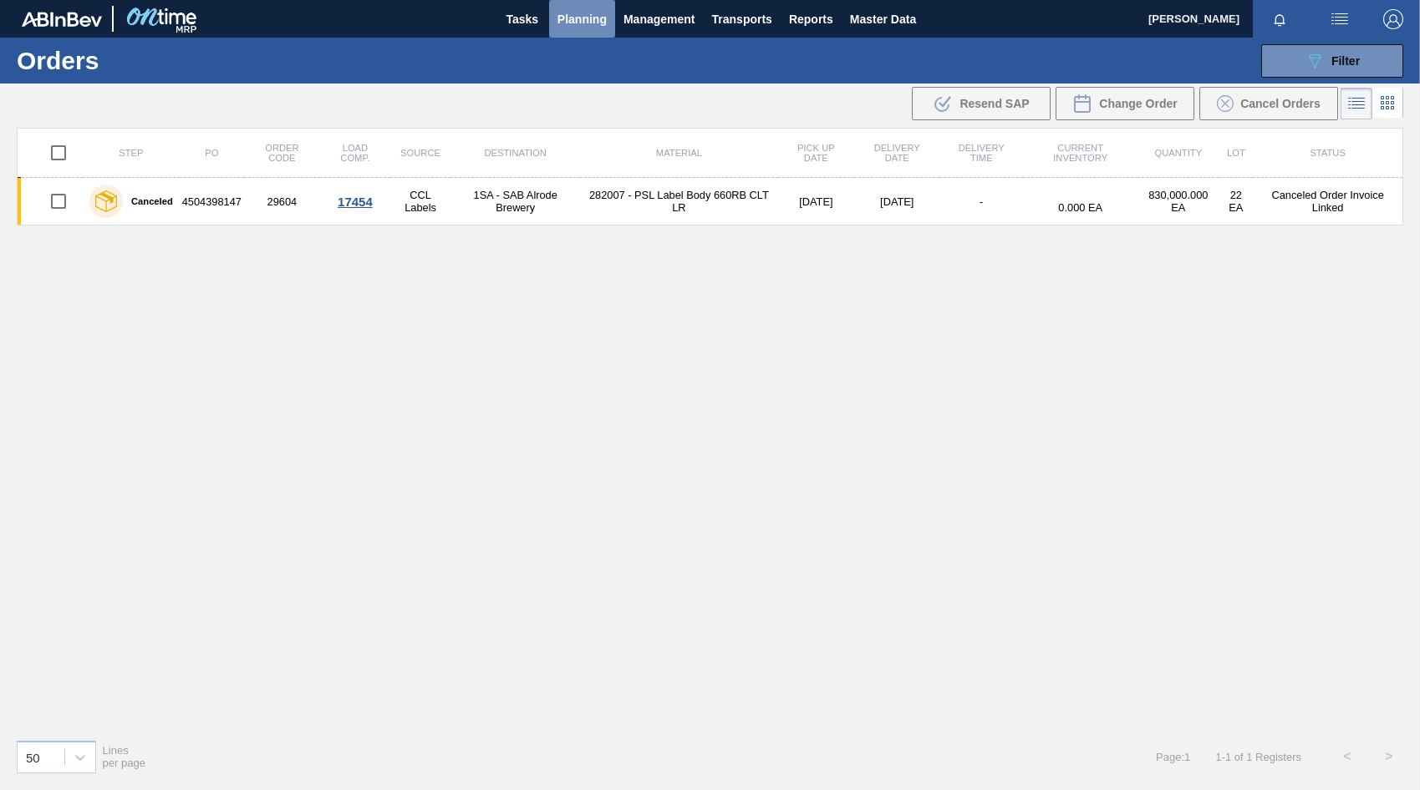
click at [592, 18] on span "Planning" at bounding box center [581, 19] width 49 height 20
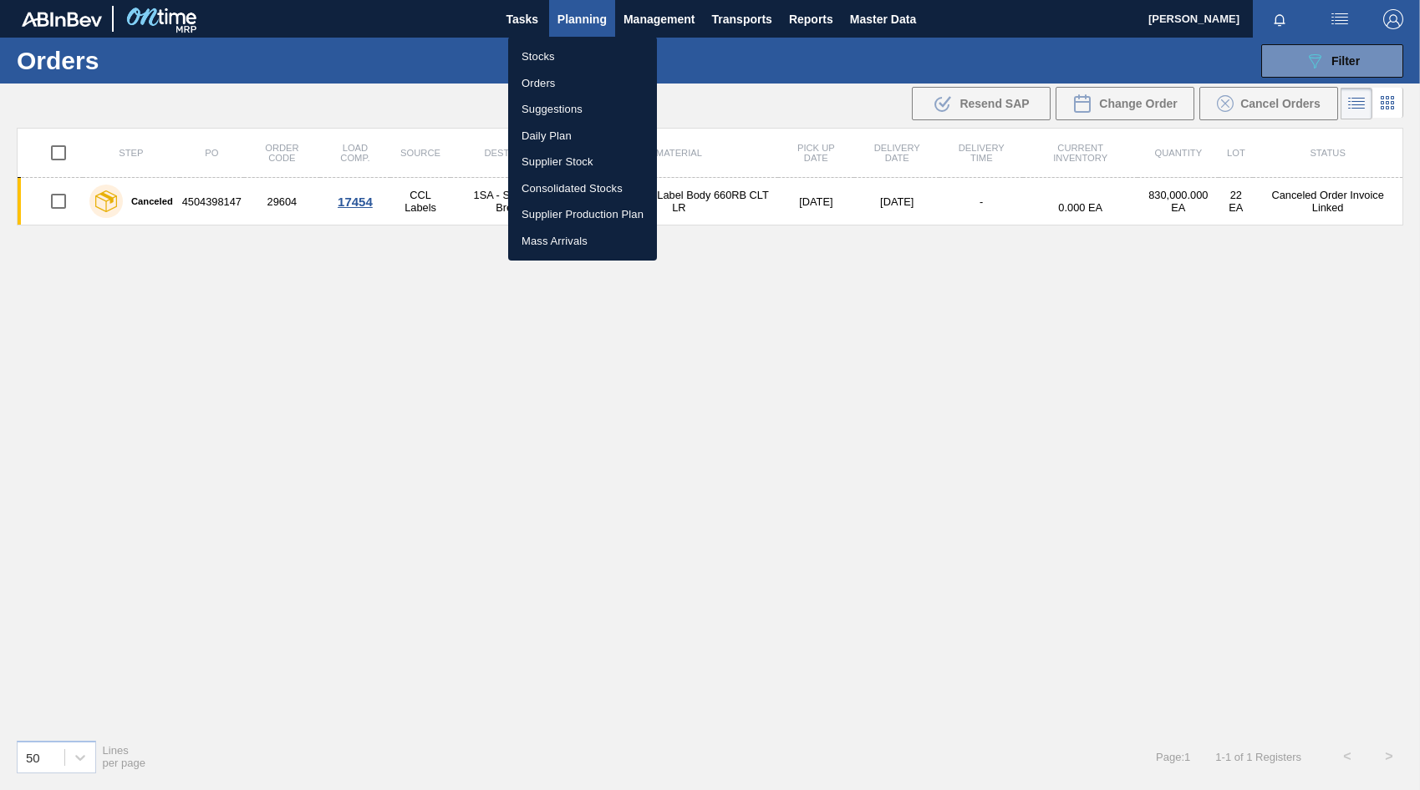
click at [556, 56] on li "Stocks" at bounding box center [582, 56] width 149 height 27
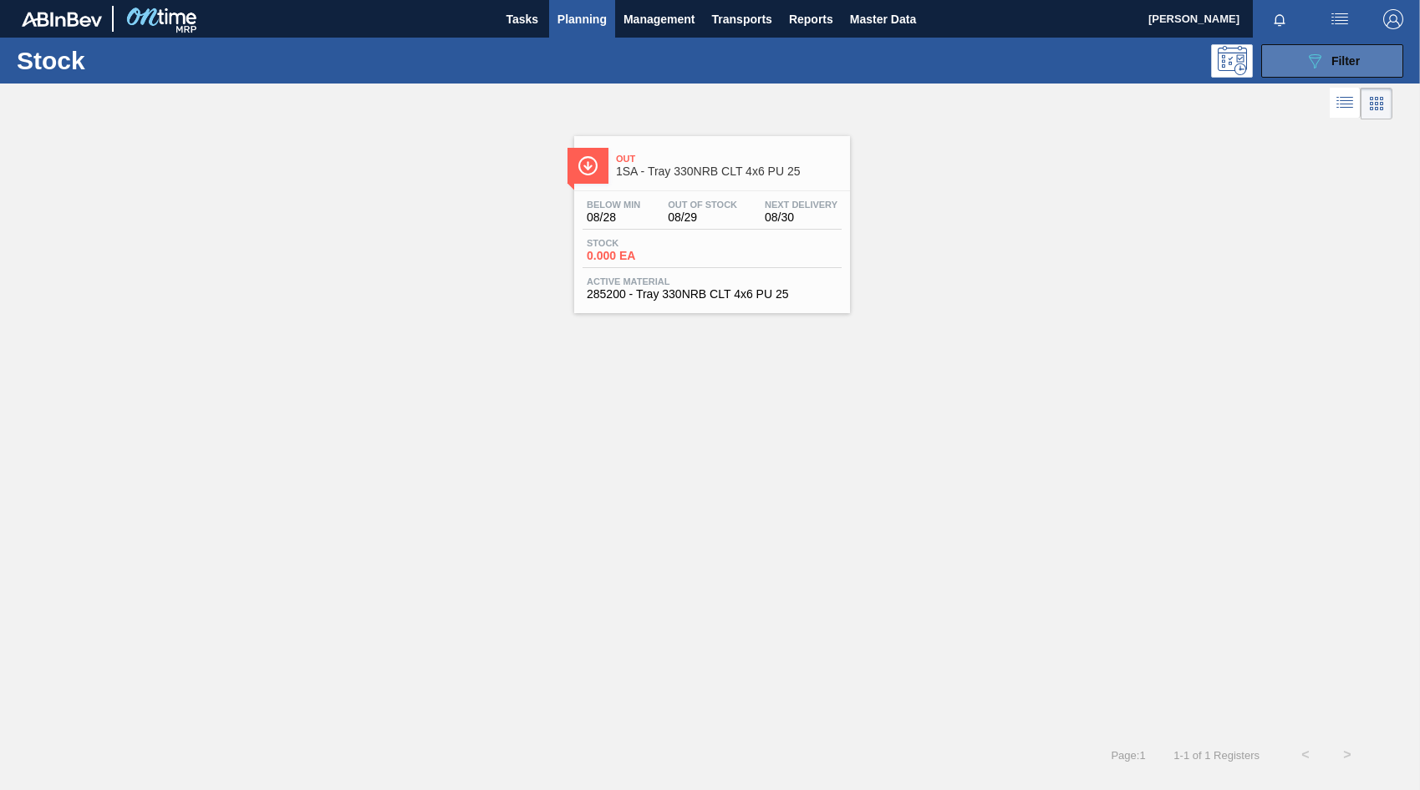
click at [1322, 69] on icon "089F7B8B-B2A5-4AFE-B5C0-19BA573D28AC" at bounding box center [1314, 61] width 20 height 20
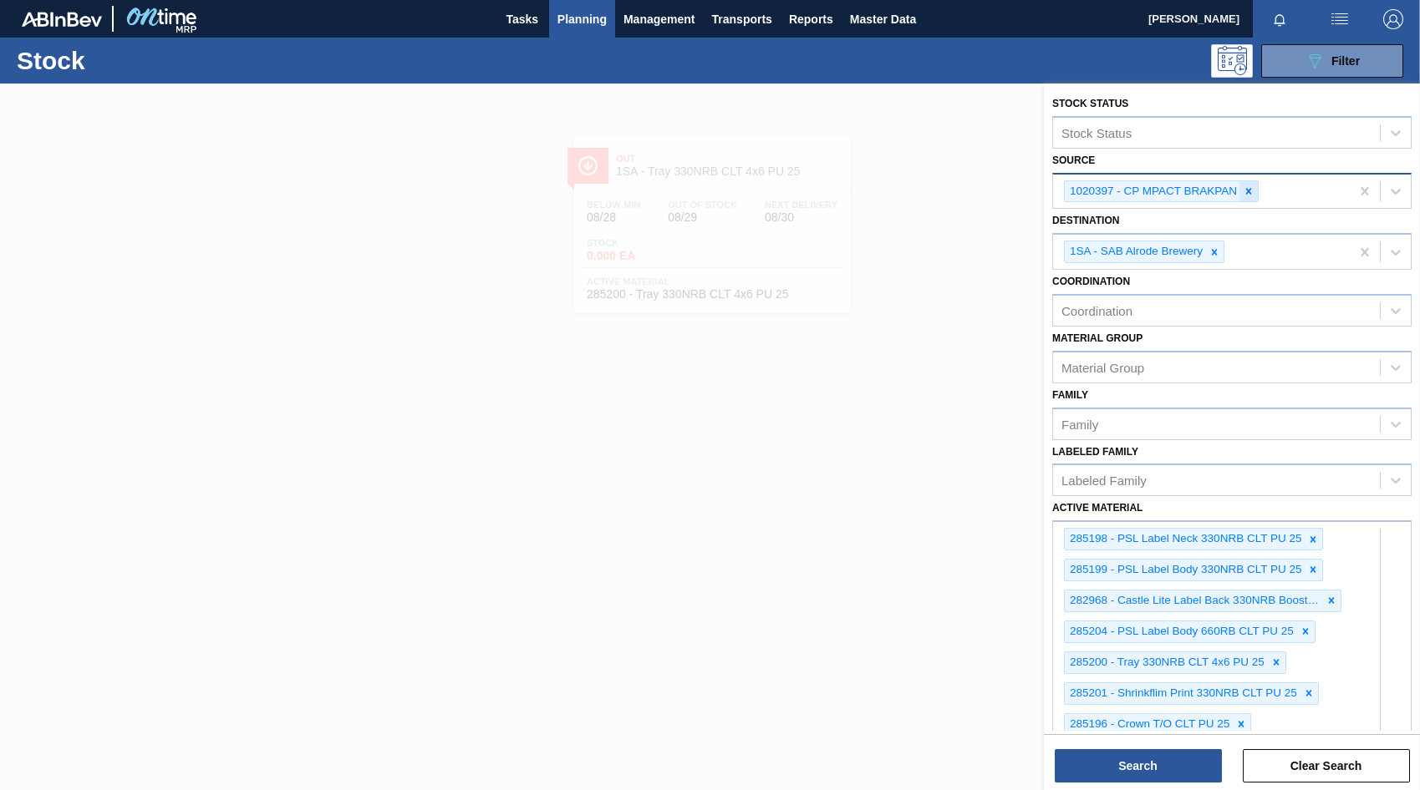
click at [1250, 193] on icon at bounding box center [1249, 191] width 6 height 6
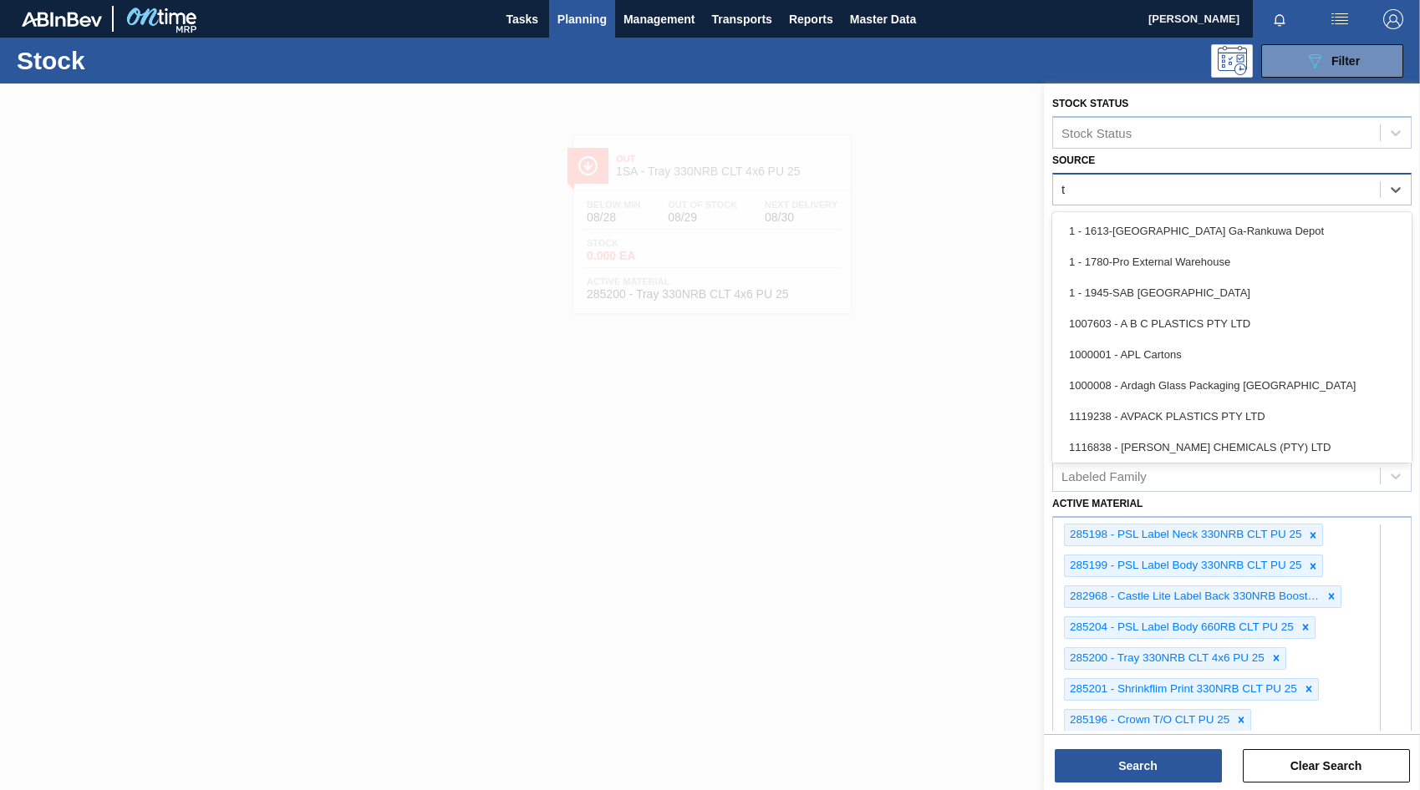
type input "tr"
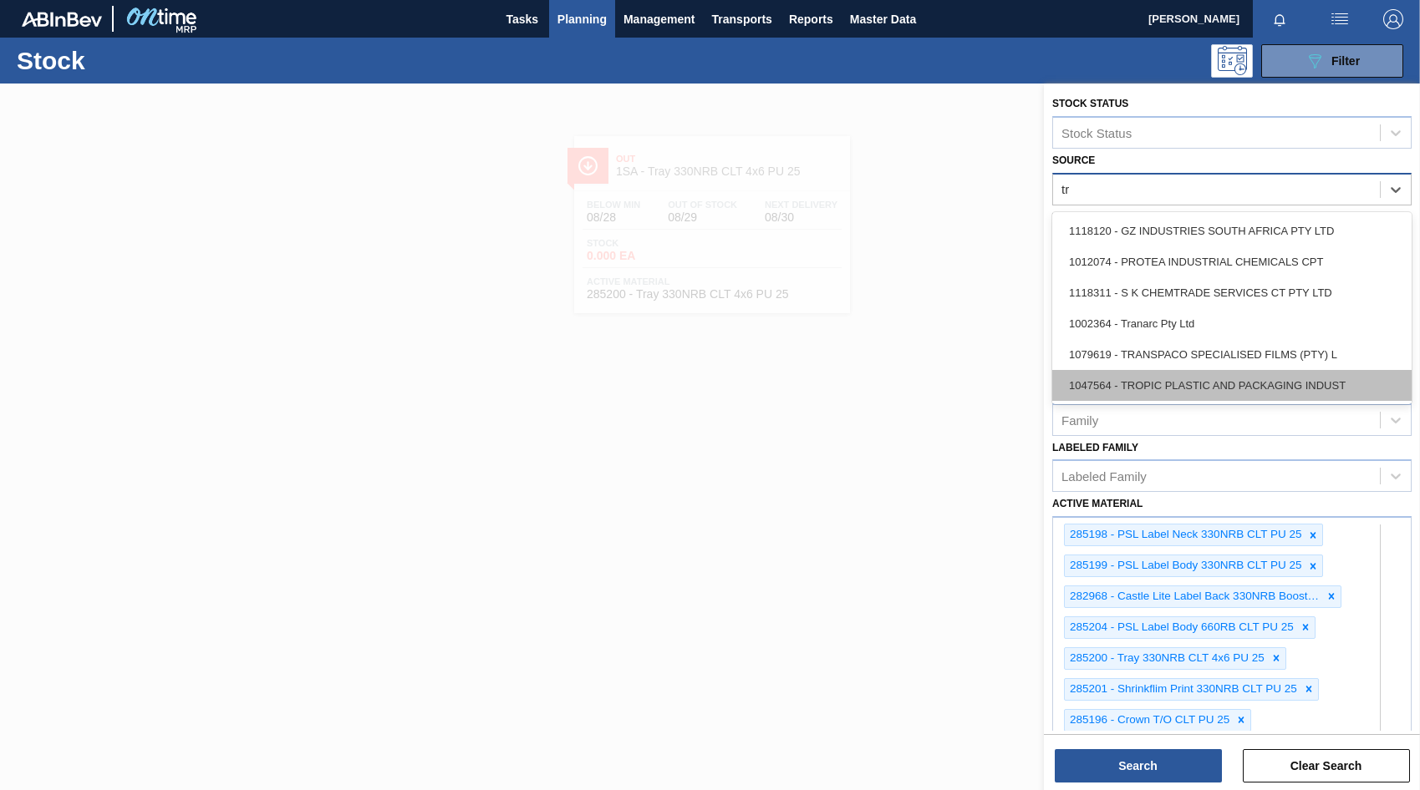
click at [1178, 378] on div "1047564 - TROPIC PLASTIC AND PACKAGING INDUST" at bounding box center [1231, 385] width 359 height 31
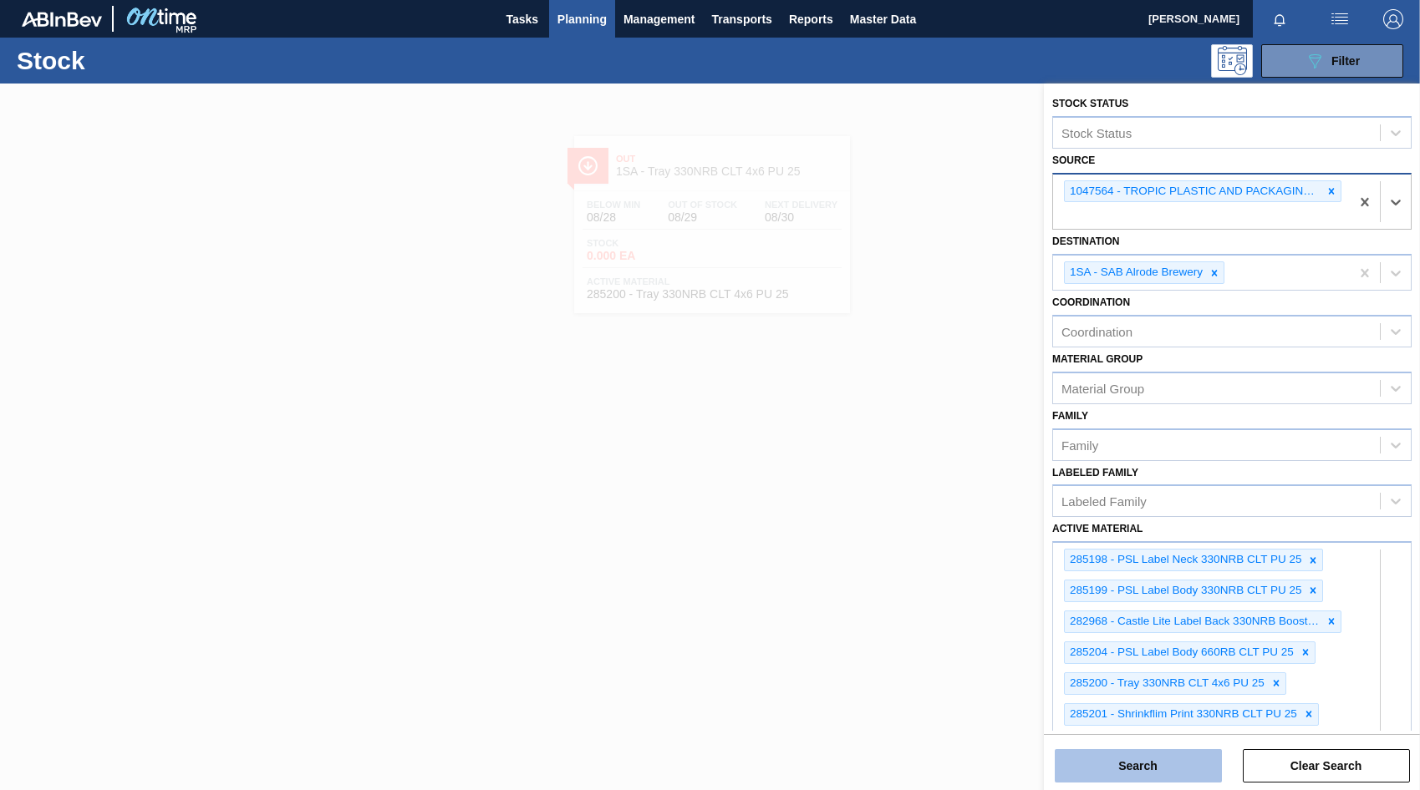
click at [1171, 770] on button "Search" at bounding box center [1137, 765] width 167 height 33
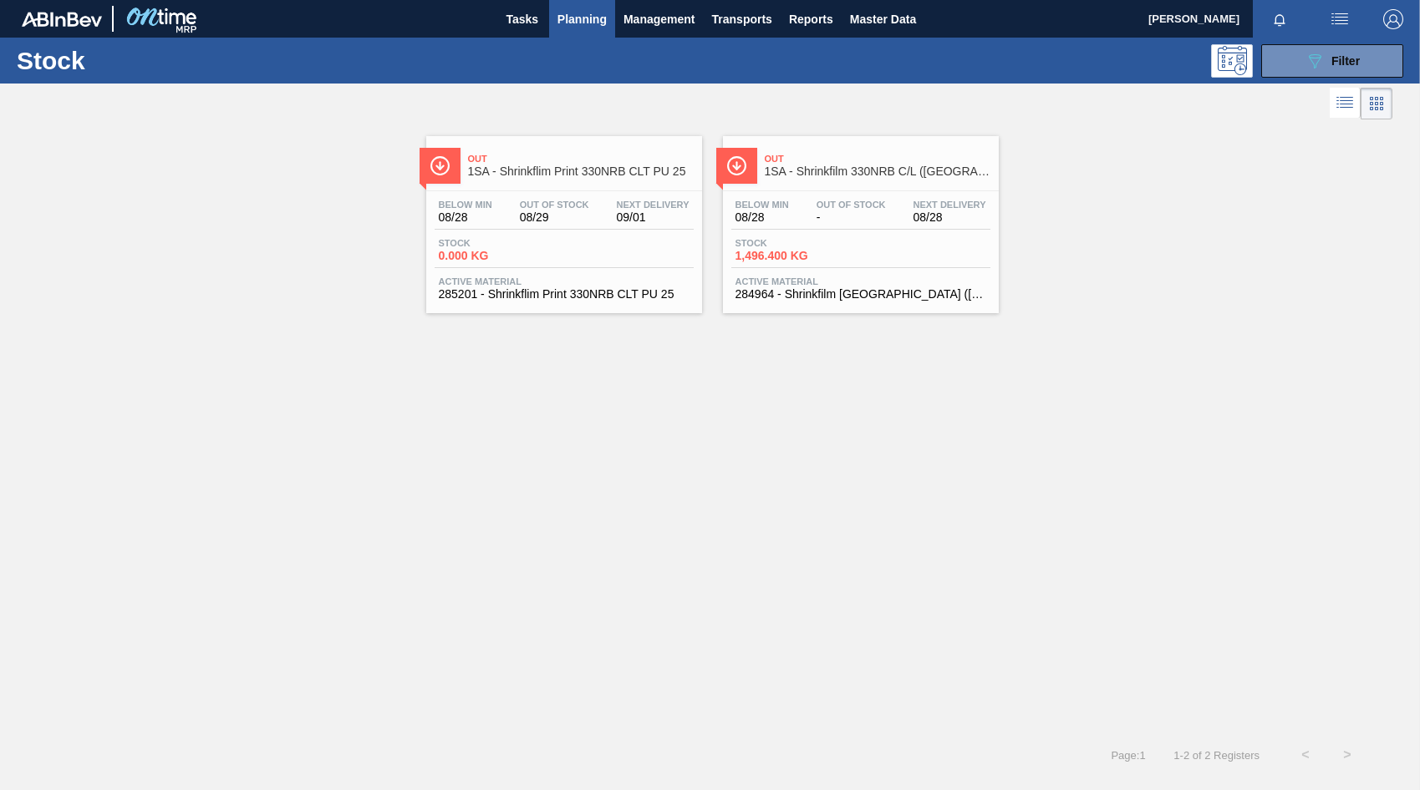
click at [556, 248] on div "Stock 0.000 KG" at bounding box center [496, 250] width 125 height 24
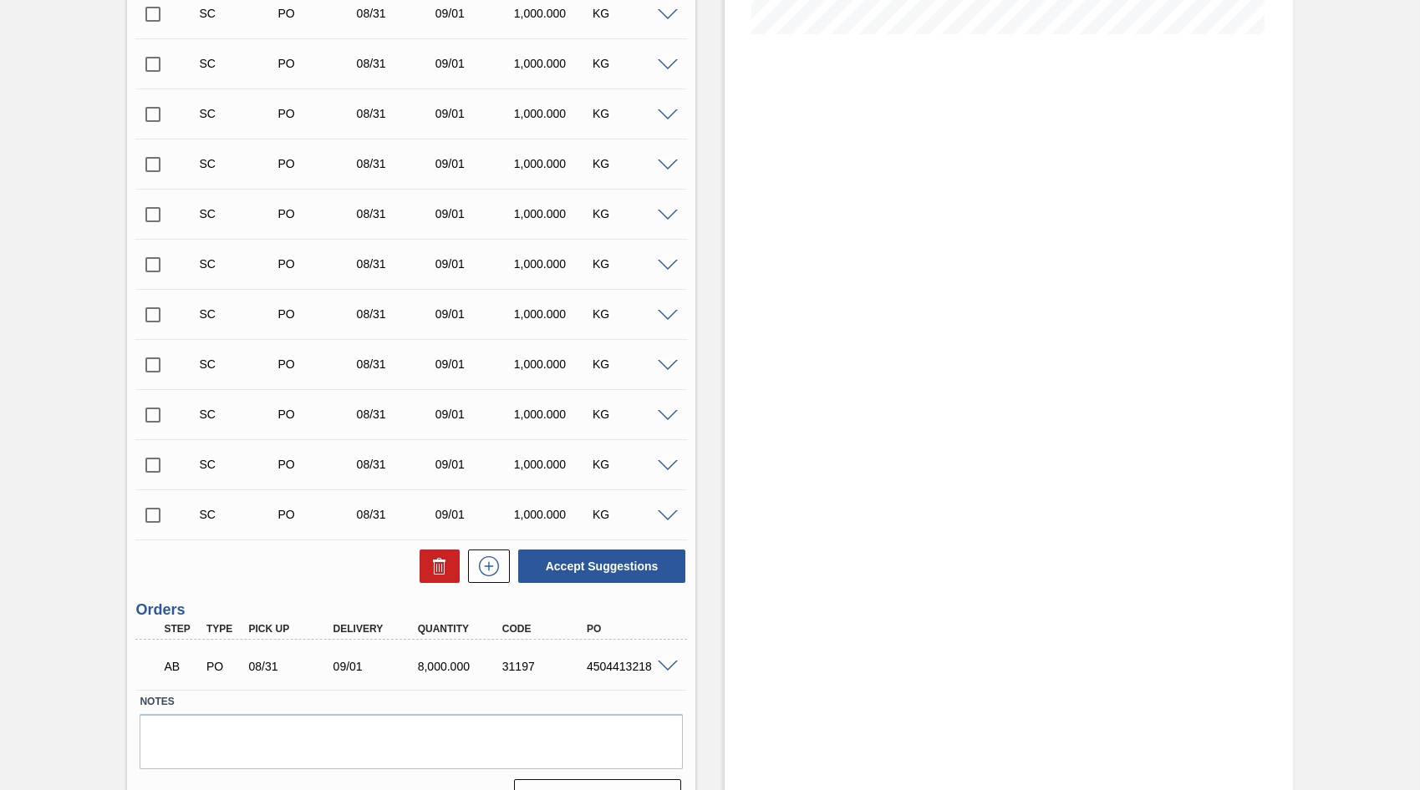
scroll to position [491, 0]
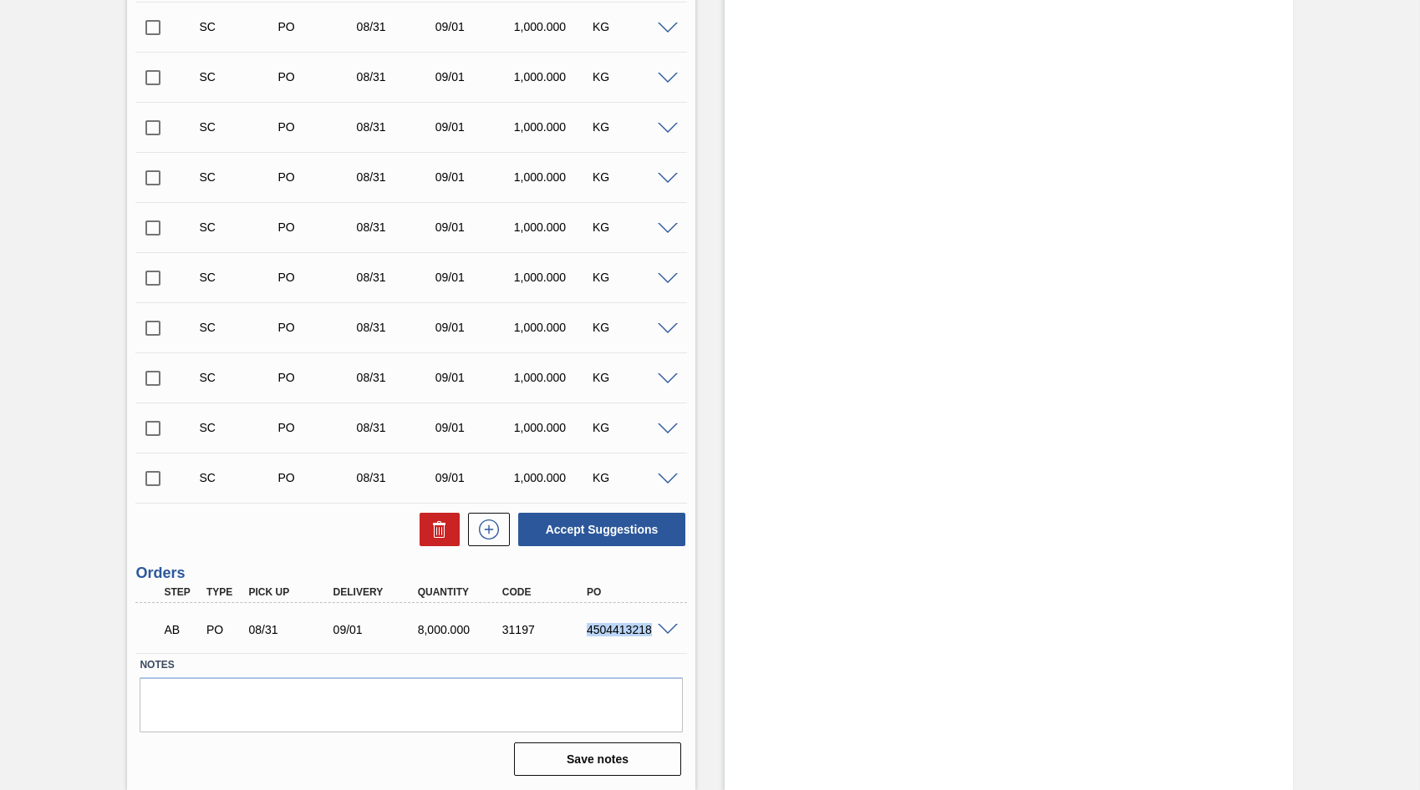
drag, startPoint x: 587, startPoint y: 630, endPoint x: 648, endPoint y: 639, distance: 61.7
click at [648, 639] on div "AB PO 08/31 09/01 8,000.000 31197 4504413218" at bounding box center [406, 628] width 507 height 33
copy div "4504413218"
drag, startPoint x: 573, startPoint y: 641, endPoint x: 557, endPoint y: 636, distance: 16.6
click at [561, 637] on div "AB PO 08/31 09/01 8,000.000 31197 4504413218" at bounding box center [406, 628] width 507 height 33
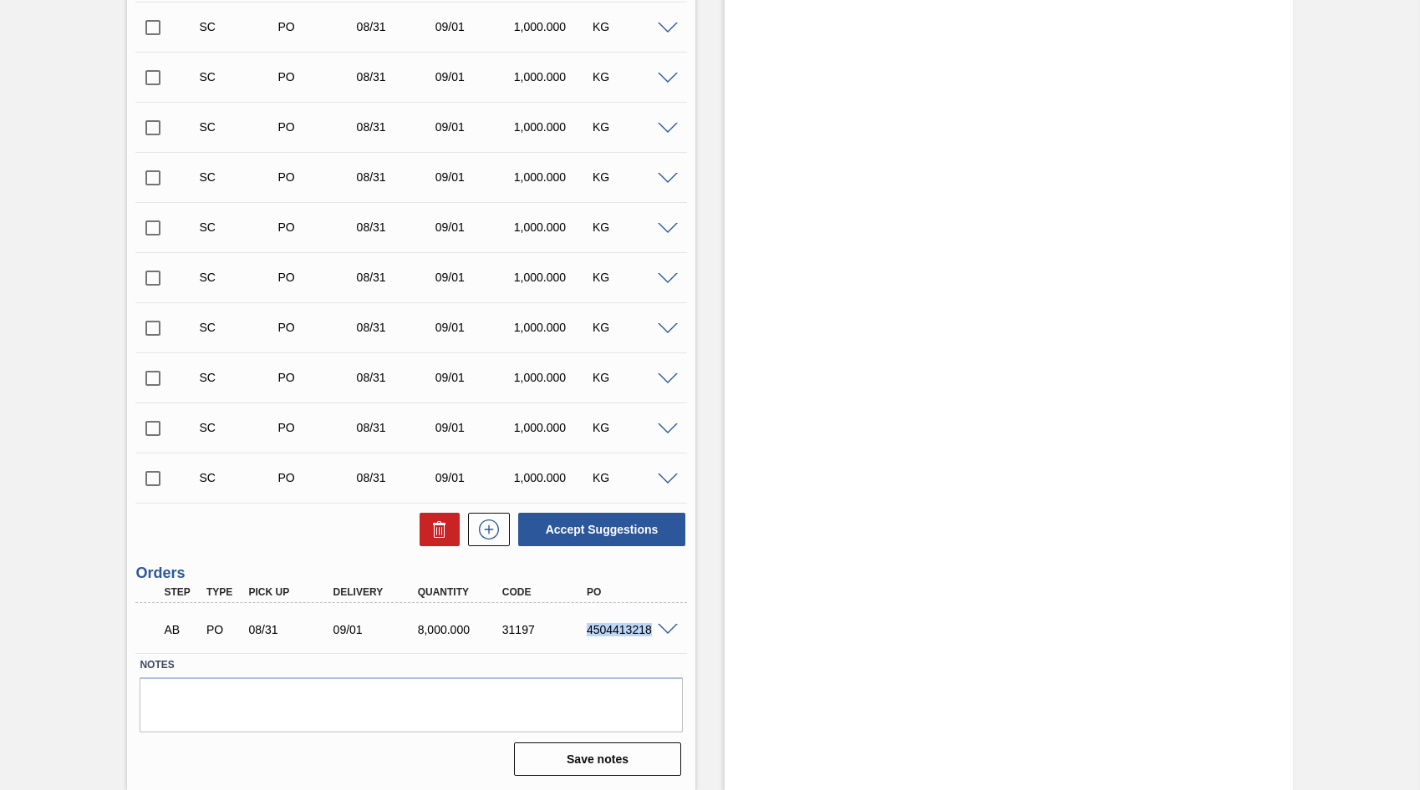
drag, startPoint x: 587, startPoint y: 633, endPoint x: 655, endPoint y: 639, distance: 68.8
click at [655, 639] on div "AB PO 08/31 09/01 8,000.000 31197 4504413218" at bounding box center [406, 628] width 507 height 33
copy div "4504413218"
drag, startPoint x: 315, startPoint y: 541, endPoint x: 317, endPoint y: 532, distance: 8.5
click at [317, 540] on div "Accept Suggestions" at bounding box center [410, 529] width 551 height 37
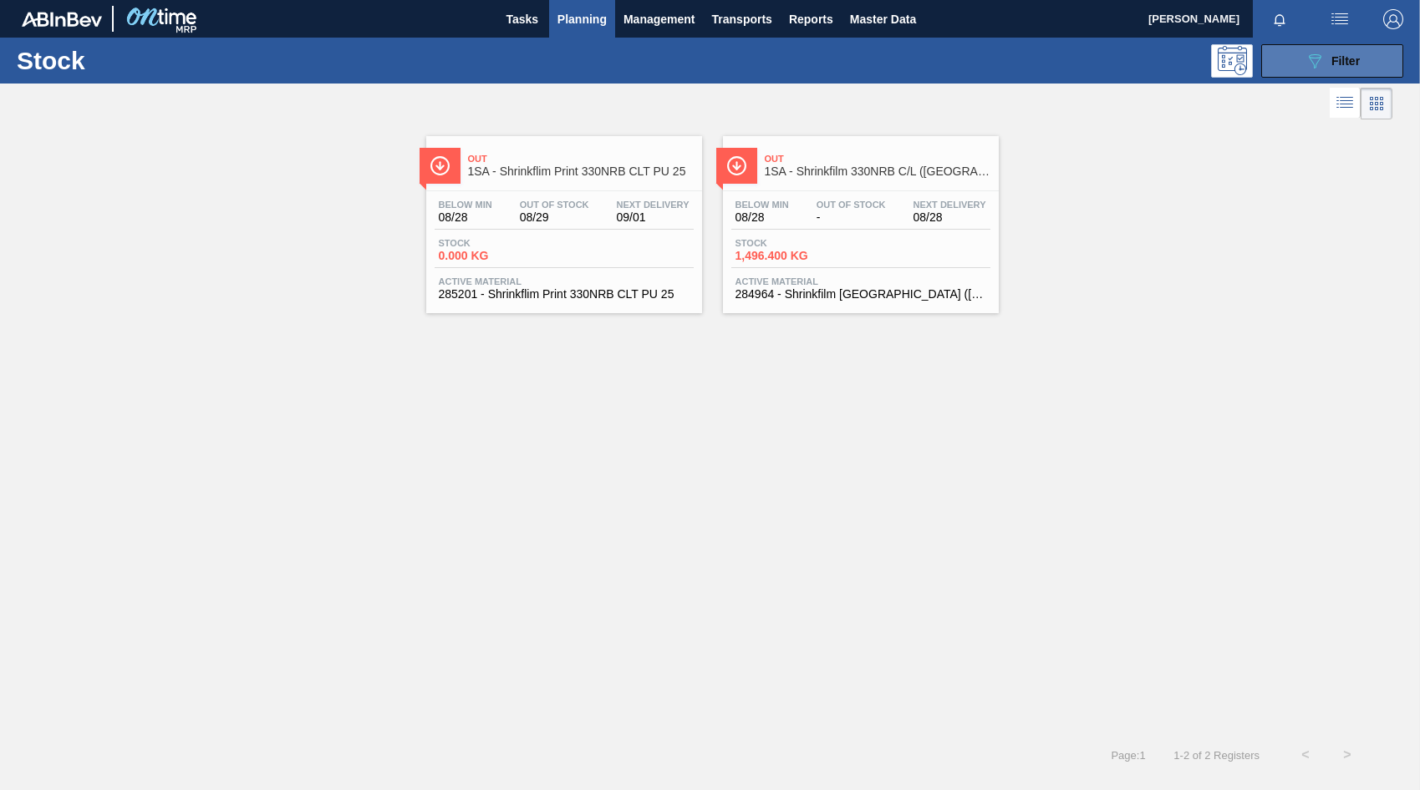
click at [1316, 62] on icon "089F7B8B-B2A5-4AFE-B5C0-19BA573D28AC" at bounding box center [1314, 61] width 20 height 20
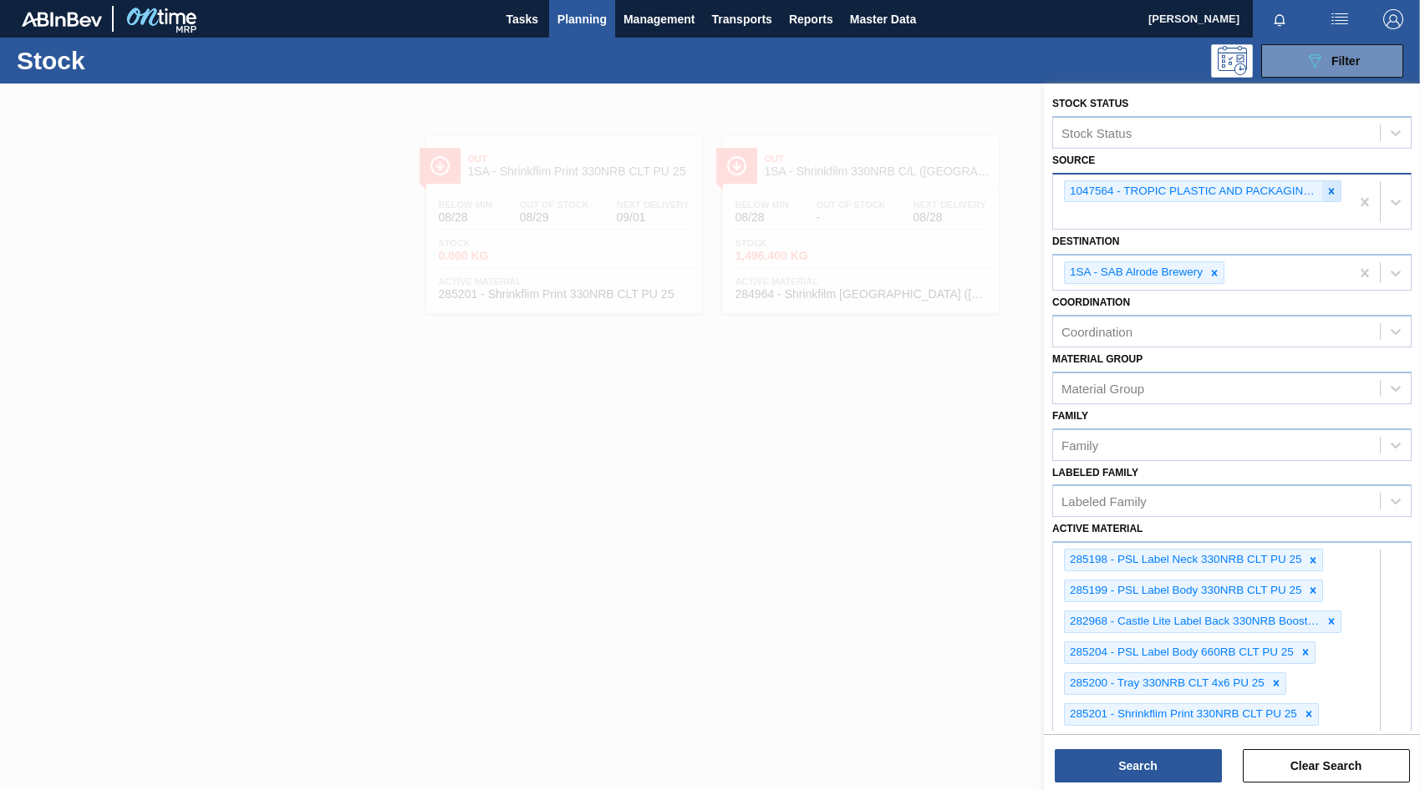
click at [1329, 190] on icon at bounding box center [1332, 191] width 6 height 6
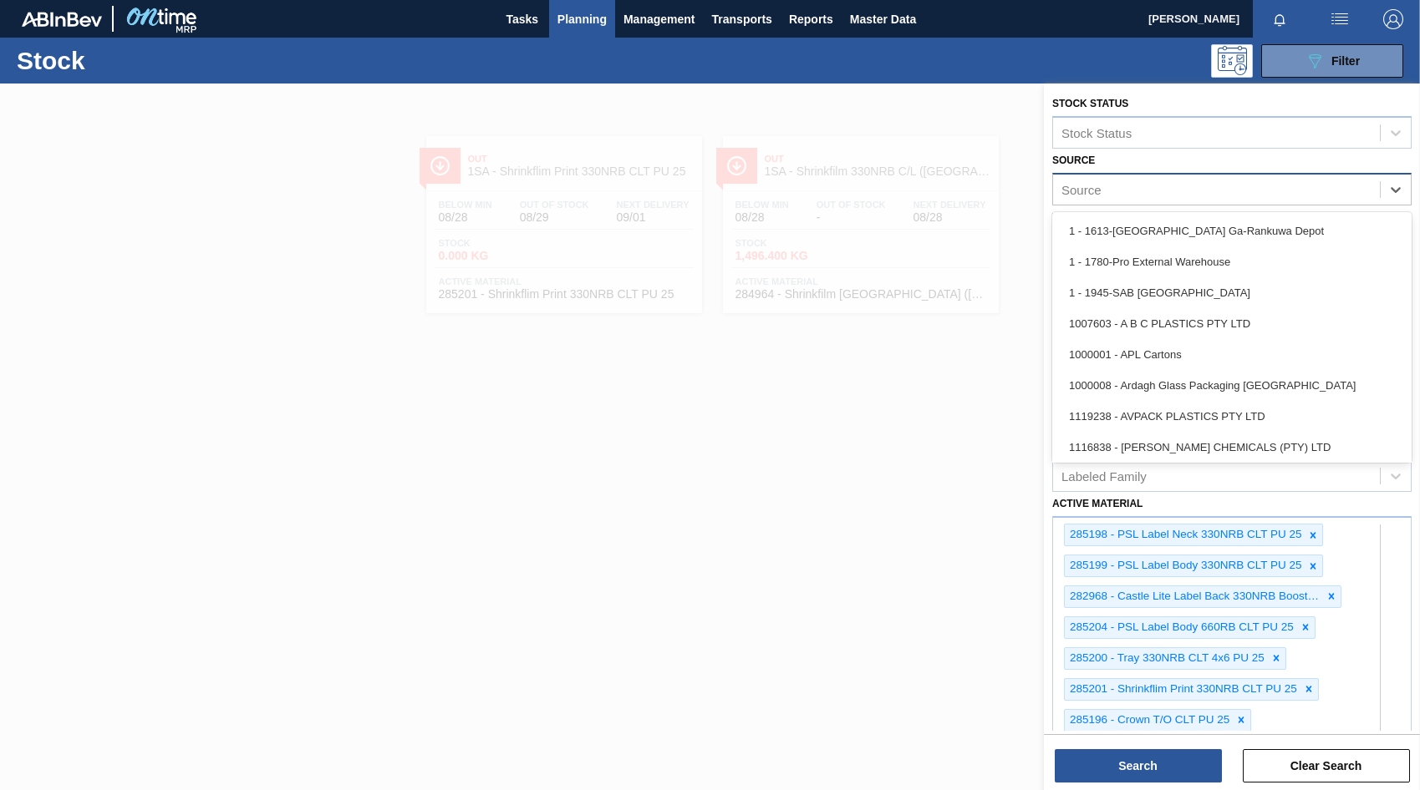
click at [1169, 187] on div "Source" at bounding box center [1216, 189] width 327 height 24
type input "mp"
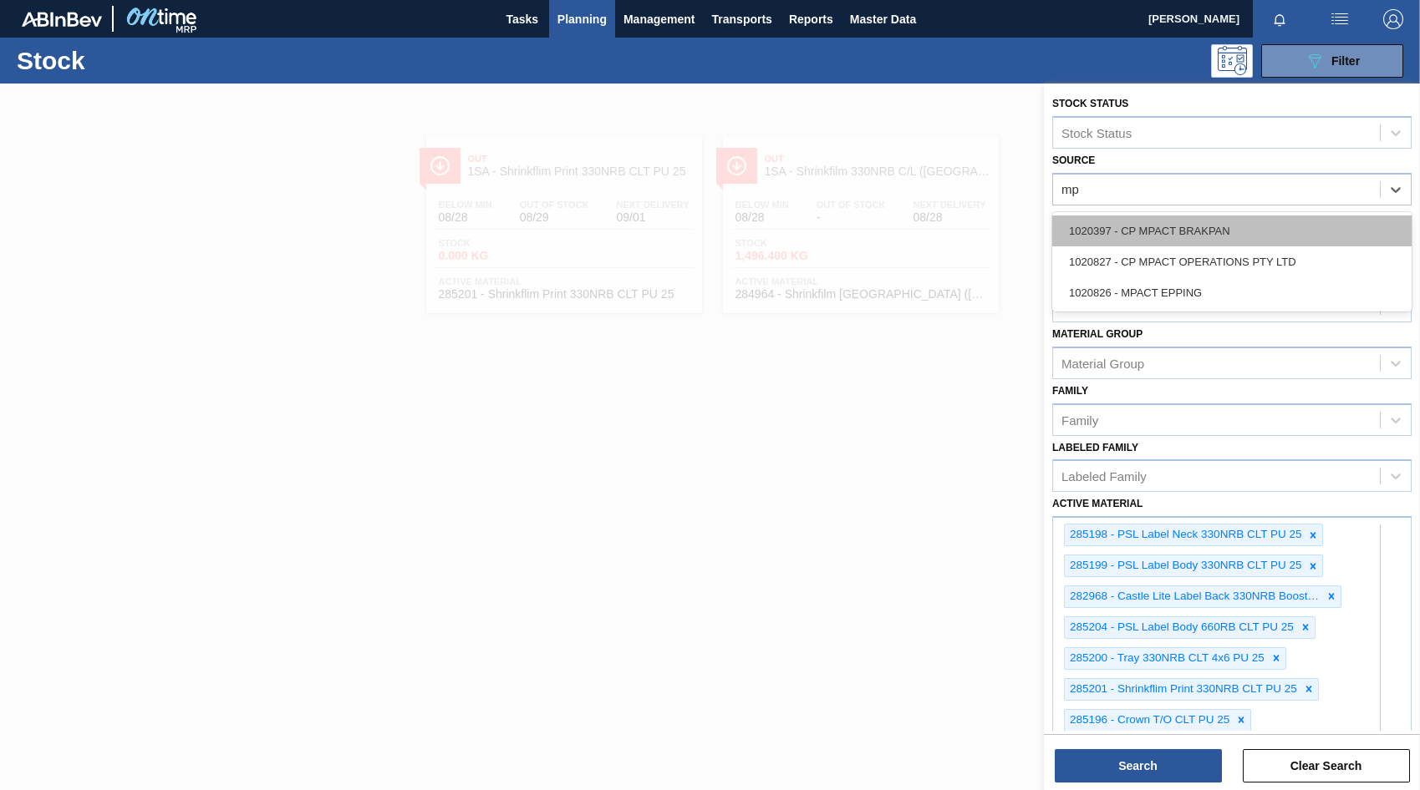
click at [1158, 231] on div "1020397 - CP MPACT BRAKPAN" at bounding box center [1231, 231] width 359 height 31
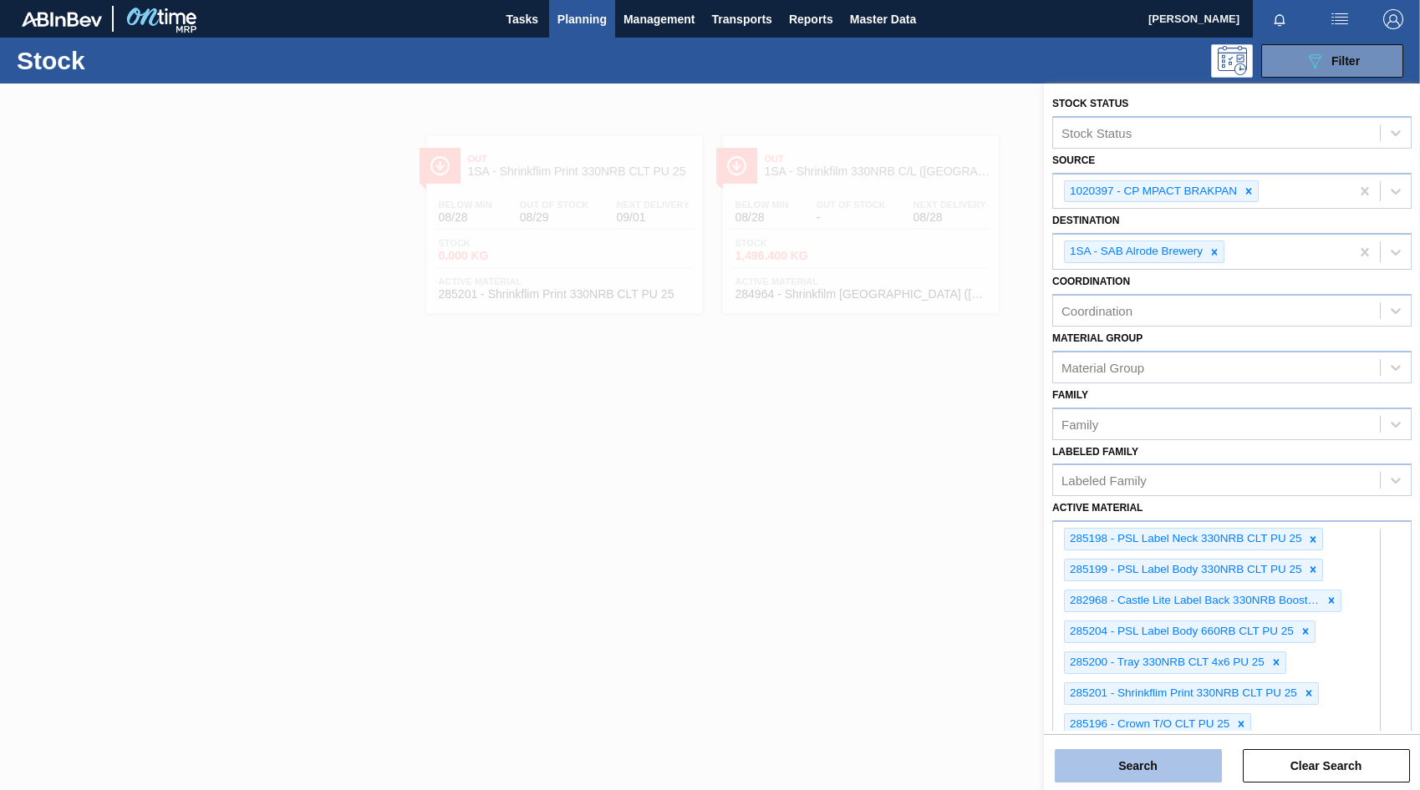
click at [1143, 772] on button "Search" at bounding box center [1137, 765] width 167 height 33
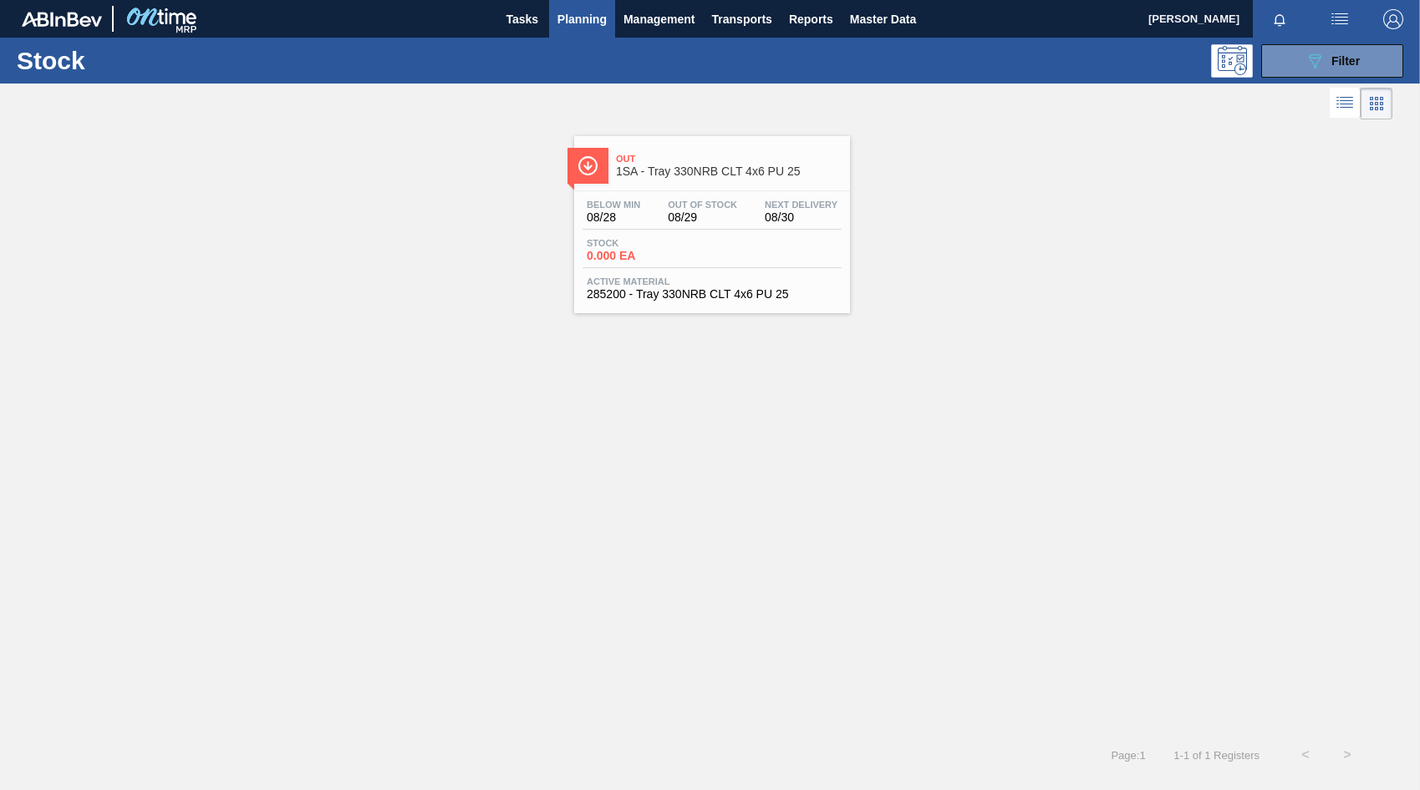
click at [676, 245] on span "Stock" at bounding box center [645, 243] width 117 height 10
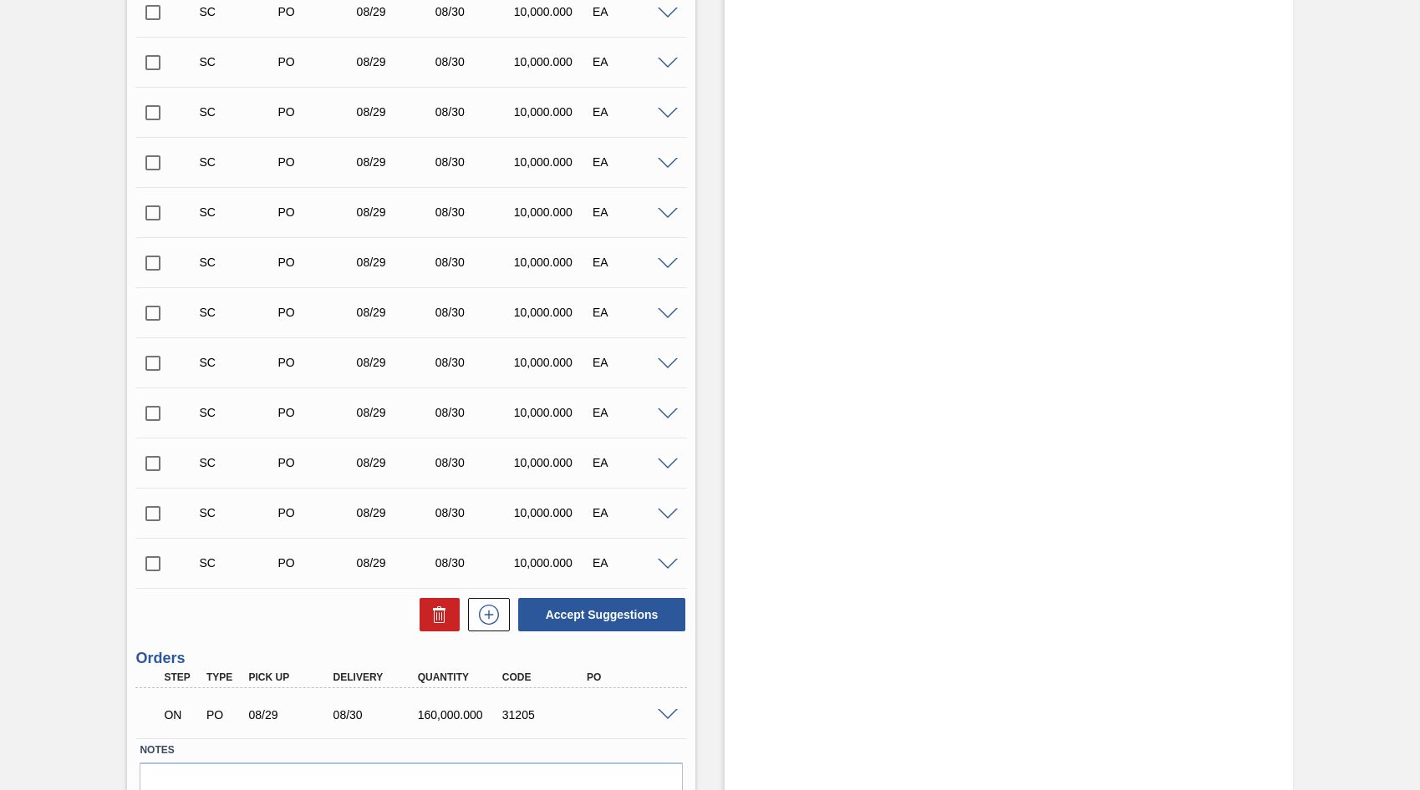
scroll to position [7711, 0]
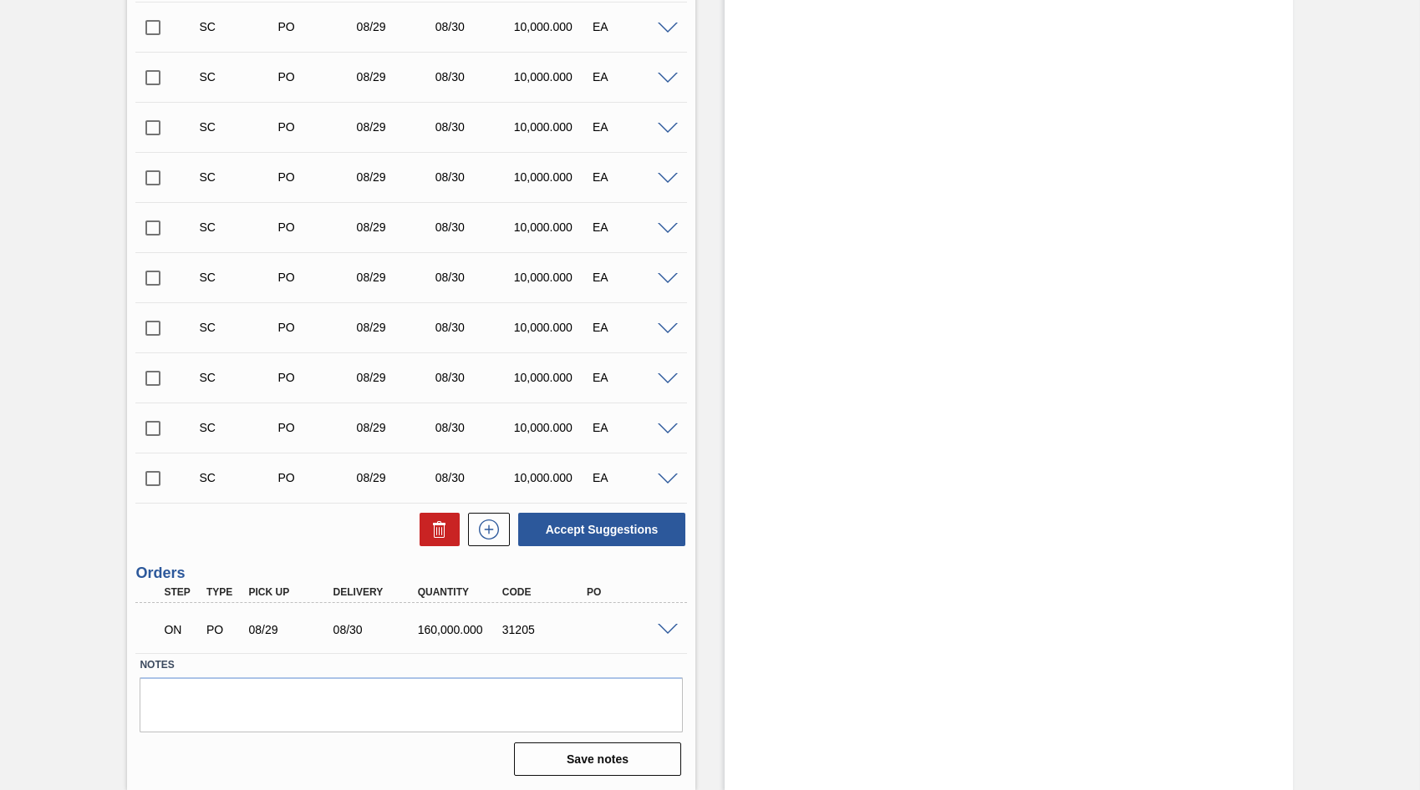
click at [659, 630] on span at bounding box center [668, 630] width 20 height 13
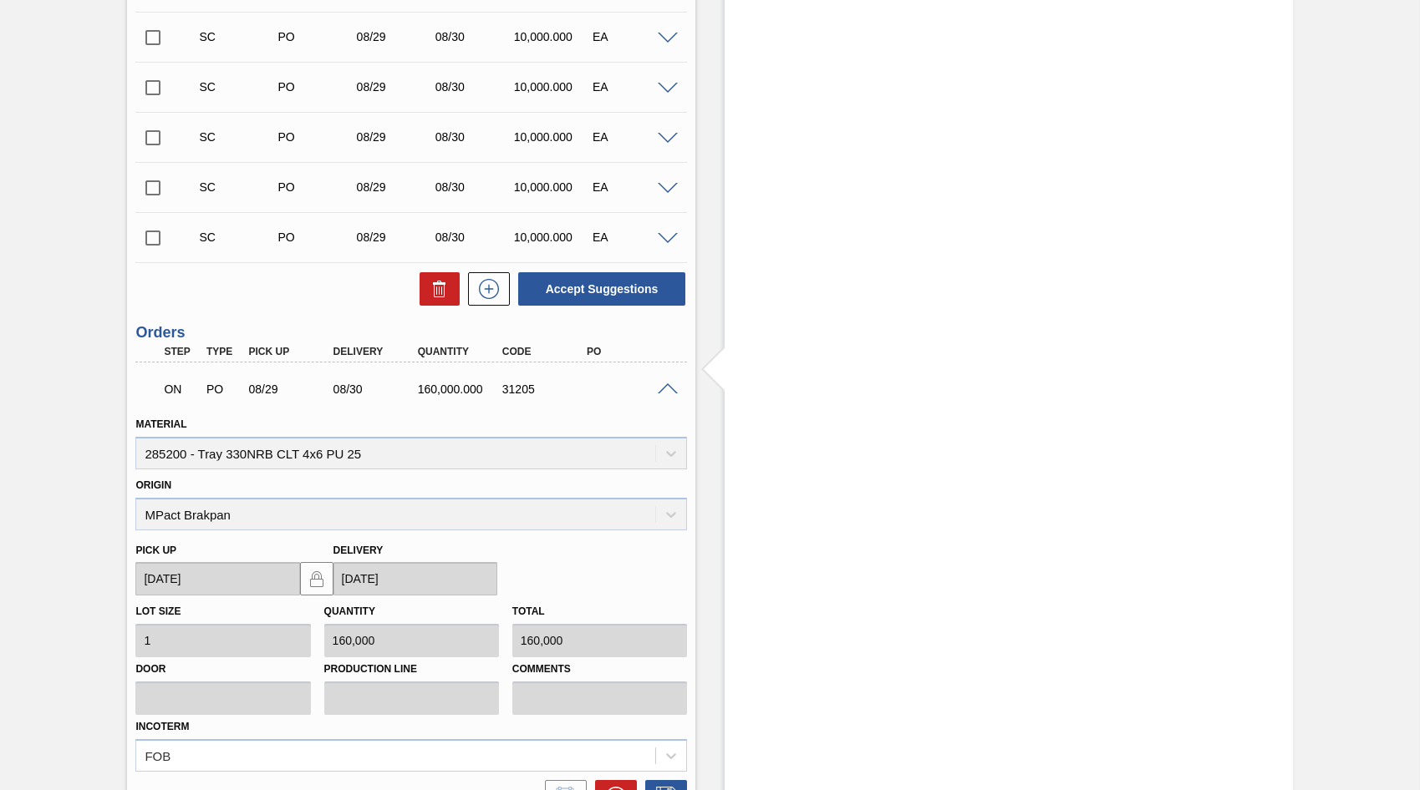
scroll to position [7961, 0]
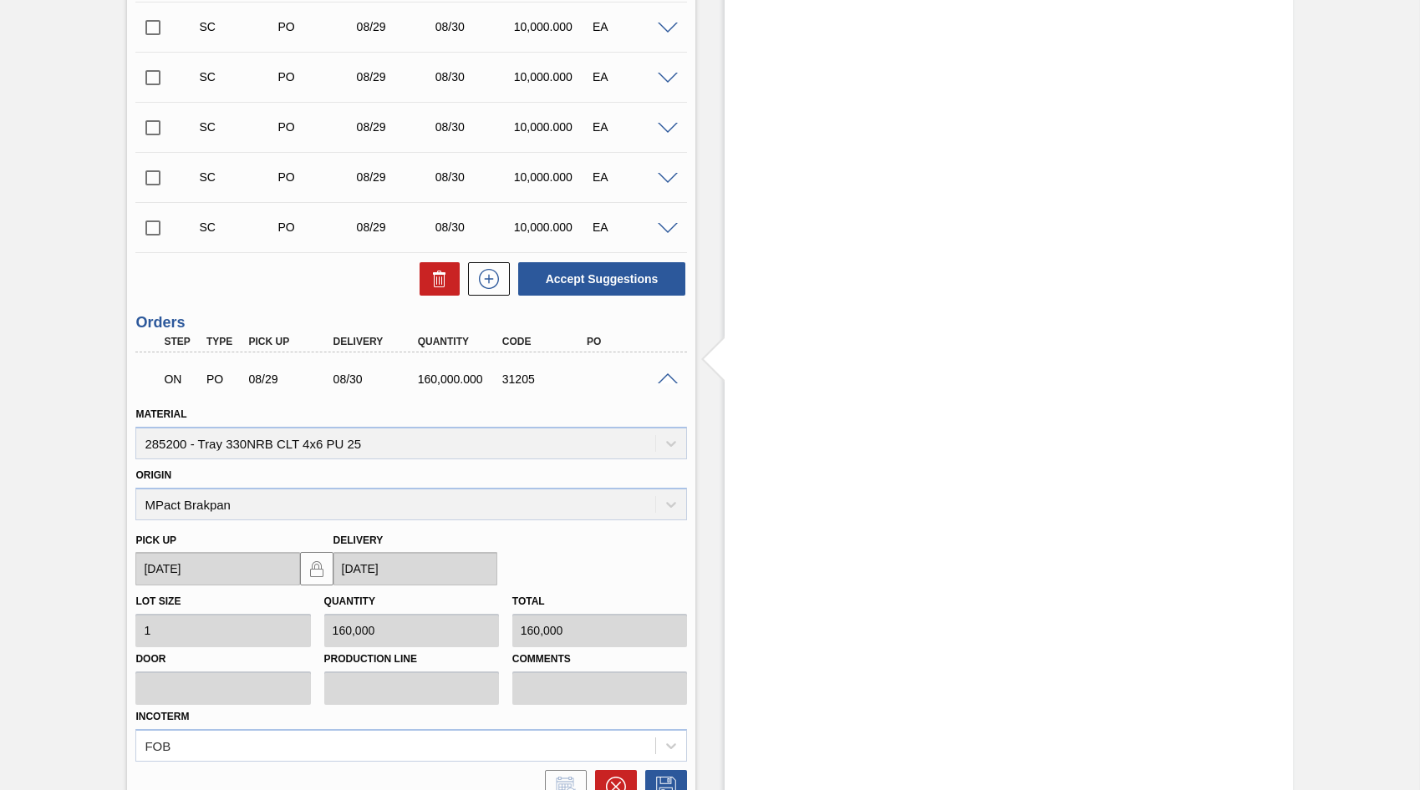
click at [360, 324] on h3 "Orders" at bounding box center [410, 323] width 551 height 18
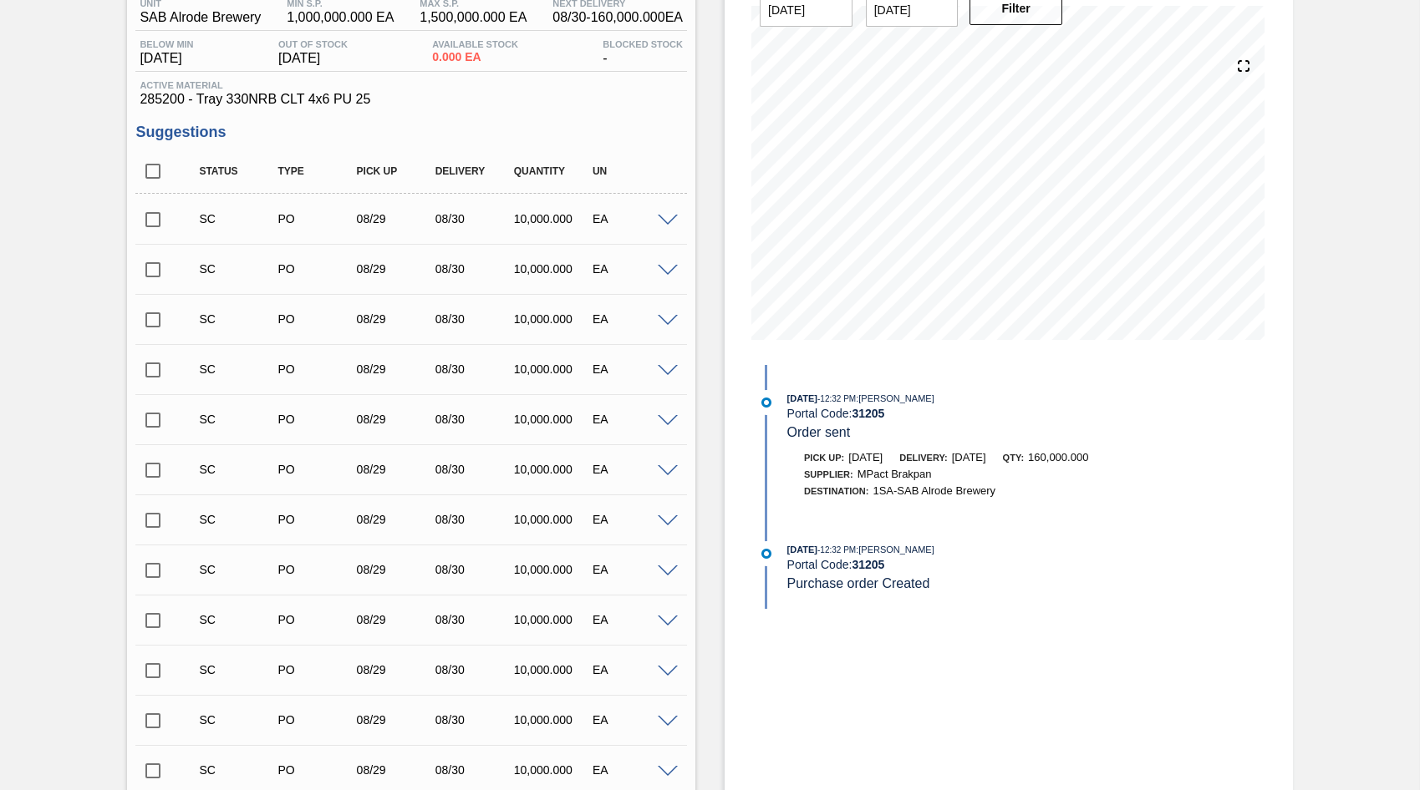
scroll to position [0, 0]
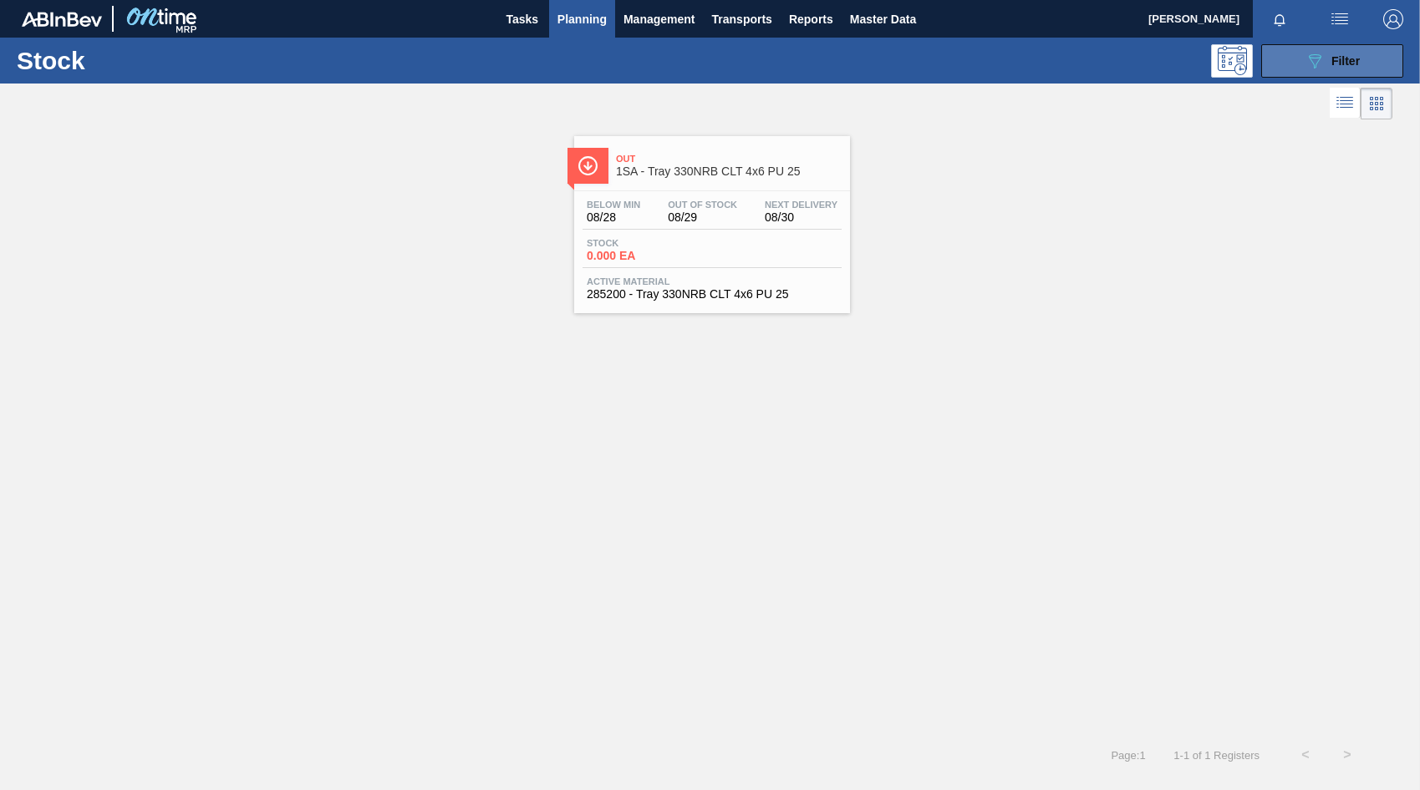
click at [1340, 69] on div "089F7B8B-B2A5-4AFE-B5C0-19BA573D28AC Filter" at bounding box center [1331, 61] width 55 height 20
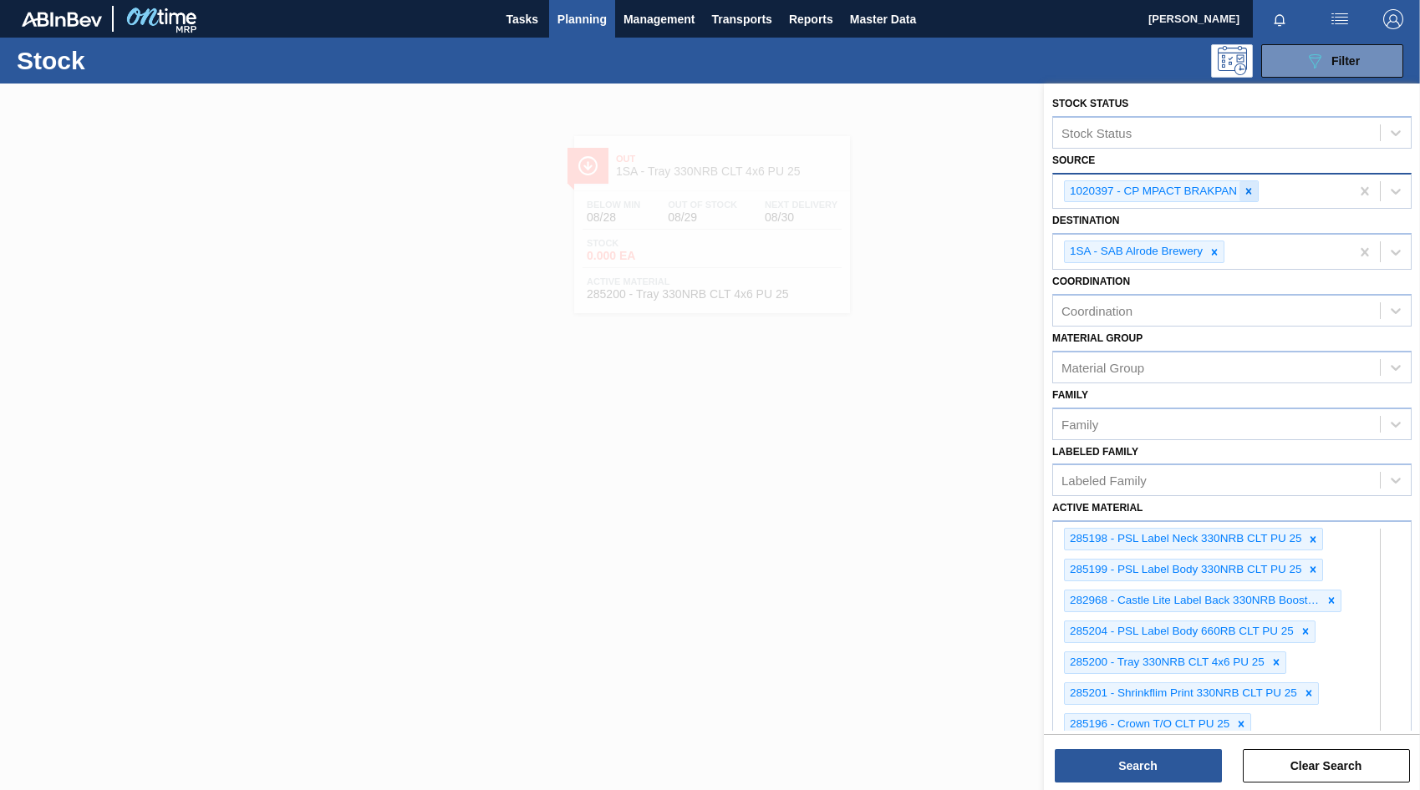
click at [1247, 191] on icon at bounding box center [1249, 191] width 6 height 6
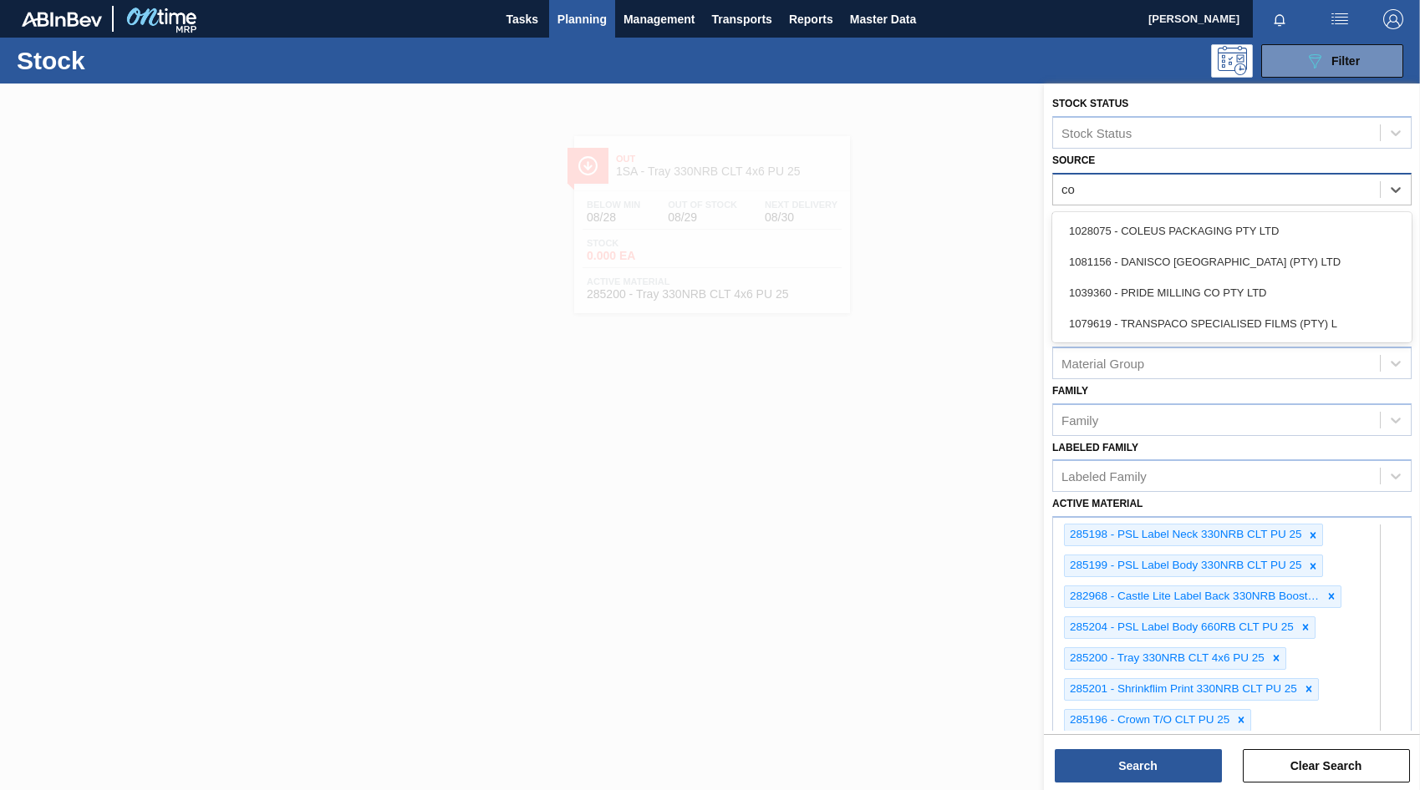
type input "col"
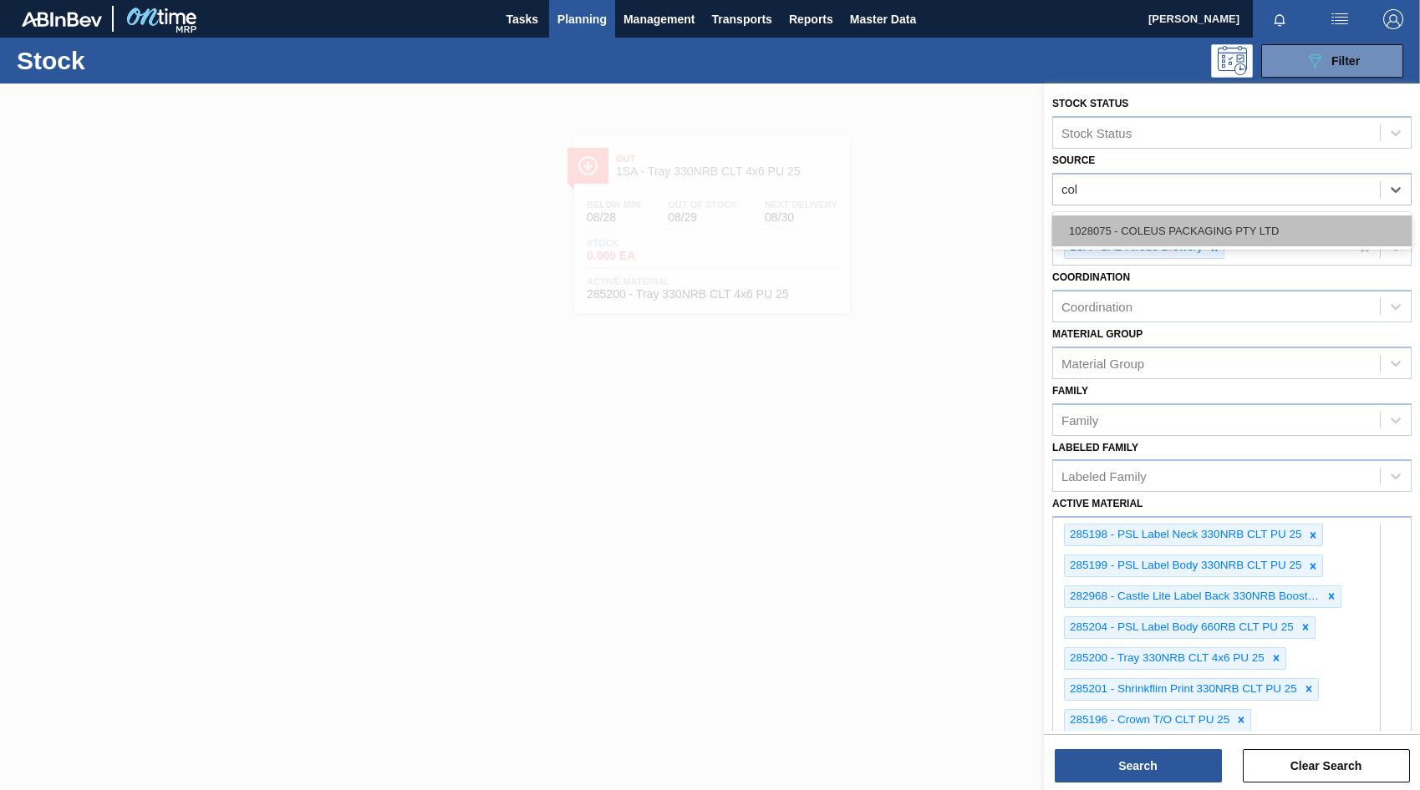
click at [1161, 231] on div "1028075 - COLEUS PACKAGING PTY LTD" at bounding box center [1231, 231] width 359 height 31
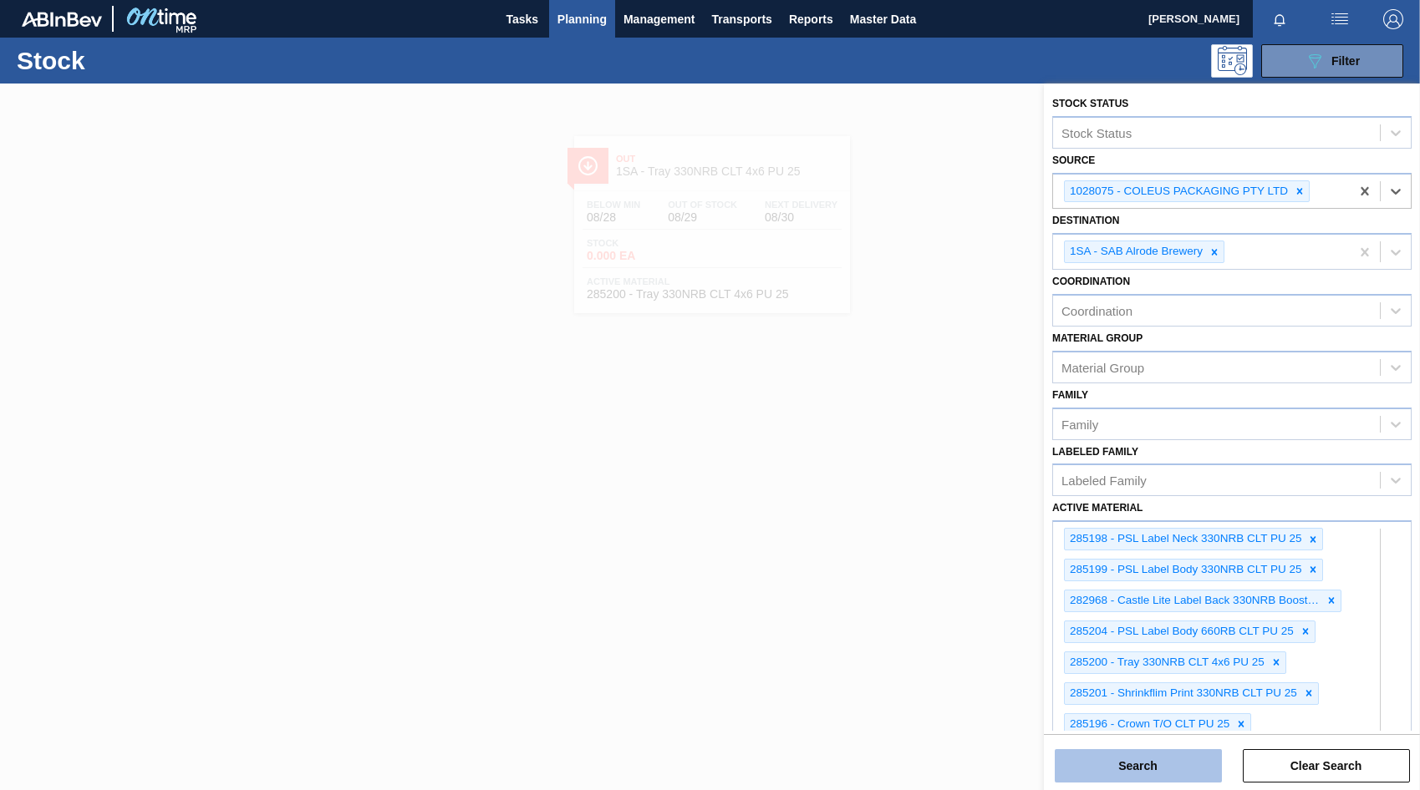
click at [1170, 766] on button "Search" at bounding box center [1137, 765] width 167 height 33
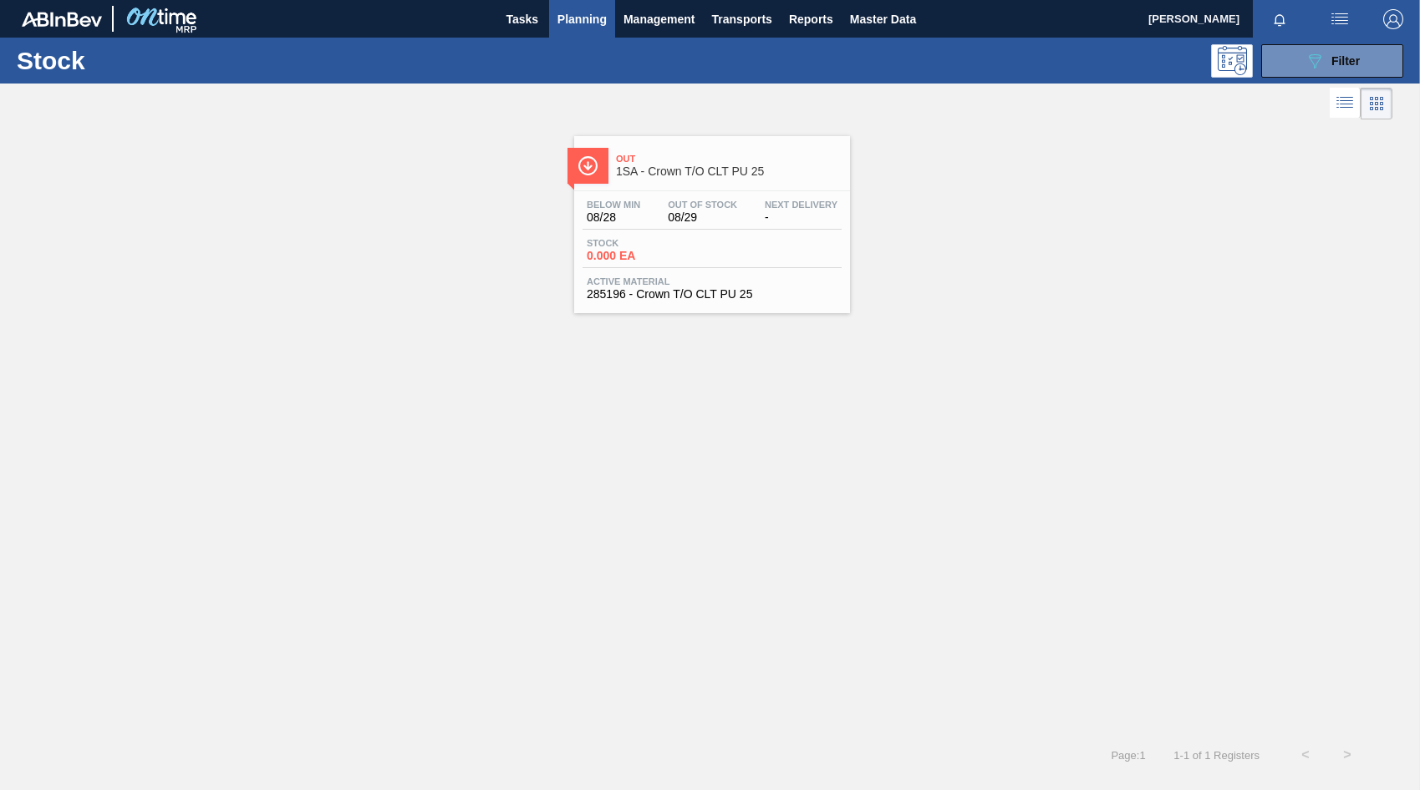
click at [679, 240] on span "Stock" at bounding box center [645, 243] width 117 height 10
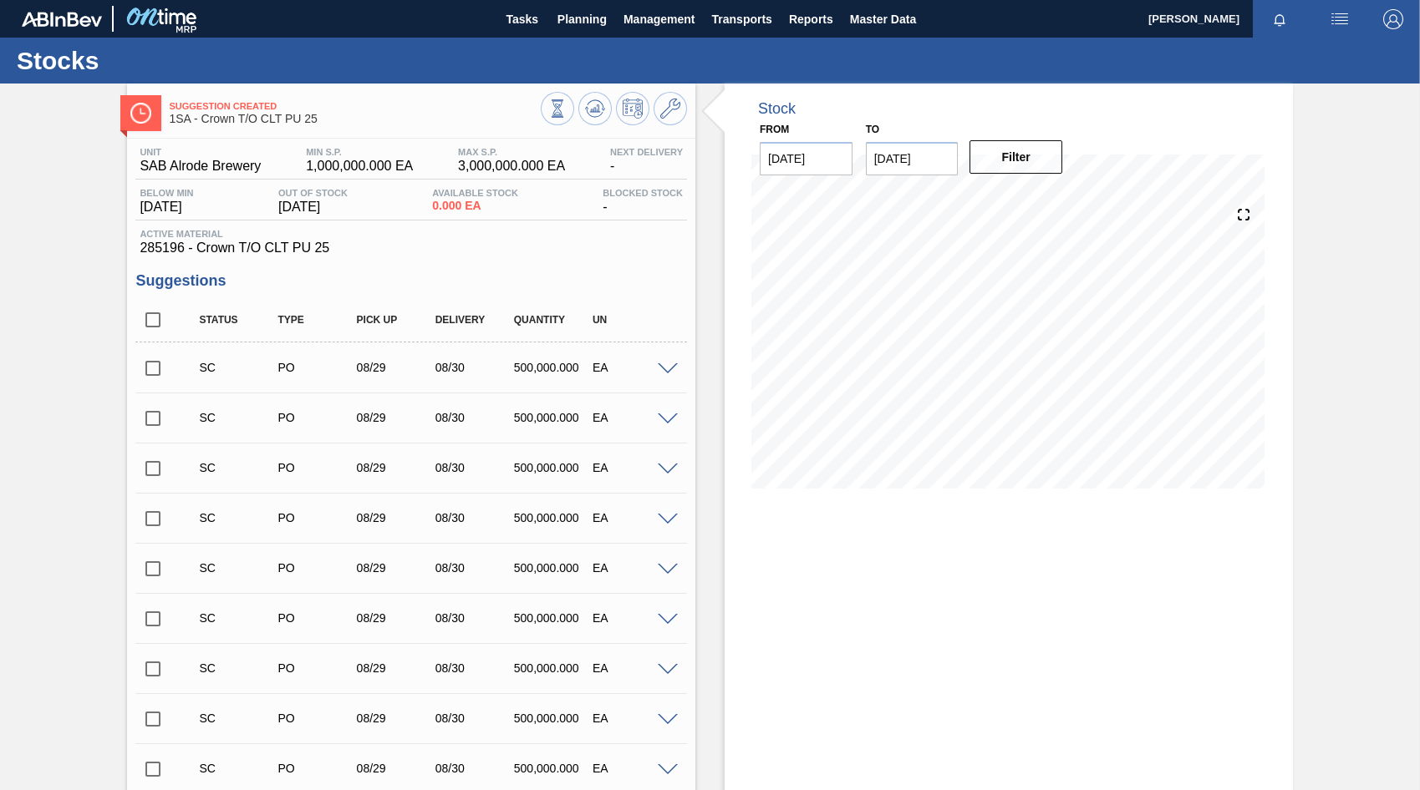
click at [665, 369] on span at bounding box center [668, 369] width 20 height 13
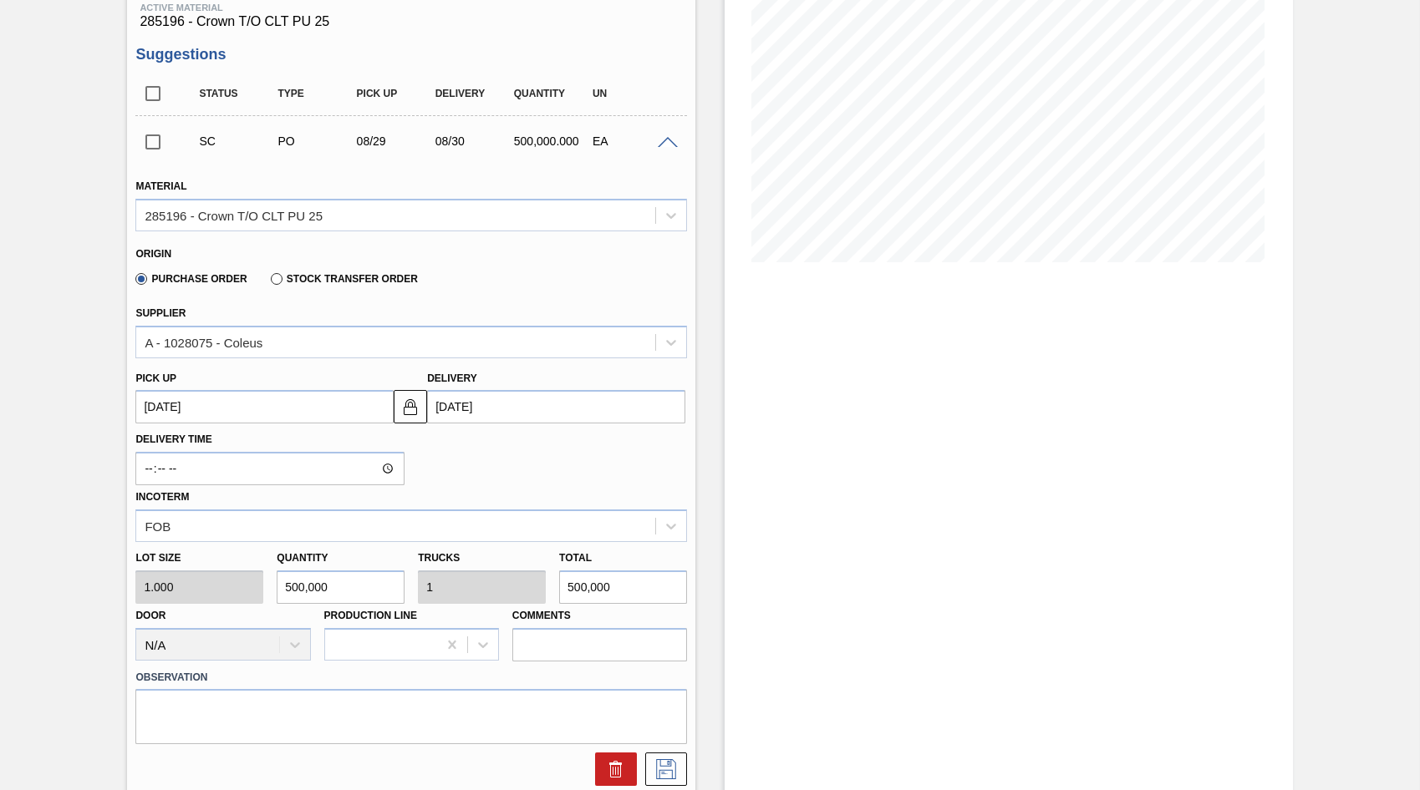
scroll to position [251, 0]
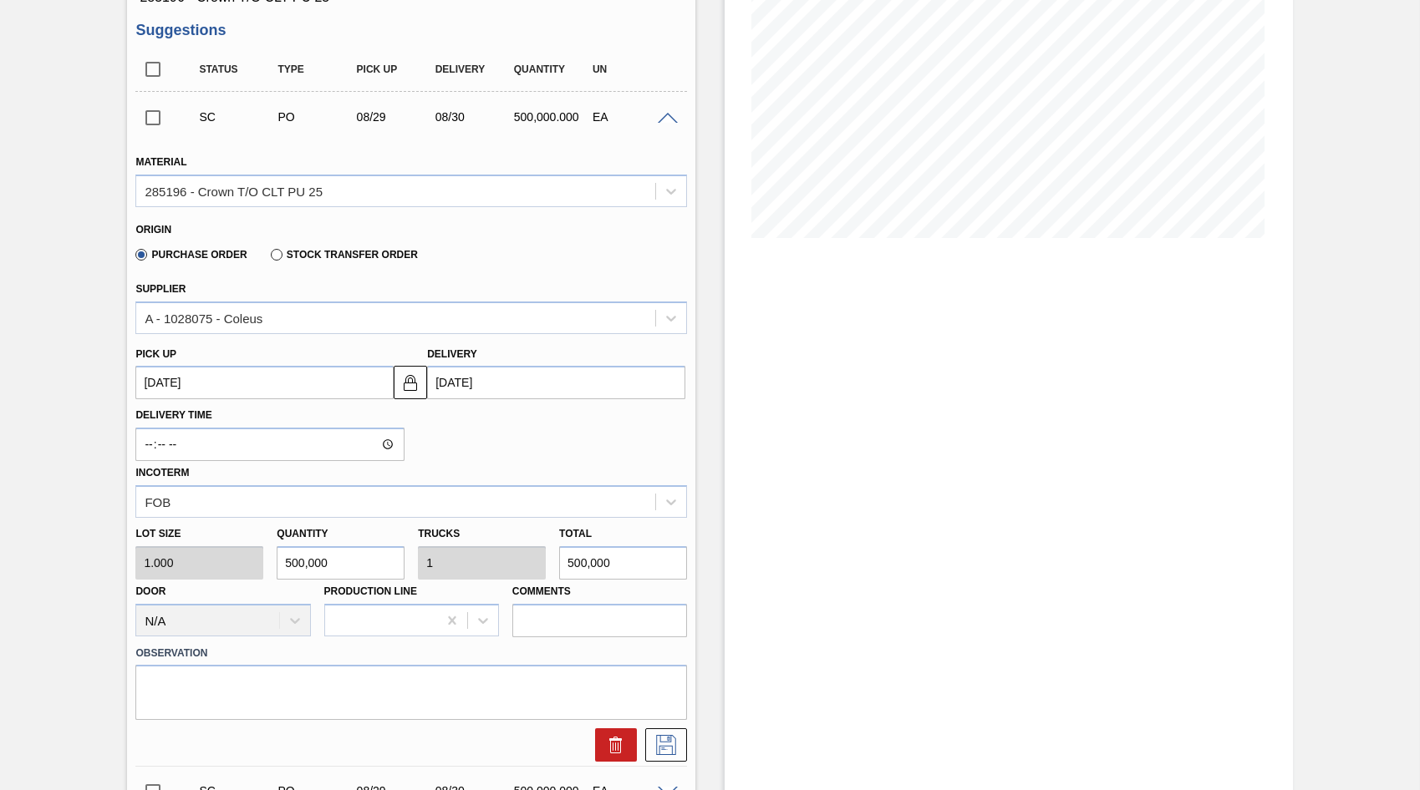
click at [536, 577] on div "Lot size 1.000 Quantity 500,000 Trucks 1 Total 500,000 Door N/A Production Line…" at bounding box center [411, 577] width 565 height 119
type input "2"
type input "0"
type input "2"
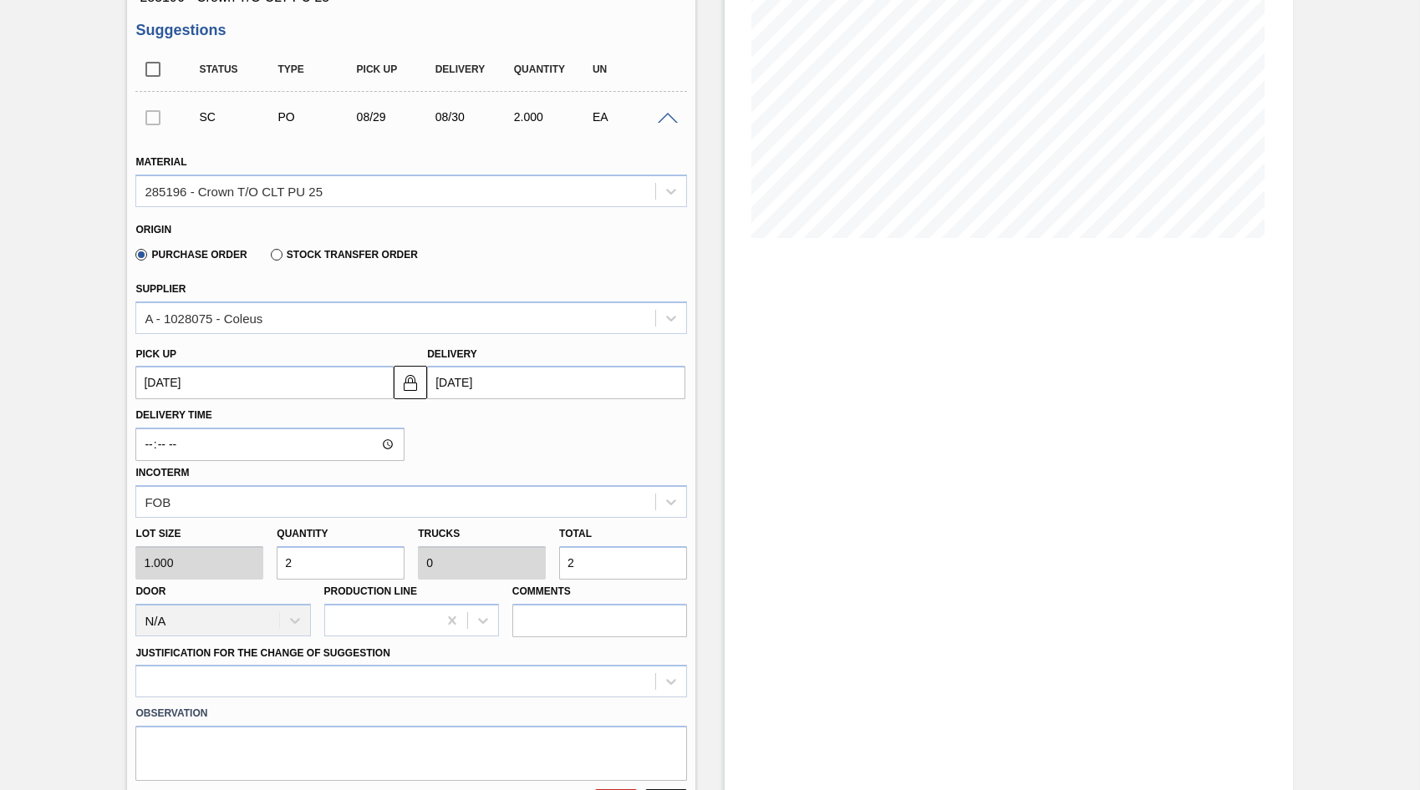
type input "27"
type input "270"
type input "0.001"
type input "2,700"
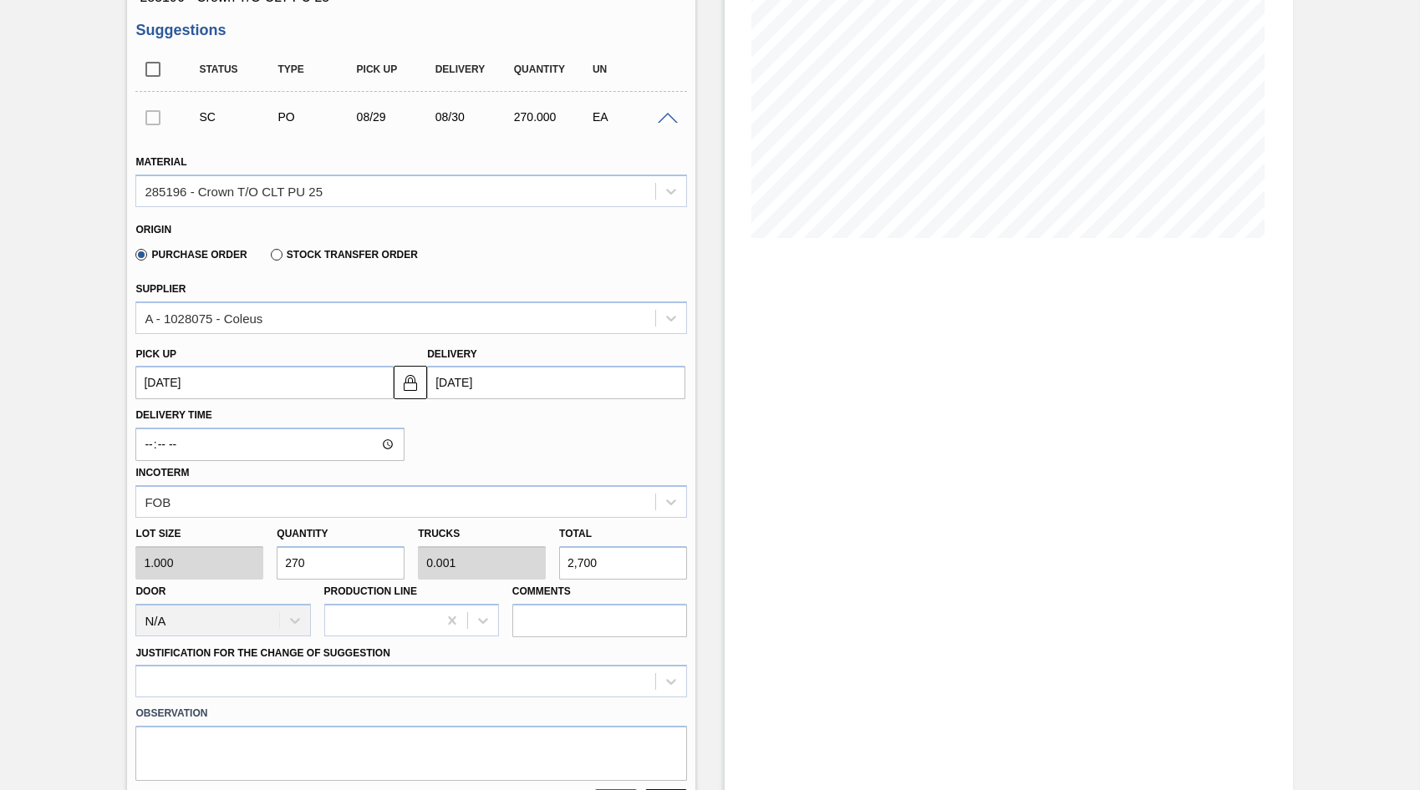
type input "2,700"
type input "0.005"
type input "27,000"
type input "0.054"
type input "27,000"
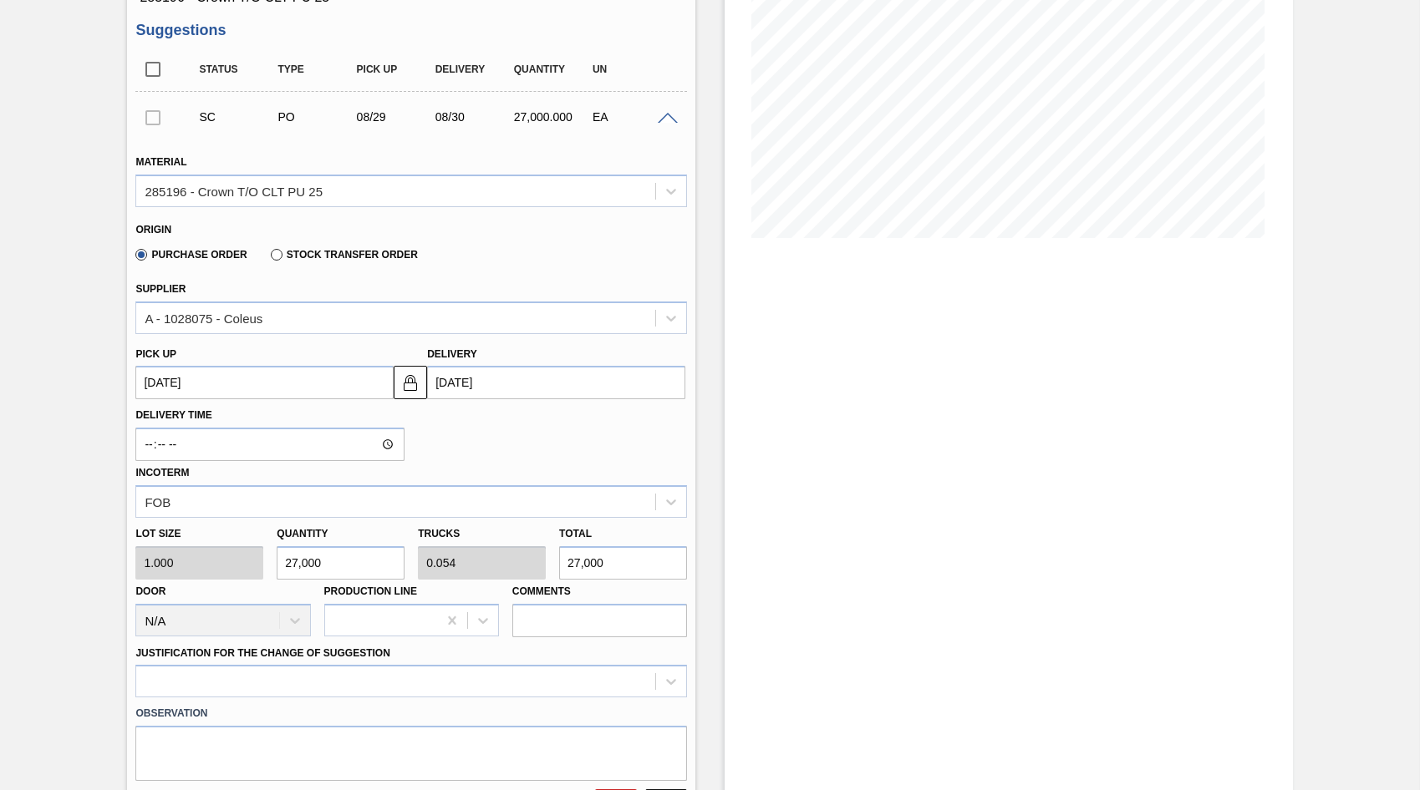
type input "270,000"
type input "0.54"
type input "270,000"
type input "2,700,000"
type input "5.4"
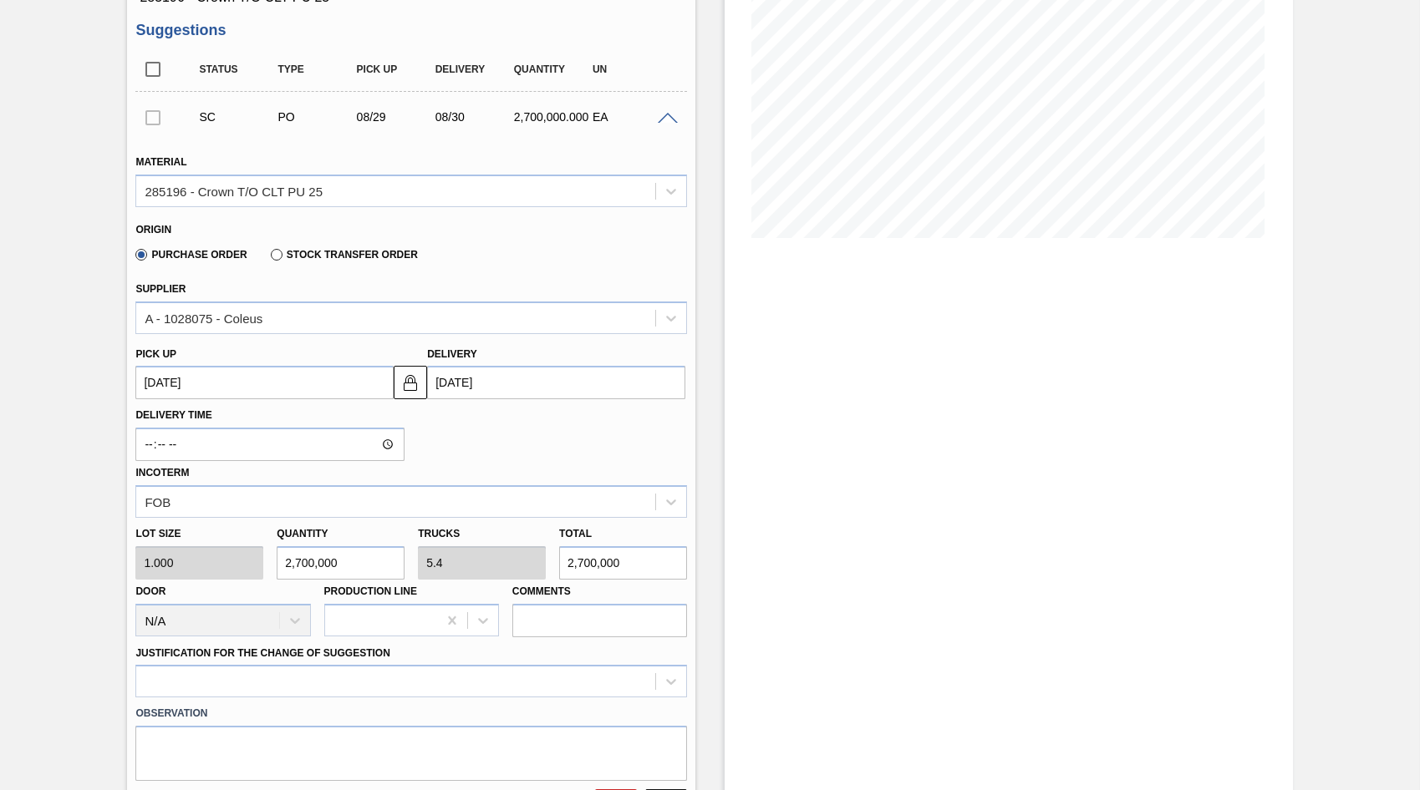
type input "2,700,000"
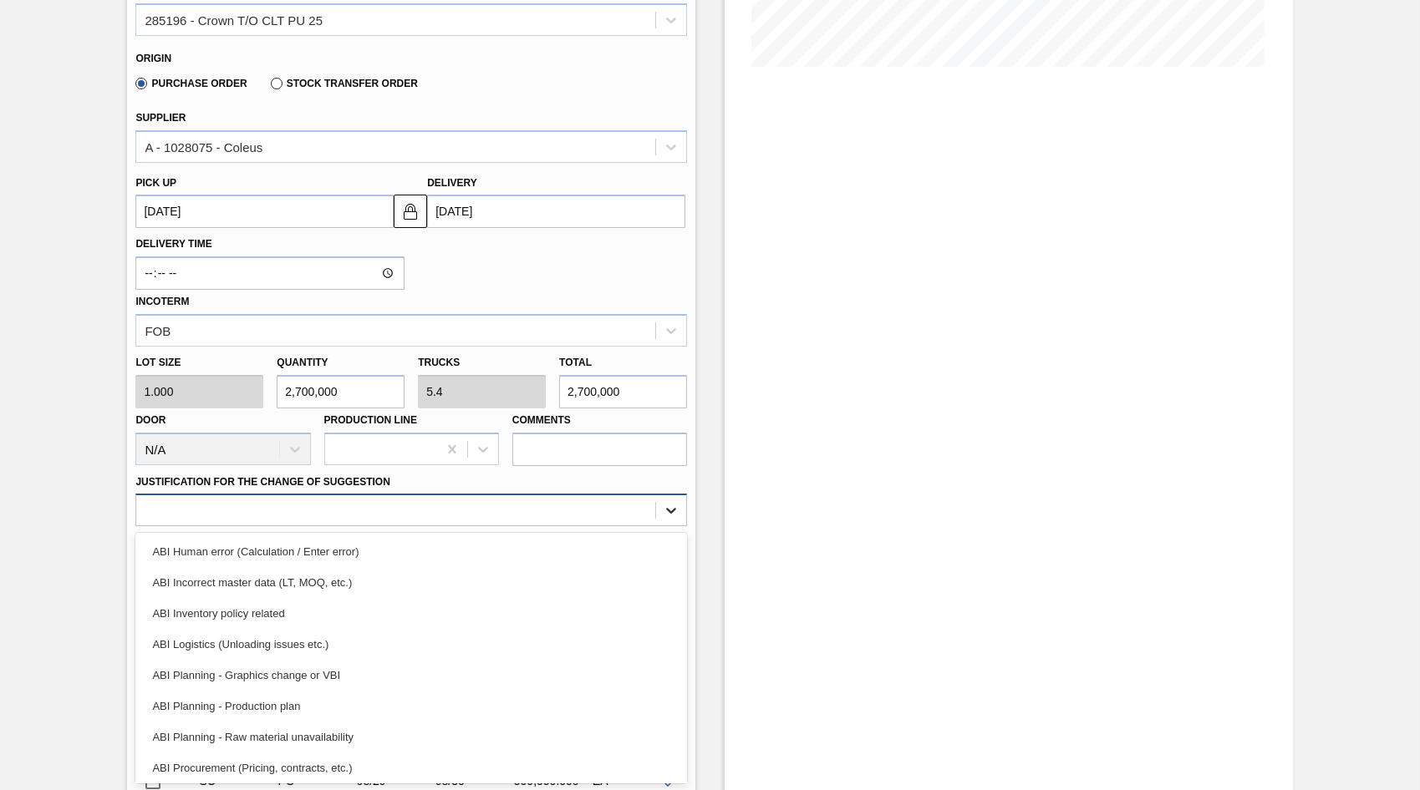
click at [671, 526] on div "option ABI Planning - Graphics change or VBI focused, 5 of 18. 18 results avail…" at bounding box center [410, 510] width 551 height 33
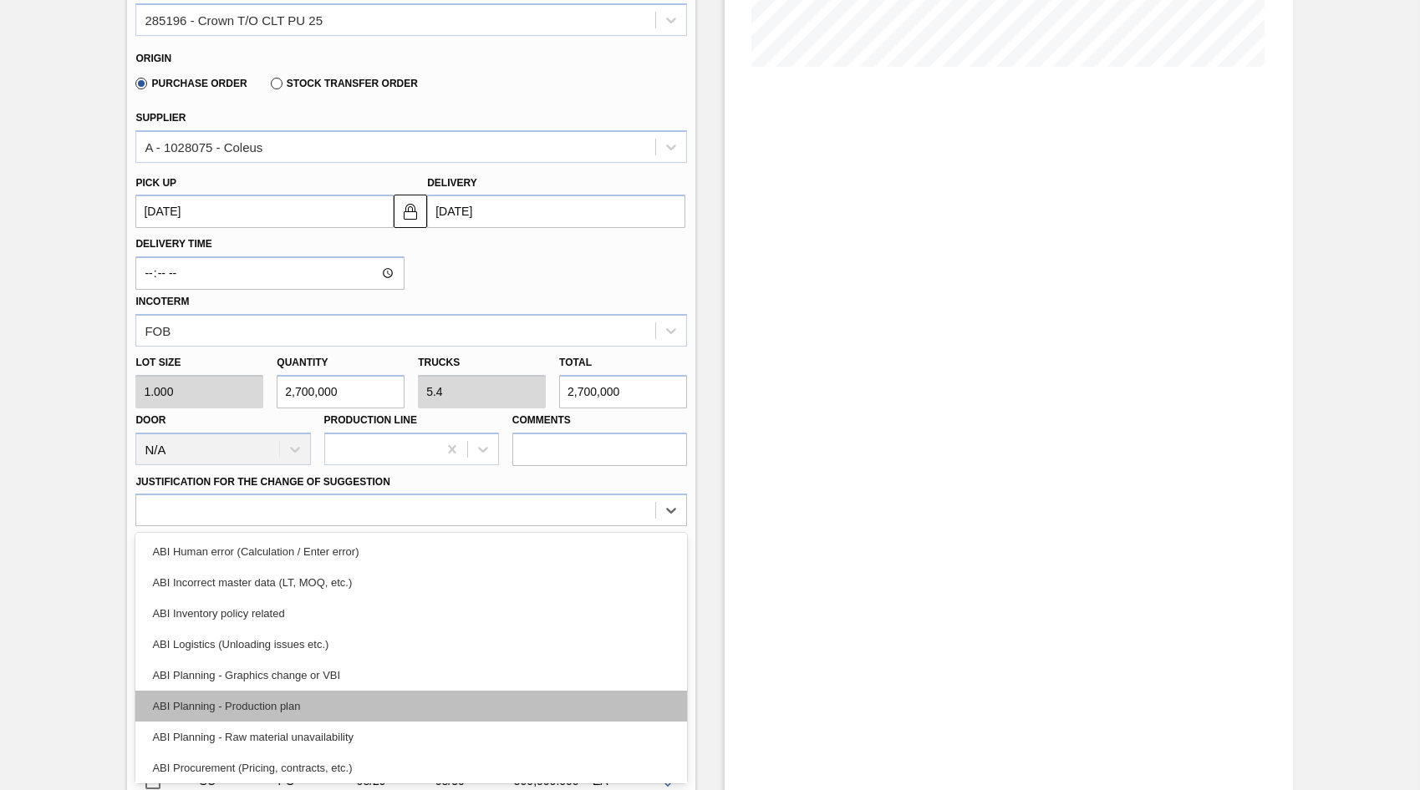
click at [263, 699] on div "ABI Planning - Production plan" at bounding box center [410, 706] width 551 height 31
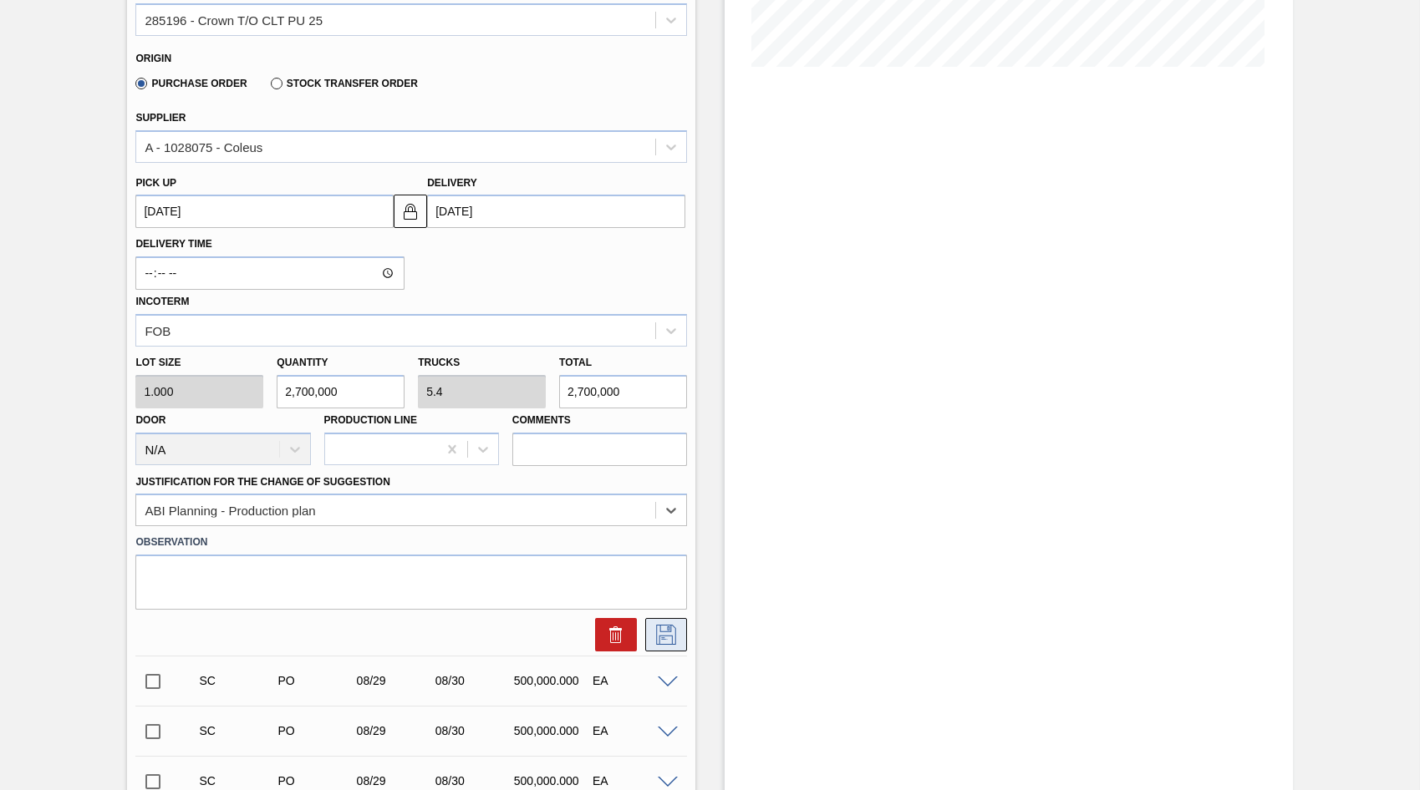
click at [663, 643] on icon at bounding box center [666, 635] width 27 height 20
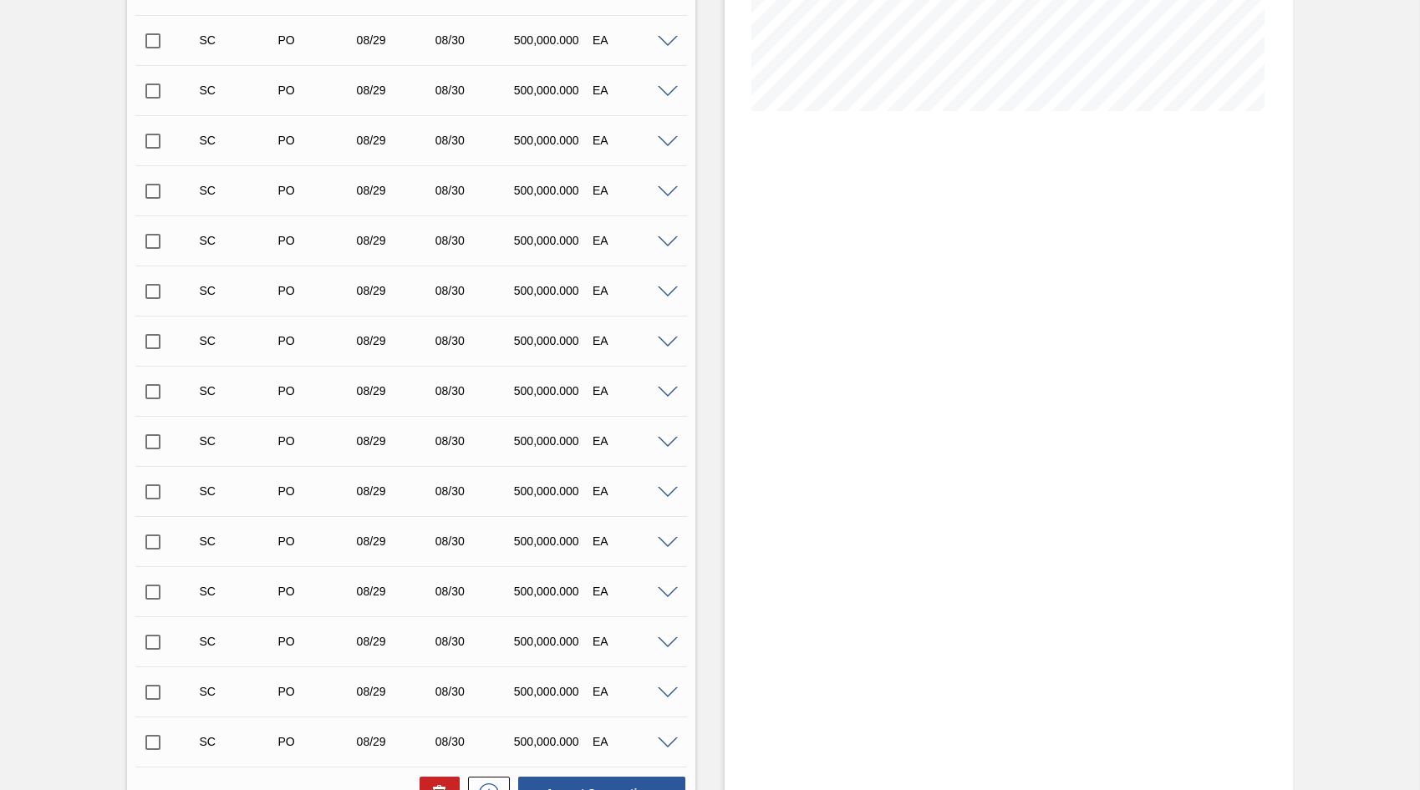
scroll to position [4, 0]
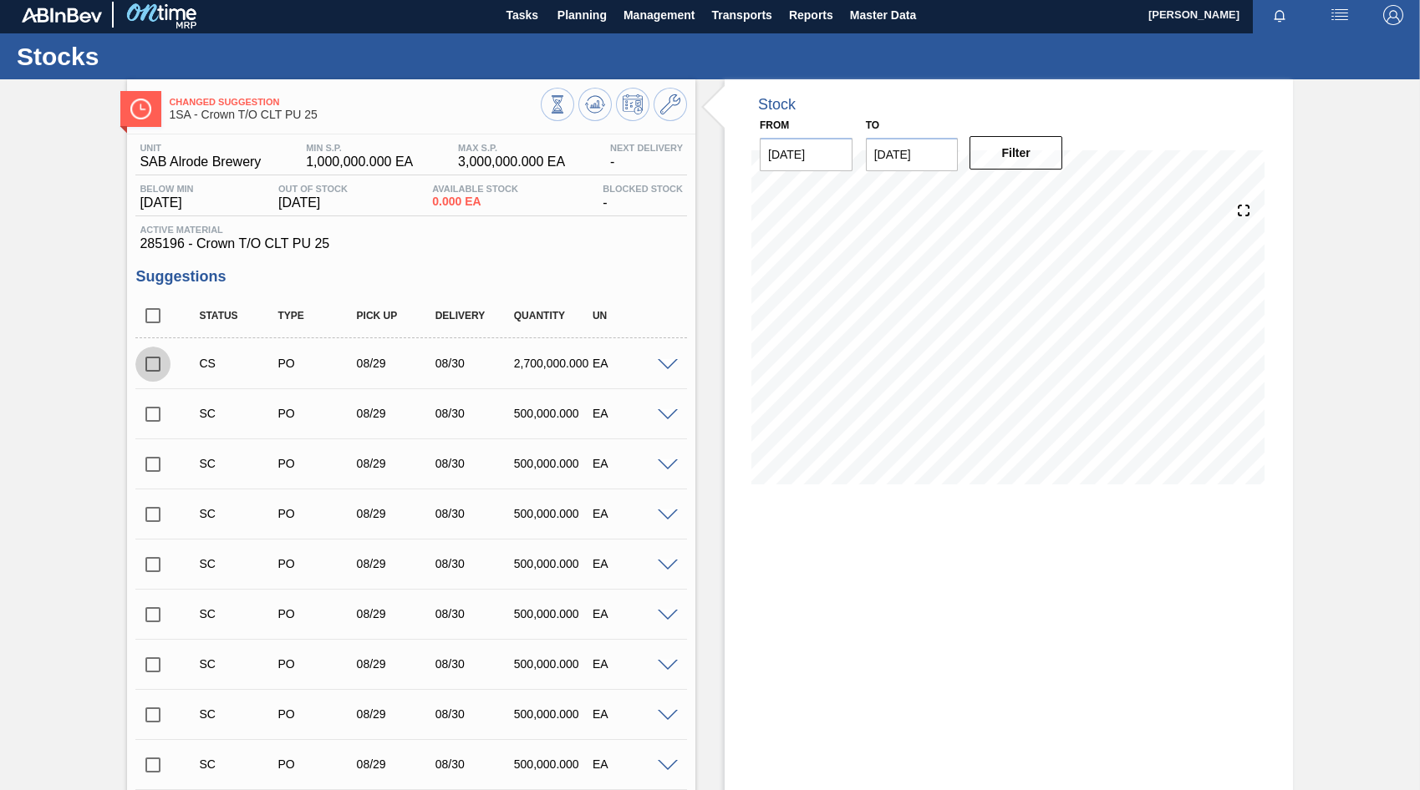
click at [156, 363] on input "checkbox" at bounding box center [152, 364] width 35 height 35
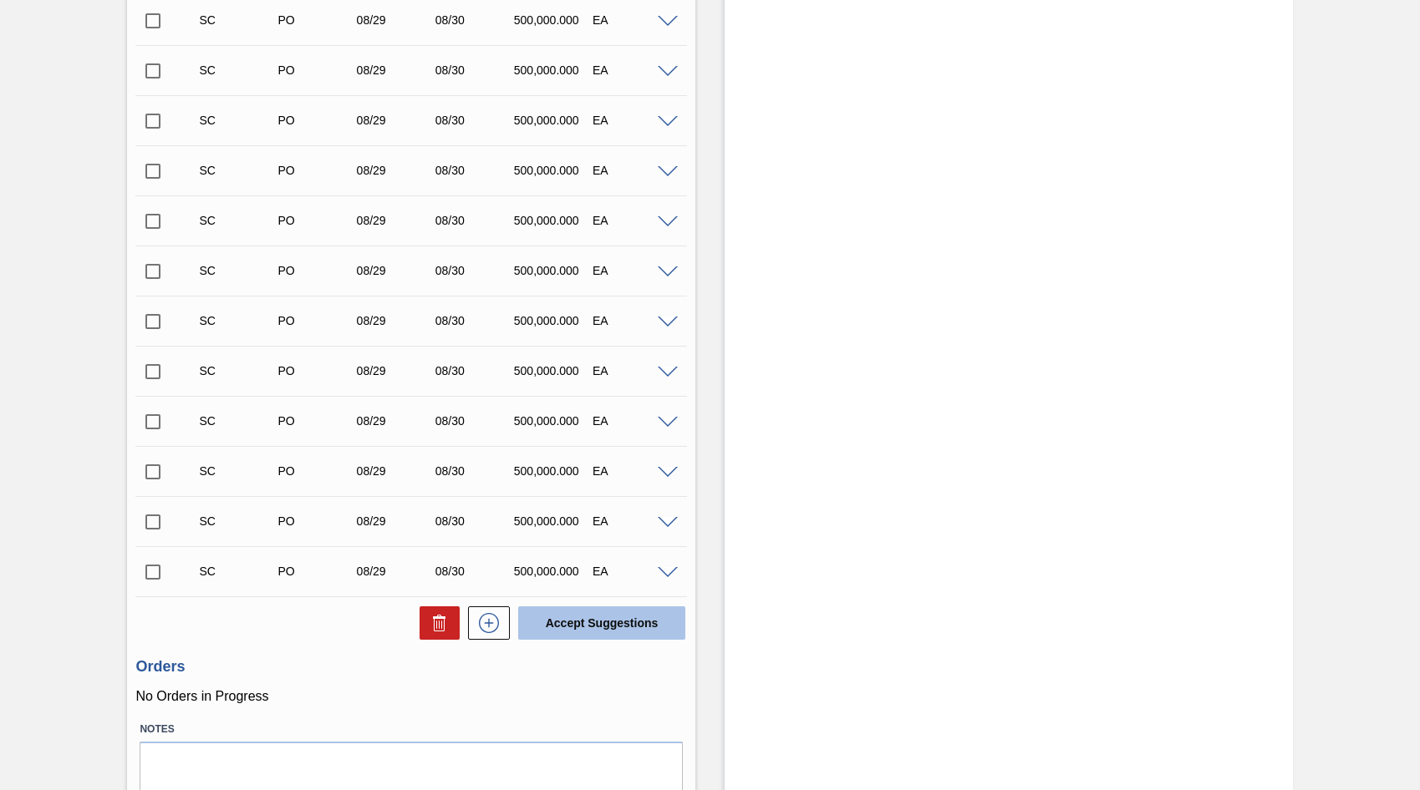
scroll to position [612, 0]
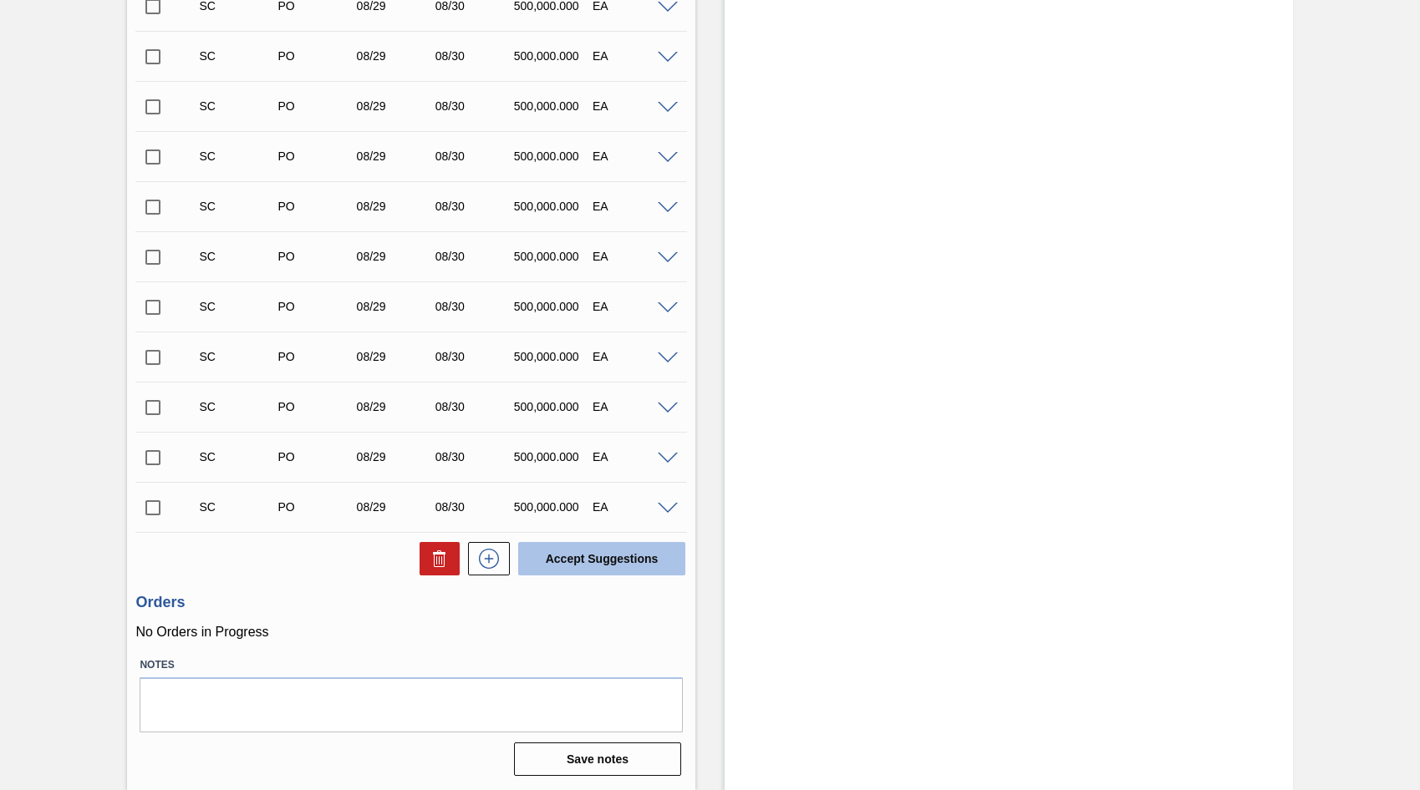
click at [607, 561] on button "Accept Suggestions" at bounding box center [601, 558] width 167 height 33
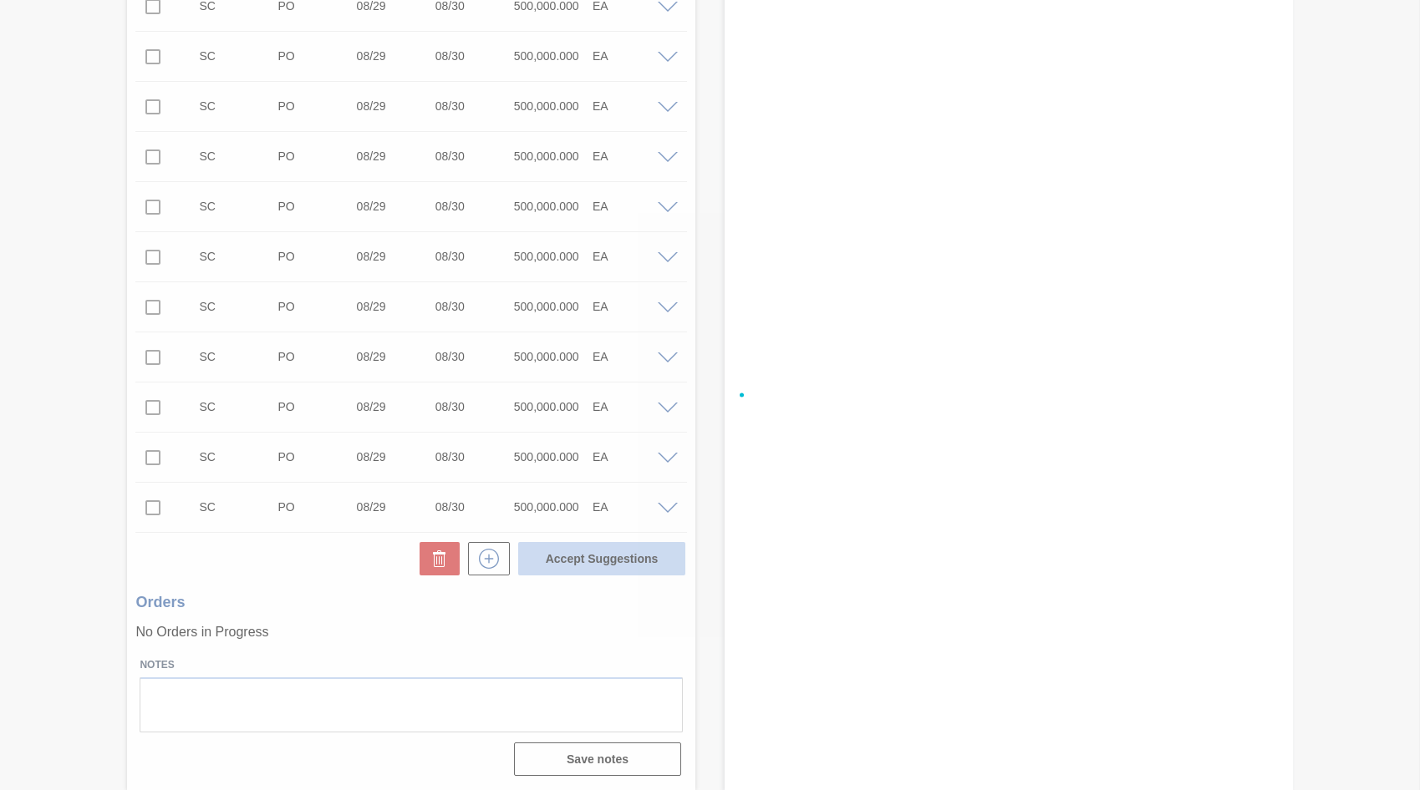
checkbox input "false"
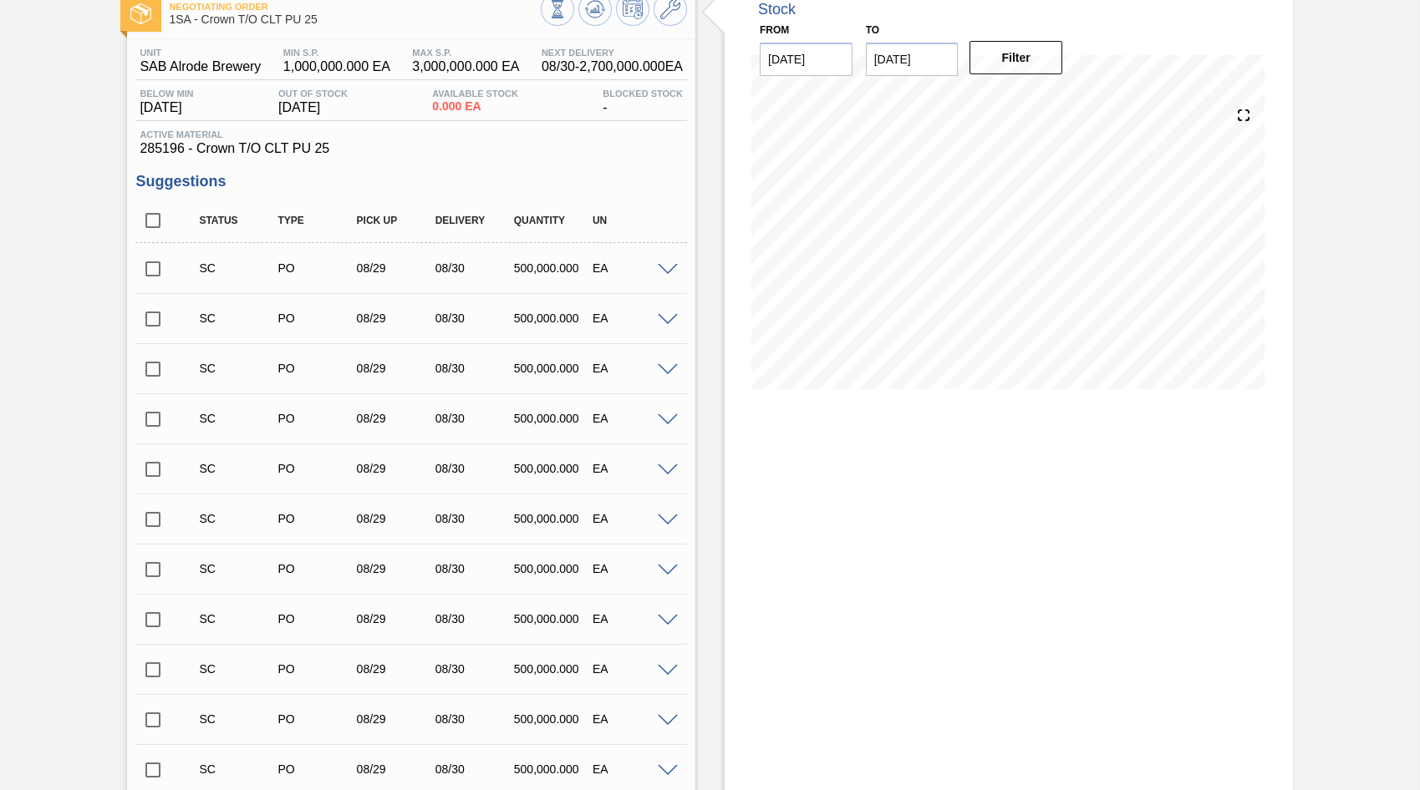
scroll to position [0, 0]
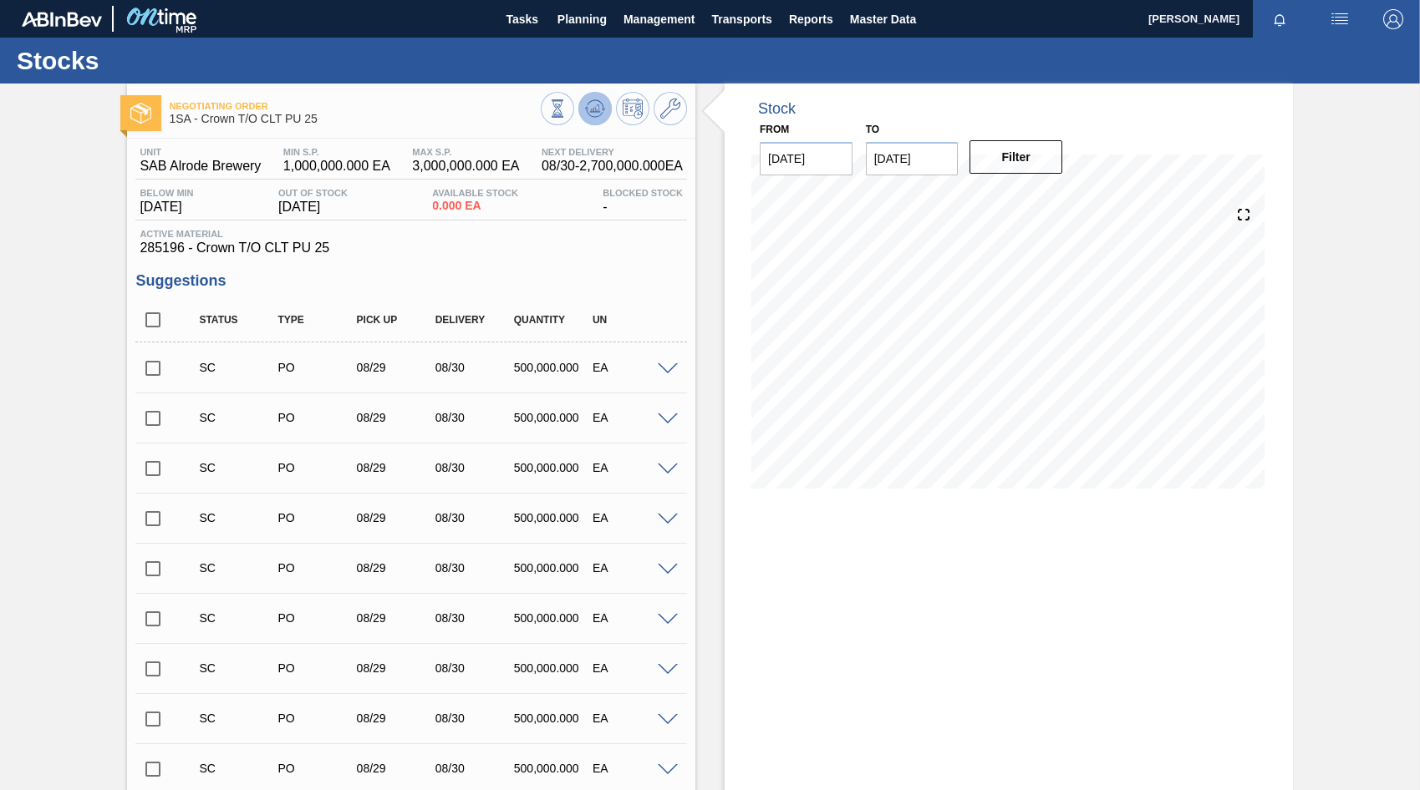
click at [585, 112] on icon at bounding box center [595, 109] width 20 height 20
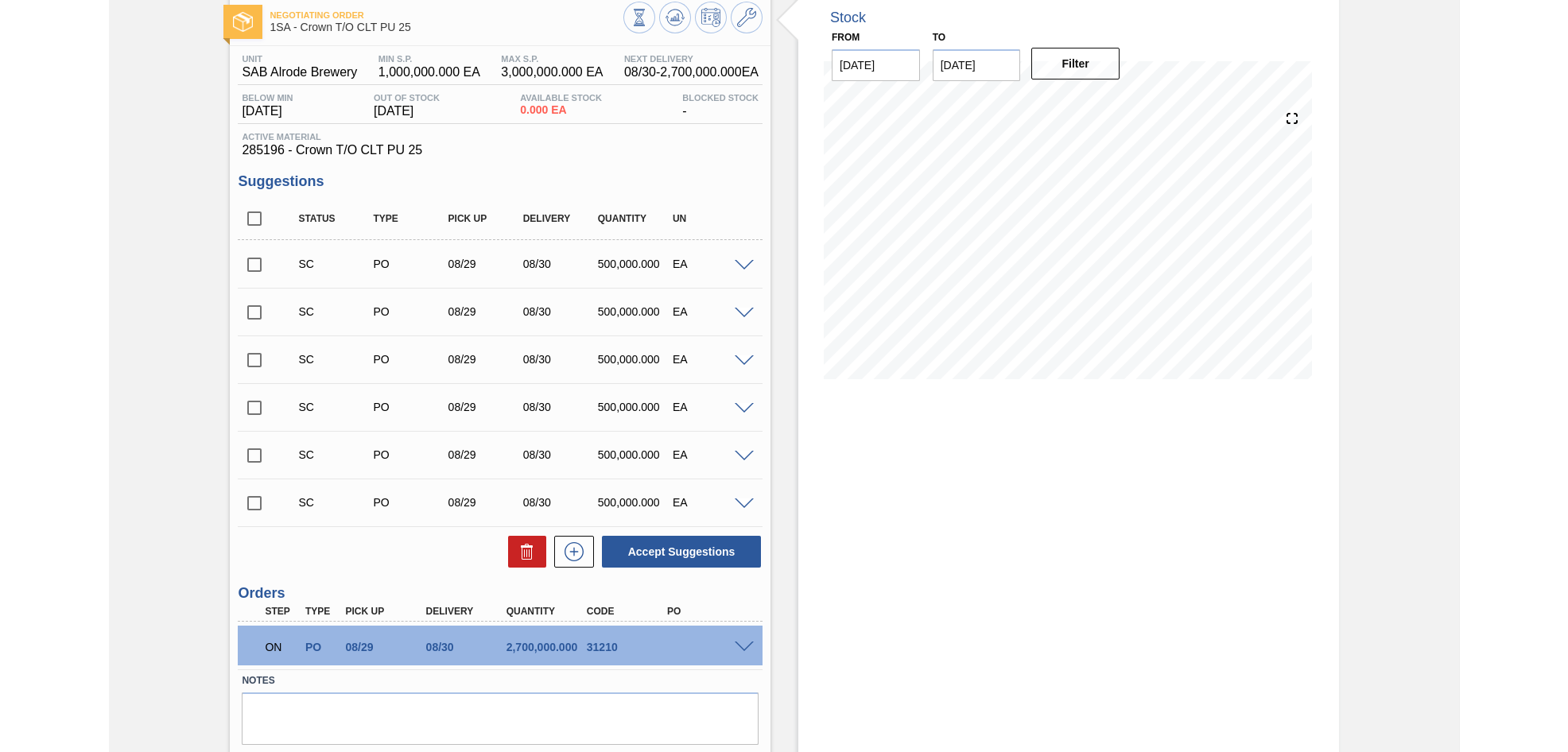
scroll to position [133, 0]
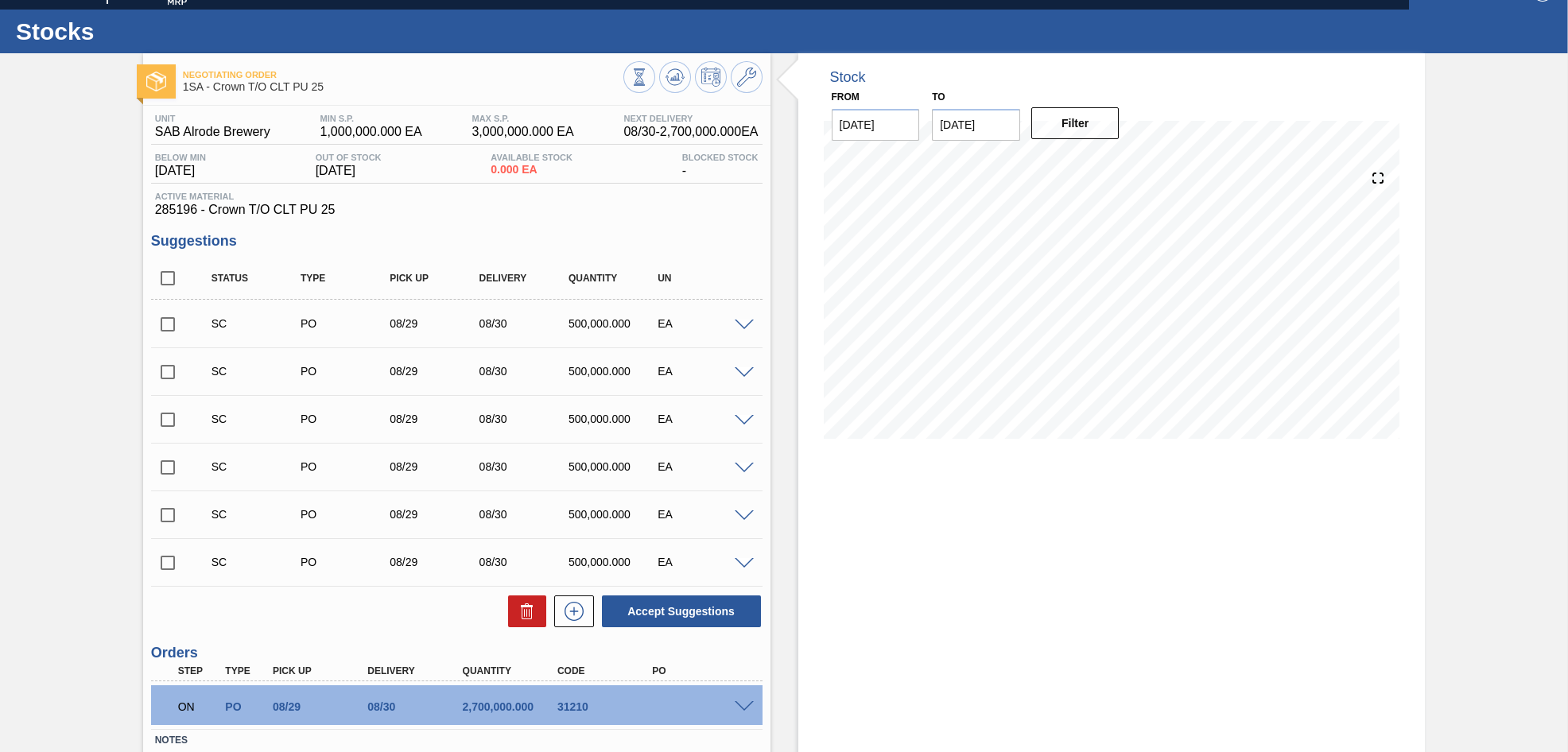
scroll to position [0, 0]
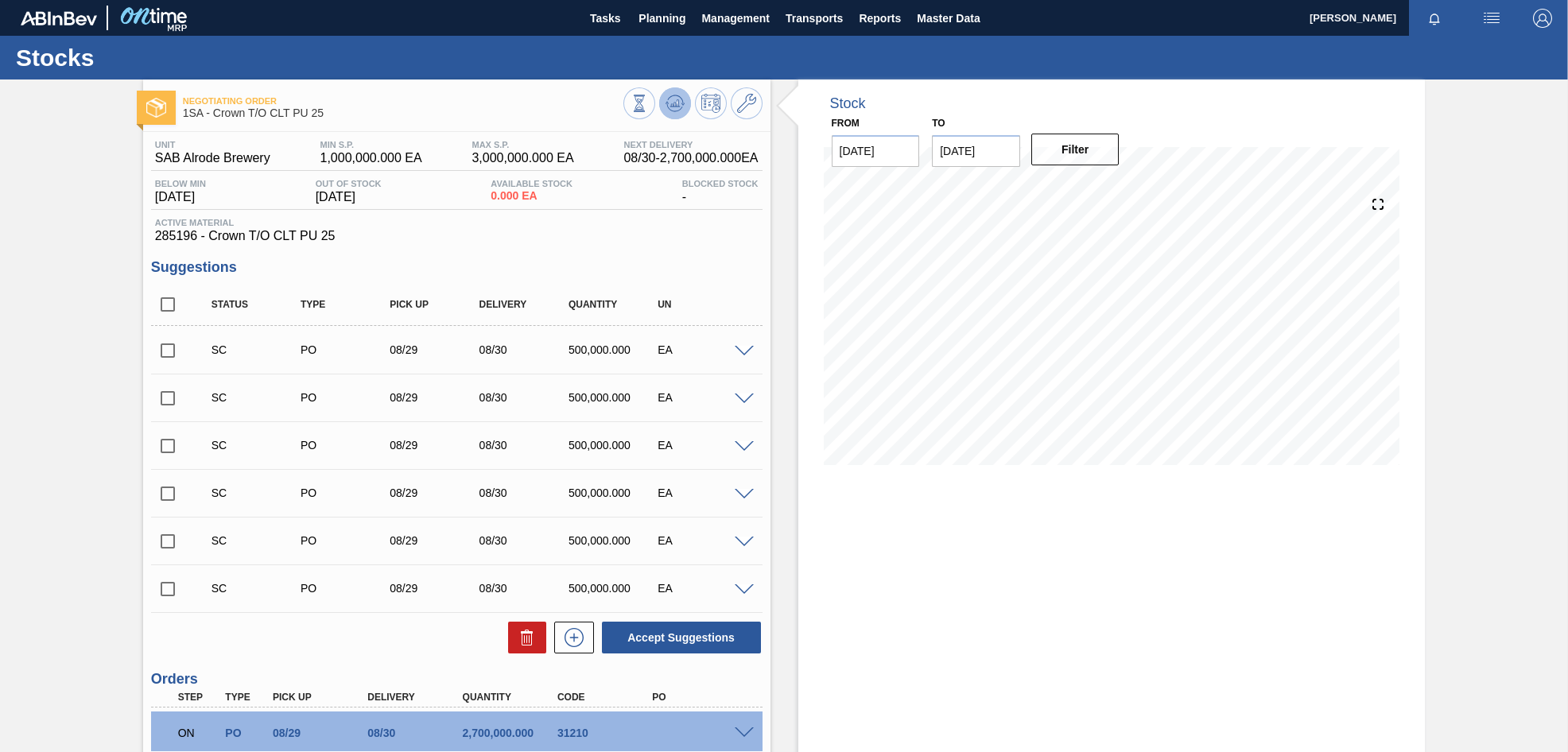
click at [671, 105] on icon at bounding box center [675, 103] width 10 height 8
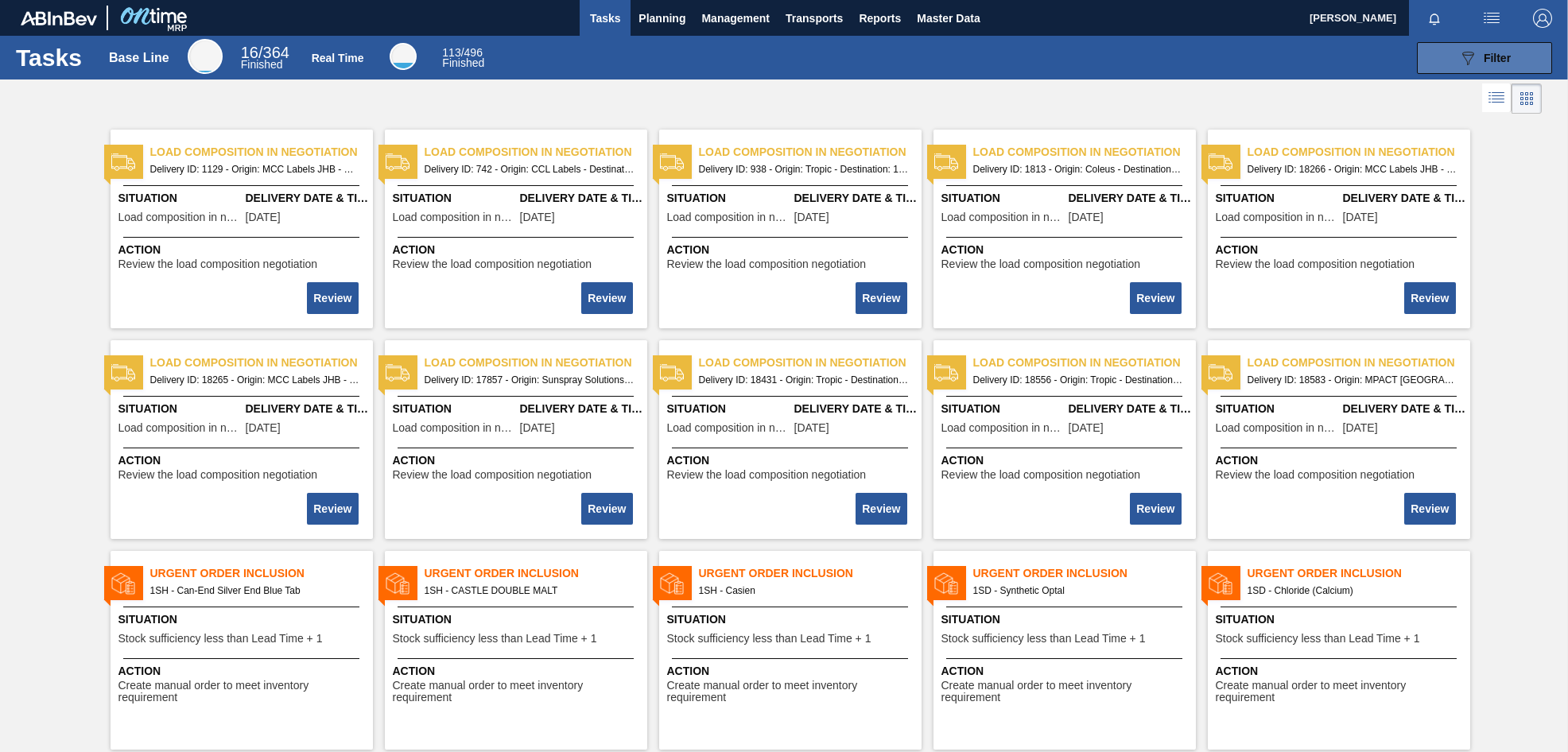
click at [1473, 59] on icon "089F7B8B-B2A5-4AFE-B5C0-19BA573D28AC" at bounding box center [1467, 58] width 19 height 19
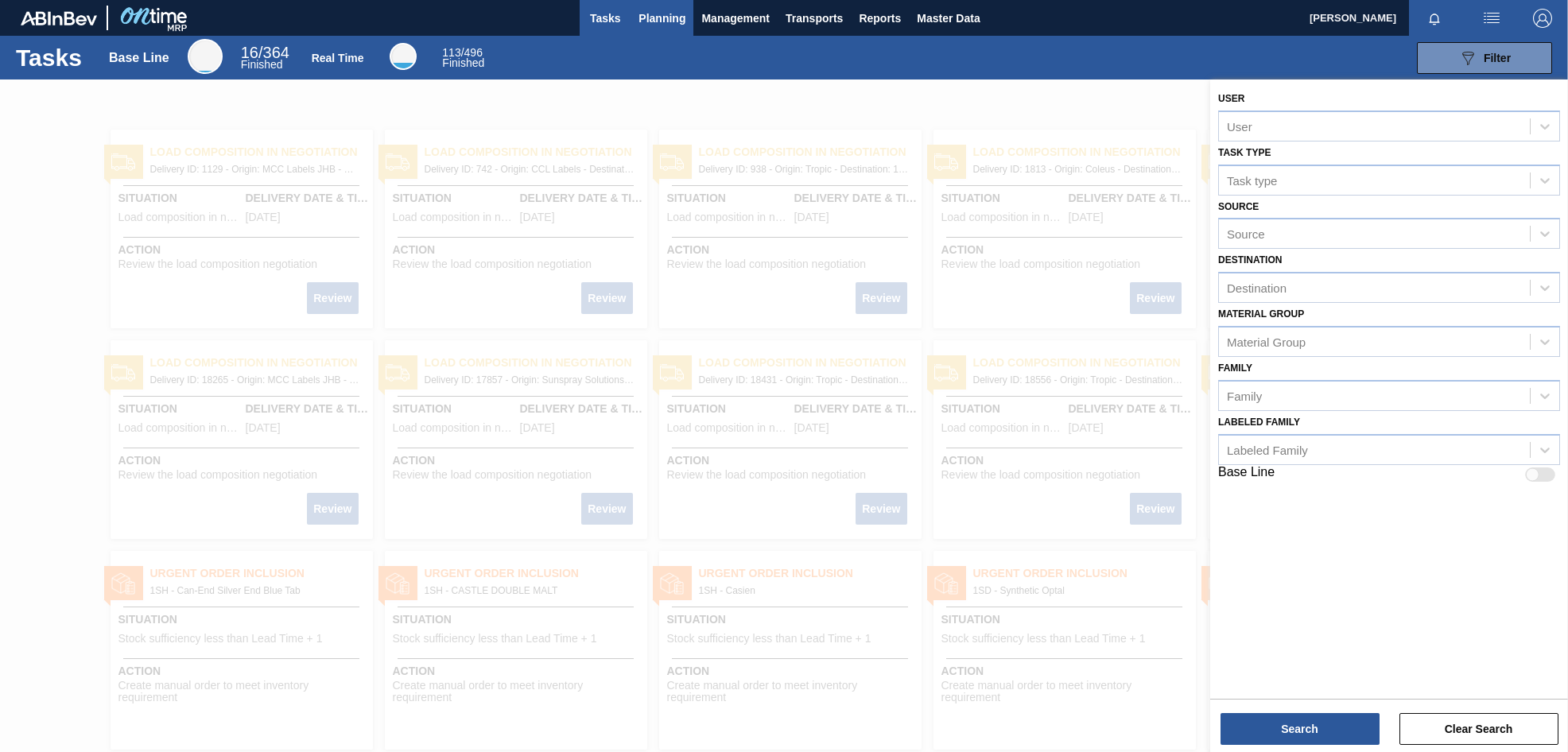
click at [635, 20] on button "Planning" at bounding box center [662, 18] width 63 height 36
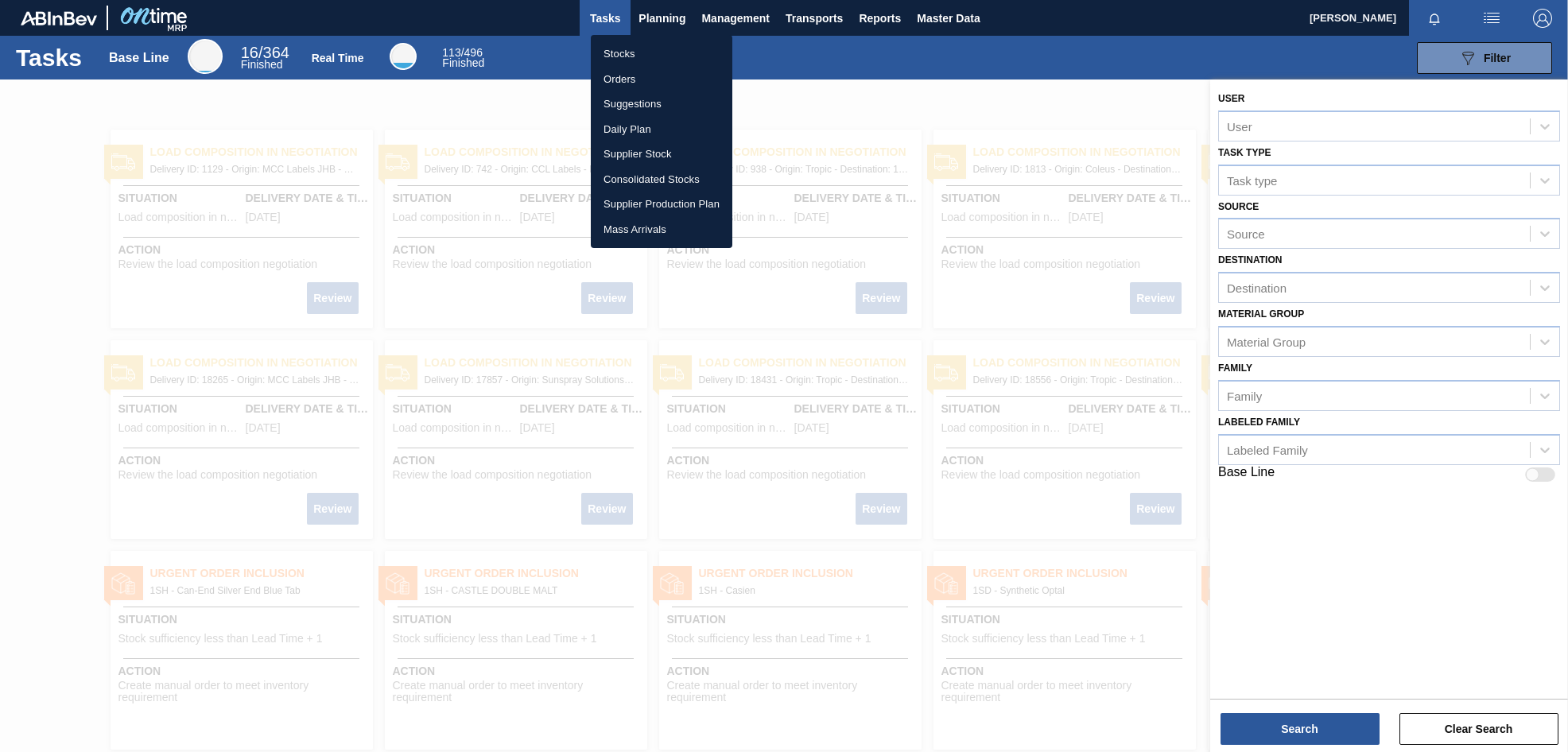
click at [611, 55] on li "Stocks" at bounding box center [661, 53] width 142 height 26
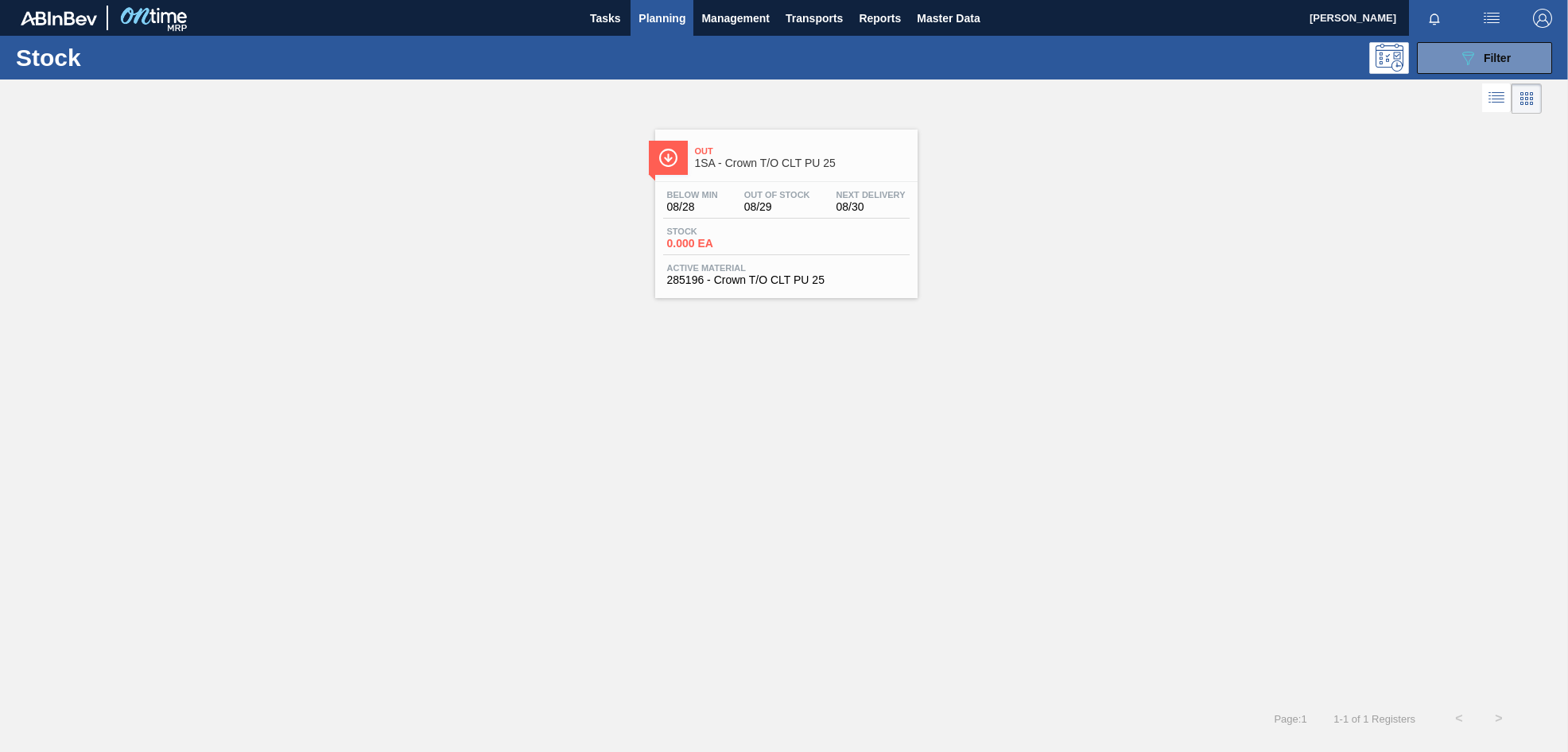
click at [786, 211] on span "08/29" at bounding box center [776, 207] width 66 height 12
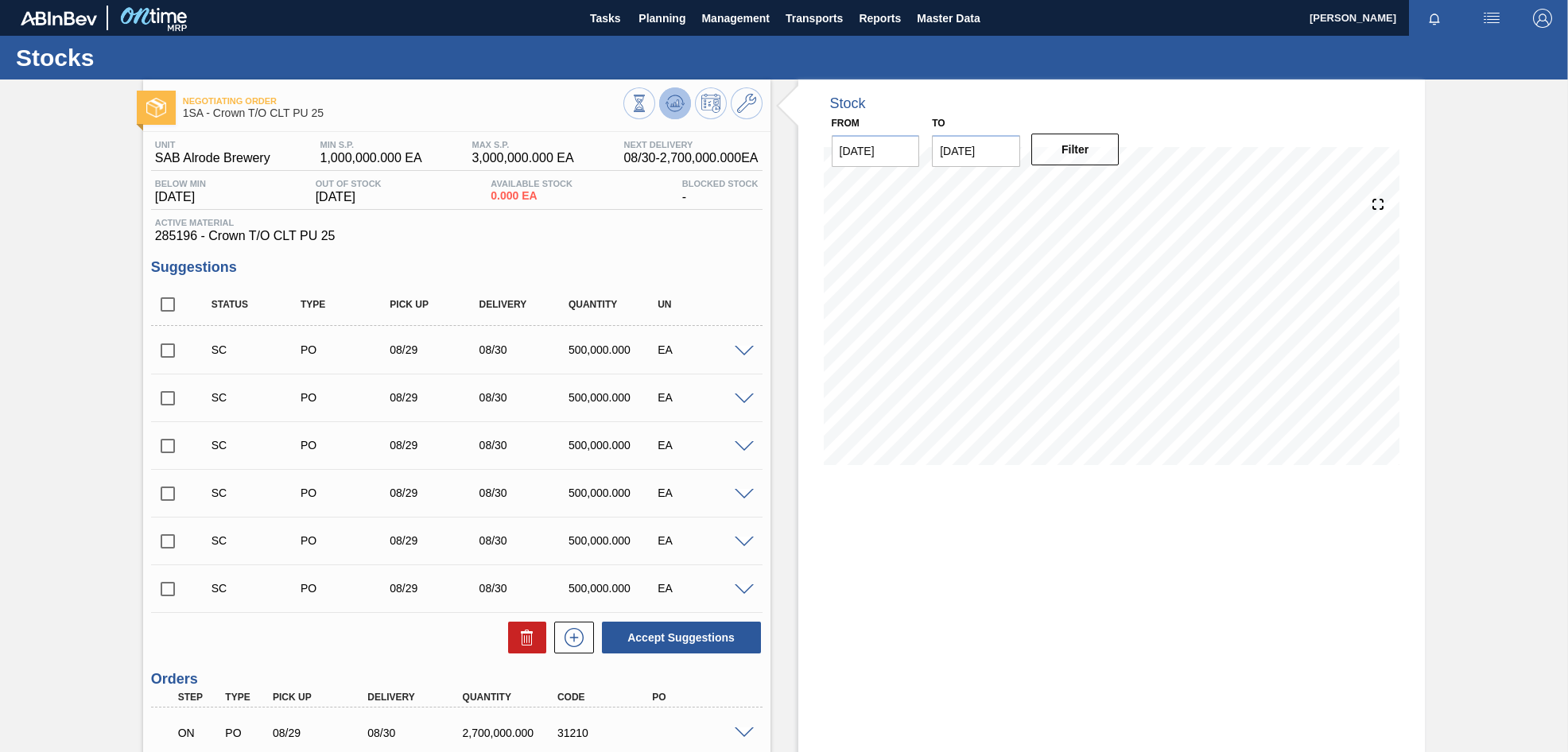
click at [672, 101] on icon at bounding box center [675, 104] width 19 height 19
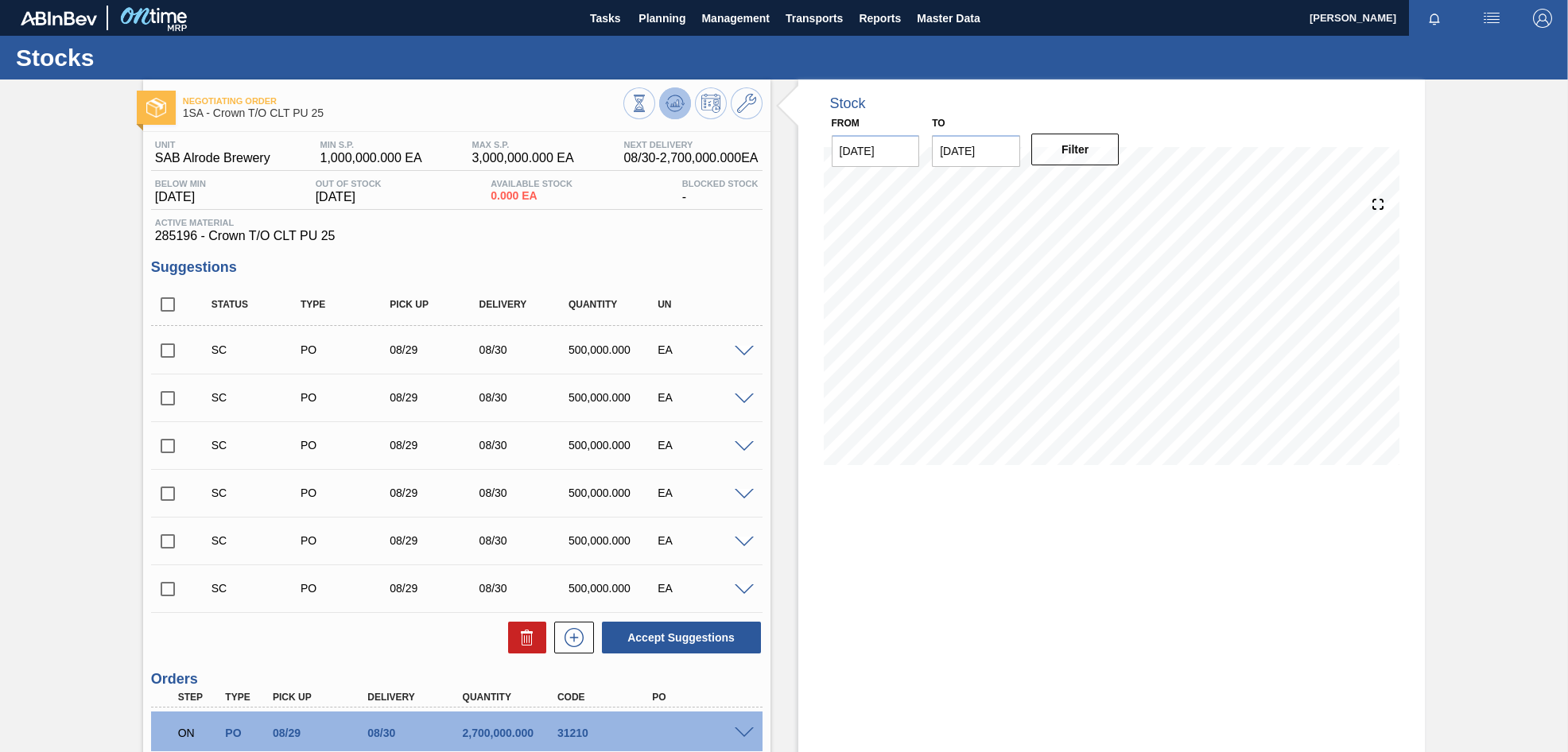
click at [678, 107] on icon at bounding box center [675, 103] width 10 height 8
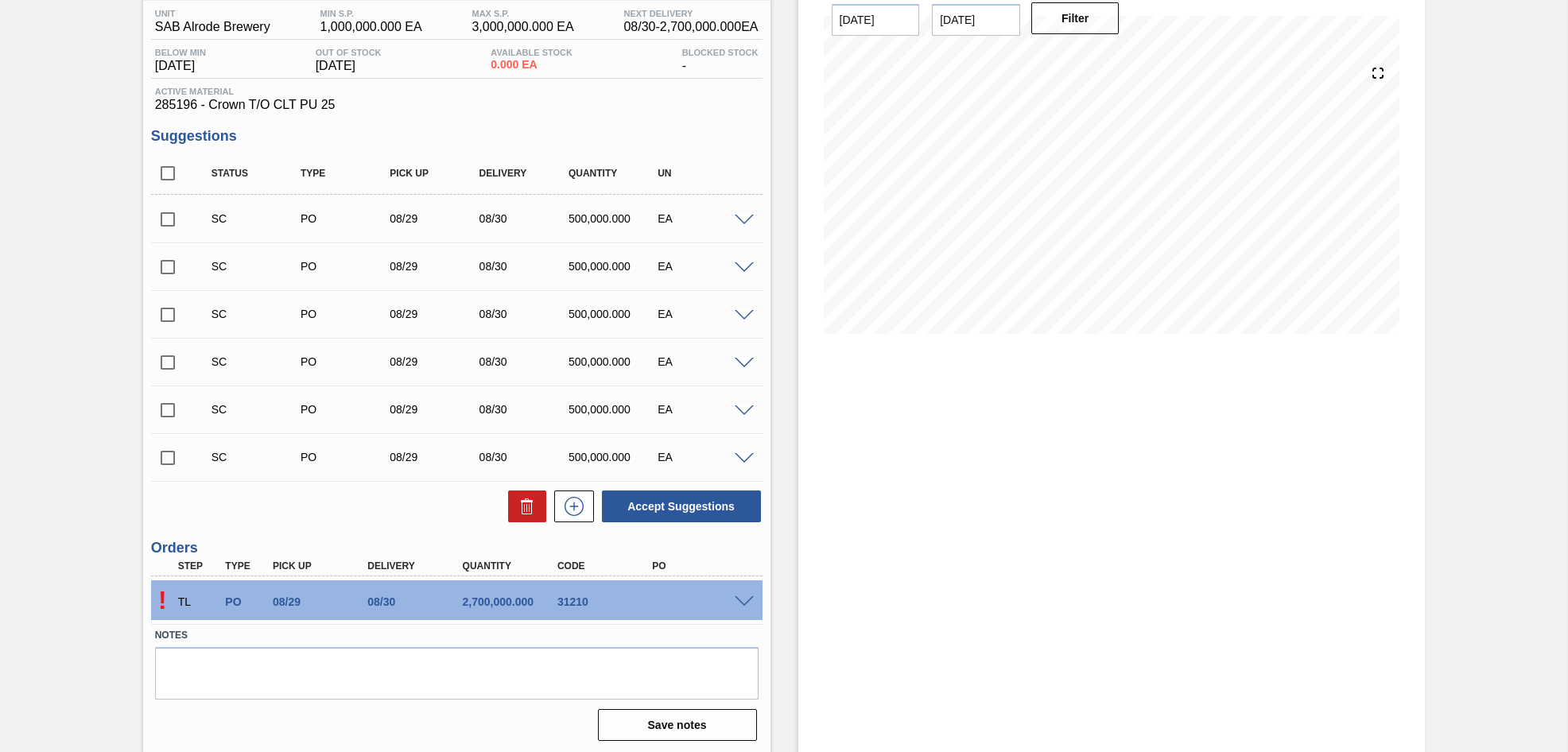
scroll to position [133, 0]
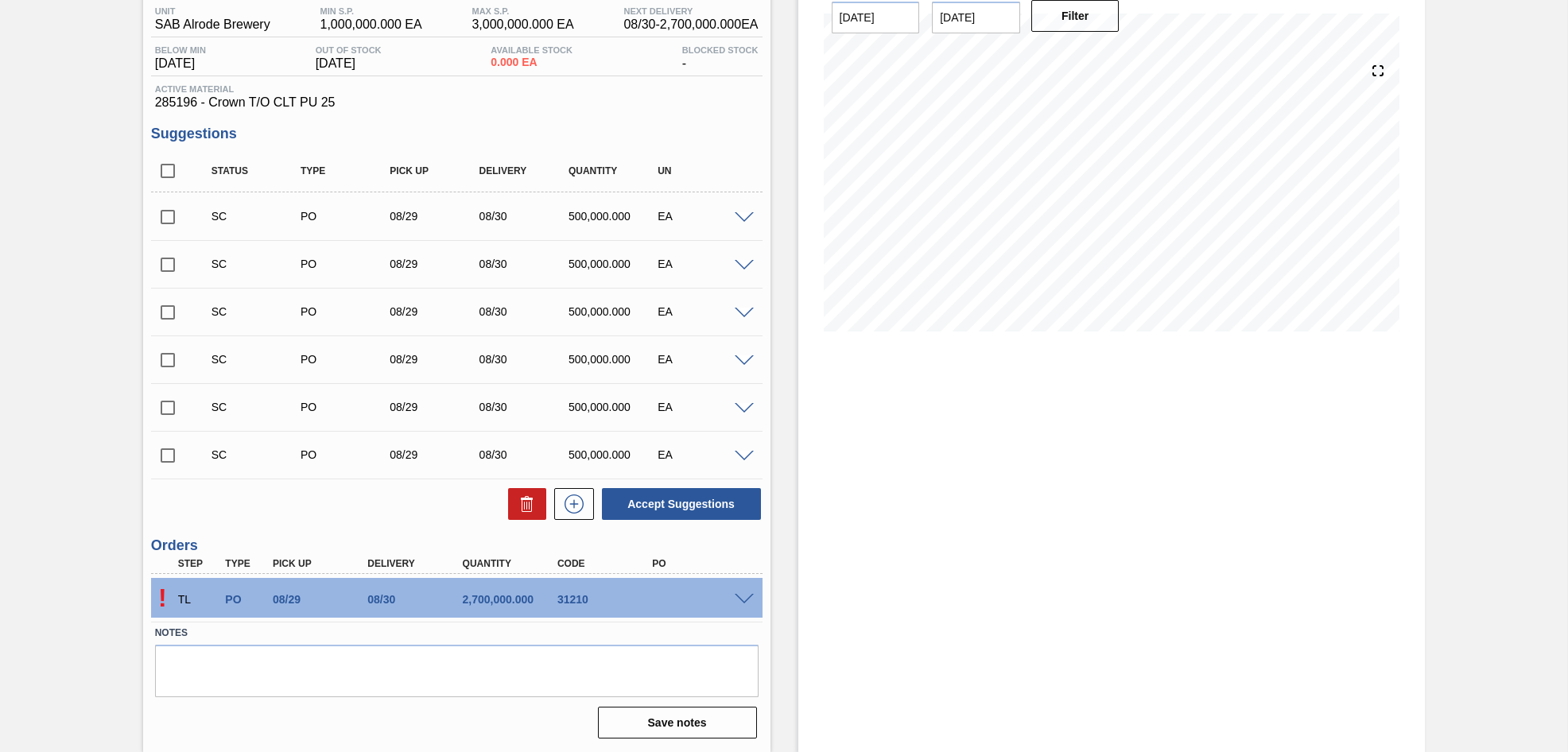
click at [742, 599] on span at bounding box center [744, 600] width 19 height 12
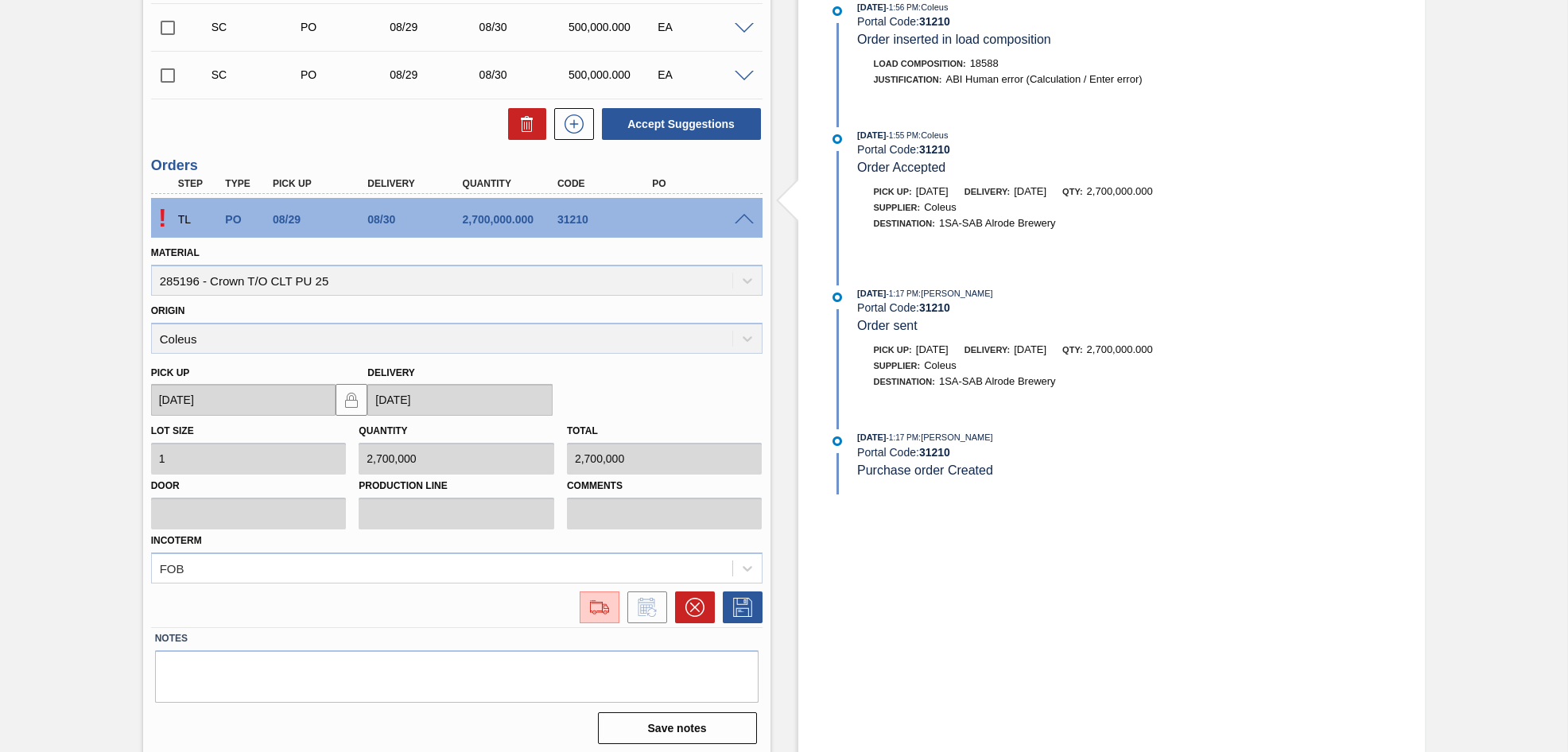
scroll to position [520, 0]
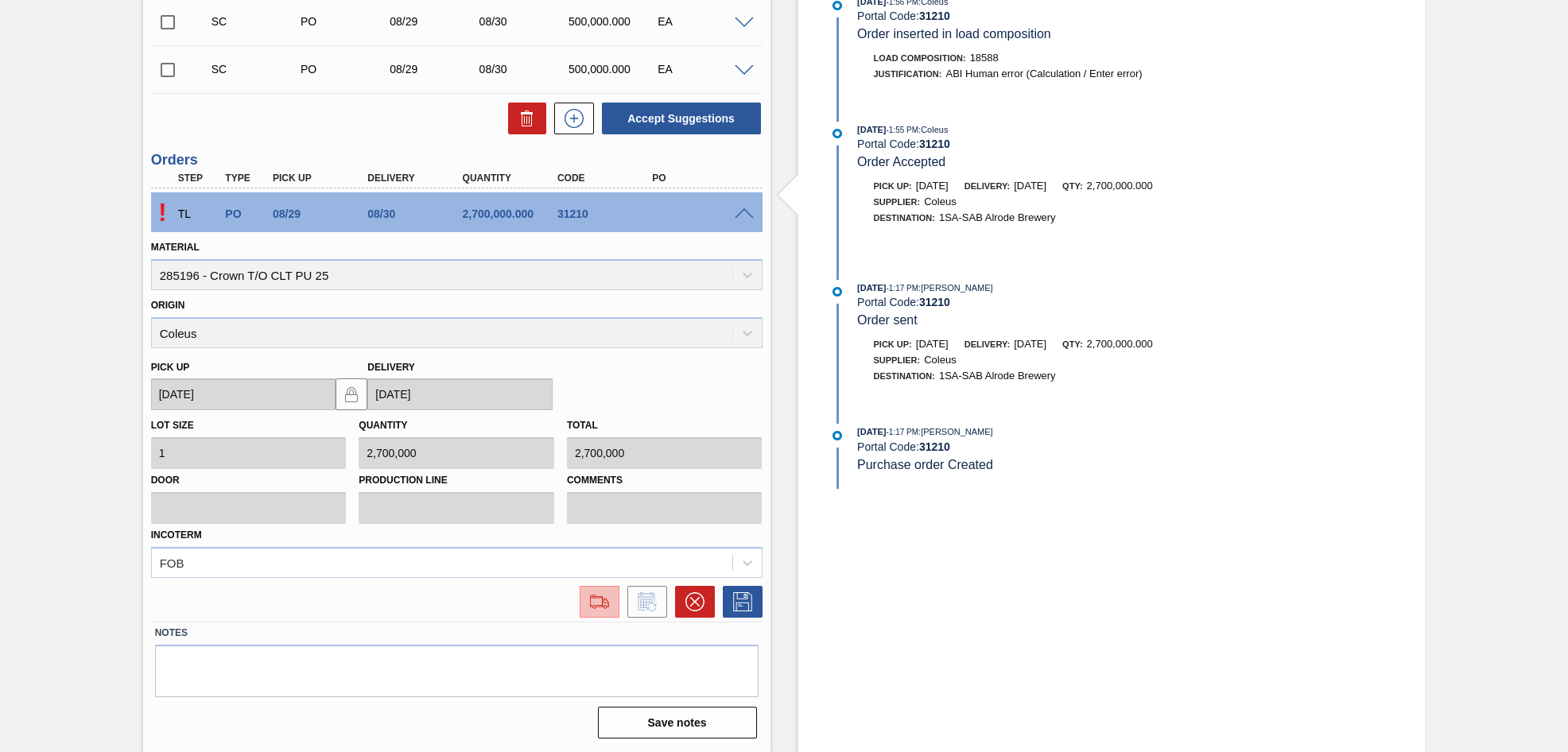
click at [592, 604] on img at bounding box center [599, 602] width 26 height 19
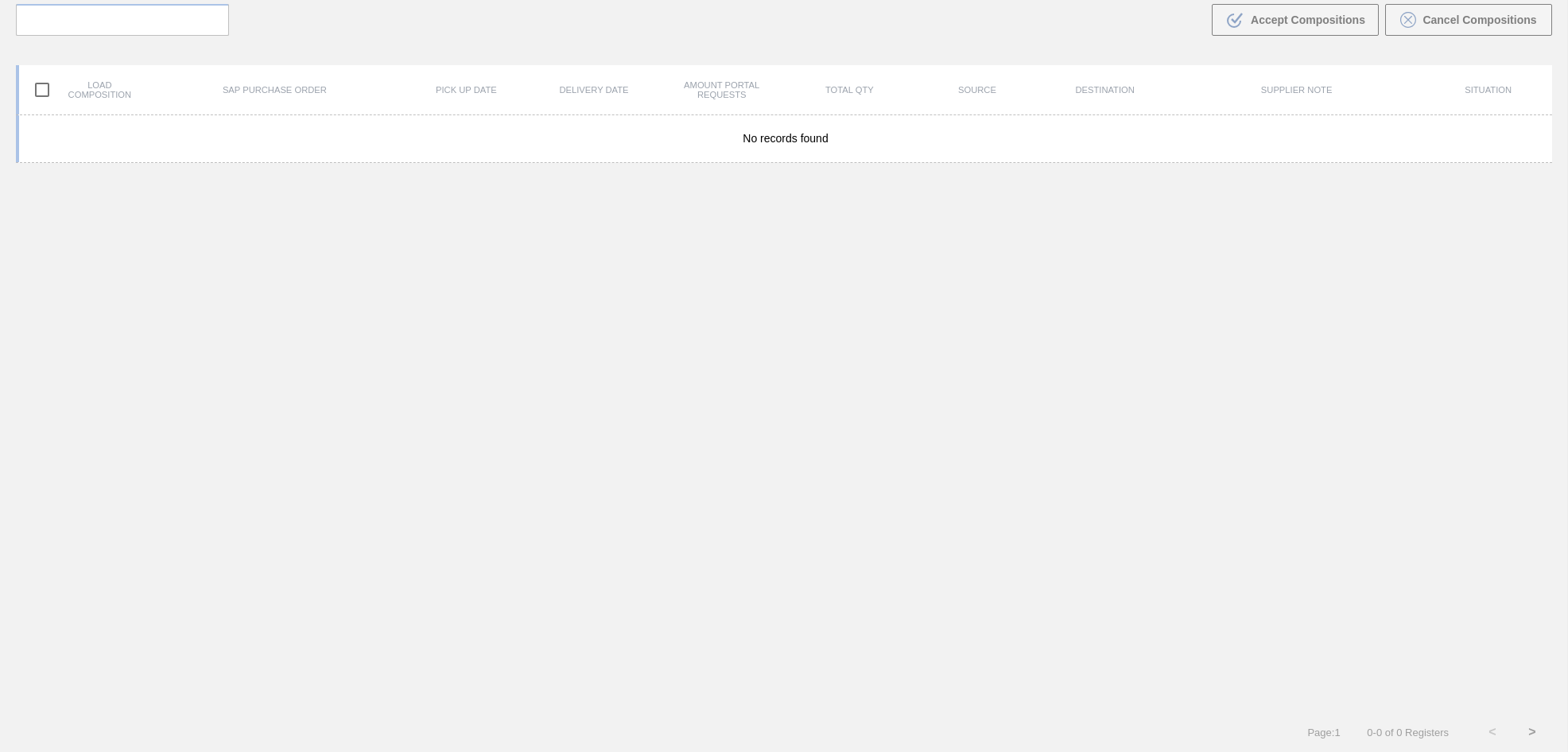
scroll to position [114, 0]
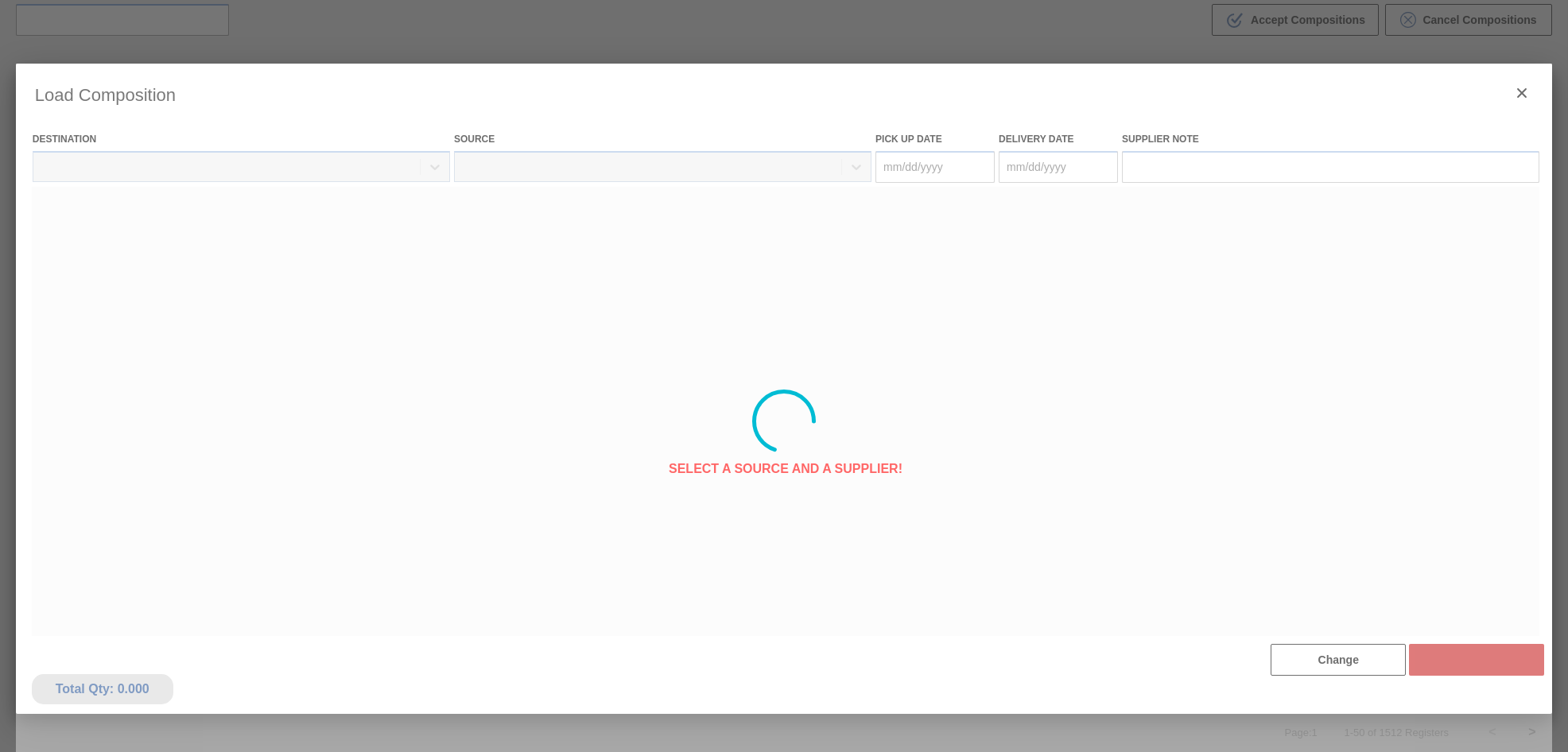
type Date "[DATE]"
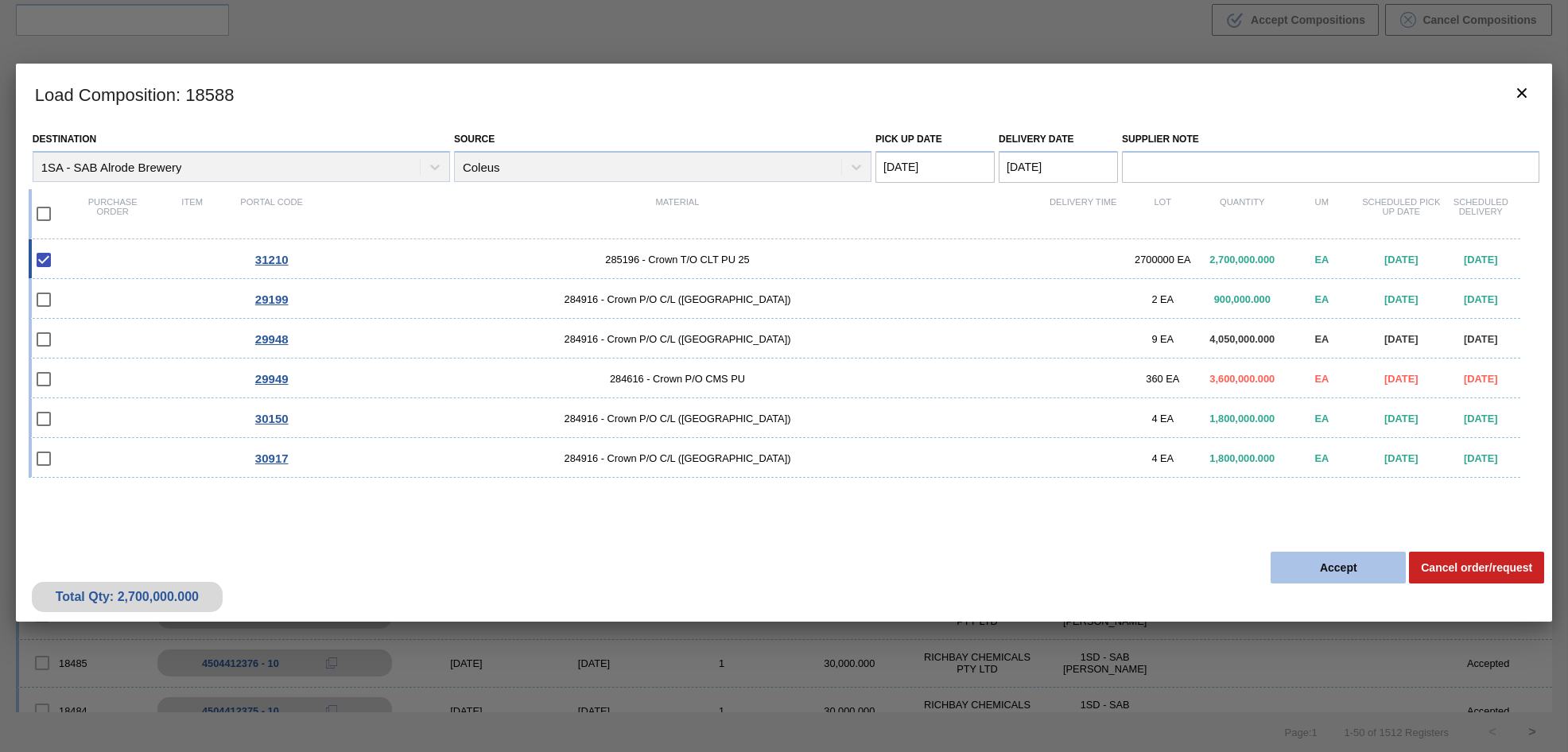
click at [1347, 571] on button "Accept" at bounding box center [1338, 567] width 135 height 31
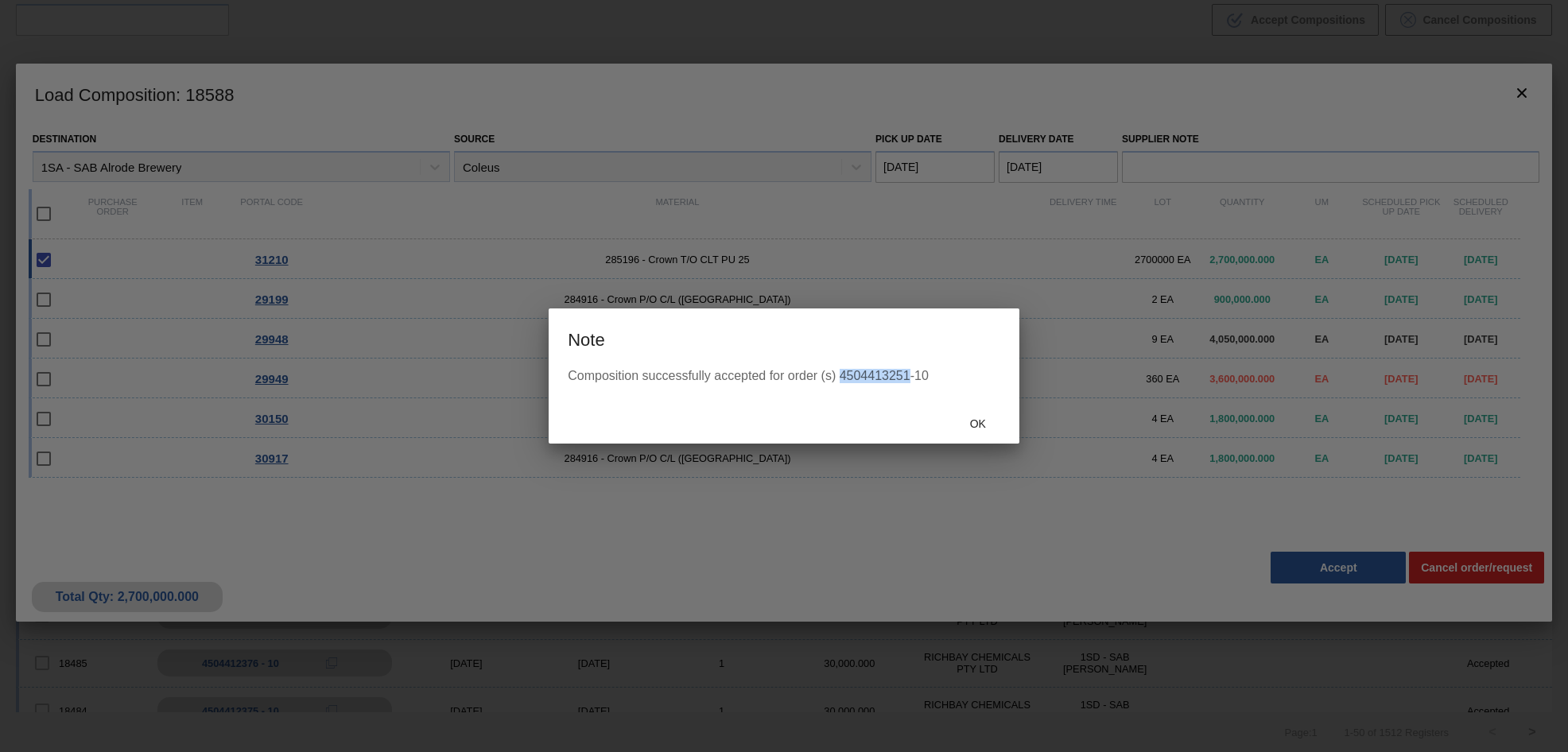
drag, startPoint x: 841, startPoint y: 375, endPoint x: 907, endPoint y: 376, distance: 66.0
click at [907, 376] on div "Composition successfully accepted for order (s) 4504413251-10" at bounding box center [784, 376] width 433 height 14
copy div "4504413251"
click at [164, 307] on div at bounding box center [784, 376] width 1568 height 752
drag, startPoint x: 839, startPoint y: 375, endPoint x: 909, endPoint y: 377, distance: 70.0
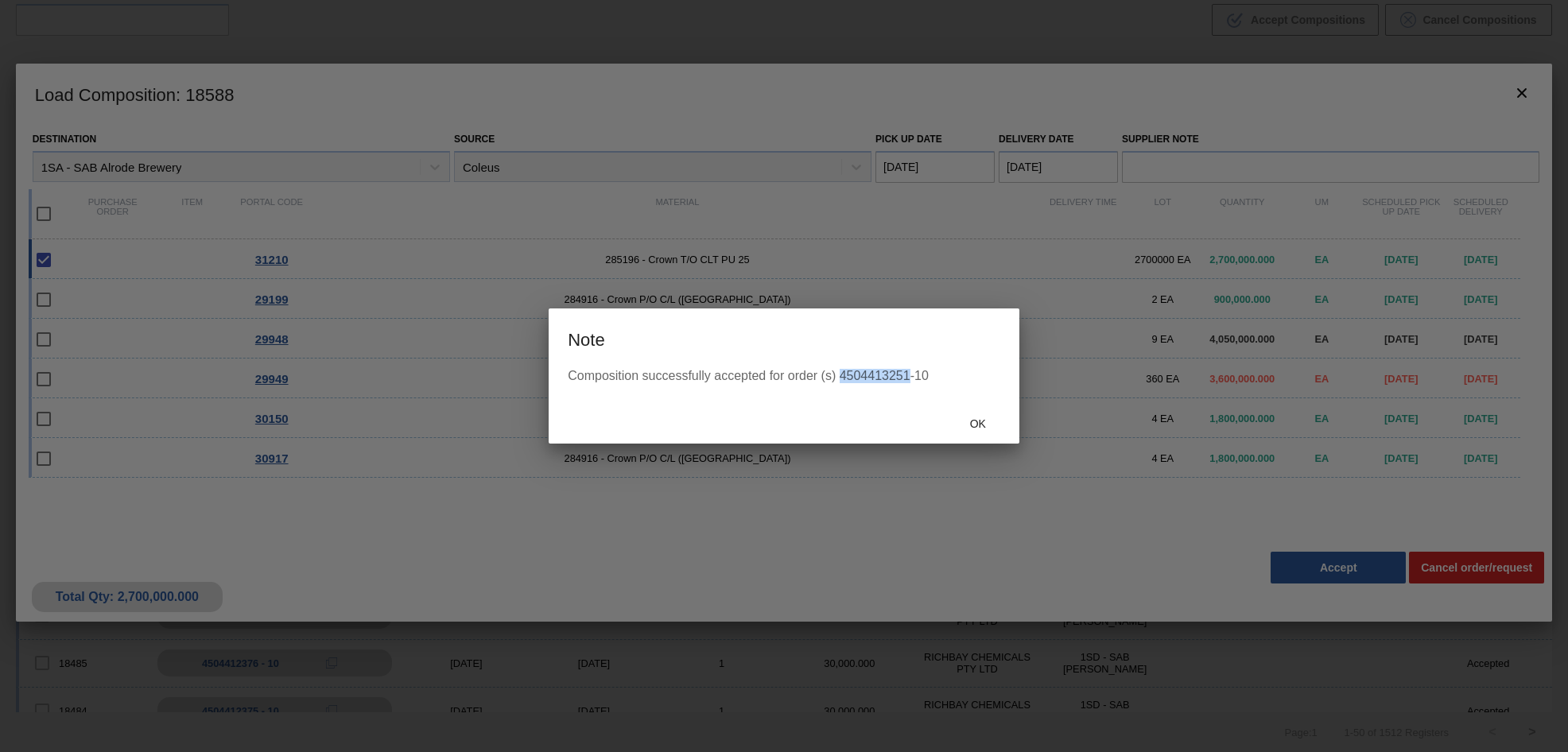
click at [909, 377] on div "Composition successfully accepted for order (s) 4504413251-10" at bounding box center [784, 376] width 433 height 14
copy div "4504413251"
click at [1264, 648] on div at bounding box center [784, 376] width 1568 height 752
click at [976, 425] on span "Ok" at bounding box center [977, 424] width 41 height 12
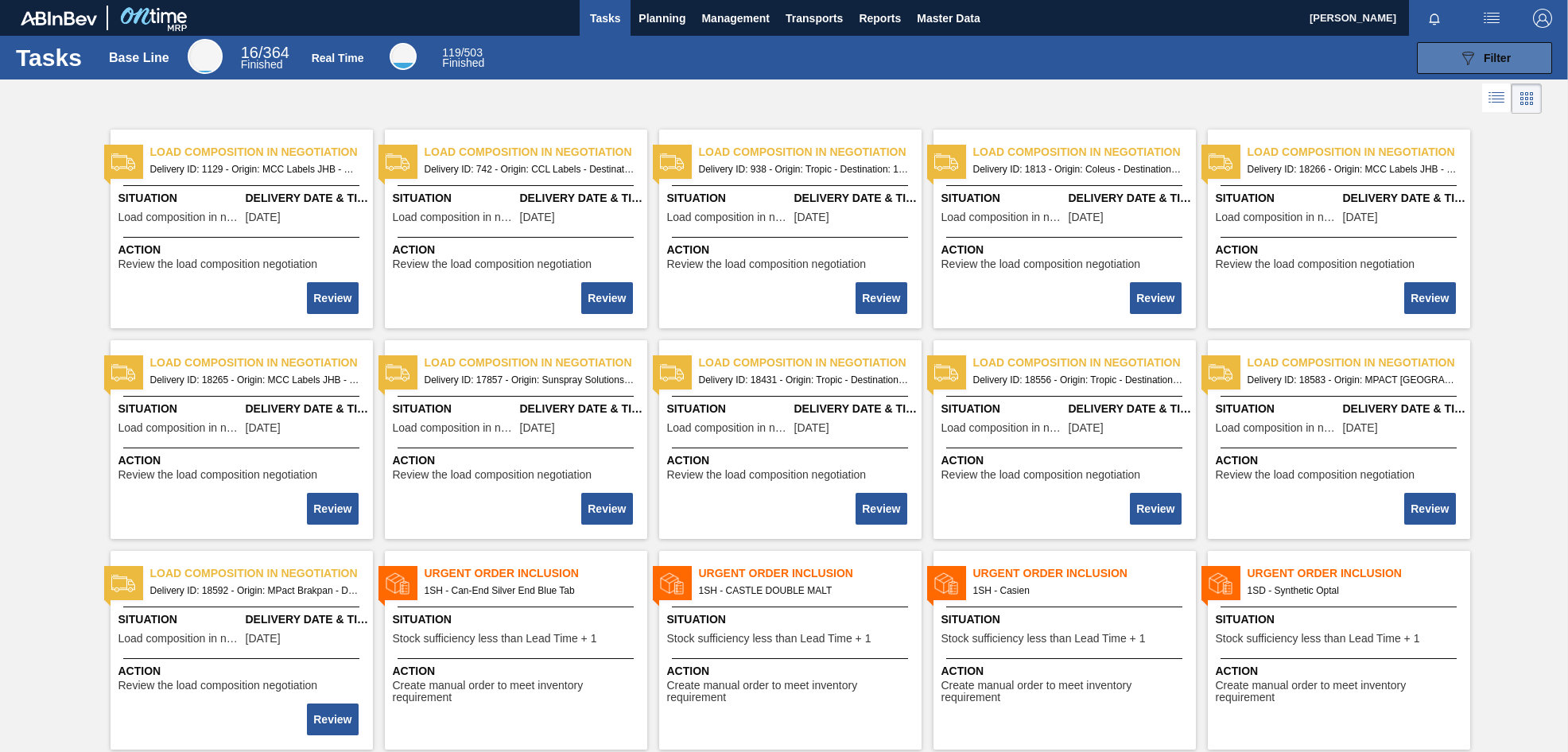
click at [1462, 60] on icon "089F7B8B-B2A5-4AFE-B5C0-19BA573D28AC" at bounding box center [1467, 58] width 19 height 19
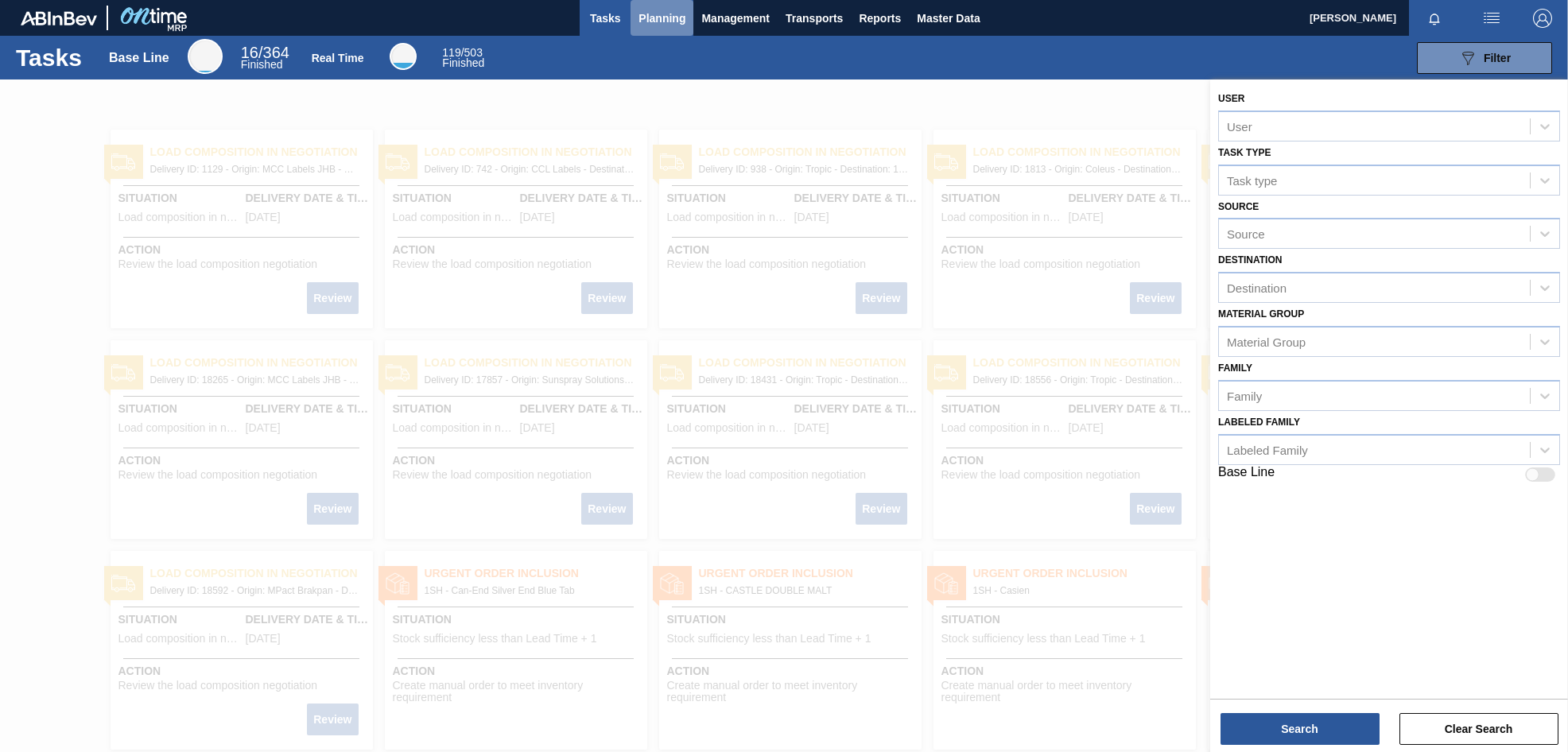
click at [648, 21] on span "Planning" at bounding box center [661, 18] width 47 height 19
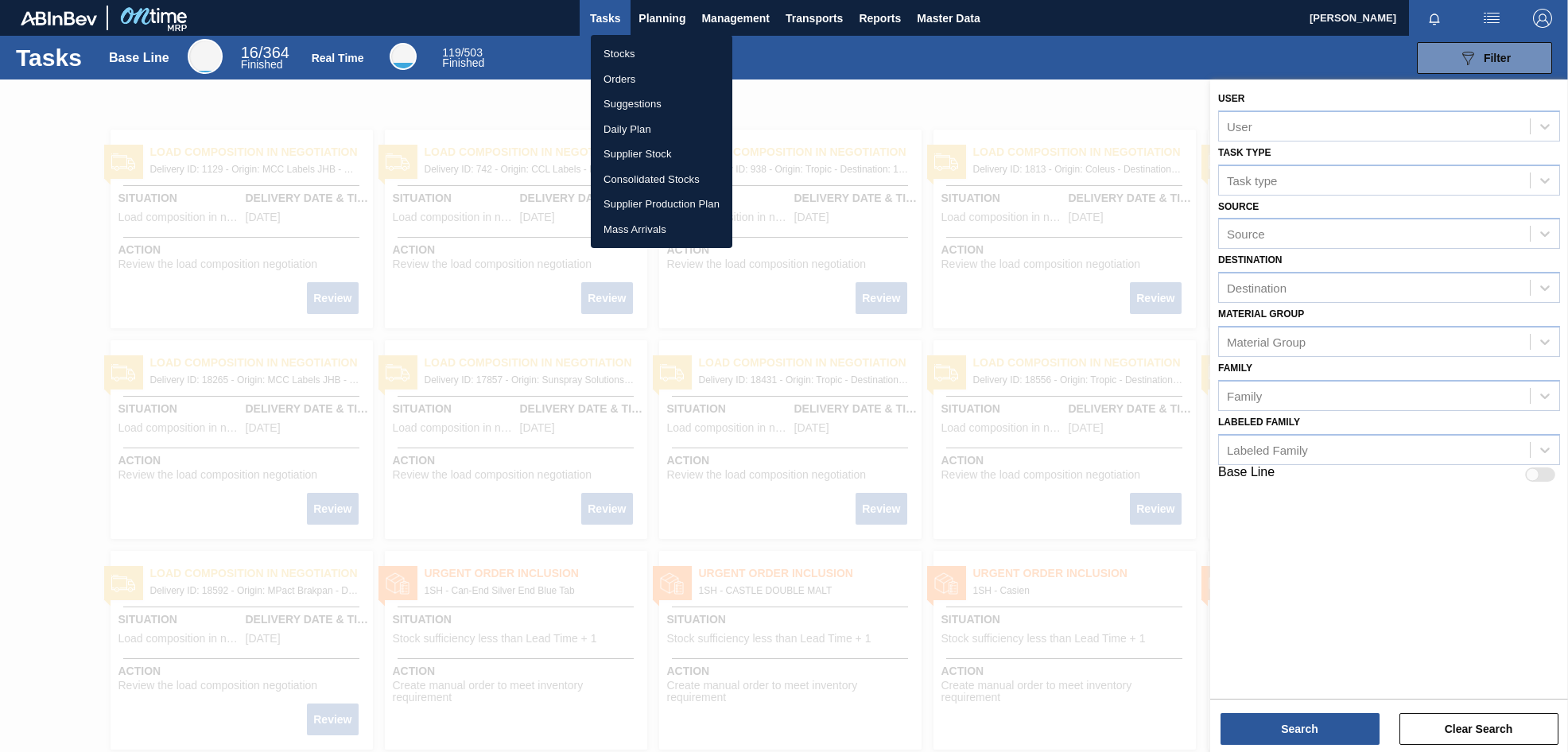
click at [621, 78] on li "Orders" at bounding box center [661, 79] width 142 height 26
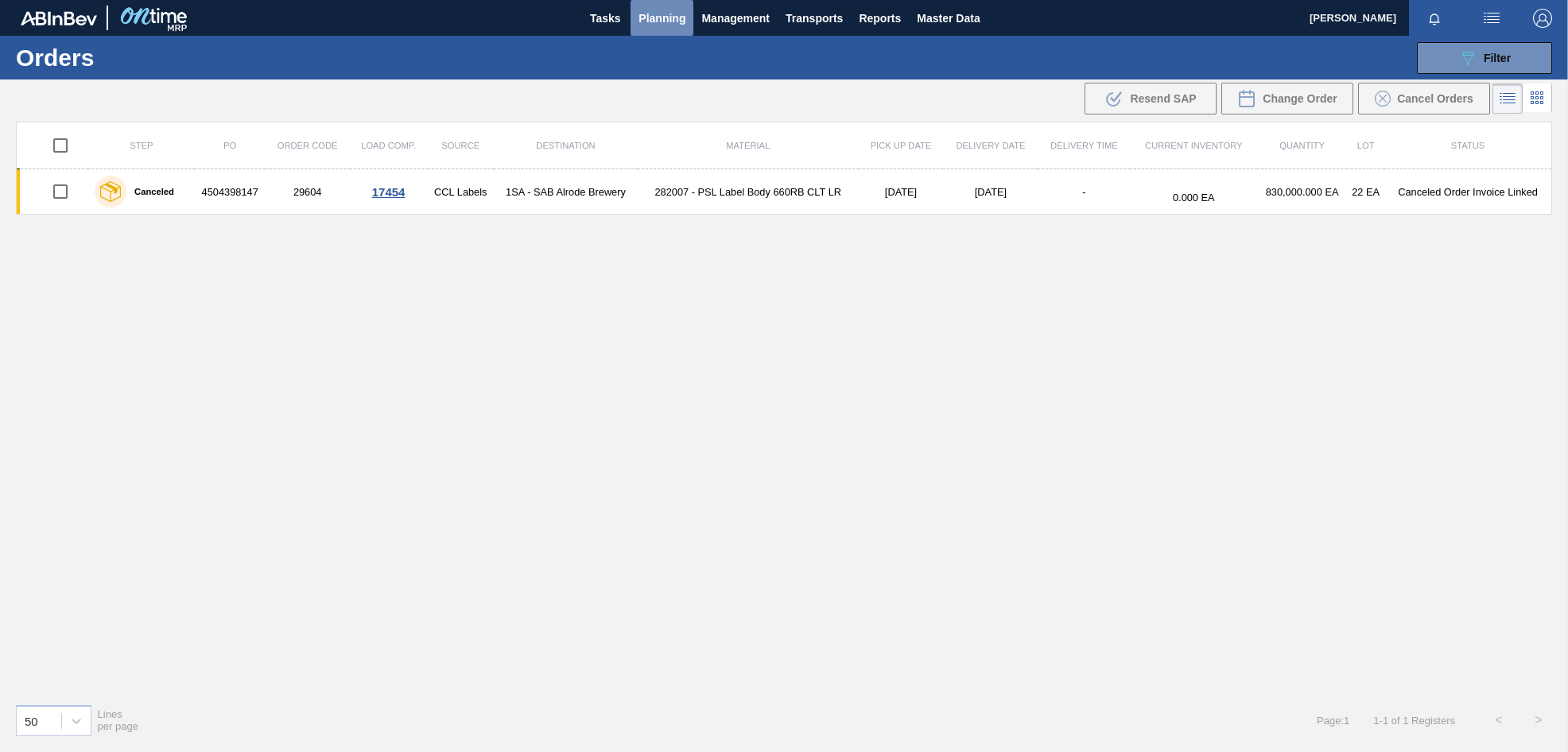
click at [659, 21] on span "Planning" at bounding box center [661, 18] width 47 height 19
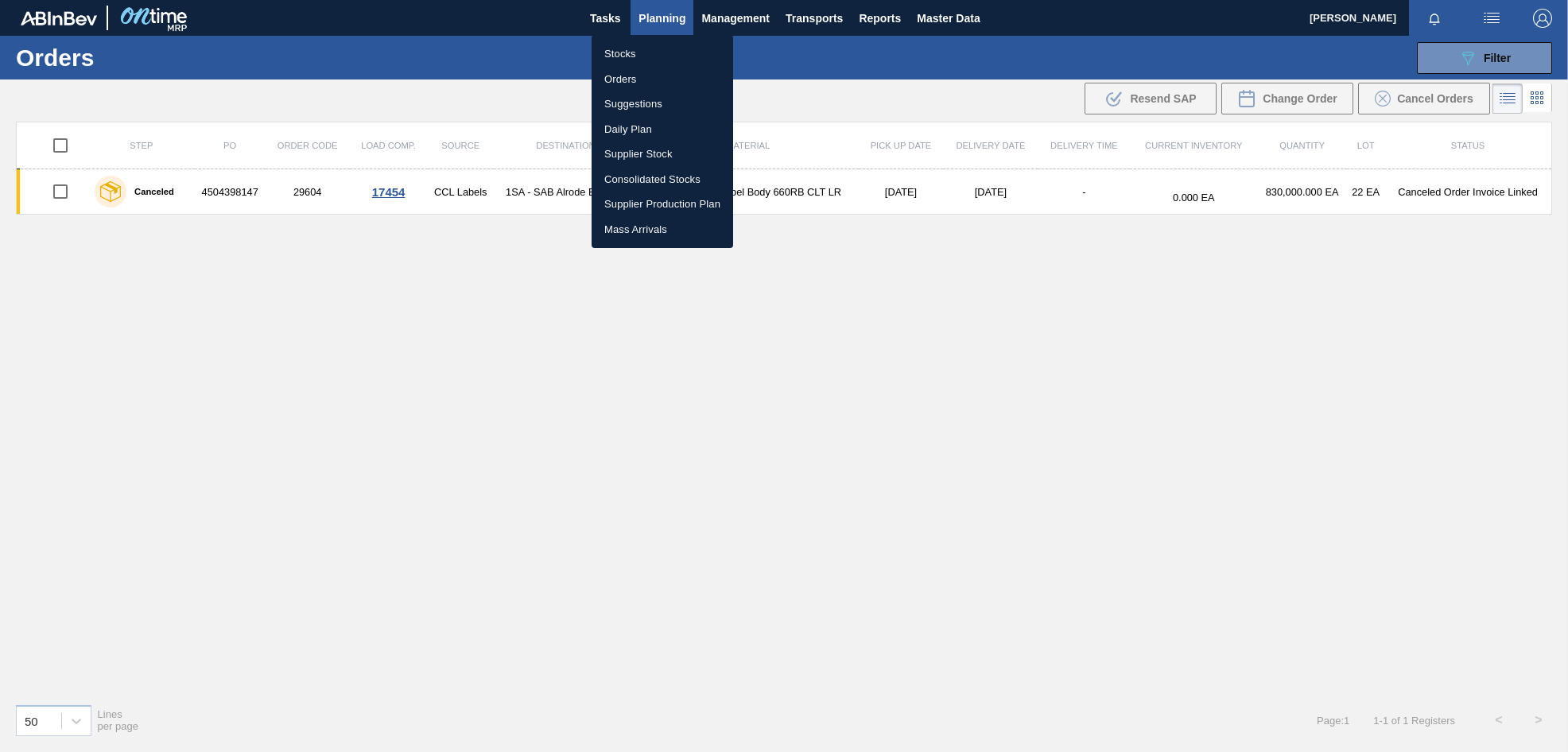
click at [626, 50] on li "Stocks" at bounding box center [662, 53] width 142 height 26
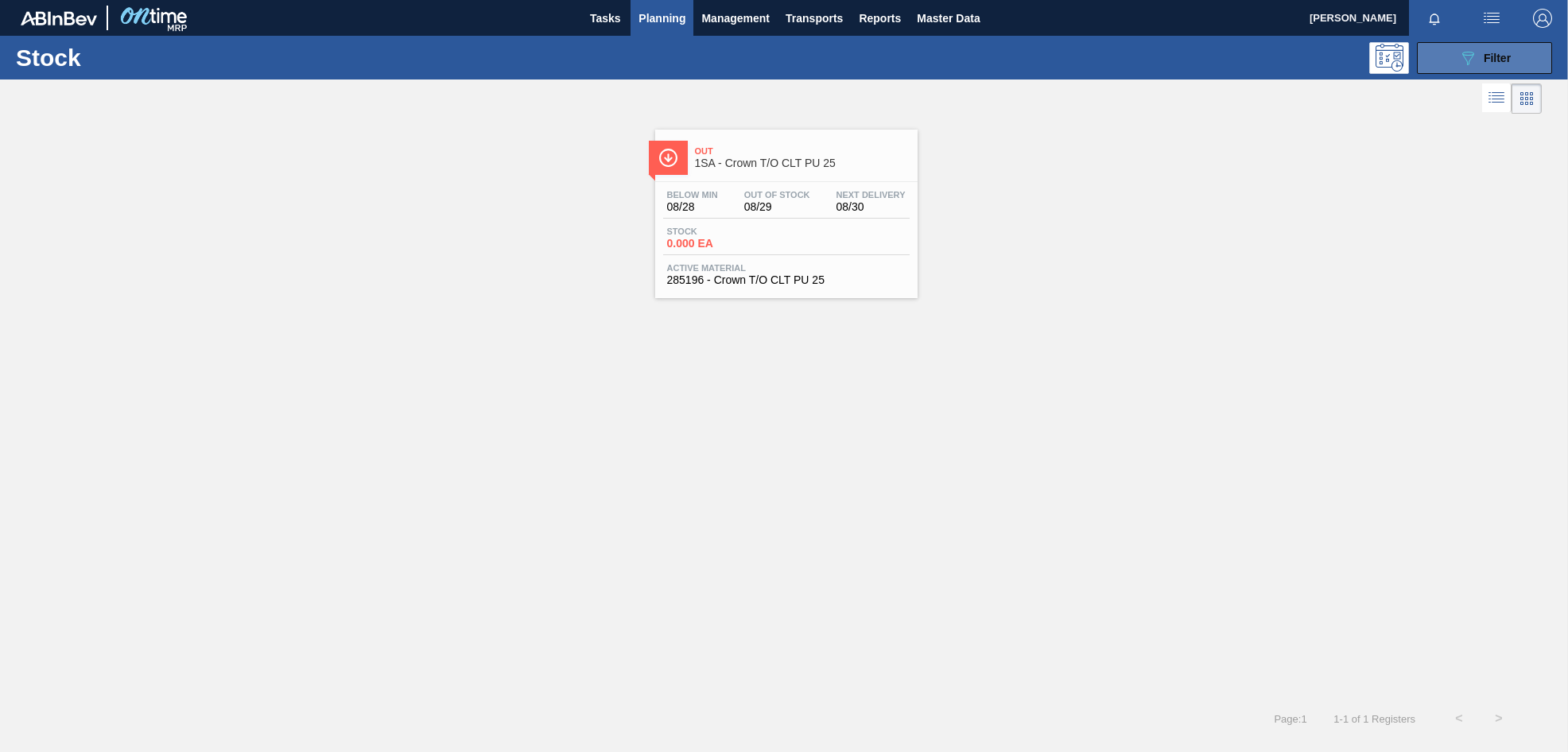
click at [1495, 68] on button "089F7B8B-B2A5-4AFE-B5C0-19BA573D28AC Filter" at bounding box center [1484, 57] width 135 height 31
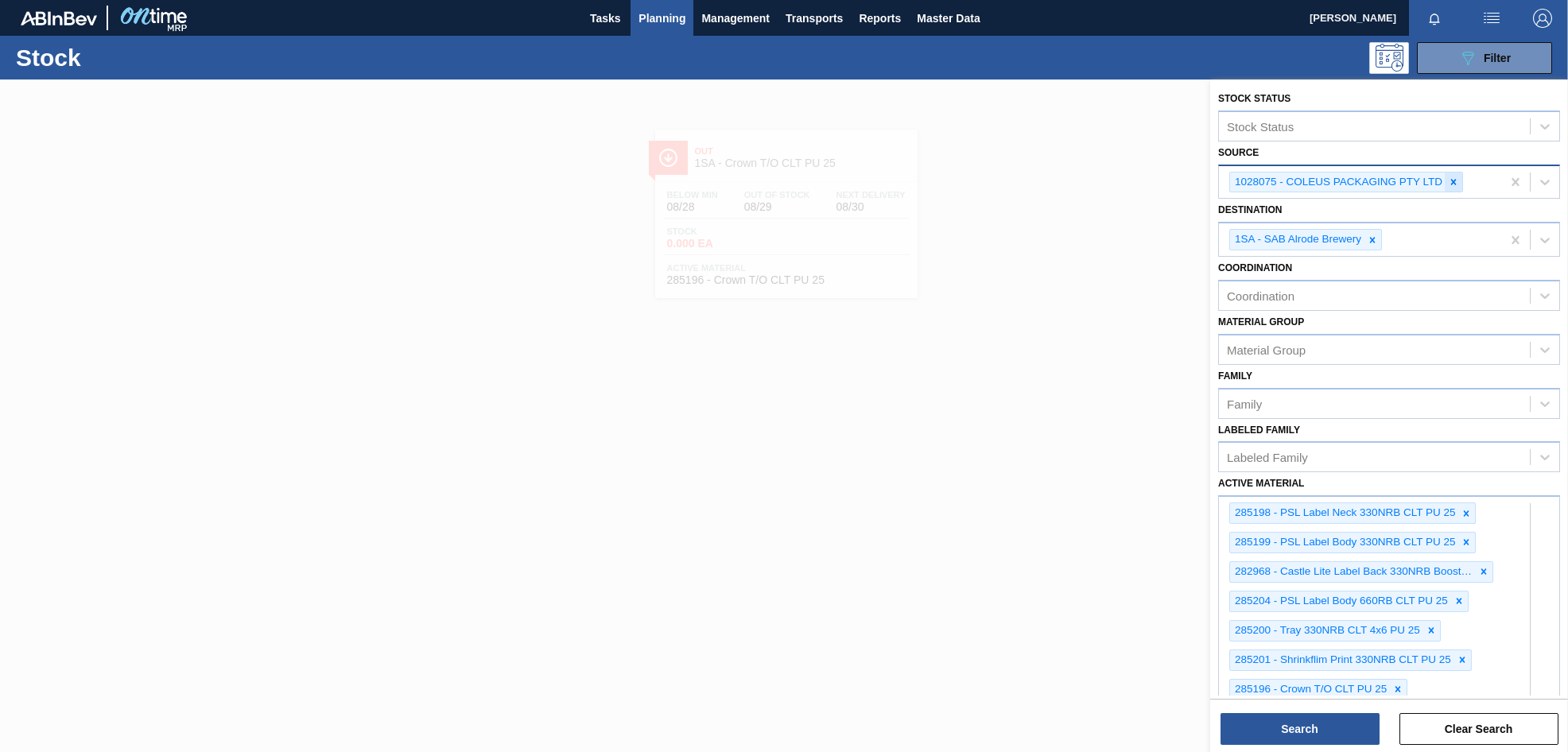
click at [1456, 181] on icon at bounding box center [1454, 182] width 6 height 6
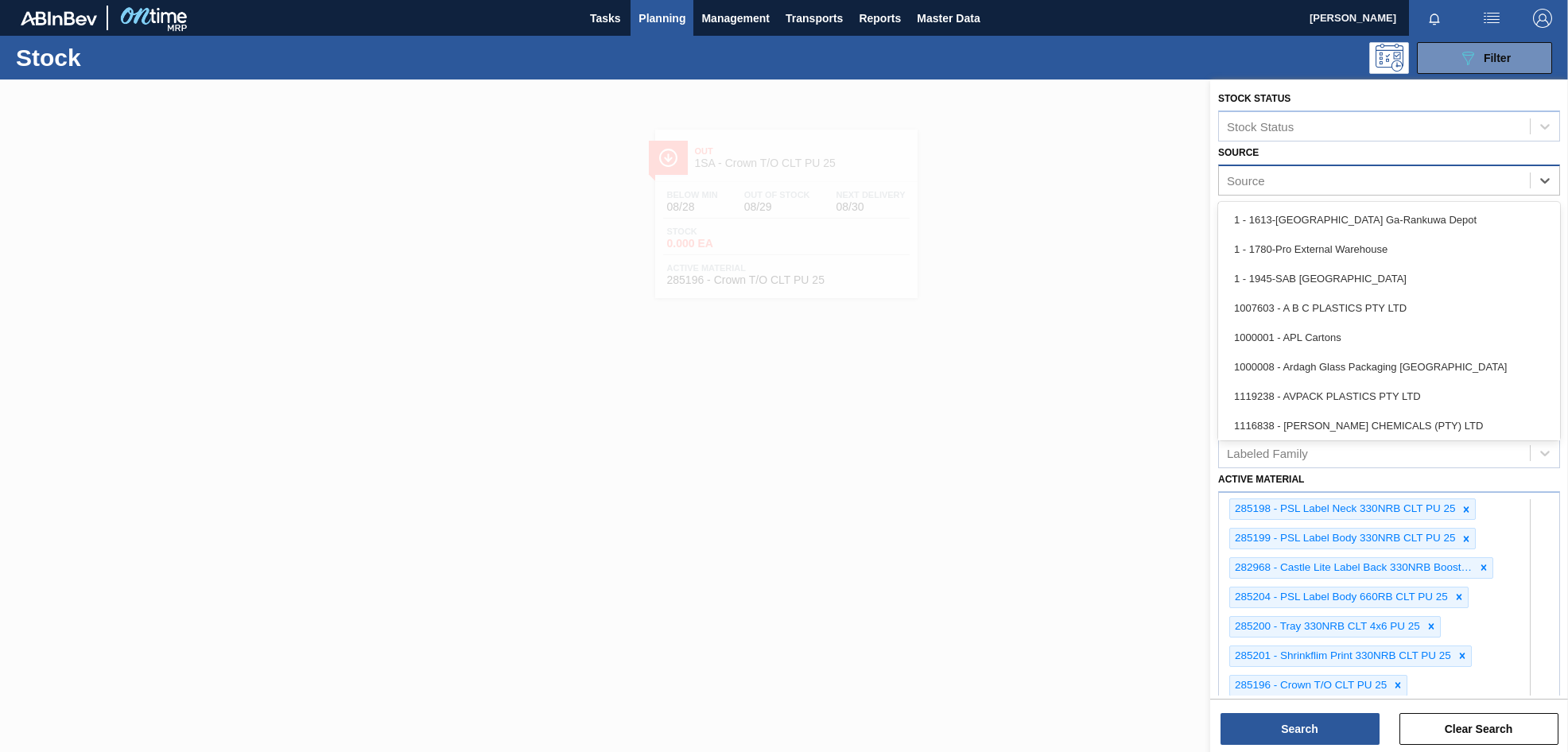
click at [1265, 182] on div "Source" at bounding box center [1374, 180] width 311 height 23
type input "mp"
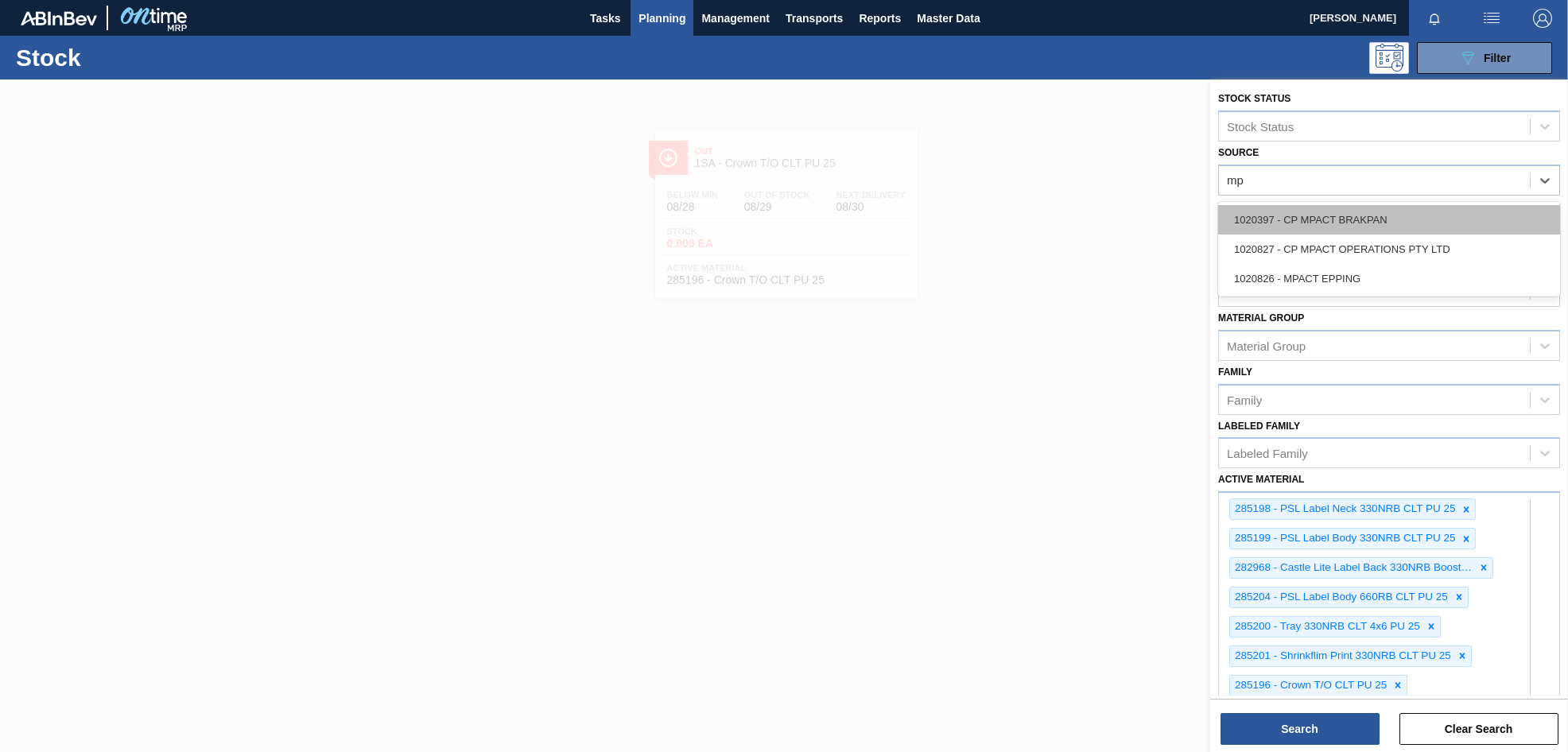
click at [1298, 223] on div "1020397 - CP MPACT BRAKPAN" at bounding box center [1388, 220] width 342 height 30
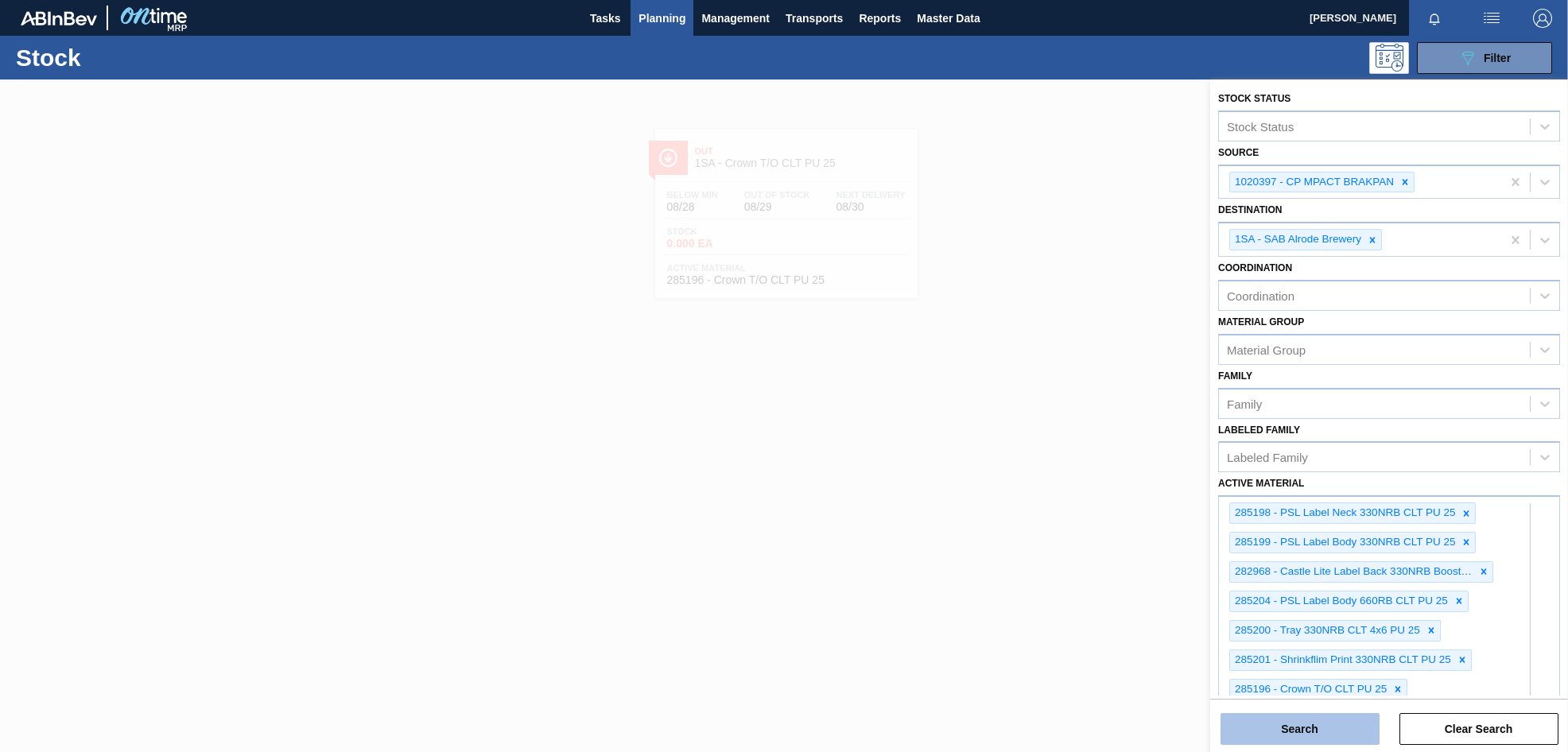
click at [1313, 722] on button "Search" at bounding box center [1300, 728] width 159 height 31
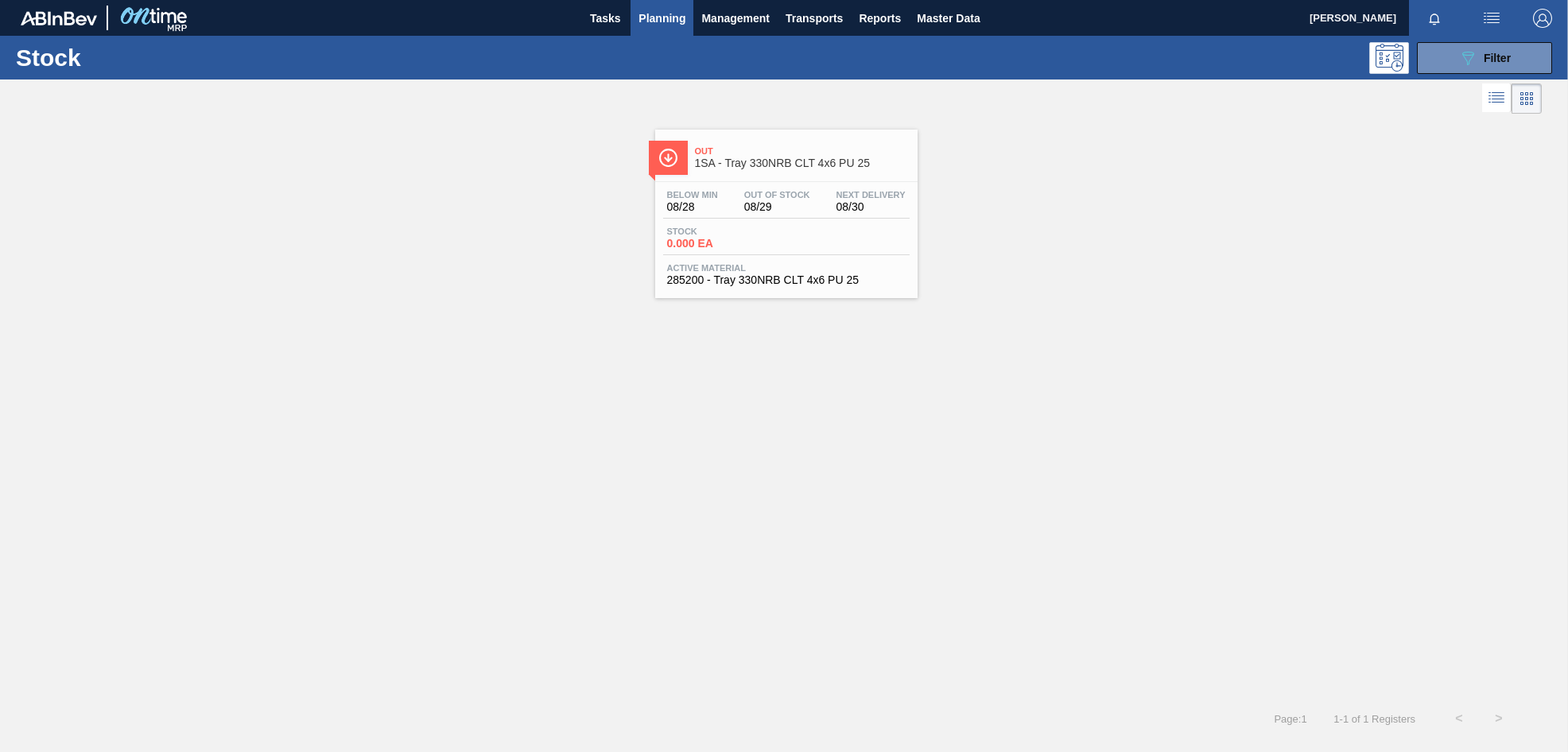
click at [782, 237] on div "Stock 0.000 EA" at bounding box center [786, 241] width 246 height 29
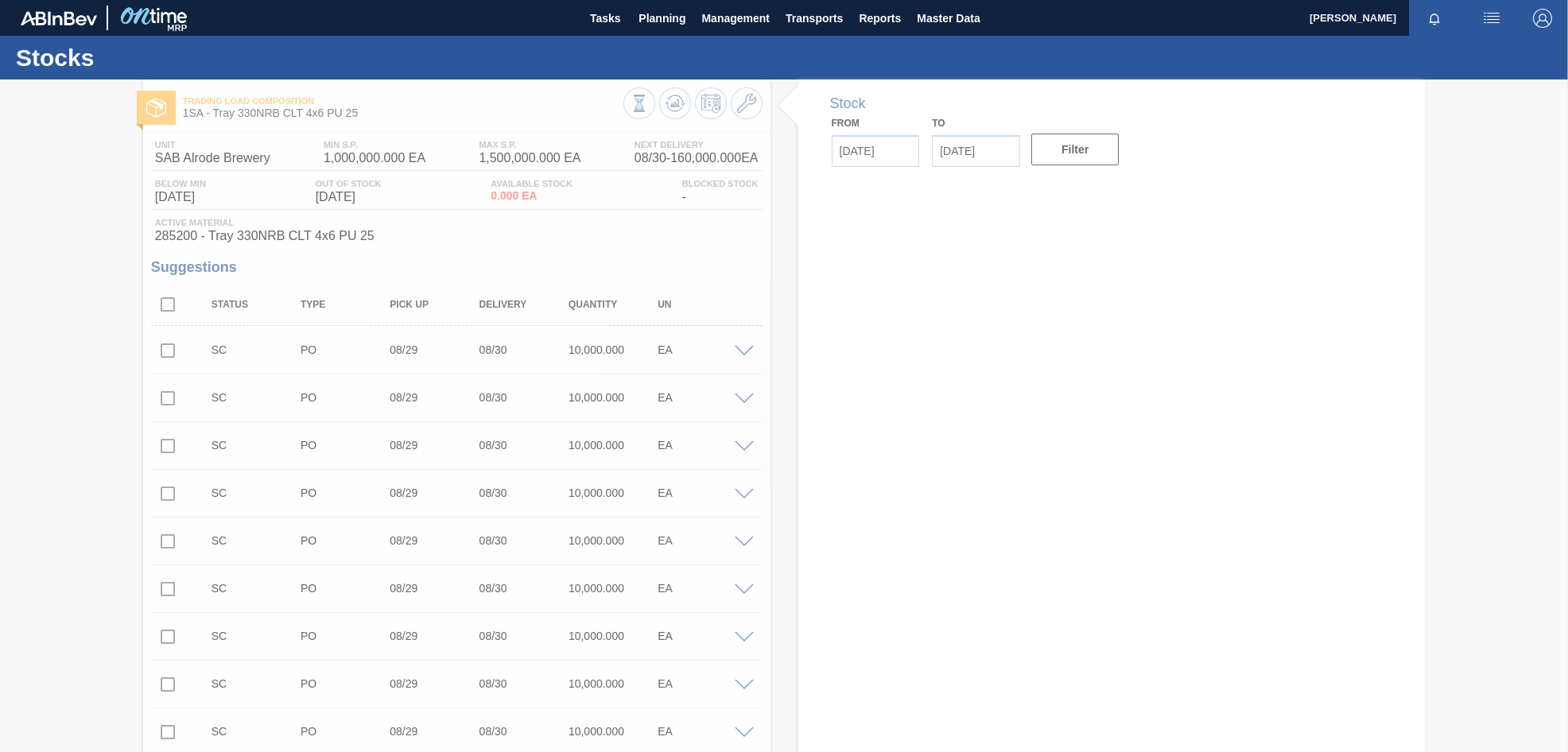
type input "[DATE]"
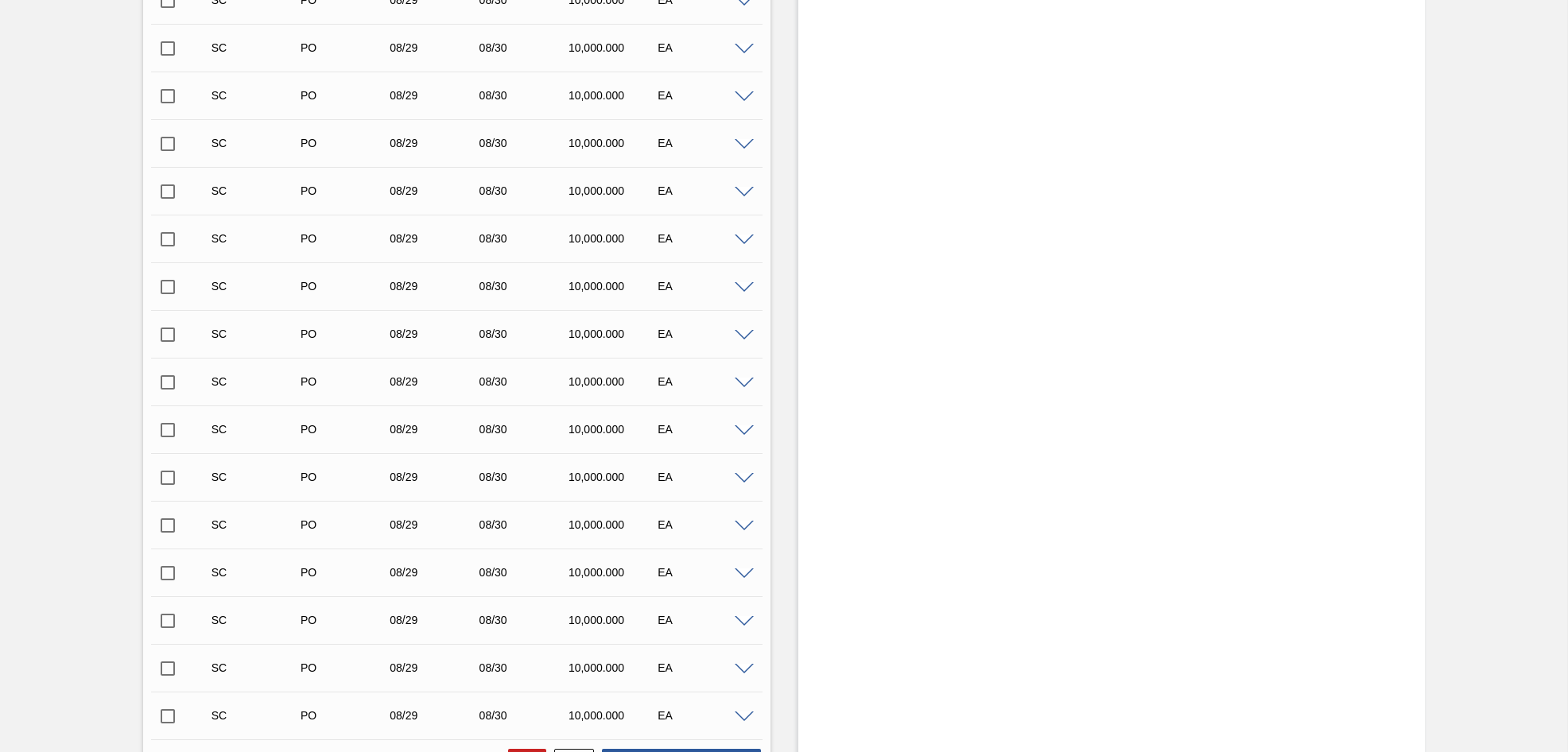
scroll to position [7340, 0]
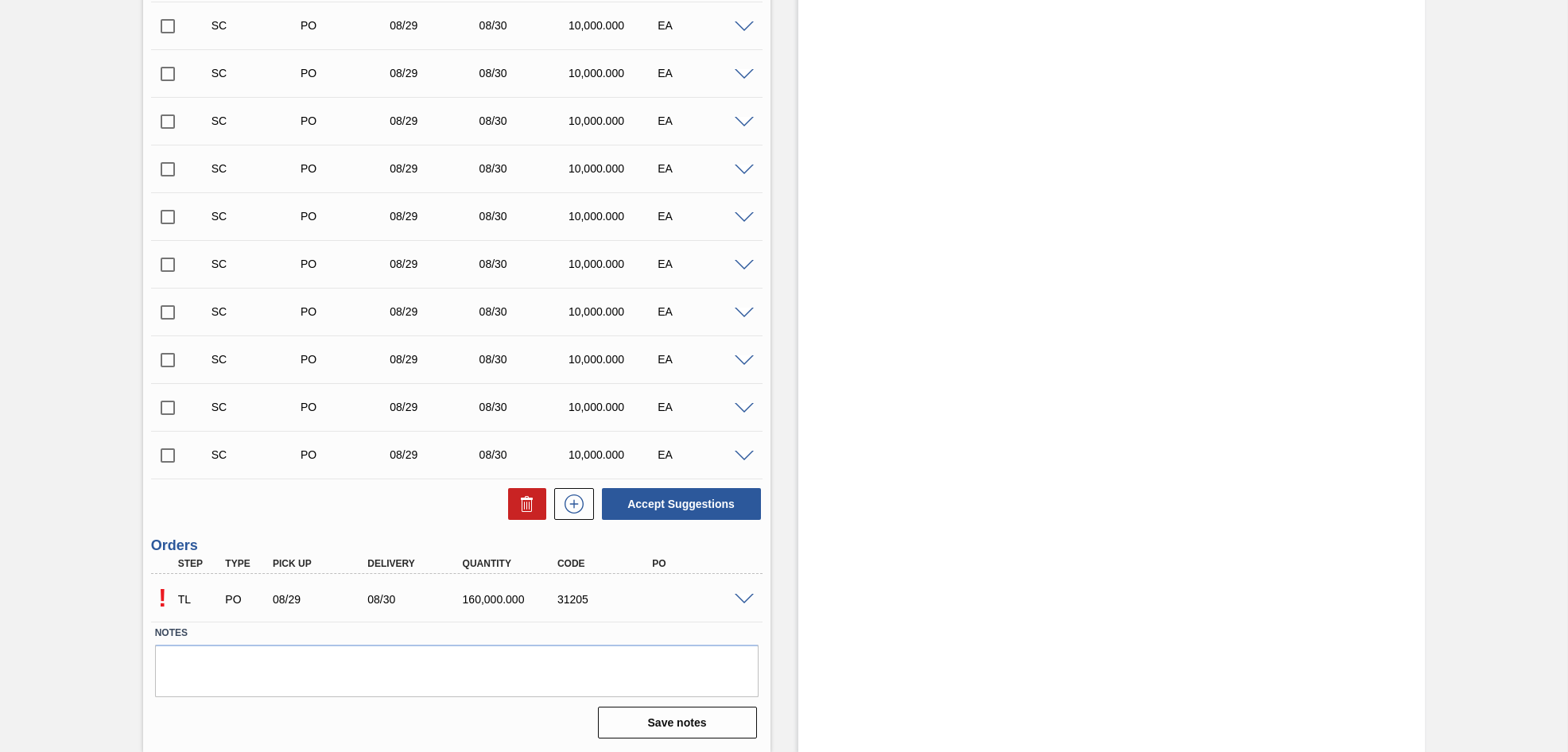
click at [746, 598] on span at bounding box center [744, 600] width 19 height 12
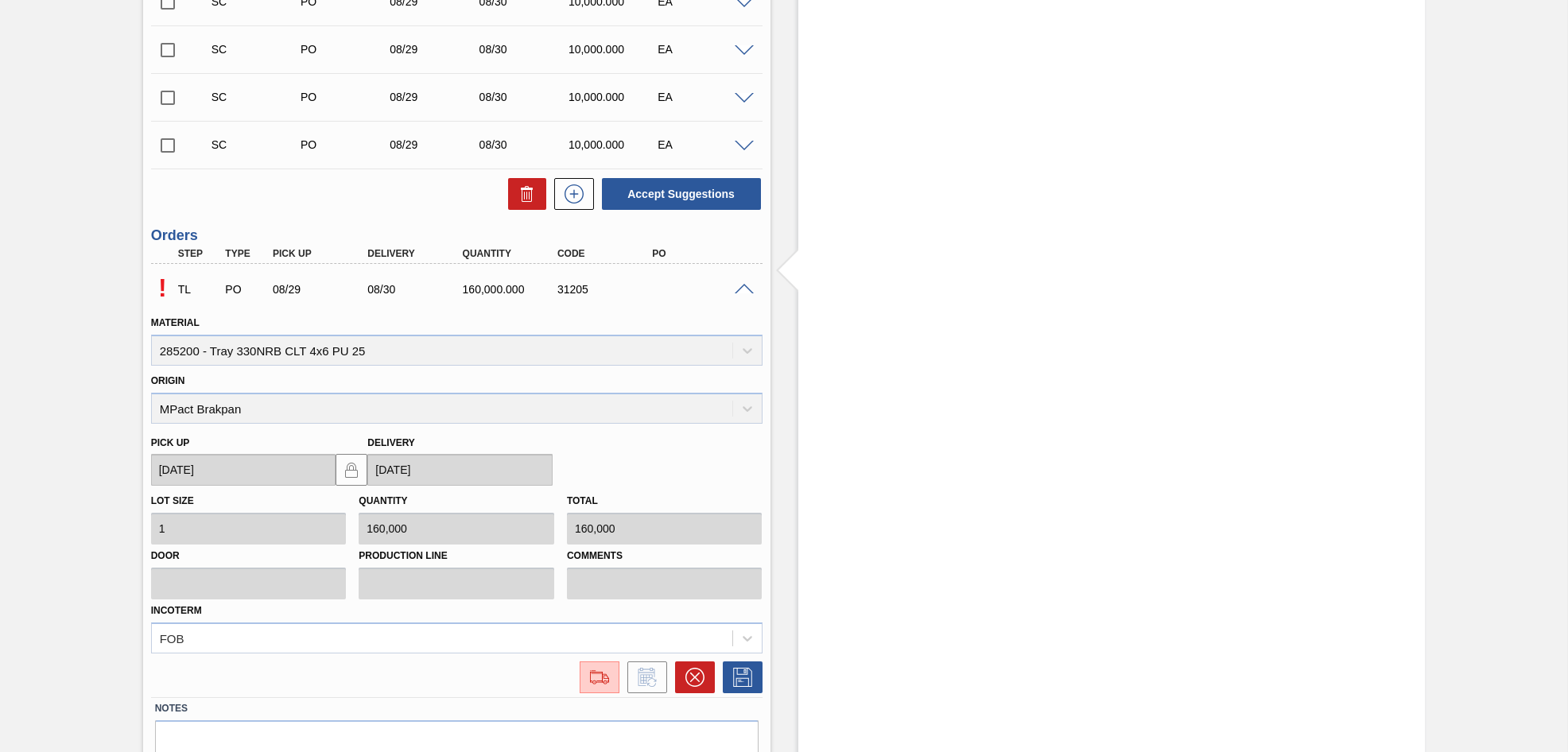
scroll to position [7658, 0]
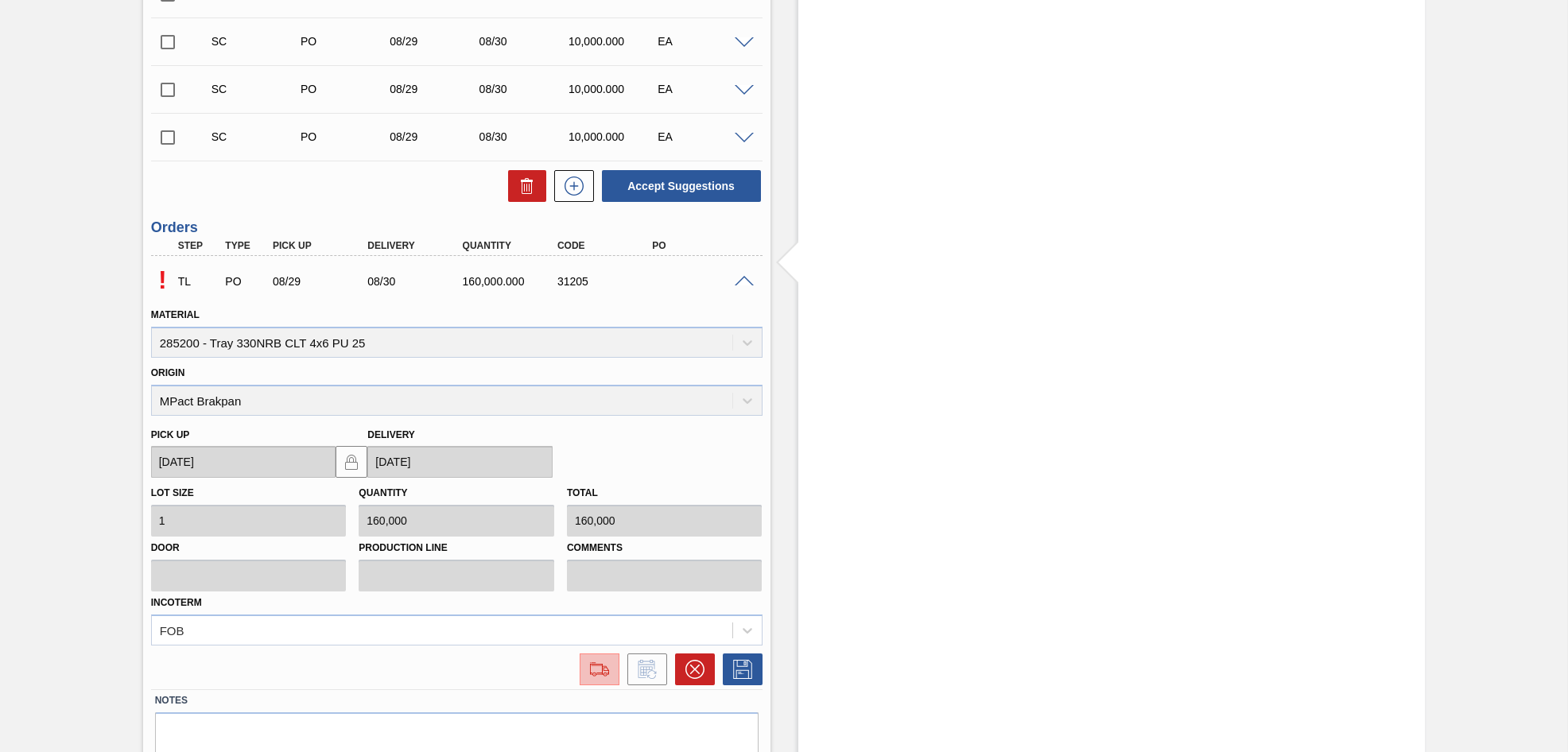
click at [591, 670] on img at bounding box center [599, 670] width 26 height 19
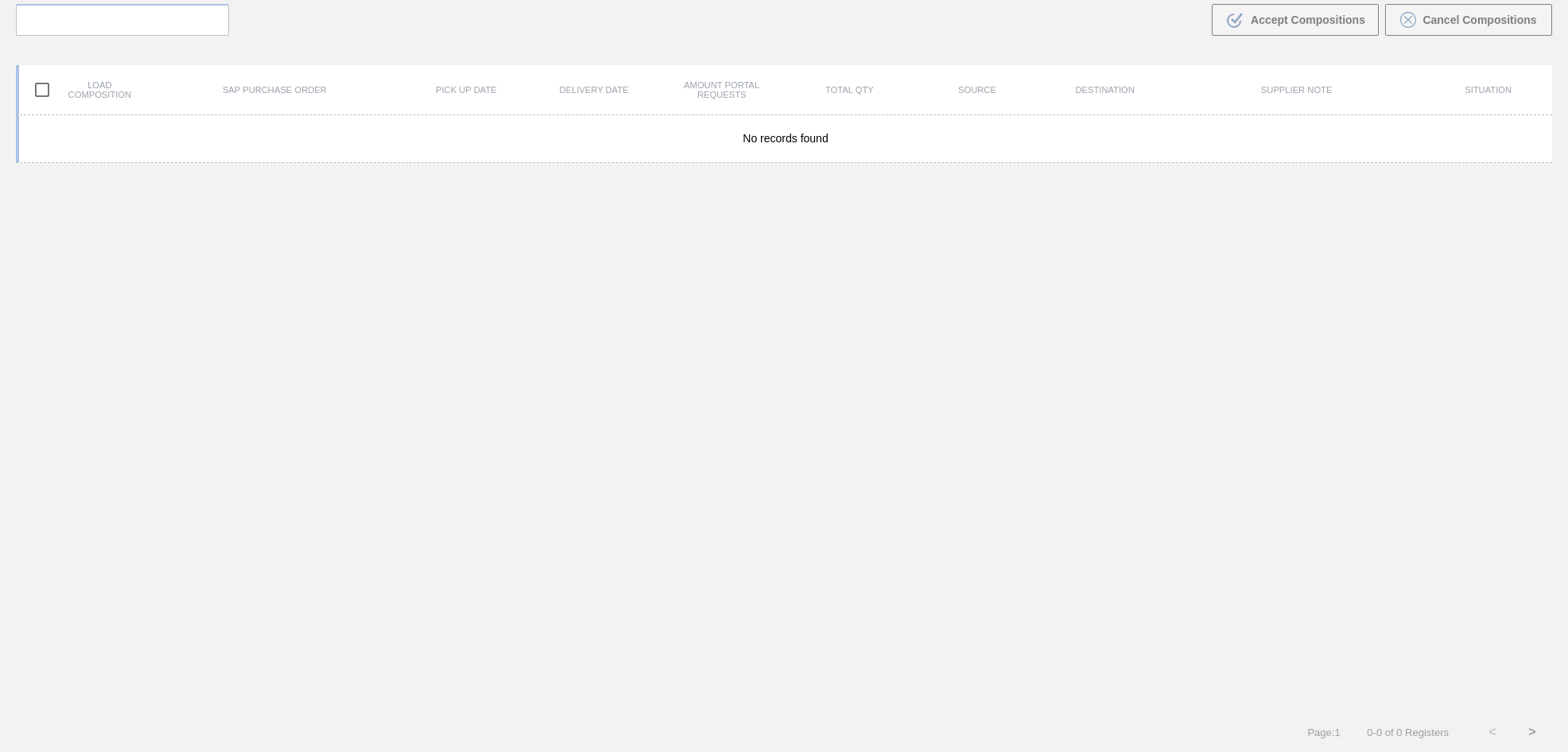
scroll to position [114, 0]
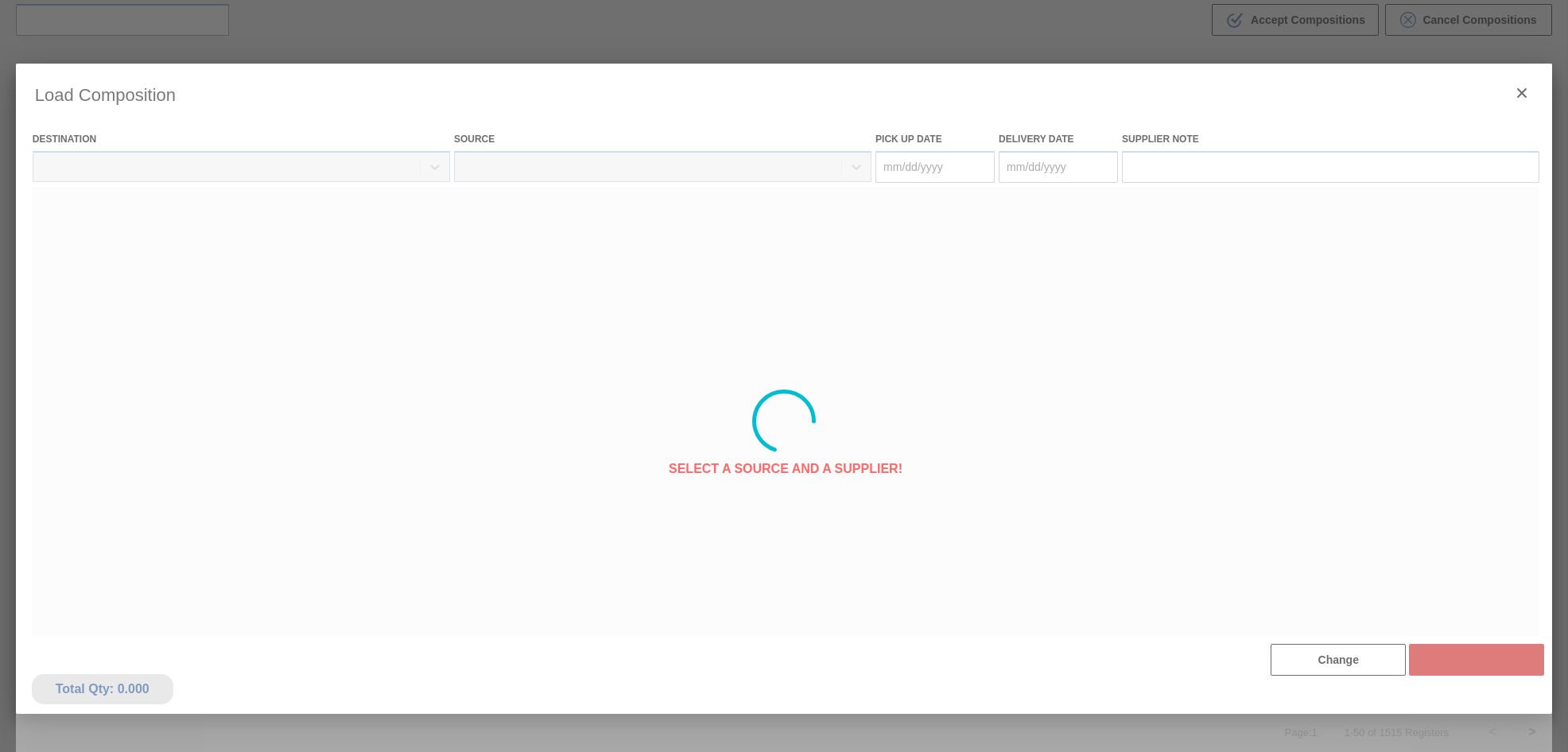
type Date "[DATE]"
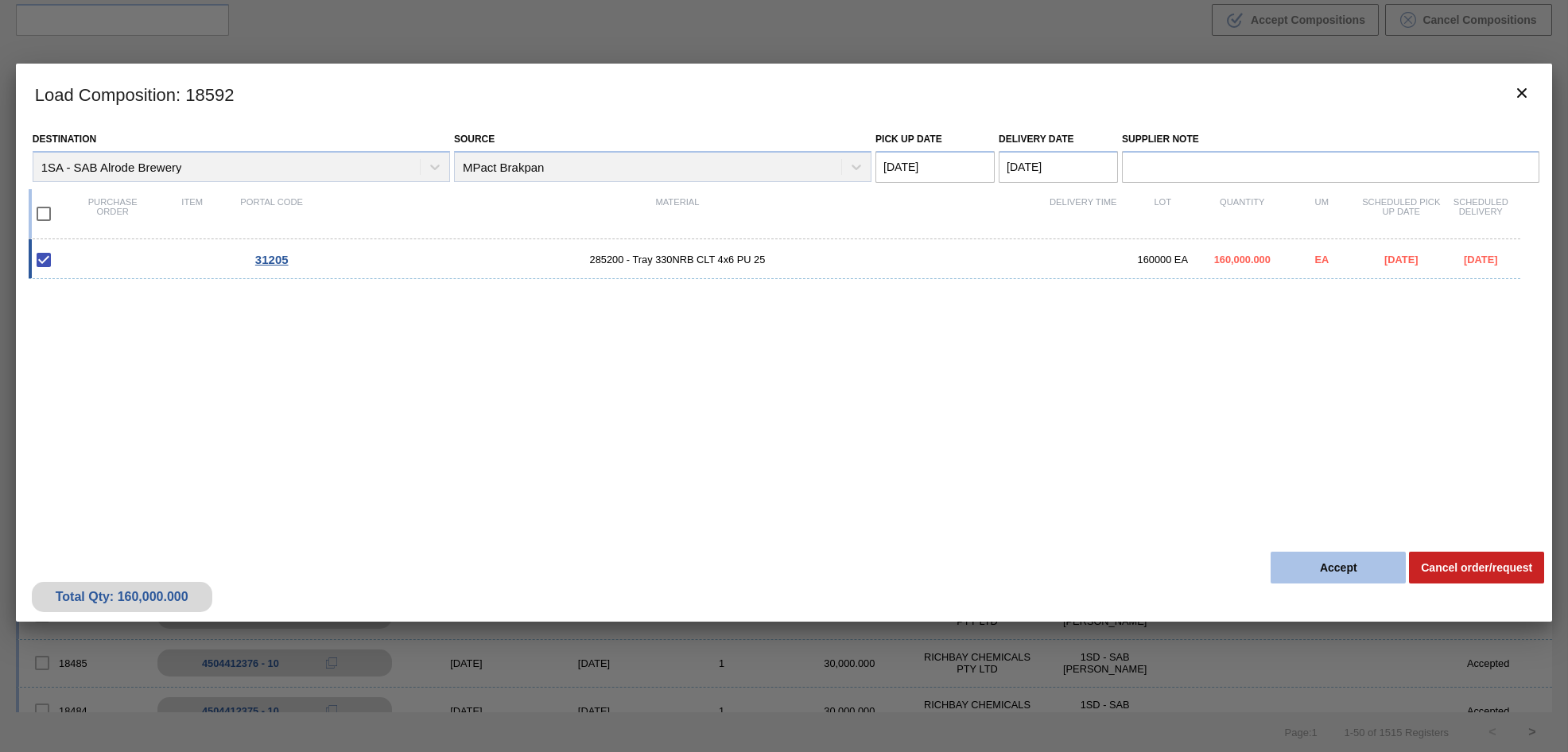
click at [1346, 573] on button "Accept" at bounding box center [1338, 567] width 135 height 31
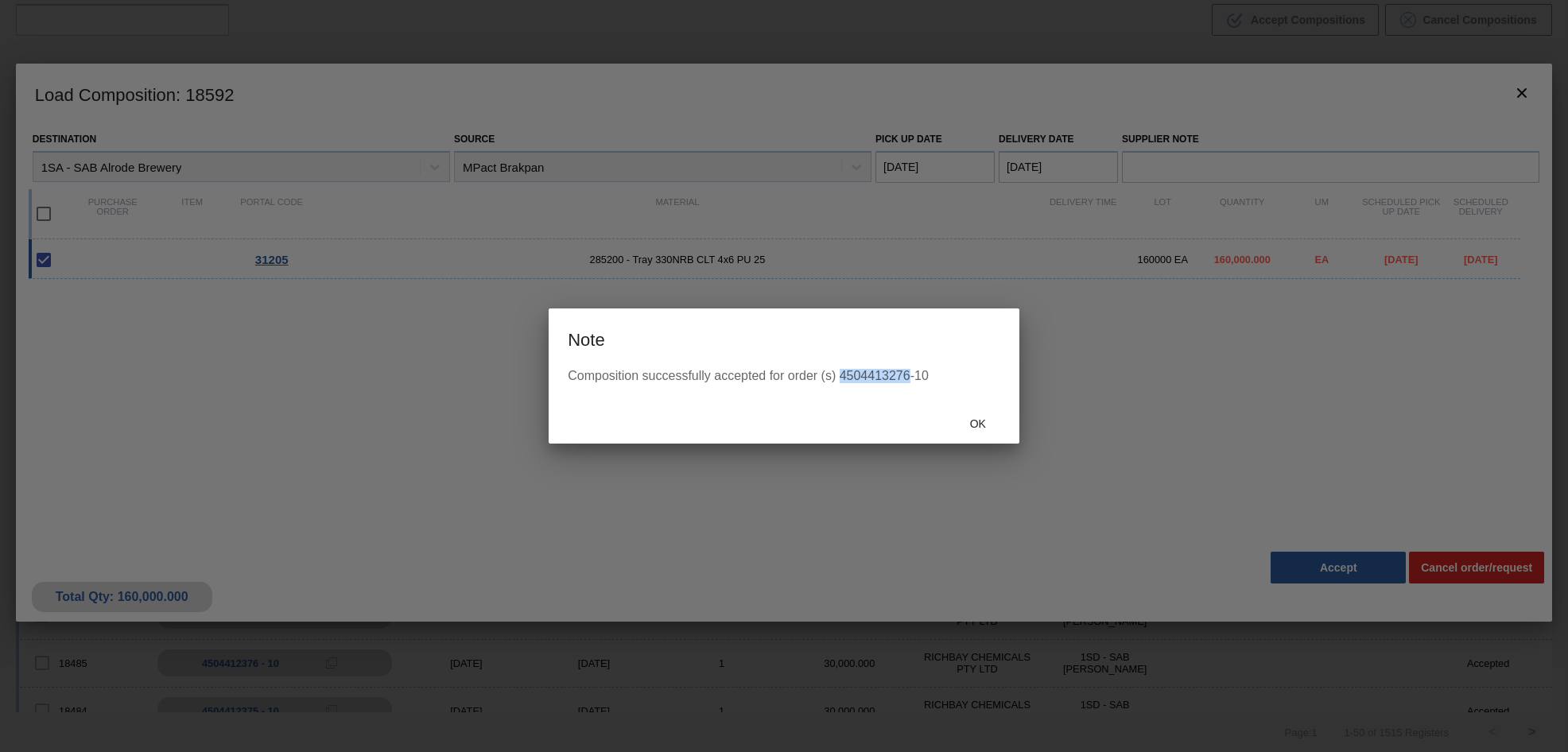
drag, startPoint x: 840, startPoint y: 374, endPoint x: 911, endPoint y: 380, distance: 71.3
click at [911, 380] on div "Composition successfully accepted for order (s) 4504413276-10" at bounding box center [784, 376] width 433 height 14
copy div "4504413276"
